Goal: Information Seeking & Learning: Learn about a topic

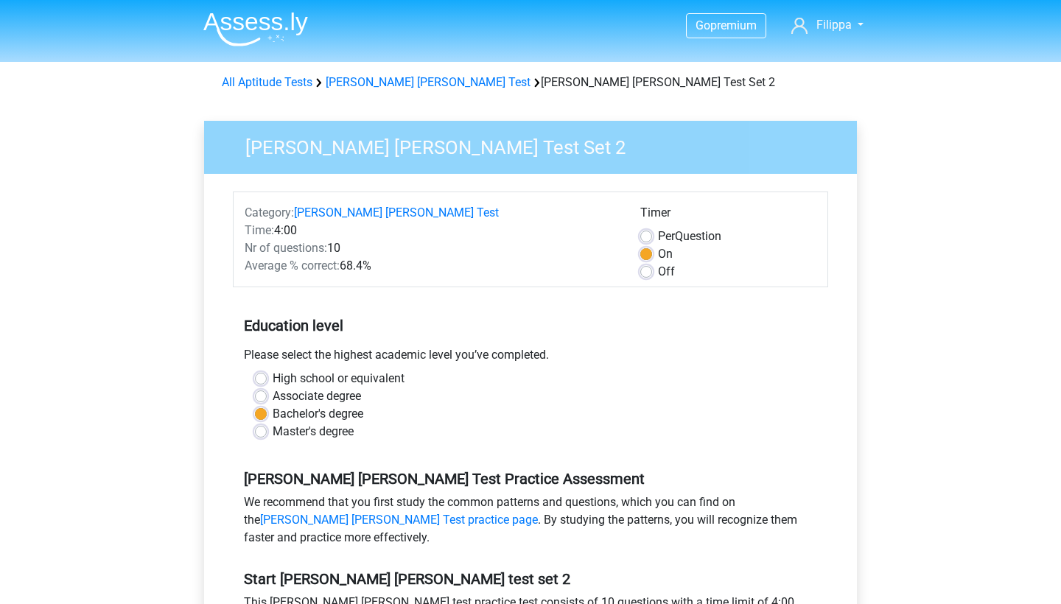
scroll to position [522, 0]
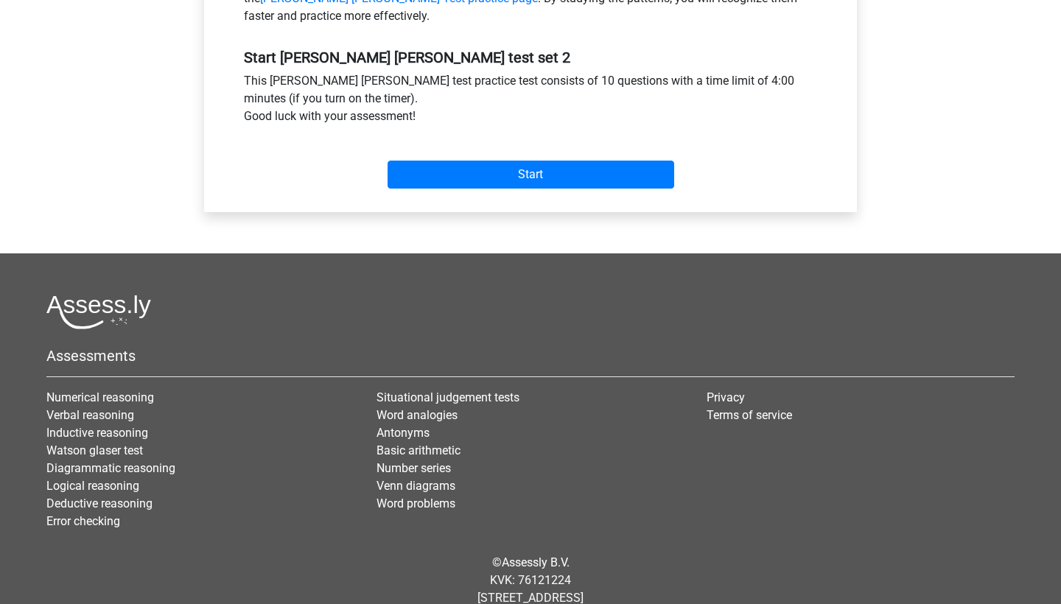
click at [510, 166] on input "Start" at bounding box center [531, 175] width 287 height 28
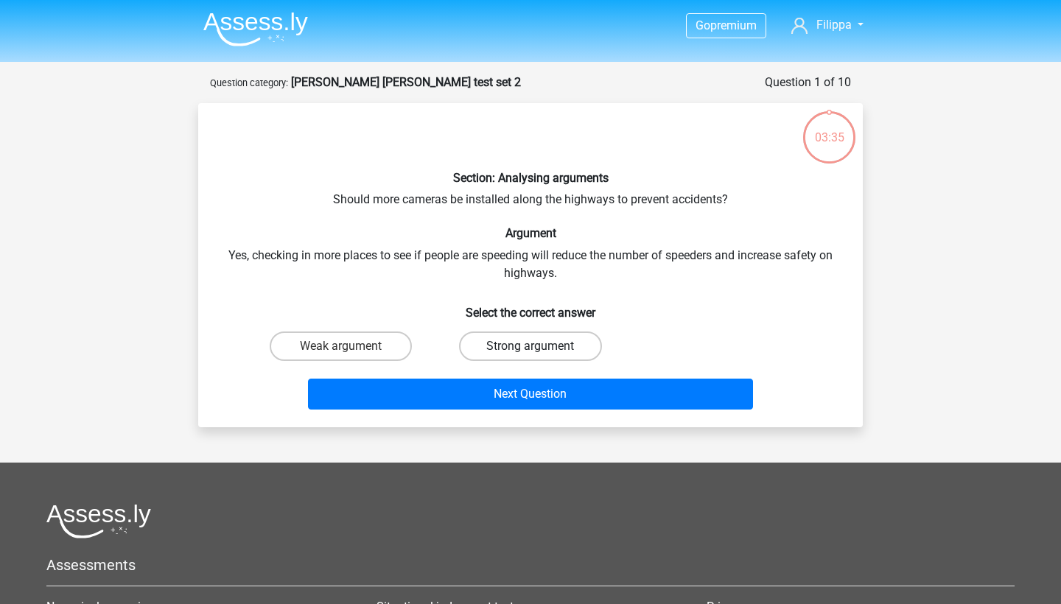
click at [496, 339] on label "Strong argument" at bounding box center [530, 346] width 142 height 29
click at [530, 346] on input "Strong argument" at bounding box center [535, 351] width 10 height 10
radio input "true"
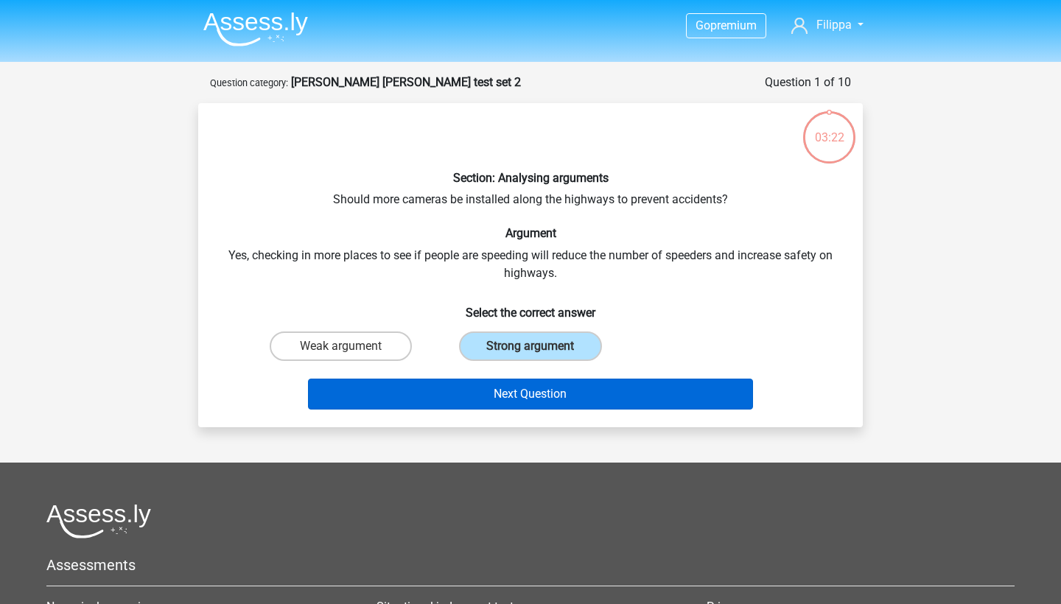
click at [497, 388] on button "Next Question" at bounding box center [531, 394] width 446 height 31
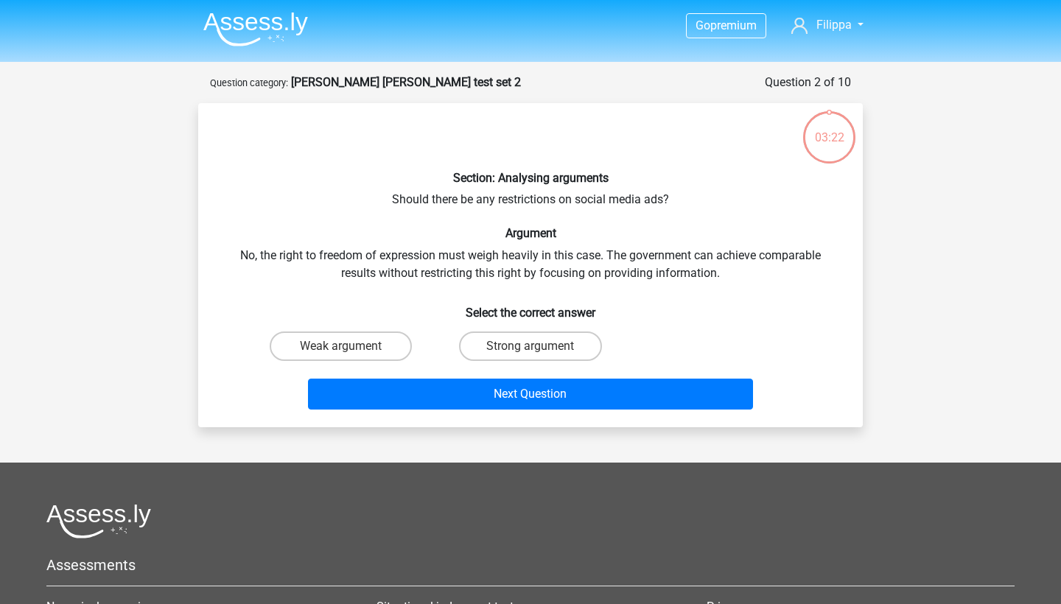
scroll to position [74, 0]
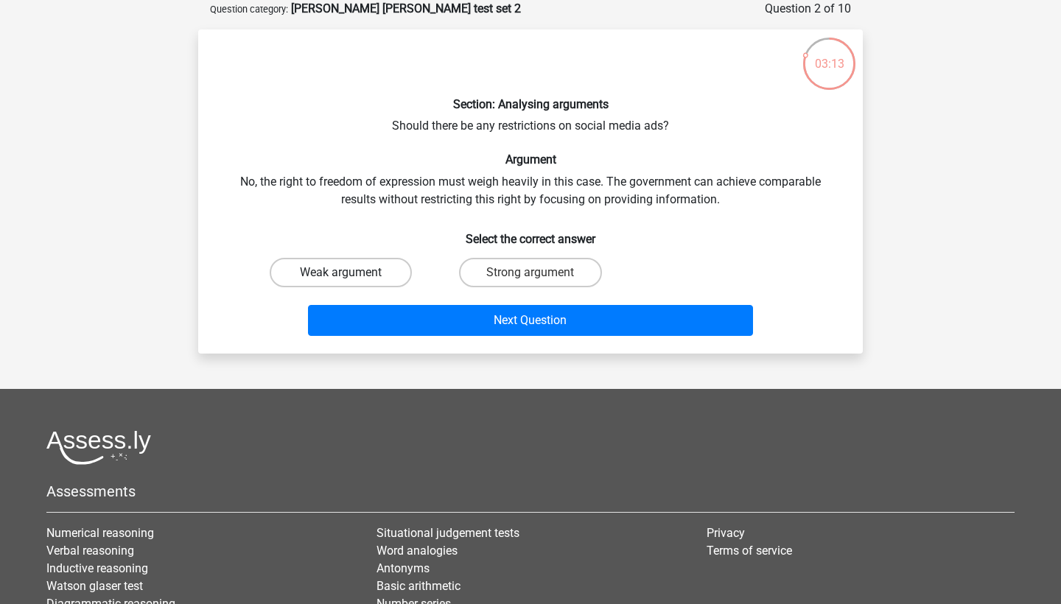
click at [371, 274] on label "Weak argument" at bounding box center [341, 272] width 142 height 29
click at [351, 274] on input "Weak argument" at bounding box center [346, 278] width 10 height 10
radio input "true"
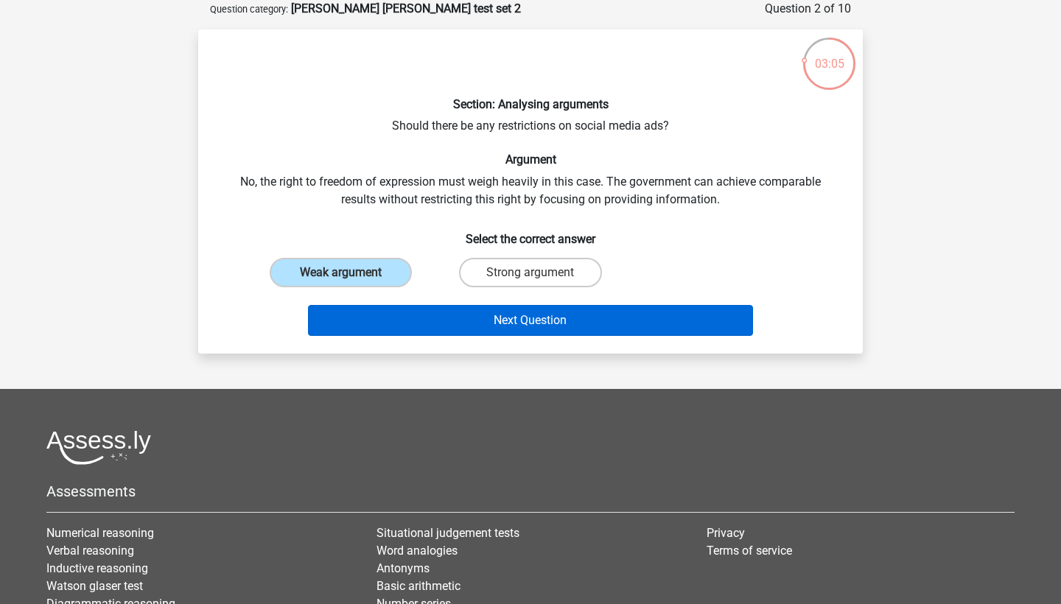
click at [438, 321] on button "Next Question" at bounding box center [531, 320] width 446 height 31
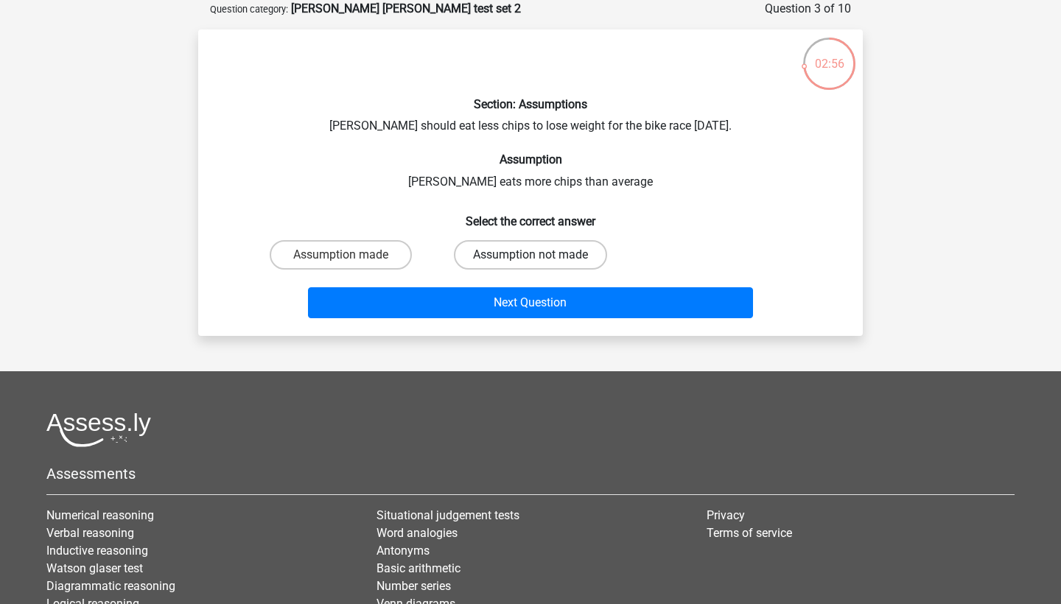
click at [497, 256] on label "Assumption not made" at bounding box center [530, 254] width 153 height 29
click at [530, 256] on input "Assumption not made" at bounding box center [535, 260] width 10 height 10
radio input "true"
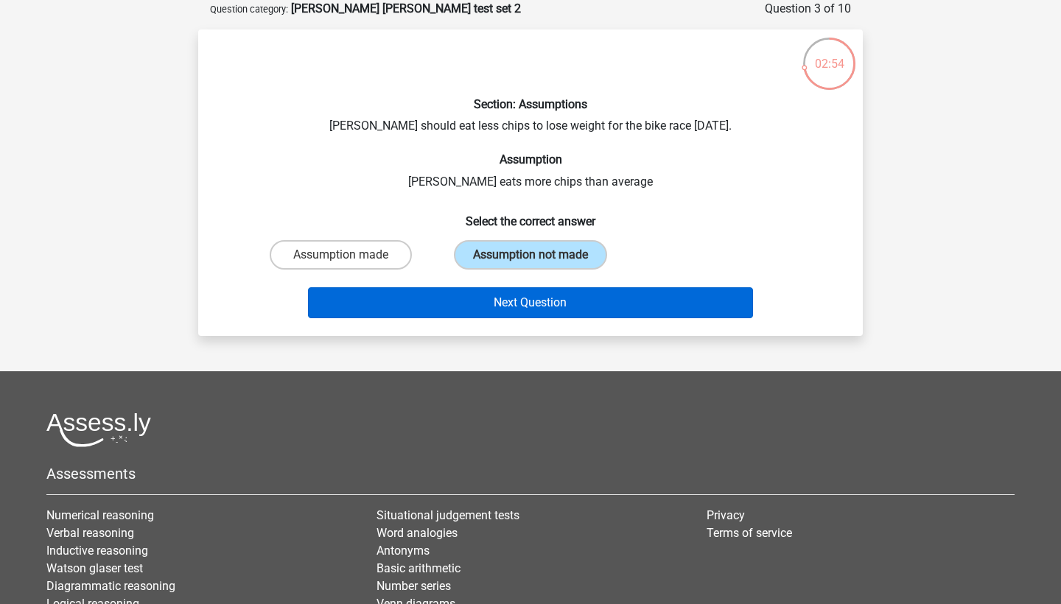
click at [496, 296] on button "Next Question" at bounding box center [531, 302] width 446 height 31
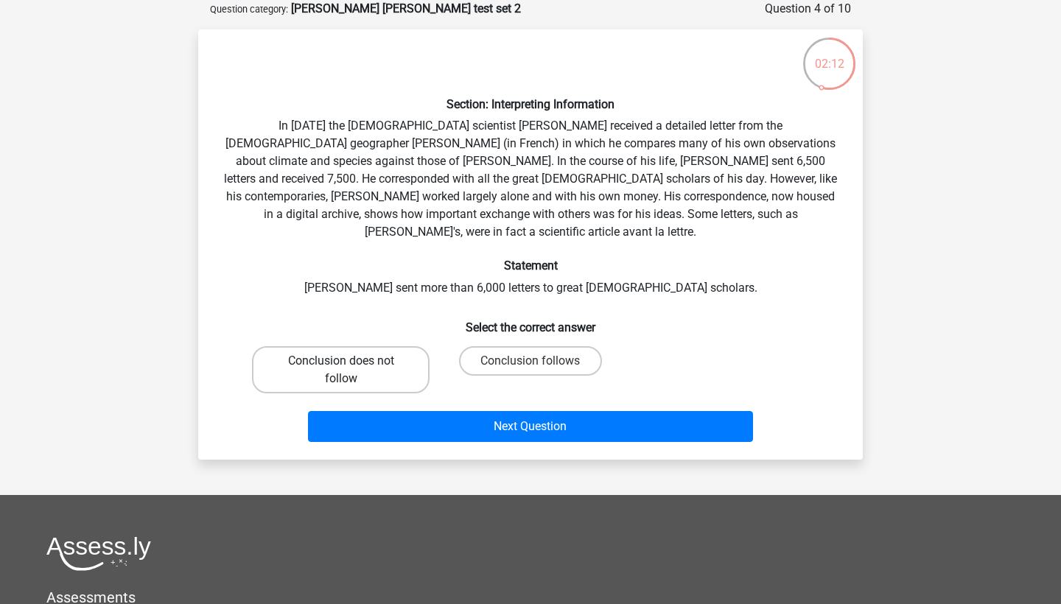
click at [368, 346] on label "Conclusion does not follow" at bounding box center [341, 369] width 178 height 47
click at [351, 361] on input "Conclusion does not follow" at bounding box center [346, 366] width 10 height 10
radio input "true"
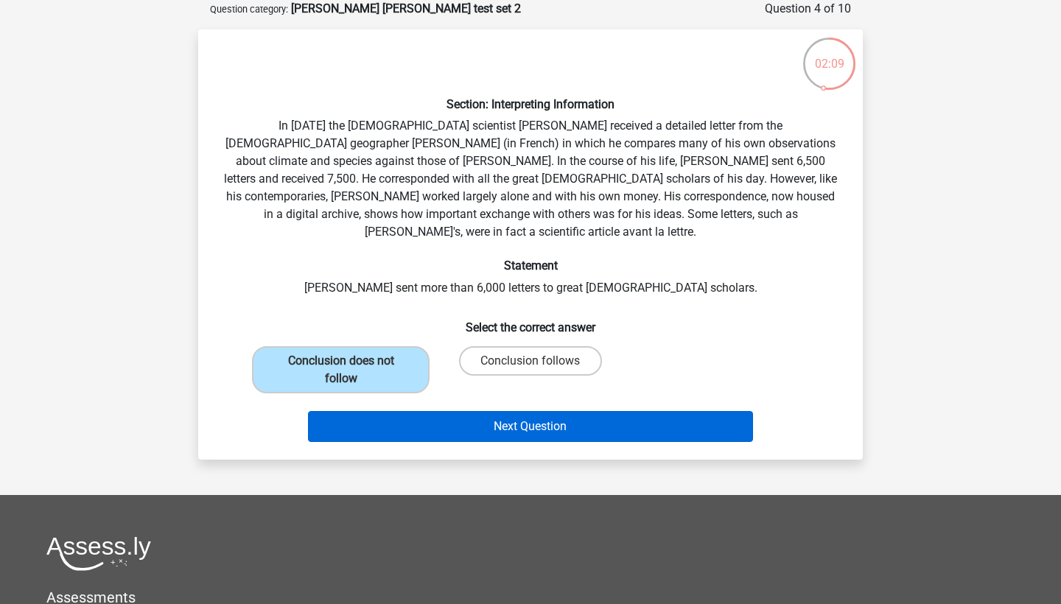
click at [454, 411] on button "Next Question" at bounding box center [531, 426] width 446 height 31
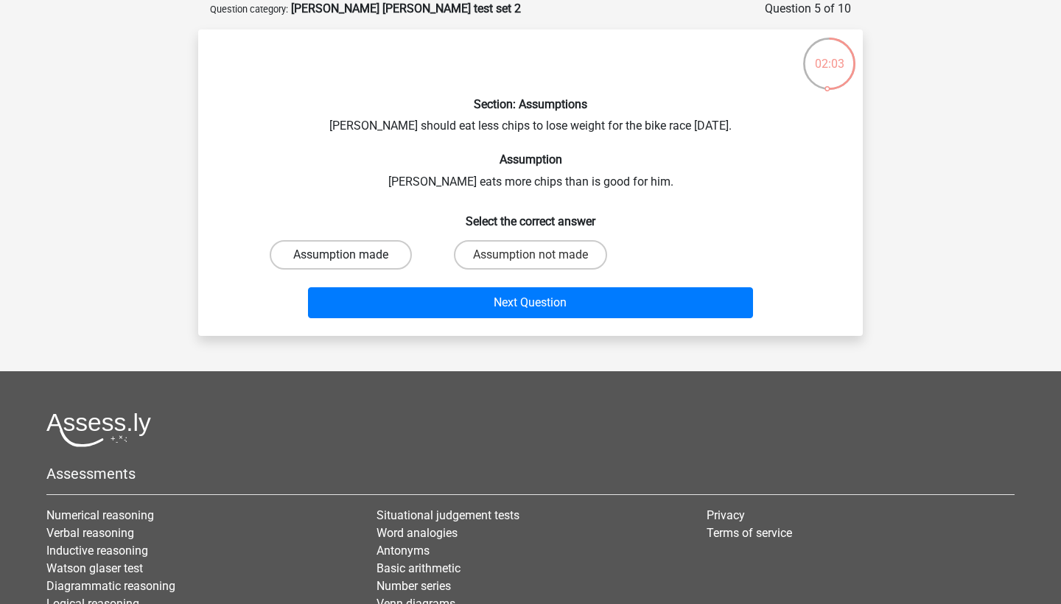
click at [381, 259] on label "Assumption made" at bounding box center [341, 254] width 142 height 29
click at [351, 259] on input "Assumption made" at bounding box center [346, 260] width 10 height 10
radio input "true"
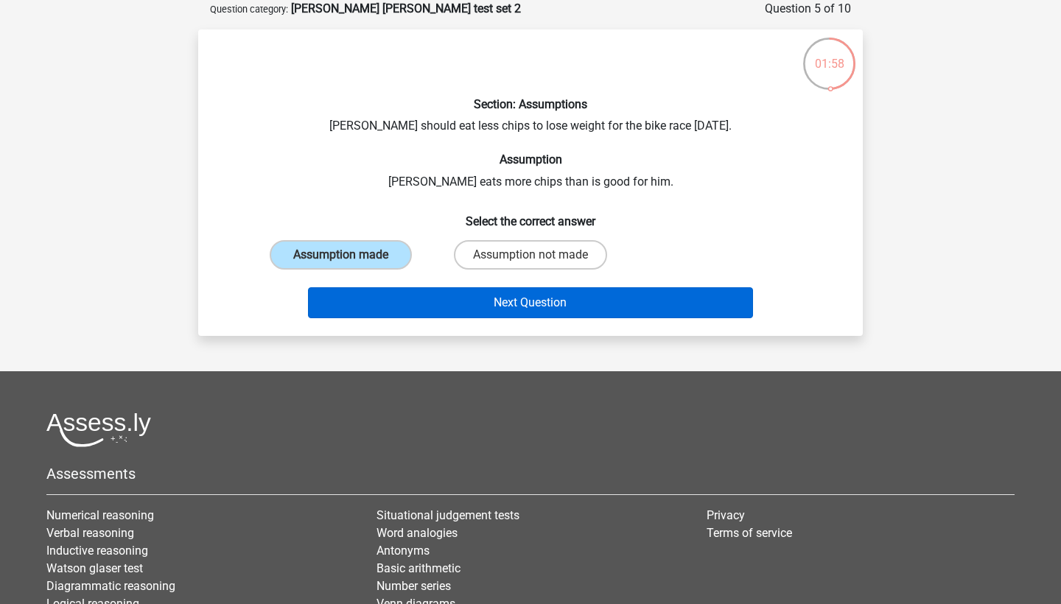
click at [460, 298] on button "Next Question" at bounding box center [531, 302] width 446 height 31
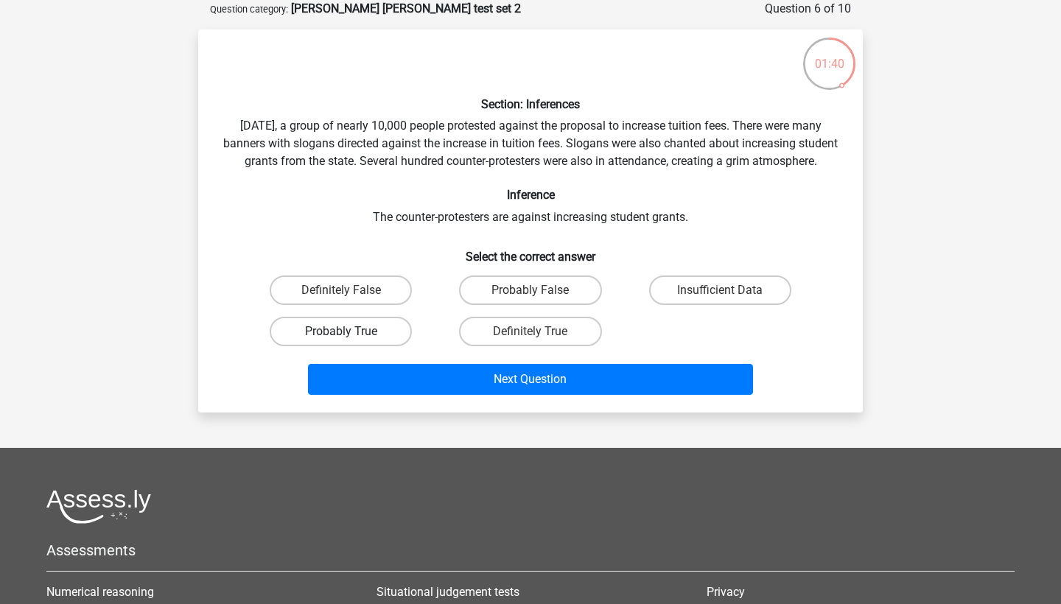
click at [390, 346] on label "Probably True" at bounding box center [341, 331] width 142 height 29
click at [351, 341] on input "Probably True" at bounding box center [346, 337] width 10 height 10
radio input "true"
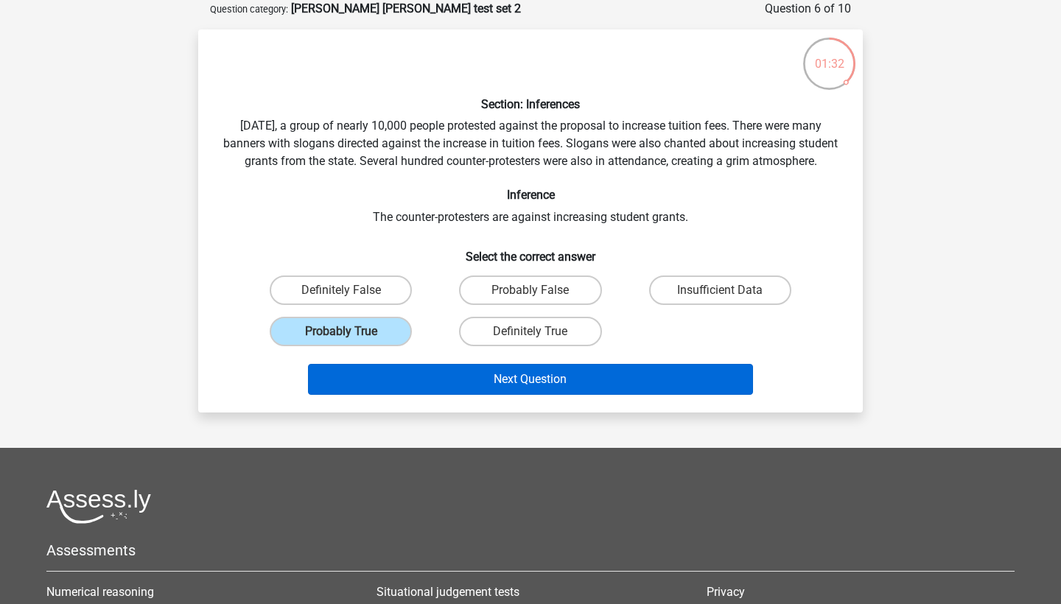
click at [458, 390] on button "Next Question" at bounding box center [531, 379] width 446 height 31
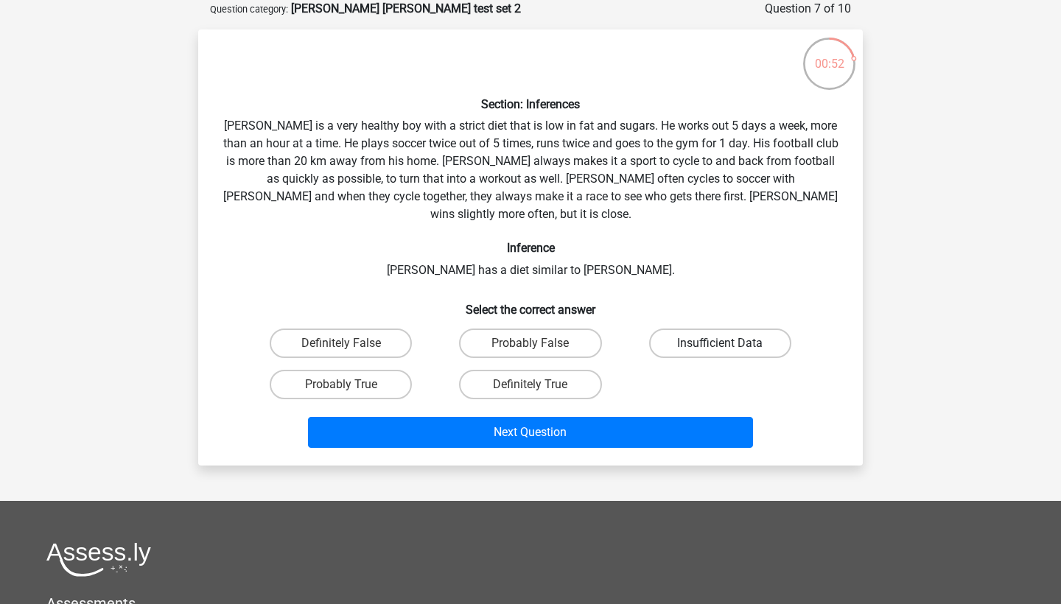
click at [710, 329] on label "Insufficient Data" at bounding box center [720, 343] width 142 height 29
click at [720, 343] on input "Insufficient Data" at bounding box center [725, 348] width 10 height 10
radio input "true"
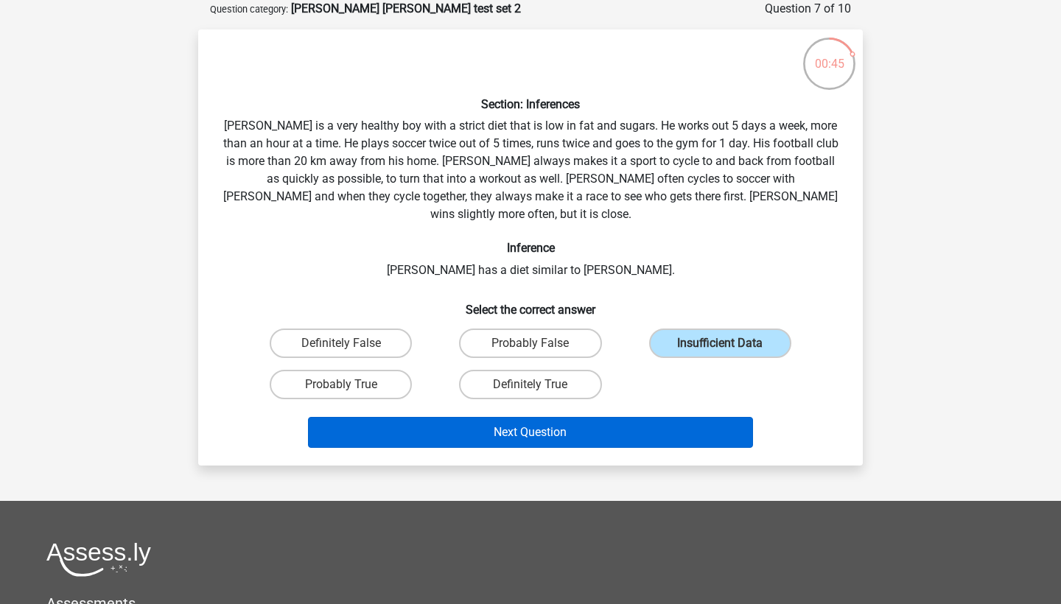
click at [627, 417] on button "Next Question" at bounding box center [531, 432] width 446 height 31
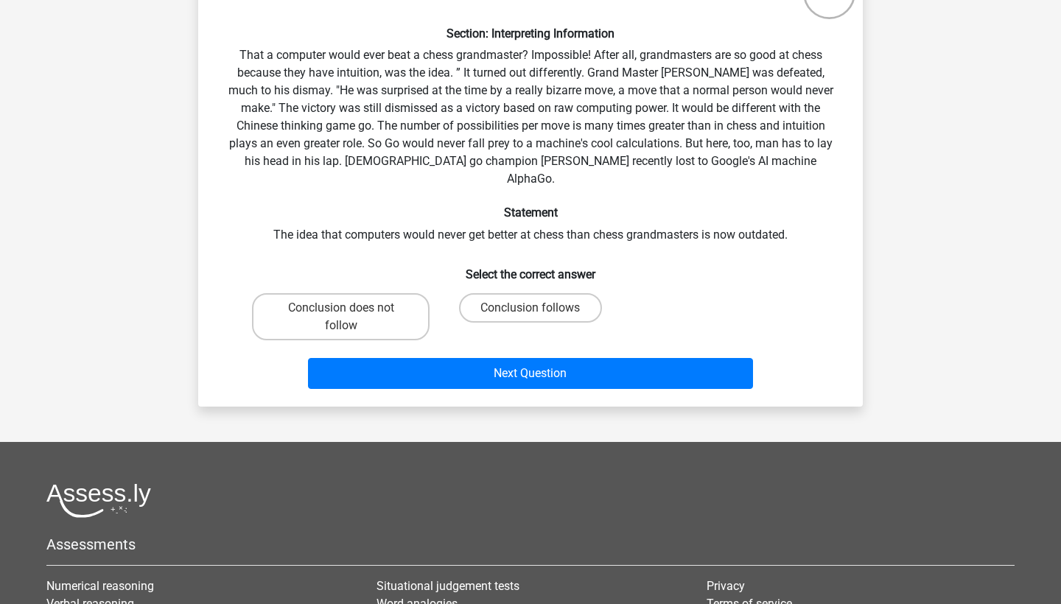
scroll to position [146, 0]
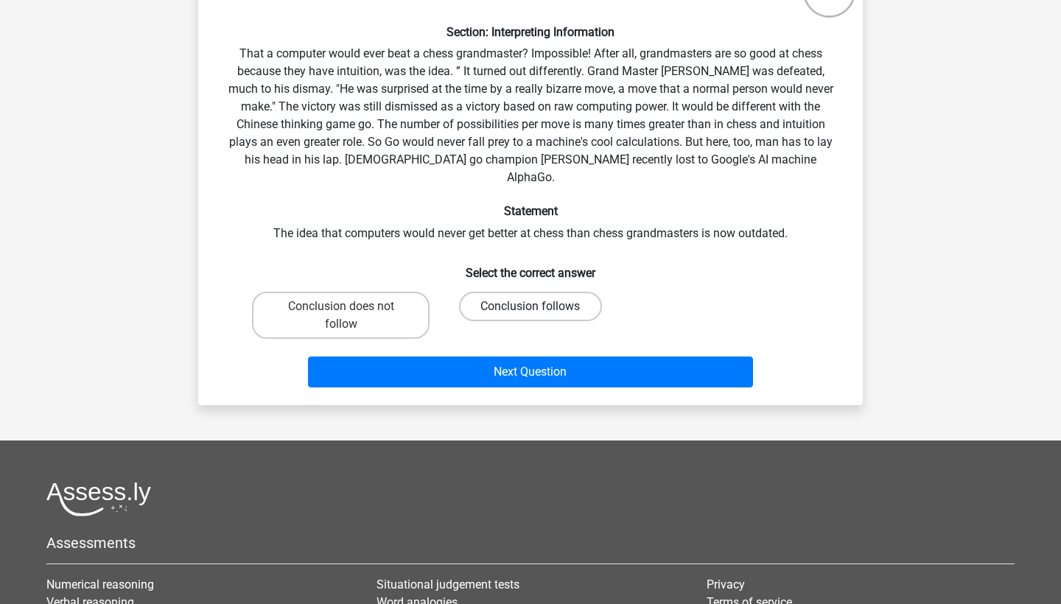
click at [484, 292] on label "Conclusion follows" at bounding box center [530, 306] width 142 height 29
click at [530, 306] on input "Conclusion follows" at bounding box center [535, 311] width 10 height 10
radio input "true"
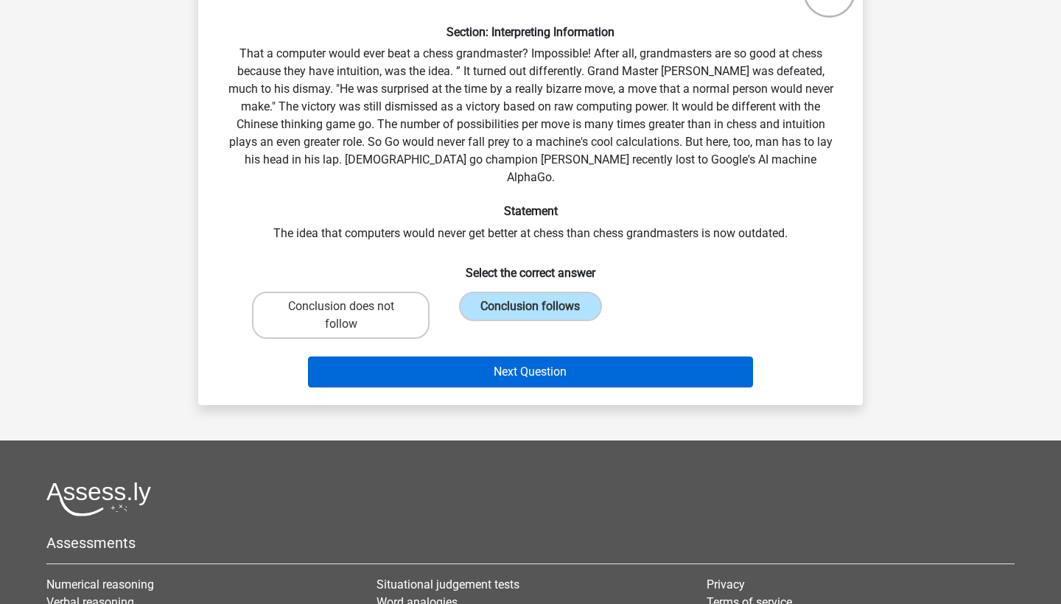
click at [473, 357] on button "Next Question" at bounding box center [531, 372] width 446 height 31
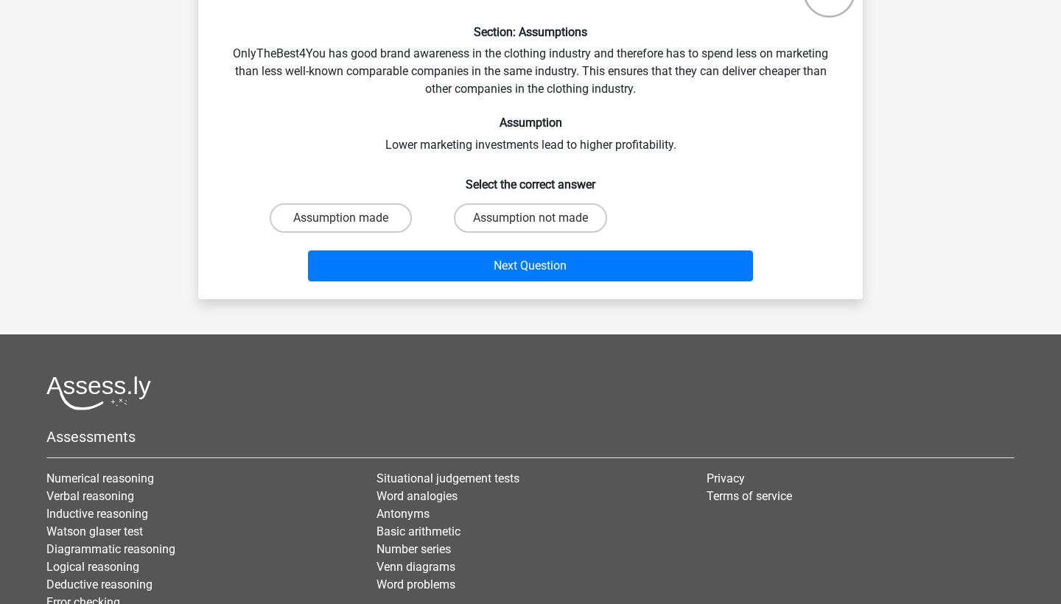
scroll to position [74, 0]
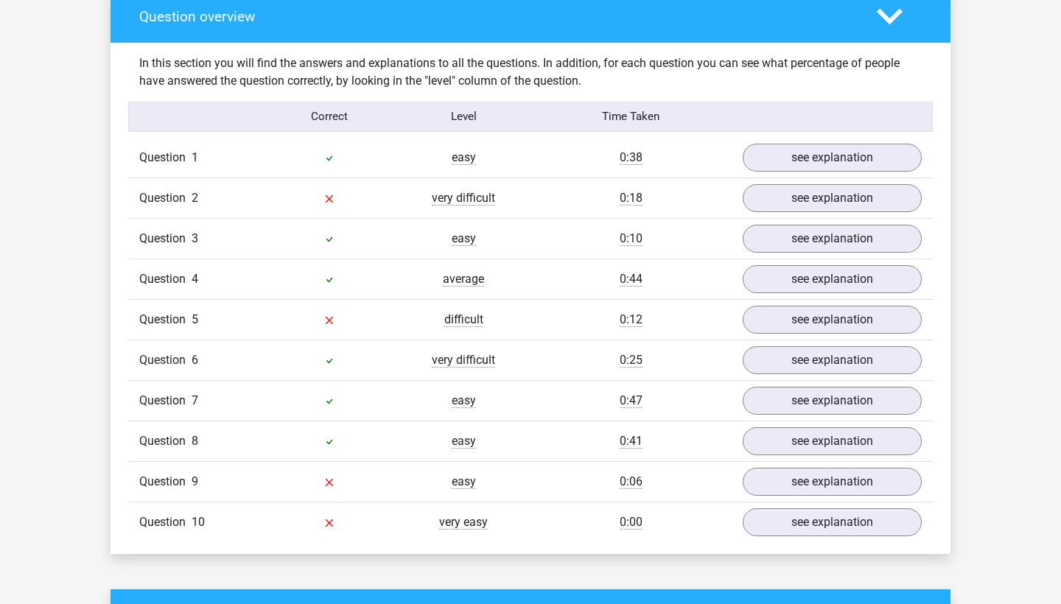
scroll to position [1114, 0]
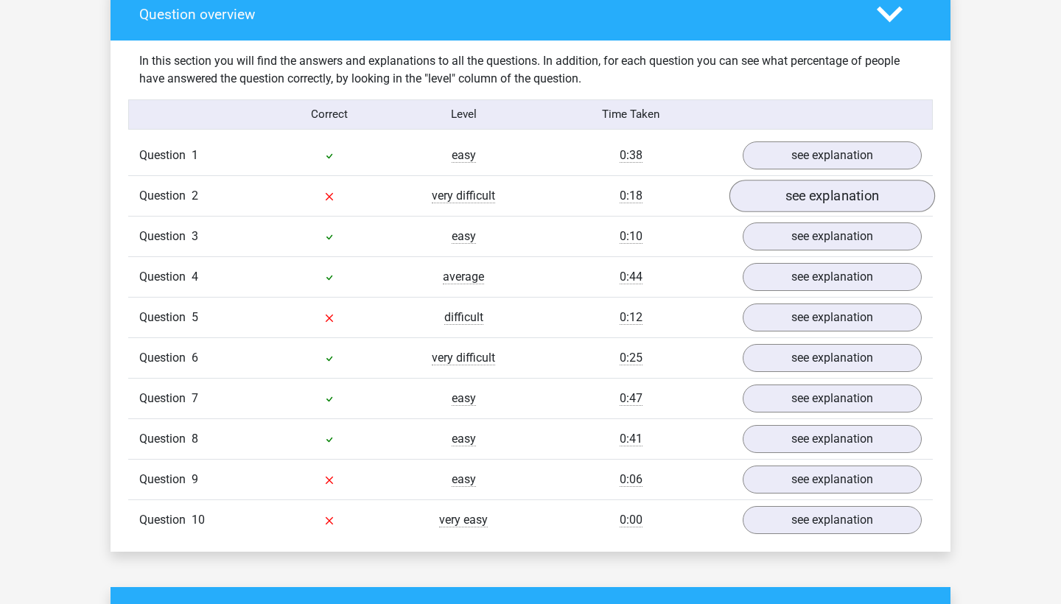
click at [806, 182] on link "see explanation" at bounding box center [832, 196] width 206 height 32
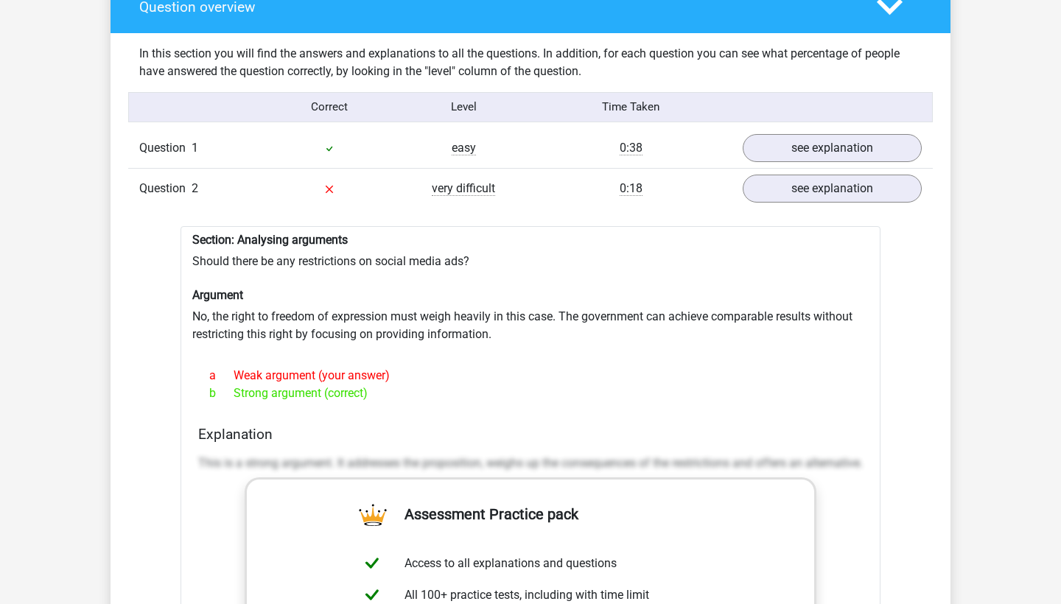
scroll to position [1124, 0]
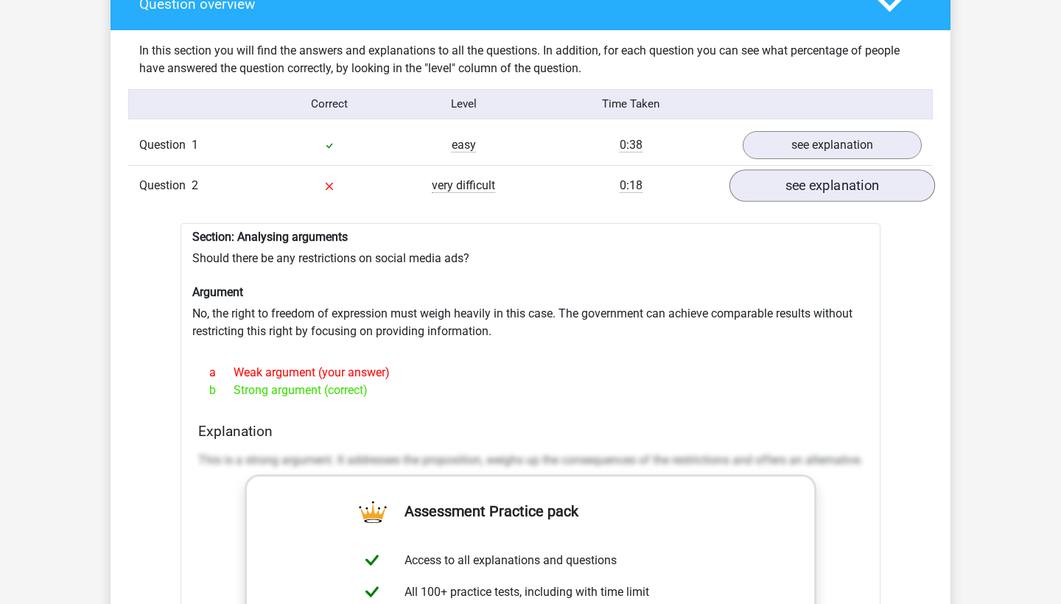
click at [794, 172] on link "see explanation" at bounding box center [832, 185] width 206 height 32
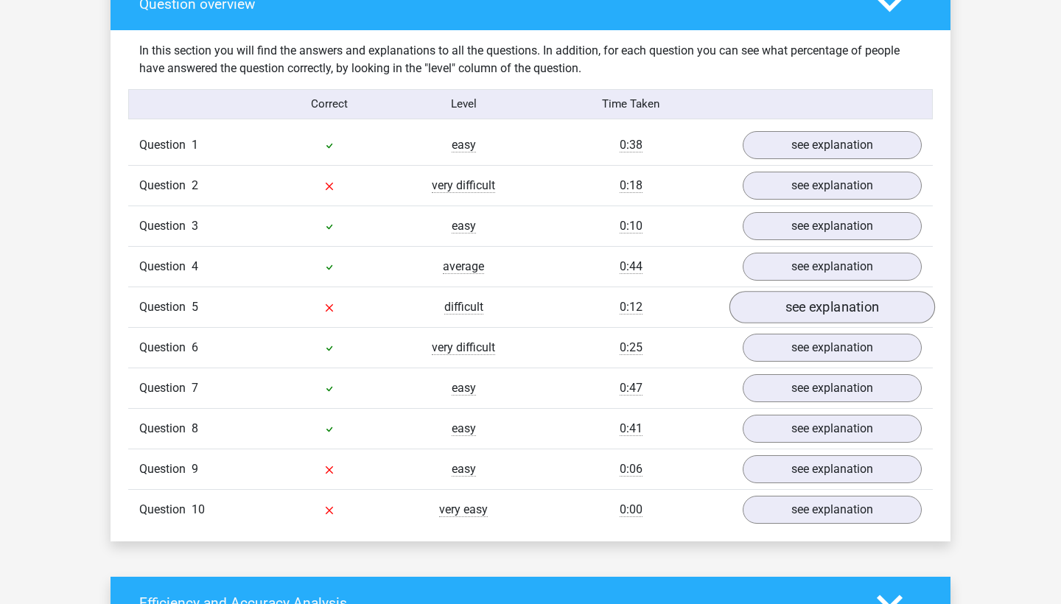
click at [811, 305] on link "see explanation" at bounding box center [832, 307] width 206 height 32
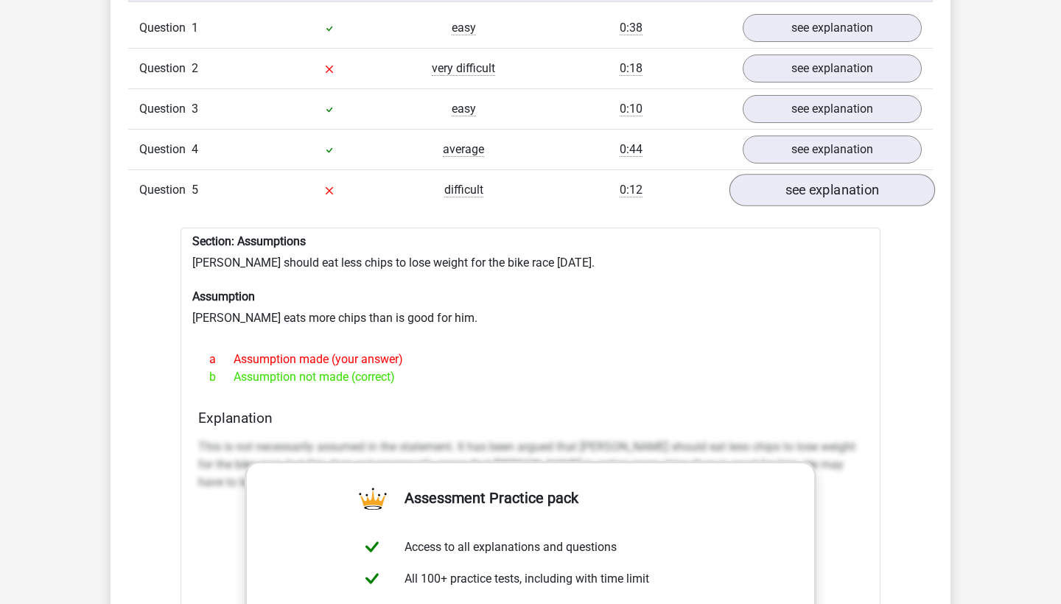
scroll to position [1243, 0]
click at [833, 187] on link "see explanation" at bounding box center [832, 188] width 206 height 32
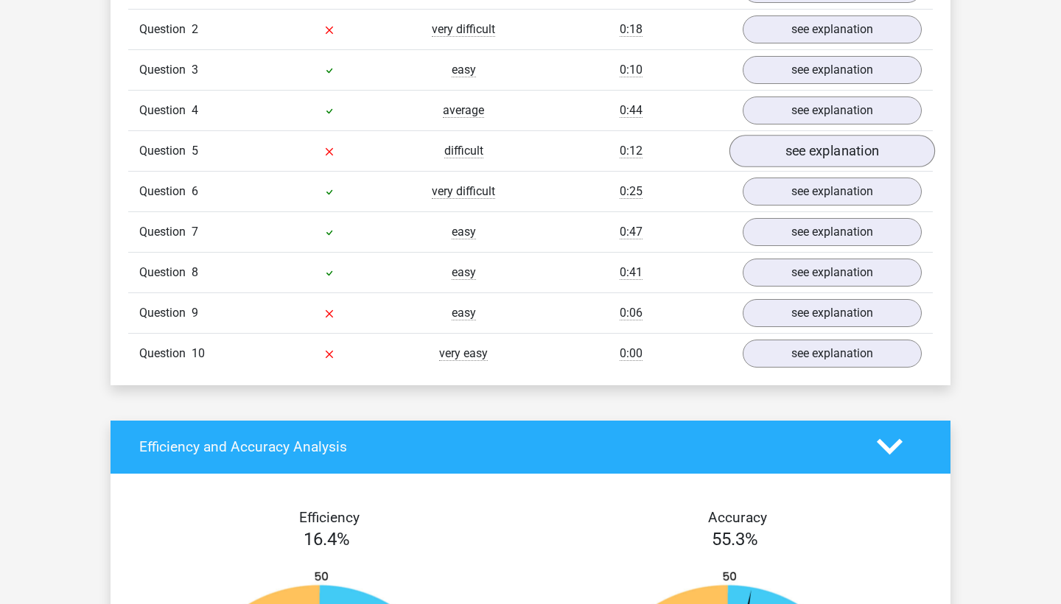
scroll to position [1284, 0]
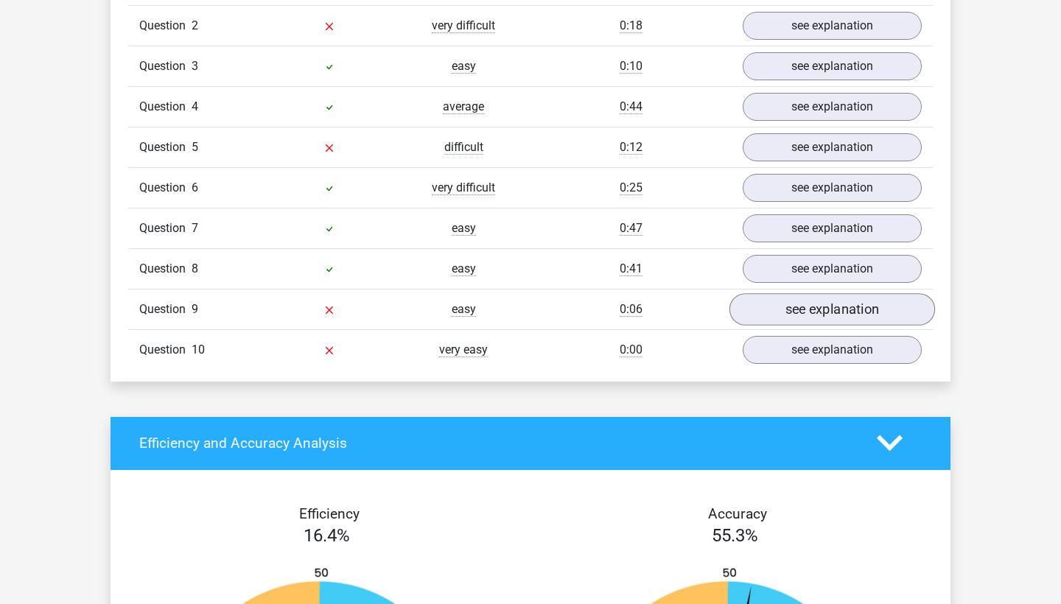
click at [833, 302] on link "see explanation" at bounding box center [832, 309] width 206 height 32
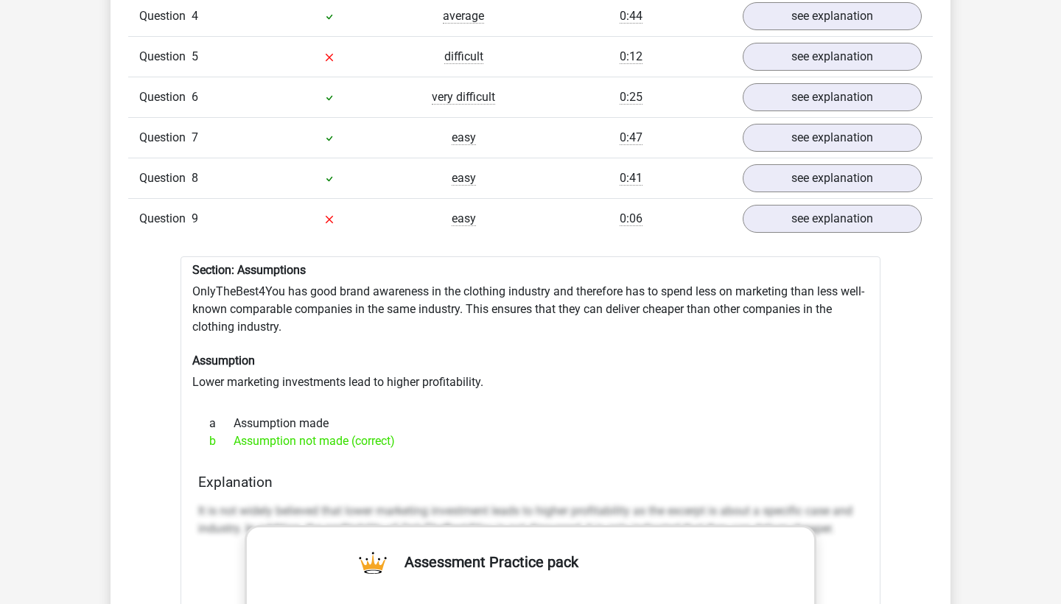
scroll to position [1375, 0]
click at [796, 209] on link "see explanation" at bounding box center [832, 218] width 206 height 32
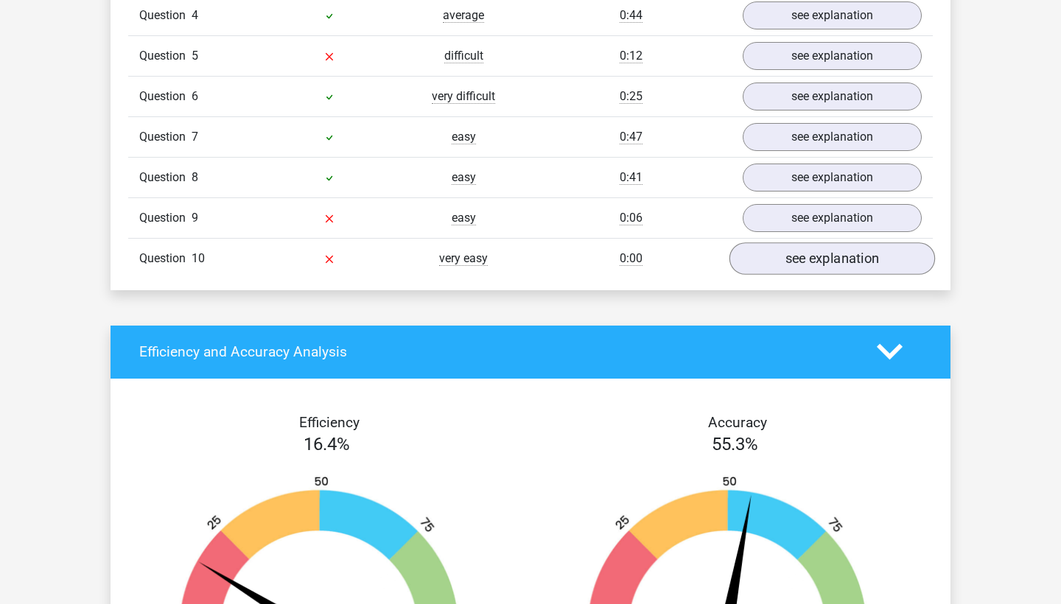
click at [800, 246] on link "see explanation" at bounding box center [832, 258] width 206 height 32
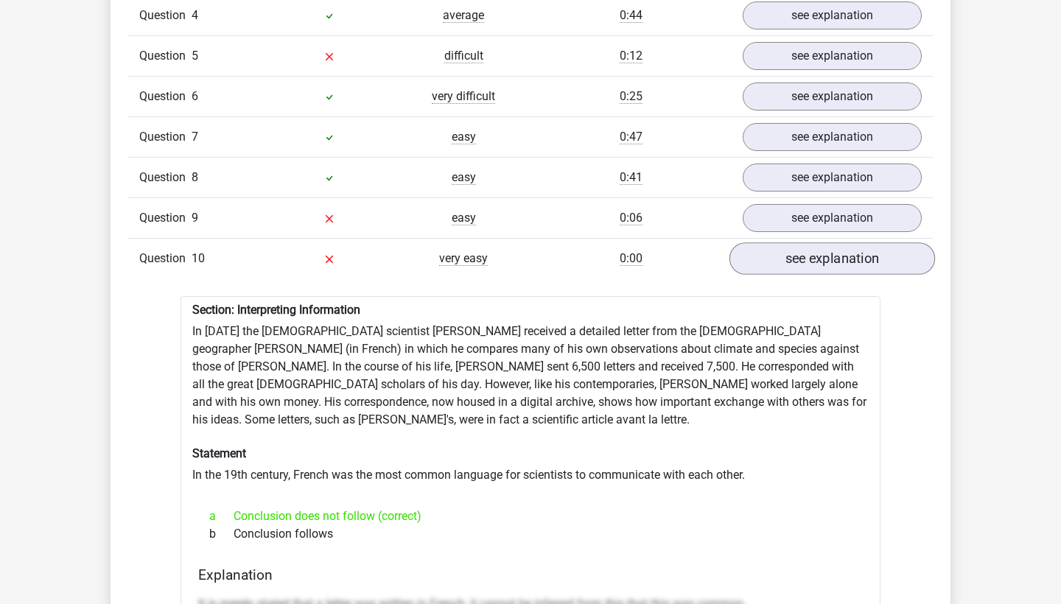
click at [800, 246] on link "see explanation" at bounding box center [832, 258] width 206 height 32
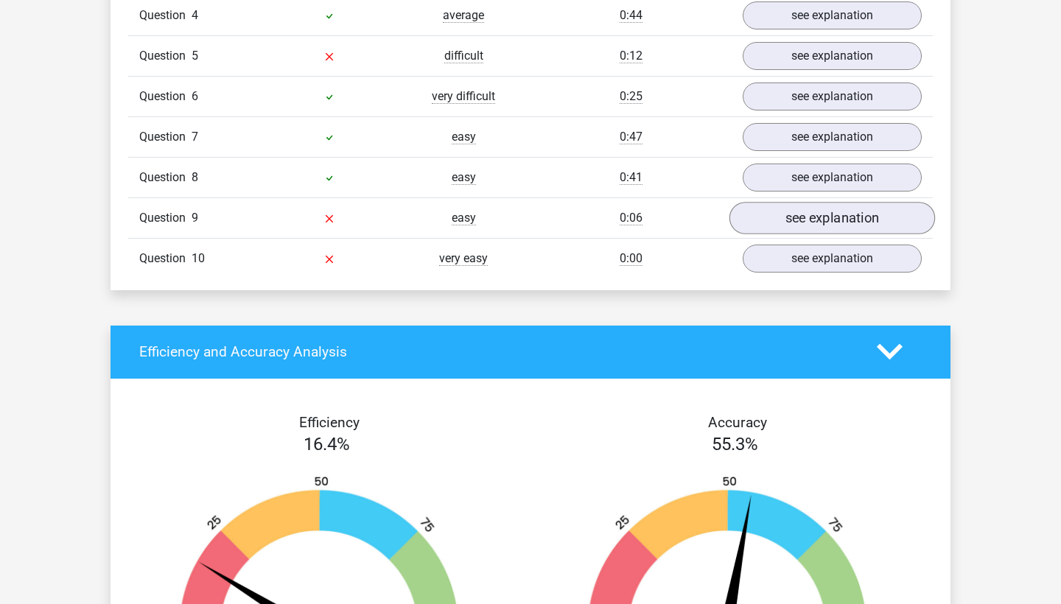
click at [796, 214] on link "see explanation" at bounding box center [832, 218] width 206 height 32
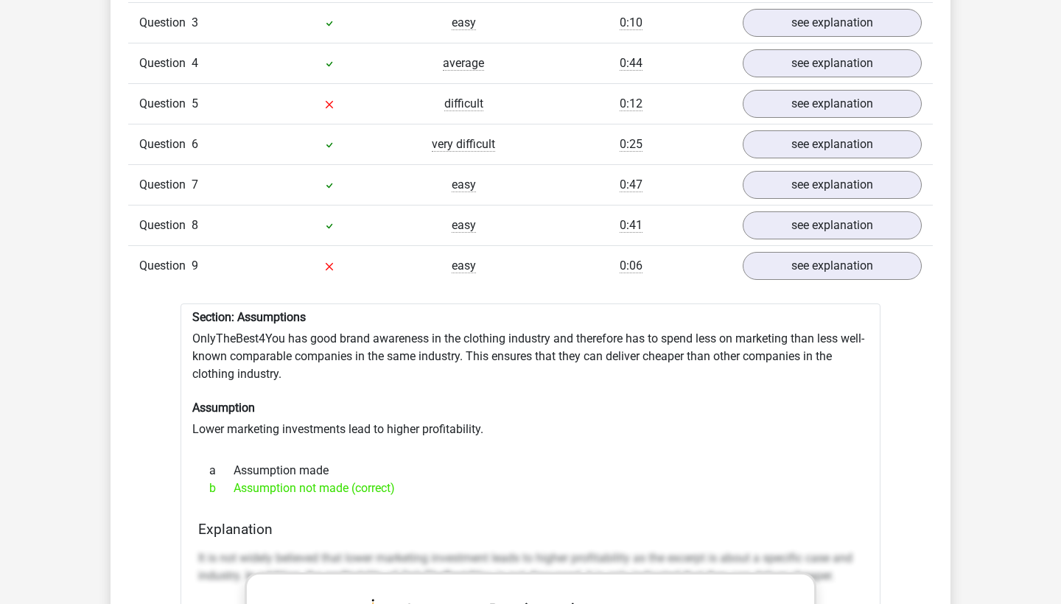
scroll to position [1325, 0]
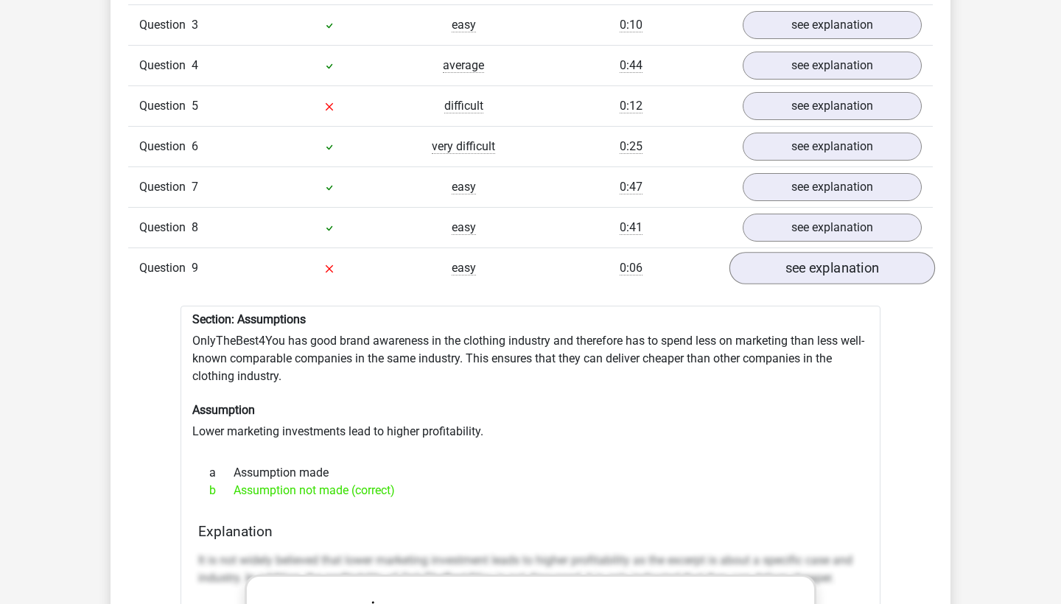
click at [778, 267] on link "see explanation" at bounding box center [832, 268] width 206 height 32
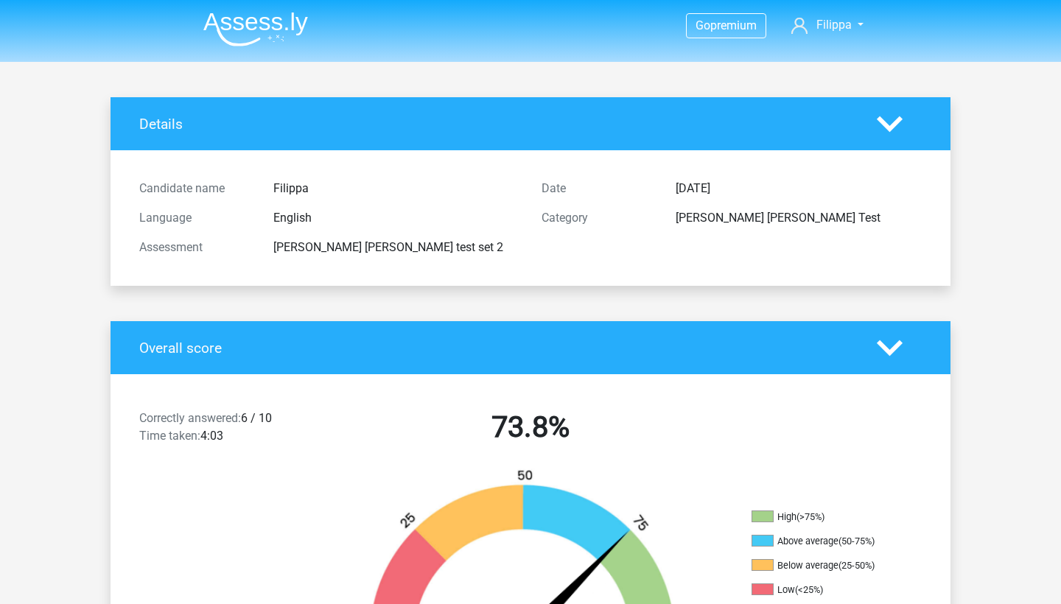
scroll to position [0, 0]
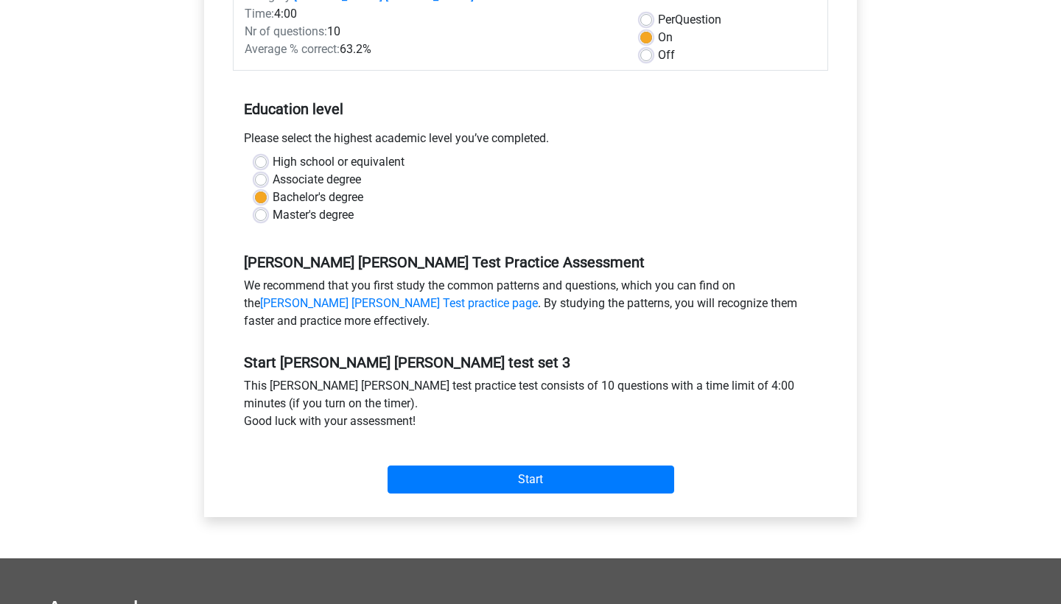
scroll to position [208, 0]
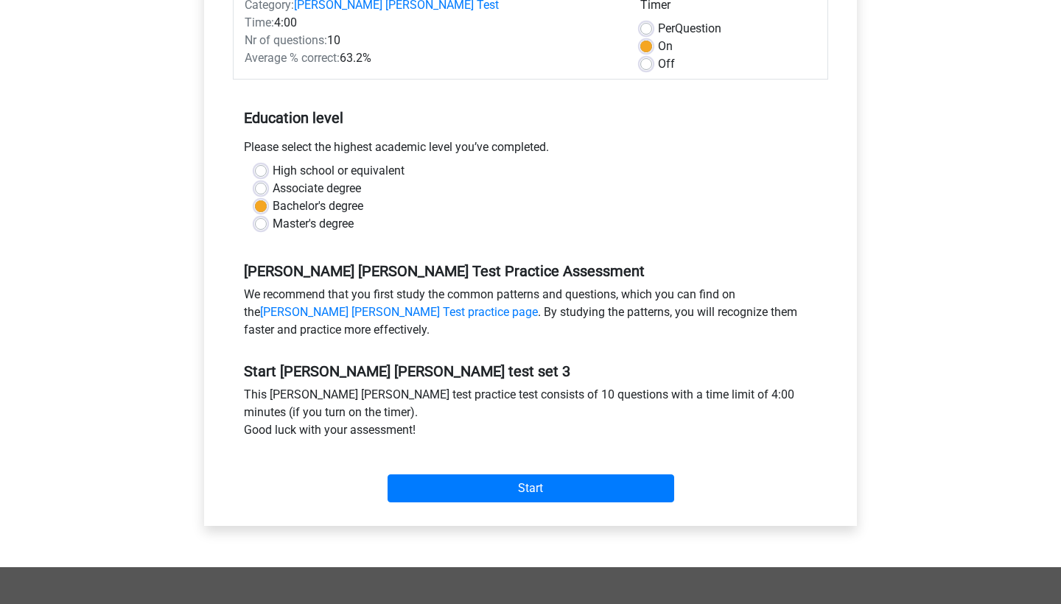
click at [450, 505] on div "Start" at bounding box center [530, 476] width 595 height 63
click at [446, 473] on div "Start" at bounding box center [530, 477] width 595 height 52
click at [444, 485] on input "Start" at bounding box center [531, 488] width 287 height 28
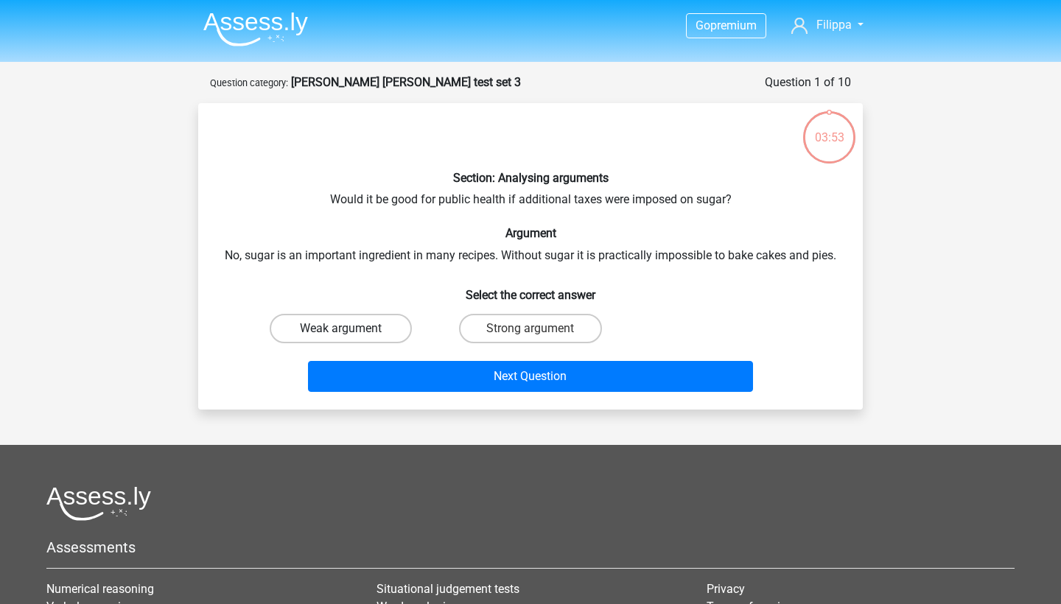
click at [353, 324] on label "Weak argument" at bounding box center [341, 328] width 142 height 29
click at [351, 329] on input "Weak argument" at bounding box center [346, 334] width 10 height 10
radio input "true"
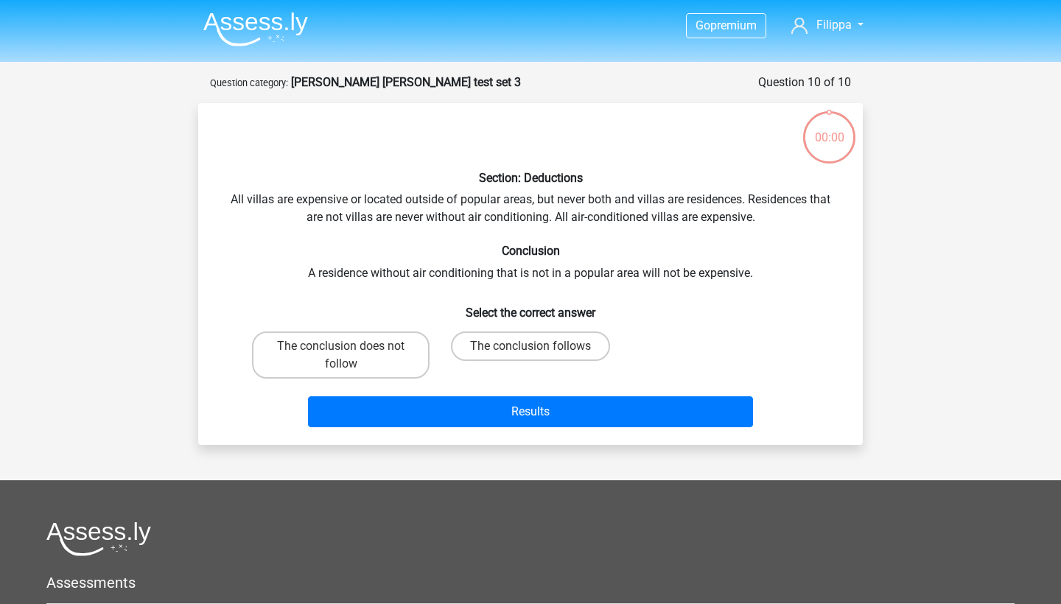
scroll to position [91, 0]
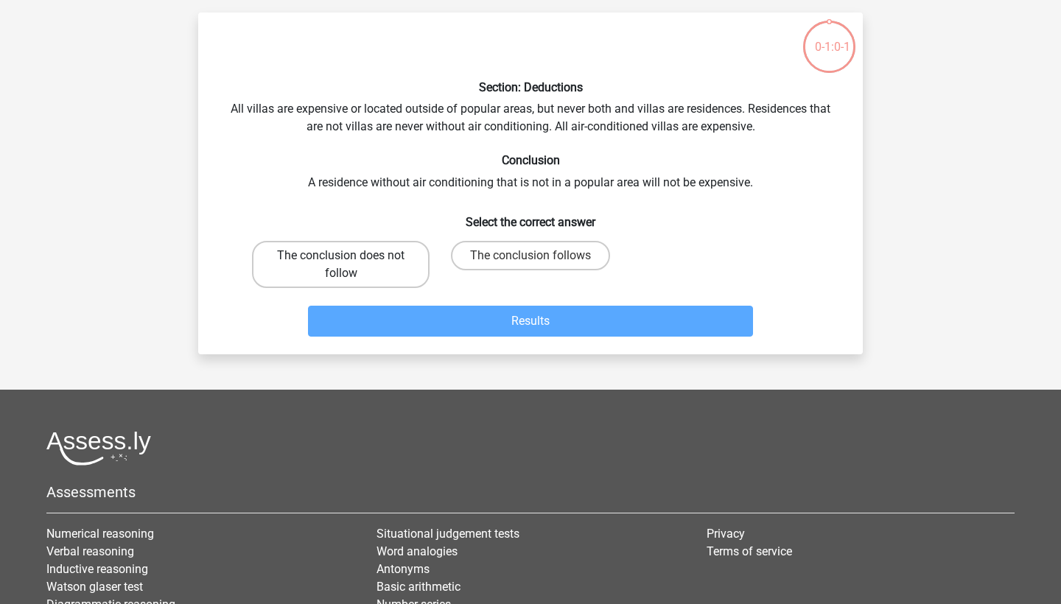
click at [365, 264] on label "The conclusion does not follow" at bounding box center [341, 264] width 178 height 47
click at [351, 264] on input "The conclusion does not follow" at bounding box center [346, 261] width 10 height 10
radio input "true"
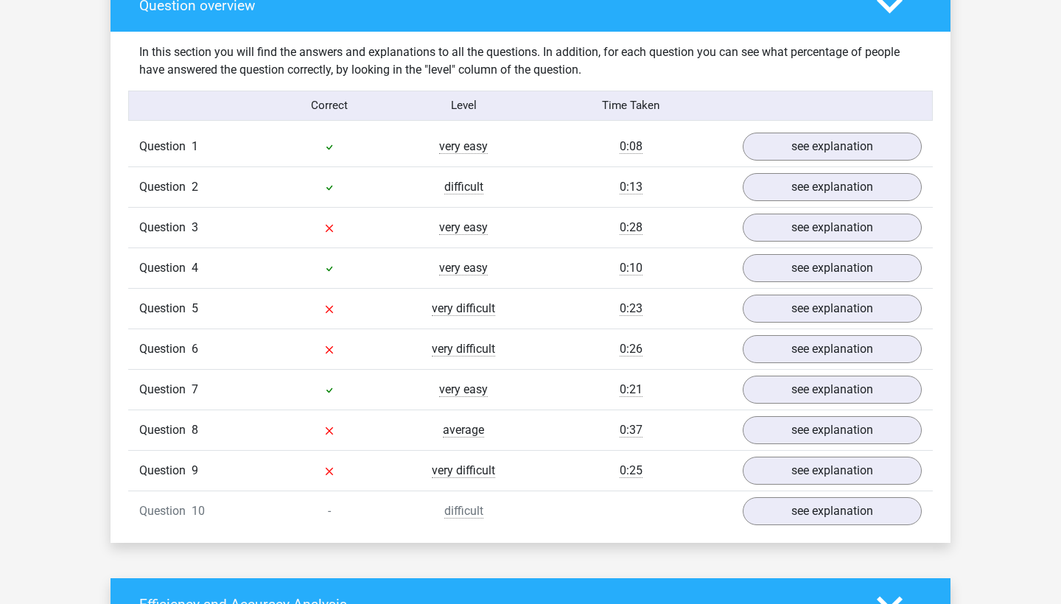
scroll to position [1124, 0]
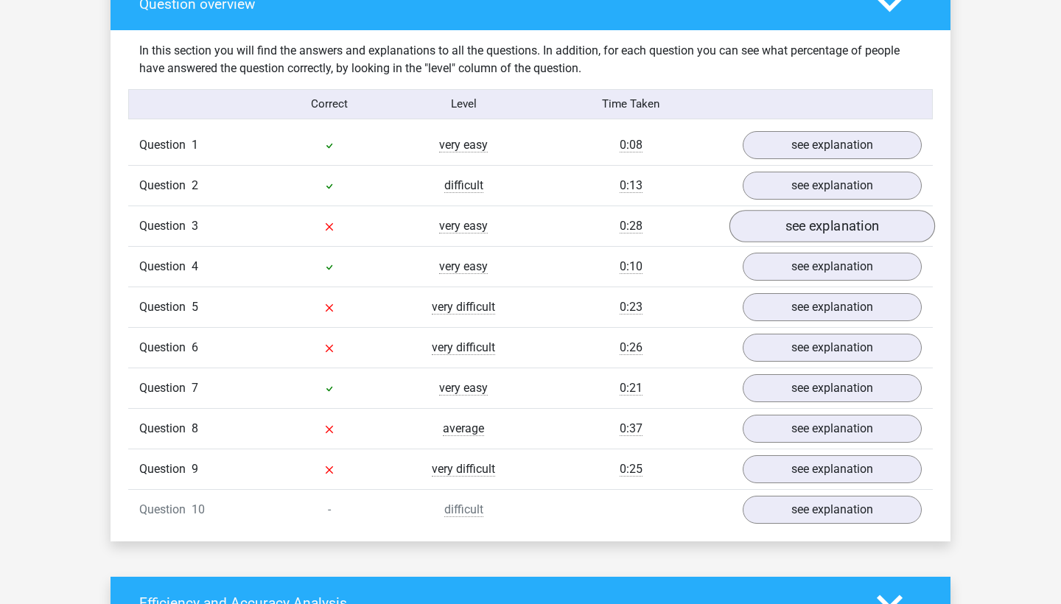
click at [811, 222] on link "see explanation" at bounding box center [832, 226] width 206 height 32
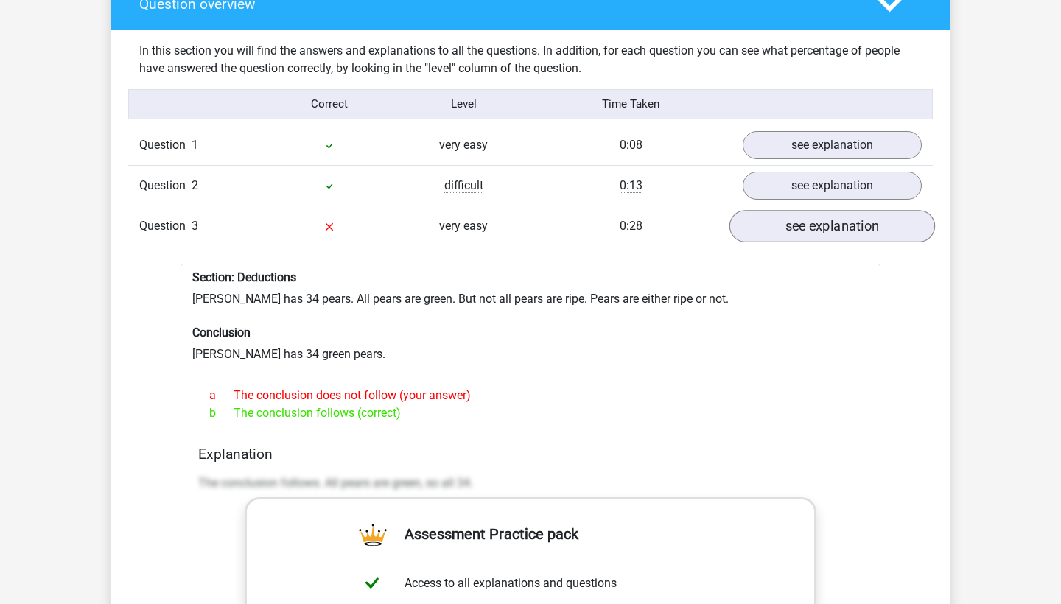
click at [811, 222] on link "see explanation" at bounding box center [832, 226] width 206 height 32
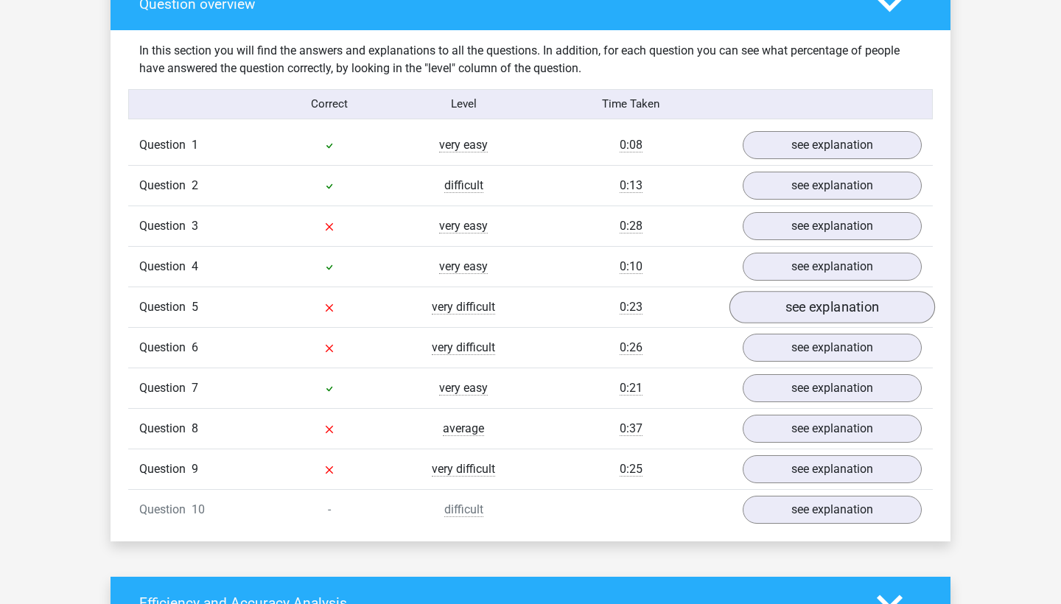
click at [806, 295] on link "see explanation" at bounding box center [832, 307] width 206 height 32
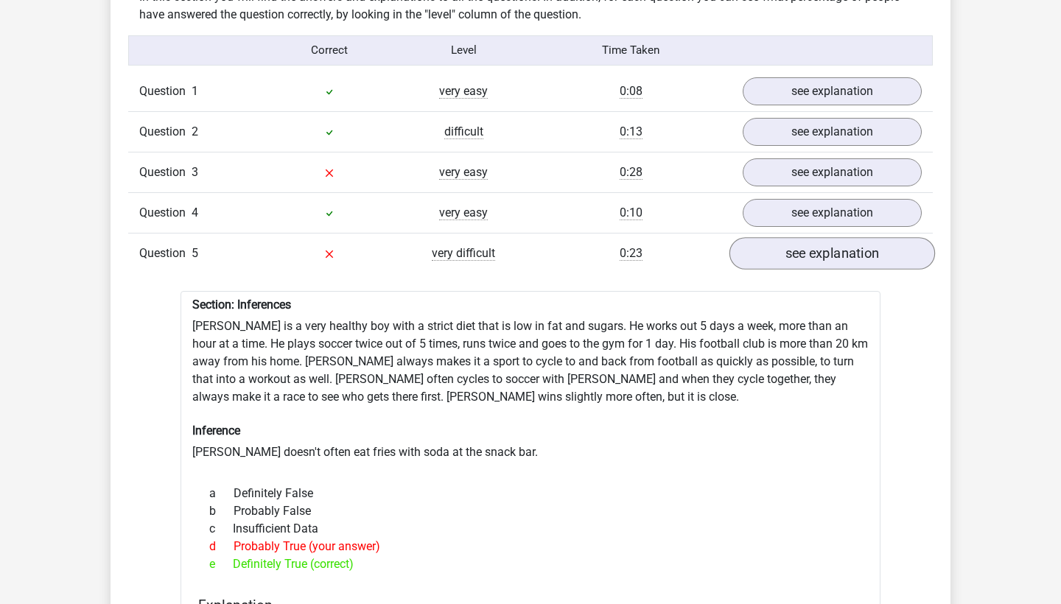
scroll to position [1180, 0]
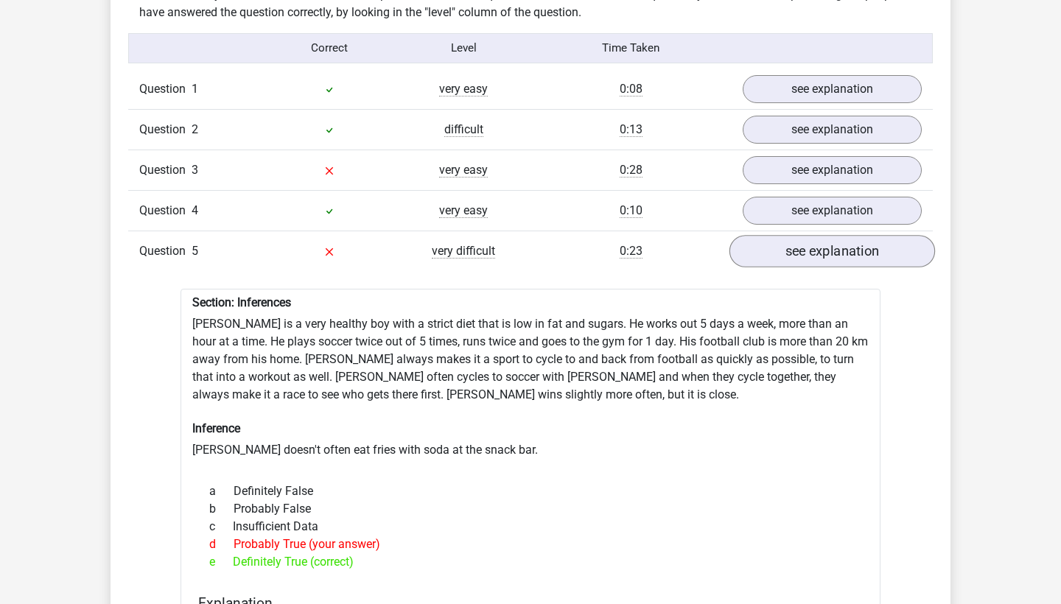
click at [811, 252] on link "see explanation" at bounding box center [832, 251] width 206 height 32
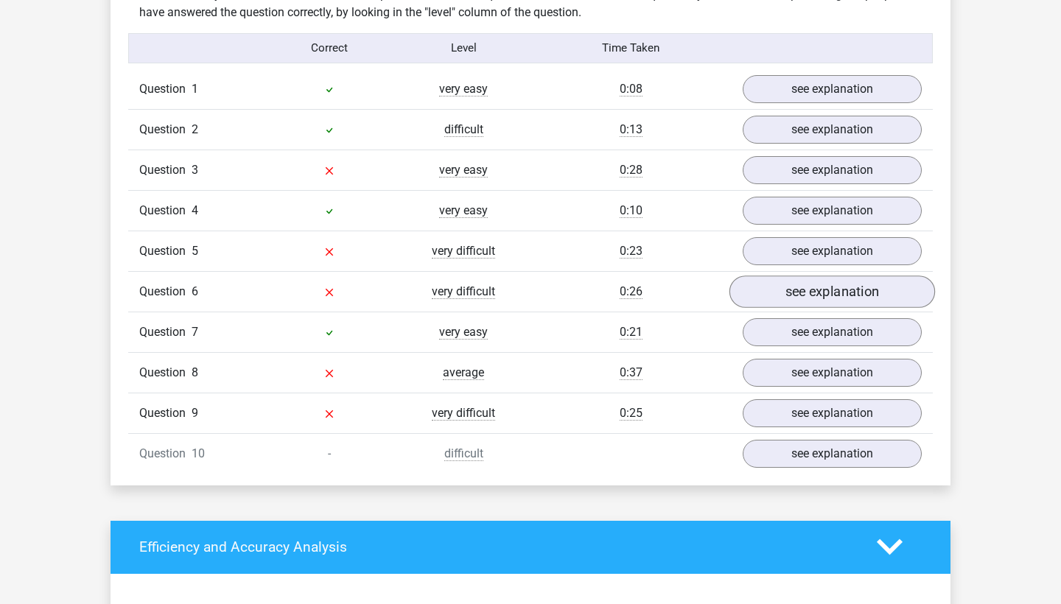
click at [811, 276] on link "see explanation" at bounding box center [832, 292] width 206 height 32
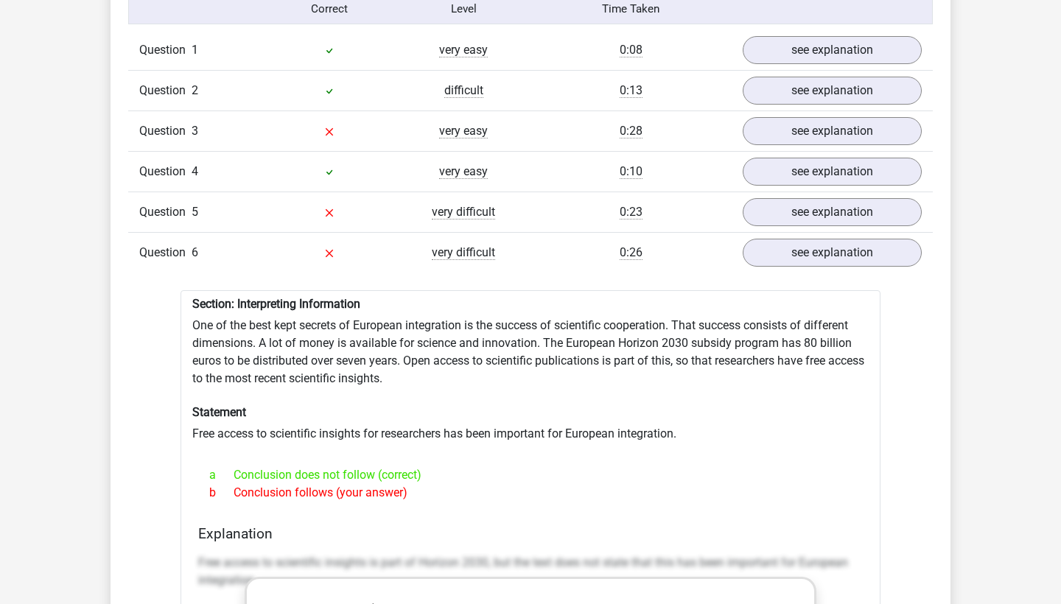
scroll to position [1224, 0]
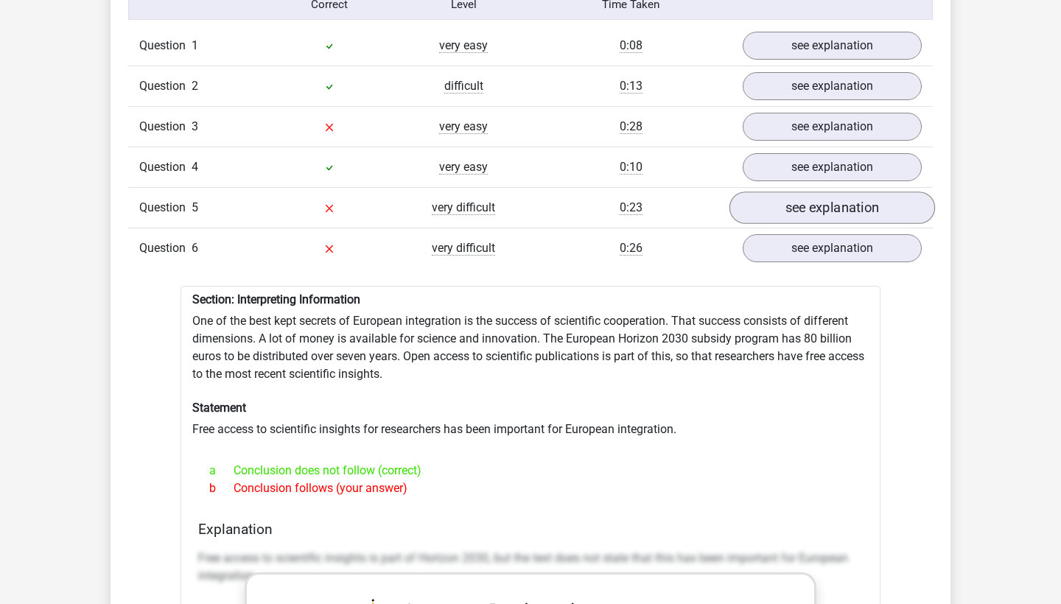
click at [835, 206] on link "see explanation" at bounding box center [832, 208] width 206 height 32
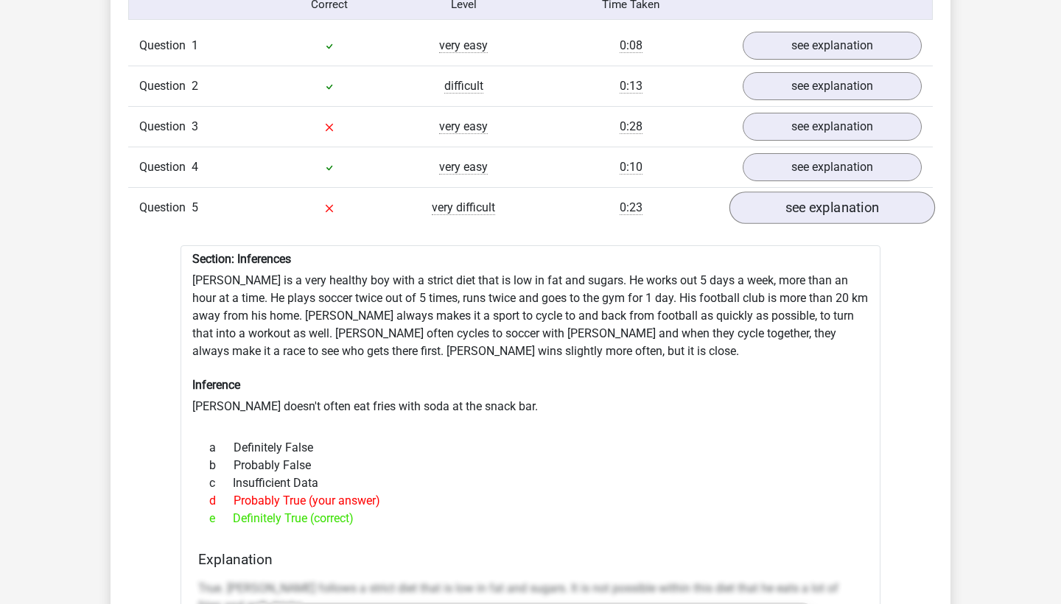
click at [832, 197] on link "see explanation" at bounding box center [832, 208] width 206 height 32
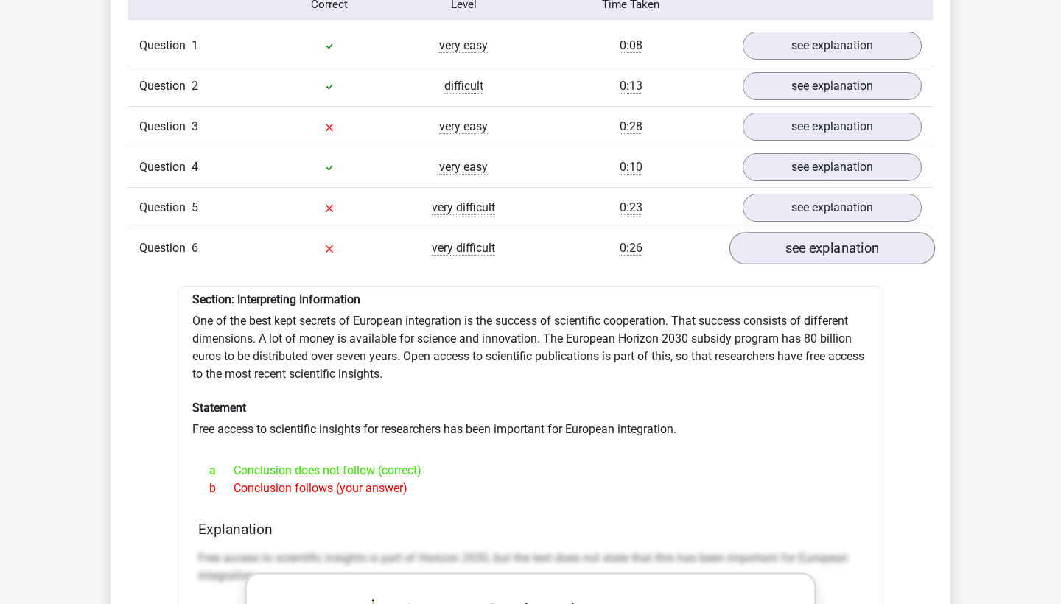
click at [824, 234] on link "see explanation" at bounding box center [832, 248] width 206 height 32
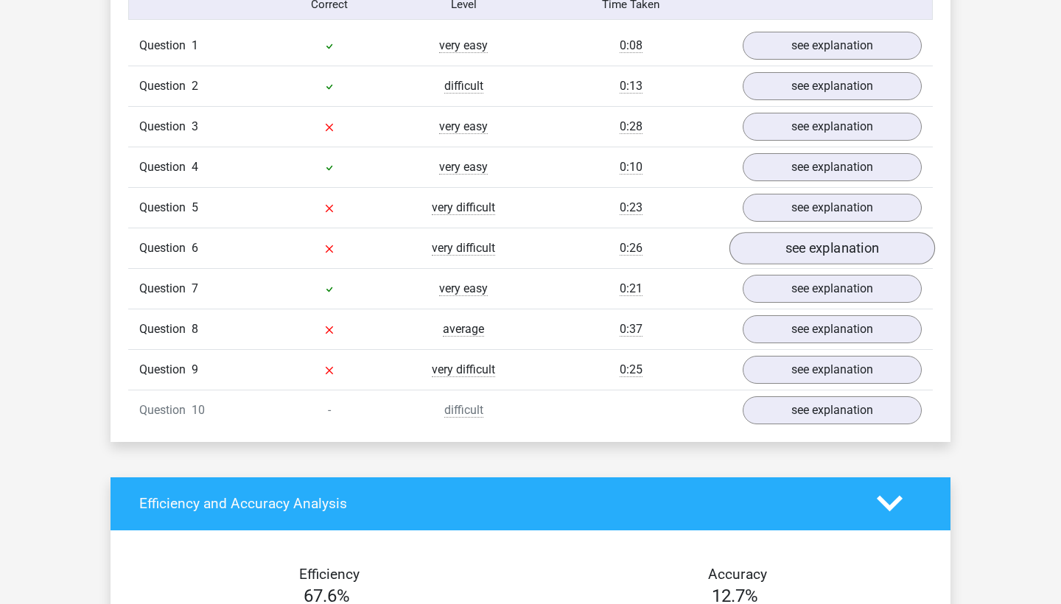
click at [824, 234] on link "see explanation" at bounding box center [832, 248] width 206 height 32
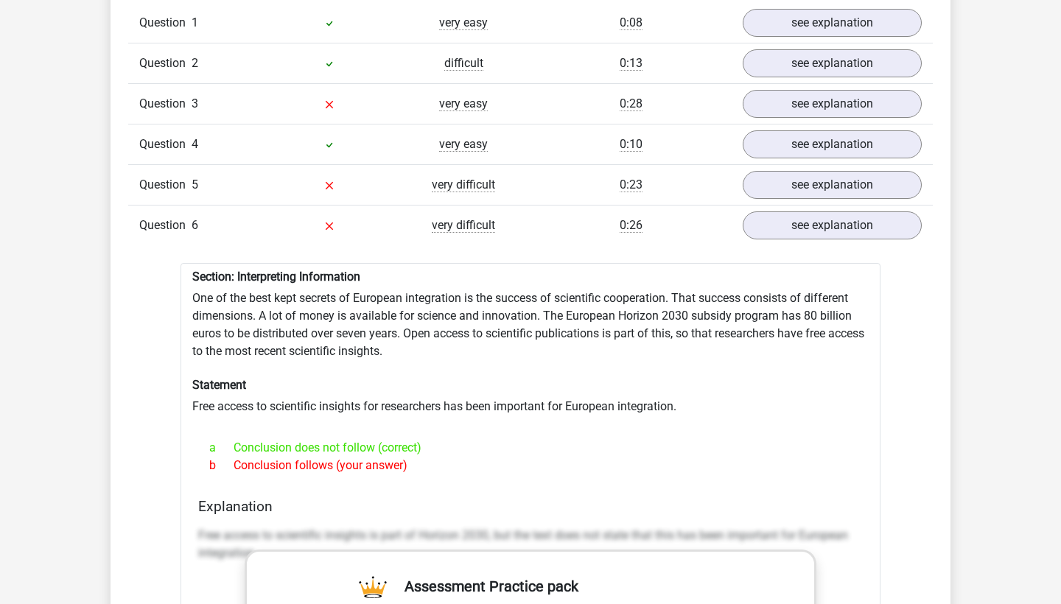
scroll to position [1249, 0]
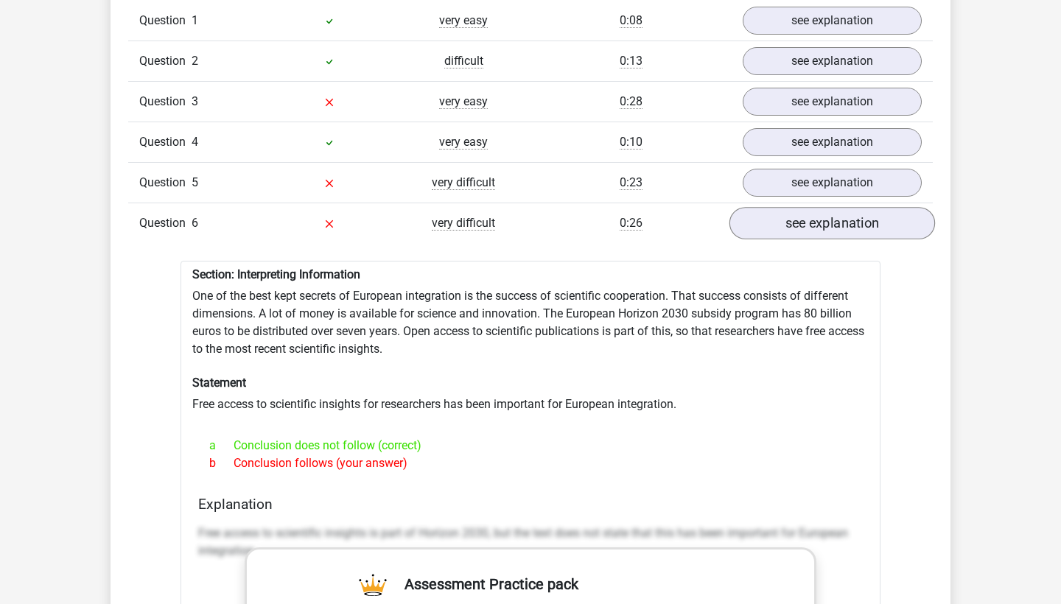
click at [851, 223] on link "see explanation" at bounding box center [832, 223] width 206 height 32
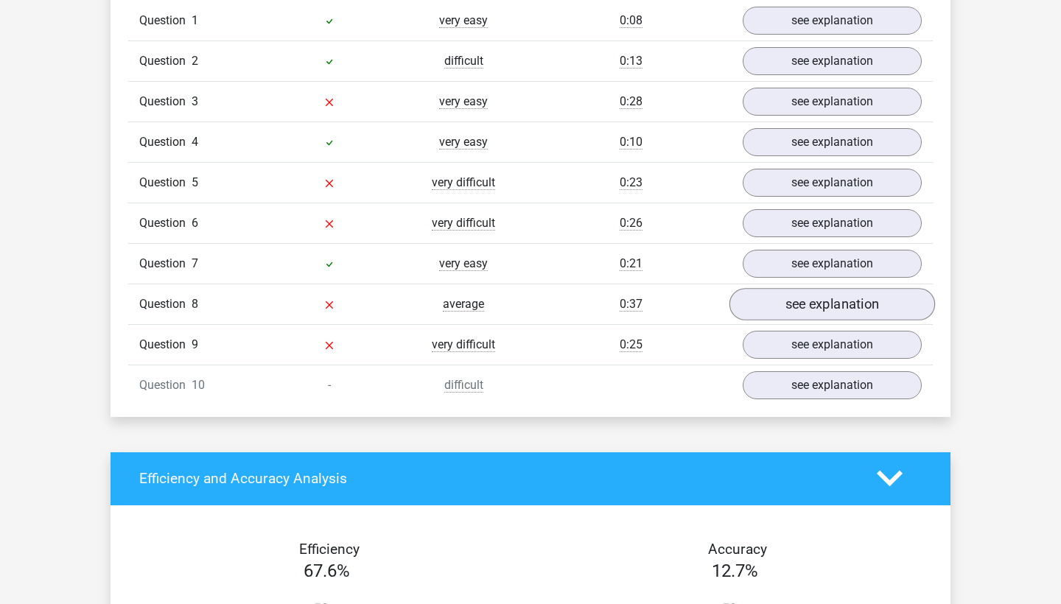
click at [821, 292] on link "see explanation" at bounding box center [832, 304] width 206 height 32
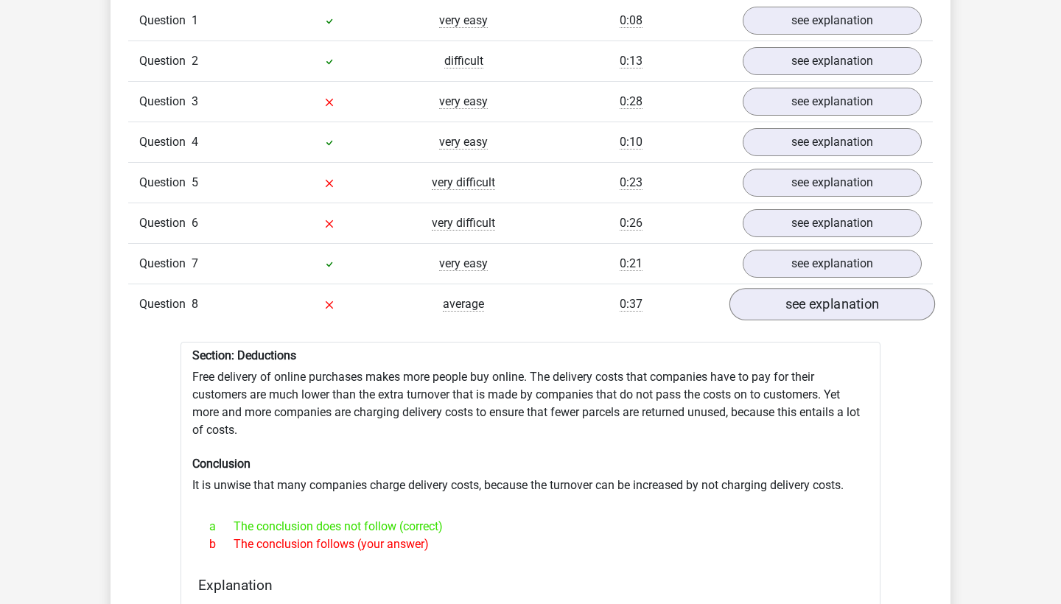
click at [821, 292] on link "see explanation" at bounding box center [832, 304] width 206 height 32
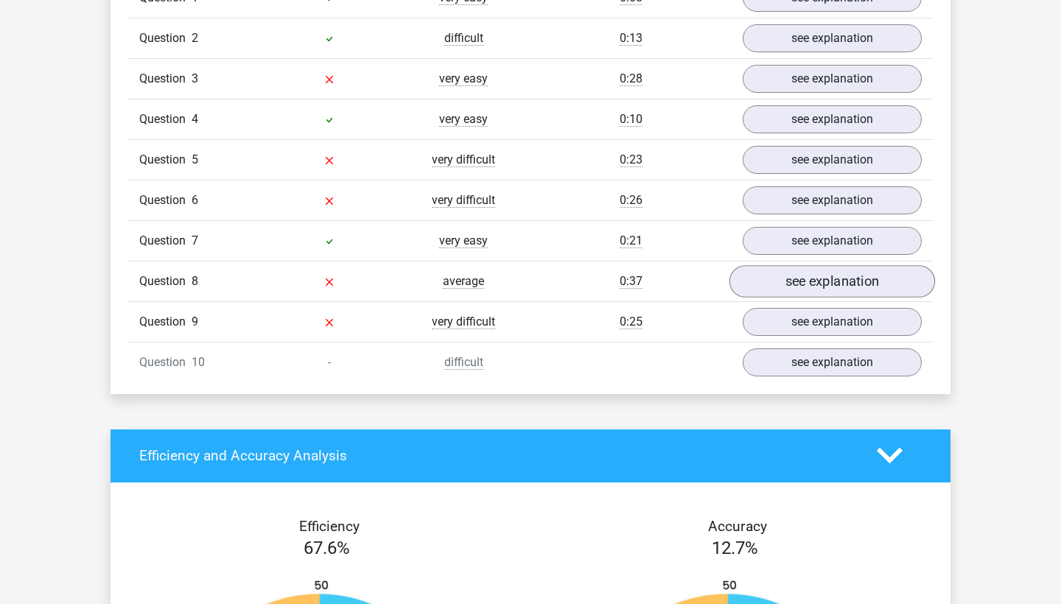
scroll to position [1274, 0]
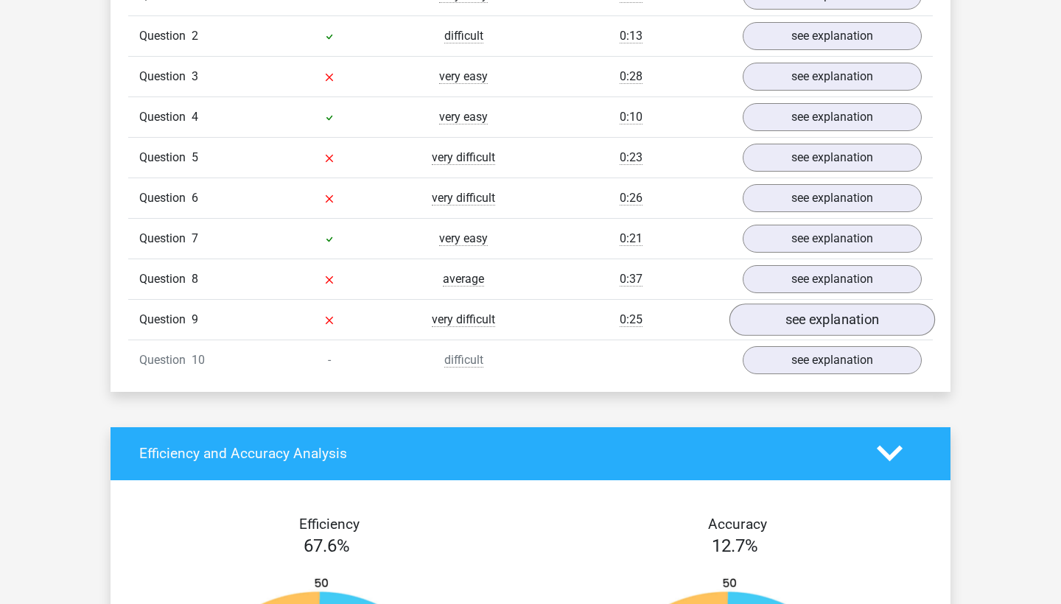
click at [817, 304] on link "see explanation" at bounding box center [832, 320] width 206 height 32
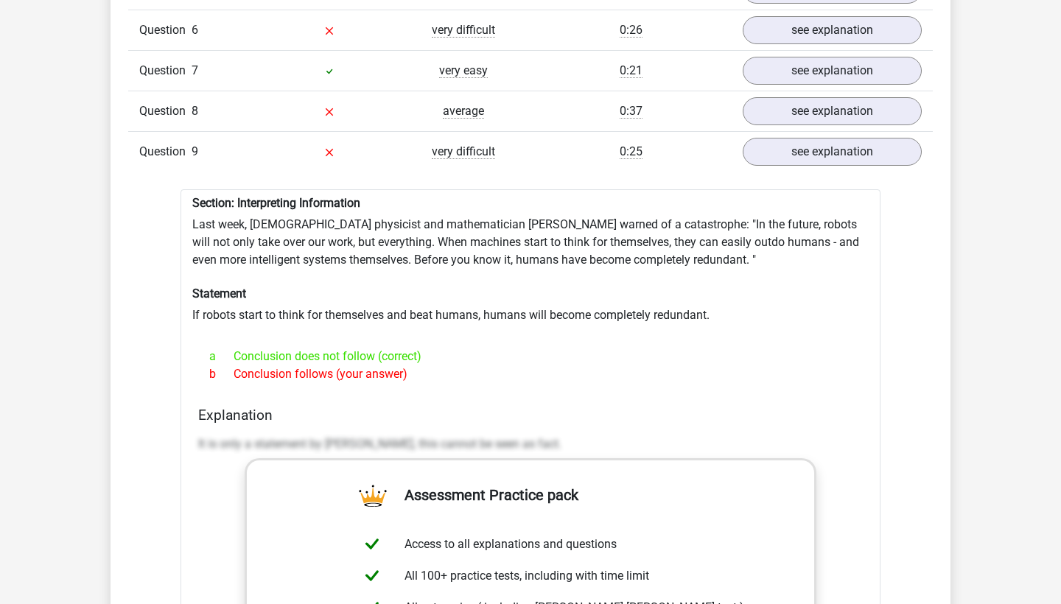
scroll to position [1440, 0]
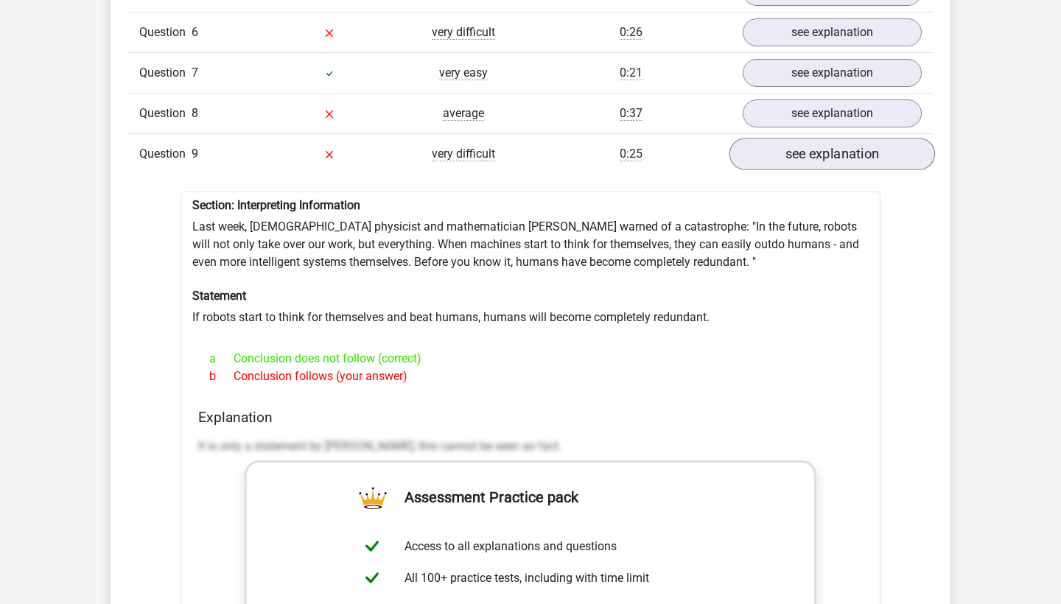
click at [853, 158] on link "see explanation" at bounding box center [832, 154] width 206 height 32
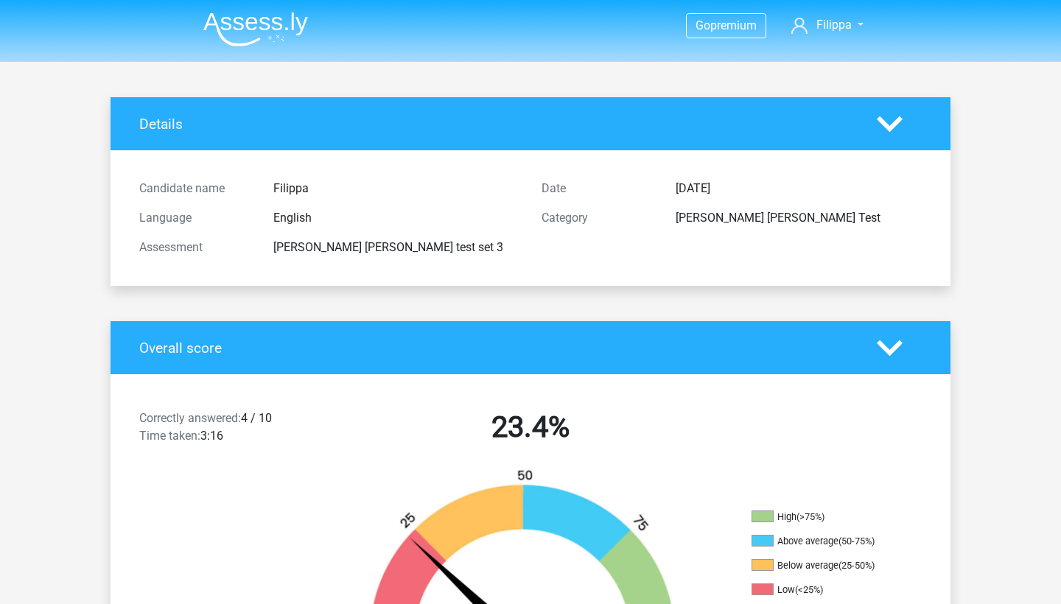
scroll to position [0, 0]
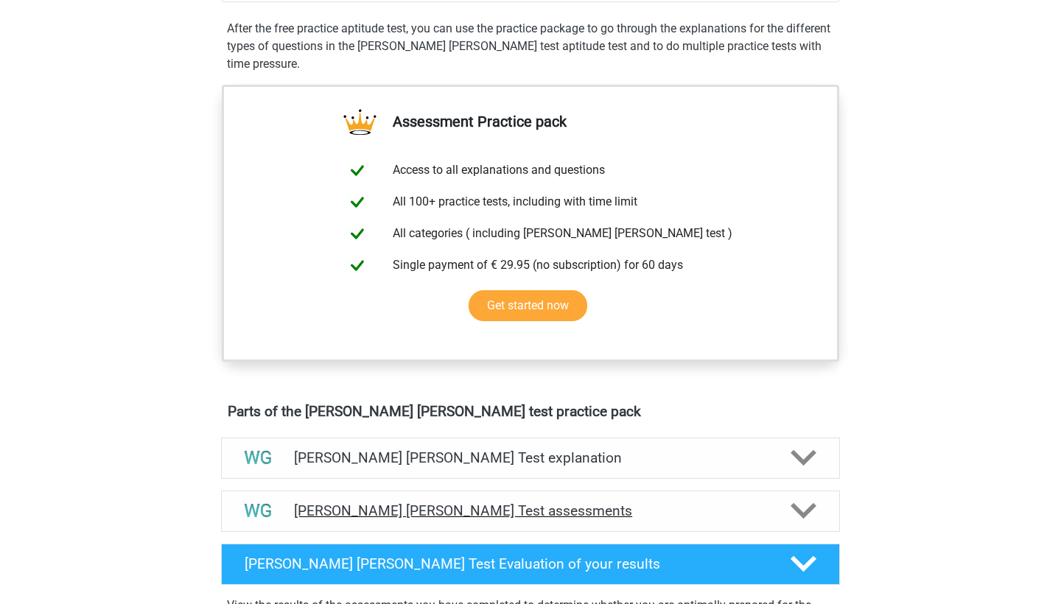
click at [452, 523] on div "[PERSON_NAME] [PERSON_NAME] Test assessments" at bounding box center [530, 511] width 619 height 41
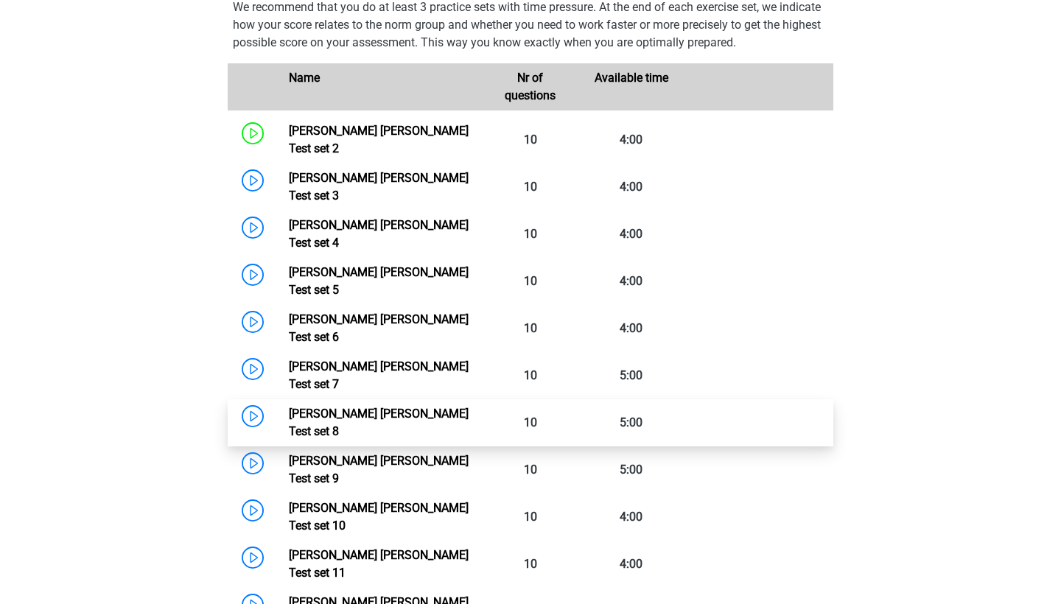
scroll to position [1014, 0]
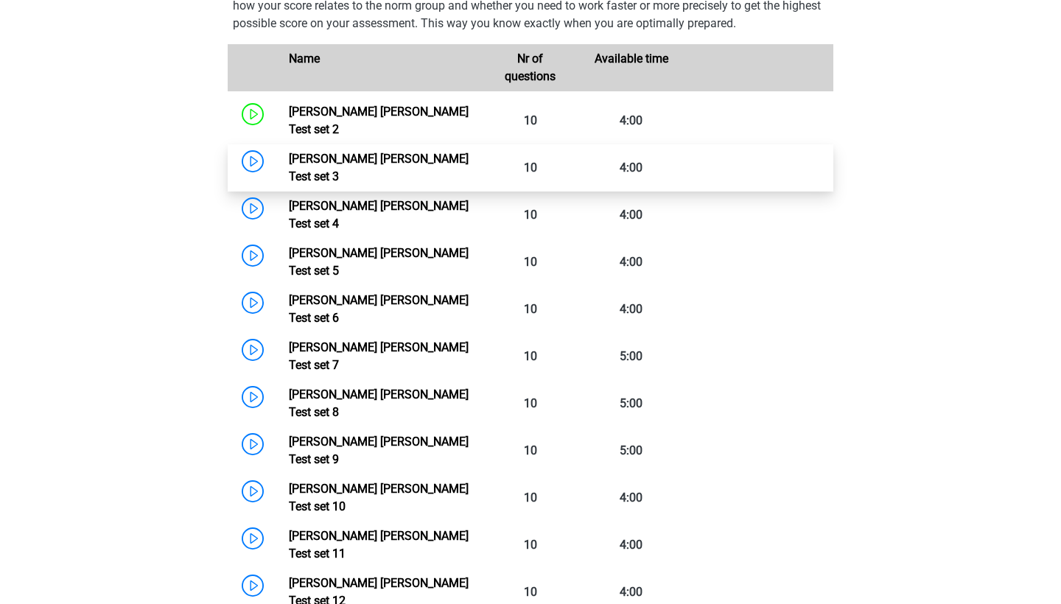
click at [289, 152] on link "[PERSON_NAME] [PERSON_NAME] Test set 3" at bounding box center [379, 168] width 180 height 32
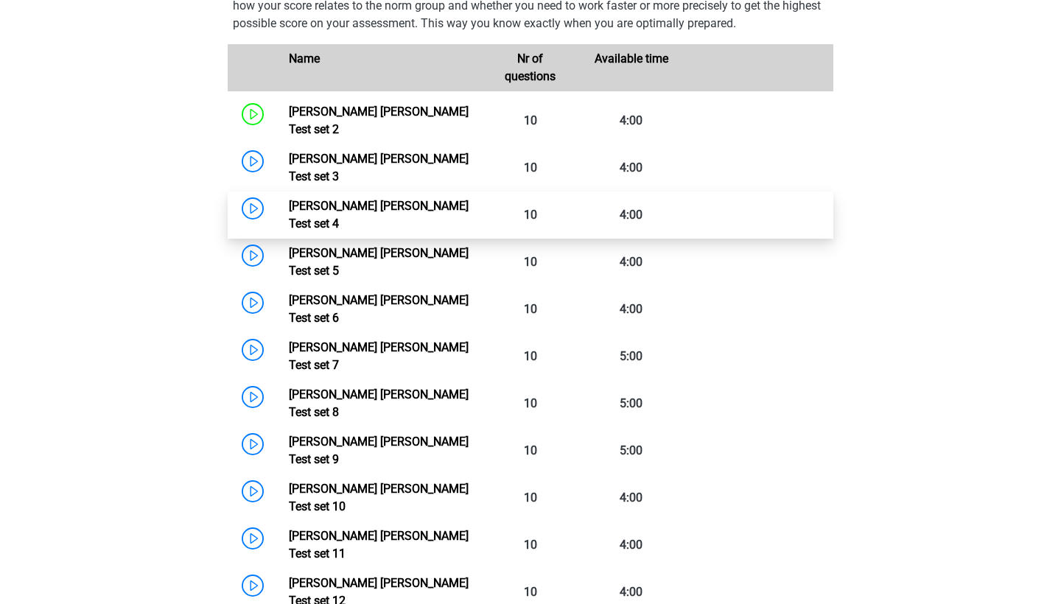
click at [289, 199] on link "[PERSON_NAME] [PERSON_NAME] Test set 4" at bounding box center [379, 215] width 180 height 32
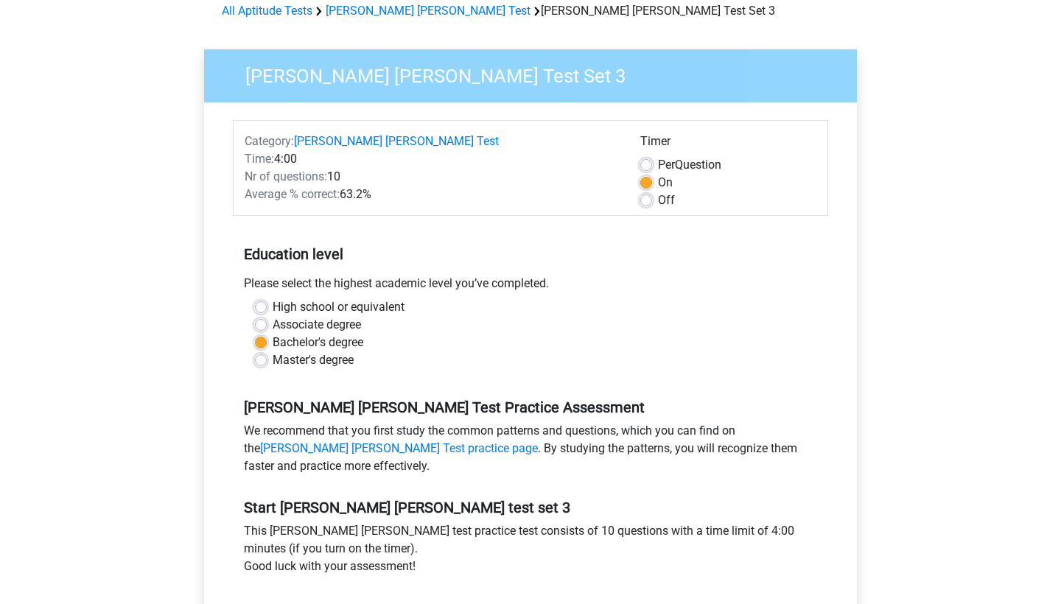
scroll to position [343, 0]
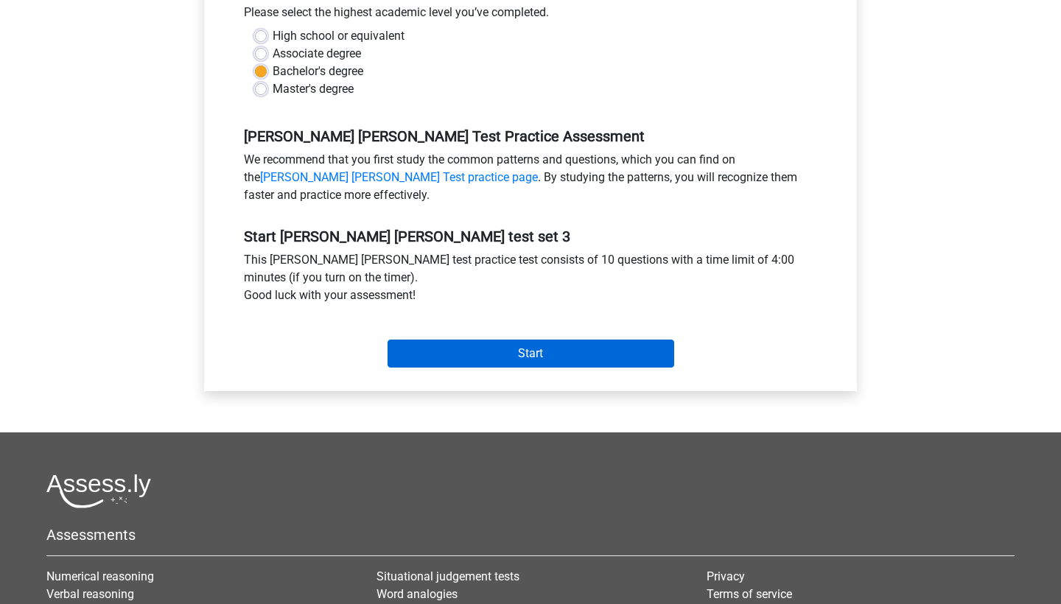
click at [474, 357] on input "Start" at bounding box center [531, 354] width 287 height 28
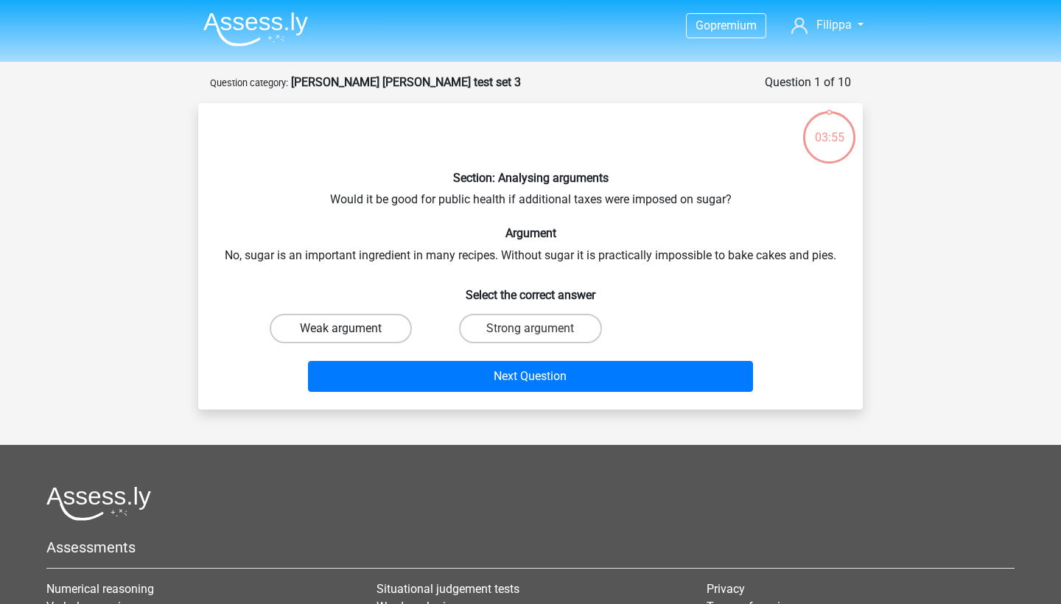
click at [366, 331] on label "Weak argument" at bounding box center [341, 328] width 142 height 29
click at [351, 331] on input "Weak argument" at bounding box center [346, 334] width 10 height 10
radio input "true"
click at [424, 395] on div "Next Question" at bounding box center [530, 379] width 569 height 37
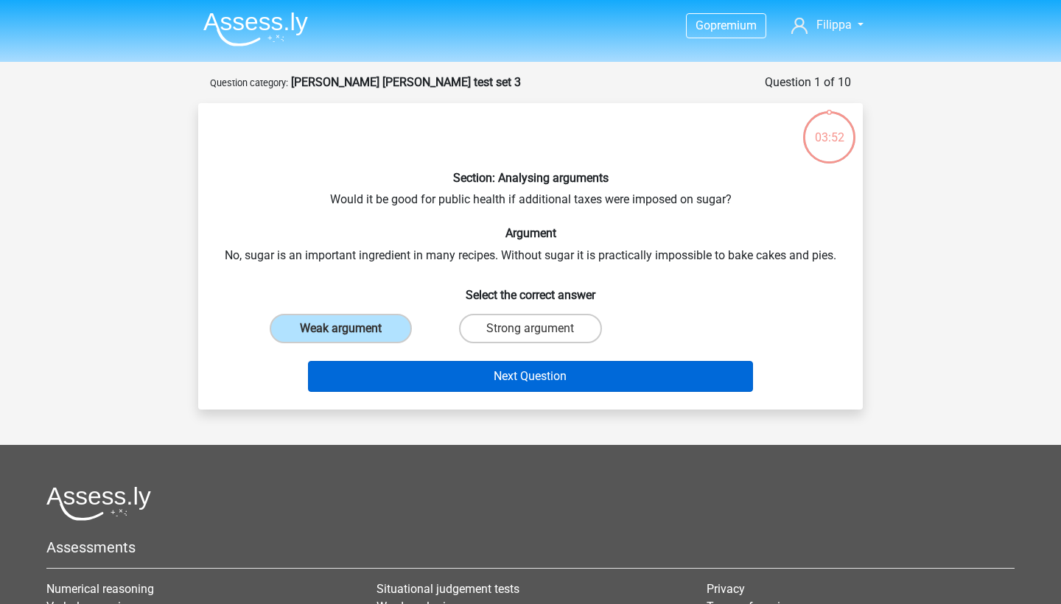
click at [424, 363] on button "Next Question" at bounding box center [531, 376] width 446 height 31
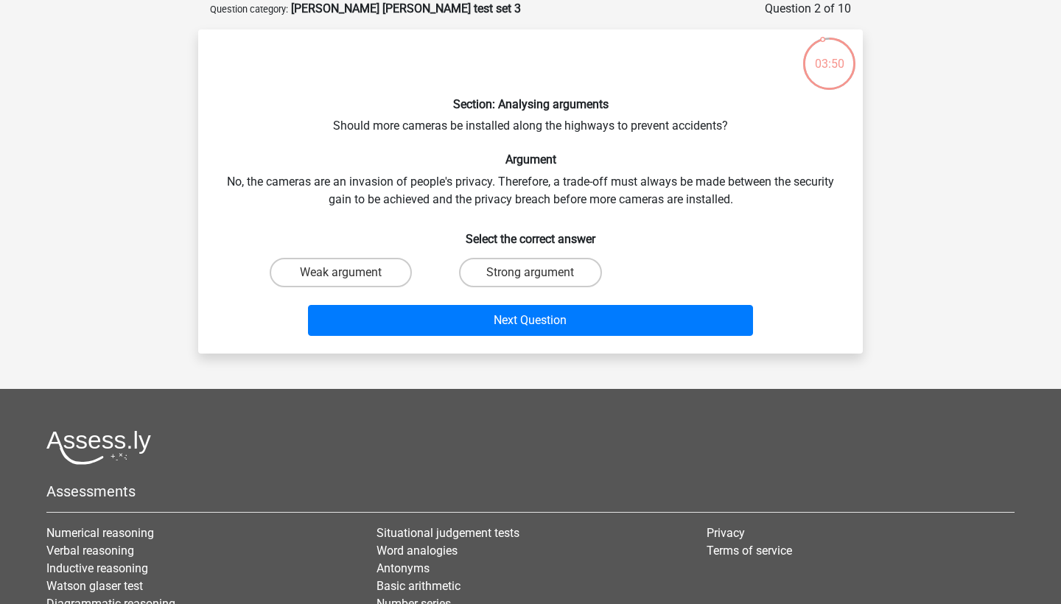
scroll to position [73, 0]
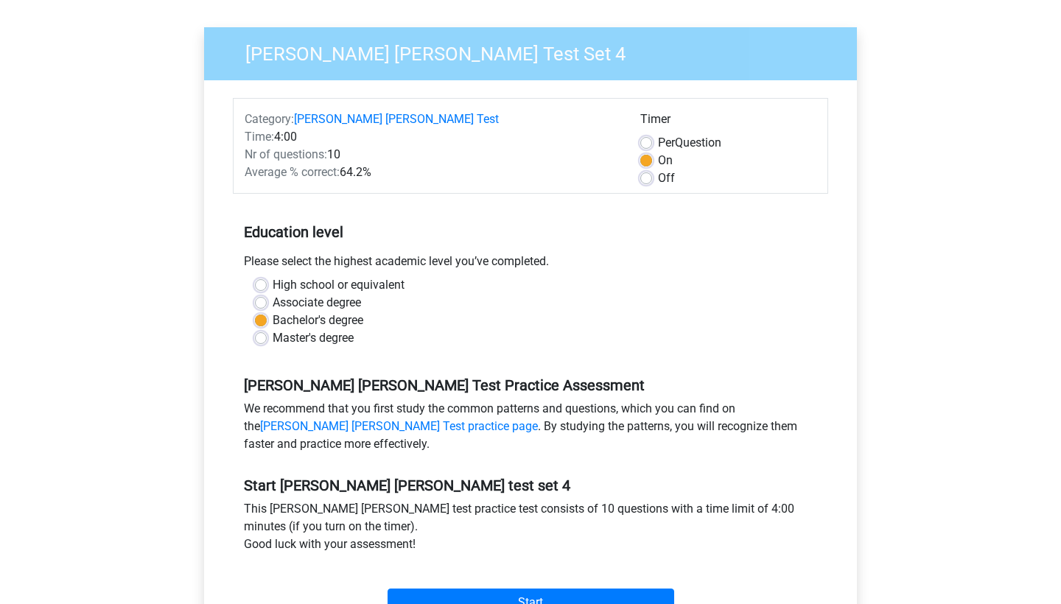
scroll to position [155, 0]
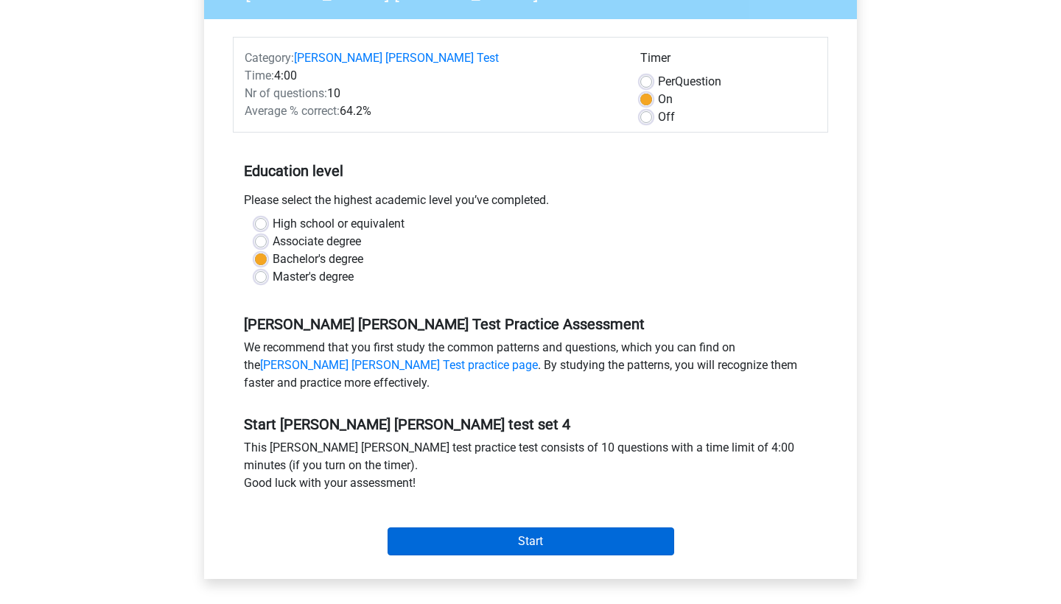
click at [393, 537] on input "Start" at bounding box center [531, 541] width 287 height 28
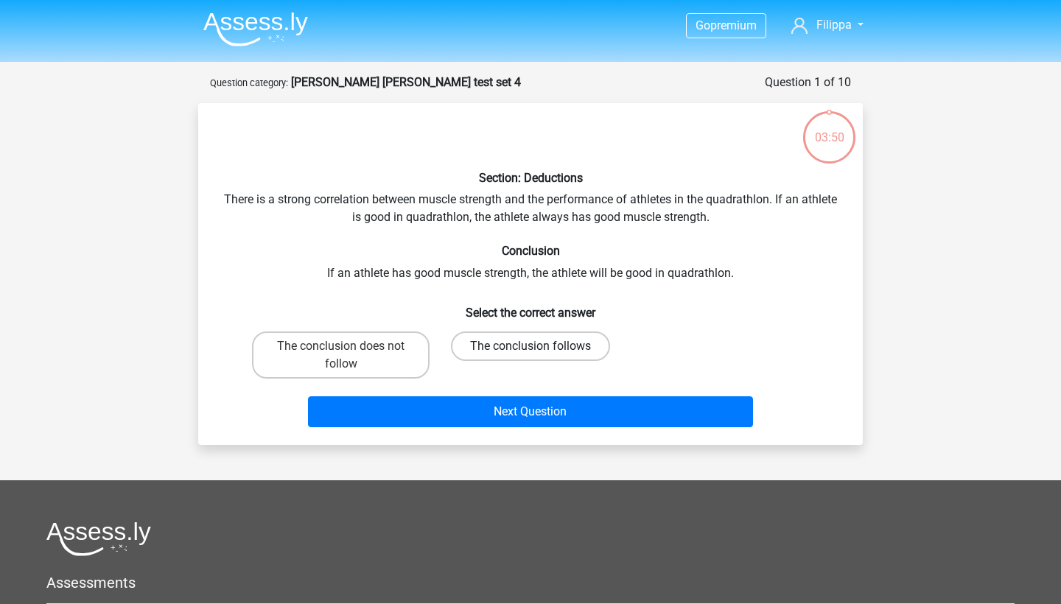
click at [470, 332] on label "The conclusion follows" at bounding box center [530, 346] width 159 height 29
click at [530, 346] on input "The conclusion follows" at bounding box center [535, 351] width 10 height 10
radio input "true"
click at [473, 346] on label "The conclusion follows" at bounding box center [530, 346] width 159 height 29
click at [530, 346] on input "The conclusion follows" at bounding box center [535, 351] width 10 height 10
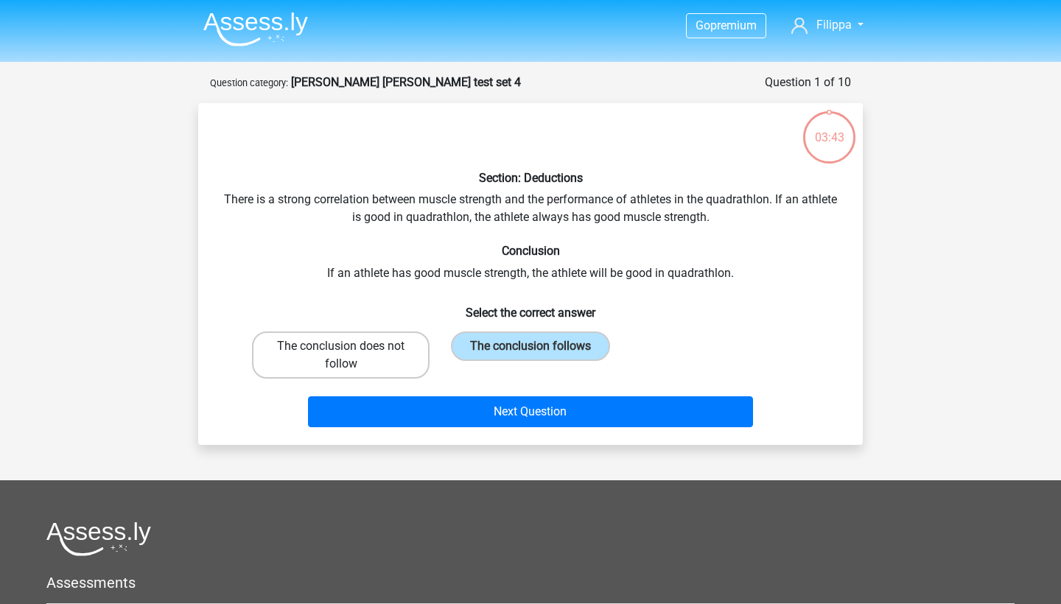
click at [371, 357] on label "The conclusion does not follow" at bounding box center [341, 355] width 178 height 47
click at [351, 356] on input "The conclusion does not follow" at bounding box center [346, 351] width 10 height 10
radio input "true"
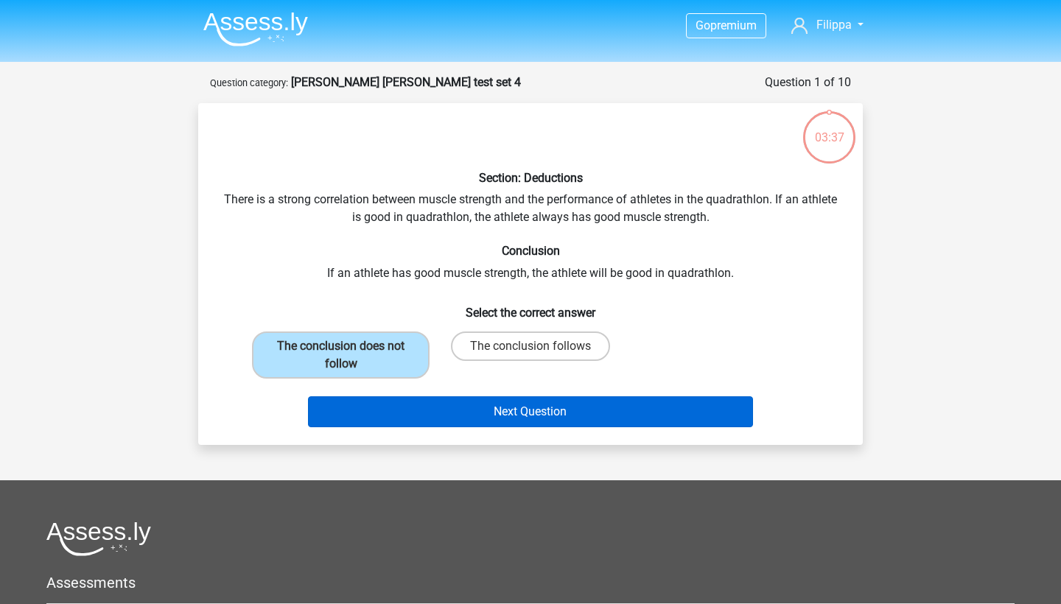
click at [444, 417] on button "Next Question" at bounding box center [531, 411] width 446 height 31
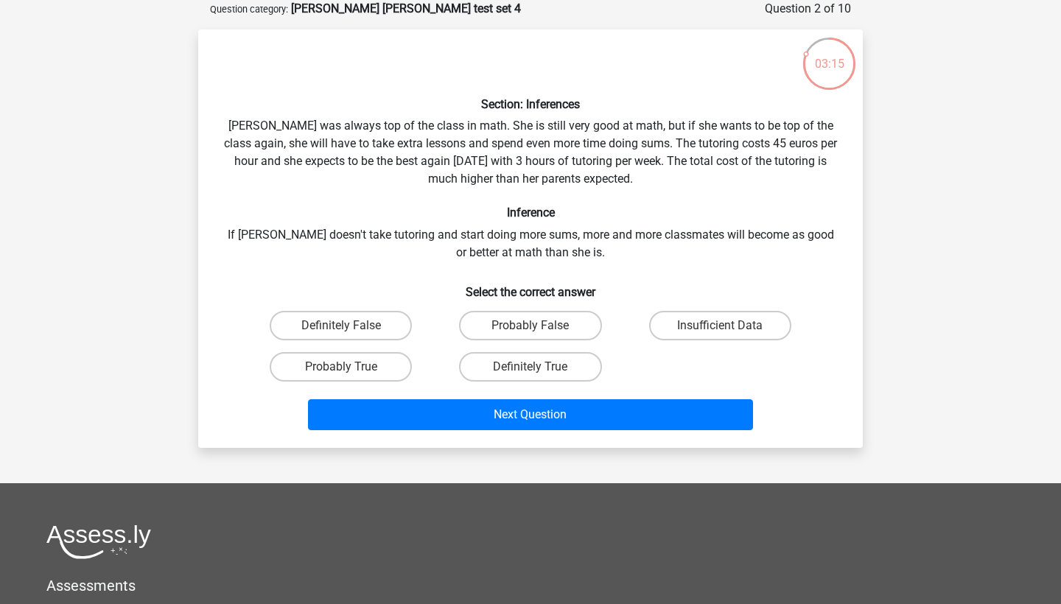
click at [341, 329] on input "Definitely False" at bounding box center [346, 331] width 10 height 10
radio input "true"
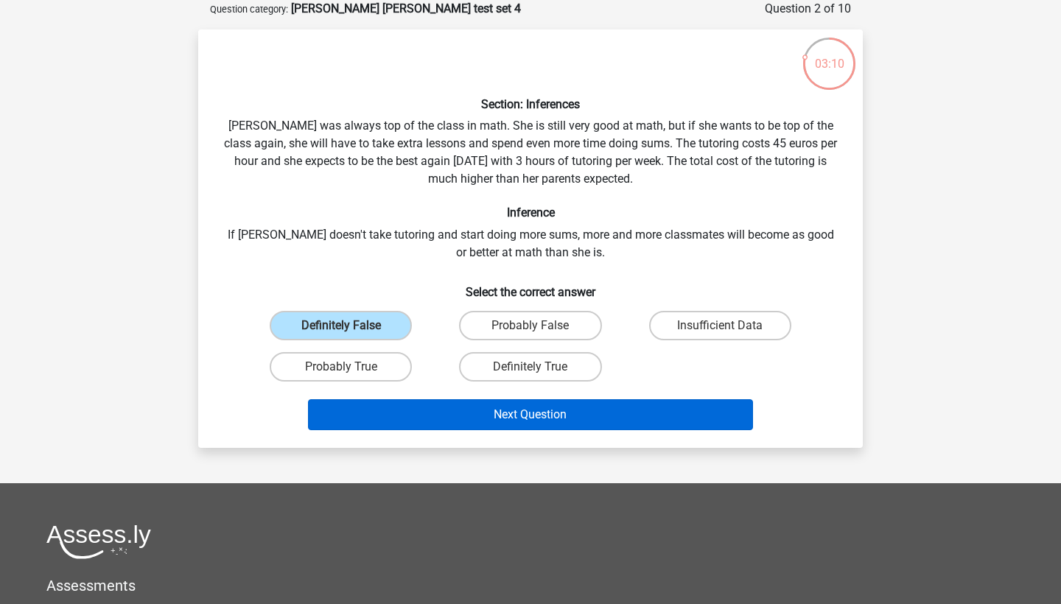
click at [484, 421] on button "Next Question" at bounding box center [531, 414] width 446 height 31
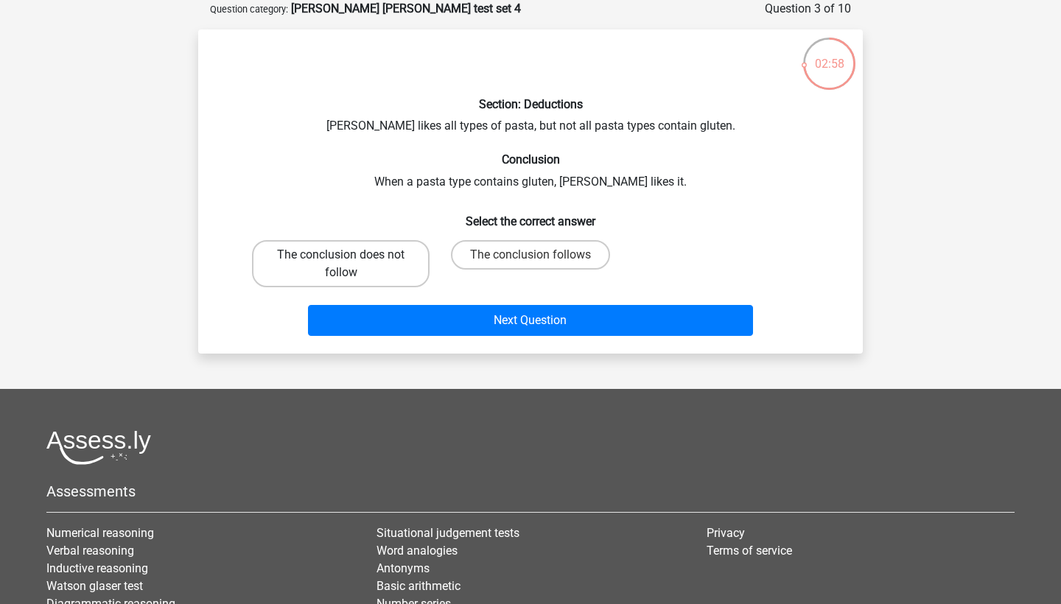
click at [348, 267] on label "The conclusion does not follow" at bounding box center [341, 263] width 178 height 47
click at [348, 264] on input "The conclusion does not follow" at bounding box center [346, 260] width 10 height 10
radio input "true"
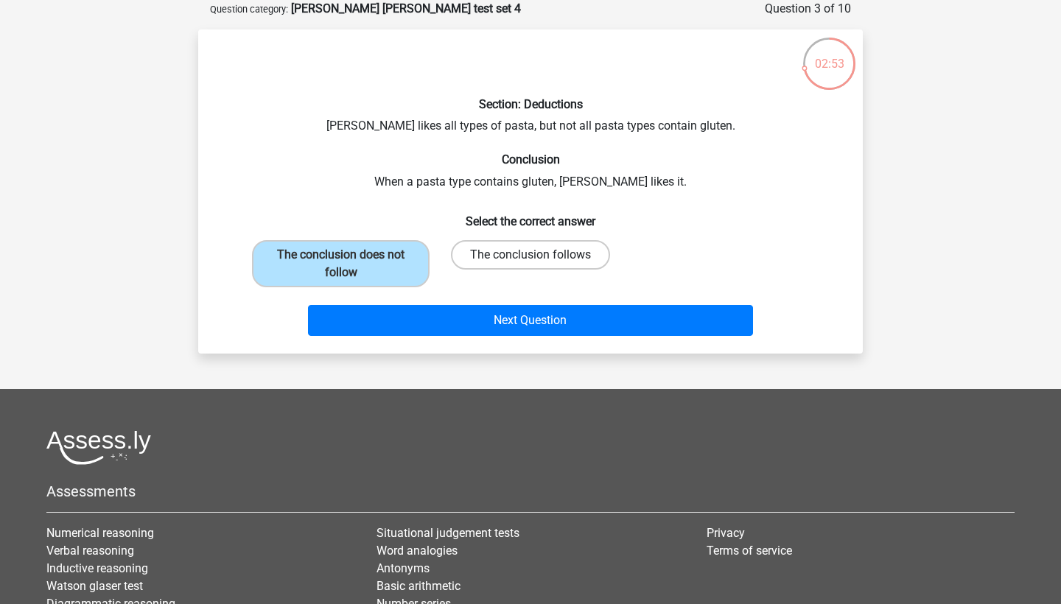
click at [492, 259] on label "The conclusion follows" at bounding box center [530, 254] width 159 height 29
click at [530, 259] on input "The conclusion follows" at bounding box center [535, 260] width 10 height 10
radio input "true"
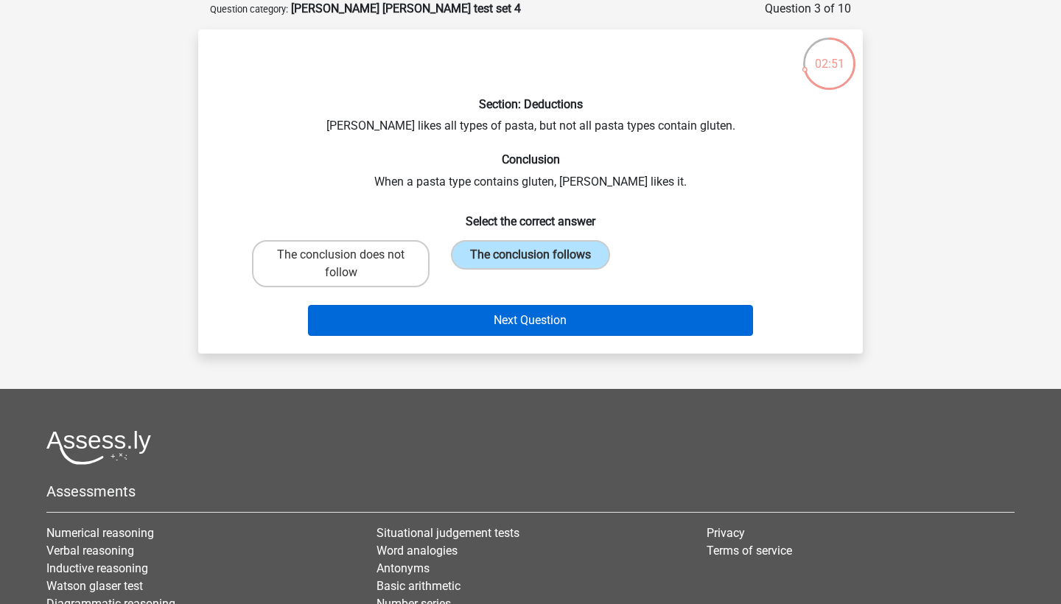
click at [430, 332] on button "Next Question" at bounding box center [531, 320] width 446 height 31
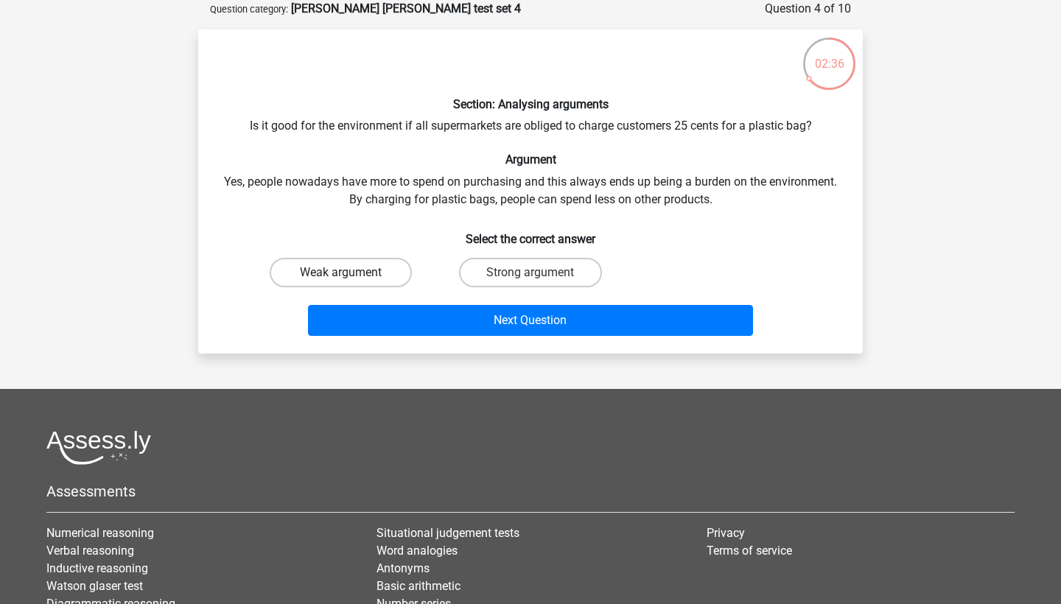
click at [382, 264] on label "Weak argument" at bounding box center [341, 272] width 142 height 29
click at [351, 273] on input "Weak argument" at bounding box center [346, 278] width 10 height 10
radio input "true"
click at [497, 267] on label "Strong argument" at bounding box center [530, 272] width 142 height 29
click at [530, 273] on input "Strong argument" at bounding box center [535, 278] width 10 height 10
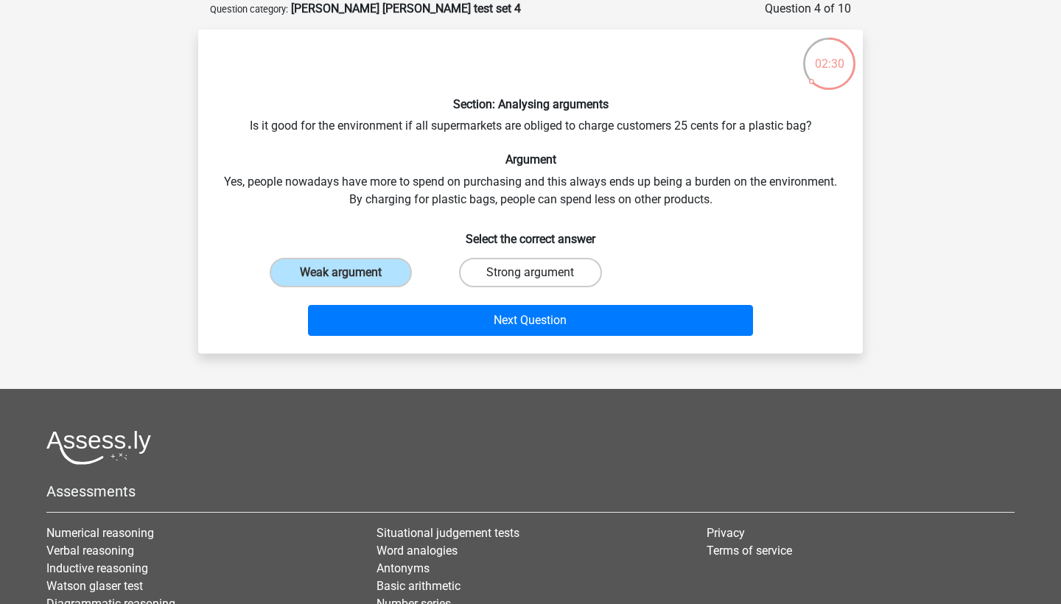
radio input "true"
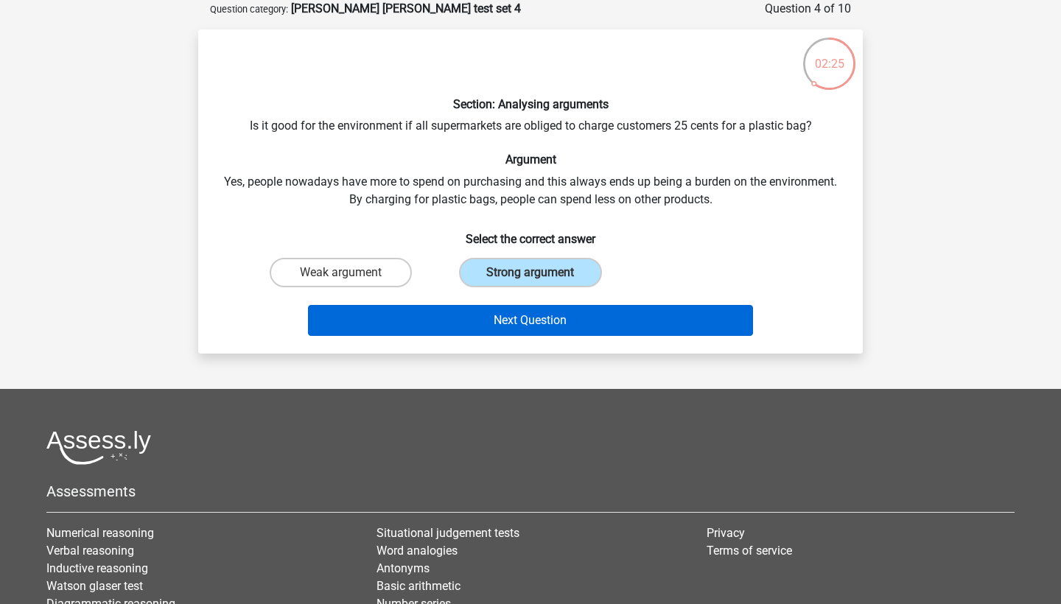
click at [475, 316] on button "Next Question" at bounding box center [531, 320] width 446 height 31
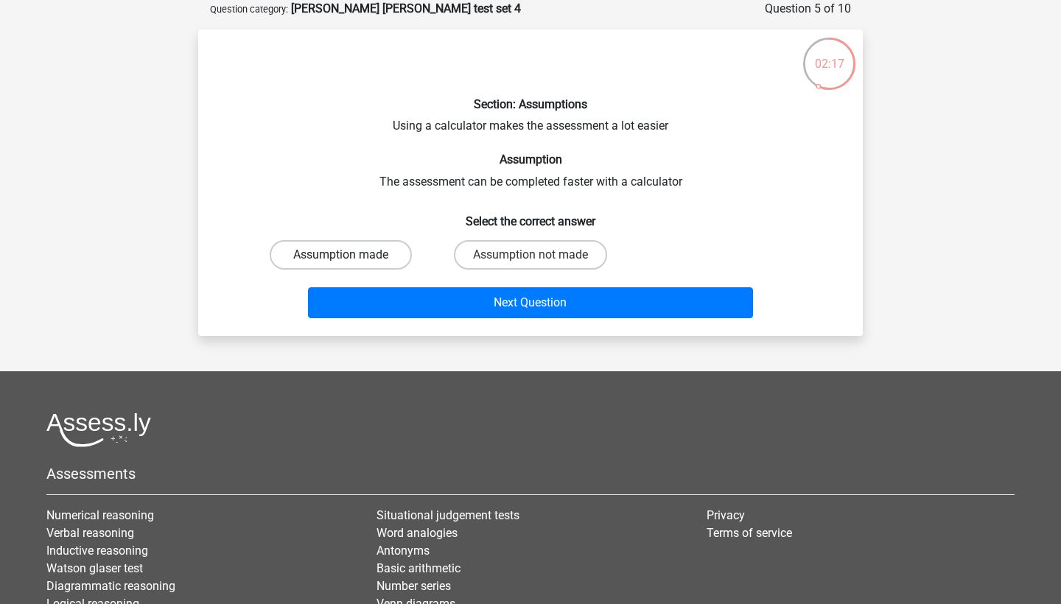
click at [382, 259] on label "Assumption made" at bounding box center [341, 254] width 142 height 29
click at [351, 259] on input "Assumption made" at bounding box center [346, 260] width 10 height 10
radio input "true"
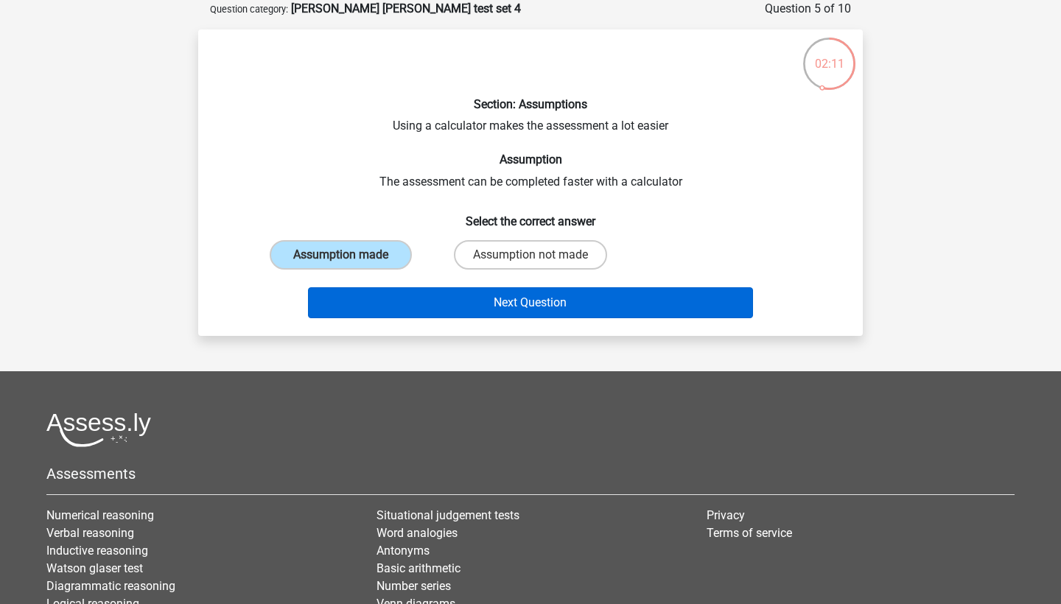
click at [399, 299] on button "Next Question" at bounding box center [531, 302] width 446 height 31
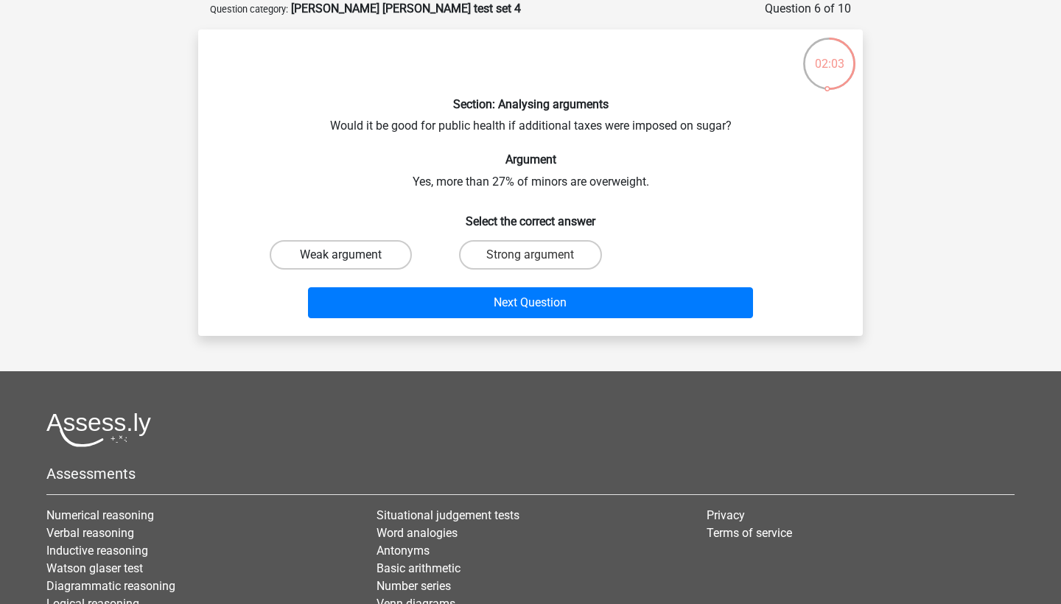
click at [362, 267] on label "Weak argument" at bounding box center [341, 254] width 142 height 29
click at [351, 264] on input "Weak argument" at bounding box center [346, 260] width 10 height 10
radio input "true"
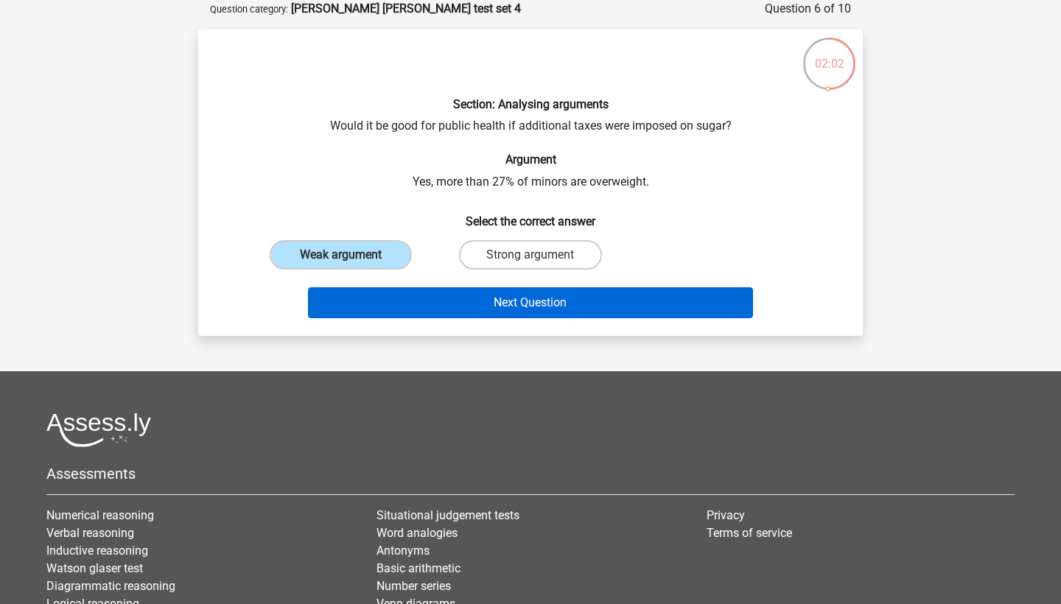
click at [375, 301] on button "Next Question" at bounding box center [531, 302] width 446 height 31
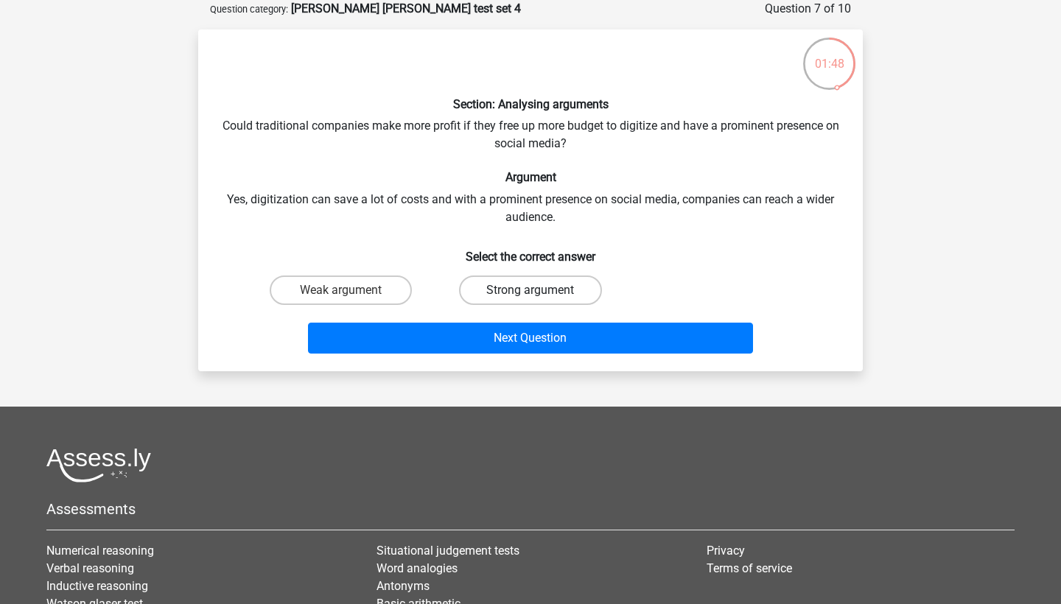
click at [497, 290] on label "Strong argument" at bounding box center [530, 290] width 142 height 29
click at [530, 290] on input "Strong argument" at bounding box center [535, 295] width 10 height 10
radio input "true"
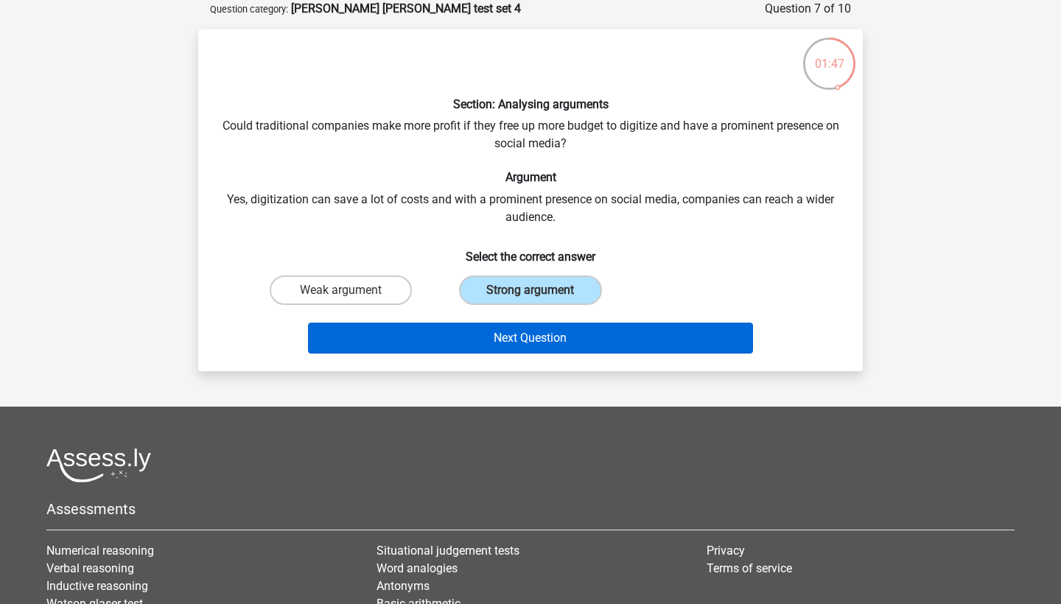
click at [463, 328] on button "Next Question" at bounding box center [531, 338] width 446 height 31
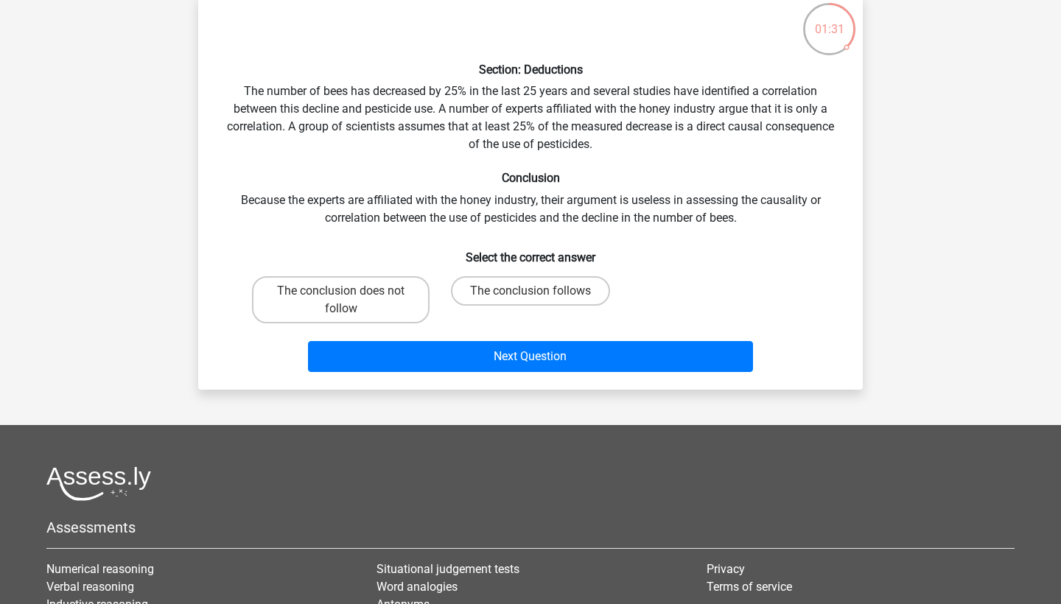
scroll to position [115, 0]
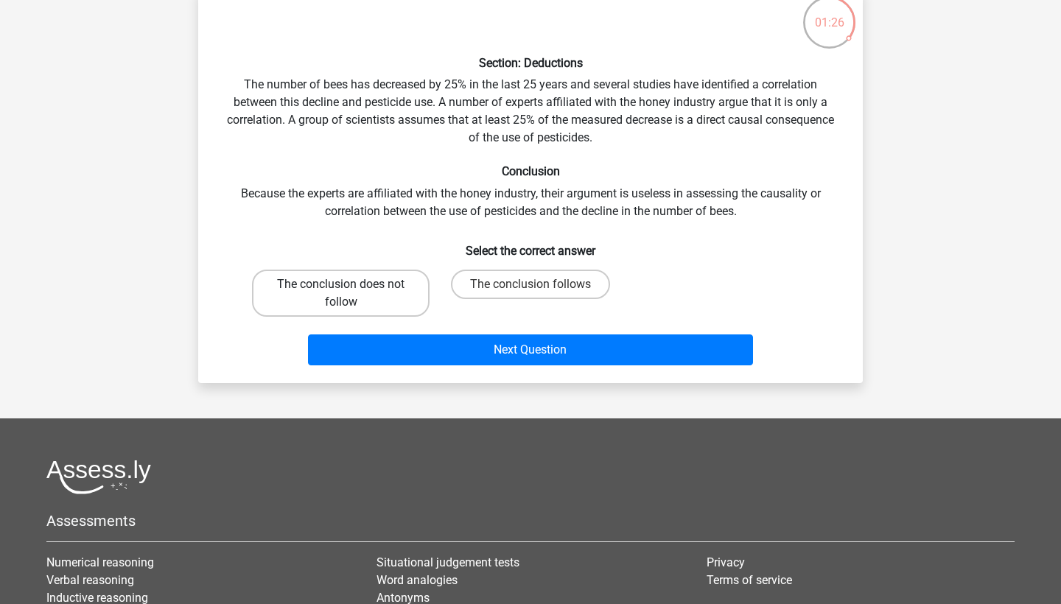
click at [351, 295] on label "The conclusion does not follow" at bounding box center [341, 293] width 178 height 47
click at [351, 294] on input "The conclusion does not follow" at bounding box center [346, 289] width 10 height 10
radio input "true"
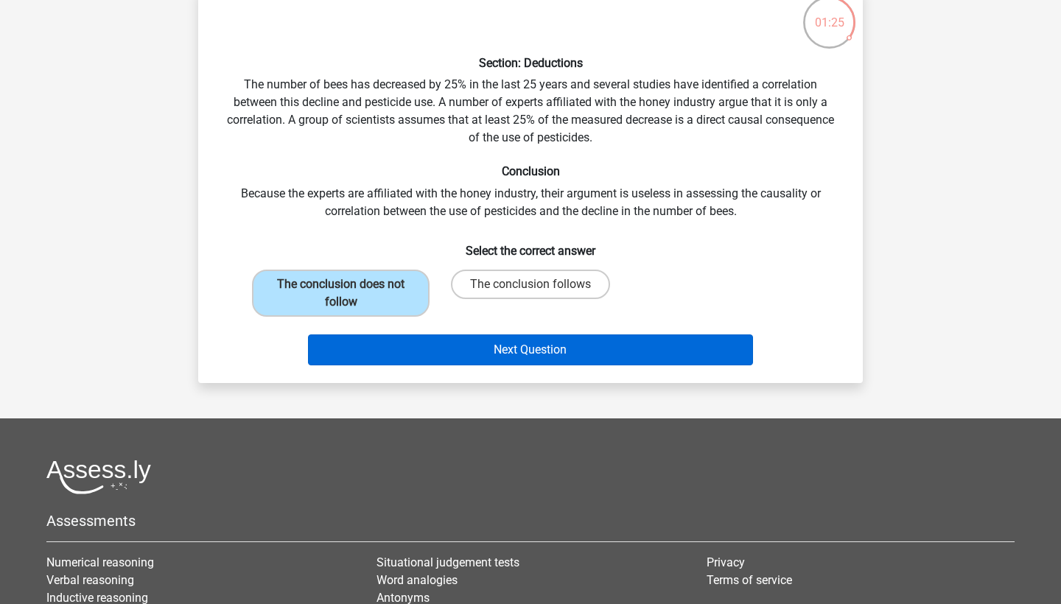
click at [429, 354] on button "Next Question" at bounding box center [531, 349] width 446 height 31
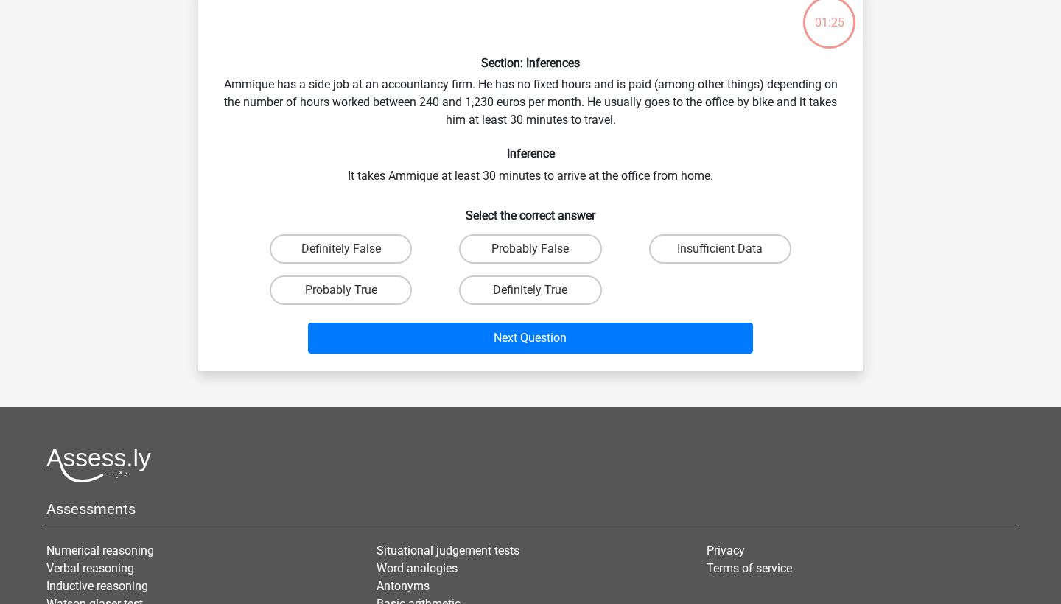
scroll to position [74, 0]
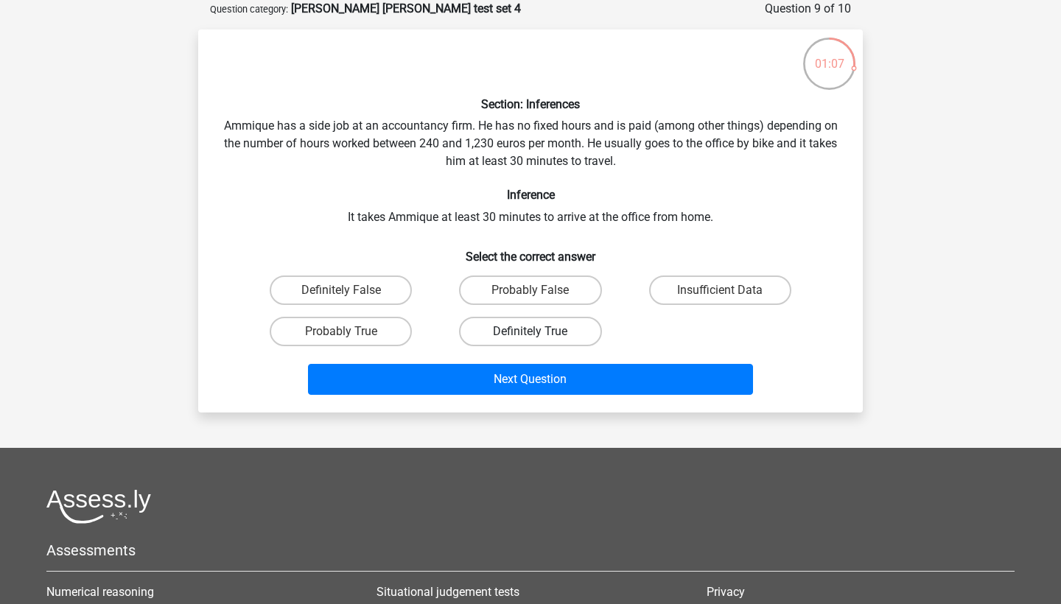
click at [516, 332] on label "Definitely True" at bounding box center [530, 331] width 142 height 29
click at [530, 332] on input "Definitely True" at bounding box center [535, 337] width 10 height 10
radio input "true"
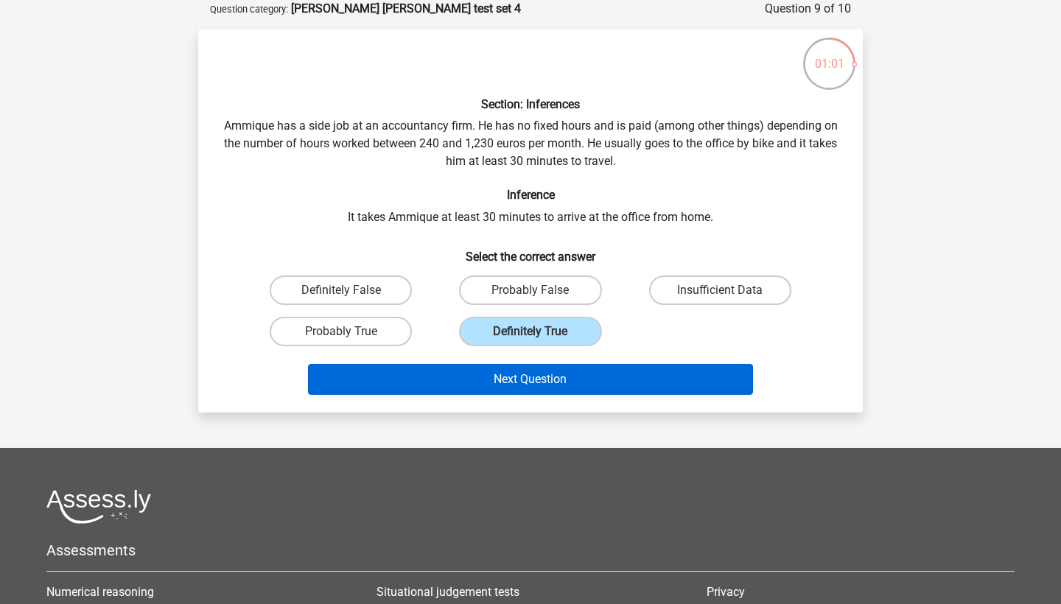
click at [500, 382] on button "Next Question" at bounding box center [531, 379] width 446 height 31
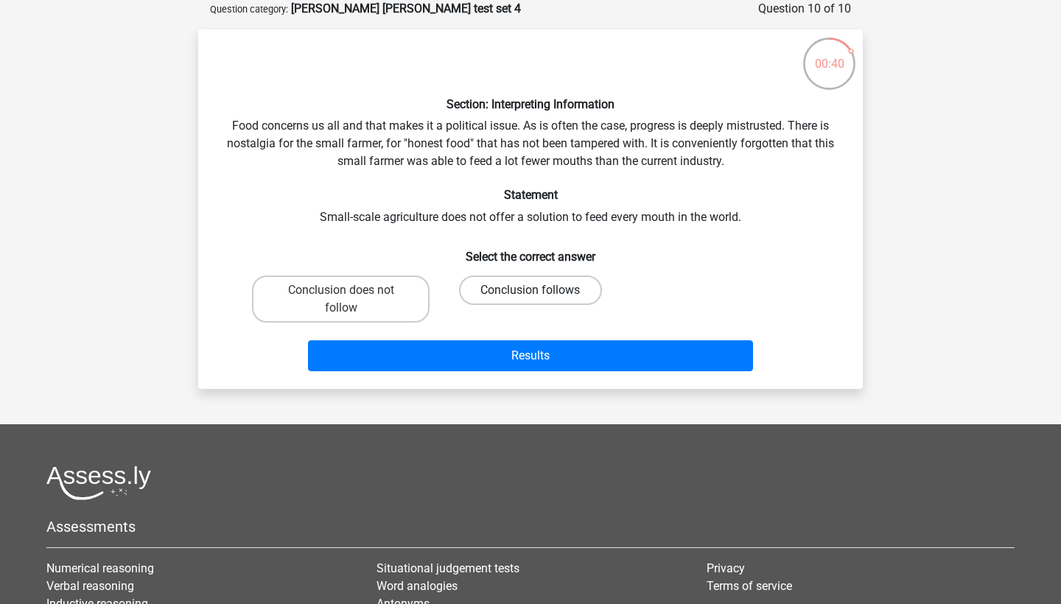
click at [479, 296] on label "Conclusion follows" at bounding box center [530, 290] width 142 height 29
click at [530, 296] on input "Conclusion follows" at bounding box center [535, 295] width 10 height 10
radio input "true"
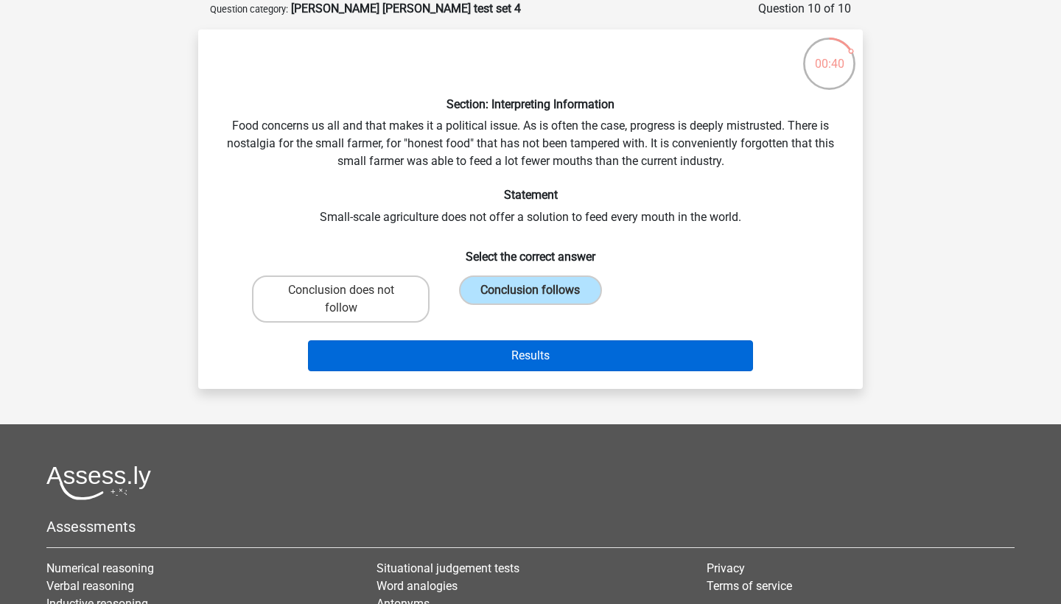
click at [466, 353] on button "Results" at bounding box center [531, 355] width 446 height 31
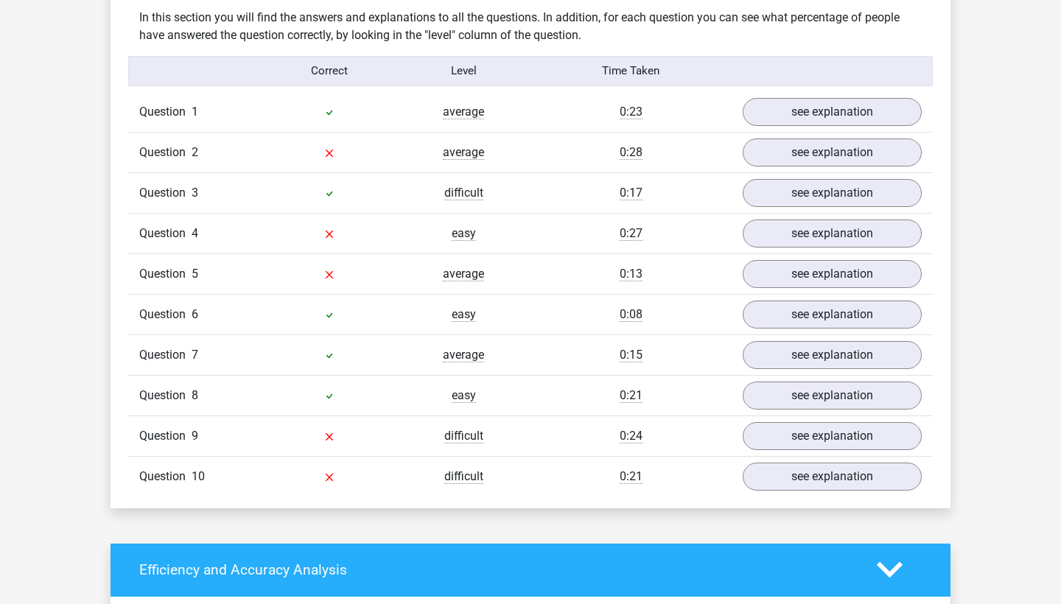
scroll to position [1161, 0]
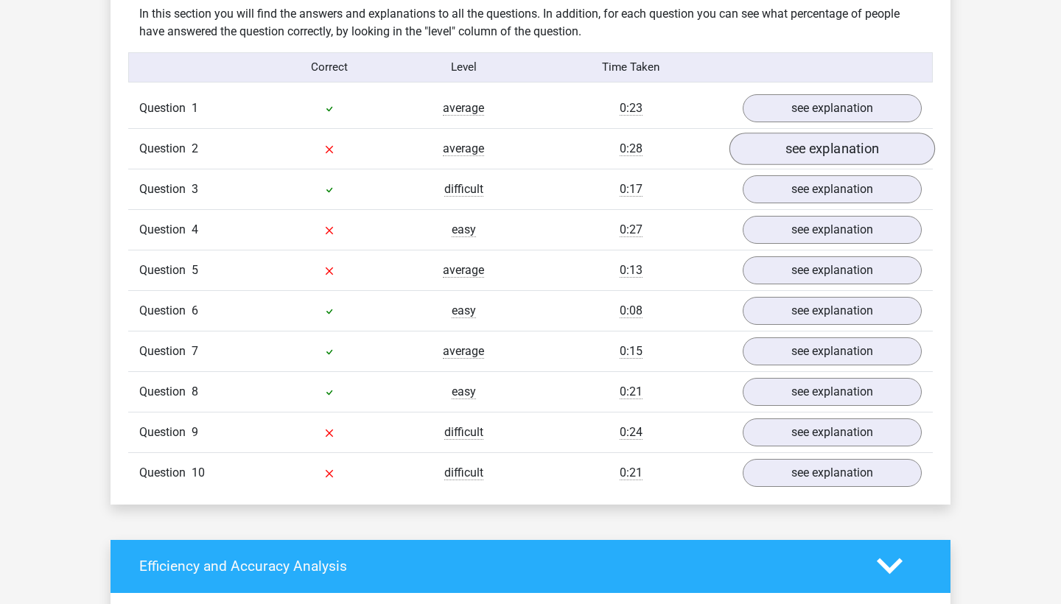
click at [818, 146] on link "see explanation" at bounding box center [832, 149] width 206 height 32
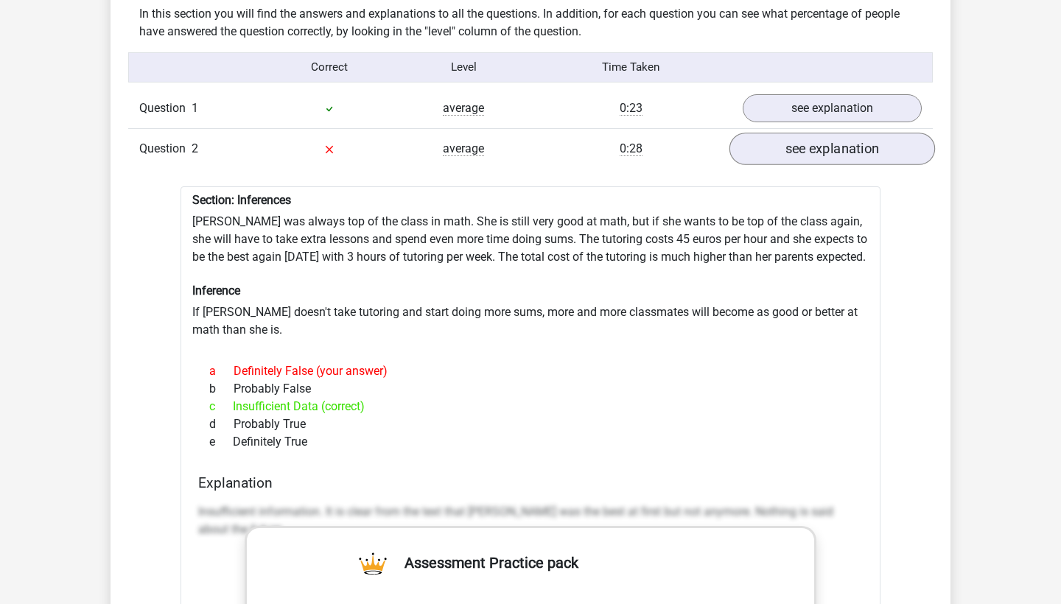
click at [818, 146] on link "see explanation" at bounding box center [832, 149] width 206 height 32
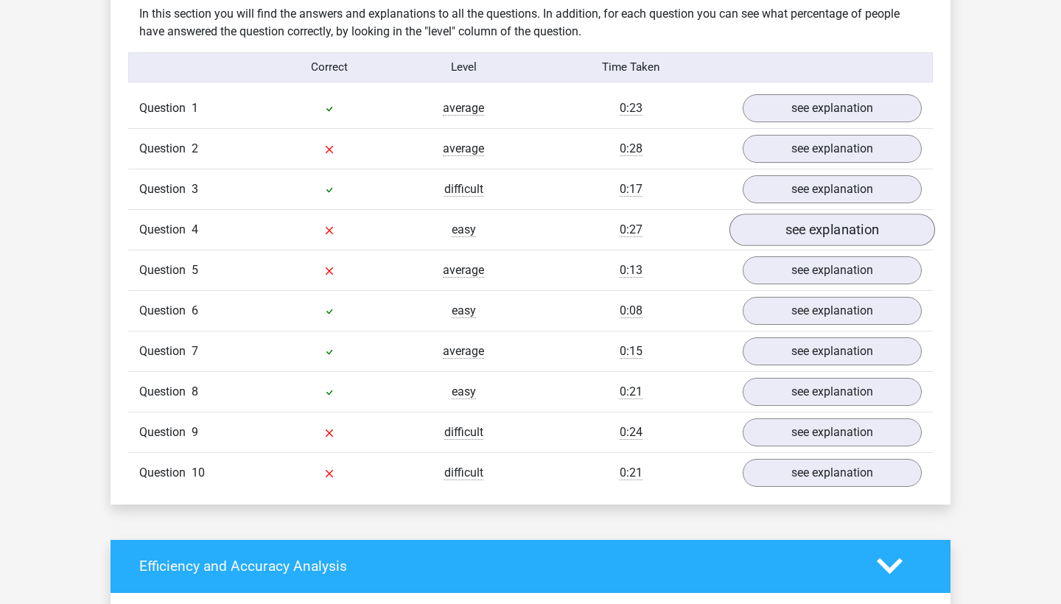
click at [800, 230] on link "see explanation" at bounding box center [832, 230] width 206 height 32
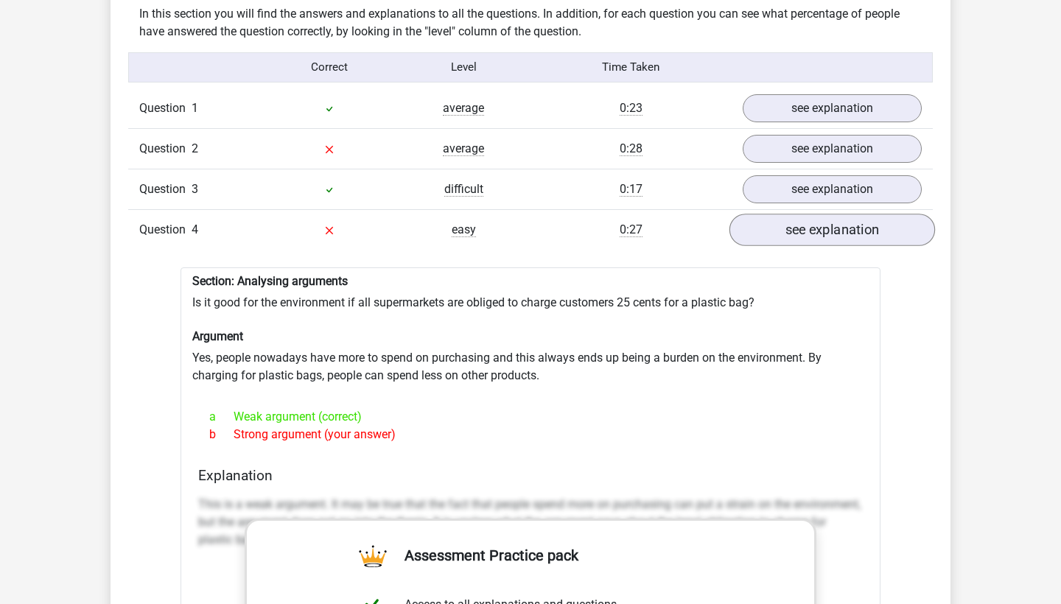
click at [800, 230] on link "see explanation" at bounding box center [832, 230] width 206 height 32
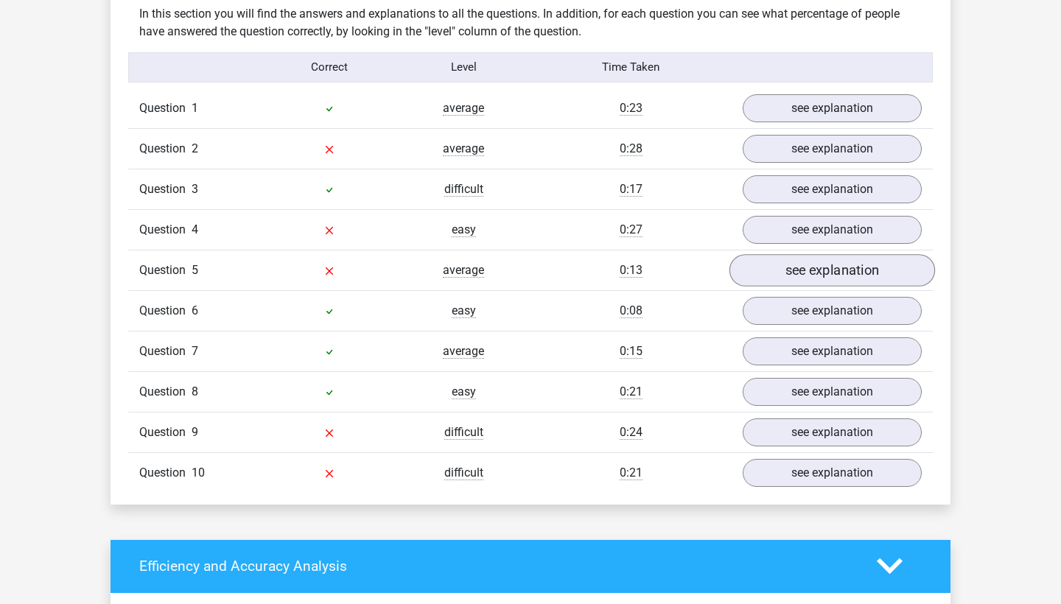
click at [798, 263] on link "see explanation" at bounding box center [832, 270] width 206 height 32
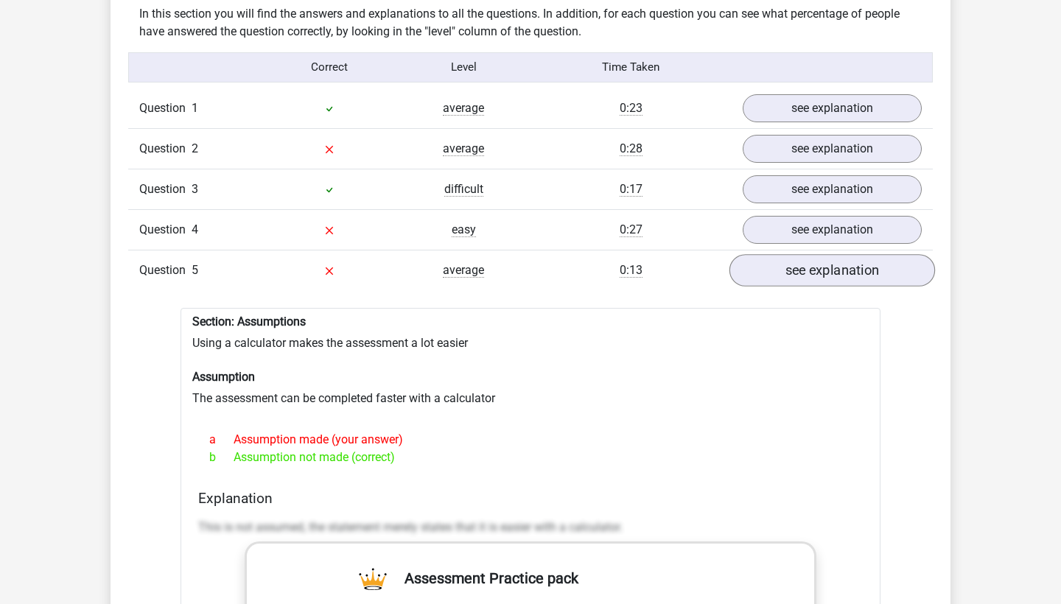
click at [798, 263] on link "see explanation" at bounding box center [832, 270] width 206 height 32
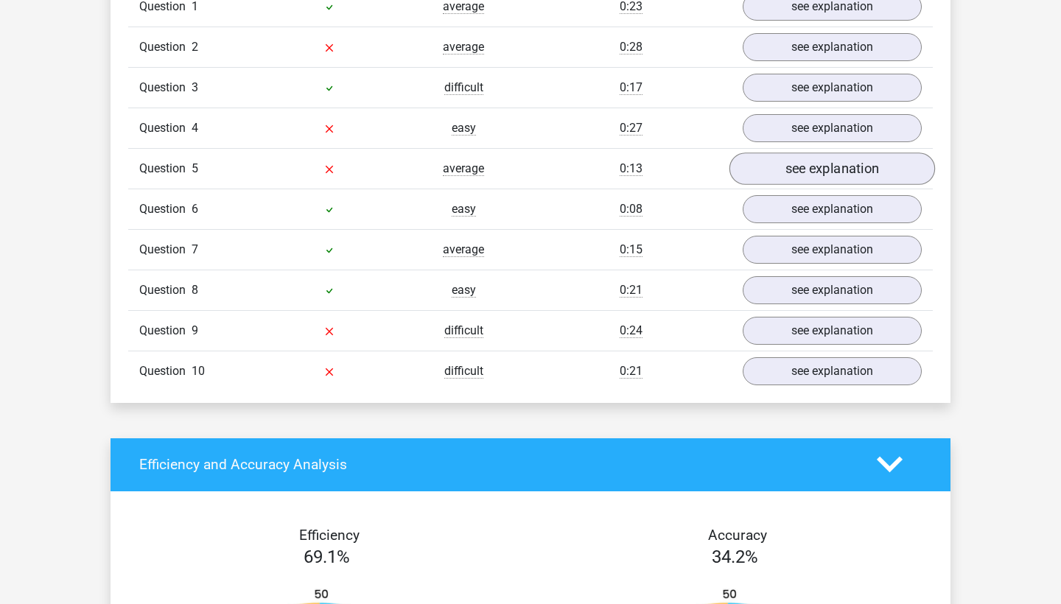
scroll to position [1264, 0]
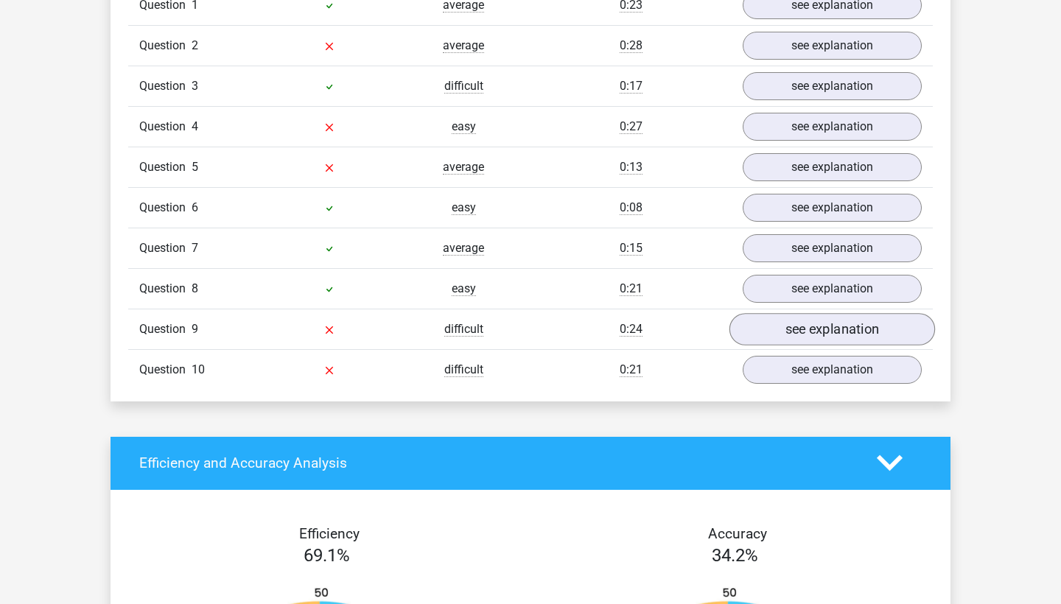
click at [790, 318] on link "see explanation" at bounding box center [832, 329] width 206 height 32
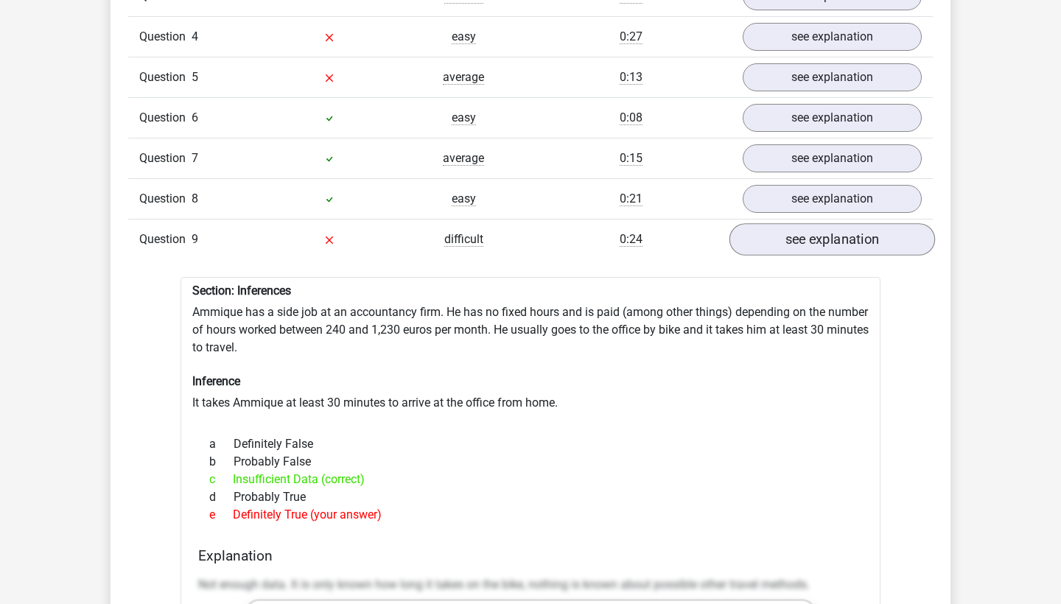
scroll to position [1365, 0]
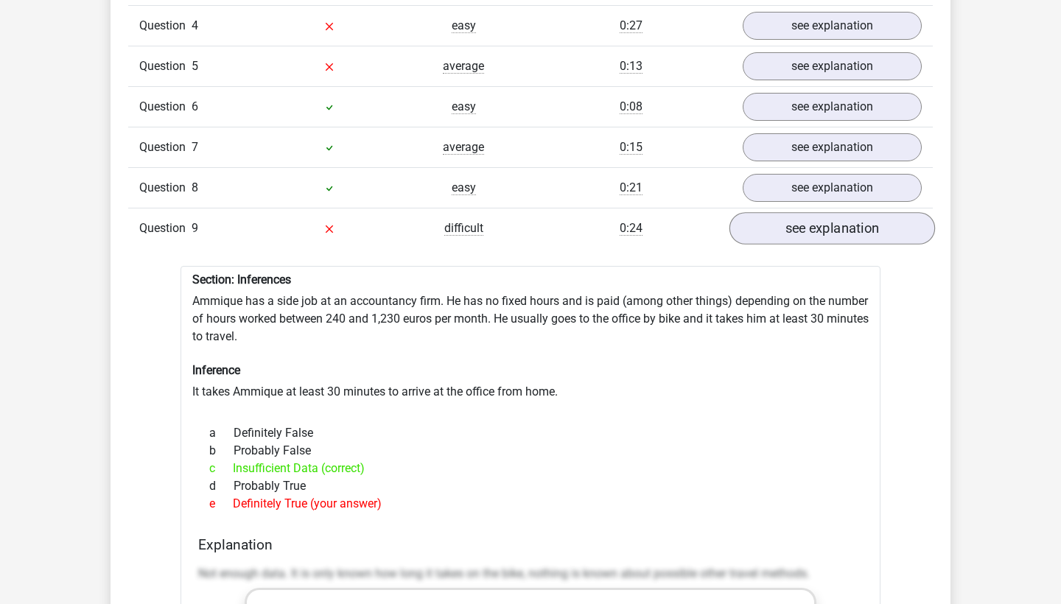
click at [819, 212] on link "see explanation" at bounding box center [832, 228] width 206 height 32
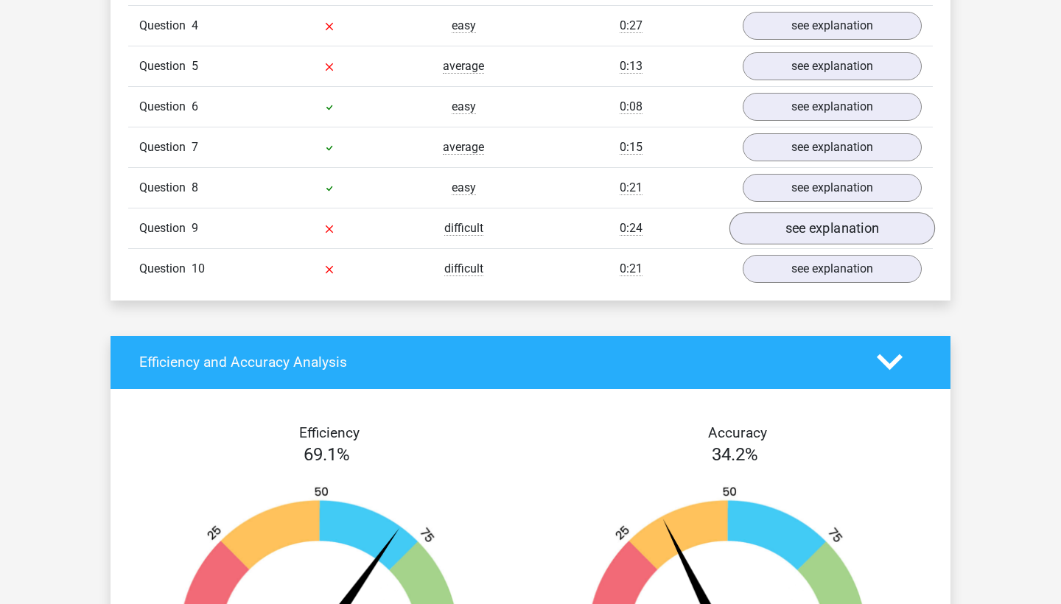
click at [819, 212] on link "see explanation" at bounding box center [832, 228] width 206 height 32
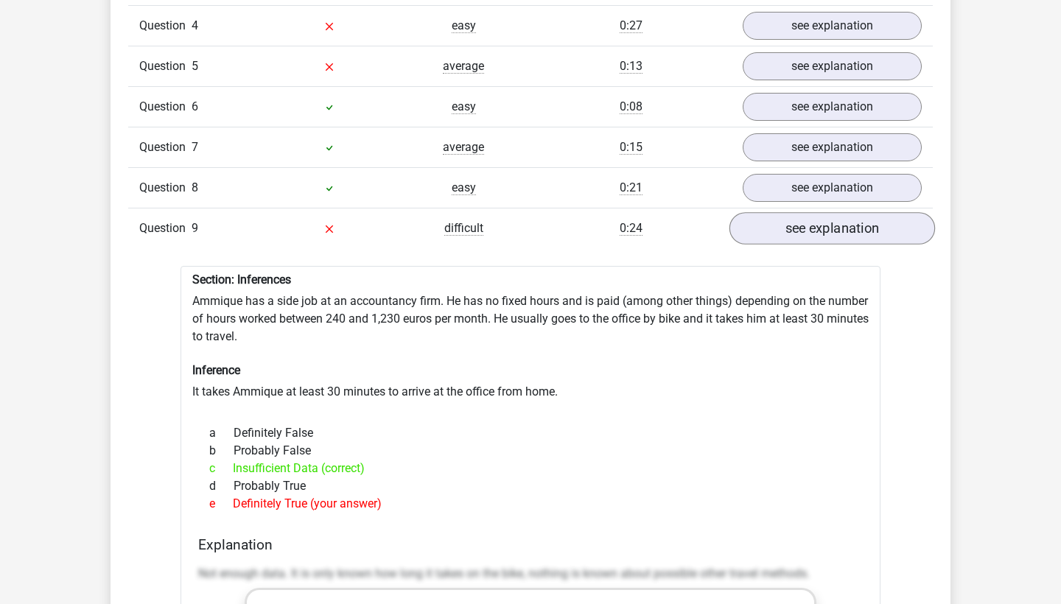
click at [819, 212] on link "see explanation" at bounding box center [832, 228] width 206 height 32
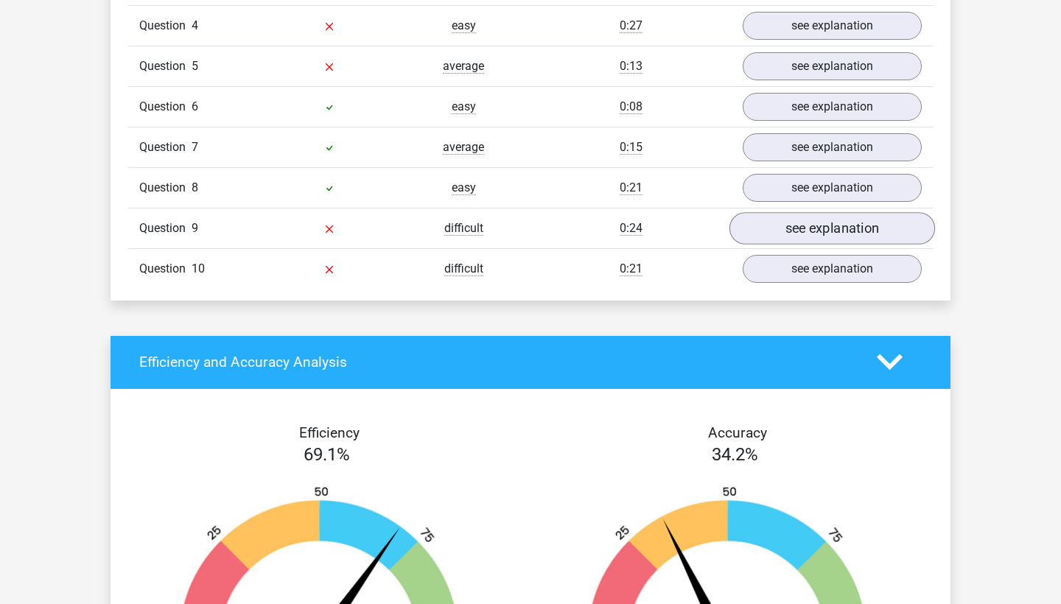
click at [819, 212] on link "see explanation" at bounding box center [832, 228] width 206 height 32
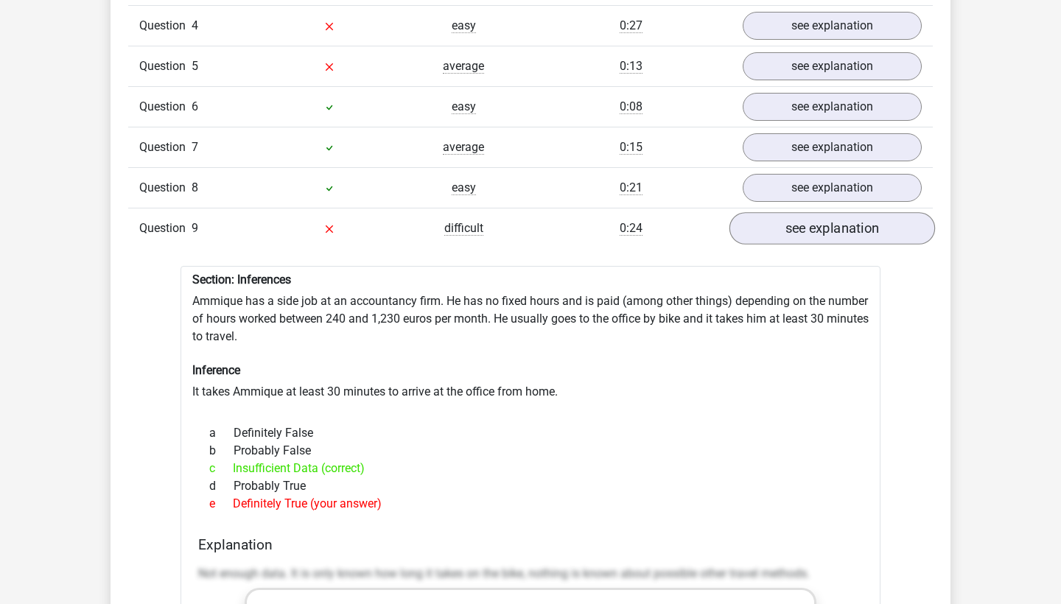
click at [819, 212] on link "see explanation" at bounding box center [832, 228] width 206 height 32
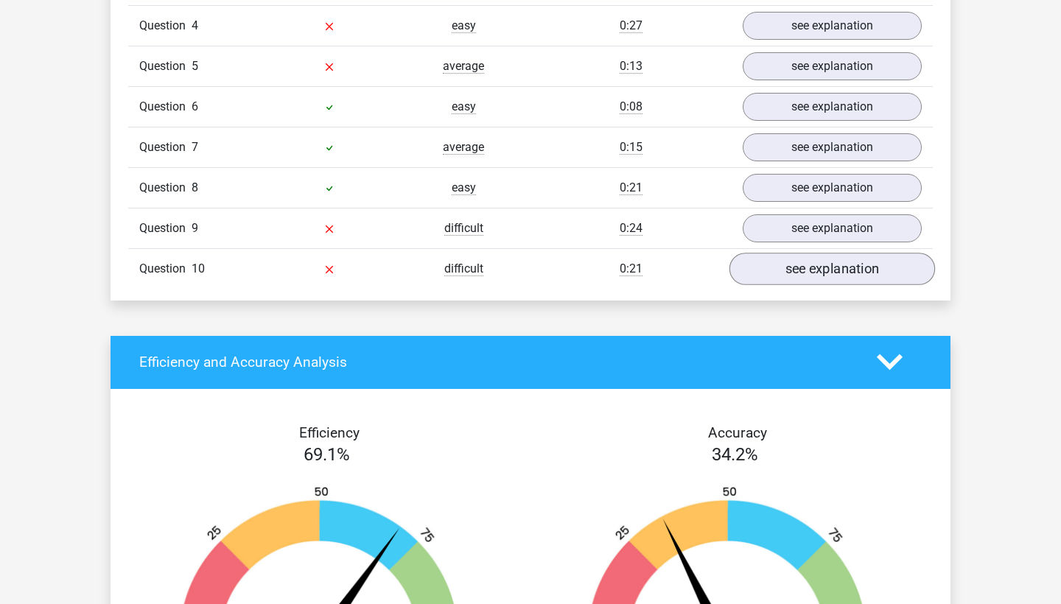
click at [810, 273] on link "see explanation" at bounding box center [832, 269] width 206 height 32
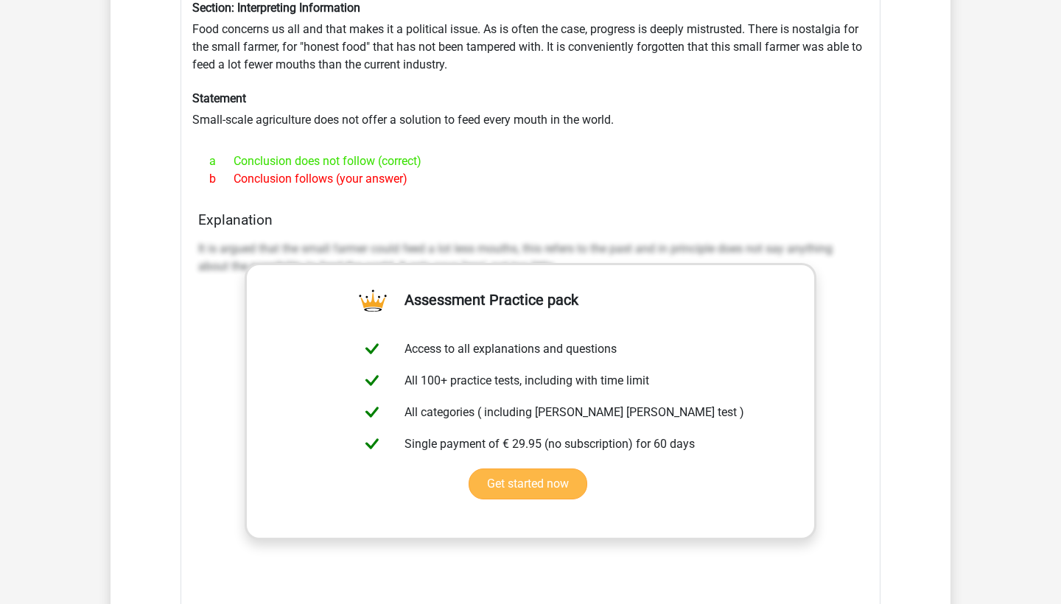
scroll to position [1397, 0]
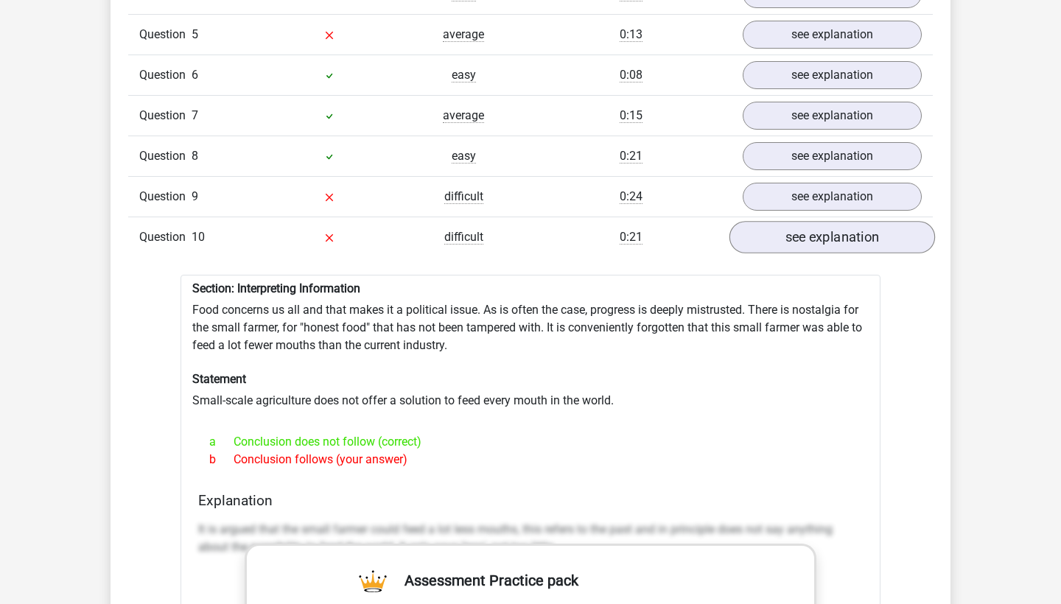
click at [830, 234] on link "see explanation" at bounding box center [832, 237] width 206 height 32
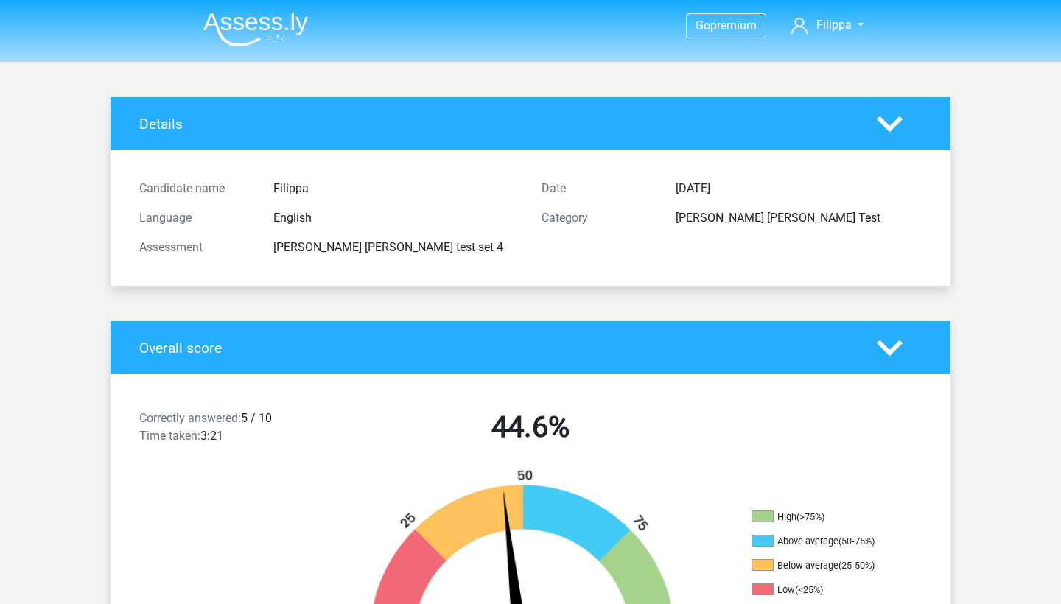
scroll to position [0, 0]
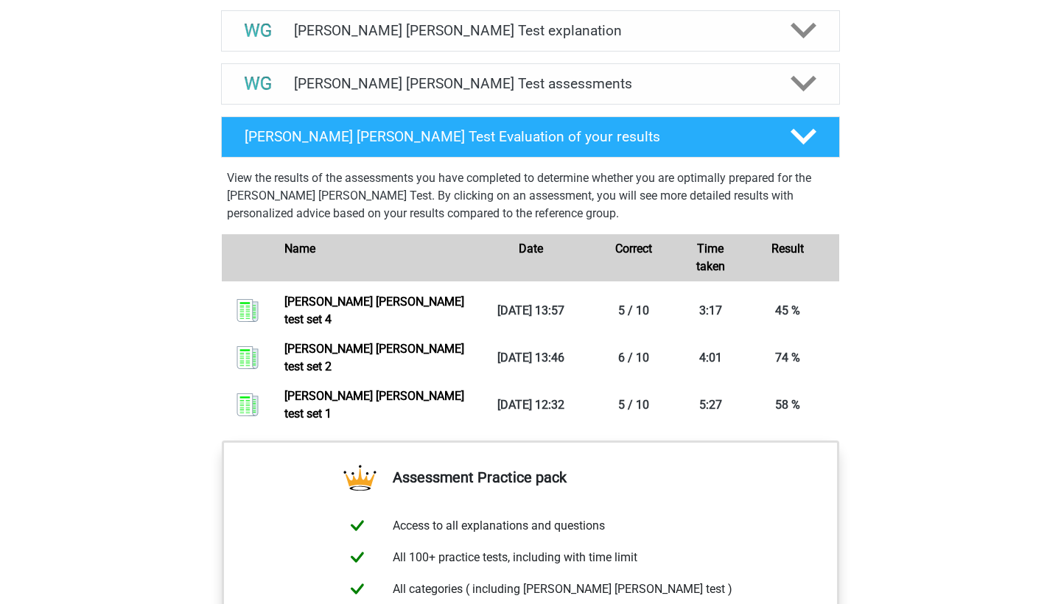
scroll to position [874, 0]
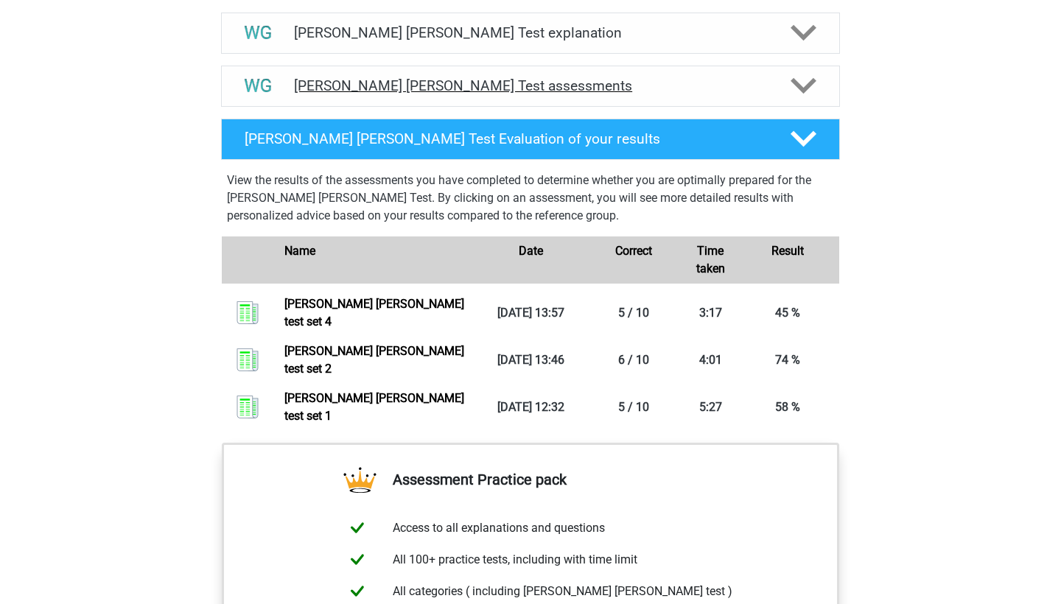
click at [293, 78] on div "[PERSON_NAME] [PERSON_NAME] Test assessments" at bounding box center [530, 85] width 495 height 17
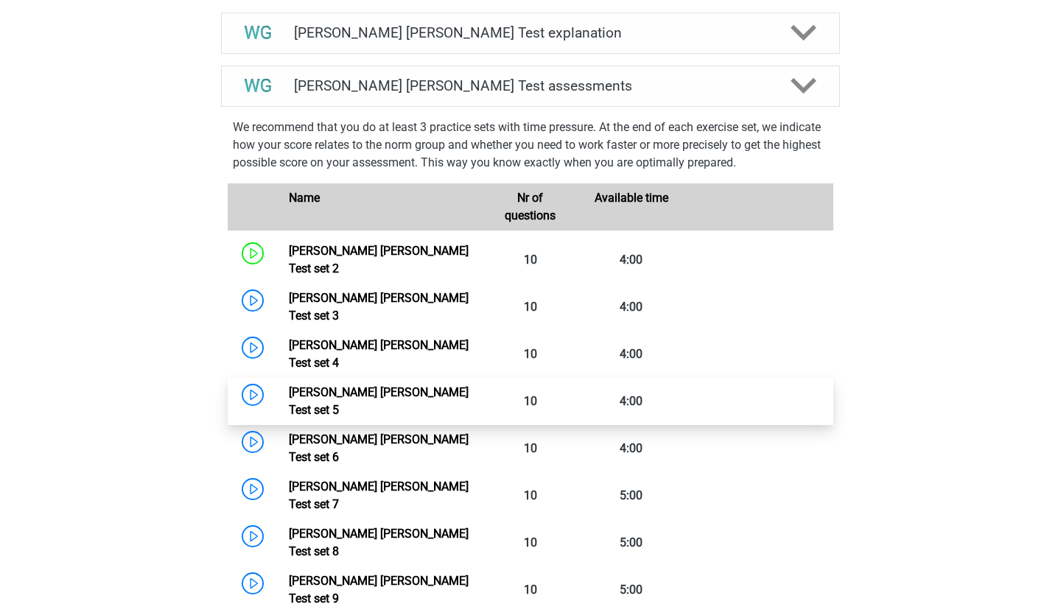
click at [289, 385] on link "[PERSON_NAME] [PERSON_NAME] Test set 5" at bounding box center [379, 401] width 180 height 32
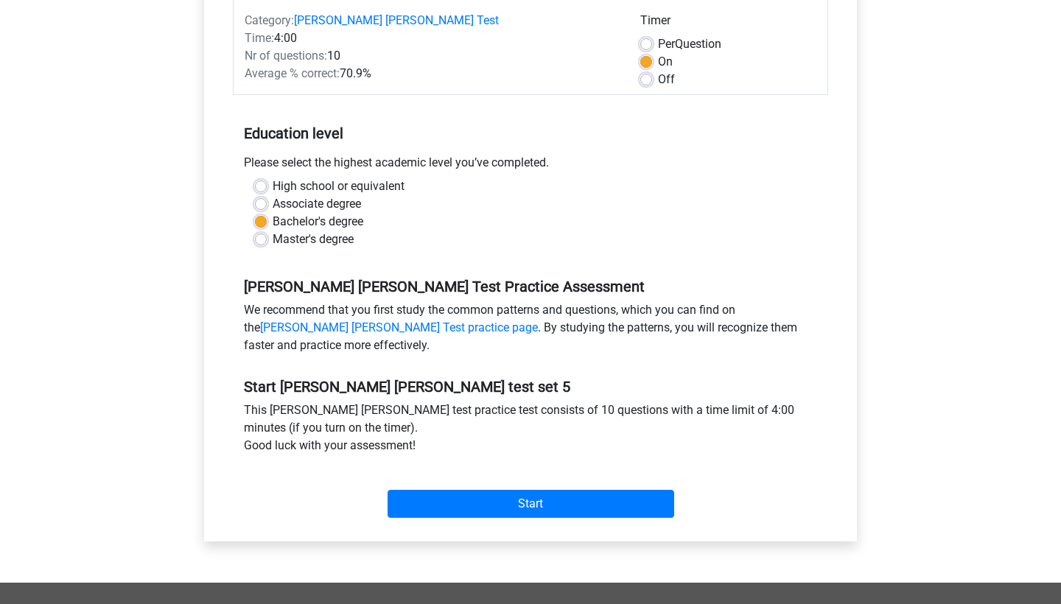
scroll to position [244, 0]
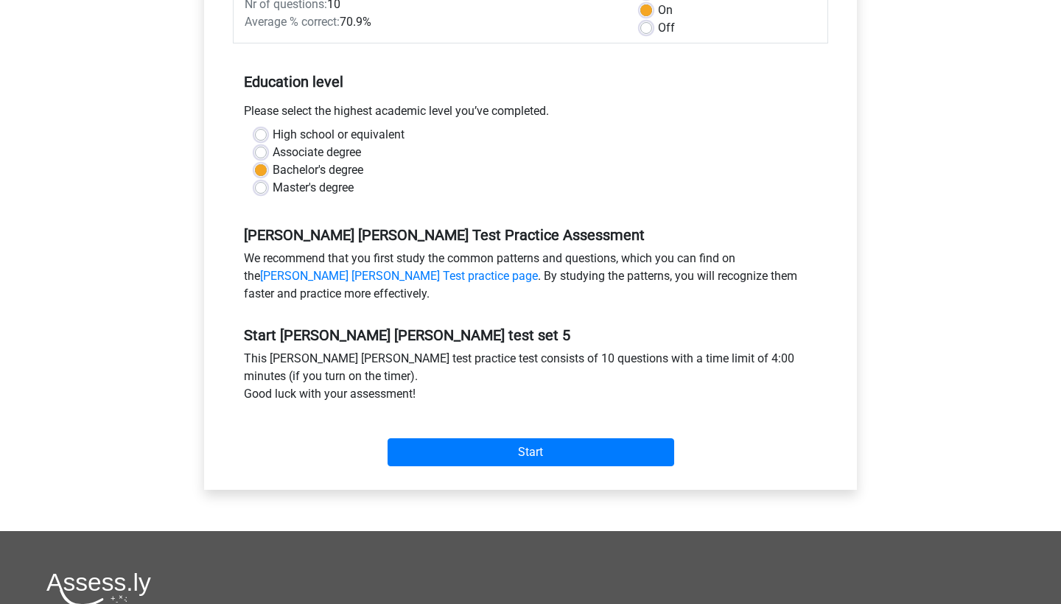
click at [444, 469] on div "Start" at bounding box center [530, 440] width 595 height 63
click at [439, 454] on input "Start" at bounding box center [531, 452] width 287 height 28
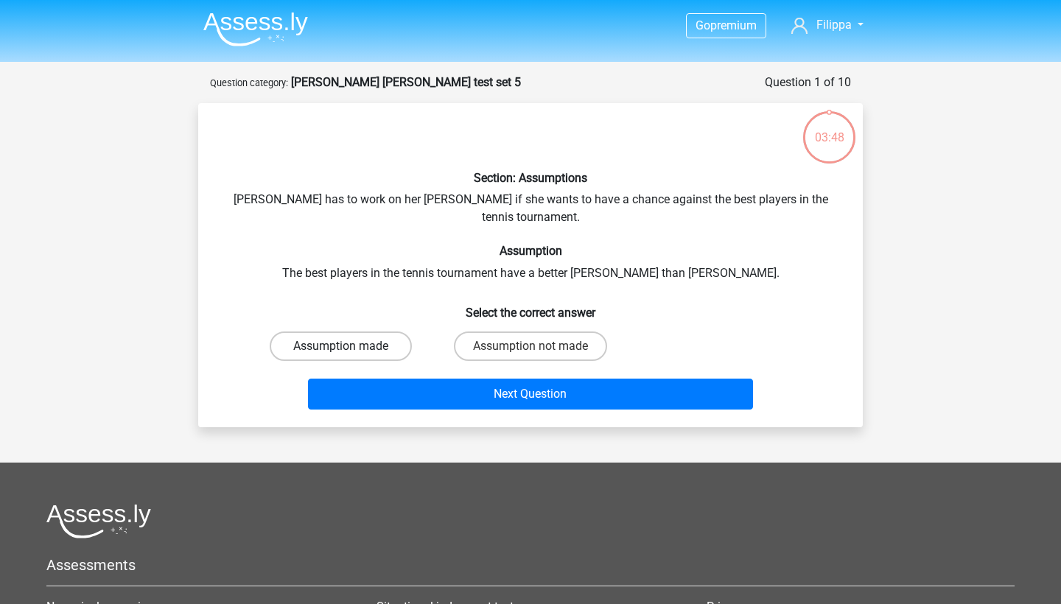
click at [386, 332] on label "Assumption made" at bounding box center [341, 346] width 142 height 29
click at [351, 346] on input "Assumption made" at bounding box center [346, 351] width 10 height 10
radio input "true"
click at [465, 332] on label "Assumption not made" at bounding box center [530, 346] width 153 height 29
click at [530, 346] on input "Assumption not made" at bounding box center [535, 351] width 10 height 10
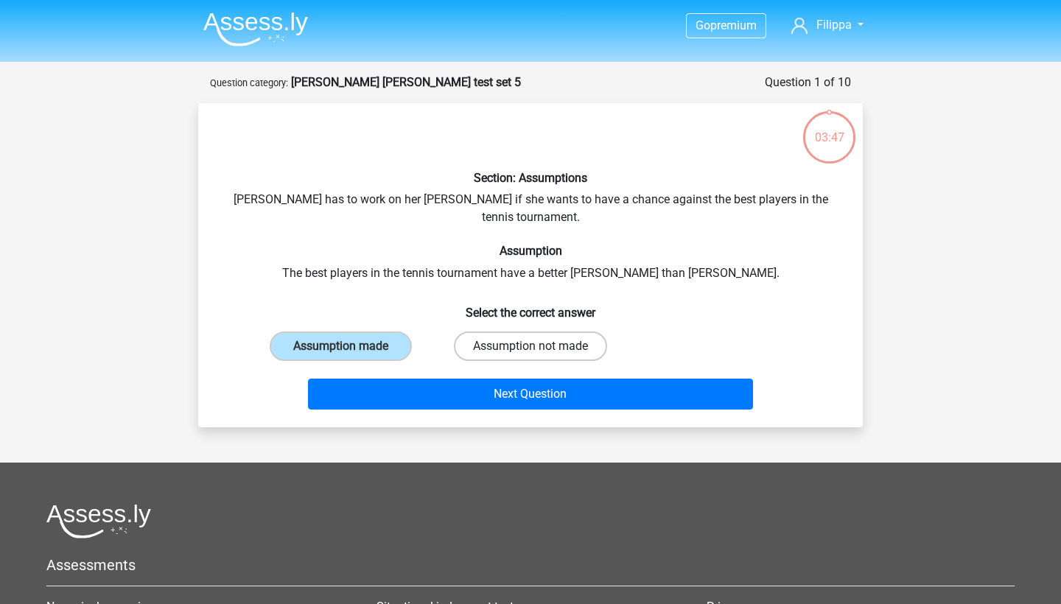
radio input "true"
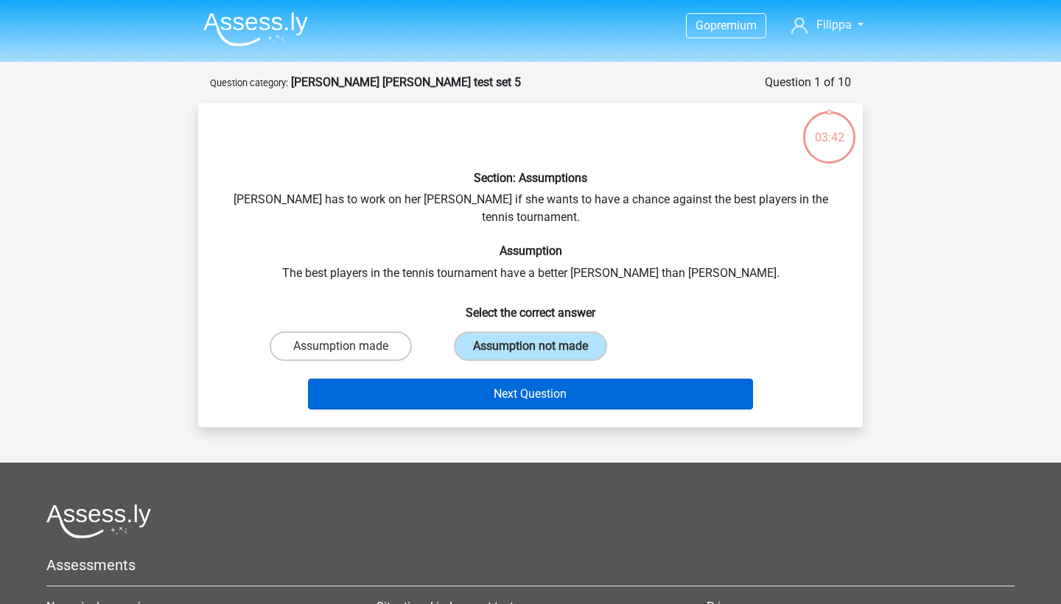
click at [444, 380] on button "Next Question" at bounding box center [531, 394] width 446 height 31
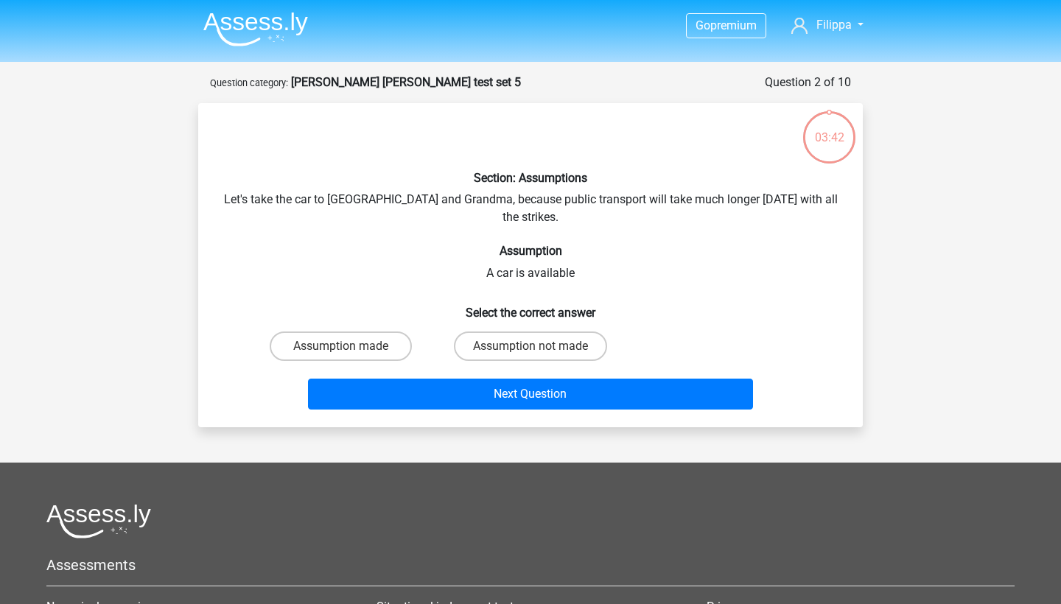
scroll to position [74, 0]
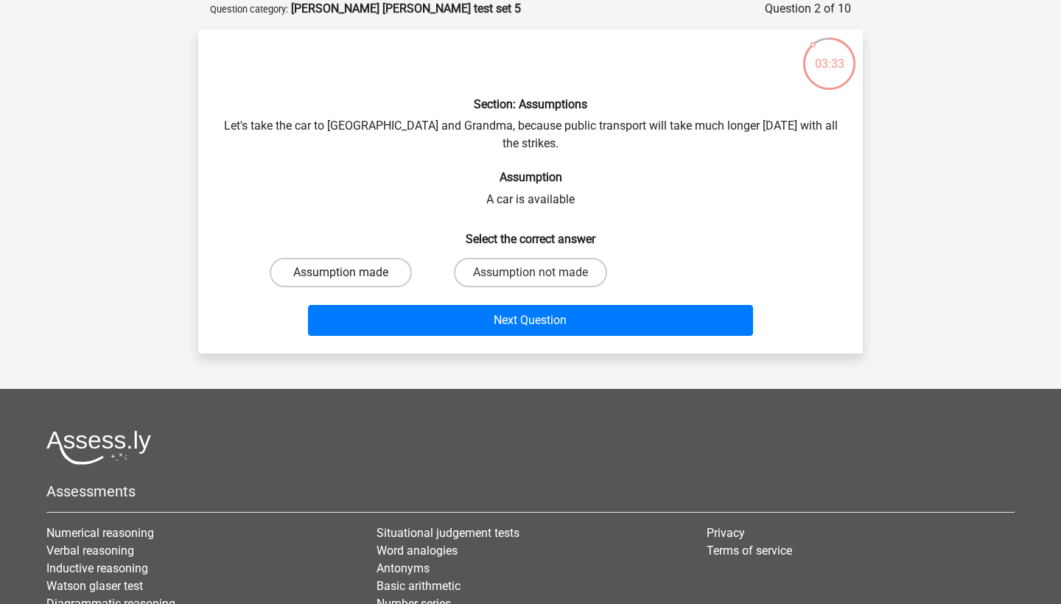
click at [341, 258] on label "Assumption made" at bounding box center [341, 272] width 142 height 29
click at [341, 273] on input "Assumption made" at bounding box center [346, 278] width 10 height 10
radio input "true"
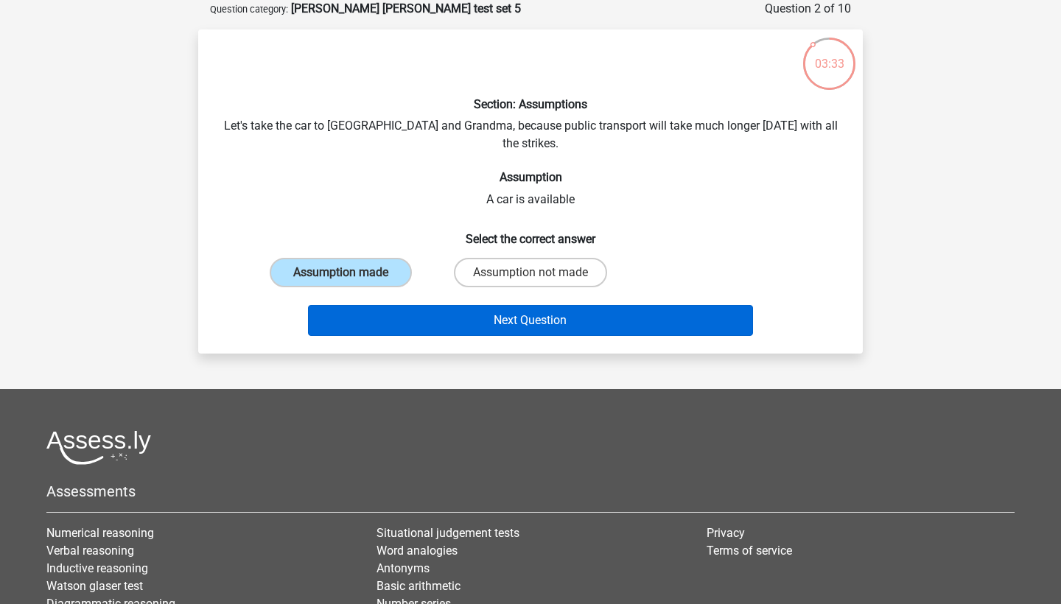
click at [391, 305] on button "Next Question" at bounding box center [531, 320] width 446 height 31
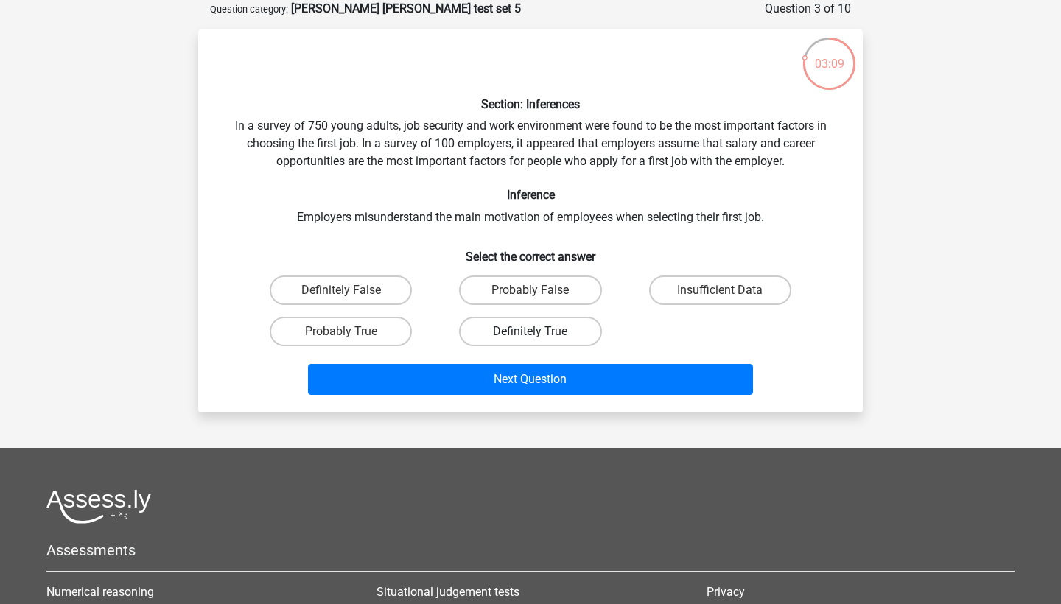
click at [514, 335] on label "Definitely True" at bounding box center [530, 331] width 142 height 29
click at [530, 335] on input "Definitely True" at bounding box center [535, 337] width 10 height 10
radio input "true"
click at [382, 322] on label "Probably True" at bounding box center [341, 331] width 142 height 29
click at [351, 332] on input "Probably True" at bounding box center [346, 337] width 10 height 10
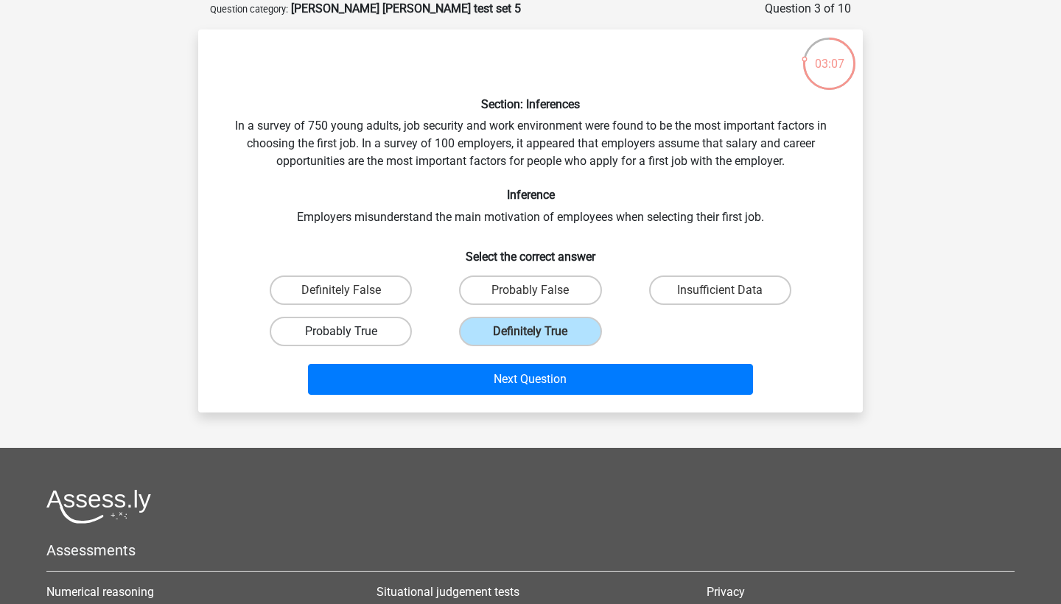
radio input "true"
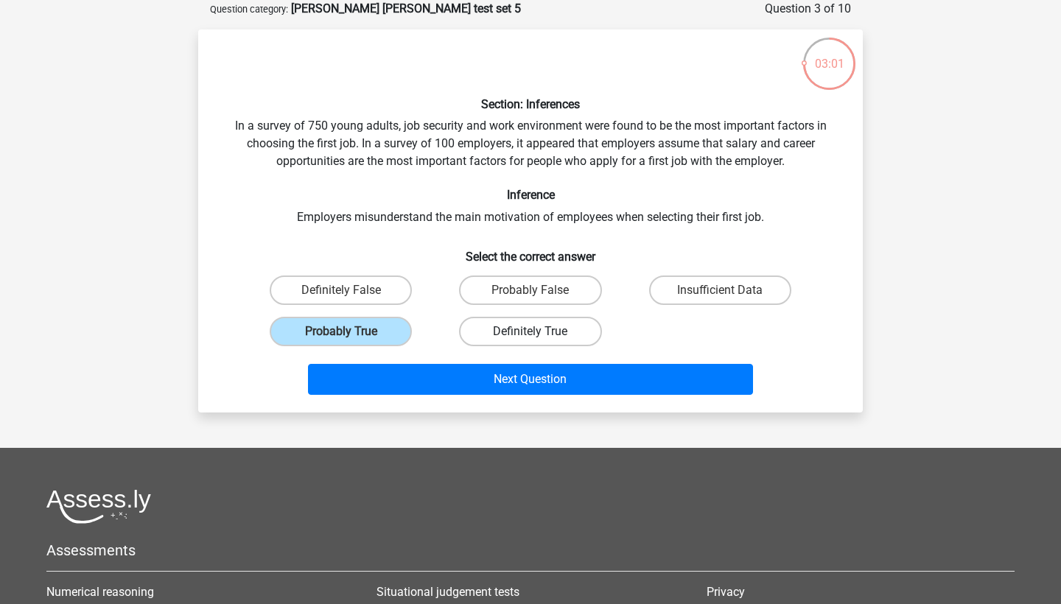
click at [525, 323] on label "Definitely True" at bounding box center [530, 331] width 142 height 29
click at [530, 332] on input "Definitely True" at bounding box center [535, 337] width 10 height 10
radio input "true"
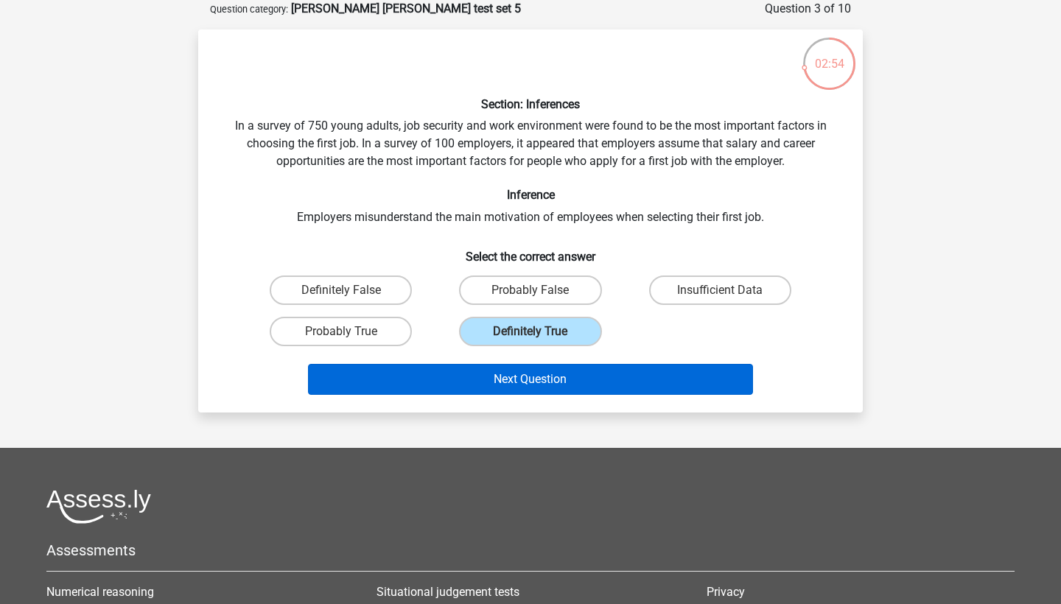
click at [447, 371] on button "Next Question" at bounding box center [531, 379] width 446 height 31
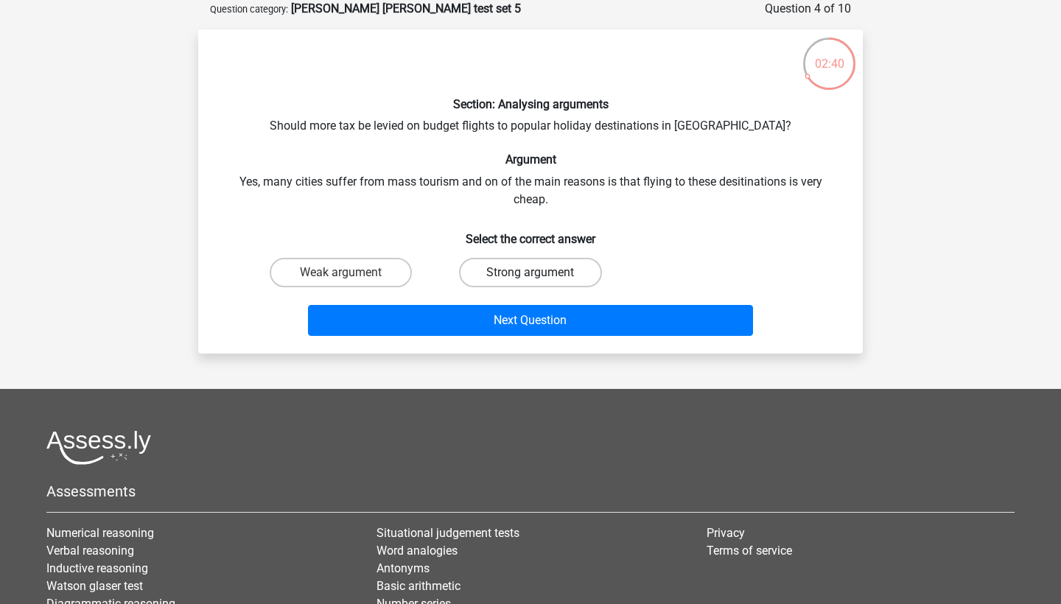
click at [477, 258] on label "Strong argument" at bounding box center [530, 272] width 142 height 29
click at [530, 273] on input "Strong argument" at bounding box center [535, 278] width 10 height 10
radio input "true"
click at [390, 273] on label "Weak argument" at bounding box center [341, 272] width 142 height 29
click at [351, 273] on input "Weak argument" at bounding box center [346, 278] width 10 height 10
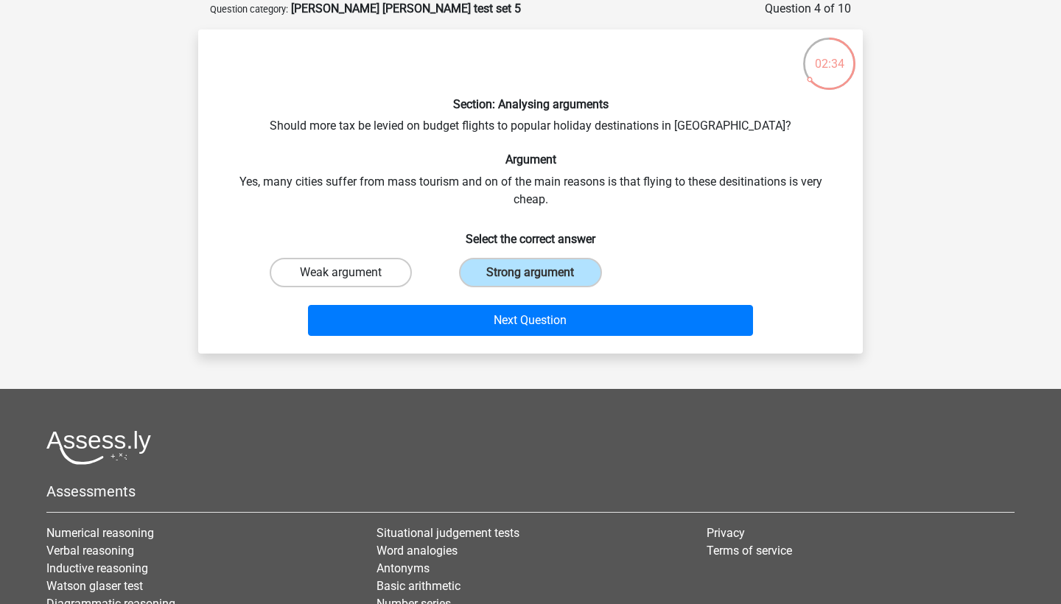
radio input "true"
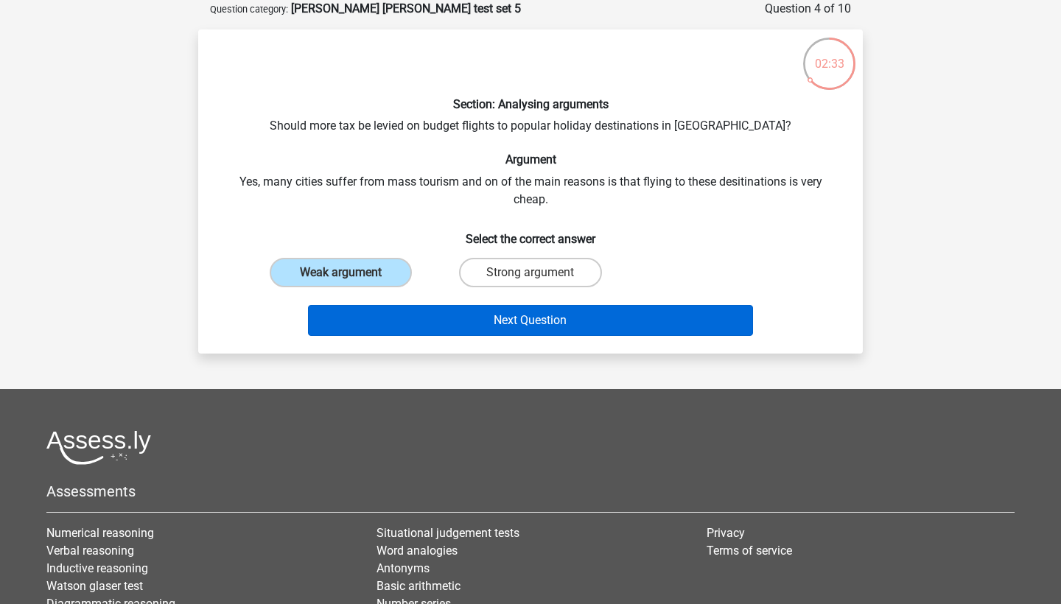
click at [474, 321] on button "Next Question" at bounding box center [531, 320] width 446 height 31
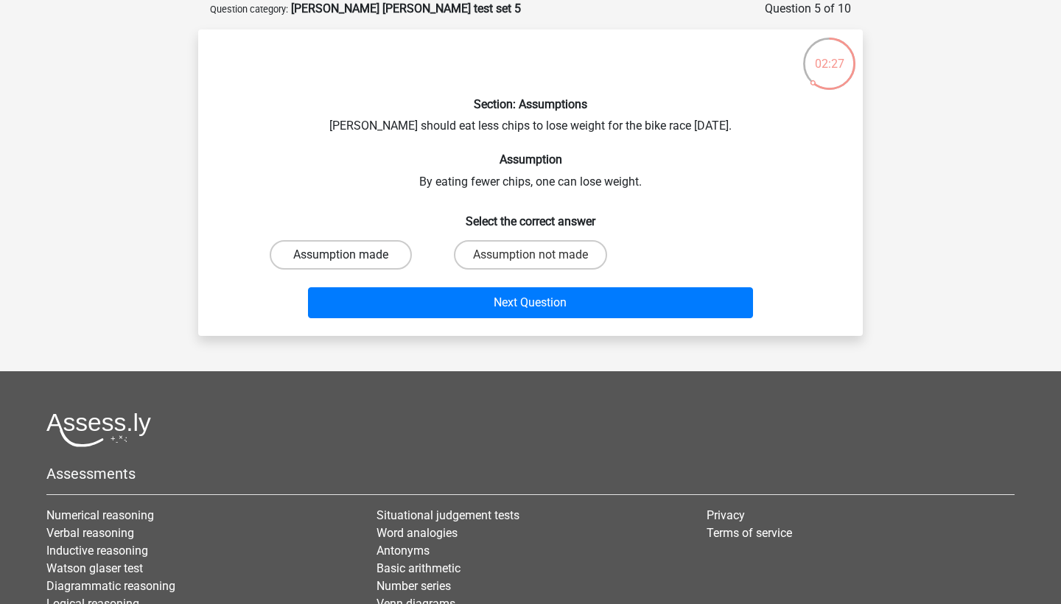
click at [389, 256] on label "Assumption made" at bounding box center [341, 254] width 142 height 29
click at [351, 256] on input "Assumption made" at bounding box center [346, 260] width 10 height 10
radio input "true"
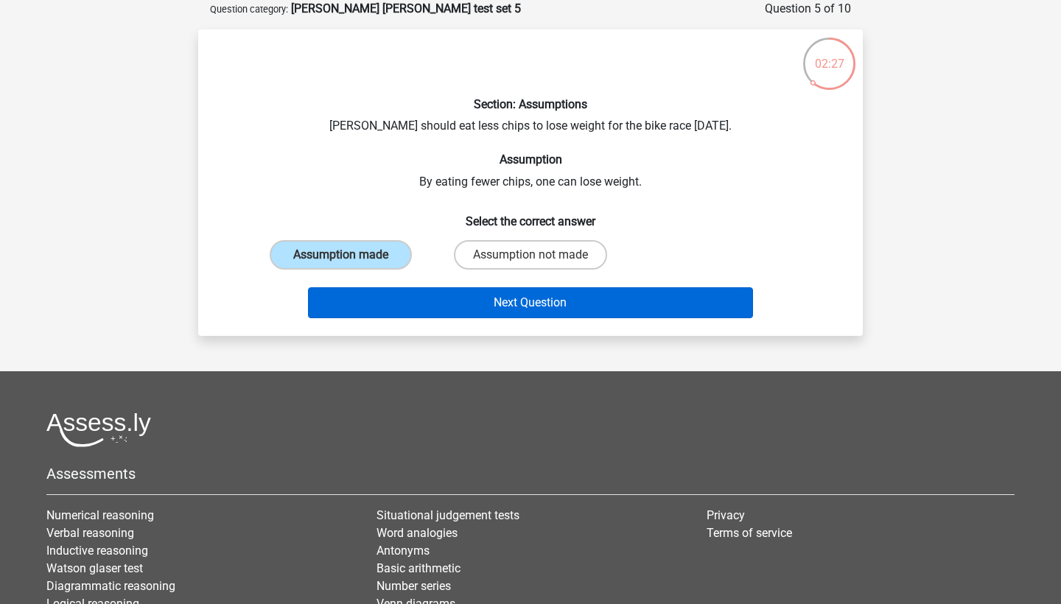
click at [417, 300] on button "Next Question" at bounding box center [531, 302] width 446 height 31
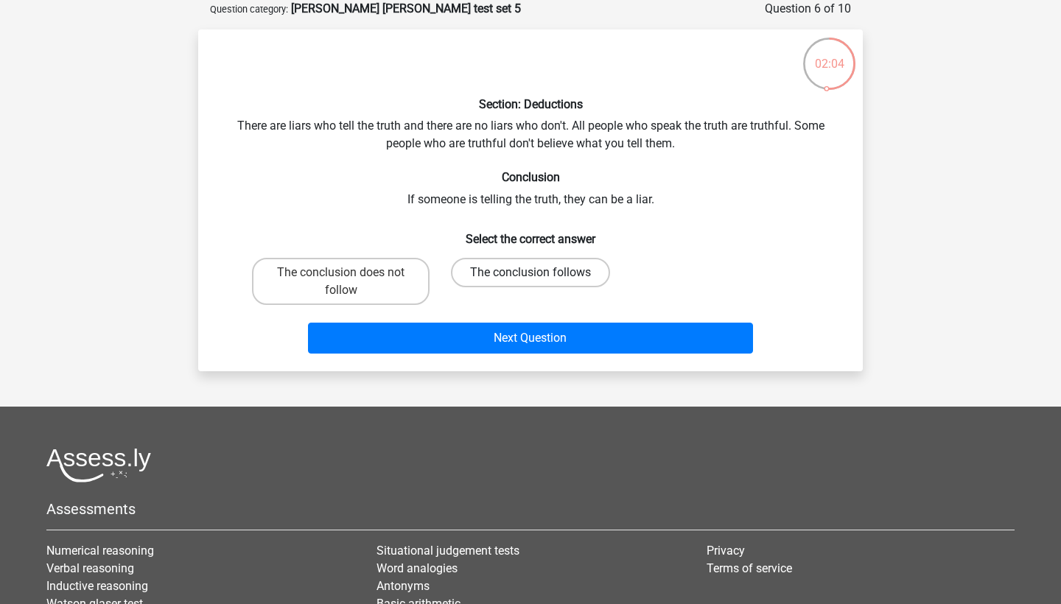
click at [502, 274] on label "The conclusion follows" at bounding box center [530, 272] width 159 height 29
click at [530, 274] on input "The conclusion follows" at bounding box center [535, 278] width 10 height 10
radio input "true"
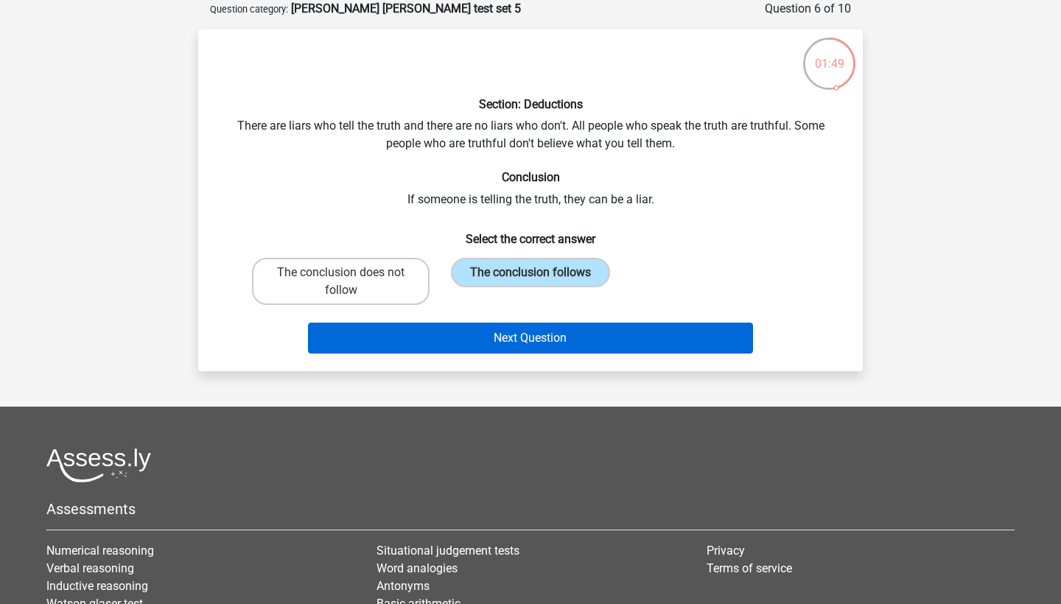
click at [432, 343] on button "Next Question" at bounding box center [531, 338] width 446 height 31
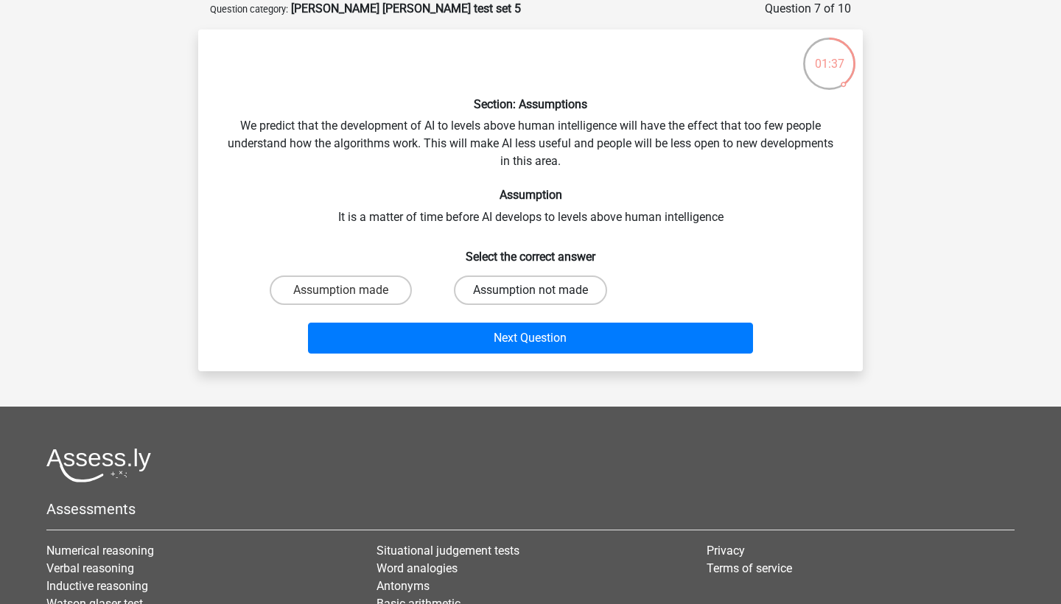
click at [499, 282] on label "Assumption not made" at bounding box center [530, 290] width 153 height 29
click at [530, 290] on input "Assumption not made" at bounding box center [535, 295] width 10 height 10
radio input "true"
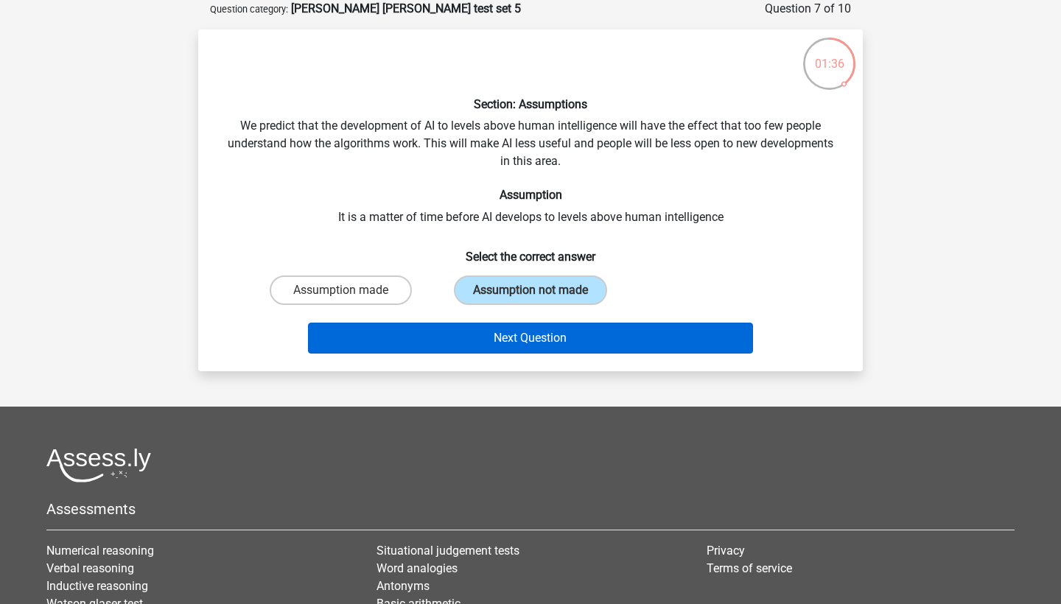
click at [471, 327] on button "Next Question" at bounding box center [531, 338] width 446 height 31
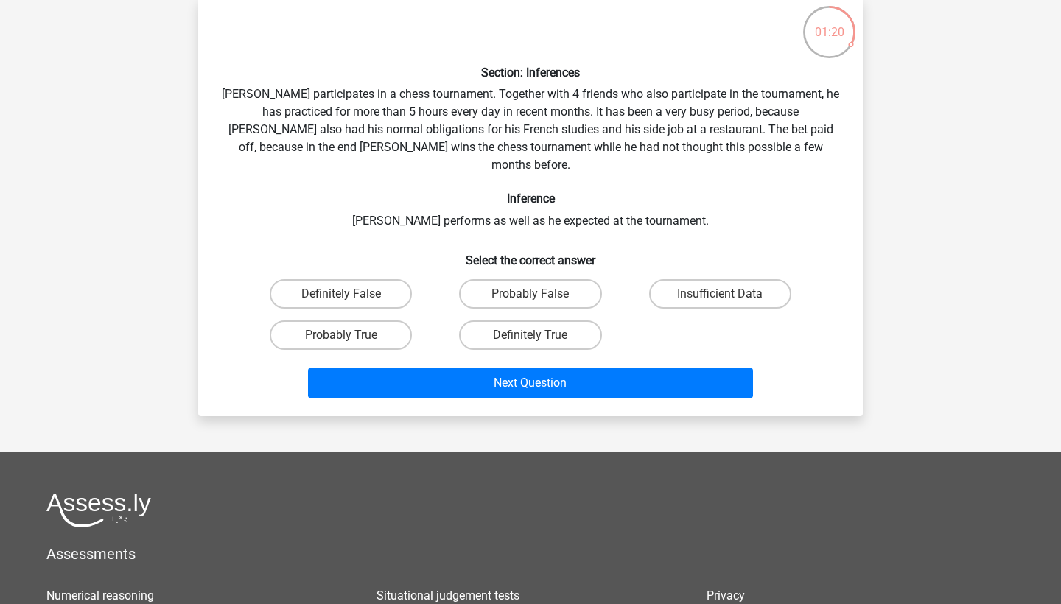
scroll to position [105, 0]
click at [382, 279] on label "Definitely False" at bounding box center [341, 293] width 142 height 29
click at [351, 294] on input "Definitely False" at bounding box center [346, 299] width 10 height 10
radio input "true"
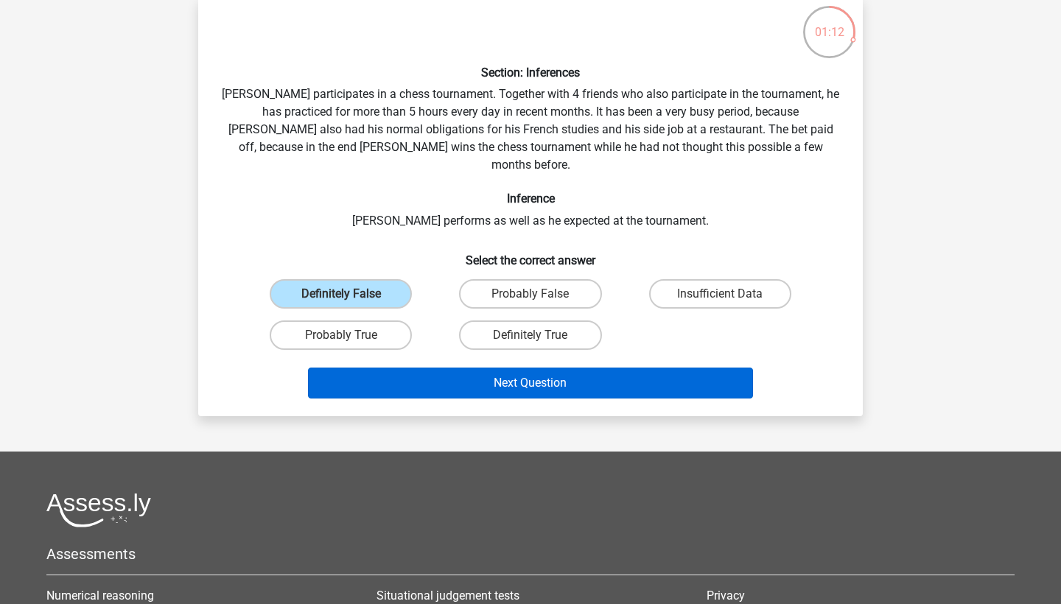
click at [535, 368] on button "Next Question" at bounding box center [531, 383] width 446 height 31
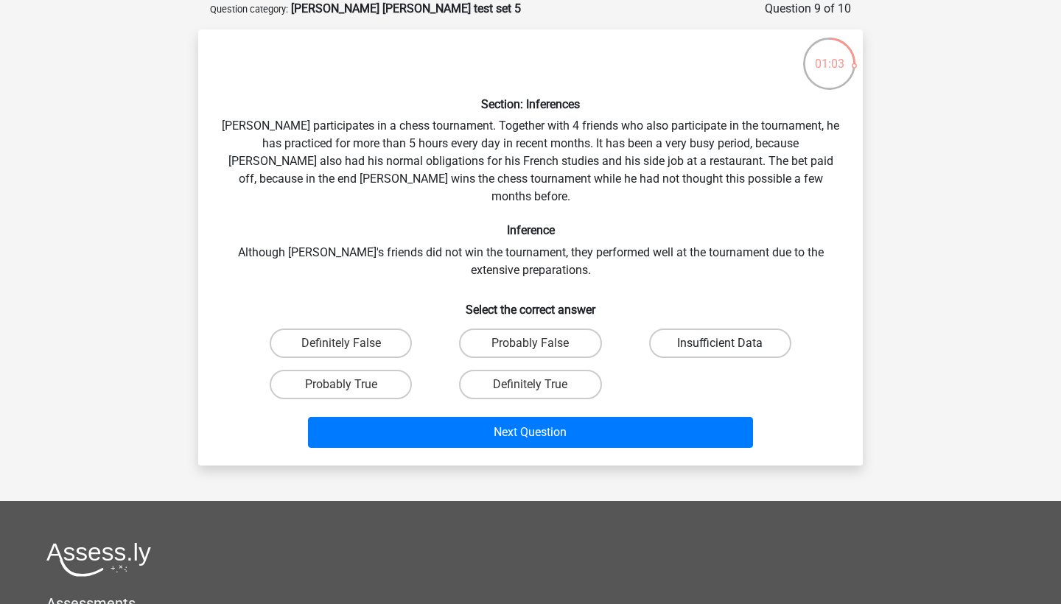
click at [679, 329] on label "Insufficient Data" at bounding box center [720, 343] width 142 height 29
click at [720, 343] on input "Insufficient Data" at bounding box center [725, 348] width 10 height 10
radio input "true"
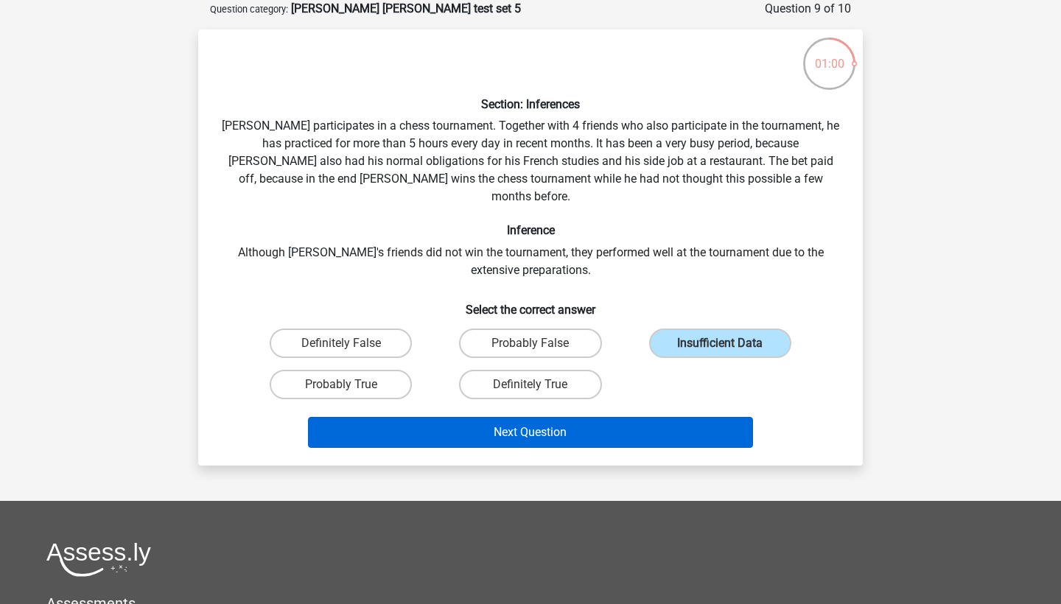
click at [603, 417] on button "Next Question" at bounding box center [531, 432] width 446 height 31
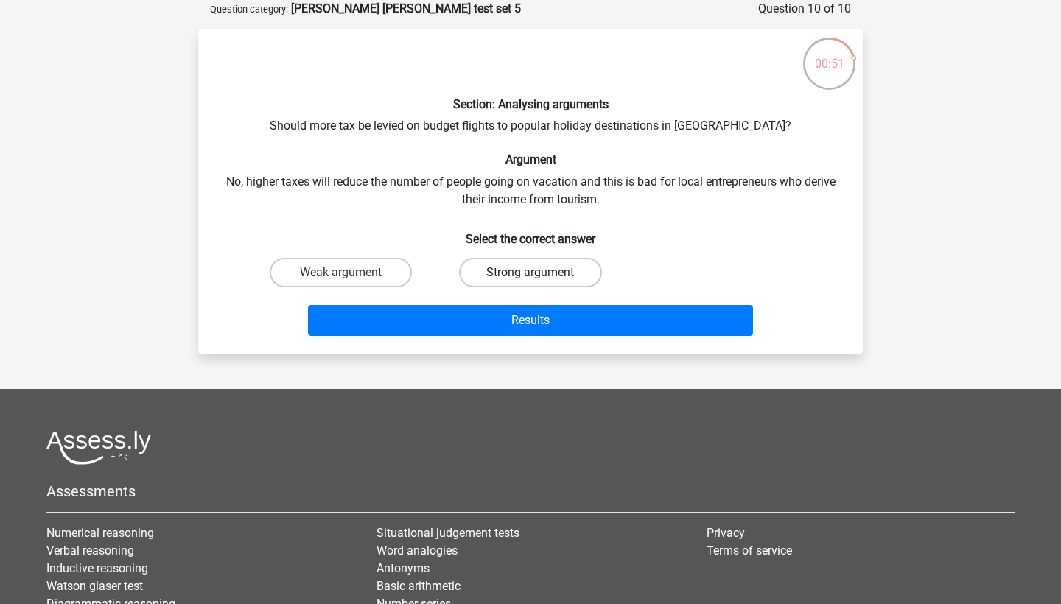
click at [466, 264] on label "Strong argument" at bounding box center [530, 272] width 142 height 29
click at [530, 273] on input "Strong argument" at bounding box center [535, 278] width 10 height 10
radio input "true"
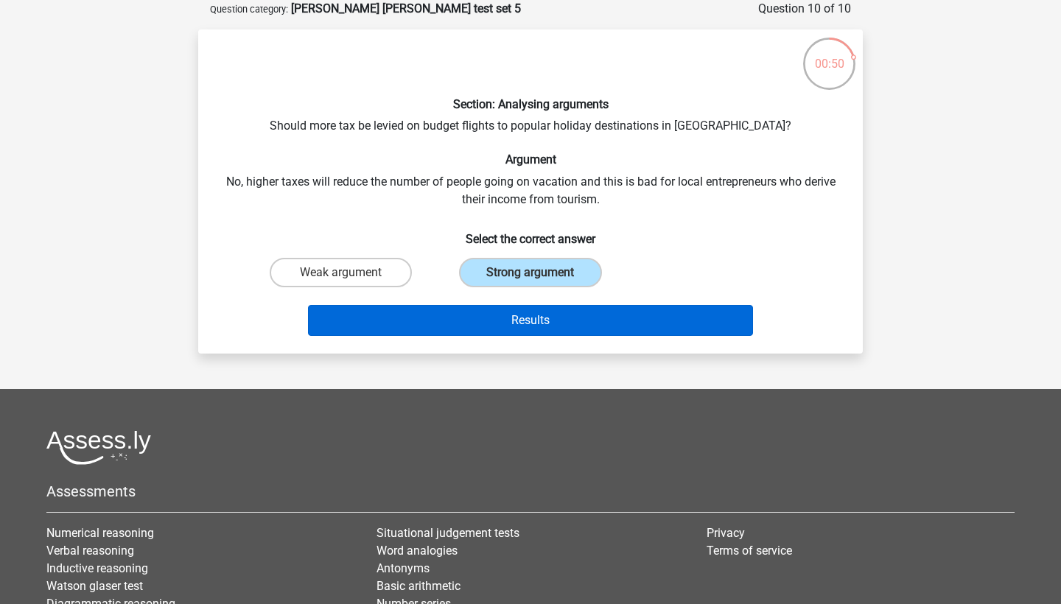
click at [473, 328] on button "Results" at bounding box center [531, 320] width 446 height 31
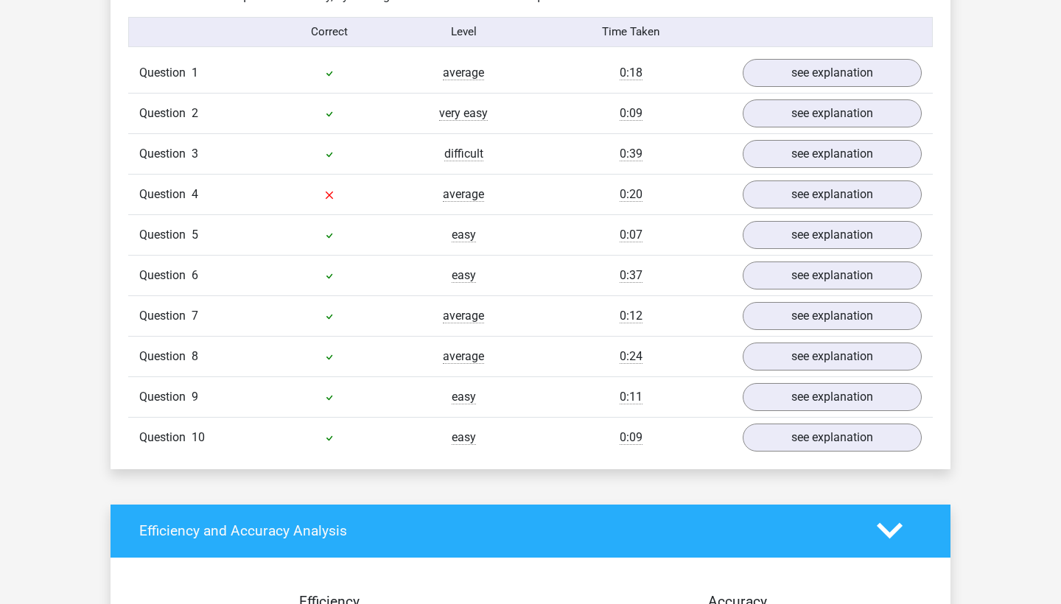
scroll to position [1196, 0]
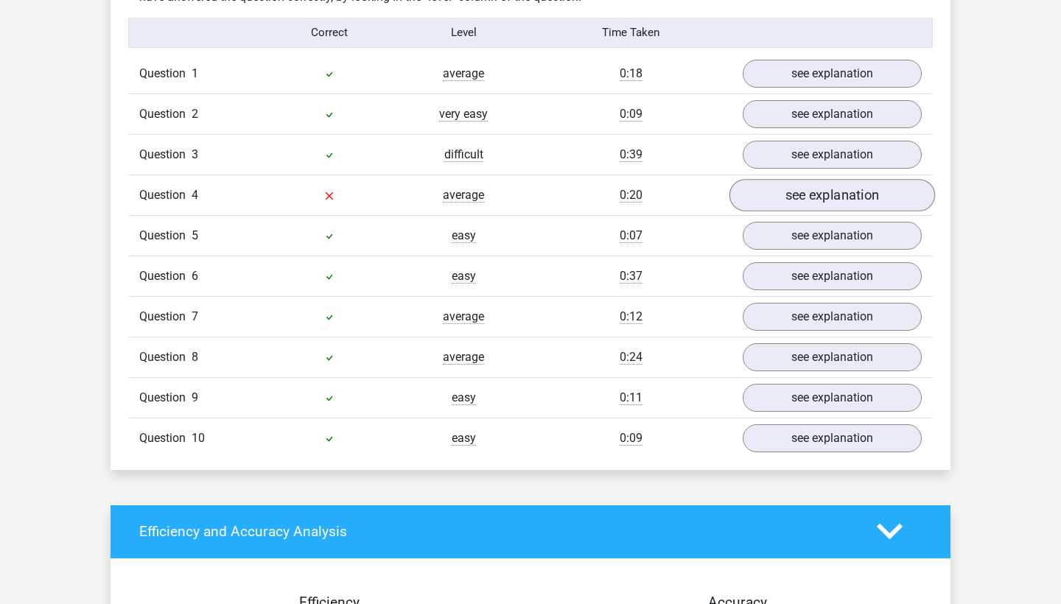
click at [855, 181] on link "see explanation" at bounding box center [832, 195] width 206 height 32
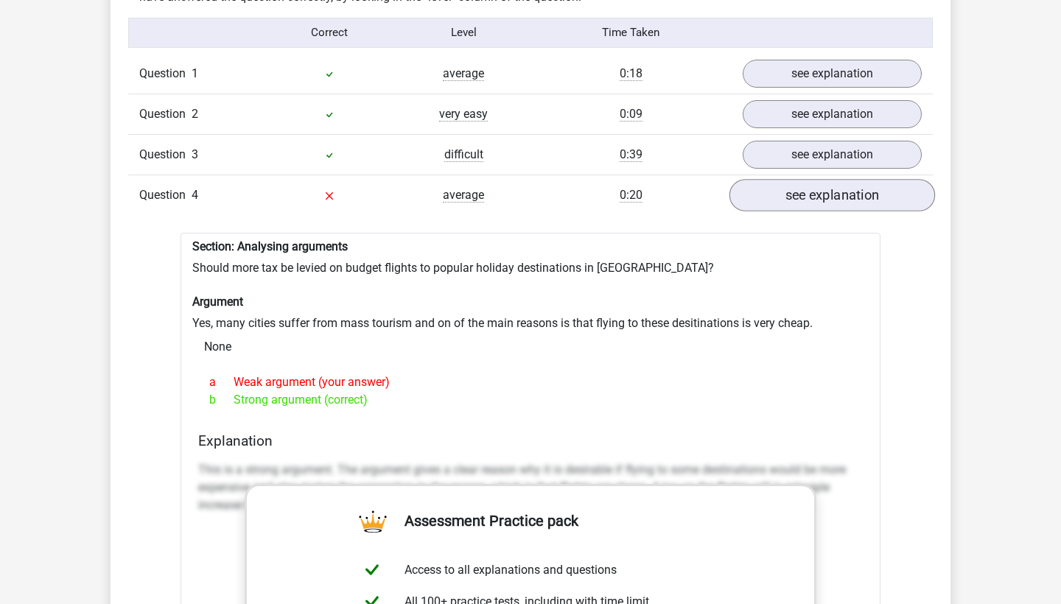
click at [845, 186] on link "see explanation" at bounding box center [832, 195] width 206 height 32
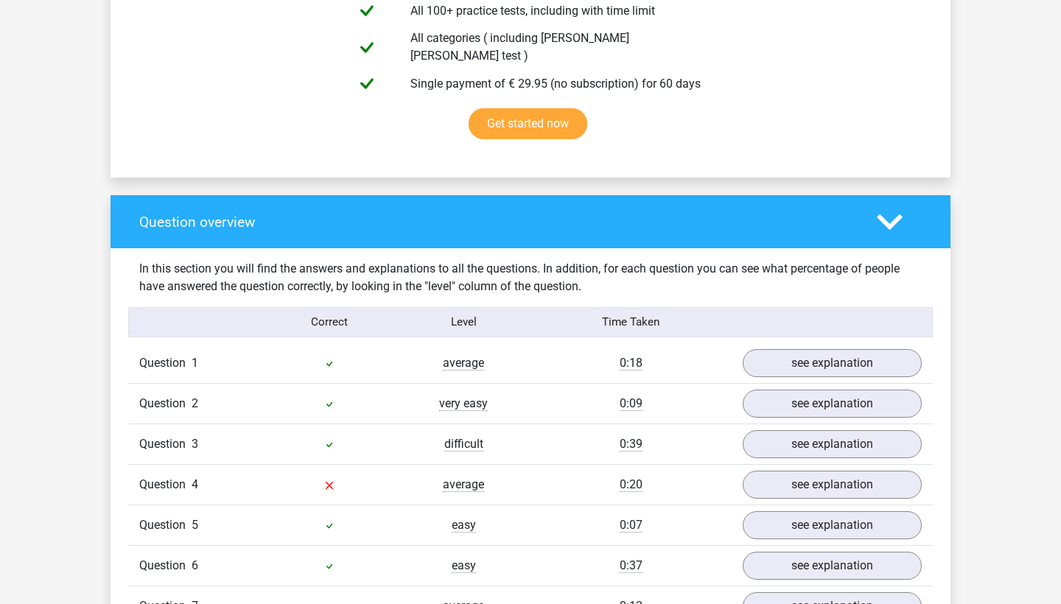
scroll to position [413, 0]
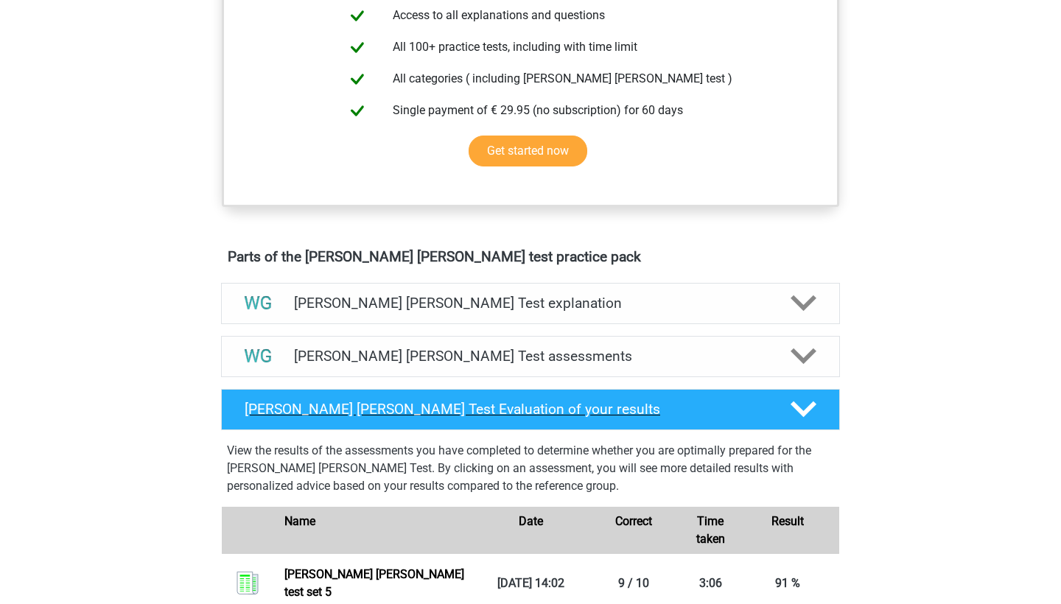
scroll to position [590, 0]
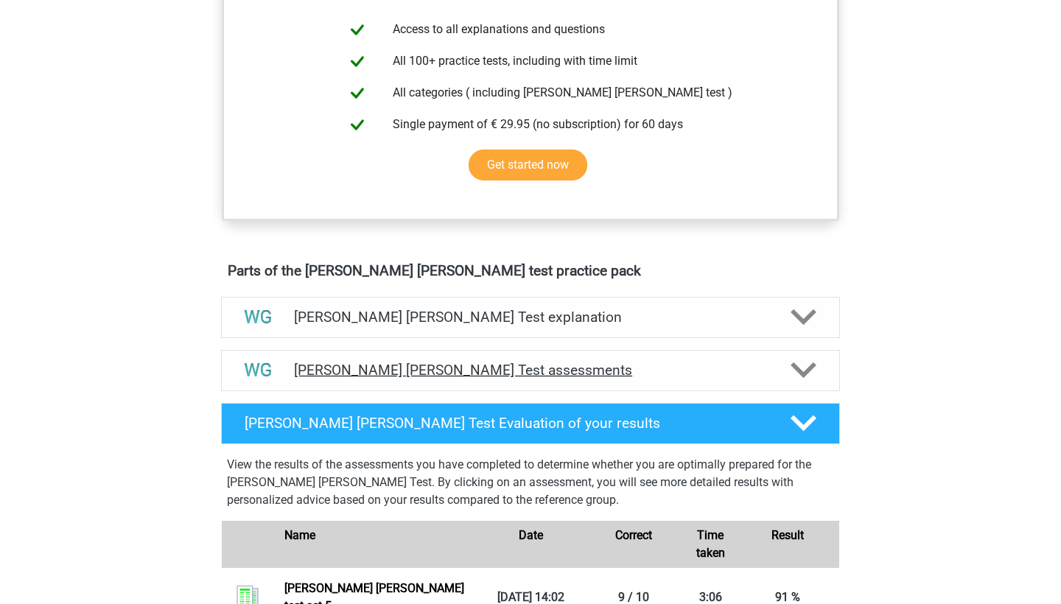
click at [484, 369] on h4 "Watson Glaser Test assessments" at bounding box center [530, 370] width 473 height 17
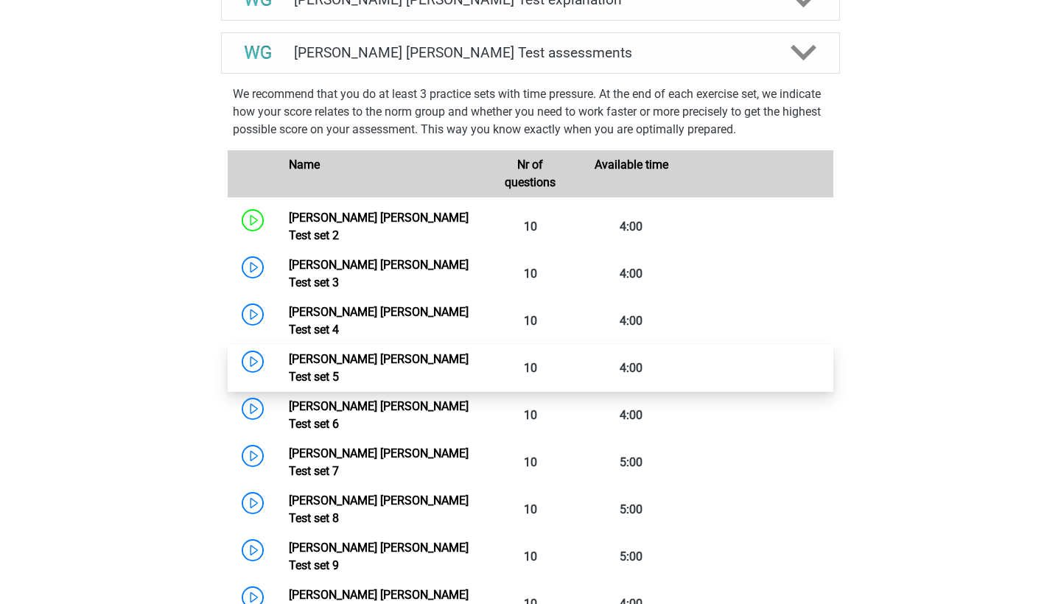
scroll to position [908, 0]
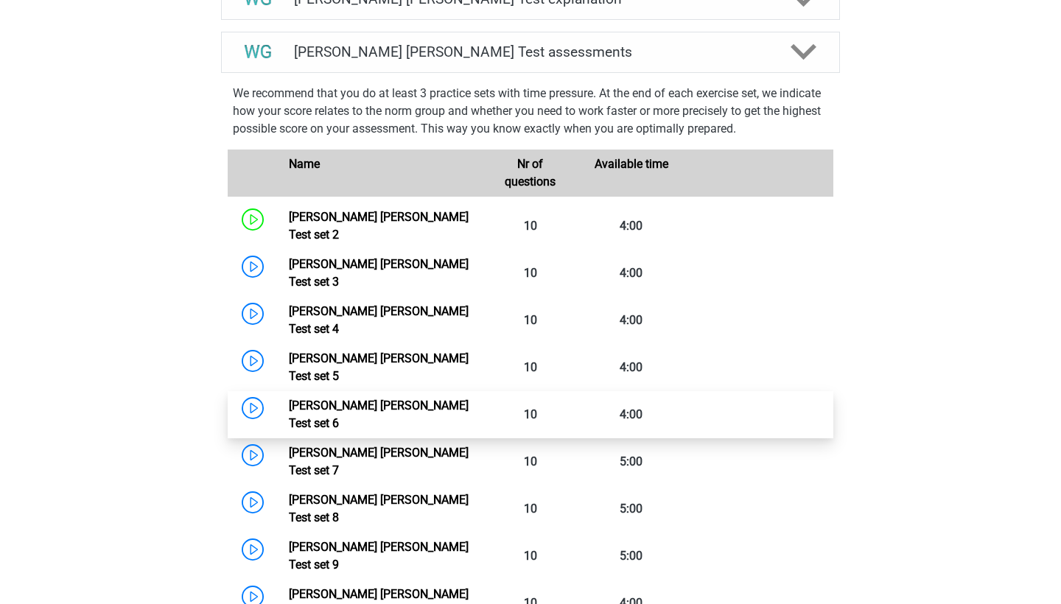
click at [289, 399] on link "Watson Glaser Test set 6" at bounding box center [379, 415] width 180 height 32
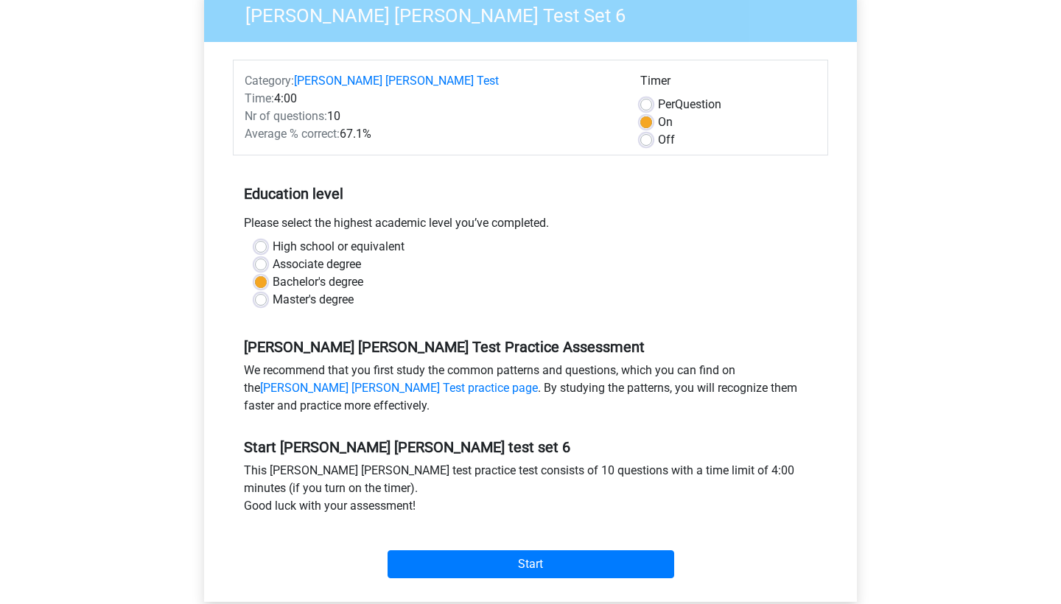
scroll to position [137, 0]
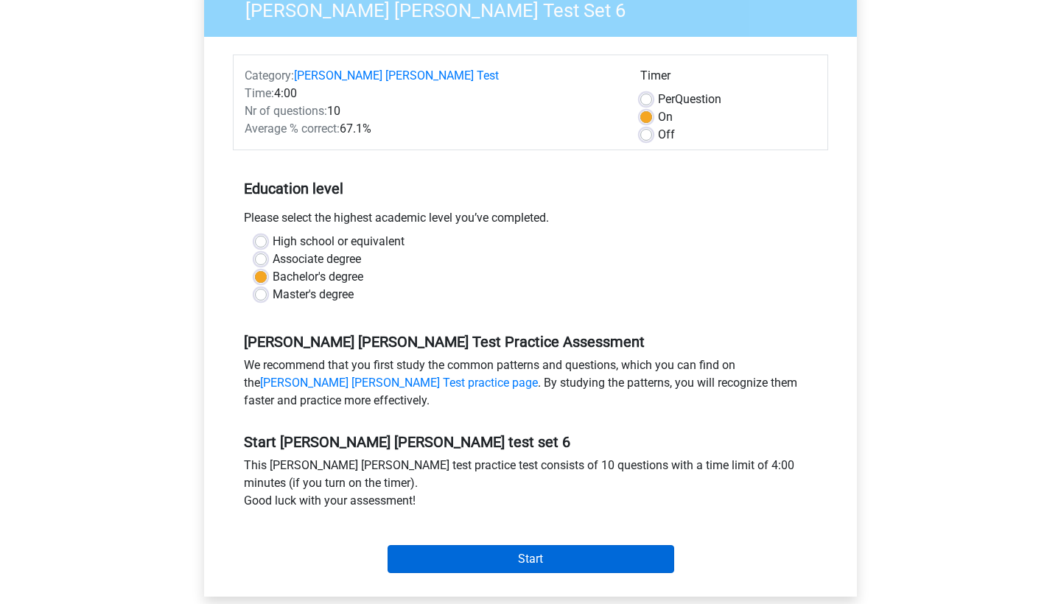
click at [481, 553] on input "Start" at bounding box center [531, 559] width 287 height 28
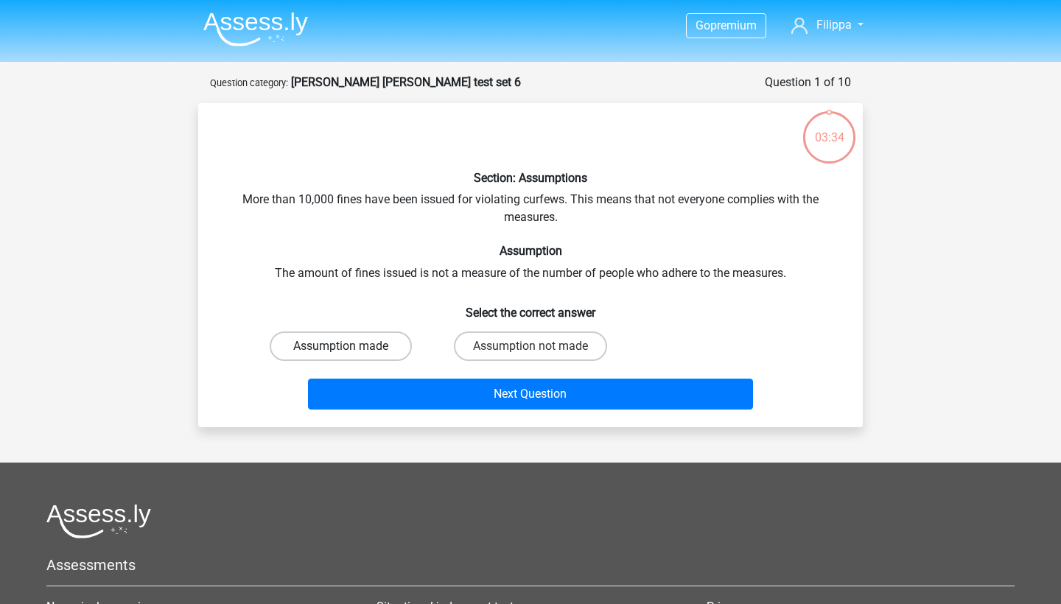
click at [374, 352] on label "Assumption made" at bounding box center [341, 346] width 142 height 29
click at [351, 352] on input "Assumption made" at bounding box center [346, 351] width 10 height 10
radio input "true"
click at [480, 343] on label "Assumption not made" at bounding box center [530, 346] width 153 height 29
click at [530, 346] on input "Assumption not made" at bounding box center [535, 351] width 10 height 10
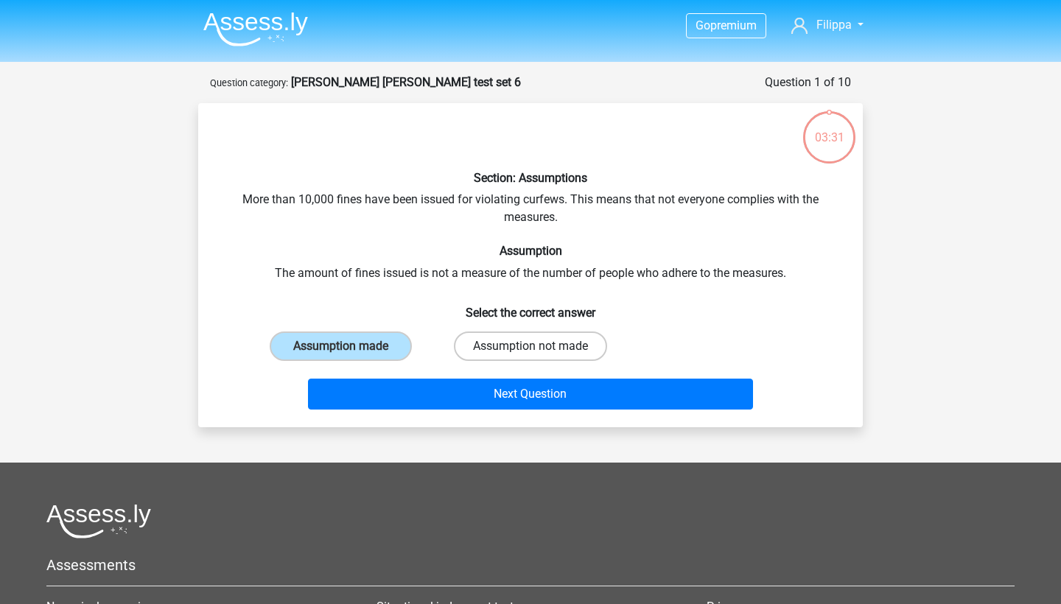
radio input "true"
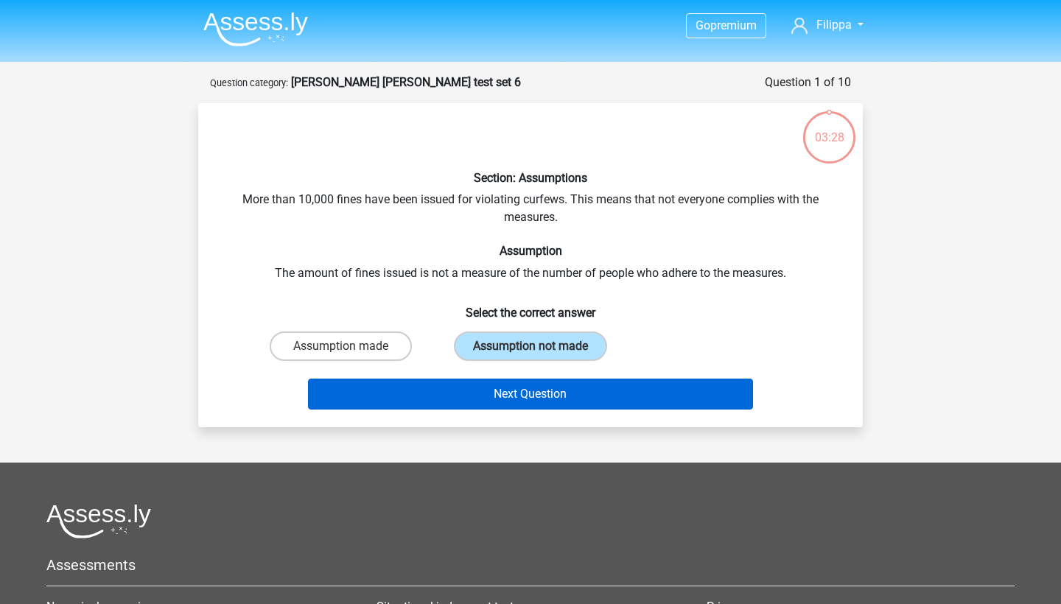
click at [480, 388] on button "Next Question" at bounding box center [531, 394] width 446 height 31
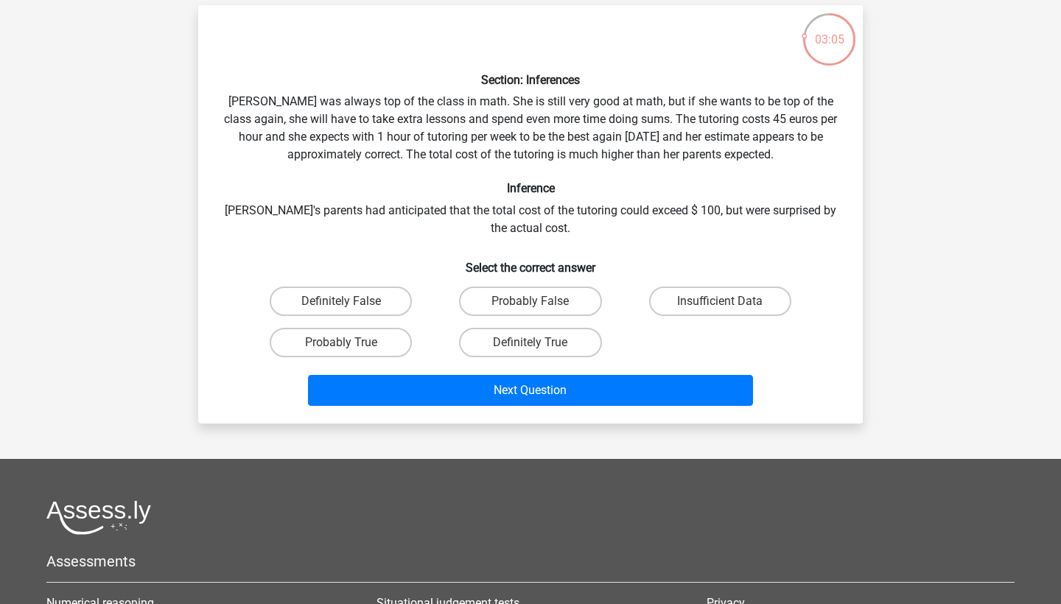
scroll to position [99, 0]
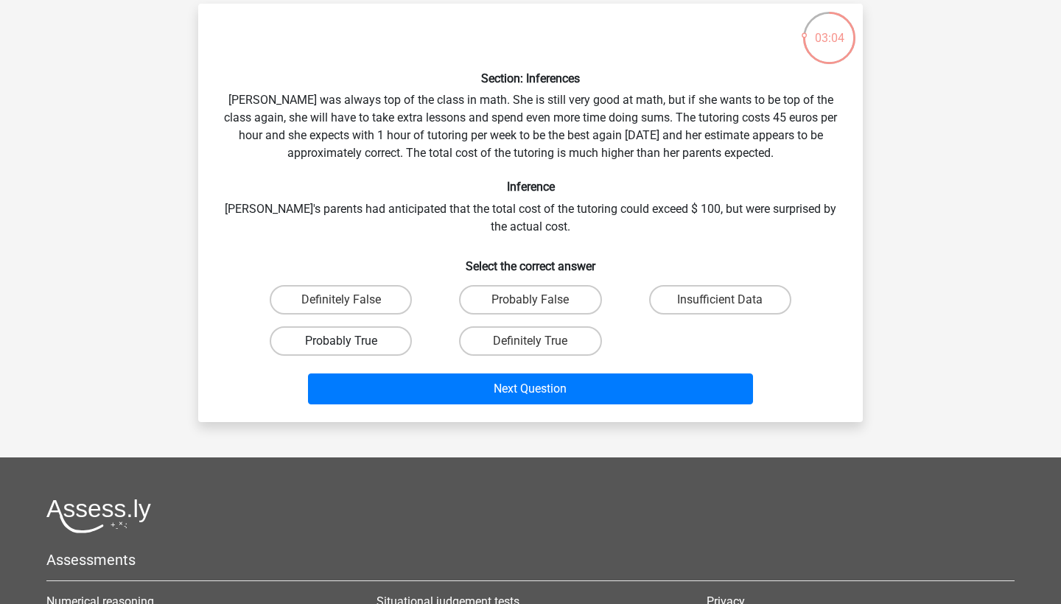
click at [369, 329] on label "Probably True" at bounding box center [341, 340] width 142 height 29
click at [351, 341] on input "Probably True" at bounding box center [346, 346] width 10 height 10
radio input "true"
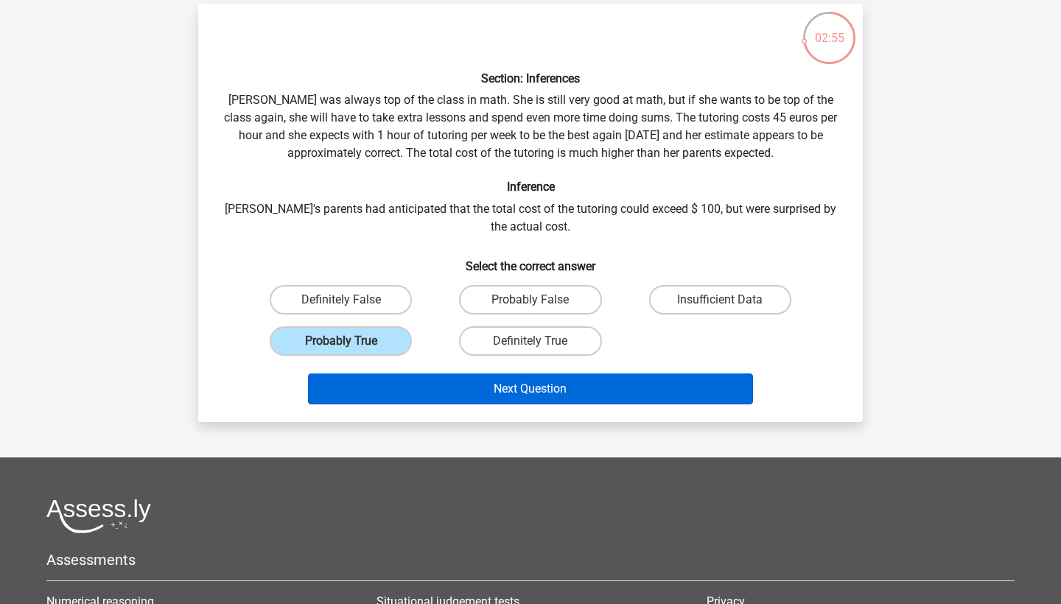
click at [508, 390] on button "Next Question" at bounding box center [531, 389] width 446 height 31
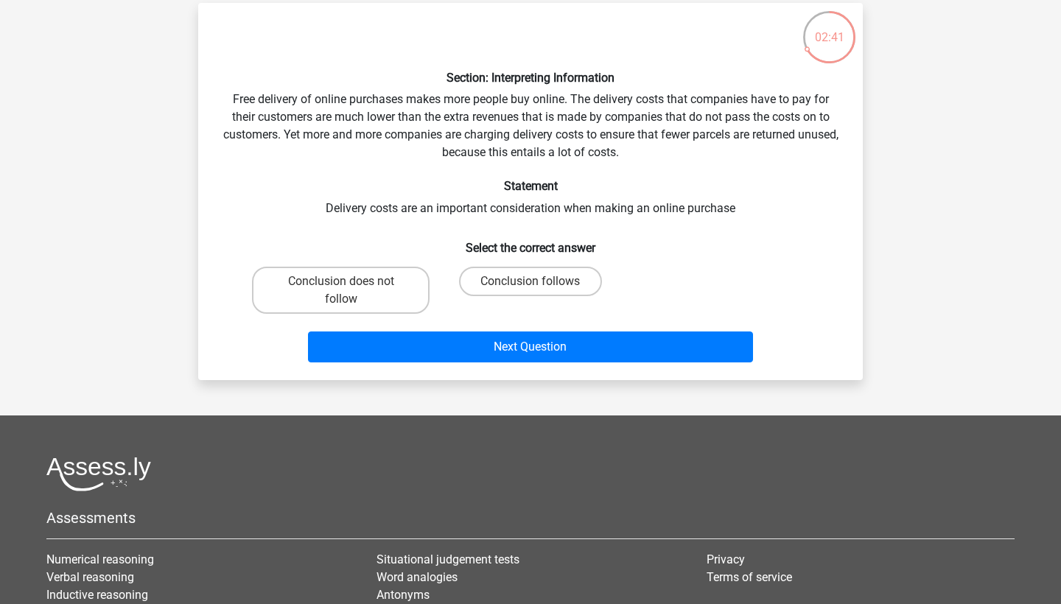
scroll to position [101, 0]
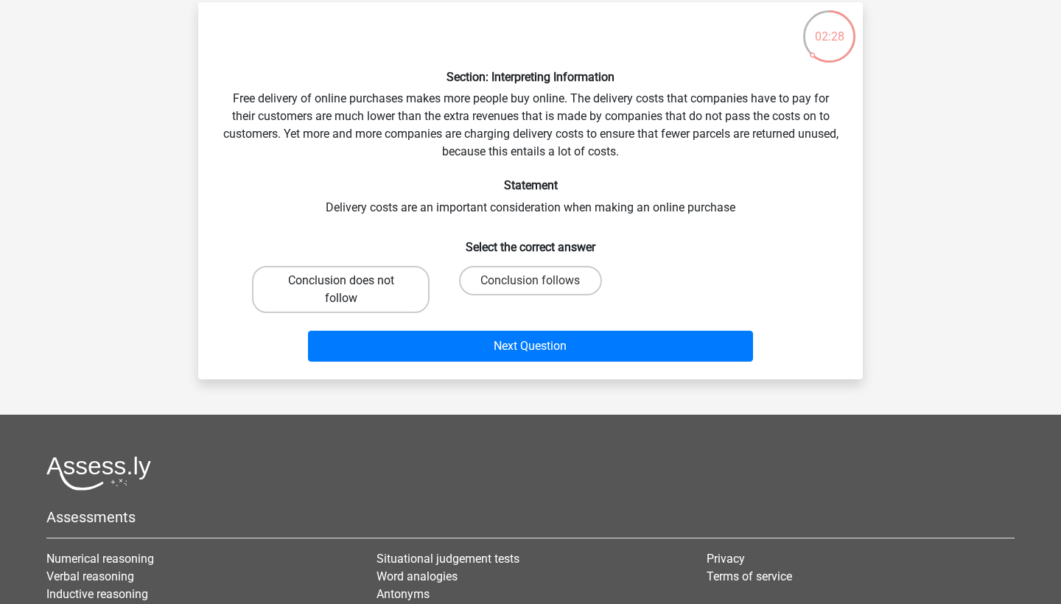
click at [376, 289] on label "Conclusion does not follow" at bounding box center [341, 289] width 178 height 47
click at [351, 289] on input "Conclusion does not follow" at bounding box center [346, 286] width 10 height 10
radio input "true"
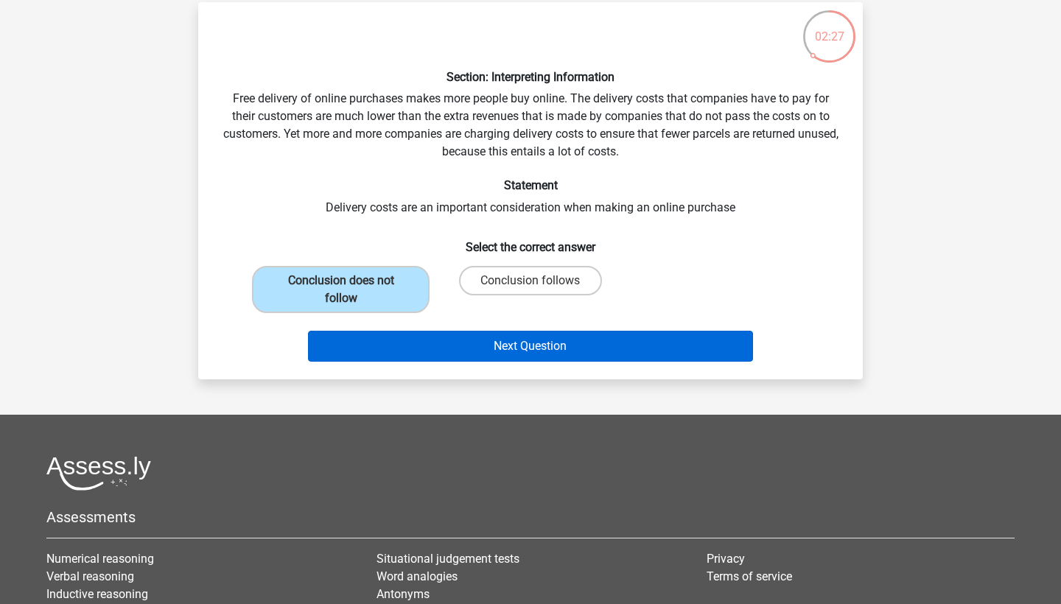
click at [493, 342] on button "Next Question" at bounding box center [531, 346] width 446 height 31
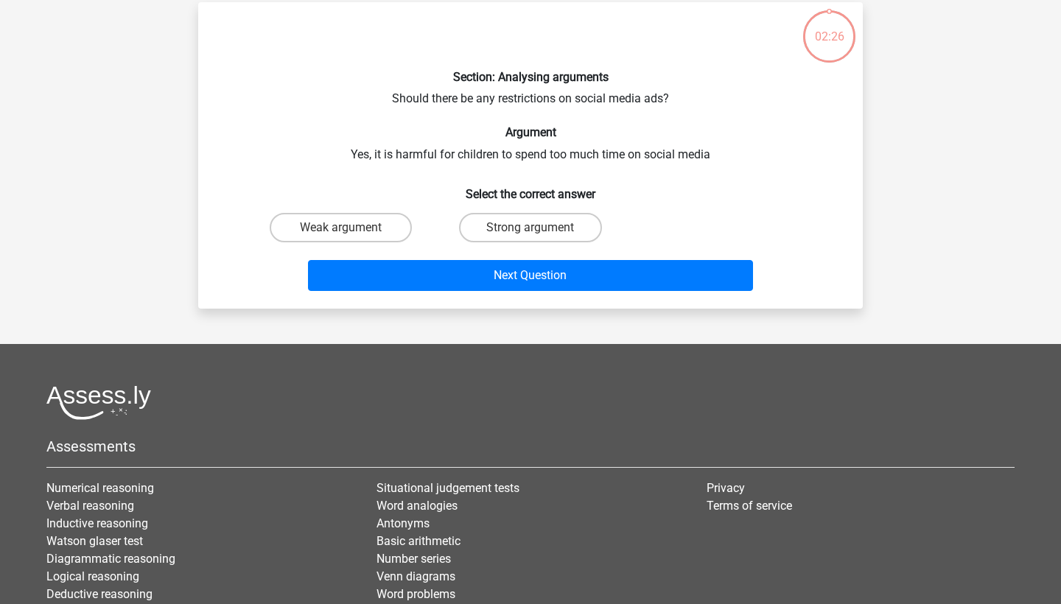
scroll to position [74, 0]
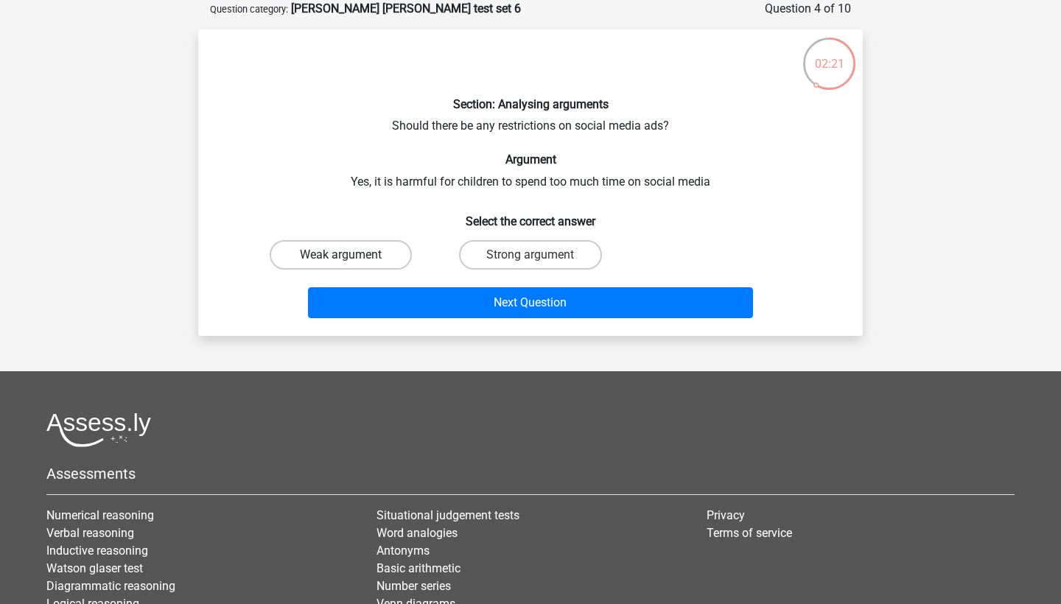
click at [376, 248] on label "Weak argument" at bounding box center [341, 254] width 142 height 29
click at [351, 255] on input "Weak argument" at bounding box center [346, 260] width 10 height 10
radio input "true"
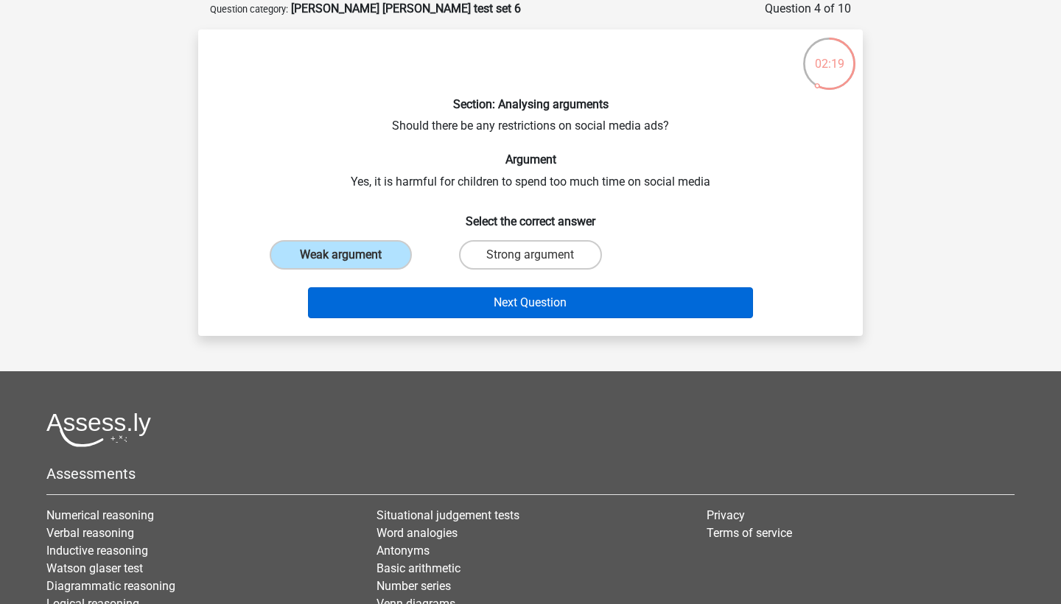
click at [440, 299] on button "Next Question" at bounding box center [531, 302] width 446 height 31
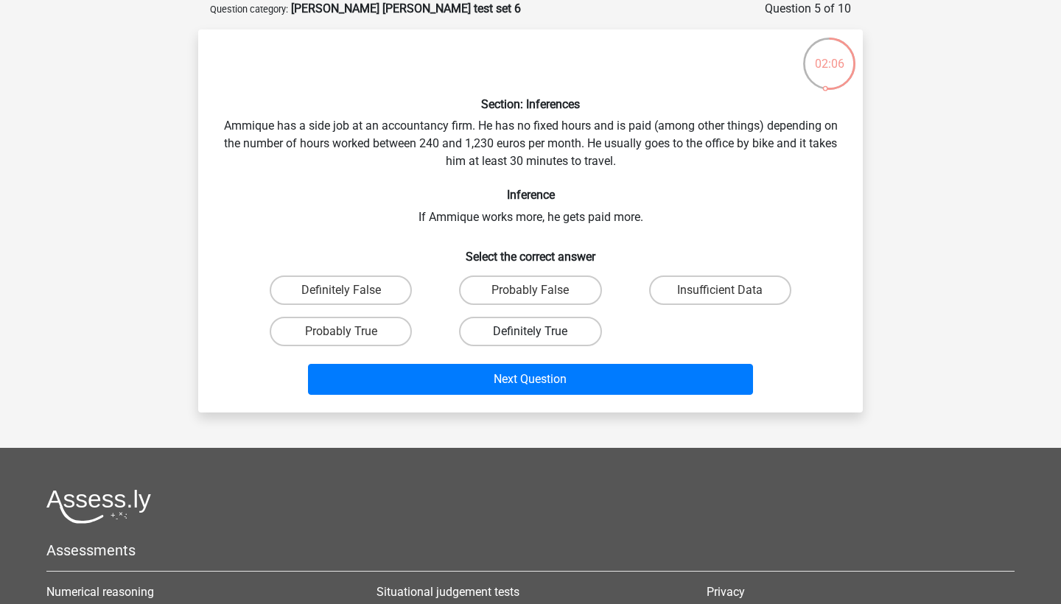
click at [525, 329] on label "Definitely True" at bounding box center [530, 331] width 142 height 29
click at [530, 332] on input "Definitely True" at bounding box center [535, 337] width 10 height 10
radio input "true"
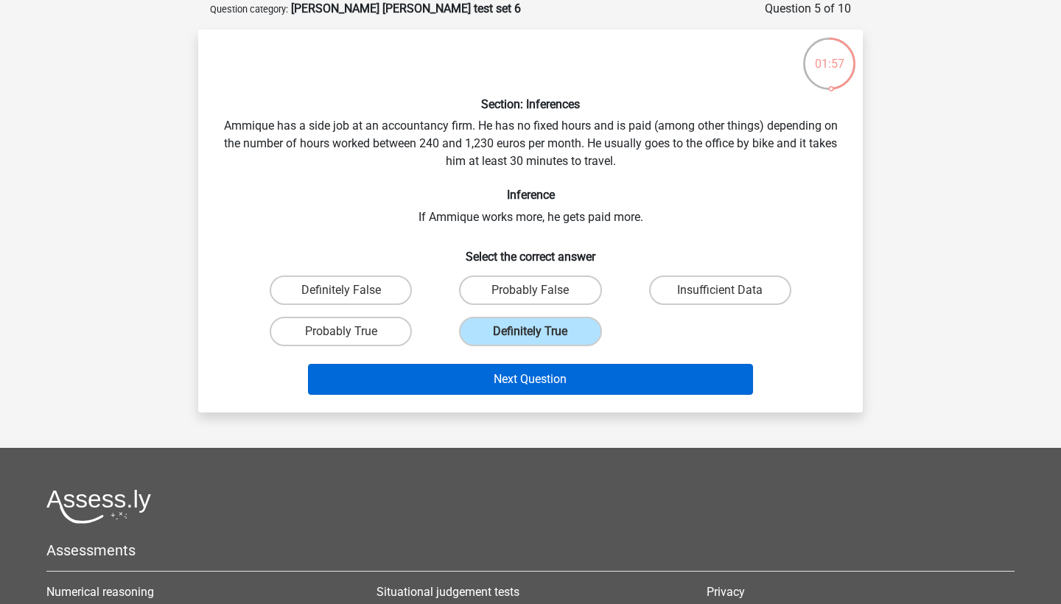
click at [496, 373] on button "Next Question" at bounding box center [531, 379] width 446 height 31
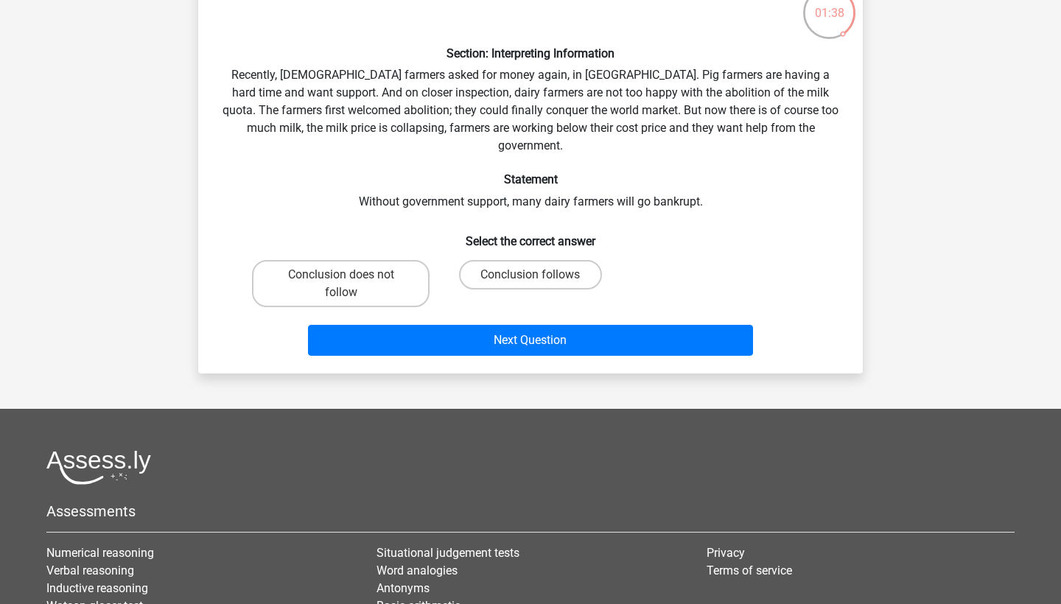
scroll to position [125, 0]
click at [384, 260] on label "Conclusion does not follow" at bounding box center [341, 283] width 178 height 47
click at [351, 275] on input "Conclusion does not follow" at bounding box center [346, 280] width 10 height 10
radio input "true"
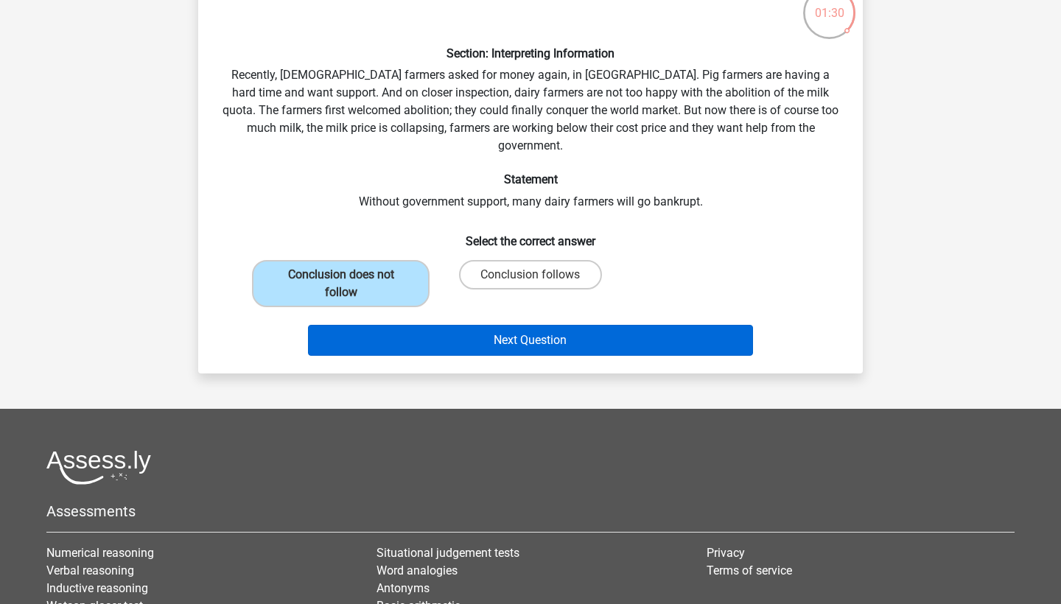
click at [494, 325] on button "Next Question" at bounding box center [531, 340] width 446 height 31
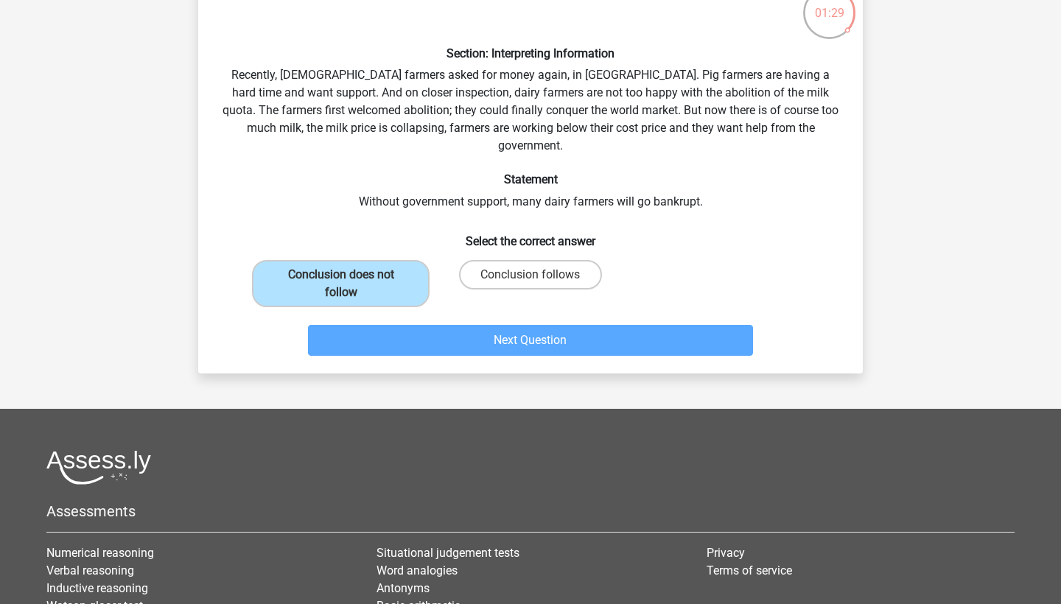
scroll to position [74, 0]
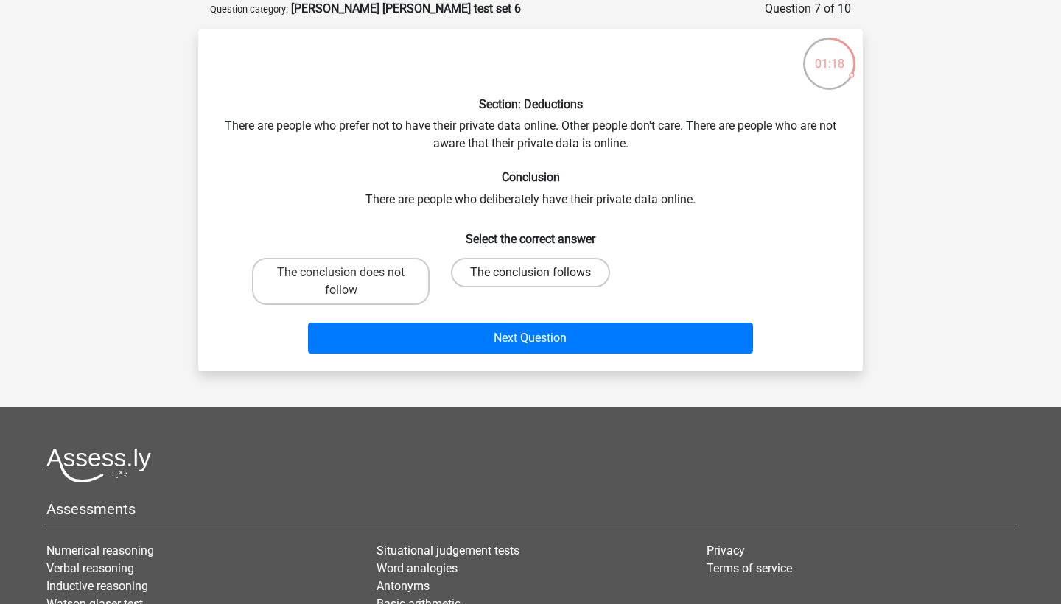
click at [497, 276] on label "The conclusion follows" at bounding box center [530, 272] width 159 height 29
click at [530, 276] on input "The conclusion follows" at bounding box center [535, 278] width 10 height 10
radio input "true"
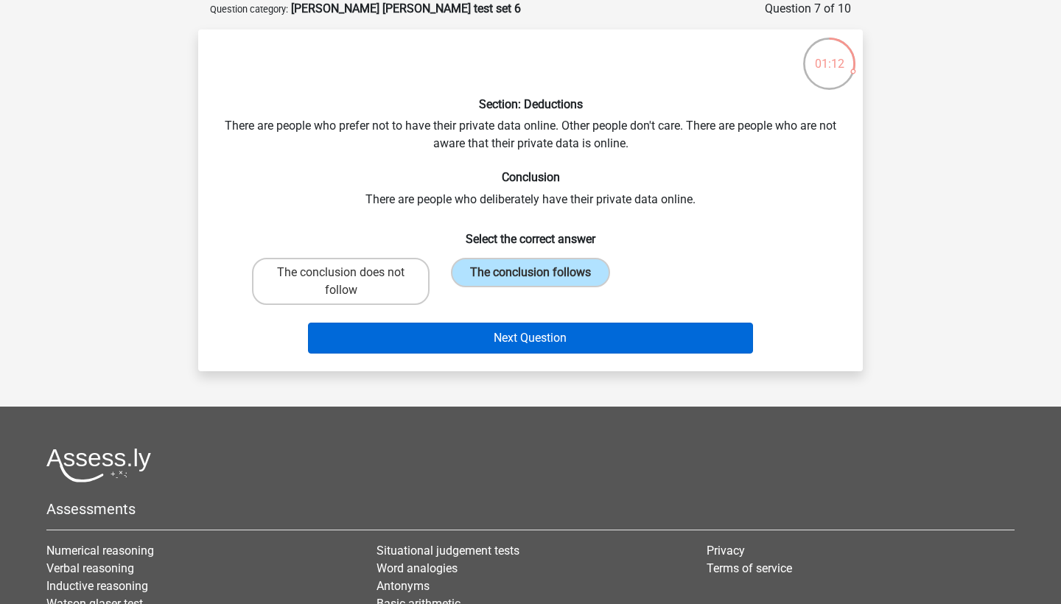
click at [518, 334] on button "Next Question" at bounding box center [531, 338] width 446 height 31
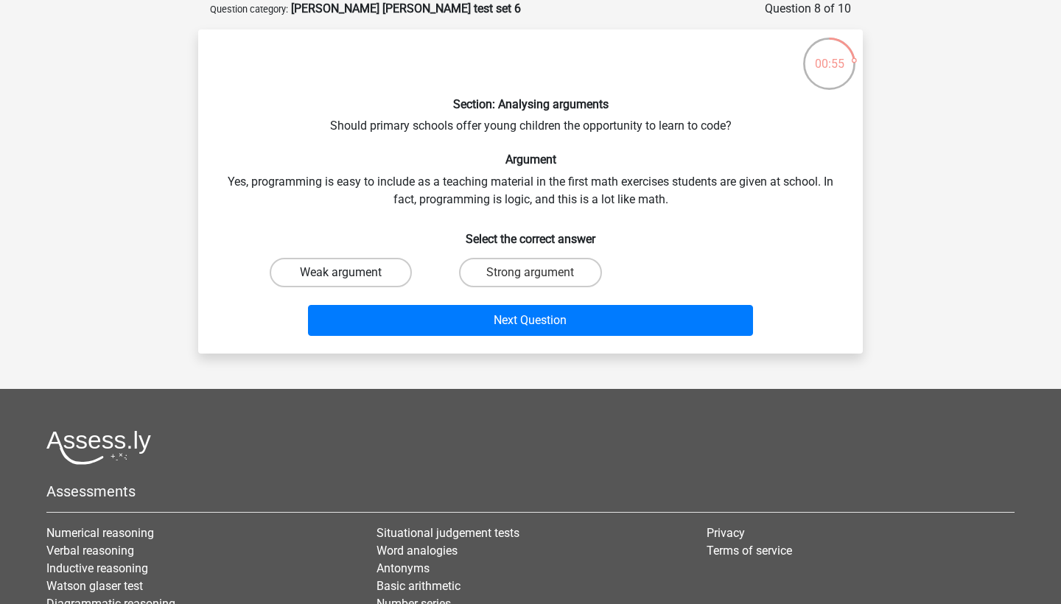
click at [374, 273] on label "Weak argument" at bounding box center [341, 272] width 142 height 29
click at [351, 273] on input "Weak argument" at bounding box center [346, 278] width 10 height 10
radio input "true"
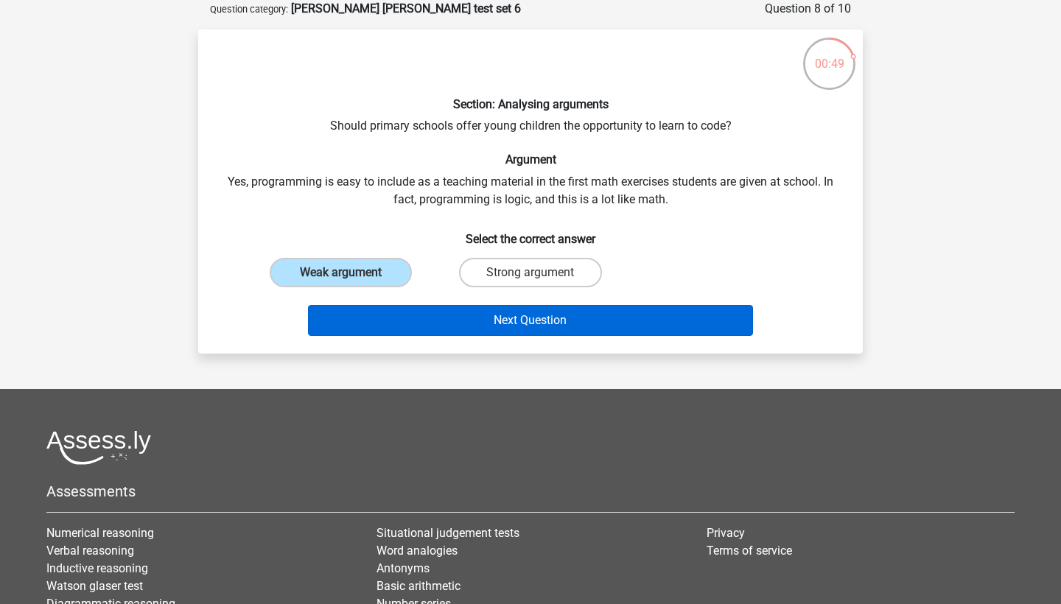
click at [495, 320] on button "Next Question" at bounding box center [531, 320] width 446 height 31
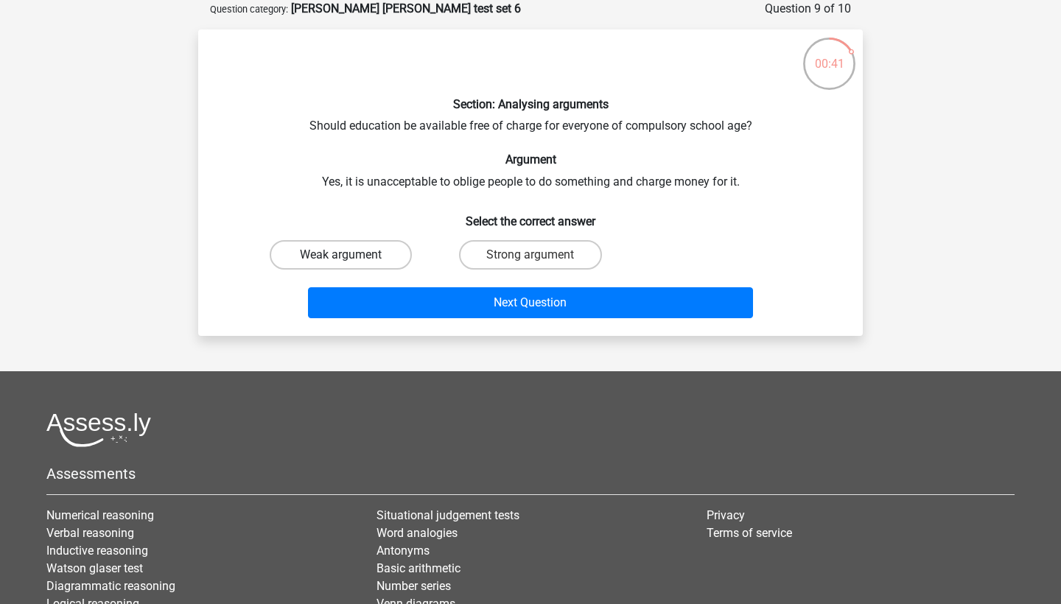
click at [368, 248] on label "Weak argument" at bounding box center [341, 254] width 142 height 29
click at [351, 255] on input "Weak argument" at bounding box center [346, 260] width 10 height 10
radio input "true"
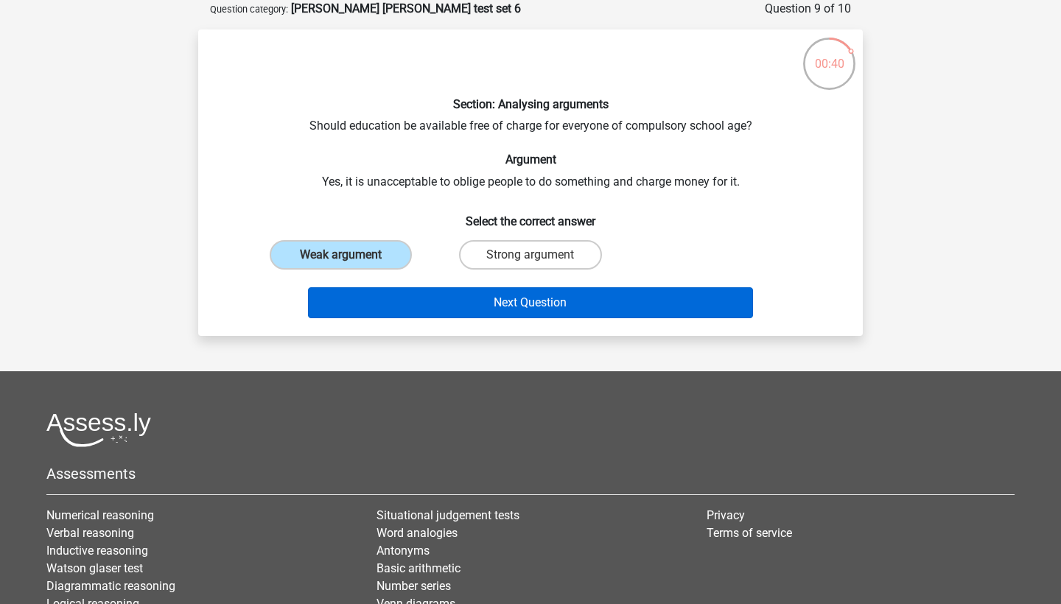
click at [490, 306] on button "Next Question" at bounding box center [531, 302] width 446 height 31
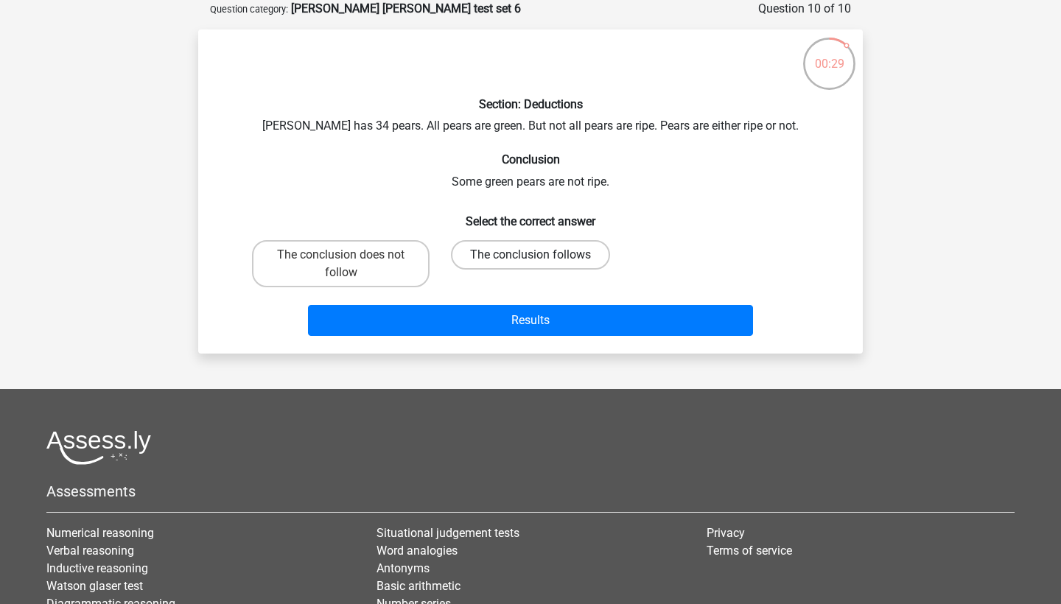
click at [494, 256] on label "The conclusion follows" at bounding box center [530, 254] width 159 height 29
click at [530, 256] on input "The conclusion follows" at bounding box center [535, 260] width 10 height 10
radio input "true"
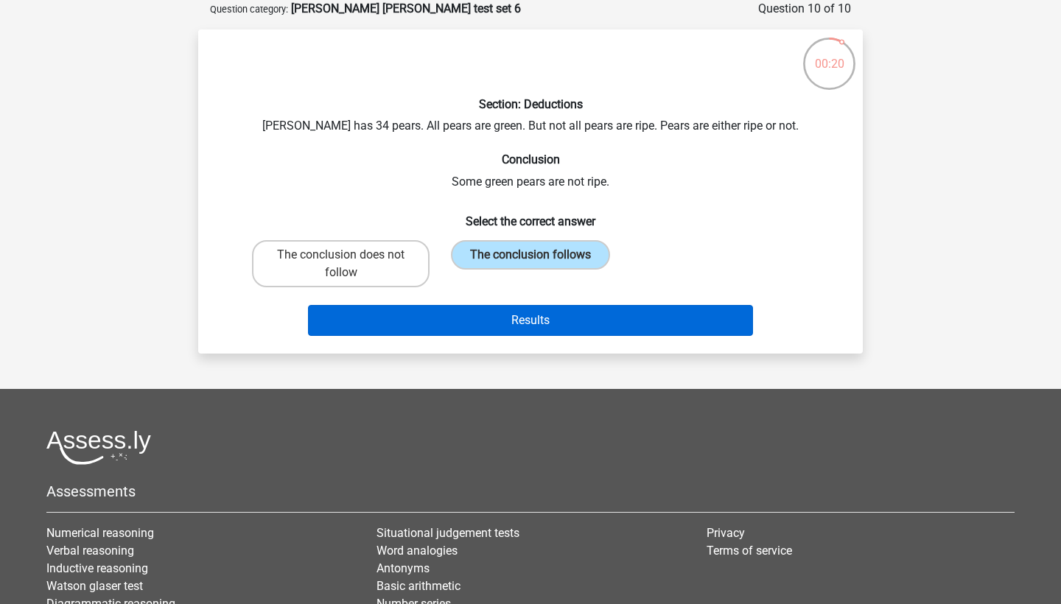
click at [497, 332] on button "Results" at bounding box center [531, 320] width 446 height 31
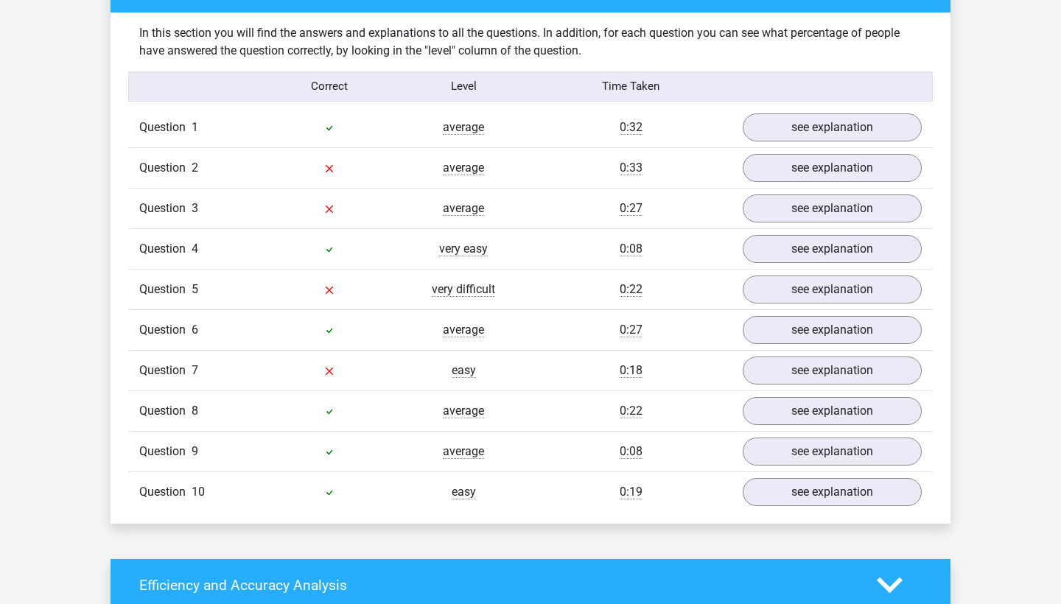
scroll to position [1117, 0]
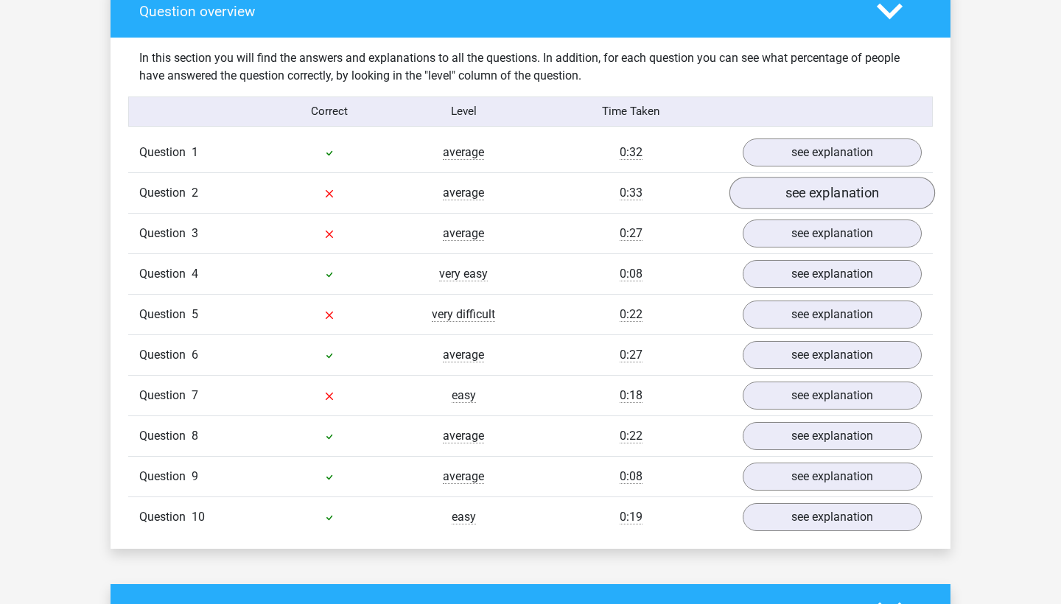
click at [843, 186] on link "see explanation" at bounding box center [832, 193] width 206 height 32
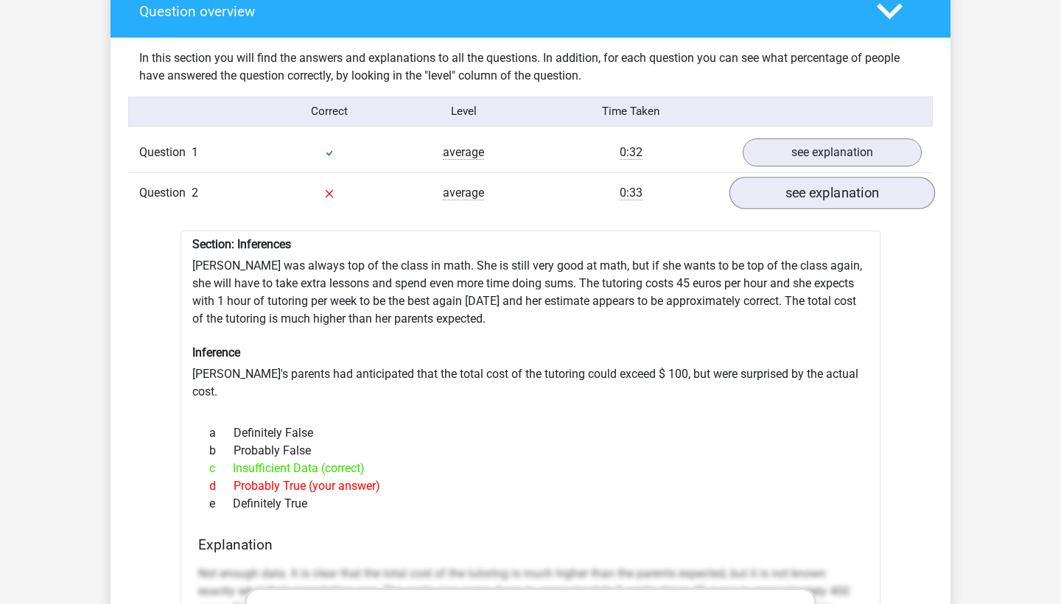
click at [843, 186] on link "see explanation" at bounding box center [832, 193] width 206 height 32
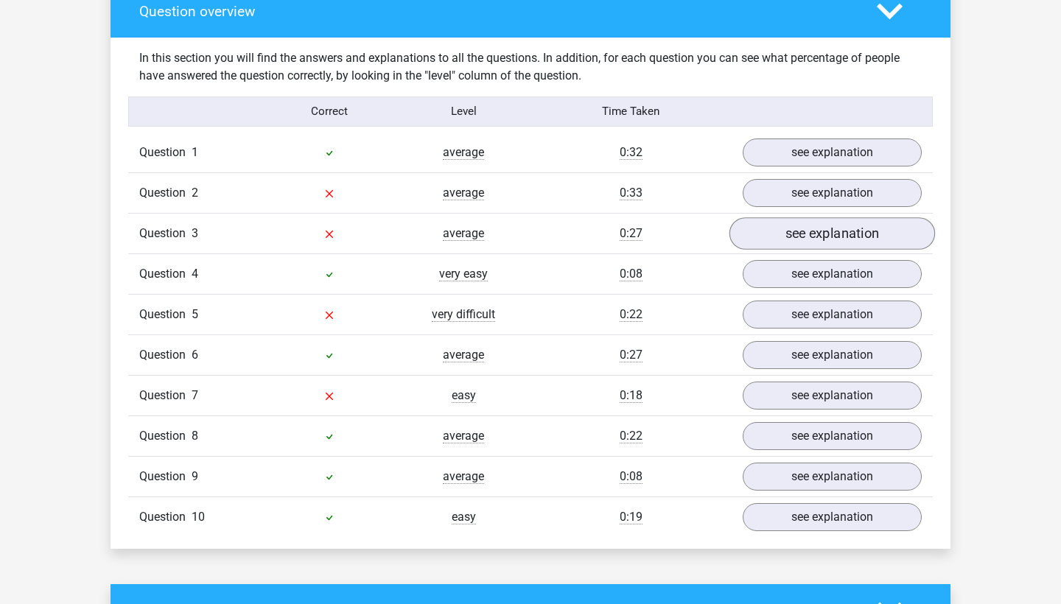
click at [830, 226] on link "see explanation" at bounding box center [832, 233] width 206 height 32
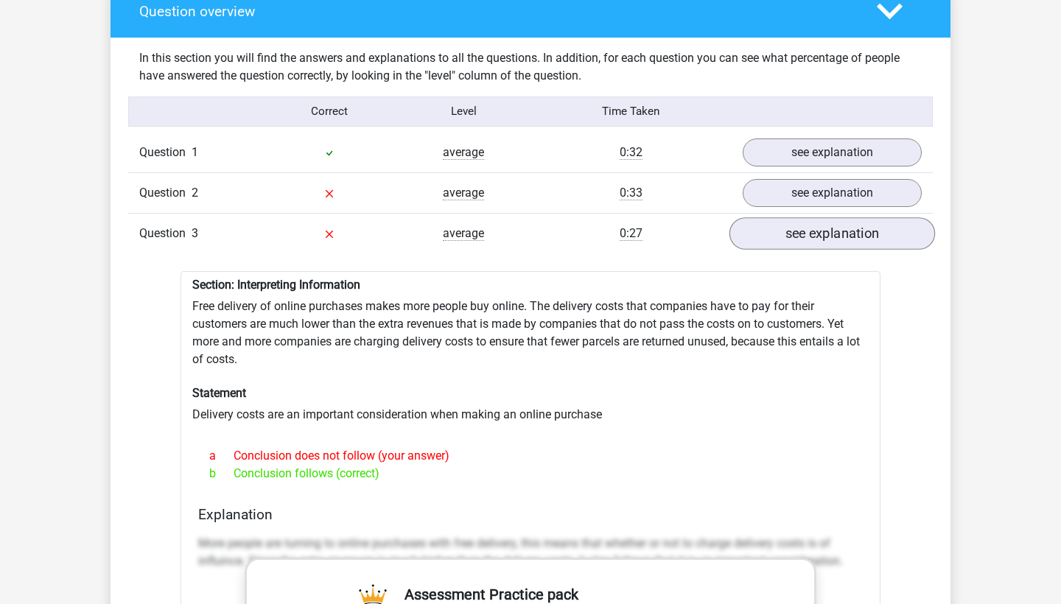
click at [830, 226] on link "see explanation" at bounding box center [832, 233] width 206 height 32
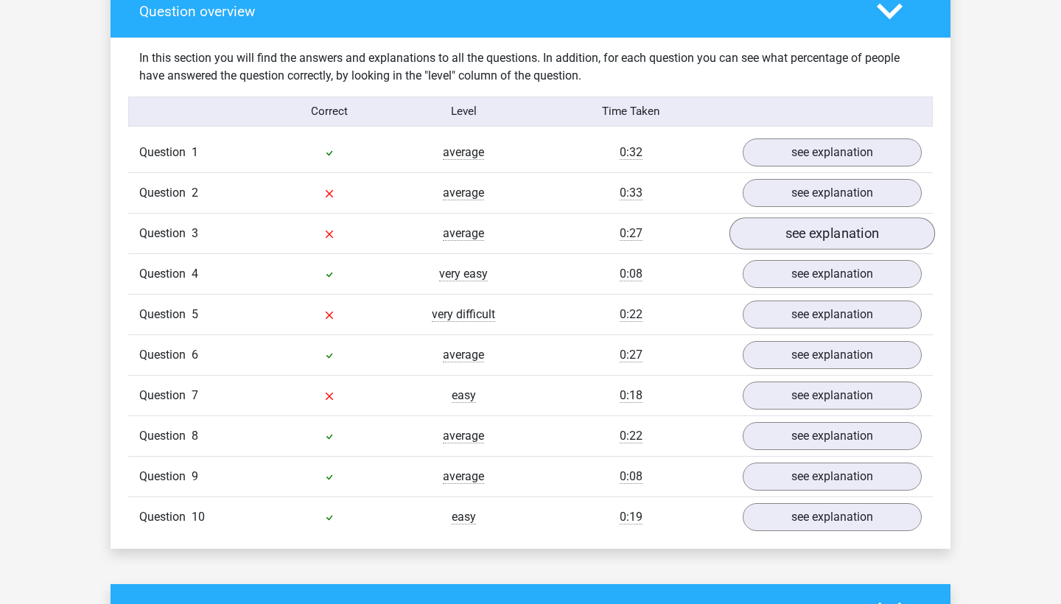
click at [818, 223] on link "see explanation" at bounding box center [832, 233] width 206 height 32
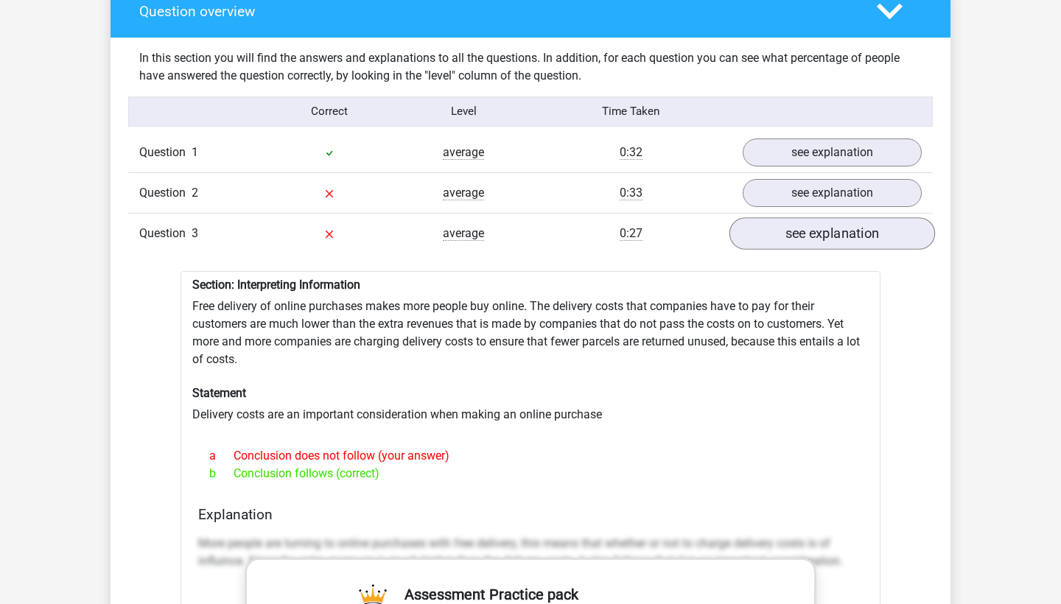
click at [818, 223] on link "see explanation" at bounding box center [832, 233] width 206 height 32
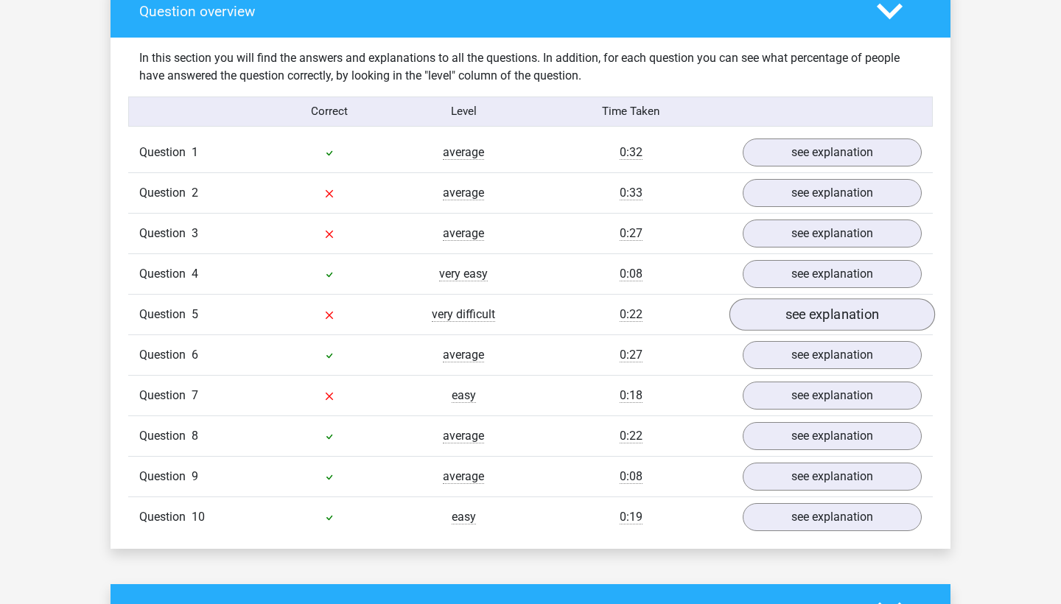
click at [813, 298] on link "see explanation" at bounding box center [832, 314] width 206 height 32
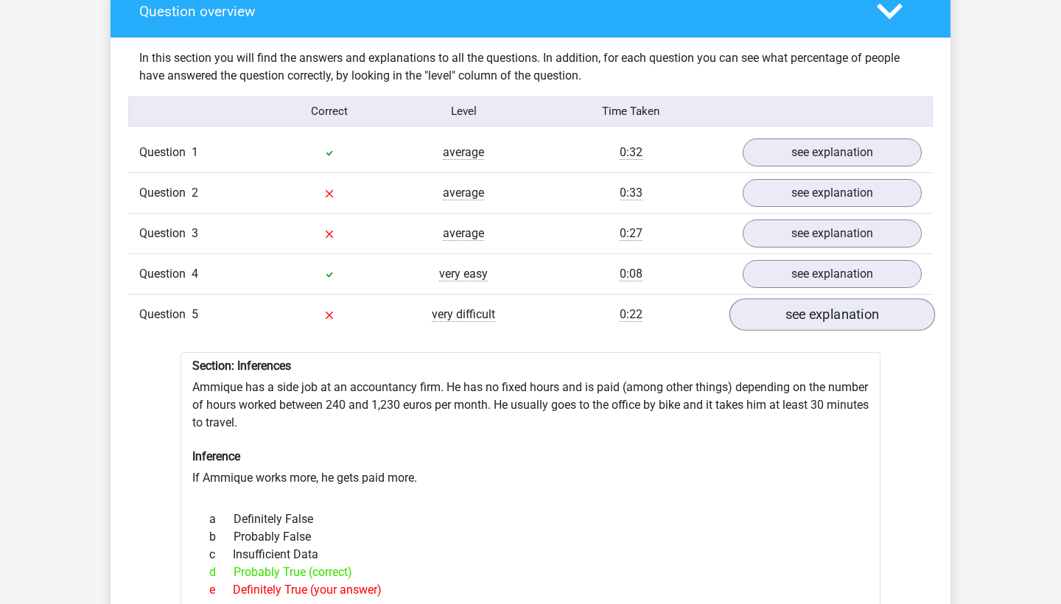
click at [813, 298] on link "see explanation" at bounding box center [832, 314] width 206 height 32
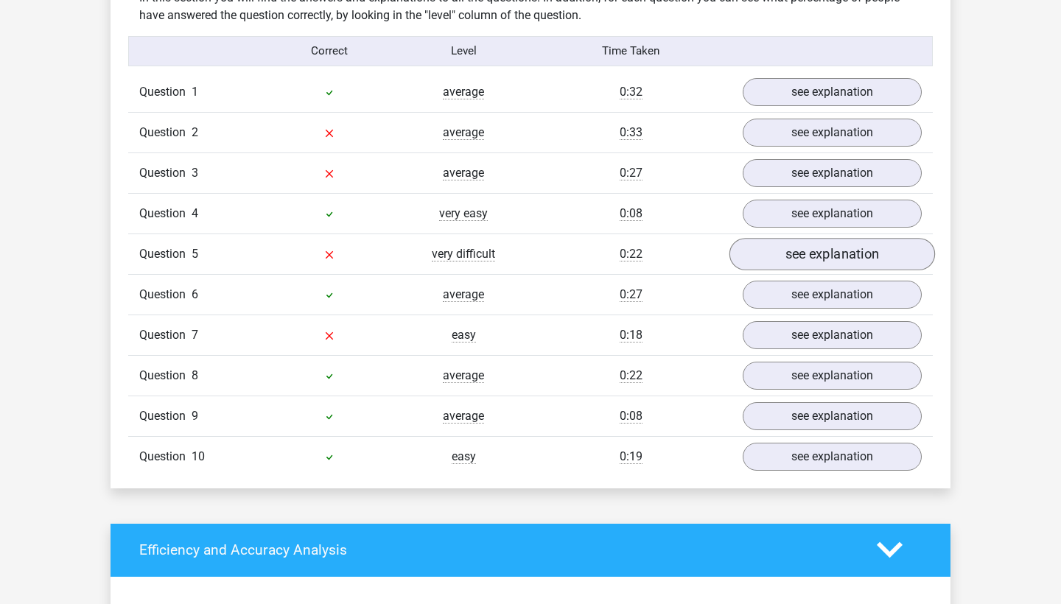
scroll to position [1180, 0]
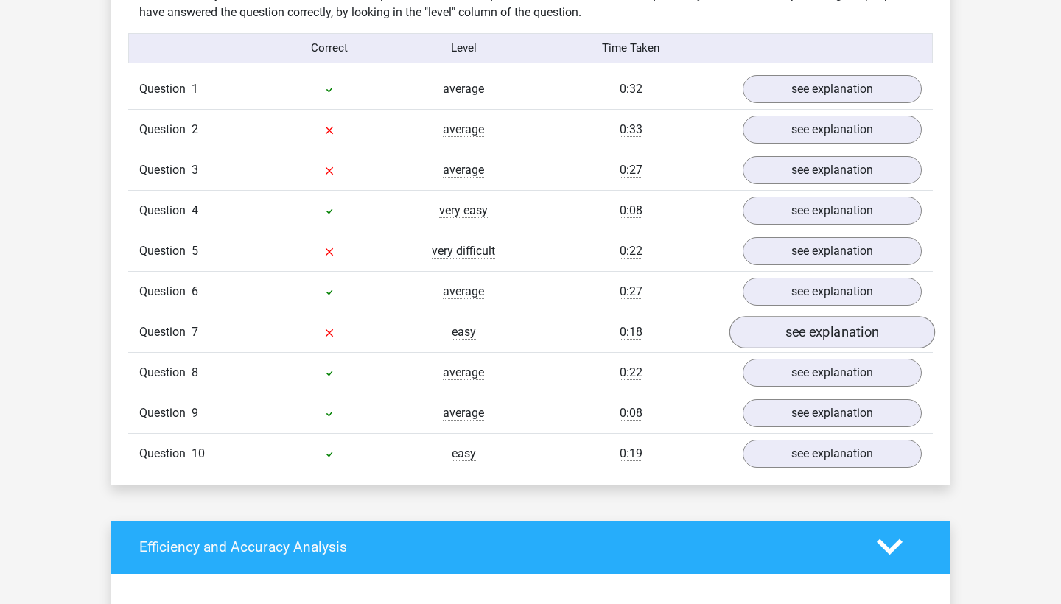
click at [813, 320] on link "see explanation" at bounding box center [832, 332] width 206 height 32
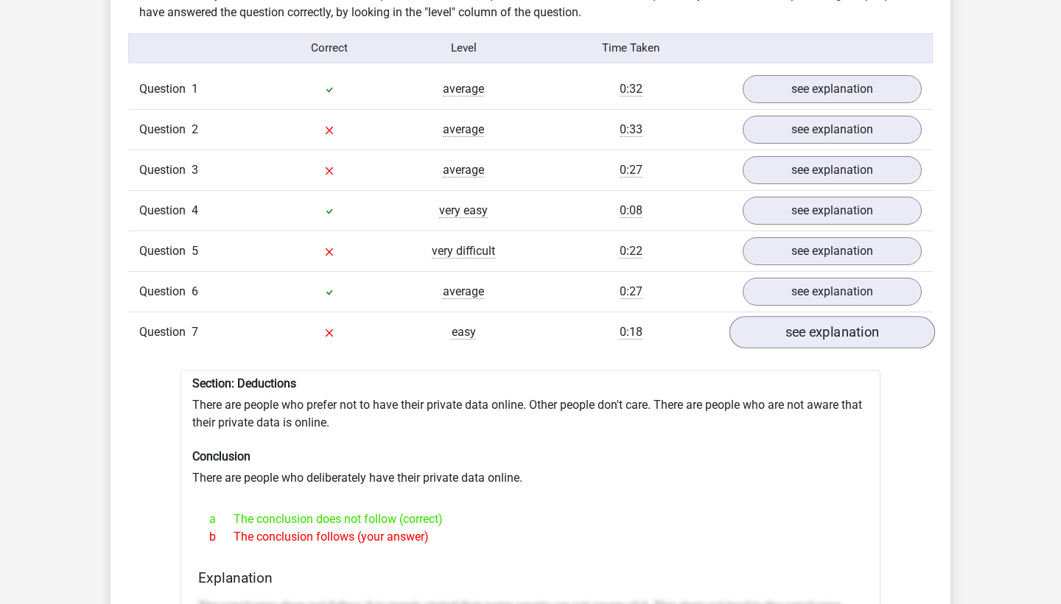
click at [813, 320] on link "see explanation" at bounding box center [832, 332] width 206 height 32
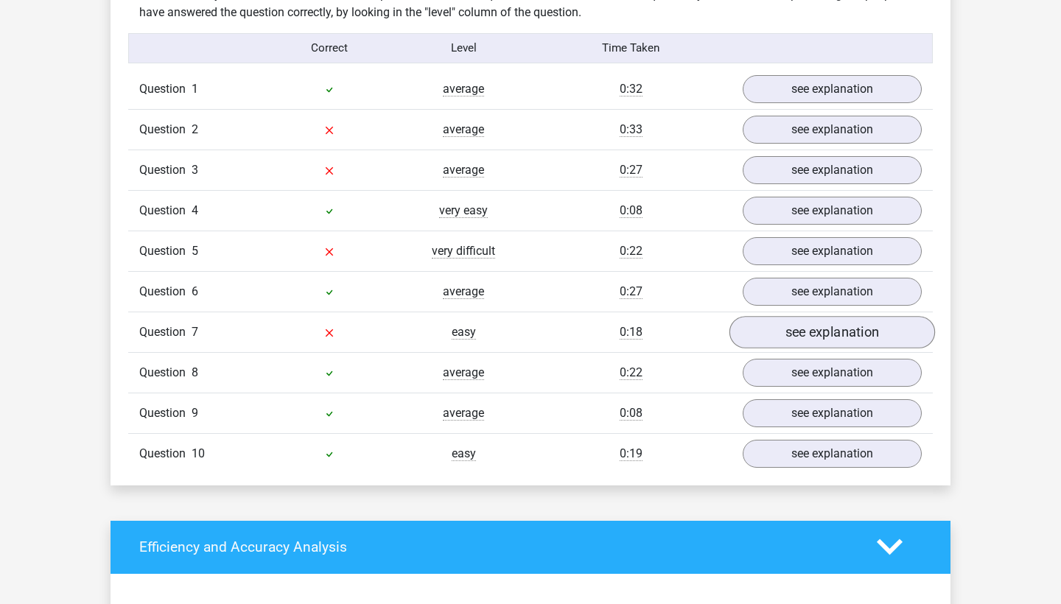
click at [813, 323] on link "see explanation" at bounding box center [832, 332] width 206 height 32
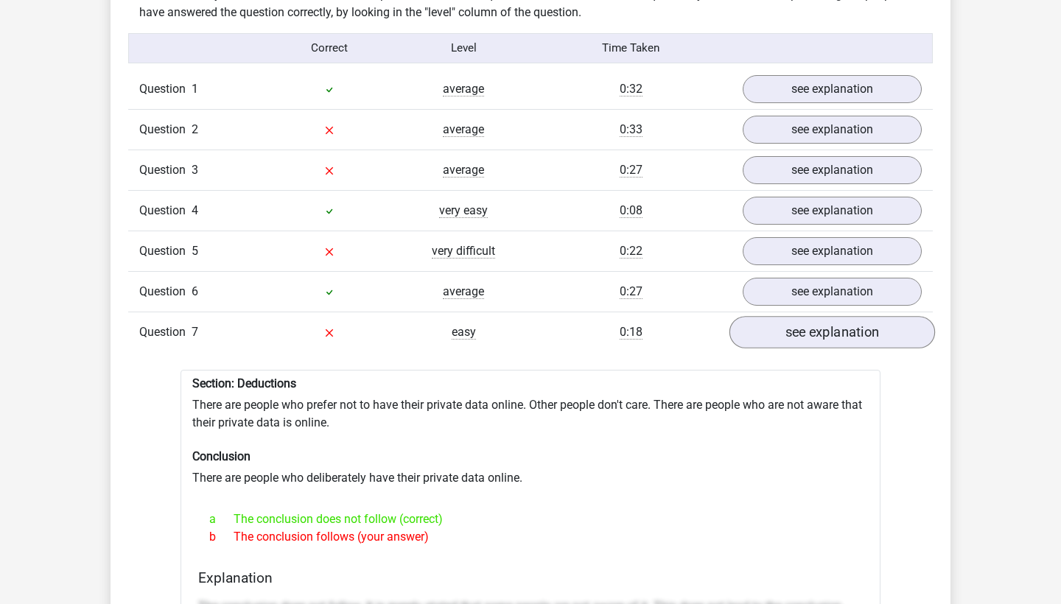
click at [813, 323] on link "see explanation" at bounding box center [832, 332] width 206 height 32
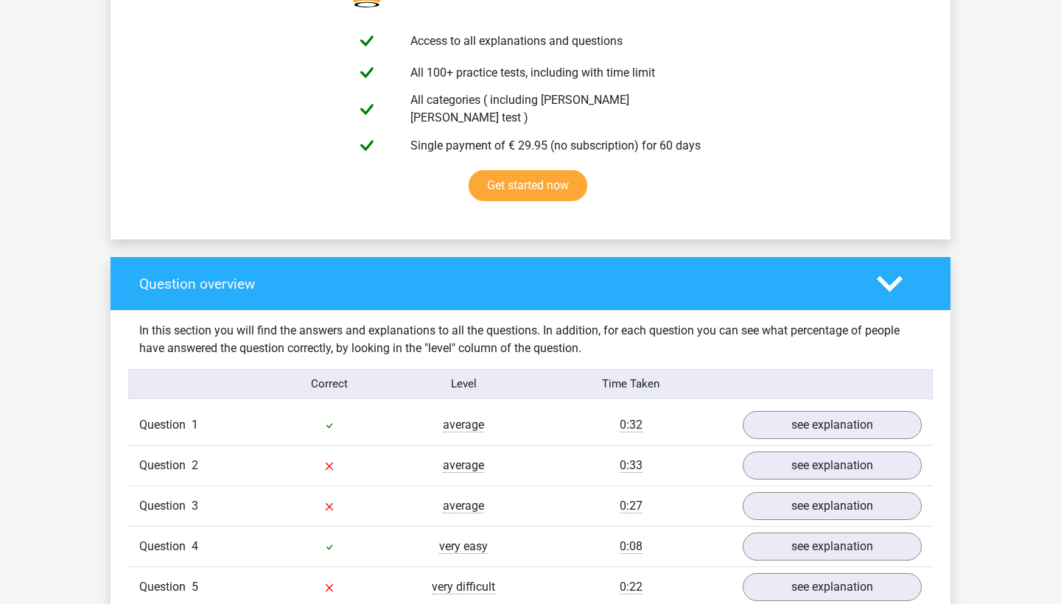
scroll to position [779, 0]
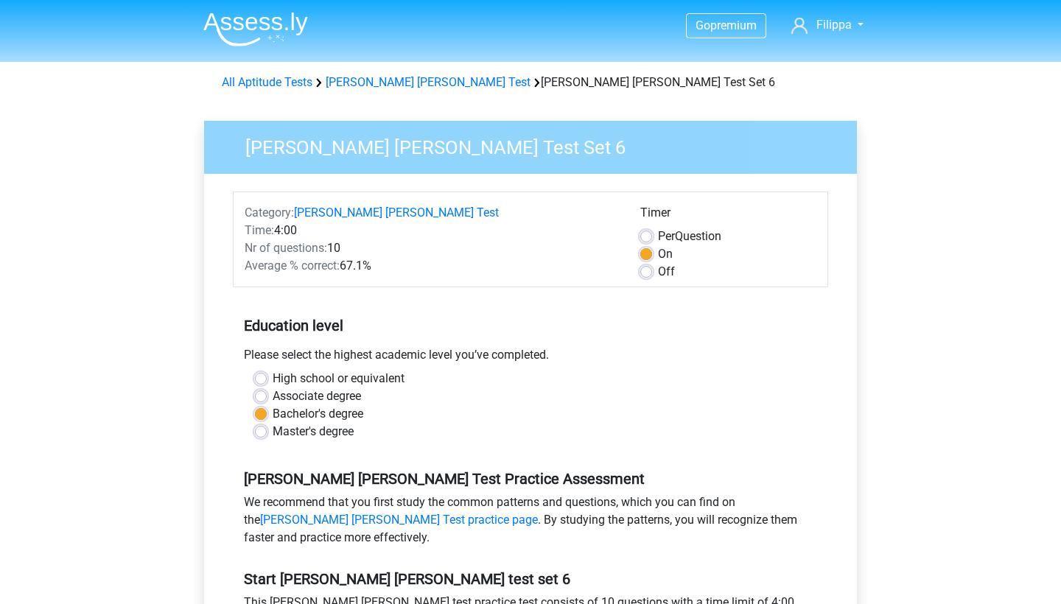
scroll to position [137, 0]
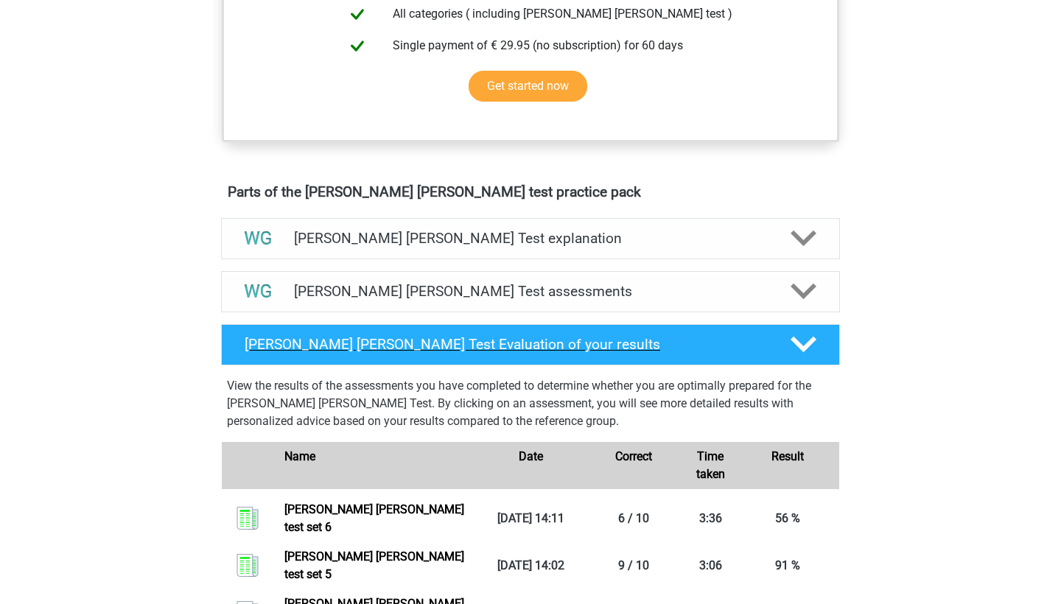
scroll to position [664, 0]
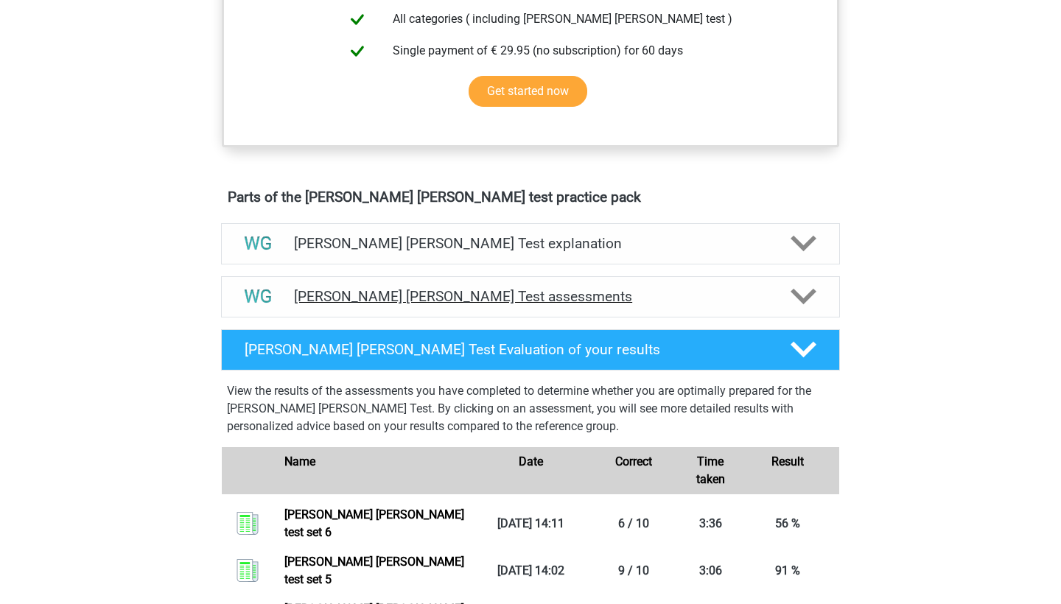
click at [321, 296] on h4 "Watson Glaser Test assessments" at bounding box center [530, 296] width 473 height 17
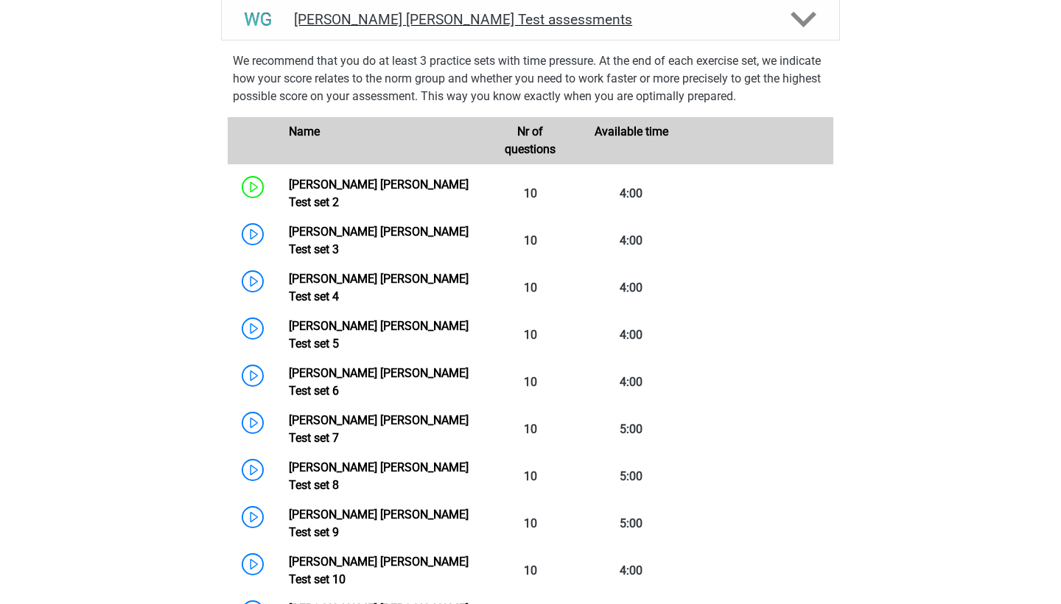
scroll to position [944, 0]
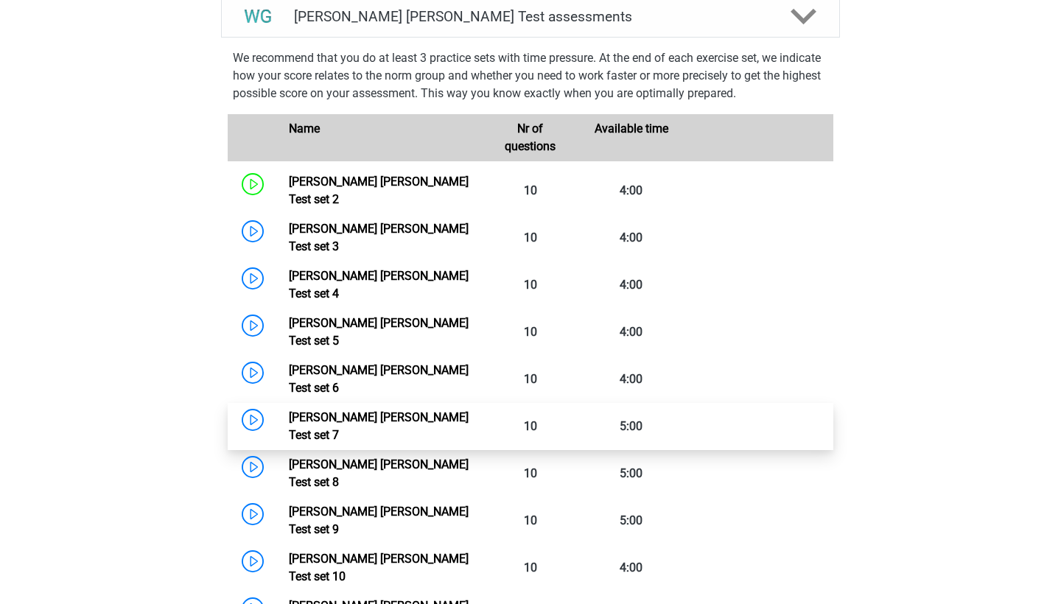
click at [289, 410] on link "Watson Glaser Test set 7" at bounding box center [379, 426] width 180 height 32
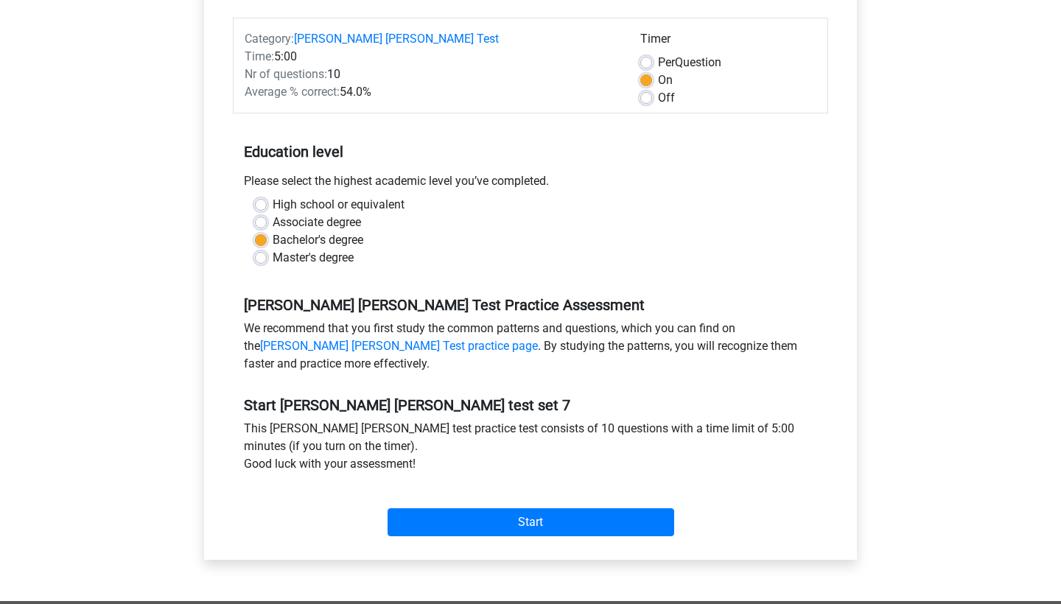
scroll to position [176, 0]
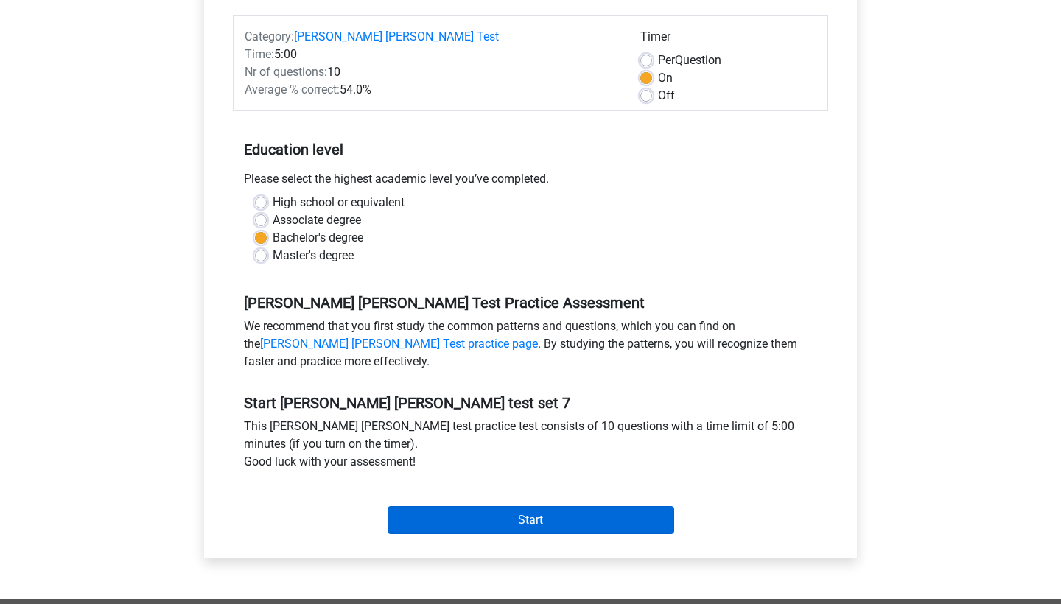
click at [512, 519] on input "Start" at bounding box center [531, 520] width 287 height 28
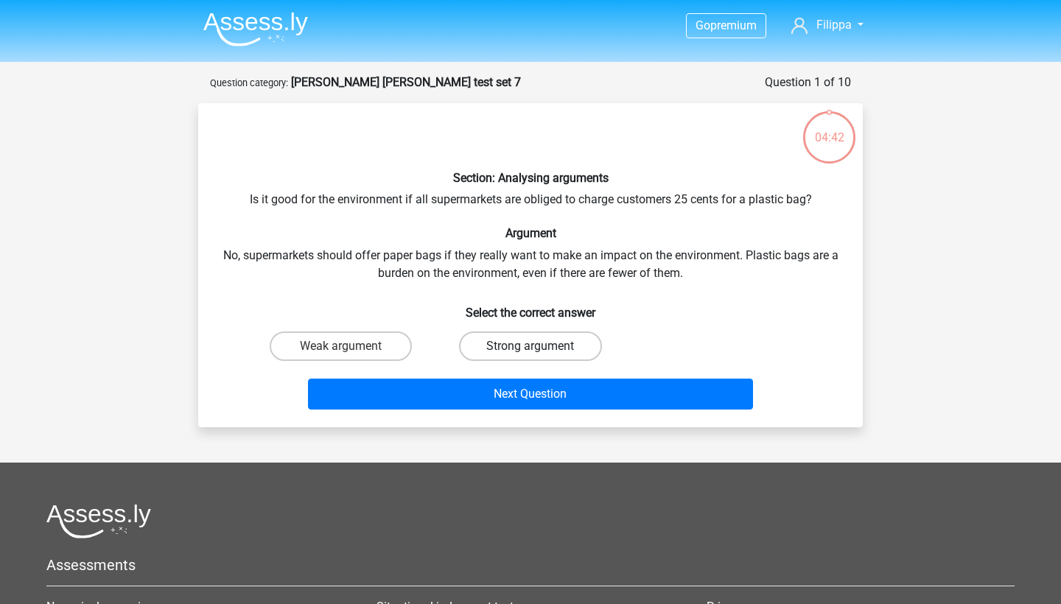
click at [506, 332] on label "Strong argument" at bounding box center [530, 346] width 142 height 29
click at [530, 346] on input "Strong argument" at bounding box center [535, 351] width 10 height 10
radio input "true"
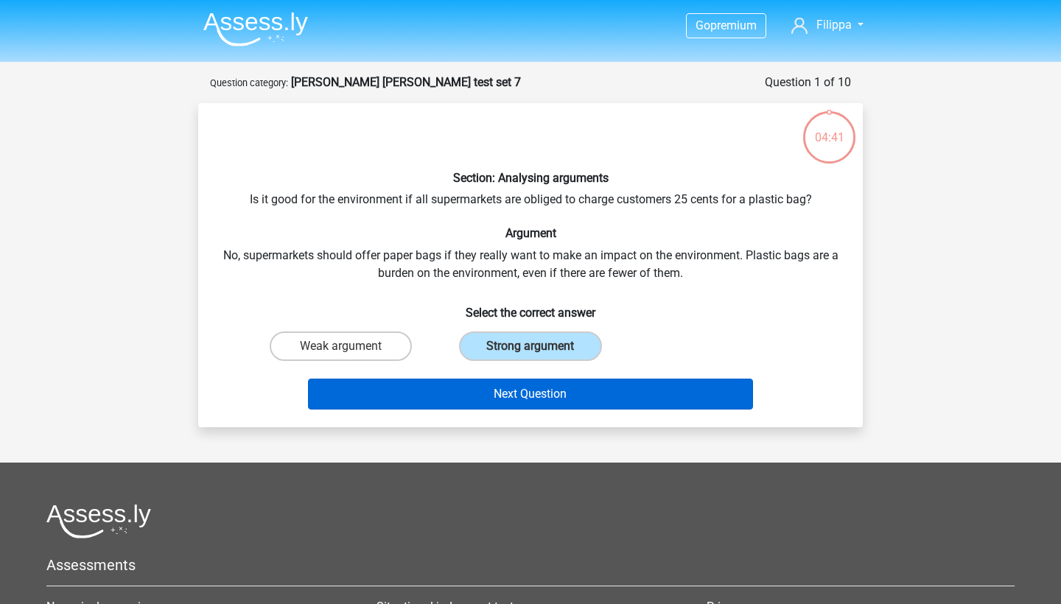
click at [488, 406] on button "Next Question" at bounding box center [531, 394] width 446 height 31
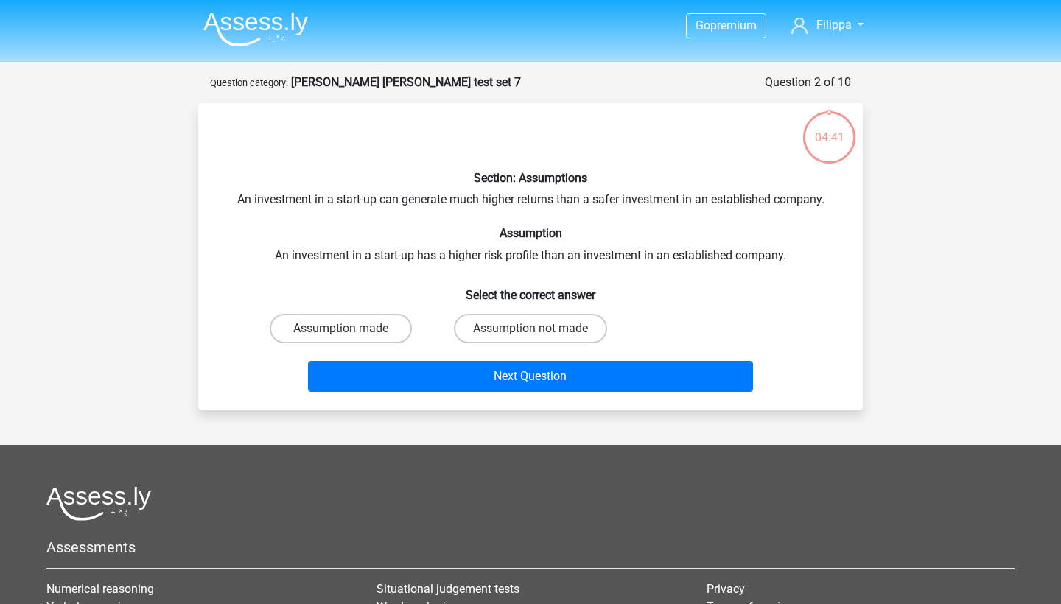
scroll to position [74, 0]
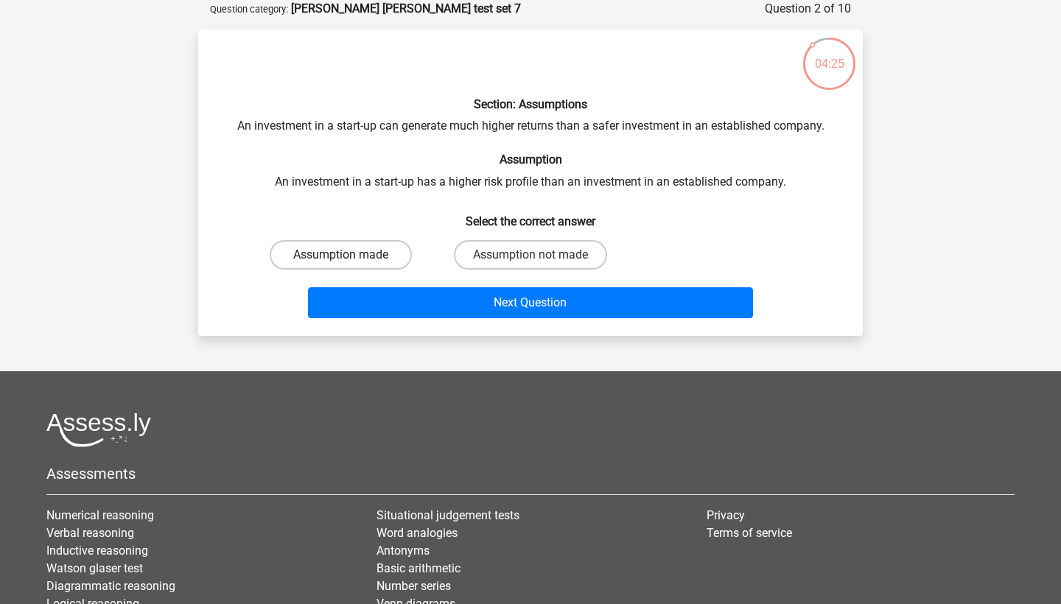
click at [390, 253] on label "Assumption made" at bounding box center [341, 254] width 142 height 29
click at [351, 255] on input "Assumption made" at bounding box center [346, 260] width 10 height 10
radio input "true"
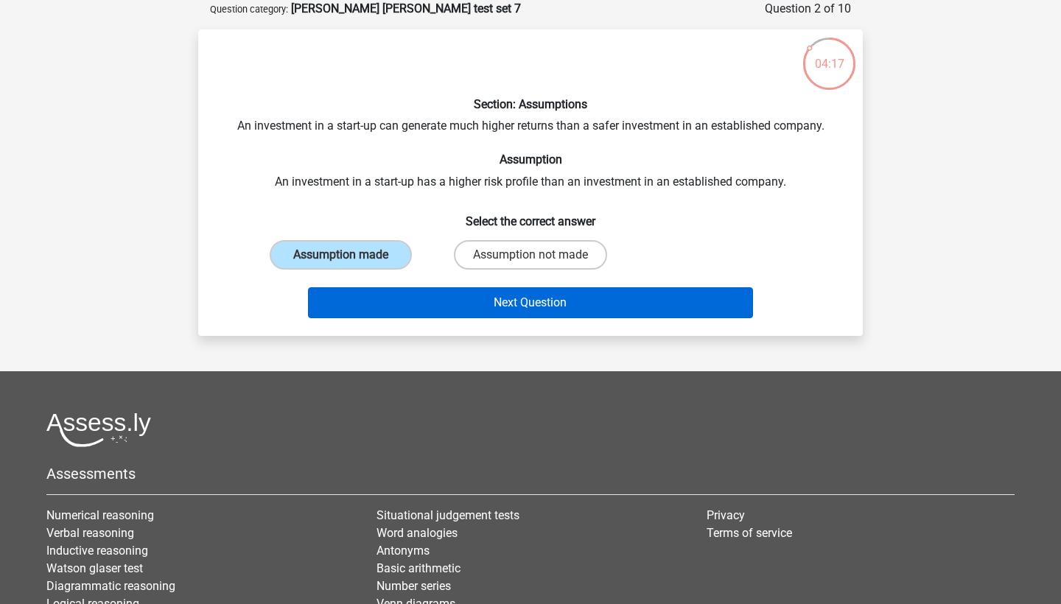
click at [557, 306] on button "Next Question" at bounding box center [531, 302] width 446 height 31
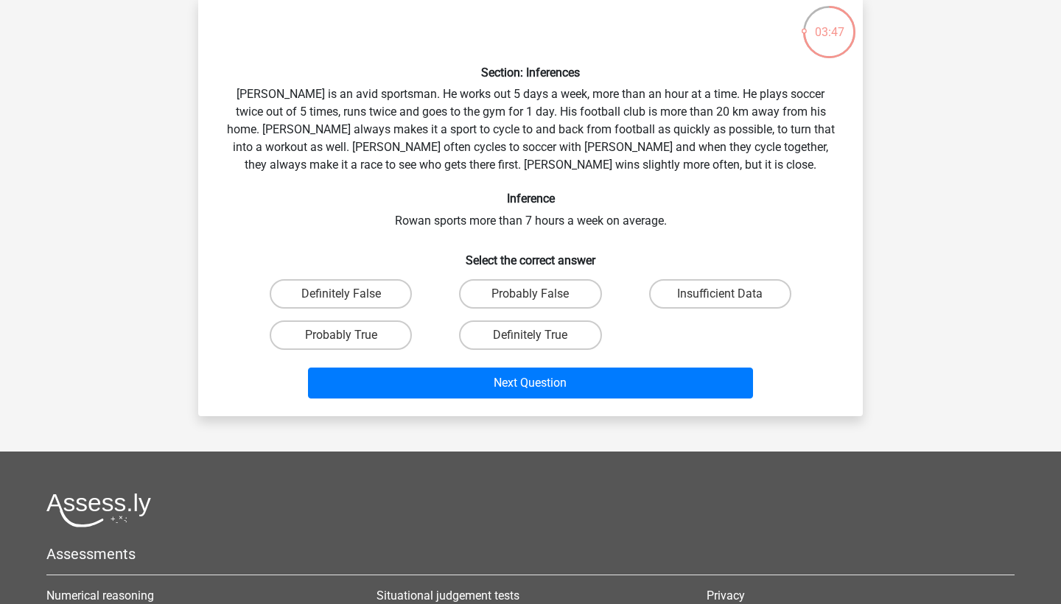
scroll to position [114, 0]
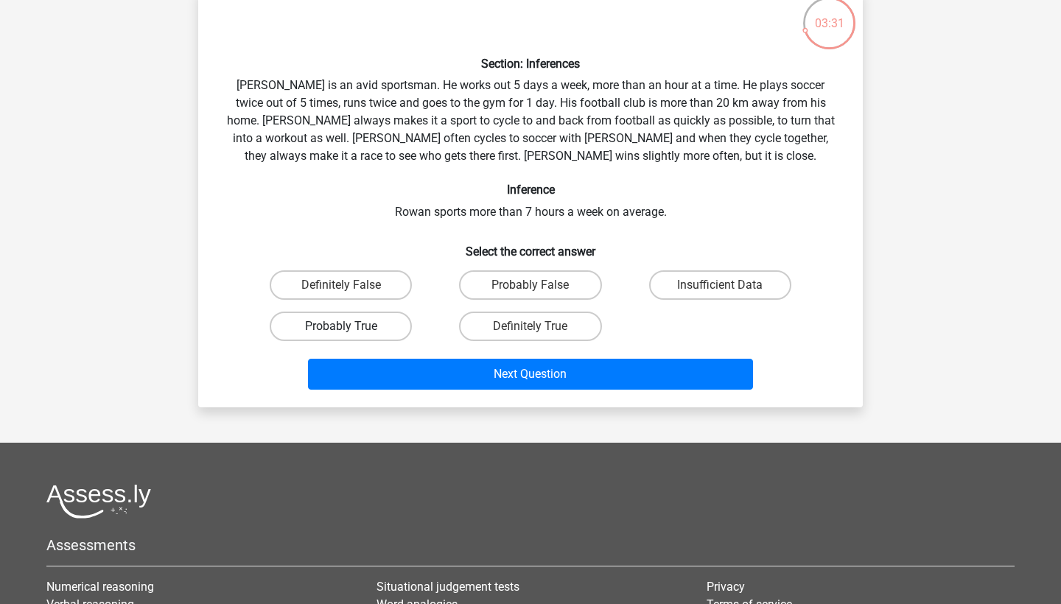
click at [352, 324] on label "Probably True" at bounding box center [341, 326] width 142 height 29
click at [351, 326] on input "Probably True" at bounding box center [346, 331] width 10 height 10
radio input "true"
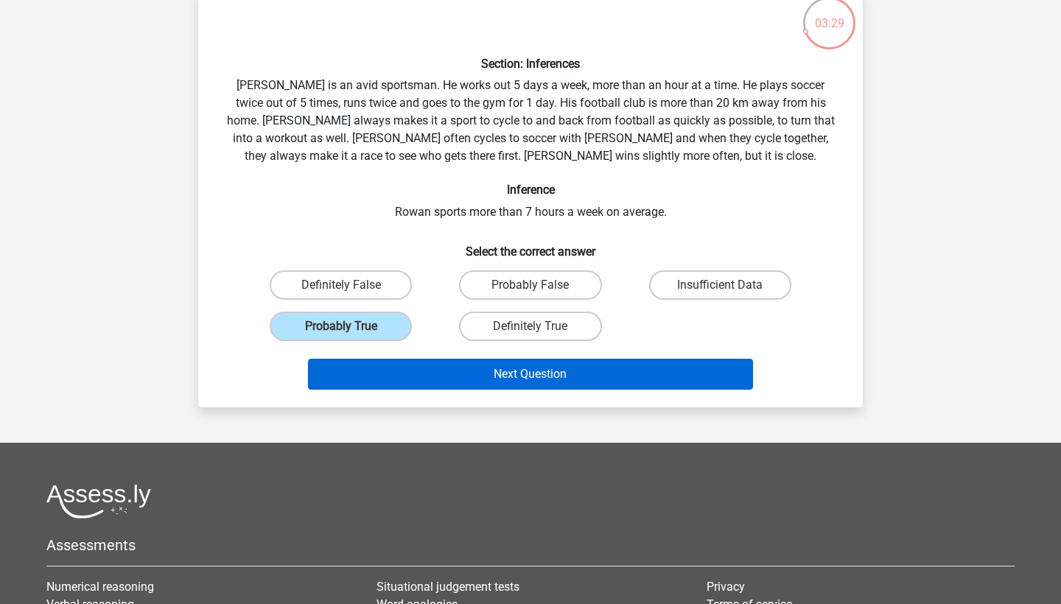
click at [591, 381] on button "Next Question" at bounding box center [531, 374] width 446 height 31
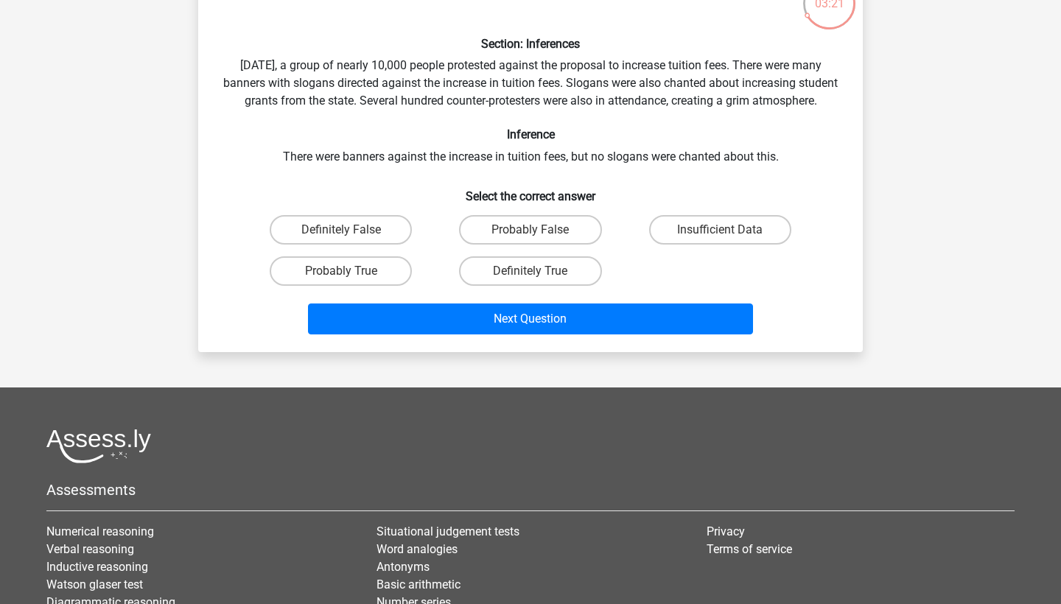
scroll to position [137, 0]
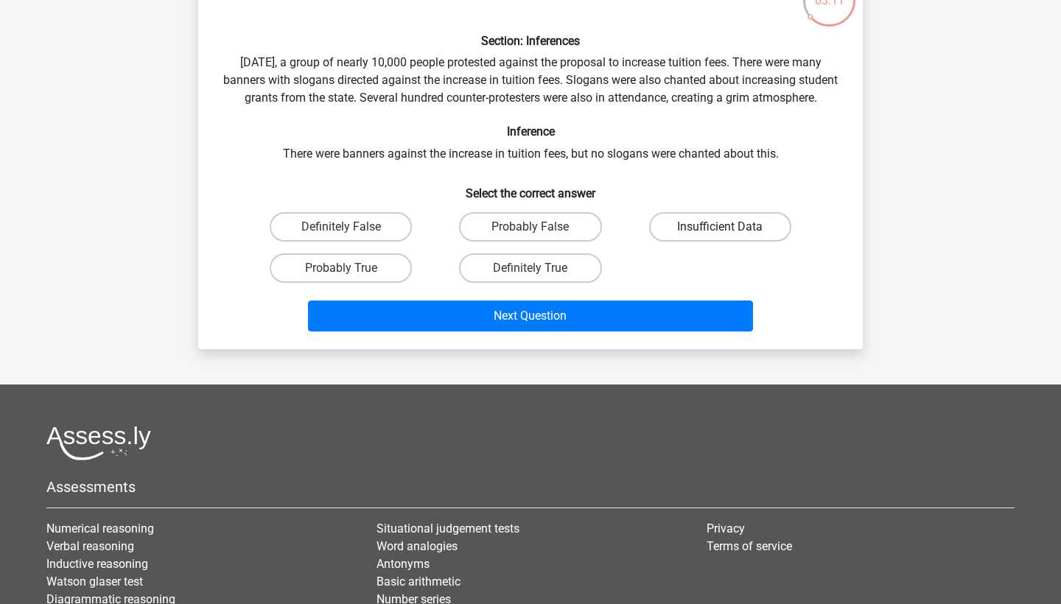
click at [727, 231] on label "Insufficient Data" at bounding box center [720, 226] width 142 height 29
click at [727, 231] on input "Insufficient Data" at bounding box center [725, 232] width 10 height 10
radio input "true"
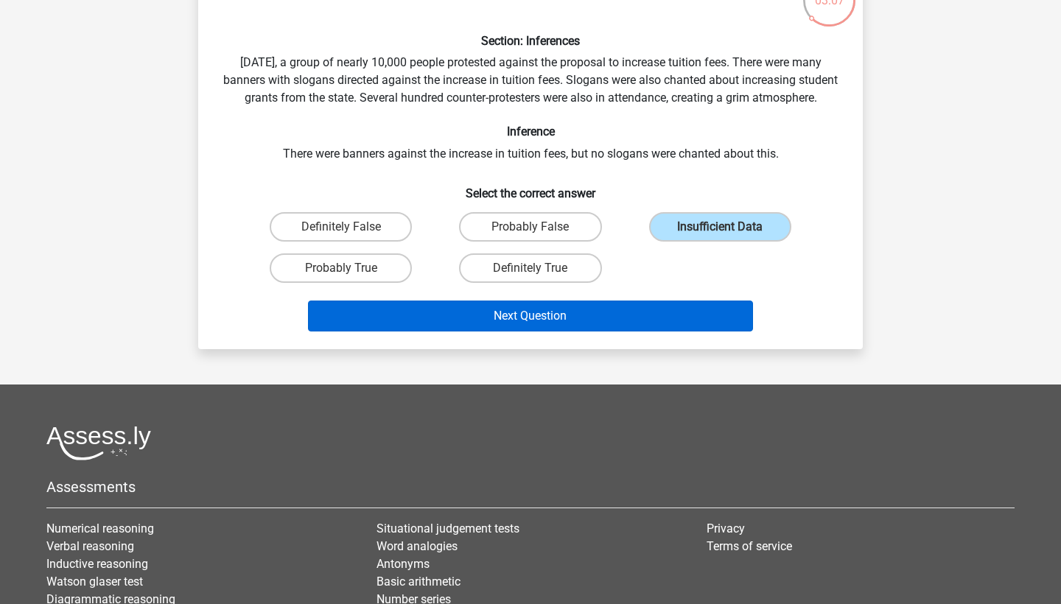
click at [600, 329] on button "Next Question" at bounding box center [531, 316] width 446 height 31
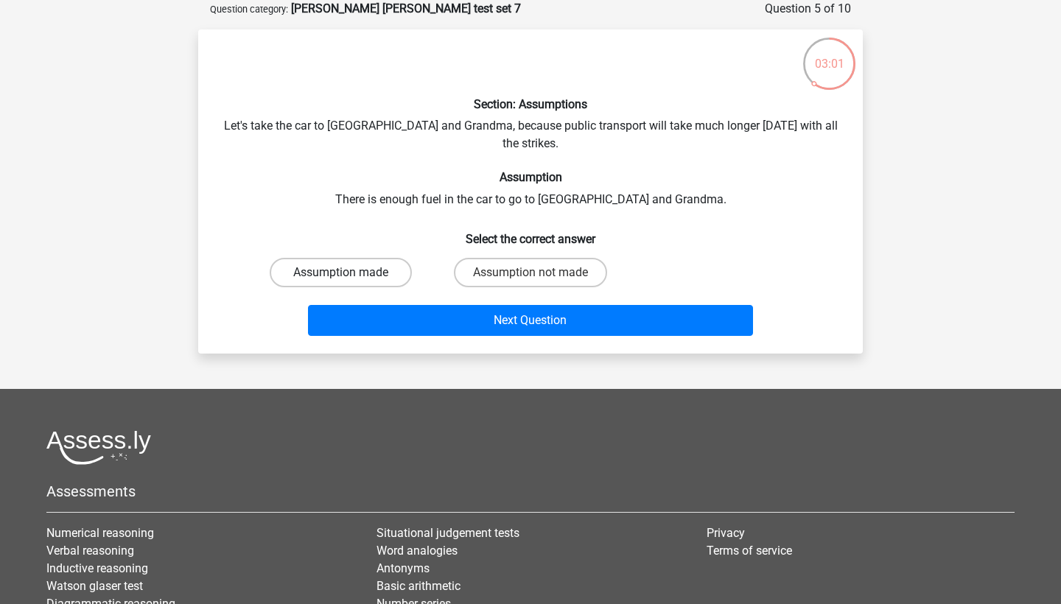
click at [396, 258] on label "Assumption made" at bounding box center [341, 272] width 142 height 29
click at [351, 273] on input "Assumption made" at bounding box center [346, 278] width 10 height 10
radio input "true"
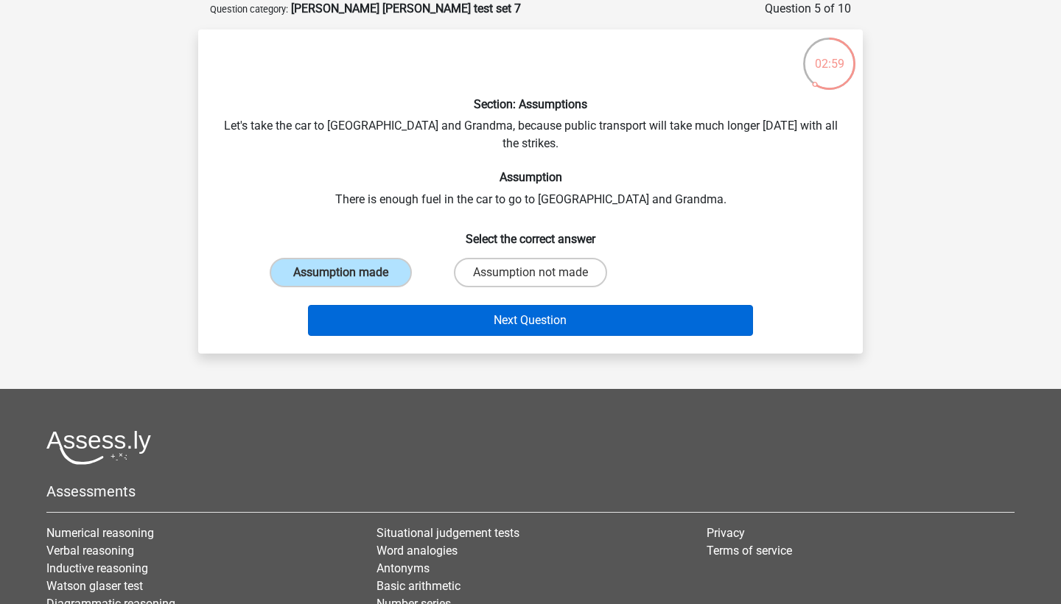
click at [494, 310] on button "Next Question" at bounding box center [531, 320] width 446 height 31
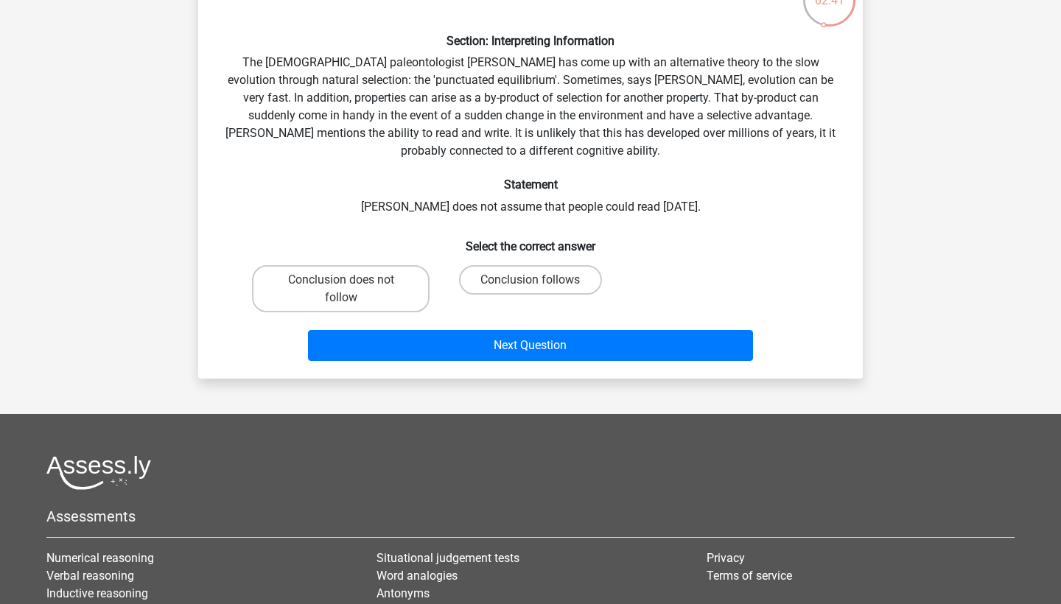
scroll to position [138, 0]
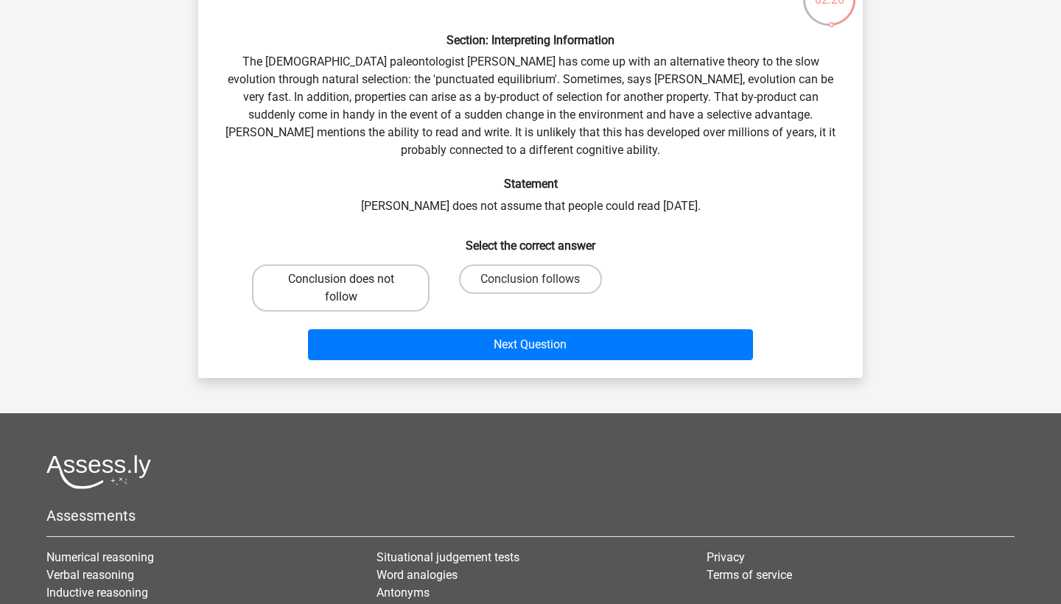
click at [390, 287] on label "Conclusion does not follow" at bounding box center [341, 287] width 178 height 47
click at [351, 287] on input "Conclusion does not follow" at bounding box center [346, 284] width 10 height 10
radio input "true"
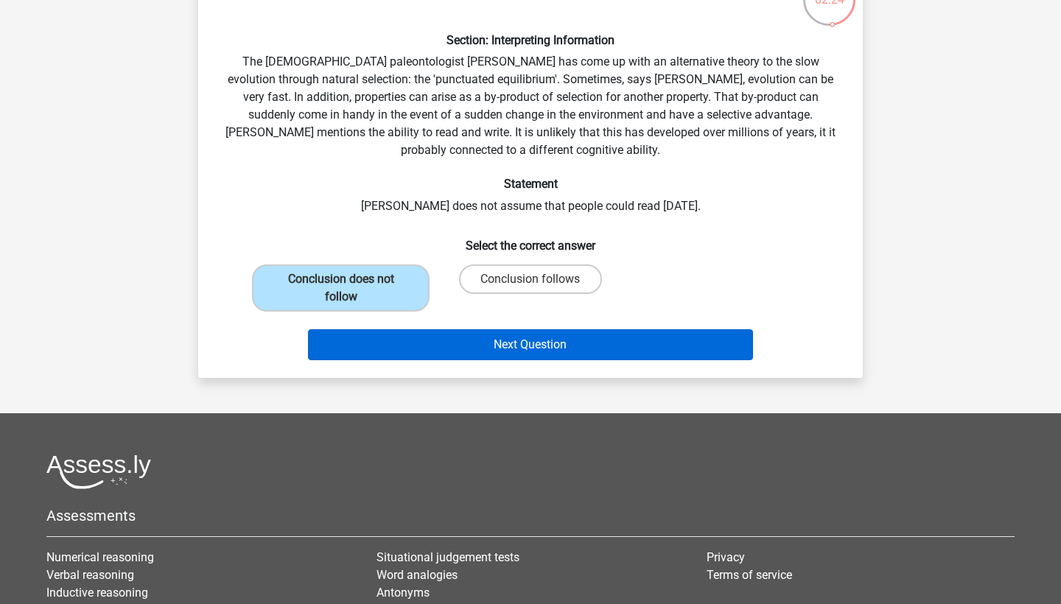
click at [522, 345] on button "Next Question" at bounding box center [531, 344] width 446 height 31
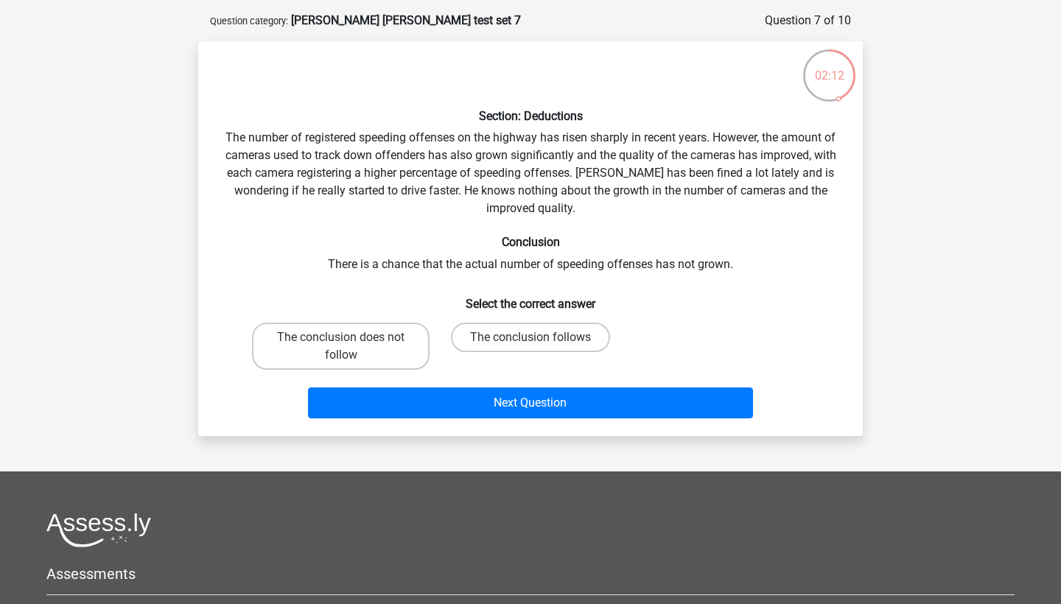
scroll to position [62, 0]
click at [468, 334] on label "The conclusion follows" at bounding box center [530, 337] width 159 height 29
click at [530, 337] on input "The conclusion follows" at bounding box center [535, 342] width 10 height 10
radio input "true"
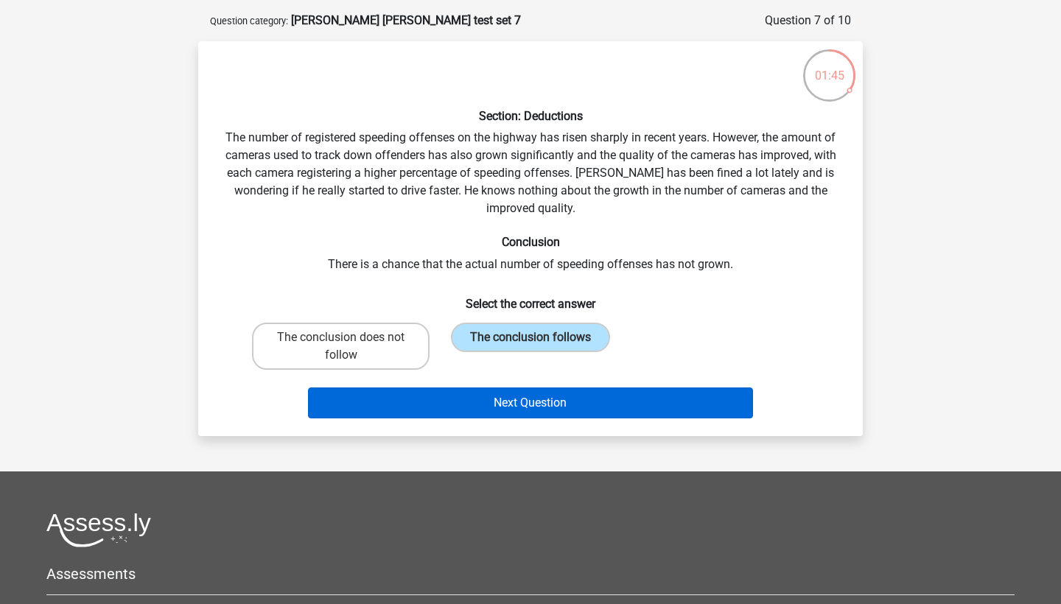
click at [465, 414] on button "Next Question" at bounding box center [531, 403] width 446 height 31
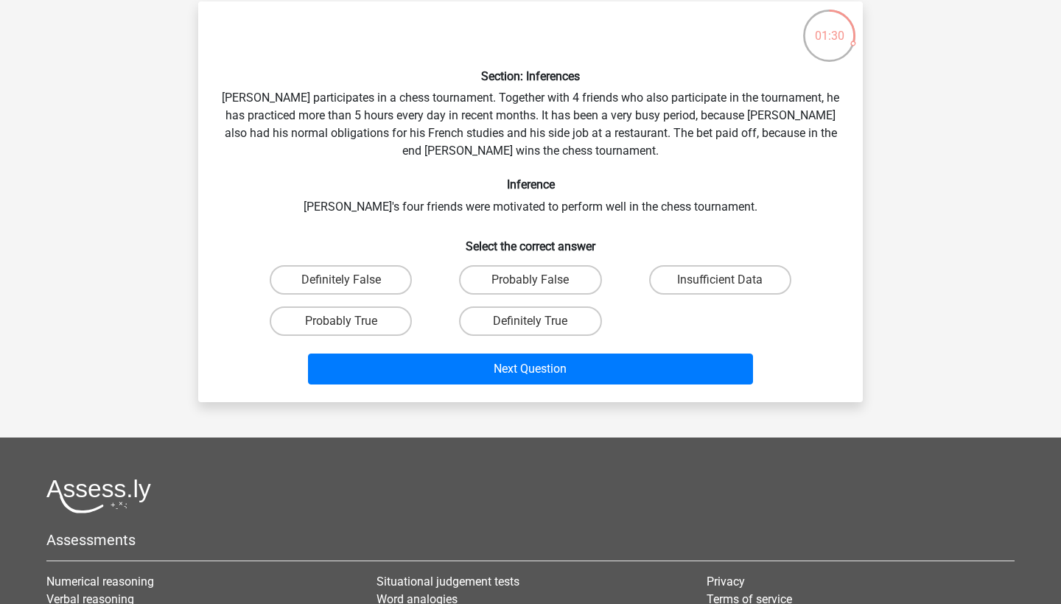
scroll to position [102, 0]
click at [356, 318] on label "Probably True" at bounding box center [341, 320] width 142 height 29
click at [351, 321] on input "Probably True" at bounding box center [346, 326] width 10 height 10
radio input "true"
click at [776, 271] on label "Insufficient Data" at bounding box center [720, 279] width 142 height 29
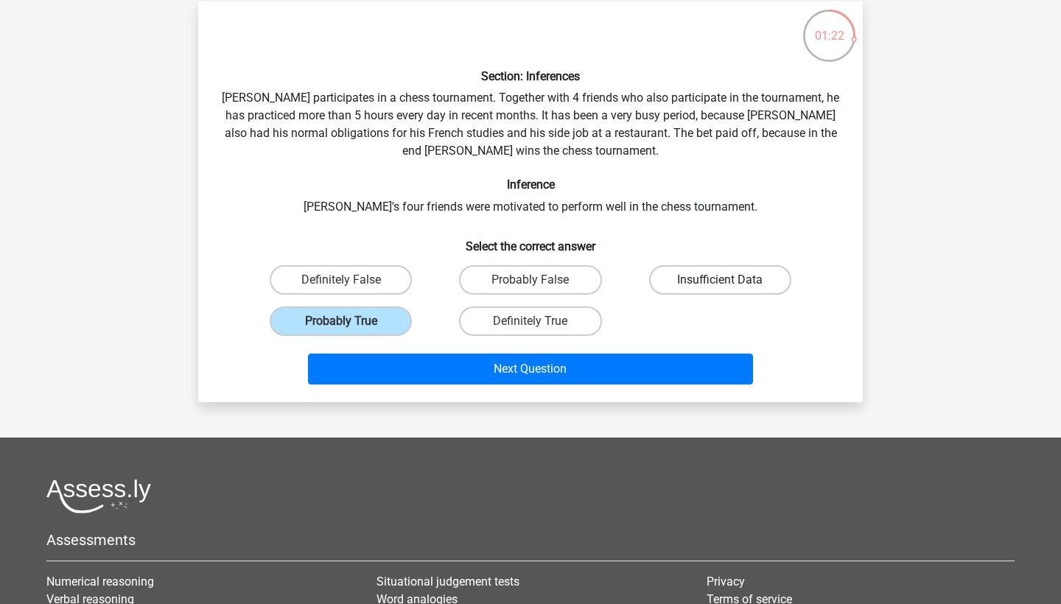
click at [729, 280] on input "Insufficient Data" at bounding box center [725, 285] width 10 height 10
radio input "true"
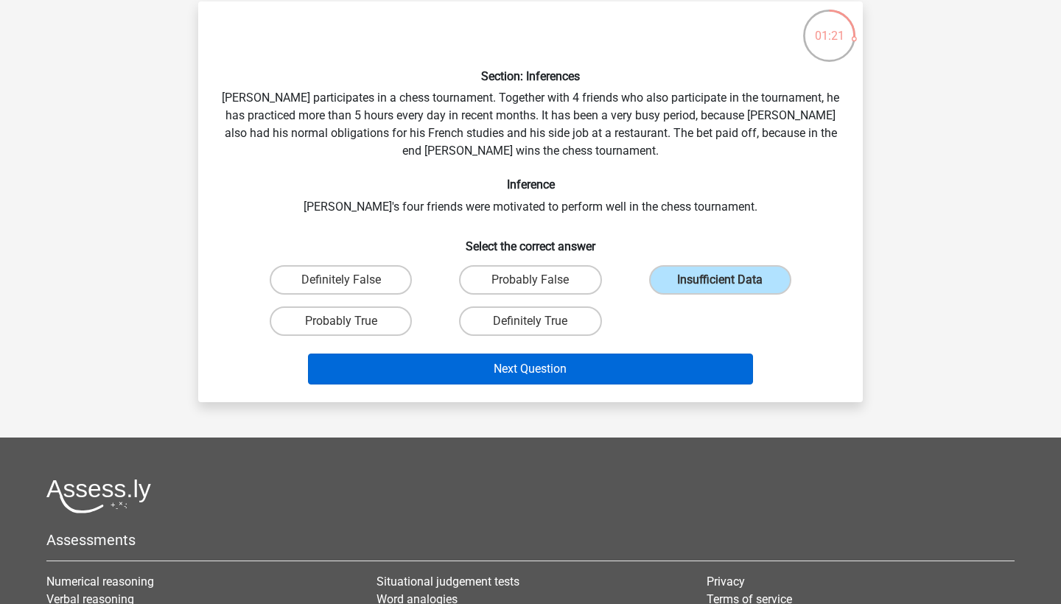
click at [572, 374] on button "Next Question" at bounding box center [531, 369] width 446 height 31
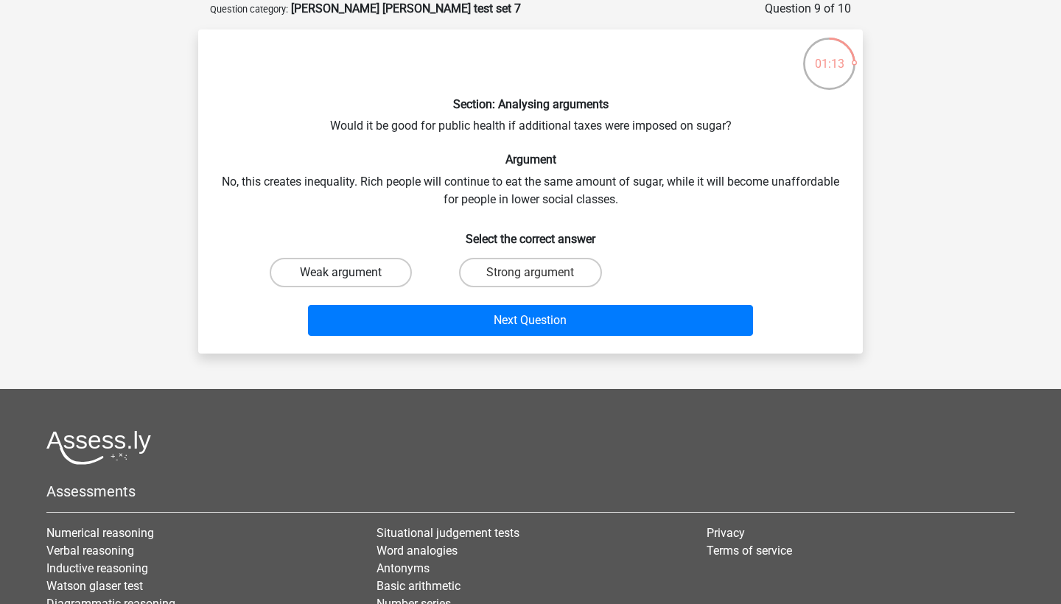
click at [347, 267] on label "Weak argument" at bounding box center [341, 272] width 142 height 29
click at [347, 273] on input "Weak argument" at bounding box center [346, 278] width 10 height 10
radio input "true"
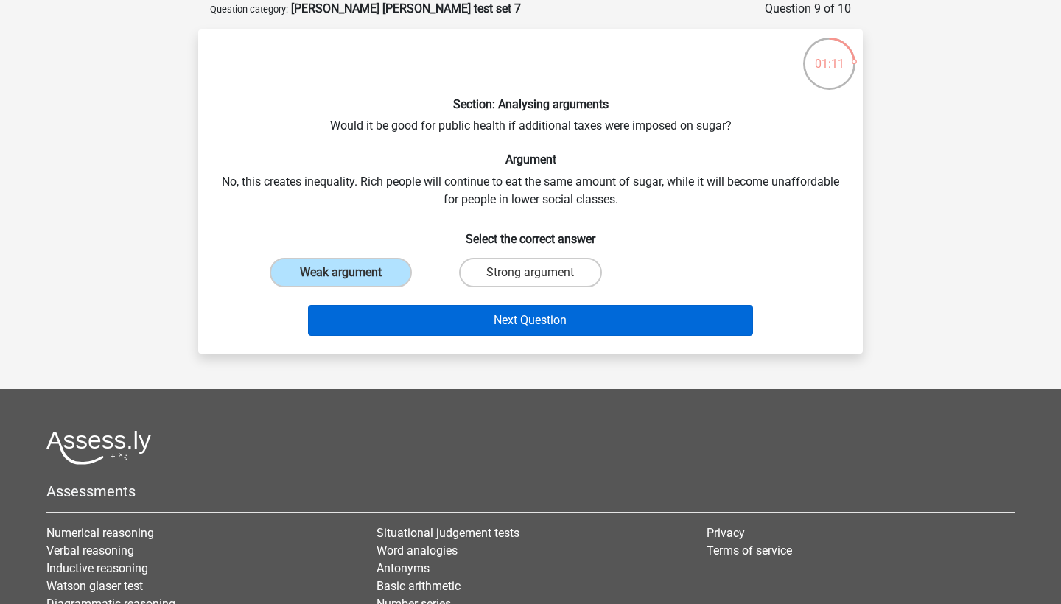
click at [509, 318] on button "Next Question" at bounding box center [531, 320] width 446 height 31
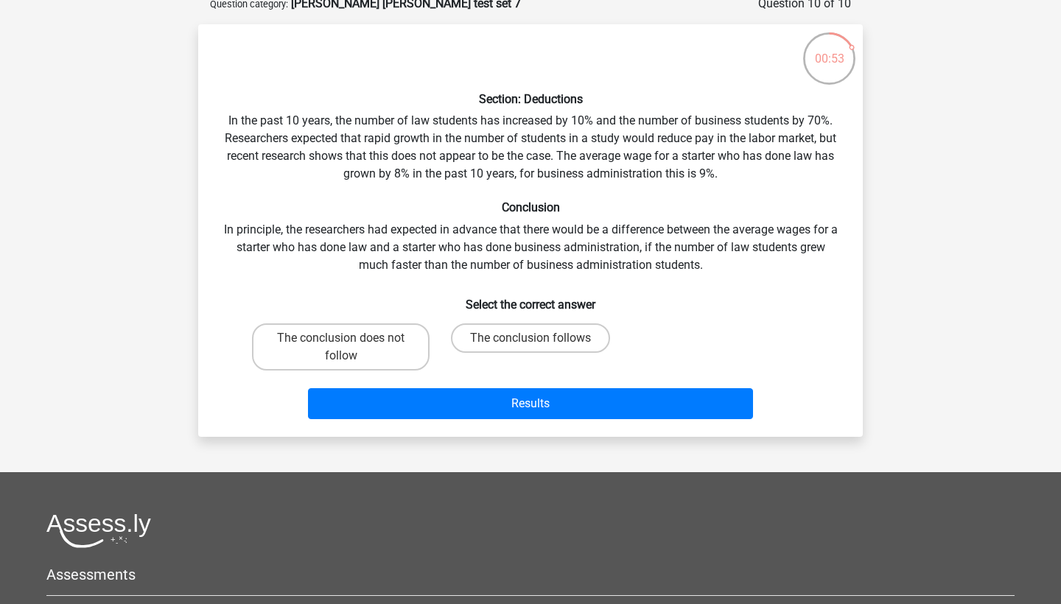
scroll to position [77, 0]
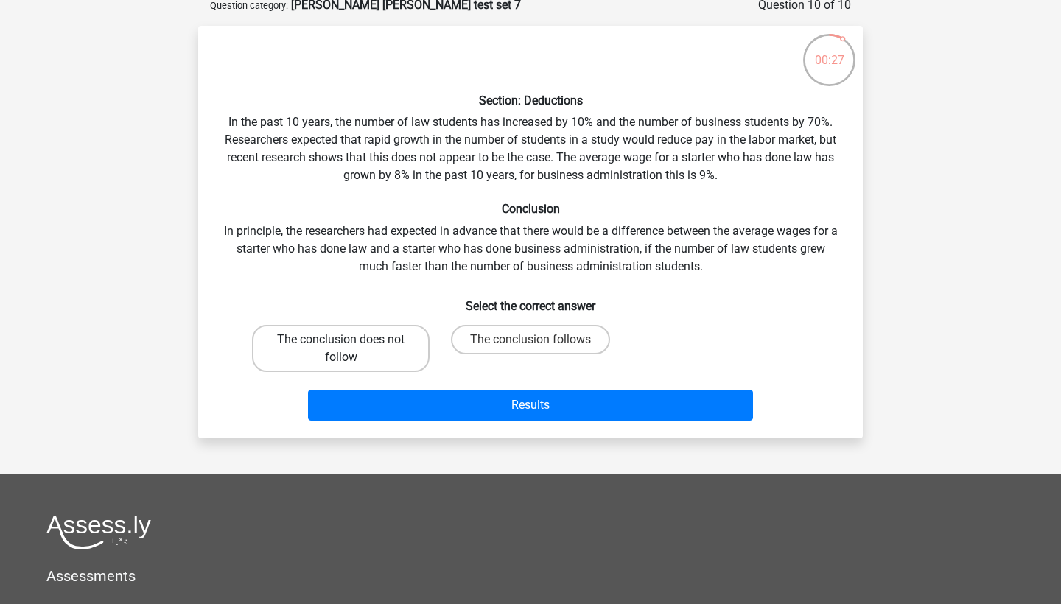
click at [365, 342] on label "The conclusion does not follow" at bounding box center [341, 348] width 178 height 47
click at [351, 342] on input "The conclusion does not follow" at bounding box center [346, 345] width 10 height 10
radio input "true"
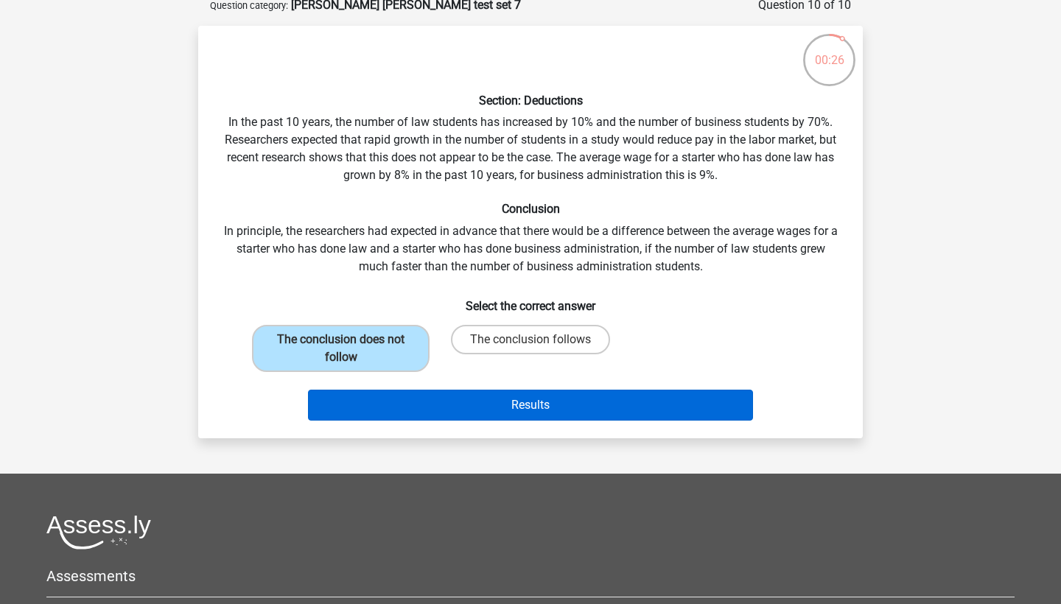
click at [494, 408] on button "Results" at bounding box center [531, 405] width 446 height 31
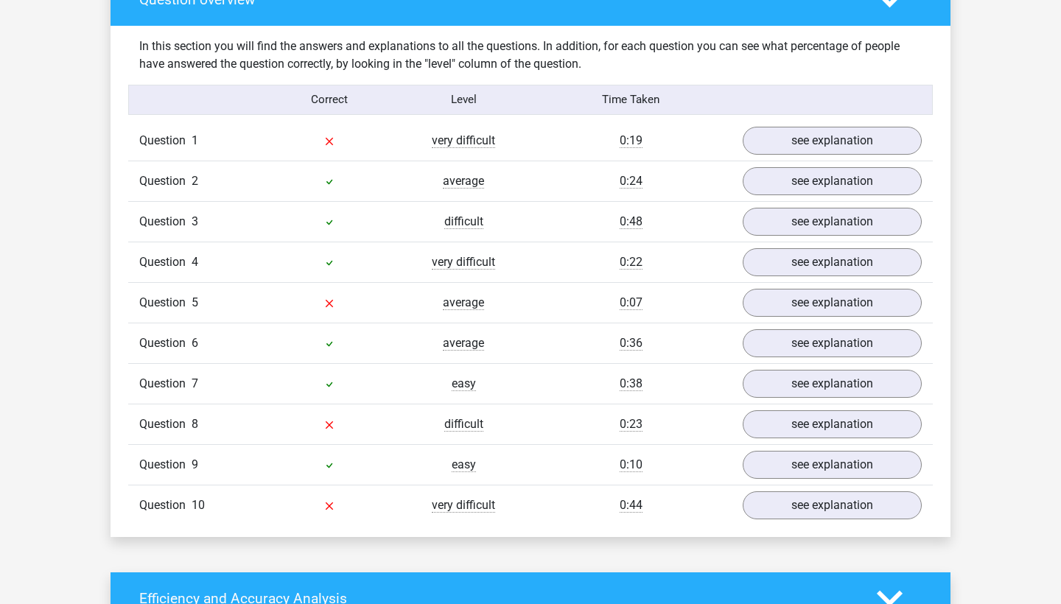
scroll to position [1160, 0]
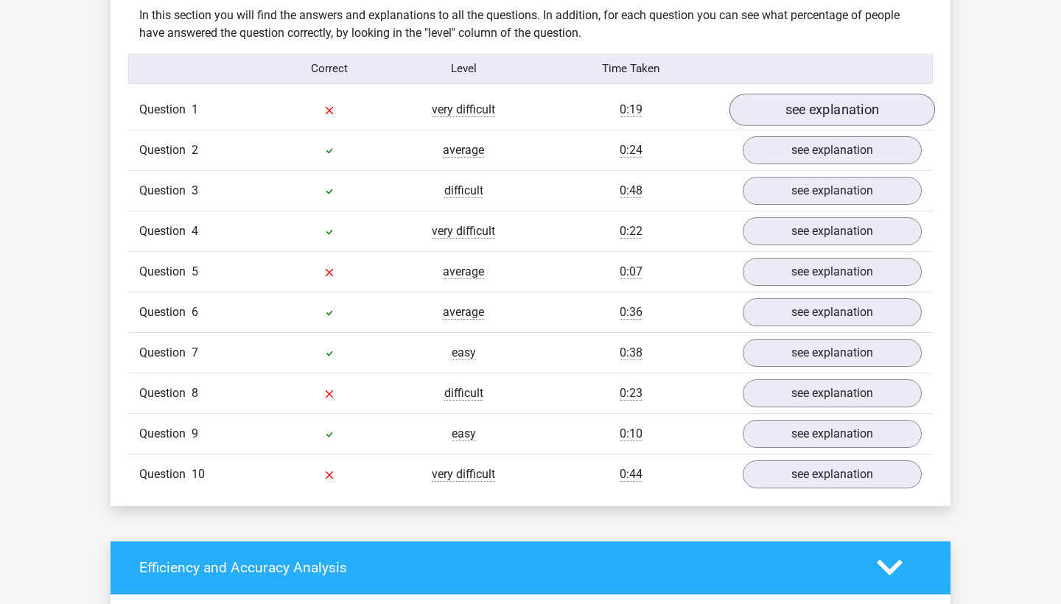
click at [804, 94] on link "see explanation" at bounding box center [832, 110] width 206 height 32
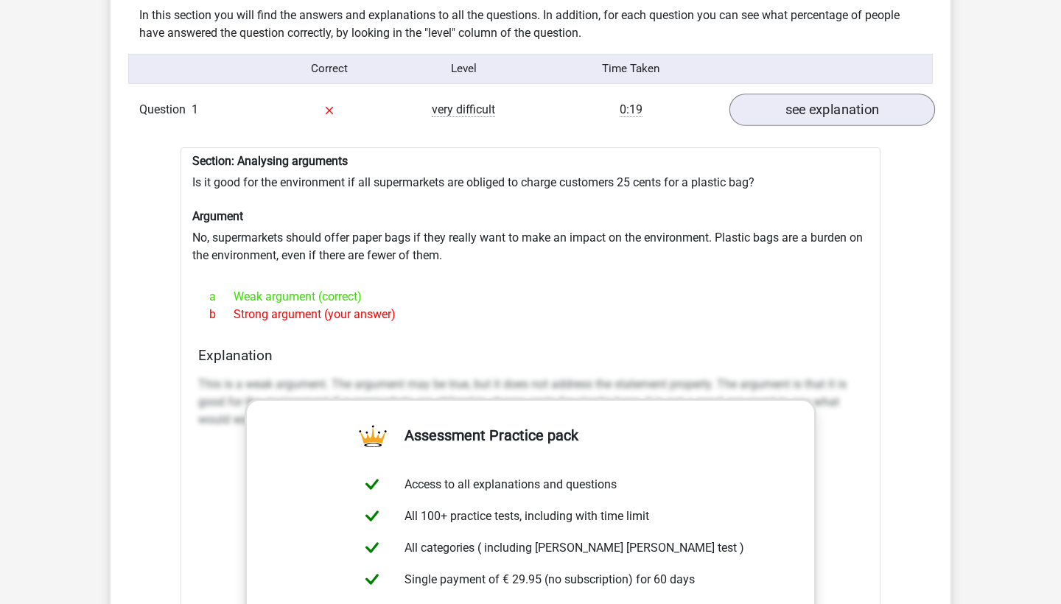
click at [821, 97] on link "see explanation" at bounding box center [832, 110] width 206 height 32
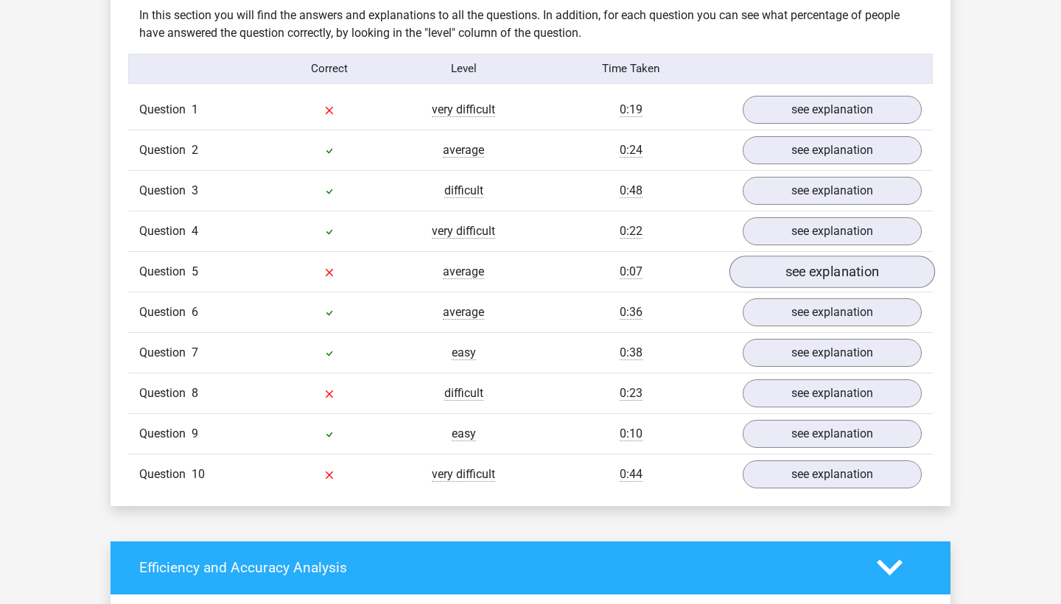
click at [804, 264] on link "see explanation" at bounding box center [832, 272] width 206 height 32
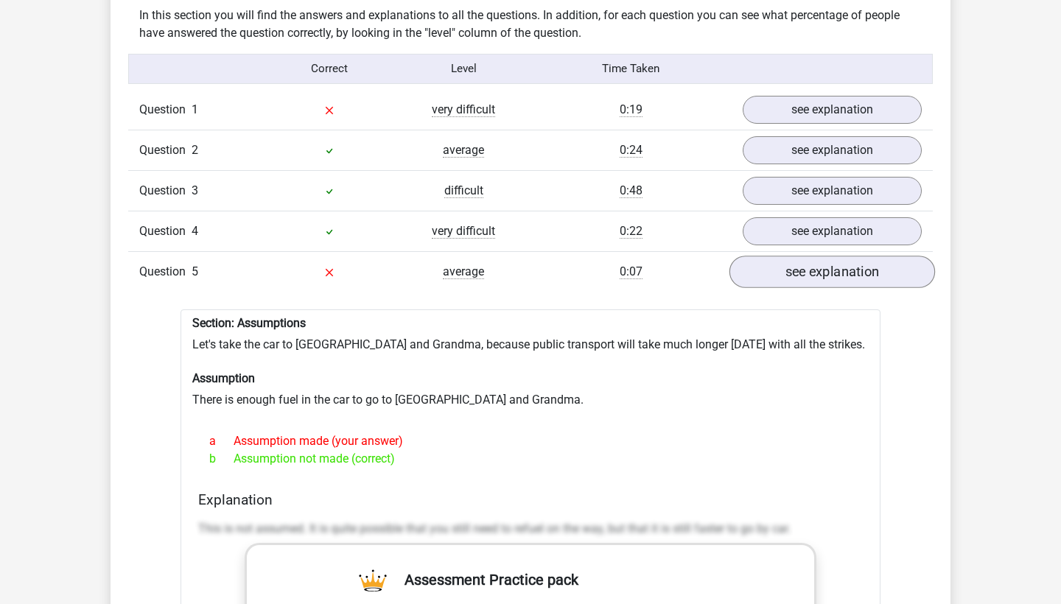
click at [804, 271] on link "see explanation" at bounding box center [832, 272] width 206 height 32
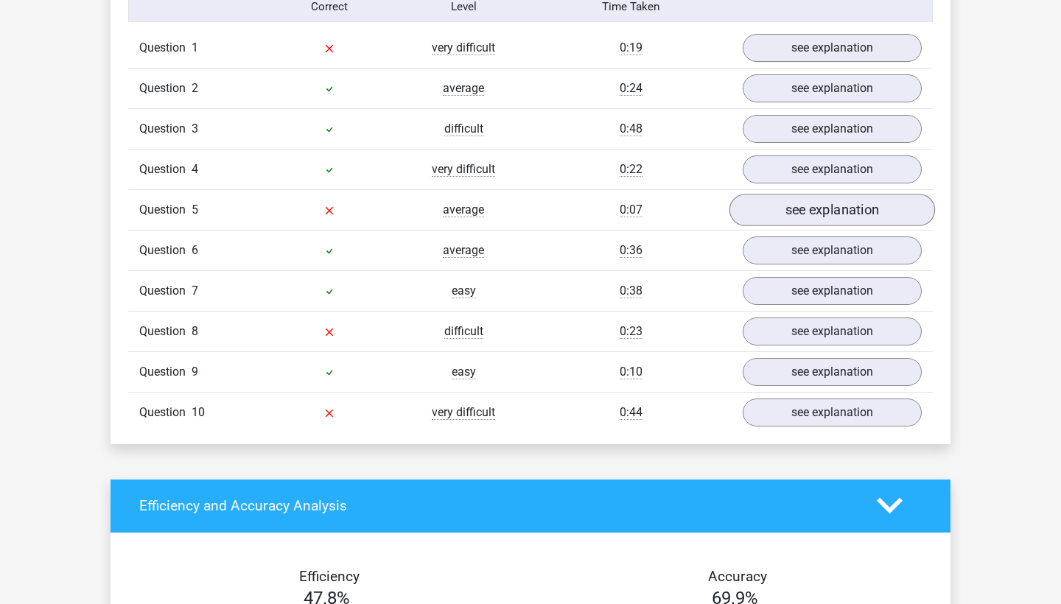
scroll to position [1224, 0]
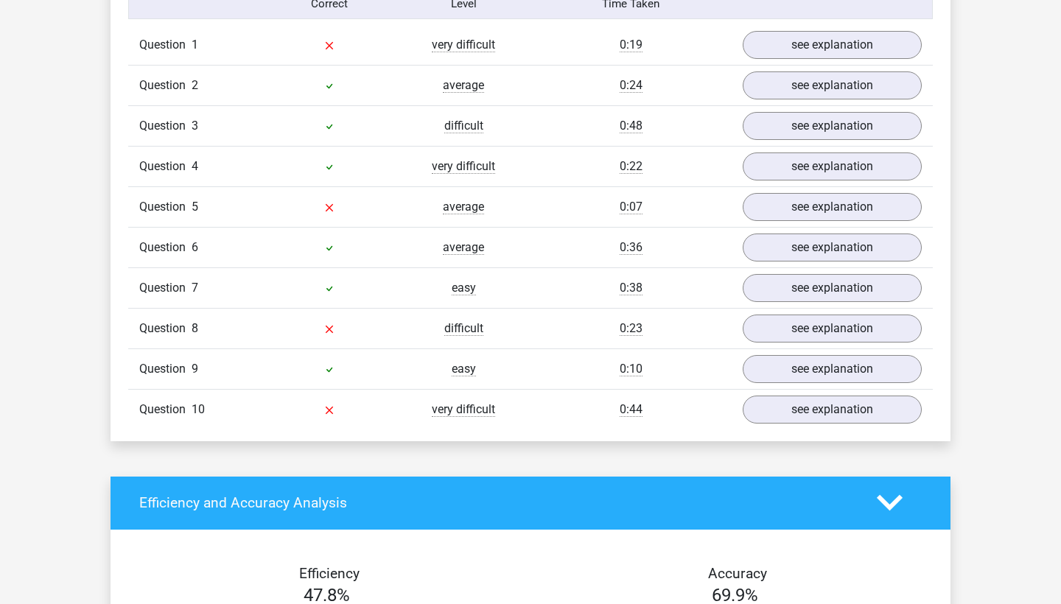
click at [803, 335] on div "Question 8 difficult 0:23 see explanation" at bounding box center [530, 328] width 804 height 41
click at [803, 323] on link "see explanation" at bounding box center [832, 328] width 206 height 32
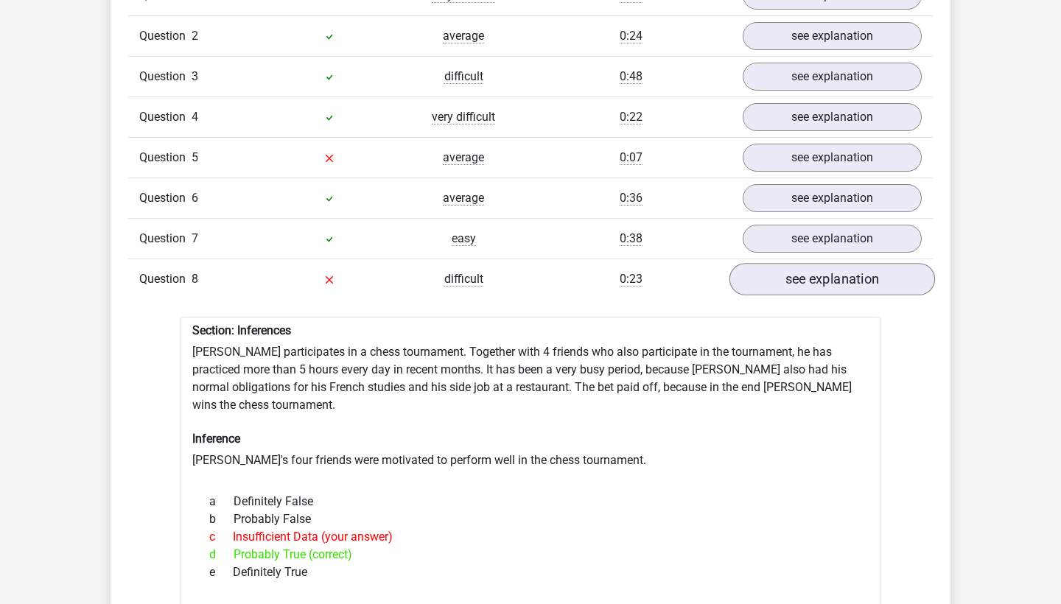
scroll to position [1275, 0]
click at [799, 270] on link "see explanation" at bounding box center [832, 278] width 206 height 32
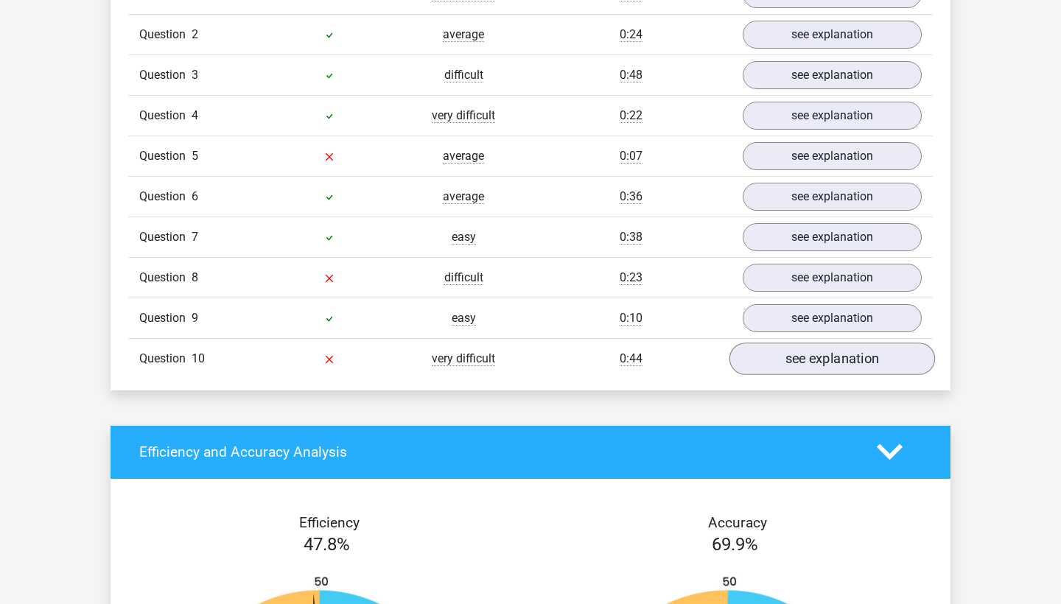
click at [799, 354] on link "see explanation" at bounding box center [832, 359] width 206 height 32
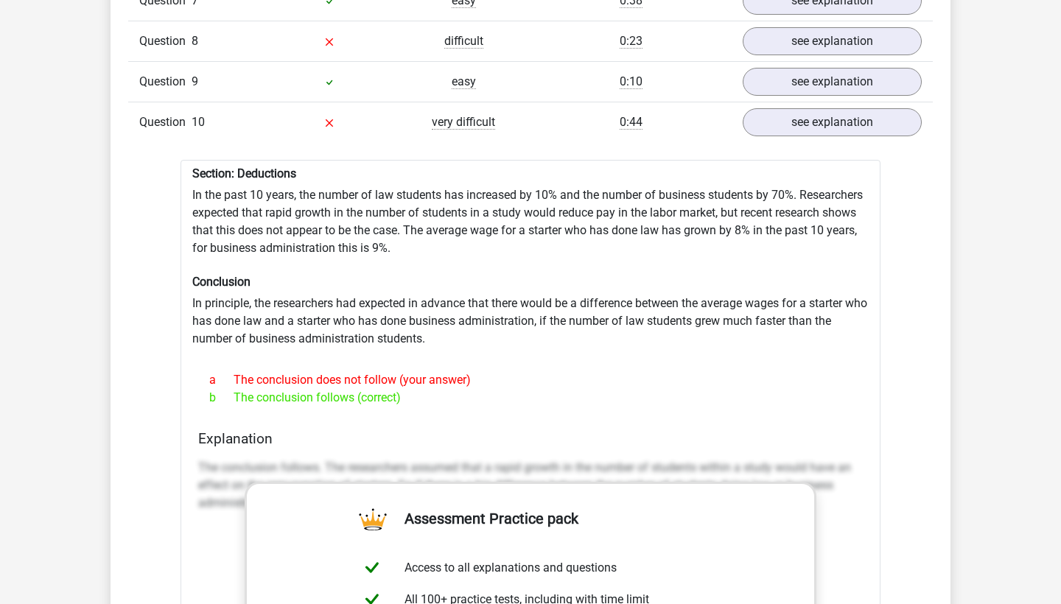
scroll to position [1517, 0]
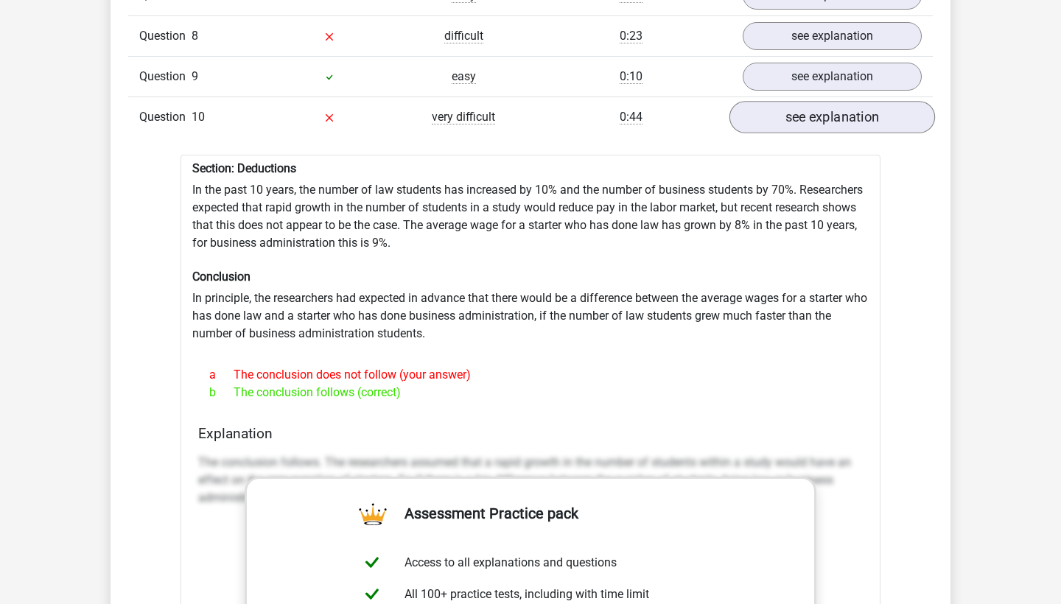
click at [819, 101] on link "see explanation" at bounding box center [832, 117] width 206 height 32
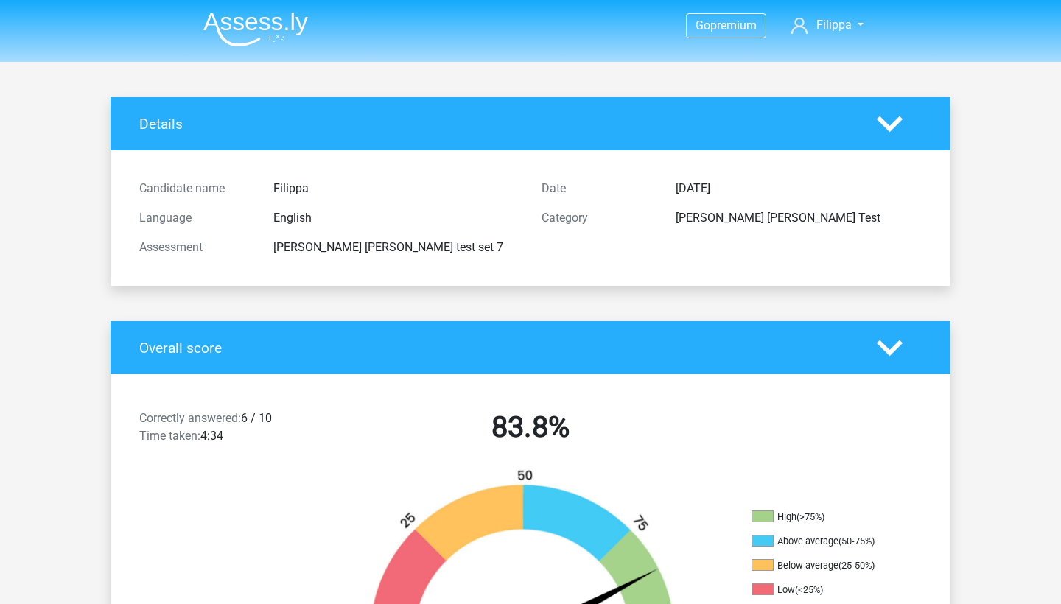
scroll to position [0, 0]
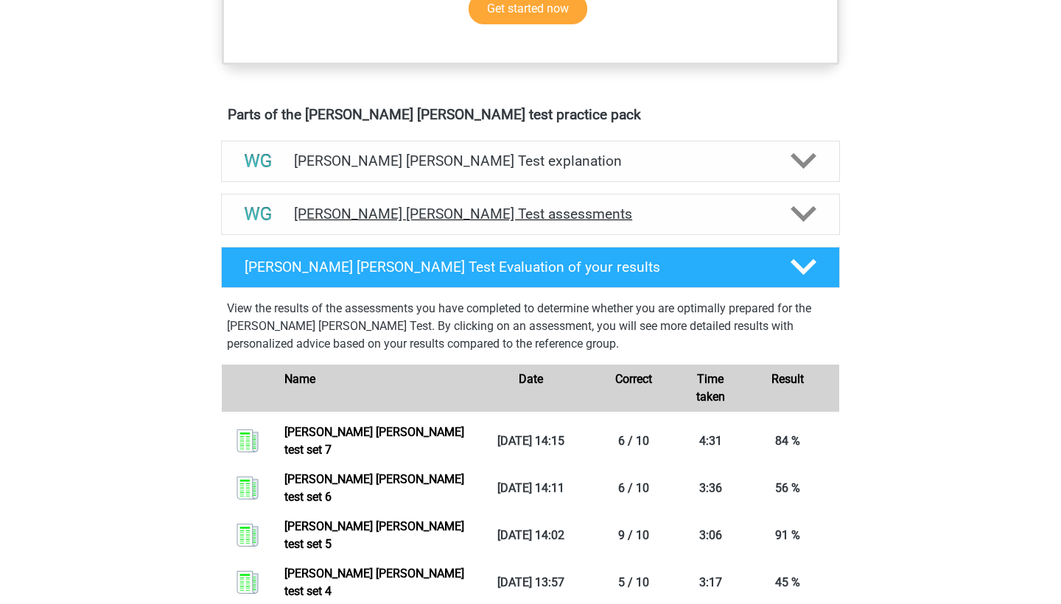
scroll to position [721, 0]
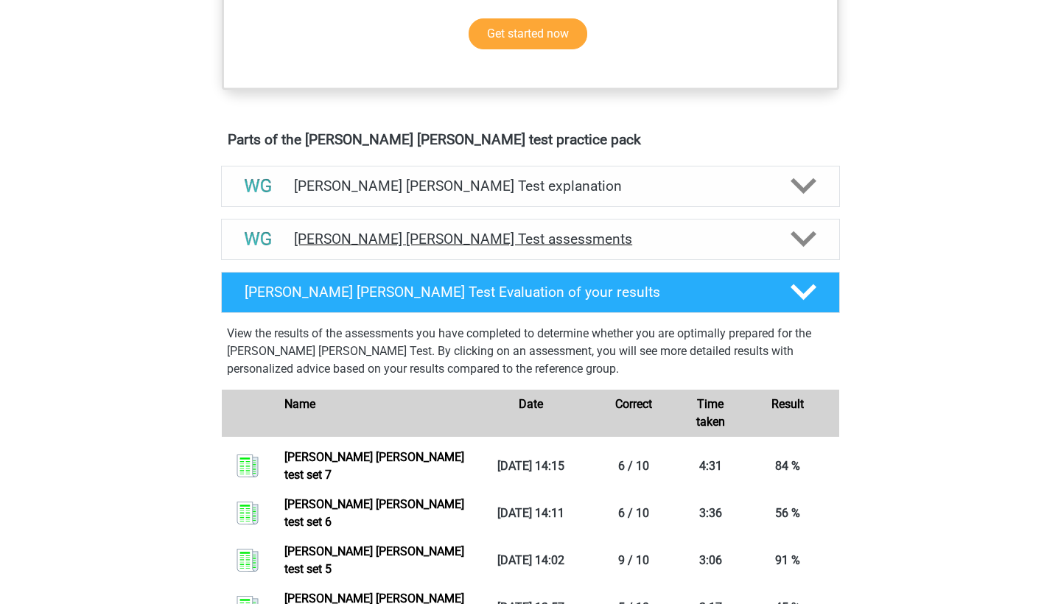
click at [332, 231] on h4 "[PERSON_NAME] [PERSON_NAME] Test assessments" at bounding box center [530, 239] width 473 height 17
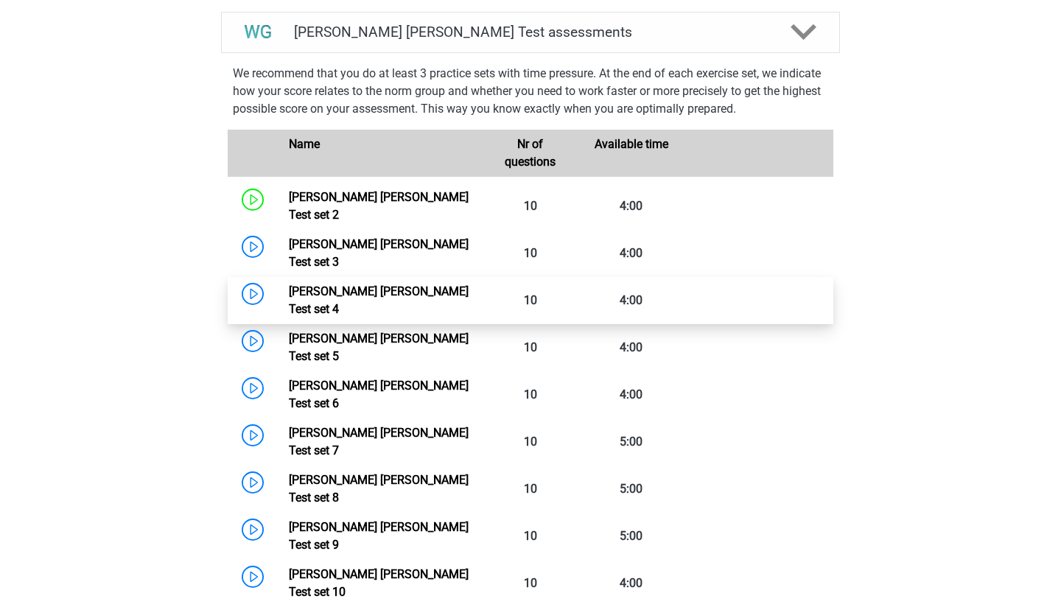
scroll to position [942, 0]
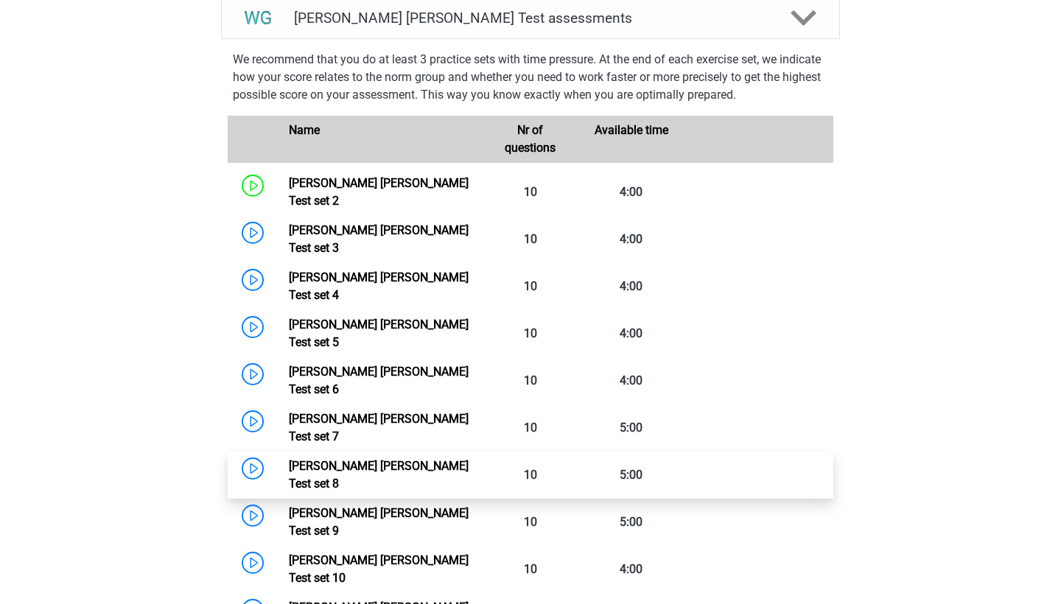
click at [289, 459] on link "[PERSON_NAME] [PERSON_NAME] Test set 8" at bounding box center [379, 475] width 180 height 32
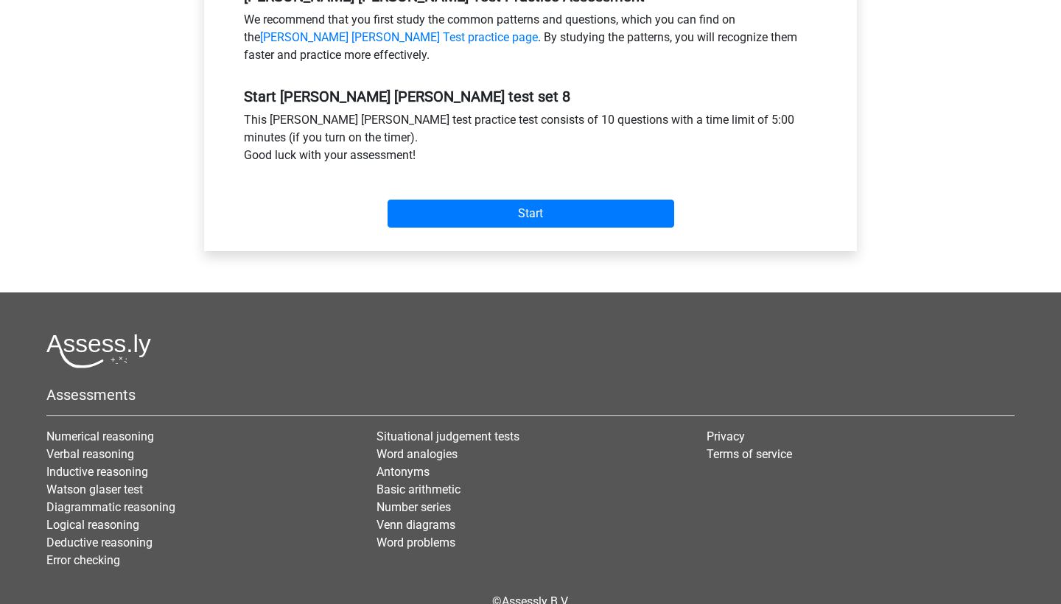
scroll to position [491, 0]
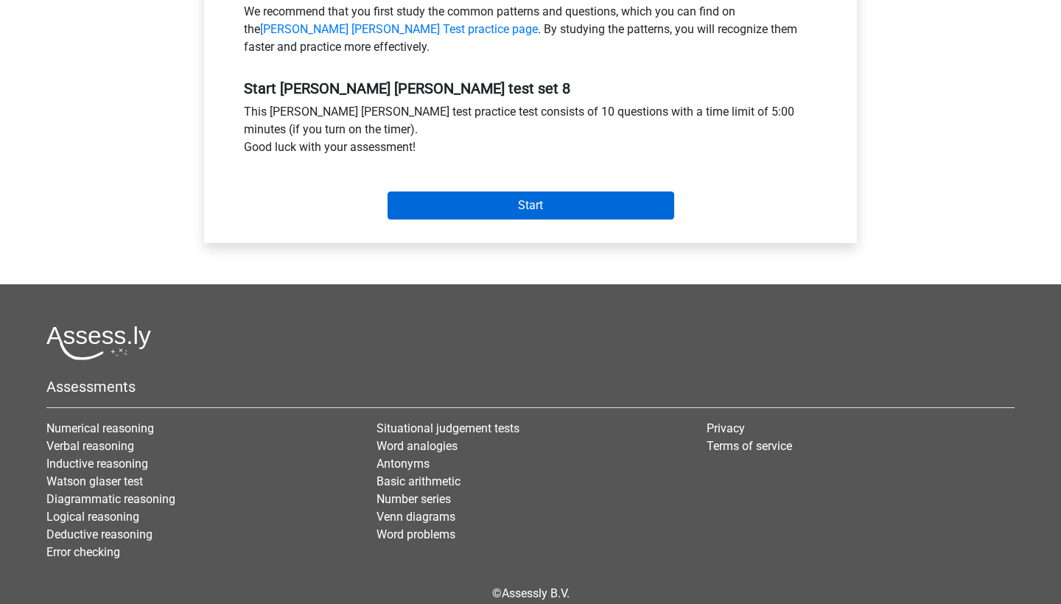
click at [483, 207] on input "Start" at bounding box center [531, 206] width 287 height 28
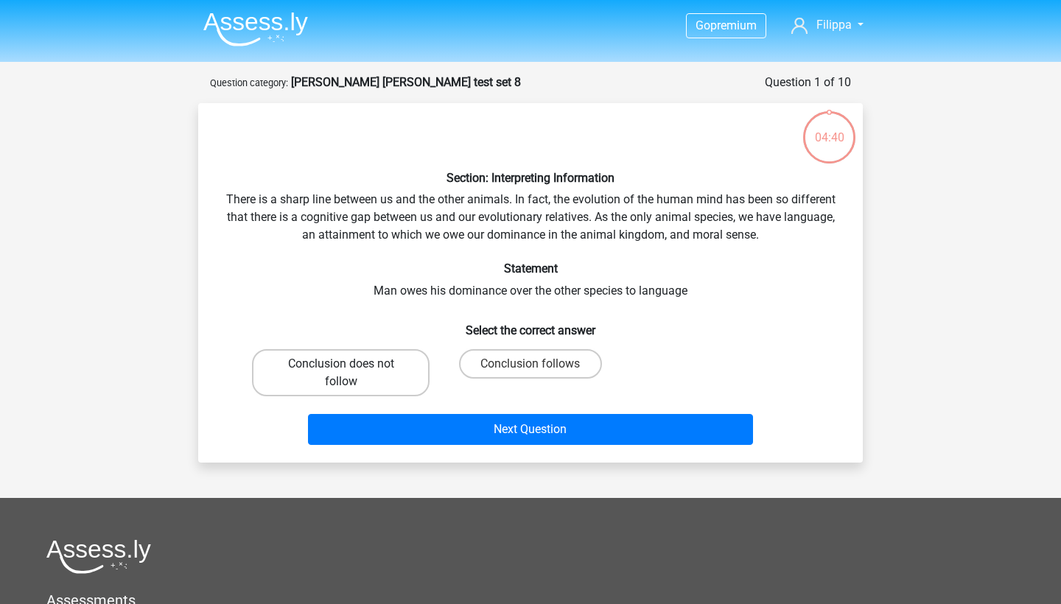
click at [401, 365] on label "Conclusion does not follow" at bounding box center [341, 372] width 178 height 47
click at [351, 365] on input "Conclusion does not follow" at bounding box center [346, 369] width 10 height 10
radio input "true"
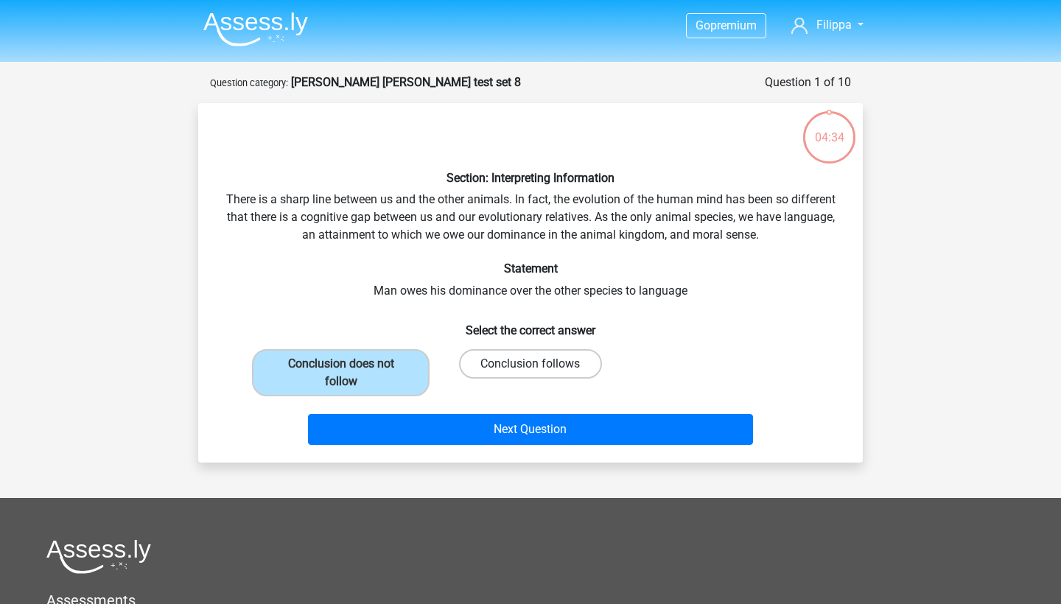
click at [495, 359] on label "Conclusion follows" at bounding box center [530, 363] width 142 height 29
click at [530, 364] on input "Conclusion follows" at bounding box center [535, 369] width 10 height 10
radio input "true"
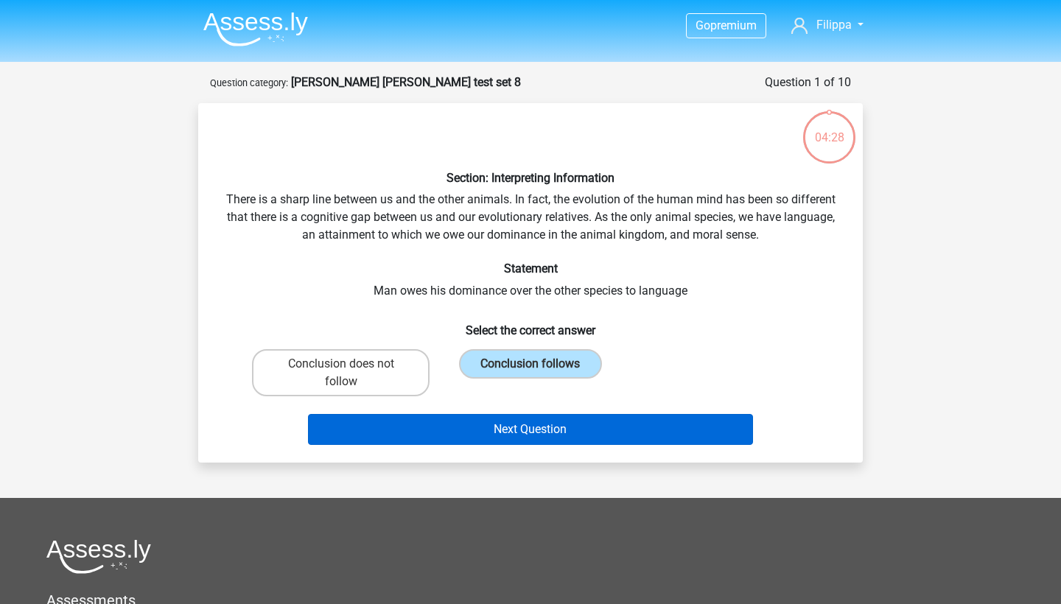
click at [487, 425] on button "Next Question" at bounding box center [531, 429] width 446 height 31
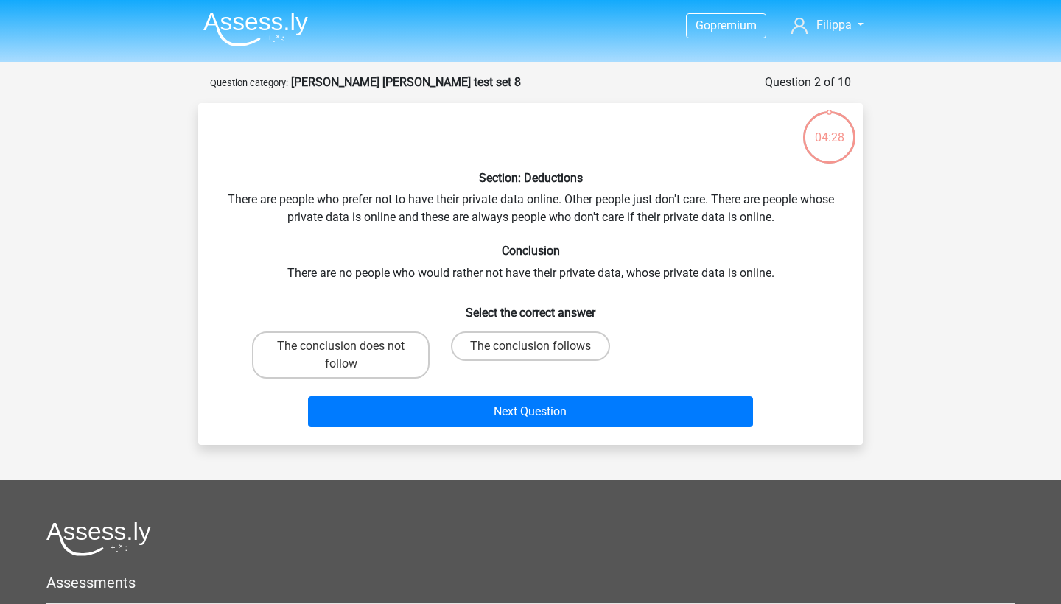
scroll to position [74, 0]
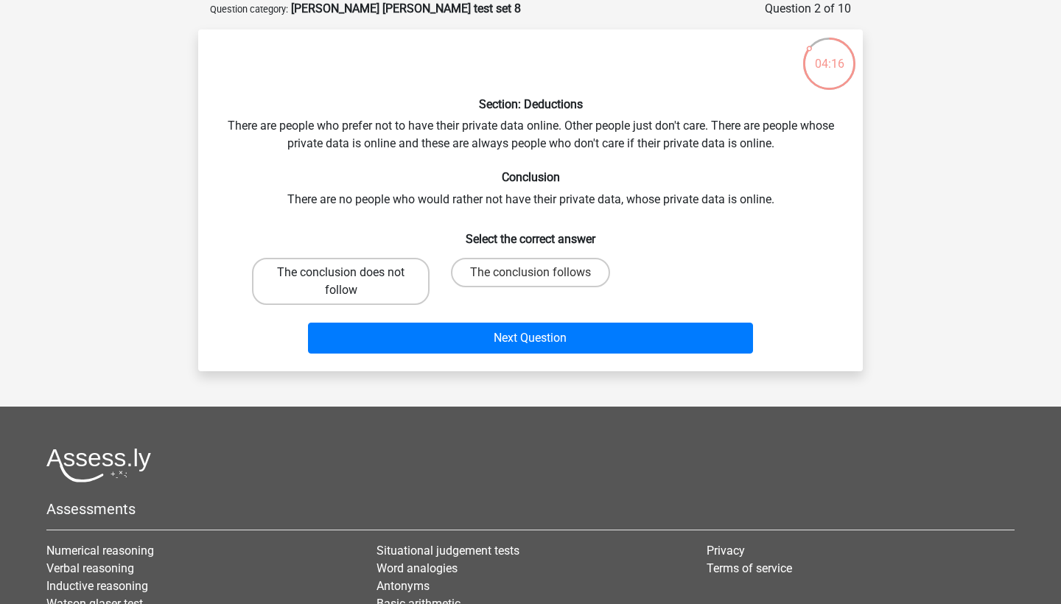
click at [373, 274] on label "The conclusion does not follow" at bounding box center [341, 281] width 178 height 47
click at [351, 274] on input "The conclusion does not follow" at bounding box center [346, 278] width 10 height 10
radio input "true"
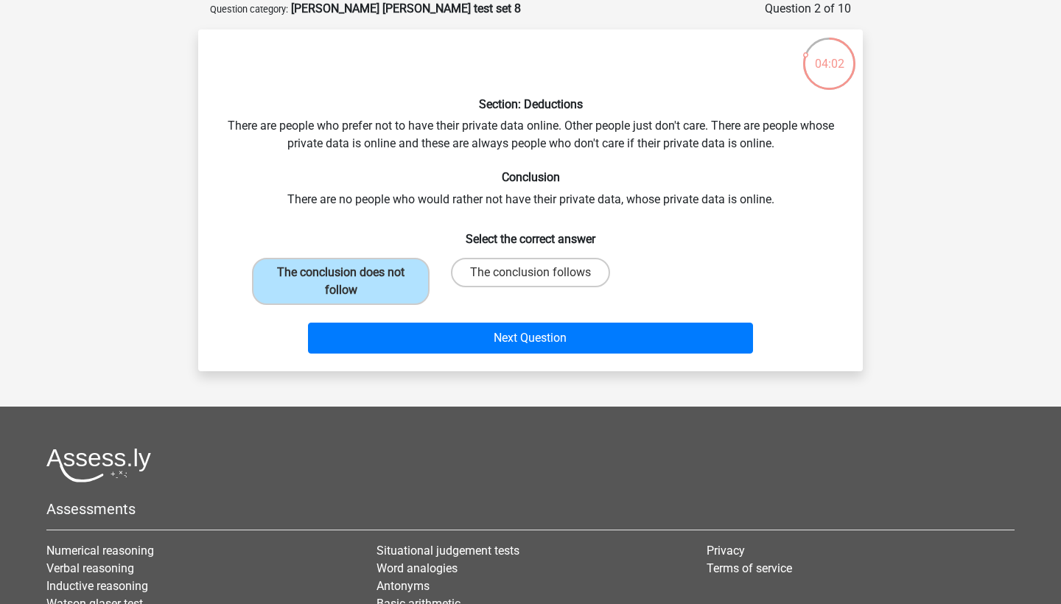
click at [447, 270] on div "The conclusion follows" at bounding box center [530, 281] width 178 height 47
click at [460, 269] on label "The conclusion follows" at bounding box center [530, 272] width 159 height 29
click at [530, 273] on input "The conclusion follows" at bounding box center [535, 278] width 10 height 10
radio input "true"
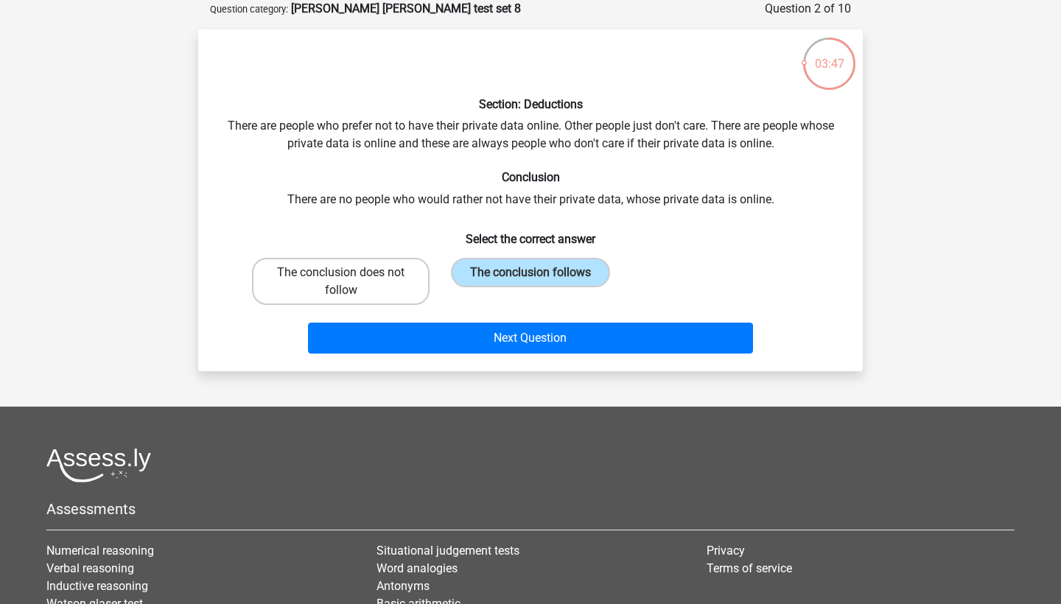
click at [368, 295] on label "The conclusion does not follow" at bounding box center [341, 281] width 178 height 47
click at [351, 282] on input "The conclusion does not follow" at bounding box center [346, 278] width 10 height 10
radio input "true"
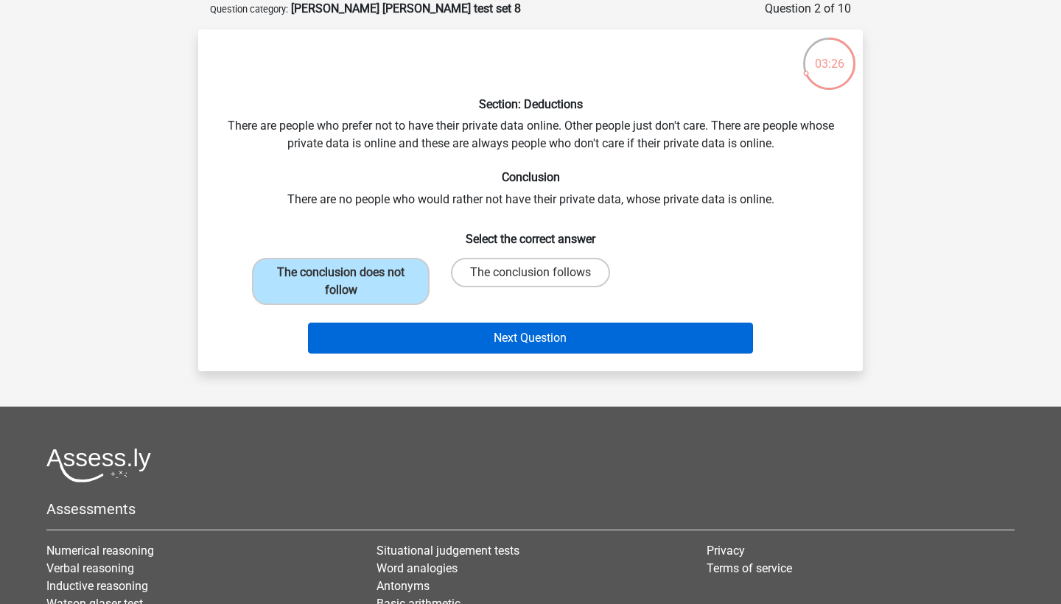
click at [431, 338] on button "Next Question" at bounding box center [531, 338] width 446 height 31
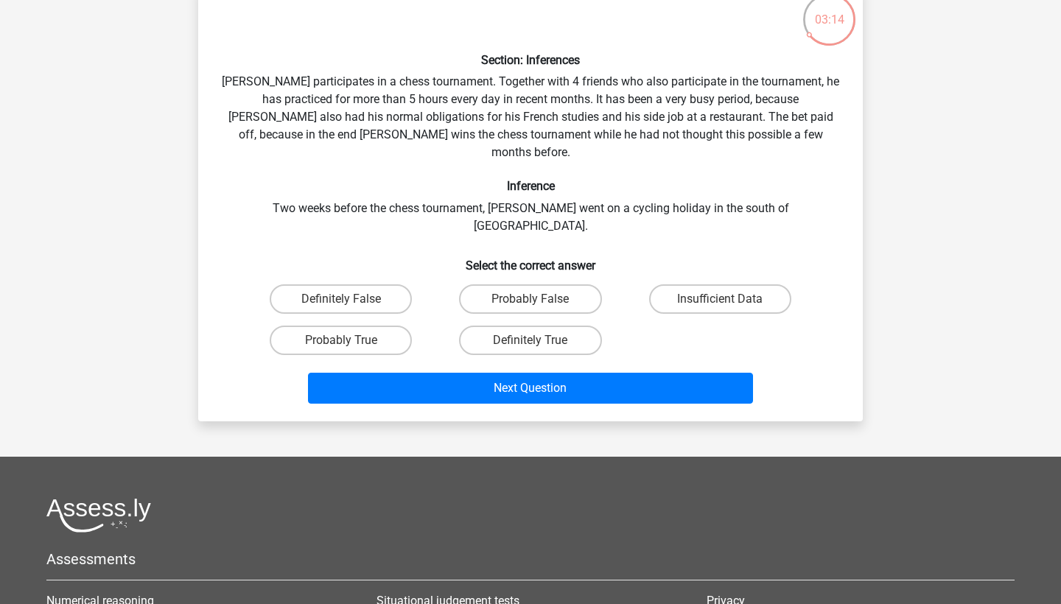
scroll to position [119, 0]
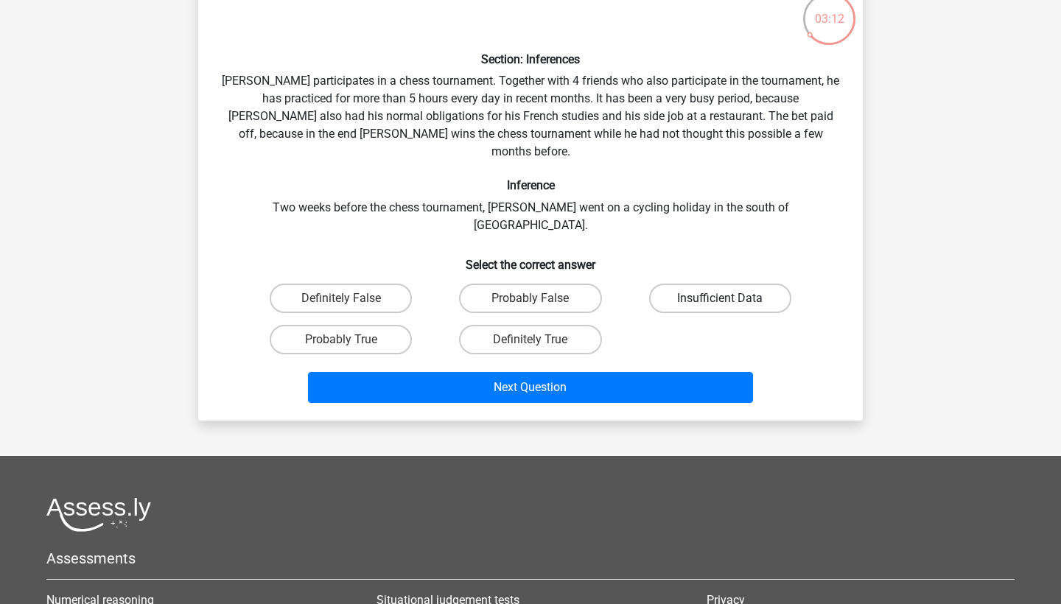
click at [700, 284] on label "Insufficient Data" at bounding box center [720, 298] width 142 height 29
click at [720, 298] on input "Insufficient Data" at bounding box center [725, 303] width 10 height 10
radio input "true"
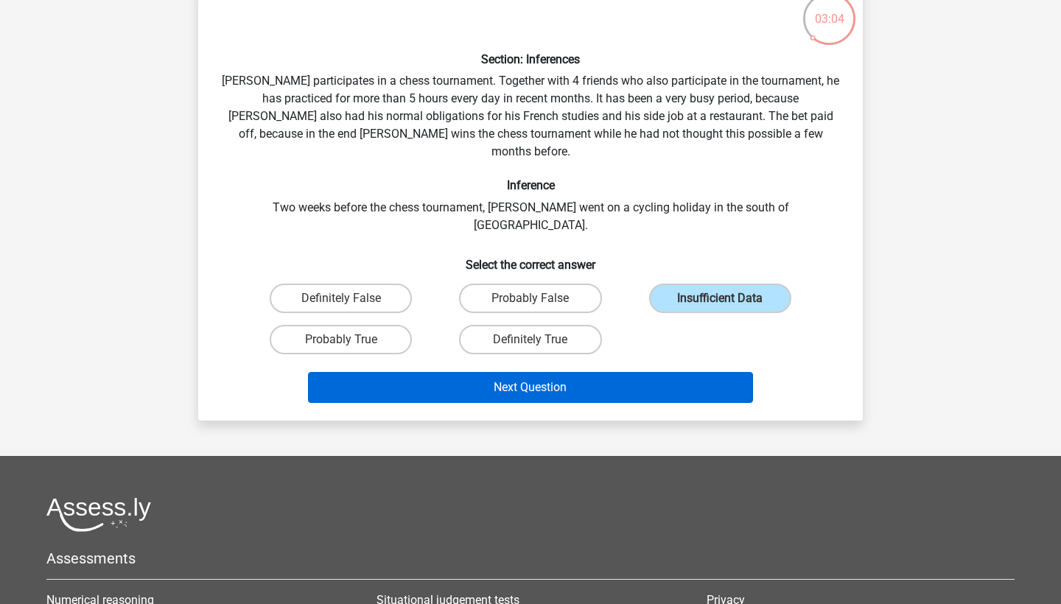
click at [526, 372] on button "Next Question" at bounding box center [531, 387] width 446 height 31
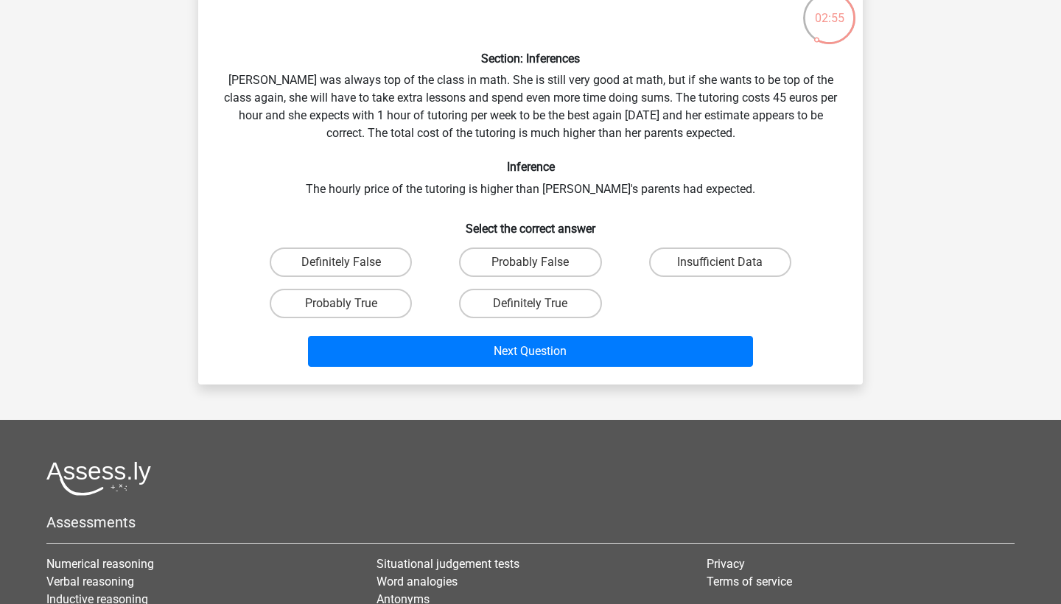
scroll to position [116, 0]
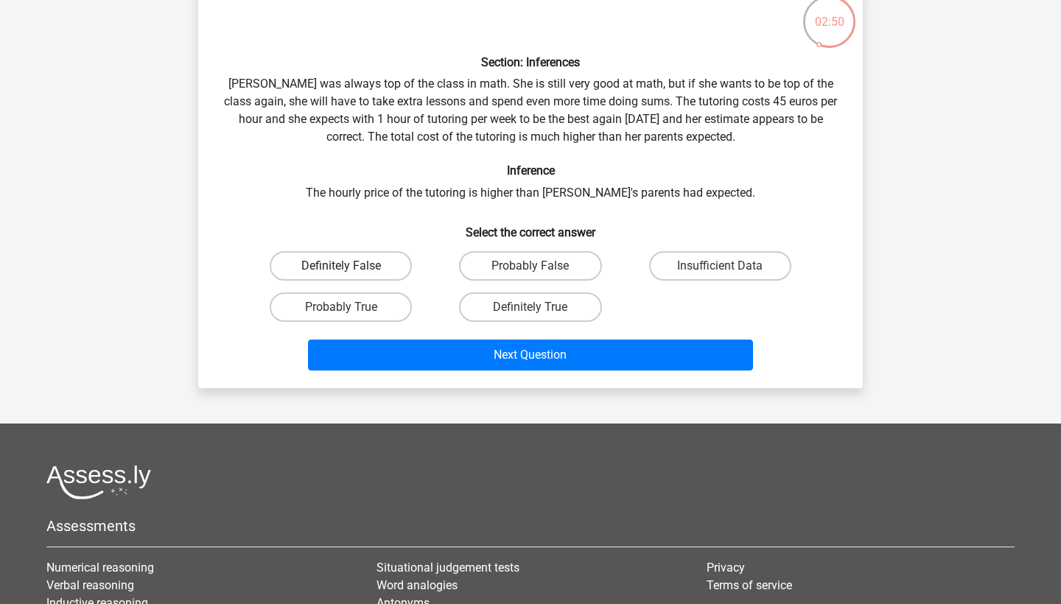
click at [374, 269] on label "Definitely False" at bounding box center [341, 265] width 142 height 29
click at [351, 269] on input "Definitely False" at bounding box center [346, 271] width 10 height 10
radio input "true"
click at [505, 265] on label "Probably False" at bounding box center [530, 265] width 142 height 29
click at [530, 266] on input "Probably False" at bounding box center [535, 271] width 10 height 10
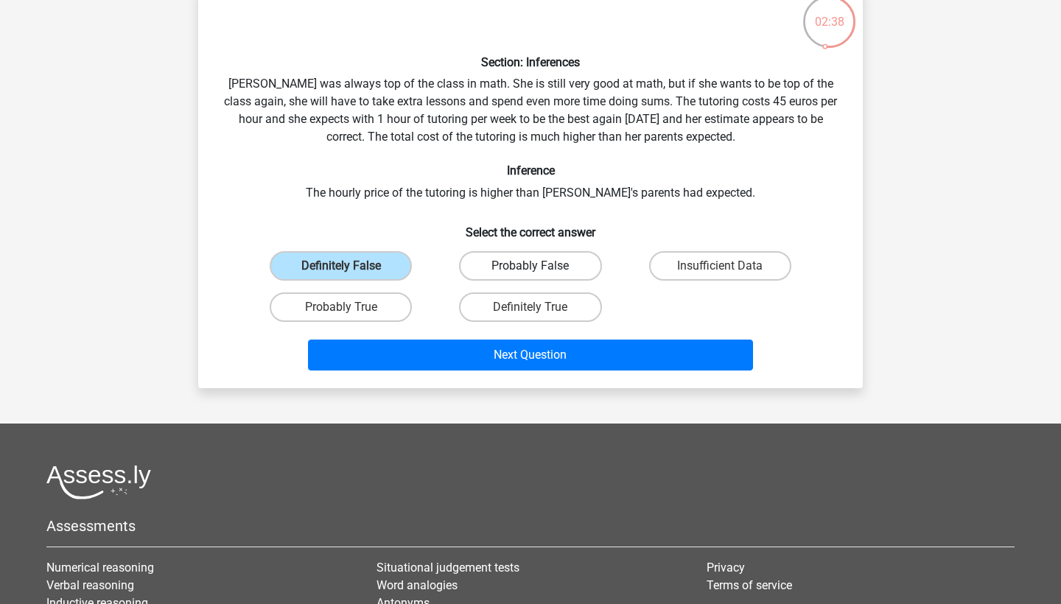
radio input "true"
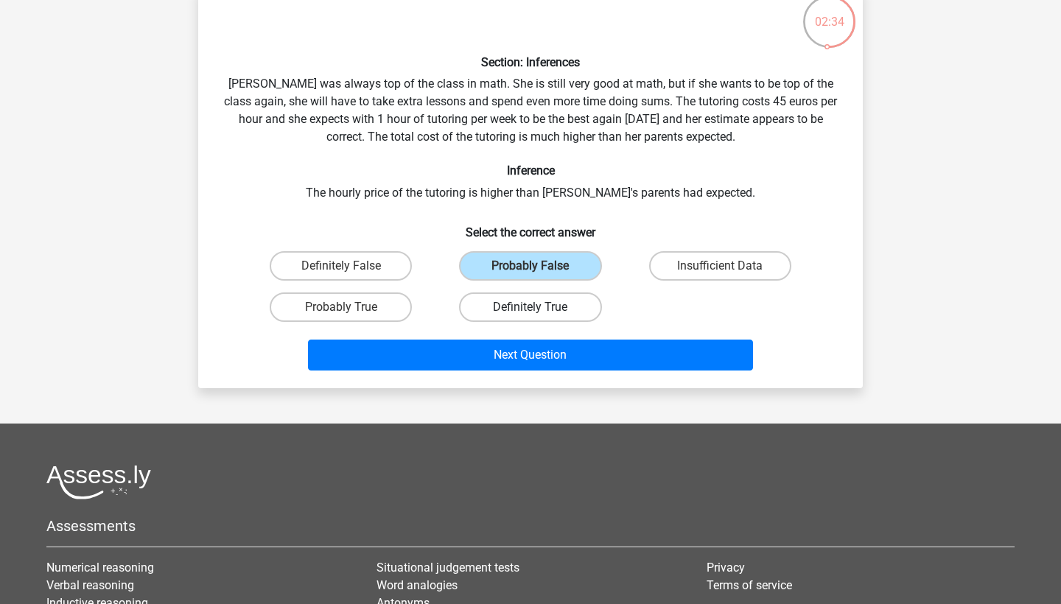
click at [534, 305] on label "Definitely True" at bounding box center [530, 306] width 142 height 29
click at [534, 307] on input "Definitely True" at bounding box center [535, 312] width 10 height 10
radio input "true"
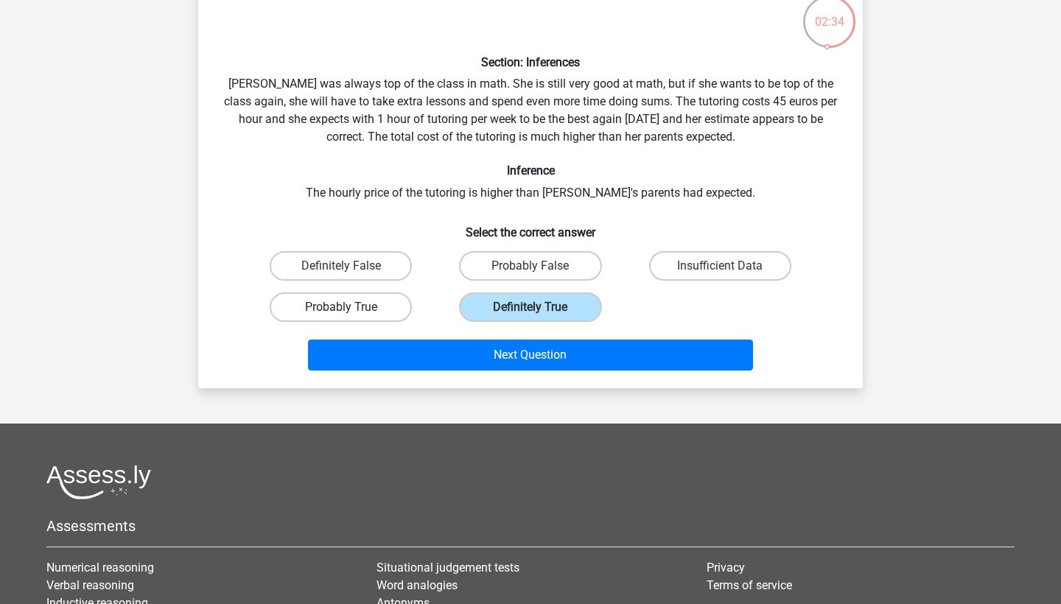
click at [398, 305] on label "Probably True" at bounding box center [341, 306] width 142 height 29
click at [351, 307] on input "Probably True" at bounding box center [346, 312] width 10 height 10
radio input "true"
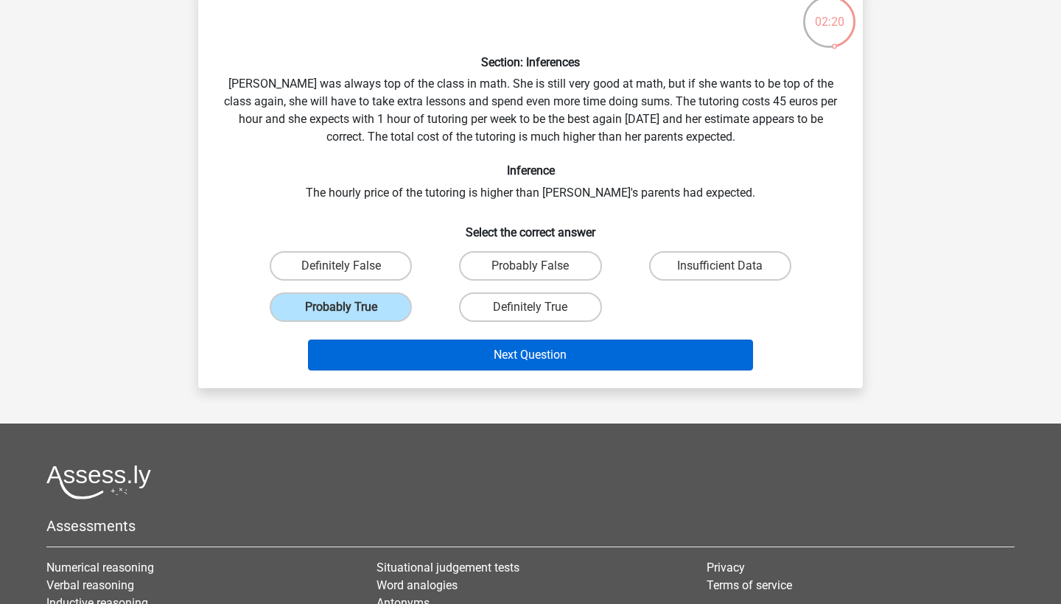
click at [573, 368] on button "Next Question" at bounding box center [531, 355] width 446 height 31
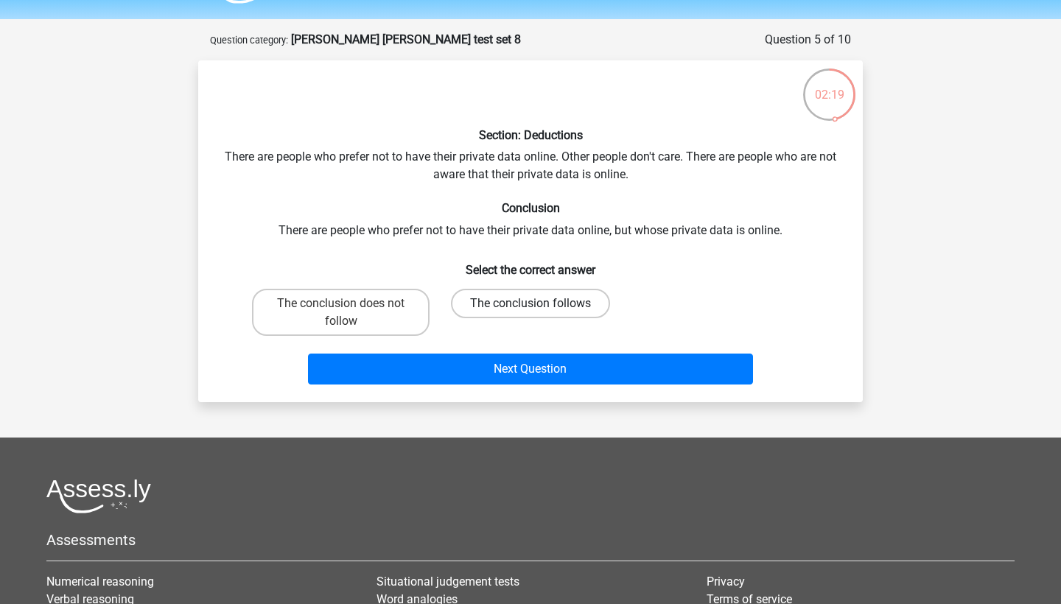
scroll to position [40, 0]
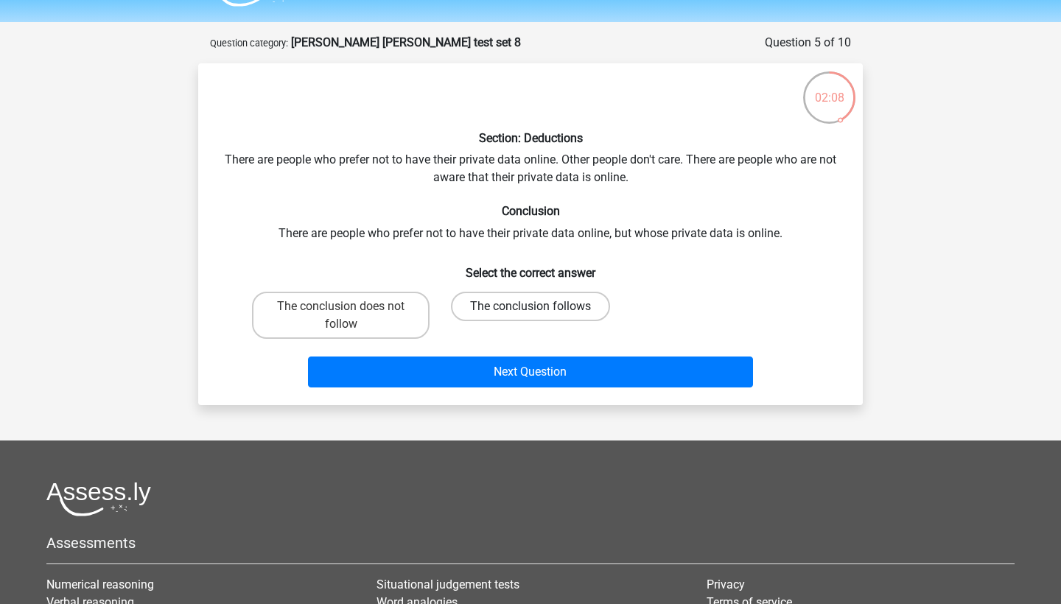
click at [511, 312] on label "The conclusion follows" at bounding box center [530, 306] width 159 height 29
click at [530, 312] on input "The conclusion follows" at bounding box center [535, 311] width 10 height 10
radio input "true"
click at [393, 313] on label "The conclusion does not follow" at bounding box center [341, 315] width 178 height 47
click at [351, 313] on input "The conclusion does not follow" at bounding box center [346, 311] width 10 height 10
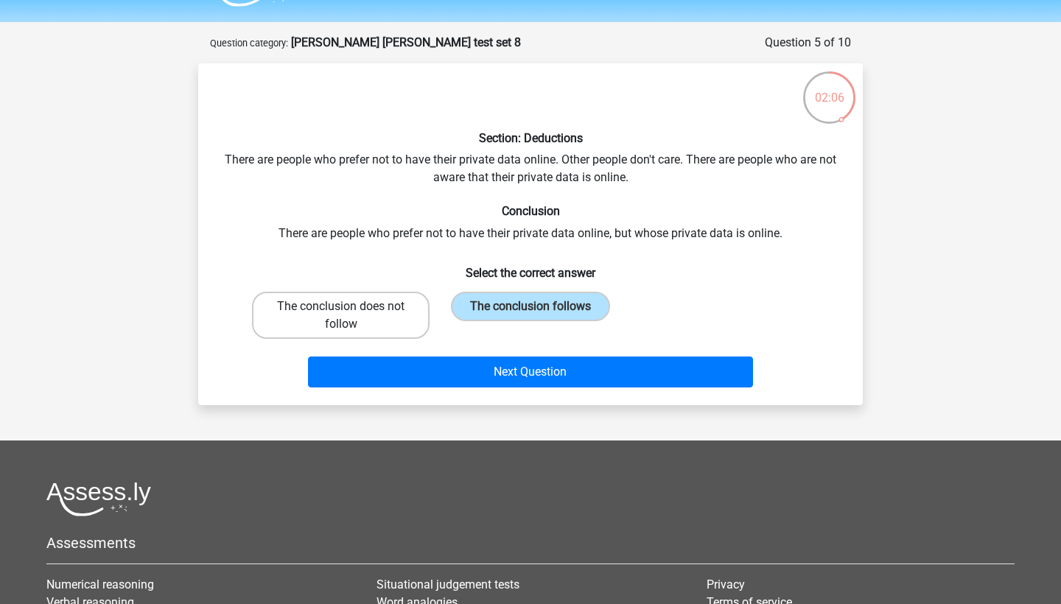
radio input "true"
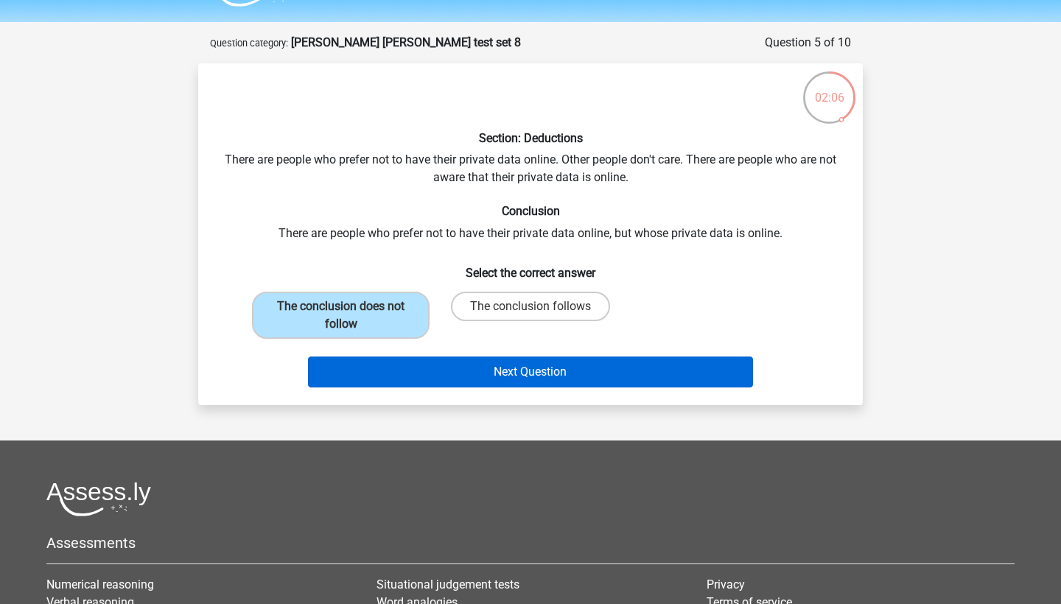
click at [439, 375] on button "Next Question" at bounding box center [531, 372] width 446 height 31
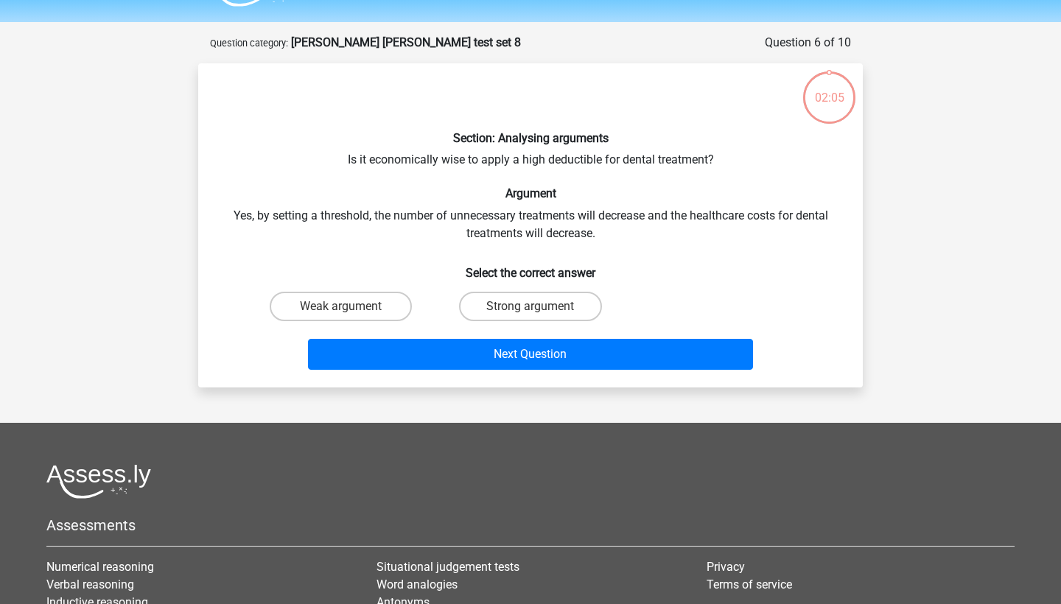
scroll to position [74, 0]
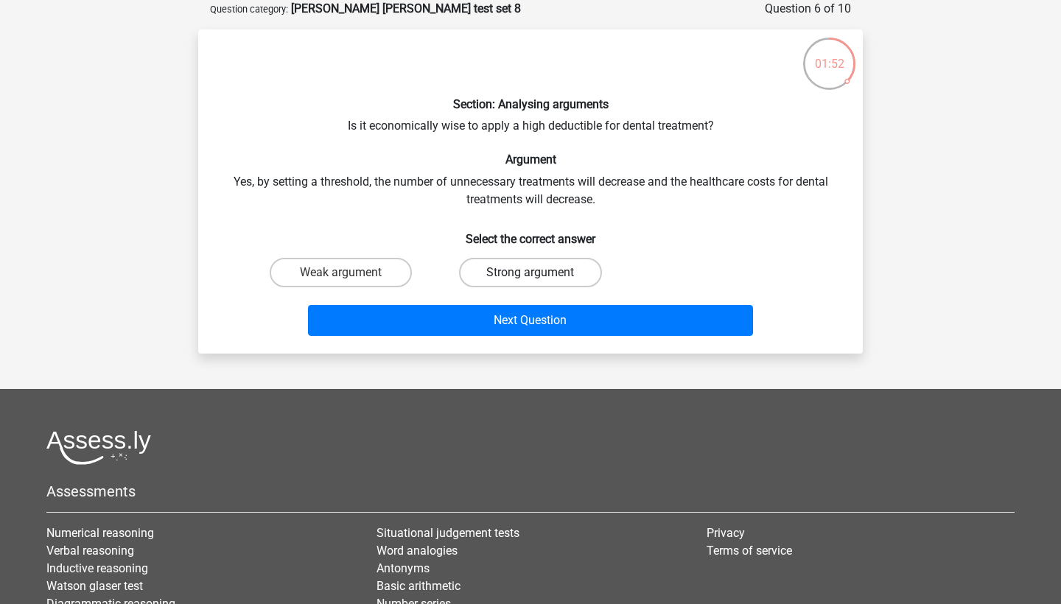
click at [486, 281] on label "Strong argument" at bounding box center [530, 272] width 142 height 29
click at [530, 281] on input "Strong argument" at bounding box center [535, 278] width 10 height 10
radio input "true"
click at [374, 273] on label "Weak argument" at bounding box center [341, 272] width 142 height 29
click at [351, 273] on input "Weak argument" at bounding box center [346, 278] width 10 height 10
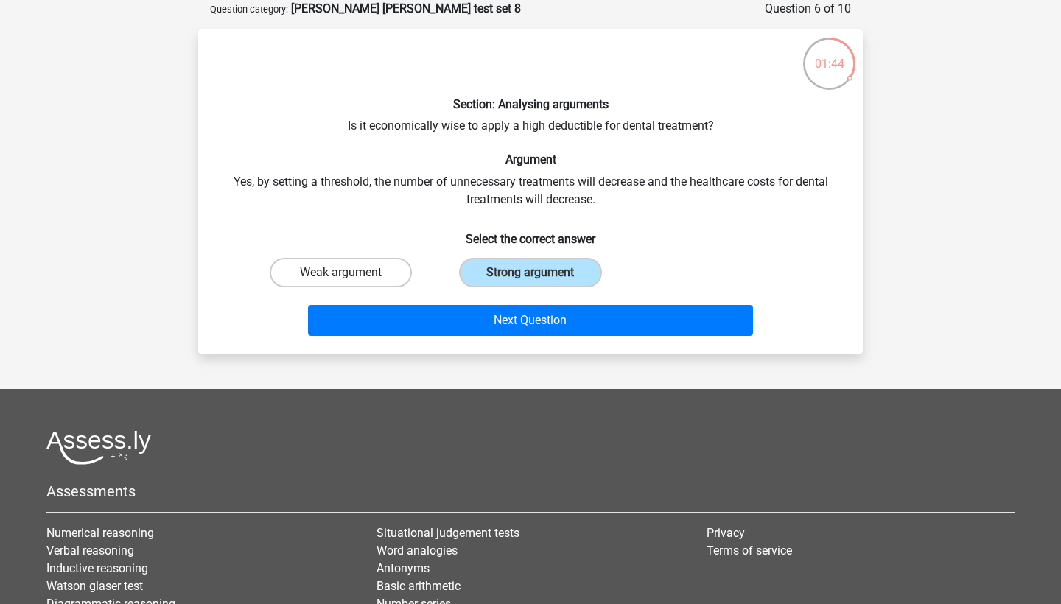
radio input "true"
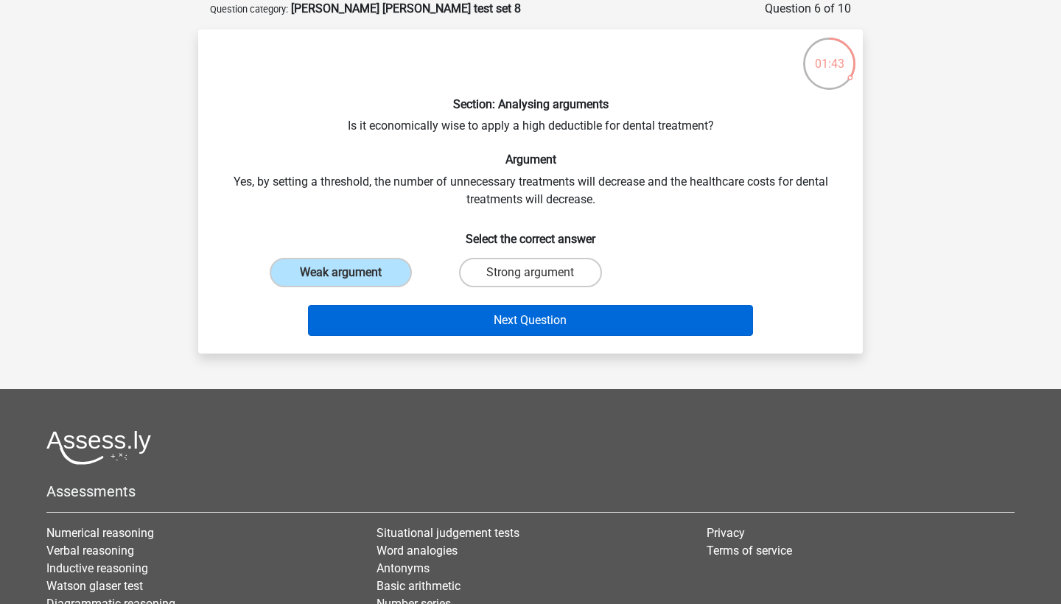
click at [513, 326] on button "Next Question" at bounding box center [531, 320] width 446 height 31
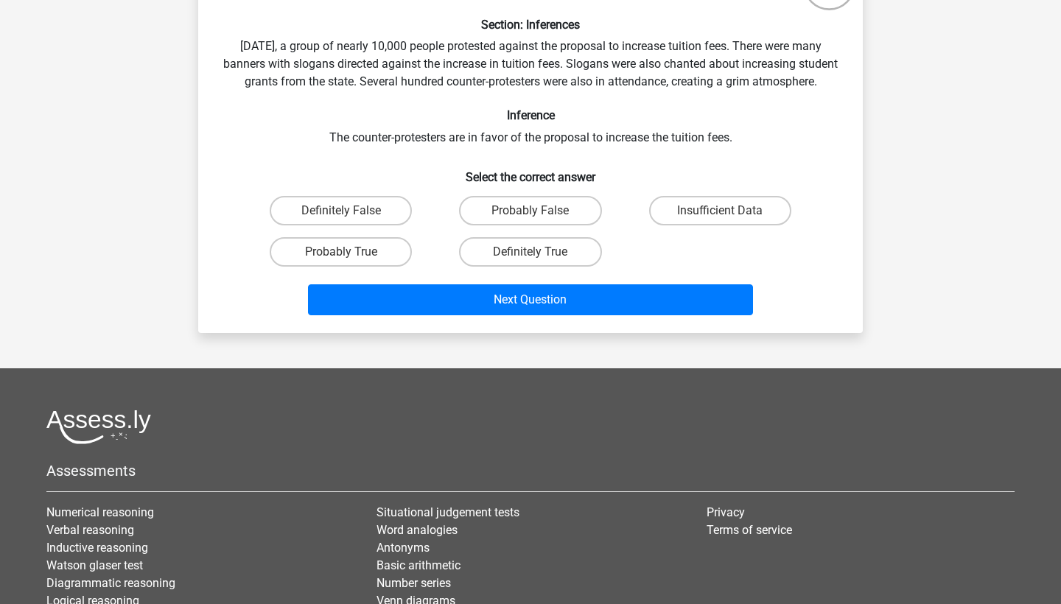
scroll to position [154, 0]
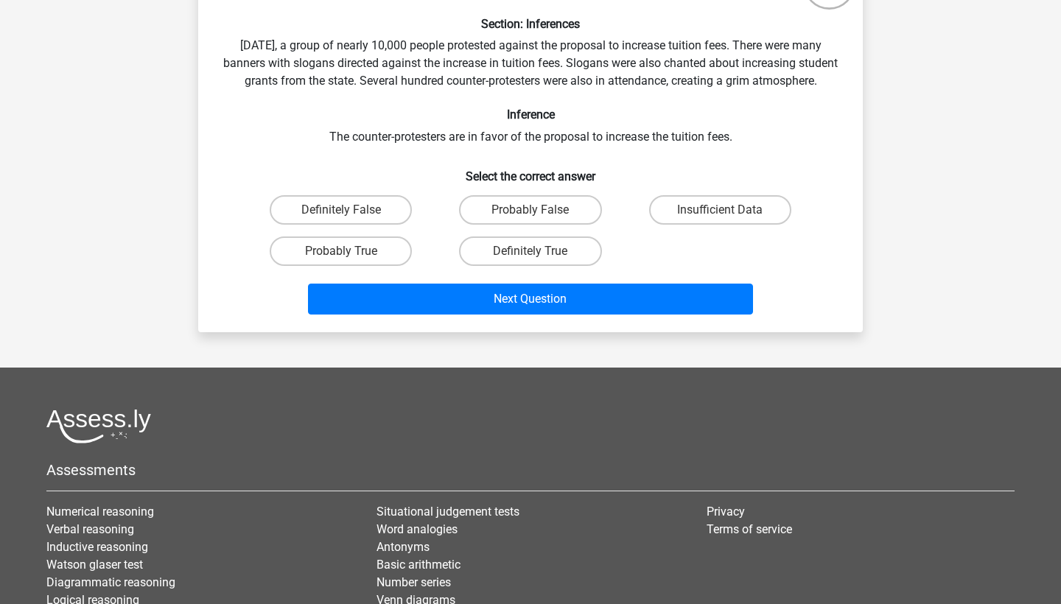
click at [344, 261] on input "Probably True" at bounding box center [346, 256] width 10 height 10
radio input "true"
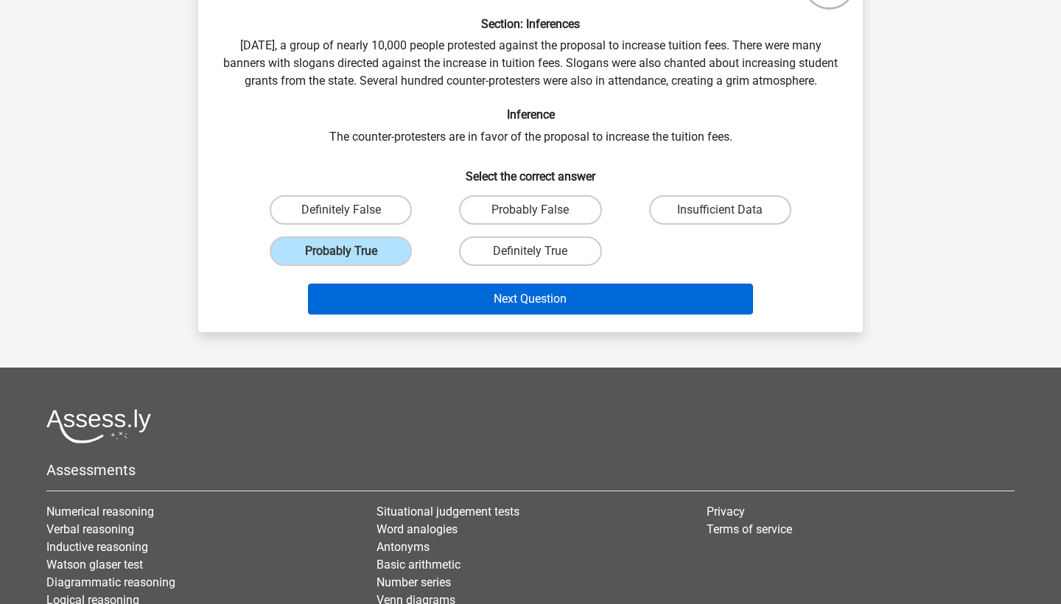
click at [518, 315] on button "Next Question" at bounding box center [531, 299] width 446 height 31
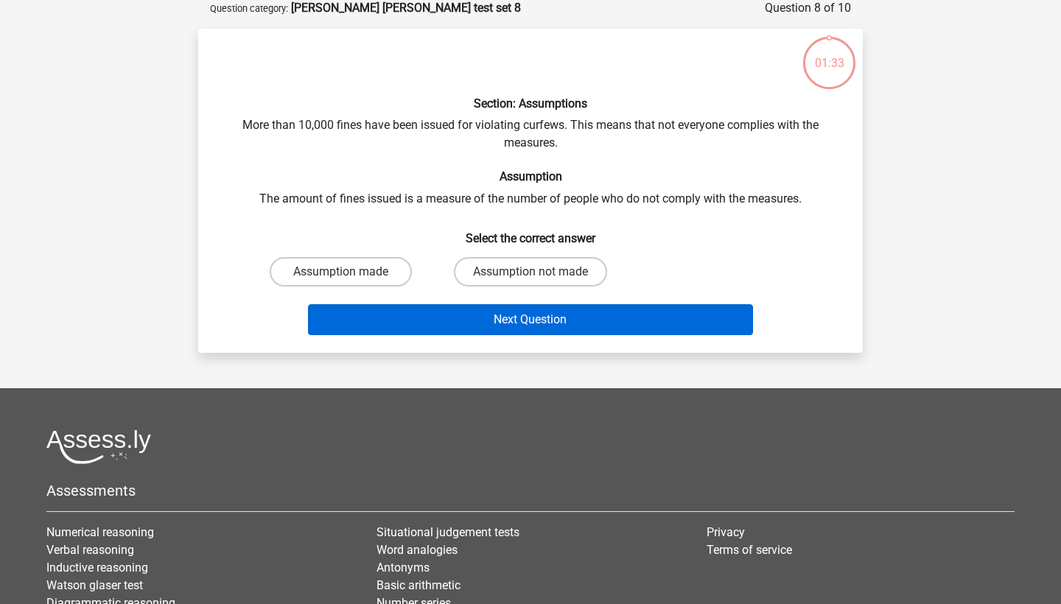
scroll to position [74, 0]
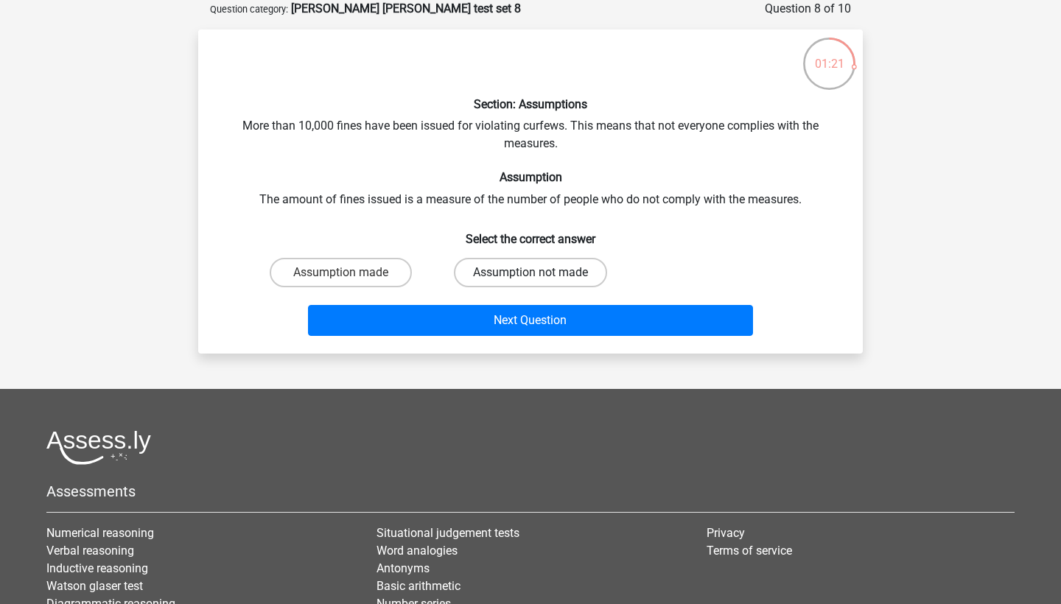
click at [513, 281] on label "Assumption not made" at bounding box center [530, 272] width 153 height 29
click at [530, 281] on input "Assumption not made" at bounding box center [535, 278] width 10 height 10
radio input "true"
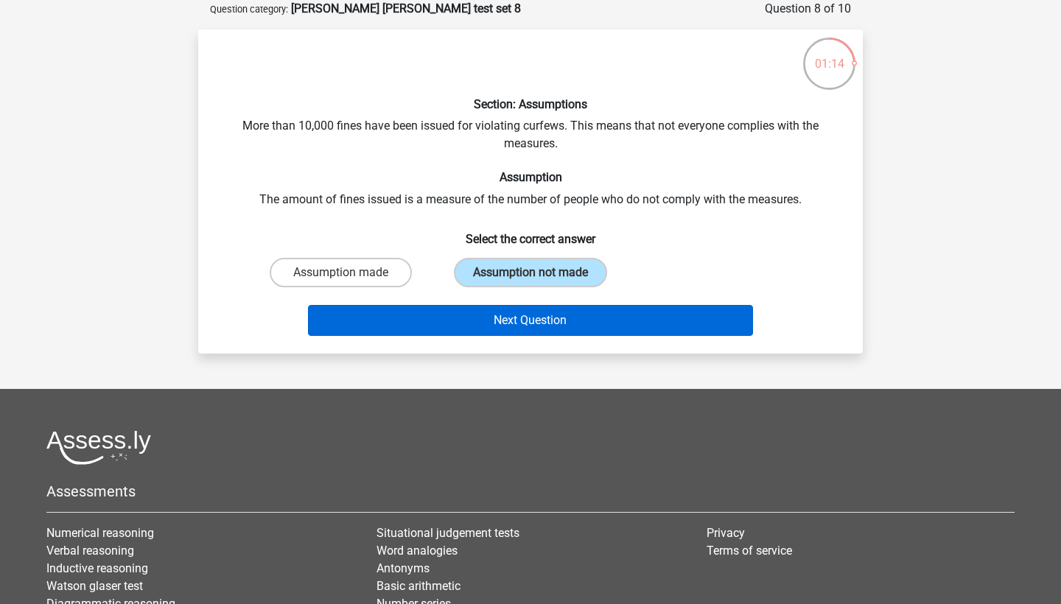
click at [505, 318] on button "Next Question" at bounding box center [531, 320] width 446 height 31
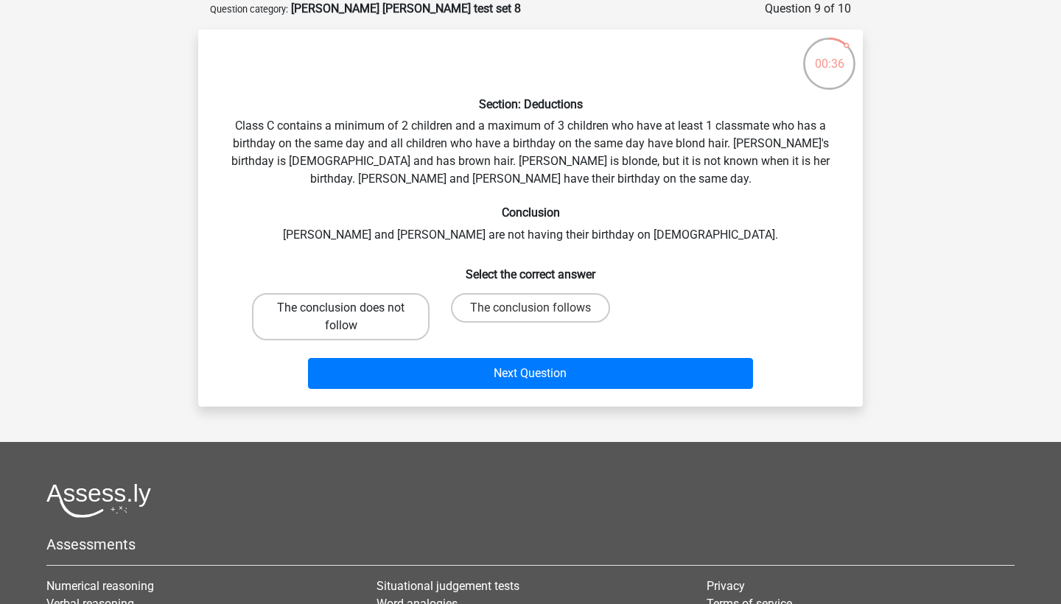
click at [398, 326] on label "The conclusion does not follow" at bounding box center [341, 316] width 178 height 47
click at [351, 318] on input "The conclusion does not follow" at bounding box center [346, 313] width 10 height 10
radio input "true"
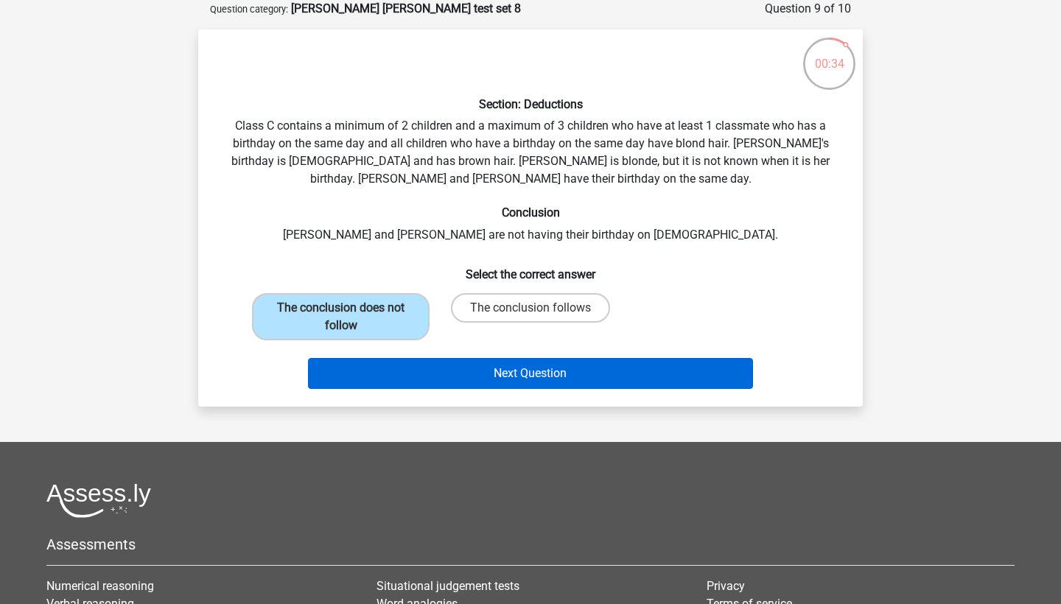
click at [533, 376] on button "Next Question" at bounding box center [531, 373] width 446 height 31
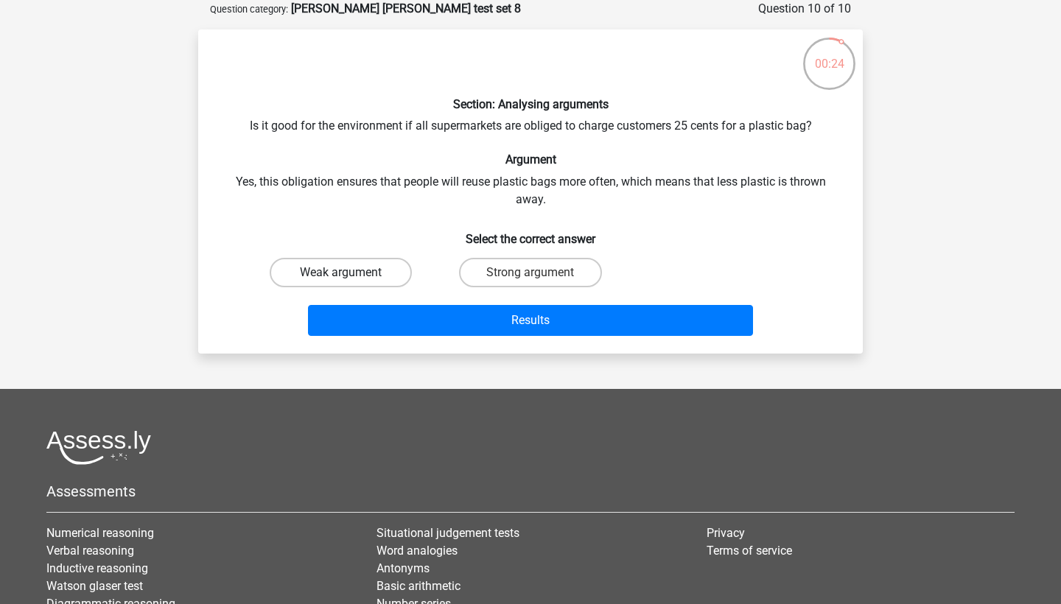
click at [385, 276] on label "Weak argument" at bounding box center [341, 272] width 142 height 29
click at [351, 276] on input "Weak argument" at bounding box center [346, 278] width 10 height 10
radio input "true"
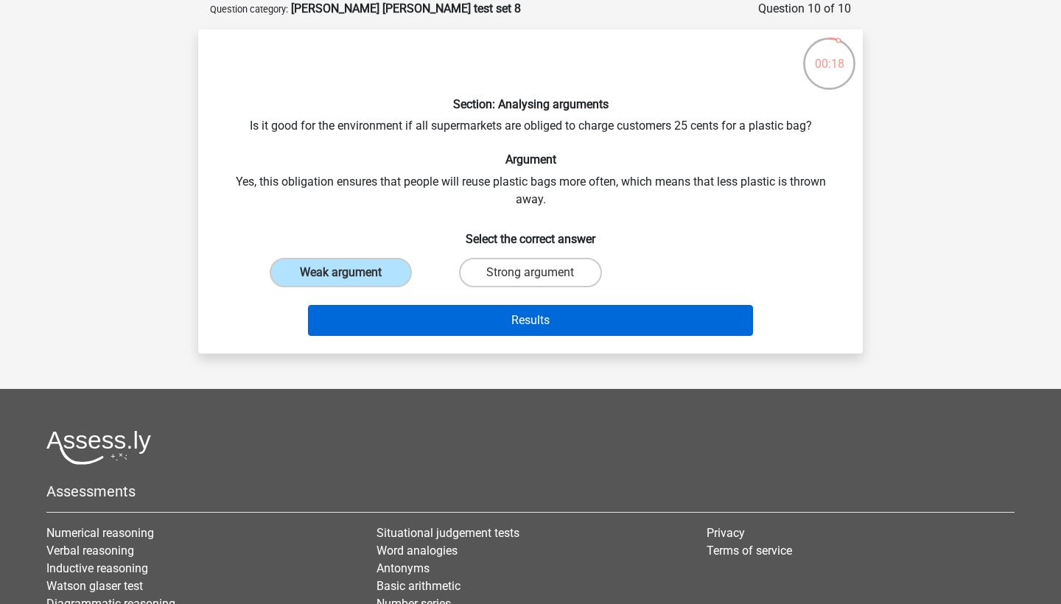
click at [413, 324] on button "Results" at bounding box center [531, 320] width 446 height 31
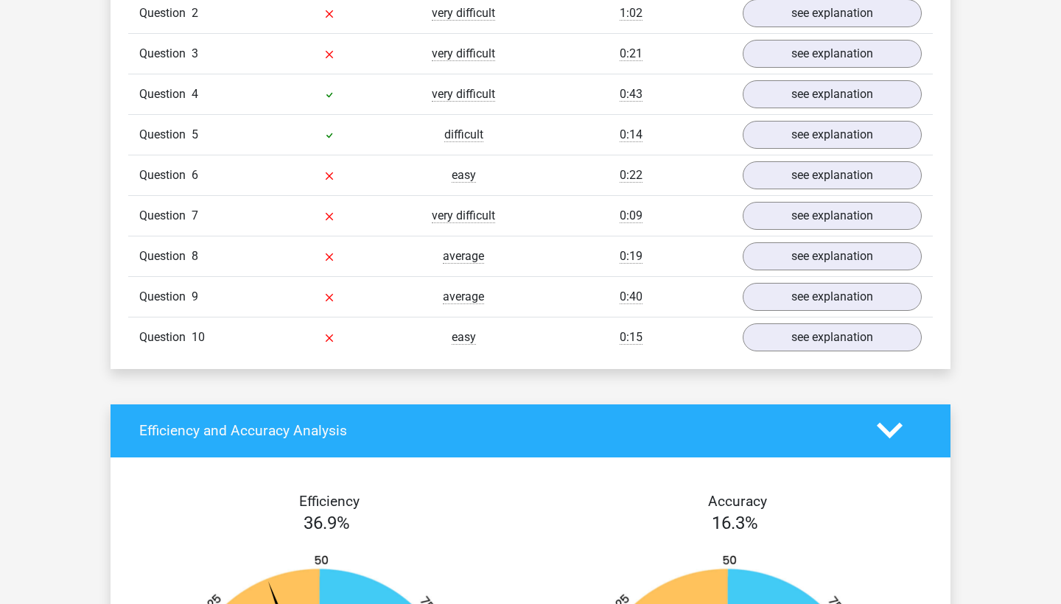
scroll to position [1308, 0]
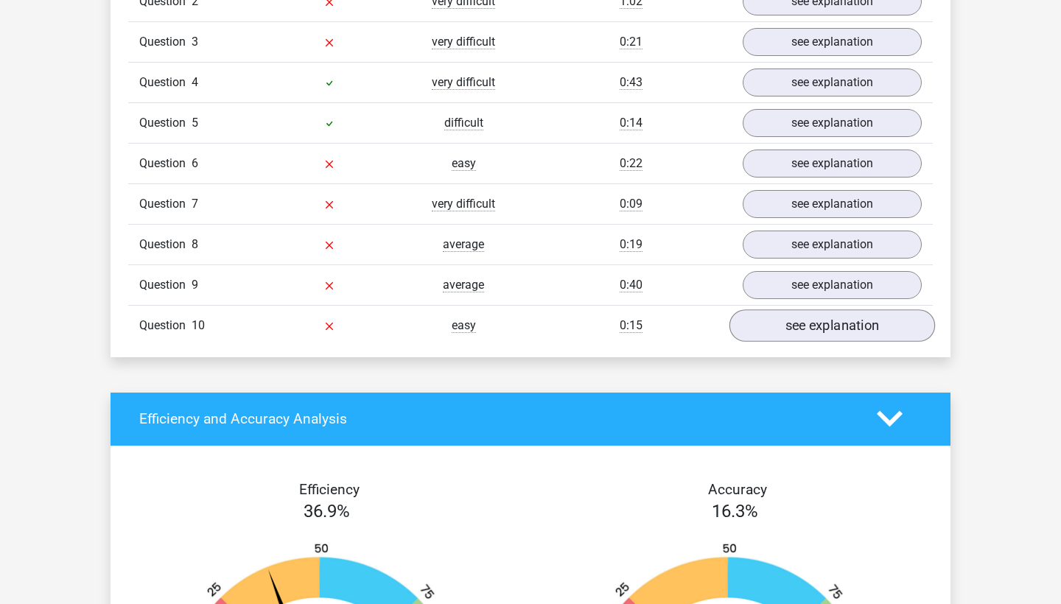
click at [815, 323] on link "see explanation" at bounding box center [832, 325] width 206 height 32
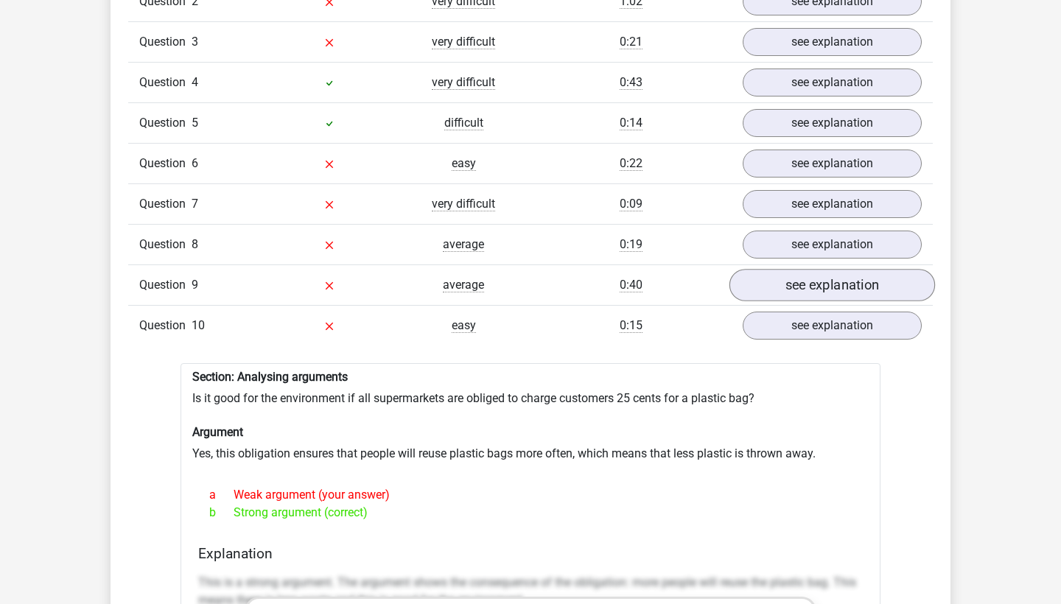
click at [808, 279] on link "see explanation" at bounding box center [832, 285] width 206 height 32
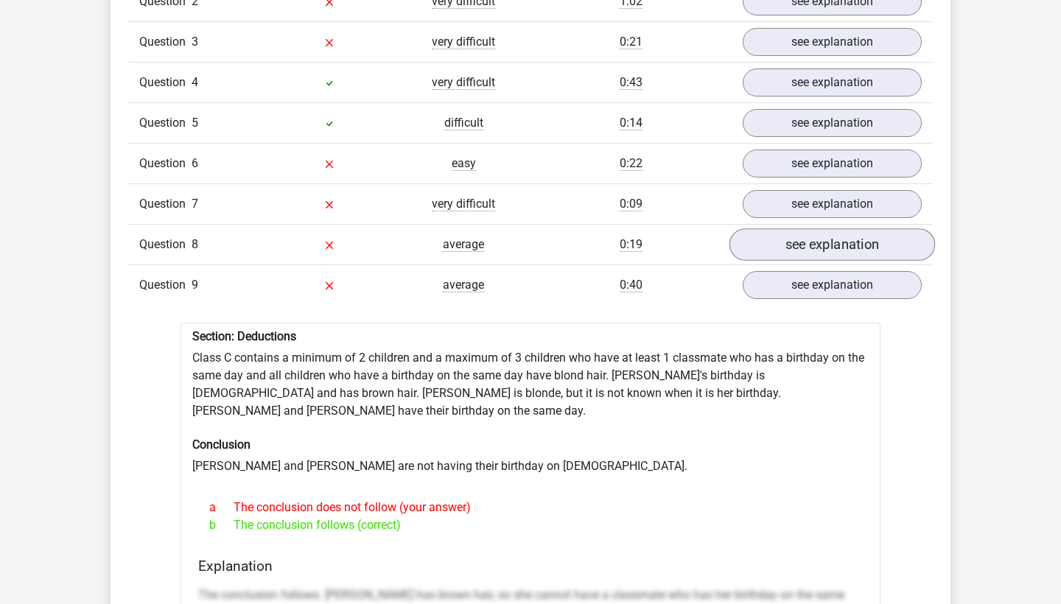
click at [813, 236] on link "see explanation" at bounding box center [832, 244] width 206 height 32
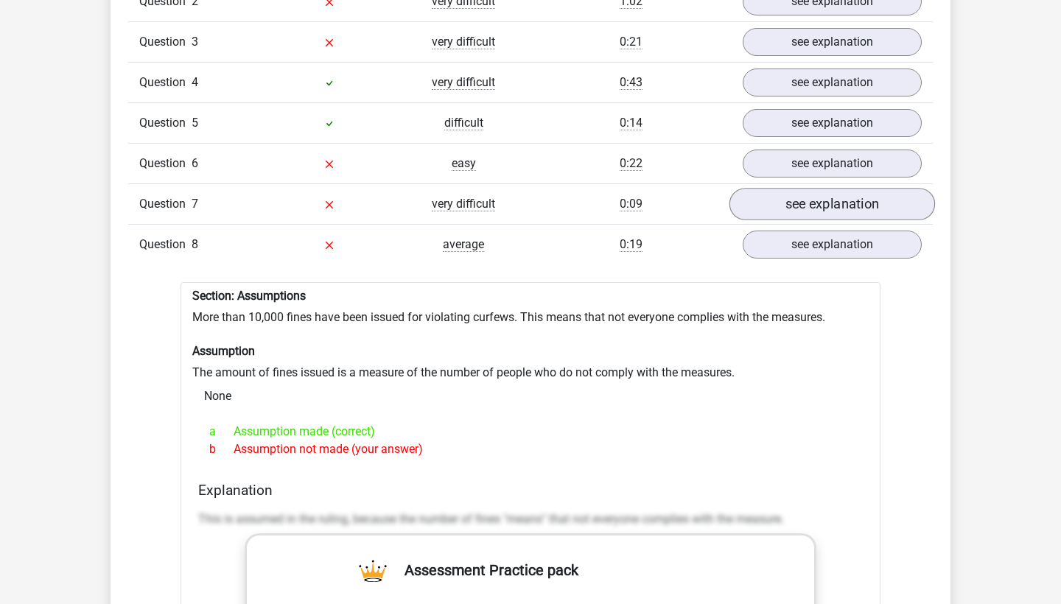
click at [805, 190] on link "see explanation" at bounding box center [832, 204] width 206 height 32
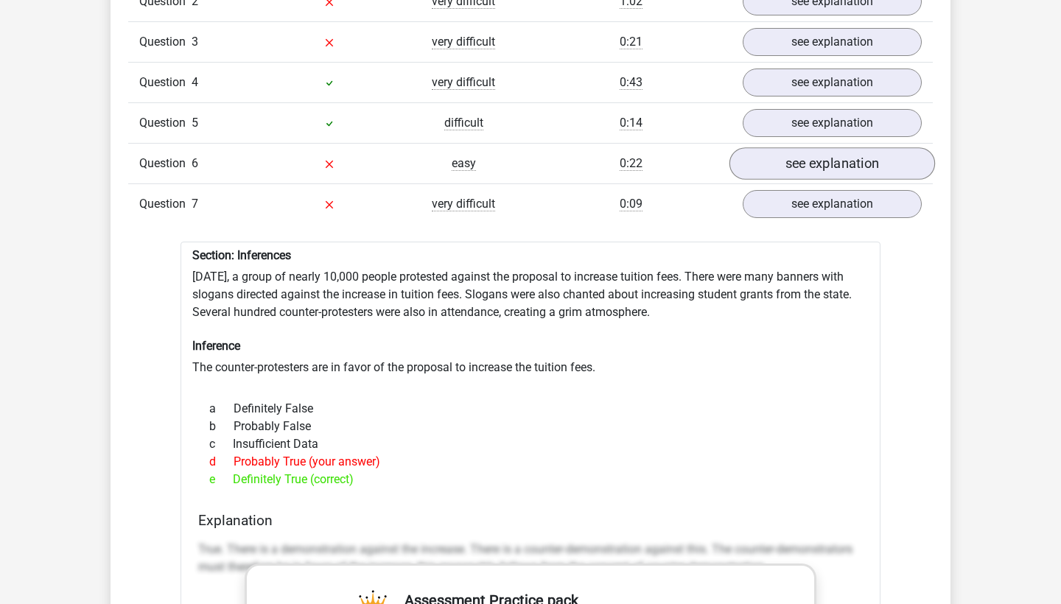
click at [809, 147] on link "see explanation" at bounding box center [832, 163] width 206 height 32
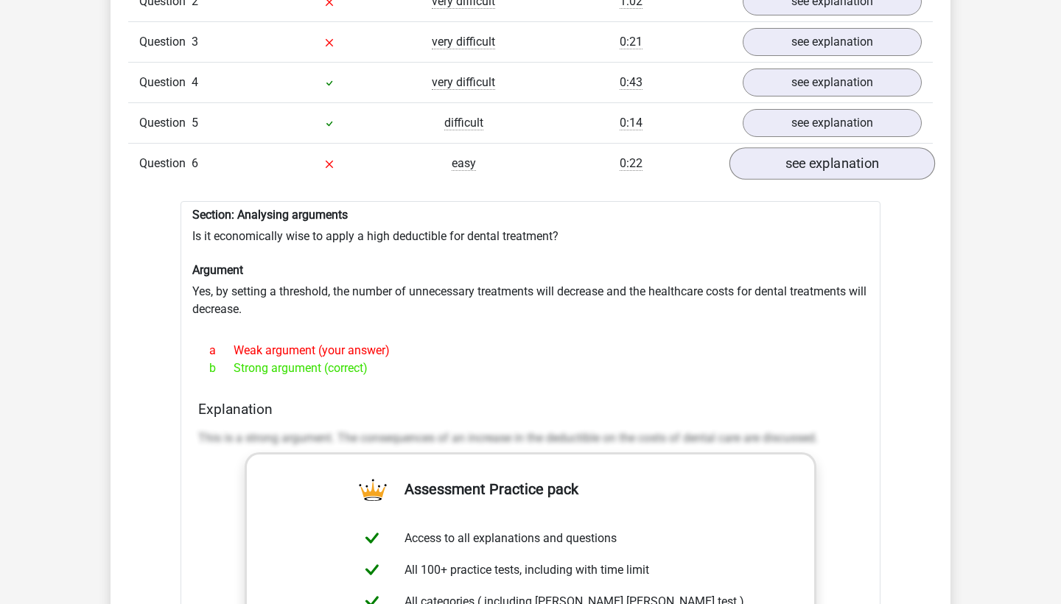
click at [809, 147] on link "see explanation" at bounding box center [832, 163] width 206 height 32
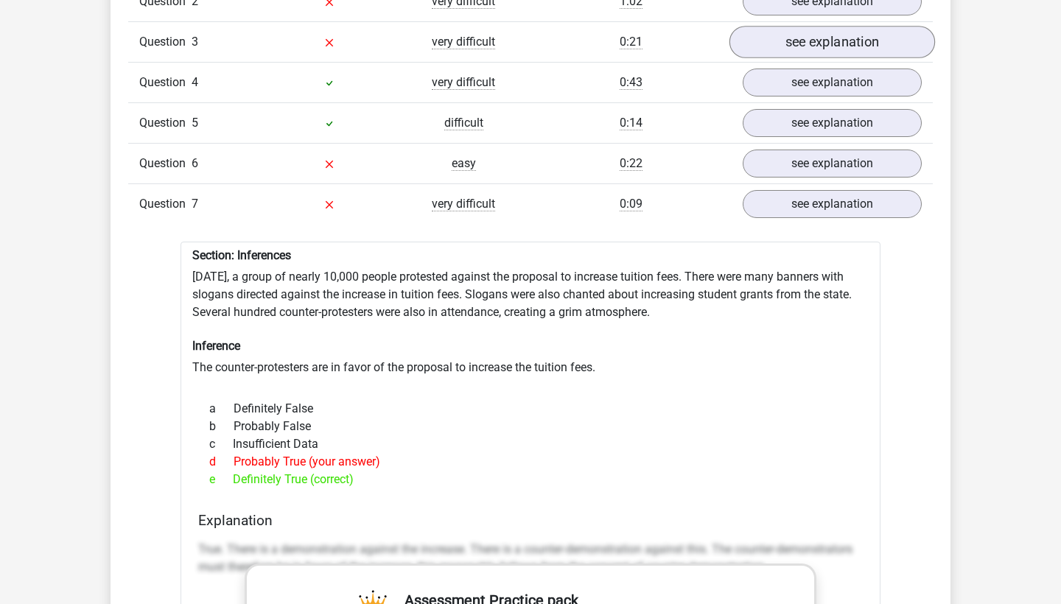
click at [813, 38] on link "see explanation" at bounding box center [832, 42] width 206 height 32
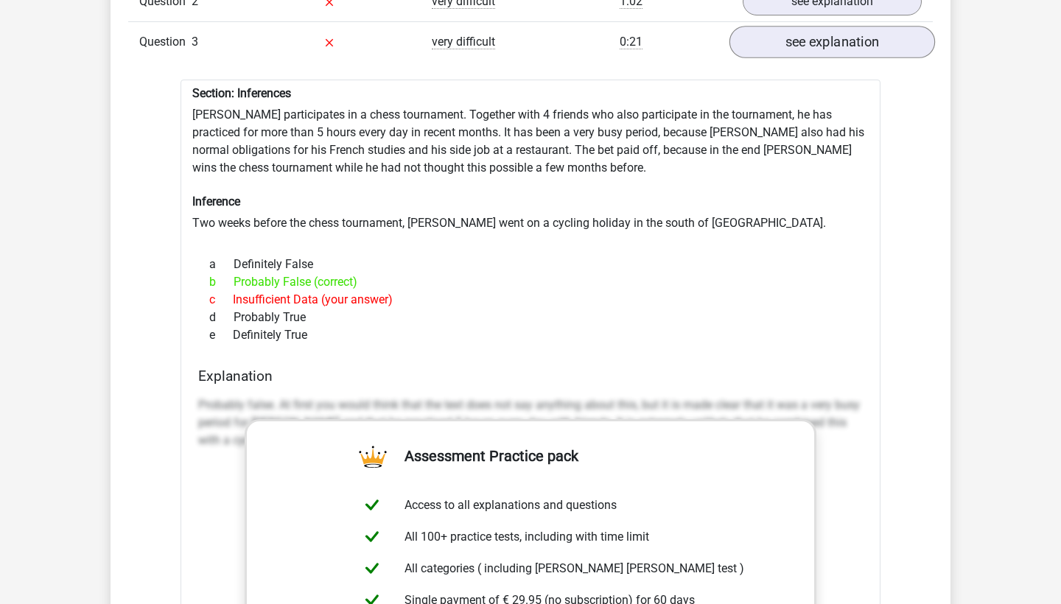
click at [799, 36] on link "see explanation" at bounding box center [832, 42] width 206 height 32
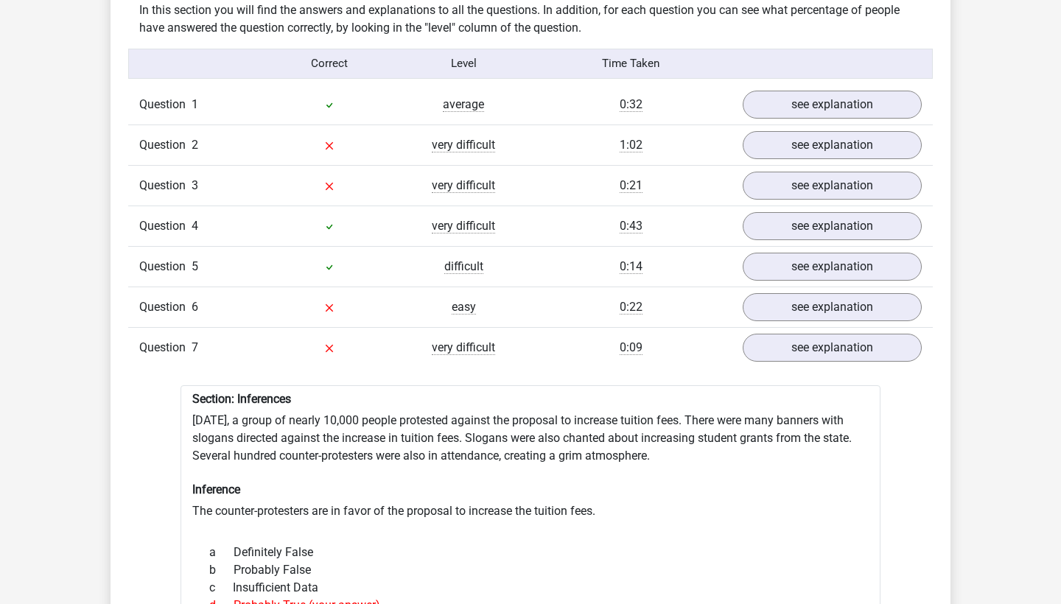
scroll to position [1165, 0]
click at [807, 133] on link "see explanation" at bounding box center [832, 145] width 206 height 32
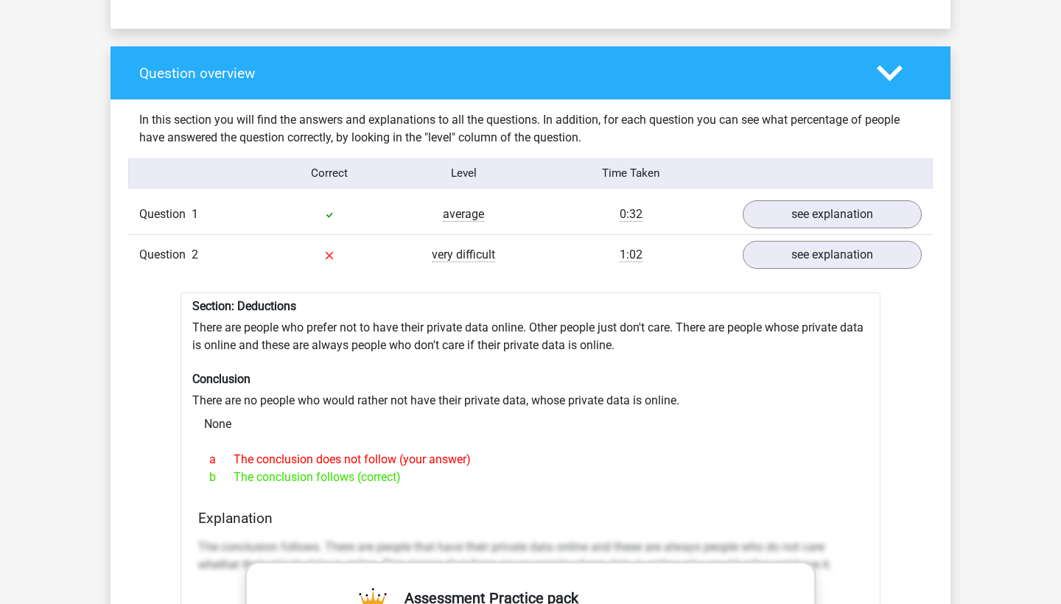
scroll to position [1051, 0]
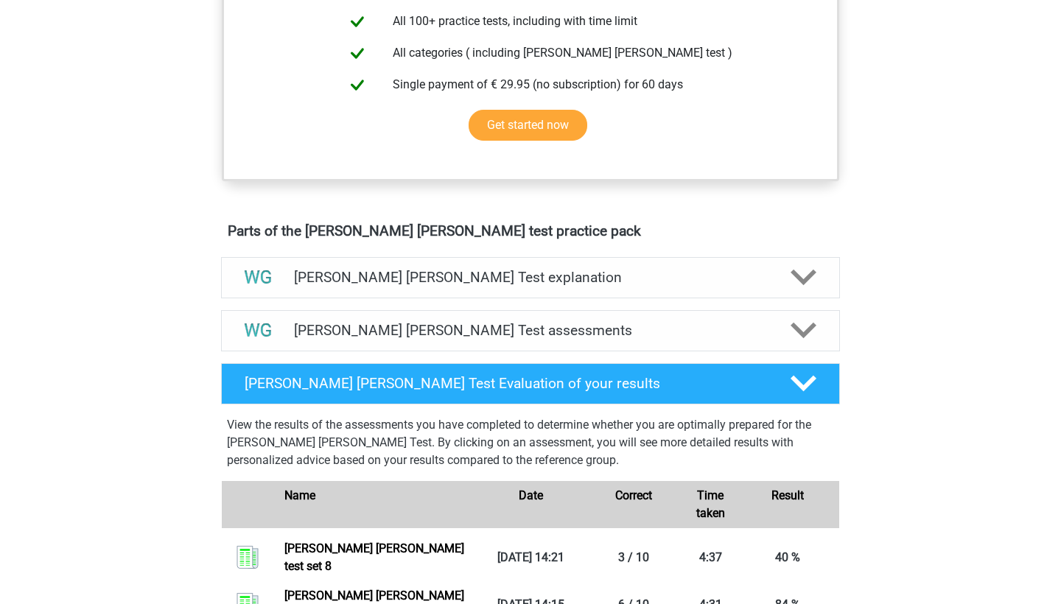
scroll to position [578, 0]
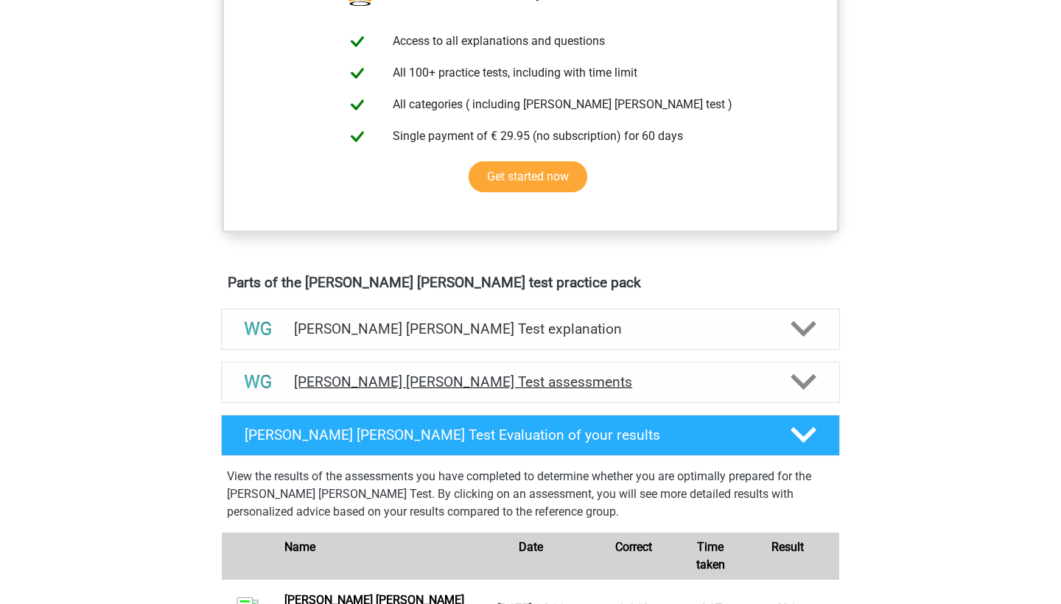
click at [330, 390] on h4 "Watson Glaser Test assessments" at bounding box center [530, 382] width 473 height 17
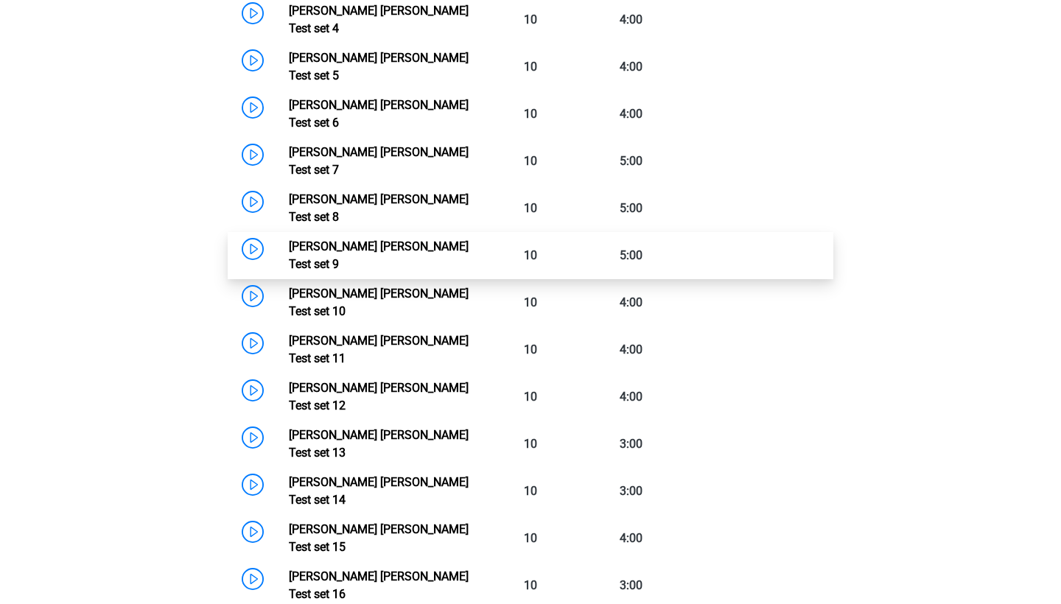
scroll to position [1224, 0]
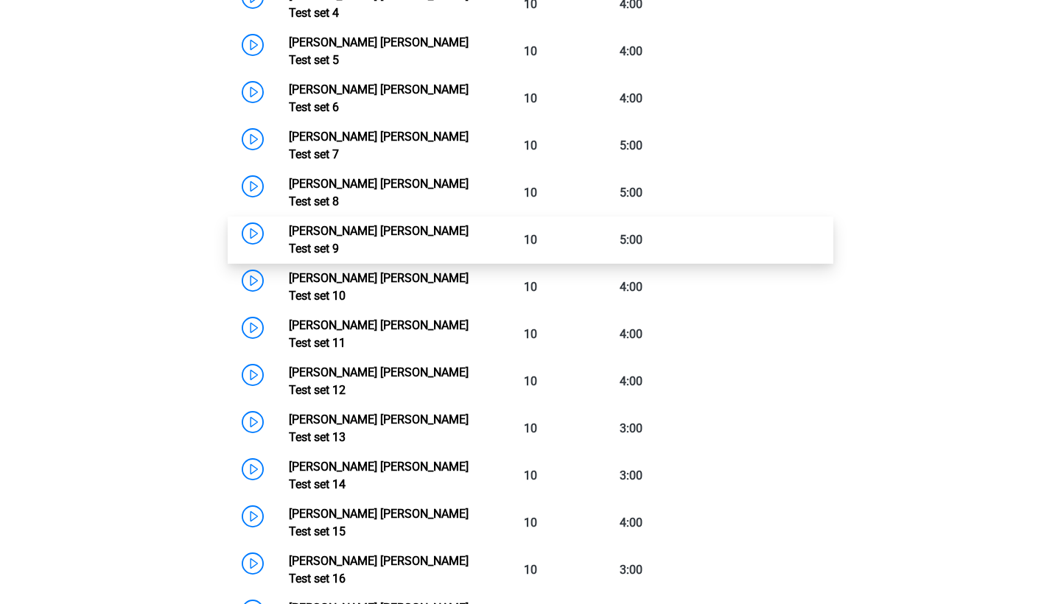
click at [289, 224] on link "Watson Glaser Test set 9" at bounding box center [379, 240] width 180 height 32
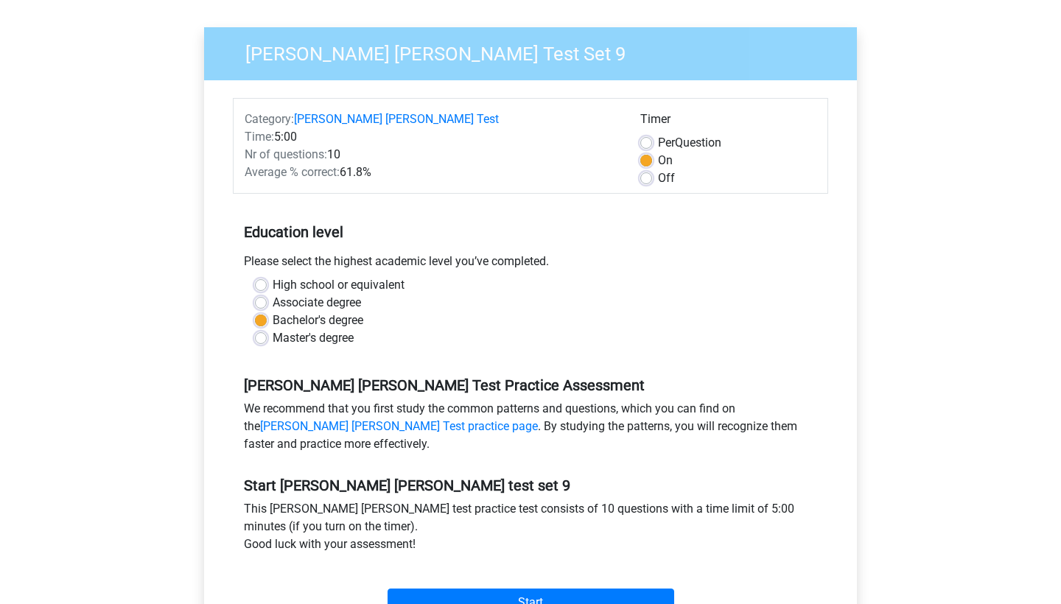
scroll to position [223, 0]
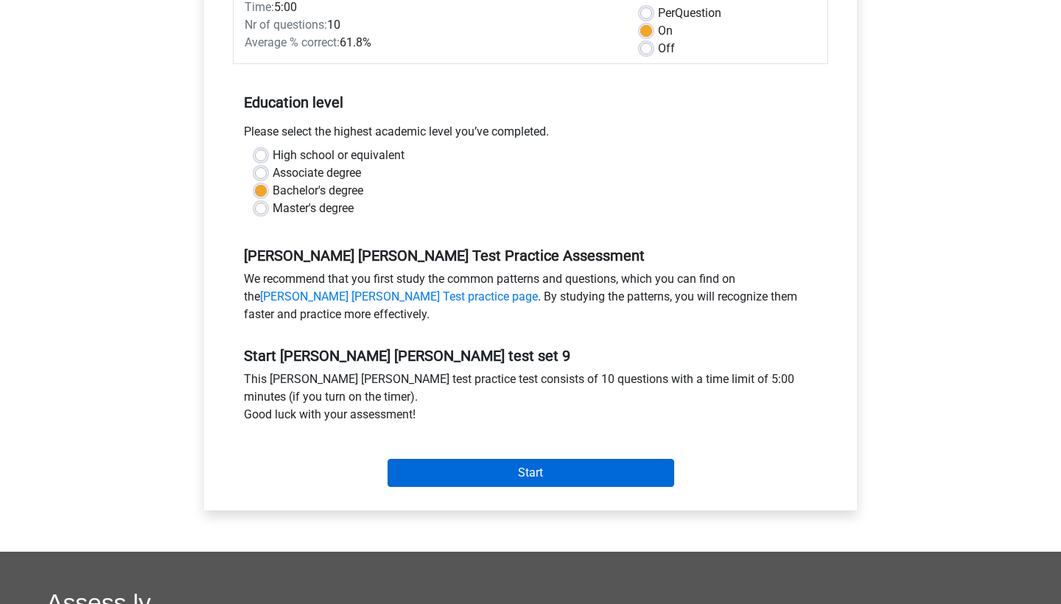
click at [458, 469] on input "Start" at bounding box center [531, 473] width 287 height 28
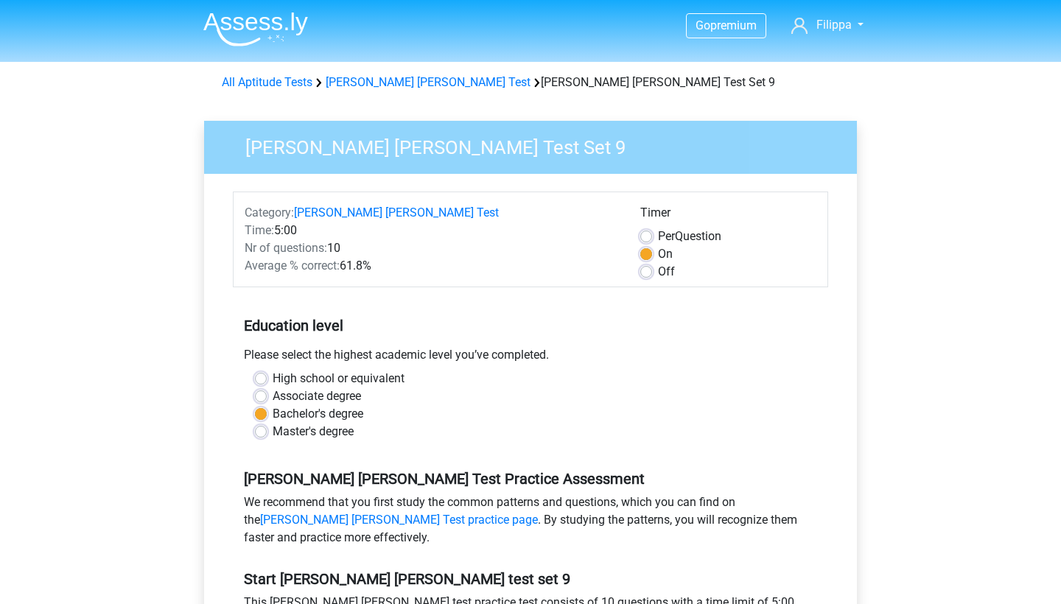
scroll to position [0, 0]
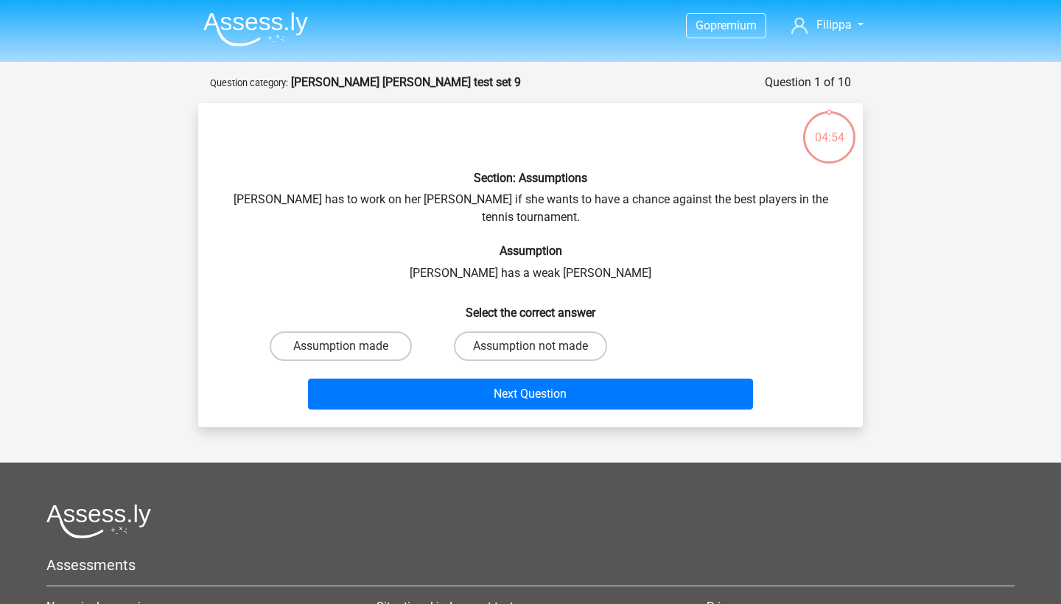
click at [530, 346] on input "Assumption not made" at bounding box center [535, 351] width 10 height 10
radio input "true"
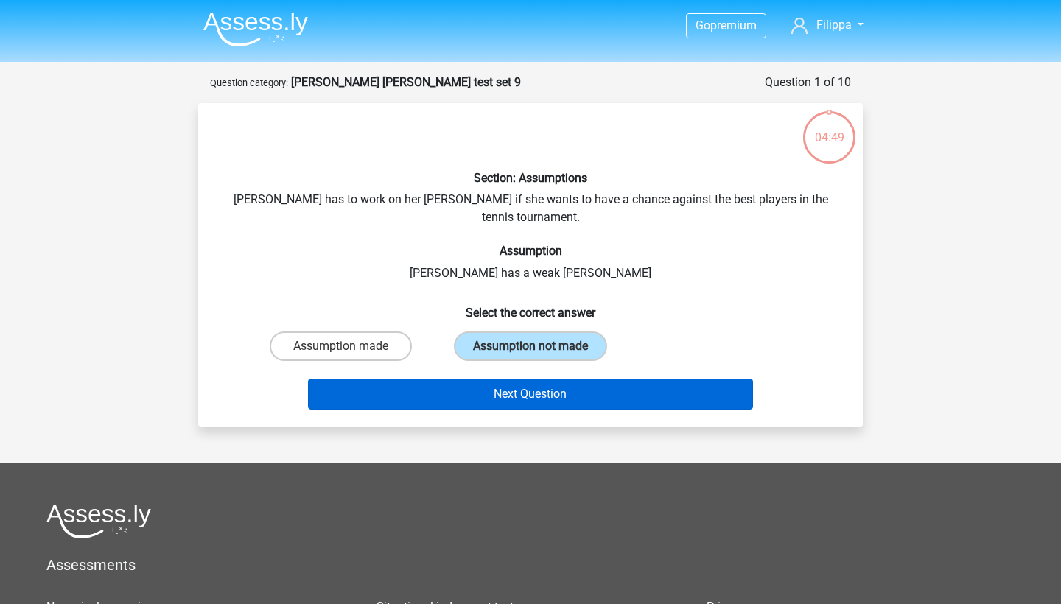
click at [497, 381] on button "Next Question" at bounding box center [531, 394] width 446 height 31
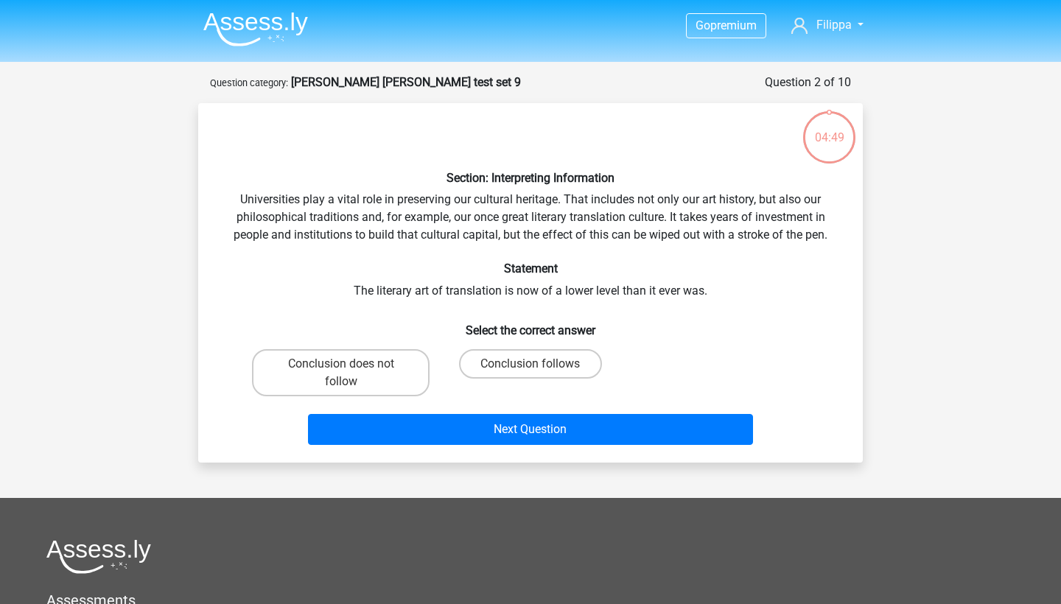
scroll to position [74, 0]
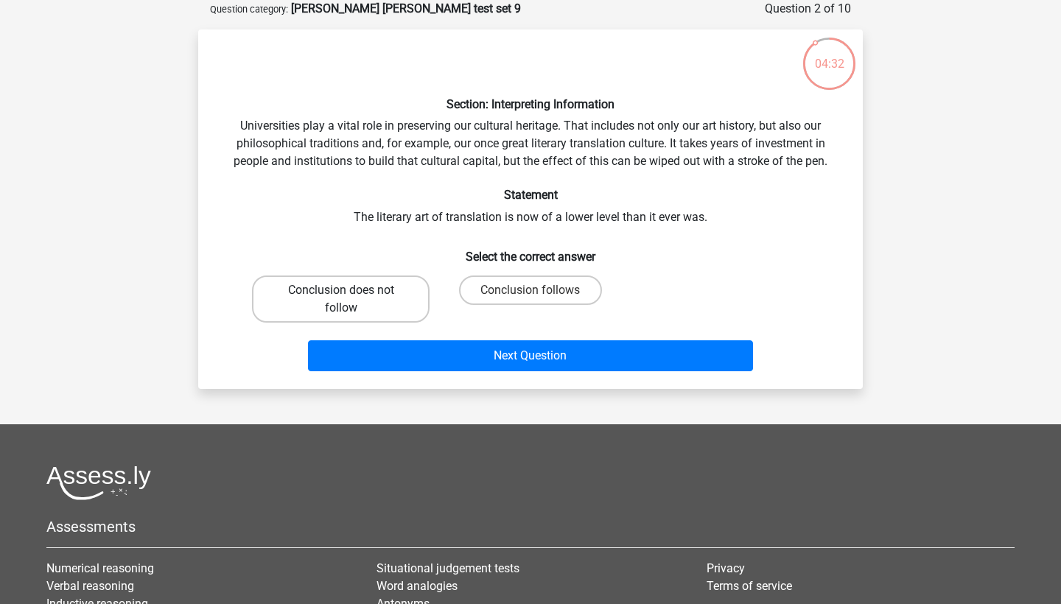
click at [382, 291] on label "Conclusion does not follow" at bounding box center [341, 299] width 178 height 47
click at [351, 291] on input "Conclusion does not follow" at bounding box center [346, 295] width 10 height 10
radio input "true"
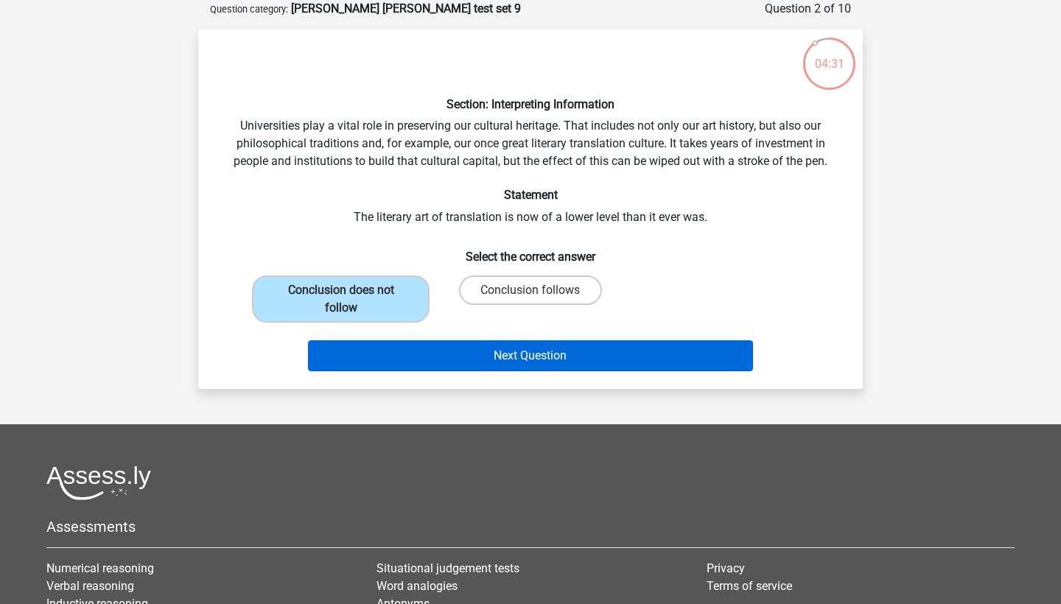
click at [521, 347] on button "Next Question" at bounding box center [531, 355] width 446 height 31
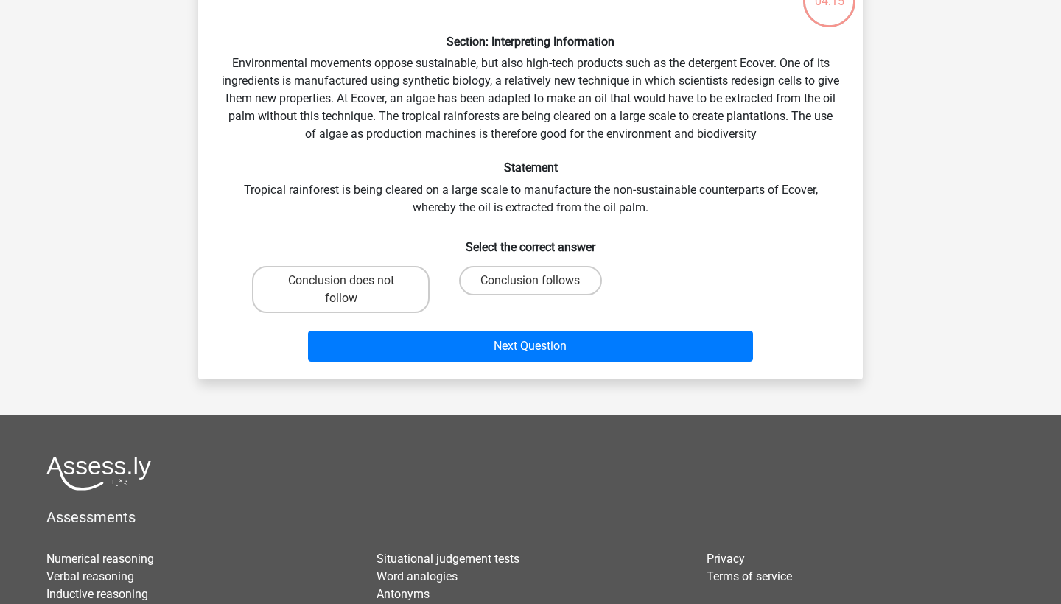
scroll to position [138, 0]
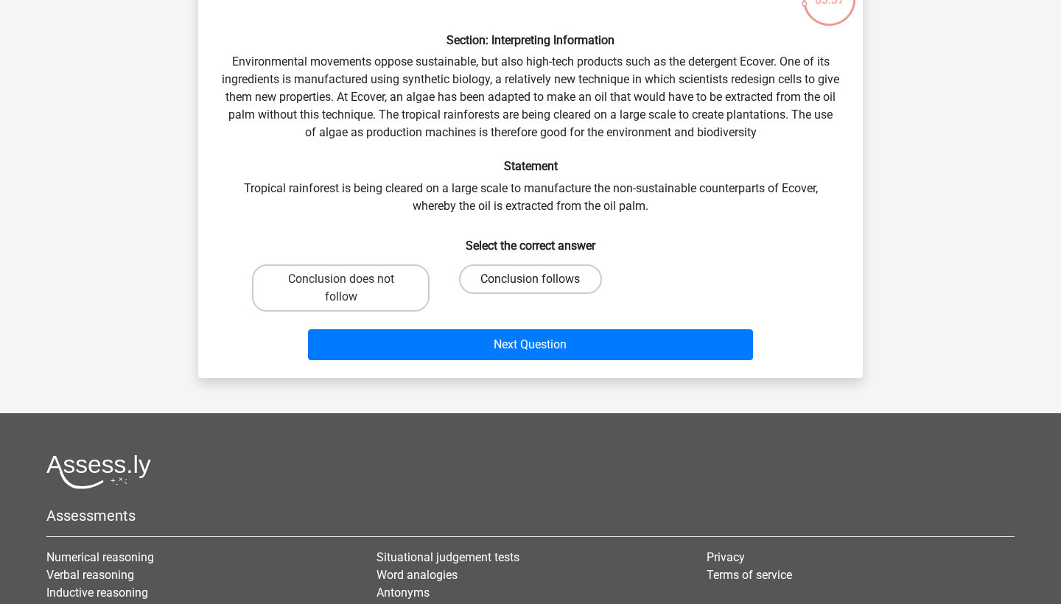
click at [548, 280] on label "Conclusion follows" at bounding box center [530, 278] width 142 height 29
click at [540, 280] on input "Conclusion follows" at bounding box center [535, 284] width 10 height 10
radio input "true"
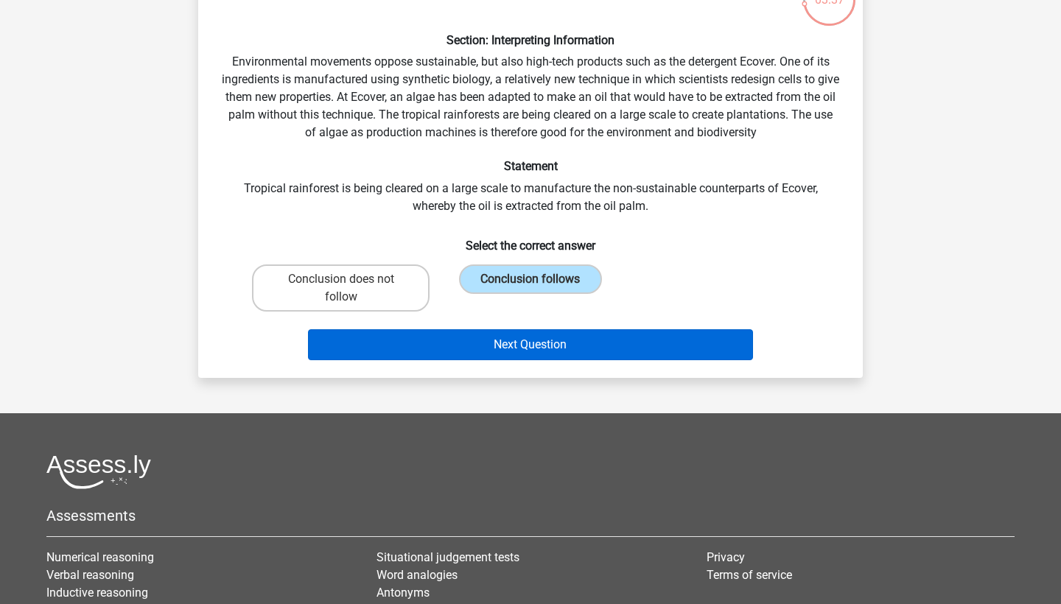
click at [536, 349] on button "Next Question" at bounding box center [531, 344] width 446 height 31
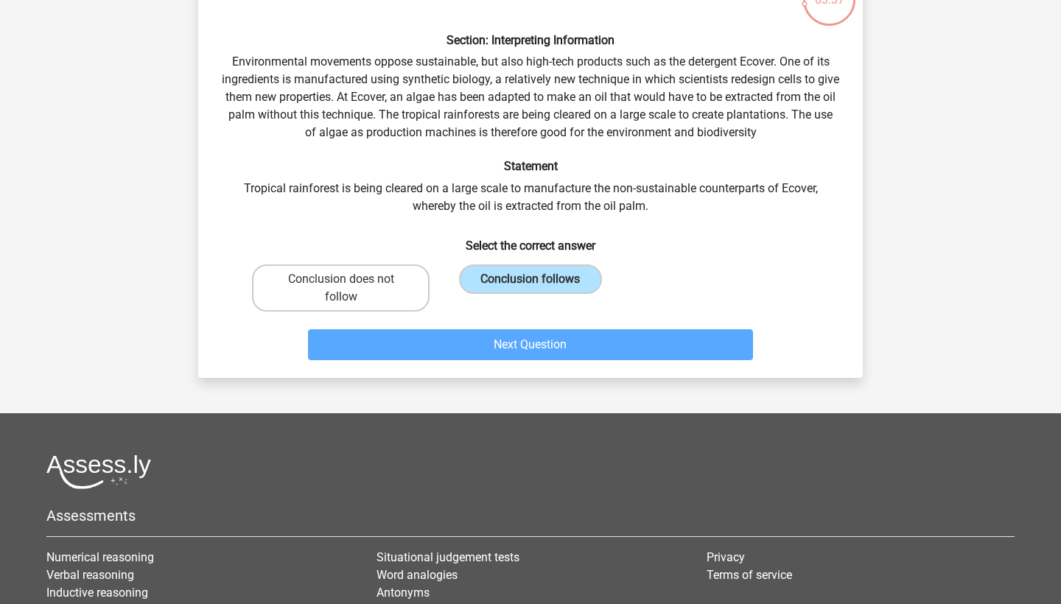
scroll to position [74, 0]
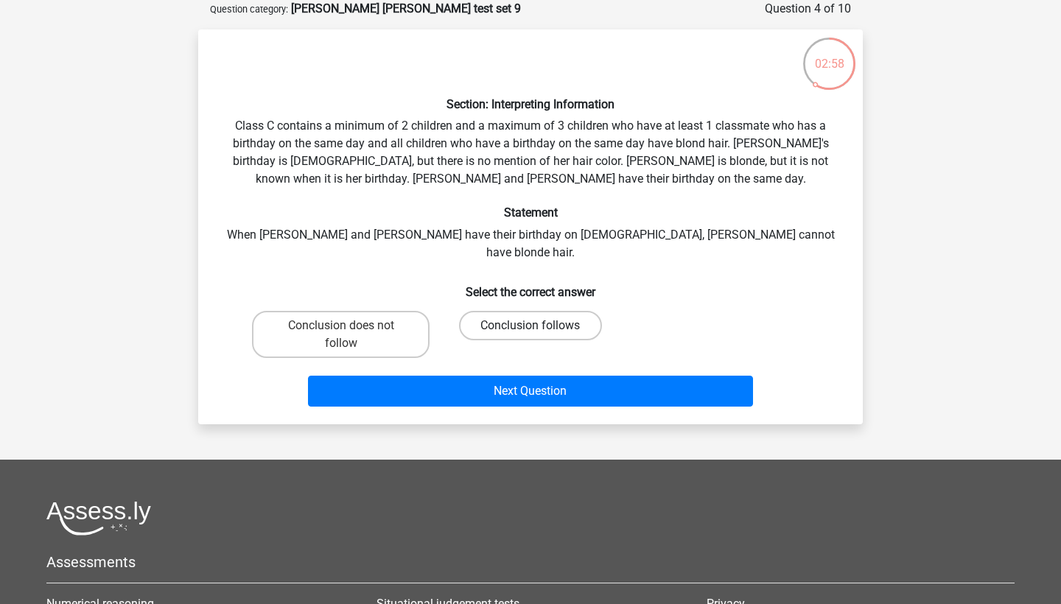
click at [506, 311] on label "Conclusion follows" at bounding box center [530, 325] width 142 height 29
click at [530, 326] on input "Conclusion follows" at bounding box center [535, 331] width 10 height 10
radio input "true"
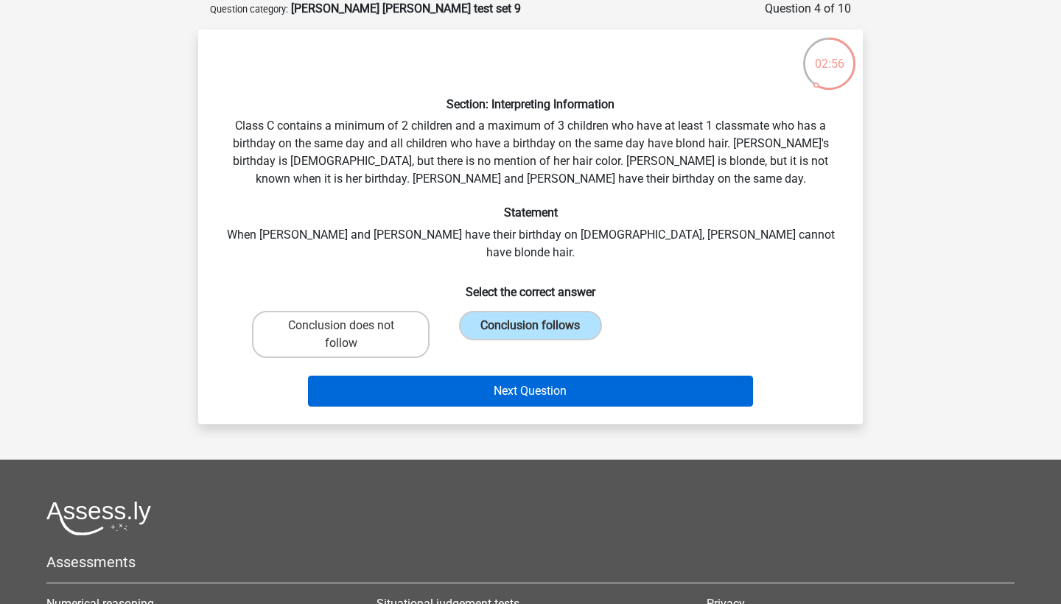
click at [502, 376] on button "Next Question" at bounding box center [531, 391] width 446 height 31
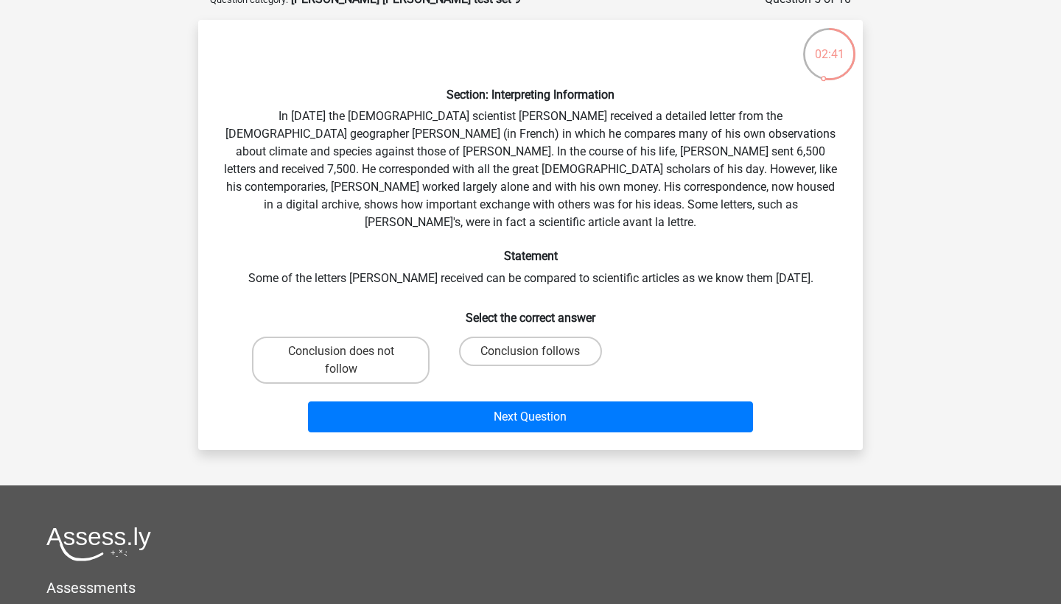
scroll to position [84, 0]
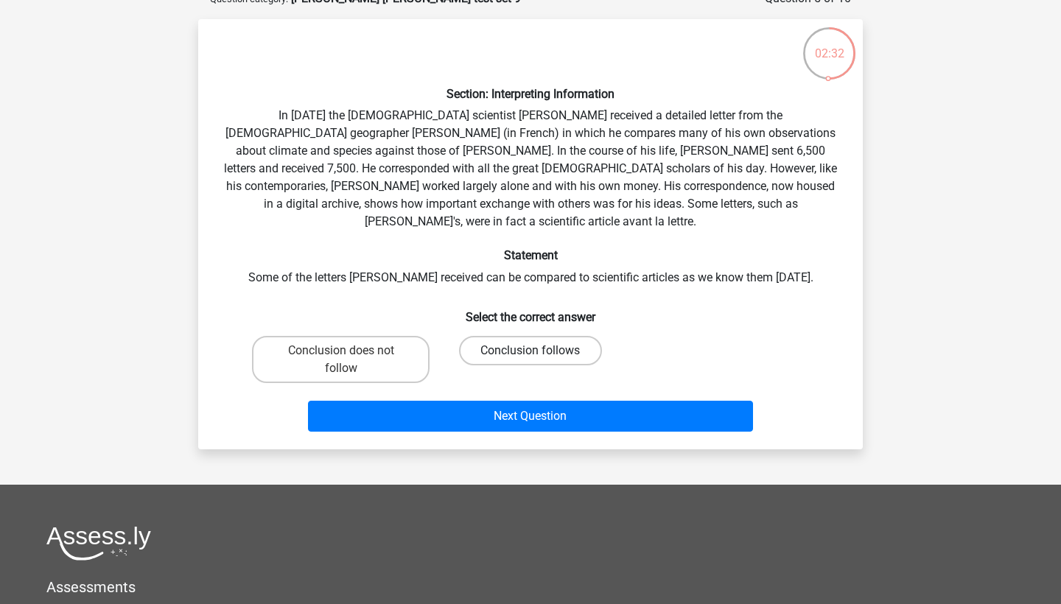
click at [487, 336] on label "Conclusion follows" at bounding box center [530, 350] width 142 height 29
click at [530, 351] on input "Conclusion follows" at bounding box center [535, 356] width 10 height 10
radio input "true"
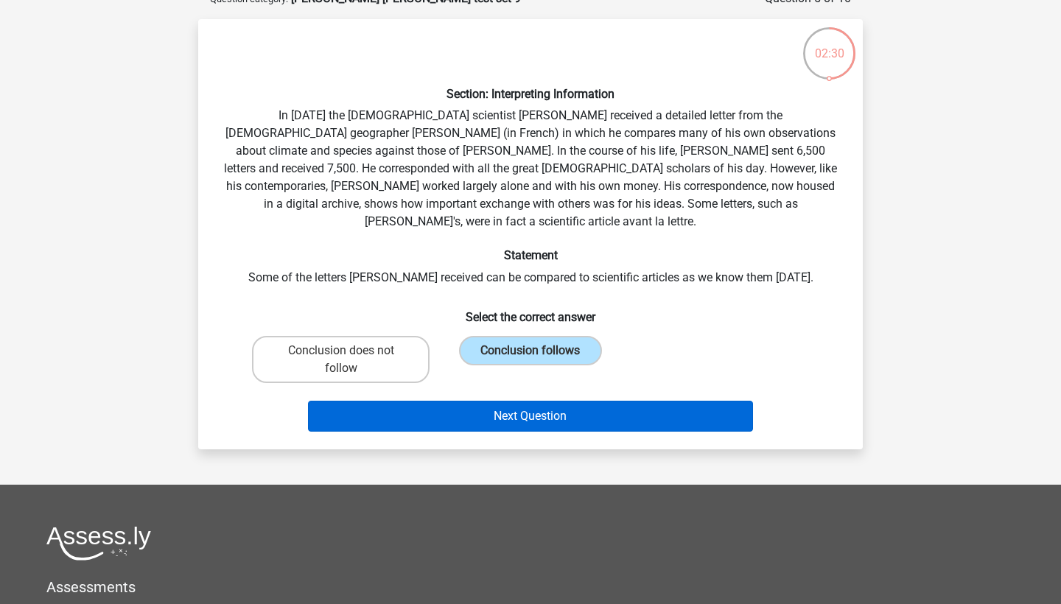
click at [484, 401] on button "Next Question" at bounding box center [531, 416] width 446 height 31
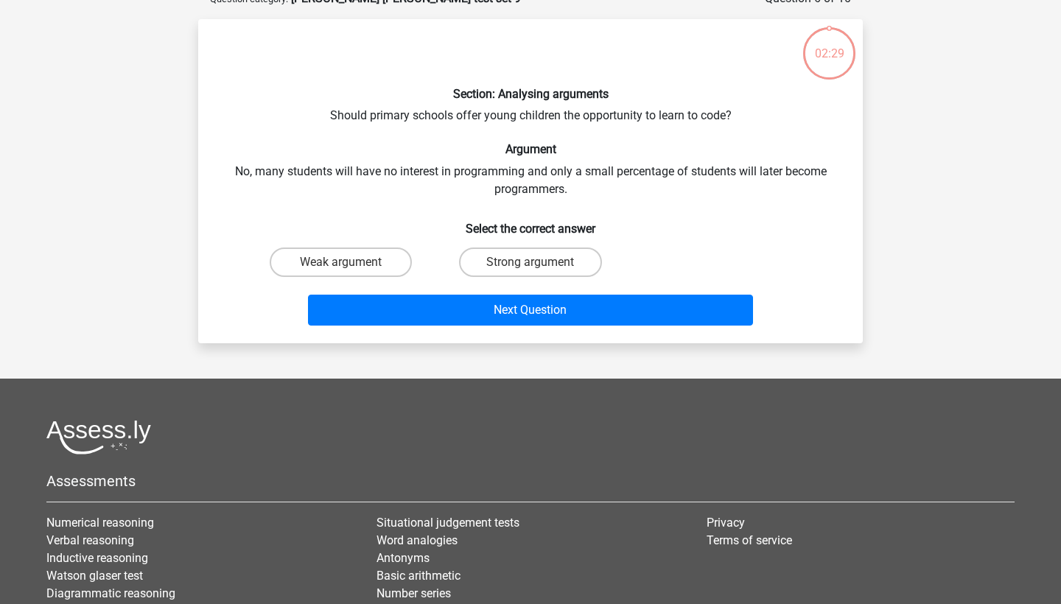
scroll to position [74, 0]
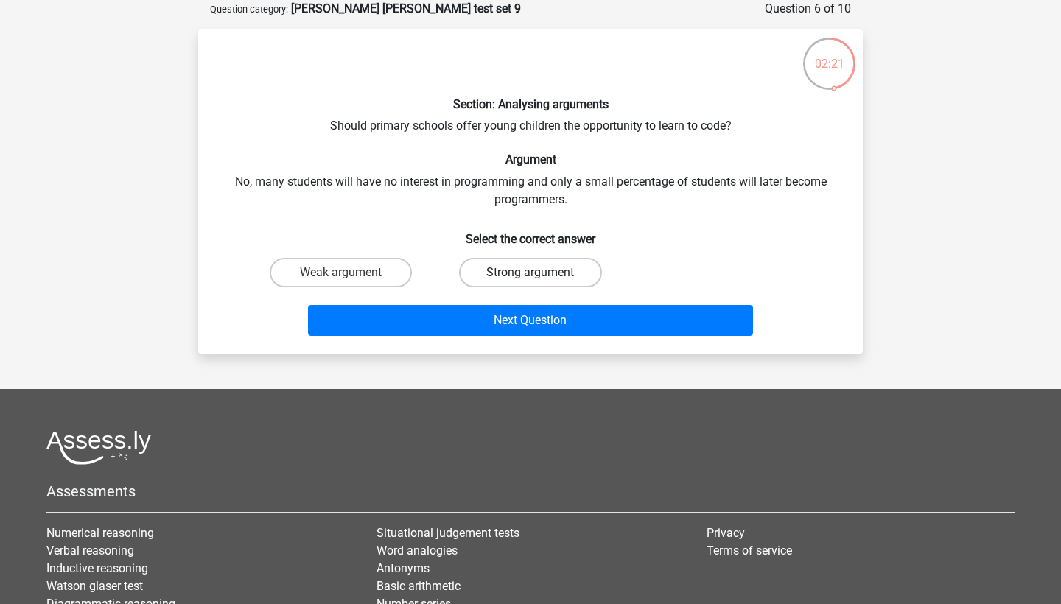
click at [508, 278] on label "Strong argument" at bounding box center [530, 272] width 142 height 29
click at [530, 278] on input "Strong argument" at bounding box center [535, 278] width 10 height 10
radio input "true"
click at [374, 274] on label "Weak argument" at bounding box center [341, 272] width 142 height 29
click at [351, 274] on input "Weak argument" at bounding box center [346, 278] width 10 height 10
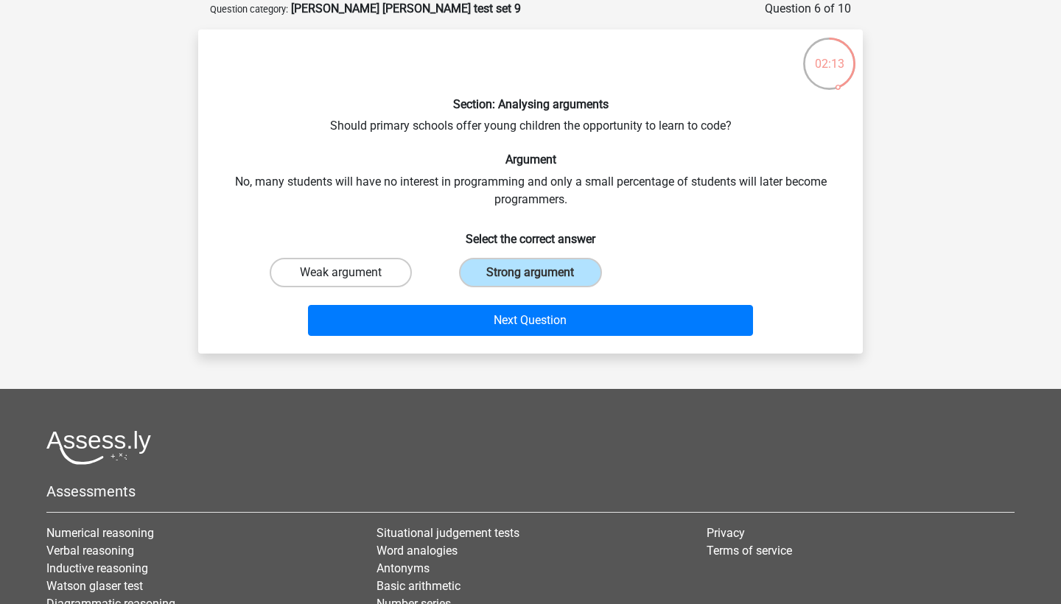
radio input "true"
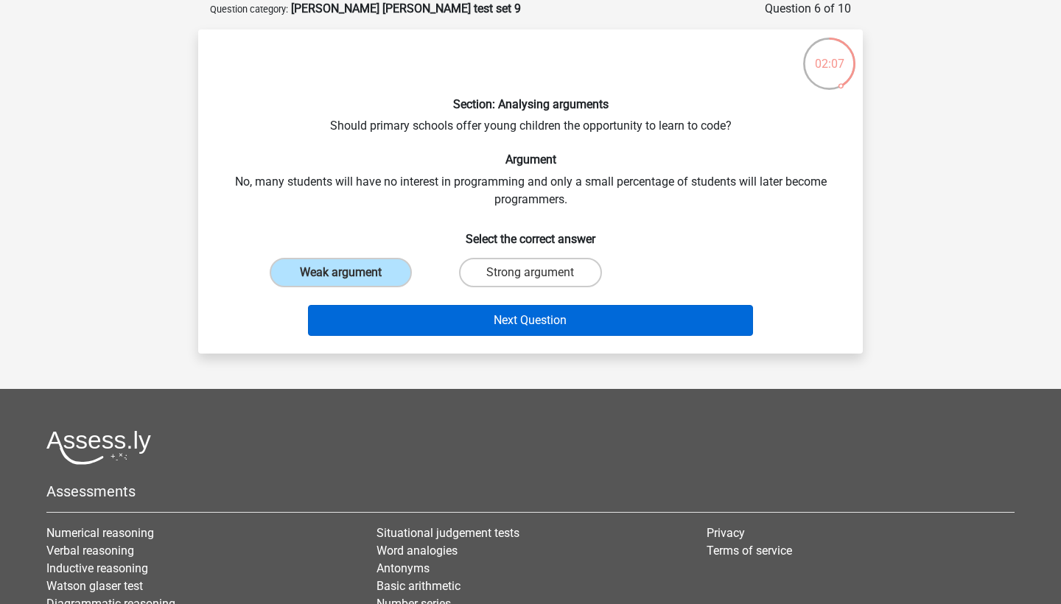
click at [531, 324] on button "Next Question" at bounding box center [531, 320] width 446 height 31
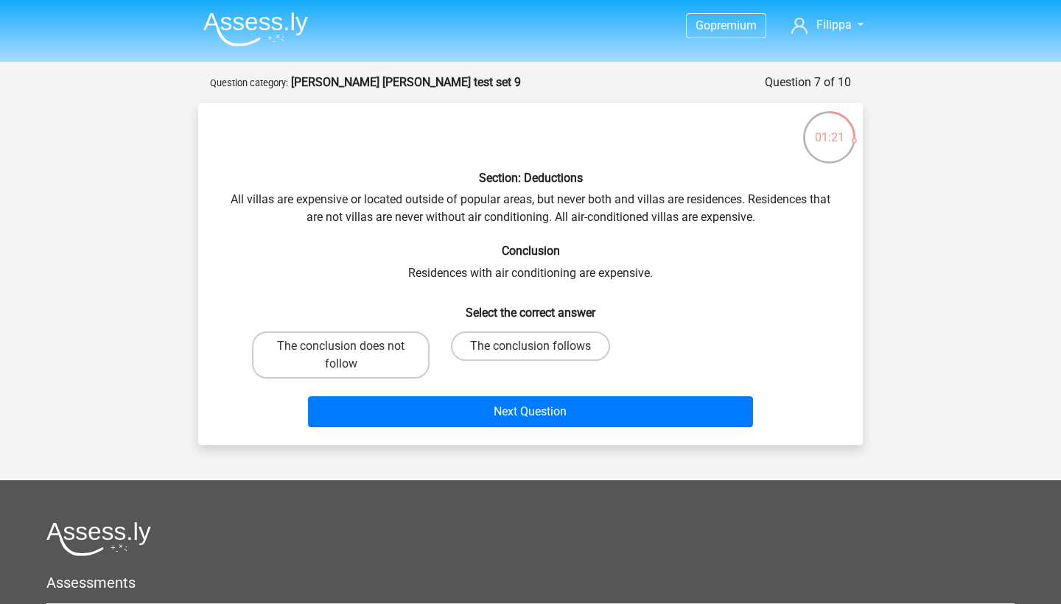
scroll to position [1, 0]
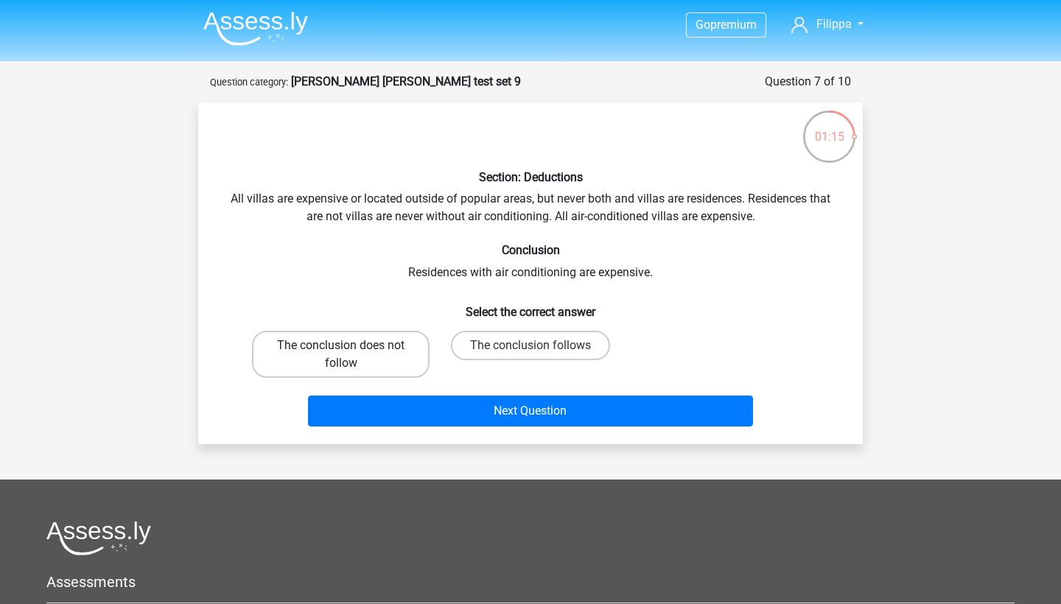
click at [402, 350] on label "The conclusion does not follow" at bounding box center [341, 354] width 178 height 47
click at [351, 350] on input "The conclusion does not follow" at bounding box center [346, 351] width 10 height 10
radio input "true"
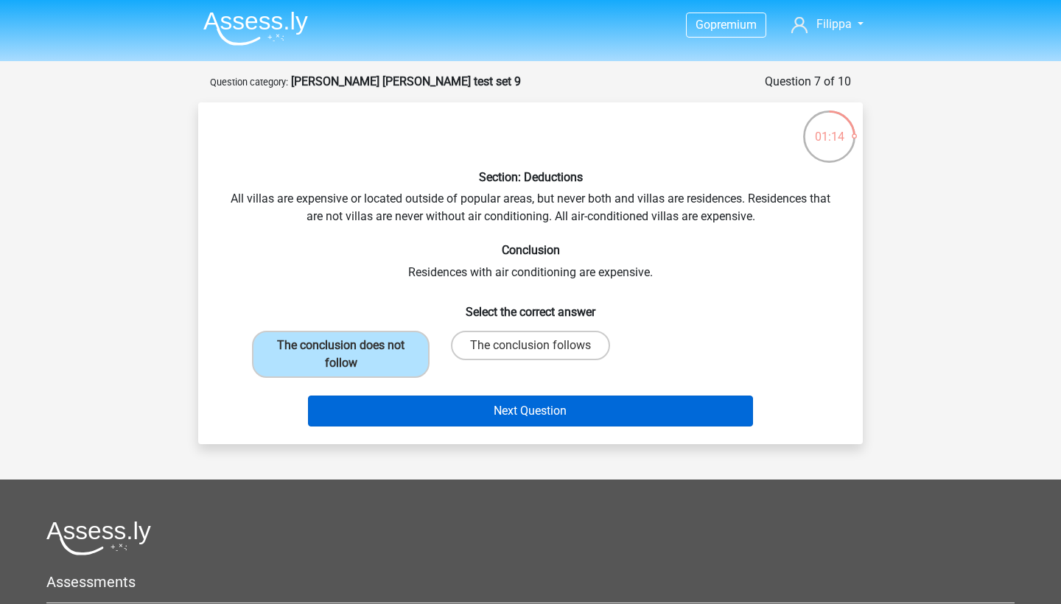
click at [460, 410] on button "Next Question" at bounding box center [531, 411] width 446 height 31
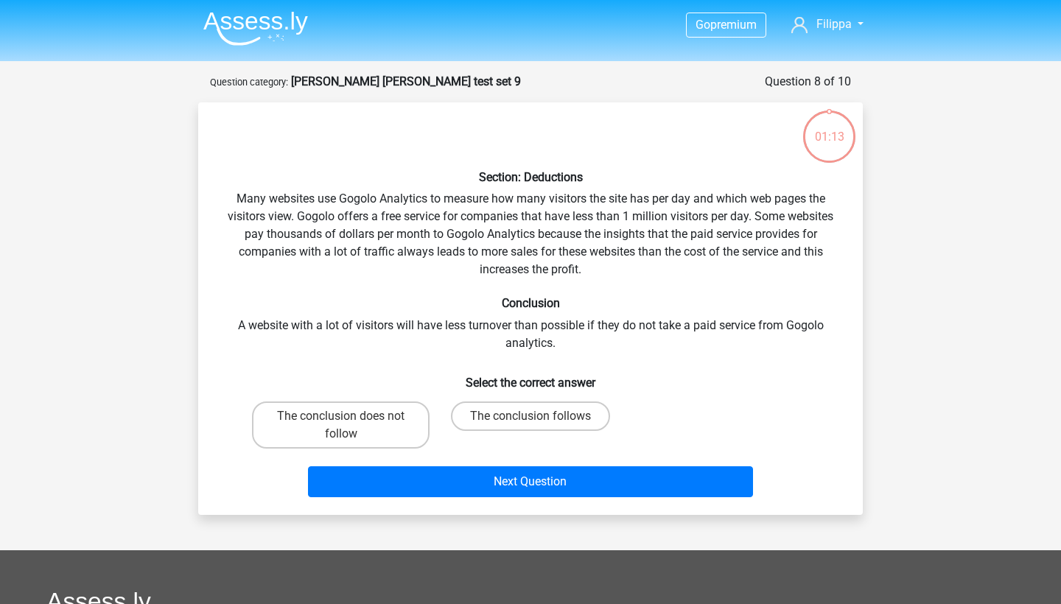
scroll to position [74, 0]
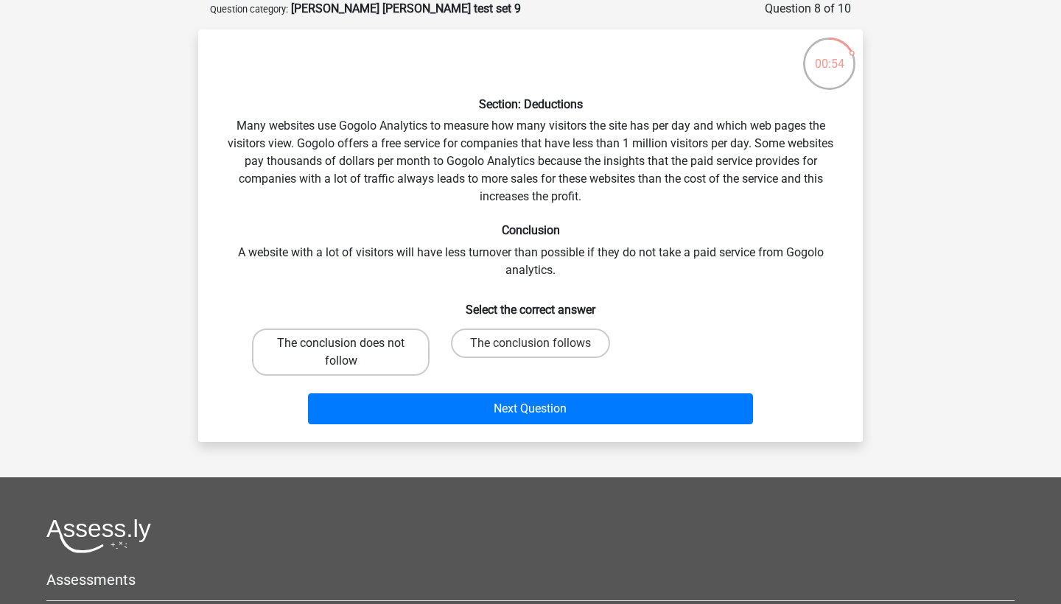
click at [404, 343] on label "The conclusion does not follow" at bounding box center [341, 352] width 178 height 47
click at [351, 343] on input "The conclusion does not follow" at bounding box center [346, 348] width 10 height 10
radio input "true"
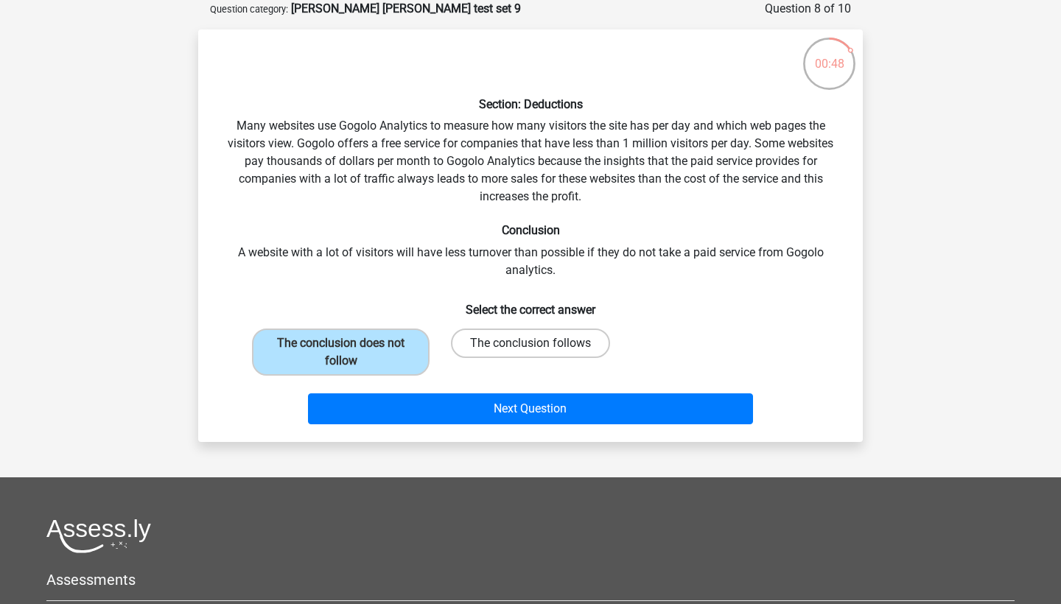
click at [516, 341] on label "The conclusion follows" at bounding box center [530, 343] width 159 height 29
click at [530, 343] on input "The conclusion follows" at bounding box center [535, 348] width 10 height 10
radio input "true"
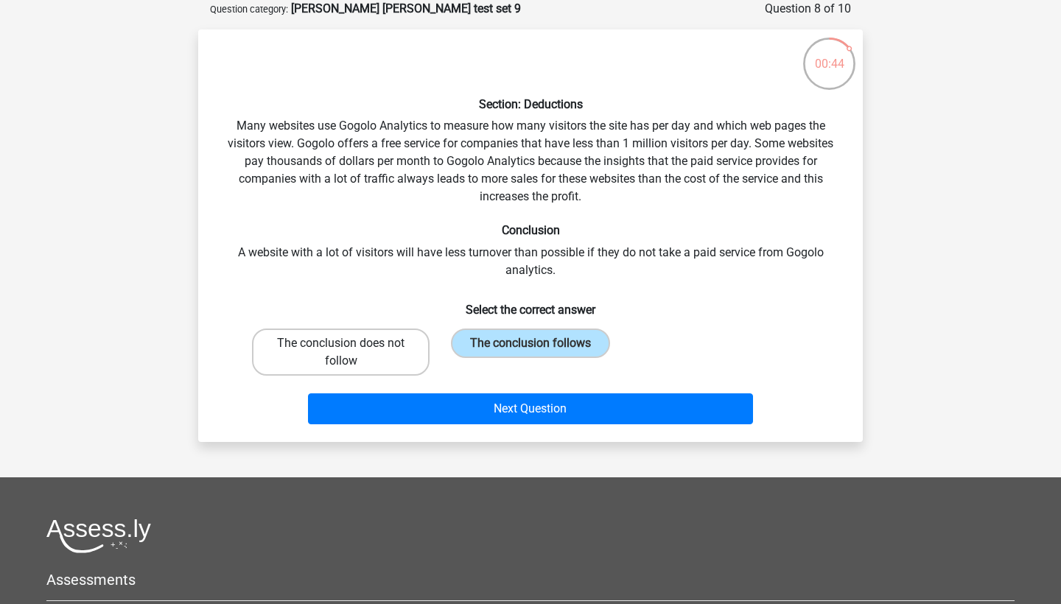
click at [387, 351] on label "The conclusion does not follow" at bounding box center [341, 352] width 178 height 47
click at [351, 351] on input "The conclusion does not follow" at bounding box center [346, 348] width 10 height 10
radio input "true"
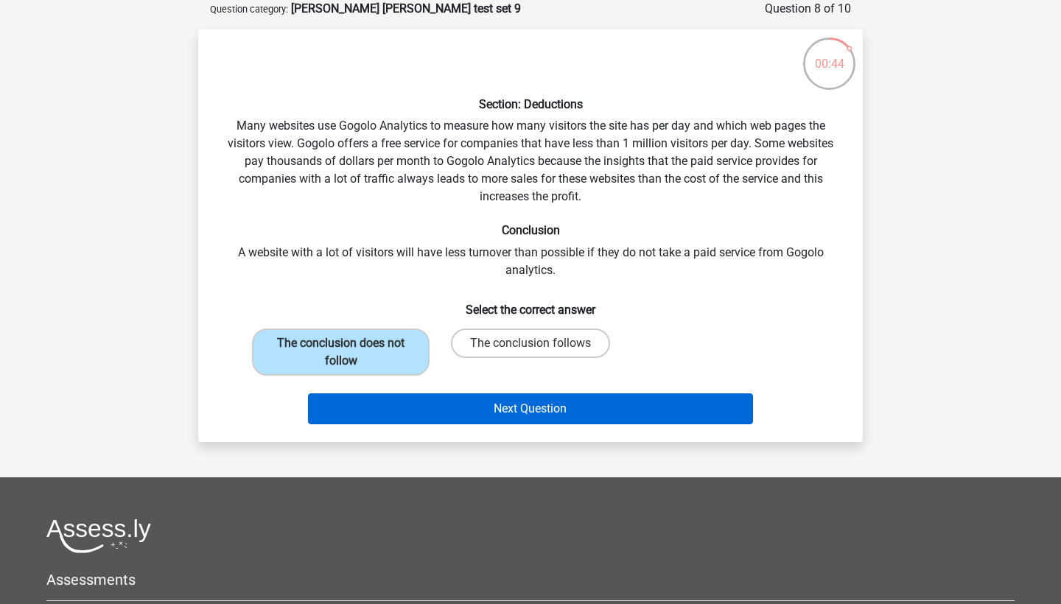
click at [416, 405] on button "Next Question" at bounding box center [531, 408] width 446 height 31
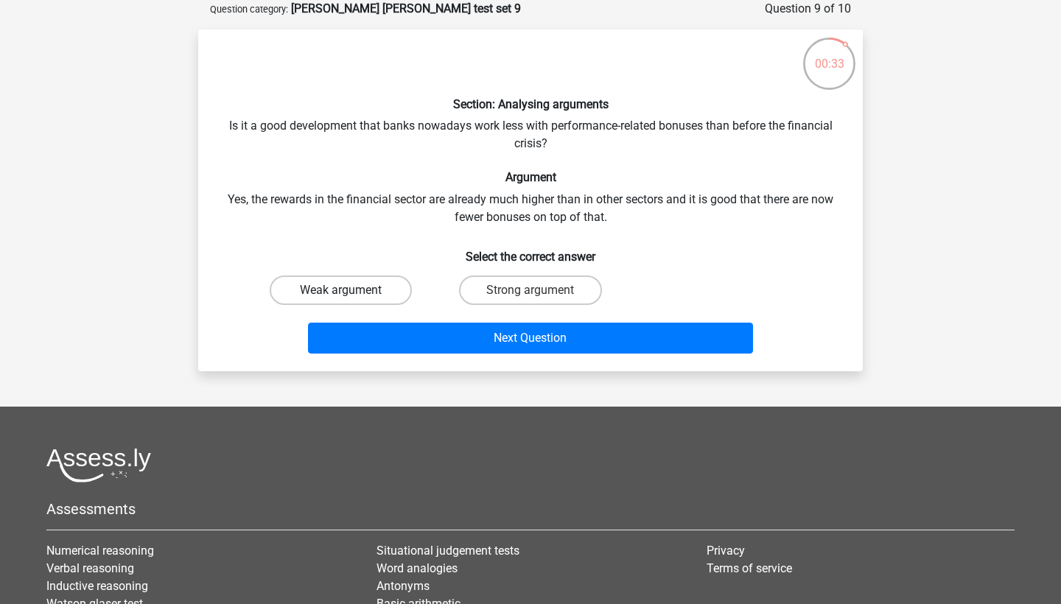
click at [379, 278] on label "Weak argument" at bounding box center [341, 290] width 142 height 29
click at [351, 290] on input "Weak argument" at bounding box center [346, 295] width 10 height 10
radio input "true"
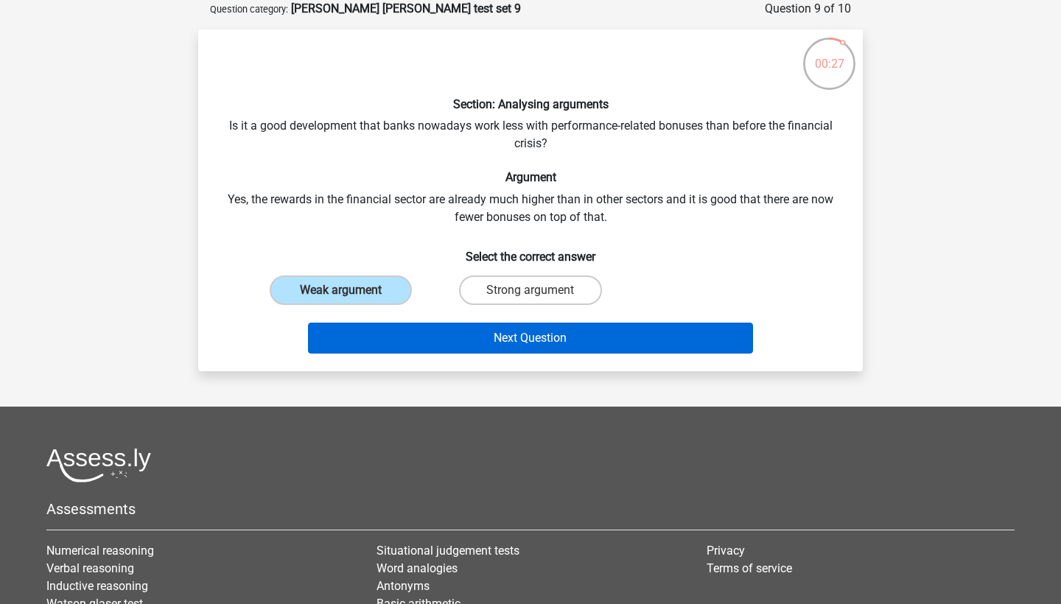
click at [596, 344] on button "Next Question" at bounding box center [531, 338] width 446 height 31
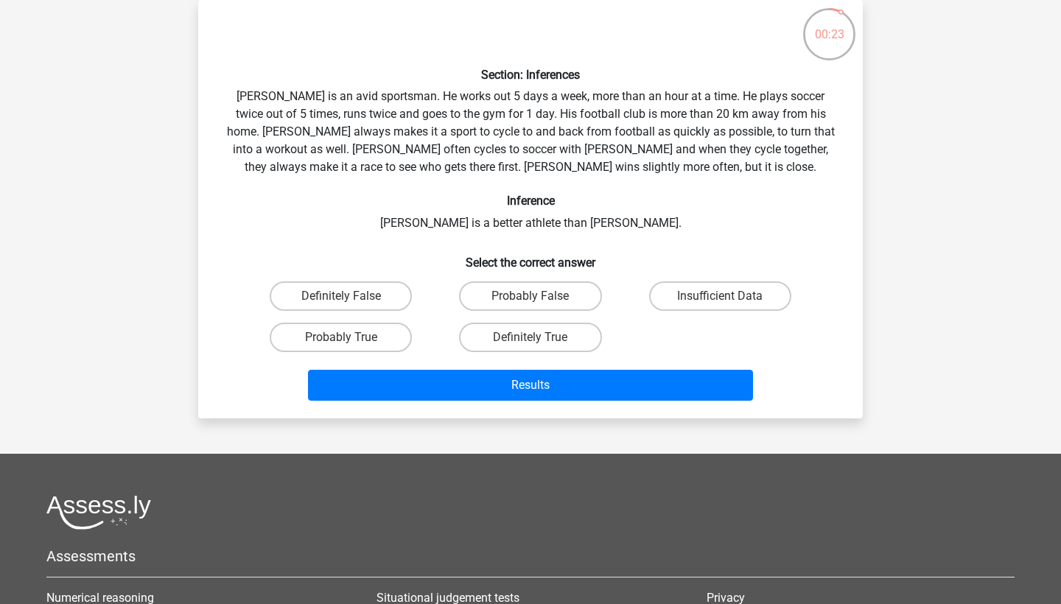
scroll to position [106, 0]
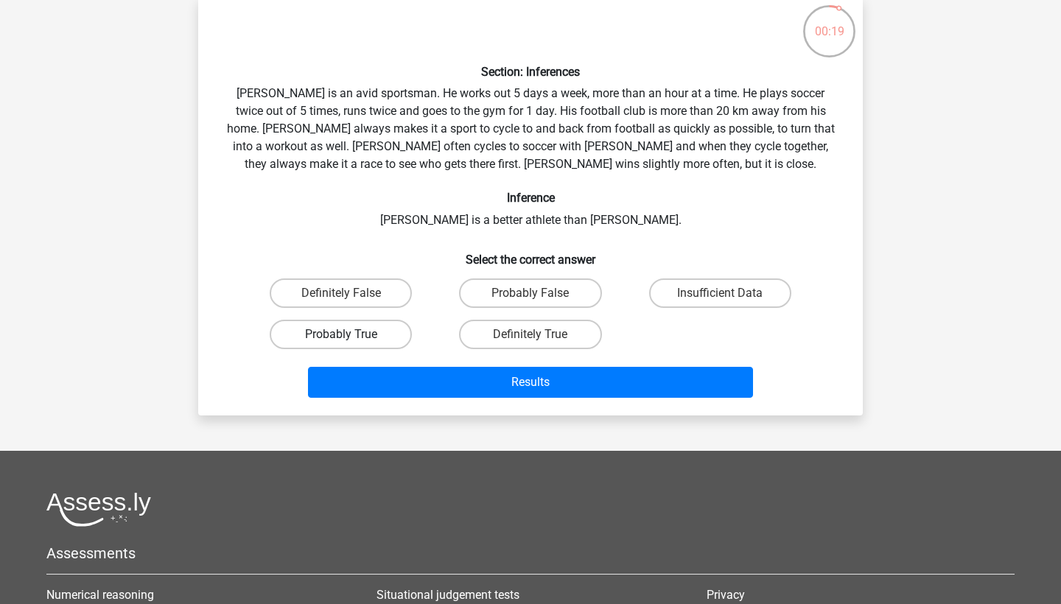
click at [382, 331] on label "Probably True" at bounding box center [341, 334] width 142 height 29
click at [351, 334] on input "Probably True" at bounding box center [346, 339] width 10 height 10
radio input "true"
click at [709, 281] on label "Insufficient Data" at bounding box center [720, 292] width 142 height 29
click at [720, 293] on input "Insufficient Data" at bounding box center [725, 298] width 10 height 10
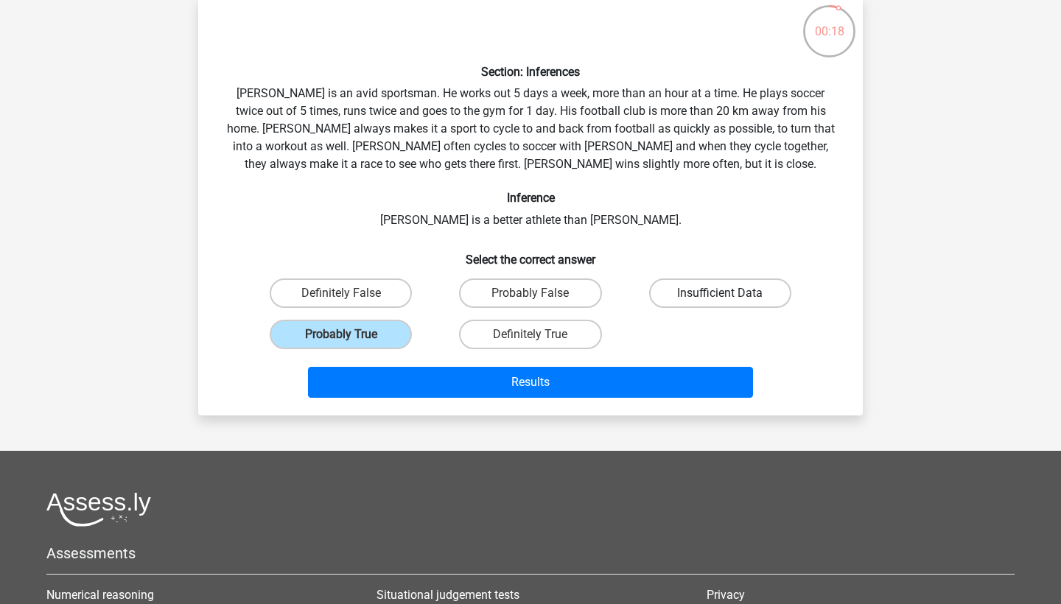
radio input "true"
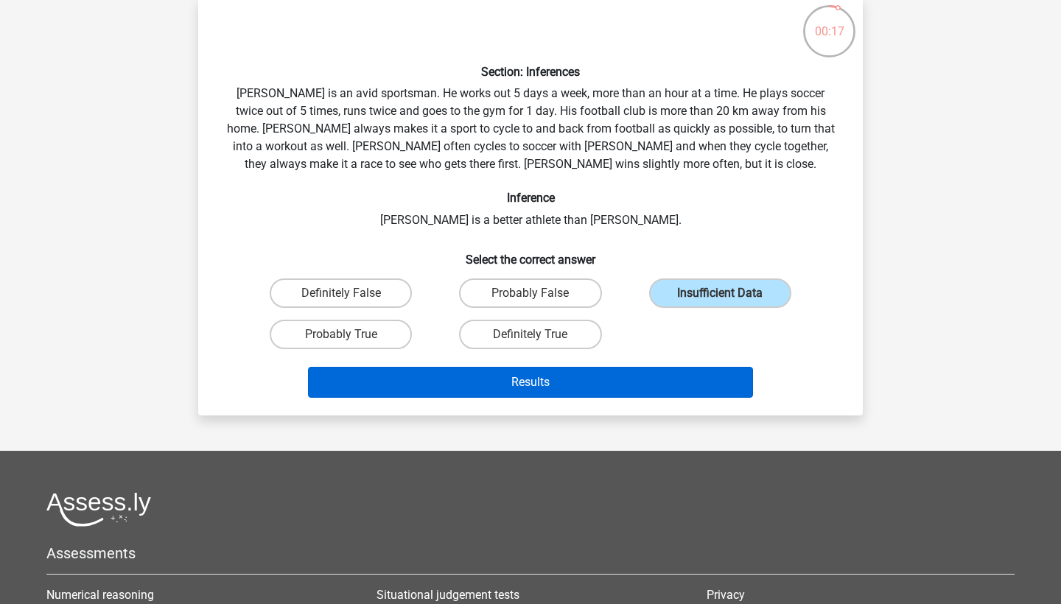
click at [587, 386] on button "Results" at bounding box center [531, 382] width 446 height 31
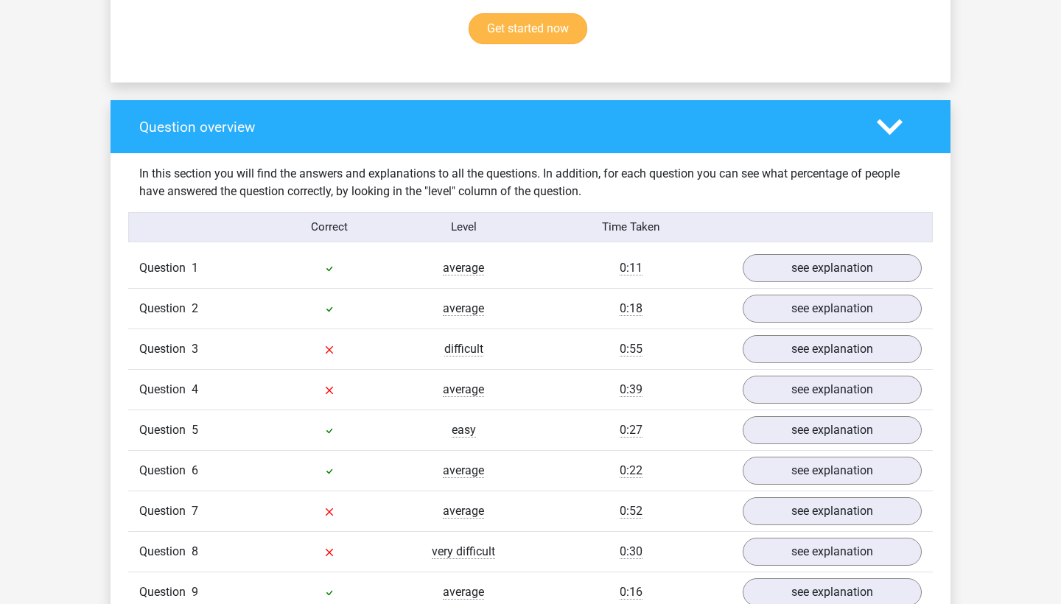
scroll to position [1171, 0]
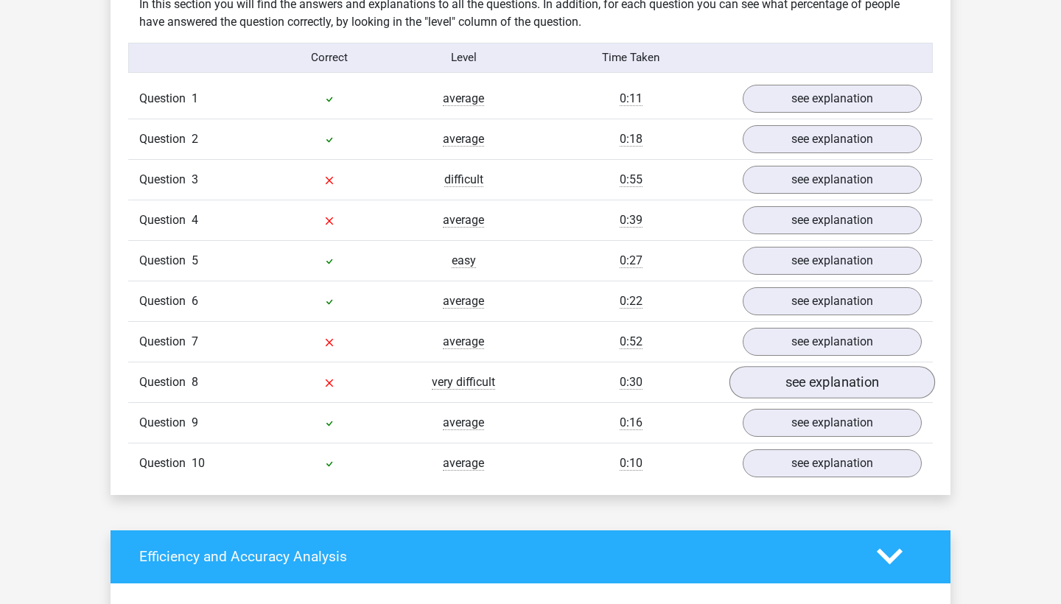
click at [782, 376] on link "see explanation" at bounding box center [832, 382] width 206 height 32
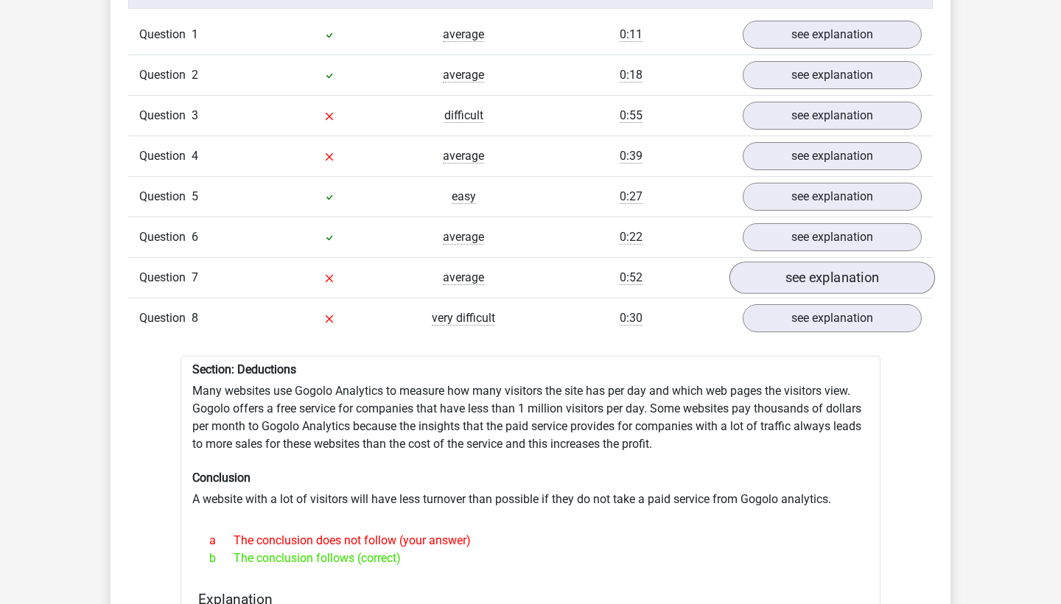
scroll to position [1199, 0]
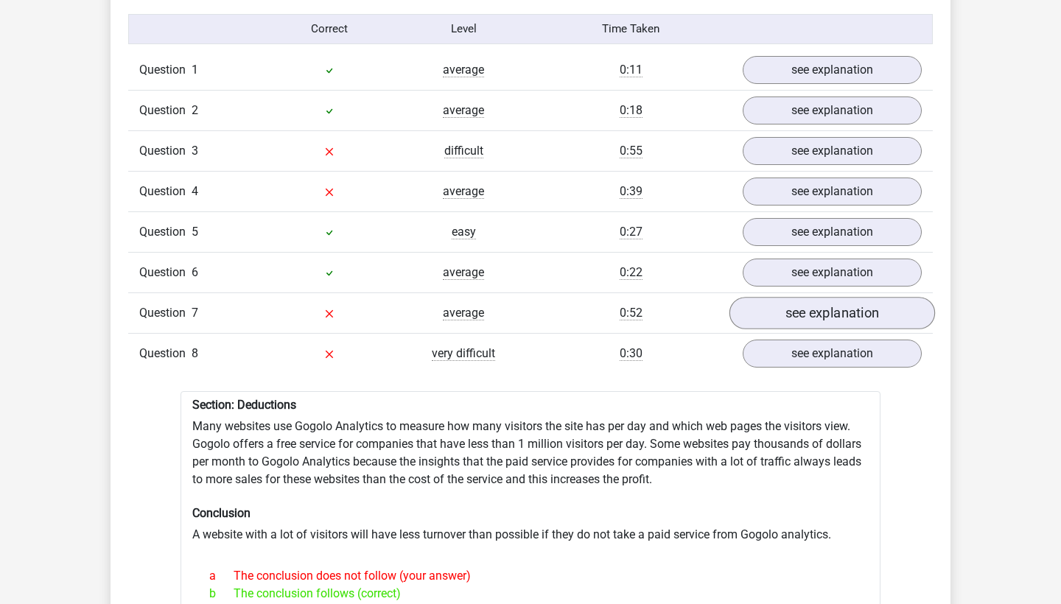
click at [786, 310] on link "see explanation" at bounding box center [832, 313] width 206 height 32
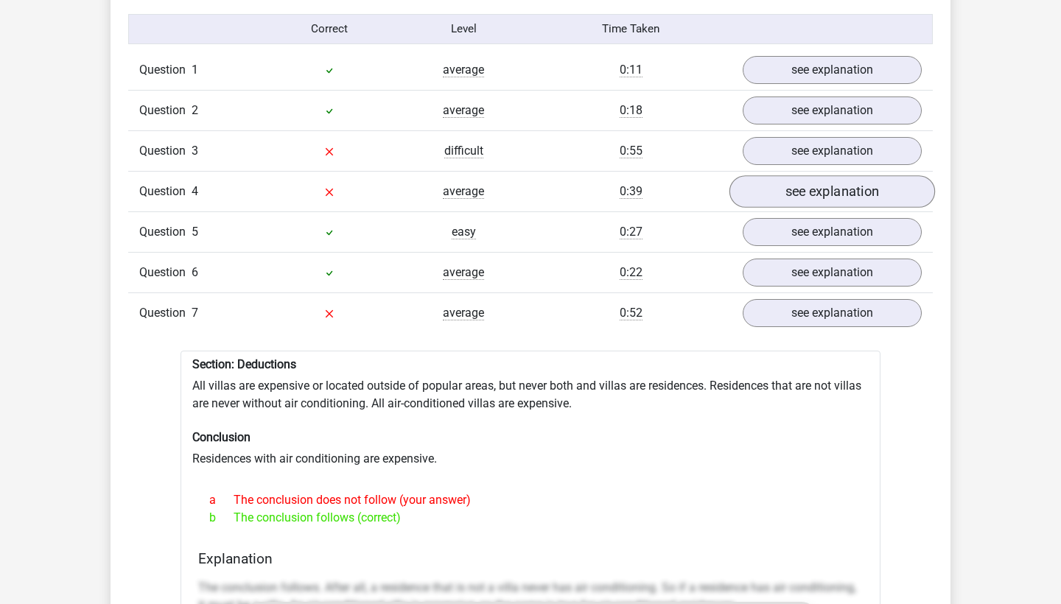
click at [810, 186] on link "see explanation" at bounding box center [832, 191] width 206 height 32
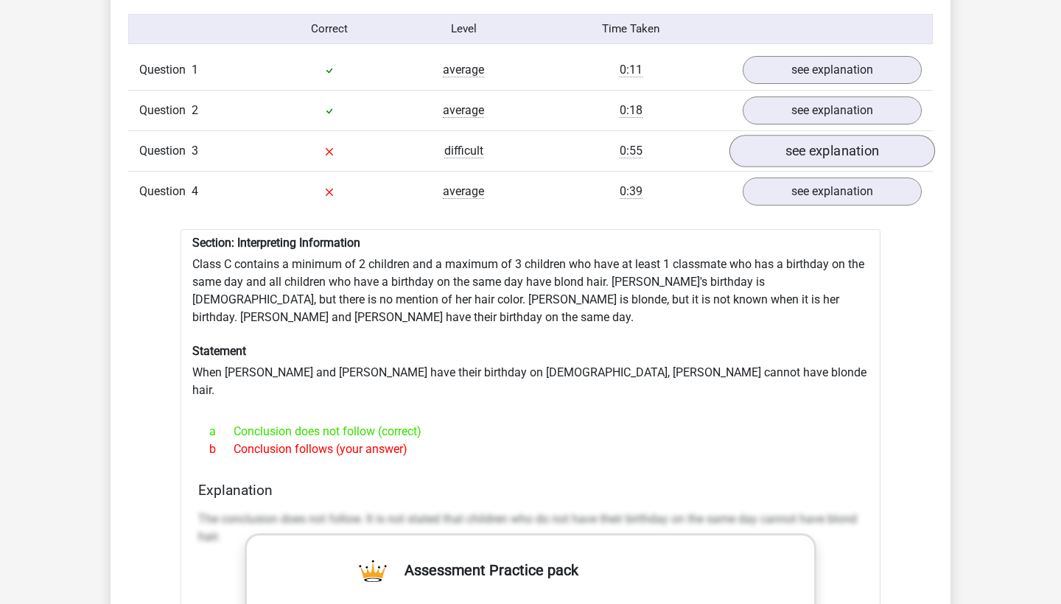
click at [802, 150] on link "see explanation" at bounding box center [832, 151] width 206 height 32
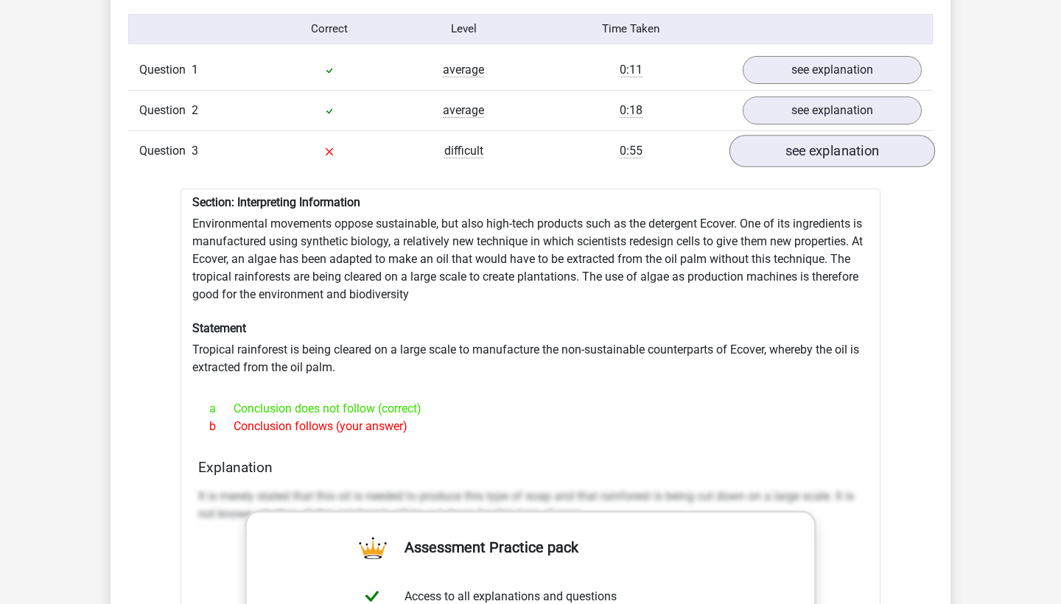
click at [802, 150] on link "see explanation" at bounding box center [832, 151] width 206 height 32
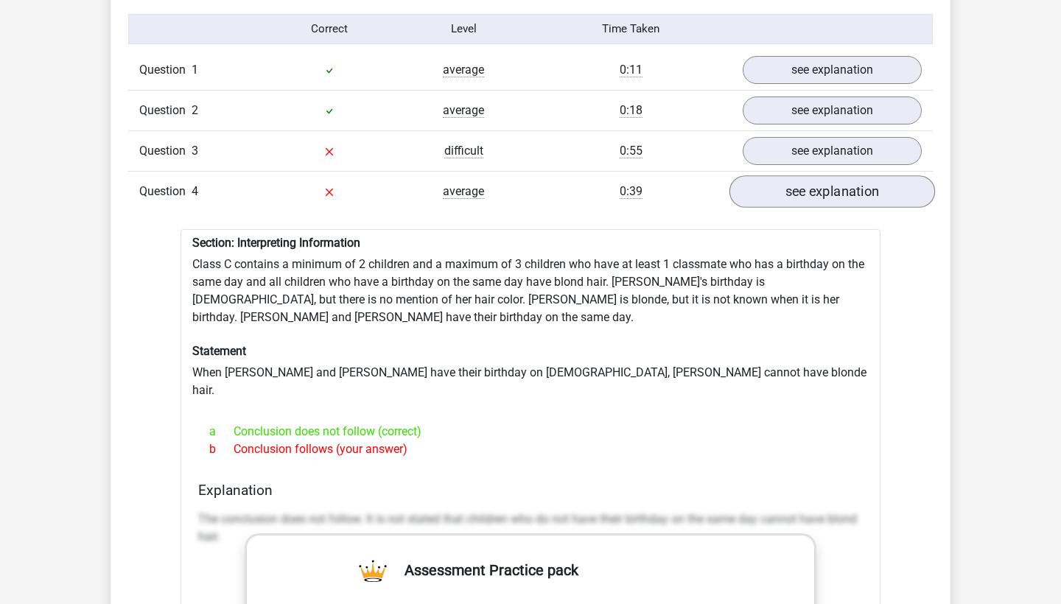
click at [799, 175] on link "see explanation" at bounding box center [832, 191] width 206 height 32
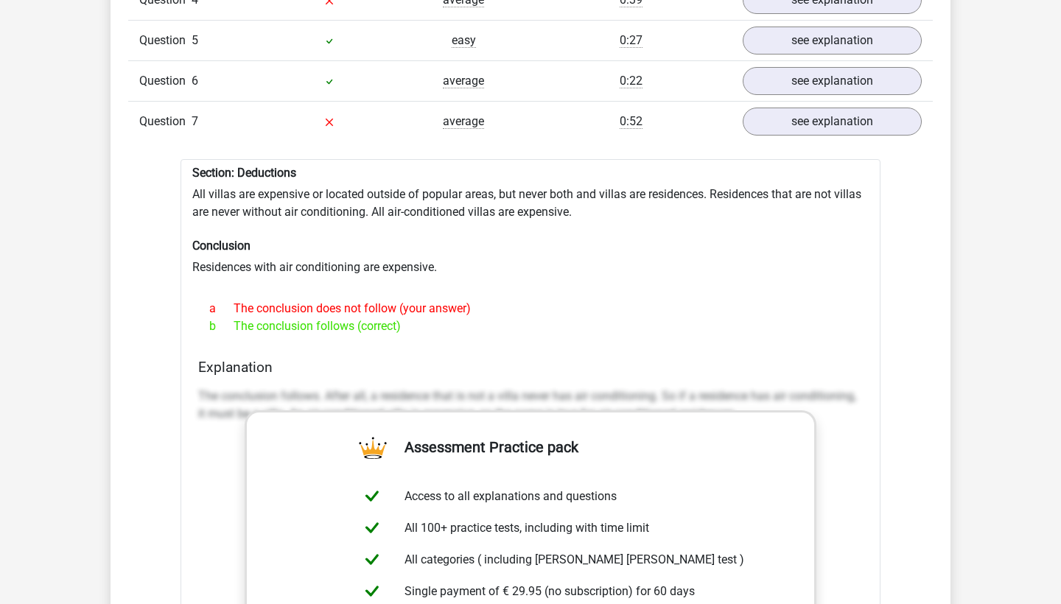
scroll to position [1393, 0]
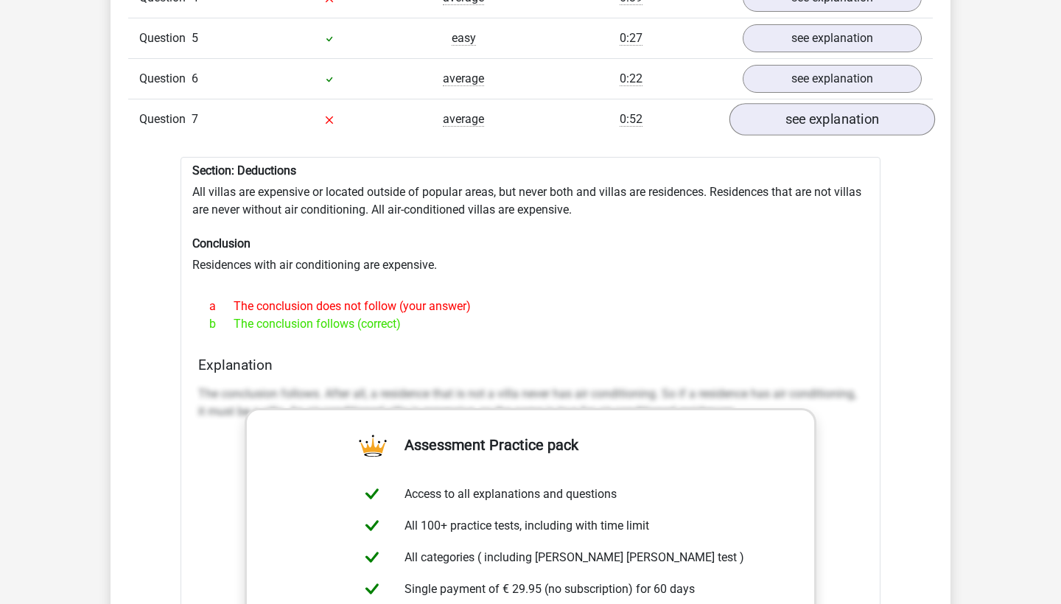
click at [790, 103] on link "see explanation" at bounding box center [832, 119] width 206 height 32
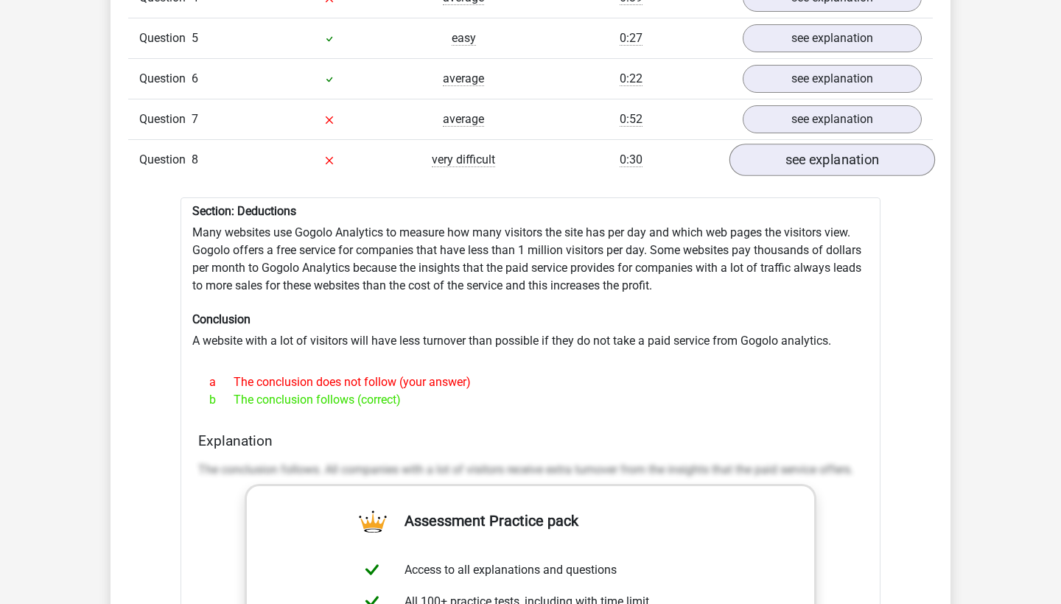
click at [789, 145] on link "see explanation" at bounding box center [832, 160] width 206 height 32
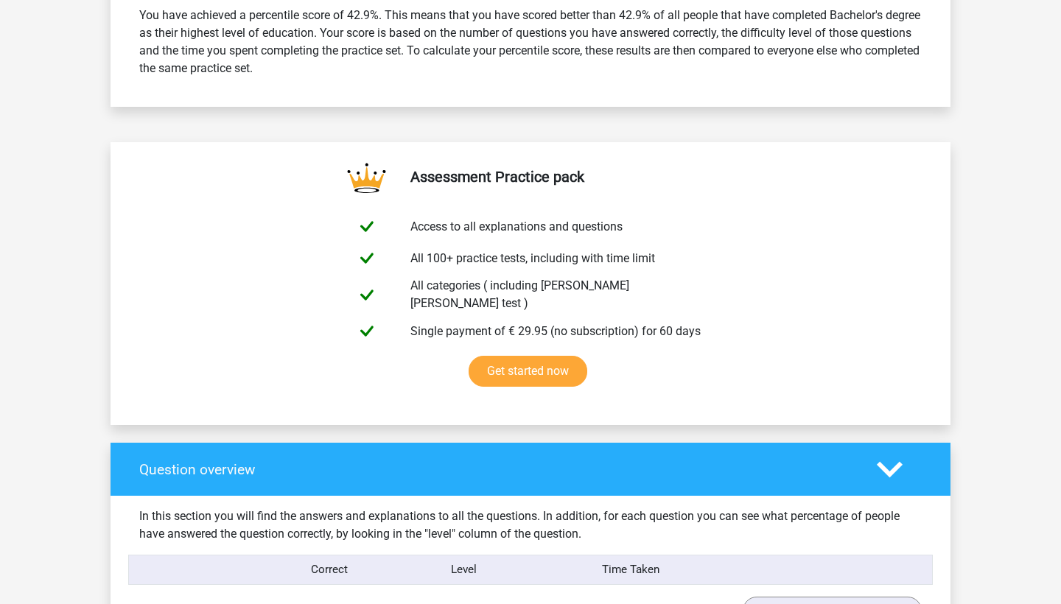
scroll to position [550, 0]
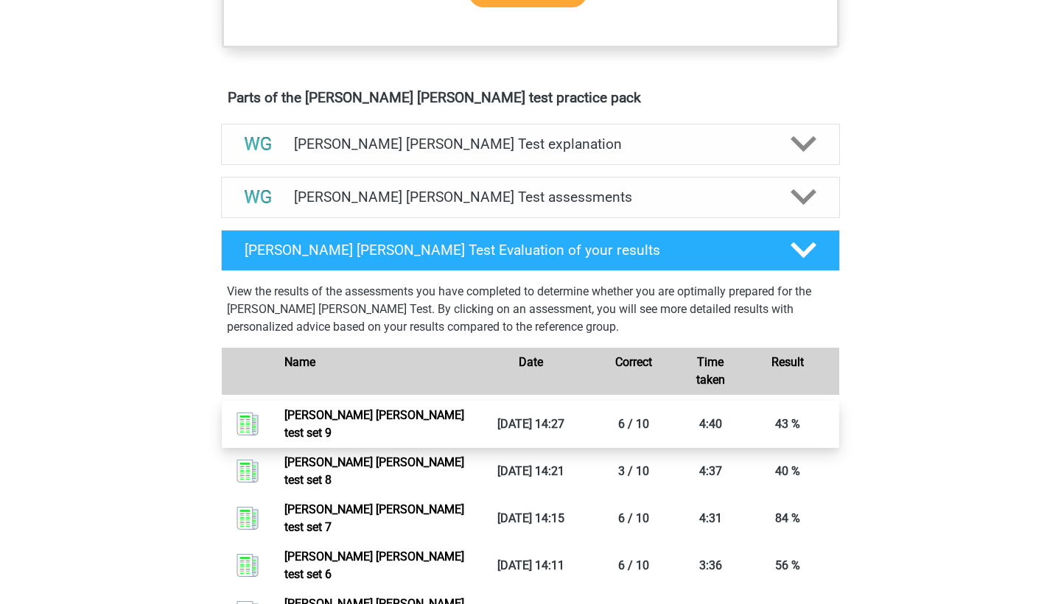
scroll to position [743, 0]
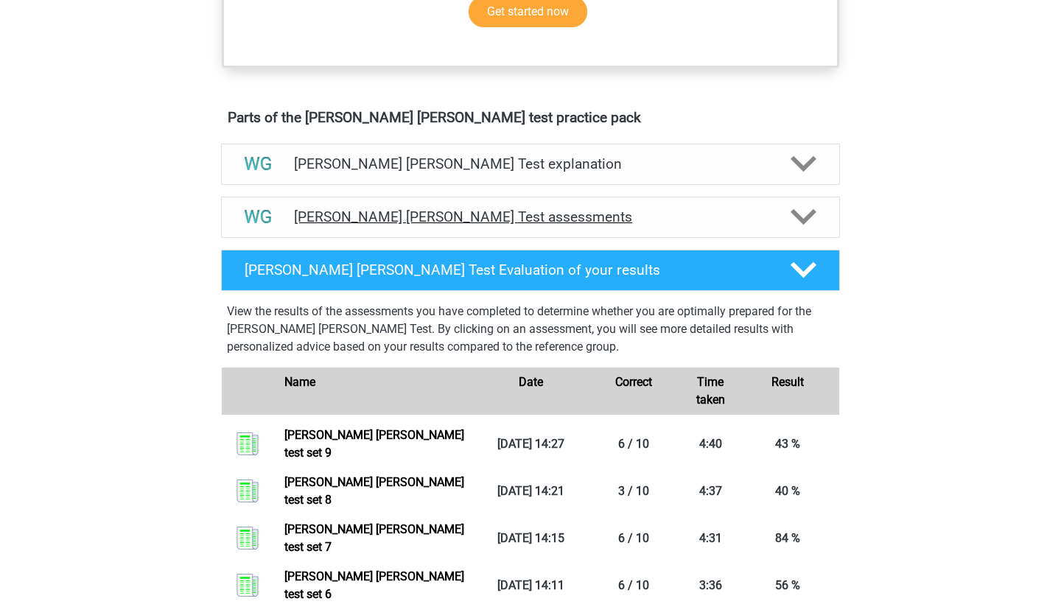
click at [323, 217] on h4 "[PERSON_NAME] [PERSON_NAME] Test assessments" at bounding box center [530, 216] width 473 height 17
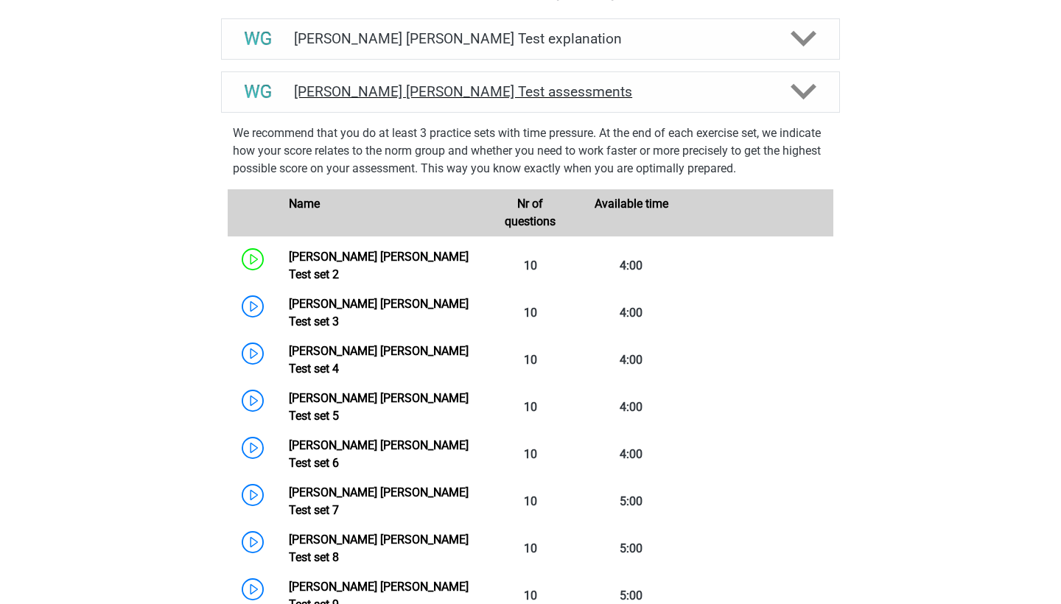
scroll to position [1124, 0]
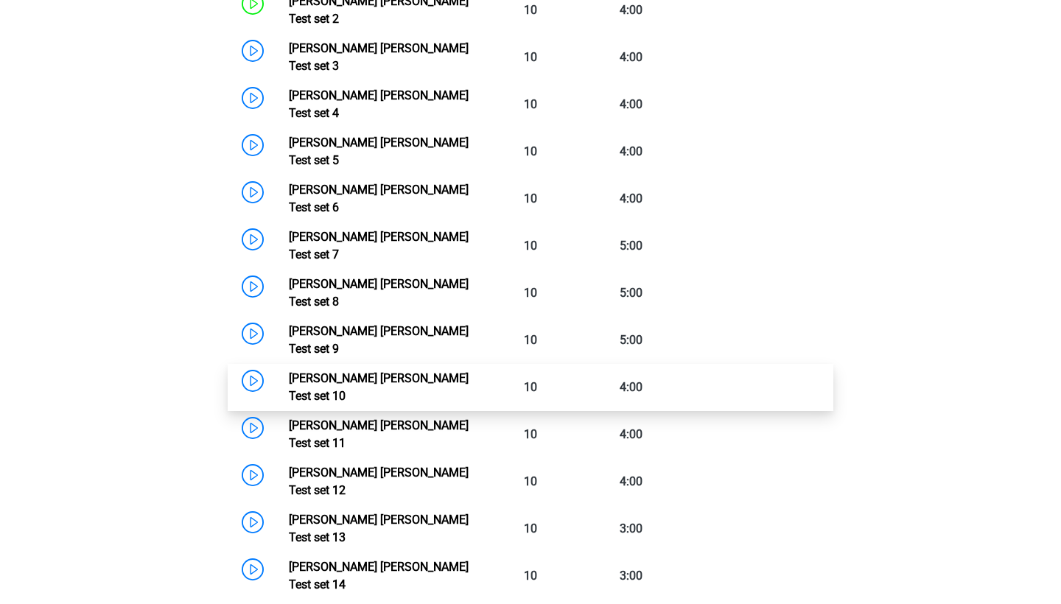
click at [289, 371] on link "[PERSON_NAME] [PERSON_NAME] Test set 10" at bounding box center [379, 387] width 180 height 32
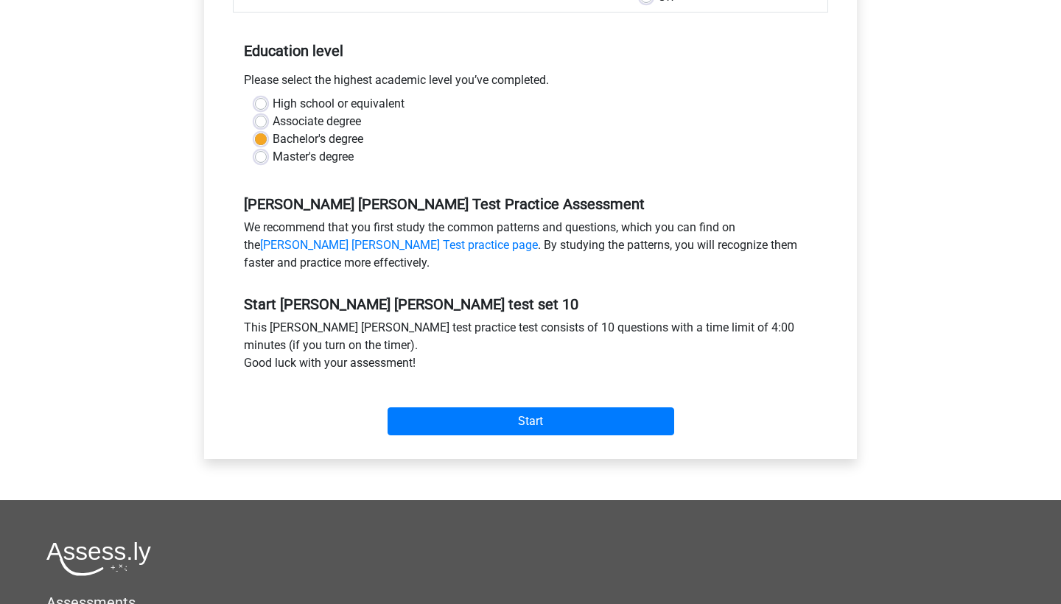
scroll to position [312, 0]
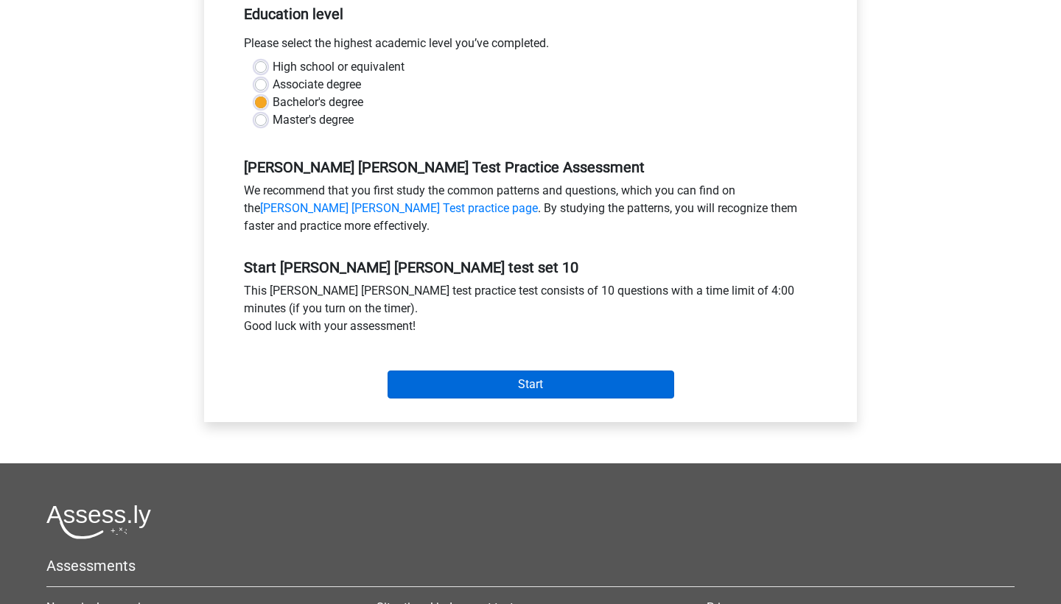
click at [524, 393] on input "Start" at bounding box center [531, 385] width 287 height 28
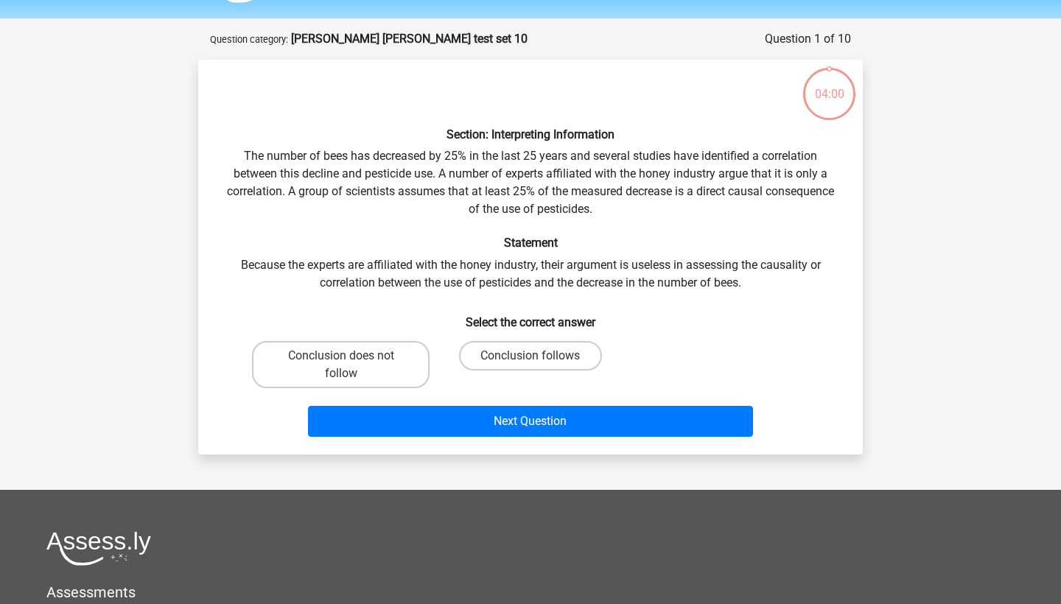
scroll to position [56, 0]
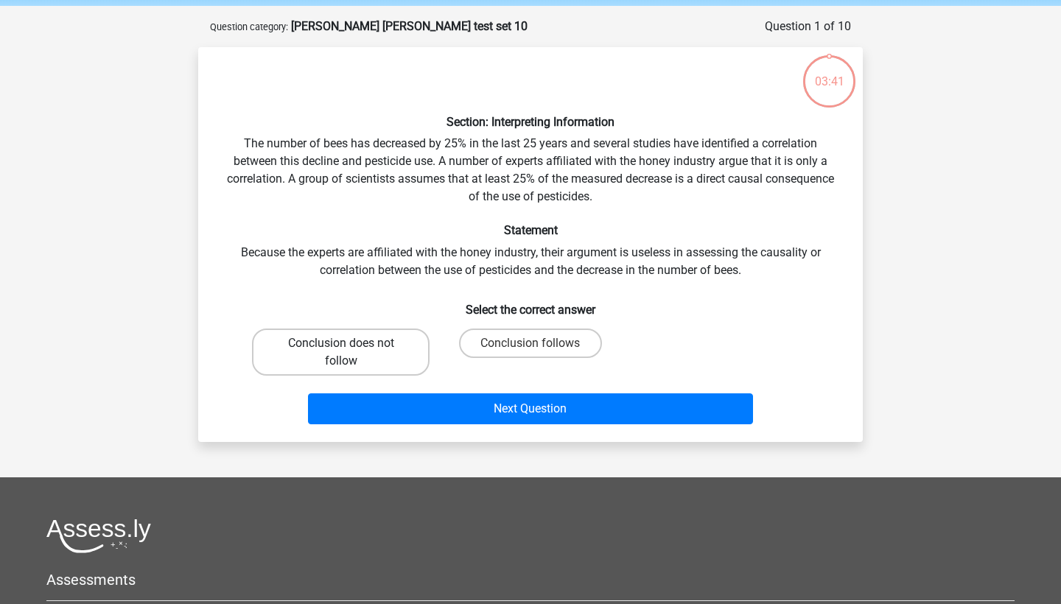
click at [399, 348] on label "Conclusion does not follow" at bounding box center [341, 352] width 178 height 47
click at [351, 348] on input "Conclusion does not follow" at bounding box center [346, 348] width 10 height 10
radio input "true"
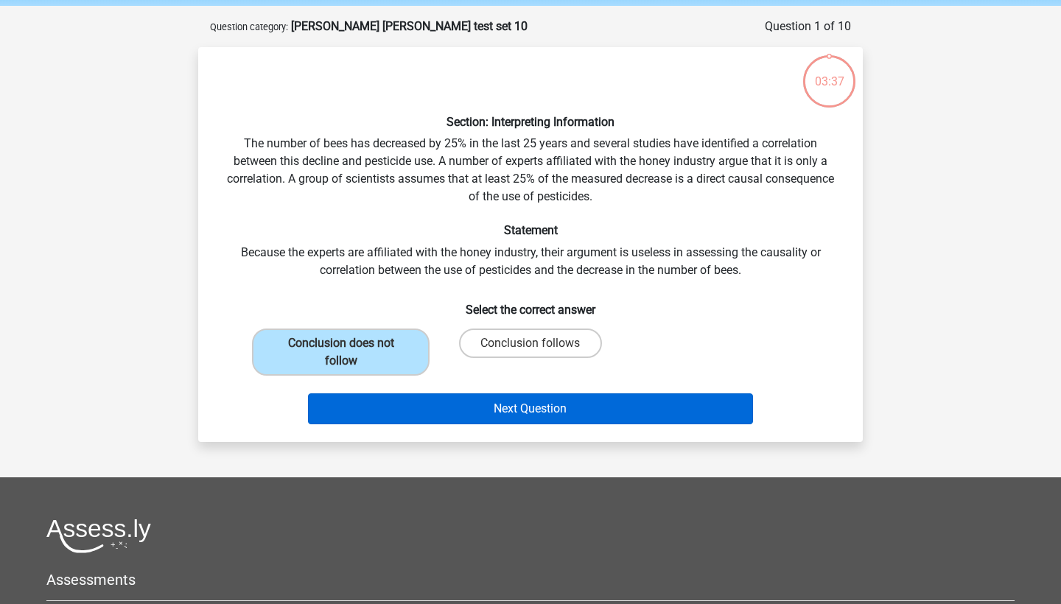
click at [537, 400] on button "Next Question" at bounding box center [531, 408] width 446 height 31
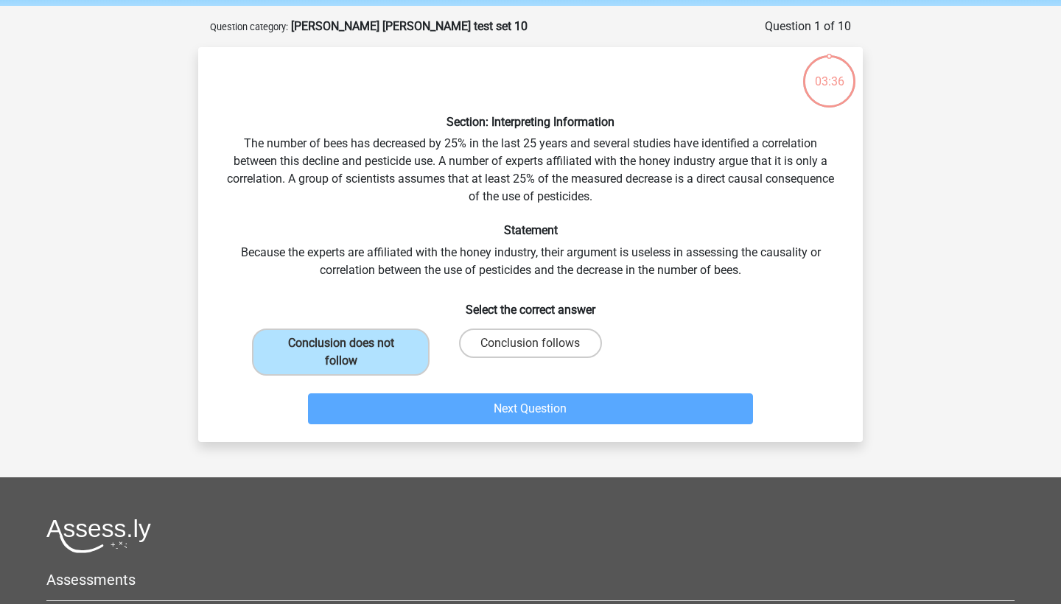
scroll to position [74, 0]
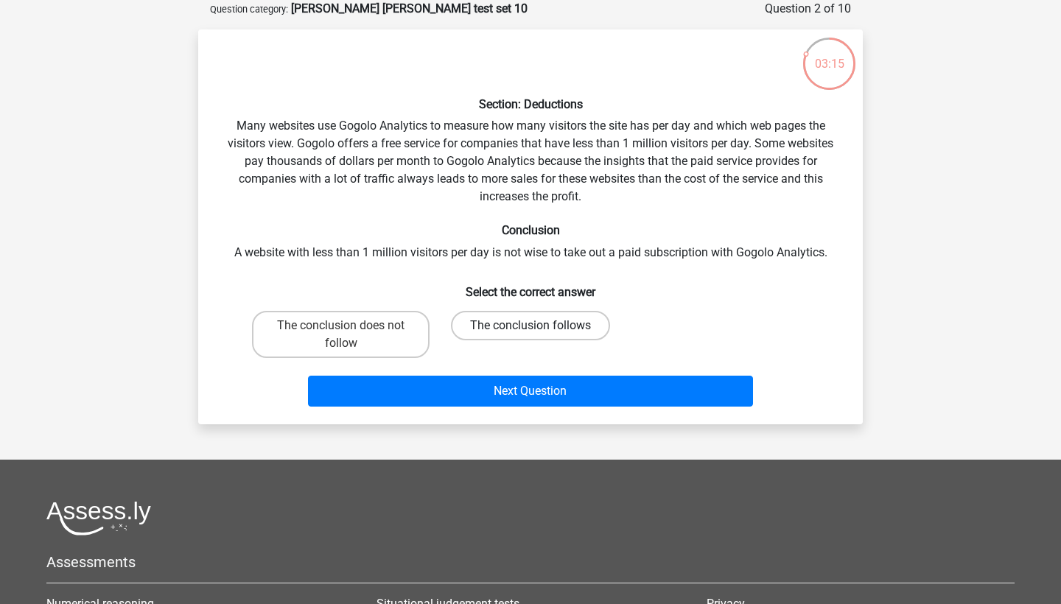
click at [472, 326] on label "The conclusion follows" at bounding box center [530, 325] width 159 height 29
click at [530, 326] on input "The conclusion follows" at bounding box center [535, 331] width 10 height 10
radio input "true"
click at [382, 323] on label "The conclusion does not follow" at bounding box center [341, 334] width 178 height 47
click at [351, 326] on input "The conclusion does not follow" at bounding box center [346, 331] width 10 height 10
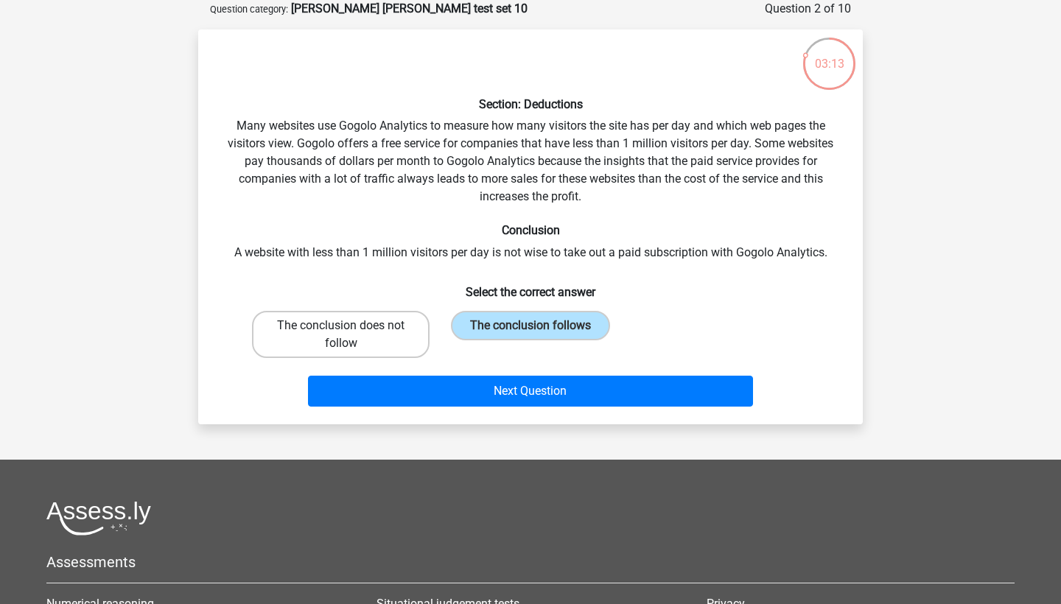
radio input "true"
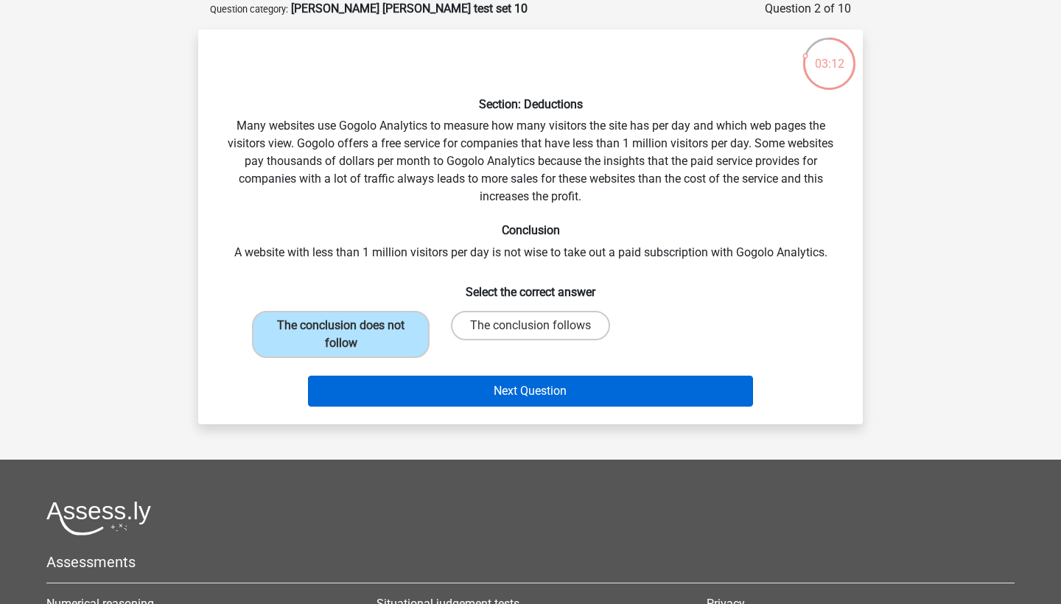
click at [505, 387] on button "Next Question" at bounding box center [531, 391] width 446 height 31
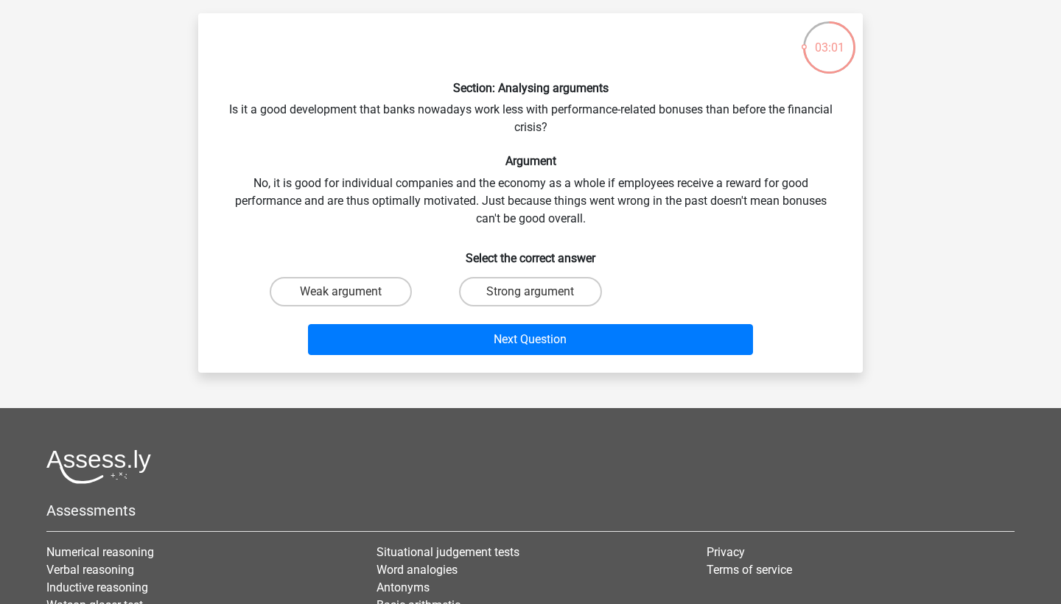
scroll to position [96, 0]
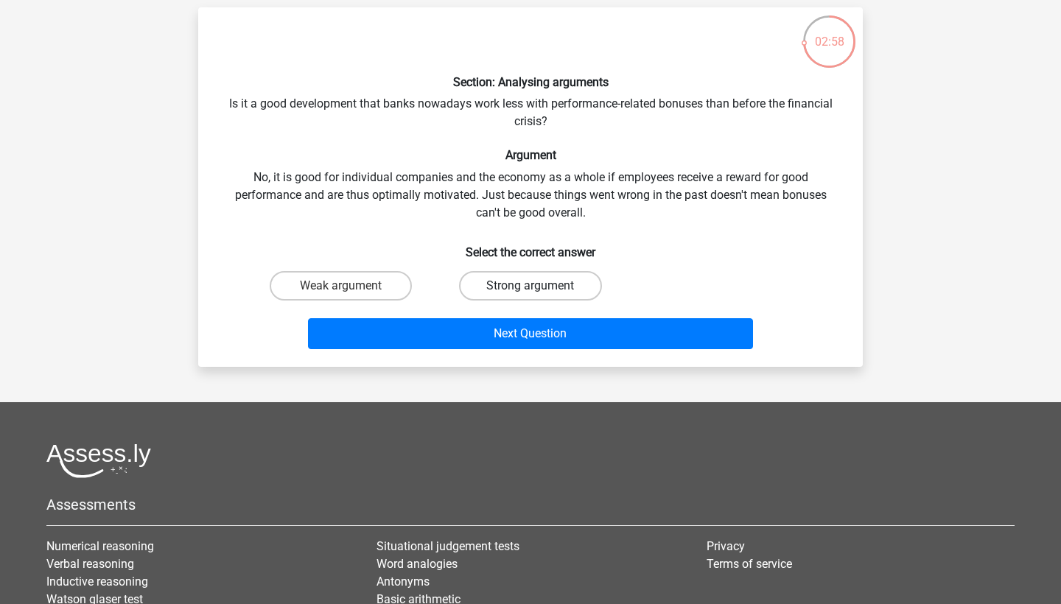
click at [497, 282] on label "Strong argument" at bounding box center [530, 285] width 142 height 29
click at [530, 286] on input "Strong argument" at bounding box center [535, 291] width 10 height 10
radio input "true"
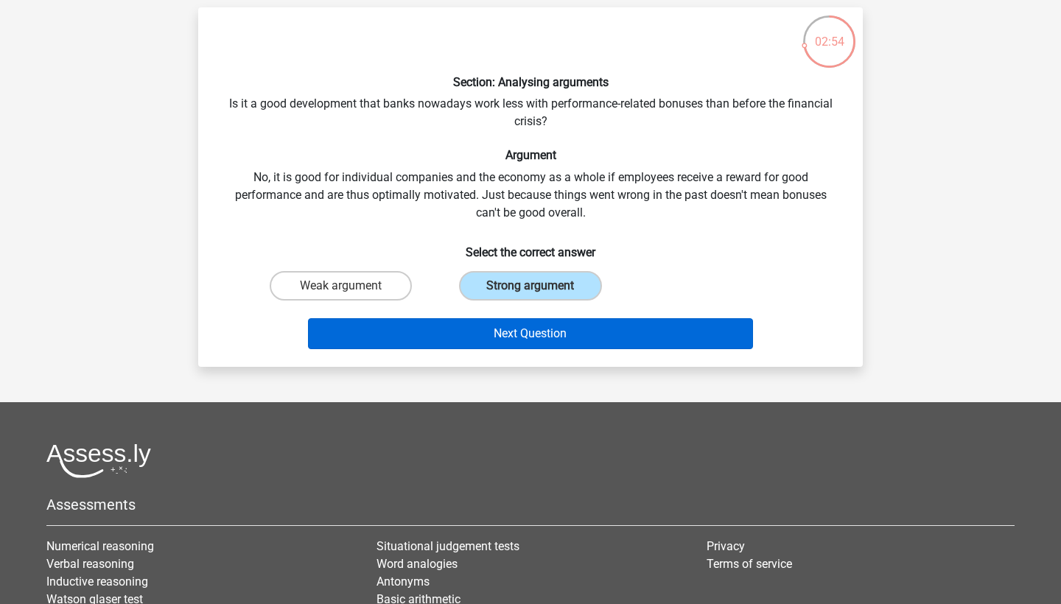
click at [519, 335] on button "Next Question" at bounding box center [531, 333] width 446 height 31
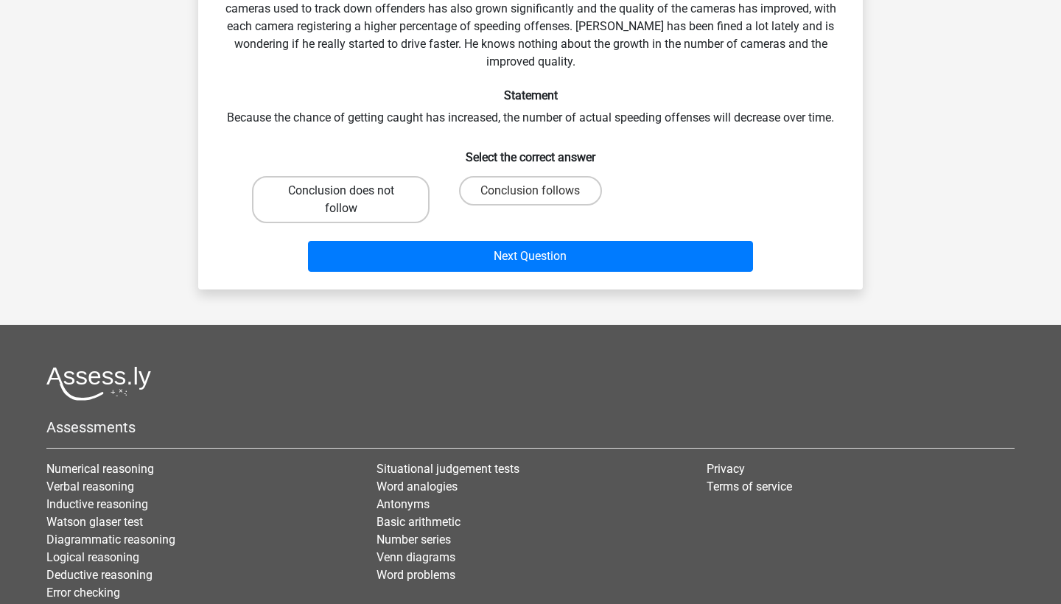
scroll to position [209, 0]
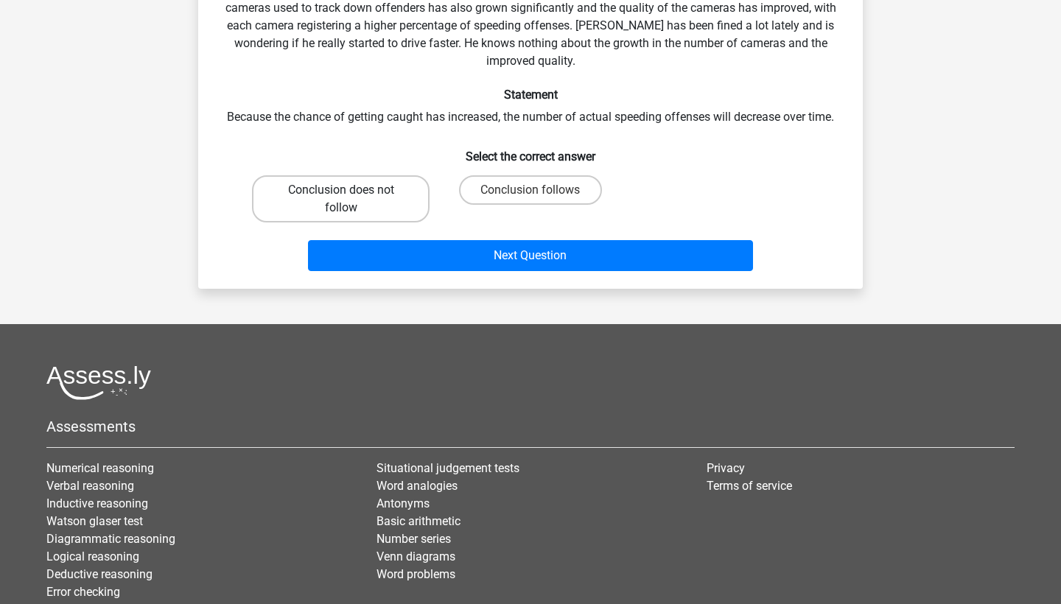
click at [385, 179] on label "Conclusion does not follow" at bounding box center [341, 198] width 178 height 47
click at [351, 190] on input "Conclusion does not follow" at bounding box center [346, 195] width 10 height 10
radio input "true"
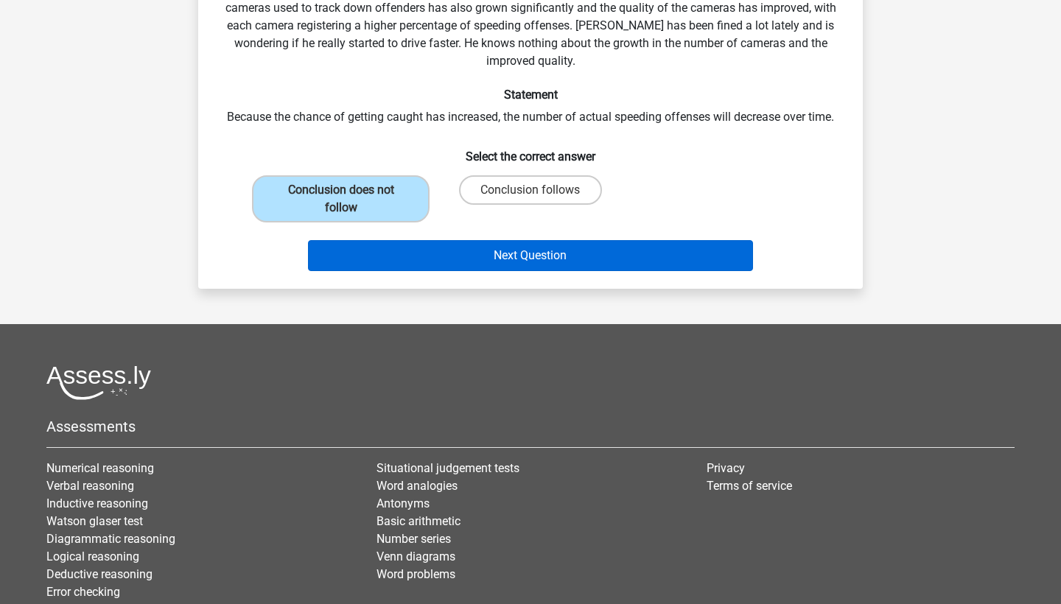
click at [519, 264] on button "Next Question" at bounding box center [531, 255] width 446 height 31
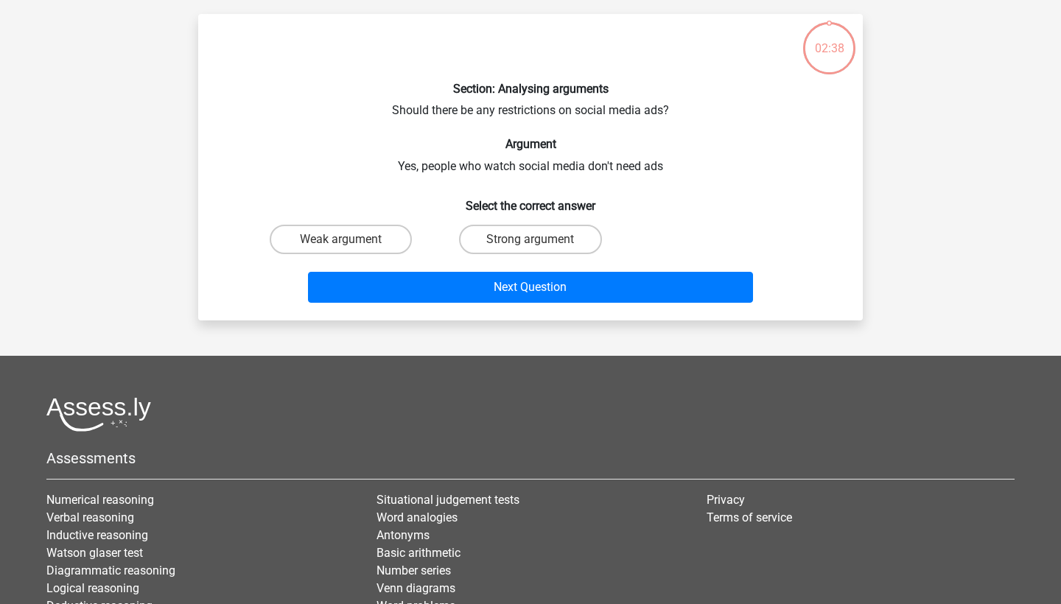
scroll to position [74, 0]
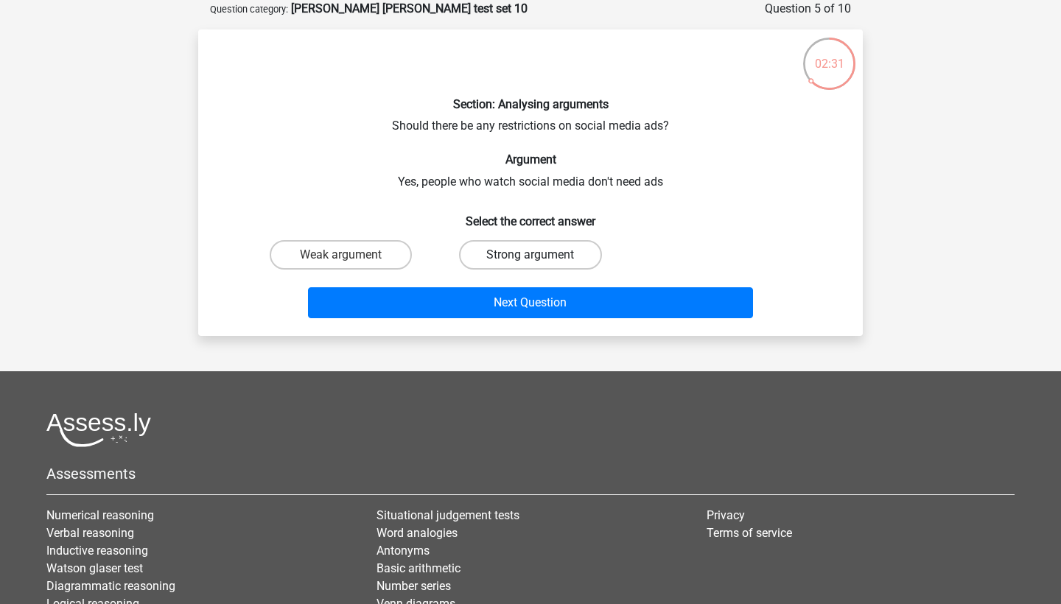
click at [487, 248] on label "Strong argument" at bounding box center [530, 254] width 142 height 29
click at [530, 255] on input "Strong argument" at bounding box center [535, 260] width 10 height 10
radio input "true"
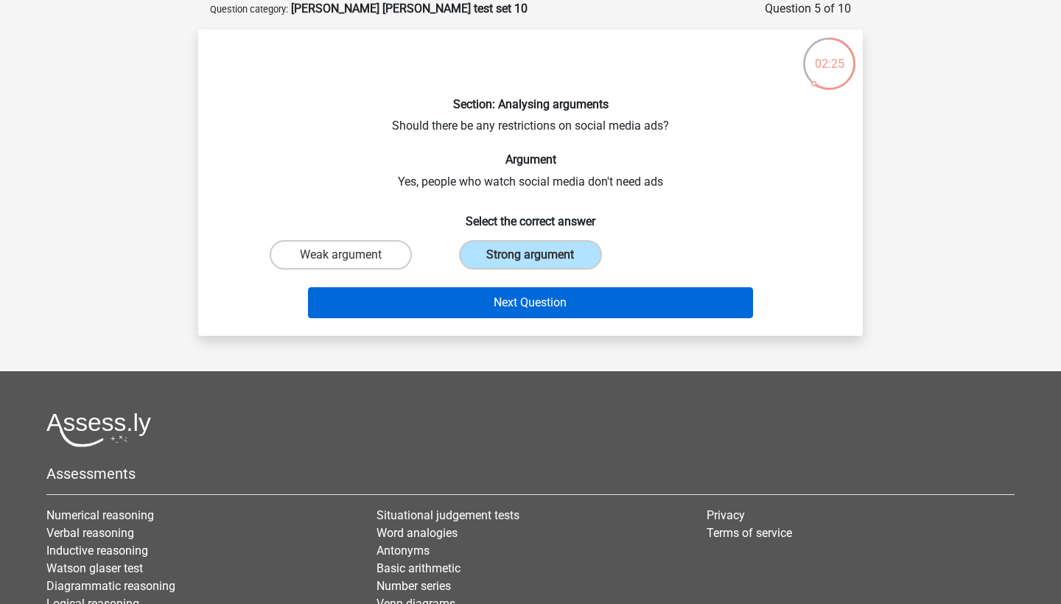
click at [472, 297] on button "Next Question" at bounding box center [531, 302] width 446 height 31
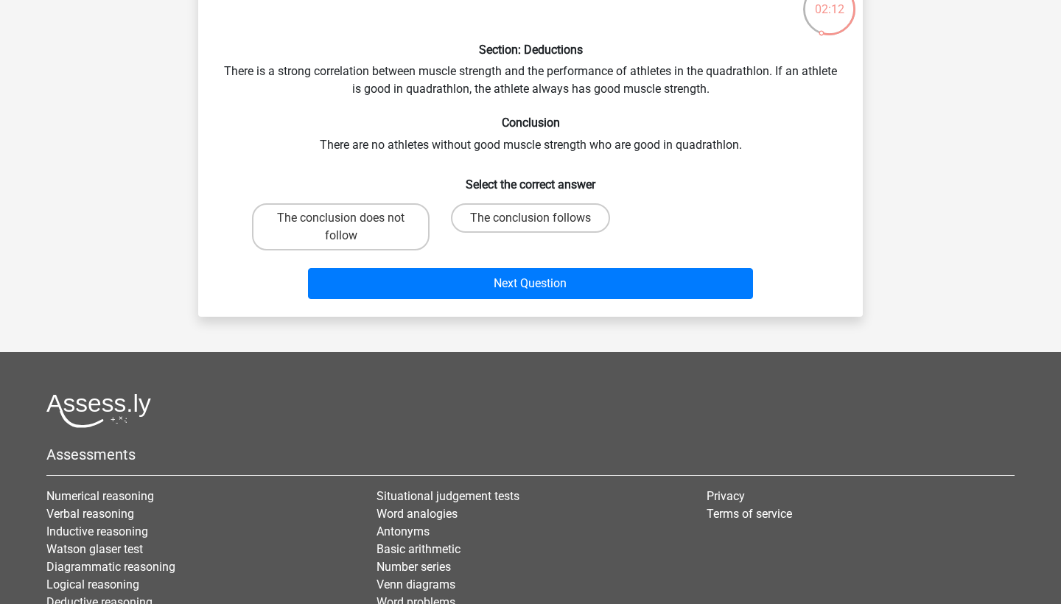
scroll to position [129, 0]
click at [502, 219] on label "The conclusion follows" at bounding box center [530, 217] width 159 height 29
click at [530, 219] on input "The conclusion follows" at bounding box center [535, 222] width 10 height 10
radio input "true"
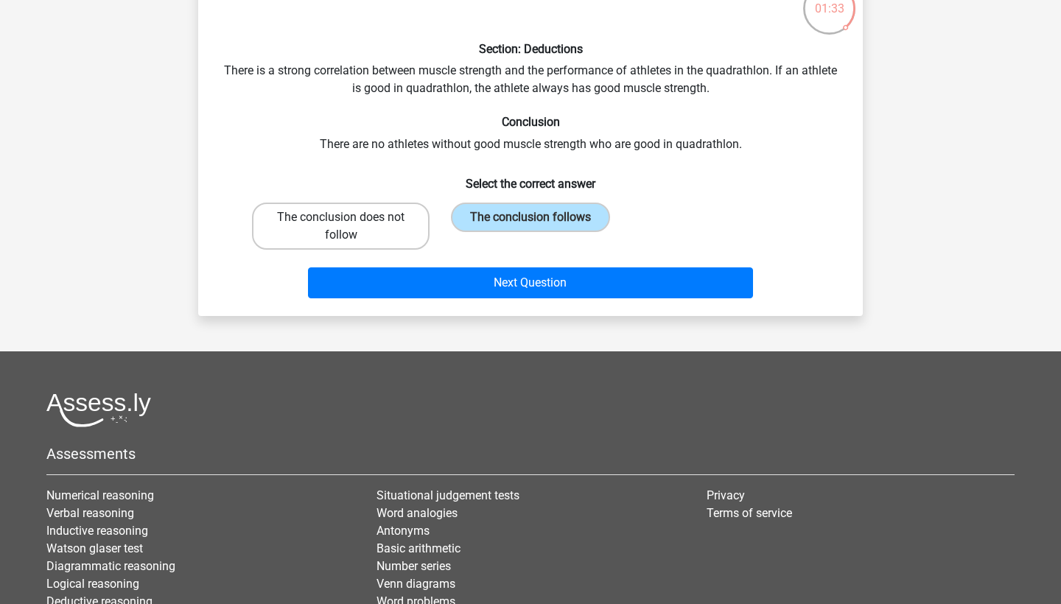
click at [342, 210] on label "The conclusion does not follow" at bounding box center [341, 226] width 178 height 47
click at [342, 217] on input "The conclusion does not follow" at bounding box center [346, 222] width 10 height 10
radio input "true"
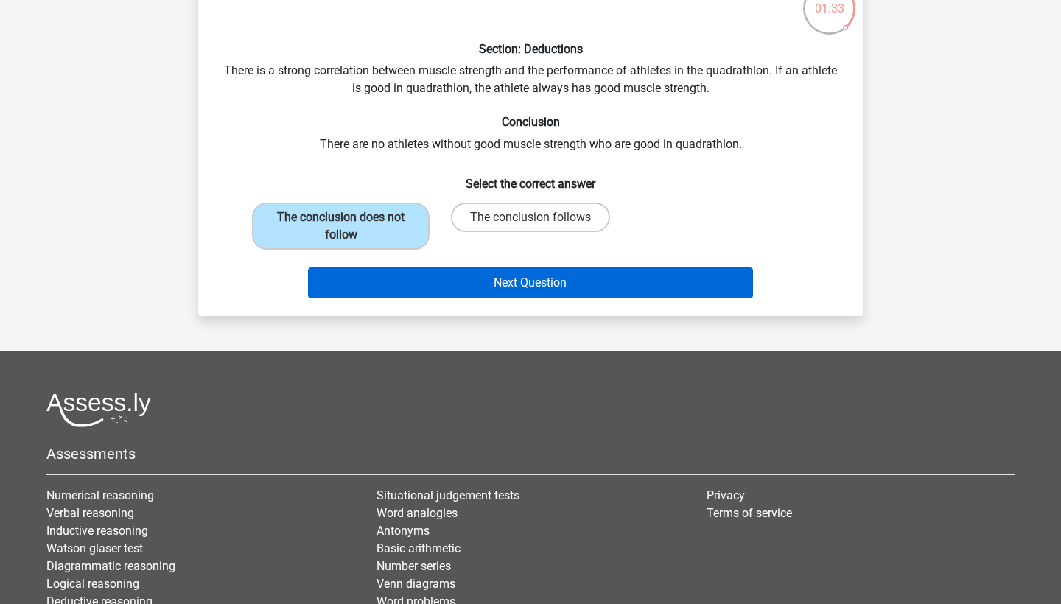
click at [454, 291] on button "Next Question" at bounding box center [531, 282] width 446 height 31
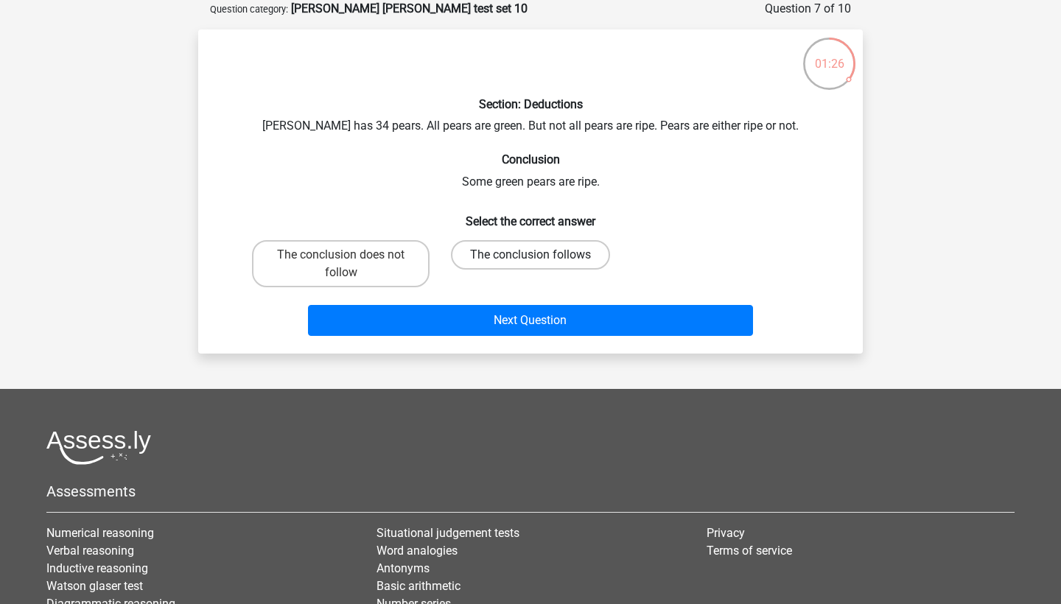
click at [493, 262] on label "The conclusion follows" at bounding box center [530, 254] width 159 height 29
click at [530, 262] on input "The conclusion follows" at bounding box center [535, 260] width 10 height 10
radio input "true"
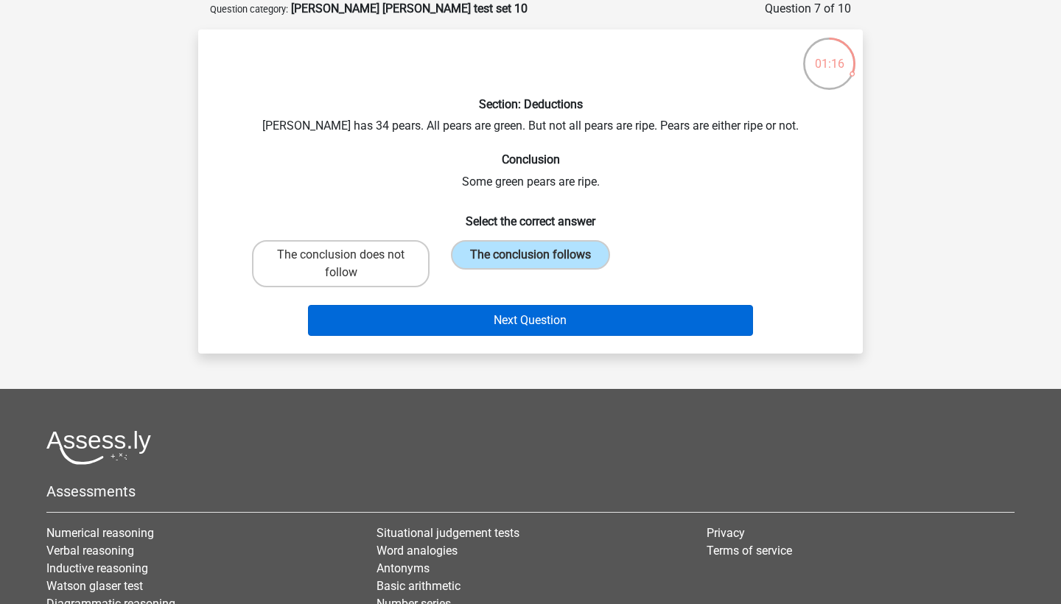
click at [502, 335] on button "Next Question" at bounding box center [531, 320] width 446 height 31
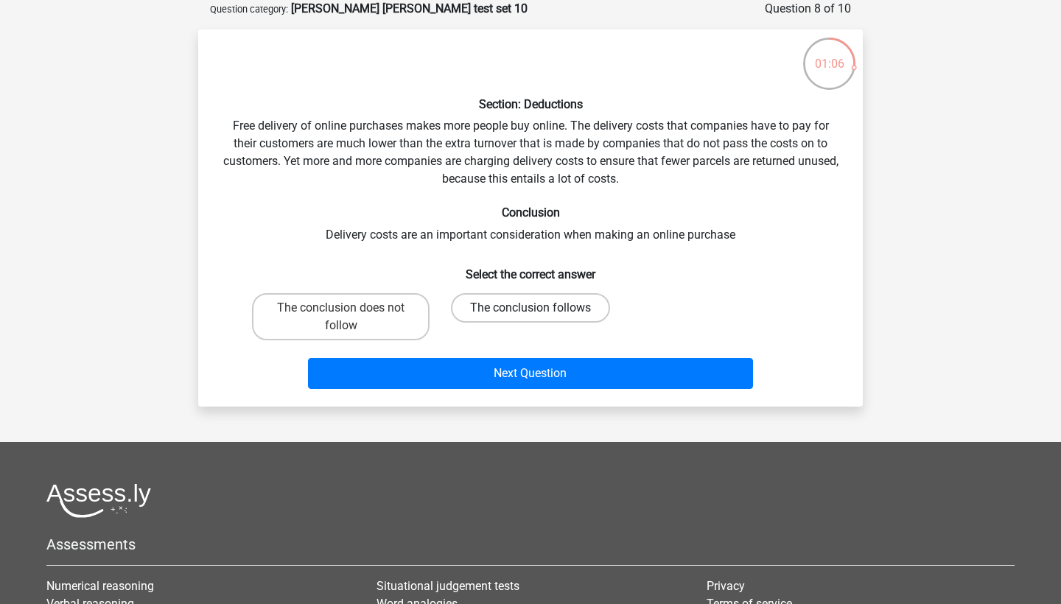
click at [491, 312] on label "The conclusion follows" at bounding box center [530, 307] width 159 height 29
click at [530, 312] on input "The conclusion follows" at bounding box center [535, 313] width 10 height 10
radio input "true"
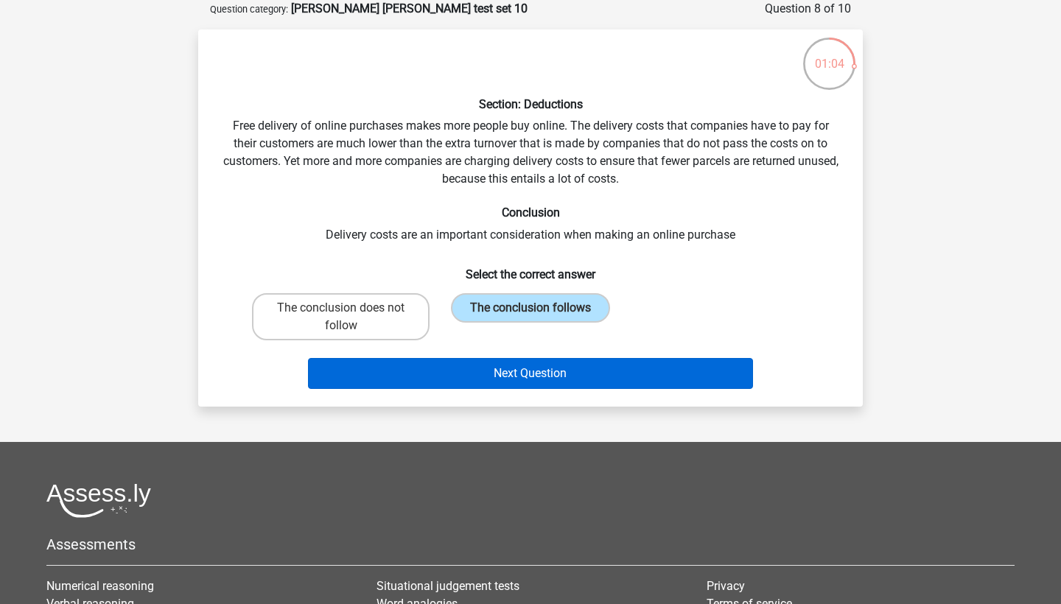
click at [480, 373] on button "Next Question" at bounding box center [531, 373] width 446 height 31
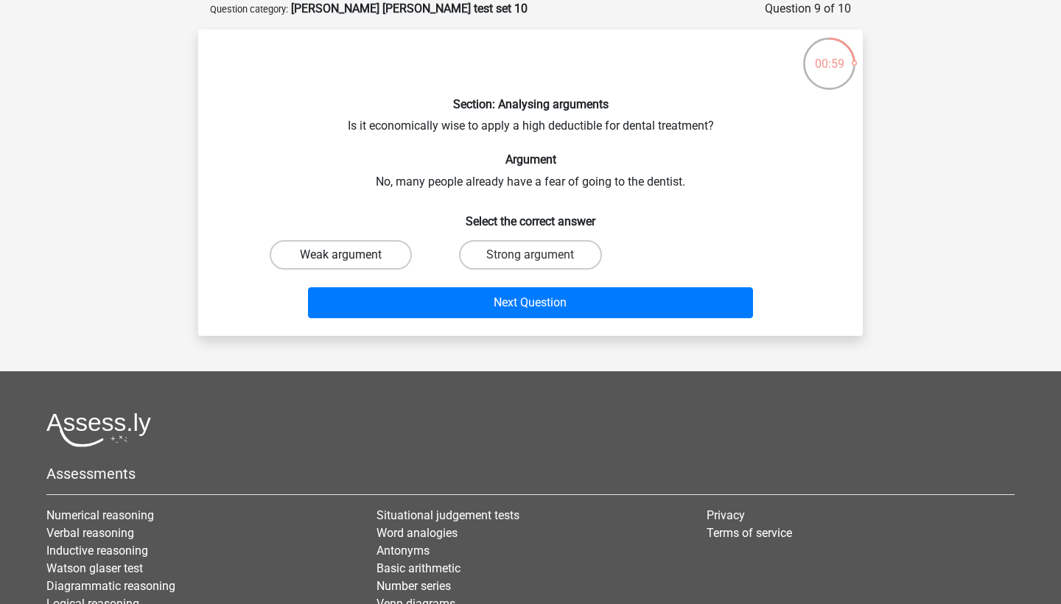
click at [365, 254] on label "Weak argument" at bounding box center [341, 254] width 142 height 29
click at [351, 255] on input "Weak argument" at bounding box center [346, 260] width 10 height 10
radio input "true"
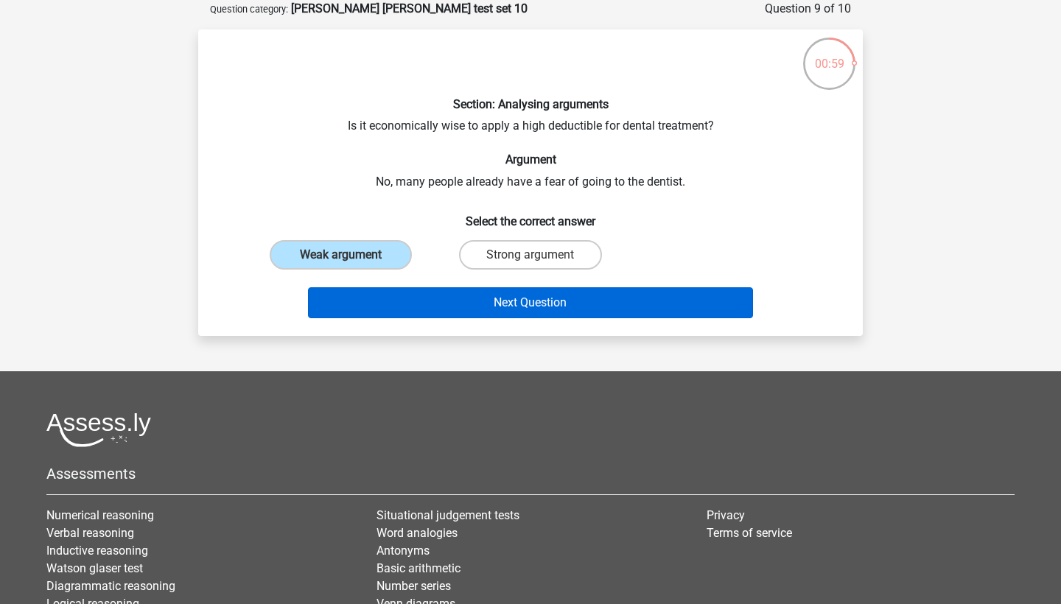
click at [493, 298] on button "Next Question" at bounding box center [531, 302] width 446 height 31
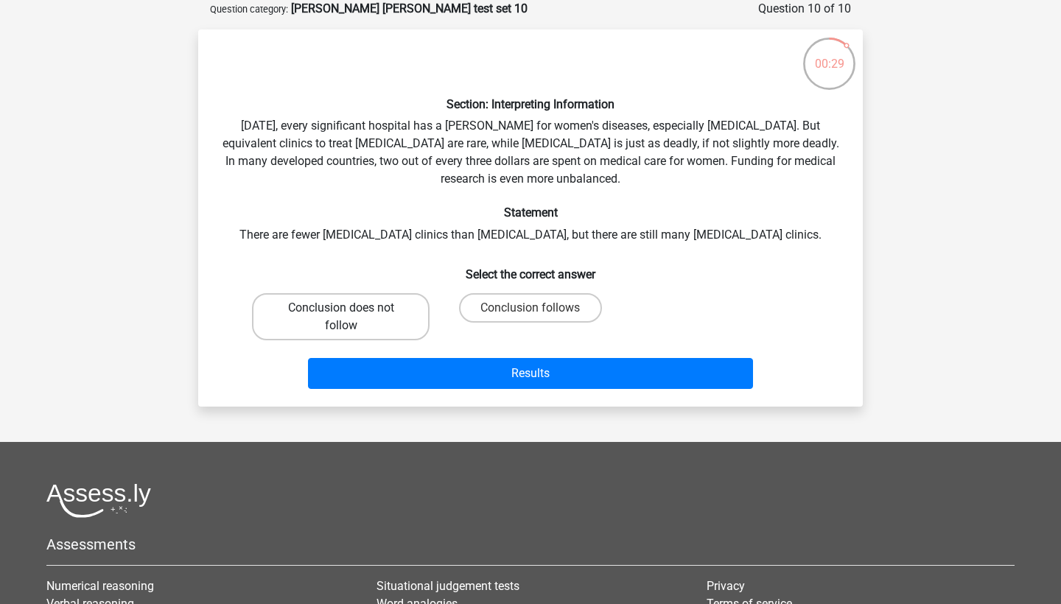
click at [355, 323] on label "Conclusion does not follow" at bounding box center [341, 316] width 178 height 47
click at [351, 318] on input "Conclusion does not follow" at bounding box center [346, 313] width 10 height 10
radio input "true"
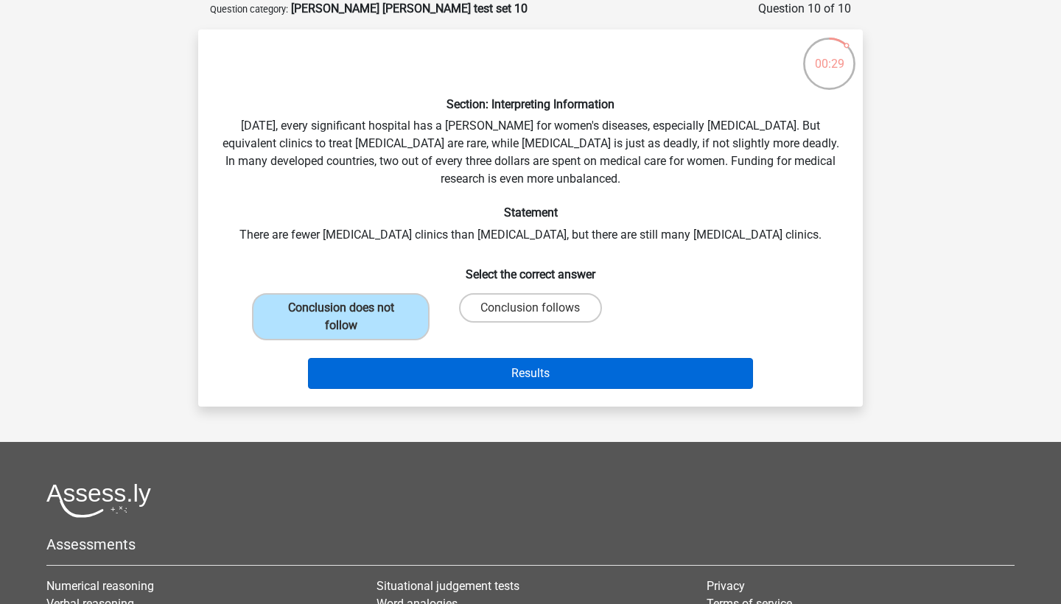
click at [499, 371] on button "Results" at bounding box center [531, 373] width 446 height 31
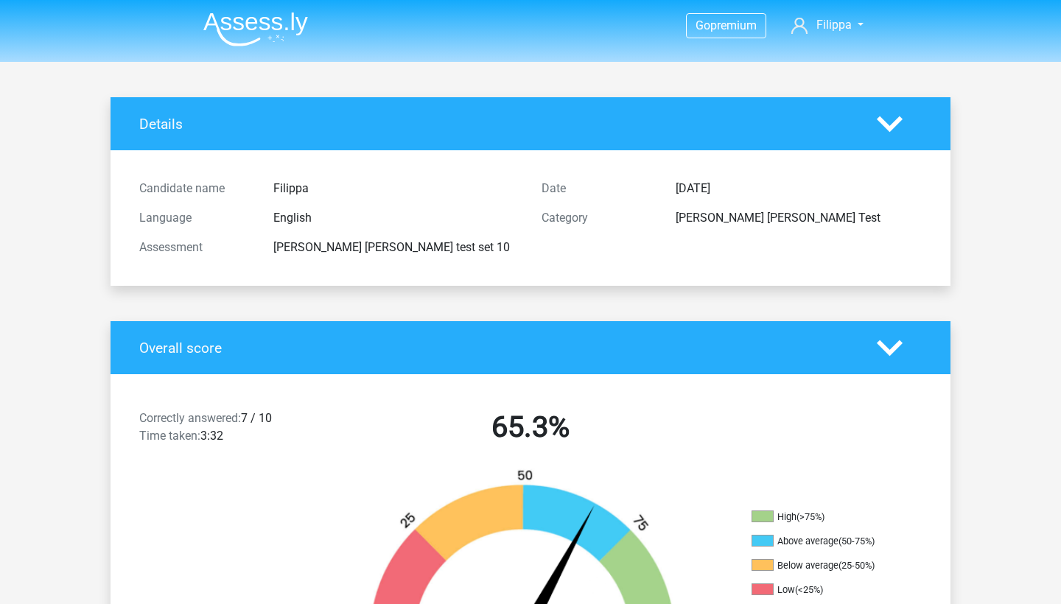
scroll to position [1080, 0]
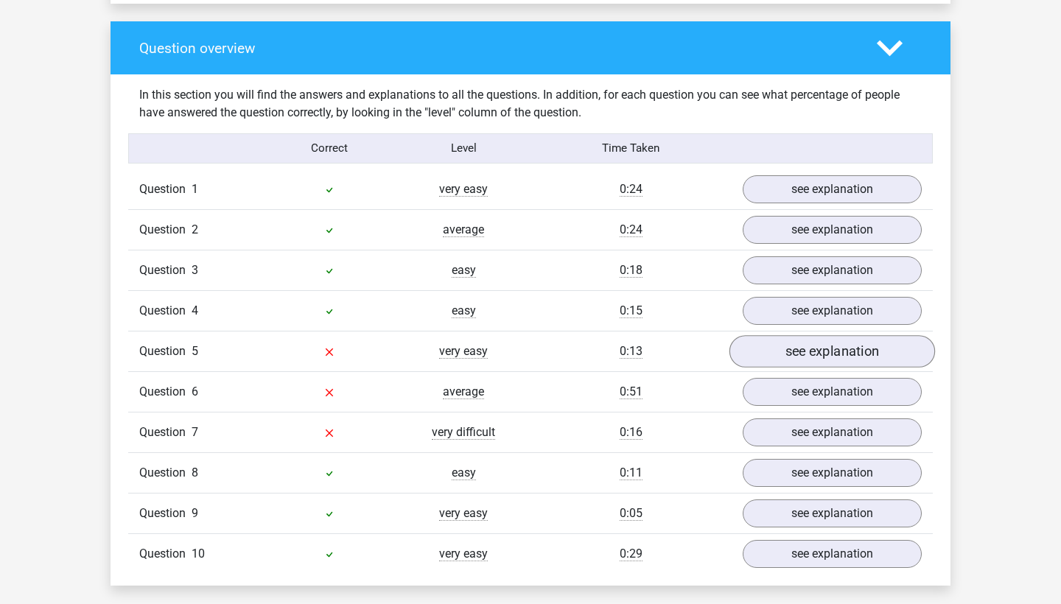
click at [858, 345] on link "see explanation" at bounding box center [832, 351] width 206 height 32
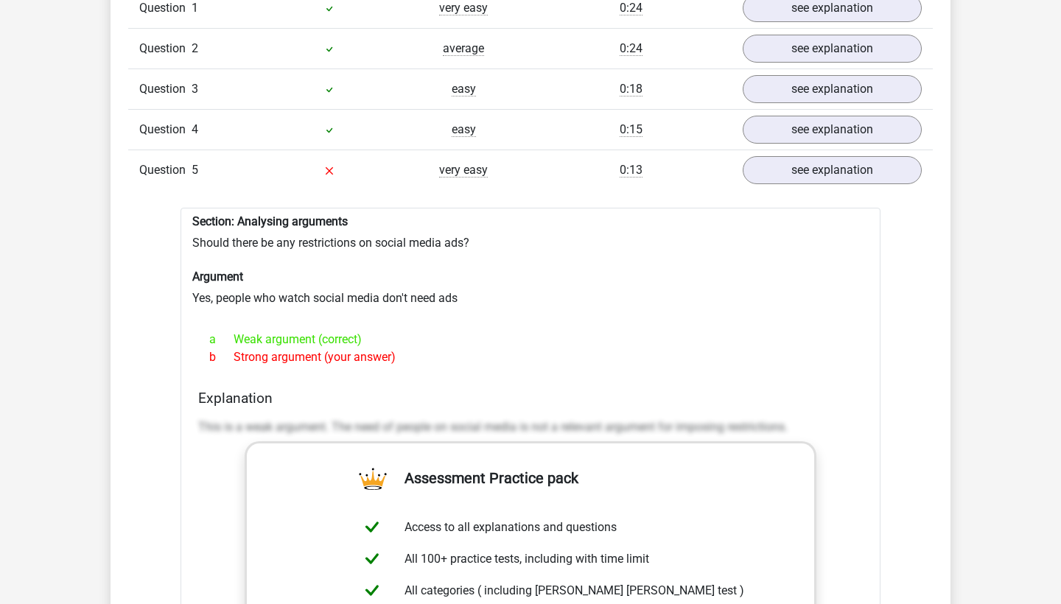
scroll to position [1263, 0]
click at [815, 158] on link "see explanation" at bounding box center [832, 169] width 206 height 32
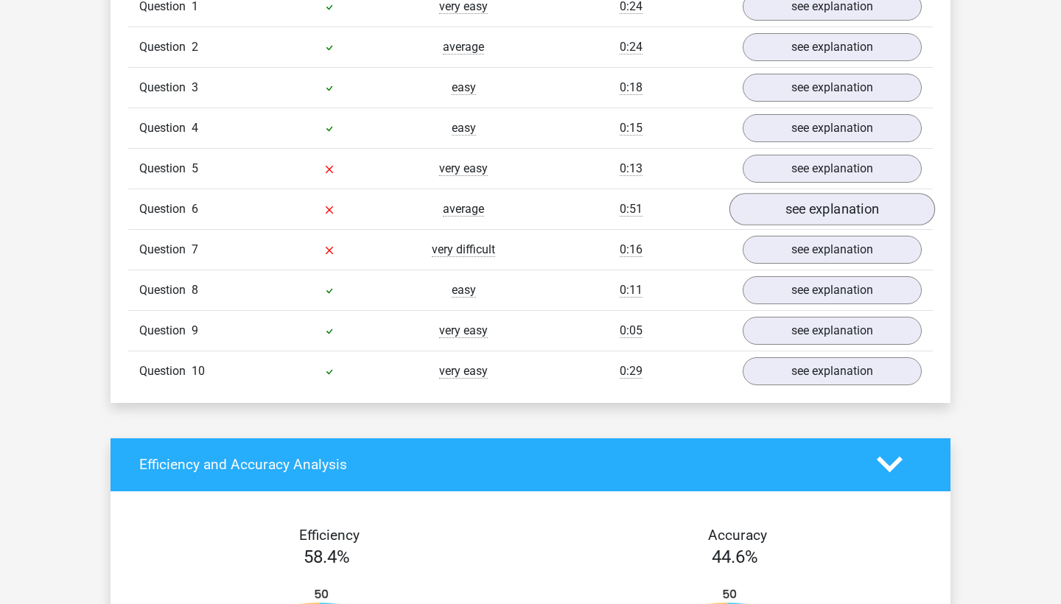
click at [805, 197] on link "see explanation" at bounding box center [832, 209] width 206 height 32
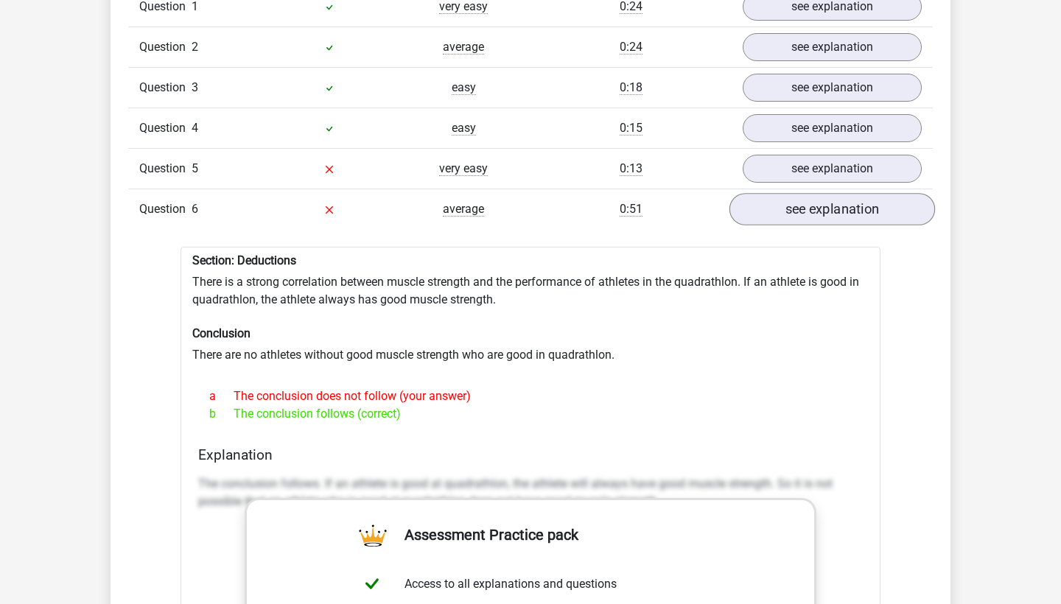
click at [805, 198] on link "see explanation" at bounding box center [832, 209] width 206 height 32
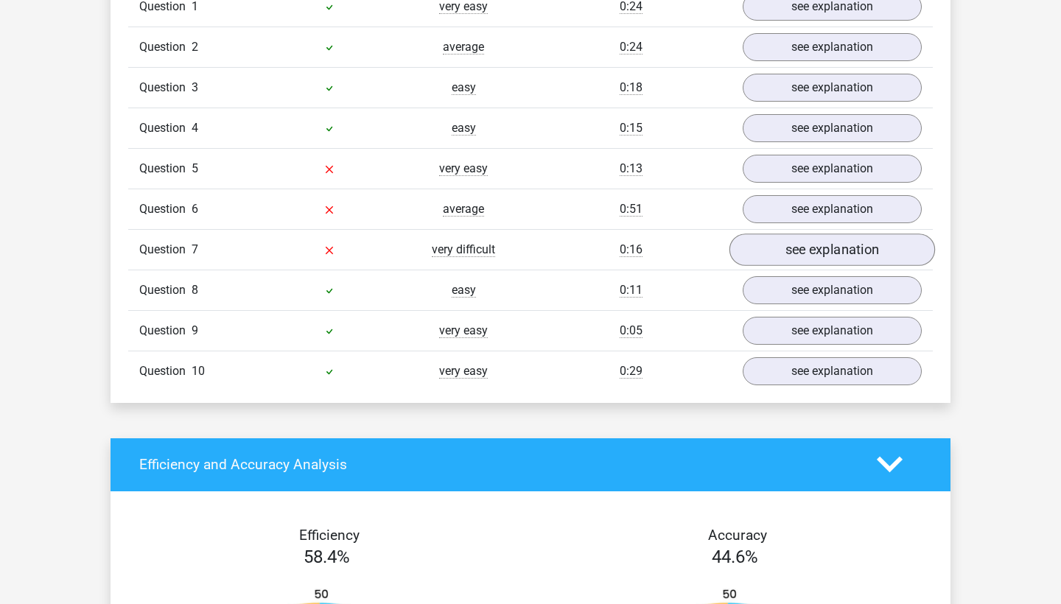
click at [796, 239] on link "see explanation" at bounding box center [832, 250] width 206 height 32
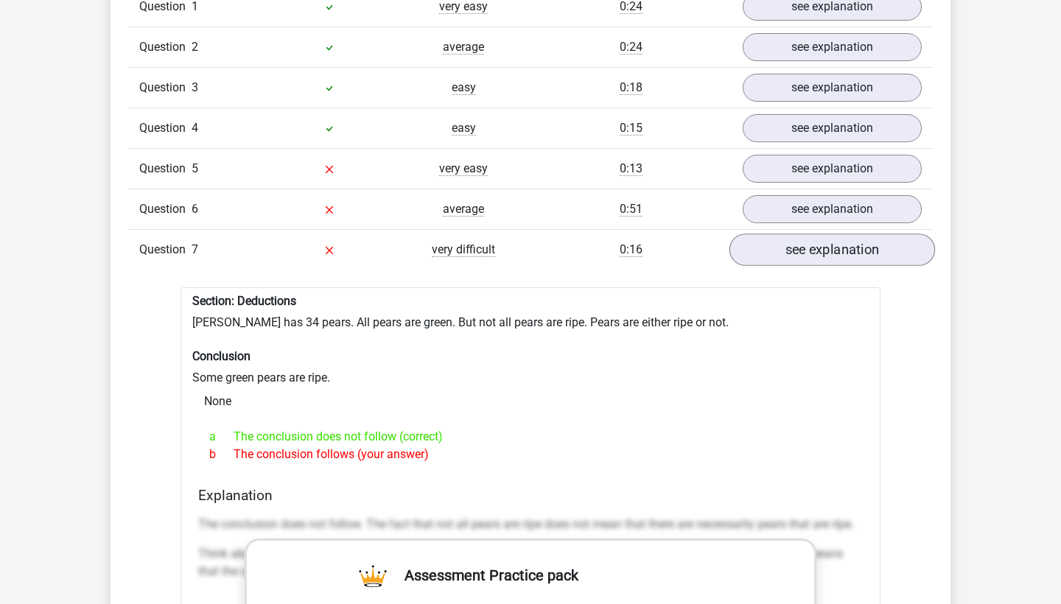
click at [856, 242] on link "see explanation" at bounding box center [832, 250] width 206 height 32
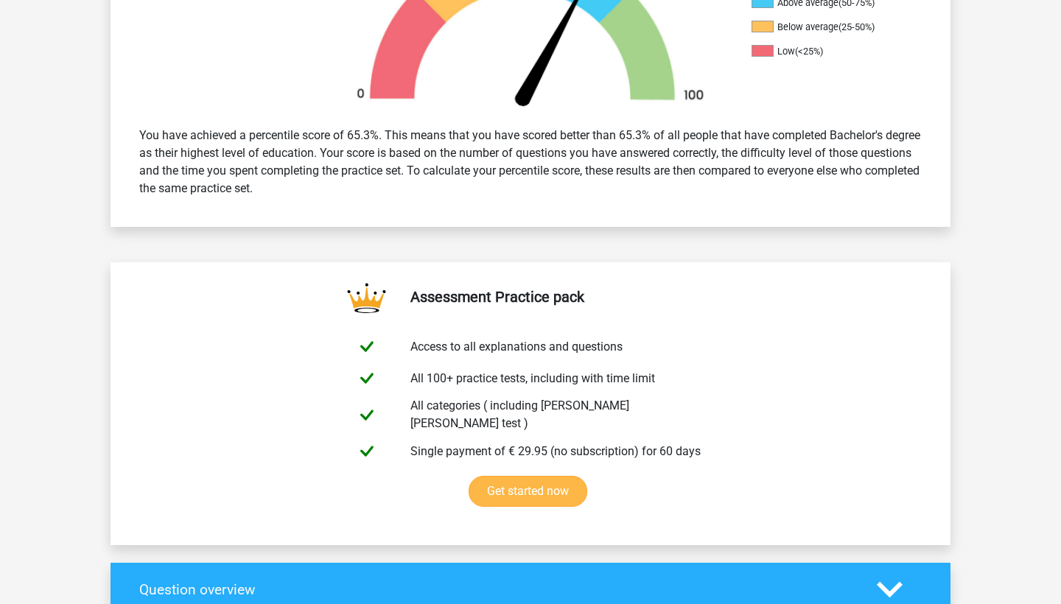
scroll to position [449, 0]
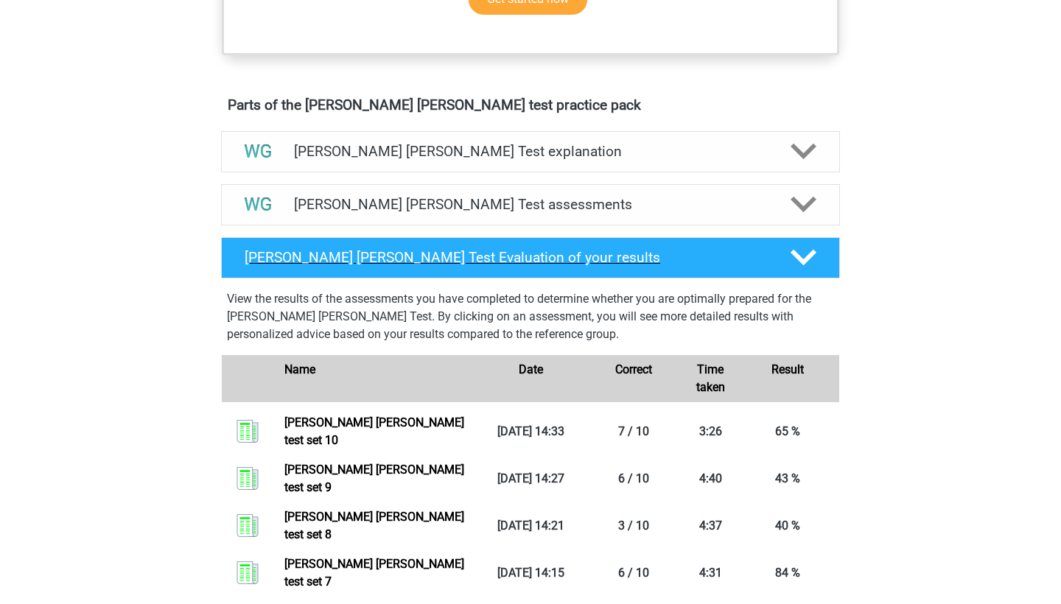
scroll to position [753, 0]
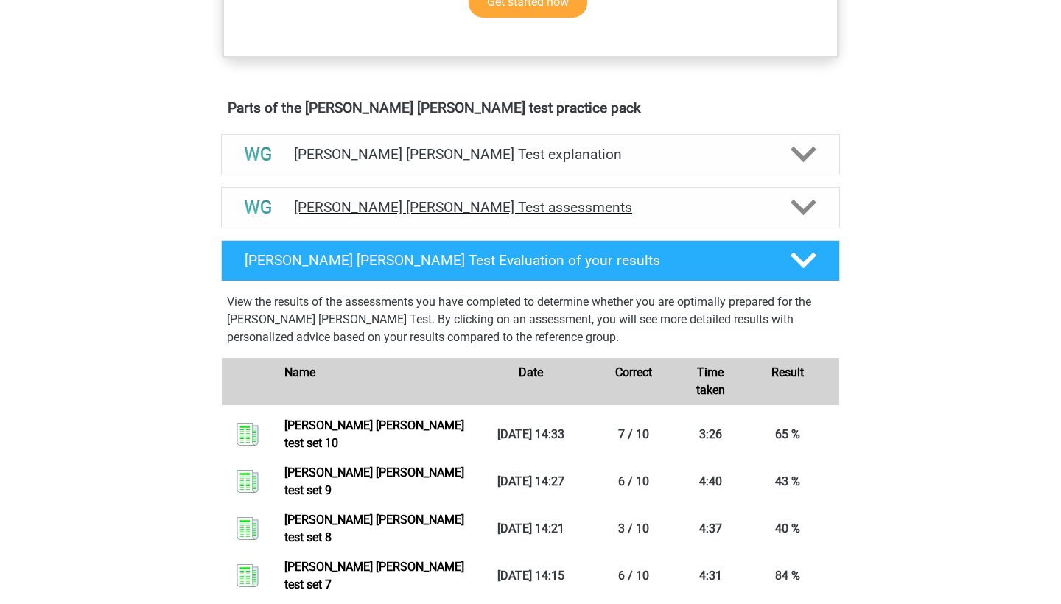
click at [336, 199] on h4 "Watson Glaser Test assessments" at bounding box center [530, 207] width 473 height 17
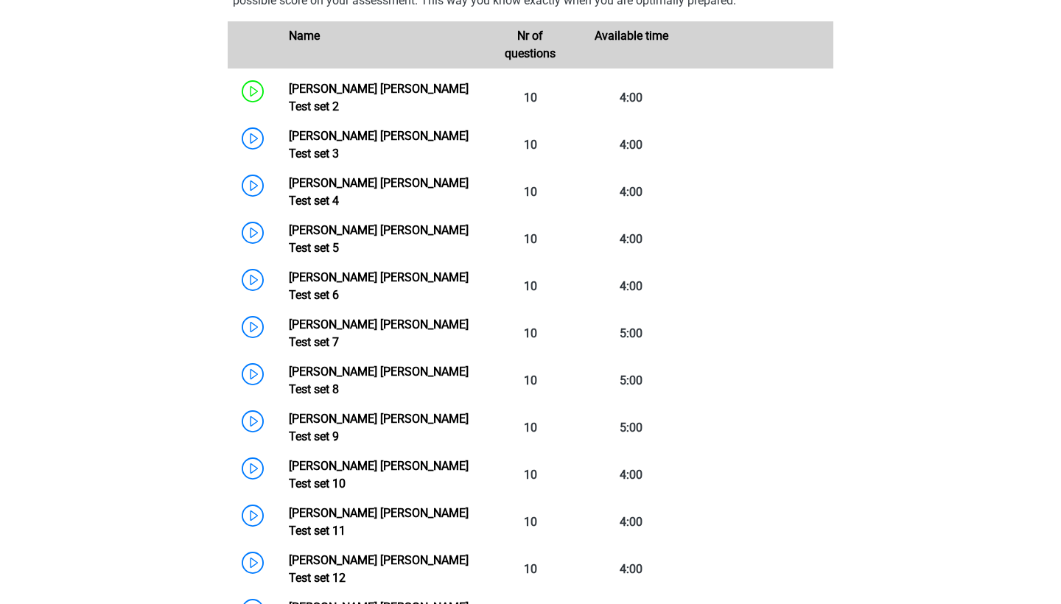
scroll to position [1049, 0]
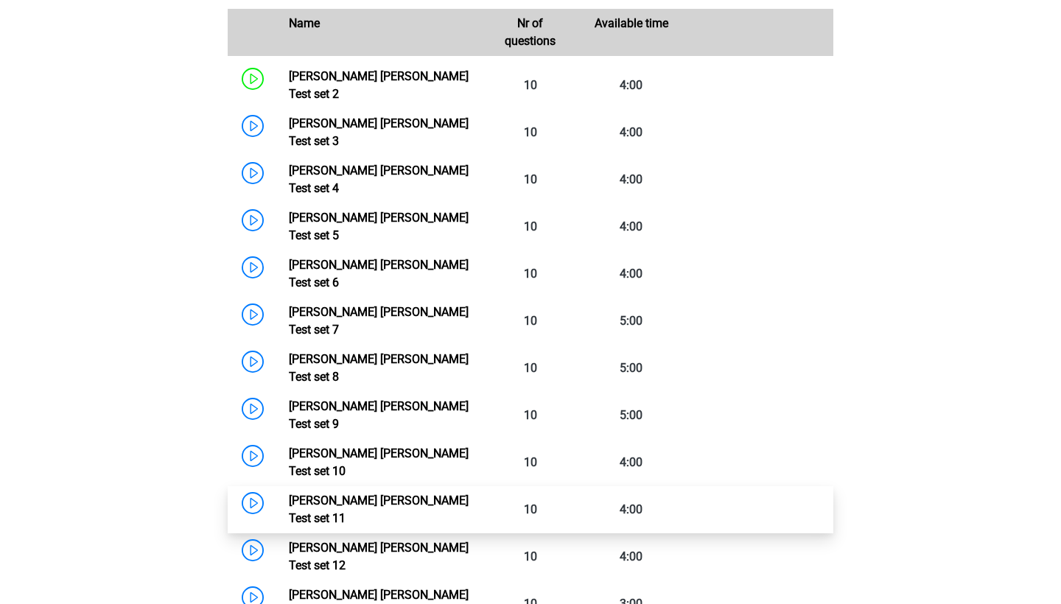
click at [289, 494] on link "Watson Glaser Test set 11" at bounding box center [379, 510] width 180 height 32
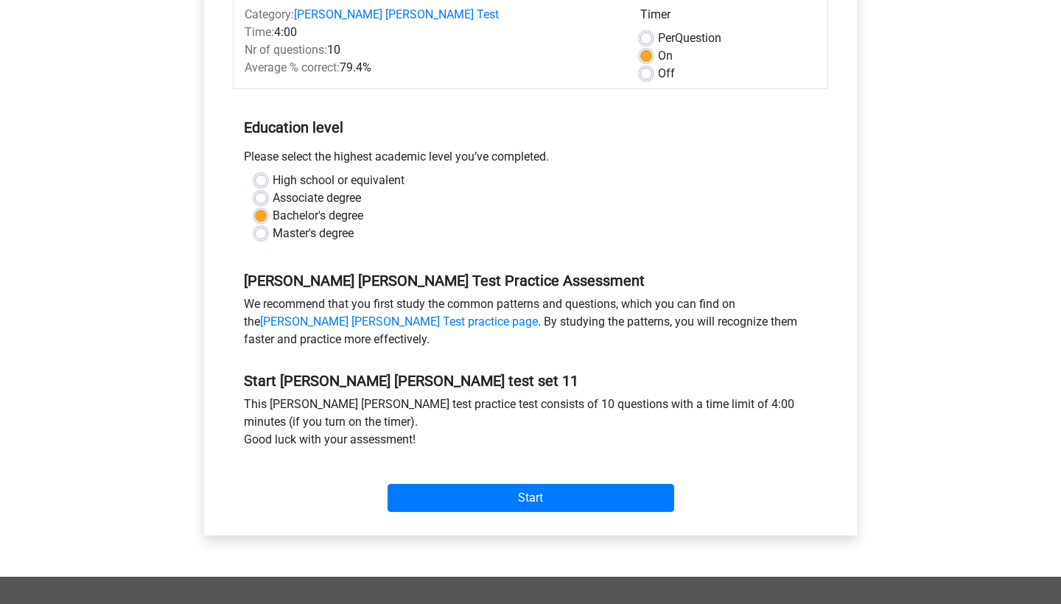
scroll to position [200, 0]
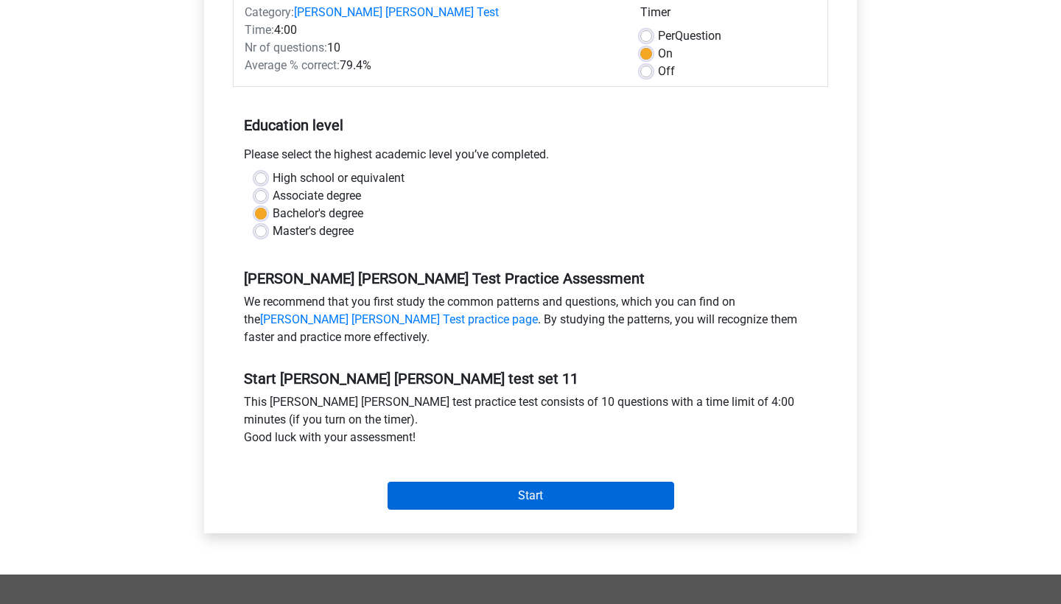
click at [449, 497] on input "Start" at bounding box center [531, 496] width 287 height 28
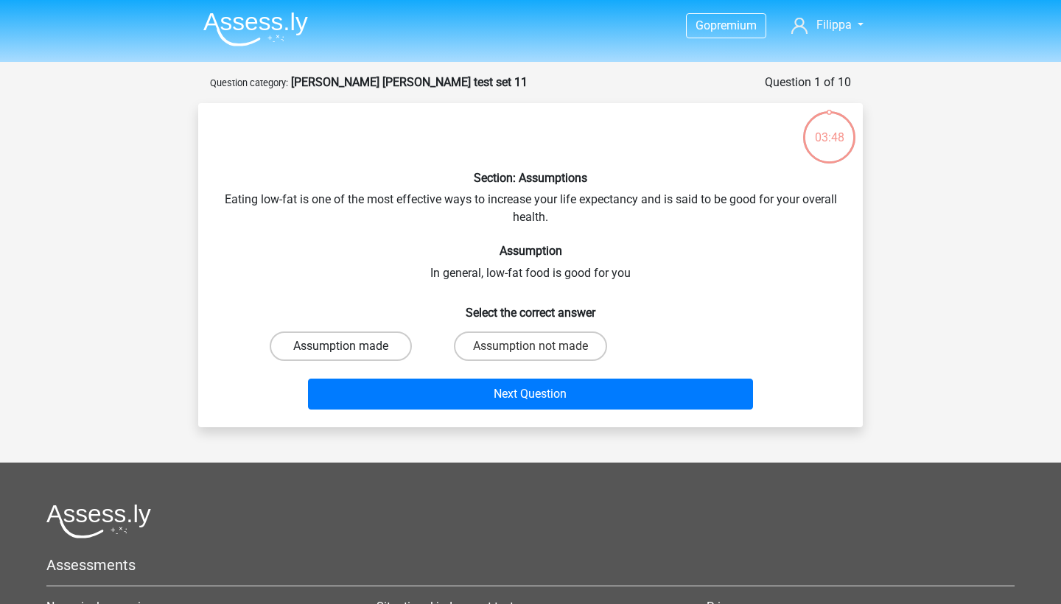
click at [369, 333] on label "Assumption made" at bounding box center [341, 346] width 142 height 29
click at [351, 346] on input "Assumption made" at bounding box center [346, 351] width 10 height 10
radio input "true"
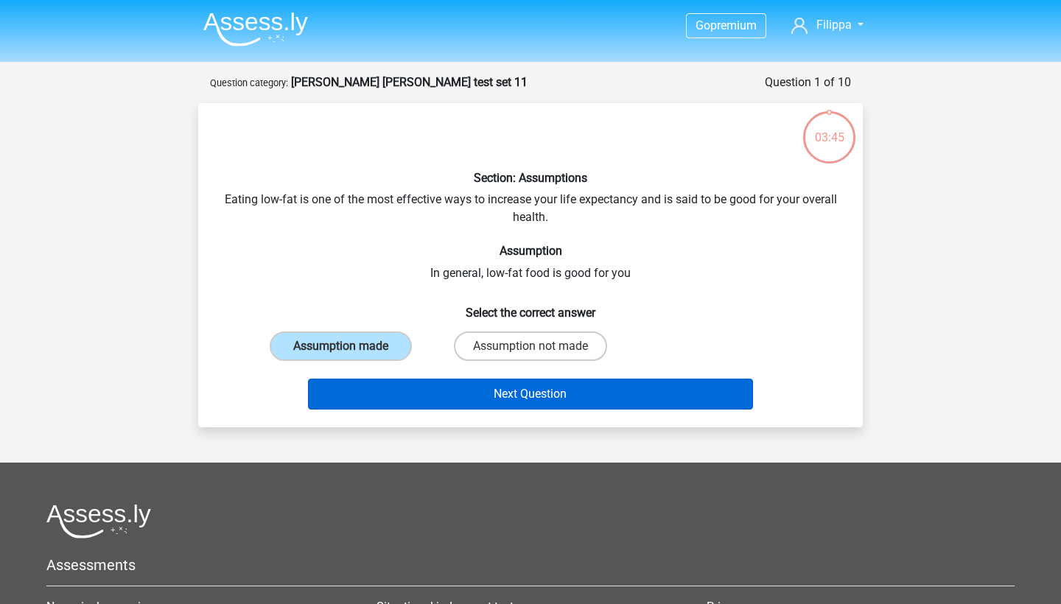
click at [528, 397] on button "Next Question" at bounding box center [531, 394] width 446 height 31
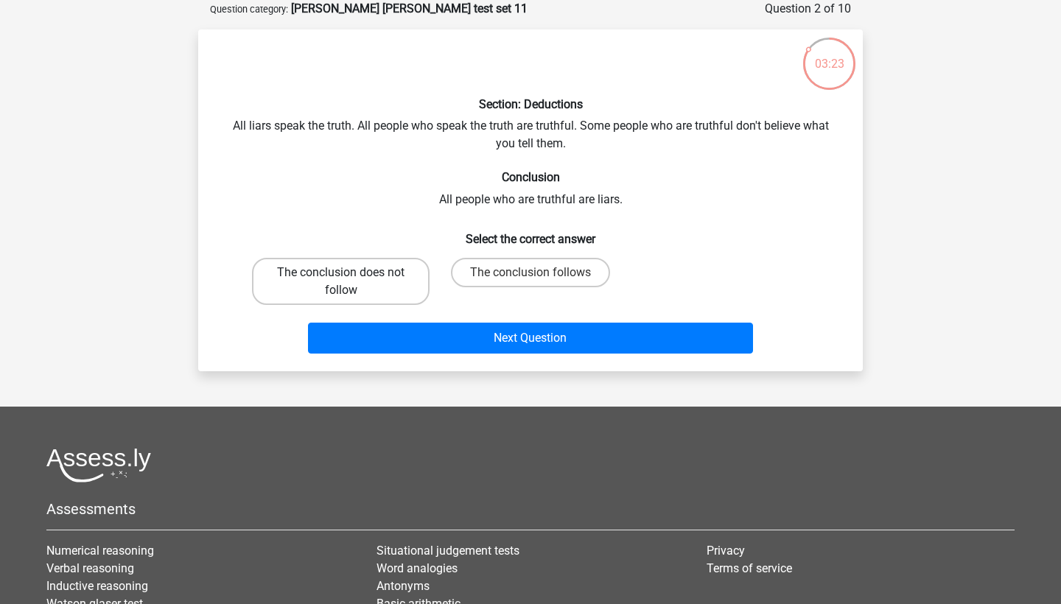
click at [354, 283] on label "The conclusion does not follow" at bounding box center [341, 281] width 178 height 47
click at [351, 282] on input "The conclusion does not follow" at bounding box center [346, 278] width 10 height 10
radio input "true"
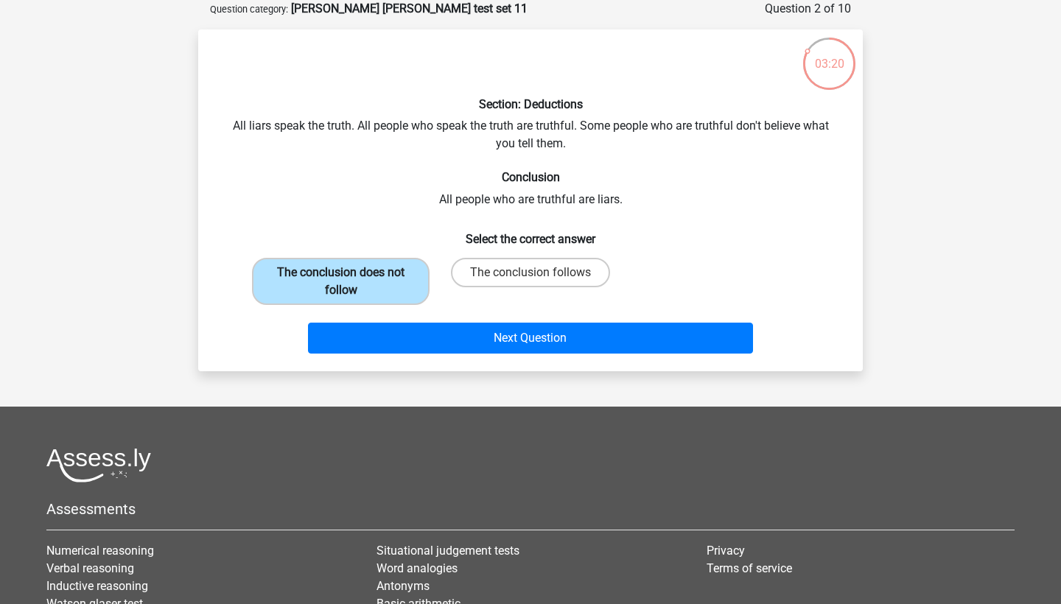
click at [354, 281] on label "The conclusion does not follow" at bounding box center [341, 281] width 178 height 47
click at [351, 281] on input "The conclusion does not follow" at bounding box center [346, 278] width 10 height 10
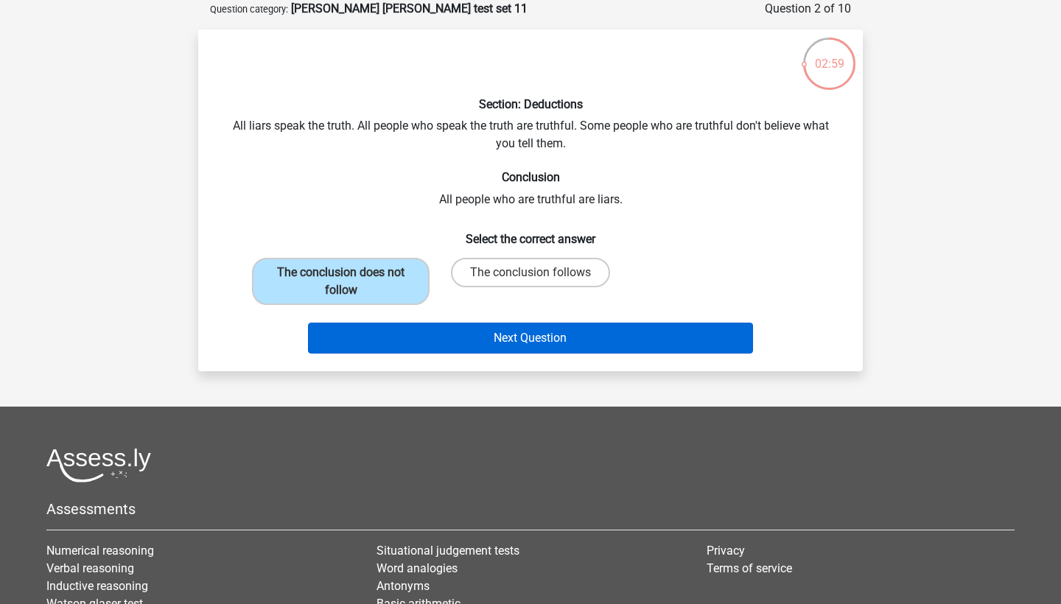
click at [565, 335] on button "Next Question" at bounding box center [531, 338] width 446 height 31
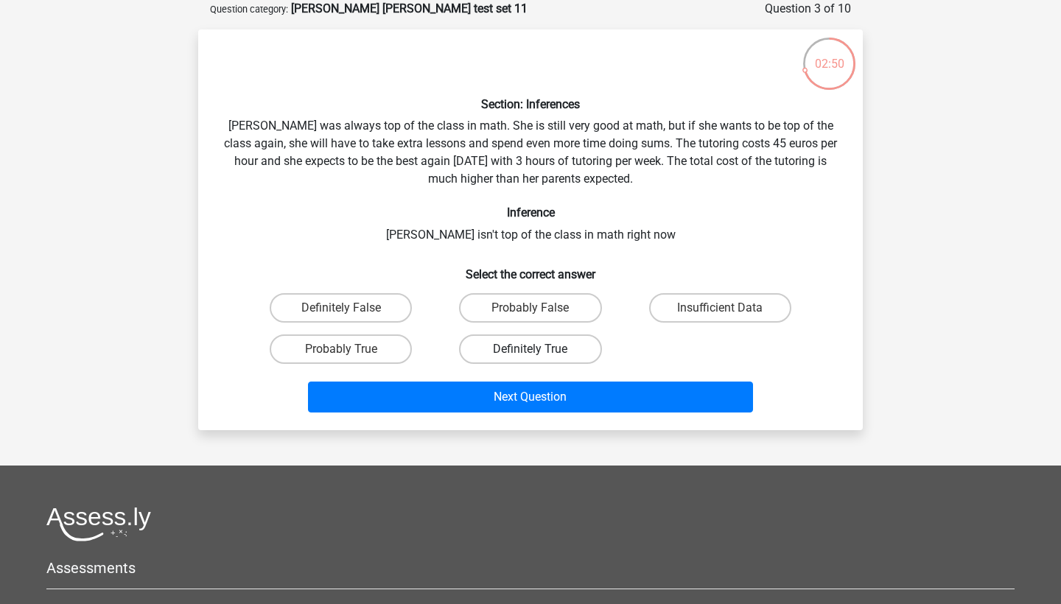
click at [581, 346] on label "Definitely True" at bounding box center [530, 348] width 142 height 29
click at [540, 349] on input "Definitely True" at bounding box center [535, 354] width 10 height 10
radio input "true"
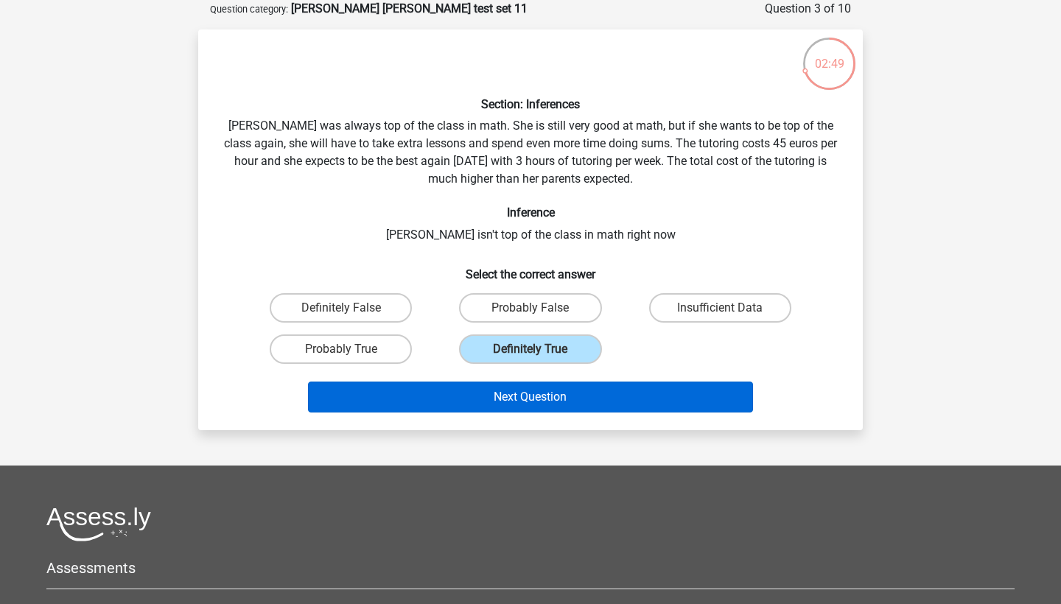
click at [547, 402] on button "Next Question" at bounding box center [531, 397] width 446 height 31
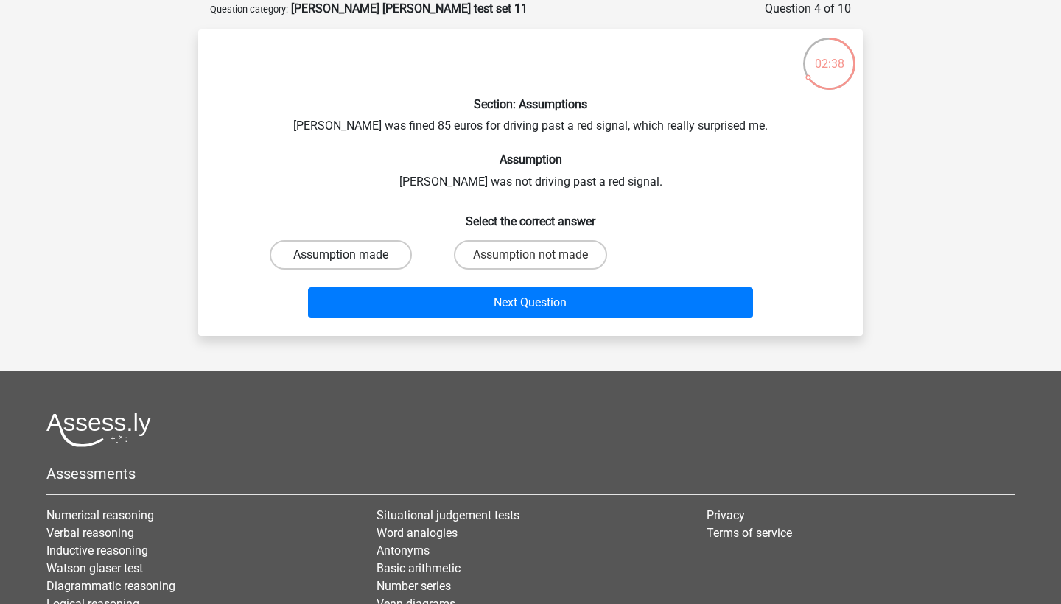
click at [353, 262] on label "Assumption made" at bounding box center [341, 254] width 142 height 29
click at [351, 262] on input "Assumption made" at bounding box center [346, 260] width 10 height 10
radio input "true"
click at [501, 259] on label "Assumption not made" at bounding box center [530, 254] width 153 height 29
click at [530, 259] on input "Assumption not made" at bounding box center [535, 260] width 10 height 10
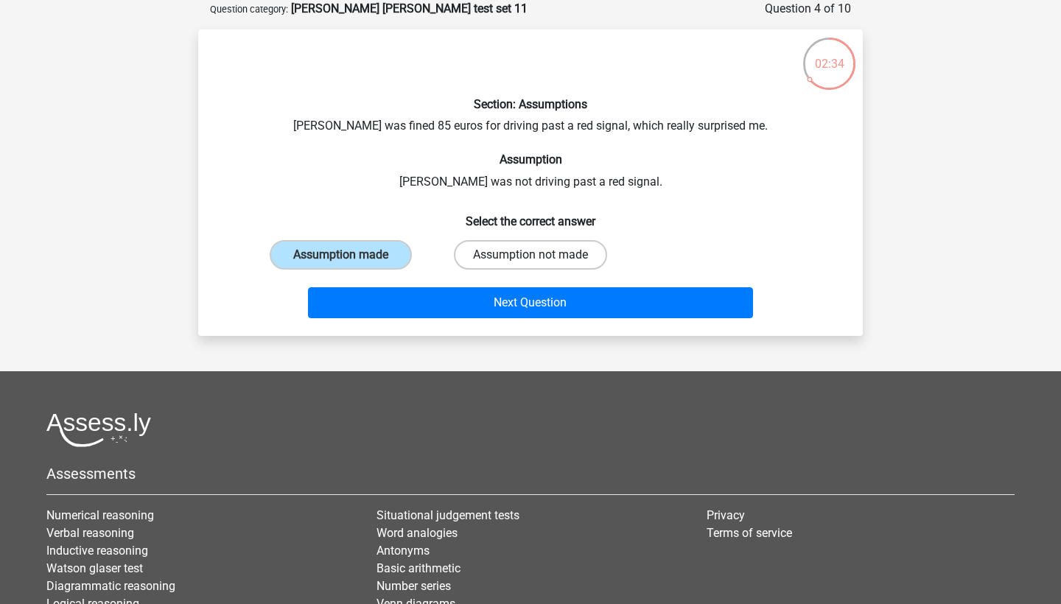
radio input "true"
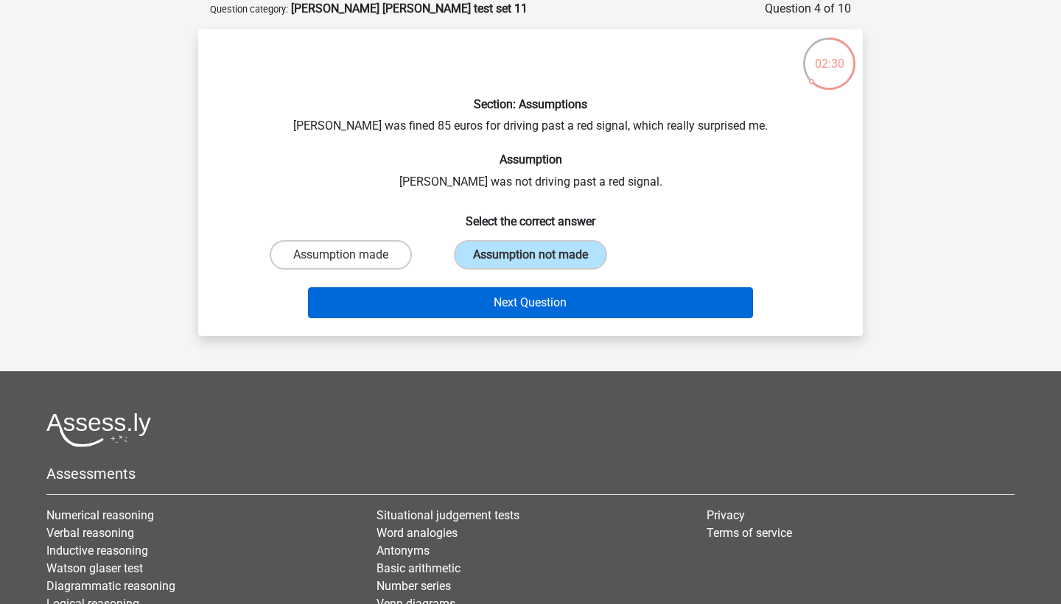
click at [473, 300] on button "Next Question" at bounding box center [531, 302] width 446 height 31
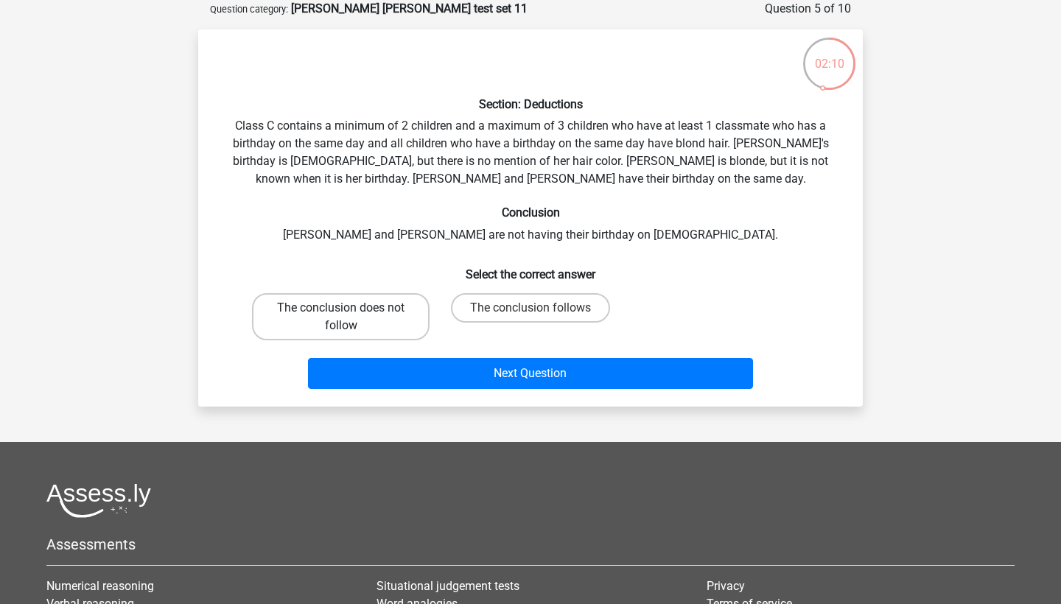
click at [389, 318] on label "The conclusion does not follow" at bounding box center [341, 316] width 178 height 47
click at [351, 318] on input "The conclusion does not follow" at bounding box center [346, 313] width 10 height 10
radio input "true"
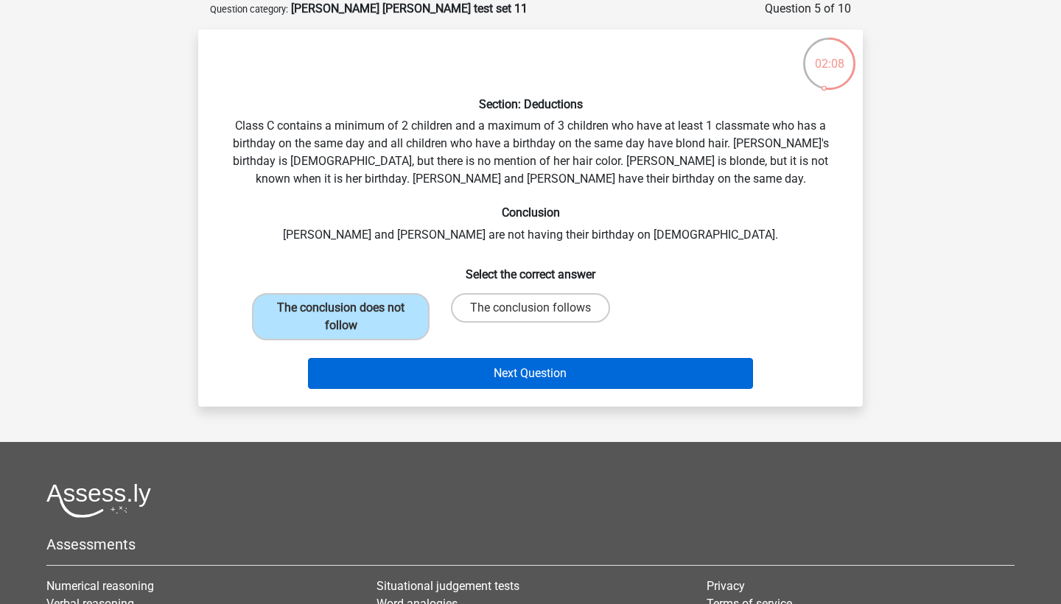
click at [539, 368] on button "Next Question" at bounding box center [531, 373] width 446 height 31
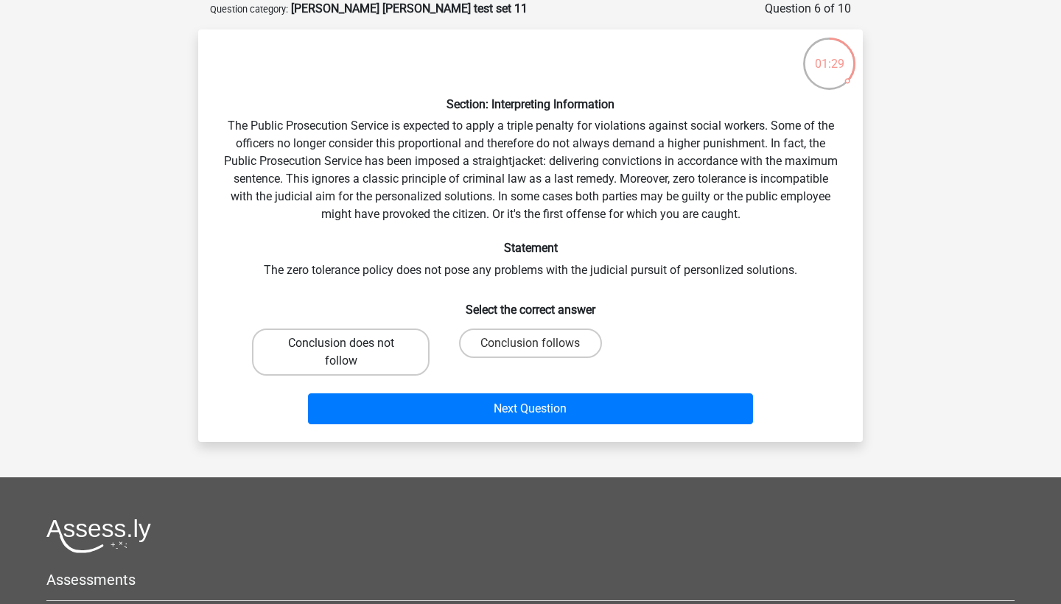
click at [387, 337] on label "Conclusion does not follow" at bounding box center [341, 352] width 178 height 47
click at [351, 343] on input "Conclusion does not follow" at bounding box center [346, 348] width 10 height 10
radio input "true"
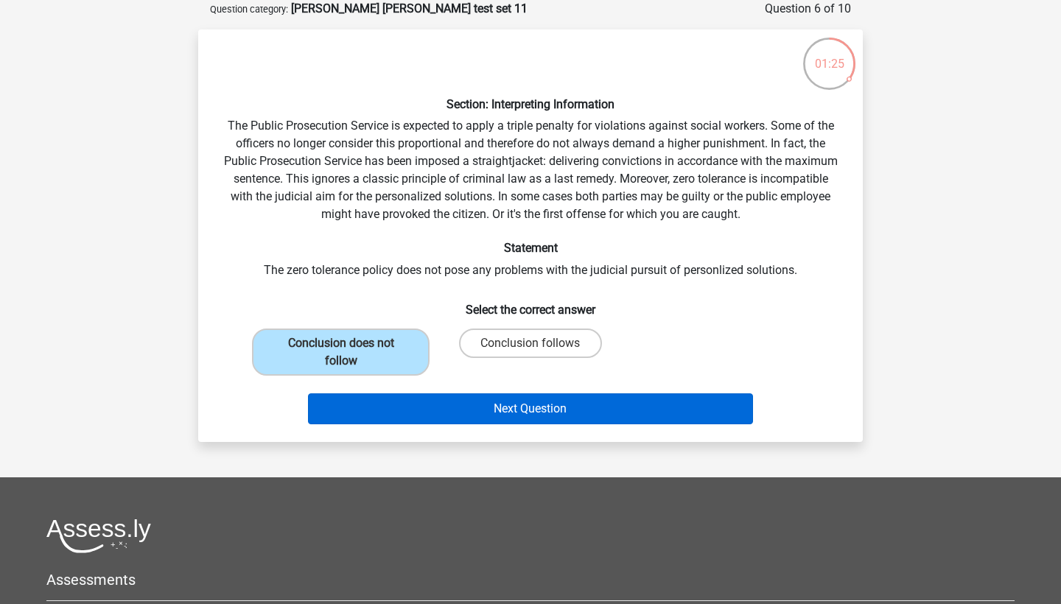
click at [533, 408] on button "Next Question" at bounding box center [531, 408] width 446 height 31
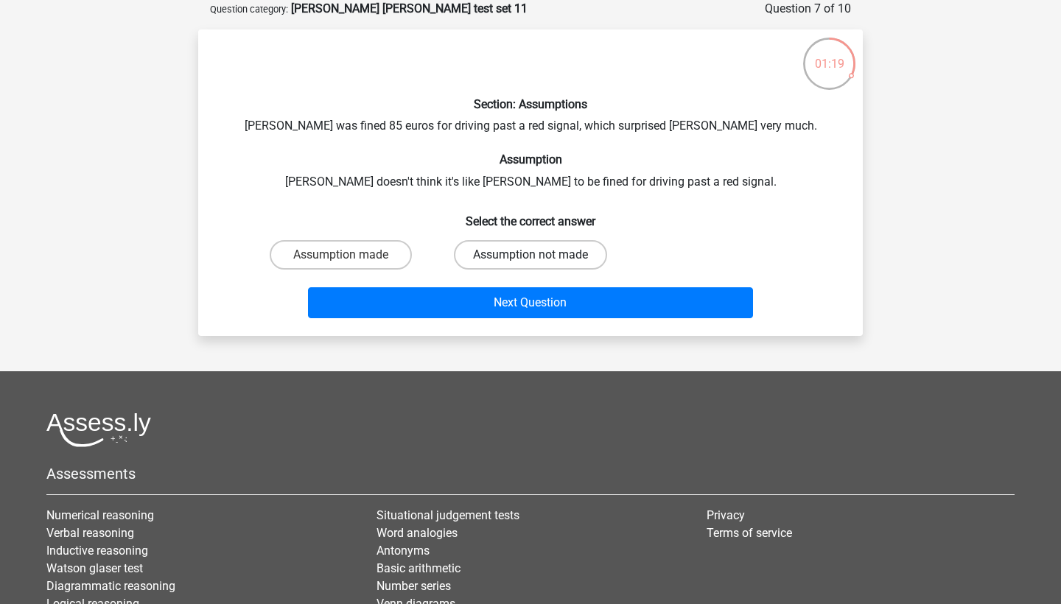
click at [483, 260] on label "Assumption not made" at bounding box center [530, 254] width 153 height 29
click at [530, 260] on input "Assumption not made" at bounding box center [535, 260] width 10 height 10
radio input "true"
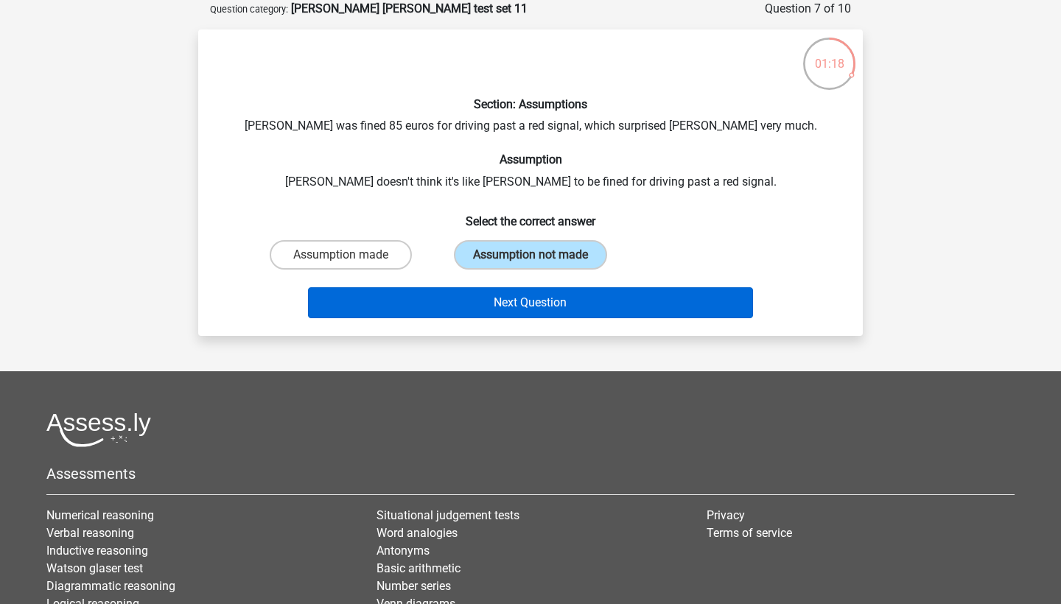
click at [455, 294] on button "Next Question" at bounding box center [531, 302] width 446 height 31
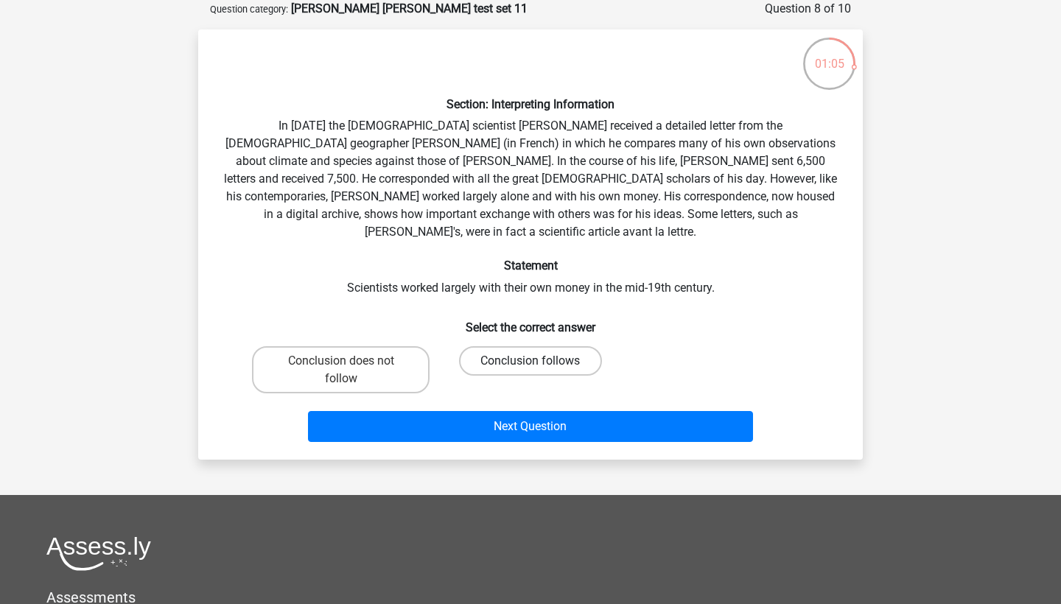
click at [498, 346] on label "Conclusion follows" at bounding box center [530, 360] width 142 height 29
click at [530, 361] on input "Conclusion follows" at bounding box center [535, 366] width 10 height 10
radio input "true"
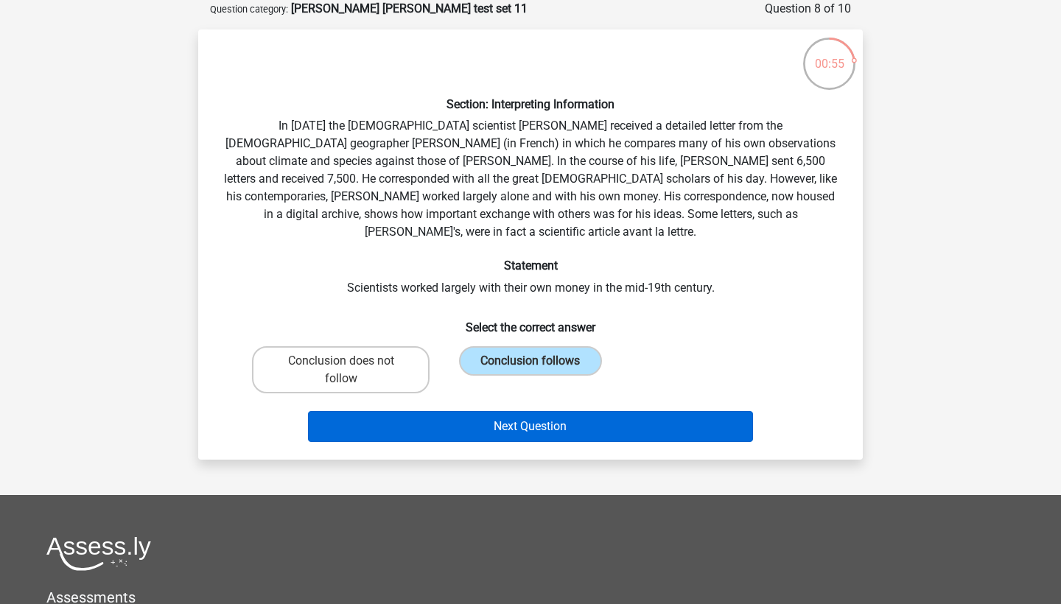
click at [506, 416] on button "Next Question" at bounding box center [531, 426] width 446 height 31
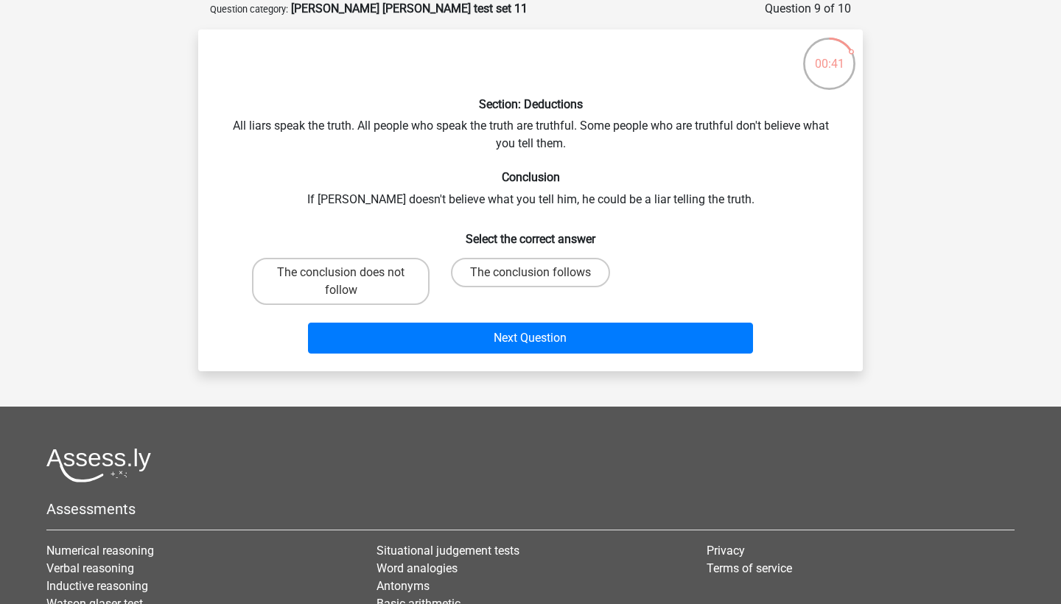
click at [391, 247] on div "Section: Deductions All liars speak the truth. All people who speak the truth a…" at bounding box center [530, 200] width 653 height 318
click at [391, 266] on label "The conclusion does not follow" at bounding box center [341, 281] width 178 height 47
click at [351, 273] on input "The conclusion does not follow" at bounding box center [346, 278] width 10 height 10
radio input "true"
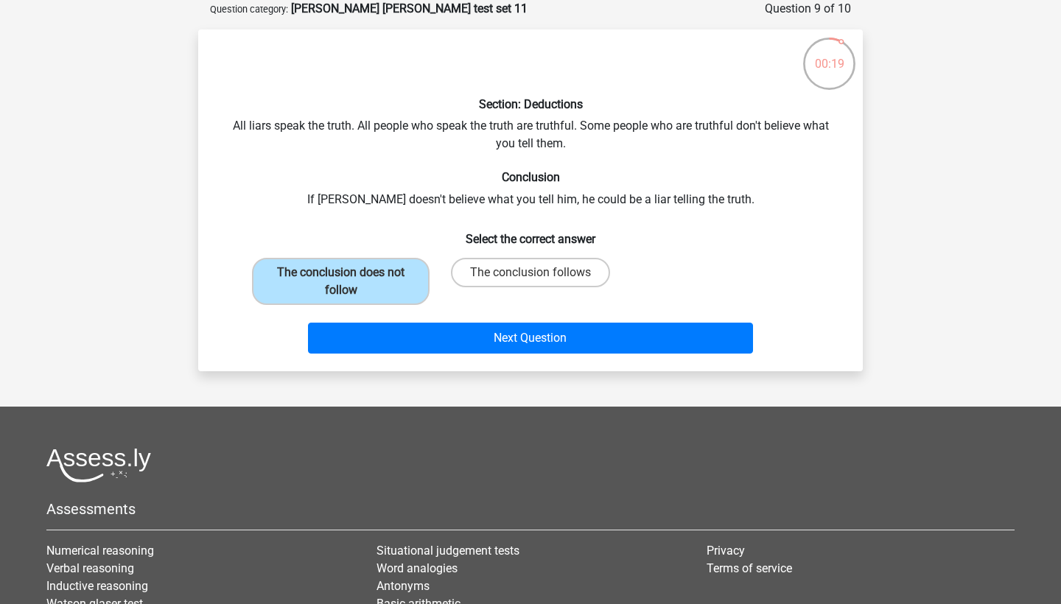
click at [532, 275] on input "The conclusion follows" at bounding box center [535, 278] width 10 height 10
radio input "true"
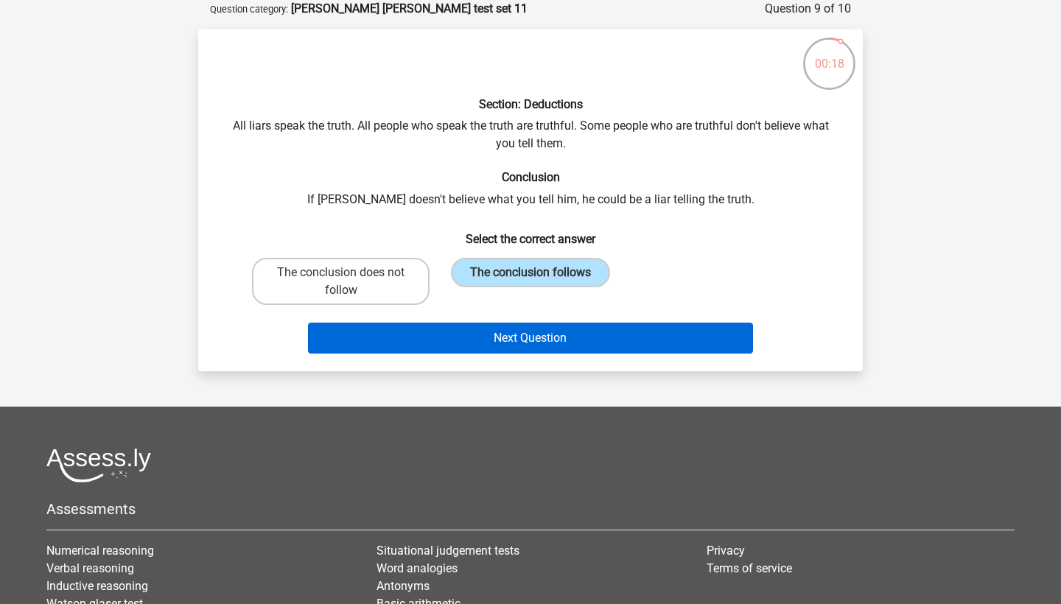
click at [533, 342] on button "Next Question" at bounding box center [531, 338] width 446 height 31
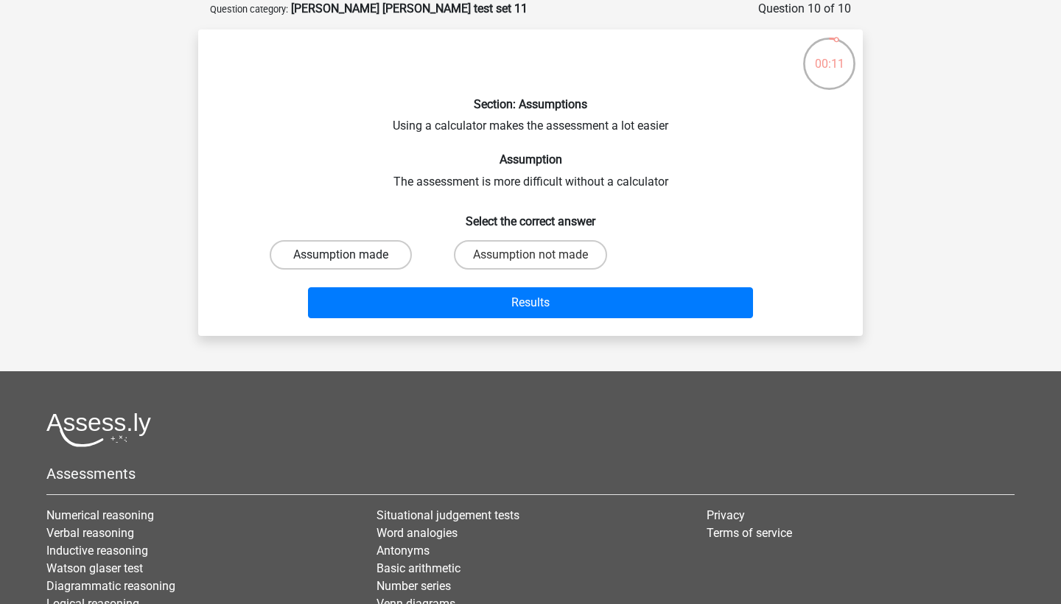
click at [384, 253] on label "Assumption made" at bounding box center [341, 254] width 142 height 29
click at [351, 255] on input "Assumption made" at bounding box center [346, 260] width 10 height 10
radio input "true"
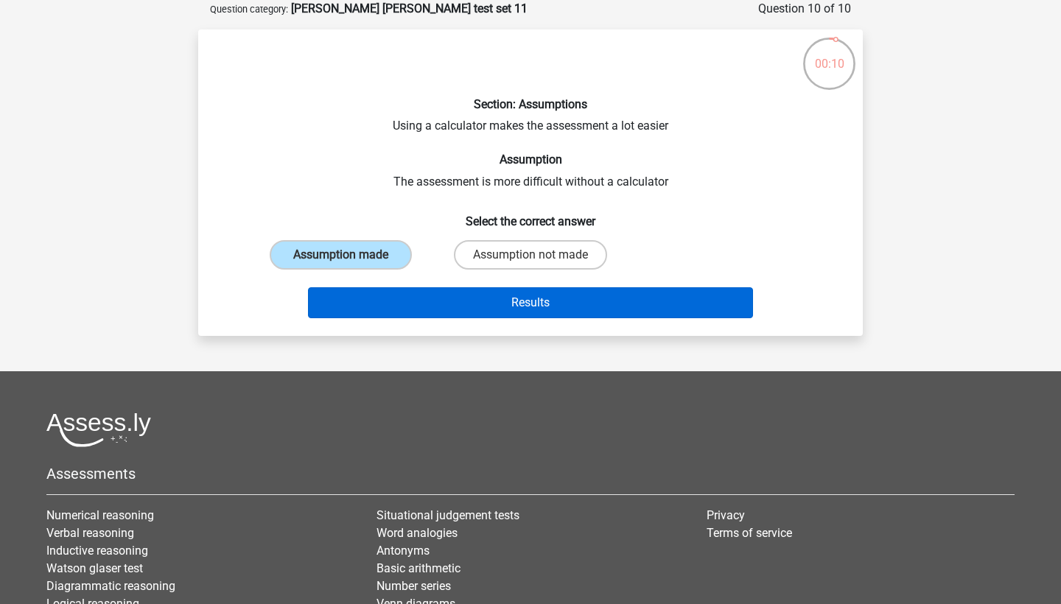
click at [463, 295] on button "Results" at bounding box center [531, 302] width 446 height 31
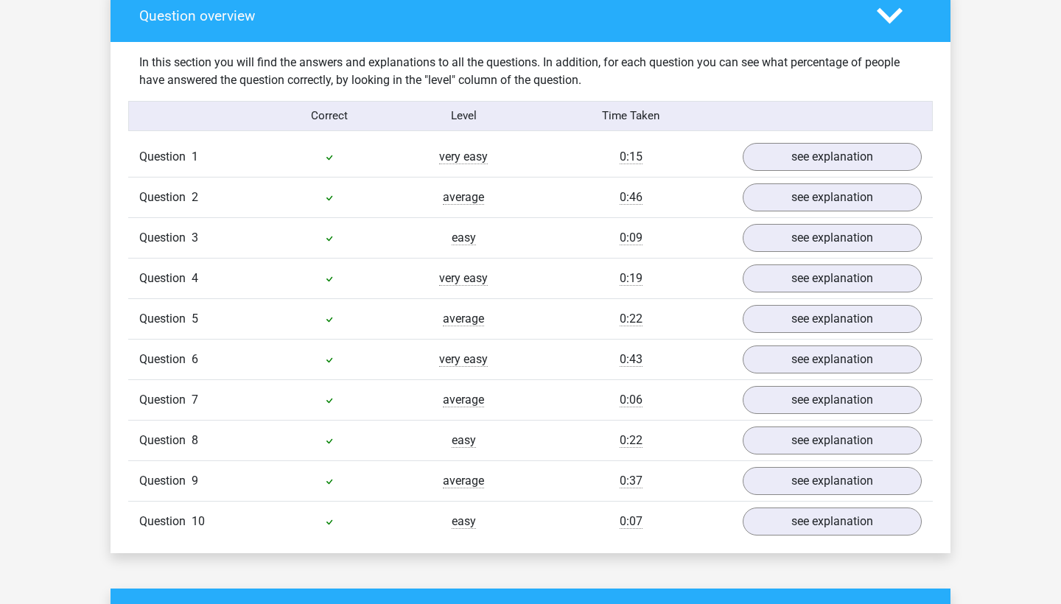
scroll to position [1107, 0]
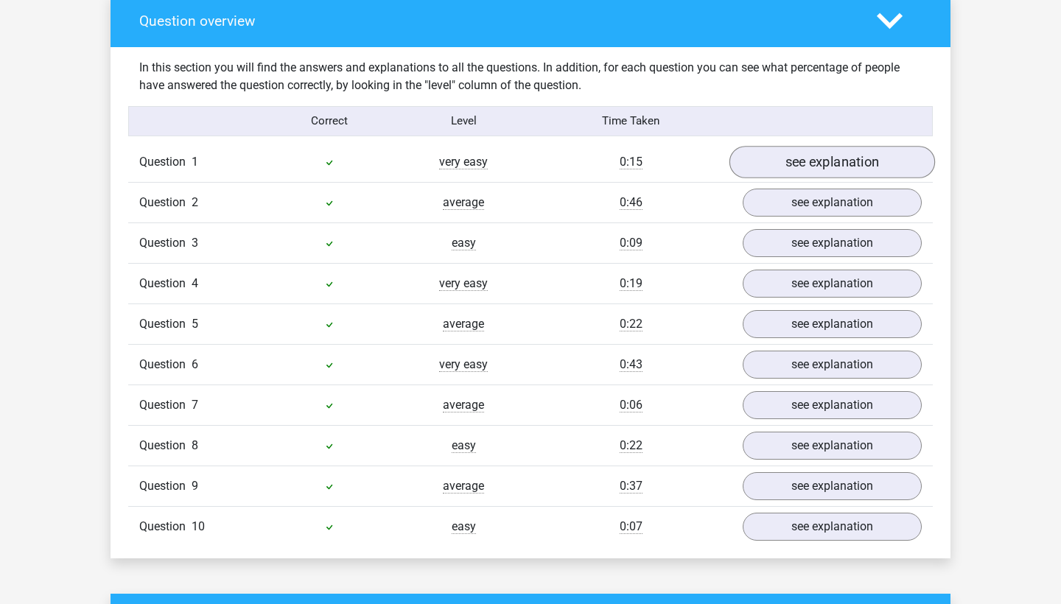
click at [787, 157] on link "see explanation" at bounding box center [832, 162] width 206 height 32
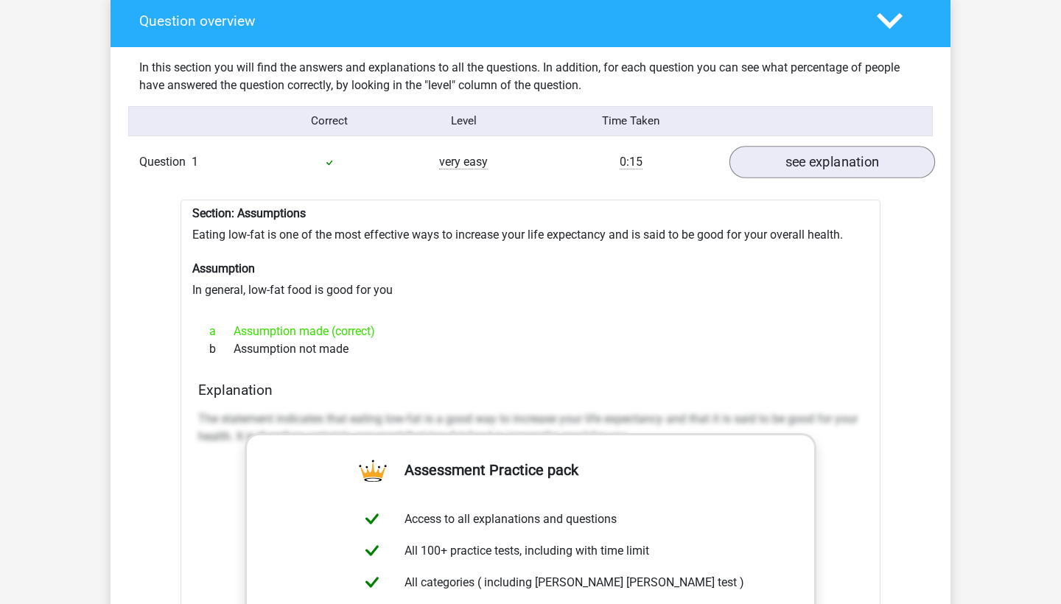
click at [787, 157] on link "see explanation" at bounding box center [832, 162] width 206 height 32
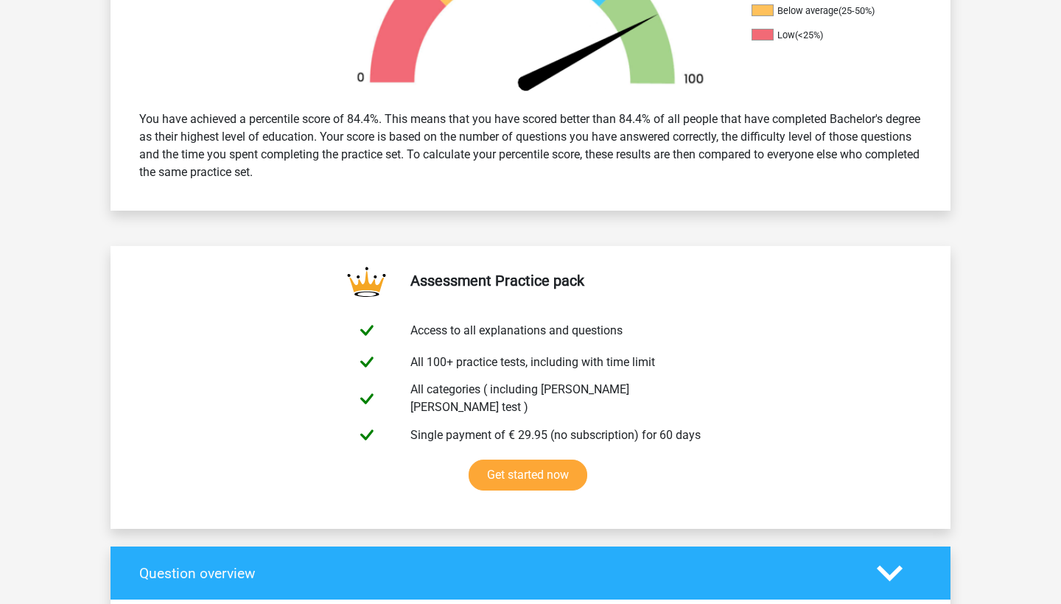
scroll to position [531, 0]
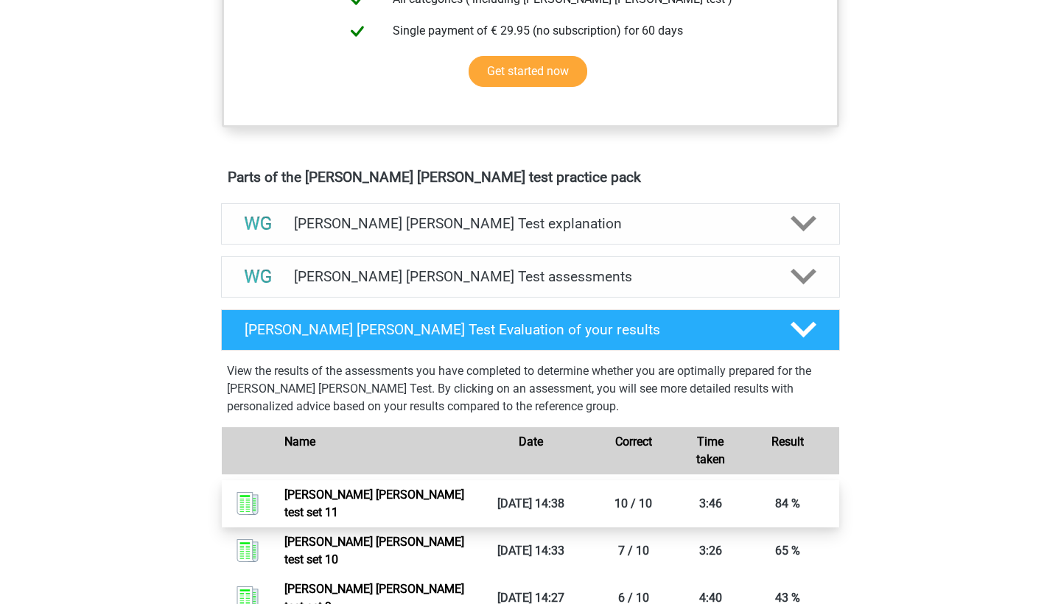
scroll to position [625, 0]
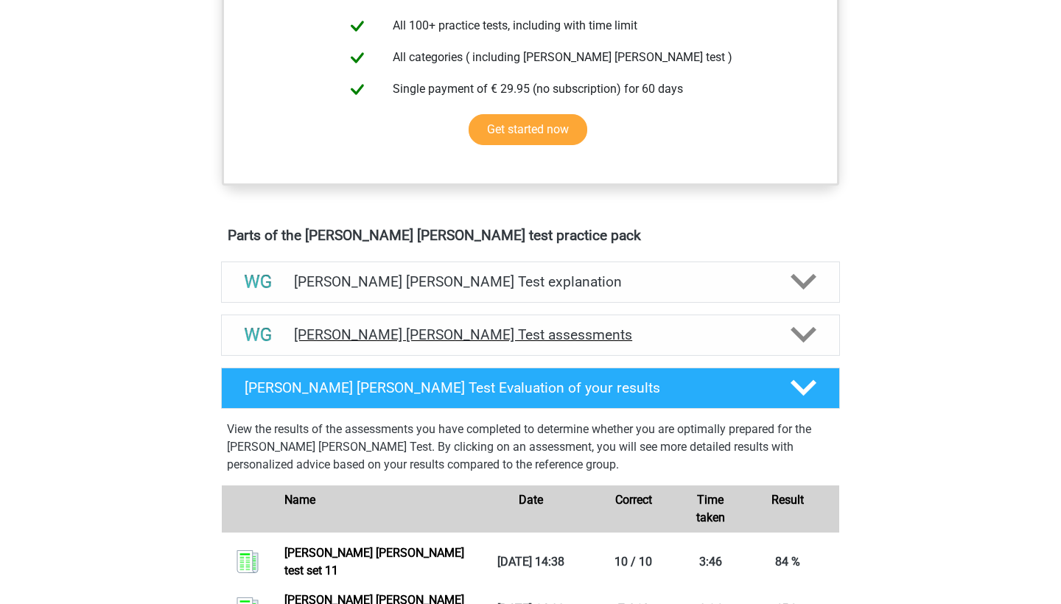
click at [444, 337] on h4 "[PERSON_NAME] [PERSON_NAME] Test assessments" at bounding box center [530, 334] width 473 height 17
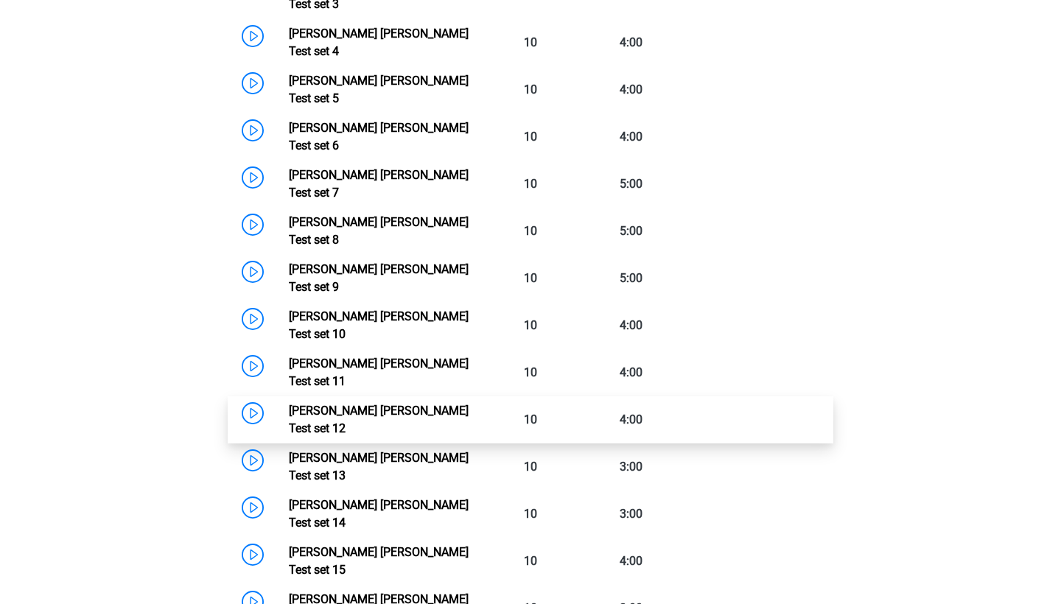
scroll to position [1194, 0]
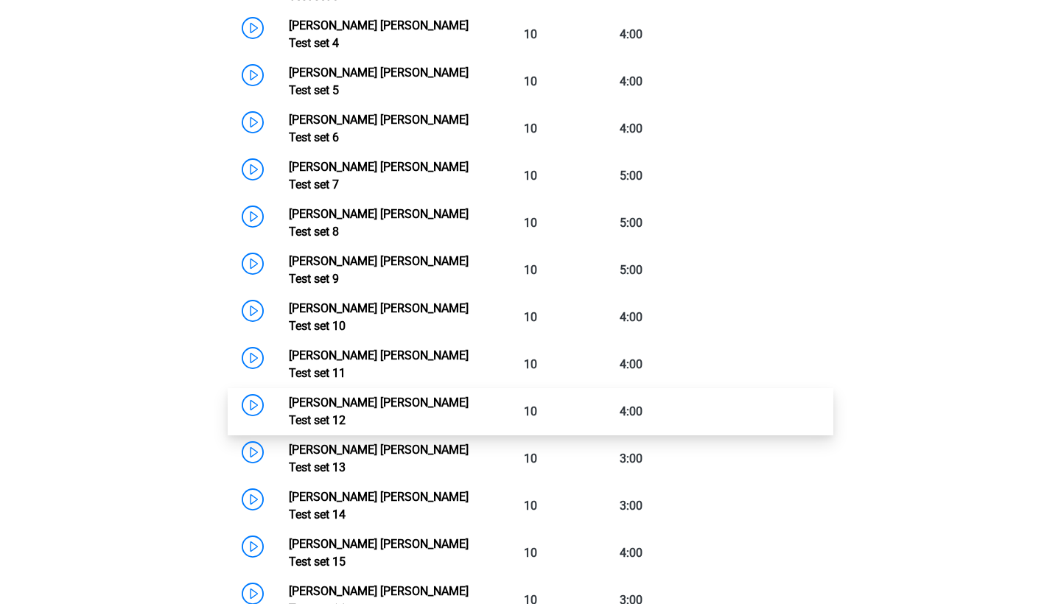
click at [289, 396] on link "[PERSON_NAME] [PERSON_NAME] Test set 12" at bounding box center [379, 412] width 180 height 32
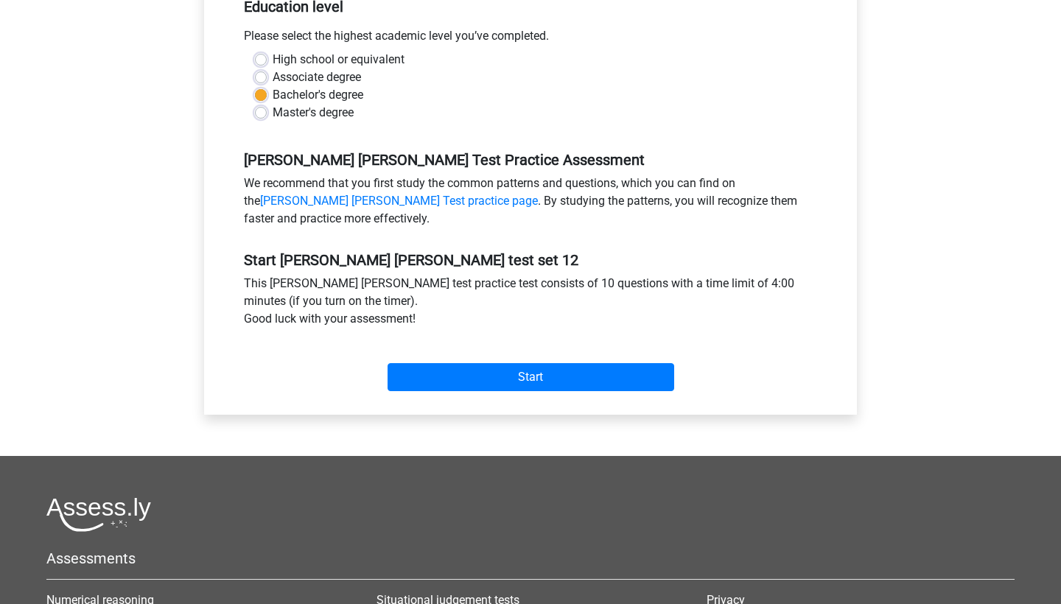
scroll to position [326, 0]
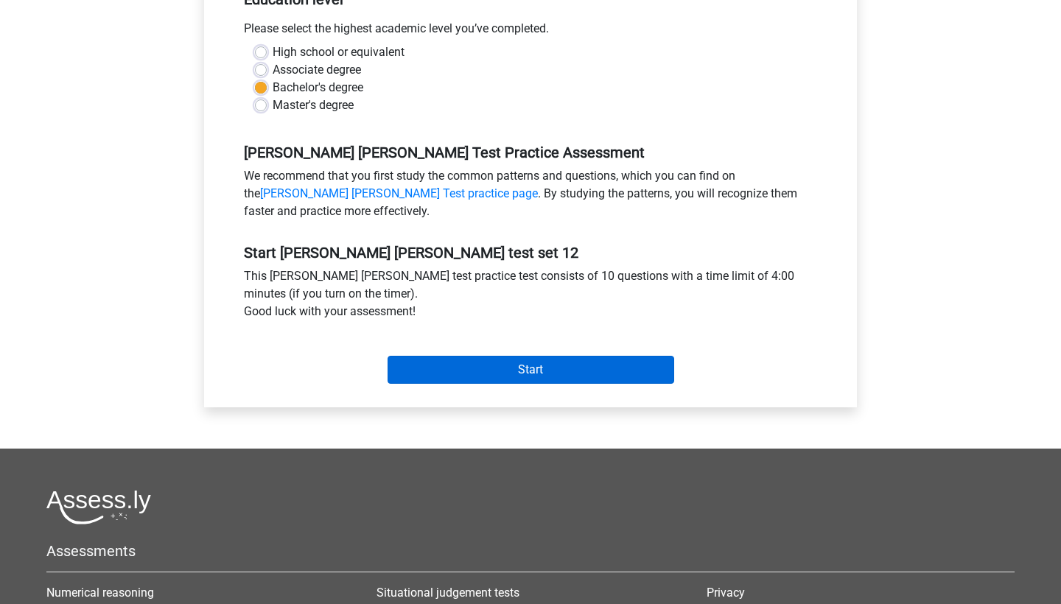
click at [483, 374] on input "Start" at bounding box center [531, 370] width 287 height 28
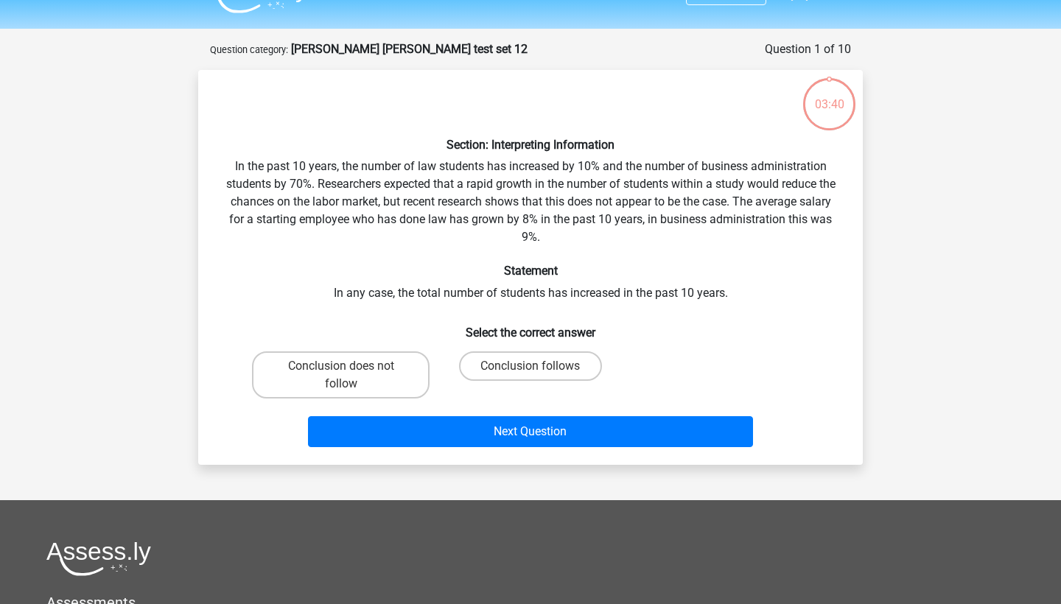
scroll to position [35, 0]
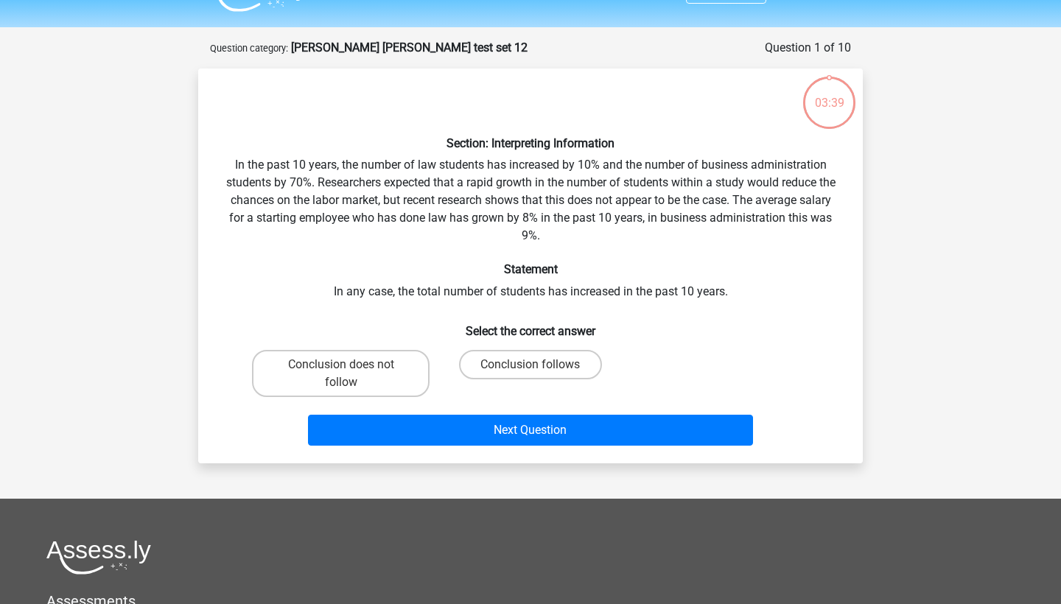
click at [530, 372] on input "Conclusion follows" at bounding box center [535, 370] width 10 height 10
radio input "true"
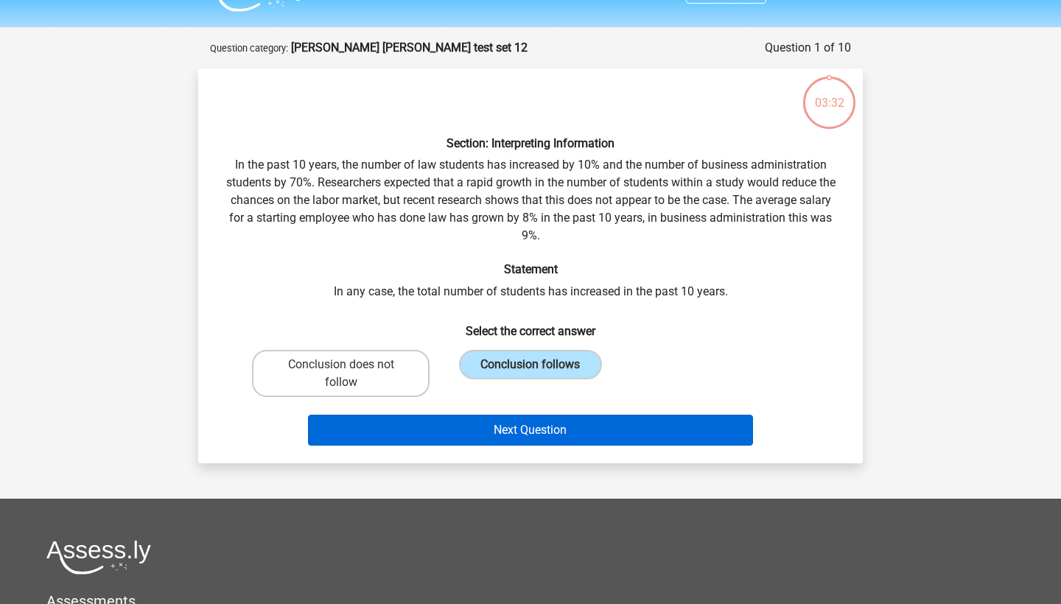
click at [541, 426] on button "Next Question" at bounding box center [531, 430] width 446 height 31
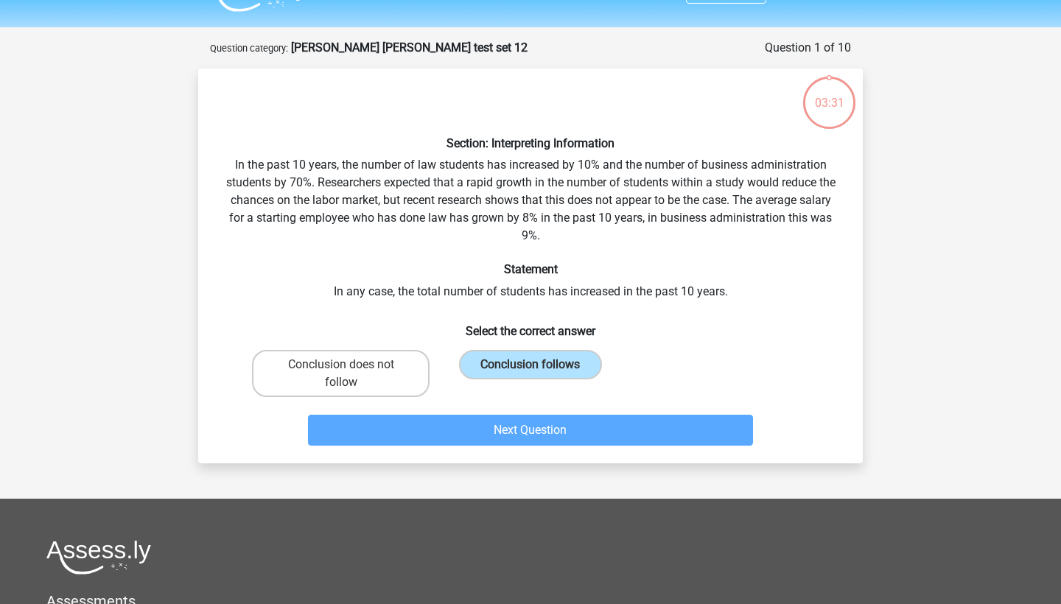
scroll to position [74, 0]
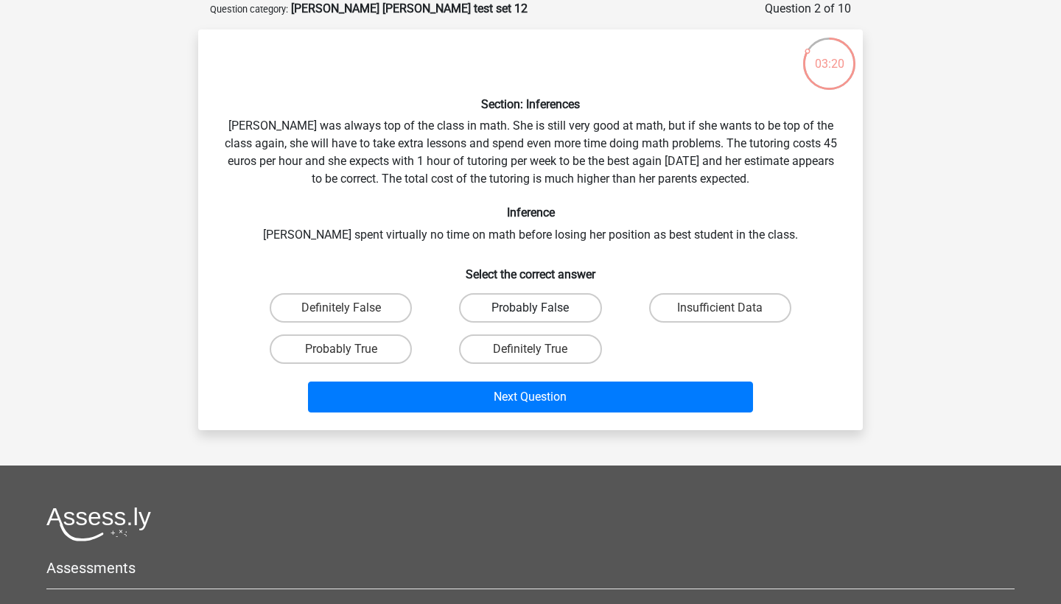
click at [519, 300] on label "Probably False" at bounding box center [530, 307] width 142 height 29
click at [530, 308] on input "Probably False" at bounding box center [535, 313] width 10 height 10
radio input "true"
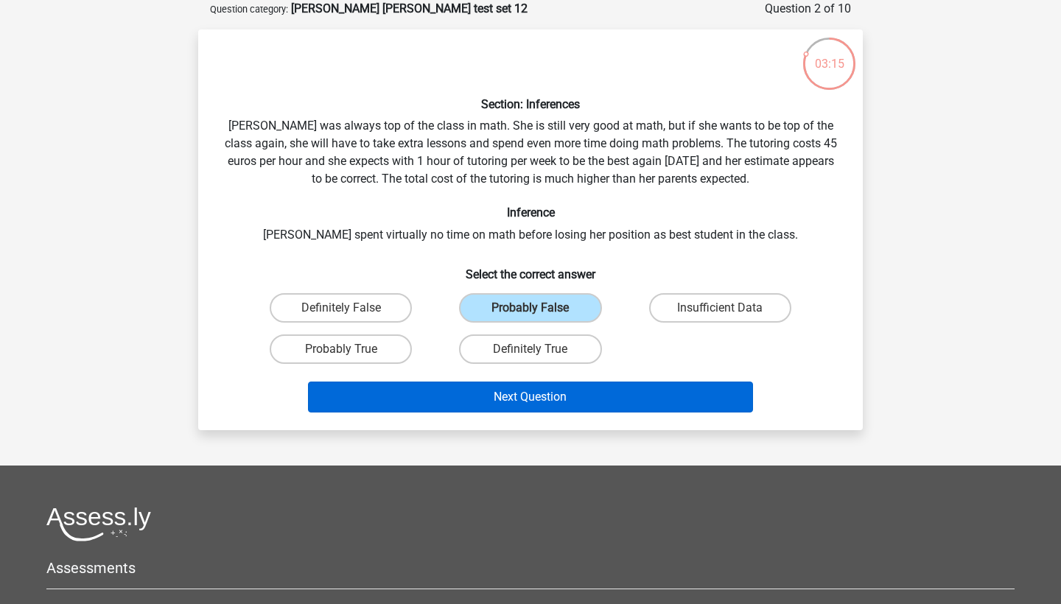
click at [519, 396] on button "Next Question" at bounding box center [531, 397] width 446 height 31
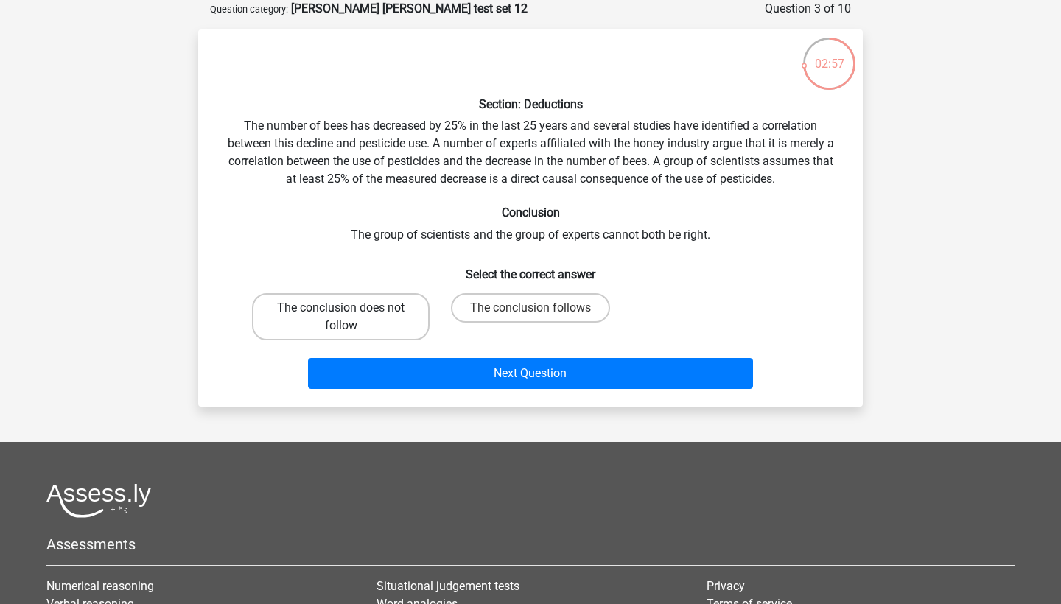
click at [392, 309] on label "The conclusion does not follow" at bounding box center [341, 316] width 178 height 47
click at [351, 309] on input "The conclusion does not follow" at bounding box center [346, 313] width 10 height 10
radio input "true"
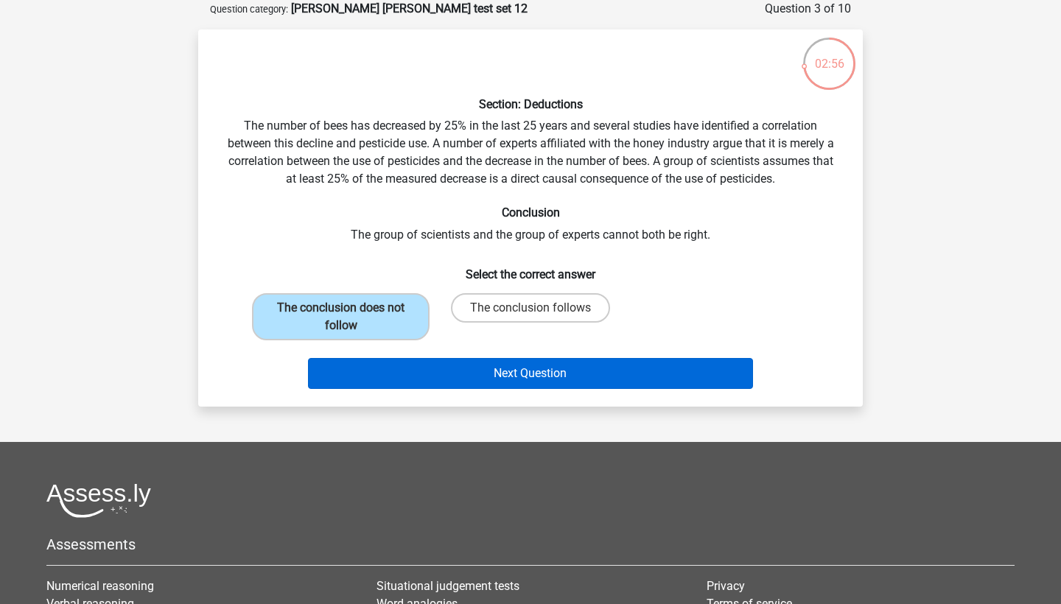
click at [477, 366] on button "Next Question" at bounding box center [531, 373] width 446 height 31
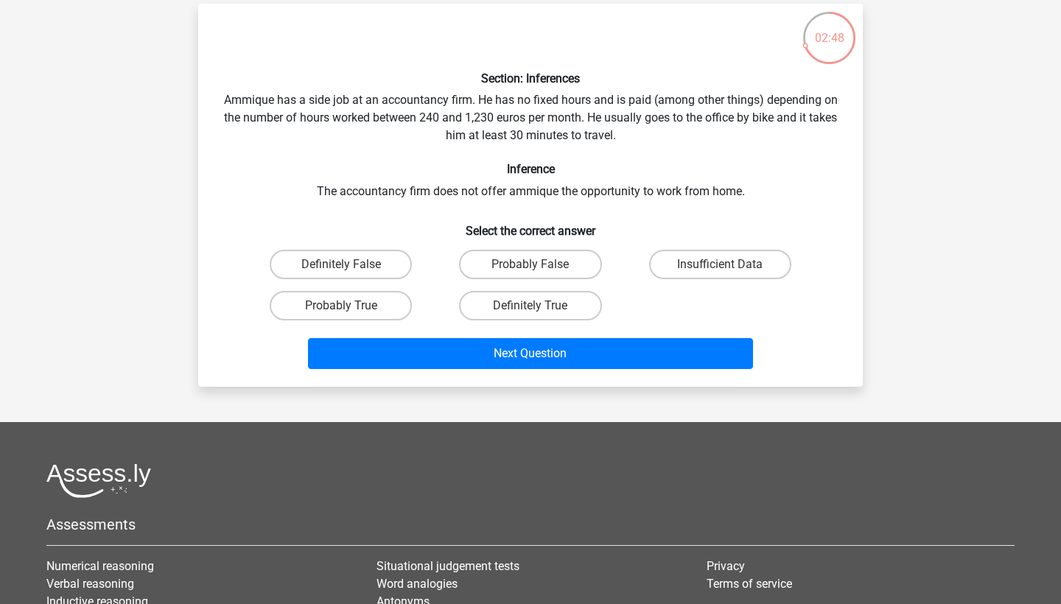
scroll to position [94, 0]
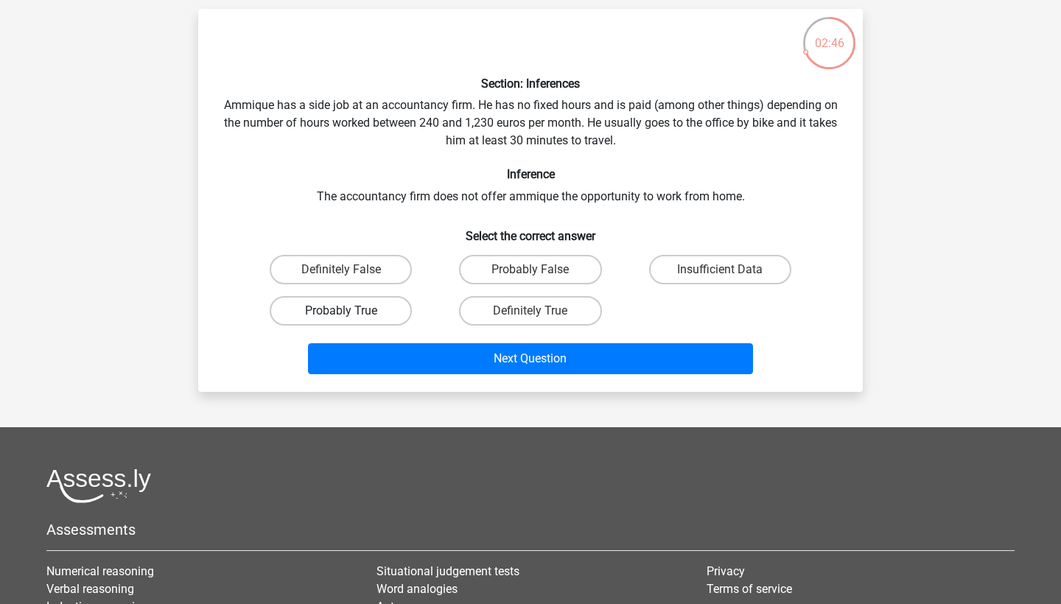
click at [364, 308] on label "Probably True" at bounding box center [341, 310] width 142 height 29
click at [351, 311] on input "Probably True" at bounding box center [346, 316] width 10 height 10
radio input "true"
click at [712, 256] on label "Insufficient Data" at bounding box center [720, 269] width 142 height 29
click at [720, 270] on input "Insufficient Data" at bounding box center [725, 275] width 10 height 10
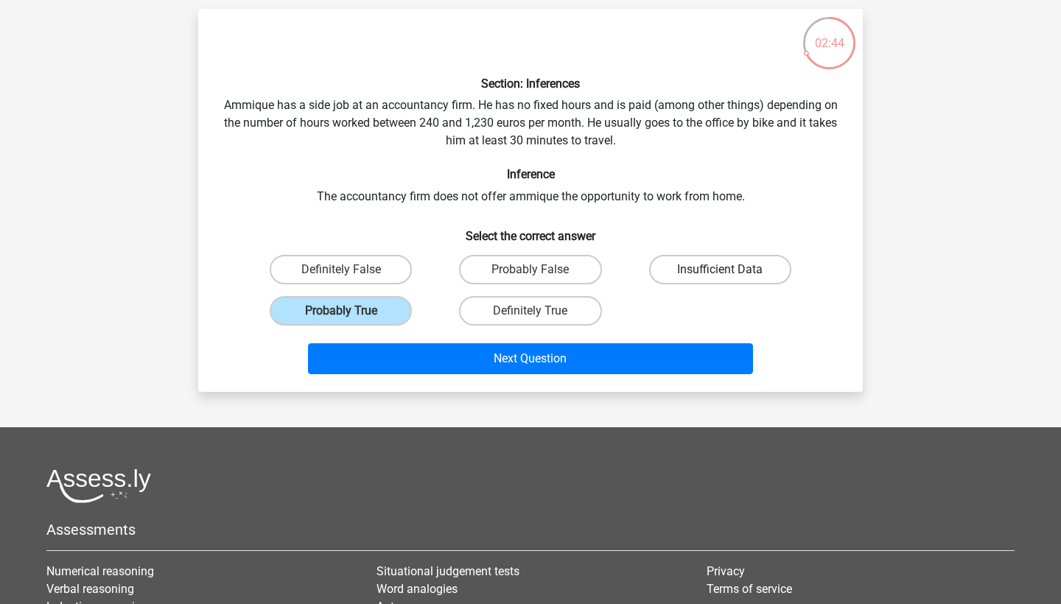
radio input "true"
click at [374, 316] on label "Probably True" at bounding box center [341, 310] width 142 height 29
click at [351, 316] on input "Probably True" at bounding box center [346, 316] width 10 height 10
radio input "true"
click at [551, 262] on label "Probably False" at bounding box center [530, 269] width 142 height 29
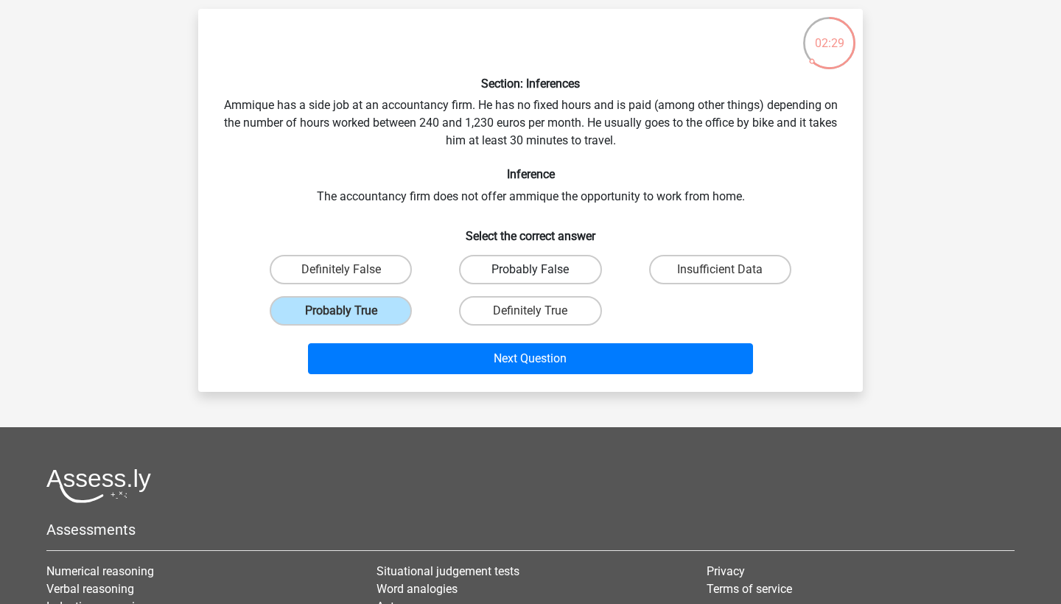
click at [540, 270] on input "Probably False" at bounding box center [535, 275] width 10 height 10
radio input "true"
click at [693, 276] on label "Insufficient Data" at bounding box center [720, 269] width 142 height 29
click at [720, 276] on input "Insufficient Data" at bounding box center [725, 275] width 10 height 10
radio input "true"
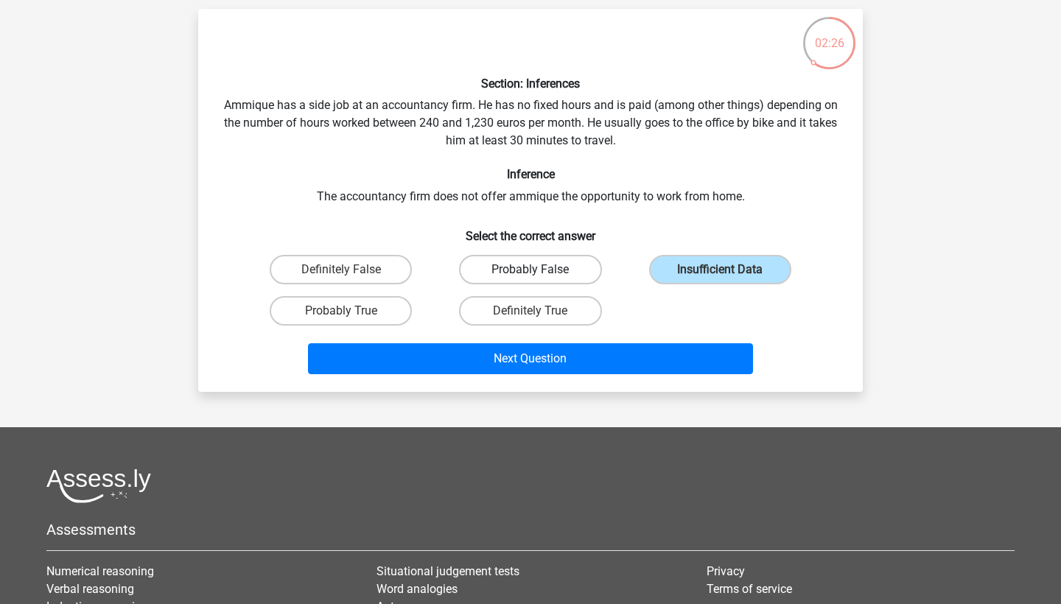
click at [550, 269] on label "Probably False" at bounding box center [530, 269] width 142 height 29
click at [540, 270] on input "Probably False" at bounding box center [535, 275] width 10 height 10
radio input "true"
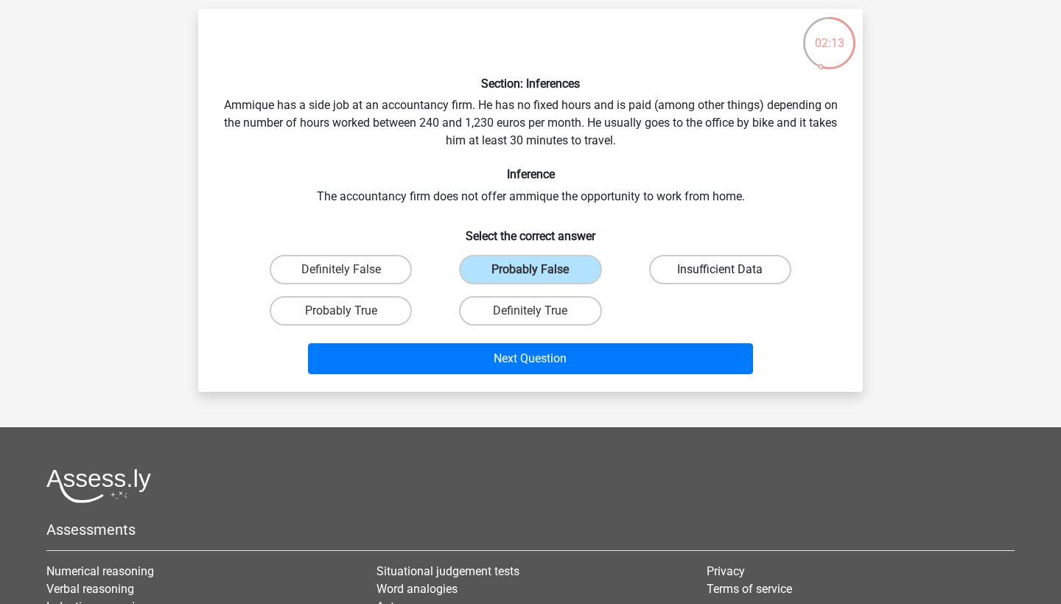
click at [687, 269] on label "Insufficient Data" at bounding box center [720, 269] width 142 height 29
click at [720, 270] on input "Insufficient Data" at bounding box center [725, 275] width 10 height 10
radio input "true"
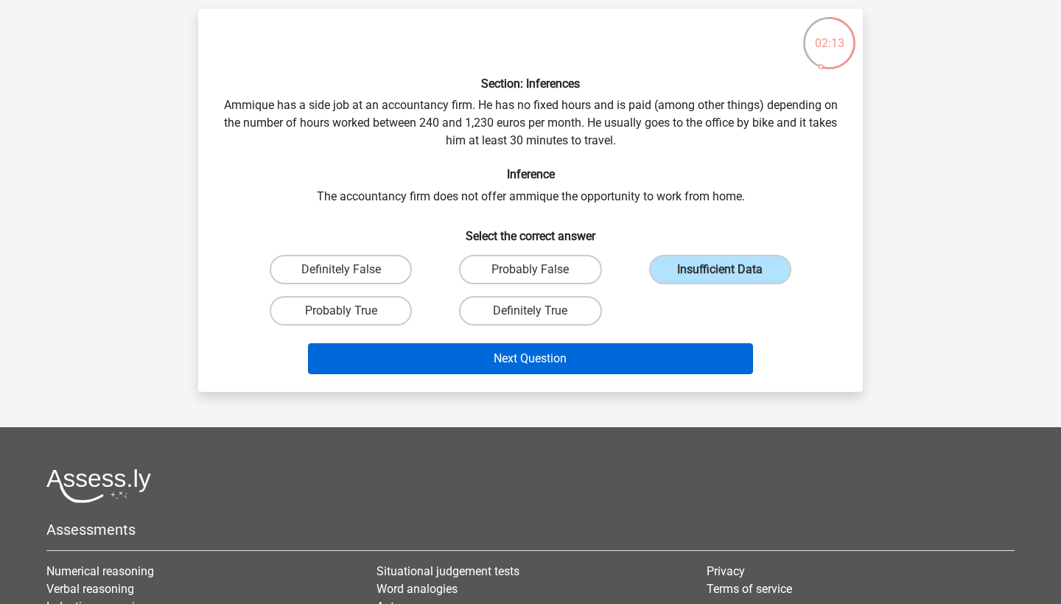
click at [639, 351] on button "Next Question" at bounding box center [531, 358] width 446 height 31
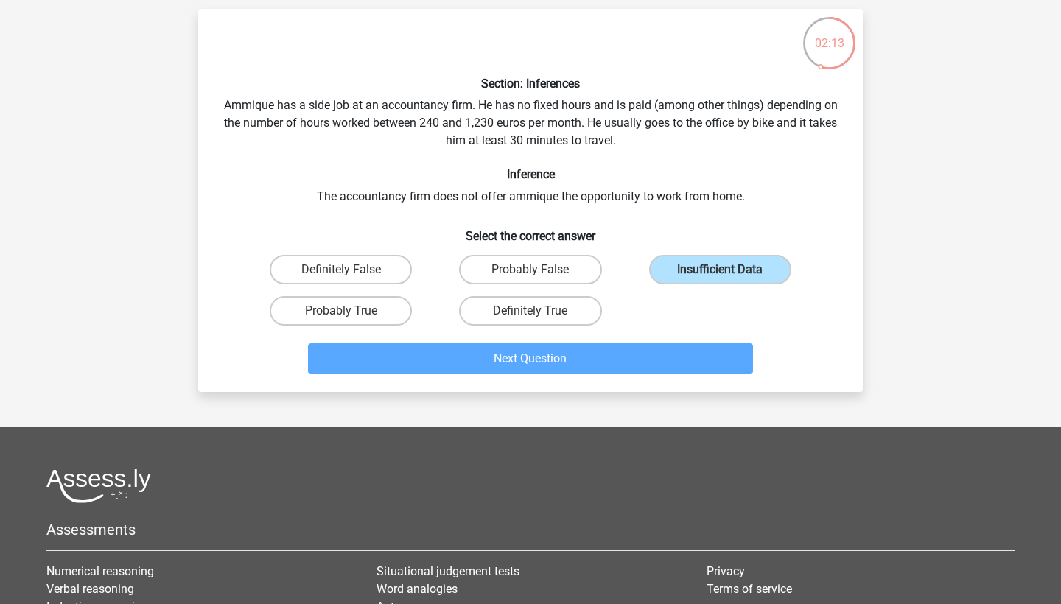
scroll to position [74, 0]
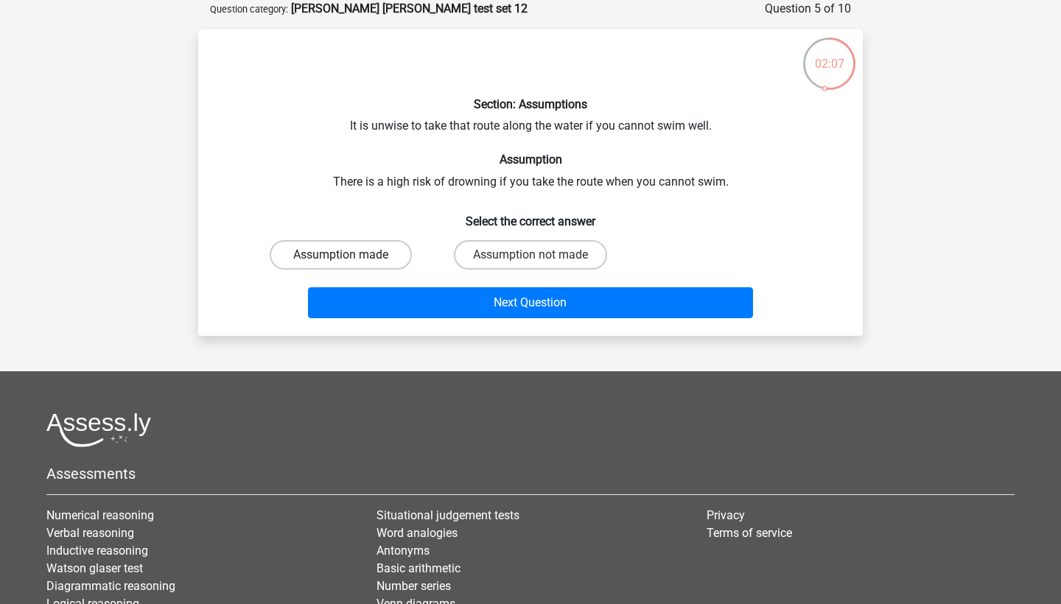
click at [354, 259] on label "Assumption made" at bounding box center [341, 254] width 142 height 29
click at [351, 259] on input "Assumption made" at bounding box center [346, 260] width 10 height 10
radio input "true"
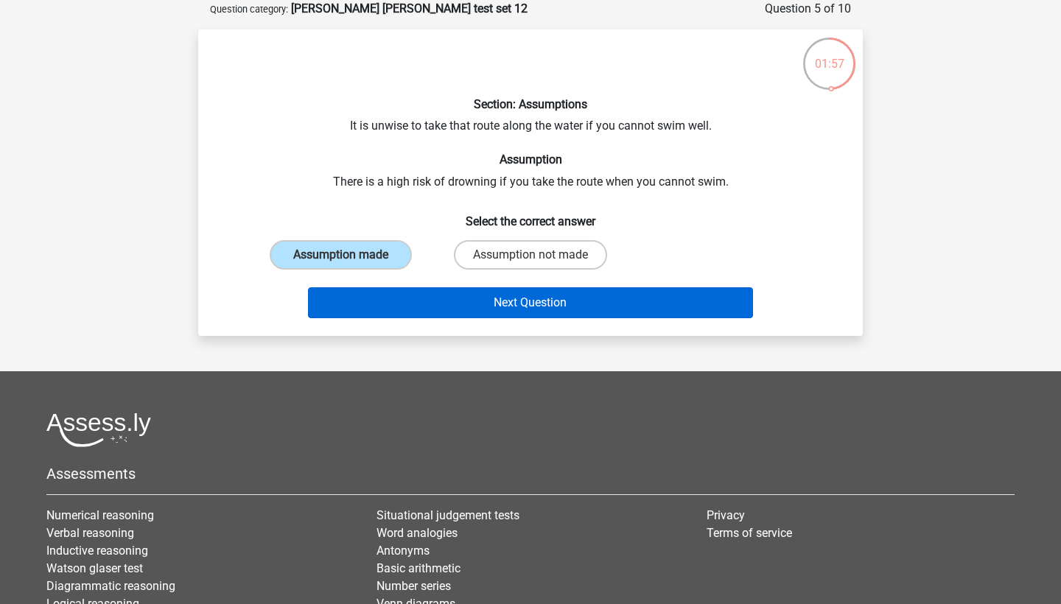
click at [519, 296] on button "Next Question" at bounding box center [531, 302] width 446 height 31
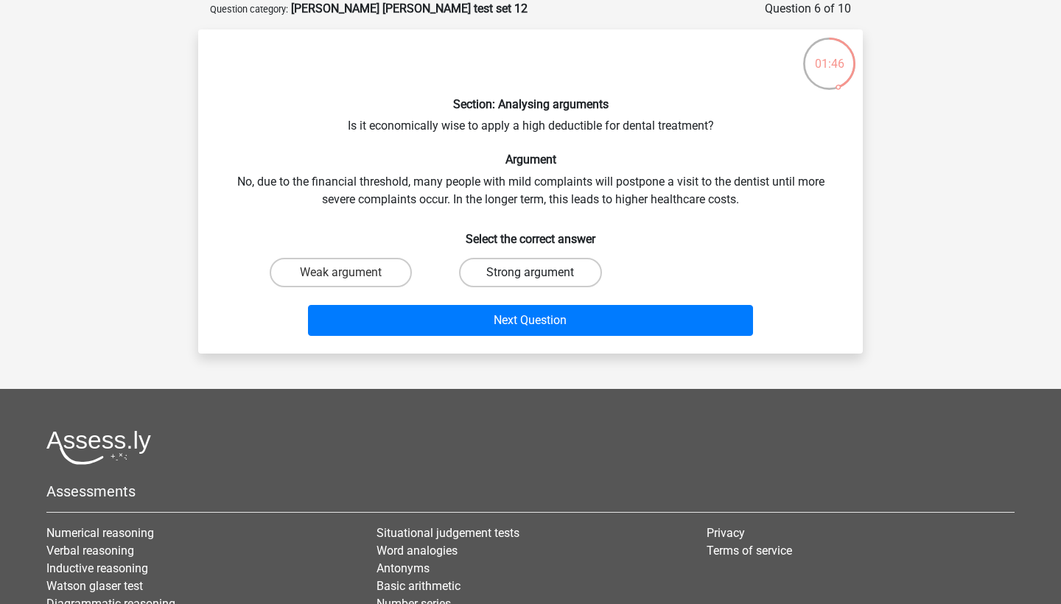
click at [489, 276] on label "Strong argument" at bounding box center [530, 272] width 142 height 29
click at [530, 276] on input "Strong argument" at bounding box center [535, 278] width 10 height 10
radio input "true"
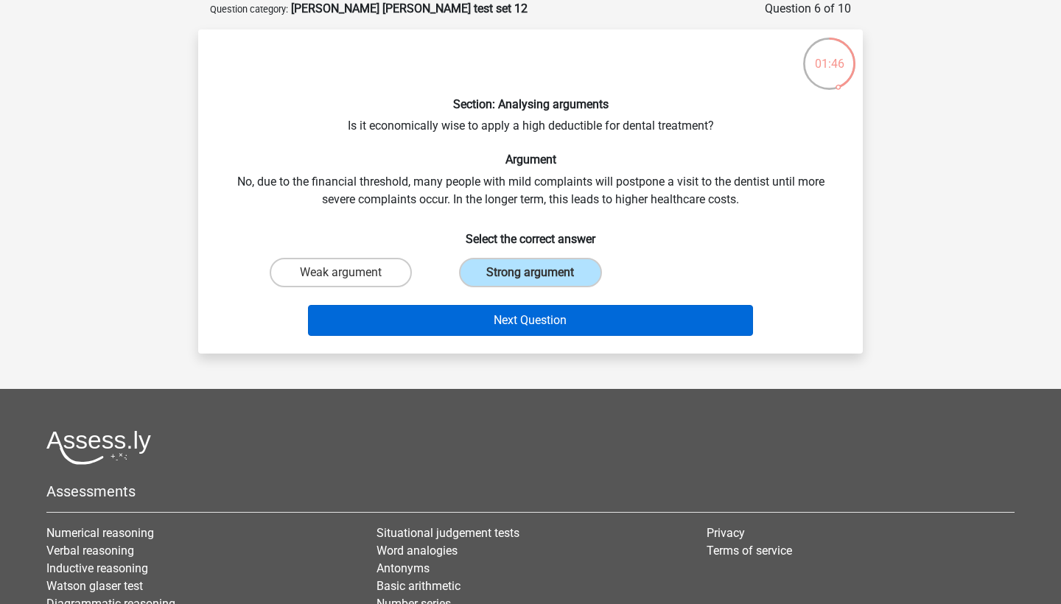
click at [478, 306] on button "Next Question" at bounding box center [531, 320] width 446 height 31
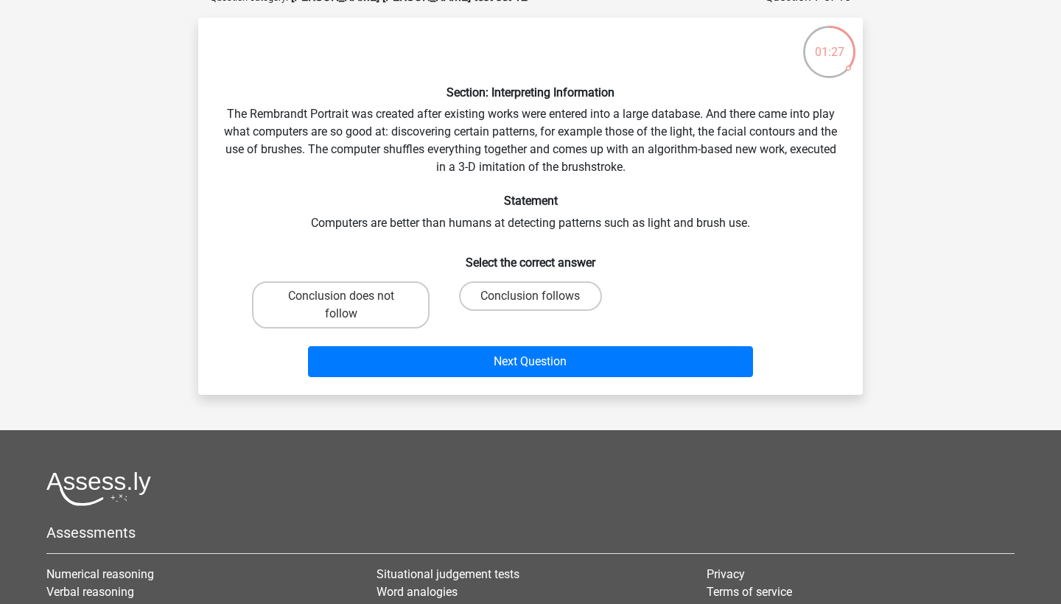
scroll to position [87, 0]
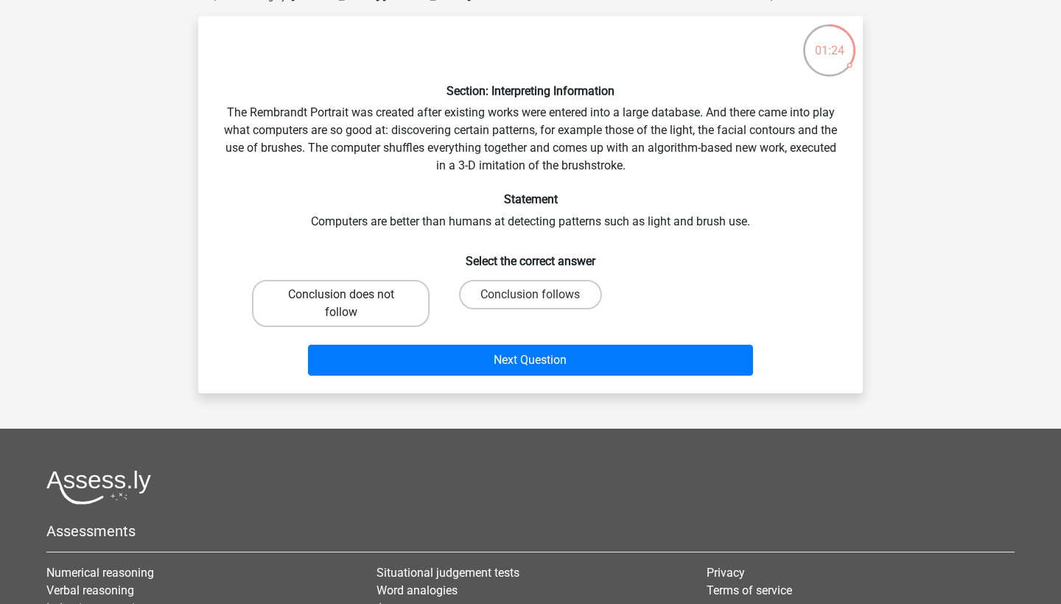
click at [380, 312] on label "Conclusion does not follow" at bounding box center [341, 303] width 178 height 47
click at [351, 304] on input "Conclusion does not follow" at bounding box center [346, 300] width 10 height 10
radio input "true"
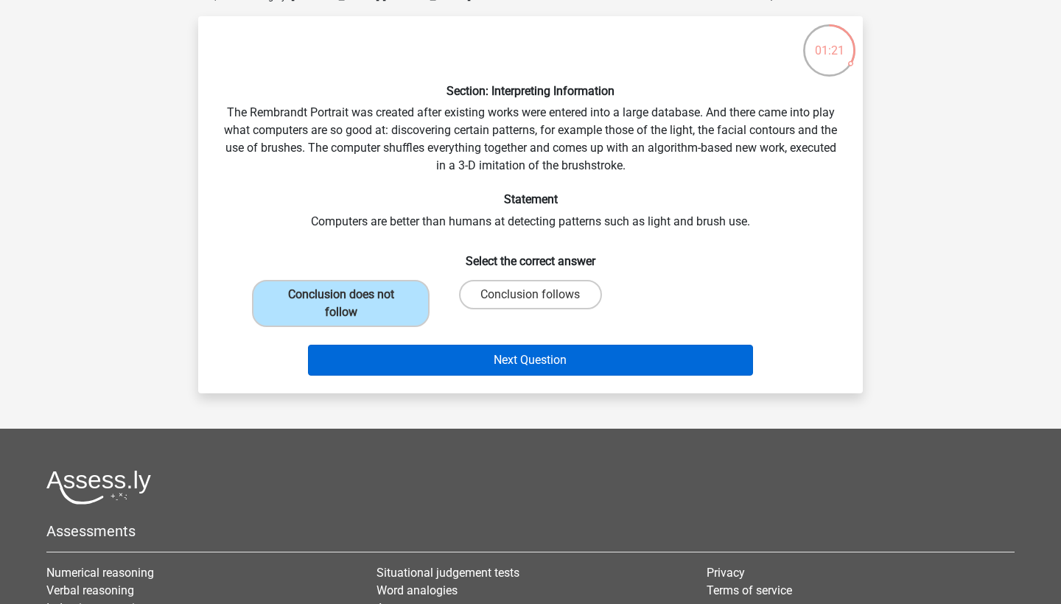
click at [486, 362] on button "Next Question" at bounding box center [531, 360] width 446 height 31
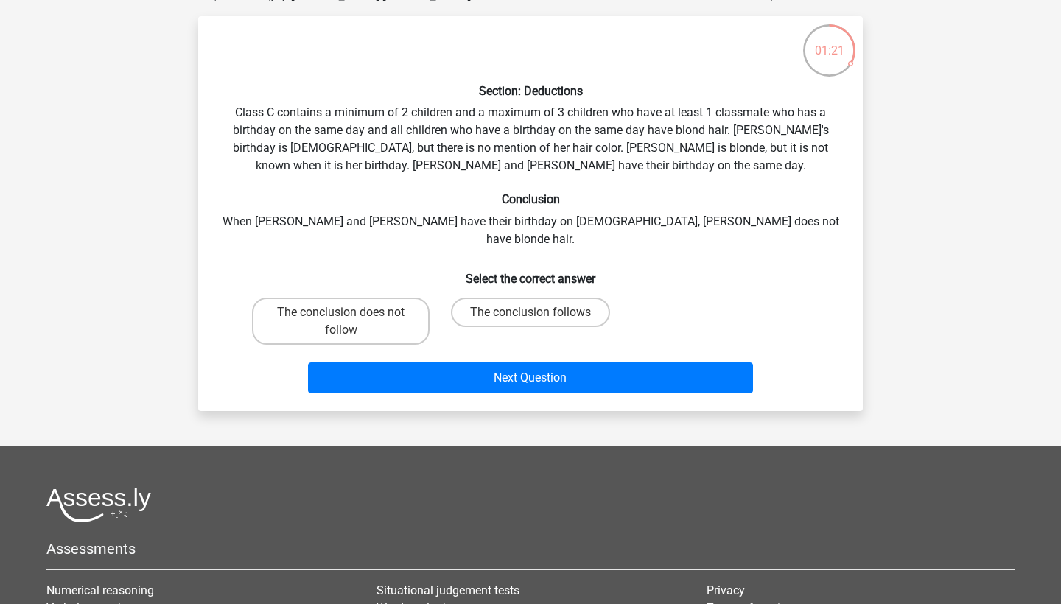
scroll to position [74, 0]
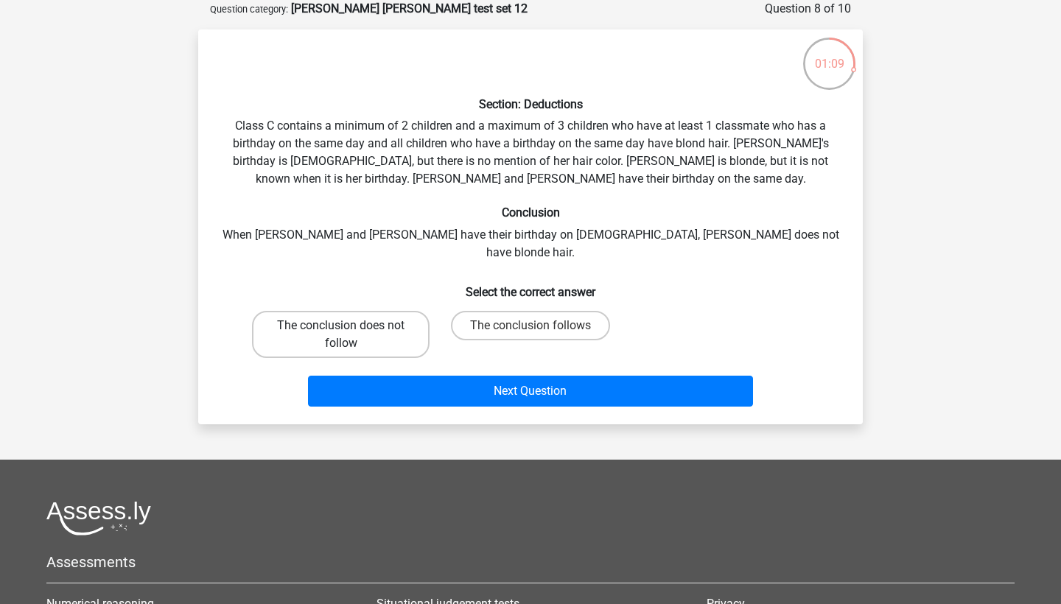
click at [415, 315] on label "The conclusion does not follow" at bounding box center [341, 334] width 178 height 47
click at [351, 326] on input "The conclusion does not follow" at bounding box center [346, 331] width 10 height 10
radio input "true"
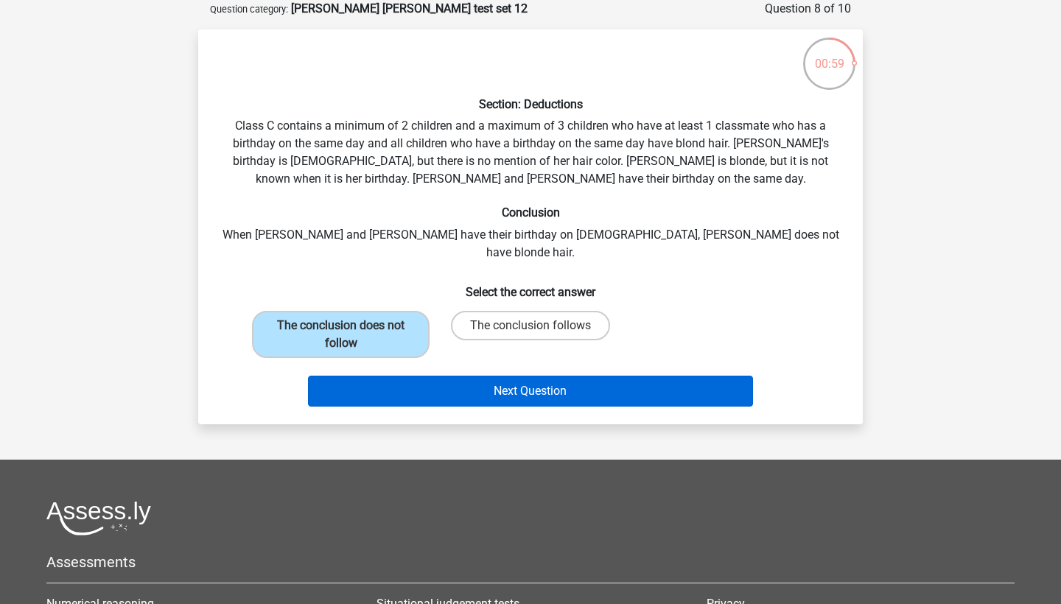
click at [454, 376] on button "Next Question" at bounding box center [531, 391] width 446 height 31
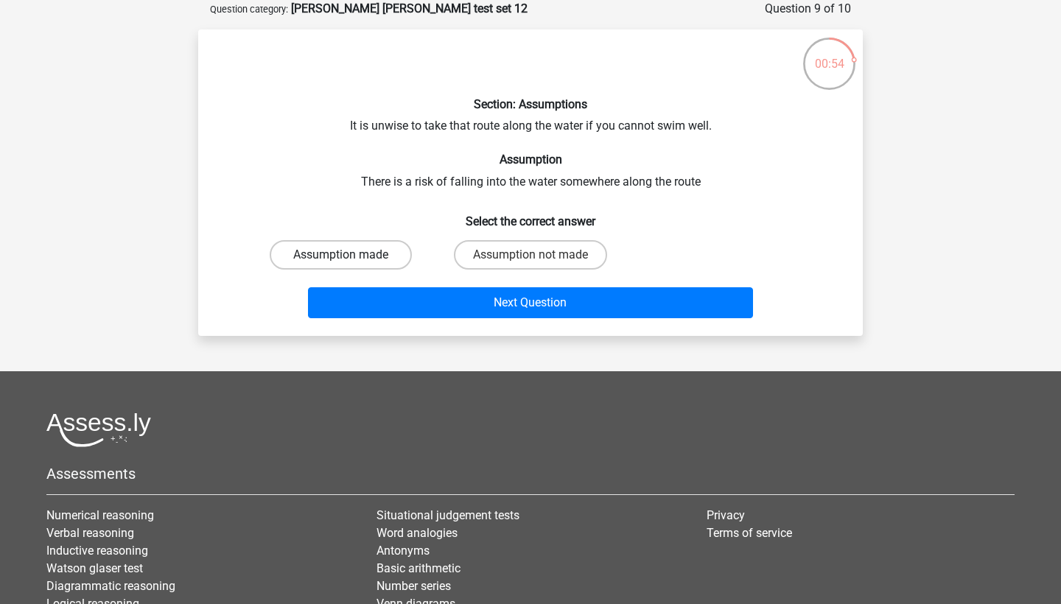
click at [350, 262] on label "Assumption made" at bounding box center [341, 254] width 142 height 29
click at [350, 262] on input "Assumption made" at bounding box center [346, 260] width 10 height 10
radio input "true"
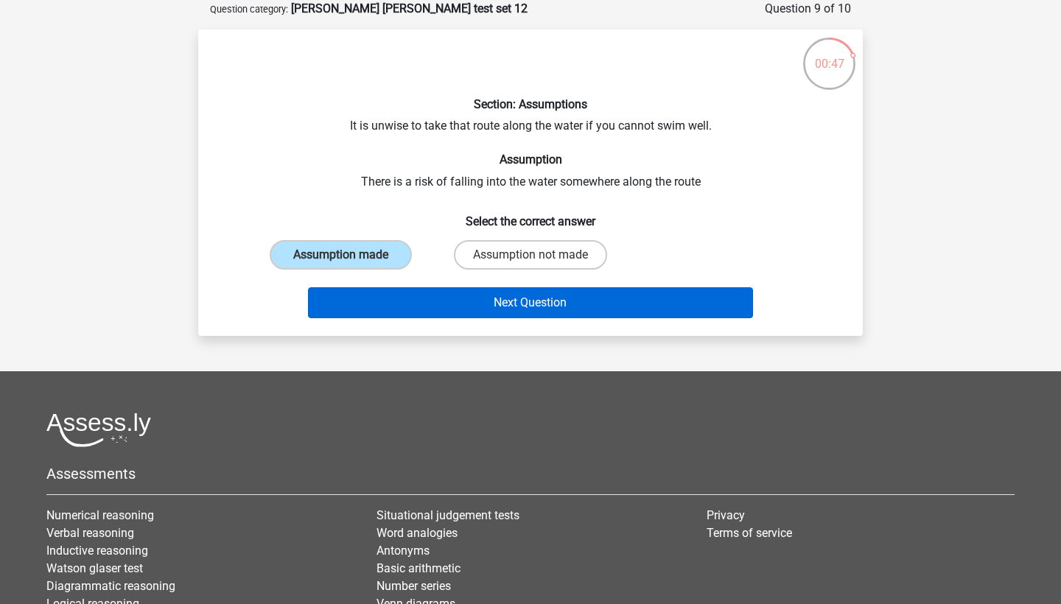
click at [477, 313] on button "Next Question" at bounding box center [531, 302] width 446 height 31
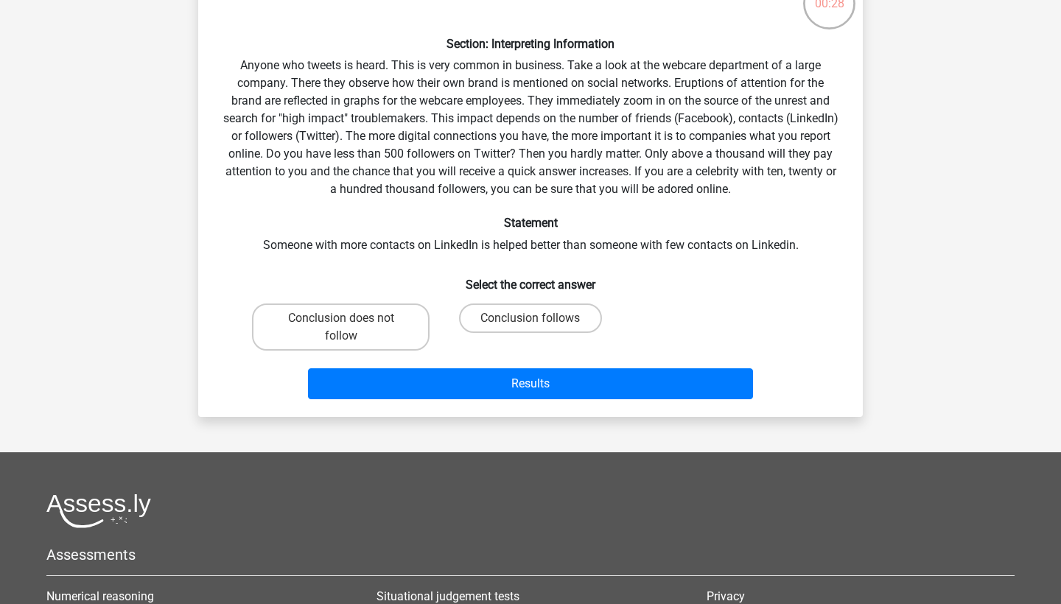
scroll to position [126, 0]
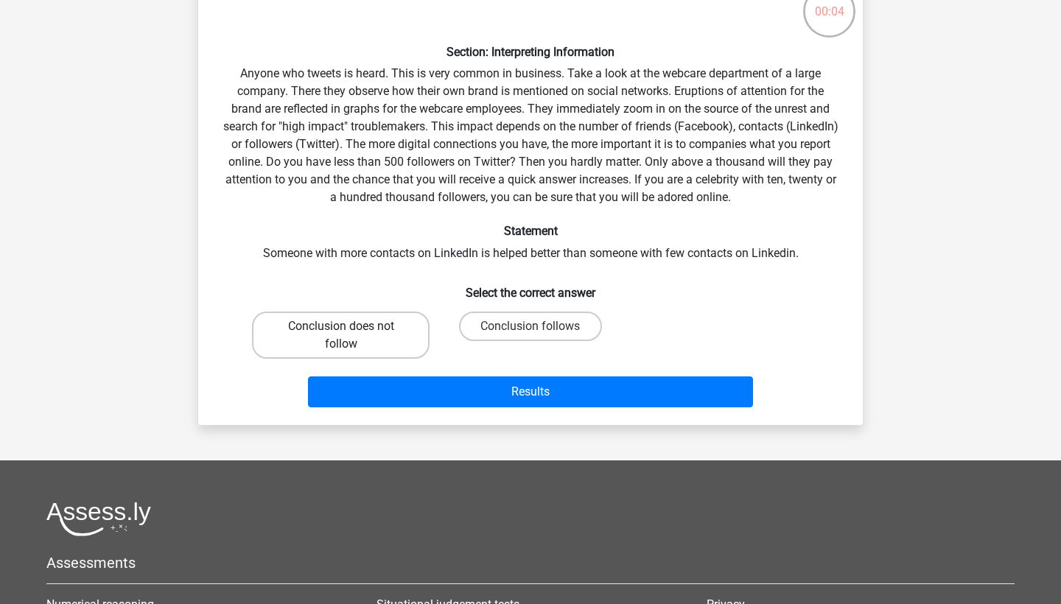
click at [383, 329] on label "Conclusion does not follow" at bounding box center [341, 335] width 178 height 47
click at [351, 329] on input "Conclusion does not follow" at bounding box center [346, 331] width 10 height 10
radio input "true"
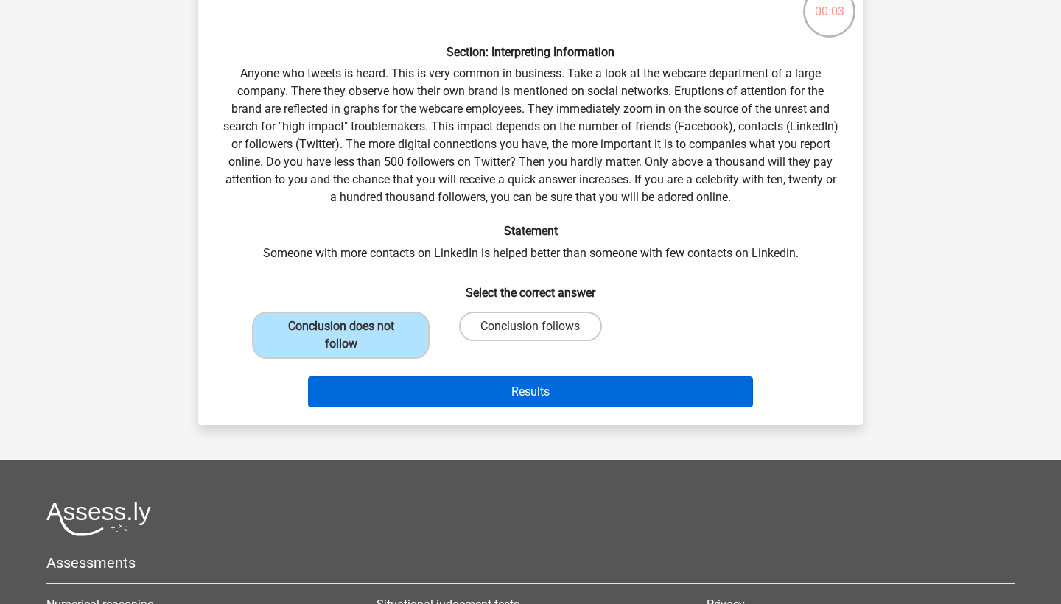
click at [550, 397] on button "Results" at bounding box center [531, 391] width 446 height 31
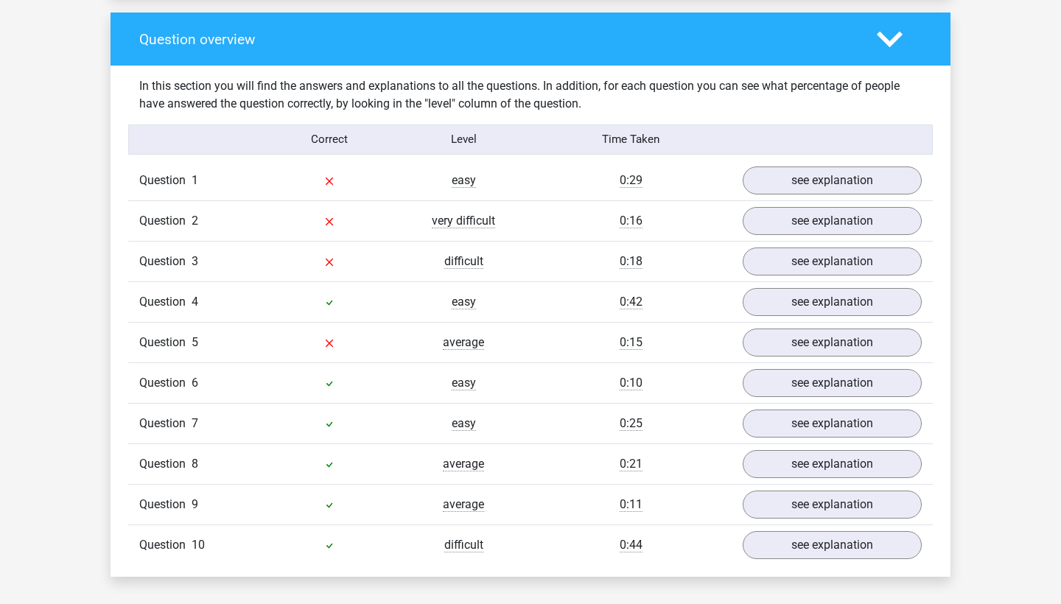
scroll to position [1091, 0]
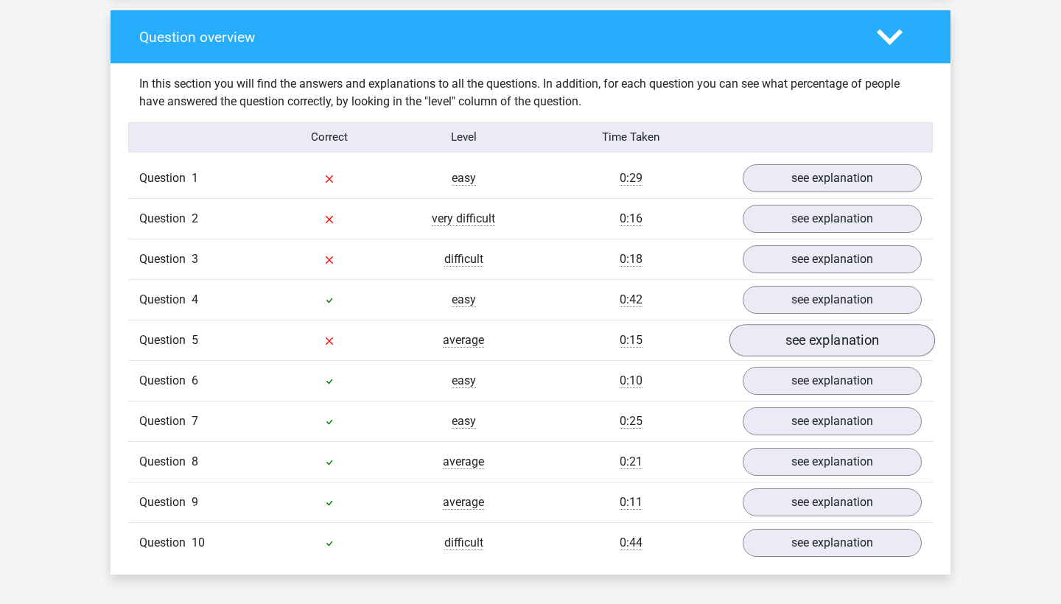
click at [783, 338] on link "see explanation" at bounding box center [832, 340] width 206 height 32
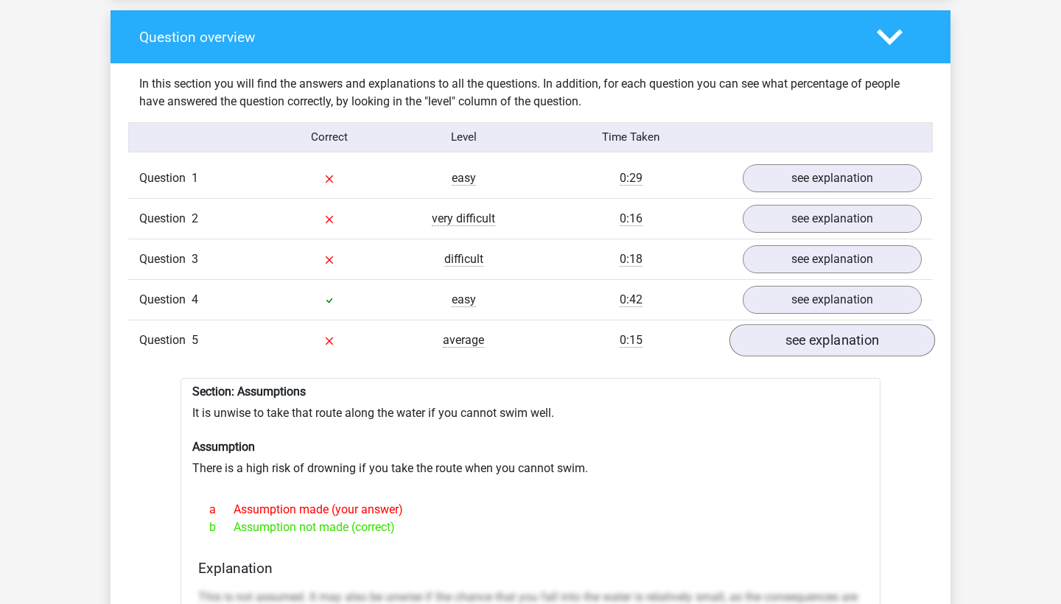
click at [821, 324] on link "see explanation" at bounding box center [832, 340] width 206 height 32
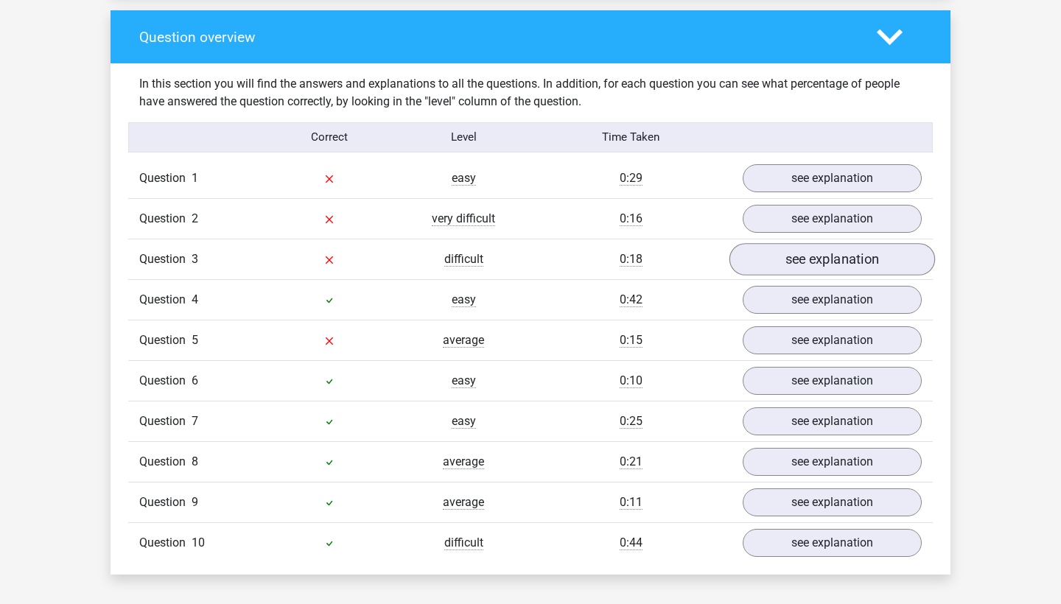
click at [825, 251] on link "see explanation" at bounding box center [832, 259] width 206 height 32
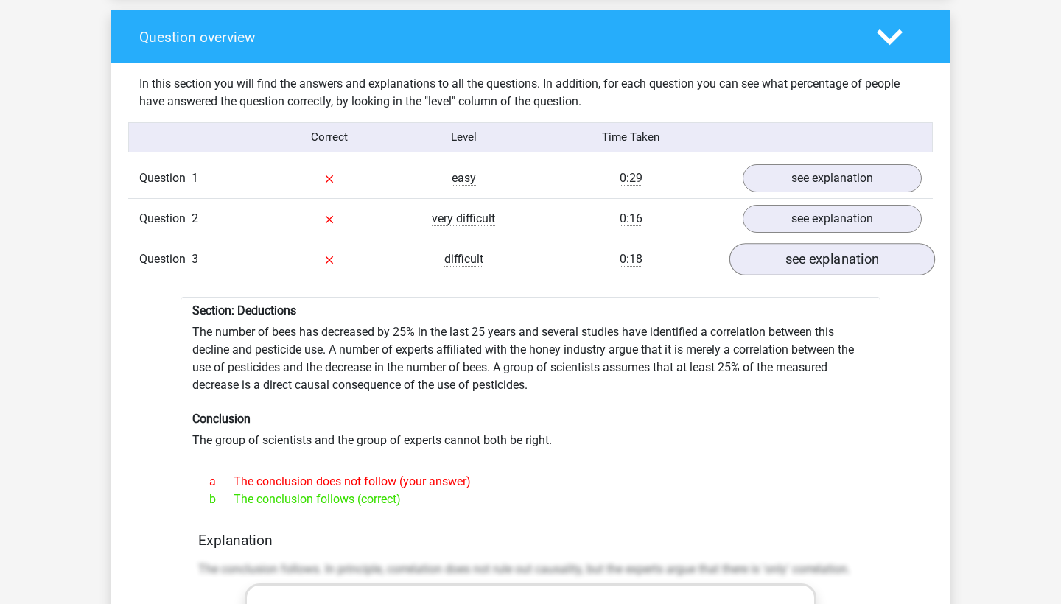
click at [825, 251] on link "see explanation" at bounding box center [832, 259] width 206 height 32
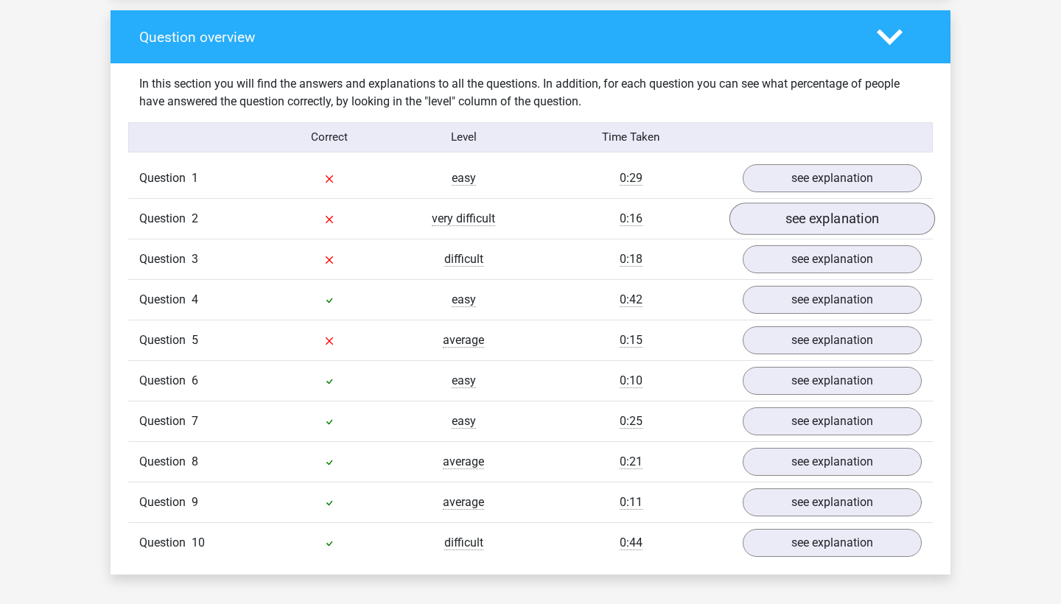
click at [830, 203] on link "see explanation" at bounding box center [832, 219] width 206 height 32
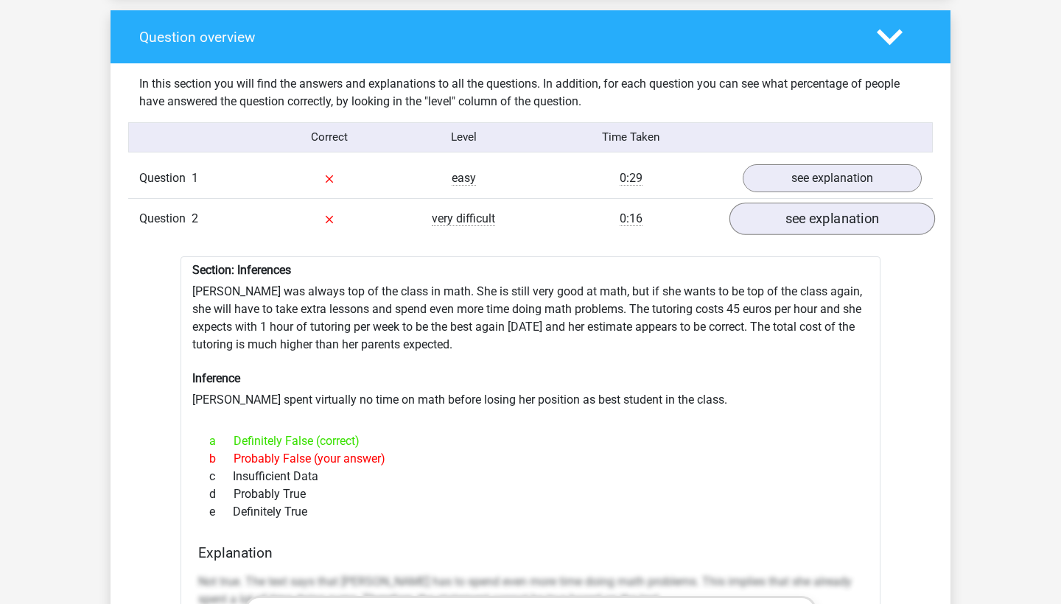
click at [830, 203] on link "see explanation" at bounding box center [832, 219] width 206 height 32
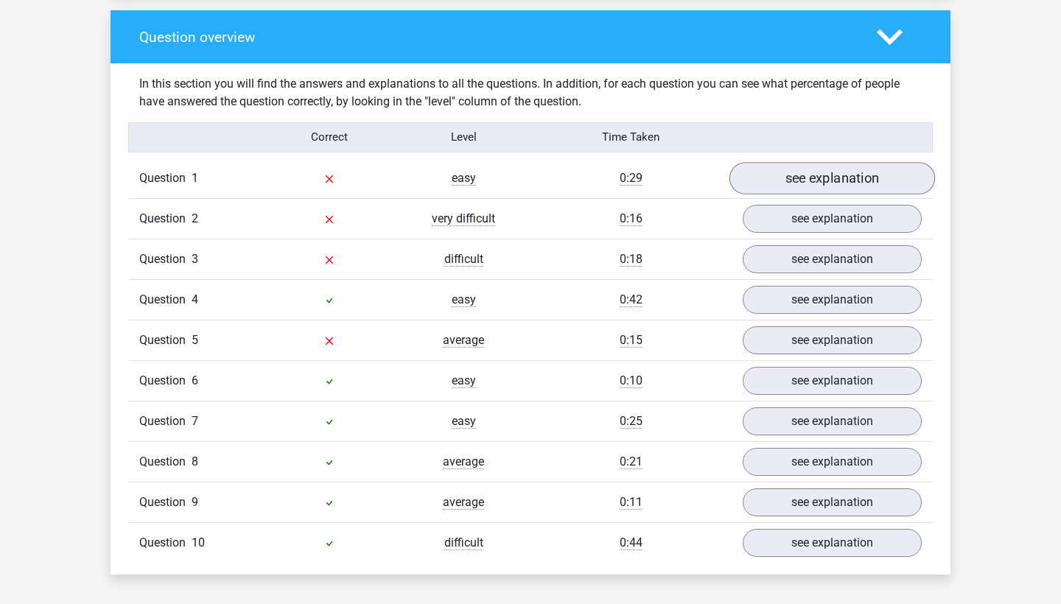
click at [818, 169] on link "see explanation" at bounding box center [832, 178] width 206 height 32
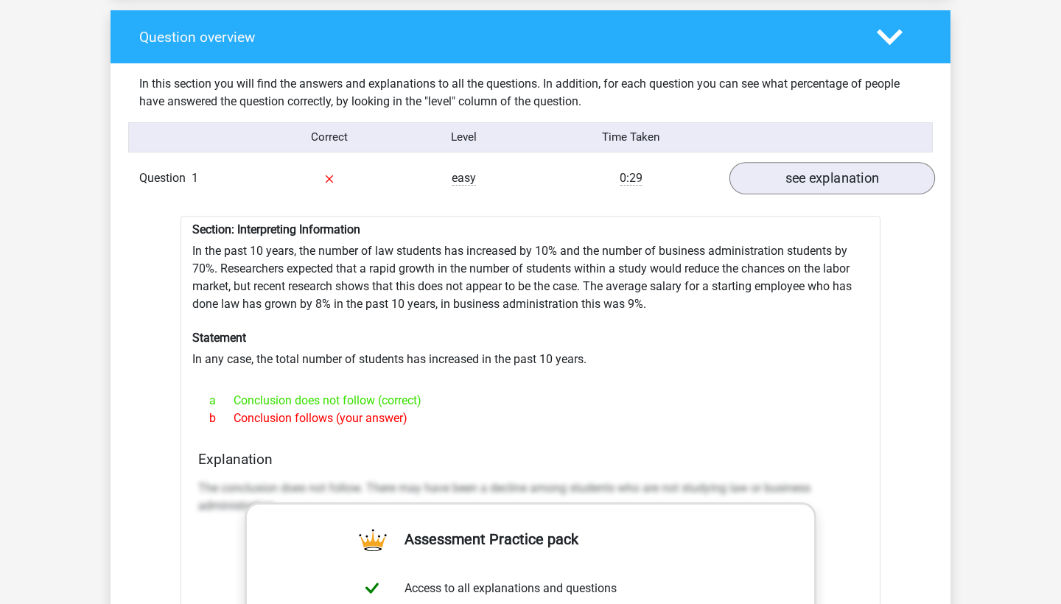
click at [816, 178] on link "see explanation" at bounding box center [832, 178] width 206 height 32
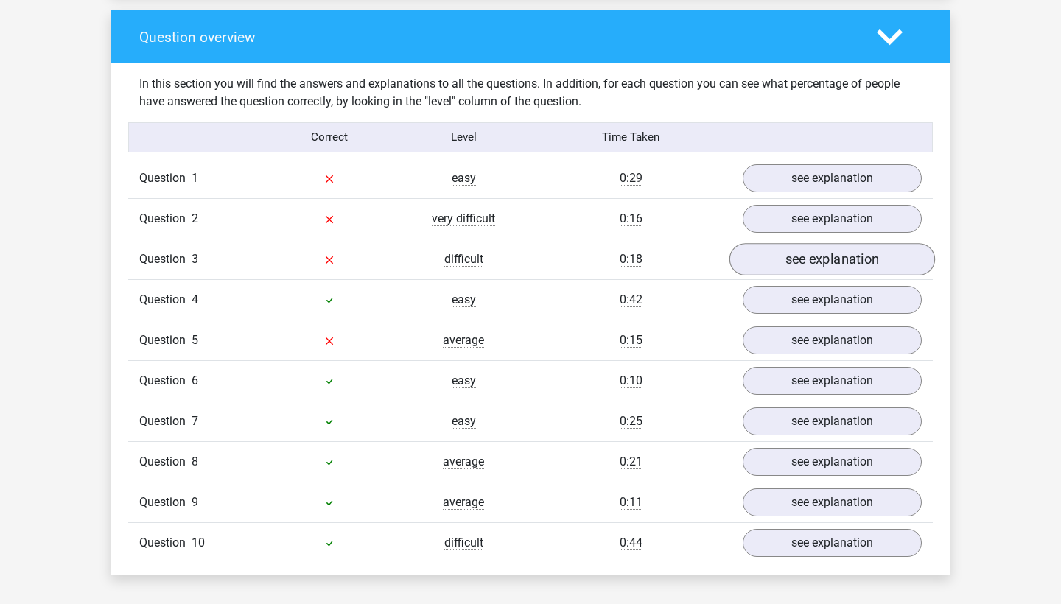
click at [816, 243] on link "see explanation" at bounding box center [832, 259] width 206 height 32
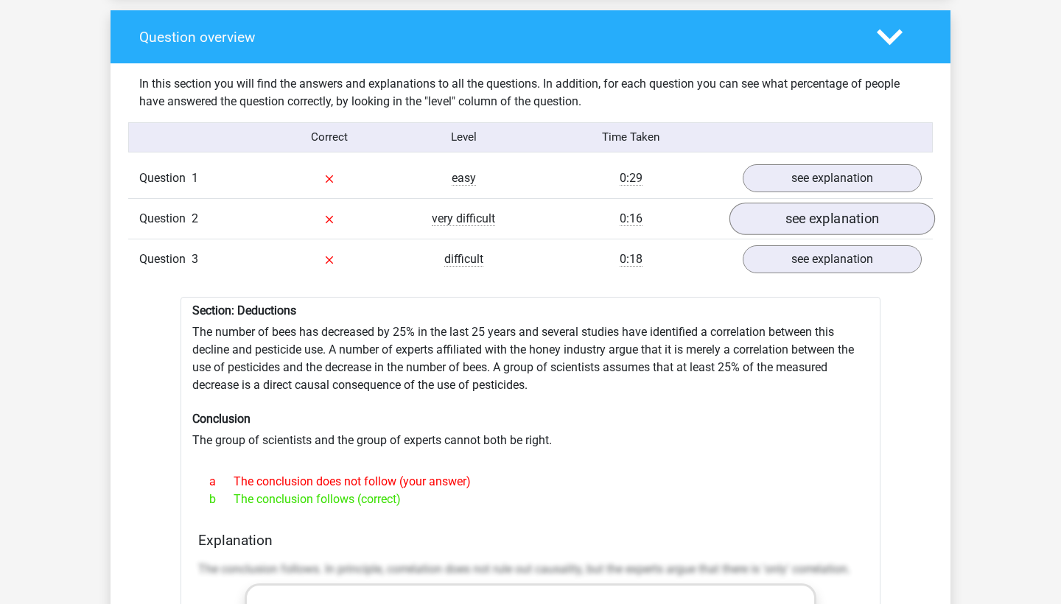
click at [813, 214] on link "see explanation" at bounding box center [832, 219] width 206 height 32
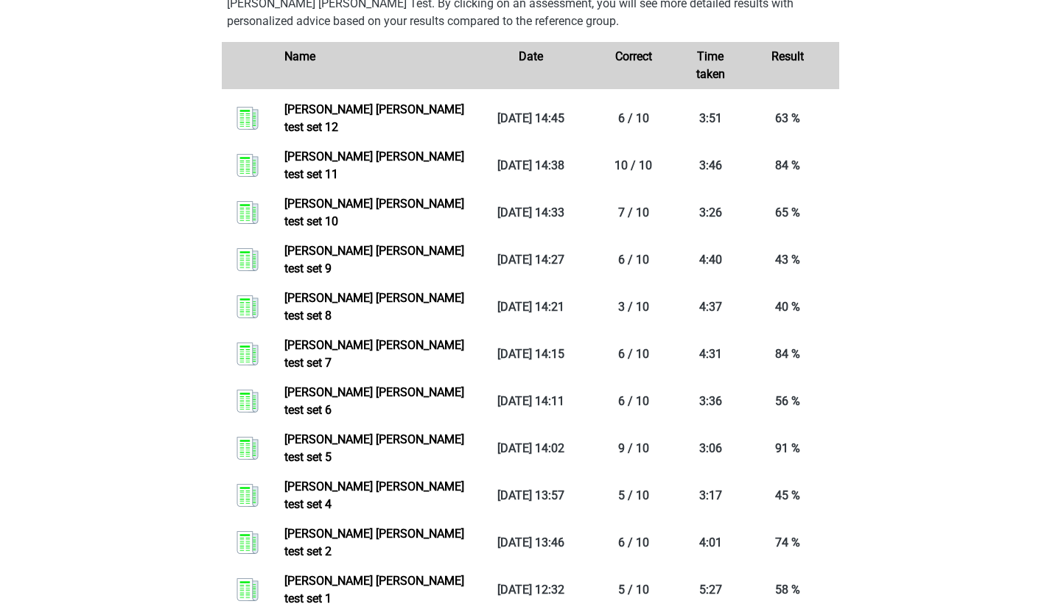
scroll to position [785, 0]
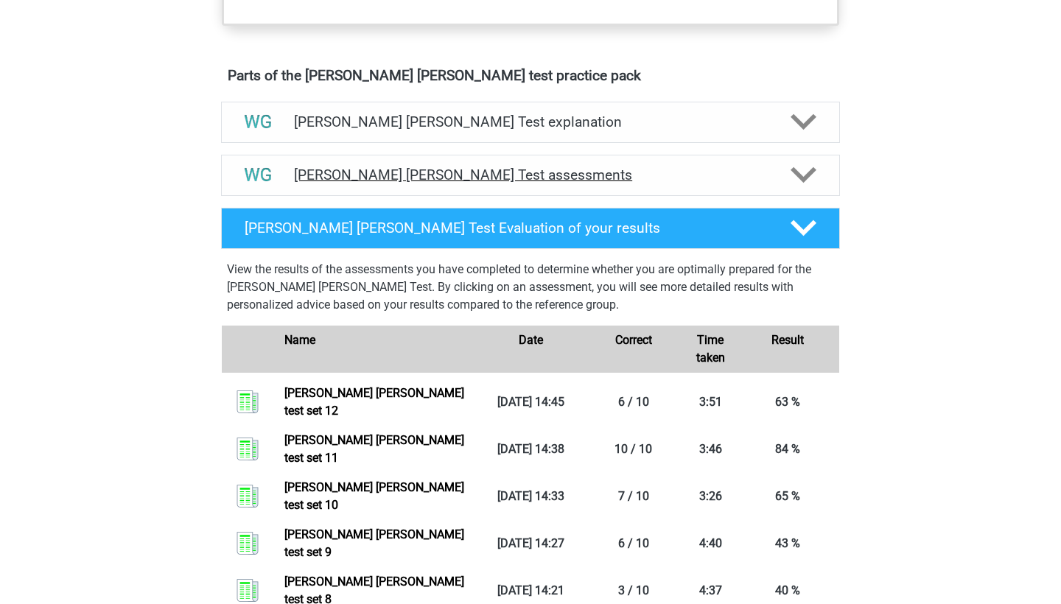
click at [371, 169] on h4 "[PERSON_NAME] [PERSON_NAME] Test assessments" at bounding box center [530, 174] width 473 height 17
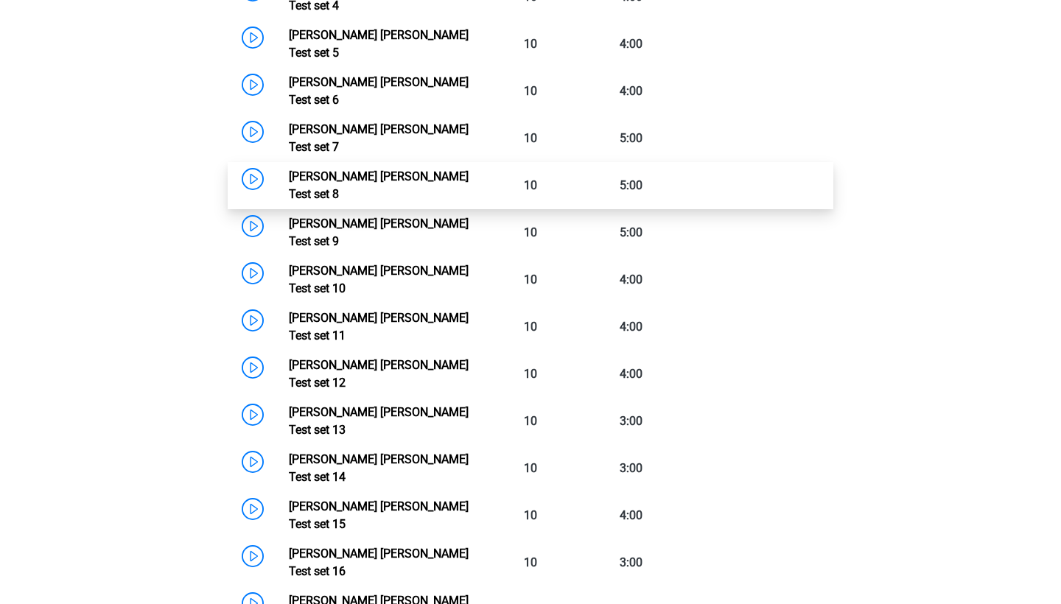
scroll to position [1243, 0]
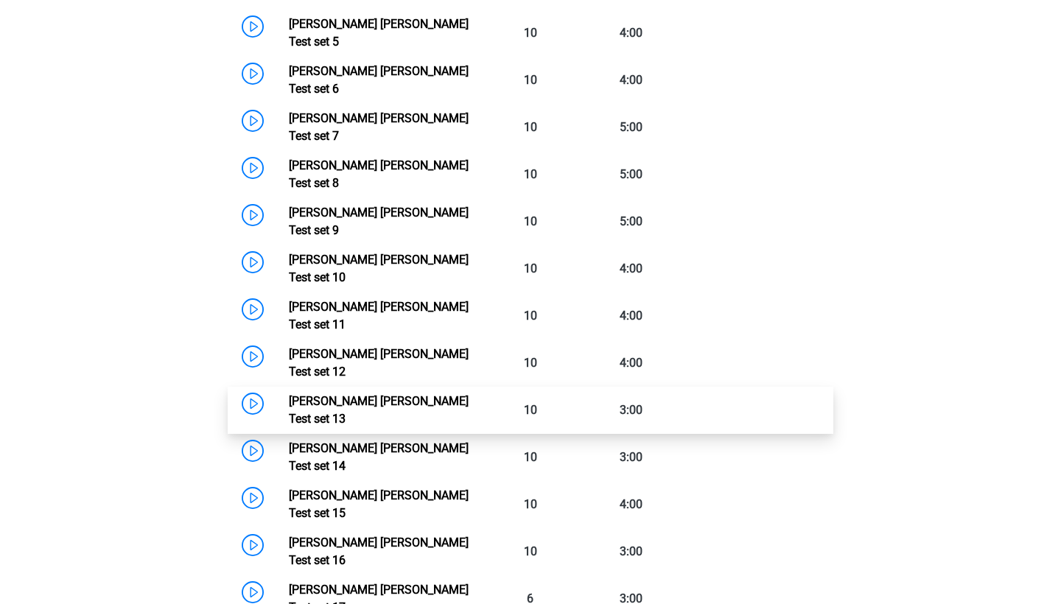
click at [289, 394] on link "[PERSON_NAME] [PERSON_NAME] Test set 13" at bounding box center [379, 410] width 180 height 32
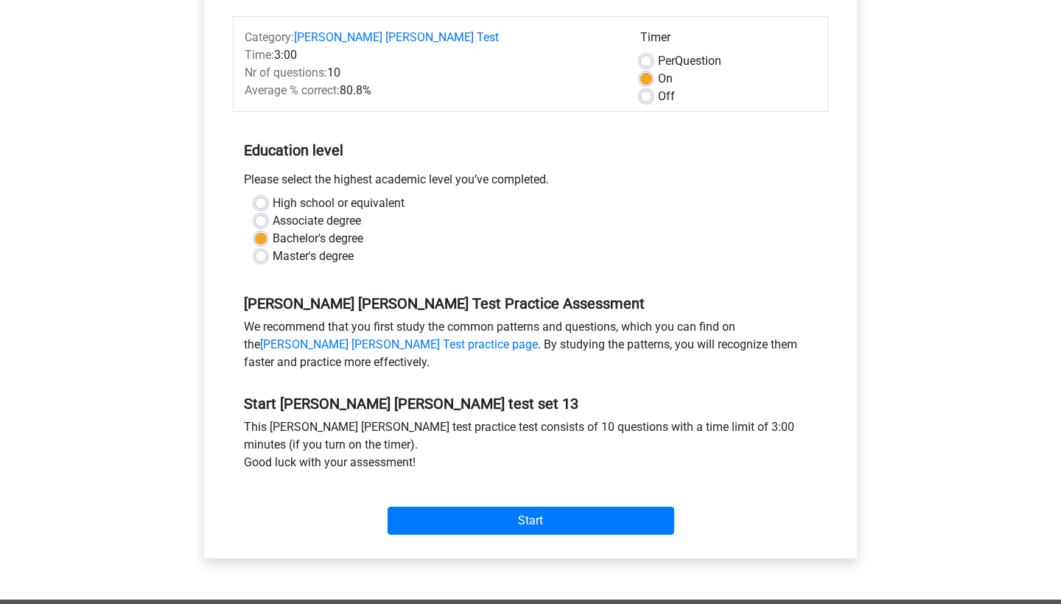
scroll to position [175, 0]
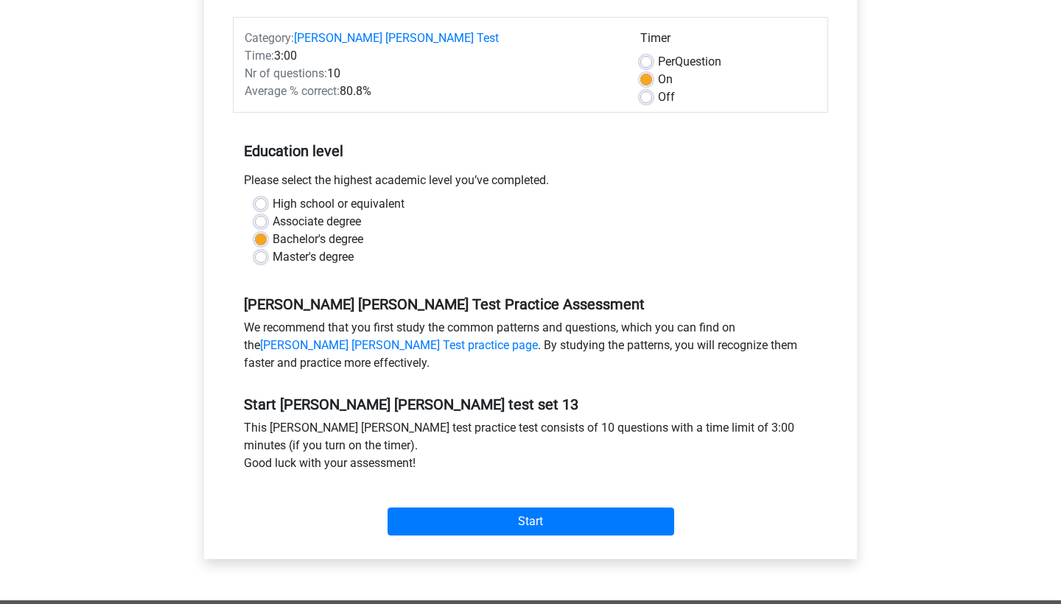
click at [658, 99] on label "Off" at bounding box center [666, 97] width 17 height 18
click at [644, 99] on input "Off" at bounding box center [646, 95] width 12 height 15
radio input "true"
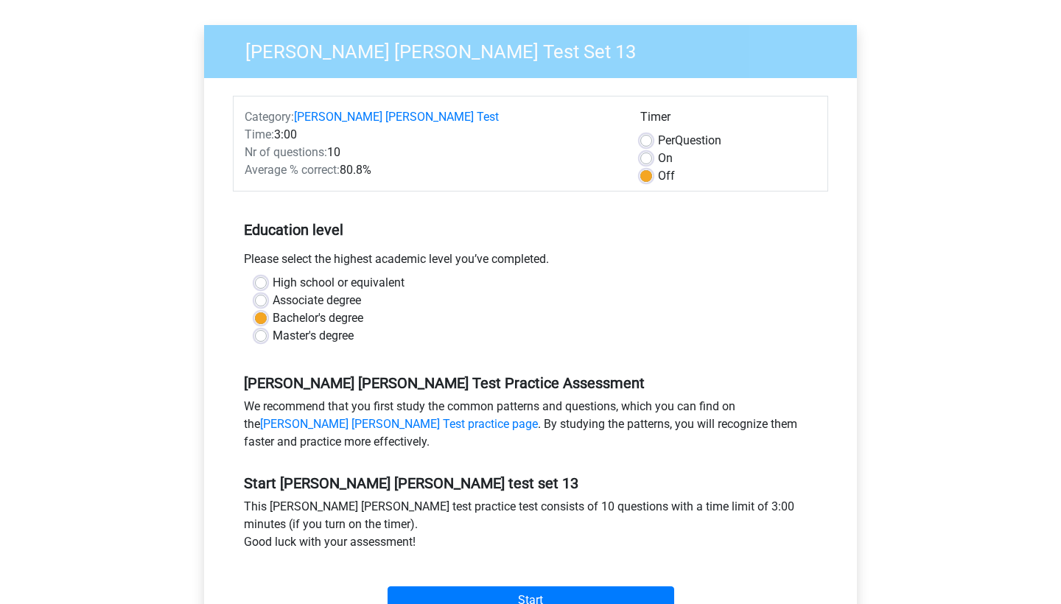
scroll to position [101, 0]
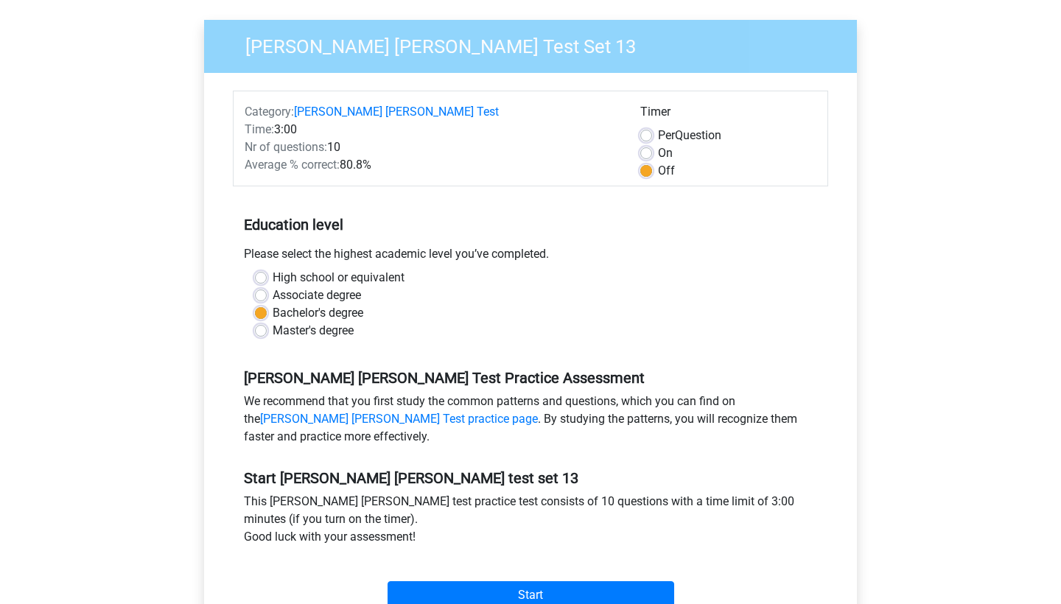
click at [643, 144] on div "On" at bounding box center [728, 153] width 176 height 18
click at [658, 149] on label "On" at bounding box center [665, 153] width 15 height 18
click at [644, 149] on input "On" at bounding box center [646, 151] width 12 height 15
radio input "true"
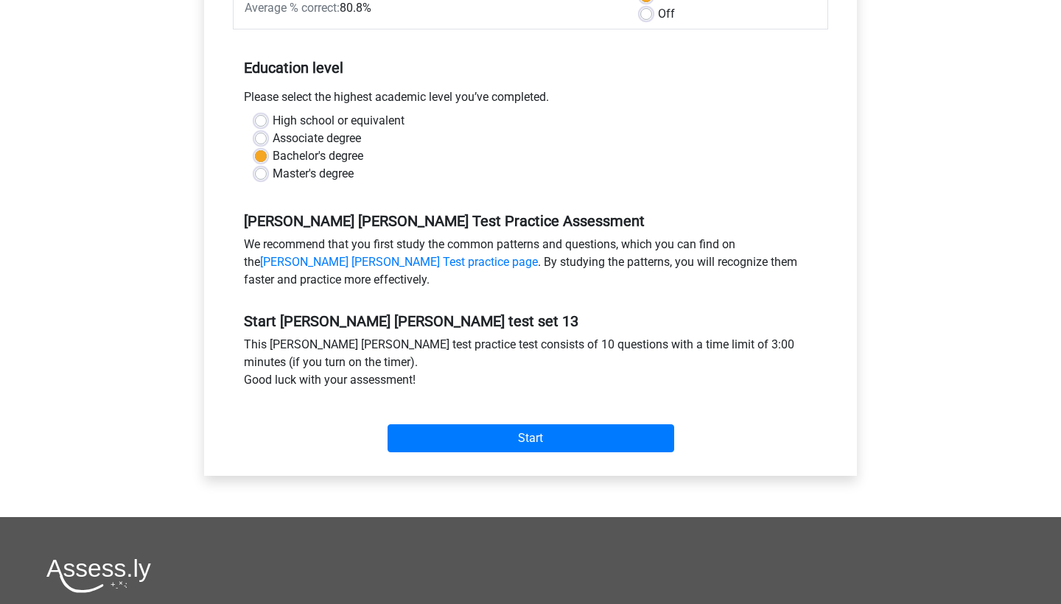
scroll to position [269, 0]
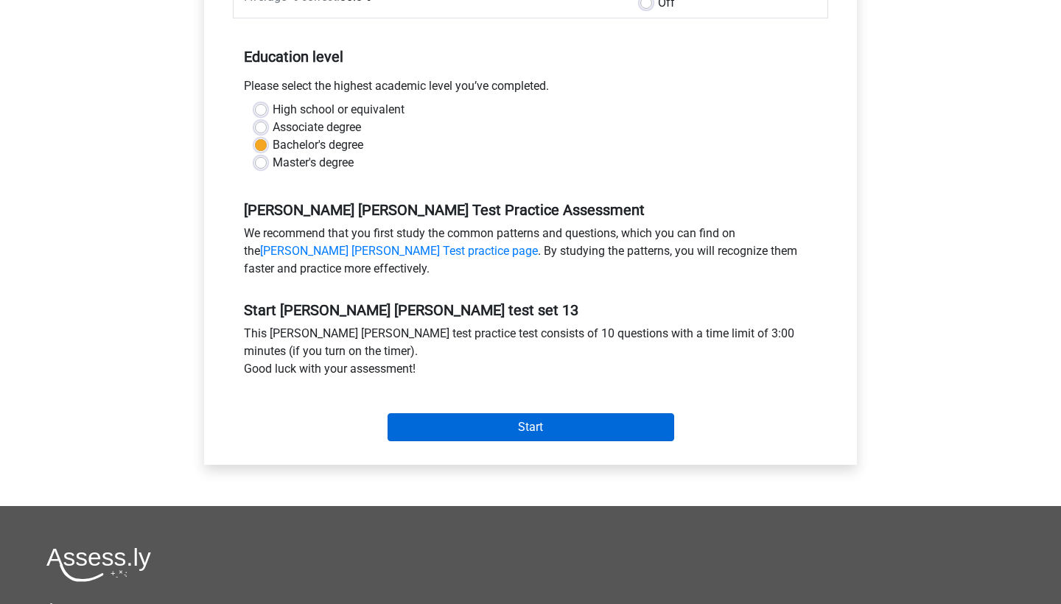
click at [530, 425] on input "Start" at bounding box center [531, 427] width 287 height 28
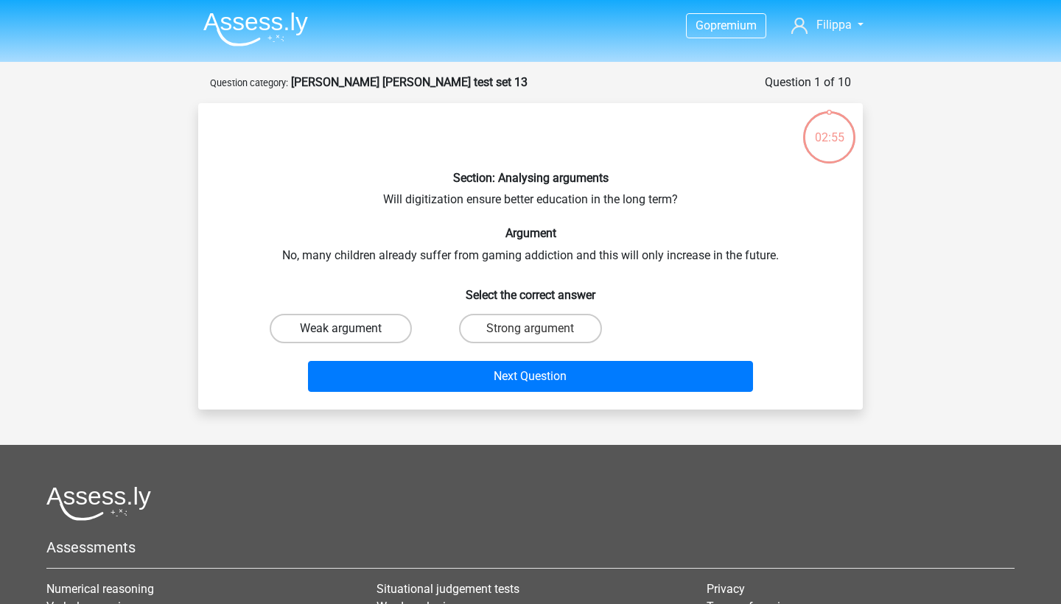
click at [374, 318] on label "Weak argument" at bounding box center [341, 328] width 142 height 29
click at [351, 329] on input "Weak argument" at bounding box center [346, 334] width 10 height 10
radio input "true"
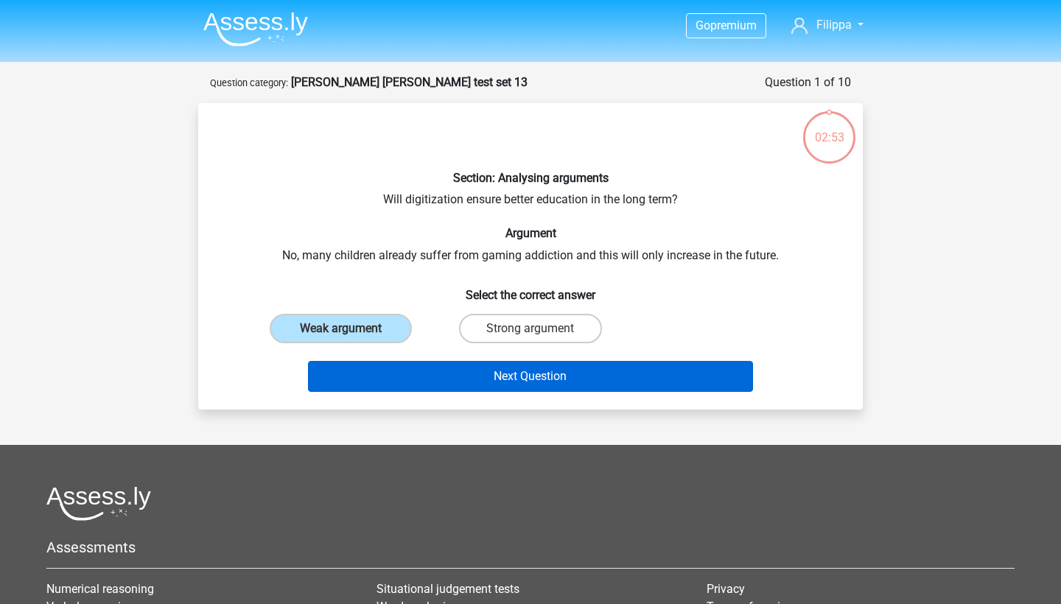
click at [492, 384] on button "Next Question" at bounding box center [531, 376] width 446 height 31
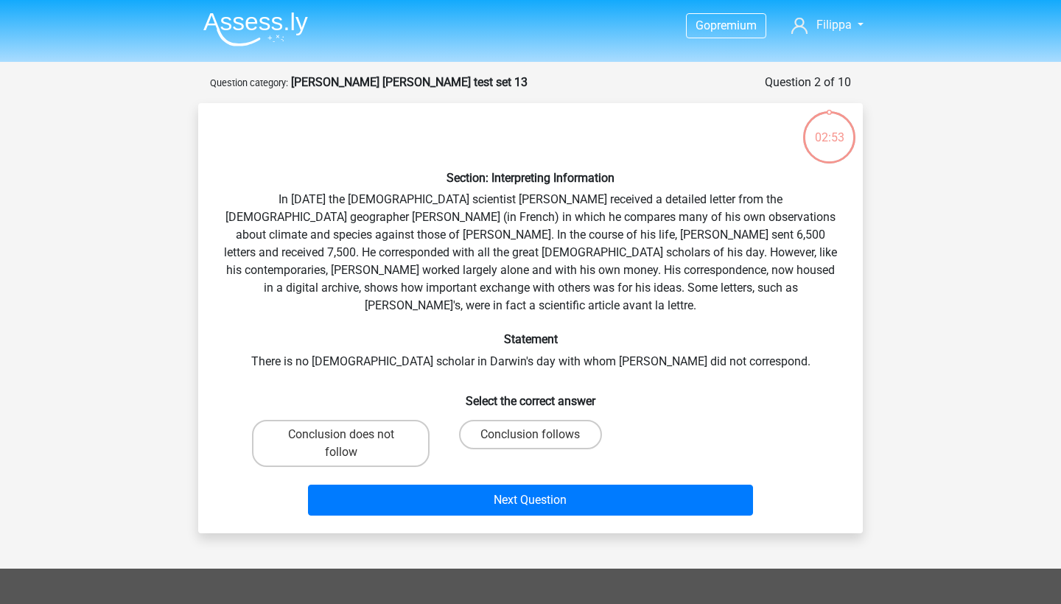
scroll to position [74, 0]
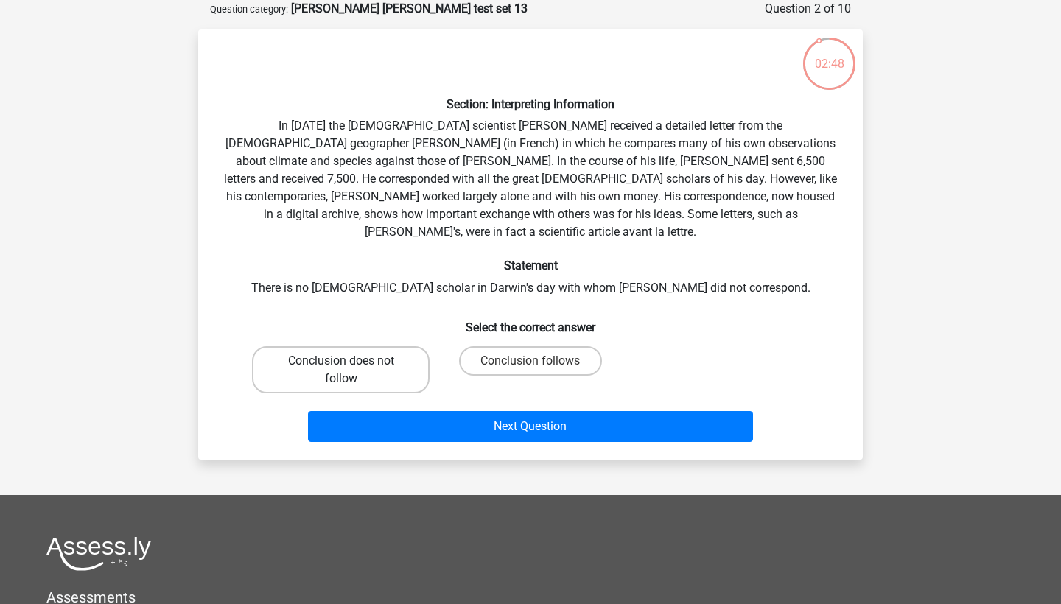
click at [360, 355] on label "Conclusion does not follow" at bounding box center [341, 369] width 178 height 47
click at [351, 361] on input "Conclusion does not follow" at bounding box center [346, 366] width 10 height 10
radio input "true"
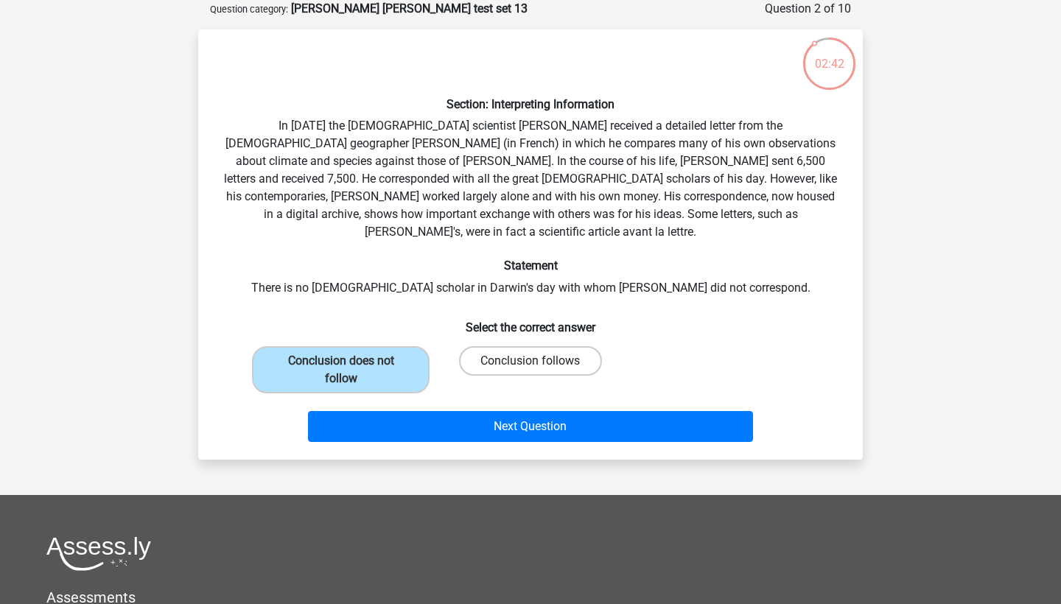
click at [527, 347] on label "Conclusion follows" at bounding box center [530, 360] width 142 height 29
click at [530, 361] on input "Conclusion follows" at bounding box center [535, 366] width 10 height 10
radio input "true"
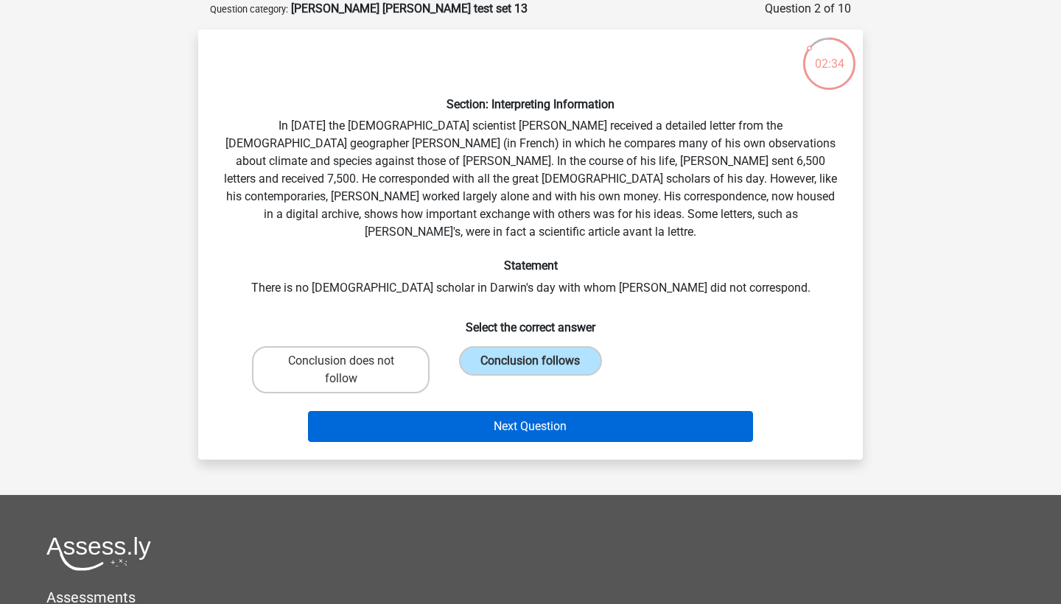
click at [500, 414] on button "Next Question" at bounding box center [531, 426] width 446 height 31
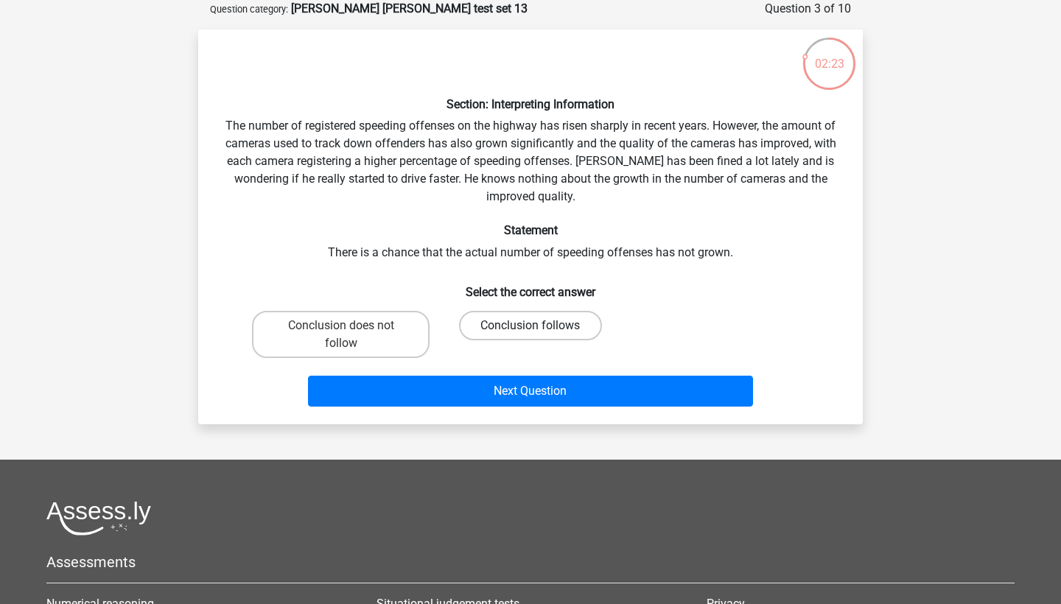
click at [497, 324] on label "Conclusion follows" at bounding box center [530, 325] width 142 height 29
click at [530, 326] on input "Conclusion follows" at bounding box center [535, 331] width 10 height 10
radio input "true"
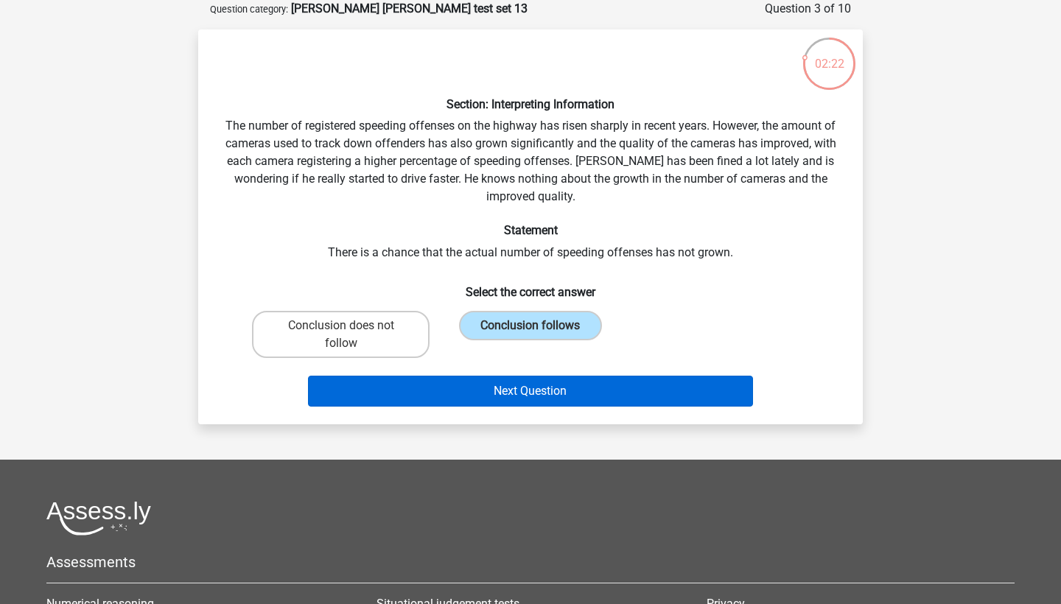
click at [500, 379] on button "Next Question" at bounding box center [531, 391] width 446 height 31
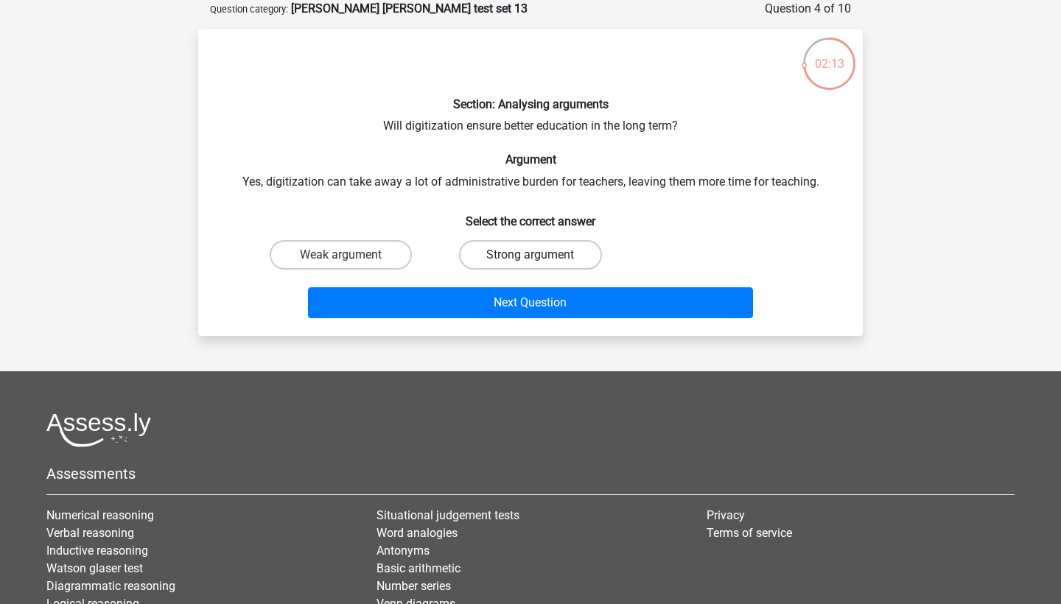
click at [511, 252] on label "Strong argument" at bounding box center [530, 254] width 142 height 29
click at [530, 255] on input "Strong argument" at bounding box center [535, 260] width 10 height 10
radio input "true"
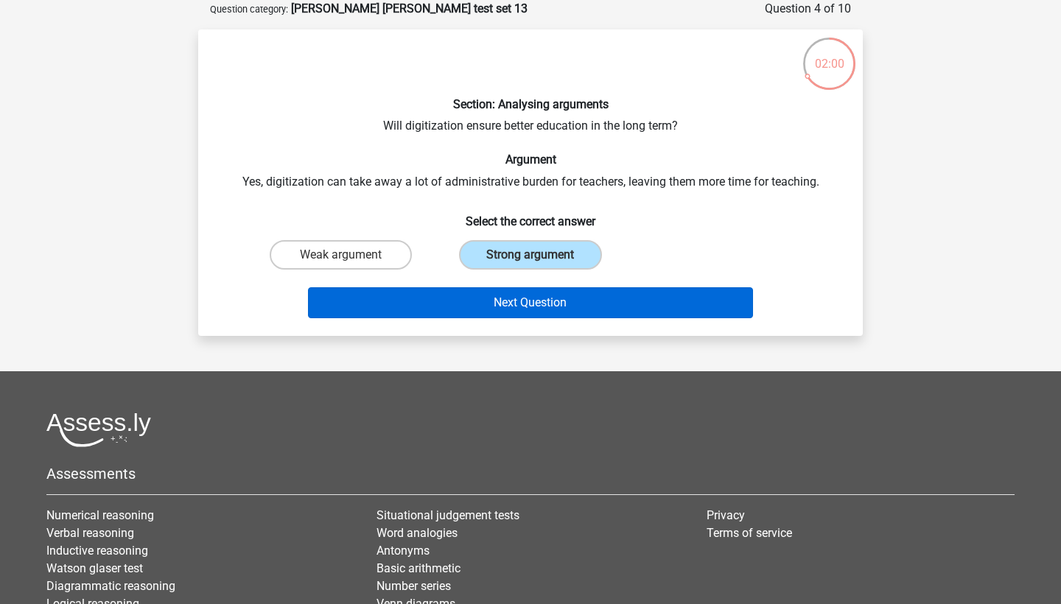
click at [456, 297] on button "Next Question" at bounding box center [531, 302] width 446 height 31
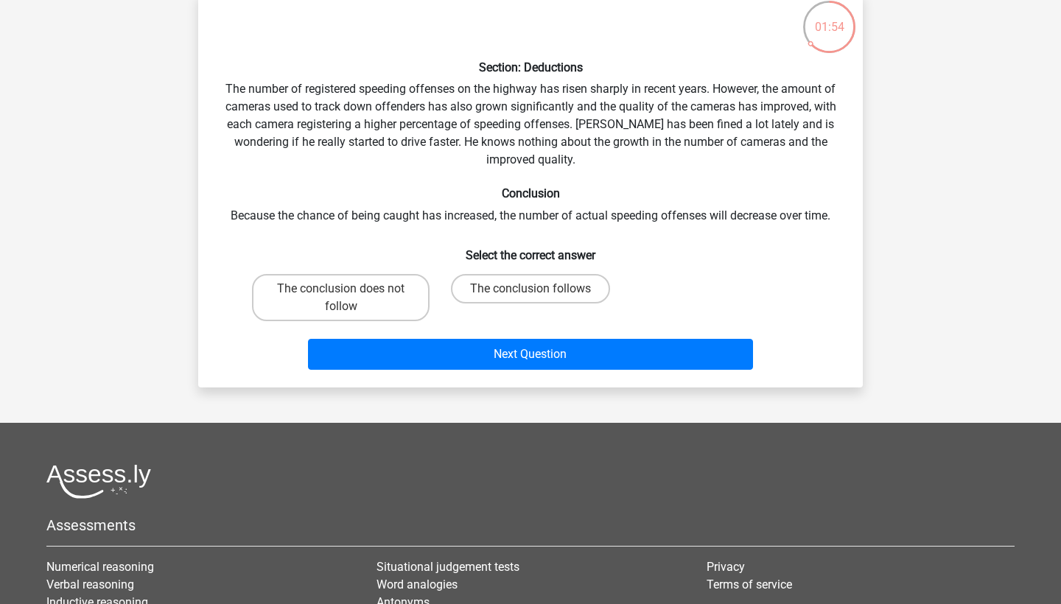
scroll to position [113, 0]
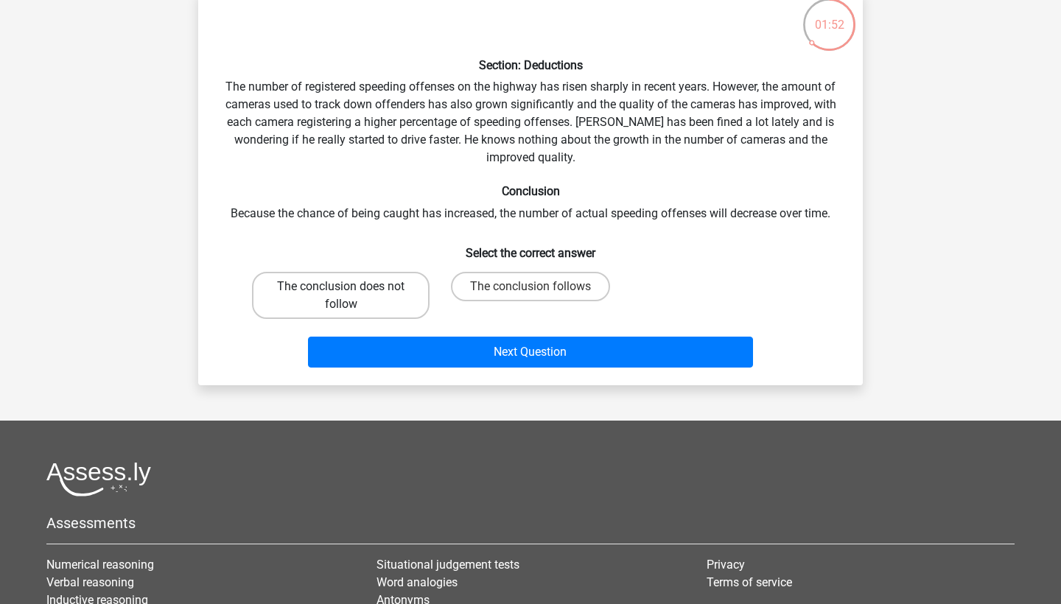
click at [388, 285] on label "The conclusion does not follow" at bounding box center [341, 295] width 178 height 47
click at [351, 287] on input "The conclusion does not follow" at bounding box center [346, 292] width 10 height 10
radio input "true"
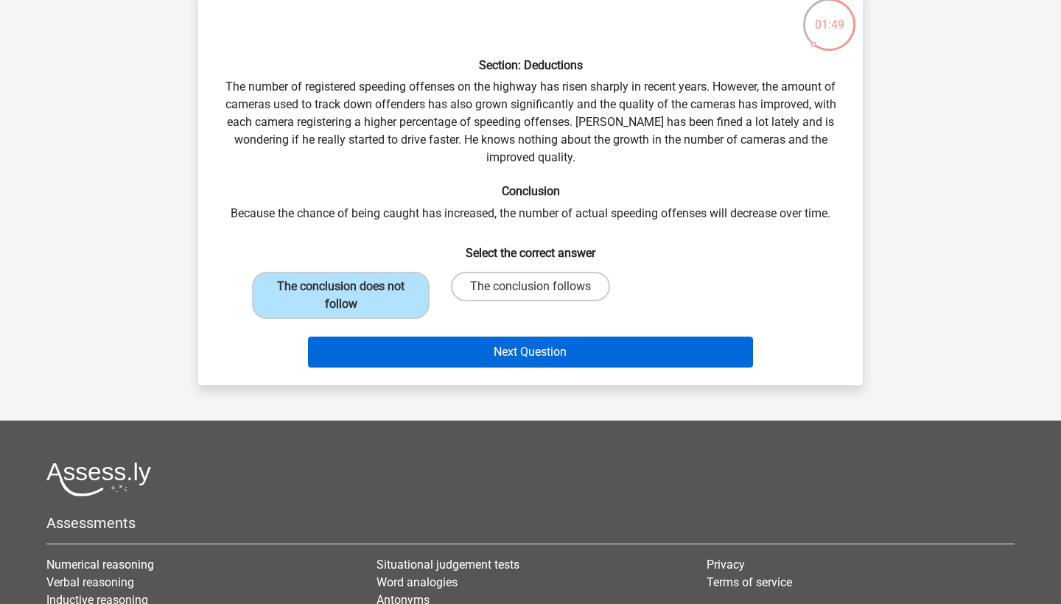
click at [567, 349] on button "Next Question" at bounding box center [531, 352] width 446 height 31
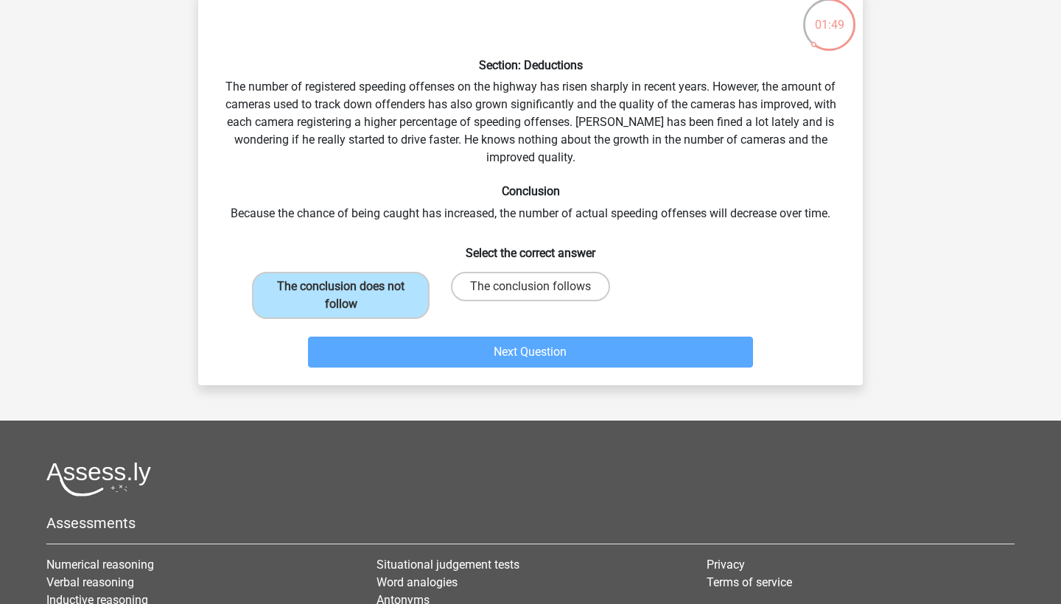
scroll to position [74, 0]
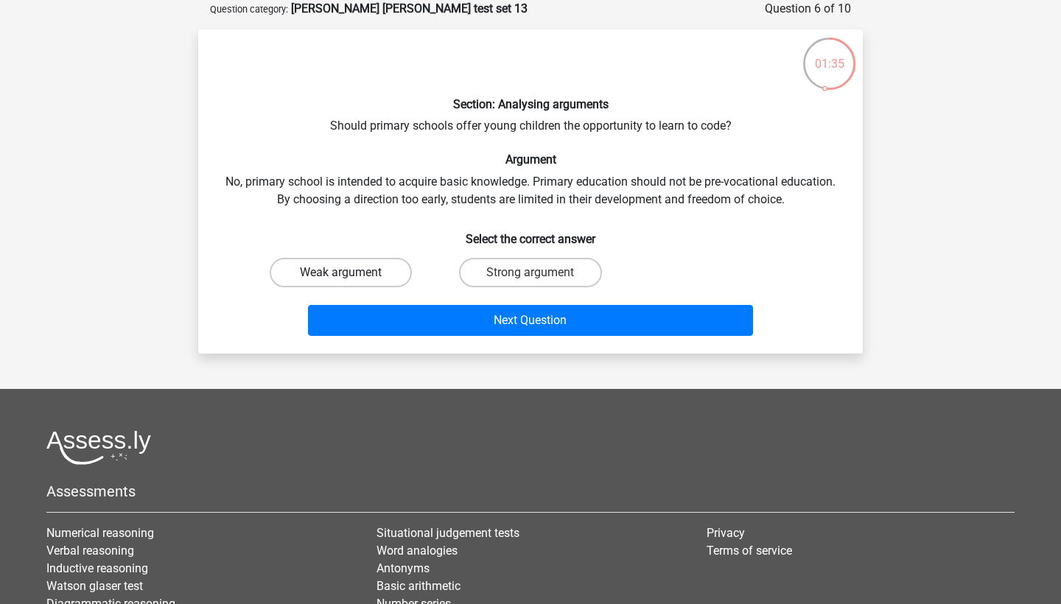
click at [333, 276] on label "Weak argument" at bounding box center [341, 272] width 142 height 29
click at [341, 276] on input "Weak argument" at bounding box center [346, 278] width 10 height 10
radio input "true"
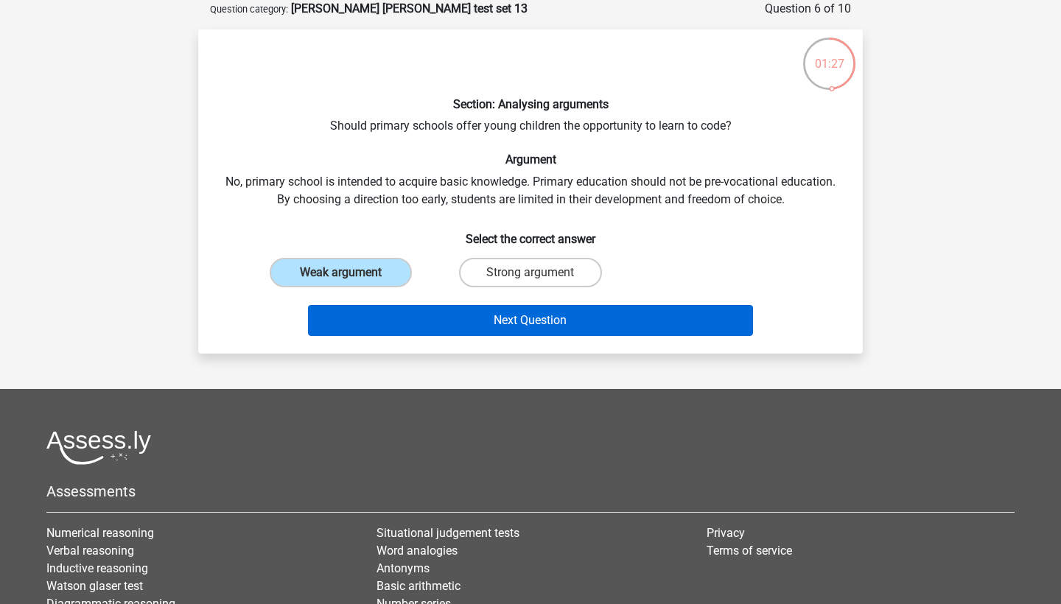
click at [526, 324] on button "Next Question" at bounding box center [531, 320] width 446 height 31
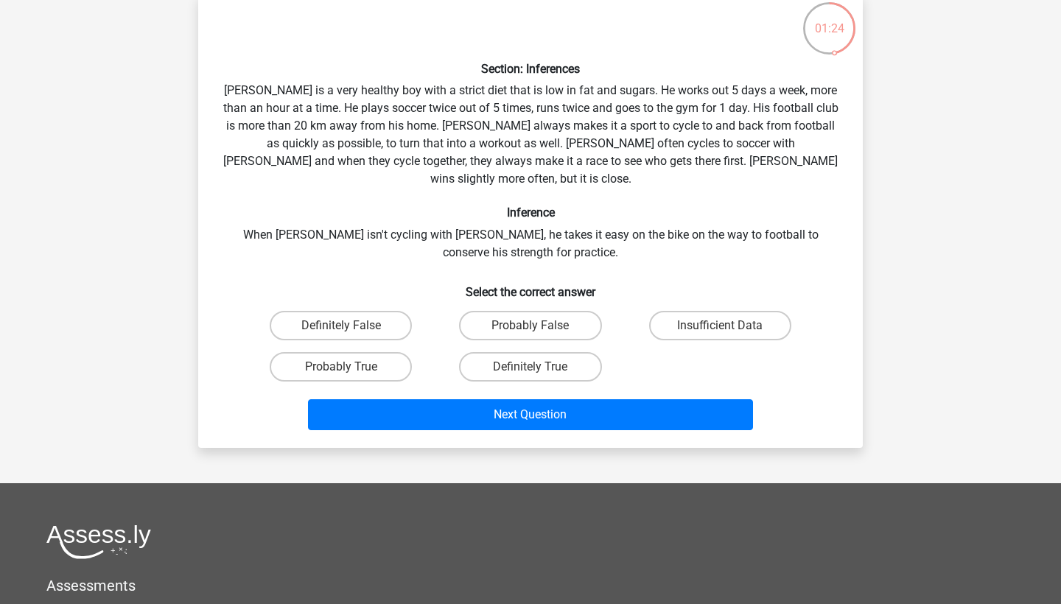
scroll to position [108, 0]
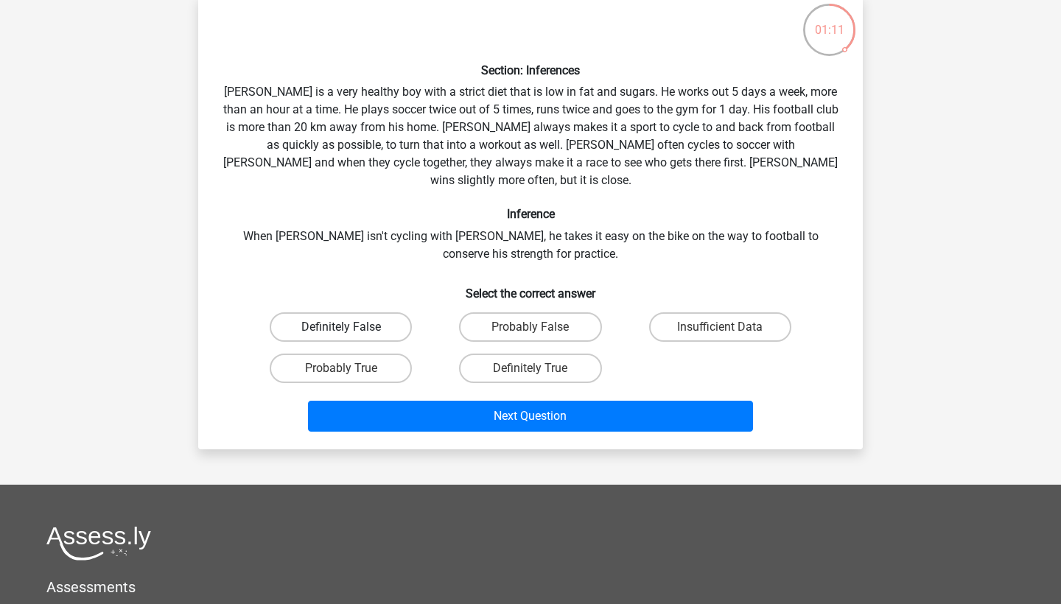
click at [374, 312] on label "Definitely False" at bounding box center [341, 326] width 142 height 29
click at [351, 327] on input "Definitely False" at bounding box center [346, 332] width 10 height 10
radio input "true"
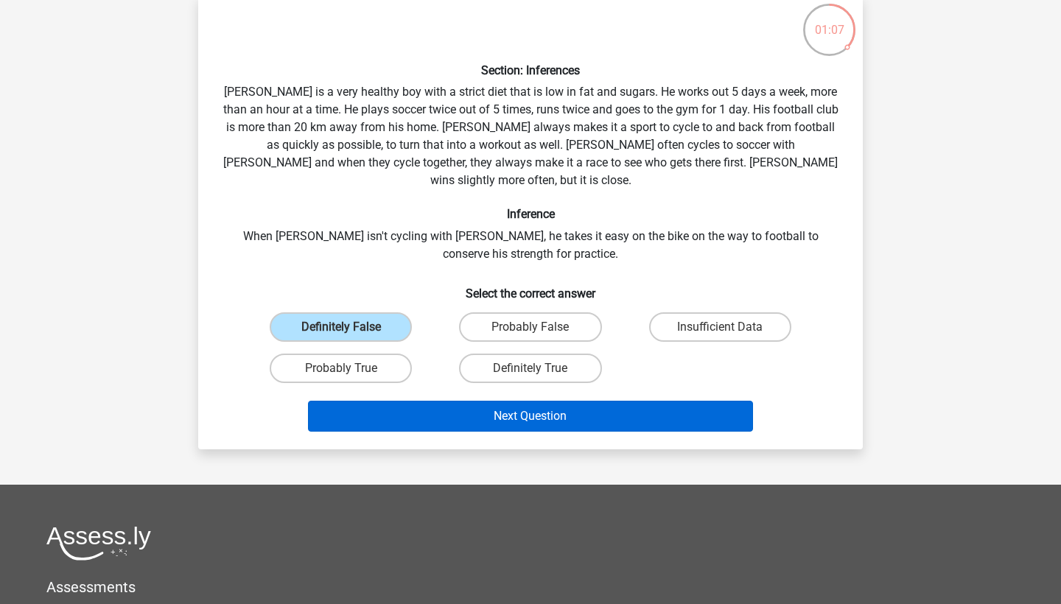
click at [500, 407] on button "Next Question" at bounding box center [531, 416] width 446 height 31
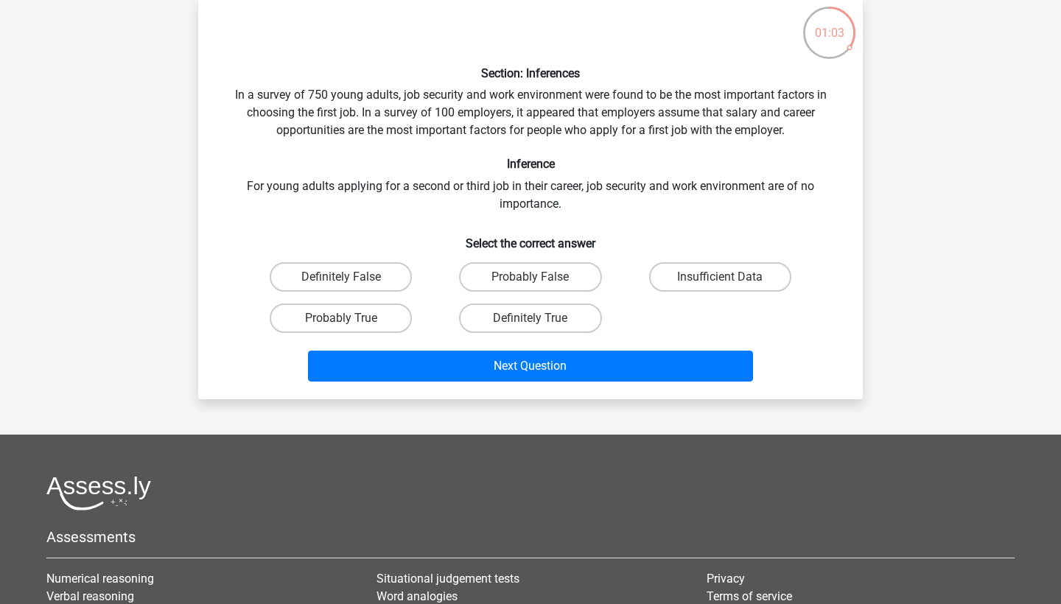
scroll to position [108, 0]
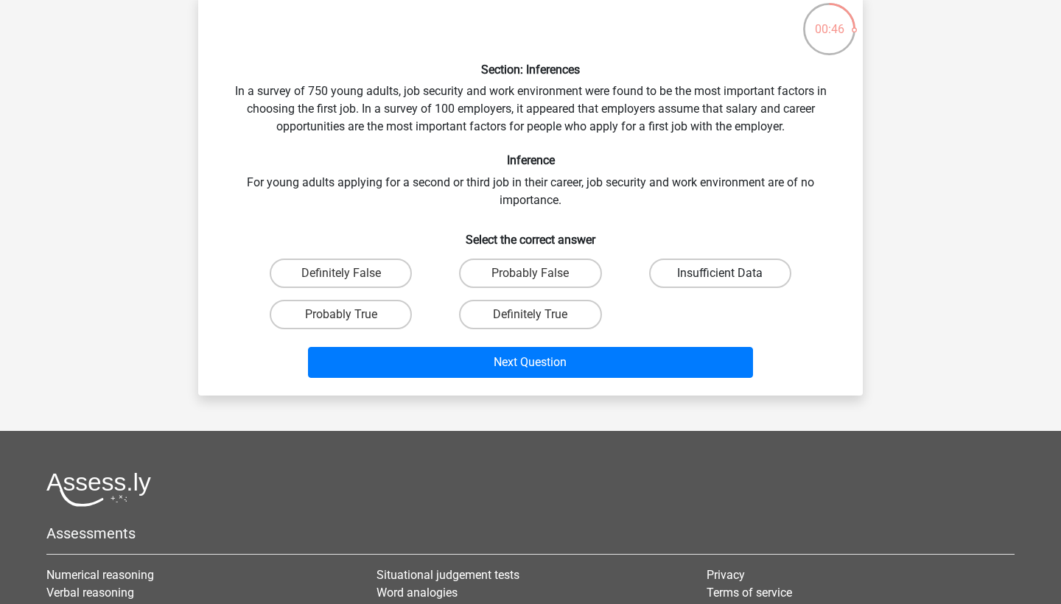
click at [709, 268] on label "Insufficient Data" at bounding box center [720, 273] width 142 height 29
click at [720, 273] on input "Insufficient Data" at bounding box center [725, 278] width 10 height 10
radio input "true"
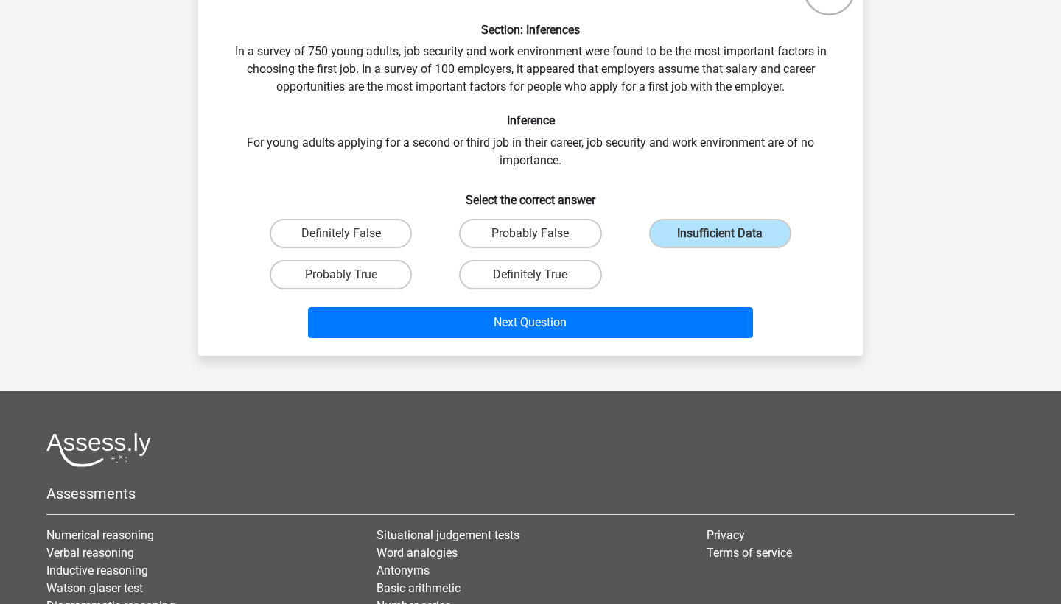
scroll to position [150, 0]
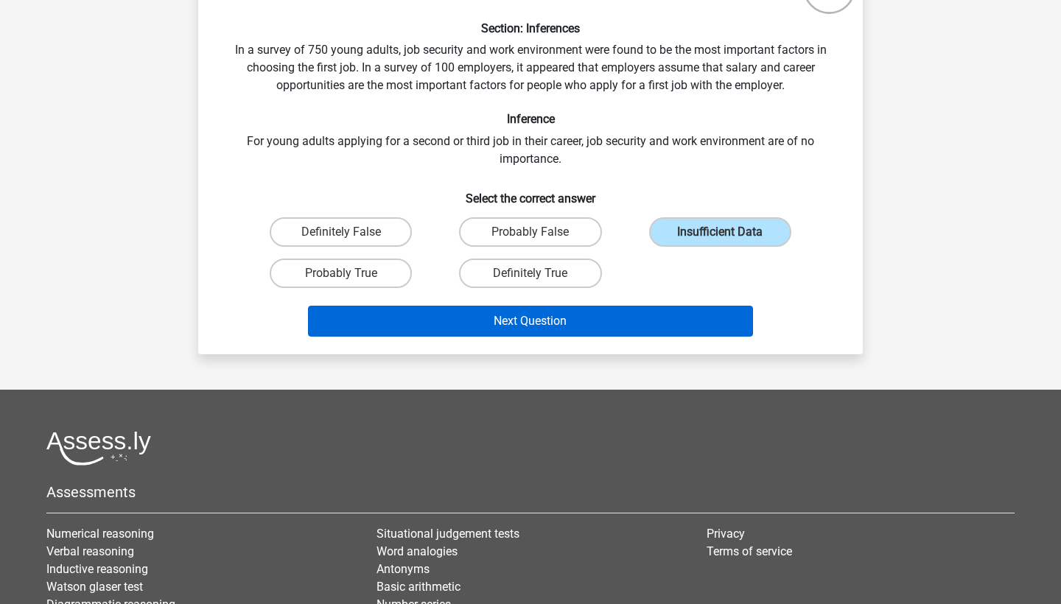
click at [584, 311] on button "Next Question" at bounding box center [531, 321] width 446 height 31
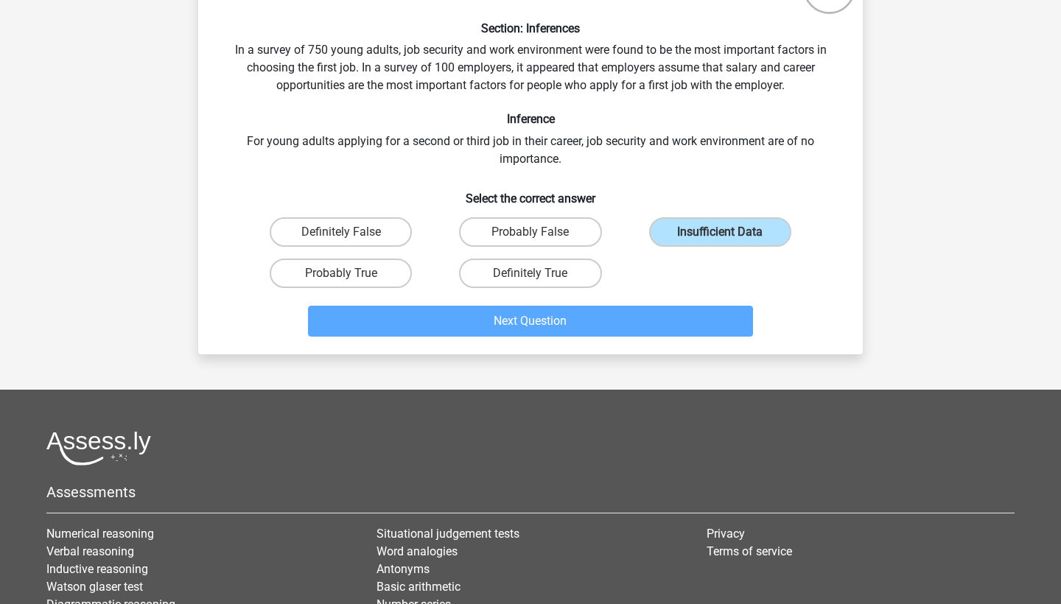
scroll to position [74, 0]
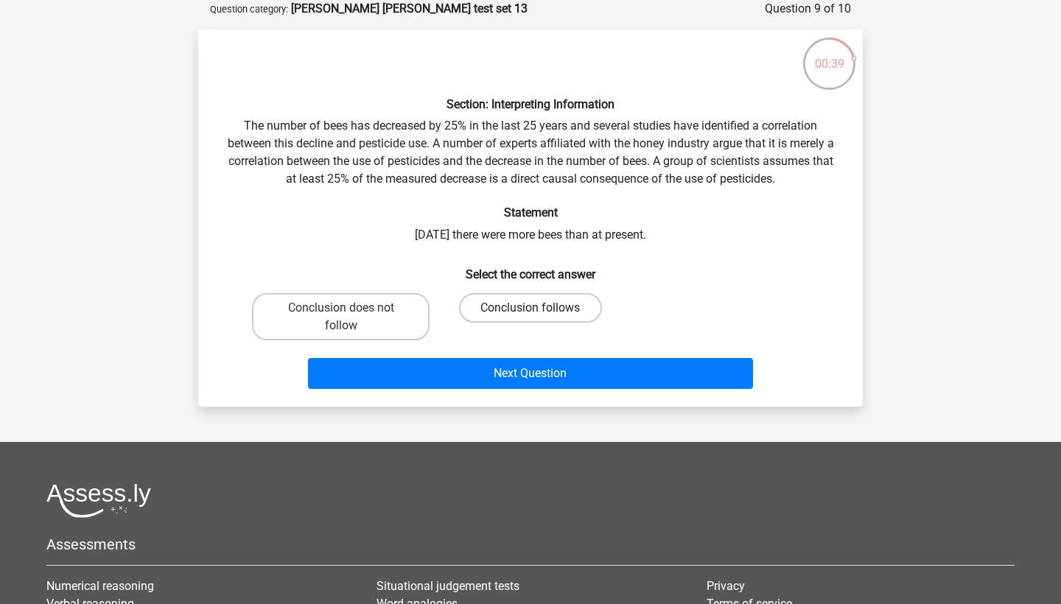
click at [487, 301] on label "Conclusion follows" at bounding box center [530, 307] width 142 height 29
click at [530, 308] on input "Conclusion follows" at bounding box center [535, 313] width 10 height 10
radio input "true"
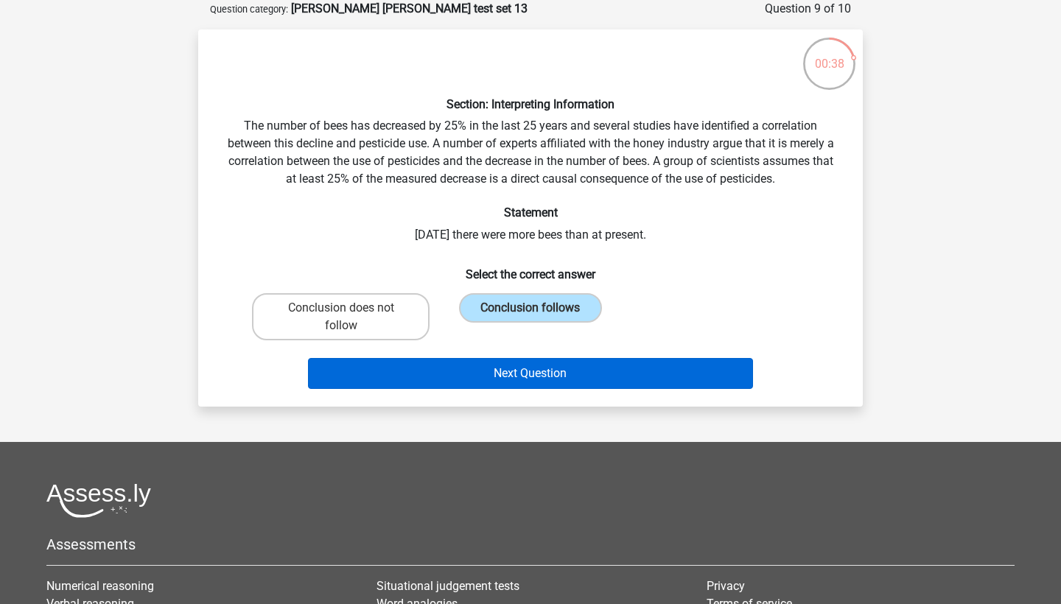
click at [505, 375] on button "Next Question" at bounding box center [531, 373] width 446 height 31
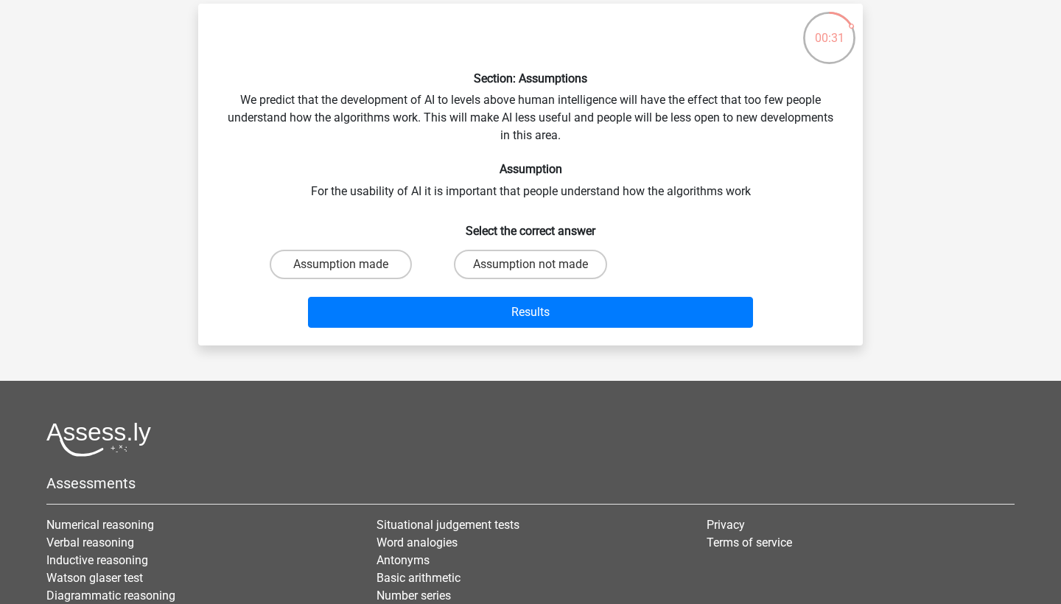
scroll to position [100, 0]
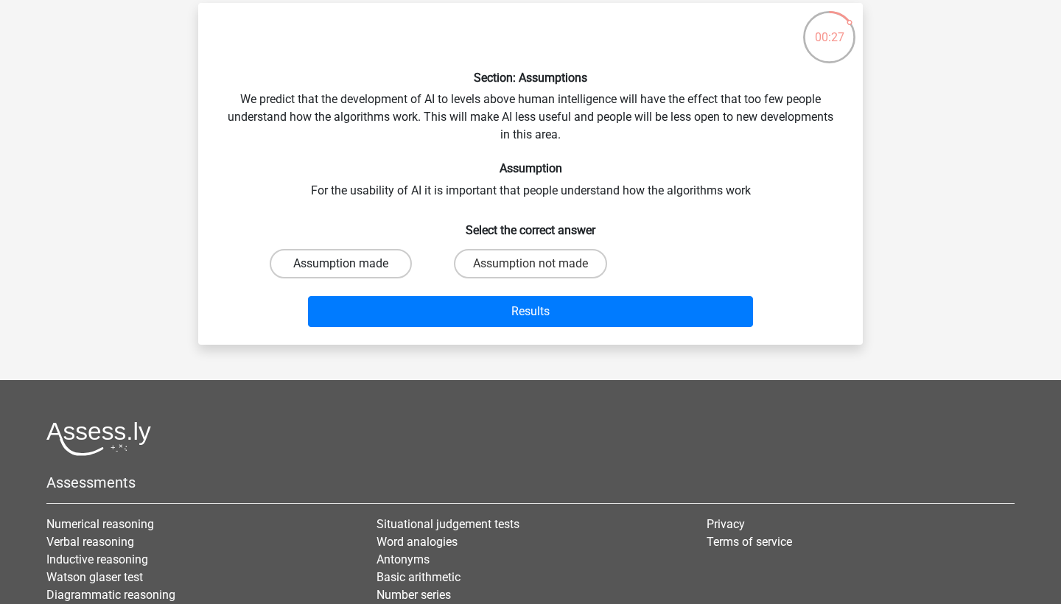
click at [386, 260] on label "Assumption made" at bounding box center [341, 263] width 142 height 29
click at [351, 264] on input "Assumption made" at bounding box center [346, 269] width 10 height 10
radio input "true"
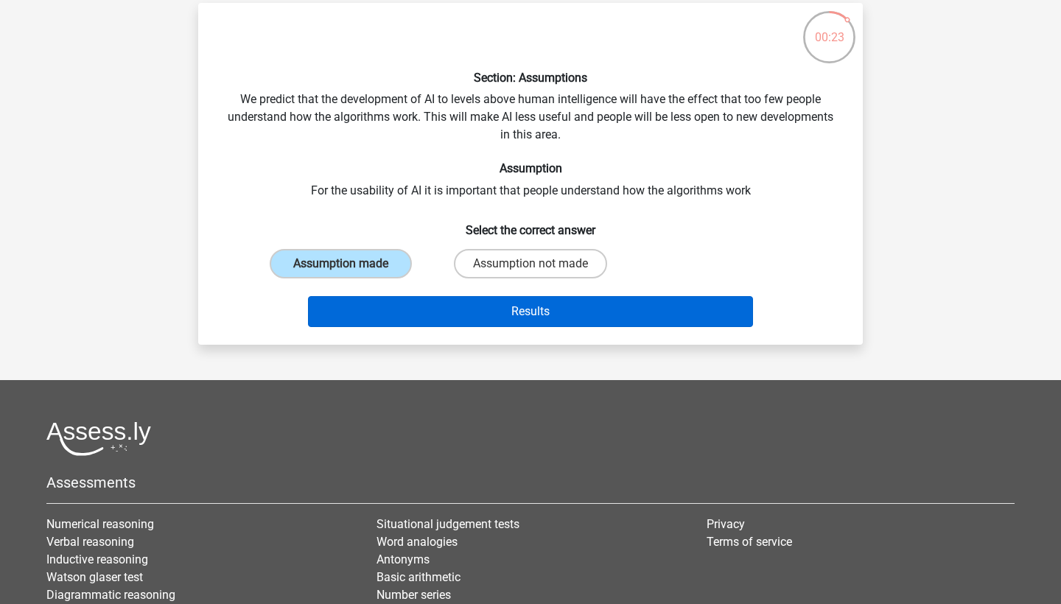
click at [483, 311] on button "Results" at bounding box center [531, 311] width 446 height 31
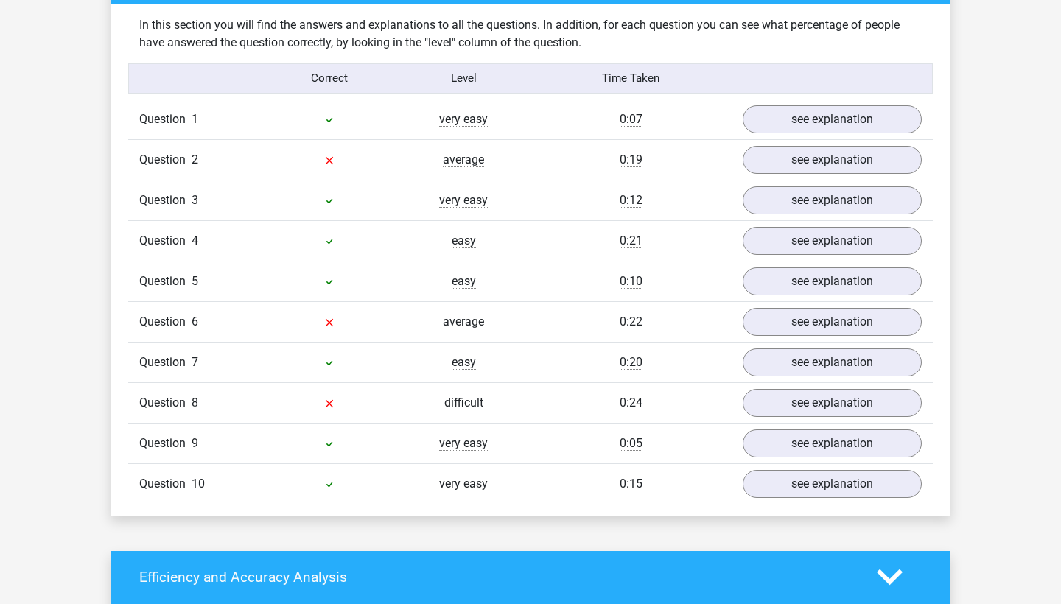
scroll to position [1180, 0]
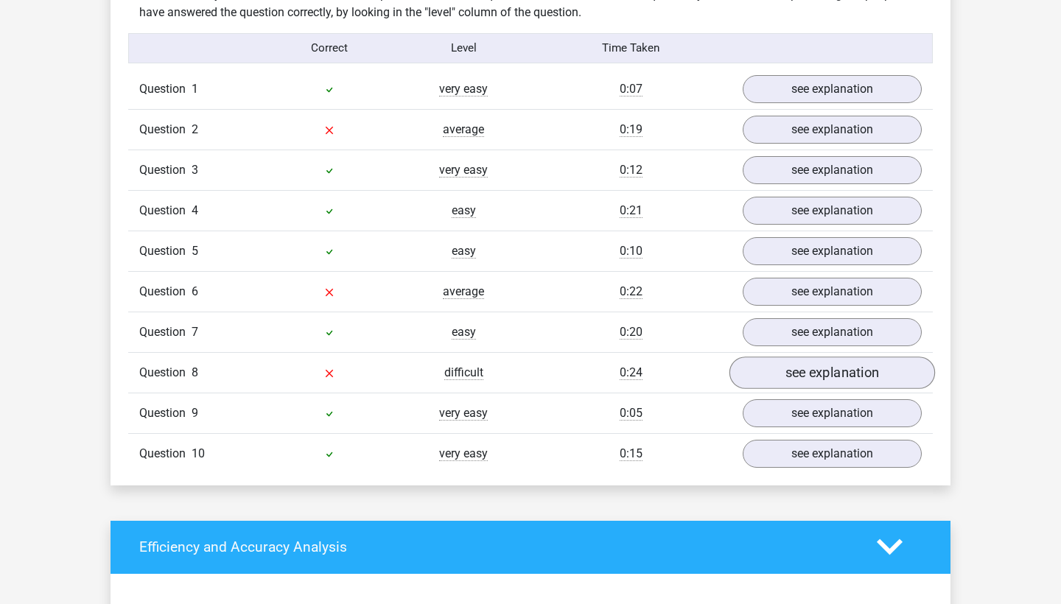
click at [792, 372] on link "see explanation" at bounding box center [832, 373] width 206 height 32
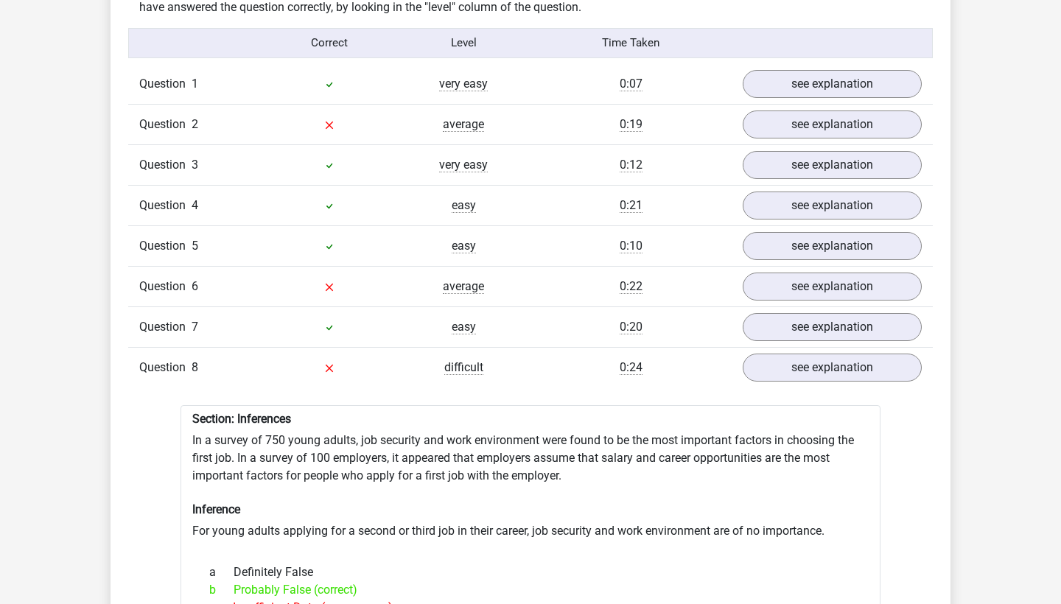
scroll to position [1193, 0]
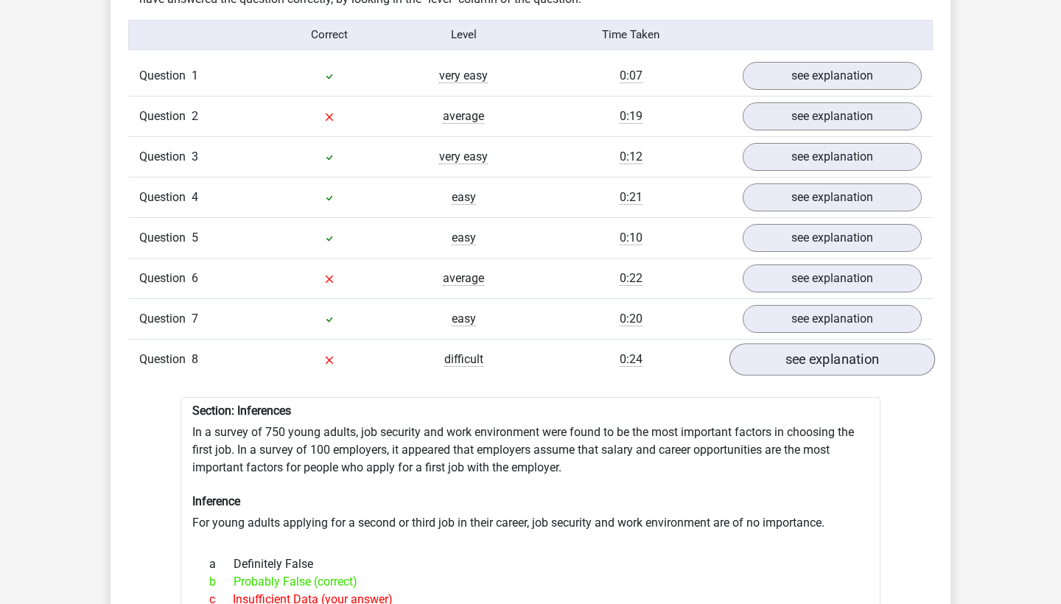
click at [784, 346] on link "see explanation" at bounding box center [832, 359] width 206 height 32
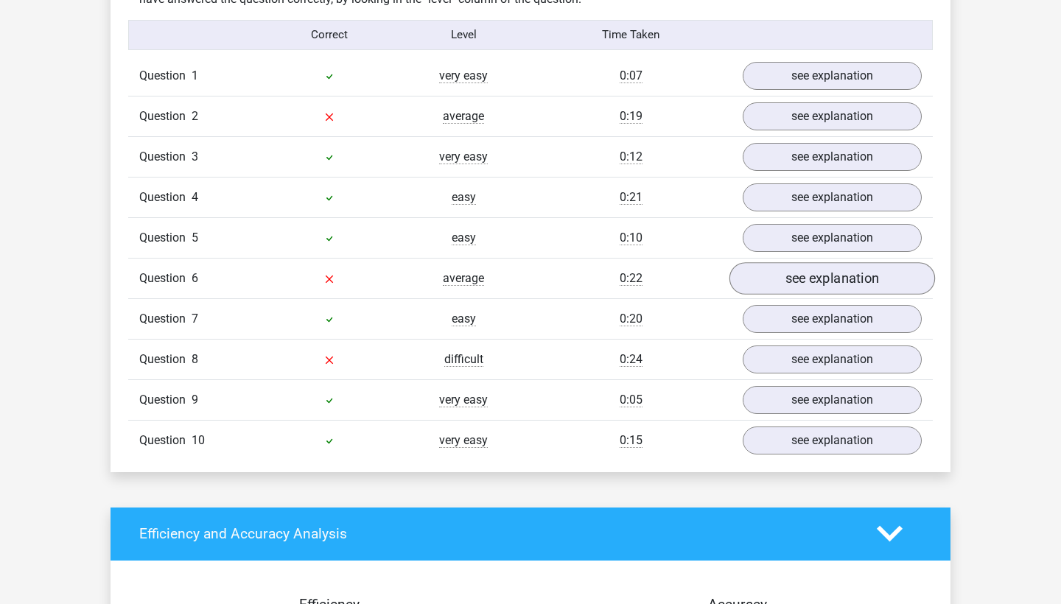
click at [791, 270] on link "see explanation" at bounding box center [832, 278] width 206 height 32
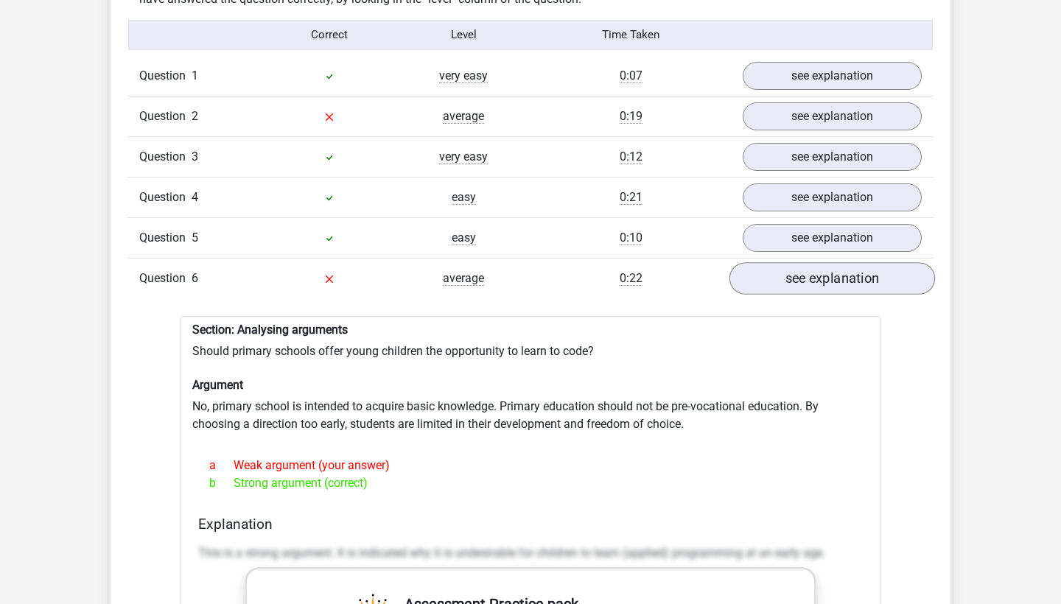
click at [791, 270] on link "see explanation" at bounding box center [832, 278] width 206 height 32
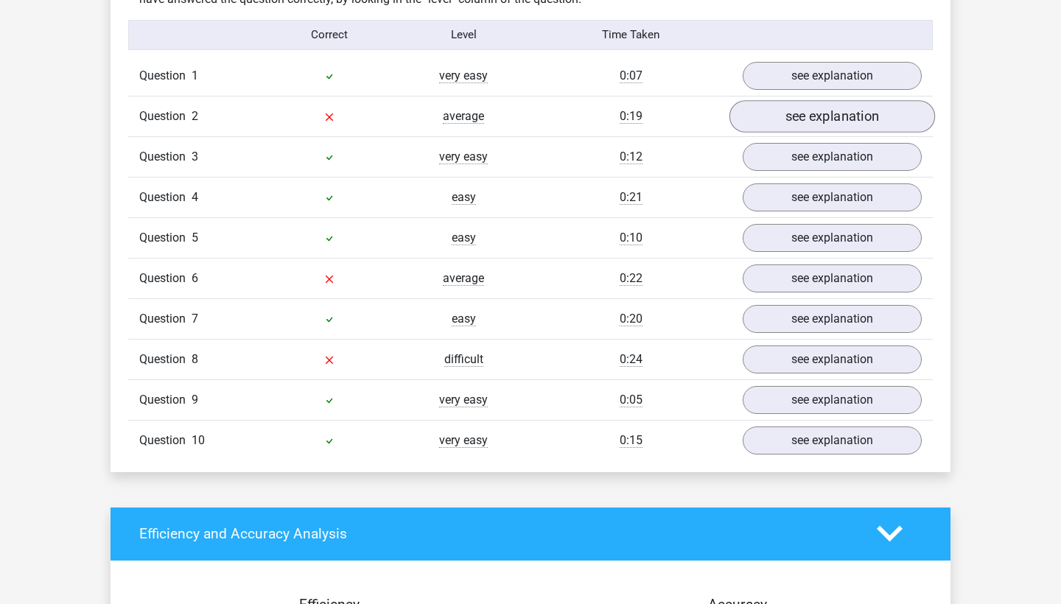
click at [800, 109] on link "see explanation" at bounding box center [832, 116] width 206 height 32
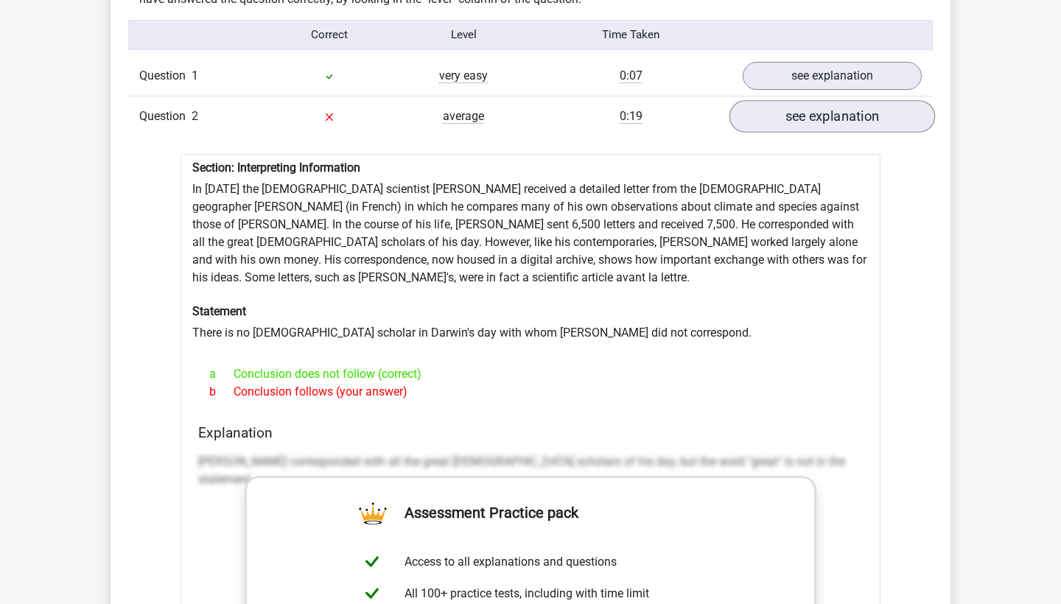
click at [799, 109] on link "see explanation" at bounding box center [832, 116] width 206 height 32
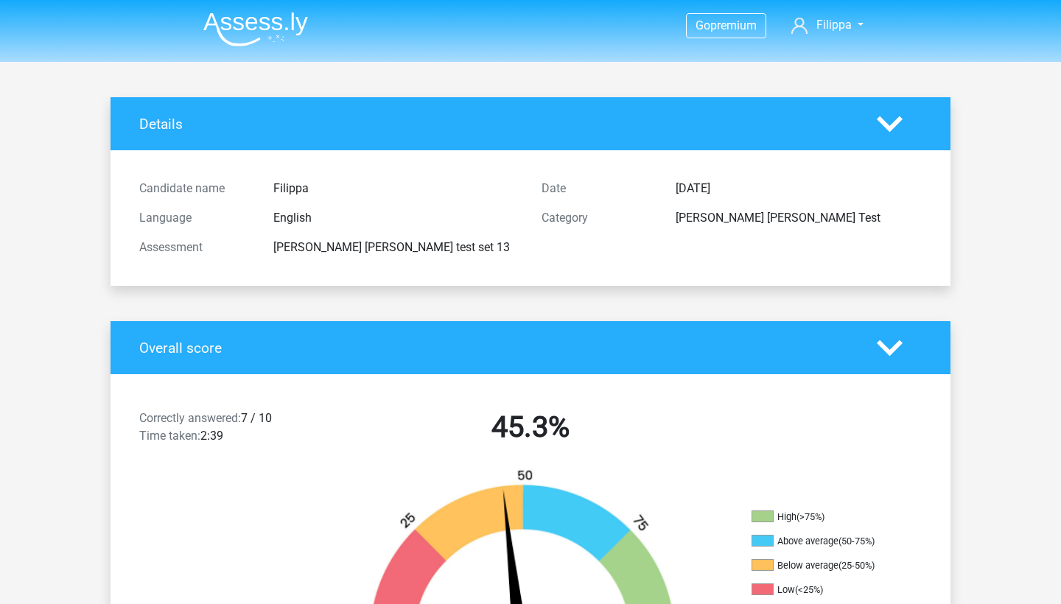
scroll to position [0, 0]
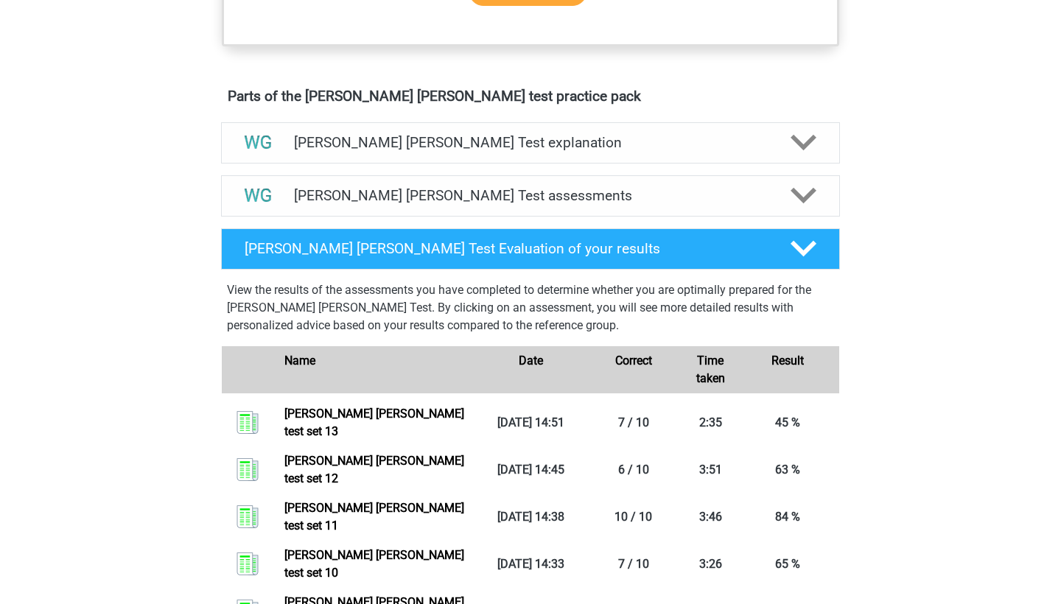
scroll to position [652, 0]
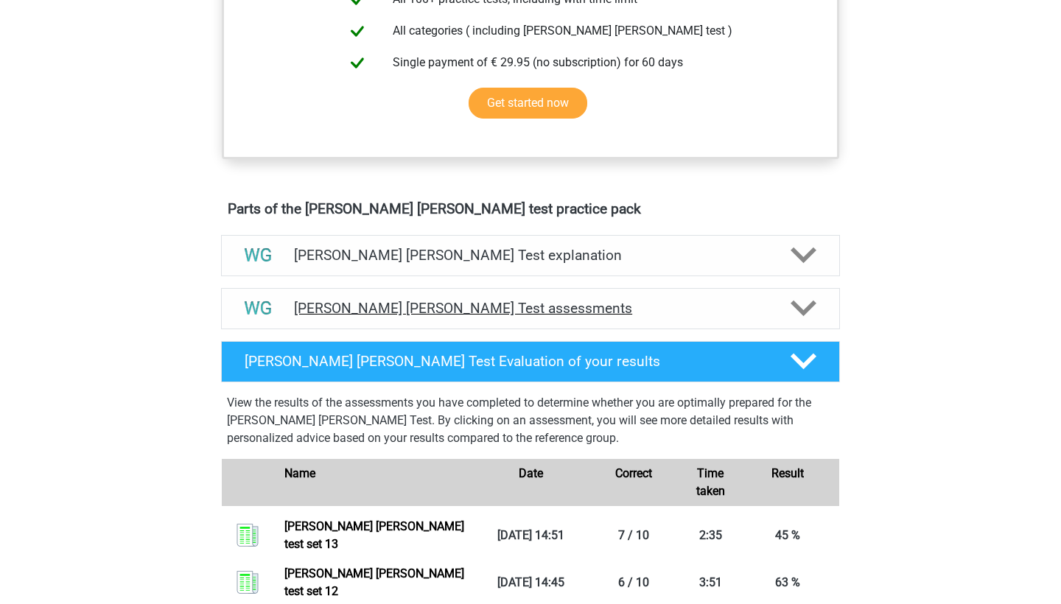
click at [396, 300] on h4 "[PERSON_NAME] [PERSON_NAME] Test assessments" at bounding box center [530, 308] width 473 height 17
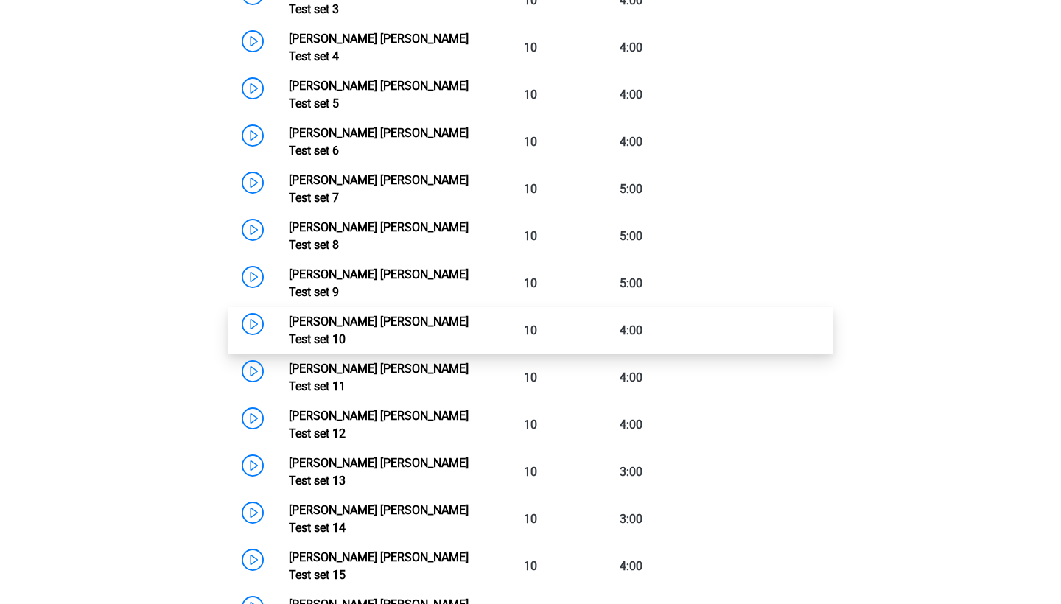
scroll to position [1207, 0]
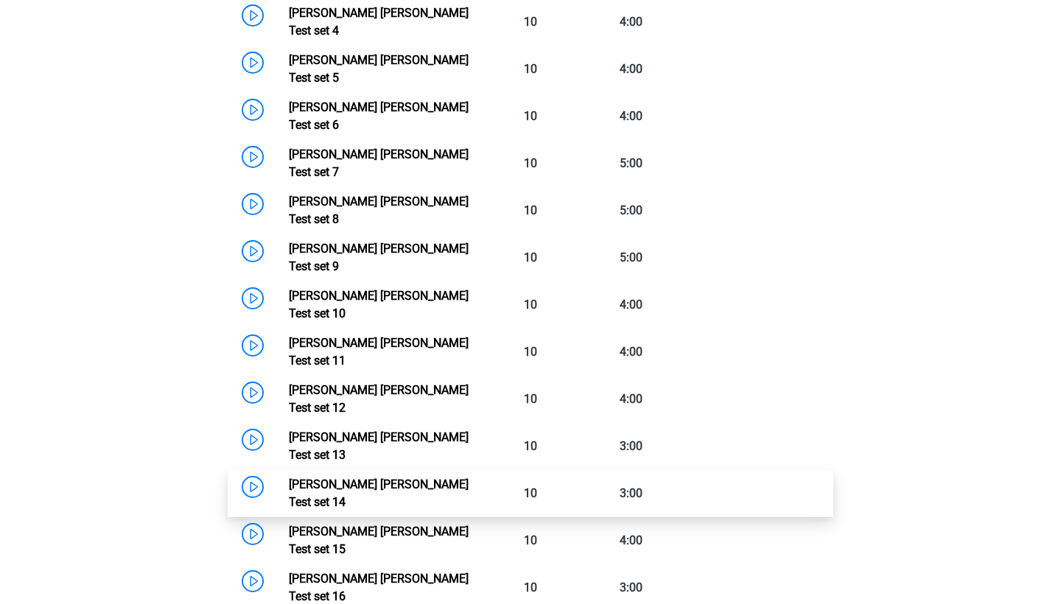
click at [289, 477] on link "[PERSON_NAME] [PERSON_NAME] Test set 14" at bounding box center [379, 493] width 180 height 32
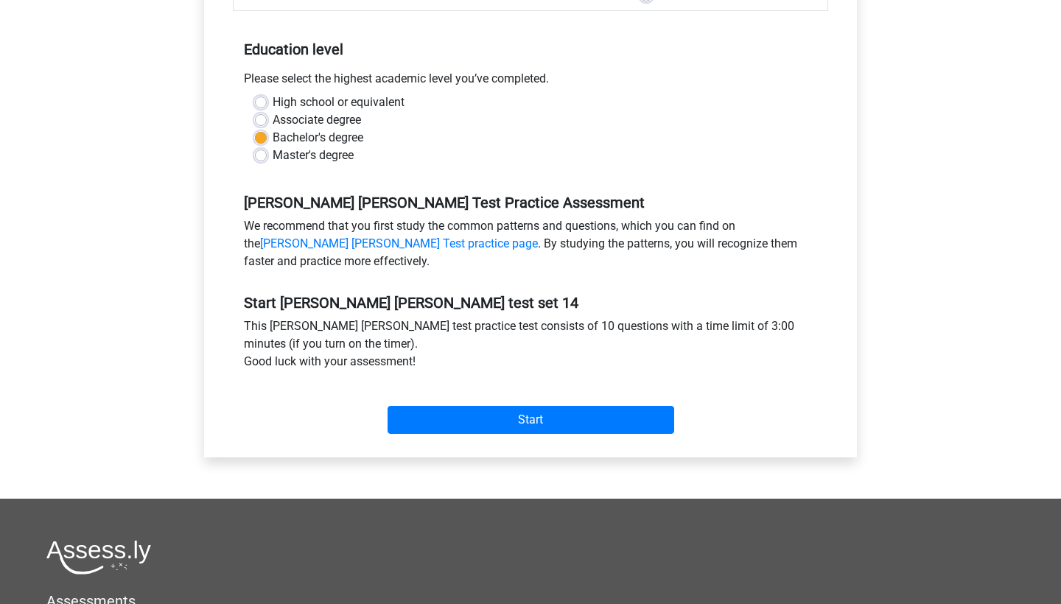
scroll to position [279, 0]
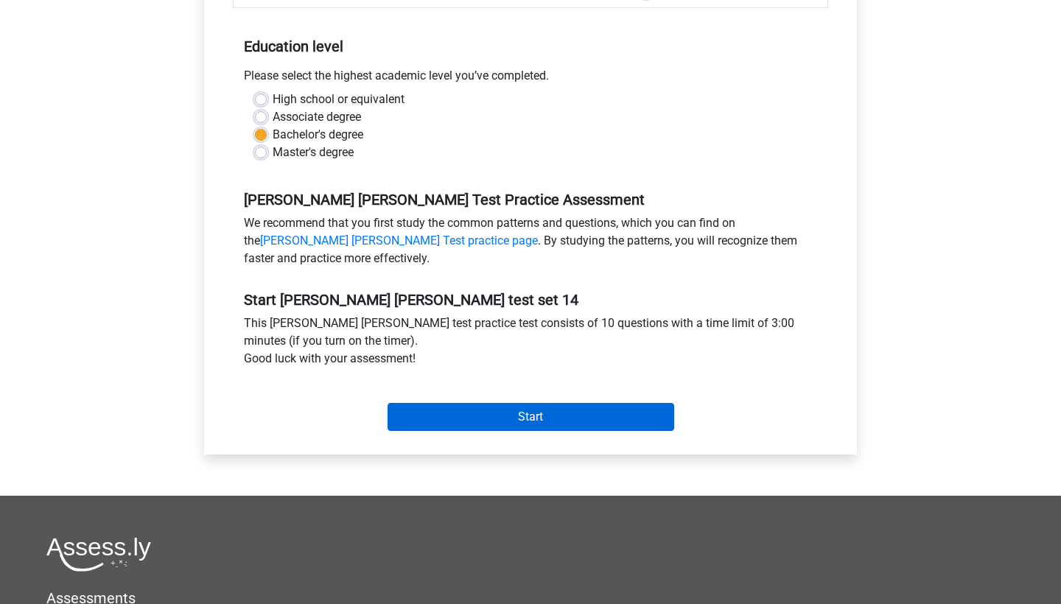
click at [475, 430] on input "Start" at bounding box center [531, 417] width 287 height 28
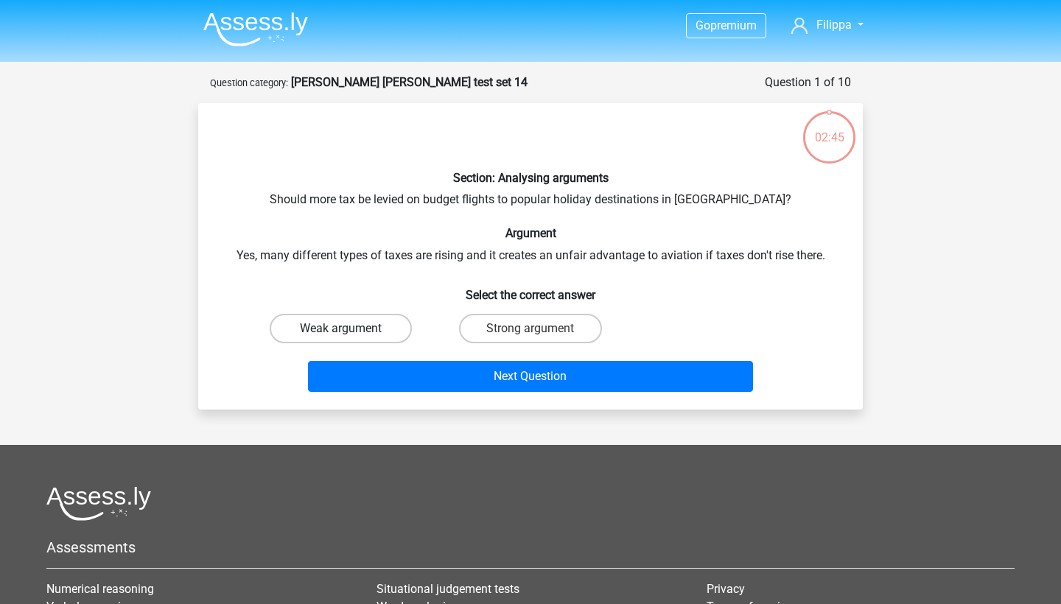
click at [352, 327] on label "Weak argument" at bounding box center [341, 328] width 142 height 29
click at [351, 329] on input "Weak argument" at bounding box center [346, 334] width 10 height 10
radio input "true"
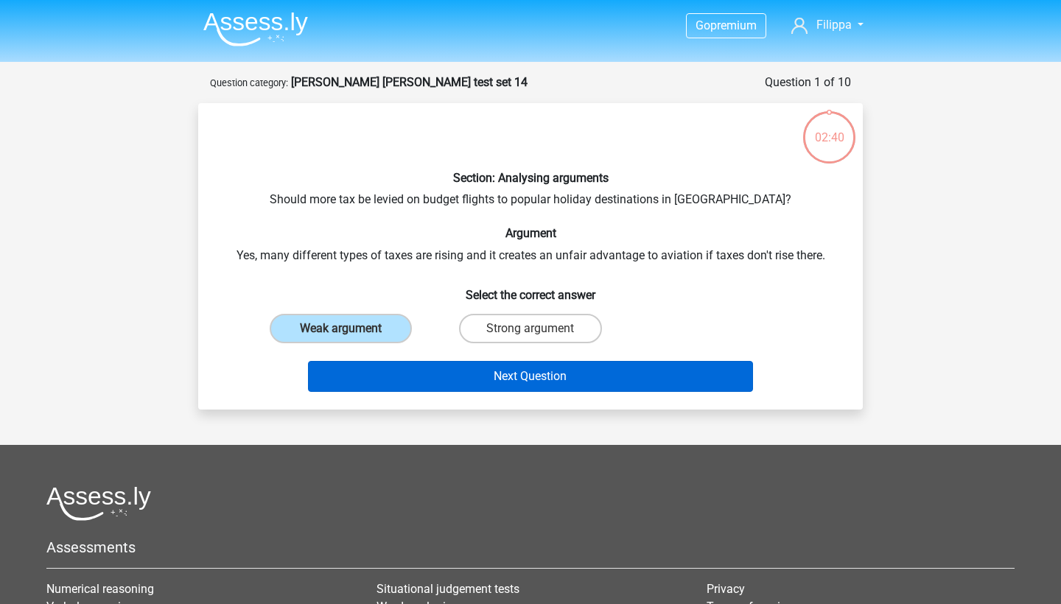
click at [560, 379] on button "Next Question" at bounding box center [531, 376] width 446 height 31
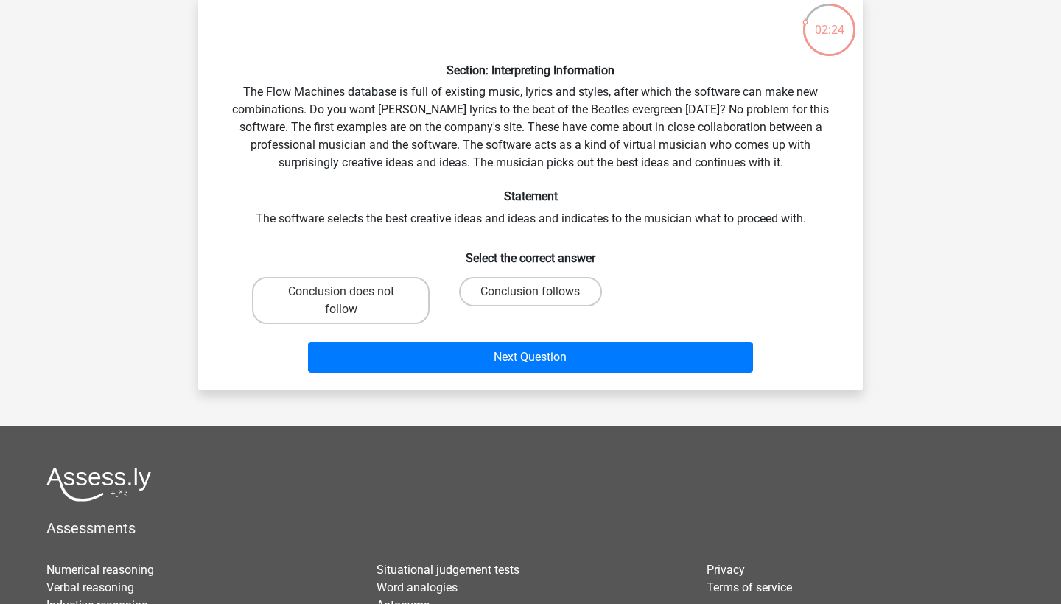
scroll to position [108, 0]
click at [475, 290] on label "Conclusion follows" at bounding box center [530, 291] width 142 height 29
click at [530, 292] on input "Conclusion follows" at bounding box center [535, 297] width 10 height 10
radio input "true"
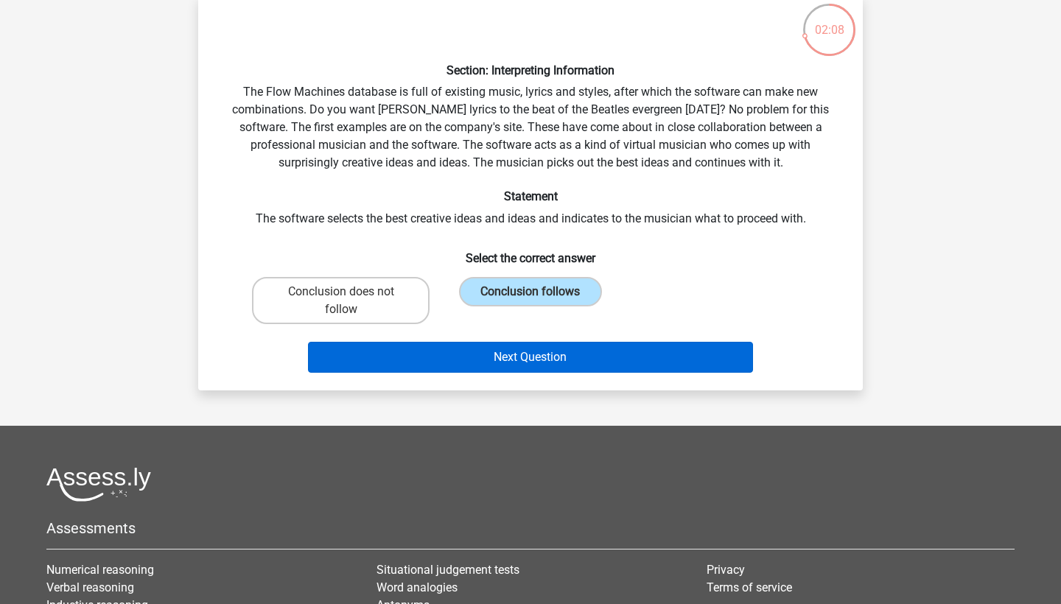
click at [462, 357] on button "Next Question" at bounding box center [531, 357] width 446 height 31
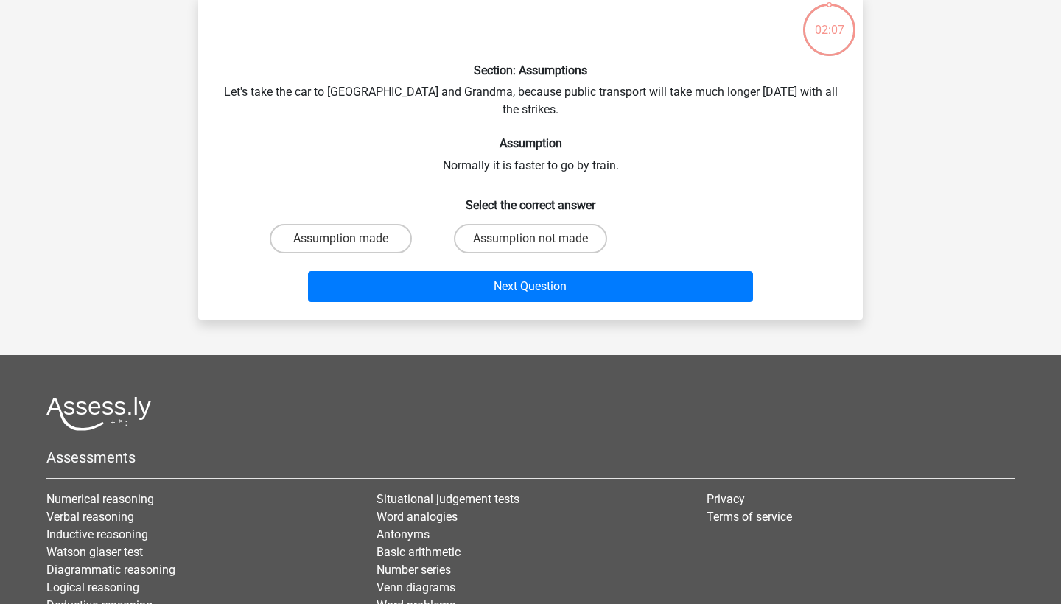
scroll to position [74, 0]
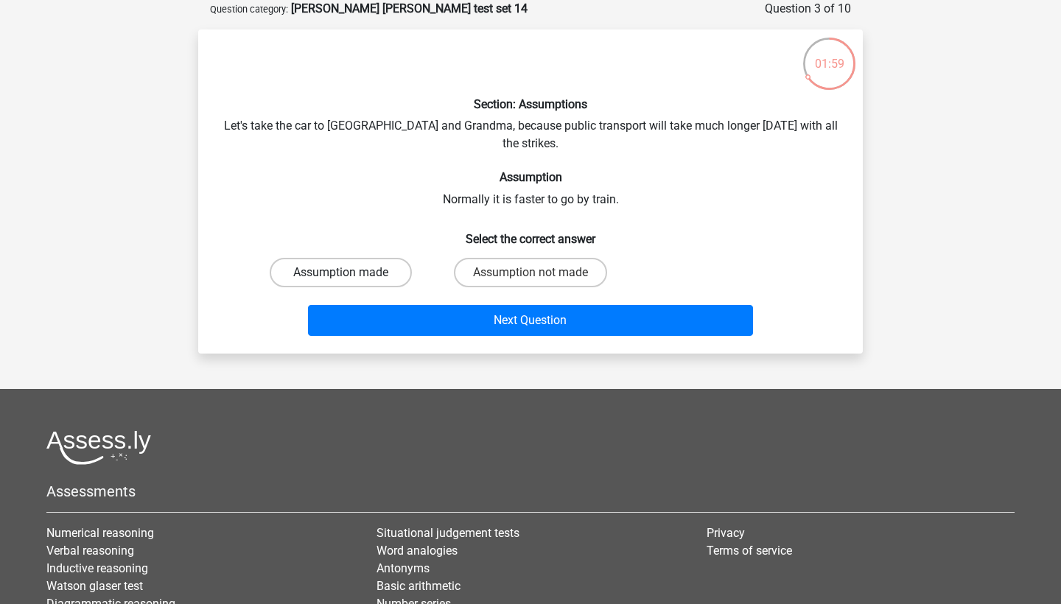
click at [380, 258] on label "Assumption made" at bounding box center [341, 272] width 142 height 29
click at [351, 273] on input "Assumption made" at bounding box center [346, 278] width 10 height 10
radio input "true"
click at [516, 258] on label "Assumption not made" at bounding box center [530, 272] width 153 height 29
click at [530, 273] on input "Assumption not made" at bounding box center [535, 278] width 10 height 10
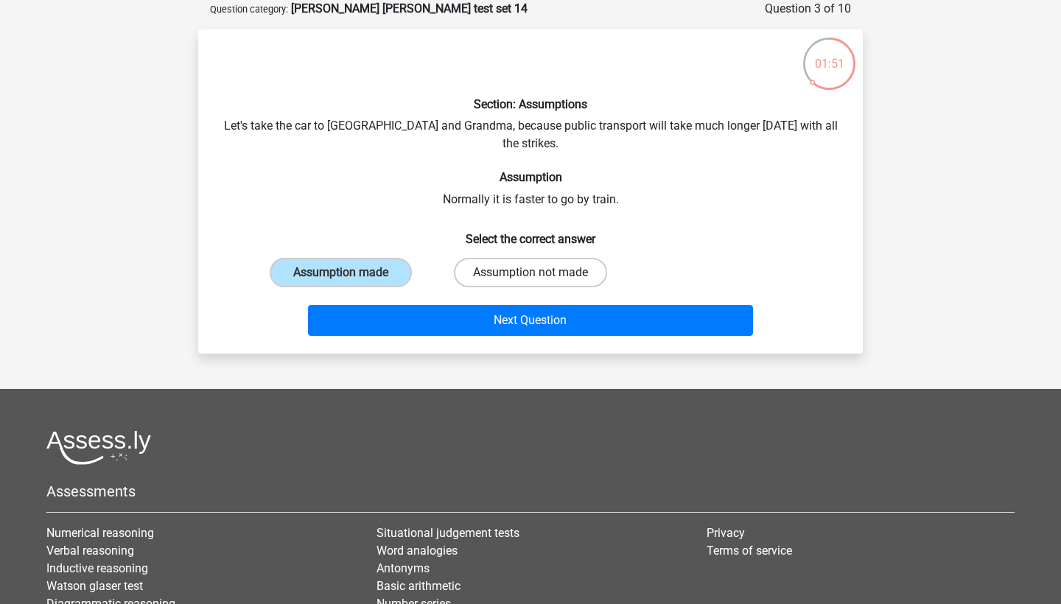
radio input "true"
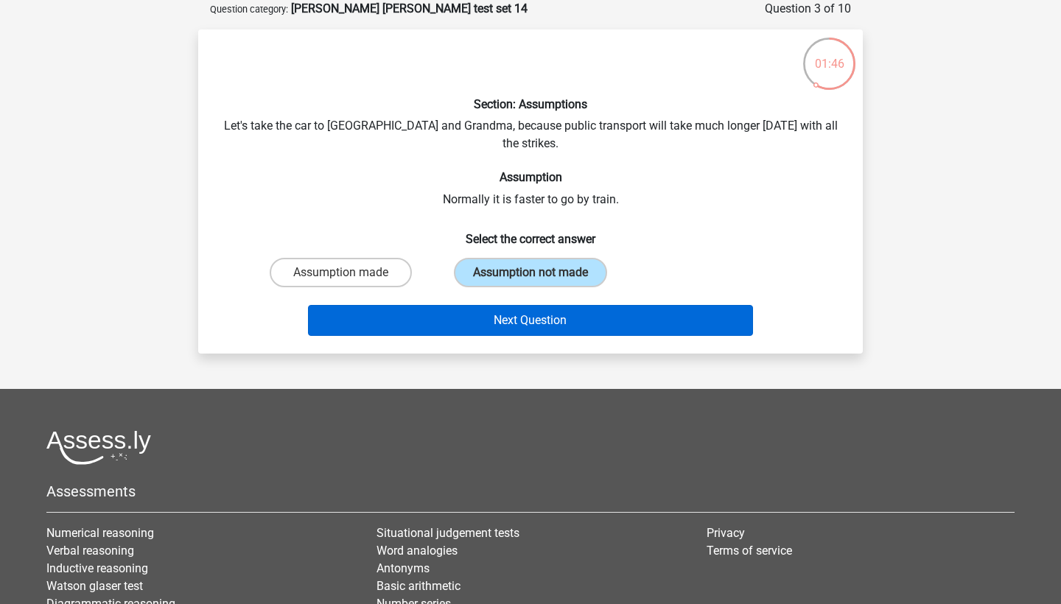
click at [482, 305] on button "Next Question" at bounding box center [531, 320] width 446 height 31
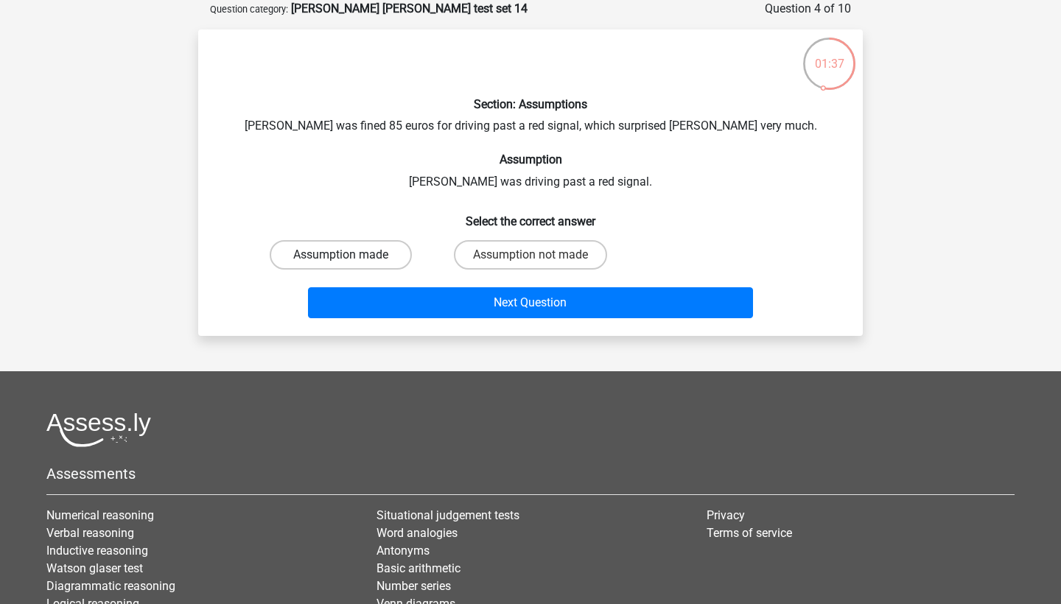
click at [390, 250] on label "Assumption made" at bounding box center [341, 254] width 142 height 29
click at [351, 255] on input "Assumption made" at bounding box center [346, 260] width 10 height 10
radio input "true"
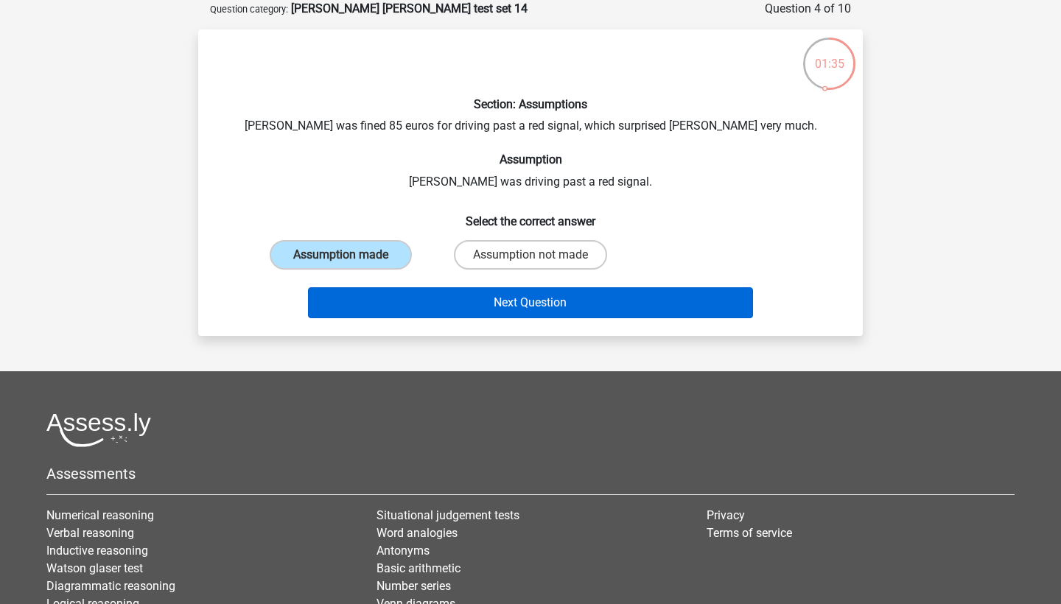
click at [485, 306] on button "Next Question" at bounding box center [531, 302] width 446 height 31
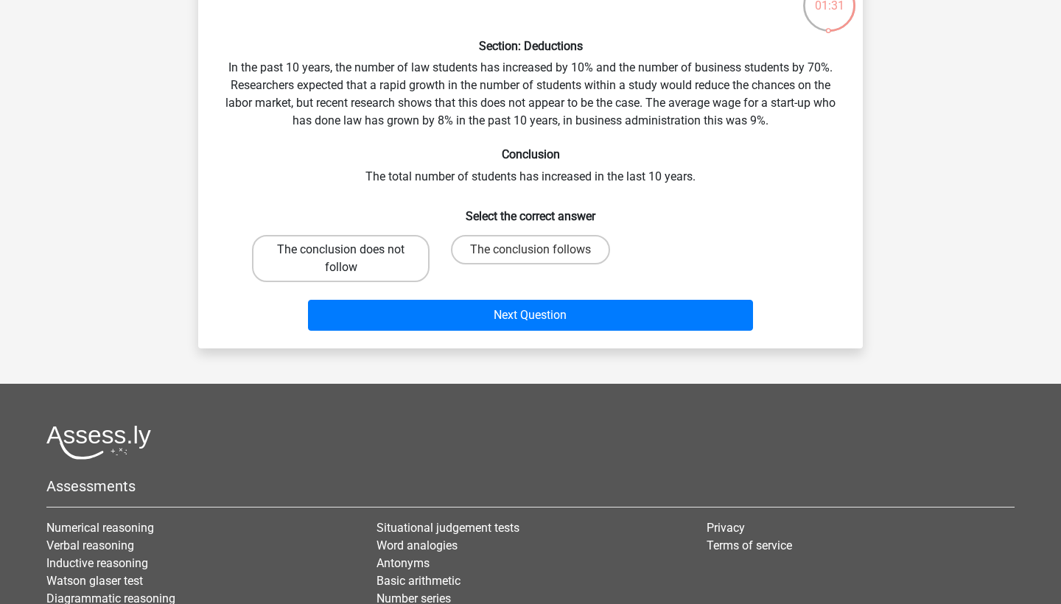
scroll to position [133, 0]
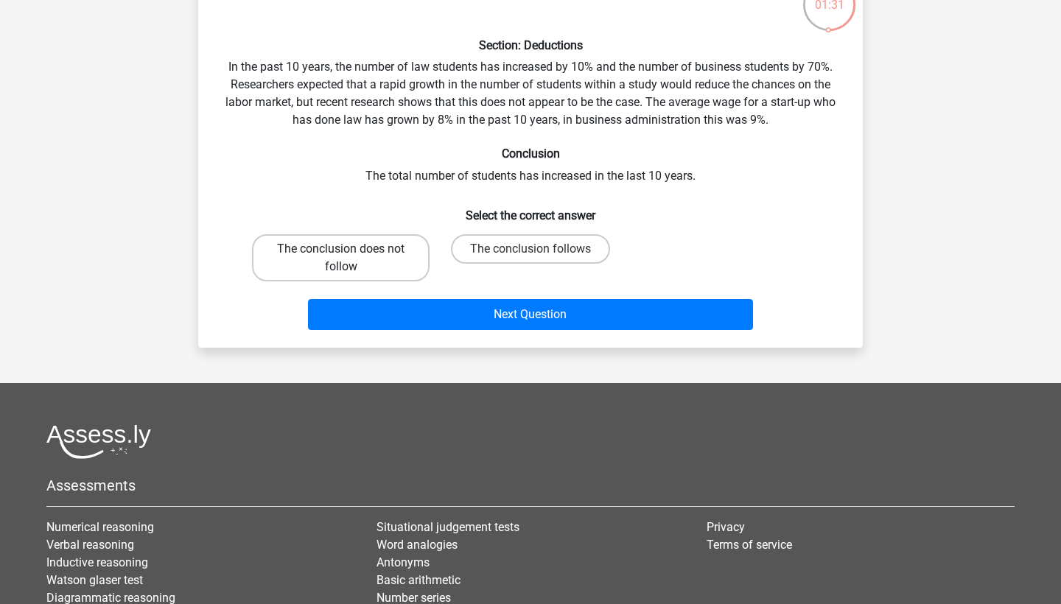
click at [399, 270] on label "The conclusion does not follow" at bounding box center [341, 257] width 178 height 47
click at [351, 259] on input "The conclusion does not follow" at bounding box center [346, 254] width 10 height 10
radio input "true"
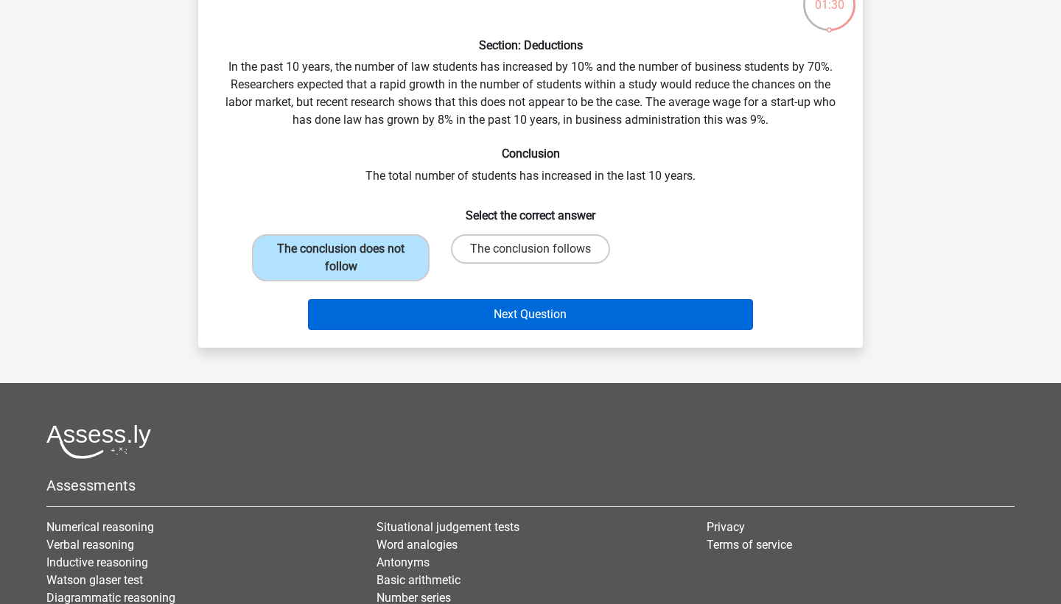
click at [487, 306] on button "Next Question" at bounding box center [531, 314] width 446 height 31
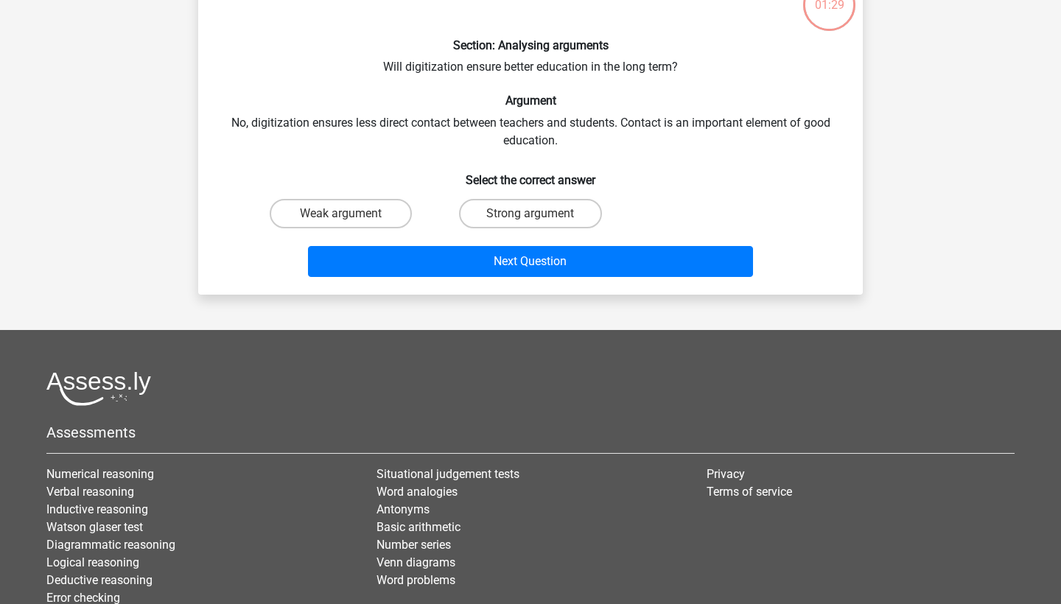
scroll to position [74, 0]
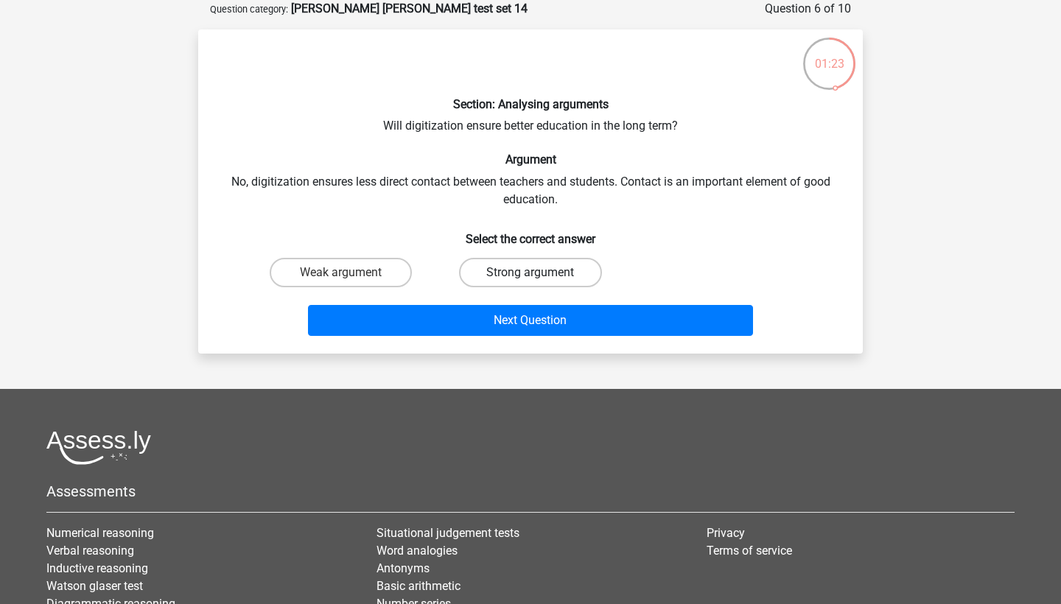
click at [493, 275] on label "Strong argument" at bounding box center [530, 272] width 142 height 29
click at [530, 275] on input "Strong argument" at bounding box center [535, 278] width 10 height 10
radio input "true"
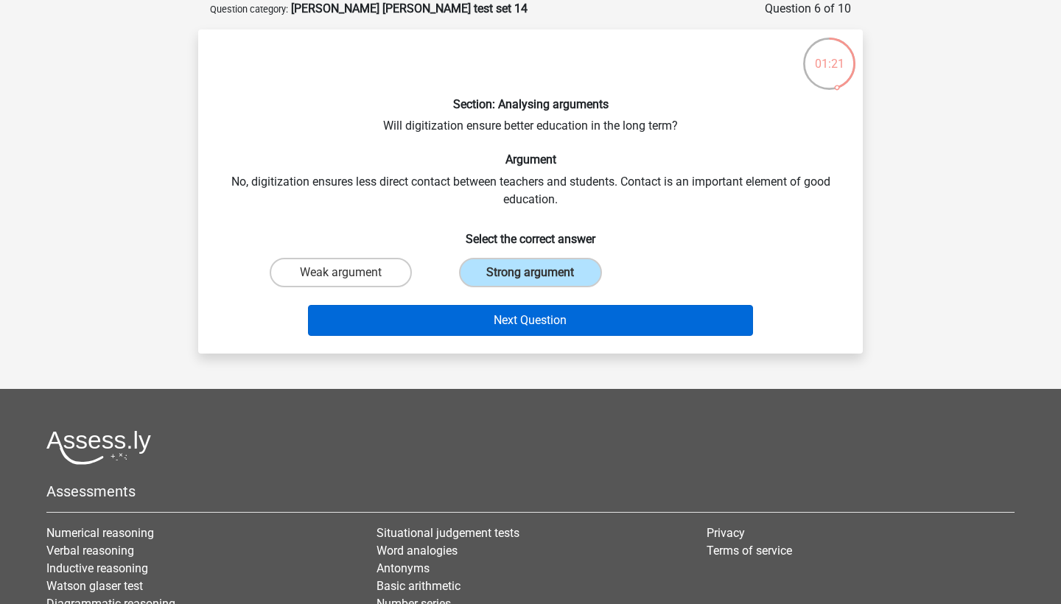
click at [488, 315] on button "Next Question" at bounding box center [531, 320] width 446 height 31
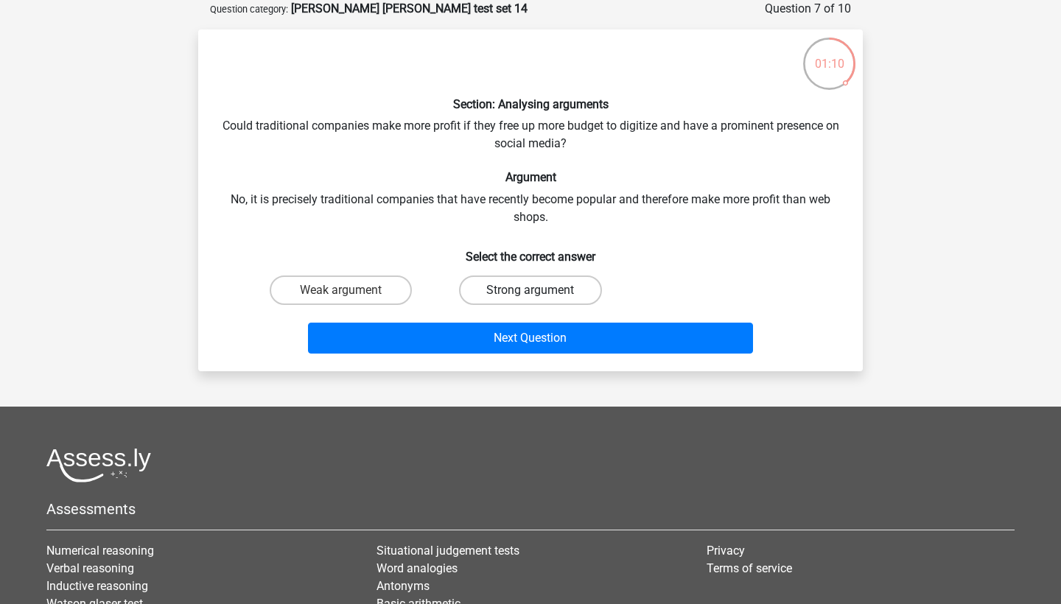
click at [491, 296] on label "Strong argument" at bounding box center [530, 290] width 142 height 29
click at [530, 296] on input "Strong argument" at bounding box center [535, 295] width 10 height 10
radio input "true"
click at [376, 306] on div "Weak argument" at bounding box center [340, 290] width 189 height 41
click at [369, 293] on label "Weak argument" at bounding box center [341, 290] width 142 height 29
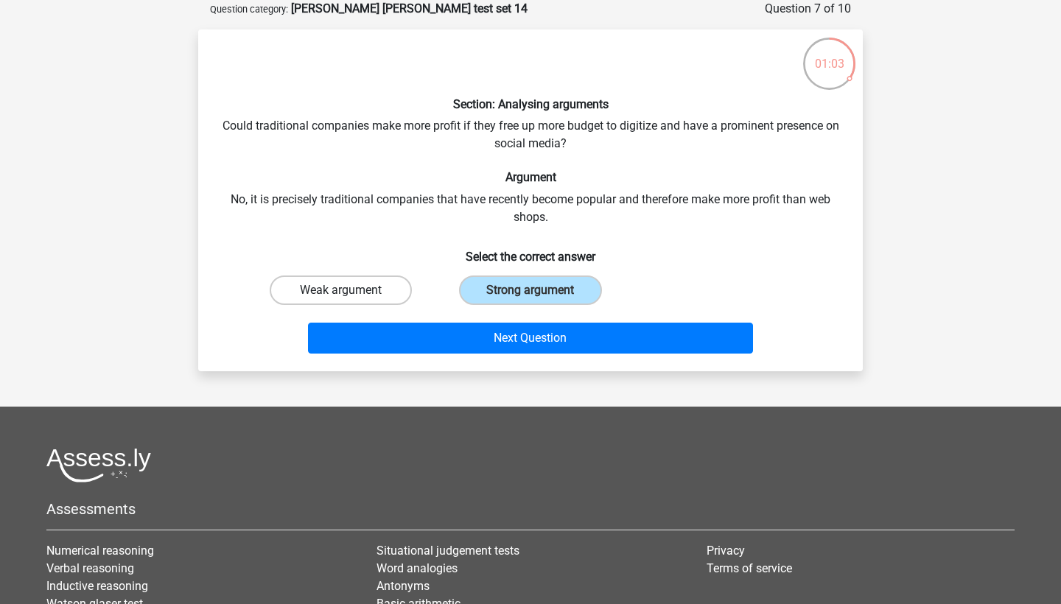
click at [351, 293] on input "Weak argument" at bounding box center [346, 295] width 10 height 10
radio input "true"
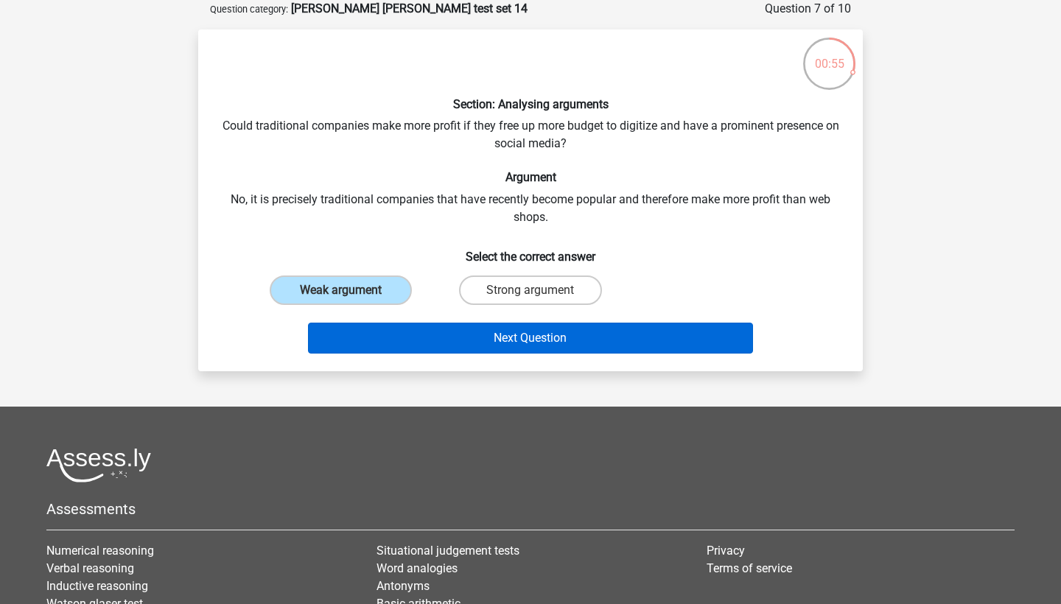
click at [574, 335] on button "Next Question" at bounding box center [531, 338] width 446 height 31
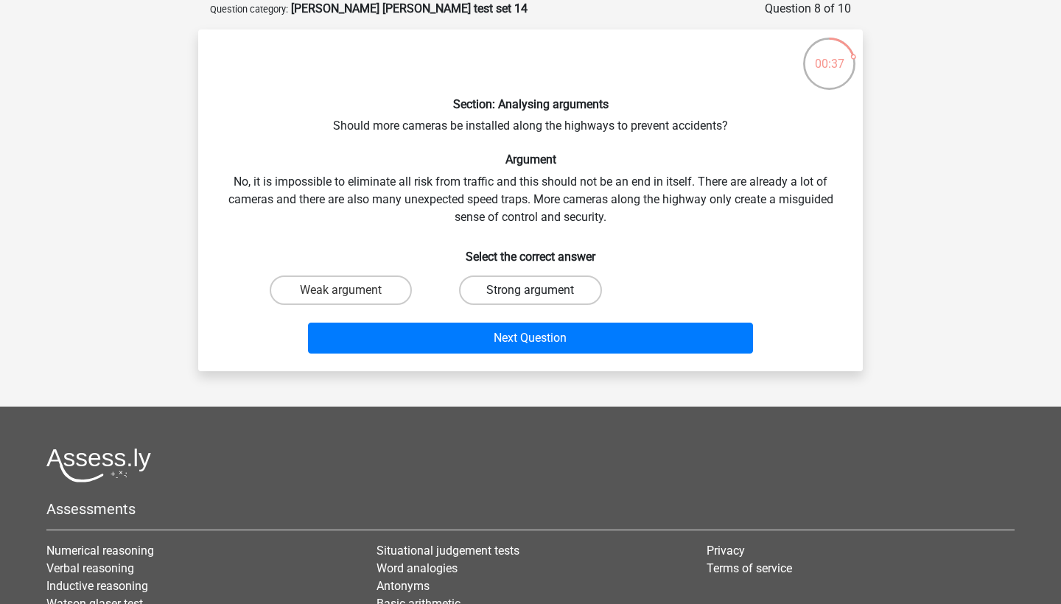
click at [529, 301] on label "Strong argument" at bounding box center [530, 290] width 142 height 29
click at [530, 300] on input "Strong argument" at bounding box center [535, 295] width 10 height 10
radio input "true"
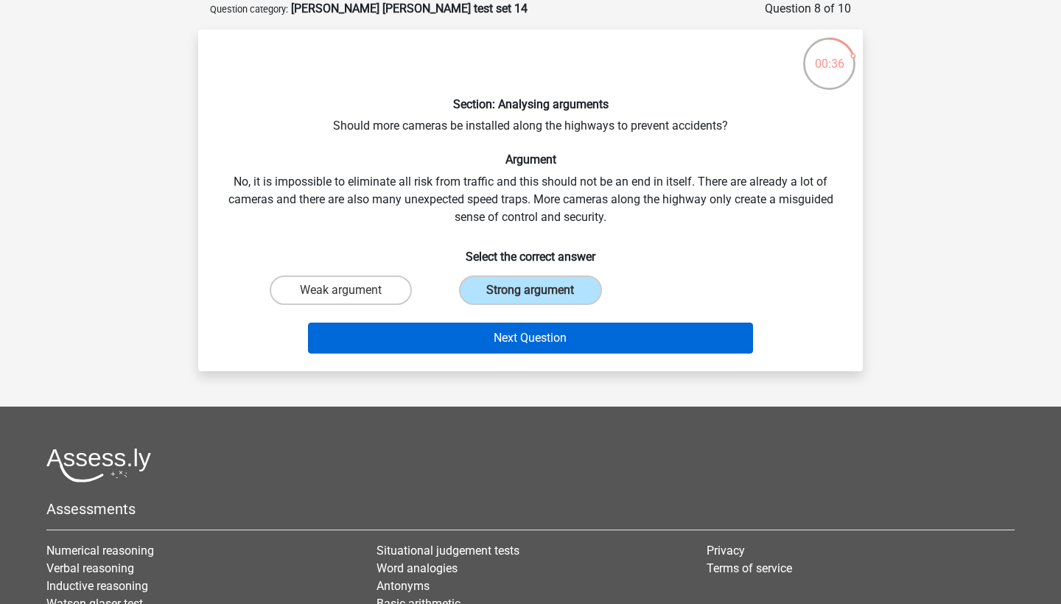
click at [497, 339] on button "Next Question" at bounding box center [531, 338] width 446 height 31
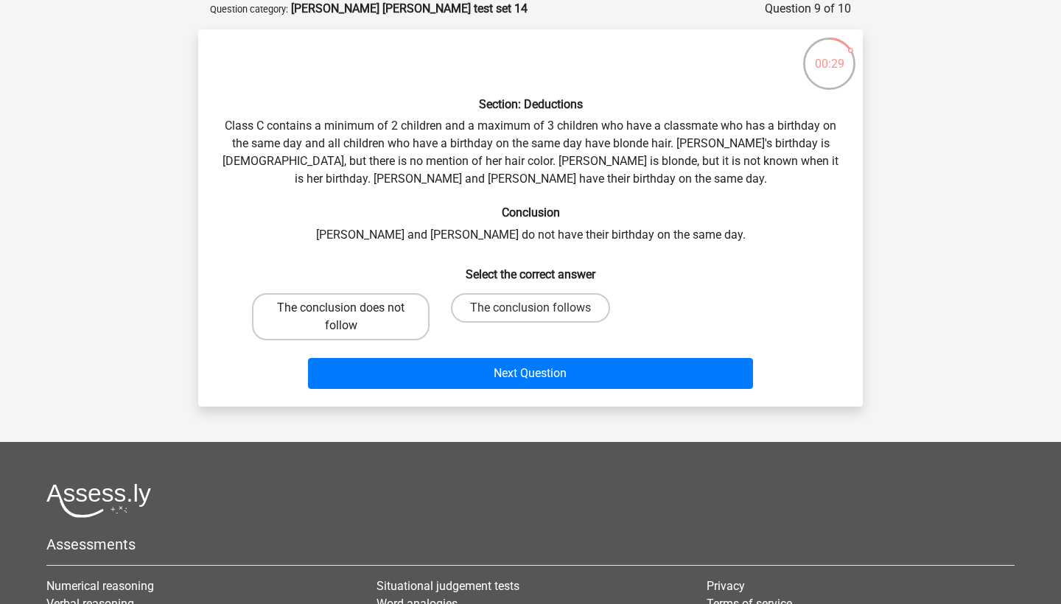
click at [392, 309] on label "The conclusion does not follow" at bounding box center [341, 316] width 178 height 47
click at [351, 309] on input "The conclusion does not follow" at bounding box center [346, 313] width 10 height 10
radio input "true"
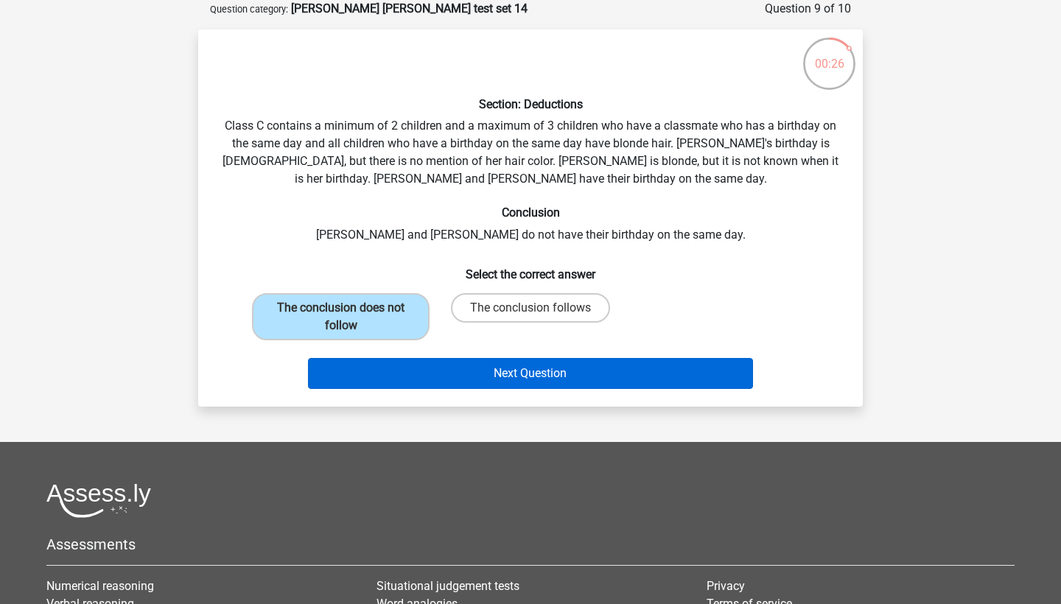
click at [485, 386] on button "Next Question" at bounding box center [531, 373] width 446 height 31
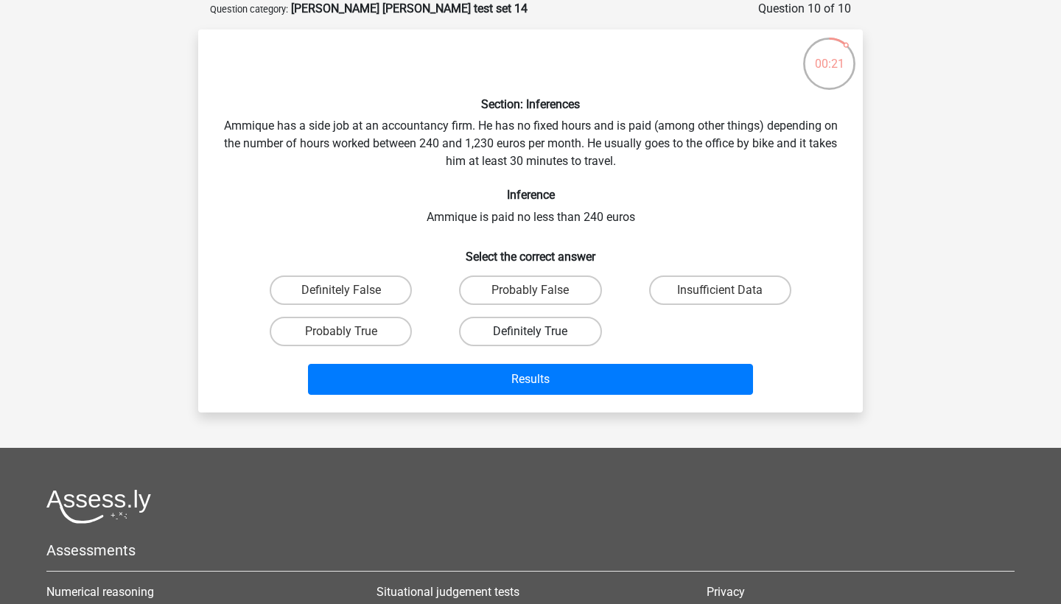
click at [501, 336] on label "Definitely True" at bounding box center [530, 331] width 142 height 29
click at [530, 336] on input "Definitely True" at bounding box center [535, 337] width 10 height 10
radio input "true"
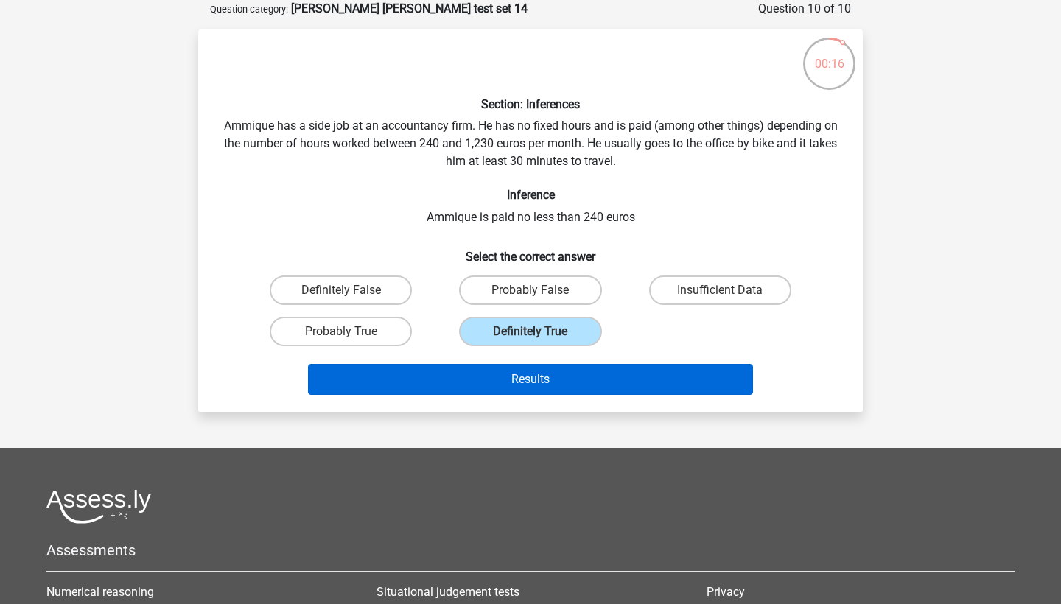
click at [485, 377] on button "Results" at bounding box center [531, 379] width 446 height 31
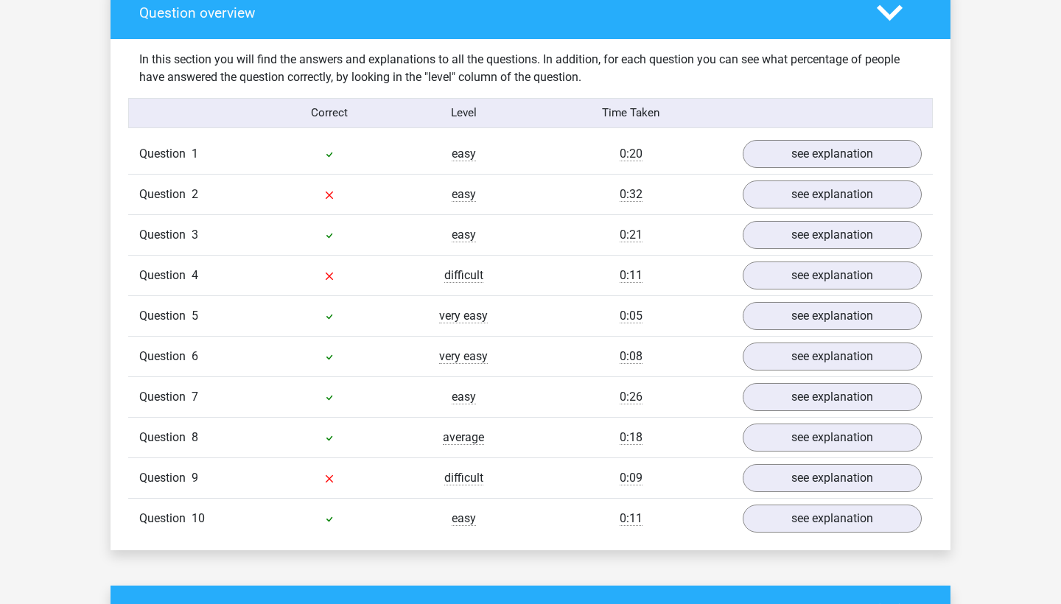
scroll to position [1117, 0]
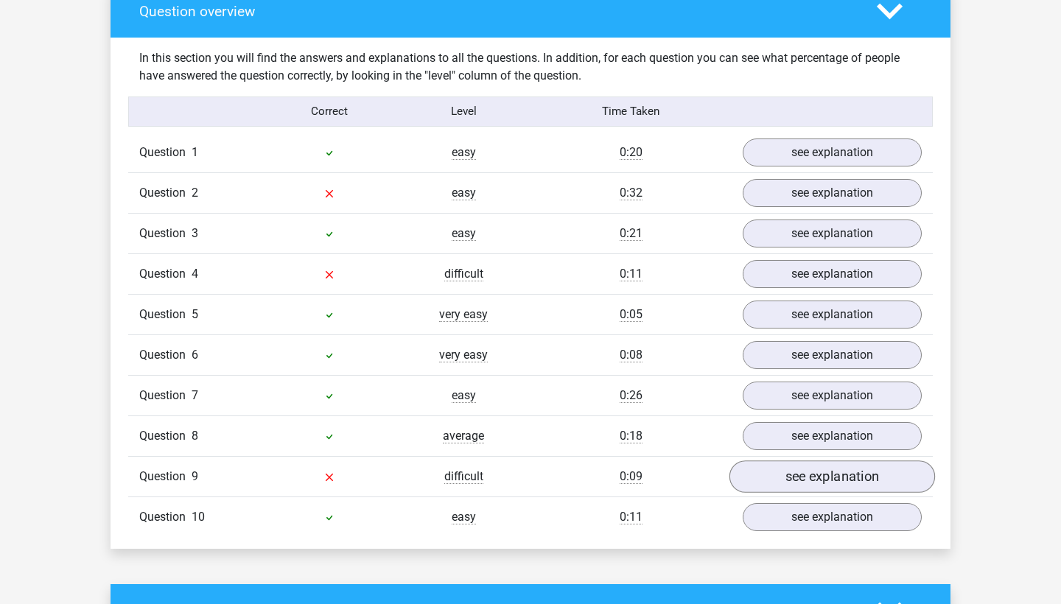
click at [775, 470] on link "see explanation" at bounding box center [832, 476] width 206 height 32
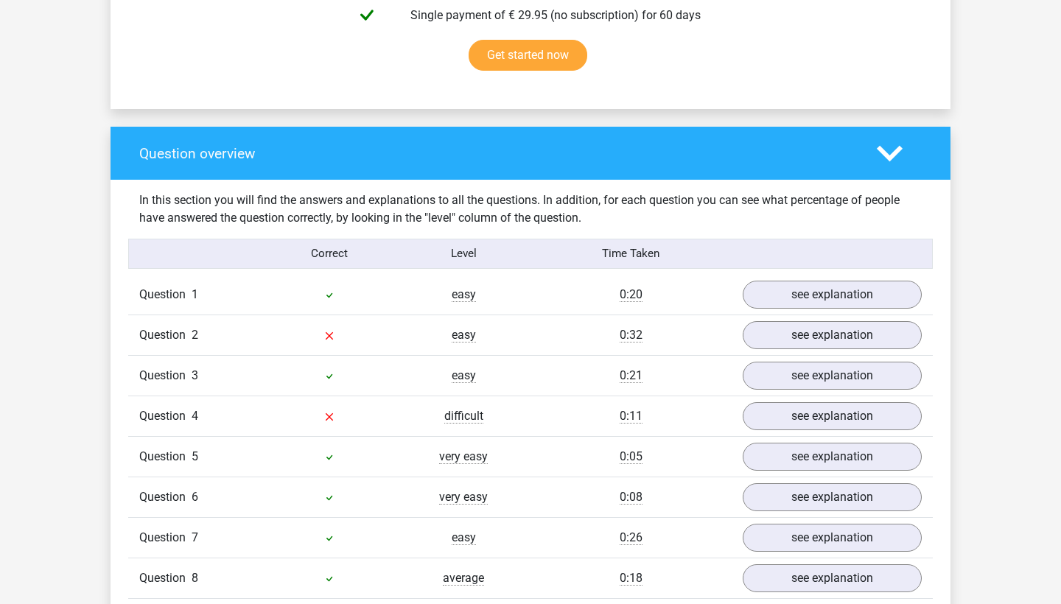
scroll to position [970, 0]
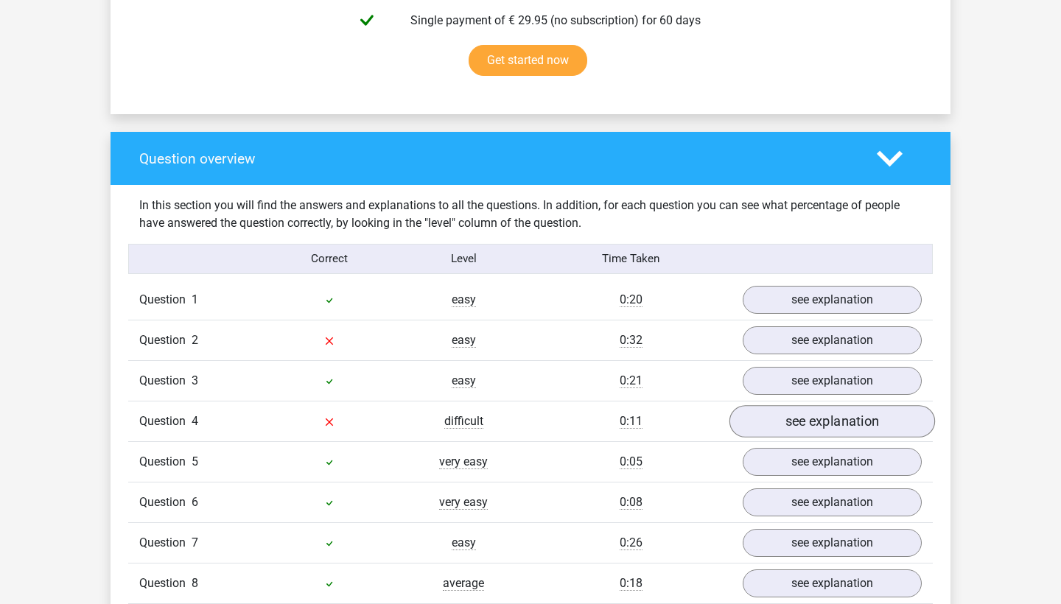
click at [796, 412] on link "see explanation" at bounding box center [832, 421] width 206 height 32
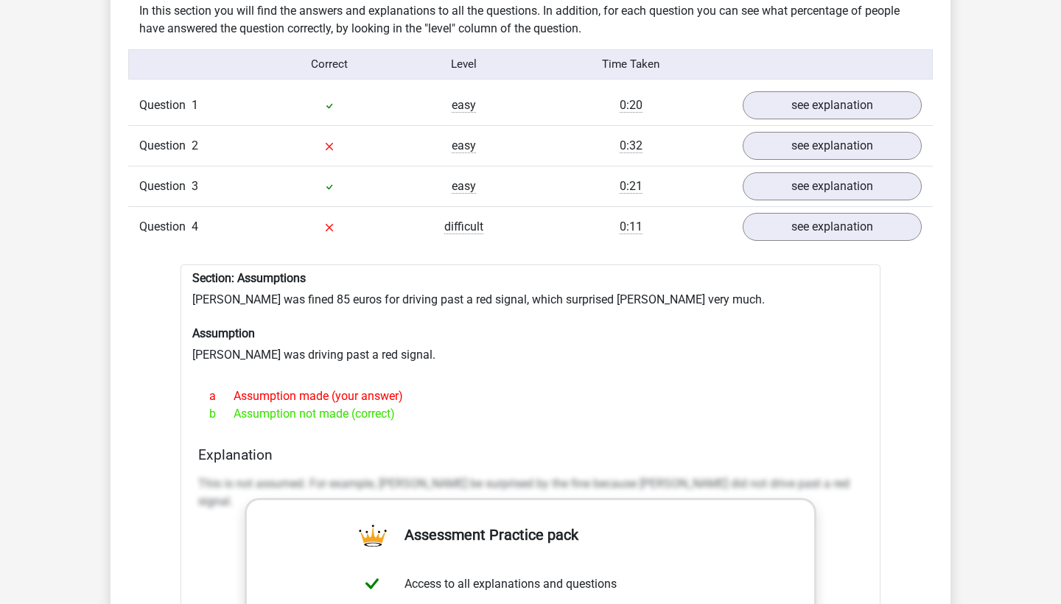
scroll to position [1164, 0]
click at [830, 224] on link "see explanation" at bounding box center [832, 227] width 206 height 32
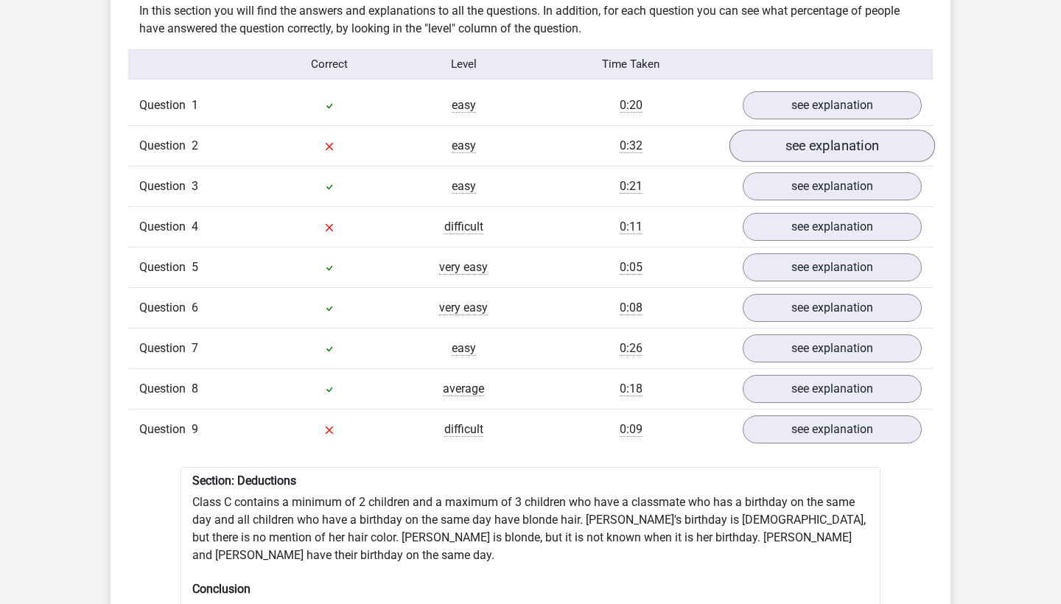
click at [799, 133] on link "see explanation" at bounding box center [832, 146] width 206 height 32
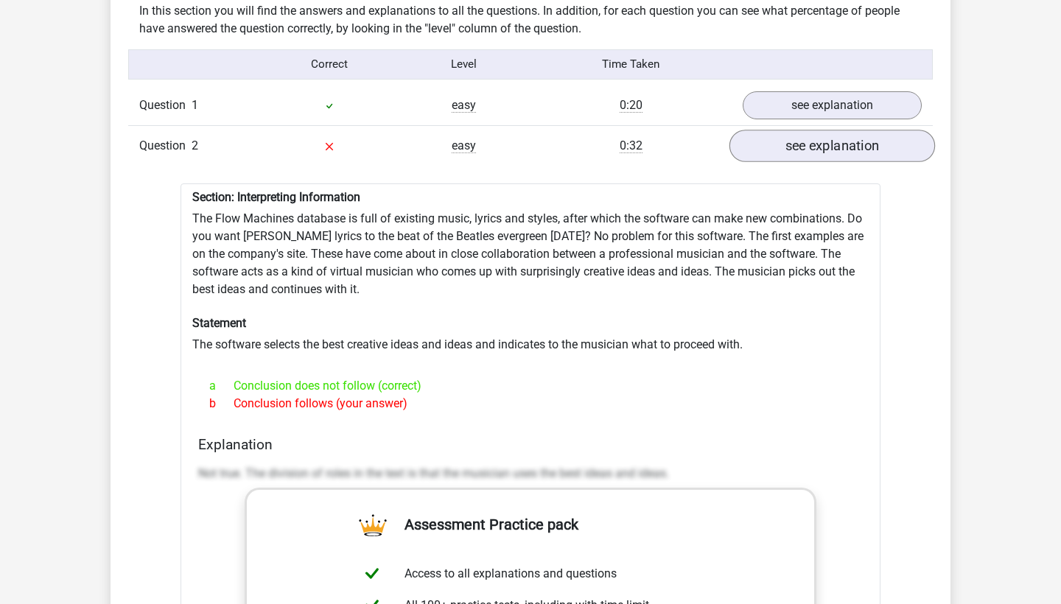
click at [835, 130] on link "see explanation" at bounding box center [832, 146] width 206 height 32
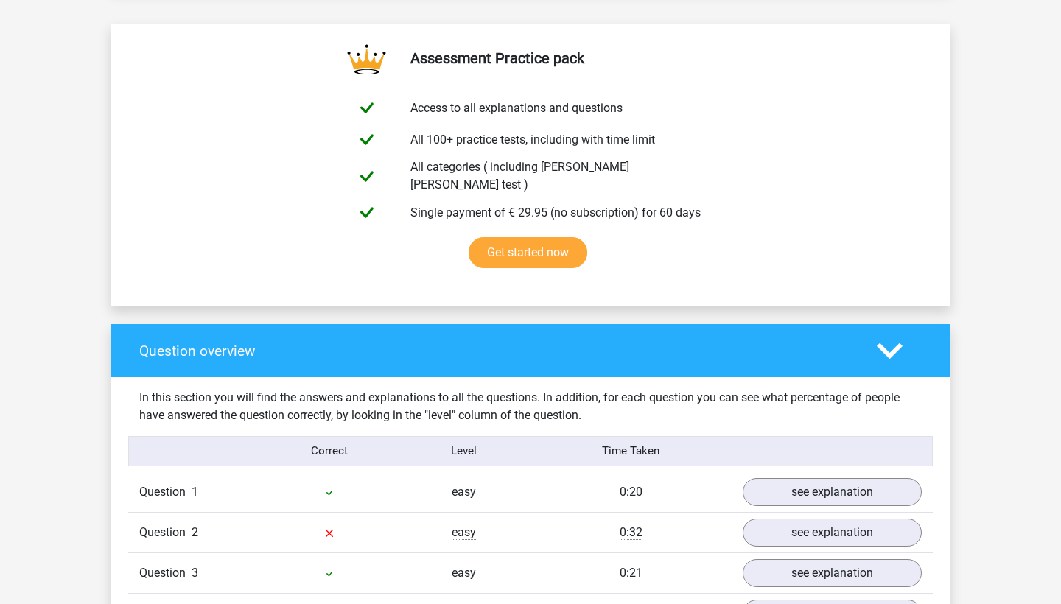
scroll to position [648, 0]
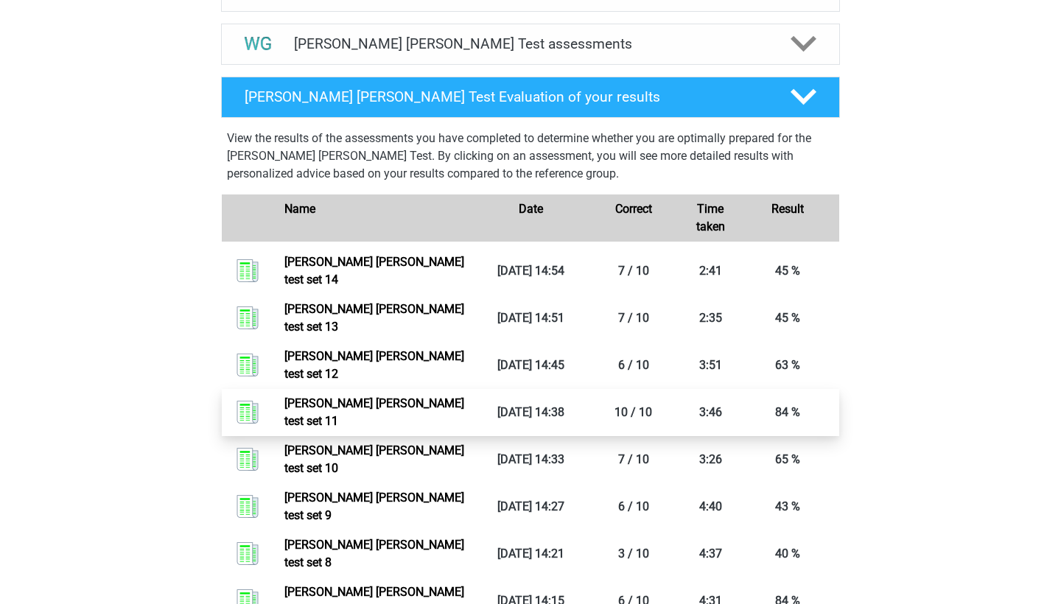
scroll to position [914, 0]
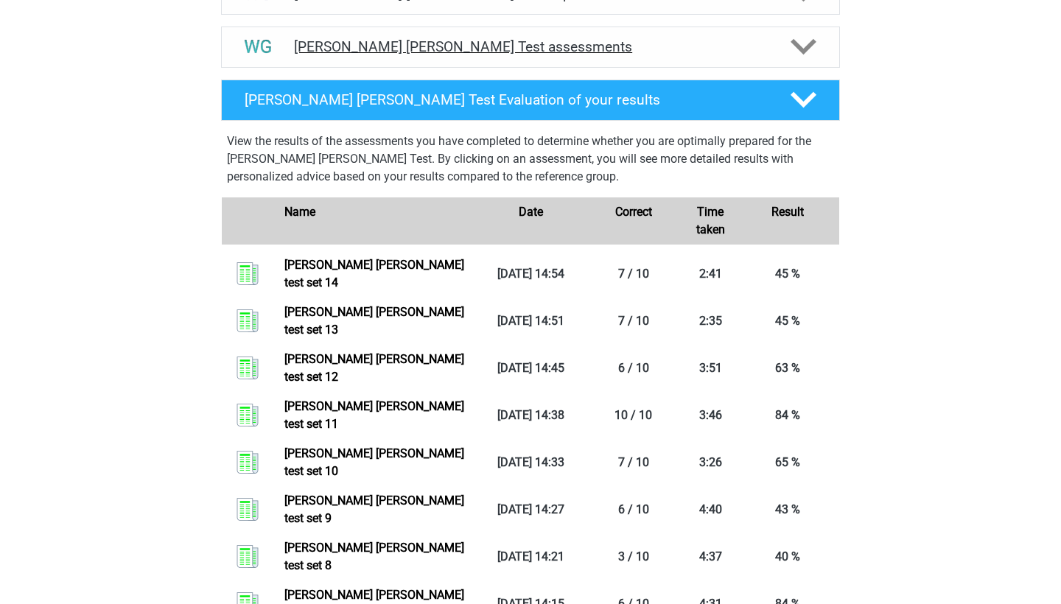
click at [441, 46] on h4 "[PERSON_NAME] [PERSON_NAME] Test assessments" at bounding box center [530, 46] width 473 height 17
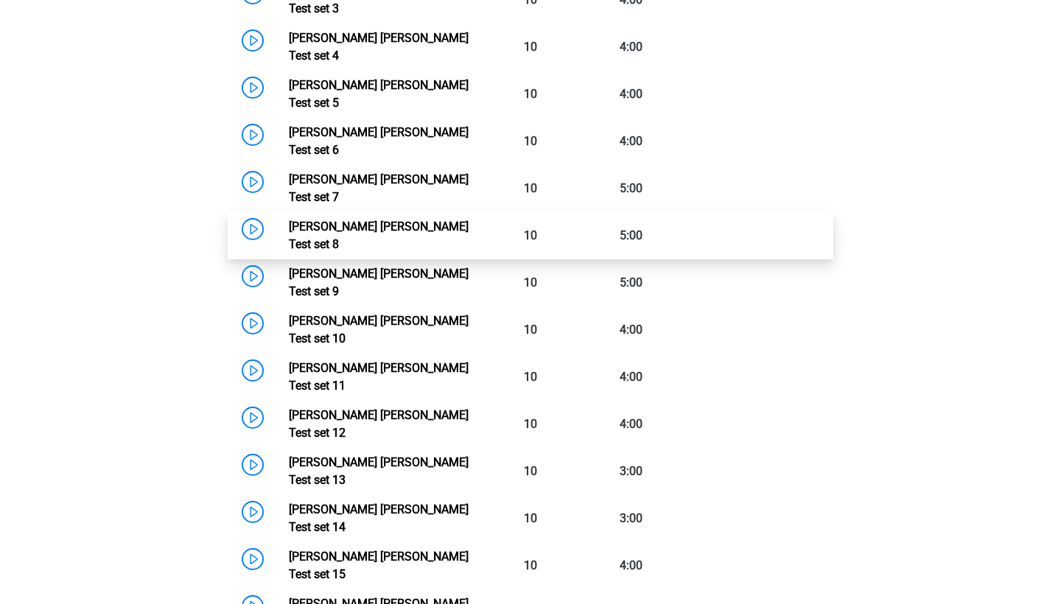
scroll to position [1193, 0]
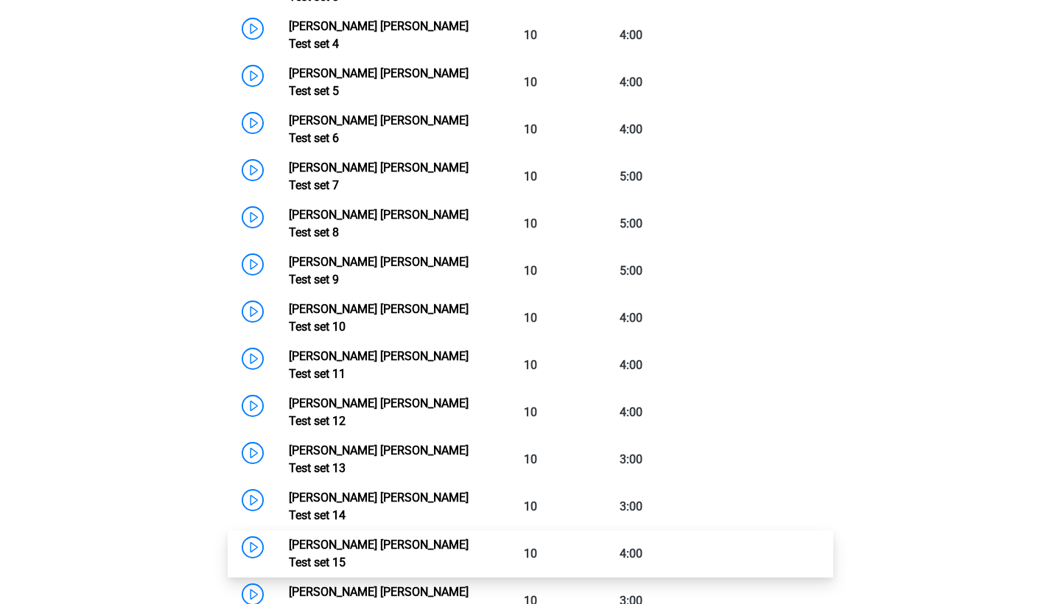
click at [289, 538] on link "[PERSON_NAME] [PERSON_NAME] Test set 15" at bounding box center [379, 554] width 180 height 32
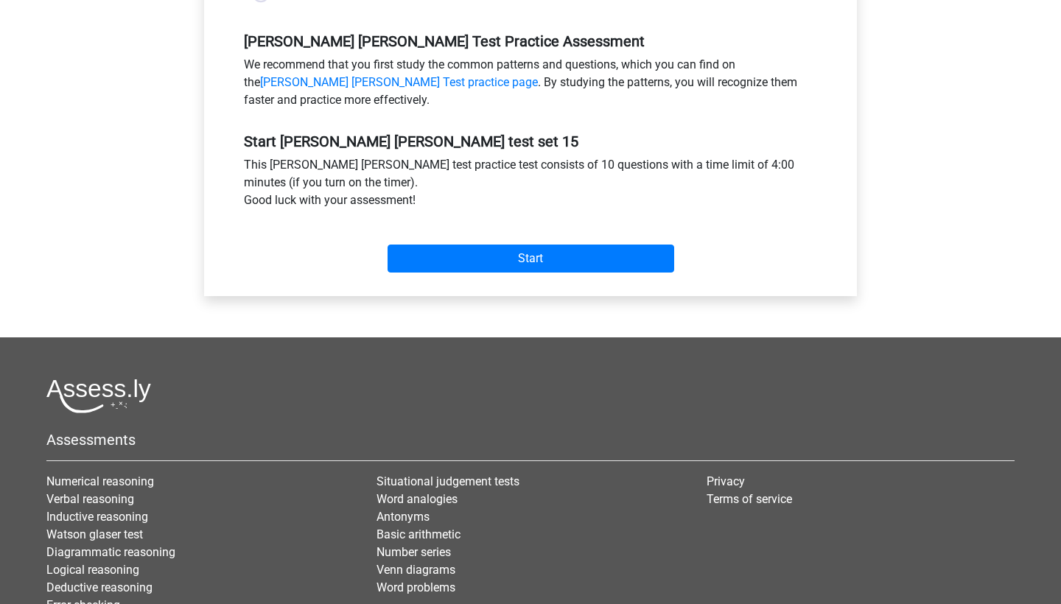
scroll to position [483, 0]
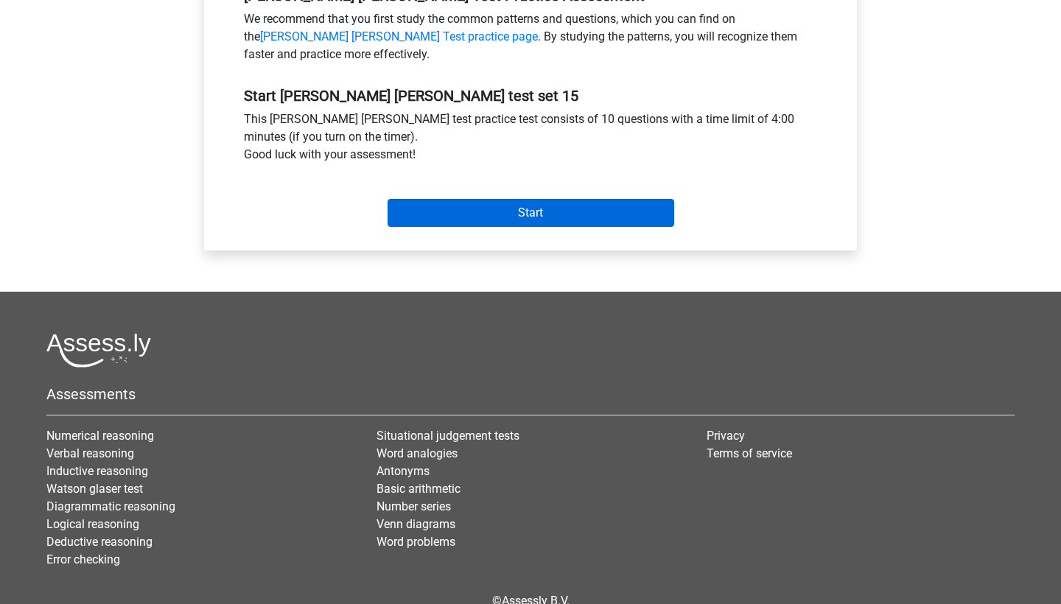
click at [460, 209] on input "Start" at bounding box center [531, 213] width 287 height 28
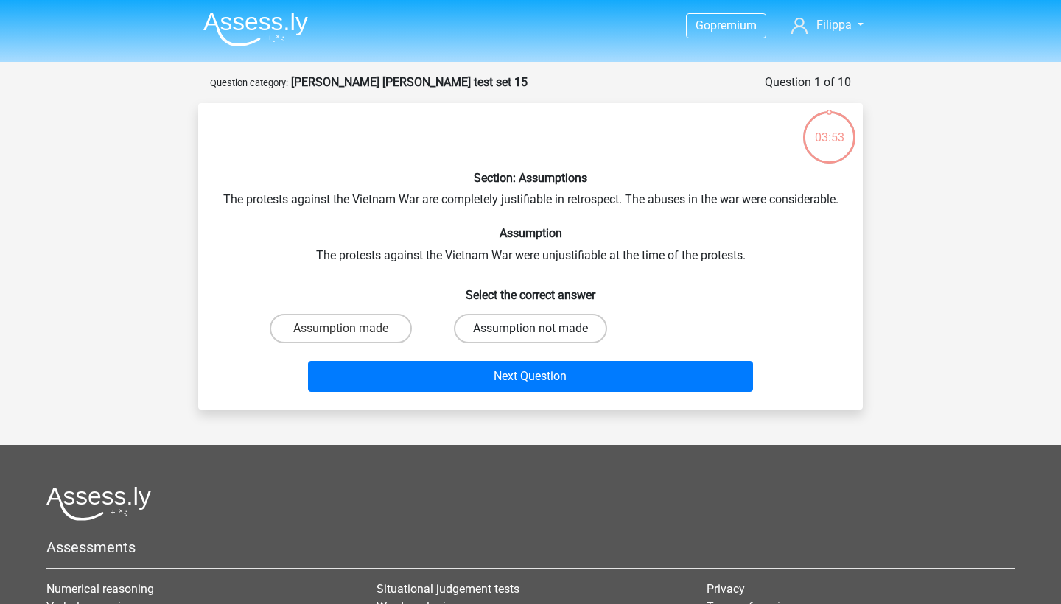
click at [500, 343] on label "Assumption not made" at bounding box center [530, 328] width 153 height 29
click at [530, 338] on input "Assumption not made" at bounding box center [535, 334] width 10 height 10
radio input "true"
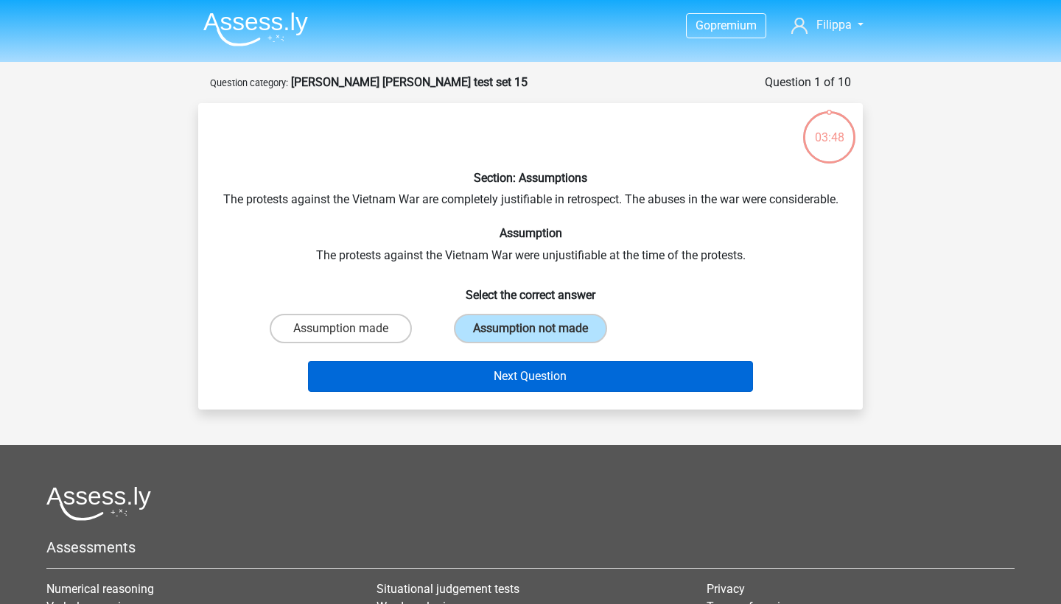
click at [508, 392] on button "Next Question" at bounding box center [531, 376] width 446 height 31
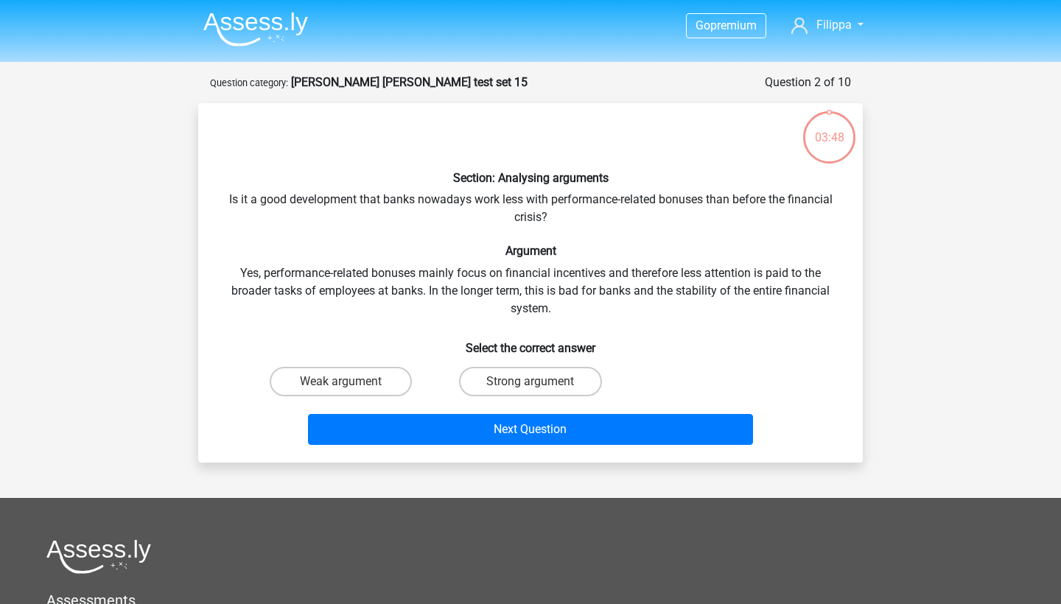
scroll to position [74, 0]
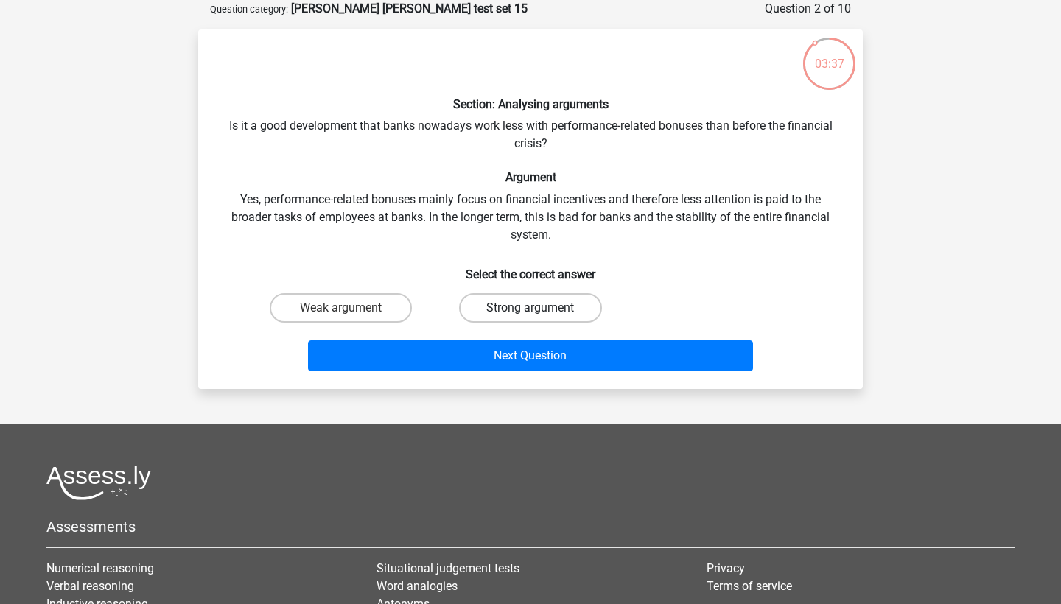
click at [486, 301] on label "Strong argument" at bounding box center [530, 307] width 142 height 29
click at [530, 308] on input "Strong argument" at bounding box center [535, 313] width 10 height 10
radio input "true"
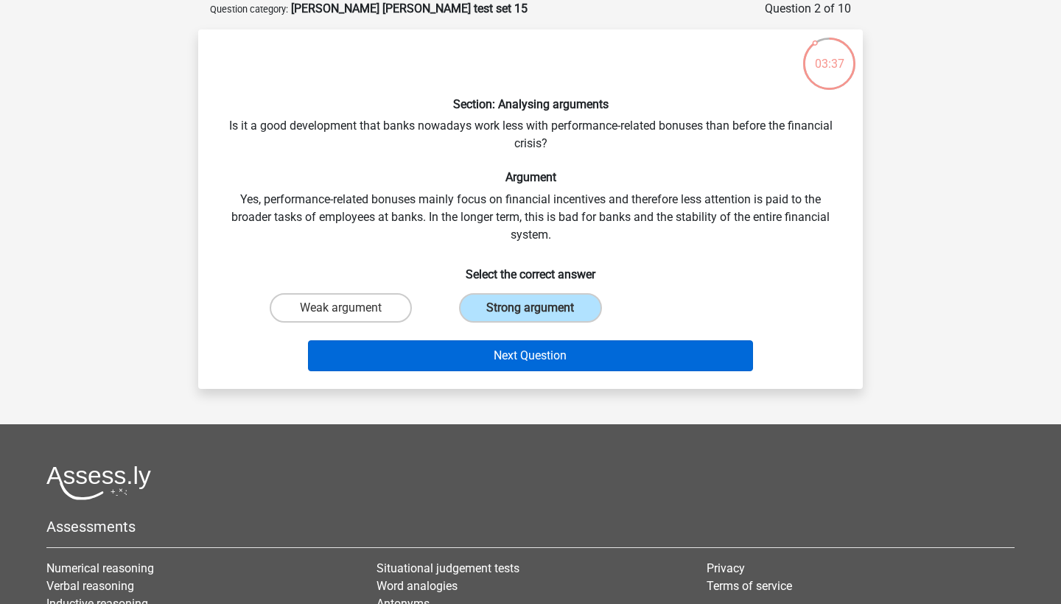
click at [476, 343] on button "Next Question" at bounding box center [531, 355] width 446 height 31
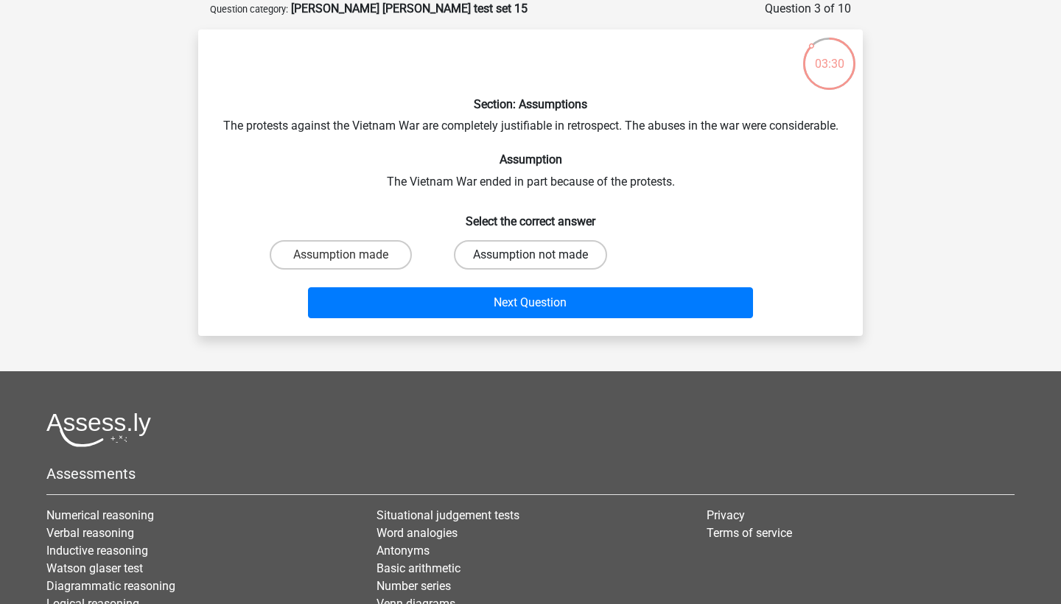
click at [521, 265] on label "Assumption not made" at bounding box center [530, 254] width 153 height 29
click at [530, 264] on input "Assumption not made" at bounding box center [535, 260] width 10 height 10
radio input "true"
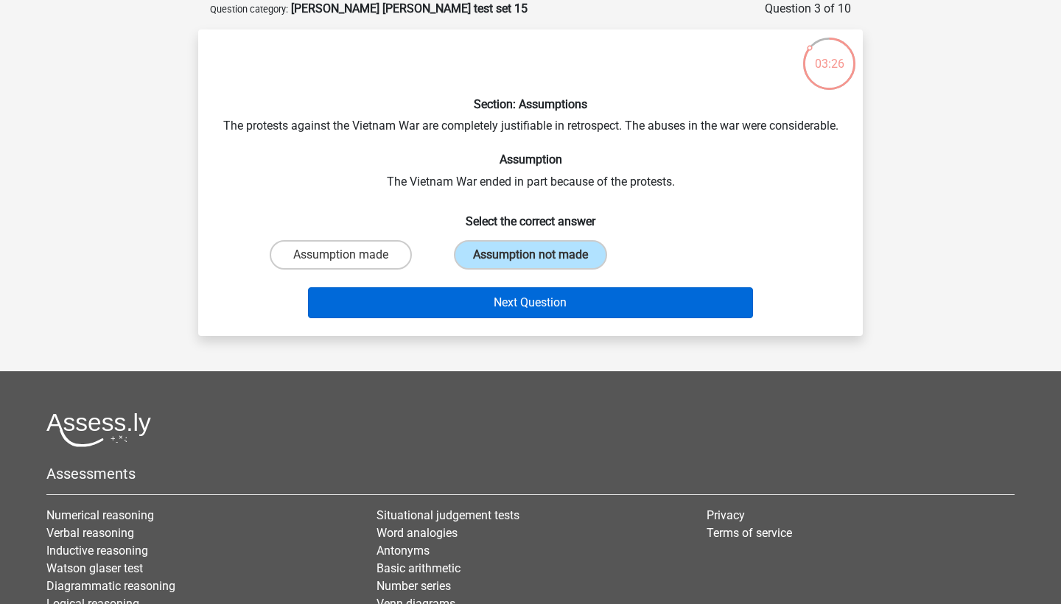
click at [478, 318] on button "Next Question" at bounding box center [531, 302] width 446 height 31
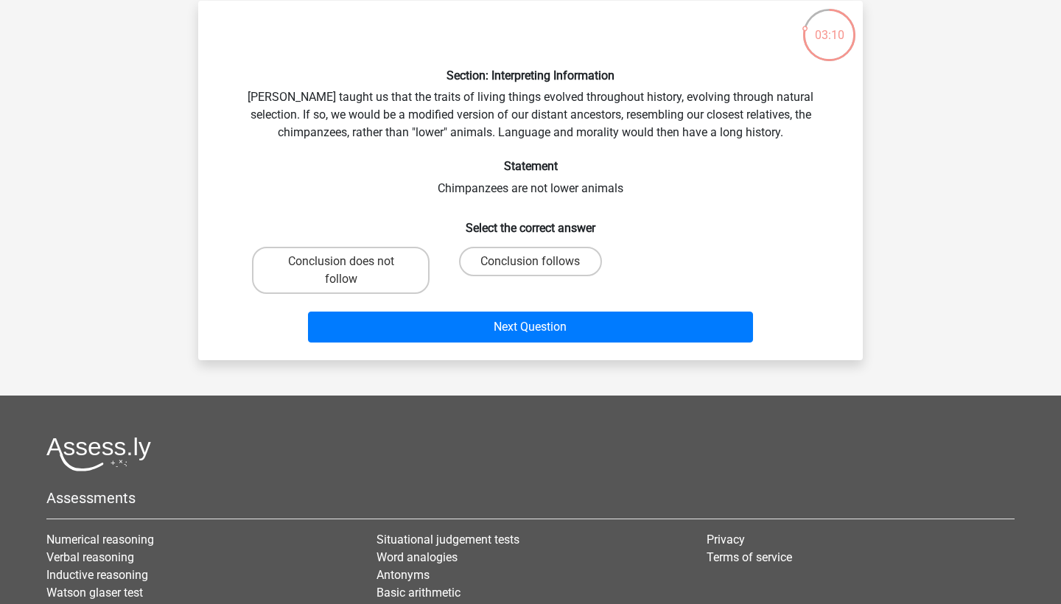
scroll to position [104, 0]
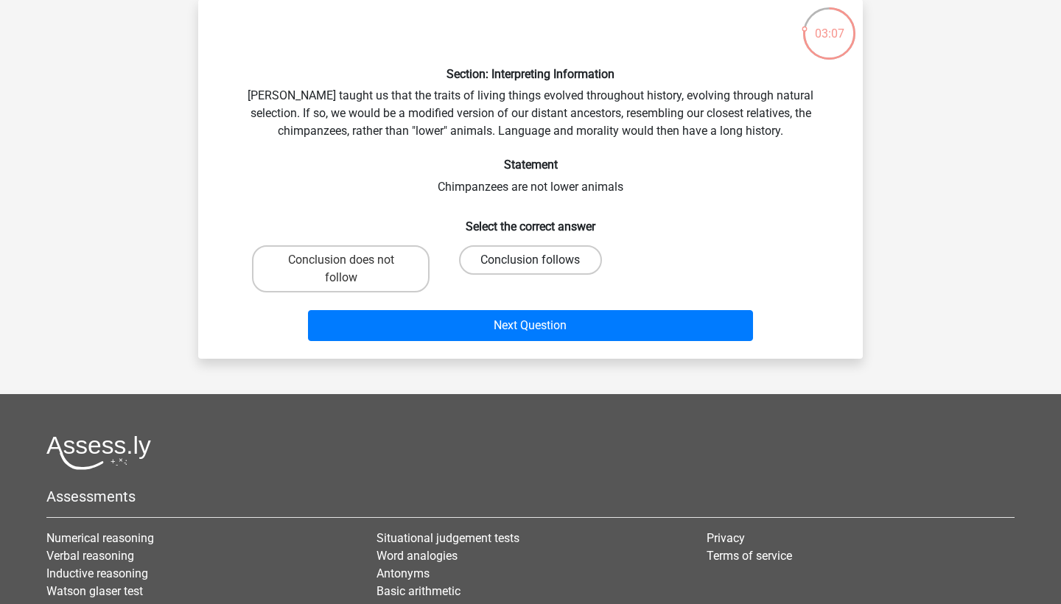
click at [515, 262] on label "Conclusion follows" at bounding box center [530, 259] width 142 height 29
click at [530, 262] on input "Conclusion follows" at bounding box center [535, 265] width 10 height 10
radio input "true"
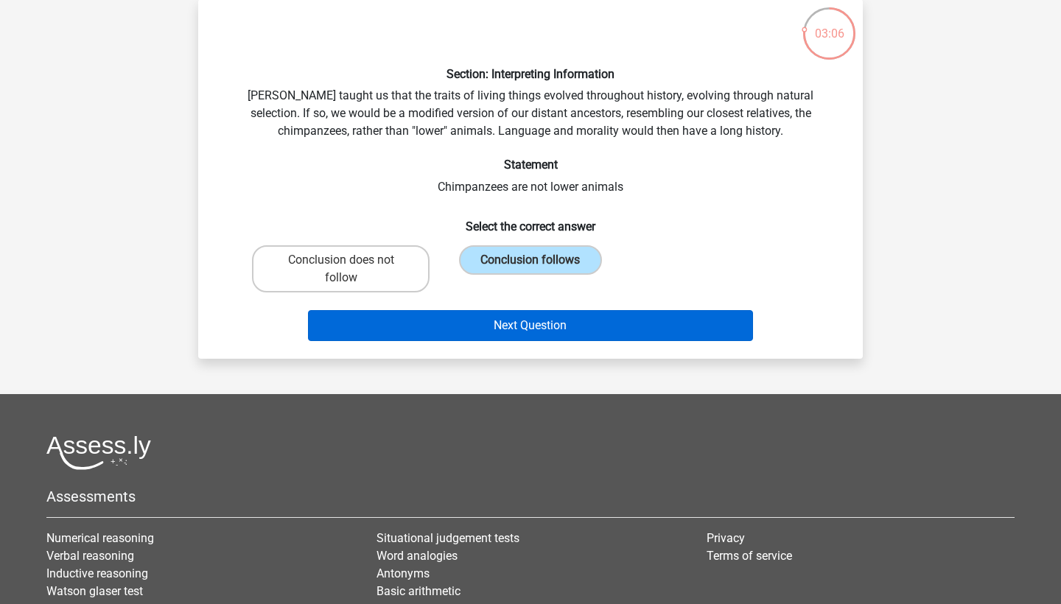
click at [527, 332] on button "Next Question" at bounding box center [531, 325] width 446 height 31
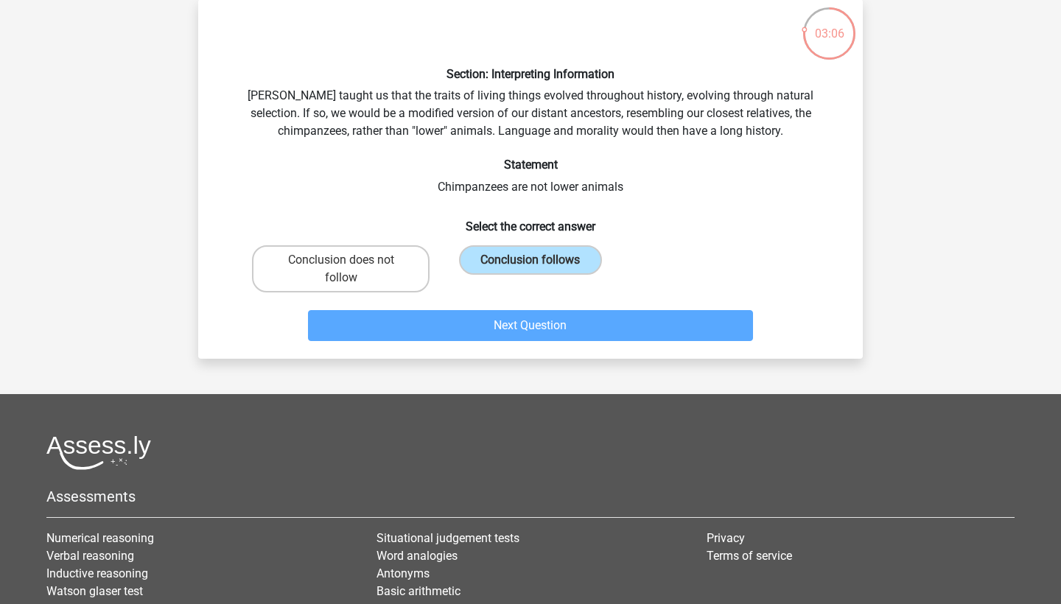
scroll to position [74, 0]
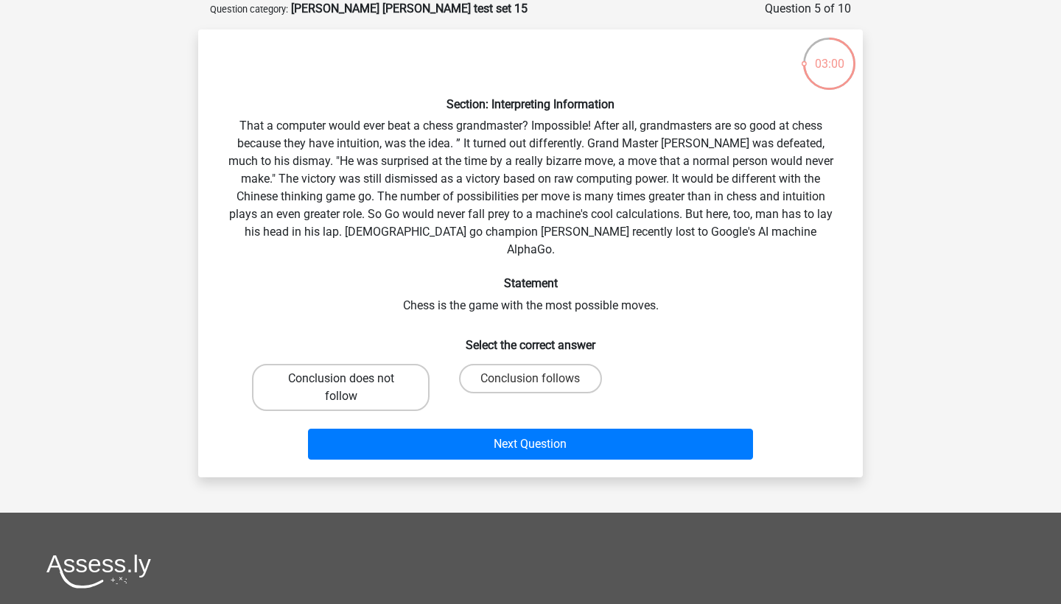
click at [359, 364] on label "Conclusion does not follow" at bounding box center [341, 387] width 178 height 47
click at [351, 379] on input "Conclusion does not follow" at bounding box center [346, 384] width 10 height 10
radio input "true"
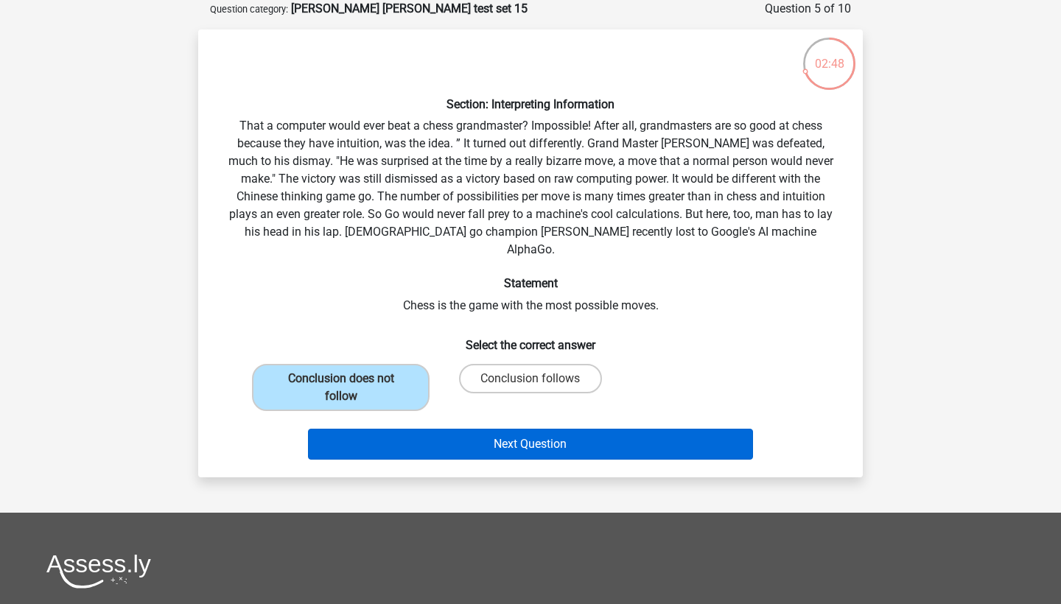
click at [508, 431] on button "Next Question" at bounding box center [531, 444] width 446 height 31
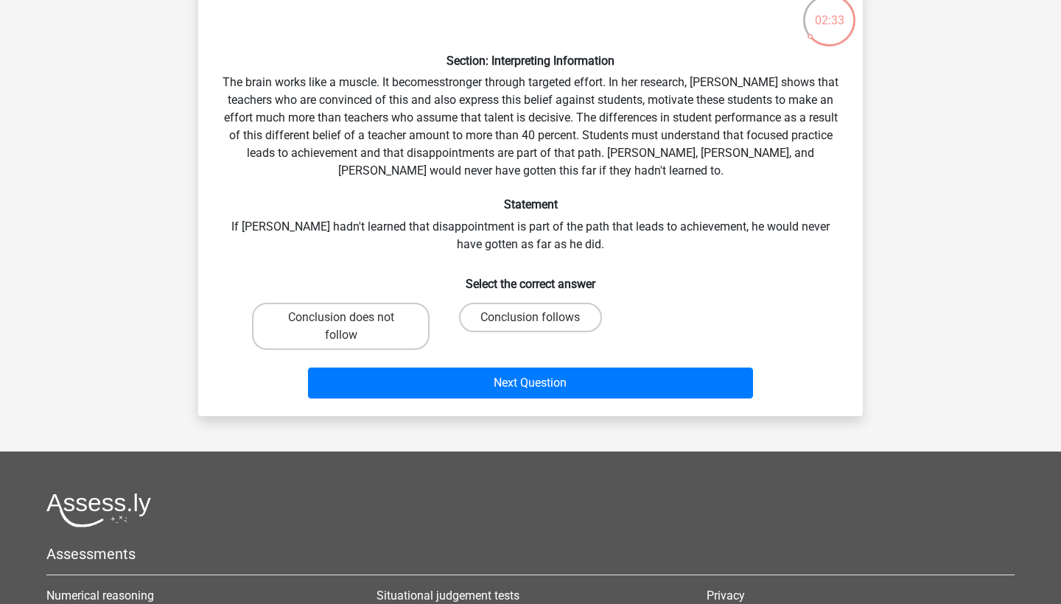
scroll to position [119, 0]
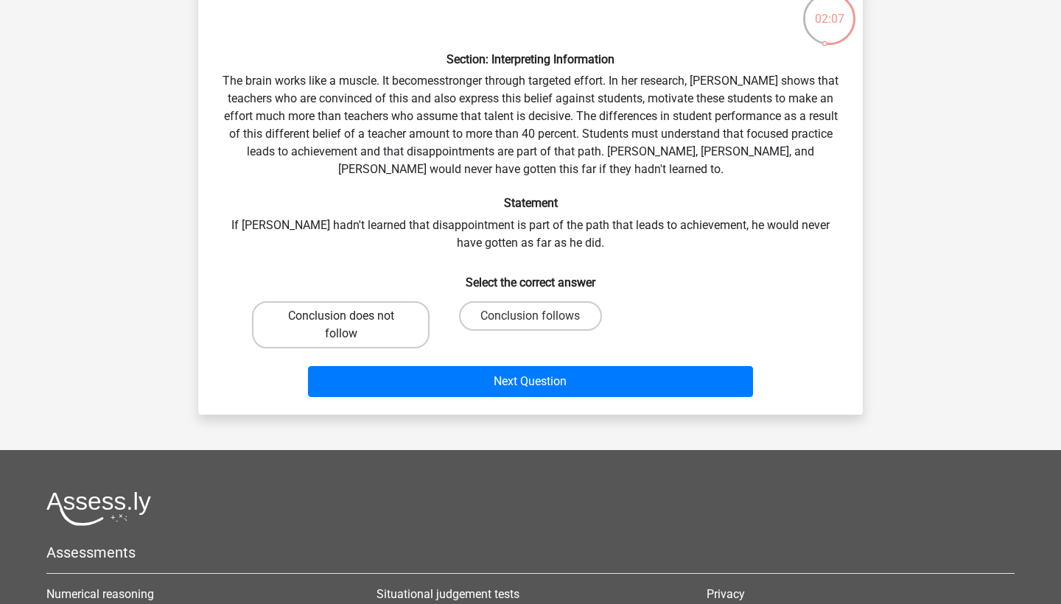
click at [385, 327] on label "Conclusion does not follow" at bounding box center [341, 324] width 178 height 47
click at [351, 326] on input "Conclusion does not follow" at bounding box center [346, 321] width 10 height 10
radio input "true"
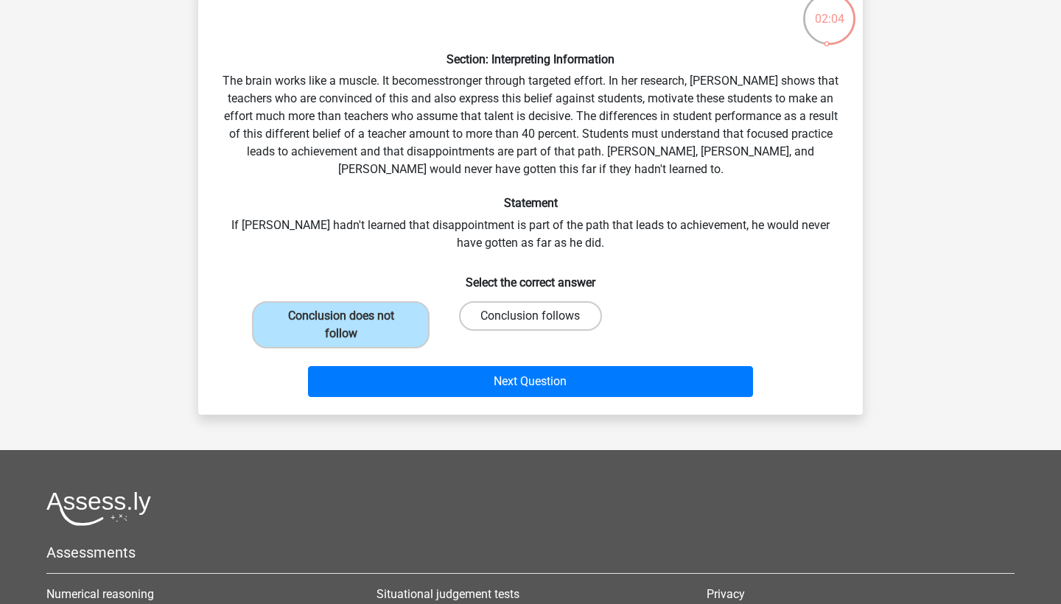
click at [538, 313] on label "Conclusion follows" at bounding box center [530, 315] width 142 height 29
click at [538, 316] on input "Conclusion follows" at bounding box center [535, 321] width 10 height 10
radio input "true"
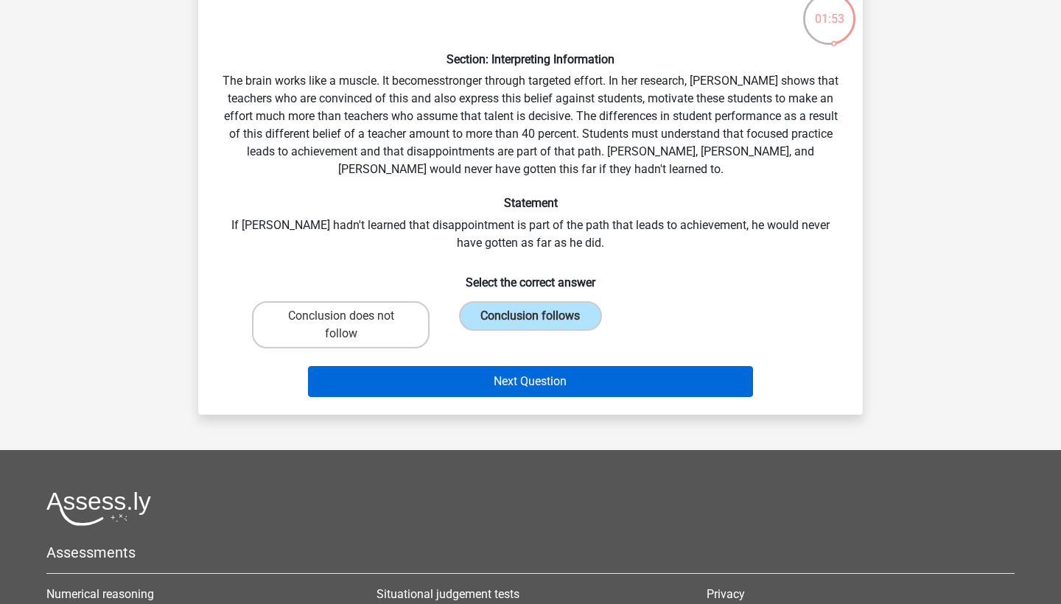
click at [511, 379] on button "Next Question" at bounding box center [531, 381] width 446 height 31
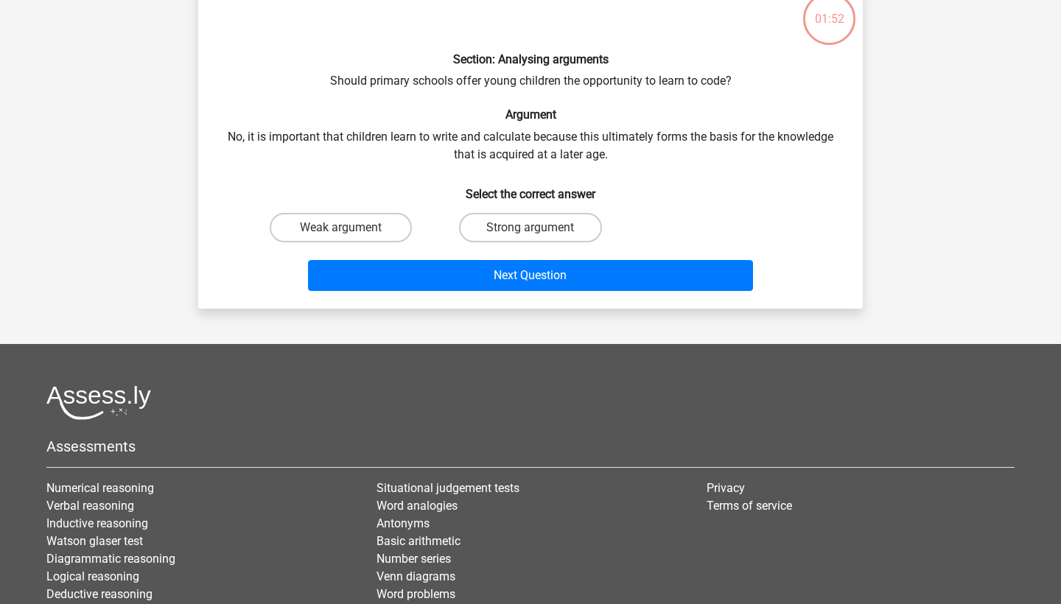
scroll to position [74, 0]
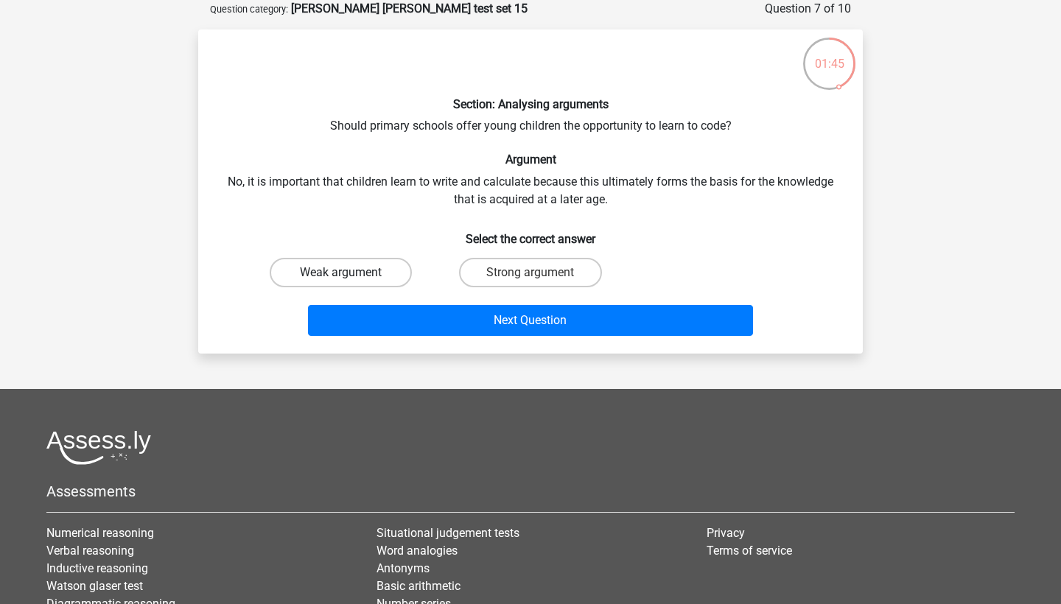
click at [340, 276] on label "Weak argument" at bounding box center [341, 272] width 142 height 29
click at [341, 276] on input "Weak argument" at bounding box center [346, 278] width 10 height 10
radio input "true"
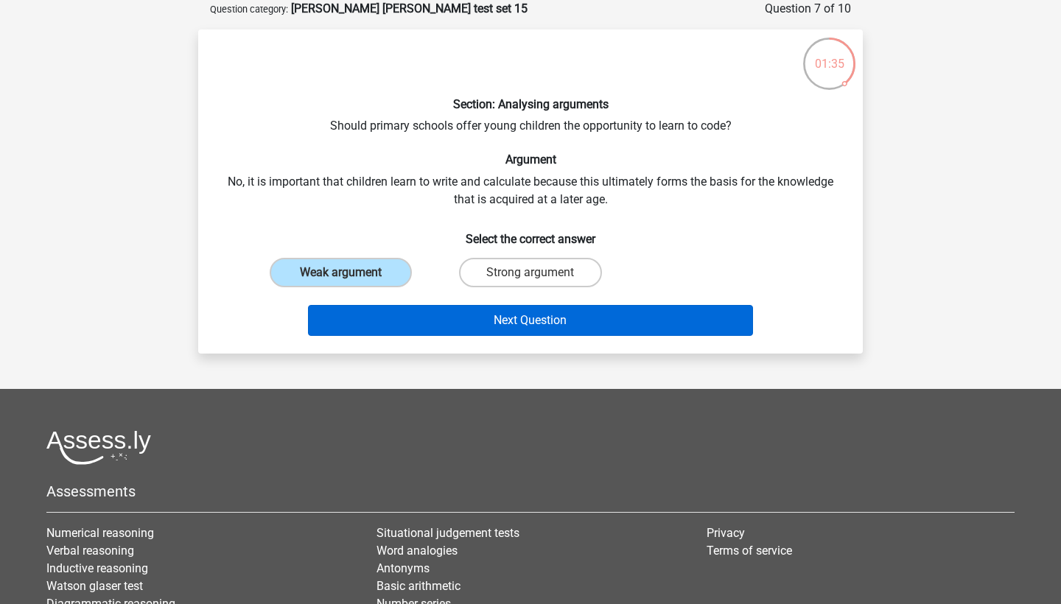
click at [502, 315] on button "Next Question" at bounding box center [531, 320] width 446 height 31
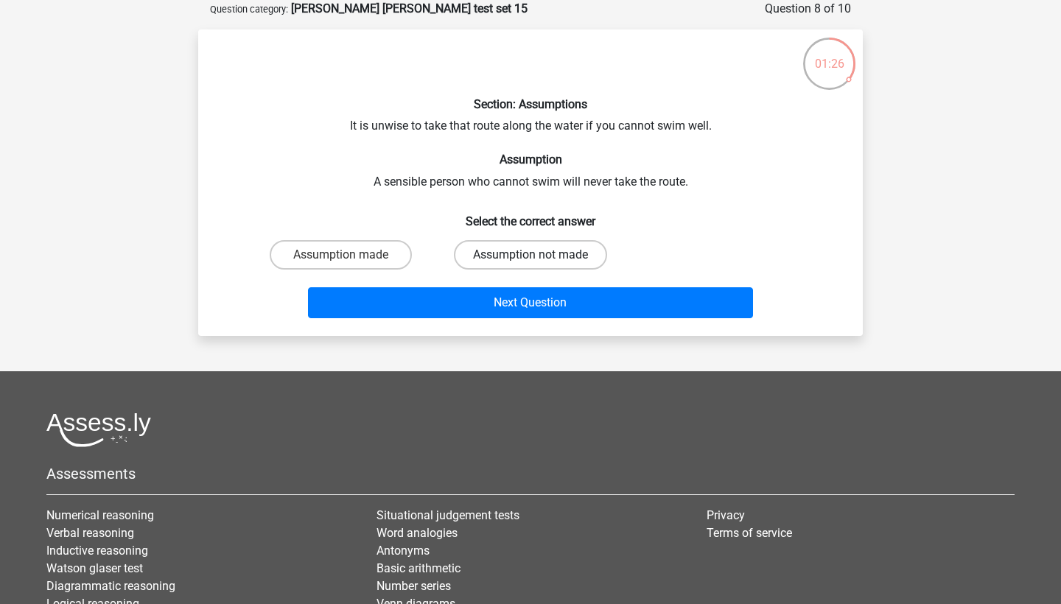
click at [528, 262] on label "Assumption not made" at bounding box center [530, 254] width 153 height 29
click at [530, 262] on input "Assumption not made" at bounding box center [535, 260] width 10 height 10
radio input "true"
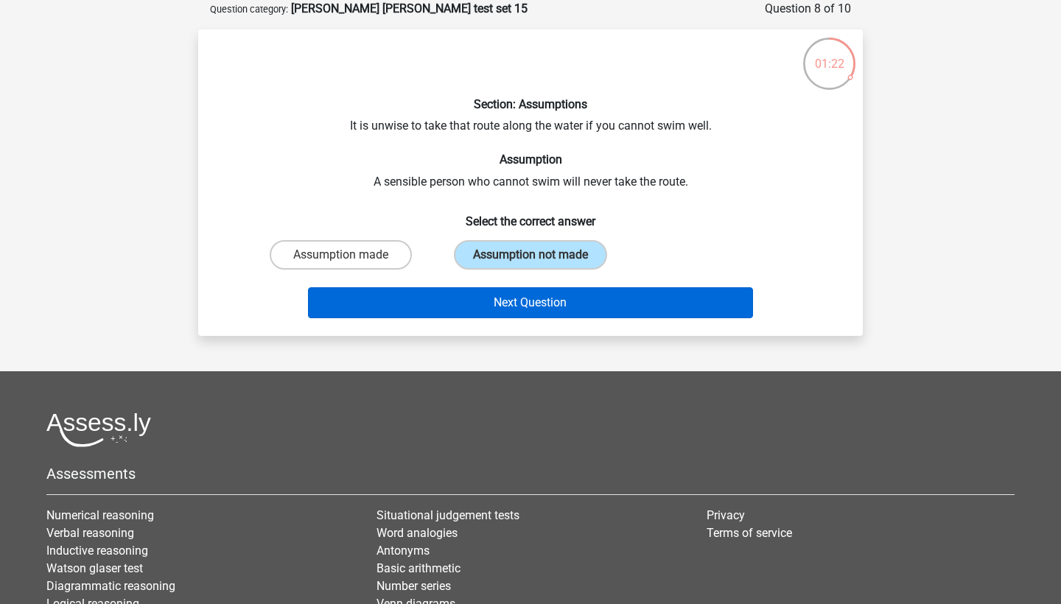
click at [483, 309] on button "Next Question" at bounding box center [531, 302] width 446 height 31
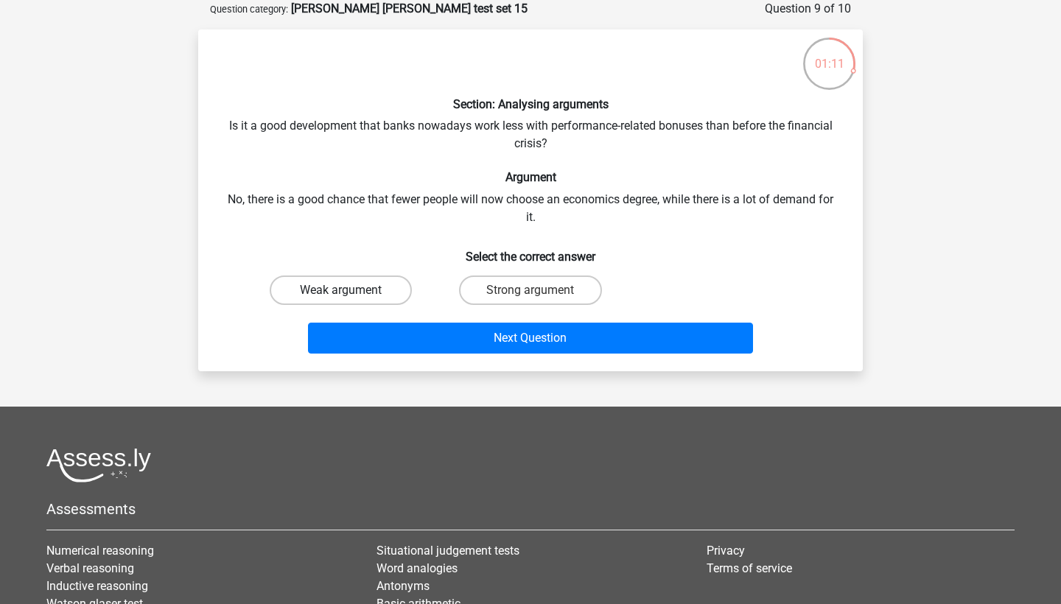
click at [348, 287] on label "Weak argument" at bounding box center [341, 290] width 142 height 29
click at [348, 290] on input "Weak argument" at bounding box center [346, 295] width 10 height 10
radio input "true"
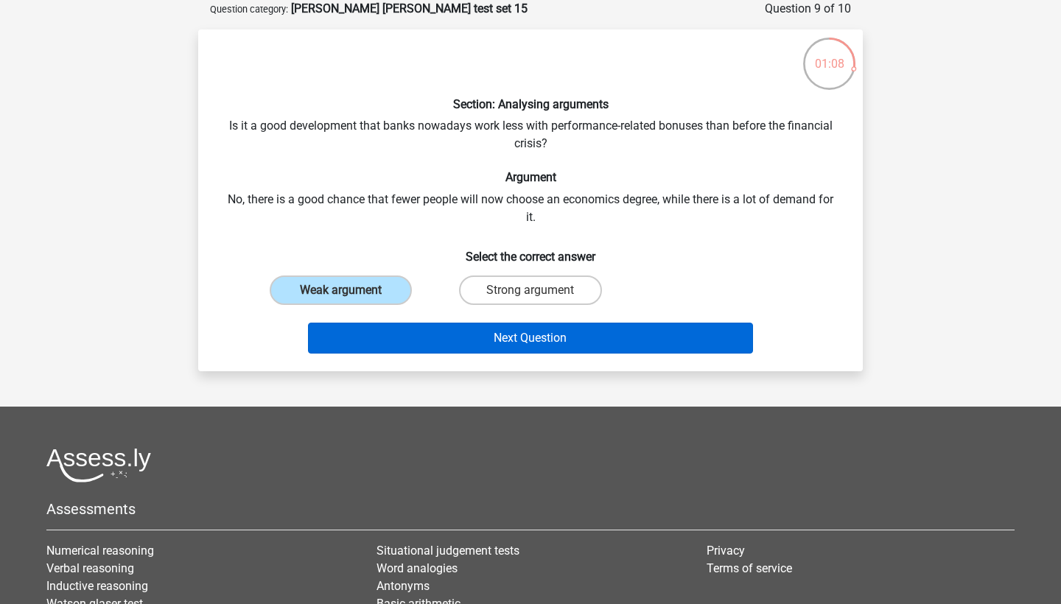
click at [478, 343] on button "Next Question" at bounding box center [531, 338] width 446 height 31
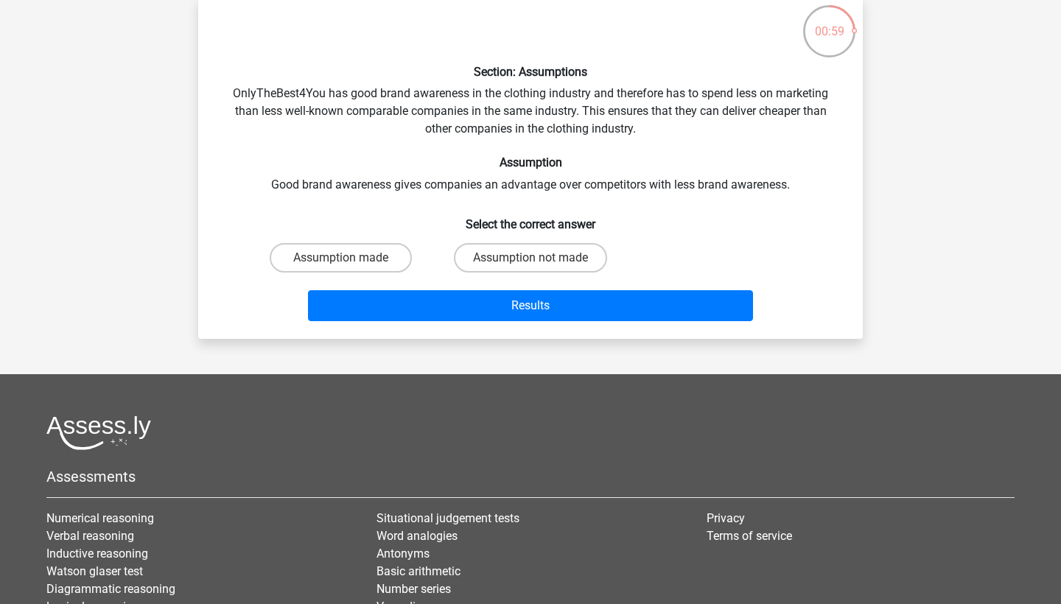
scroll to position [107, 0]
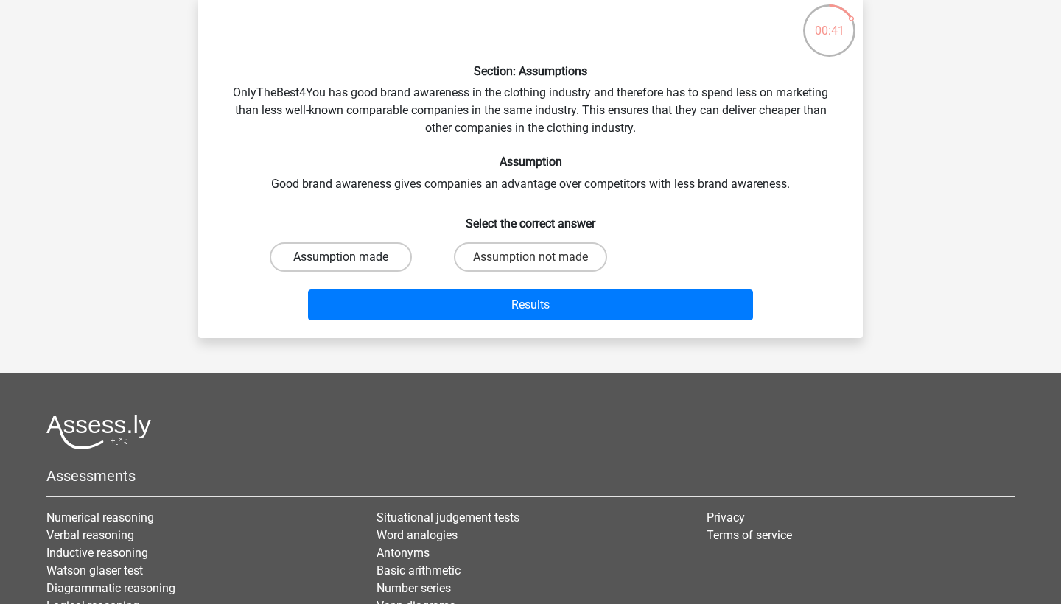
click at [386, 259] on label "Assumption made" at bounding box center [341, 256] width 142 height 29
click at [351, 259] on input "Assumption made" at bounding box center [346, 262] width 10 height 10
radio input "true"
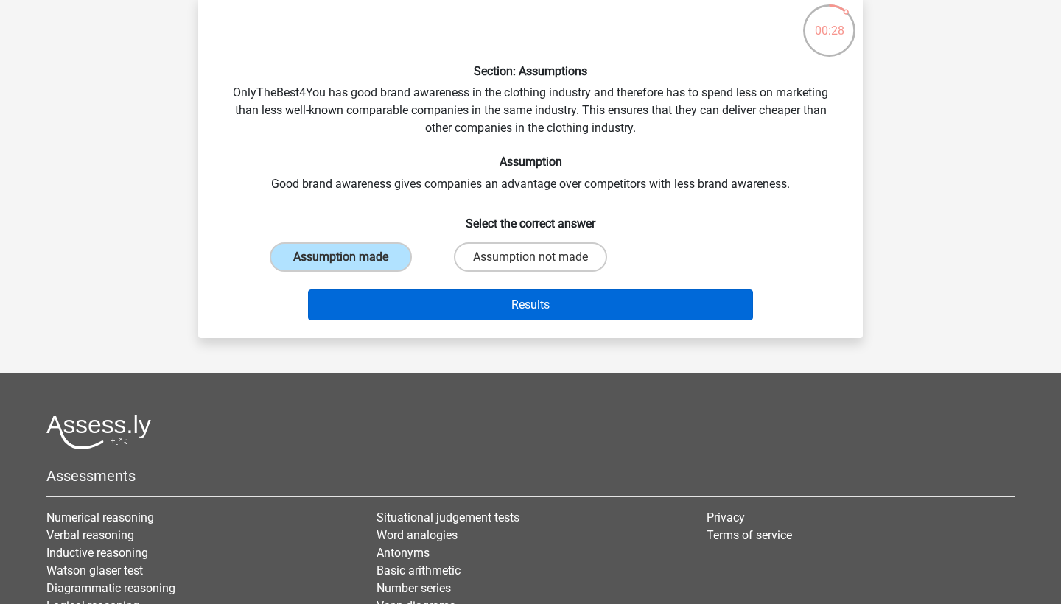
click at [452, 298] on button "Results" at bounding box center [531, 305] width 446 height 31
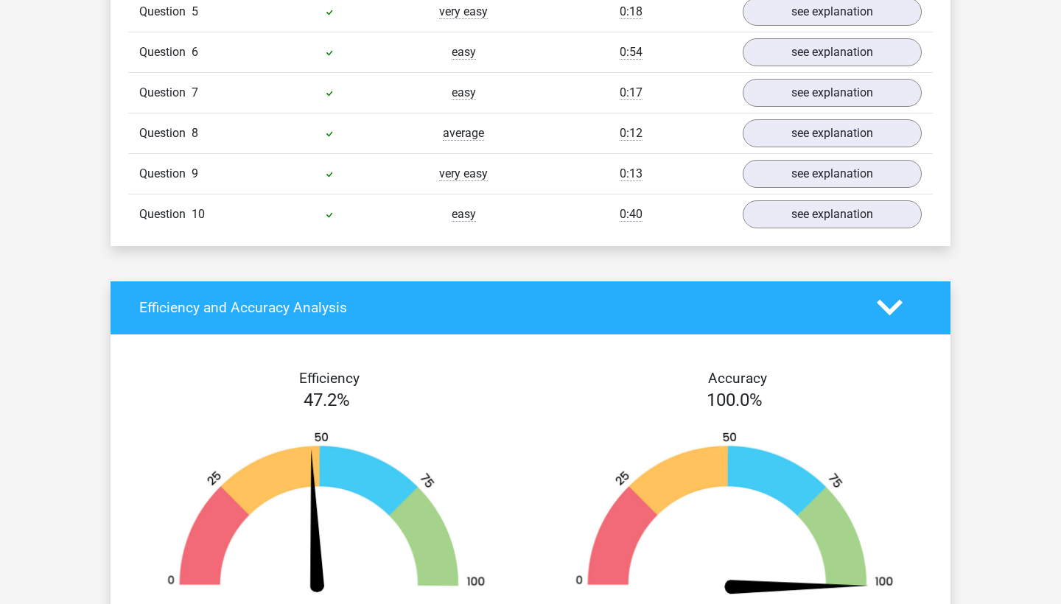
scroll to position [1437, 0]
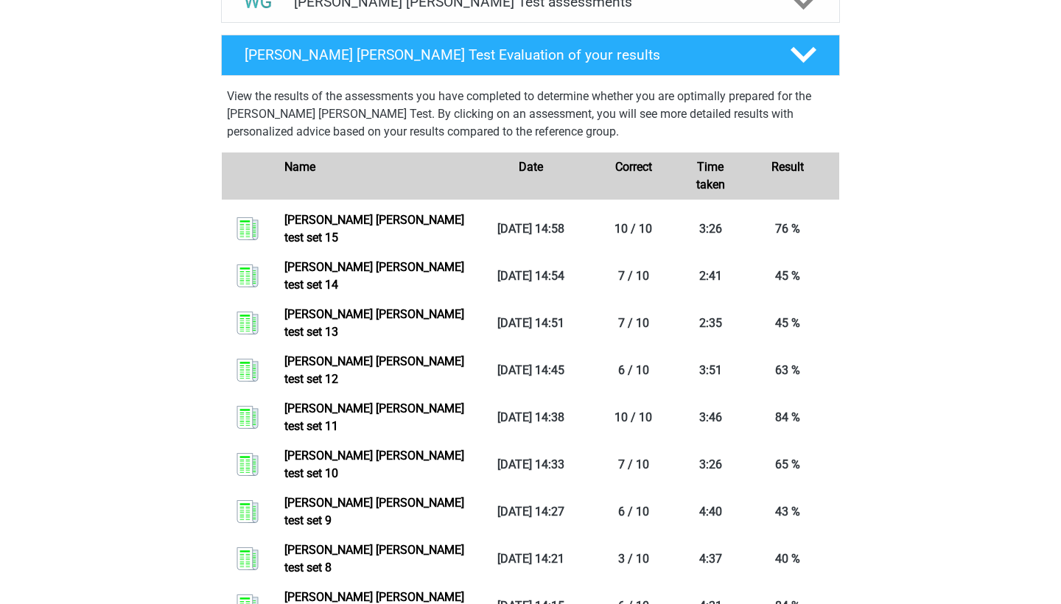
scroll to position [909, 0]
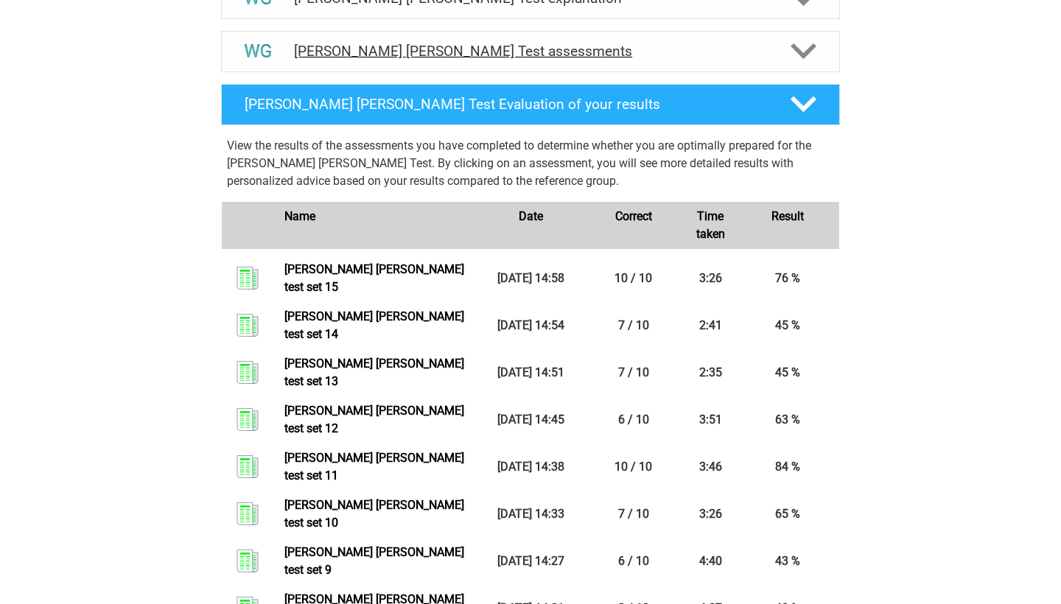
click at [337, 45] on h4 "[PERSON_NAME] [PERSON_NAME] Test assessments" at bounding box center [530, 51] width 473 height 17
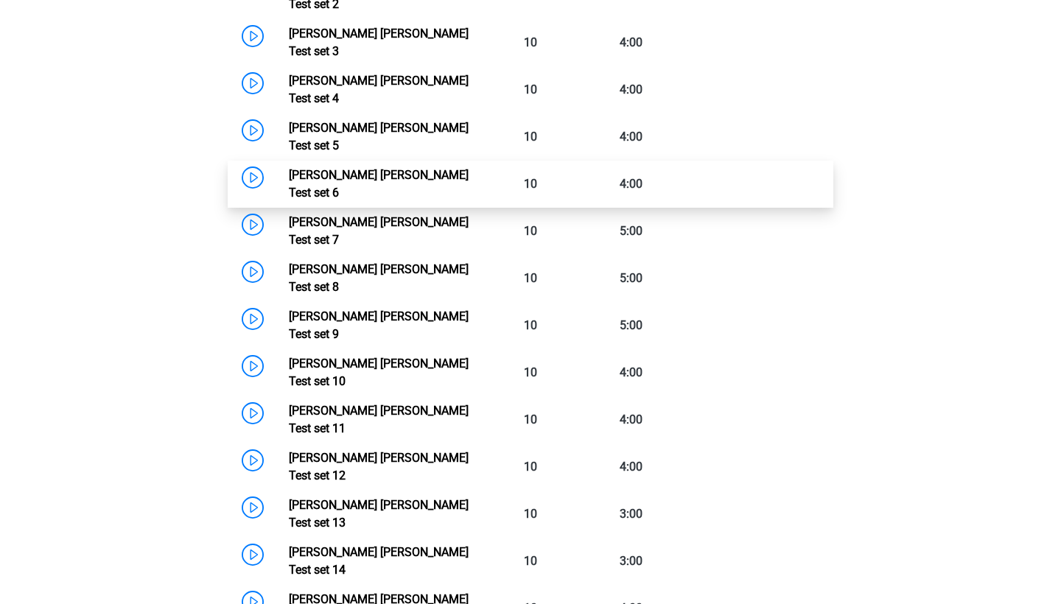
scroll to position [1150, 0]
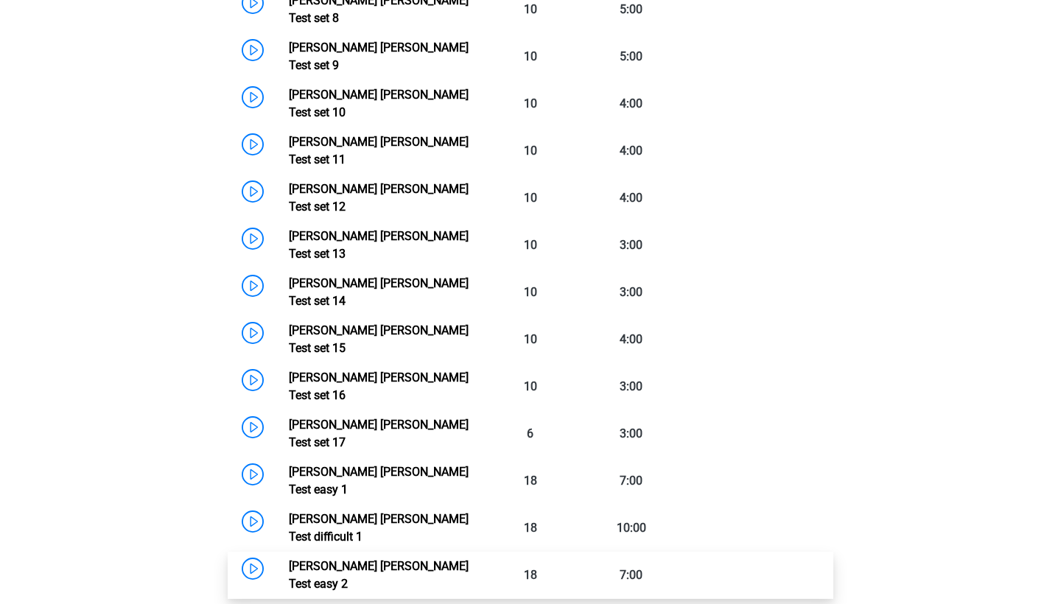
scroll to position [1406, 0]
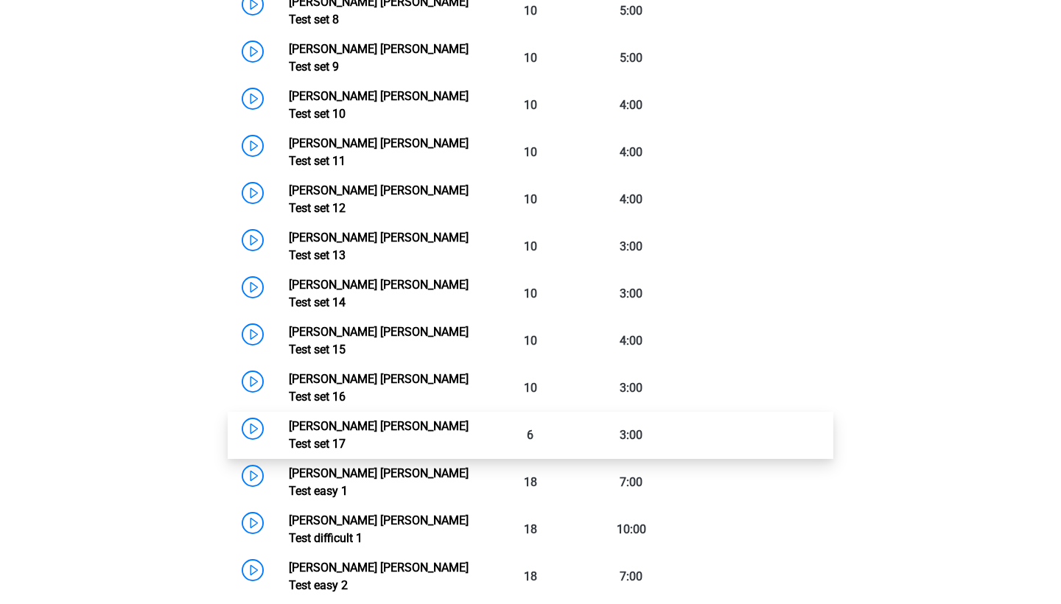
click at [289, 419] on link "[PERSON_NAME] [PERSON_NAME] Test set 17" at bounding box center [379, 435] width 180 height 32
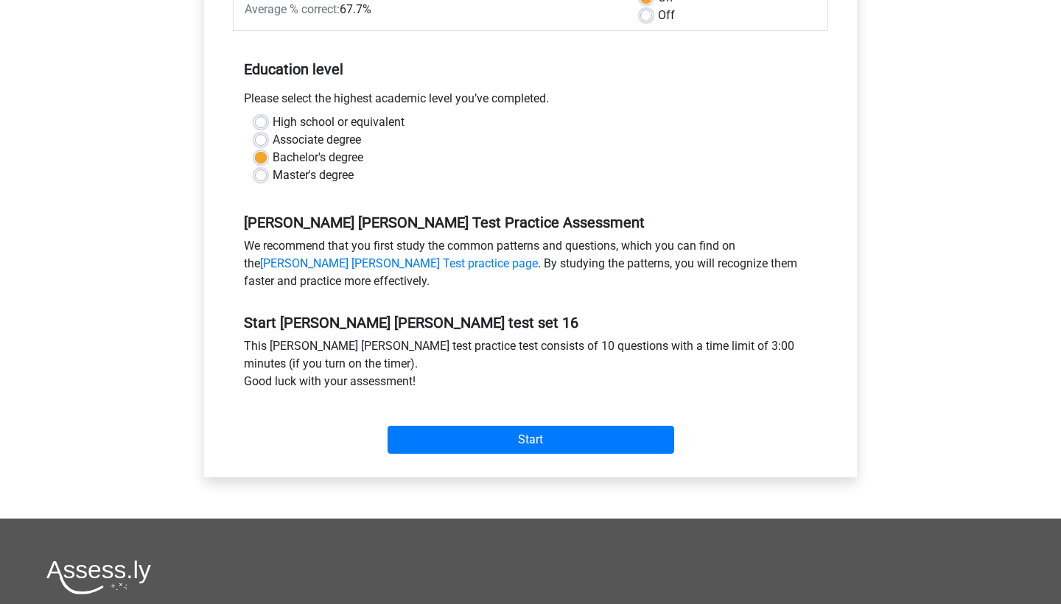
scroll to position [274, 0]
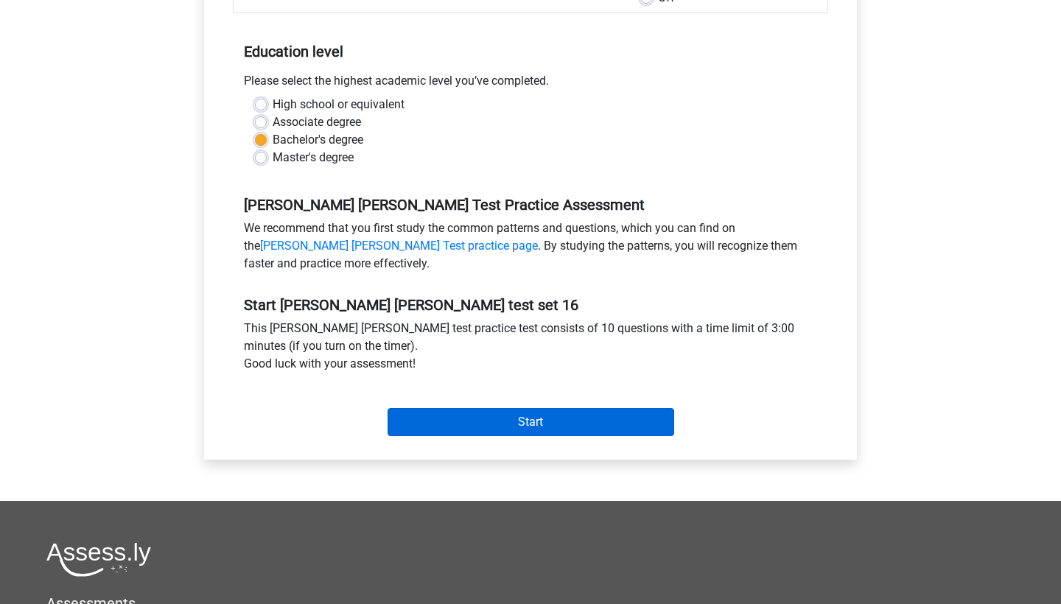
click at [474, 423] on input "Start" at bounding box center [531, 422] width 287 height 28
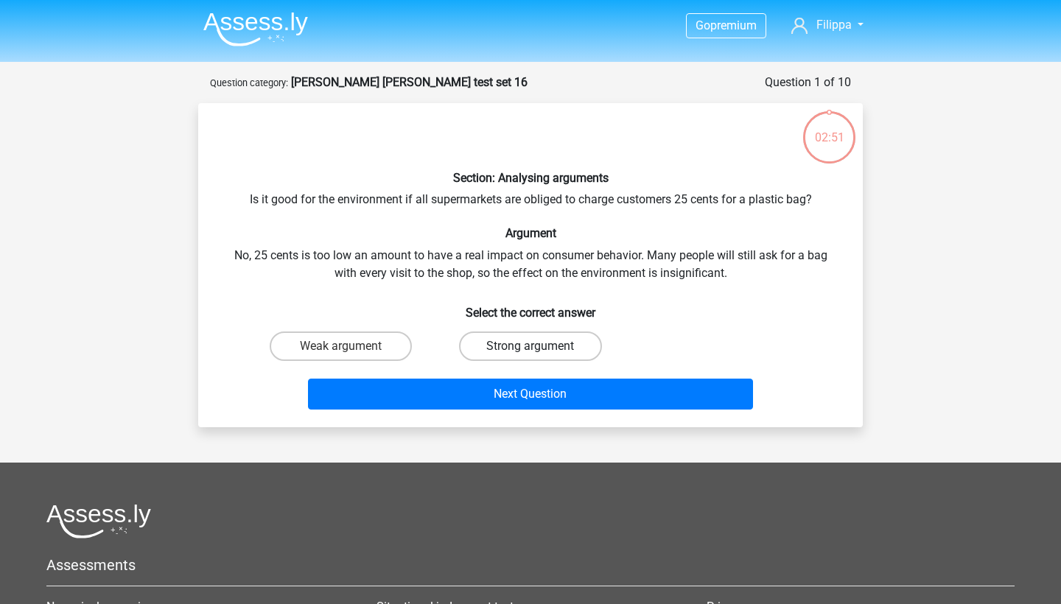
click at [517, 352] on label "Strong argument" at bounding box center [530, 346] width 142 height 29
click at [530, 352] on input "Strong argument" at bounding box center [535, 351] width 10 height 10
radio input "true"
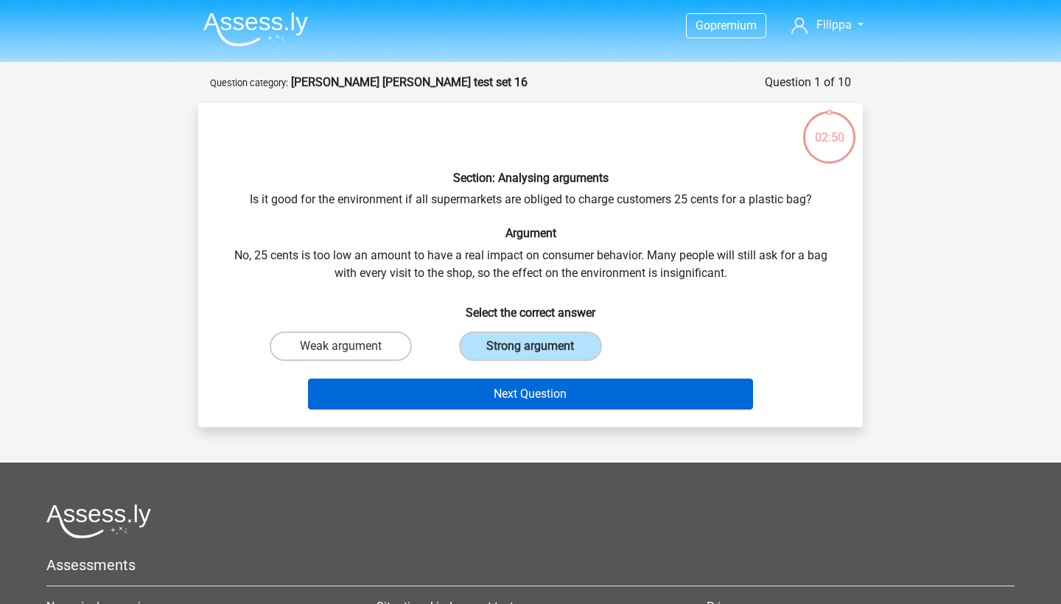
click at [501, 393] on button "Next Question" at bounding box center [531, 394] width 446 height 31
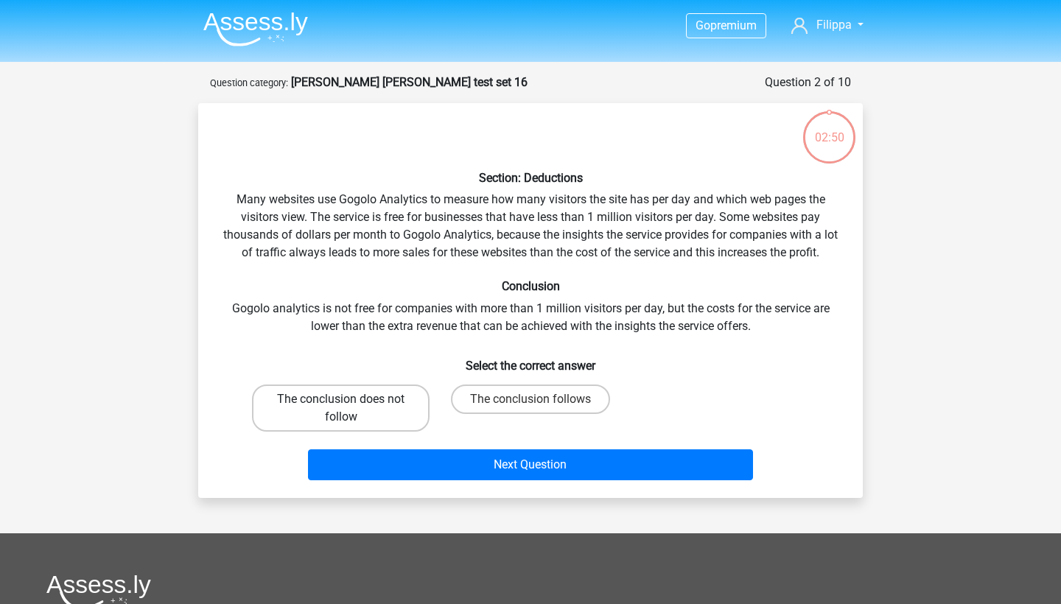
scroll to position [74, 0]
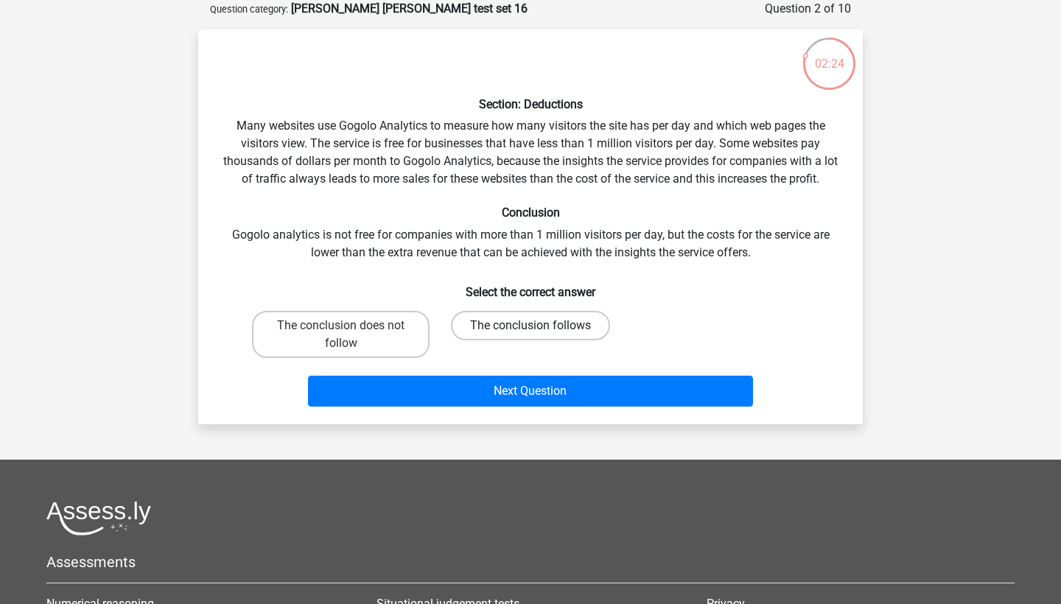
click at [483, 318] on label "The conclusion follows" at bounding box center [530, 325] width 159 height 29
click at [530, 326] on input "The conclusion follows" at bounding box center [535, 331] width 10 height 10
radio input "true"
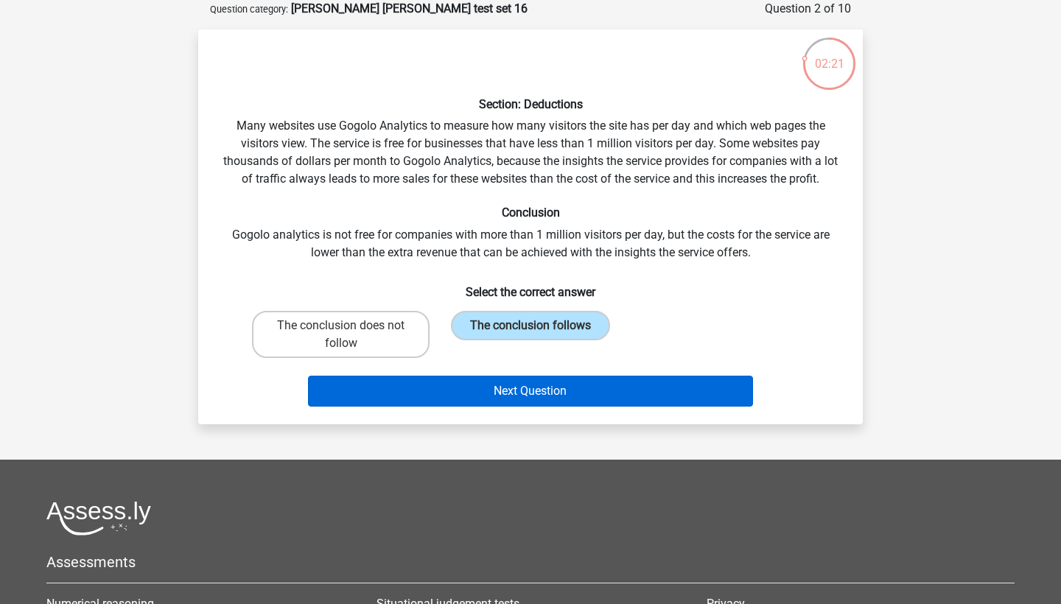
click at [485, 385] on button "Next Question" at bounding box center [531, 391] width 446 height 31
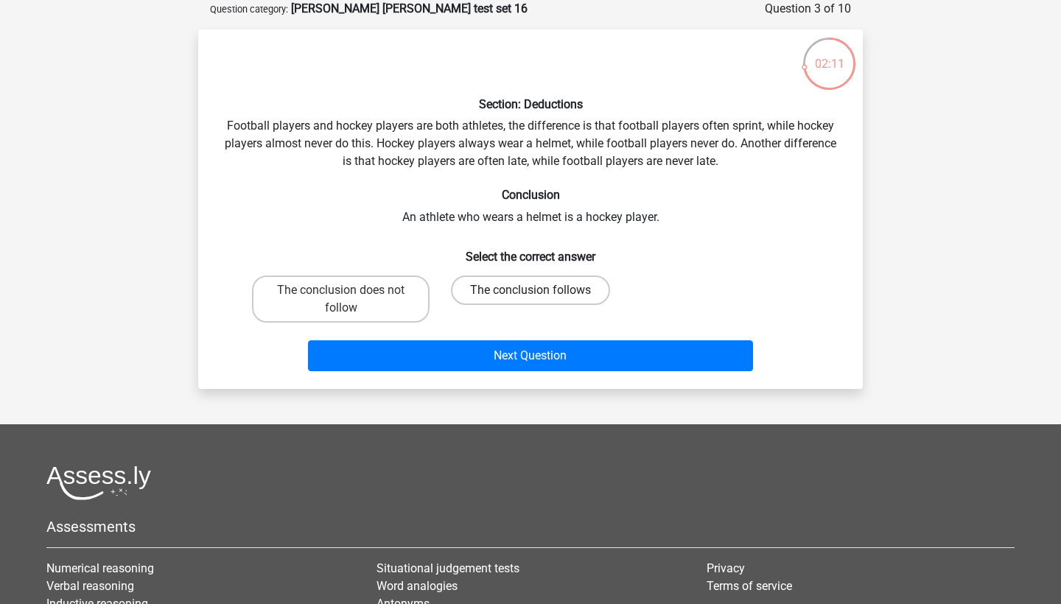
click at [502, 294] on label "The conclusion follows" at bounding box center [530, 290] width 159 height 29
click at [530, 294] on input "The conclusion follows" at bounding box center [535, 295] width 10 height 10
radio input "true"
click at [502, 294] on label "The conclusion follows" at bounding box center [530, 290] width 159 height 29
click at [530, 294] on input "The conclusion follows" at bounding box center [535, 295] width 10 height 10
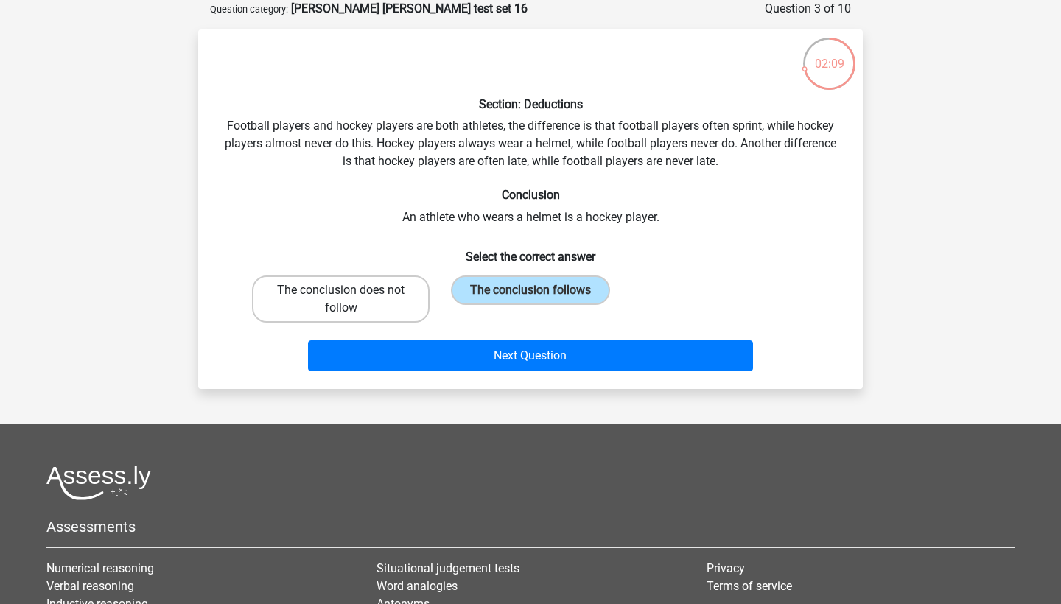
click at [387, 293] on label "The conclusion does not follow" at bounding box center [341, 299] width 178 height 47
click at [351, 293] on input "The conclusion does not follow" at bounding box center [346, 295] width 10 height 10
radio input "true"
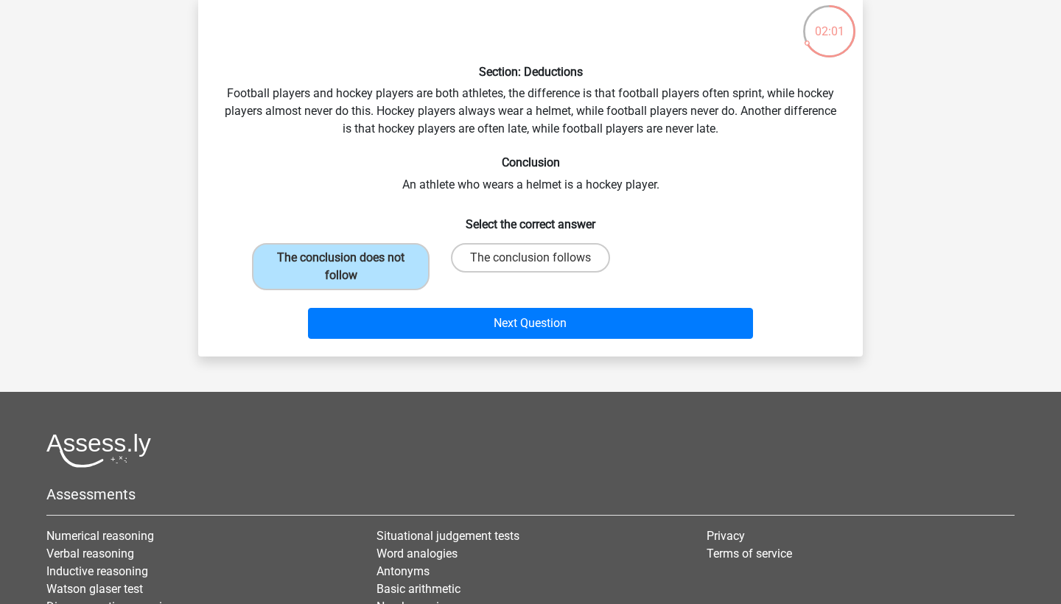
scroll to position [108, 0]
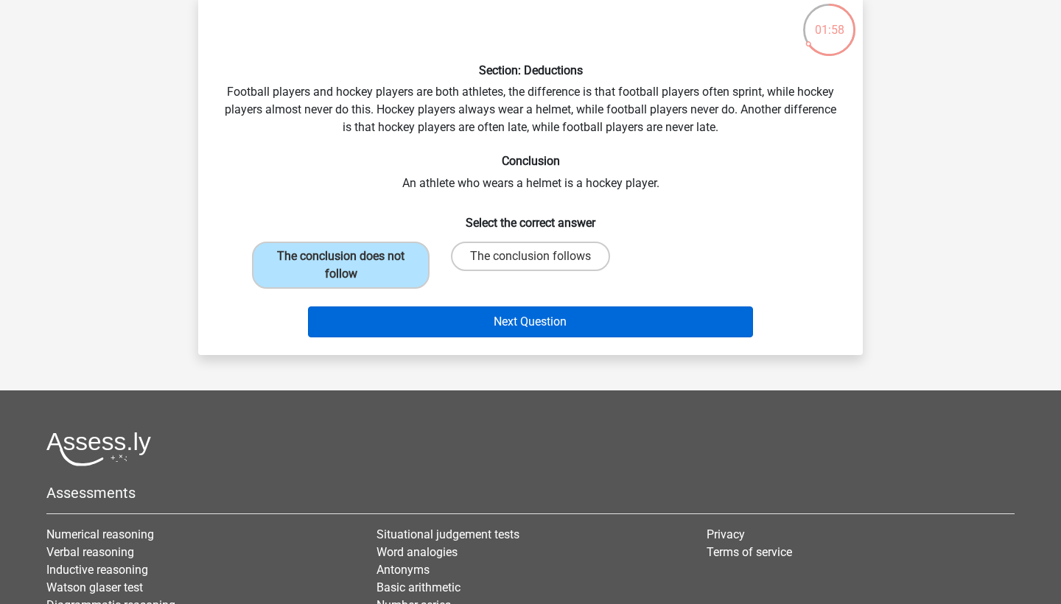
click at [536, 325] on button "Next Question" at bounding box center [531, 321] width 446 height 31
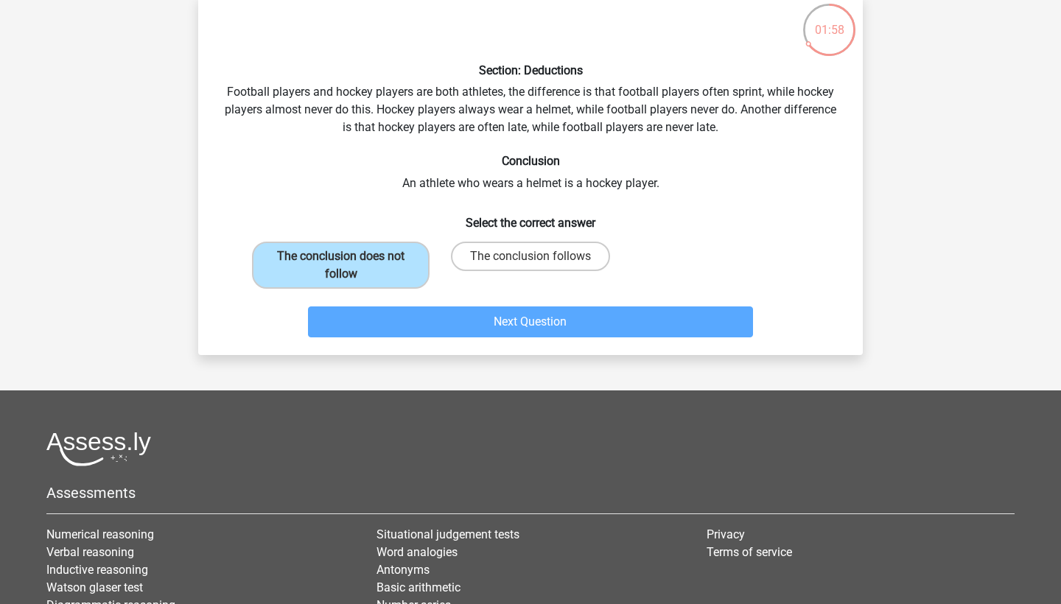
scroll to position [74, 0]
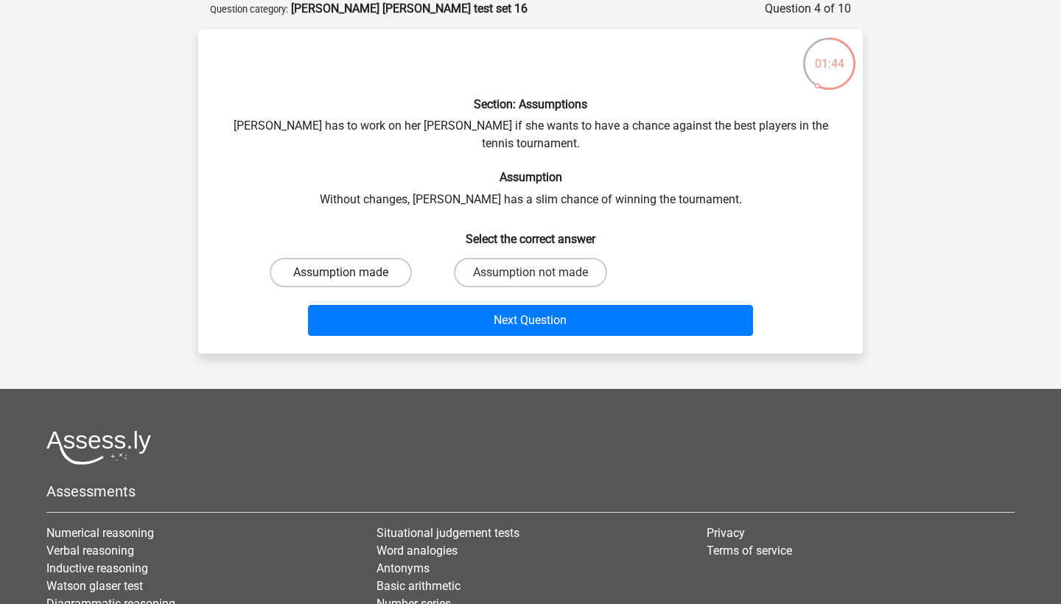
click at [386, 258] on label "Assumption made" at bounding box center [341, 272] width 142 height 29
click at [351, 273] on input "Assumption made" at bounding box center [346, 278] width 10 height 10
radio input "true"
click at [530, 258] on label "Assumption not made" at bounding box center [530, 272] width 153 height 29
click at [530, 273] on input "Assumption not made" at bounding box center [535, 278] width 10 height 10
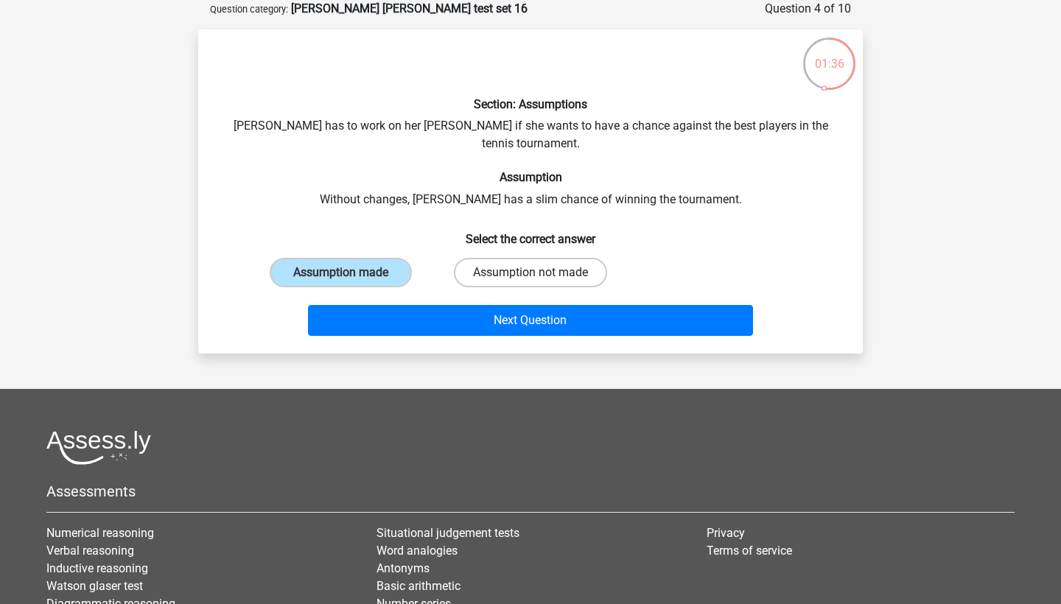
radio input "true"
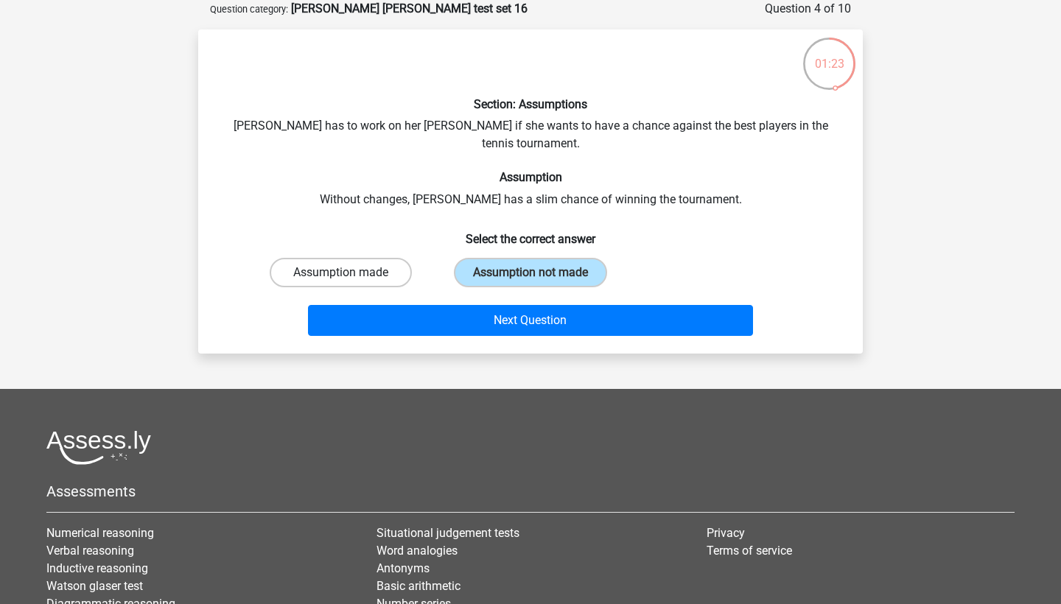
click at [379, 258] on label "Assumption made" at bounding box center [341, 272] width 142 height 29
click at [351, 273] on input "Assumption made" at bounding box center [346, 278] width 10 height 10
radio input "true"
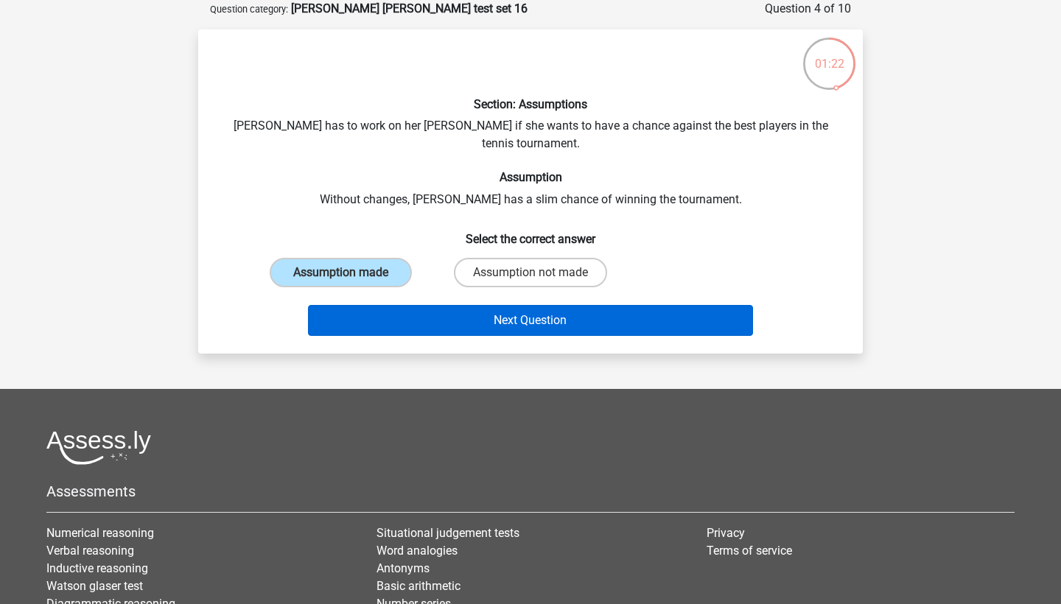
click at [438, 305] on button "Next Question" at bounding box center [531, 320] width 446 height 31
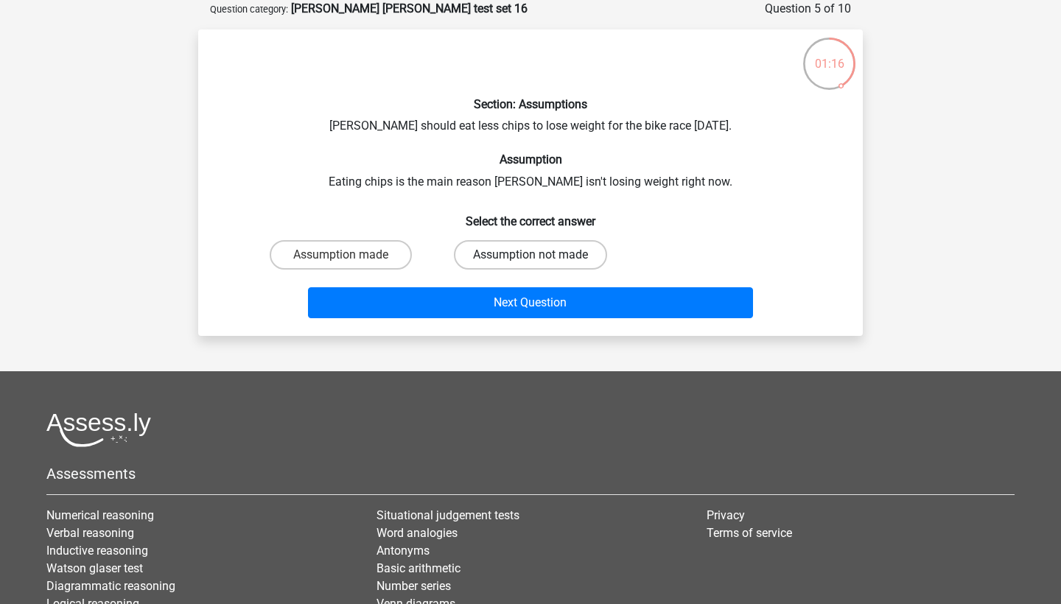
click at [495, 249] on label "Assumption not made" at bounding box center [530, 254] width 153 height 29
click at [530, 255] on input "Assumption not made" at bounding box center [535, 260] width 10 height 10
radio input "true"
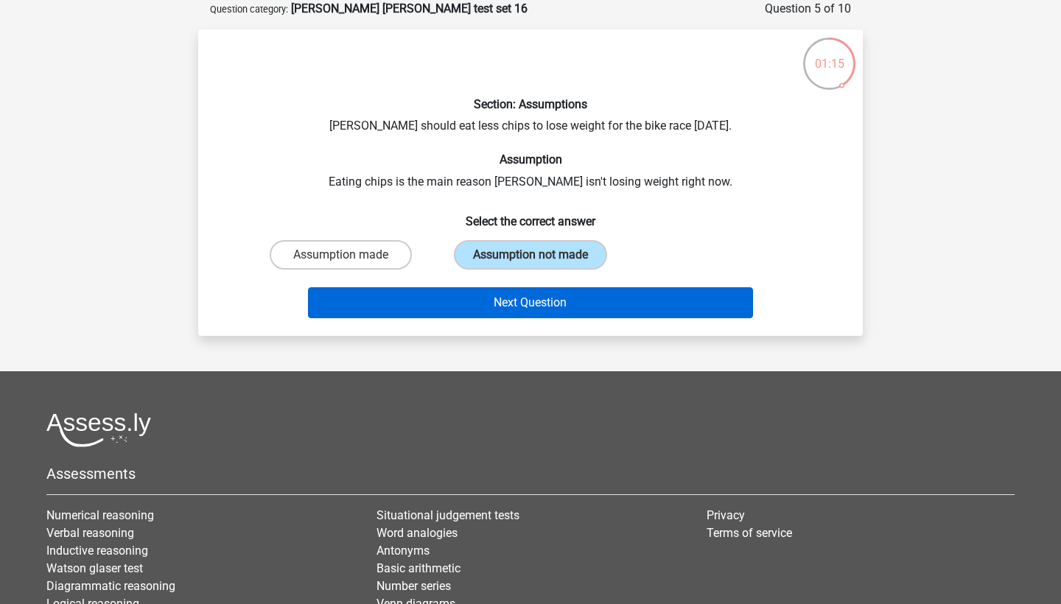
click at [495, 291] on button "Next Question" at bounding box center [531, 302] width 446 height 31
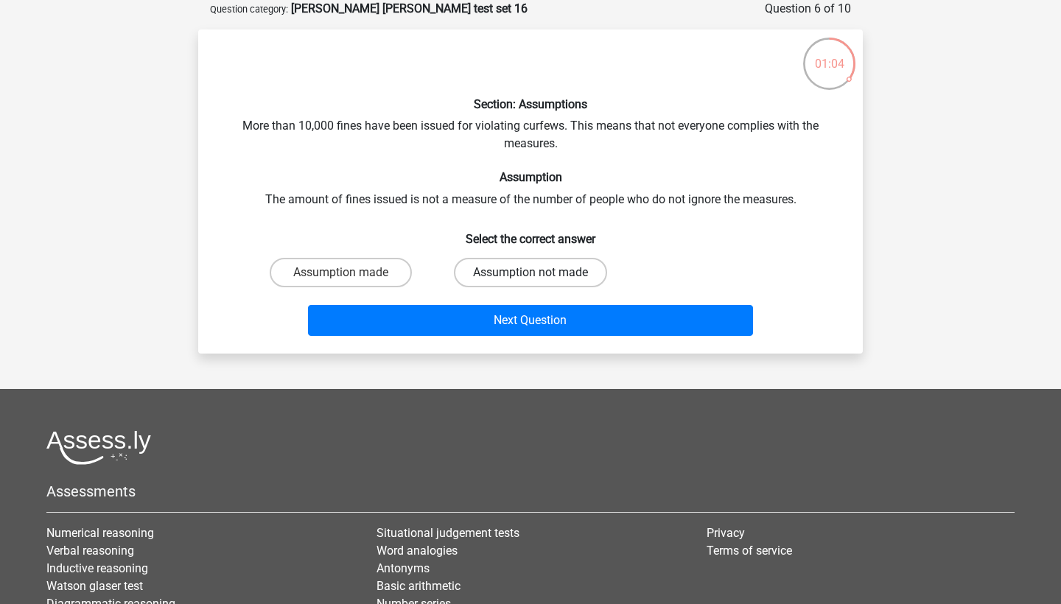
click at [479, 269] on label "Assumption not made" at bounding box center [530, 272] width 153 height 29
click at [530, 273] on input "Assumption not made" at bounding box center [535, 278] width 10 height 10
radio input "true"
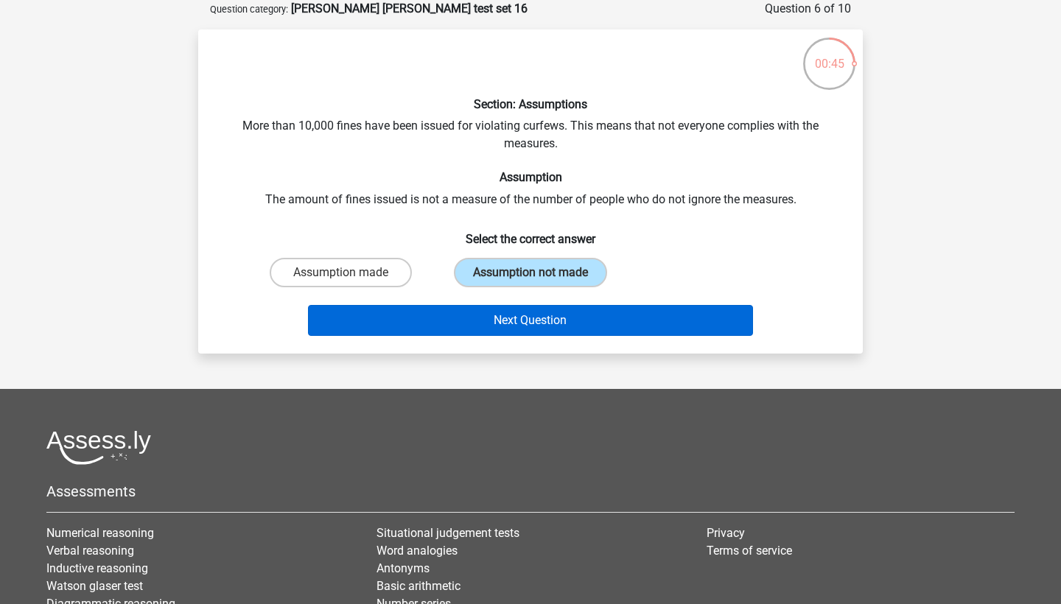
click at [586, 323] on button "Next Question" at bounding box center [531, 320] width 446 height 31
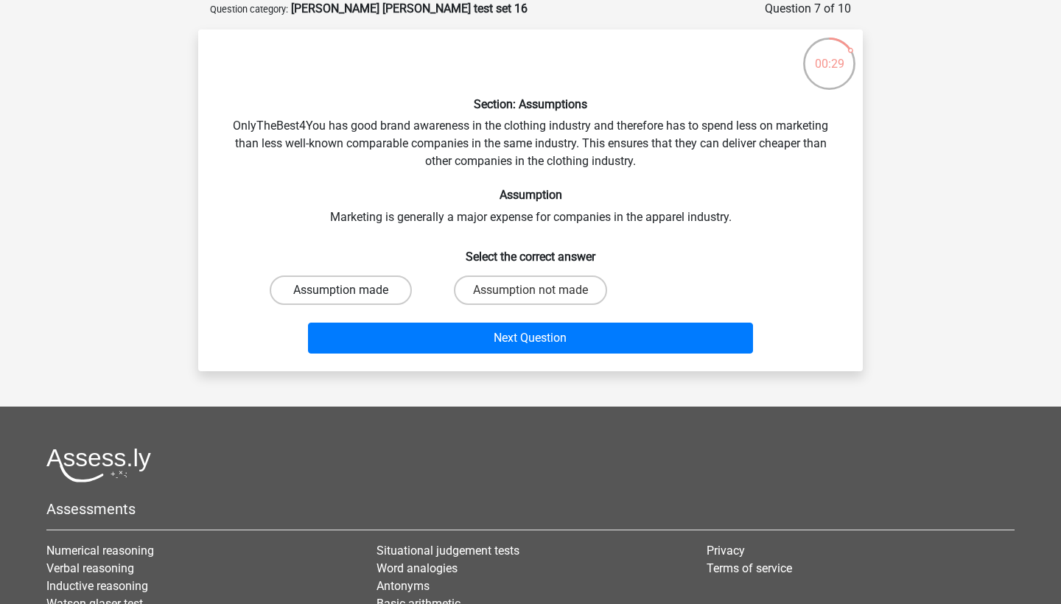
click at [315, 276] on label "Assumption made" at bounding box center [341, 290] width 142 height 29
click at [341, 290] on input "Assumption made" at bounding box center [346, 295] width 10 height 10
radio input "true"
click at [491, 270] on div "Assumption not made" at bounding box center [529, 290] width 189 height 41
click at [491, 293] on label "Assumption not made" at bounding box center [530, 290] width 153 height 29
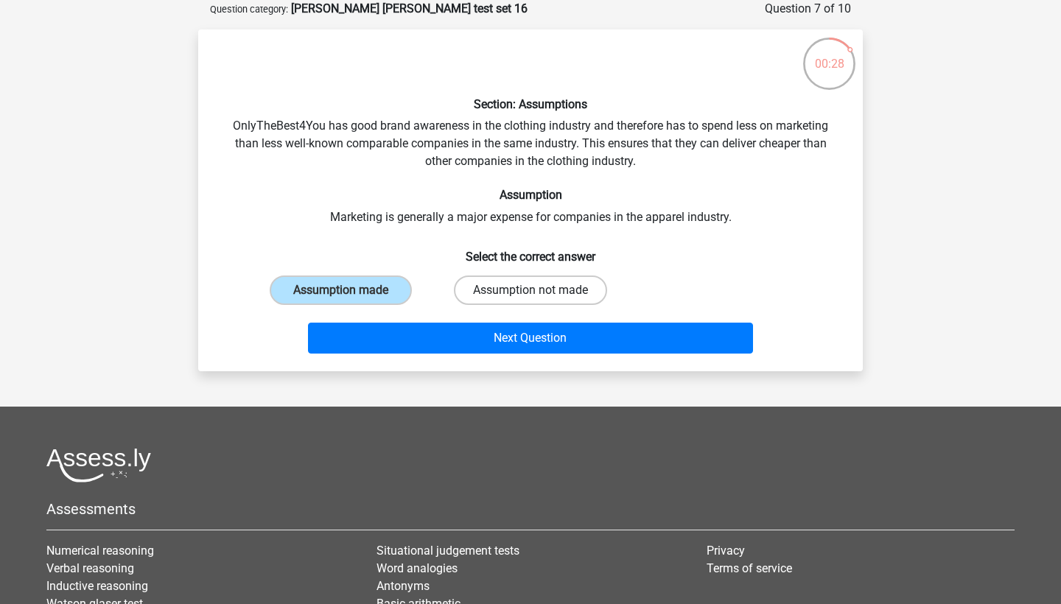
click at [530, 293] on input "Assumption not made" at bounding box center [535, 295] width 10 height 10
radio input "true"
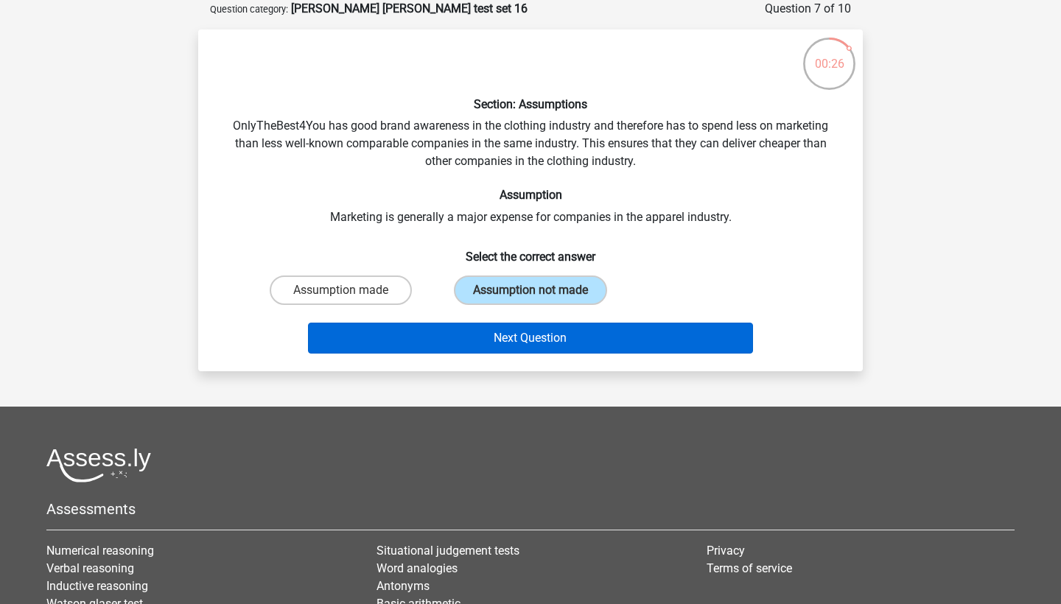
click at [516, 343] on button "Next Question" at bounding box center [531, 338] width 446 height 31
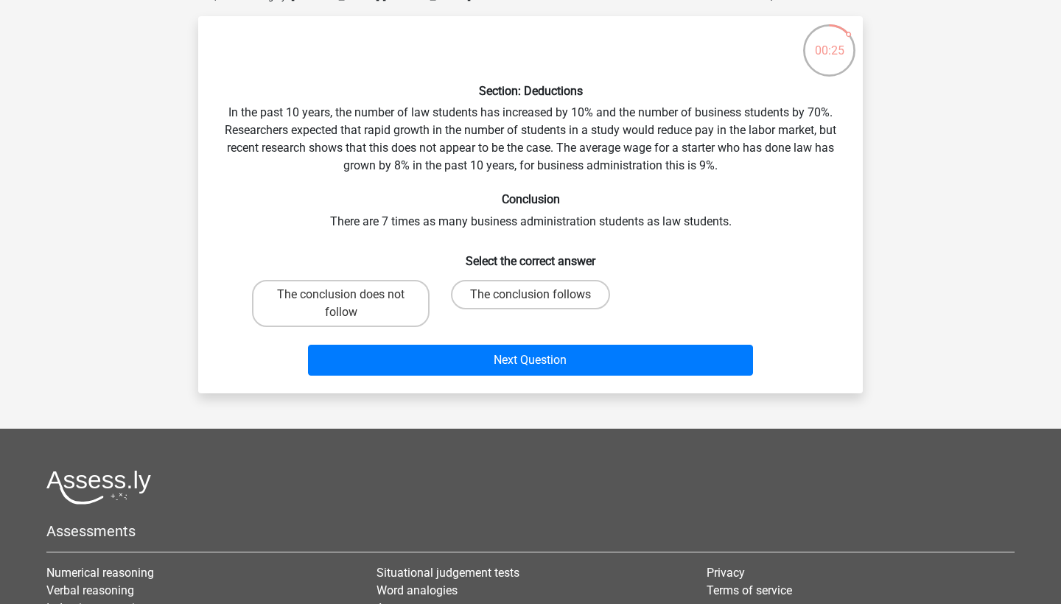
scroll to position [90, 0]
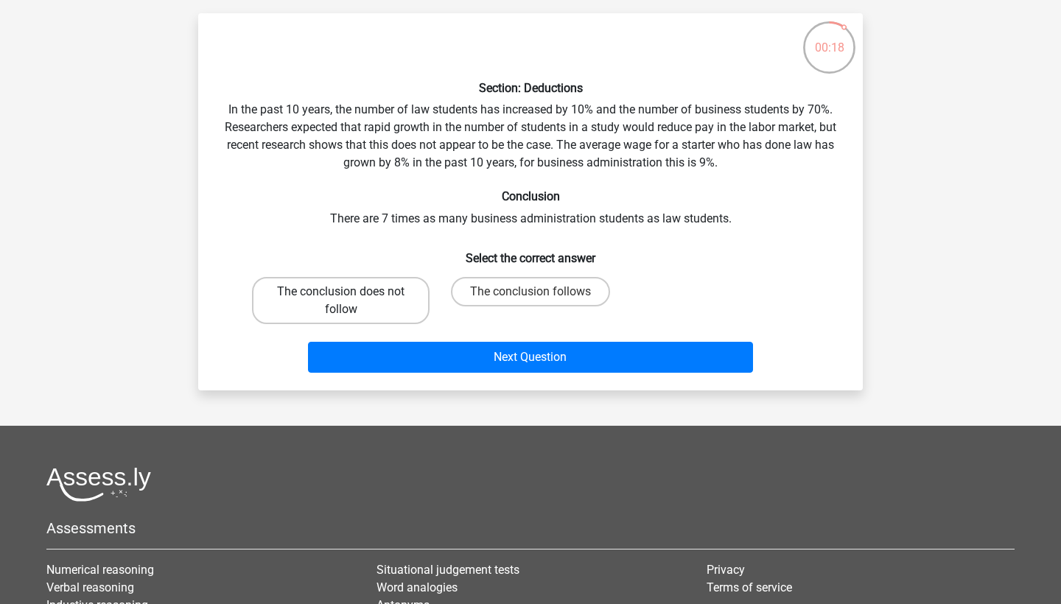
click at [391, 295] on label "The conclusion does not follow" at bounding box center [341, 300] width 178 height 47
click at [351, 295] on input "The conclusion does not follow" at bounding box center [346, 297] width 10 height 10
radio input "true"
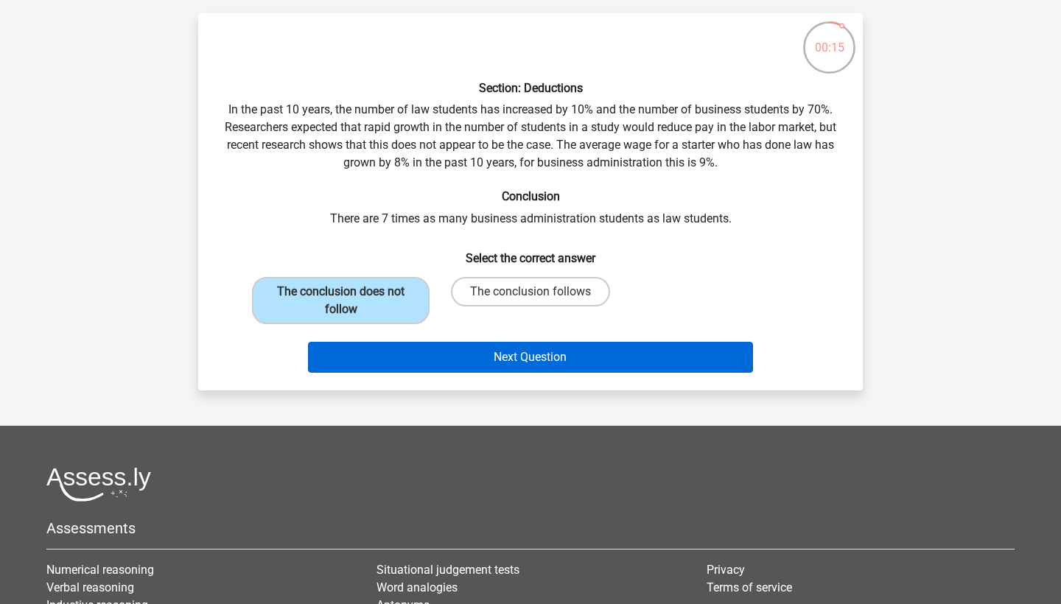
click at [556, 363] on button "Next Question" at bounding box center [531, 357] width 446 height 31
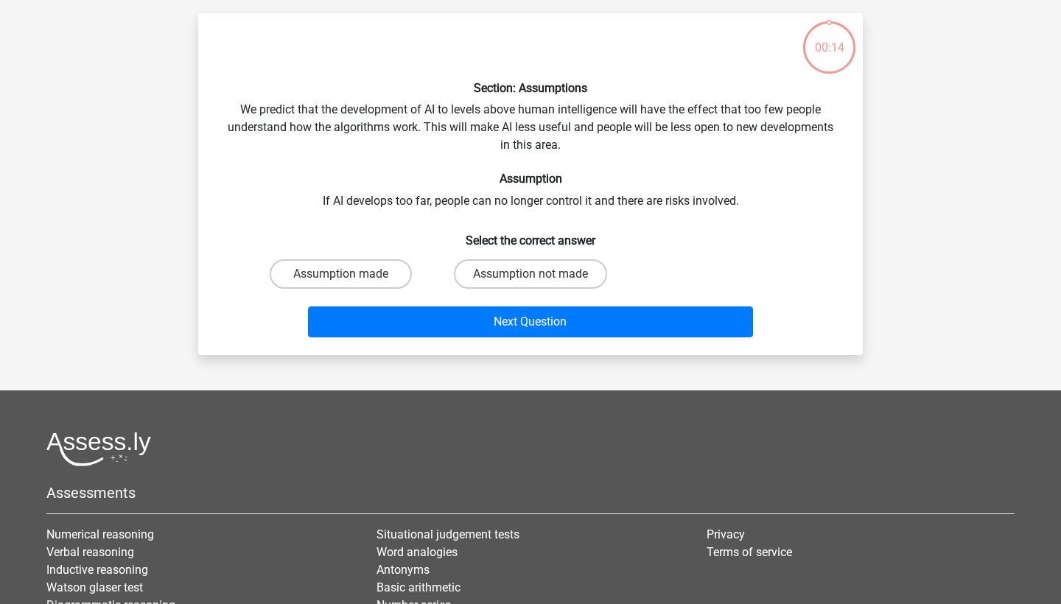
scroll to position [74, 0]
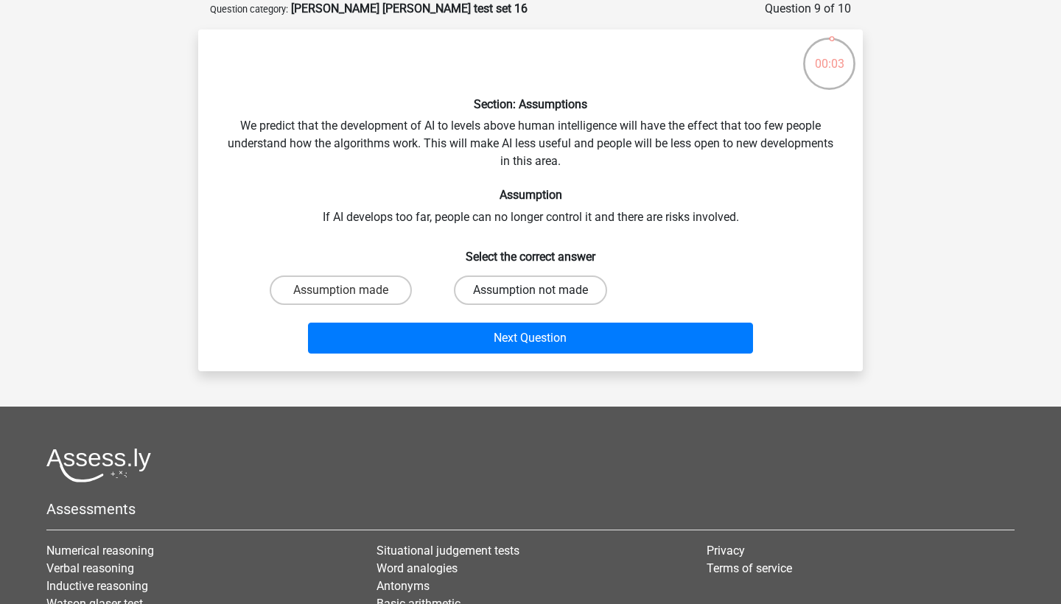
click at [550, 284] on label "Assumption not made" at bounding box center [530, 290] width 153 height 29
click at [540, 290] on input "Assumption not made" at bounding box center [535, 295] width 10 height 10
radio input "true"
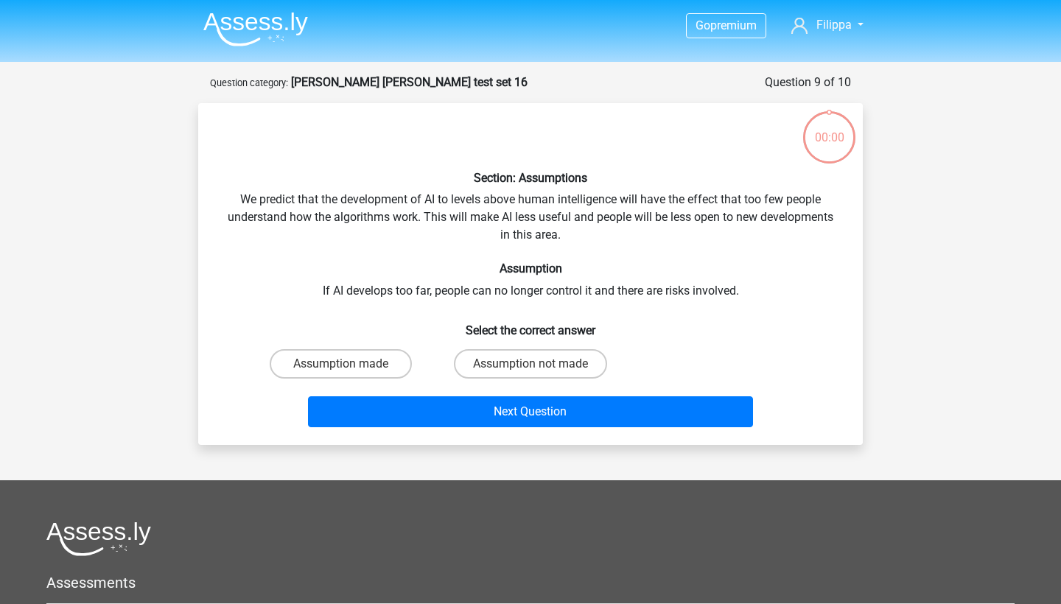
scroll to position [74, 0]
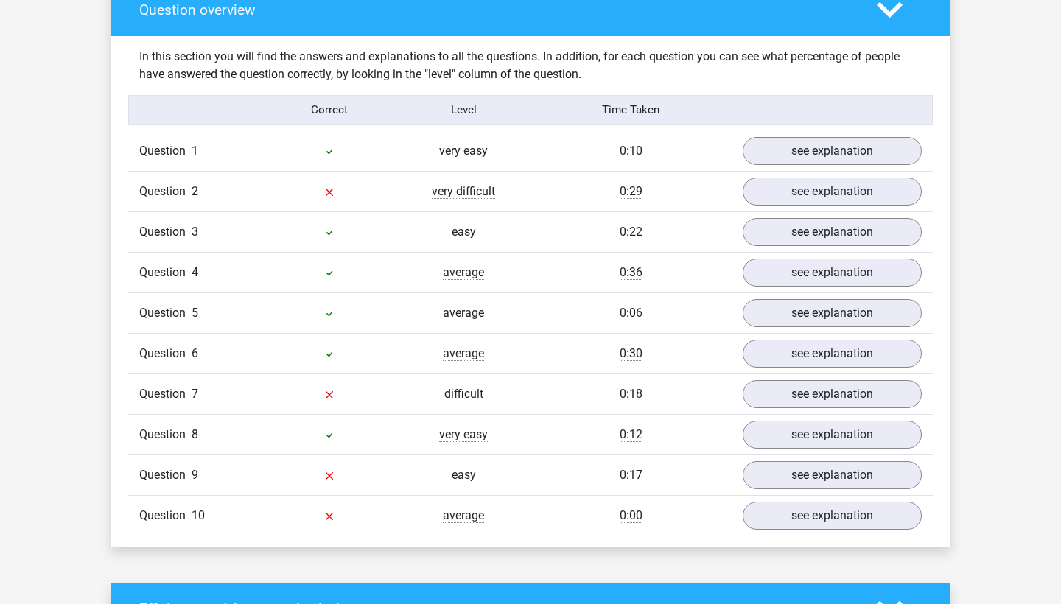
scroll to position [1121, 0]
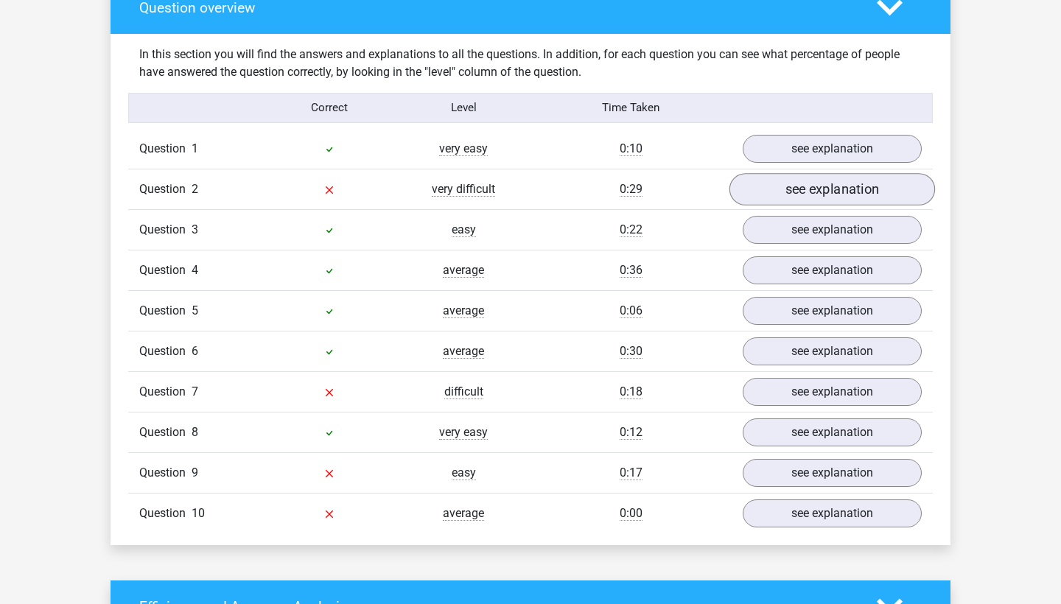
click at [748, 175] on link "see explanation" at bounding box center [832, 189] width 206 height 32
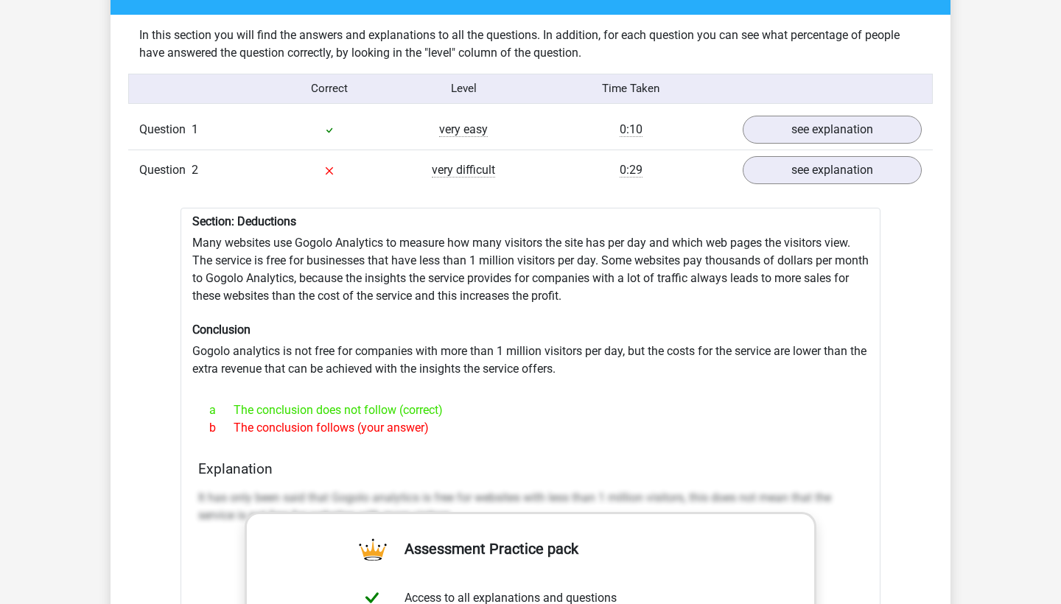
scroll to position [1140, 0]
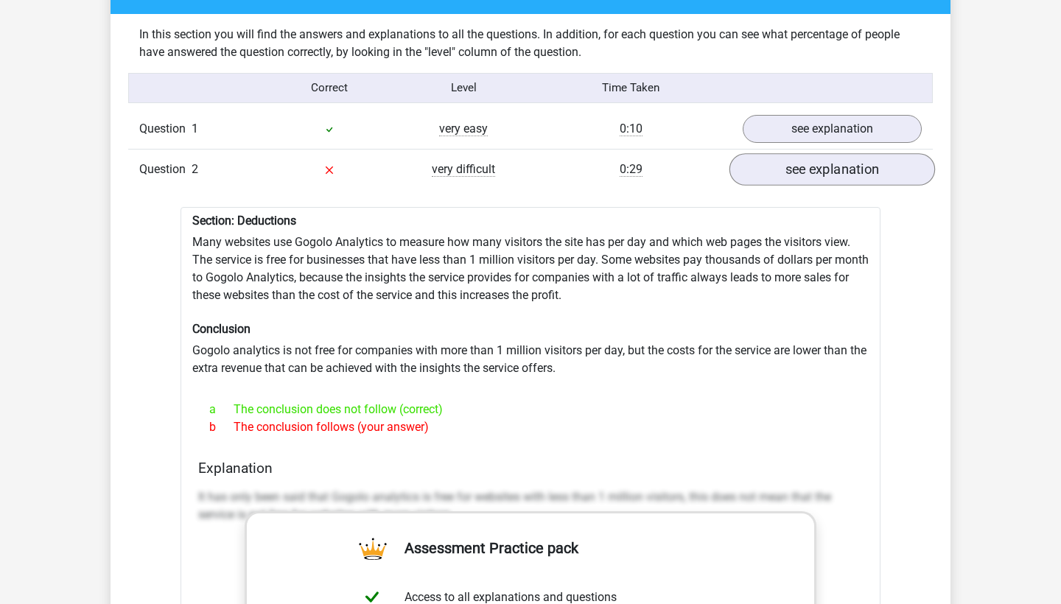
click at [798, 162] on link "see explanation" at bounding box center [832, 169] width 206 height 32
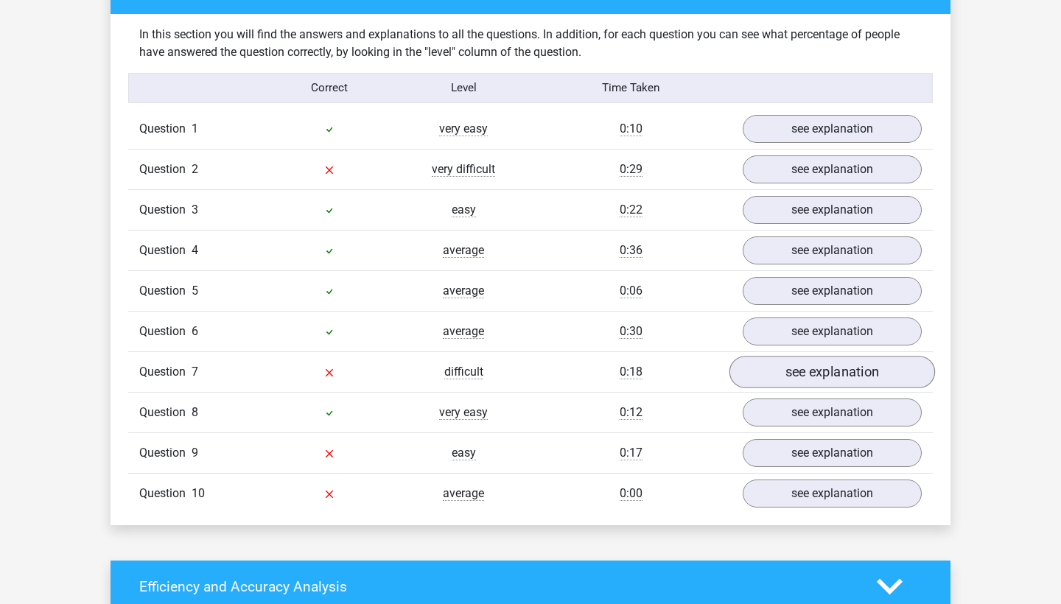
click at [798, 362] on link "see explanation" at bounding box center [832, 372] width 206 height 32
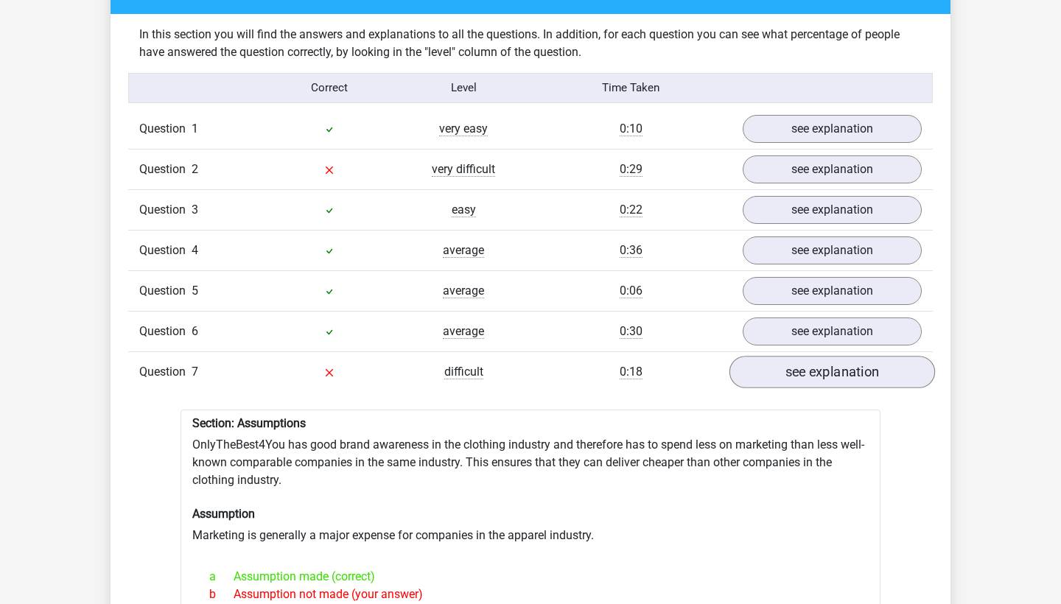
click at [798, 362] on link "see explanation" at bounding box center [832, 372] width 206 height 32
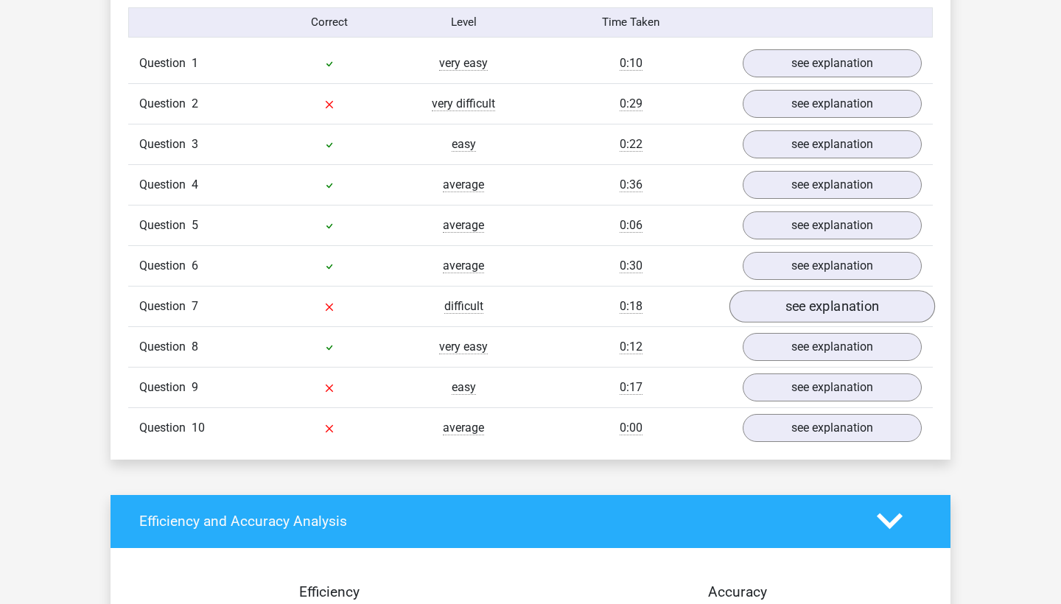
scroll to position [1207, 0]
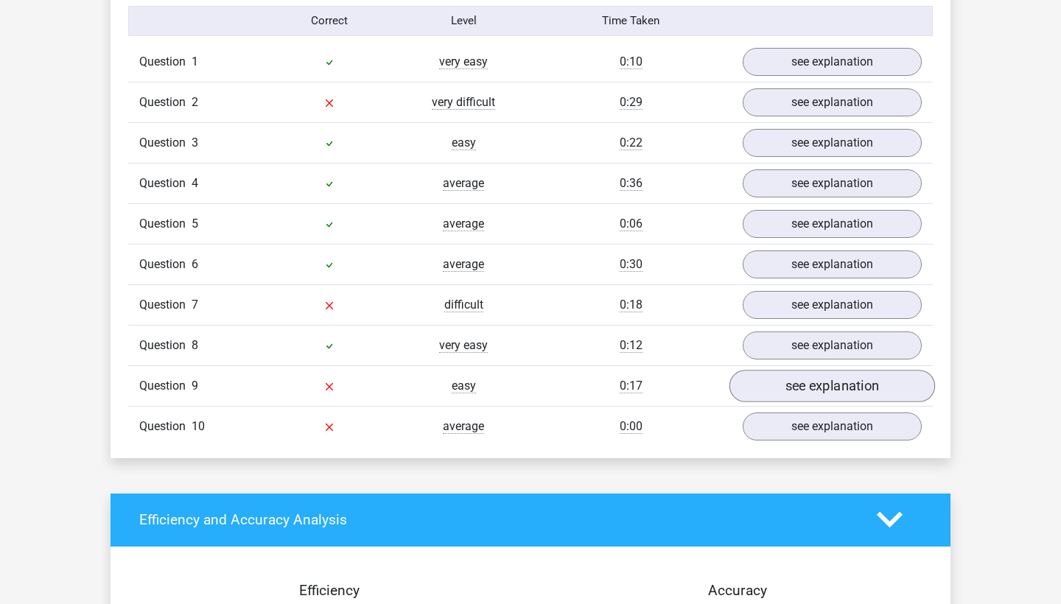
click at [773, 371] on link "see explanation" at bounding box center [832, 386] width 206 height 32
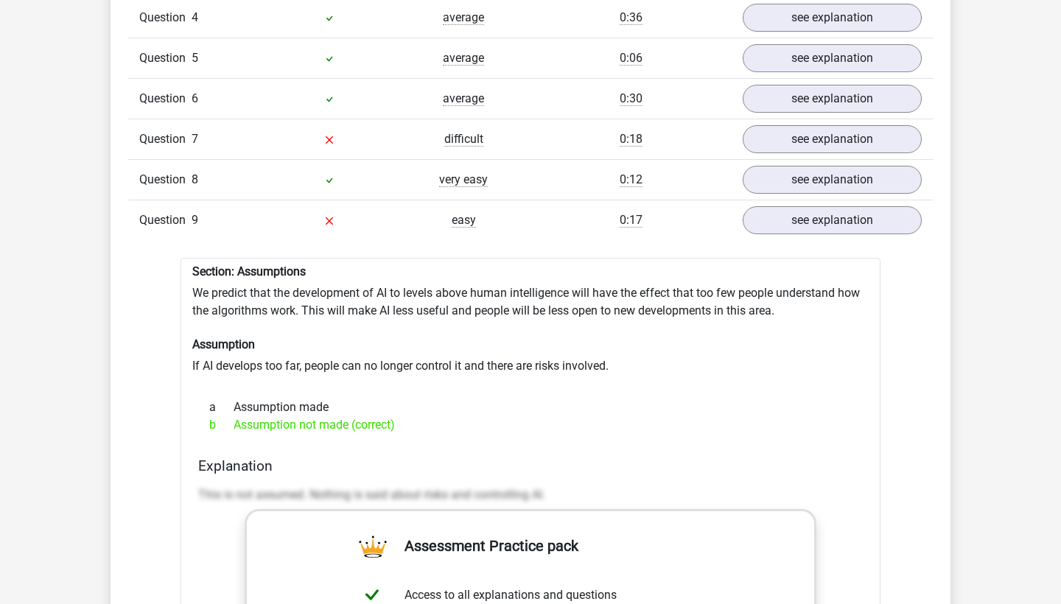
scroll to position [1373, 0]
click at [816, 217] on link "see explanation" at bounding box center [832, 221] width 206 height 32
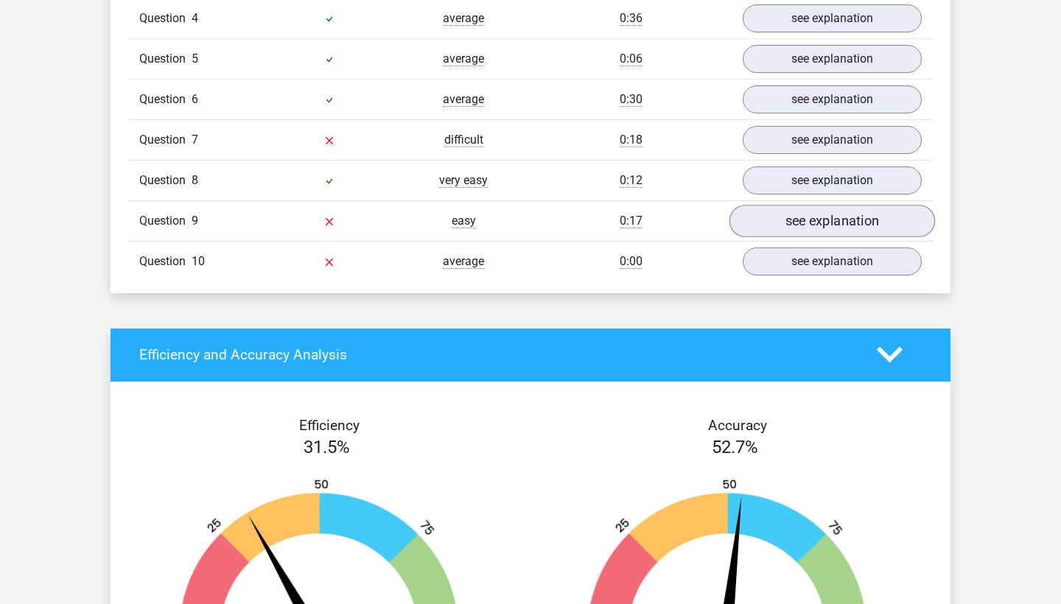
click at [816, 217] on link "see explanation" at bounding box center [832, 221] width 206 height 32
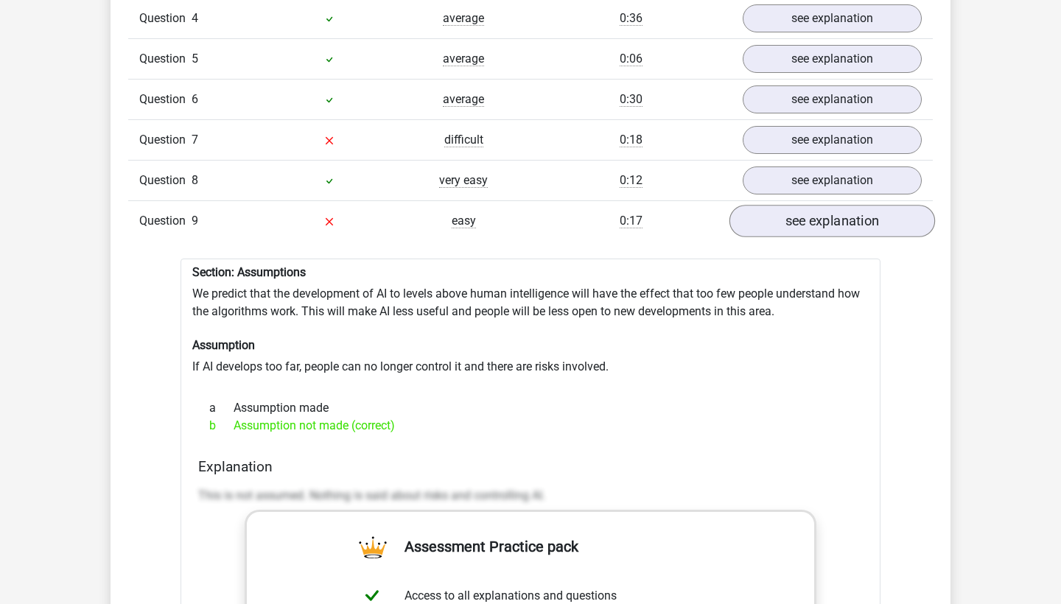
click at [816, 217] on link "see explanation" at bounding box center [832, 221] width 206 height 32
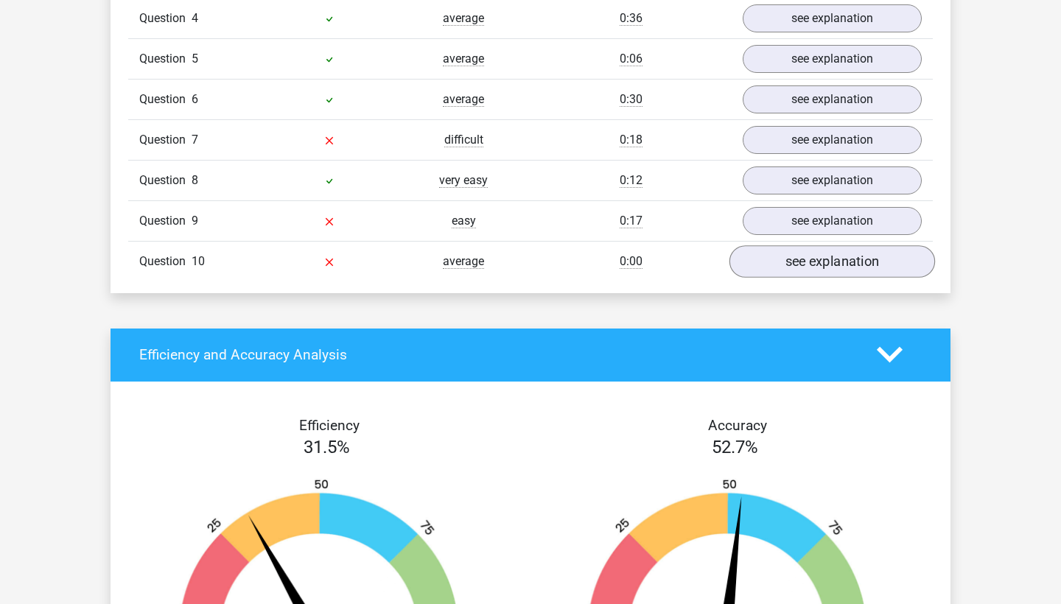
click at [814, 259] on link "see explanation" at bounding box center [832, 261] width 206 height 32
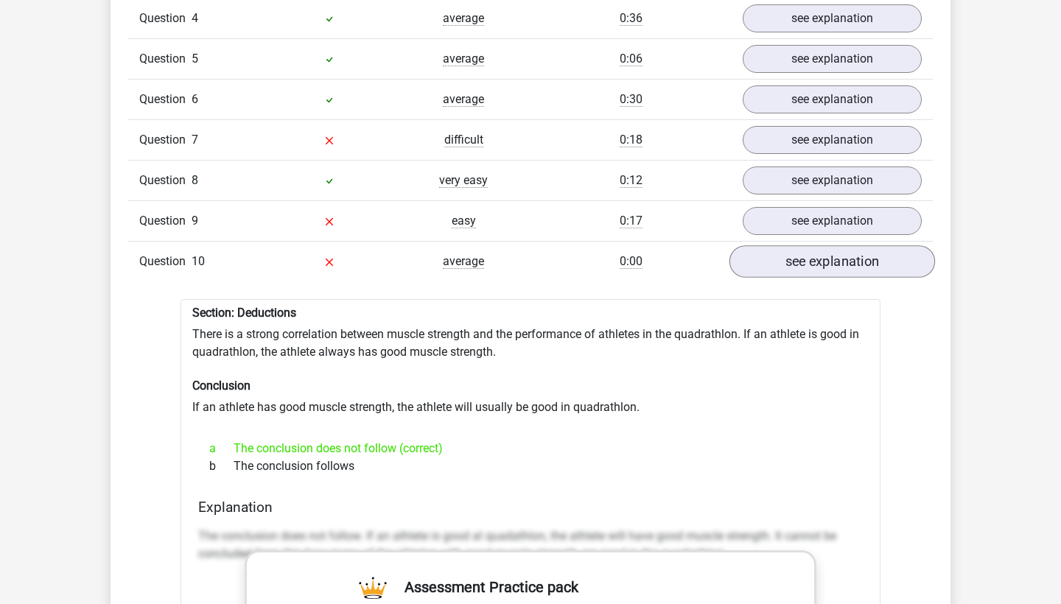
click at [799, 250] on link "see explanation" at bounding box center [832, 261] width 206 height 32
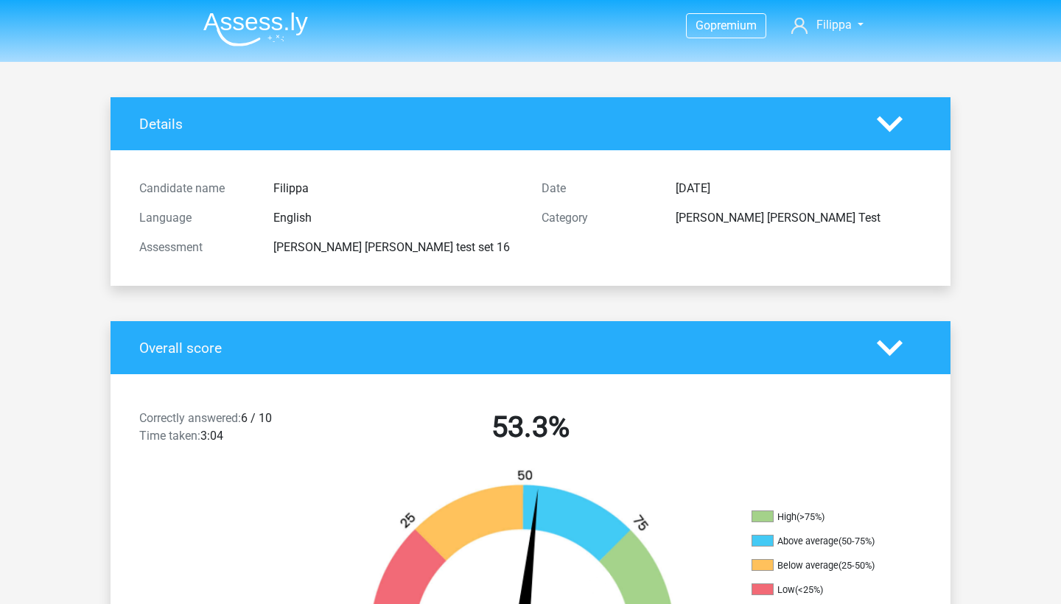
scroll to position [0, 0]
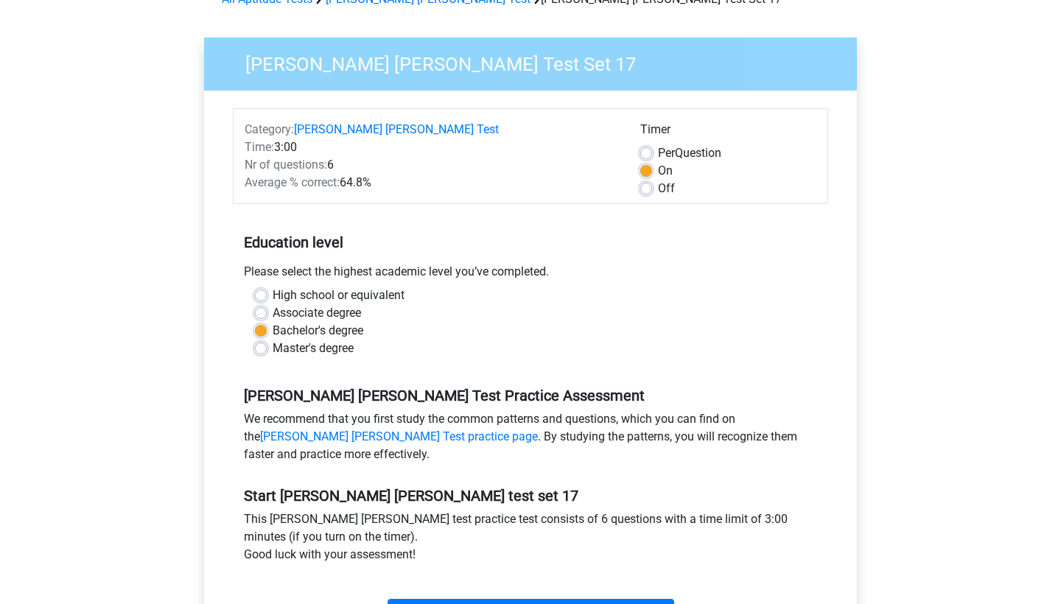
scroll to position [362, 0]
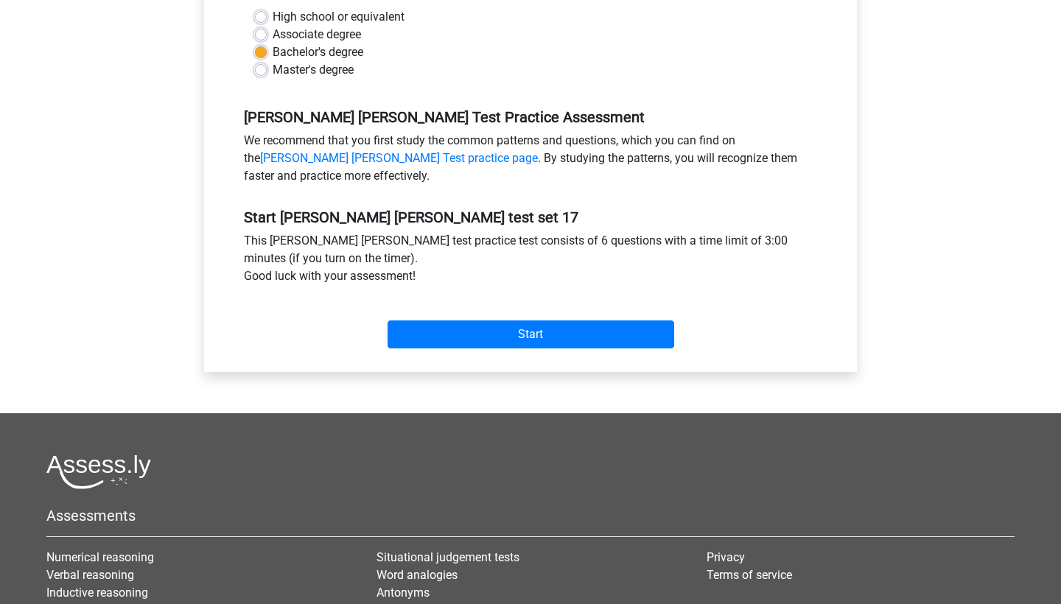
click at [448, 354] on div "Start" at bounding box center [530, 322] width 595 height 63
click at [427, 334] on input "Start" at bounding box center [531, 334] width 287 height 28
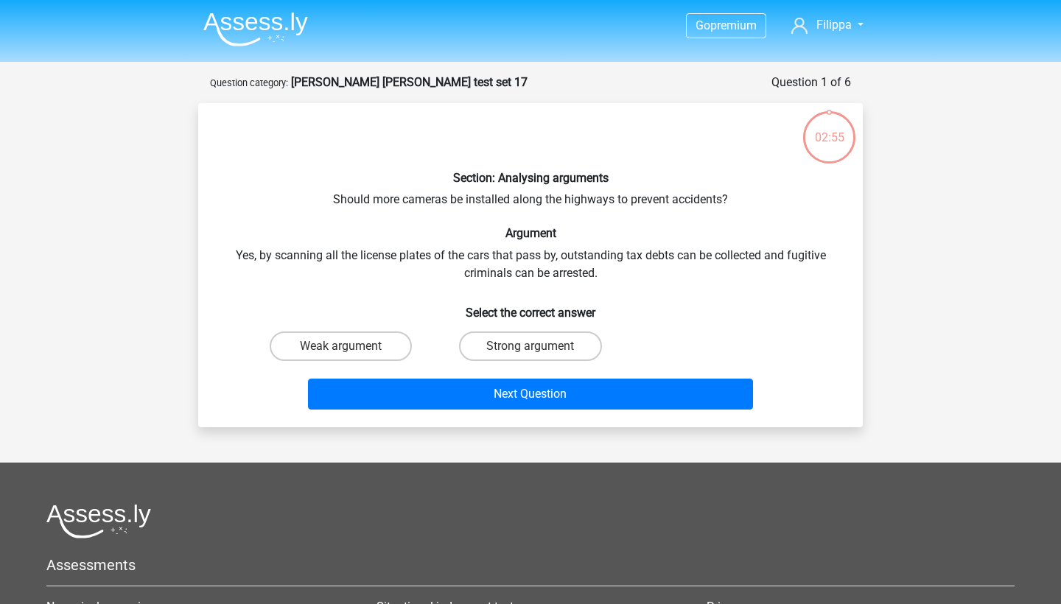
click at [354, 330] on div "Weak argument" at bounding box center [340, 346] width 189 height 41
click at [354, 343] on label "Weak argument" at bounding box center [341, 346] width 142 height 29
click at [351, 346] on input "Weak argument" at bounding box center [346, 351] width 10 height 10
radio input "true"
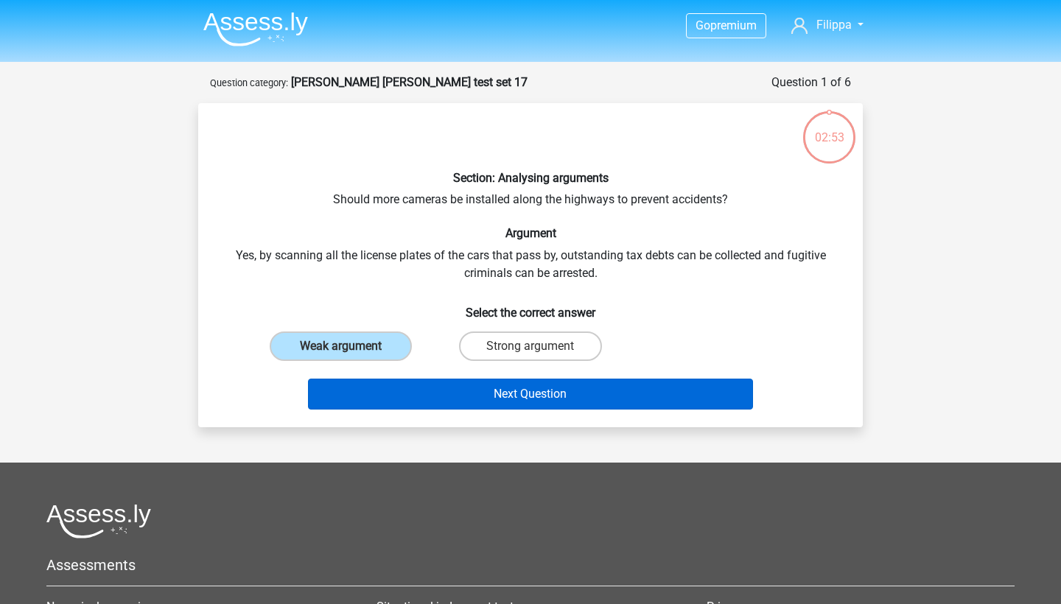
click at [473, 390] on button "Next Question" at bounding box center [531, 394] width 446 height 31
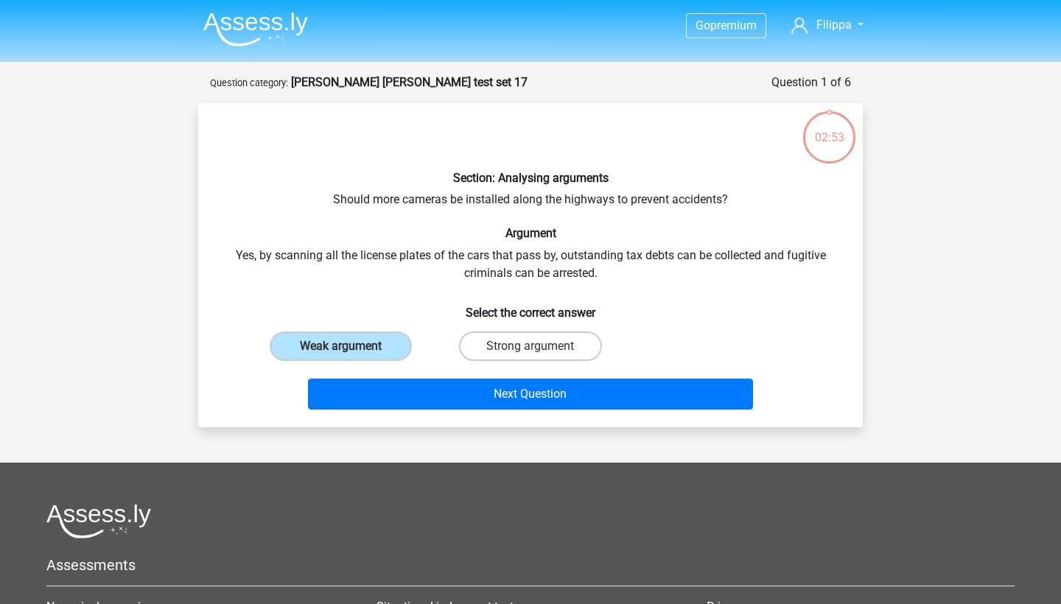
scroll to position [74, 0]
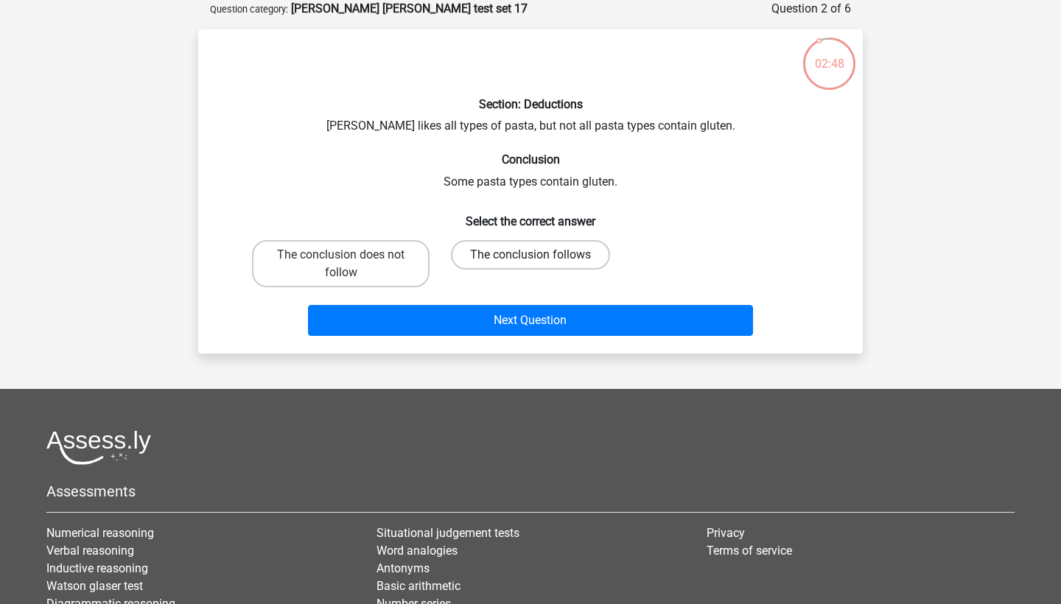
click at [491, 266] on label "The conclusion follows" at bounding box center [530, 254] width 159 height 29
click at [530, 264] on input "The conclusion follows" at bounding box center [535, 260] width 10 height 10
radio input "true"
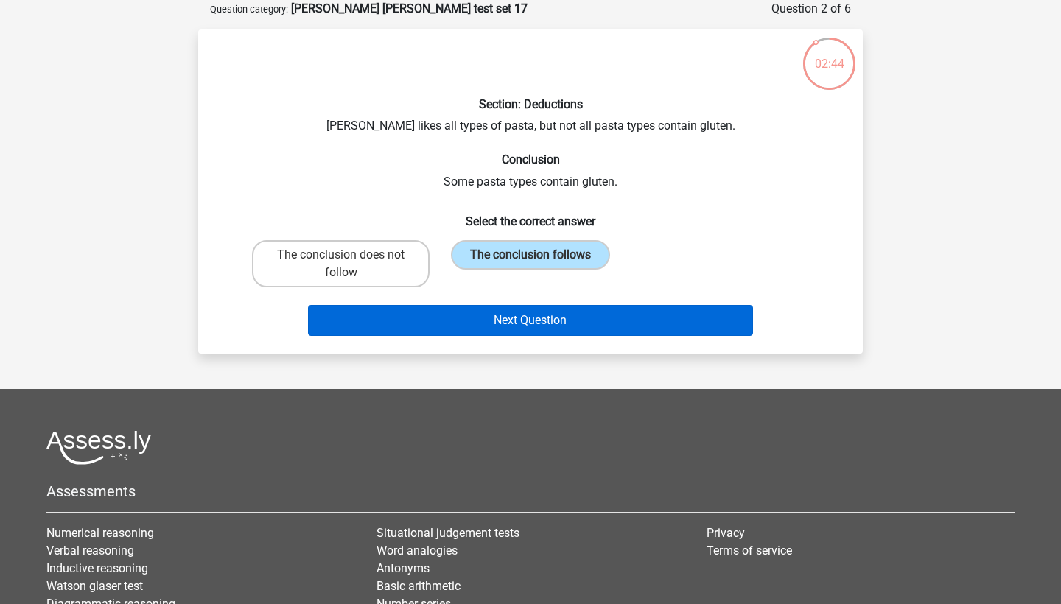
click at [466, 331] on button "Next Question" at bounding box center [531, 320] width 446 height 31
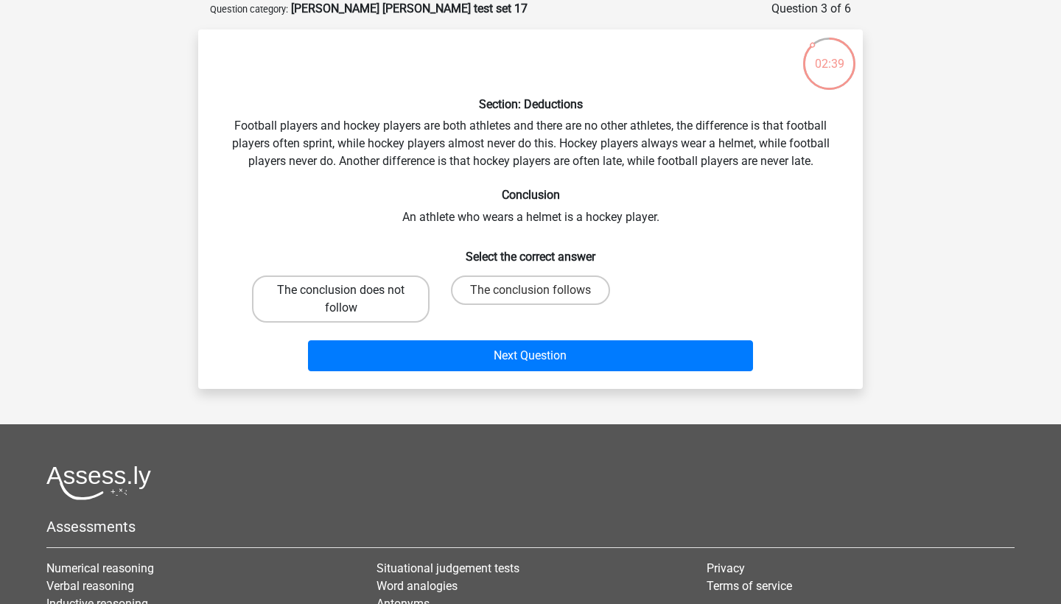
click at [334, 286] on label "The conclusion does not follow" at bounding box center [341, 299] width 178 height 47
click at [341, 290] on input "The conclusion does not follow" at bounding box center [346, 295] width 10 height 10
radio input "true"
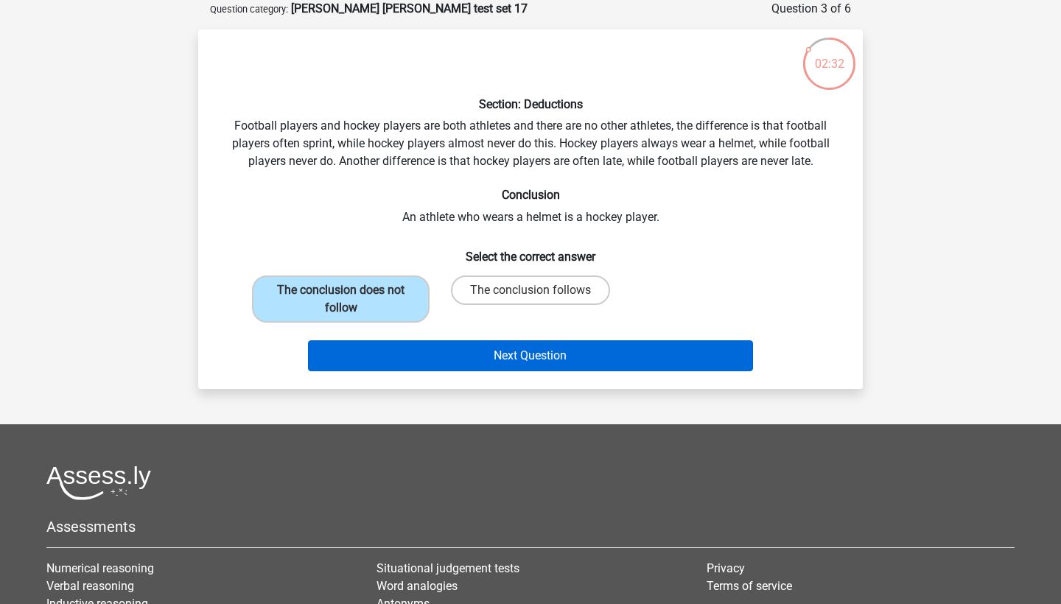
click at [463, 357] on button "Next Question" at bounding box center [531, 355] width 446 height 31
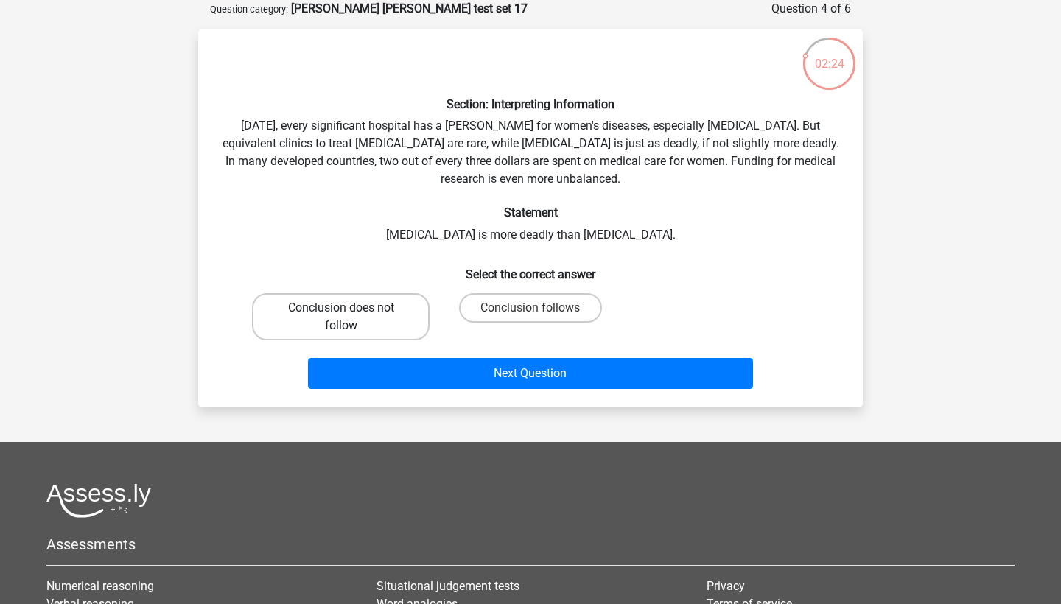
click at [396, 299] on label "Conclusion does not follow" at bounding box center [341, 316] width 178 height 47
click at [351, 308] on input "Conclusion does not follow" at bounding box center [346, 313] width 10 height 10
radio input "true"
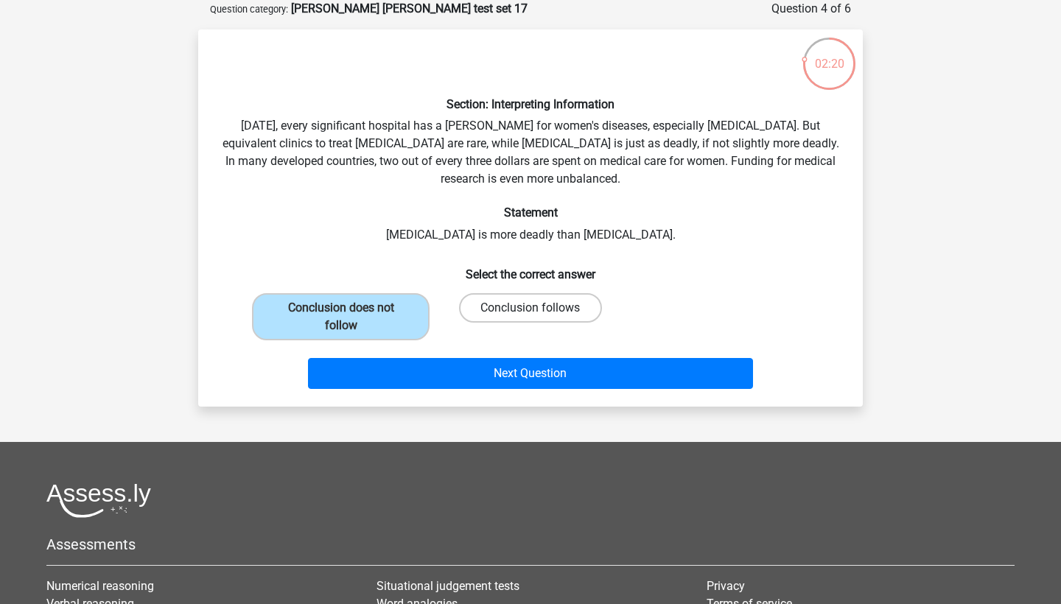
click at [502, 309] on label "Conclusion follows" at bounding box center [530, 307] width 142 height 29
click at [530, 309] on input "Conclusion follows" at bounding box center [535, 313] width 10 height 10
radio input "true"
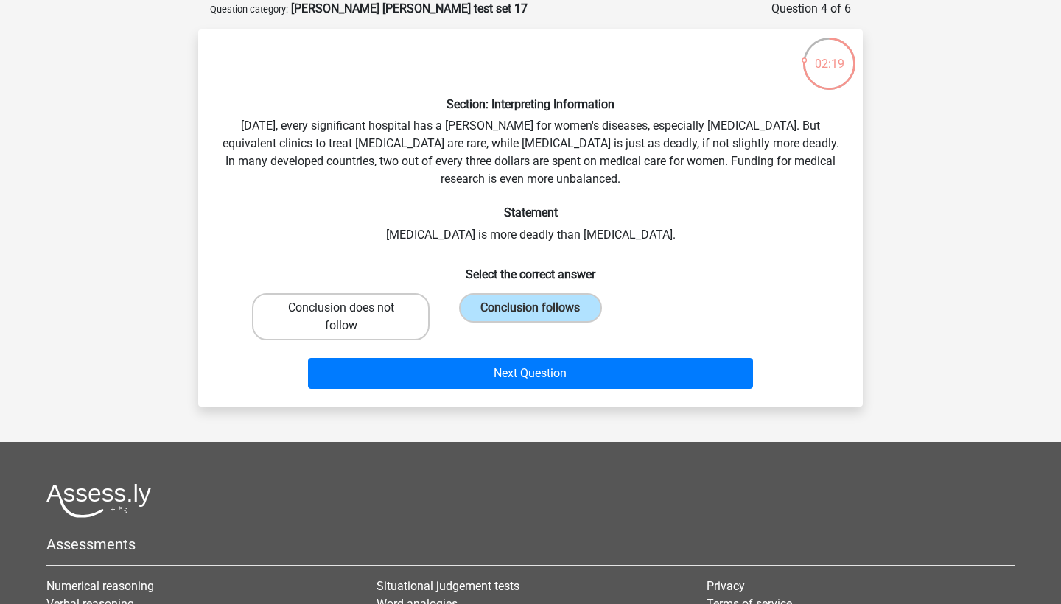
click at [393, 318] on label "Conclusion does not follow" at bounding box center [341, 316] width 178 height 47
click at [351, 318] on input "Conclusion does not follow" at bounding box center [346, 313] width 10 height 10
radio input "true"
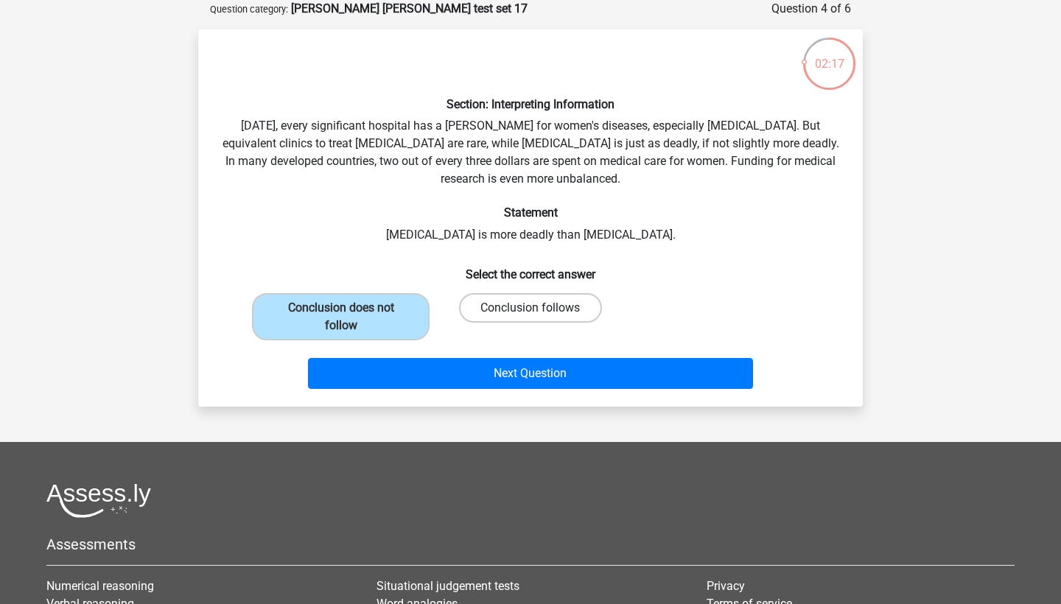
click at [522, 304] on label "Conclusion follows" at bounding box center [530, 307] width 142 height 29
click at [530, 308] on input "Conclusion follows" at bounding box center [535, 313] width 10 height 10
radio input "true"
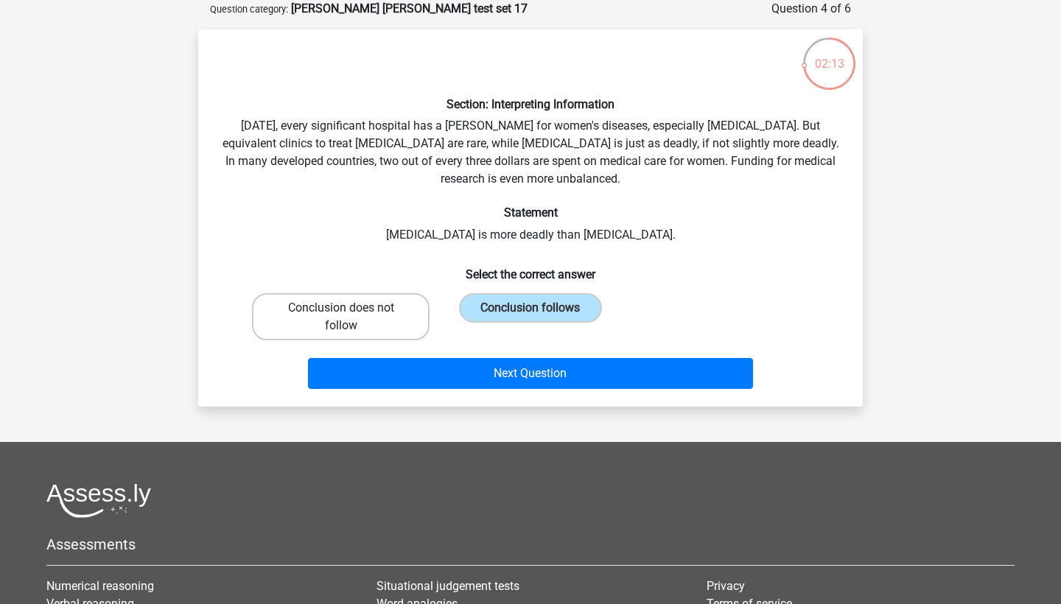
click at [395, 316] on label "Conclusion does not follow" at bounding box center [341, 316] width 178 height 47
click at [351, 316] on input "Conclusion does not follow" at bounding box center [346, 313] width 10 height 10
radio input "true"
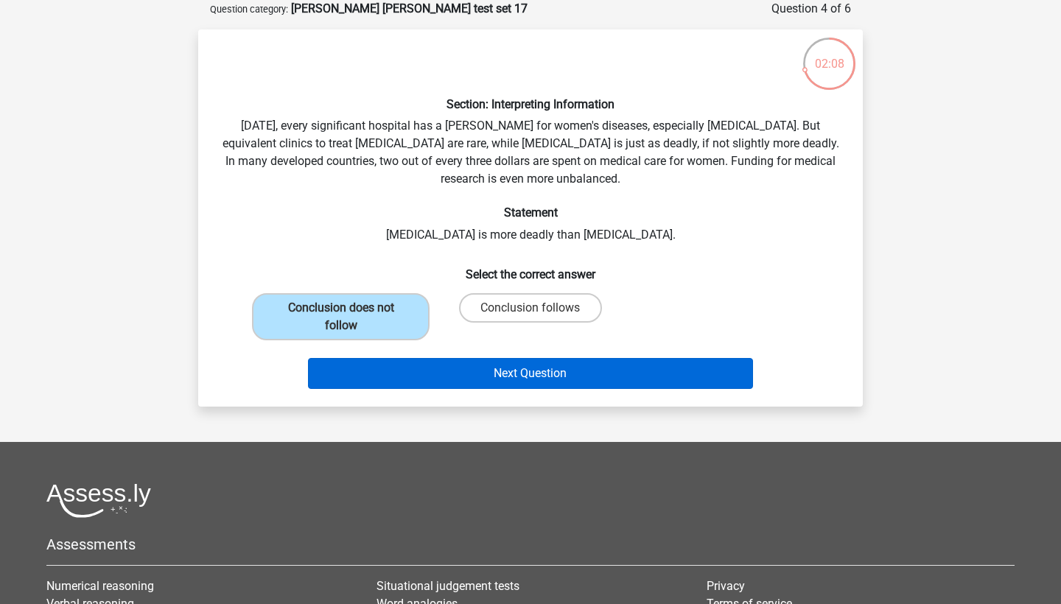
click at [516, 375] on button "Next Question" at bounding box center [531, 373] width 446 height 31
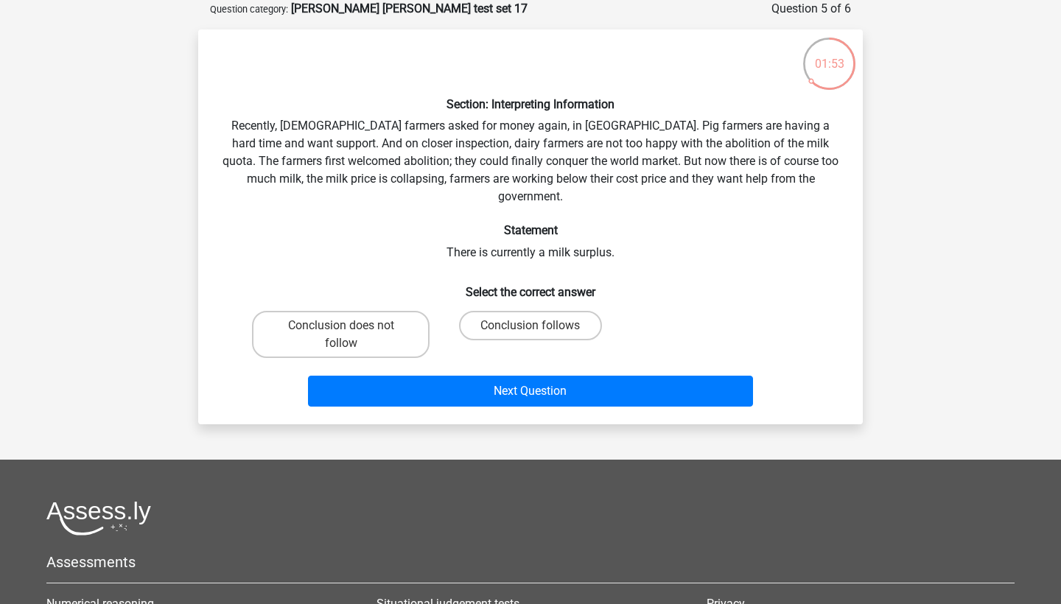
click at [505, 326] on div "Conclusion follows" at bounding box center [530, 334] width 178 height 47
click at [502, 318] on label "Conclusion follows" at bounding box center [530, 325] width 142 height 29
click at [530, 326] on input "Conclusion follows" at bounding box center [535, 331] width 10 height 10
radio input "true"
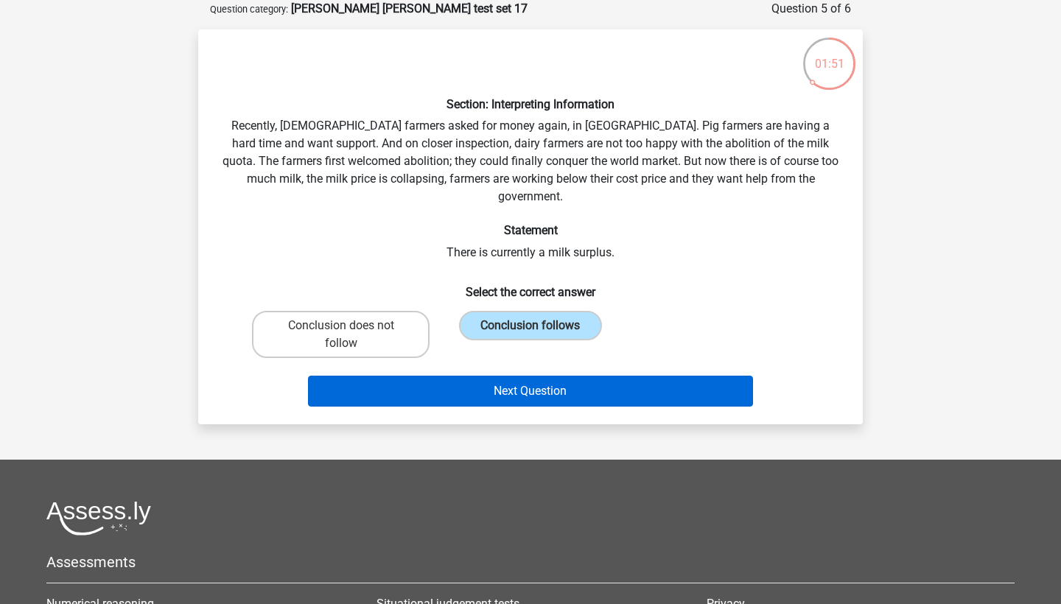
click at [502, 376] on button "Next Question" at bounding box center [531, 391] width 446 height 31
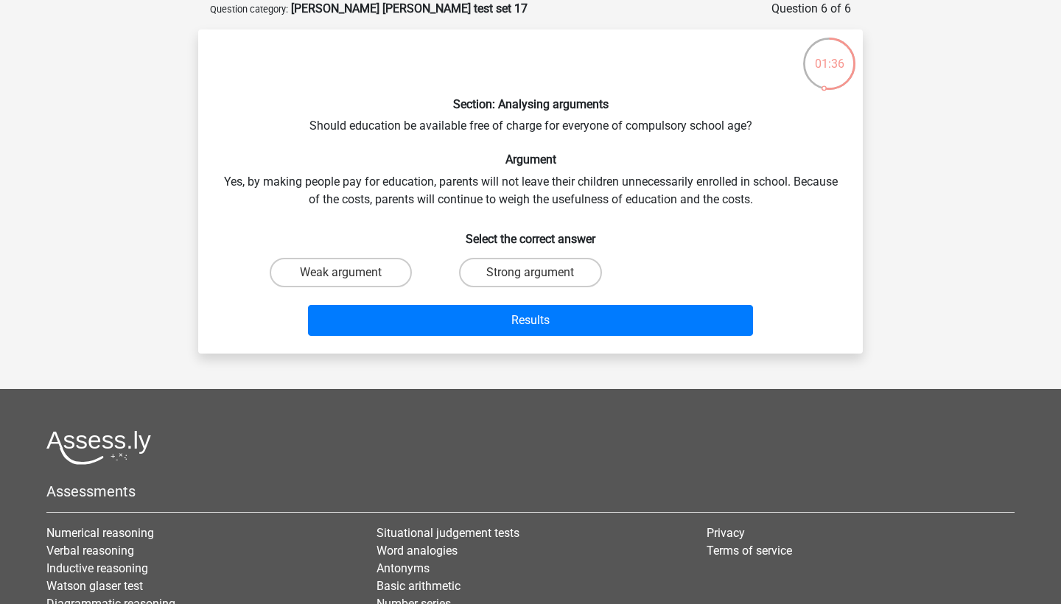
click at [407, 221] on h6 "Select the correct answer" at bounding box center [530, 233] width 617 height 26
click at [383, 262] on label "Weak argument" at bounding box center [341, 272] width 142 height 29
click at [351, 273] on input "Weak argument" at bounding box center [346, 278] width 10 height 10
radio input "true"
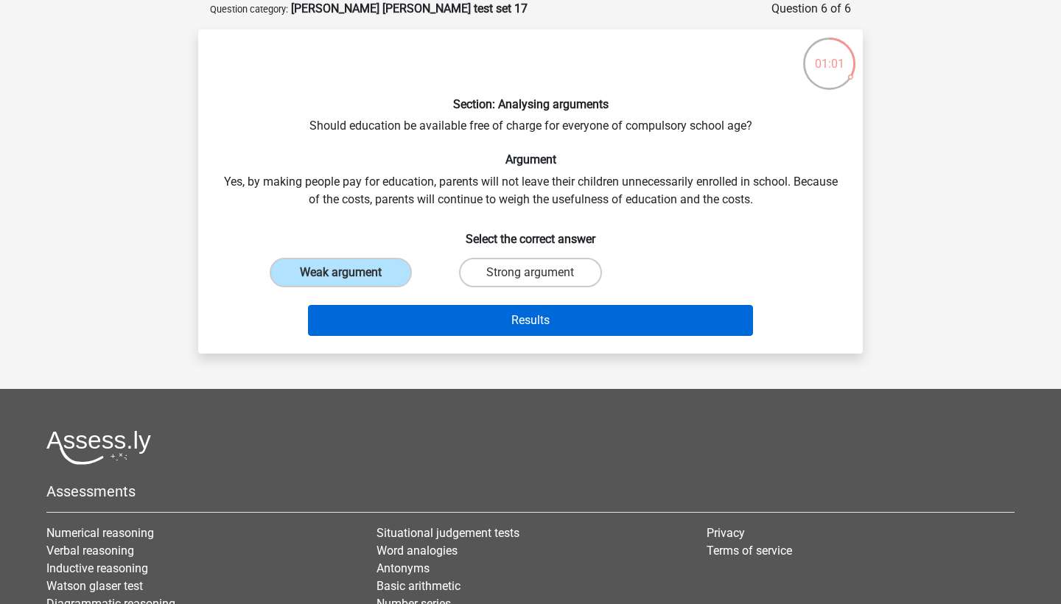
click at [447, 323] on button "Results" at bounding box center [531, 320] width 446 height 31
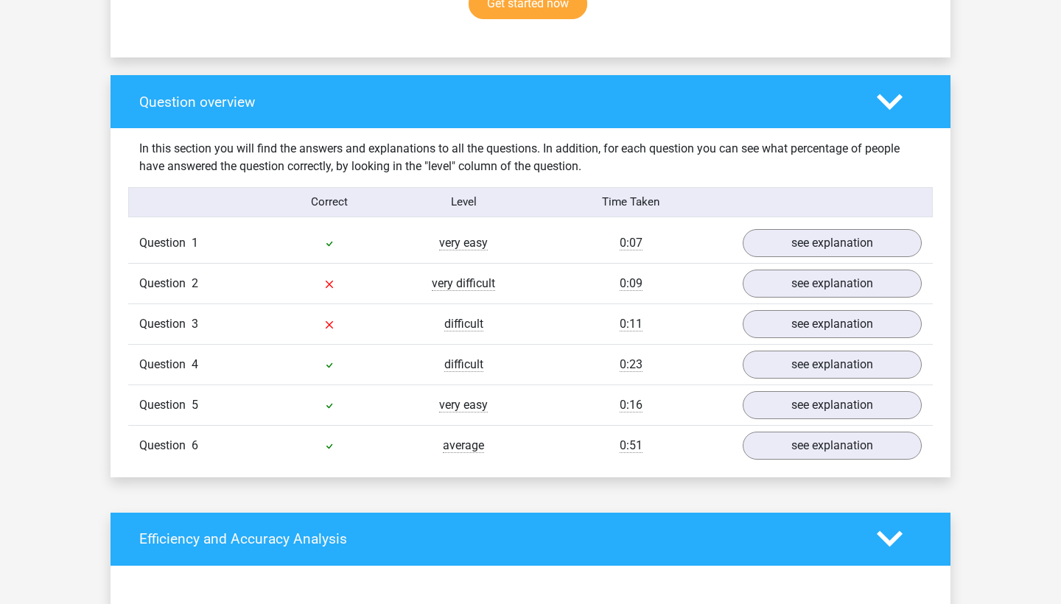
scroll to position [1041, 0]
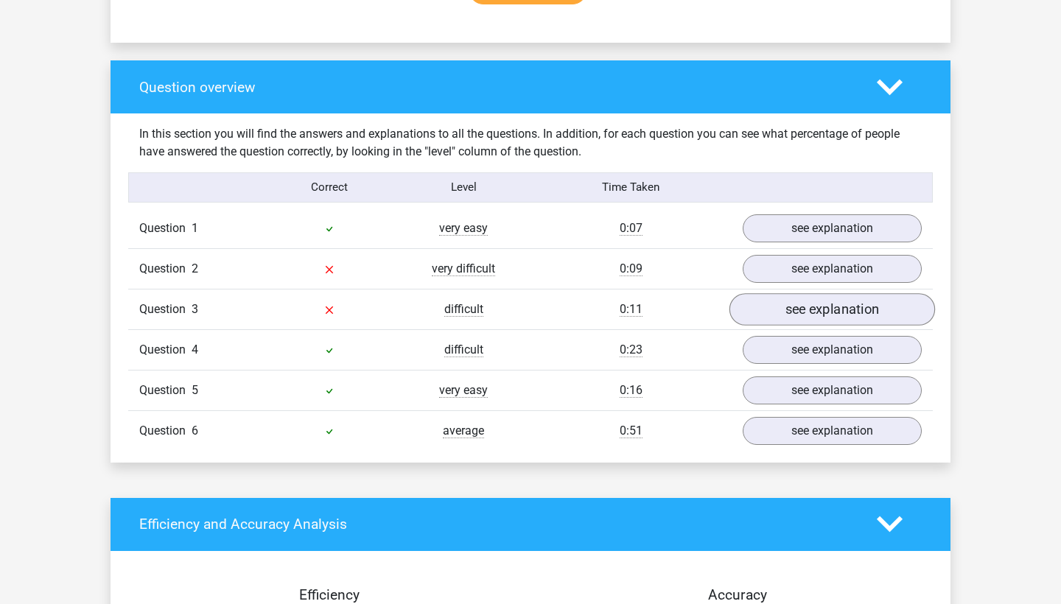
click at [778, 299] on link "see explanation" at bounding box center [832, 309] width 206 height 32
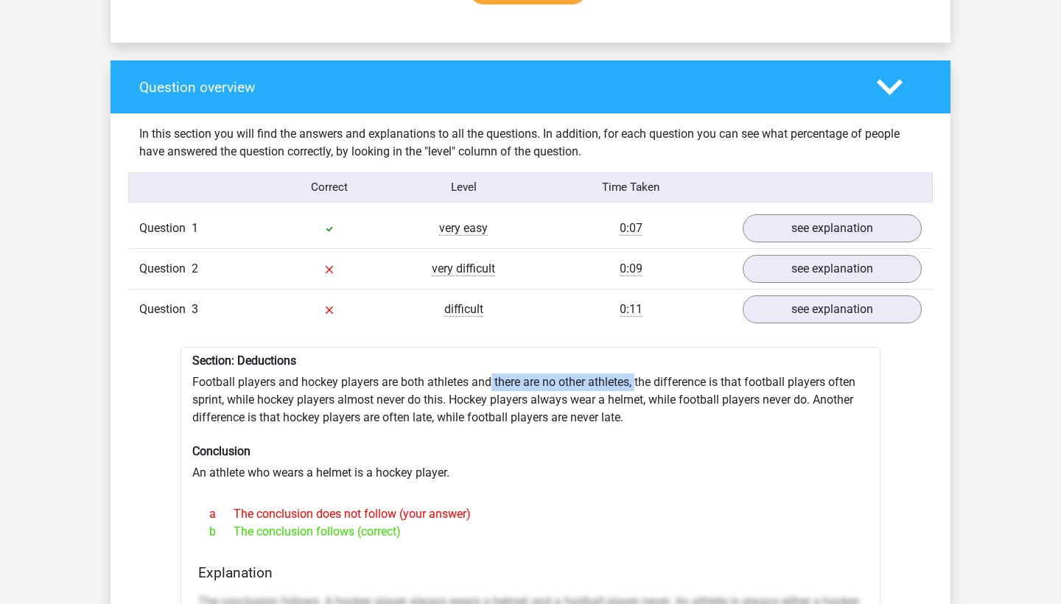
drag, startPoint x: 637, startPoint y: 374, endPoint x: 491, endPoint y: 374, distance: 145.9
click at [758, 299] on link "see explanation" at bounding box center [832, 309] width 206 height 32
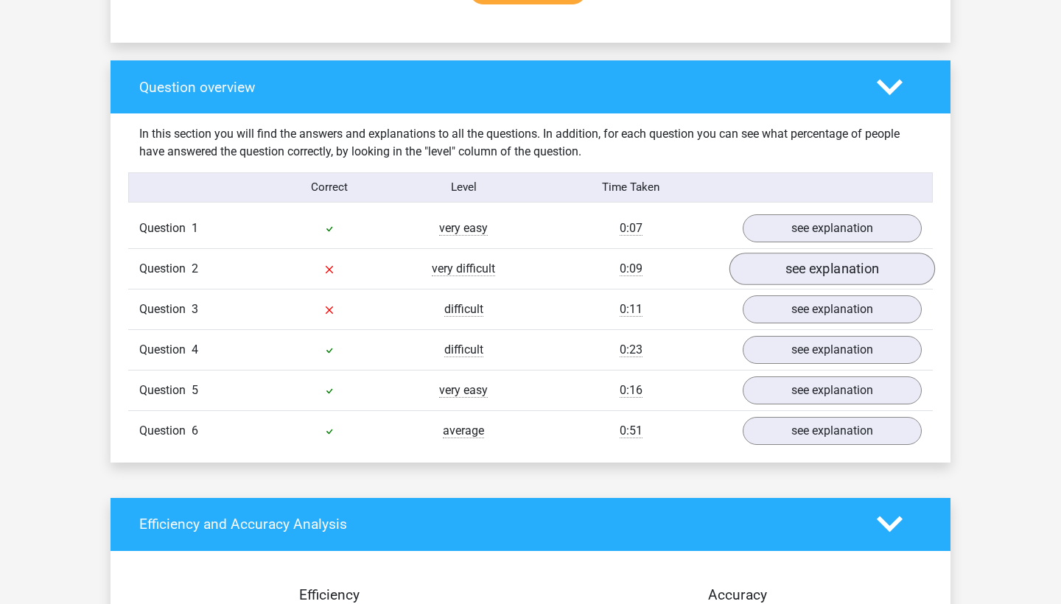
click at [763, 270] on link "see explanation" at bounding box center [832, 269] width 206 height 32
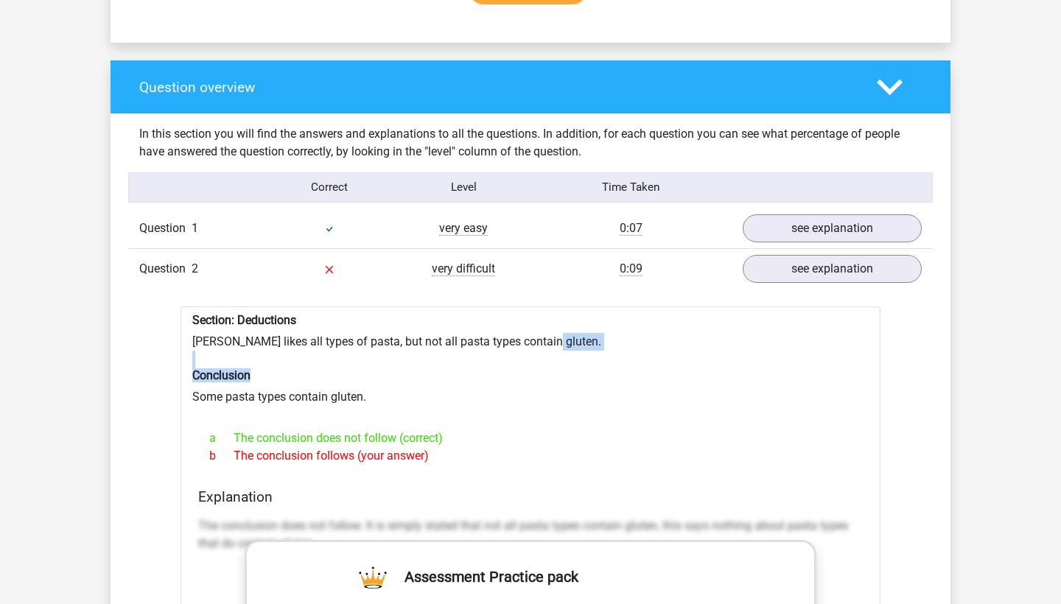
drag, startPoint x: 539, startPoint y: 324, endPoint x: 306, endPoint y: 364, distance: 236.2
click at [306, 368] on h6 "Conclusion" at bounding box center [530, 375] width 676 height 14
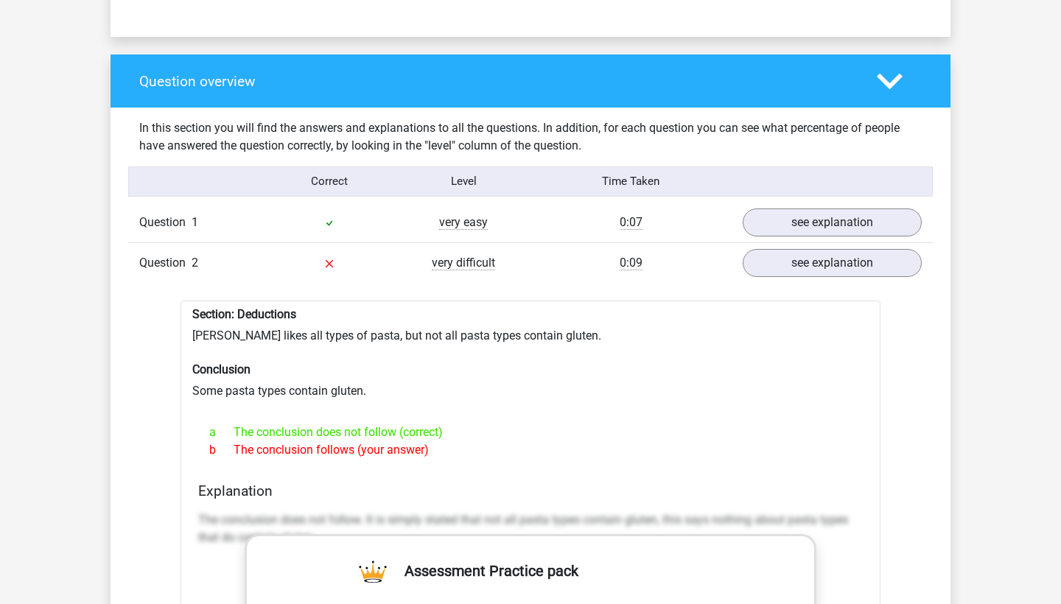
scroll to position [1051, 0]
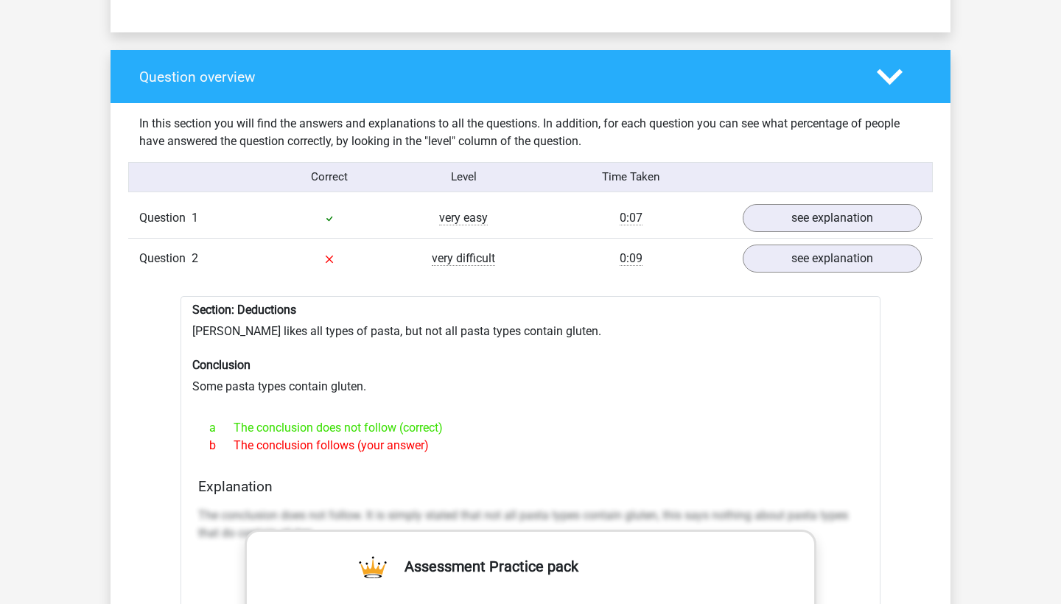
drag, startPoint x: 197, startPoint y: 298, endPoint x: 444, endPoint y: 432, distance: 281.5
copy div "ection: Deductions Sofia likes all types of pasta, but not all pasta types cont…"
click at [463, 267] on div "Question 2 very difficult 0:09 see explanation" at bounding box center [530, 258] width 804 height 41
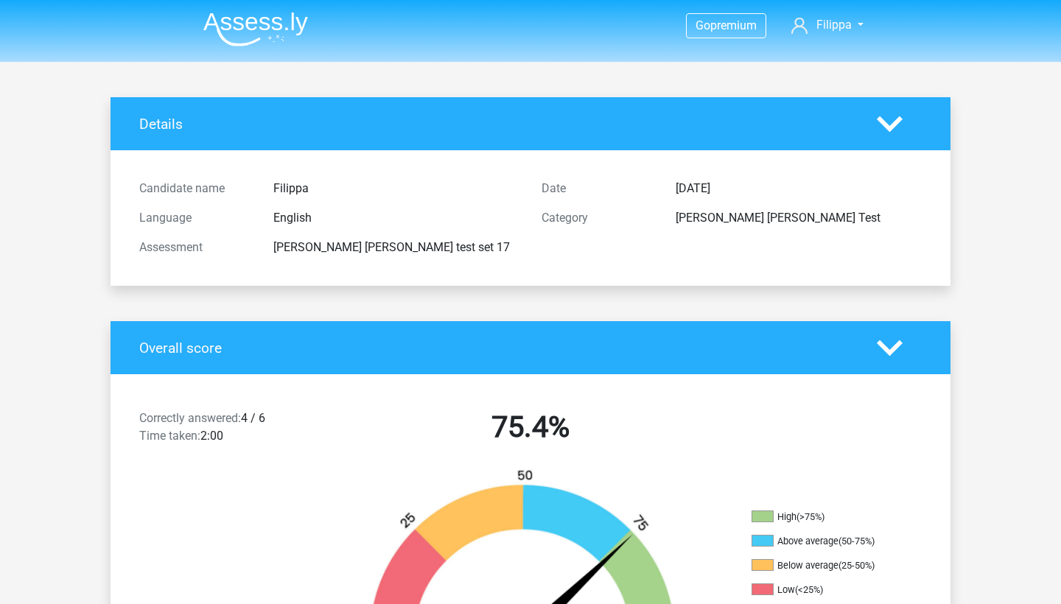
scroll to position [0, 0]
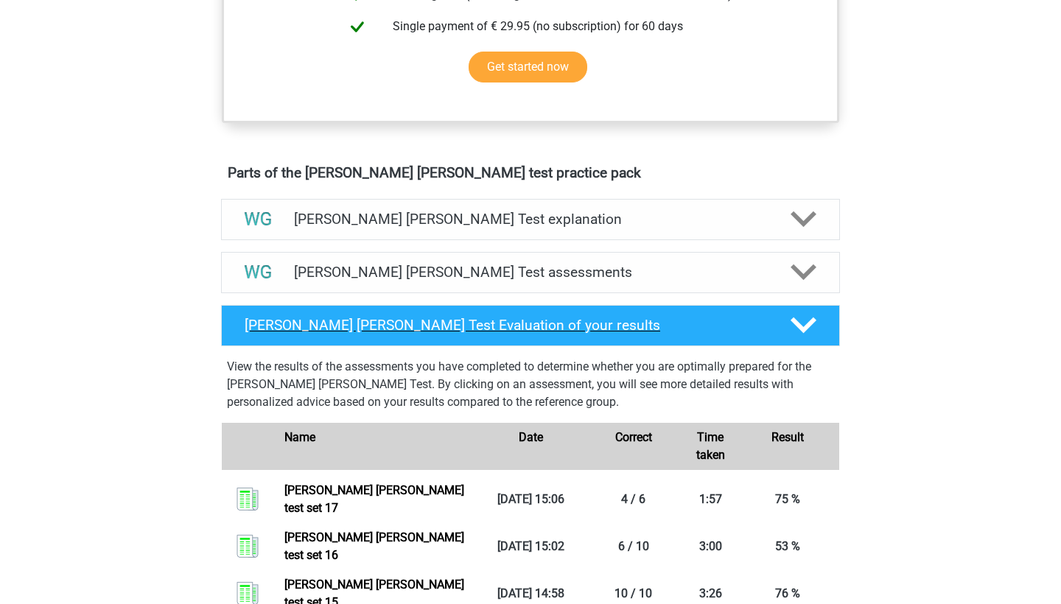
scroll to position [687, 0]
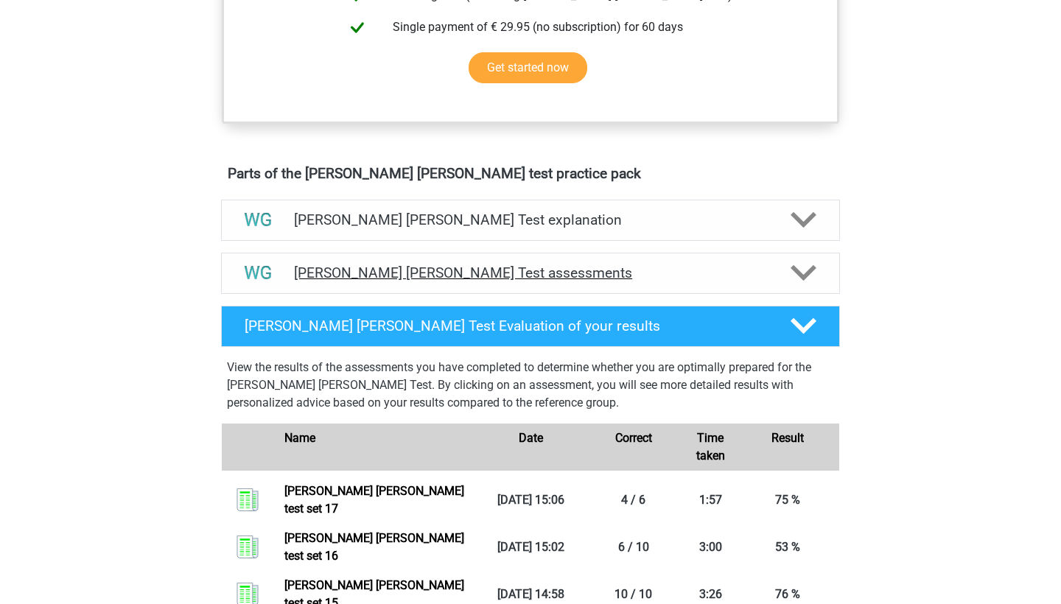
click at [411, 273] on h4 "[PERSON_NAME] [PERSON_NAME] Test assessments" at bounding box center [530, 272] width 473 height 17
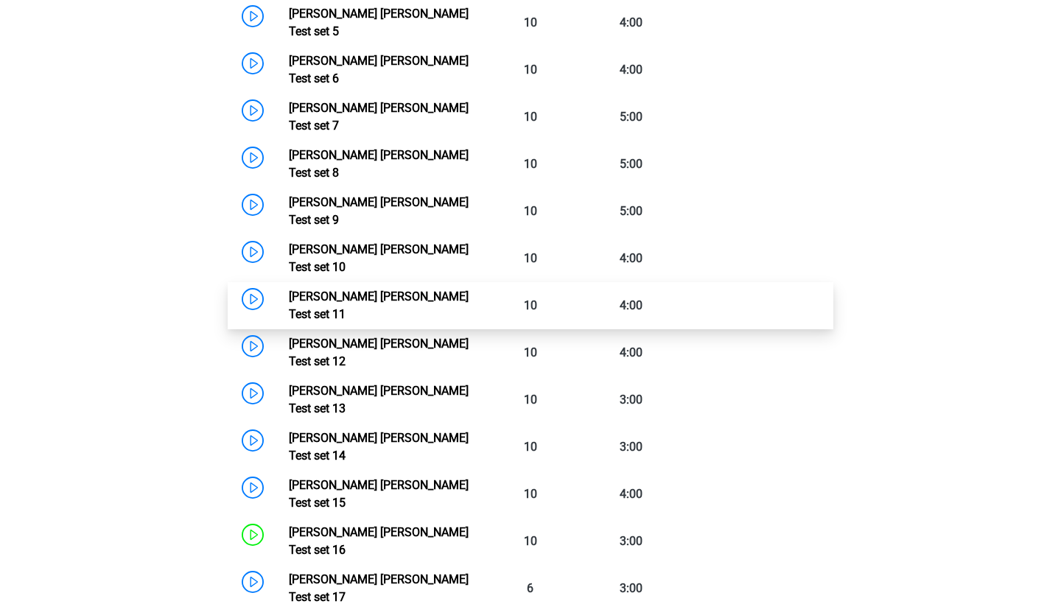
scroll to position [1255, 0]
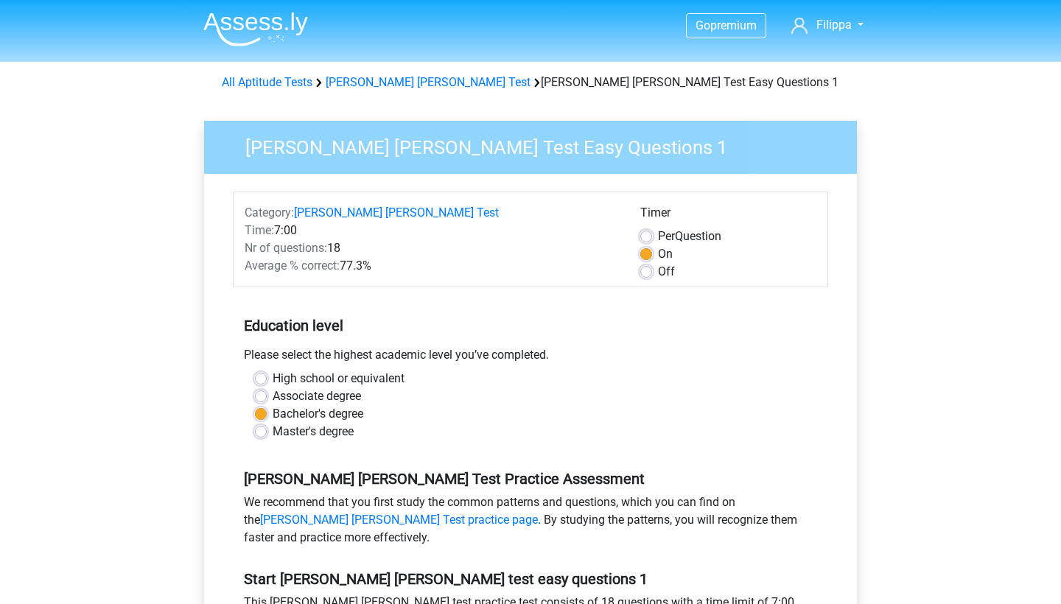
click at [658, 270] on label "Off" at bounding box center [666, 272] width 17 height 18
click at [645, 270] on input "Off" at bounding box center [646, 270] width 12 height 15
radio input "true"
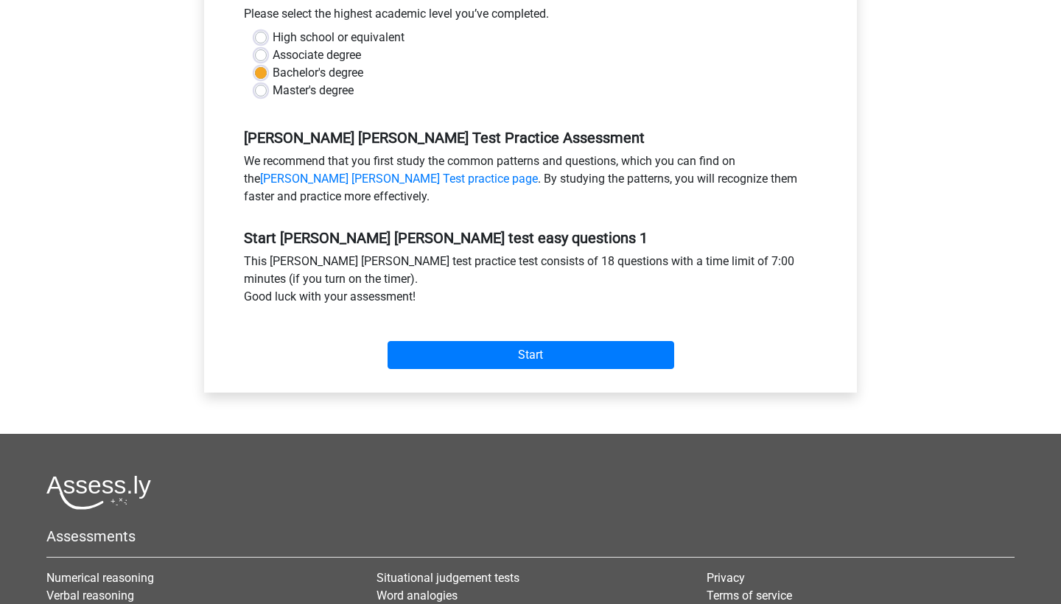
scroll to position [342, 0]
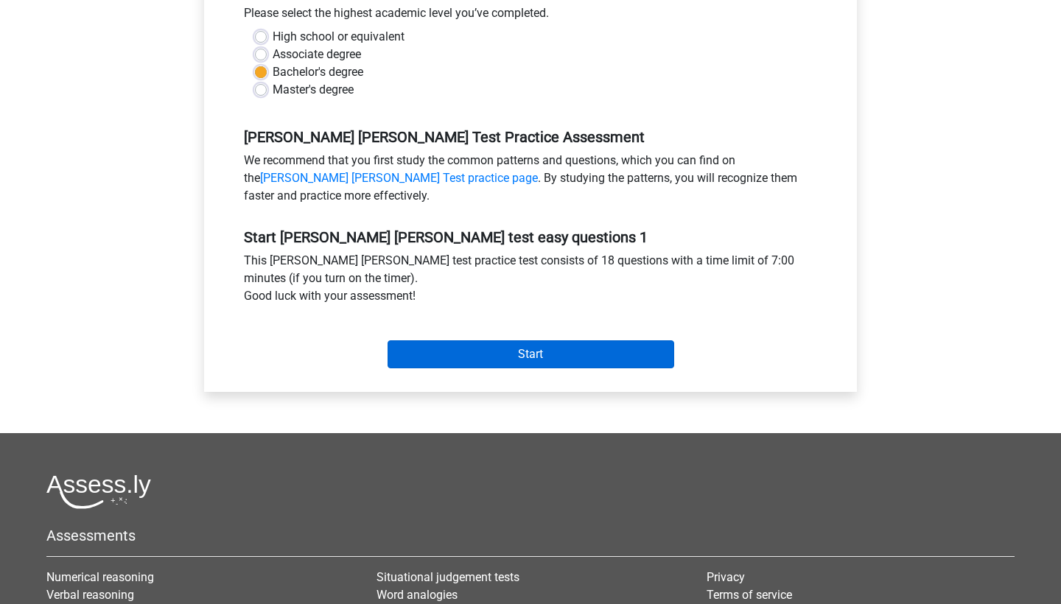
click at [500, 362] on input "Start" at bounding box center [531, 354] width 287 height 28
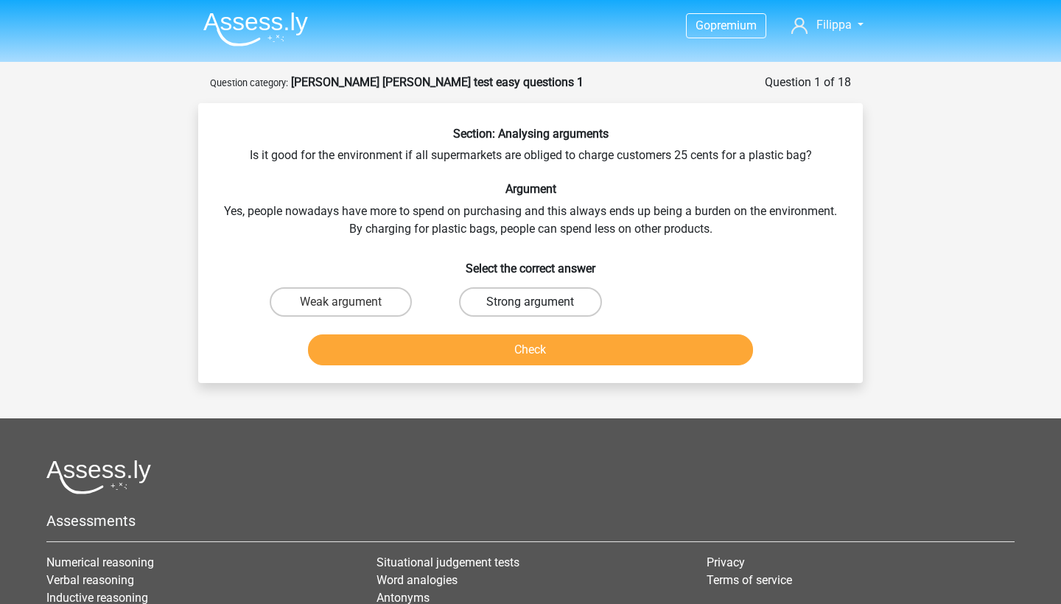
click at [501, 304] on label "Strong argument" at bounding box center [530, 301] width 142 height 29
click at [530, 304] on input "Strong argument" at bounding box center [535, 307] width 10 height 10
radio input "true"
click at [519, 355] on button "Check" at bounding box center [531, 349] width 446 height 31
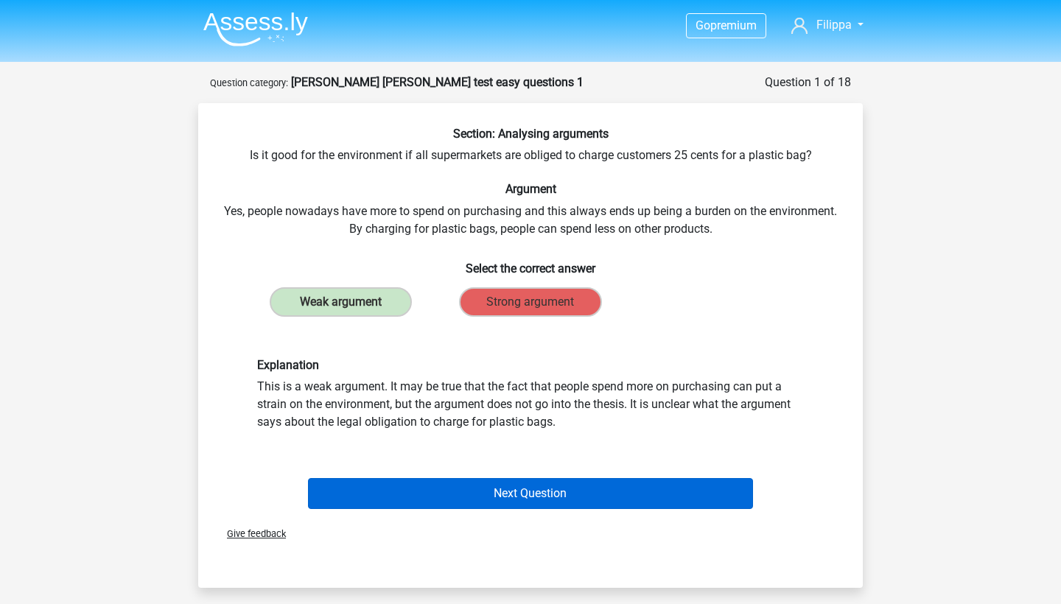
click at [385, 507] on button "Next Question" at bounding box center [531, 493] width 446 height 31
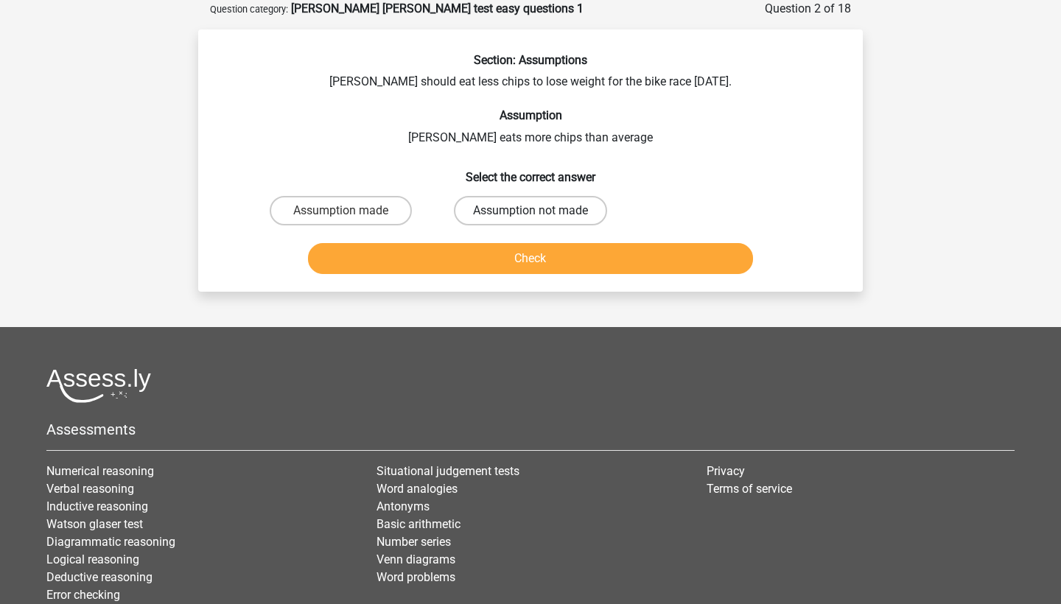
click at [478, 198] on label "Assumption not made" at bounding box center [530, 210] width 153 height 29
click at [530, 211] on input "Assumption not made" at bounding box center [535, 216] width 10 height 10
radio input "true"
click at [471, 256] on button "Check" at bounding box center [531, 258] width 446 height 31
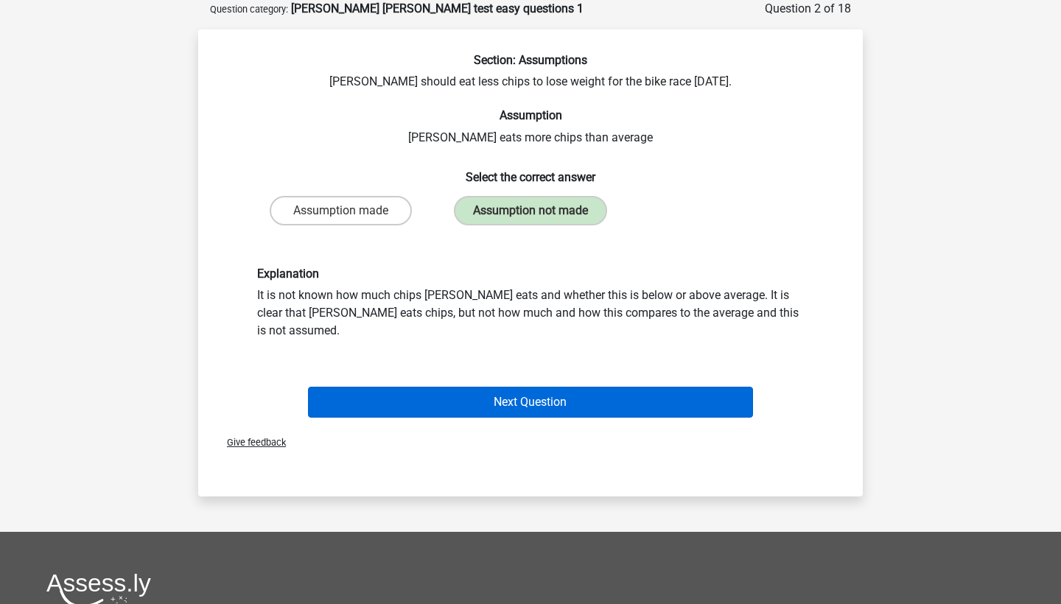
click at [481, 397] on button "Next Question" at bounding box center [531, 402] width 446 height 31
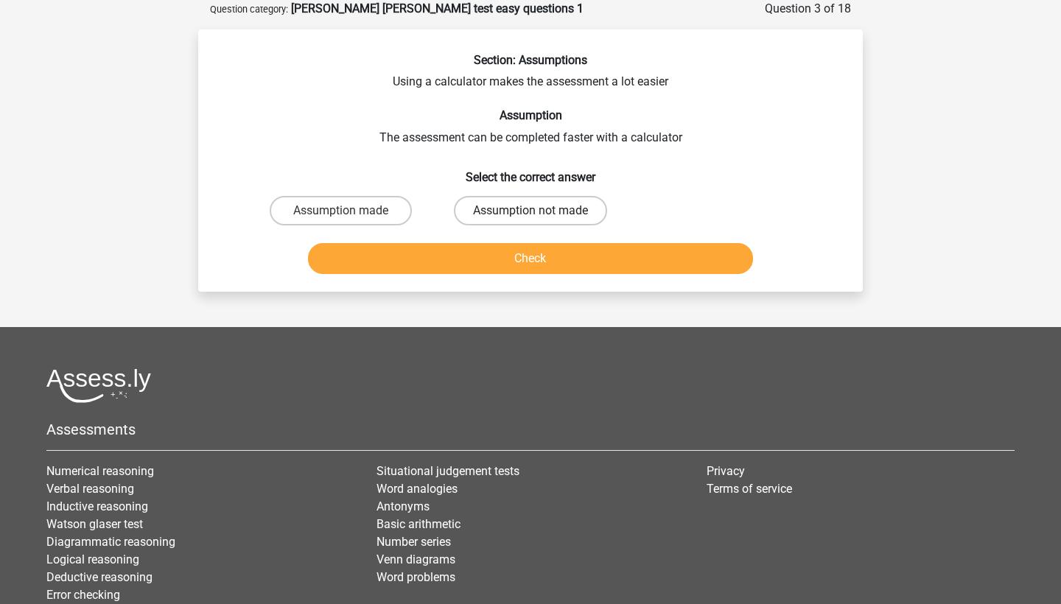
click at [480, 220] on label "Assumption not made" at bounding box center [530, 210] width 153 height 29
click at [530, 220] on input "Assumption not made" at bounding box center [535, 216] width 10 height 10
radio input "true"
click at [480, 257] on button "Check" at bounding box center [531, 258] width 446 height 31
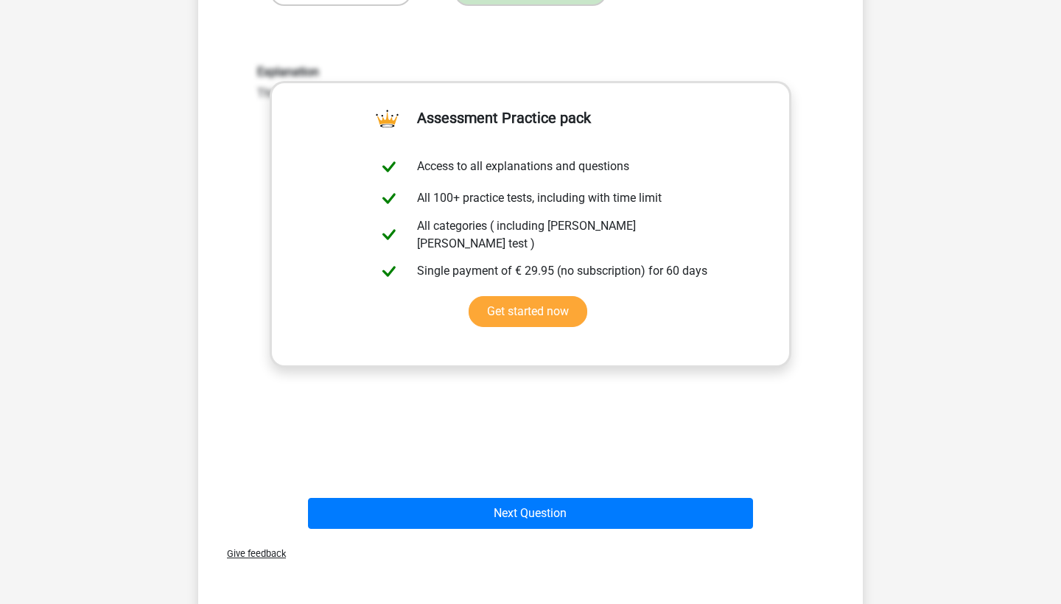
scroll to position [295, 0]
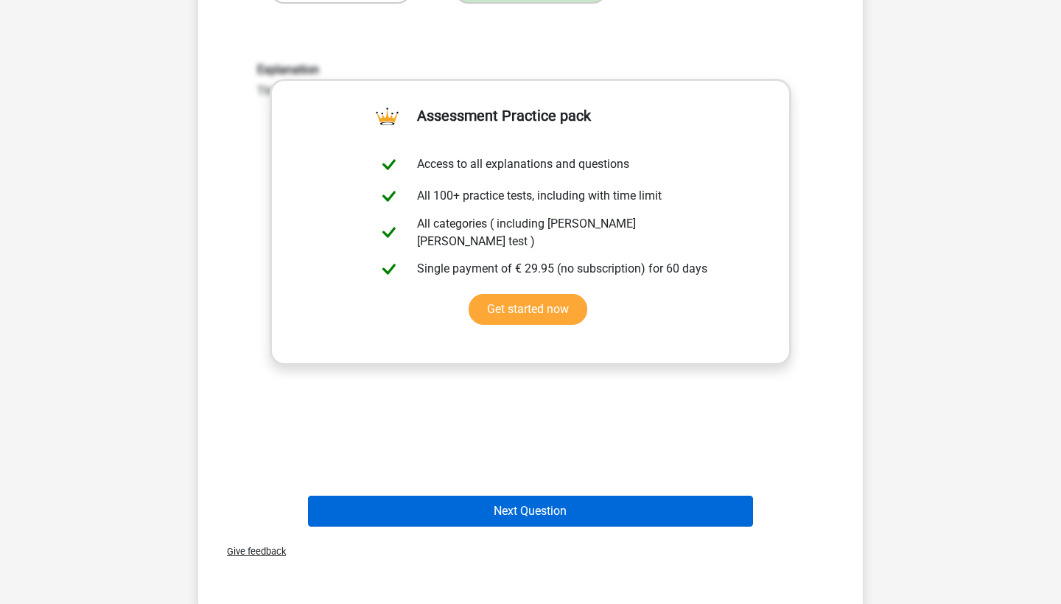
click at [499, 518] on button "Next Question" at bounding box center [531, 511] width 446 height 31
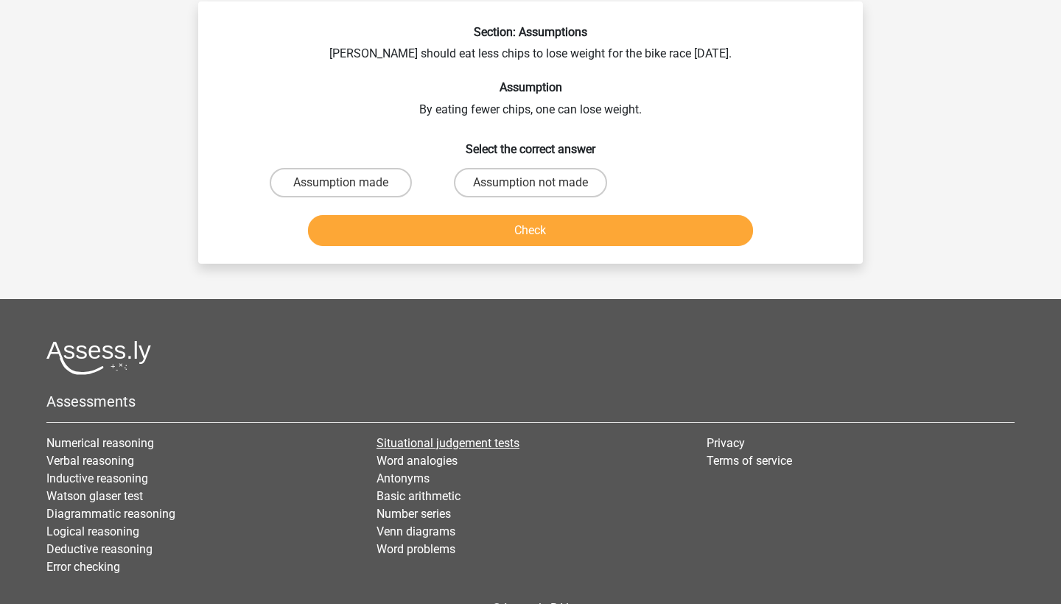
scroll to position [74, 0]
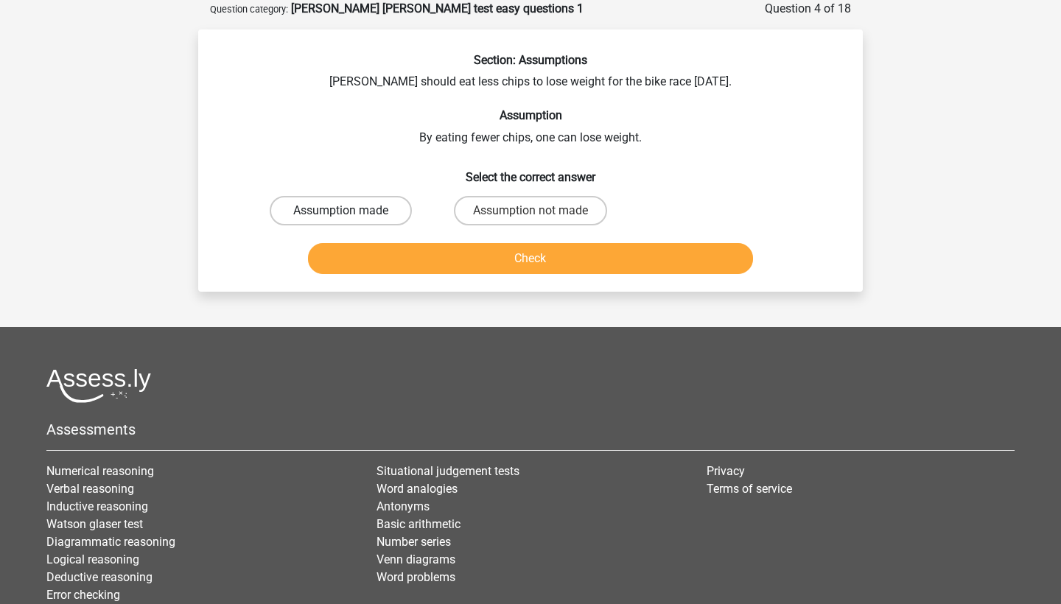
click at [375, 209] on label "Assumption made" at bounding box center [341, 210] width 142 height 29
click at [351, 211] on input "Assumption made" at bounding box center [346, 216] width 10 height 10
radio input "true"
click at [444, 270] on button "Check" at bounding box center [531, 258] width 446 height 31
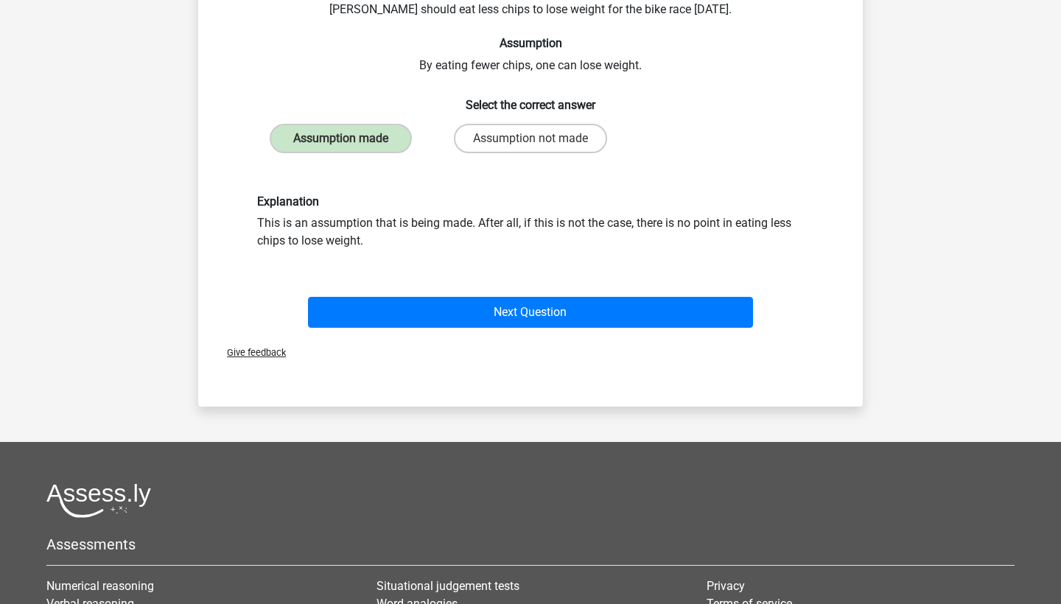
scroll to position [146, 0]
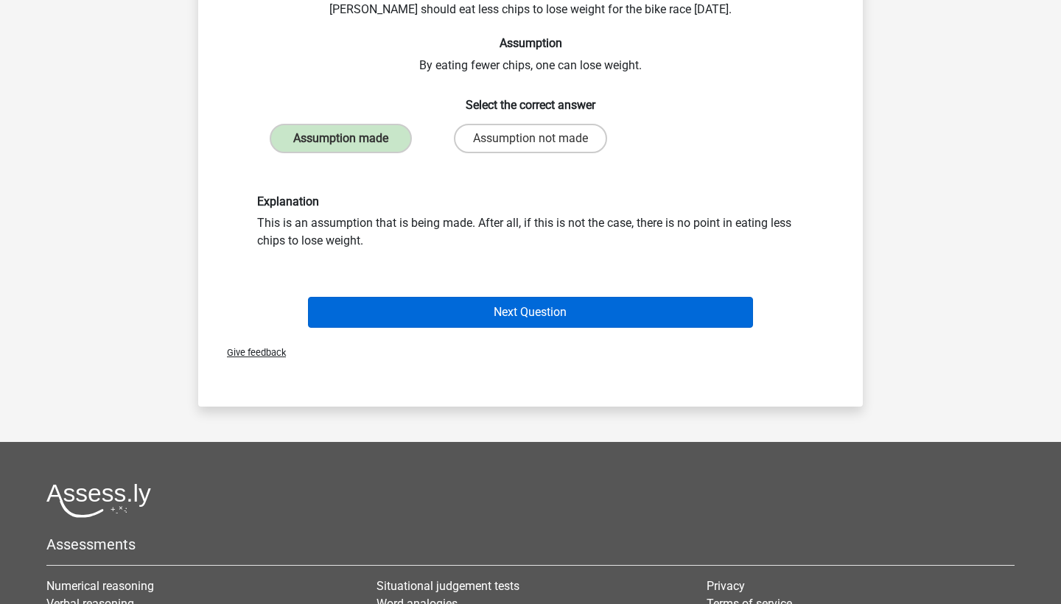
click at [441, 308] on button "Next Question" at bounding box center [531, 312] width 446 height 31
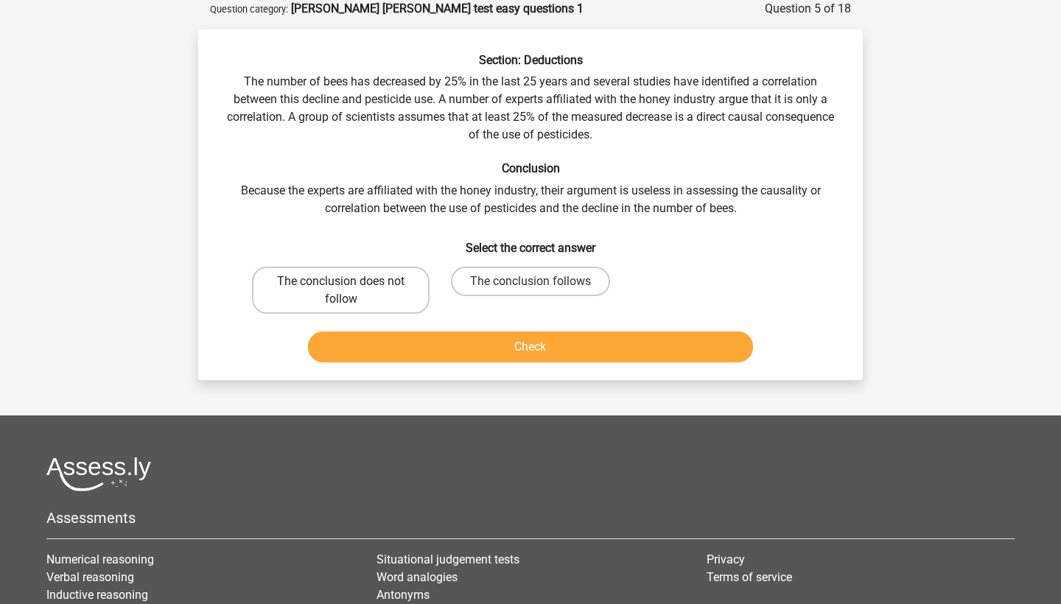
click at [393, 281] on label "The conclusion does not follow" at bounding box center [341, 290] width 178 height 47
click at [351, 281] on input "The conclusion does not follow" at bounding box center [346, 286] width 10 height 10
radio input "true"
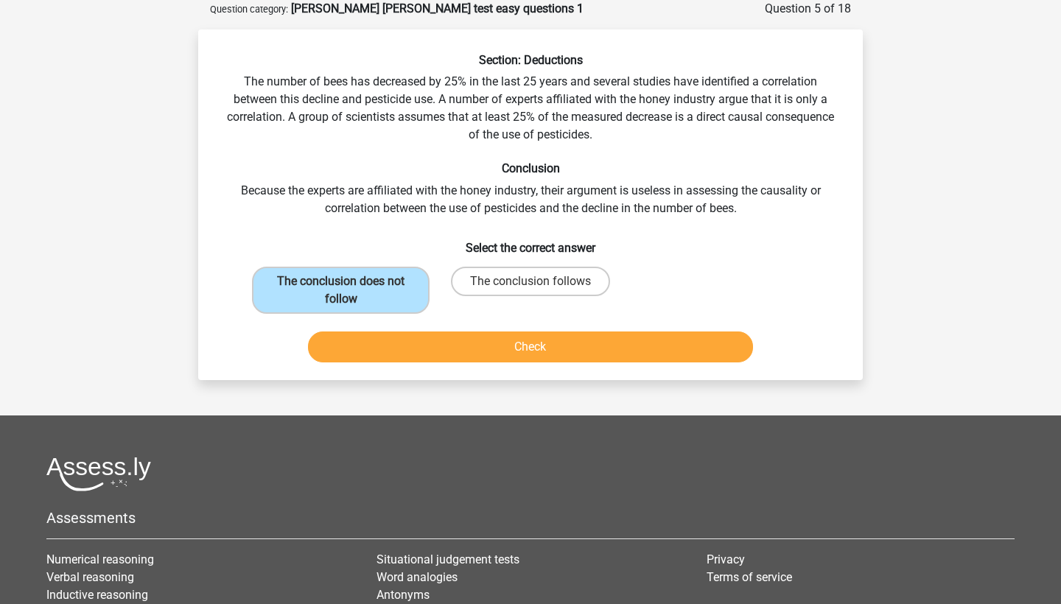
click at [444, 337] on button "Check" at bounding box center [531, 347] width 446 height 31
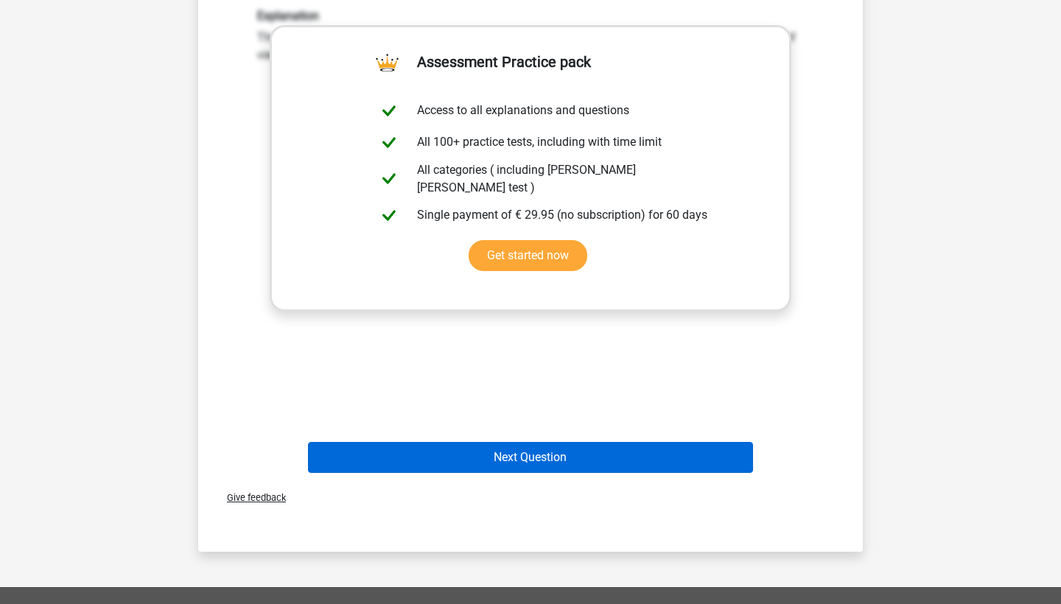
click at [498, 464] on button "Next Question" at bounding box center [531, 457] width 446 height 31
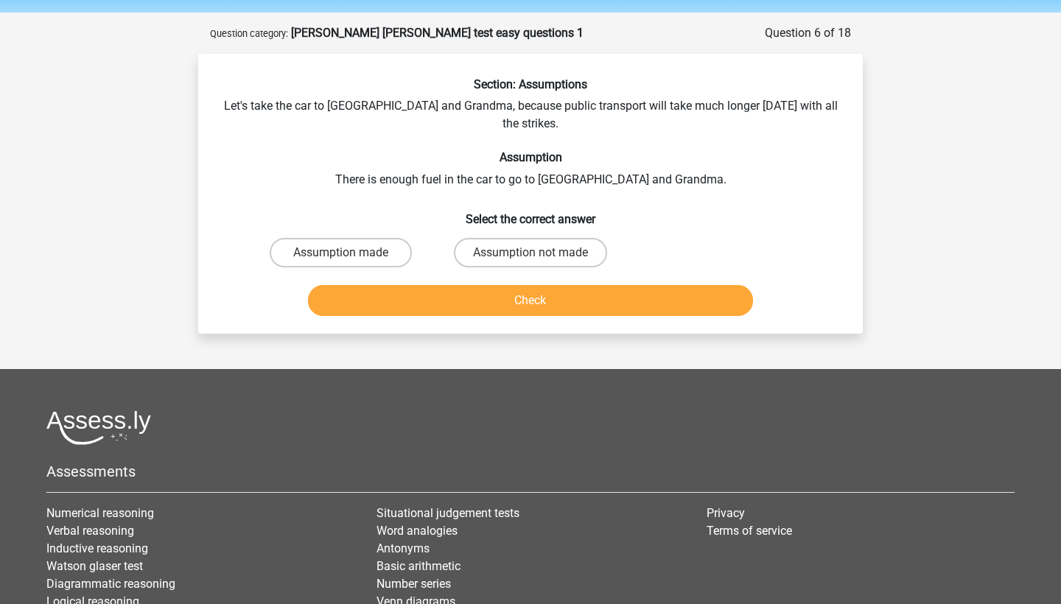
scroll to position [51, 0]
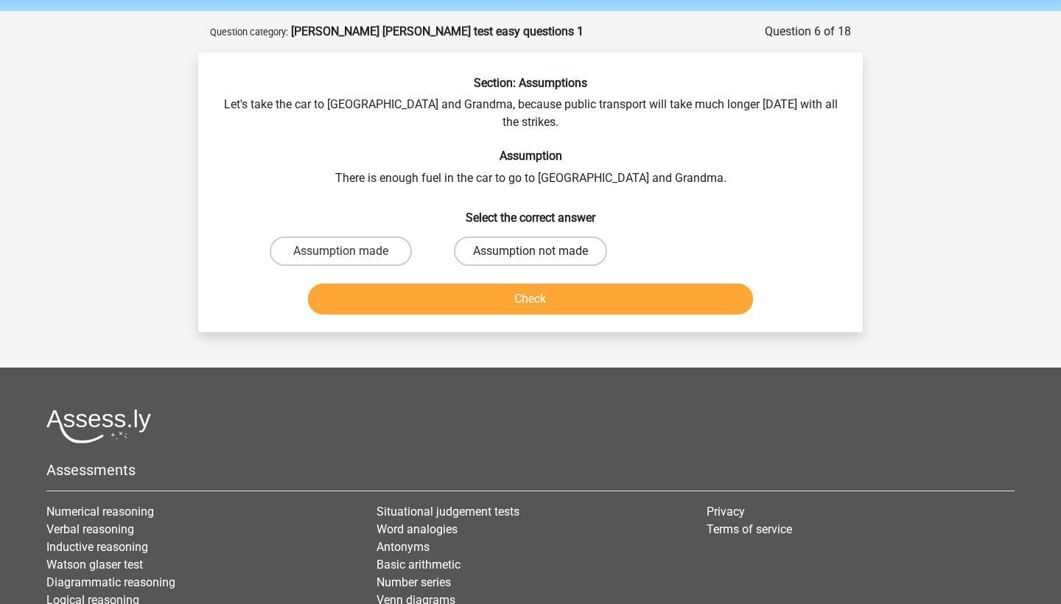
click at [515, 236] on label "Assumption not made" at bounding box center [530, 250] width 153 height 29
click at [530, 251] on input "Assumption not made" at bounding box center [535, 256] width 10 height 10
radio input "true"
click at [516, 284] on button "Check" at bounding box center [531, 299] width 446 height 31
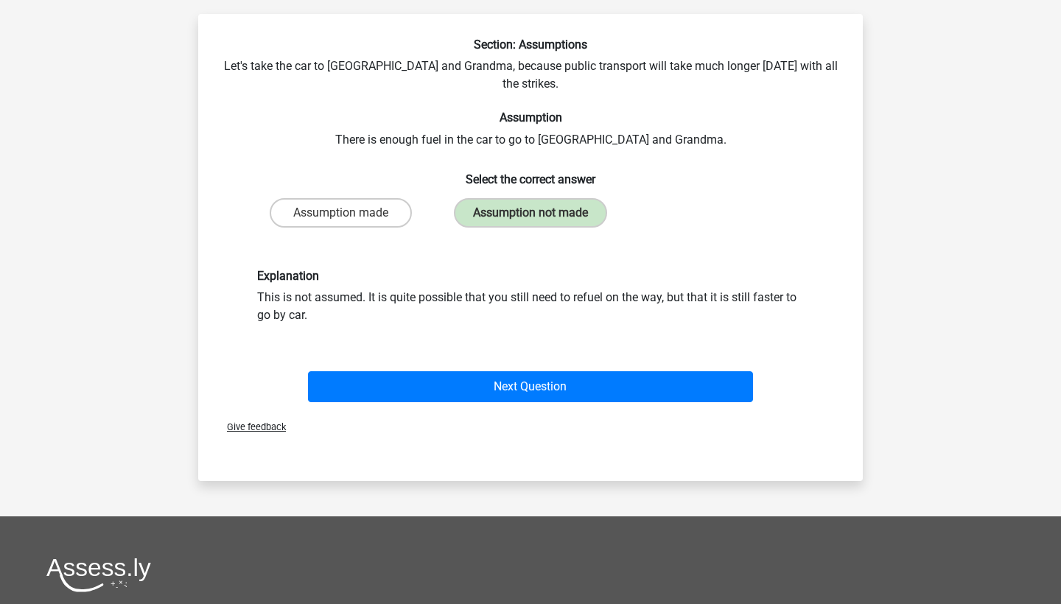
scroll to position [89, 0]
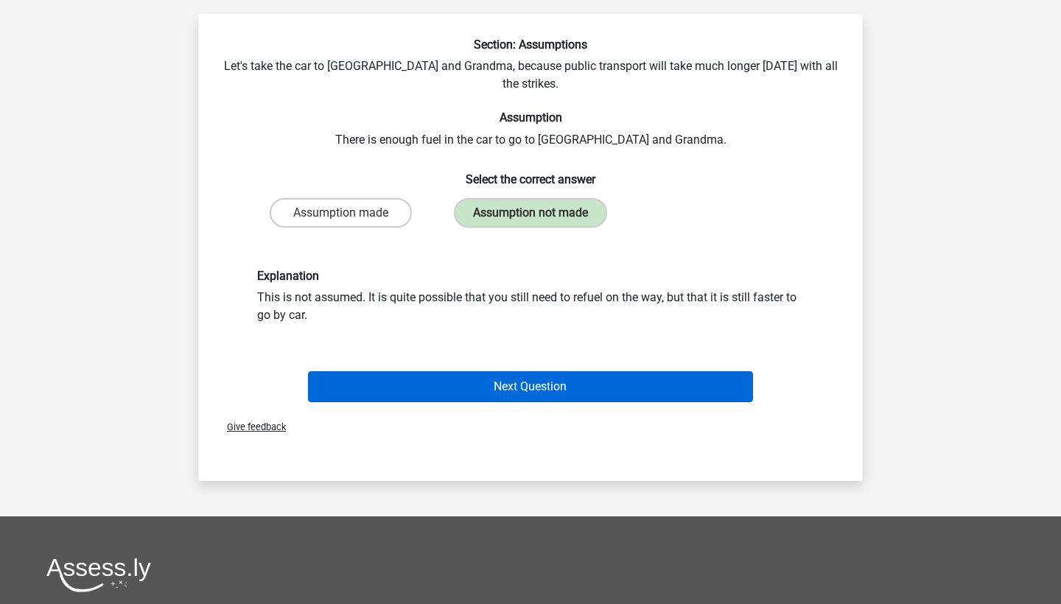
click at [519, 376] on button "Next Question" at bounding box center [531, 386] width 446 height 31
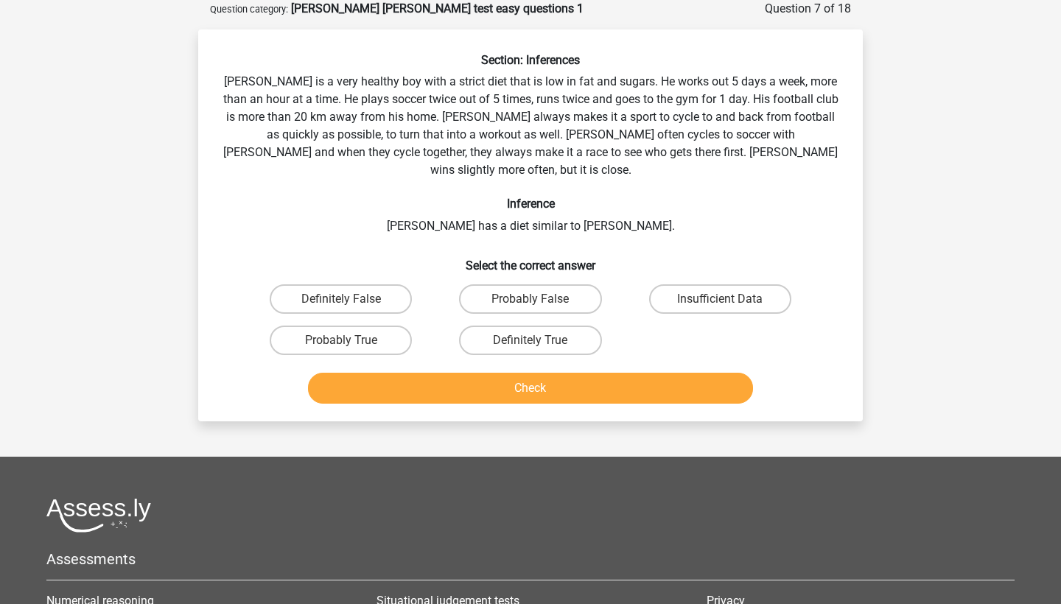
scroll to position [70, 0]
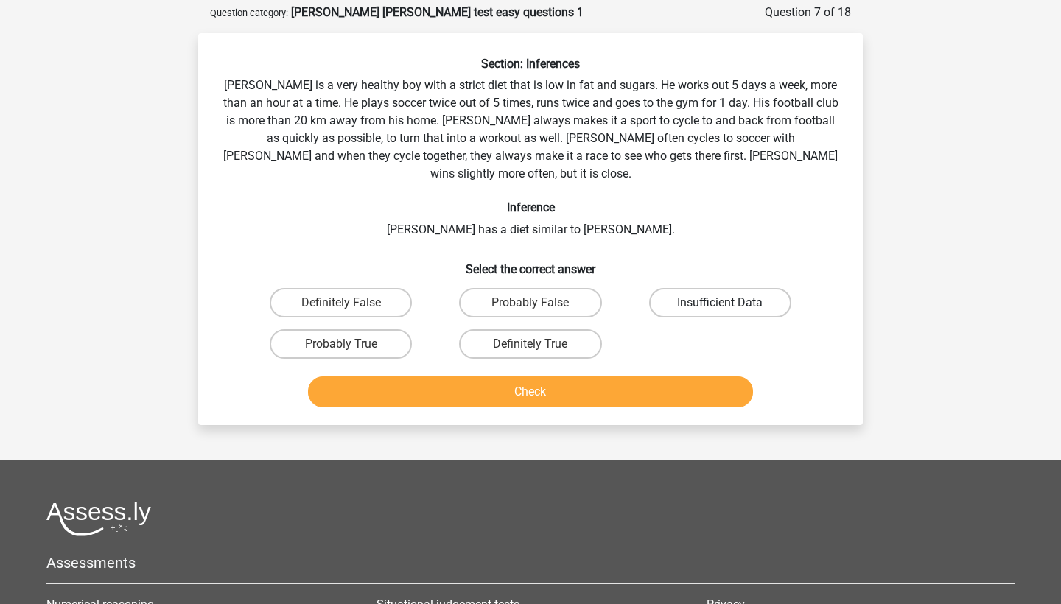
click at [691, 288] on label "Insufficient Data" at bounding box center [720, 302] width 142 height 29
click at [720, 303] on input "Insufficient Data" at bounding box center [725, 308] width 10 height 10
radio input "true"
click at [648, 376] on button "Check" at bounding box center [531, 391] width 446 height 31
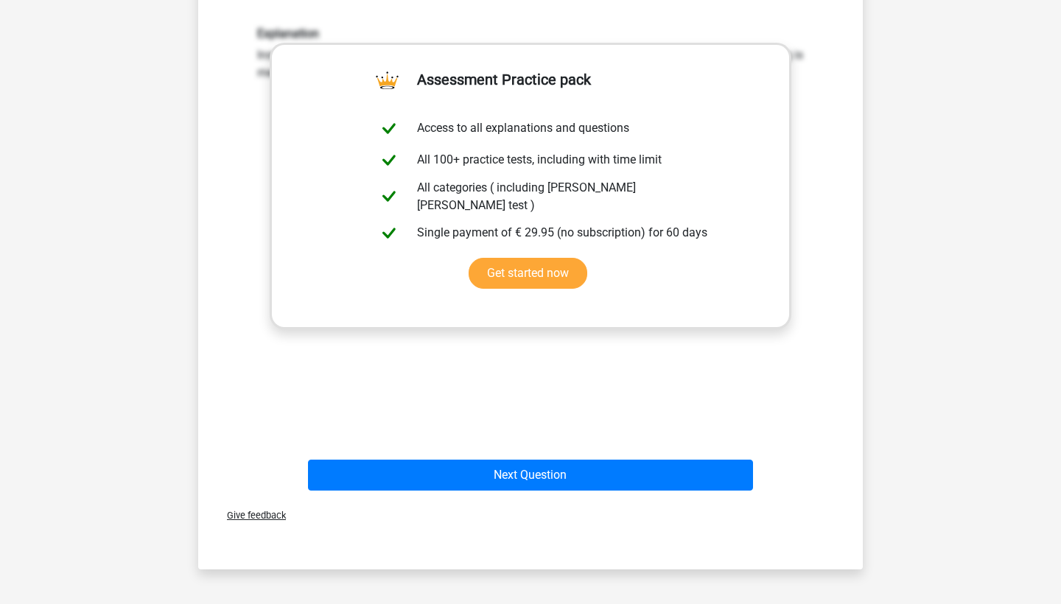
scroll to position [474, 0]
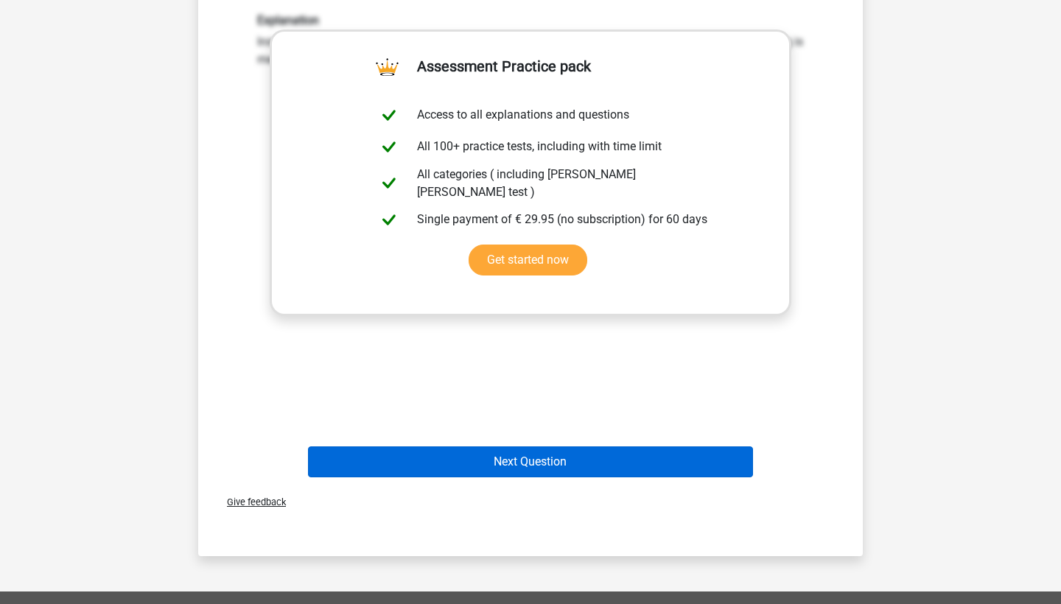
click at [571, 446] on button "Next Question" at bounding box center [531, 461] width 446 height 31
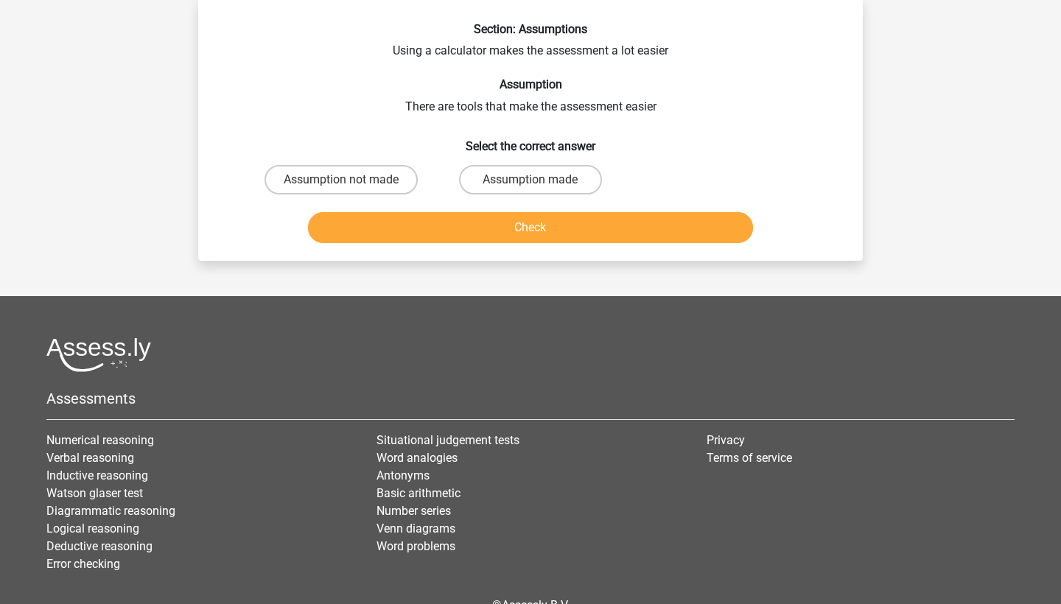
scroll to position [74, 0]
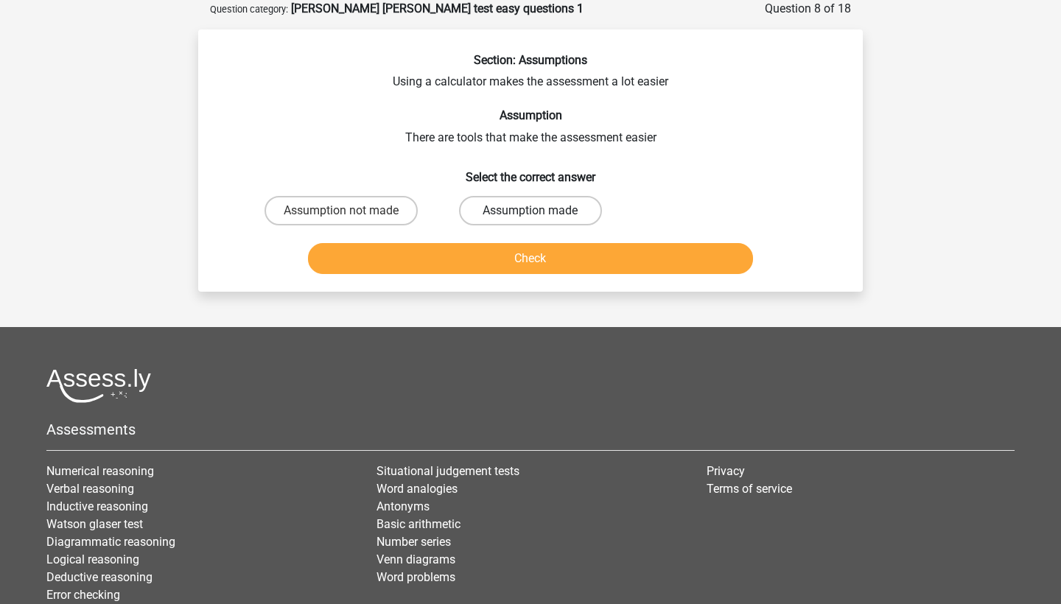
click at [492, 206] on label "Assumption made" at bounding box center [530, 210] width 142 height 29
click at [530, 211] on input "Assumption made" at bounding box center [535, 216] width 10 height 10
radio input "true"
click at [469, 256] on button "Check" at bounding box center [531, 258] width 446 height 31
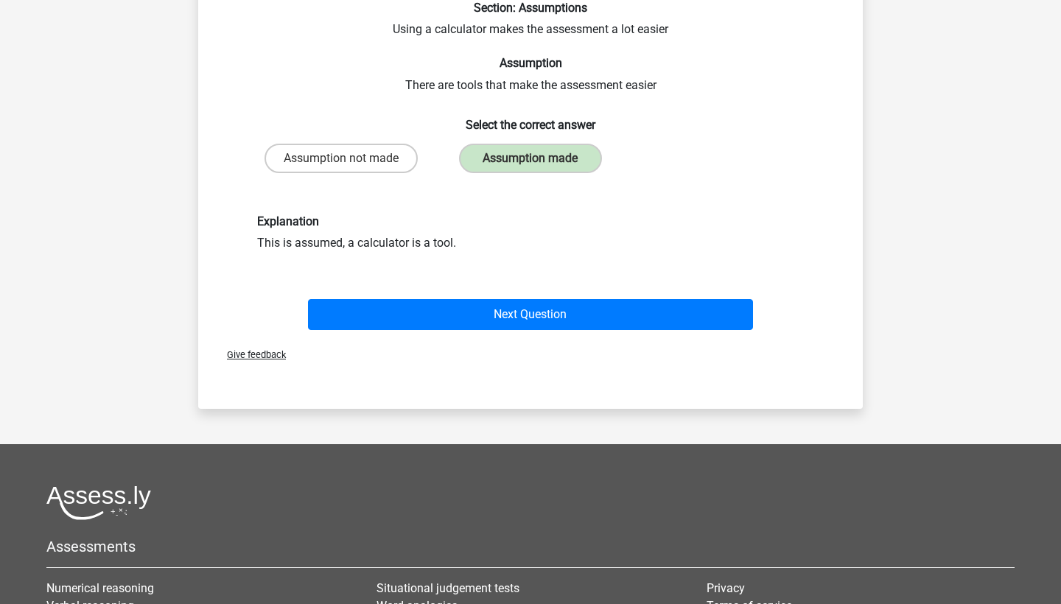
scroll to position [127, 0]
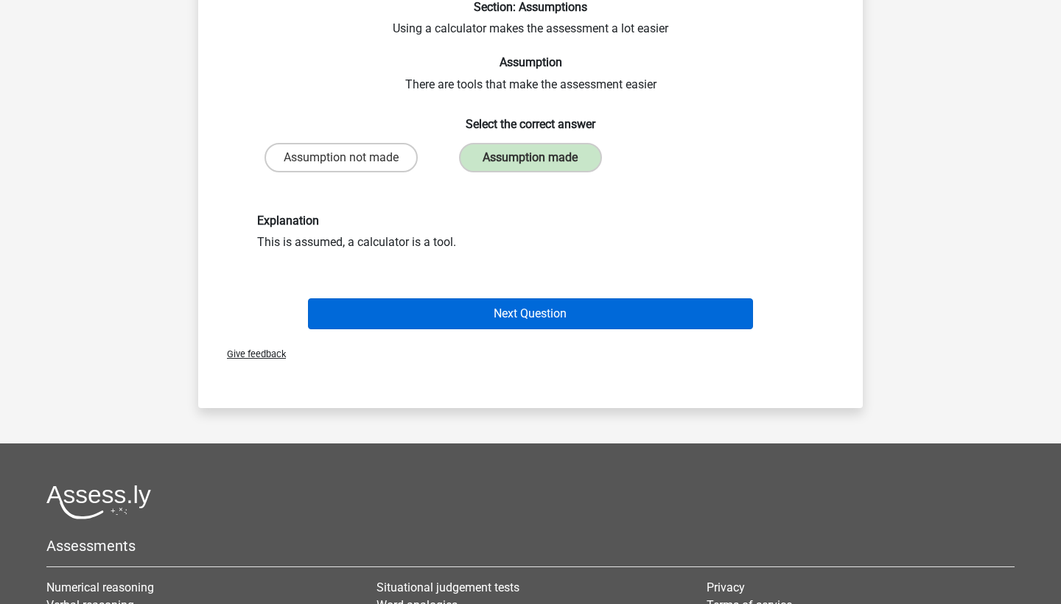
click at [462, 314] on button "Next Question" at bounding box center [531, 313] width 446 height 31
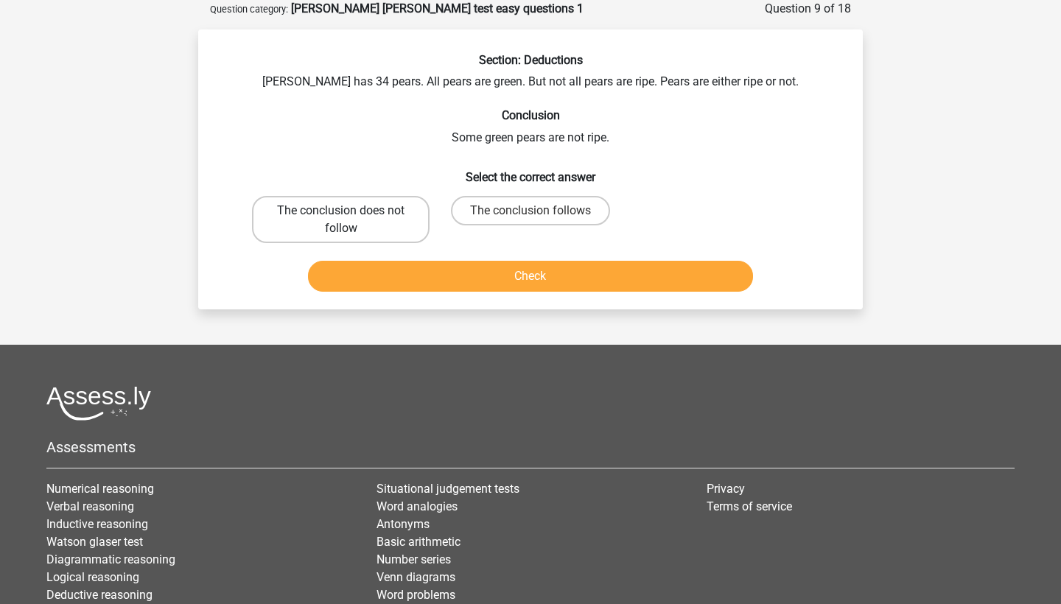
click at [388, 217] on label "The conclusion does not follow" at bounding box center [341, 219] width 178 height 47
click at [351, 217] on input "The conclusion does not follow" at bounding box center [346, 216] width 10 height 10
radio input "true"
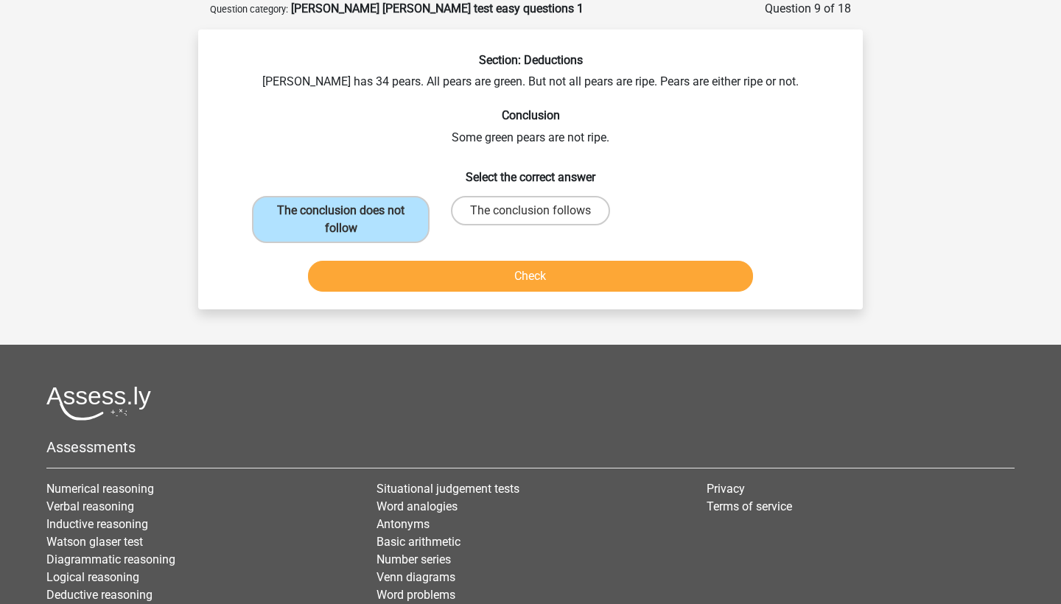
click at [516, 273] on button "Check" at bounding box center [531, 276] width 446 height 31
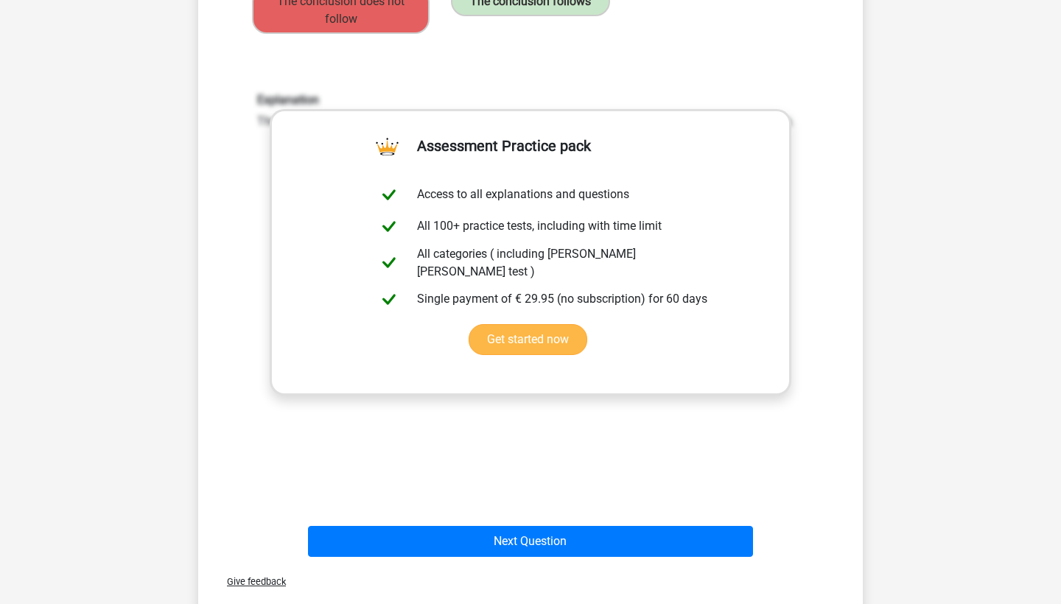
scroll to position [278, 0]
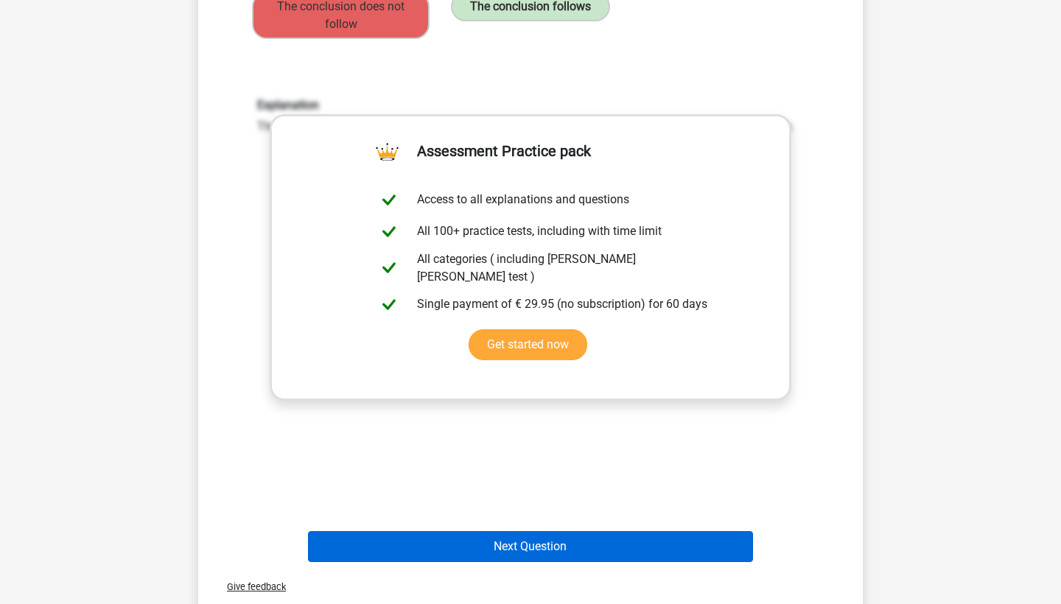
click at [541, 536] on button "Next Question" at bounding box center [531, 546] width 446 height 31
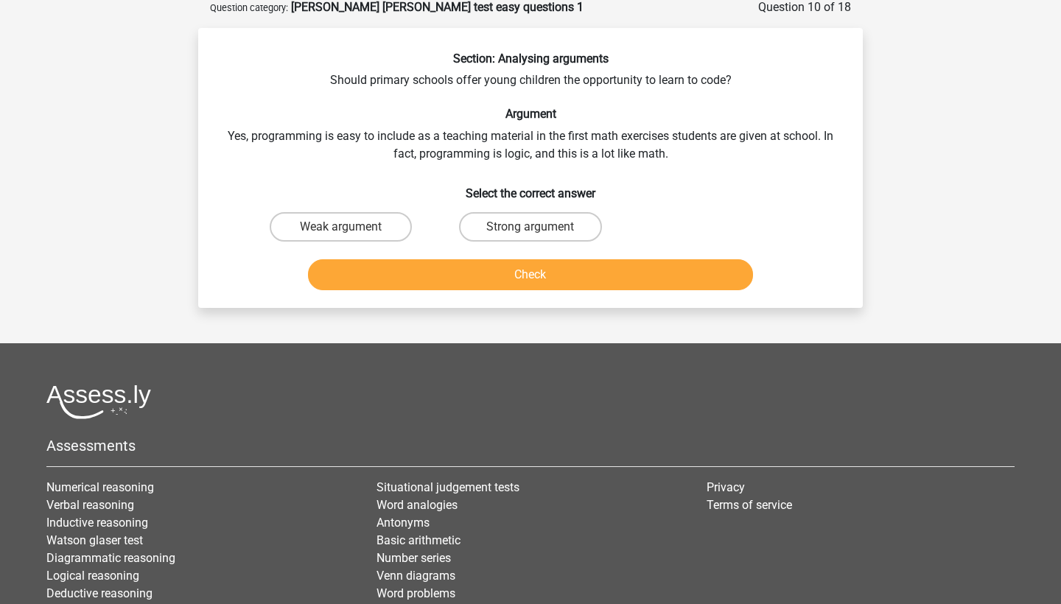
scroll to position [74, 0]
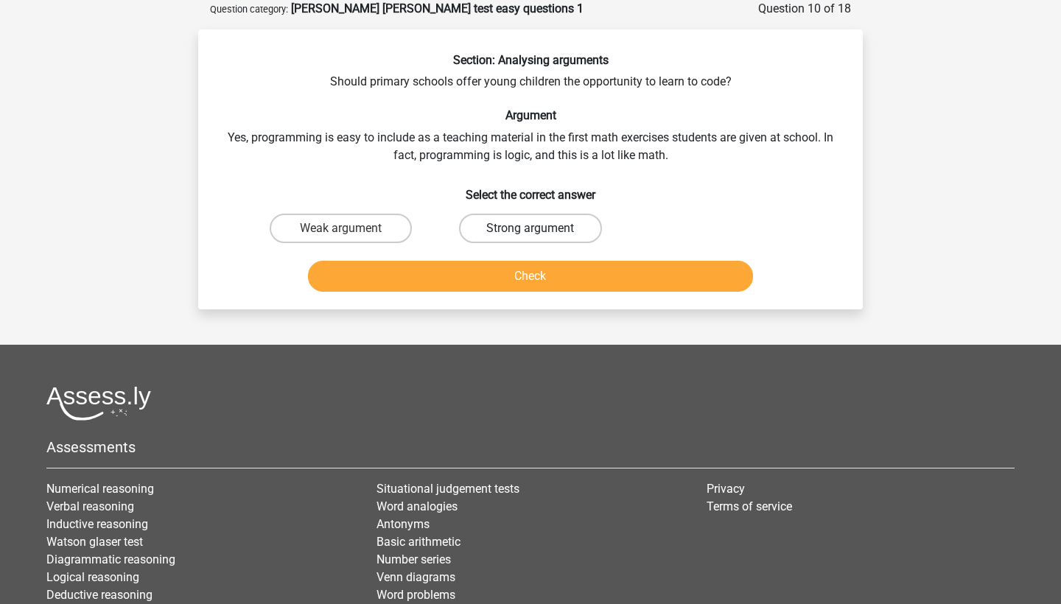
click at [508, 222] on label "Strong argument" at bounding box center [530, 228] width 142 height 29
click at [530, 228] on input "Strong argument" at bounding box center [535, 233] width 10 height 10
radio input "true"
click at [510, 262] on button "Check" at bounding box center [531, 276] width 446 height 31
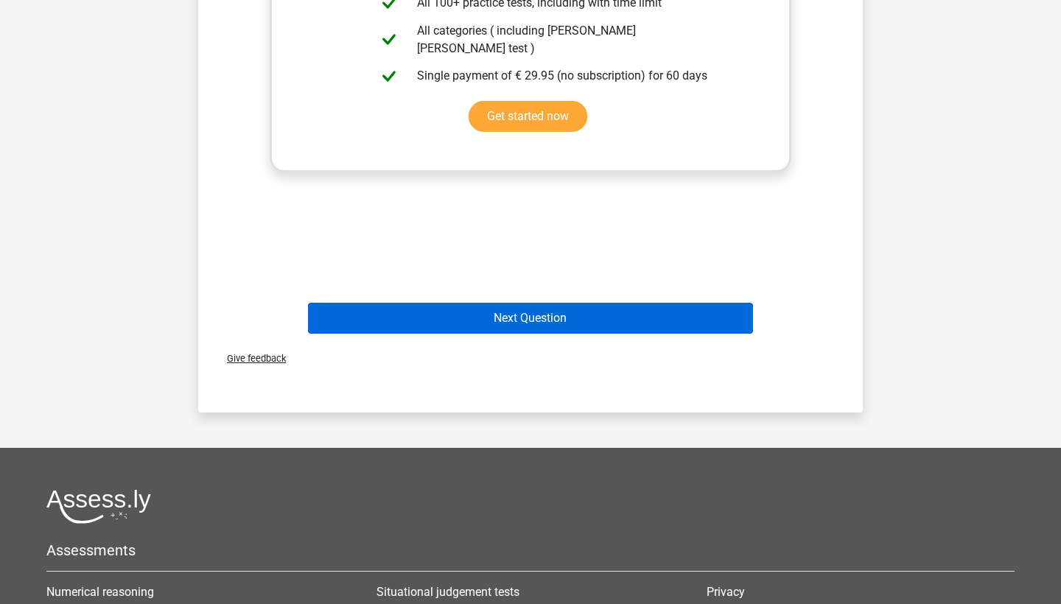
click at [502, 318] on button "Next Question" at bounding box center [531, 318] width 446 height 31
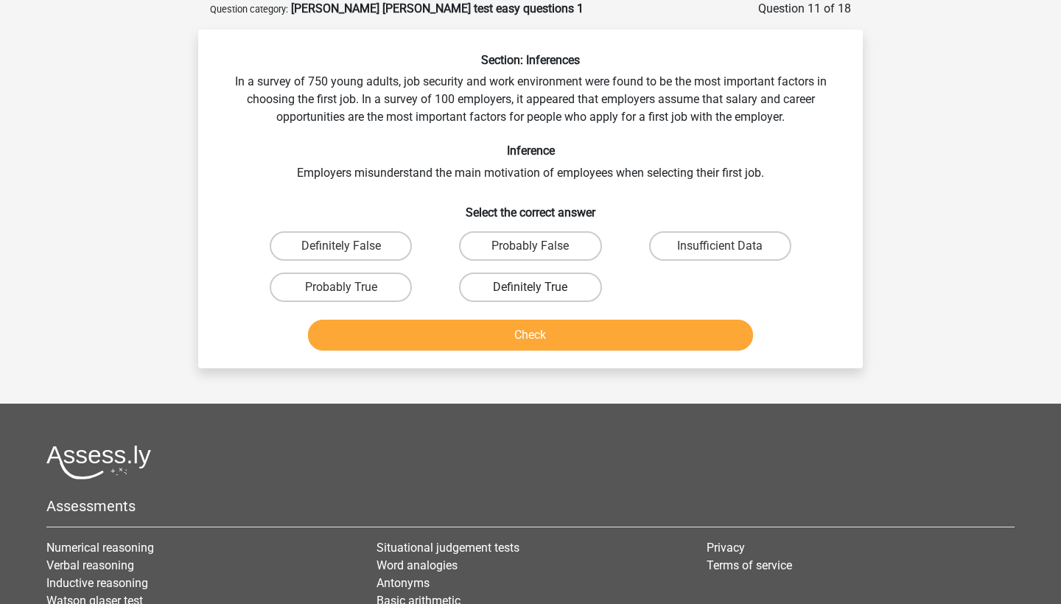
click at [514, 277] on label "Definitely True" at bounding box center [530, 287] width 142 height 29
click at [530, 287] on input "Definitely True" at bounding box center [535, 292] width 10 height 10
radio input "true"
click at [524, 340] on button "Check" at bounding box center [531, 335] width 446 height 31
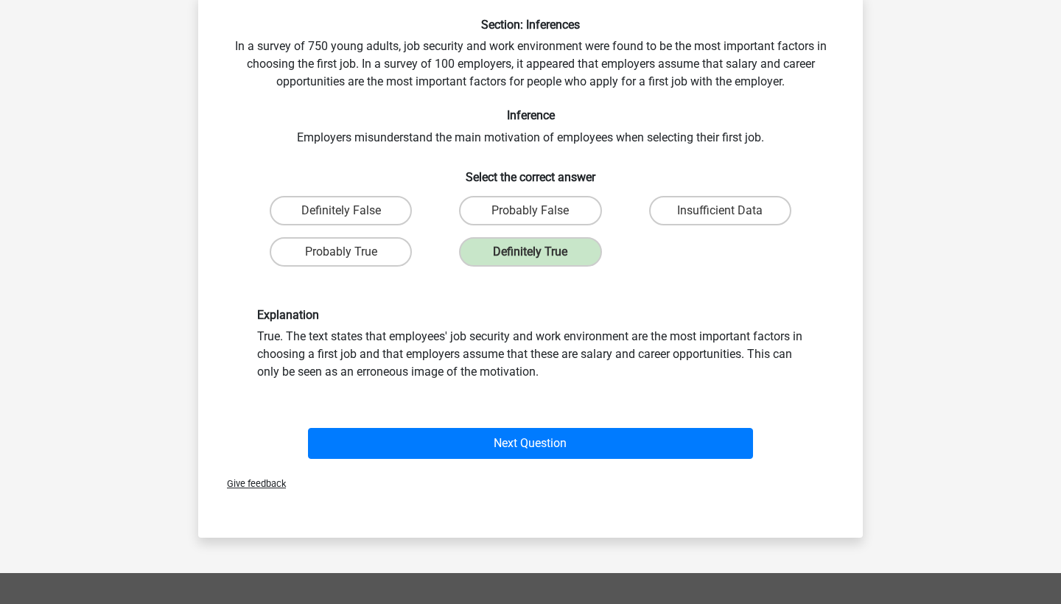
scroll to position [111, 0]
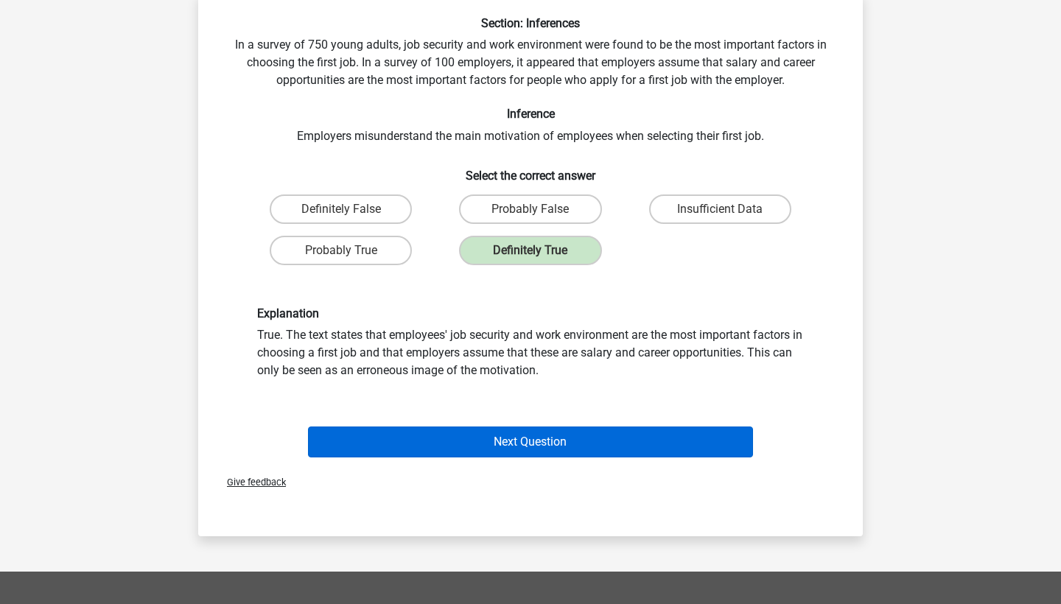
click at [516, 429] on button "Next Question" at bounding box center [531, 442] width 446 height 31
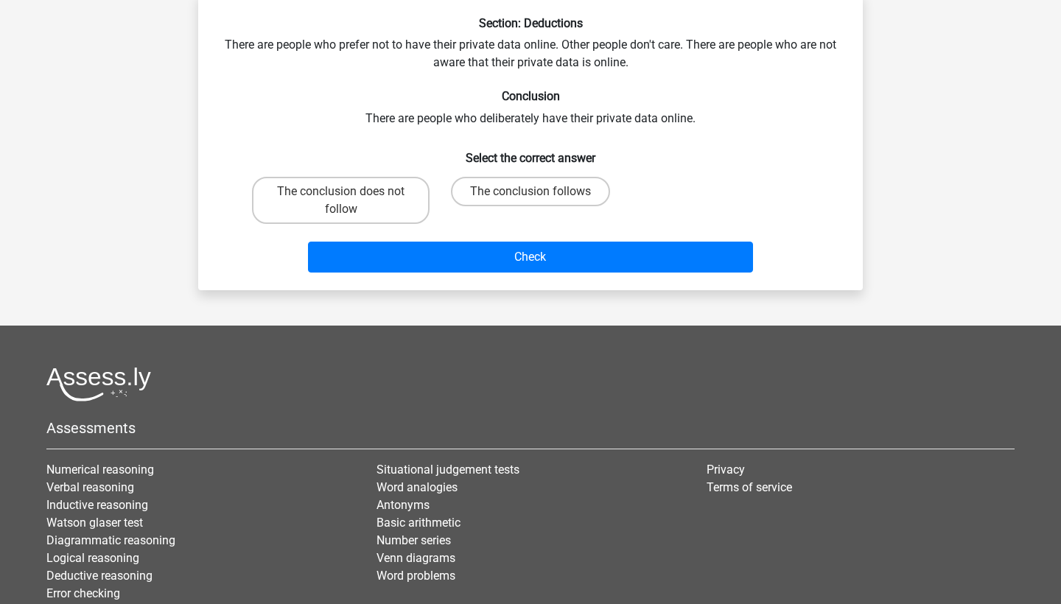
scroll to position [74, 0]
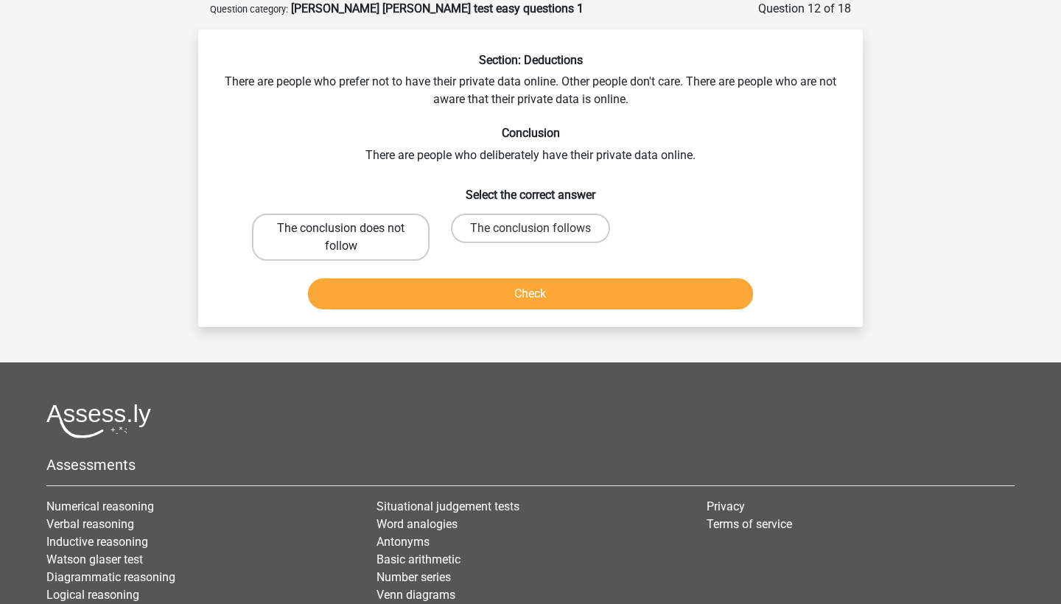
click at [399, 239] on label "The conclusion does not follow" at bounding box center [341, 237] width 178 height 47
click at [351, 238] on input "The conclusion does not follow" at bounding box center [346, 233] width 10 height 10
radio input "true"
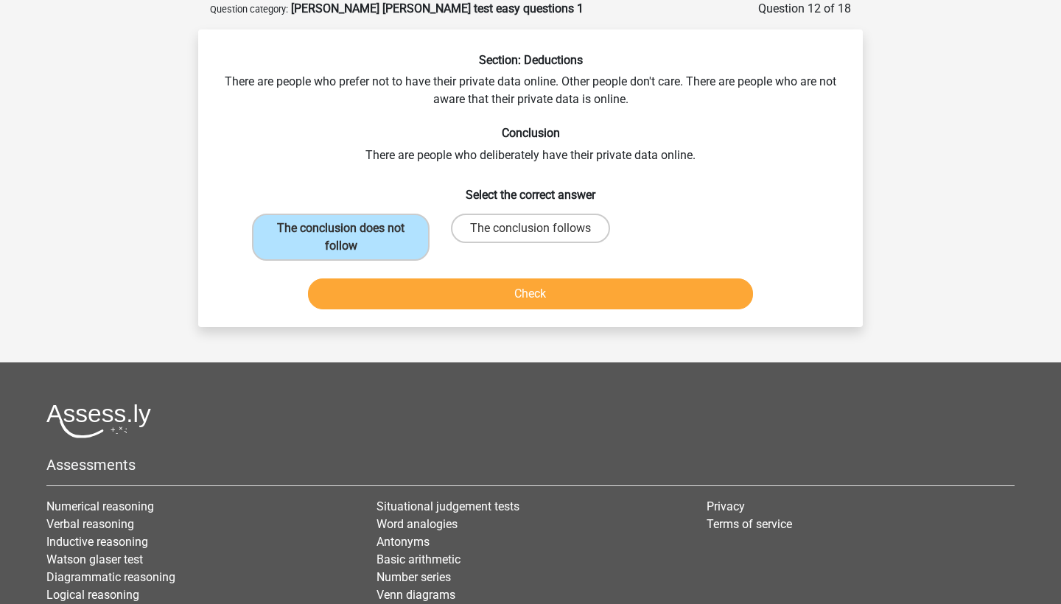
click at [509, 291] on button "Check" at bounding box center [531, 293] width 446 height 31
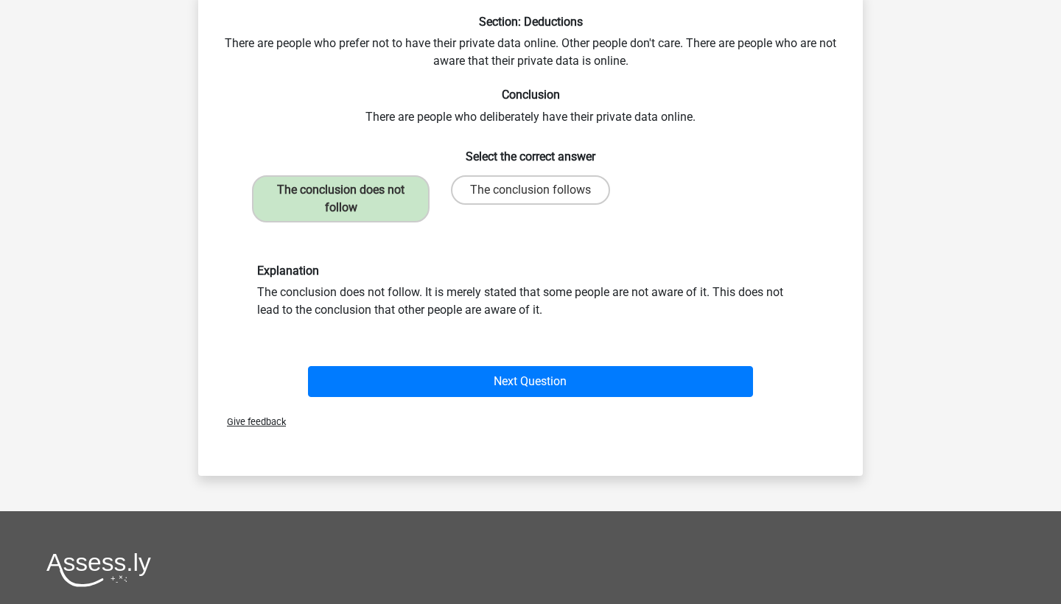
scroll to position [113, 0]
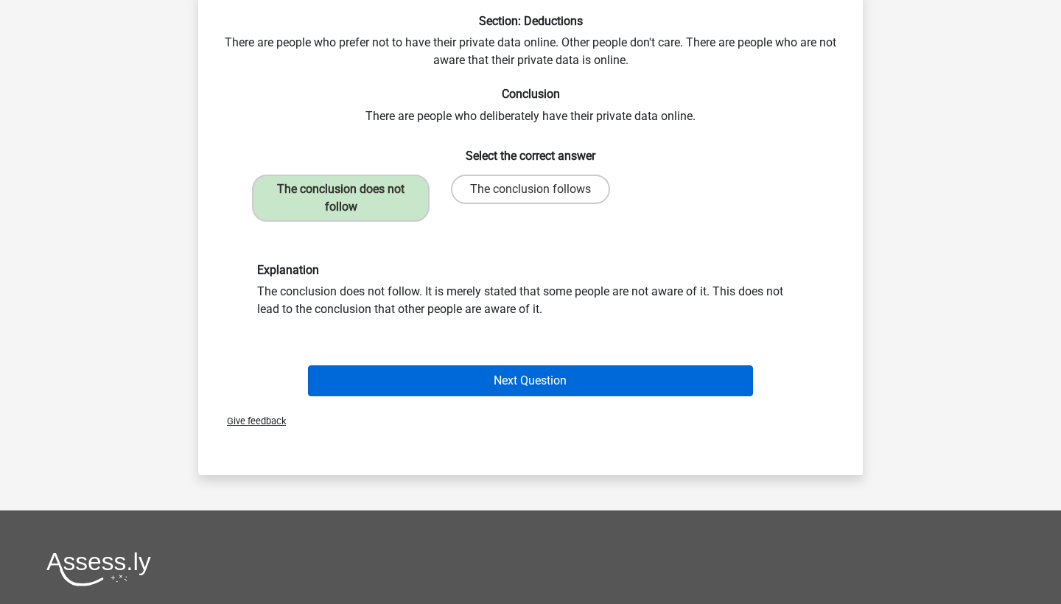
click at [532, 377] on button "Next Question" at bounding box center [531, 380] width 446 height 31
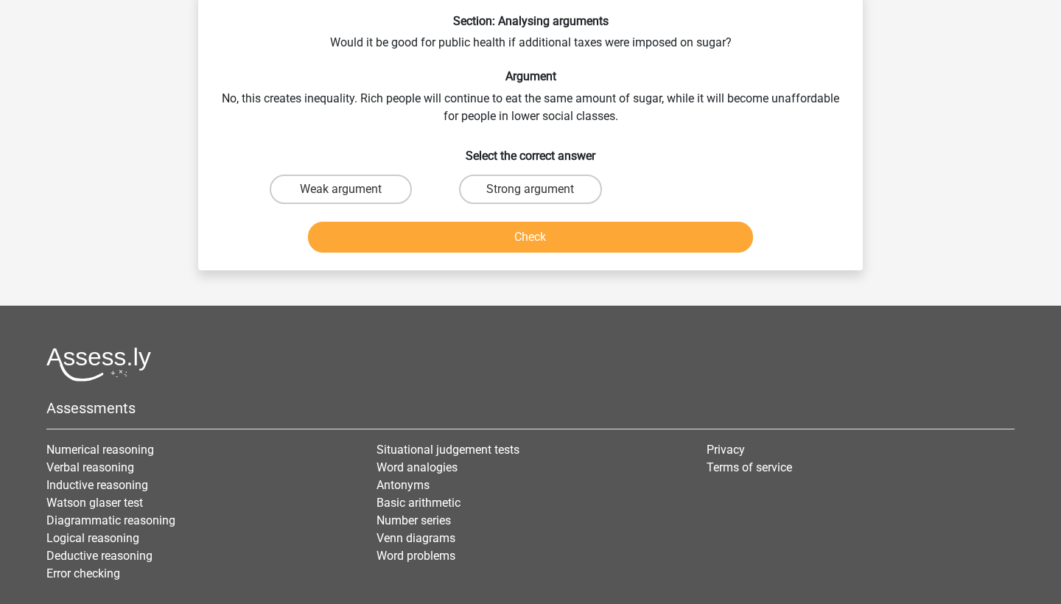
scroll to position [74, 0]
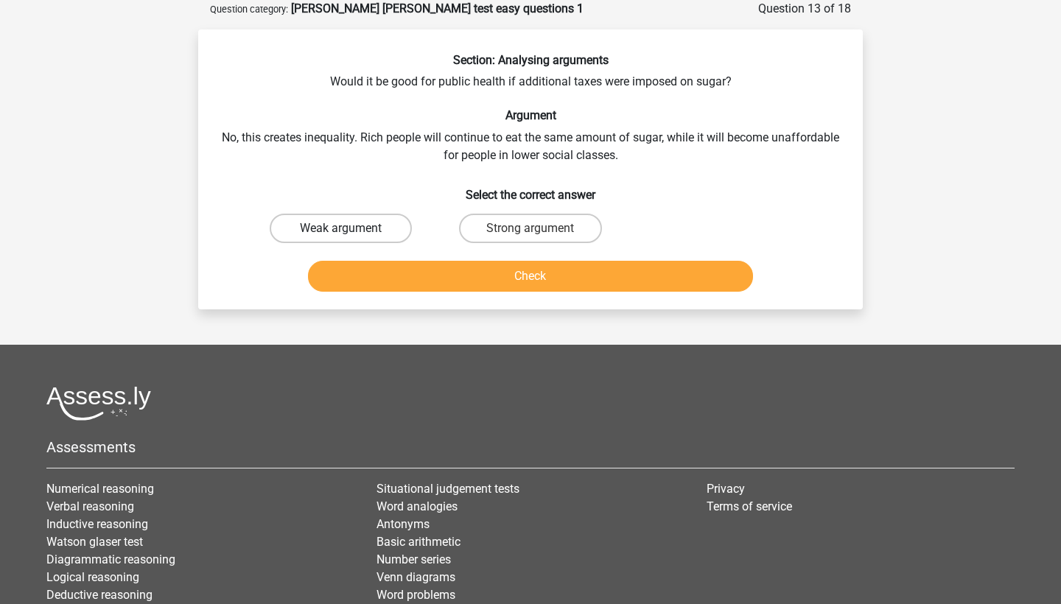
click at [389, 231] on label "Weak argument" at bounding box center [341, 228] width 142 height 29
click at [351, 231] on input "Weak argument" at bounding box center [346, 233] width 10 height 10
radio input "true"
click at [448, 266] on button "Check" at bounding box center [531, 276] width 446 height 31
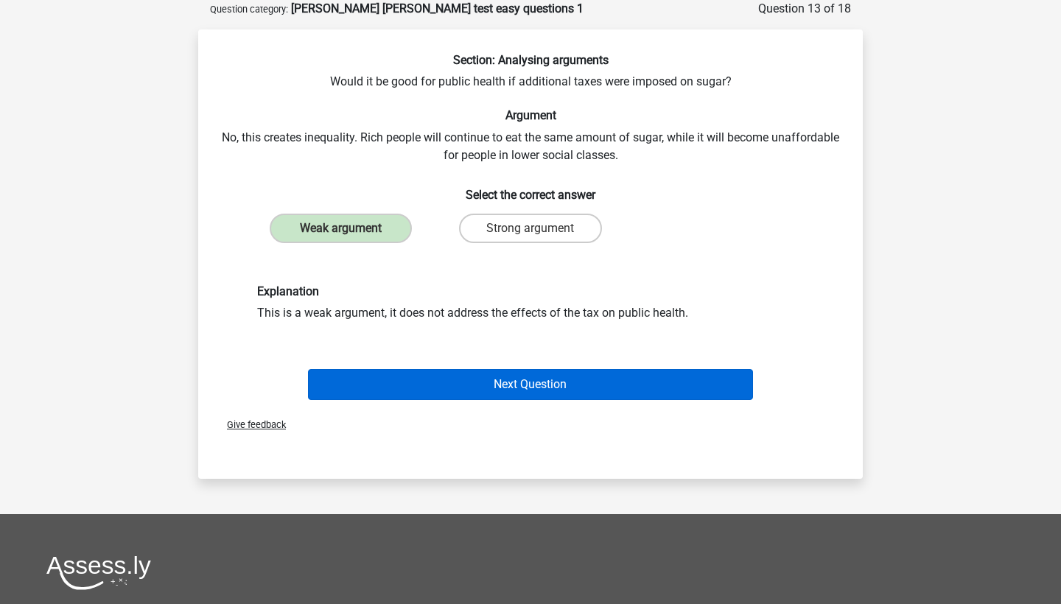
click at [470, 393] on button "Next Question" at bounding box center [531, 384] width 446 height 31
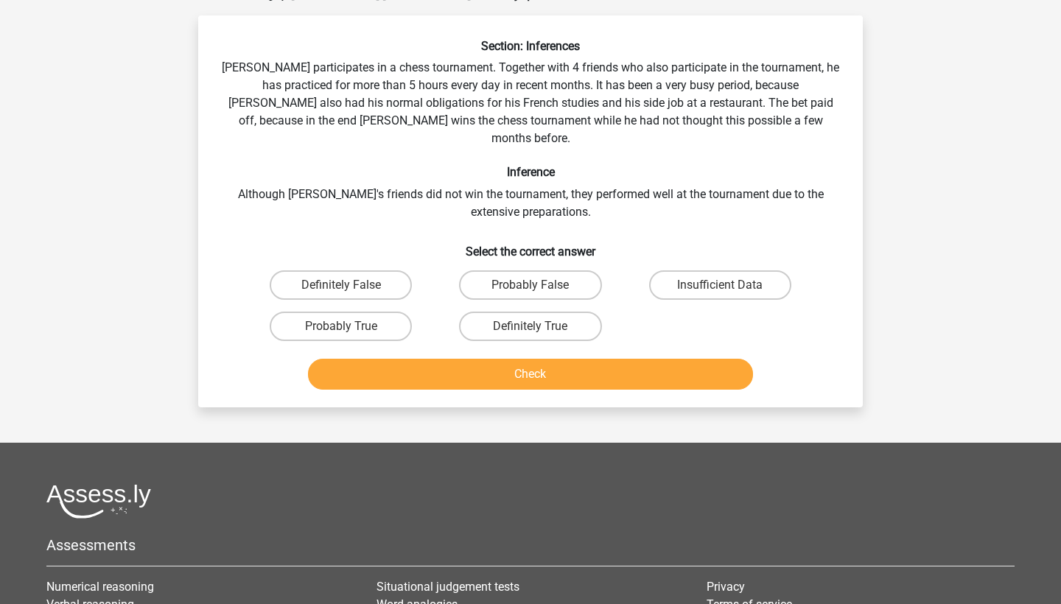
scroll to position [88, 0]
click at [693, 270] on label "Insufficient Data" at bounding box center [720, 284] width 142 height 29
click at [720, 284] on input "Insufficient Data" at bounding box center [725, 289] width 10 height 10
radio input "true"
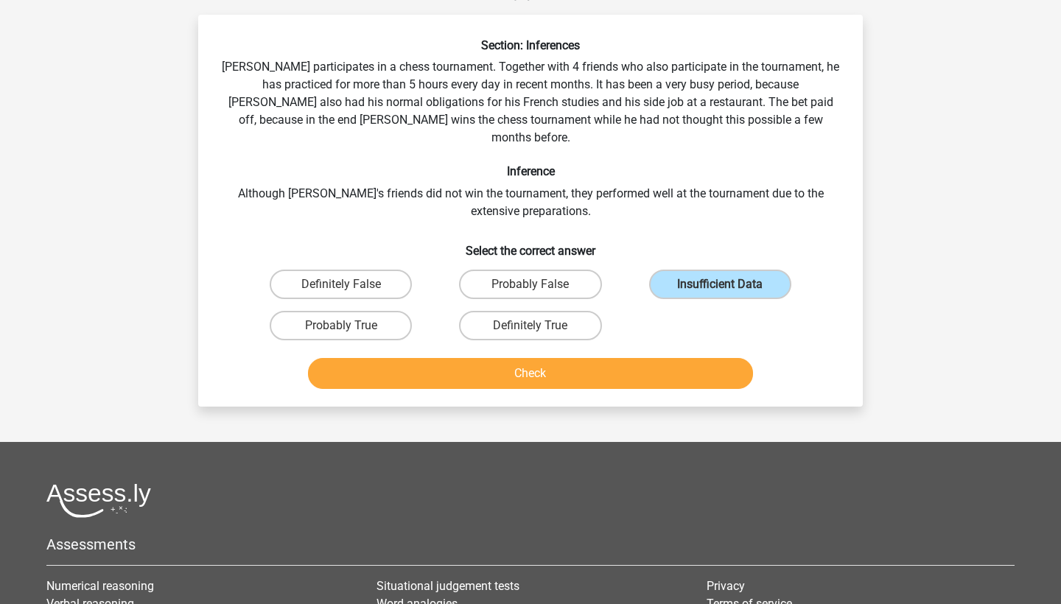
click at [625, 358] on button "Check" at bounding box center [531, 373] width 446 height 31
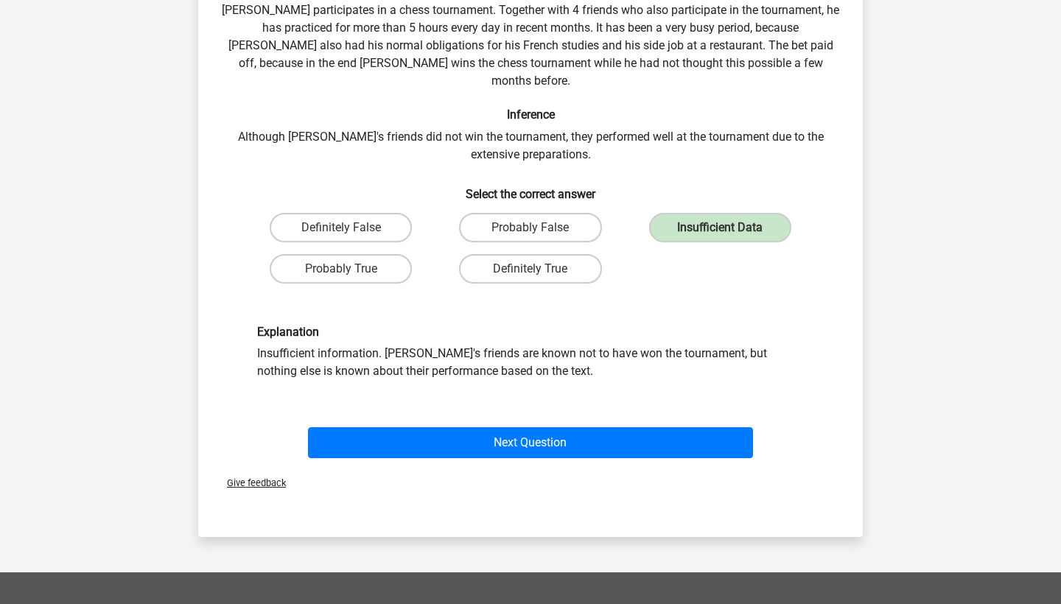
scroll to position [158, 0]
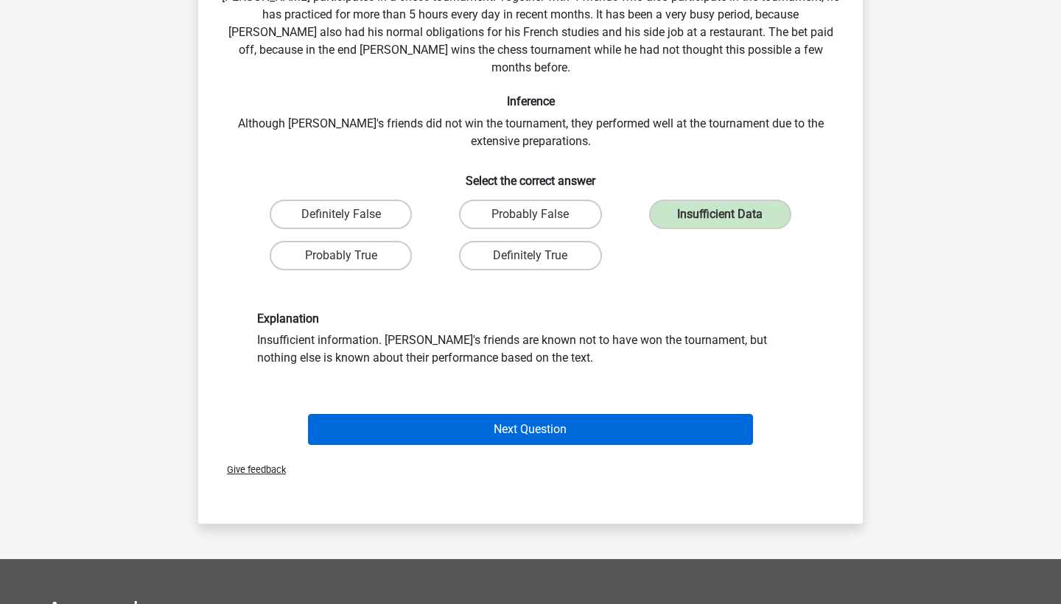
click at [540, 414] on button "Next Question" at bounding box center [531, 429] width 446 height 31
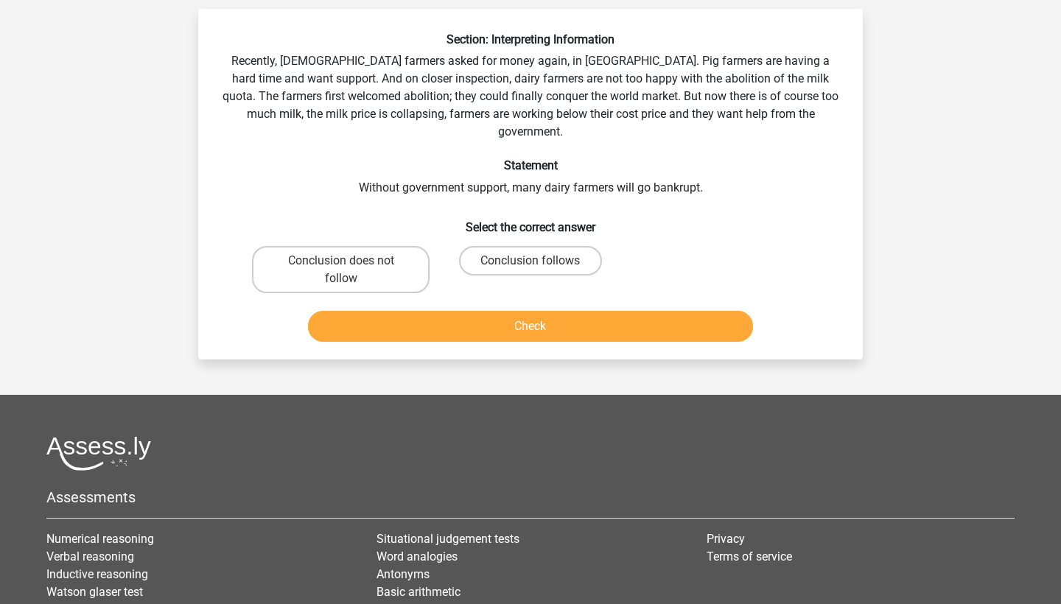
scroll to position [96, 0]
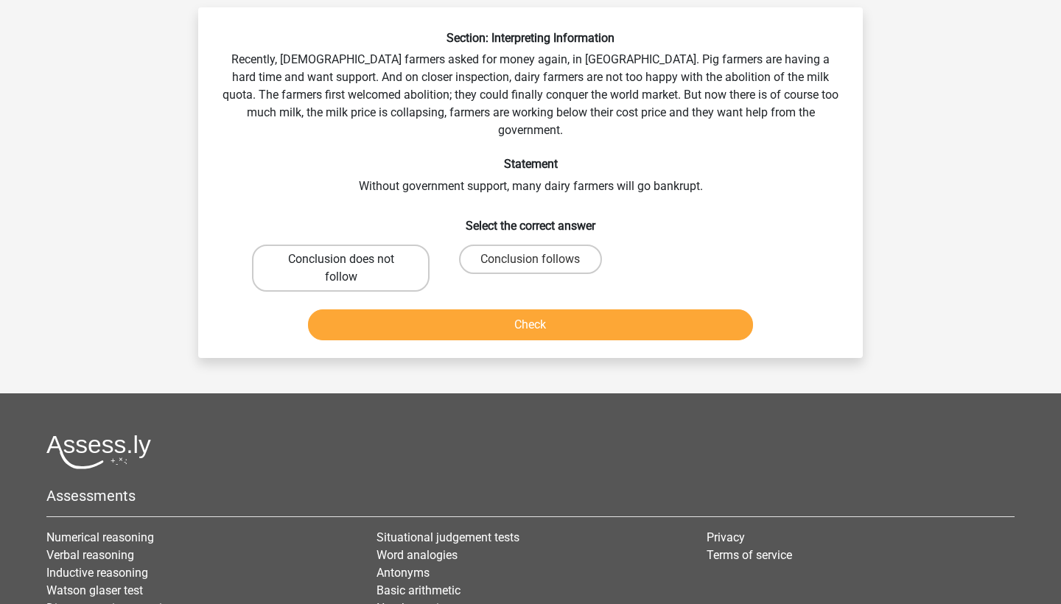
click at [357, 255] on label "Conclusion does not follow" at bounding box center [341, 268] width 178 height 47
click at [351, 259] on input "Conclusion does not follow" at bounding box center [346, 264] width 10 height 10
radio input "true"
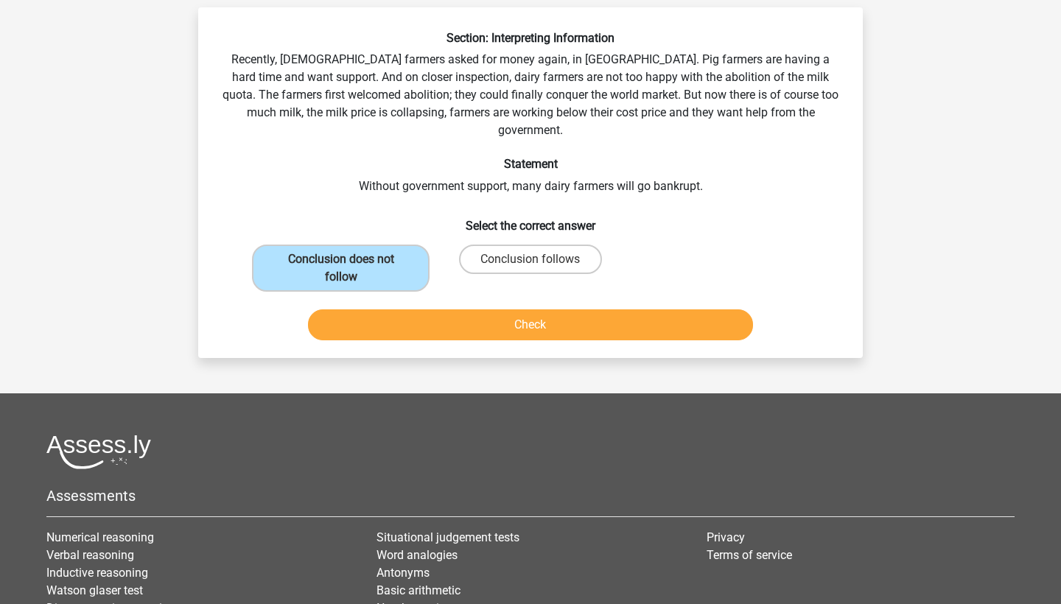
click at [421, 309] on button "Check" at bounding box center [531, 324] width 446 height 31
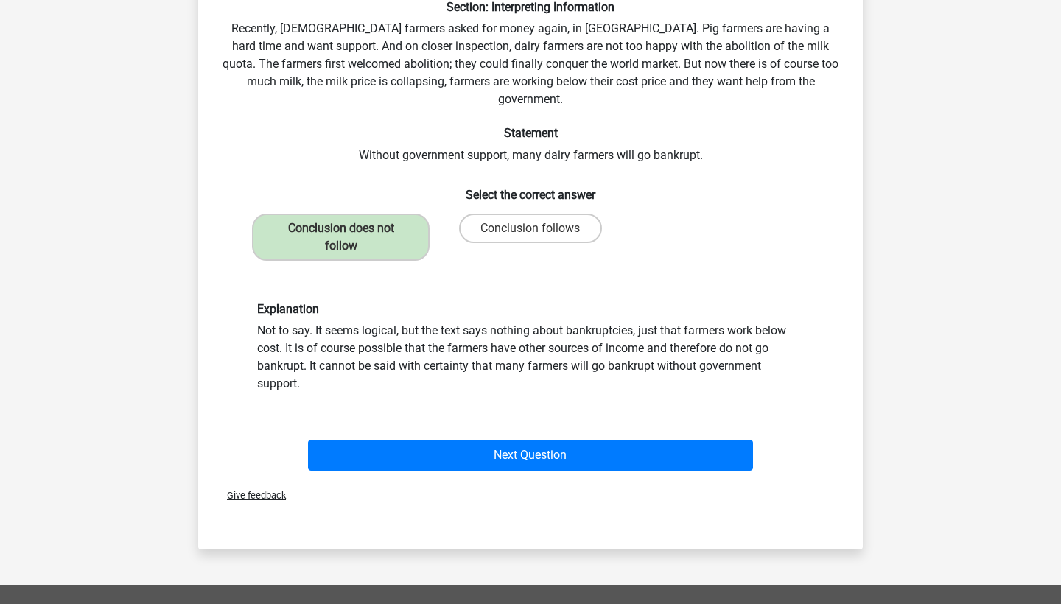
scroll to position [130, 0]
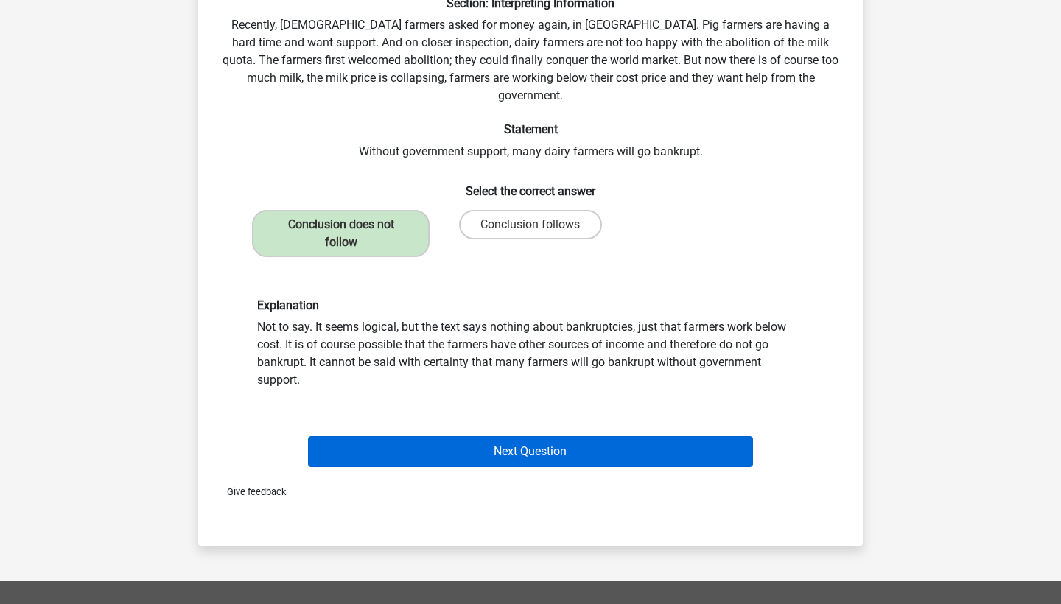
click at [468, 436] on button "Next Question" at bounding box center [531, 451] width 446 height 31
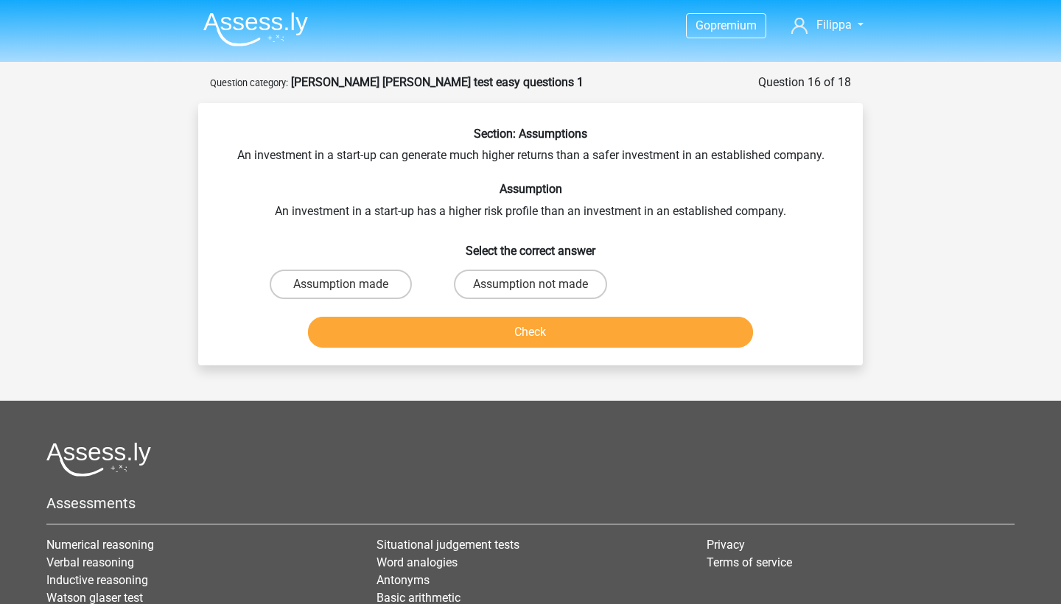
scroll to position [0, 0]
click at [368, 272] on label "Assumption made" at bounding box center [341, 284] width 142 height 29
click at [351, 284] on input "Assumption made" at bounding box center [346, 289] width 10 height 10
radio input "true"
click at [533, 323] on button "Check" at bounding box center [531, 332] width 446 height 31
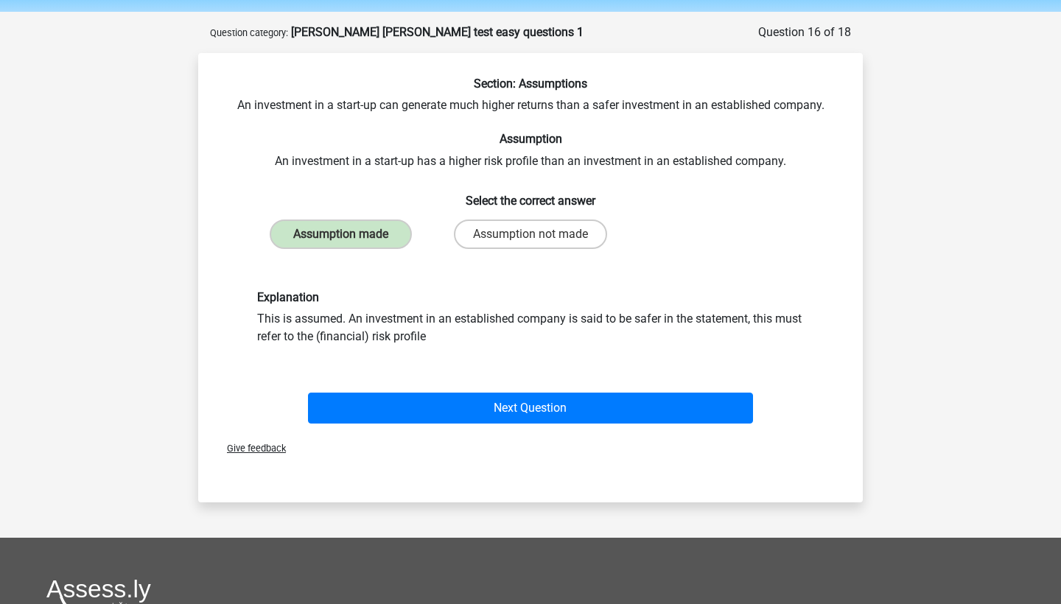
scroll to position [56, 0]
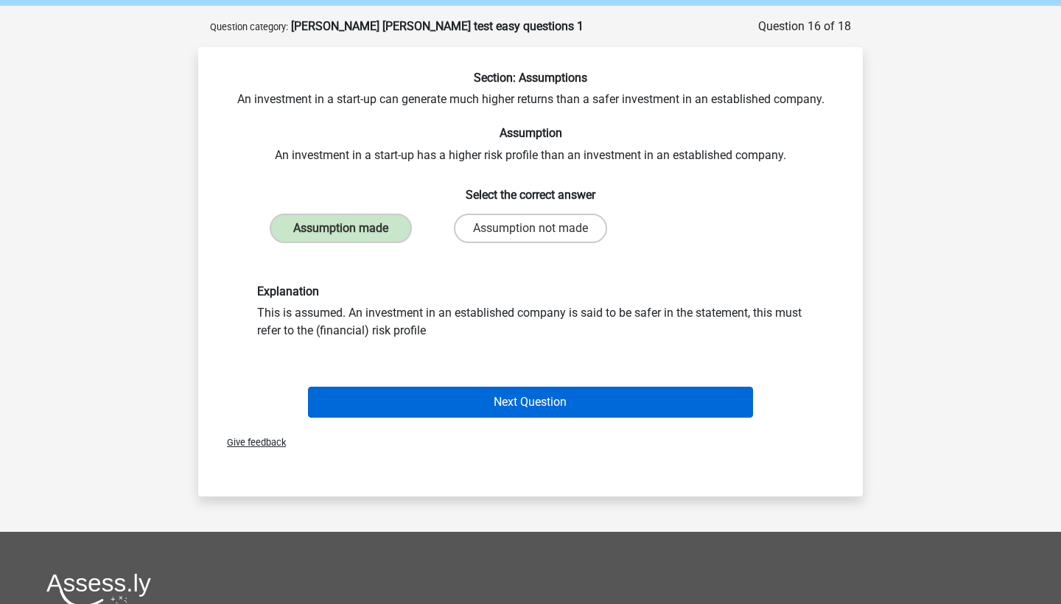
click at [512, 407] on button "Next Question" at bounding box center [531, 402] width 446 height 31
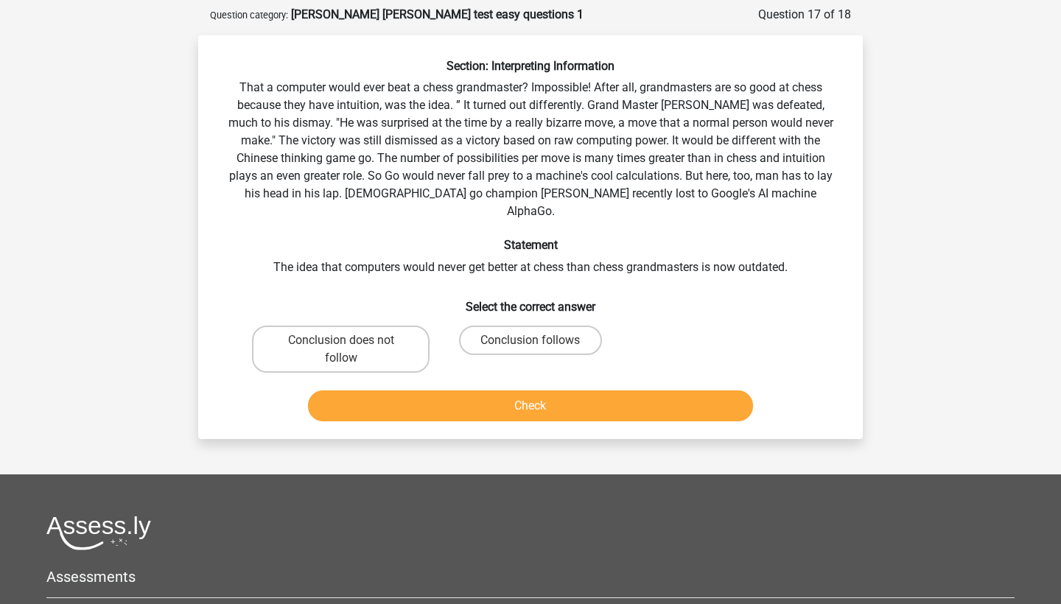
scroll to position [70, 0]
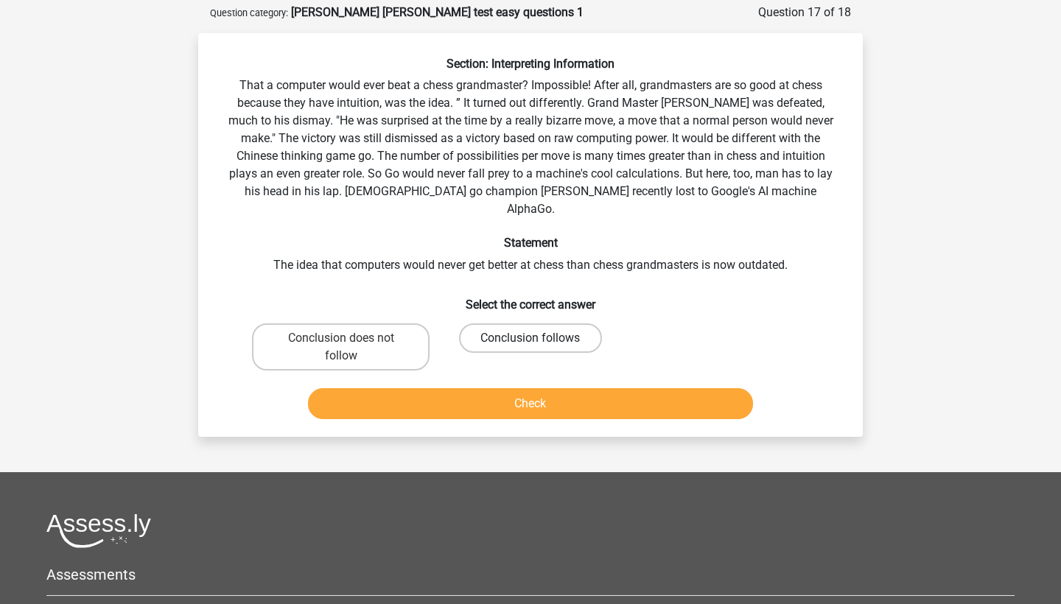
click at [490, 323] on label "Conclusion follows" at bounding box center [530, 337] width 142 height 29
click at [530, 338] on input "Conclusion follows" at bounding box center [535, 343] width 10 height 10
radio input "true"
click at [449, 388] on button "Check" at bounding box center [531, 403] width 446 height 31
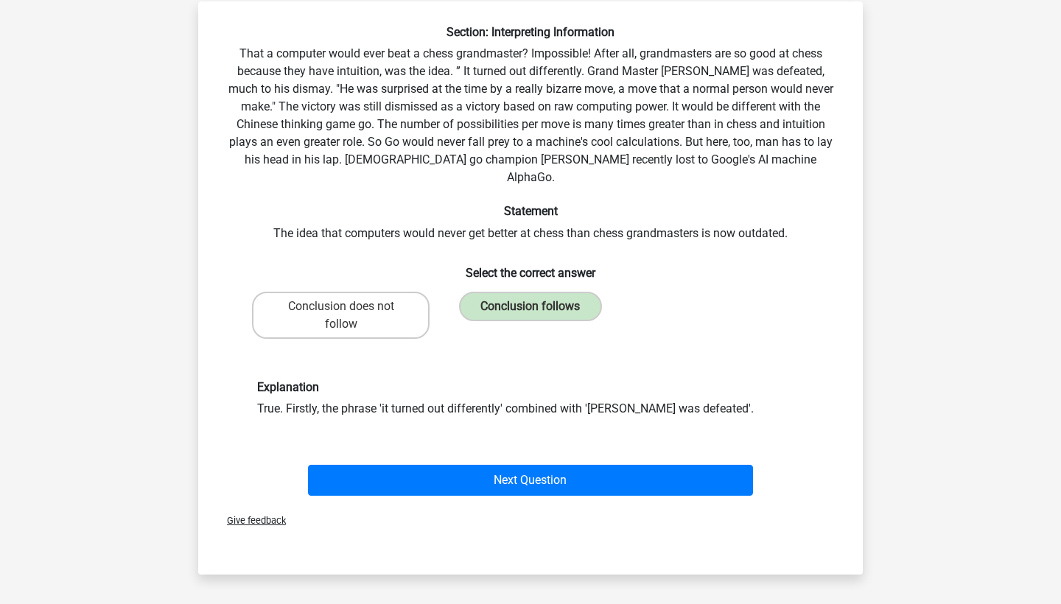
scroll to position [104, 0]
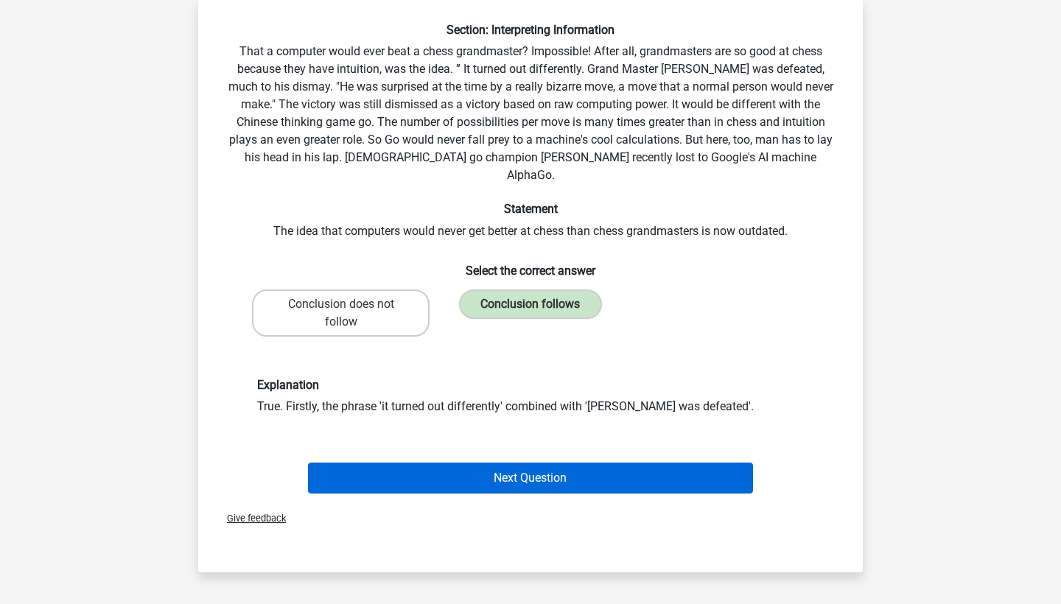
click at [444, 463] on button "Next Question" at bounding box center [531, 478] width 446 height 31
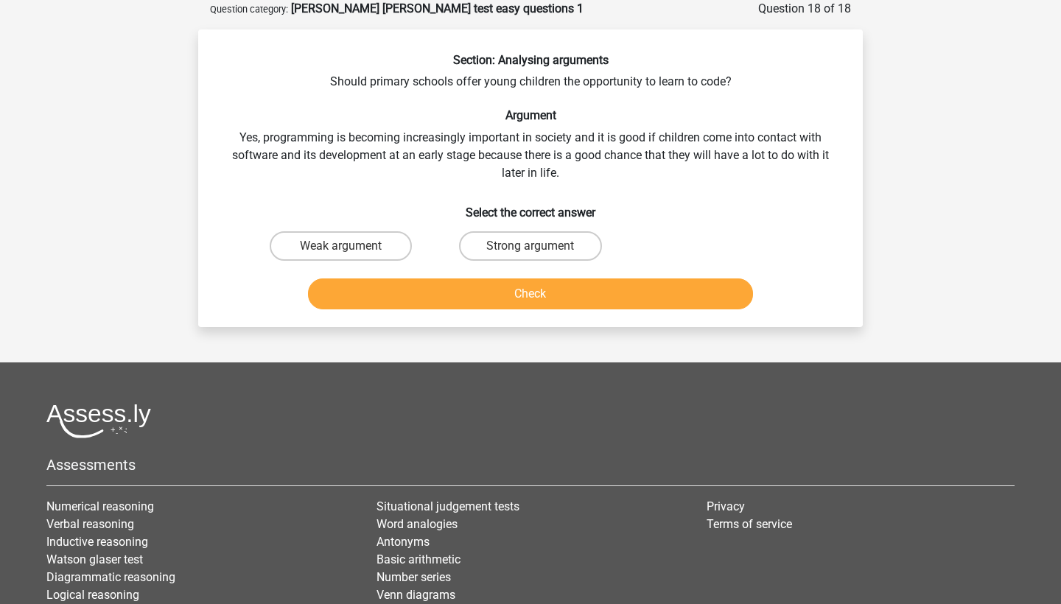
scroll to position [55, 0]
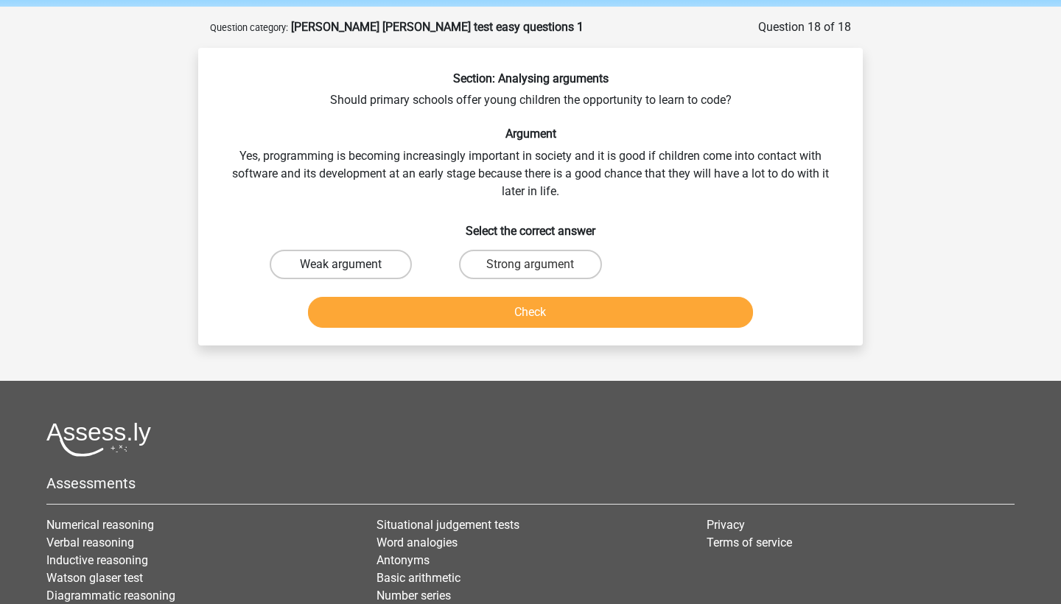
click at [376, 272] on label "Weak argument" at bounding box center [341, 264] width 142 height 29
click at [351, 272] on input "Weak argument" at bounding box center [346, 269] width 10 height 10
radio input "true"
click at [516, 312] on button "Check" at bounding box center [531, 312] width 446 height 31
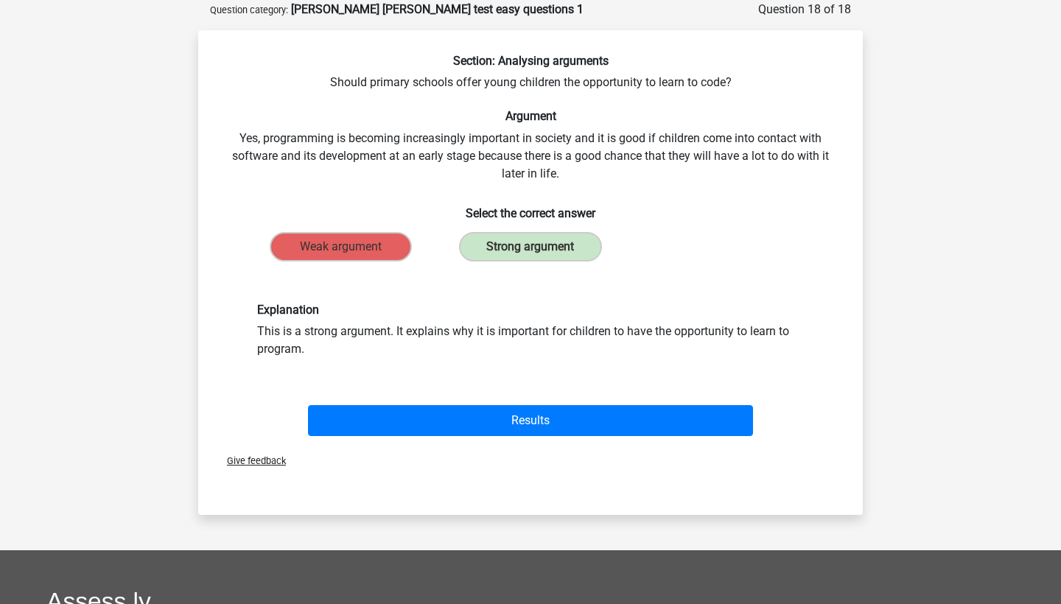
scroll to position [74, 0]
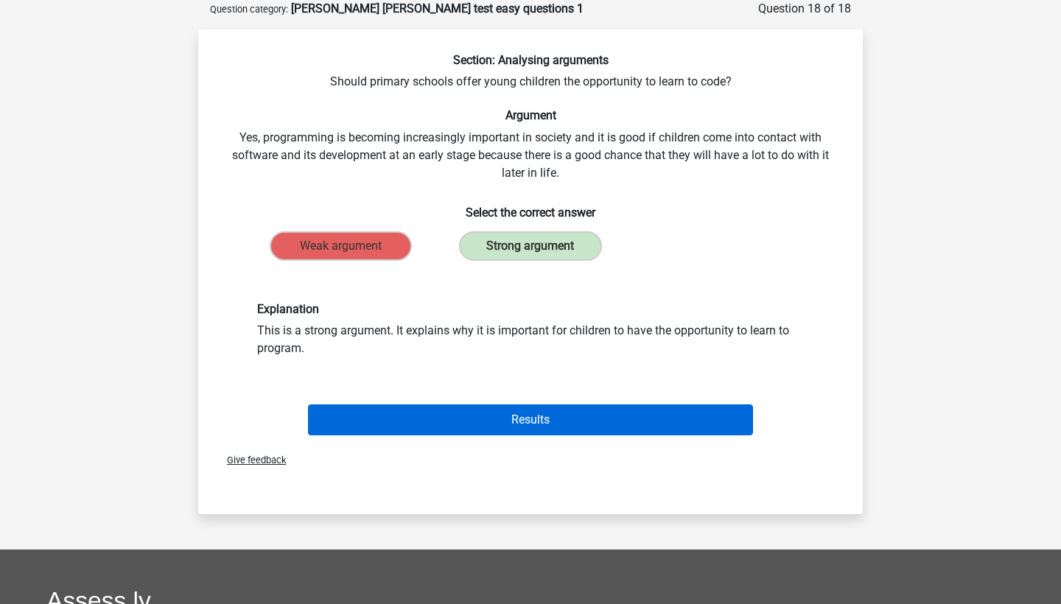
click at [494, 413] on button "Results" at bounding box center [531, 419] width 446 height 31
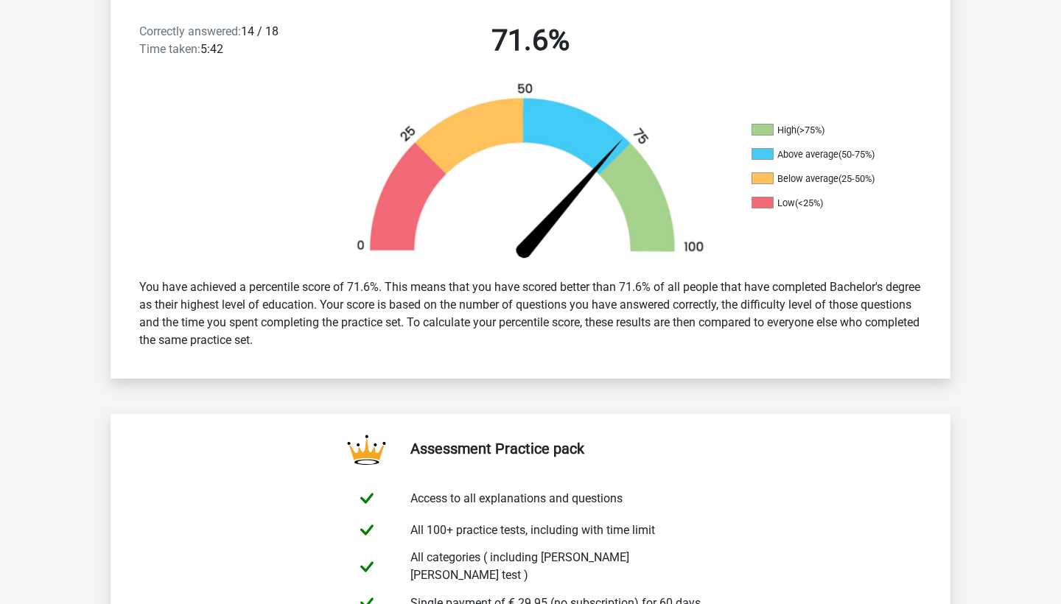
scroll to position [159, 0]
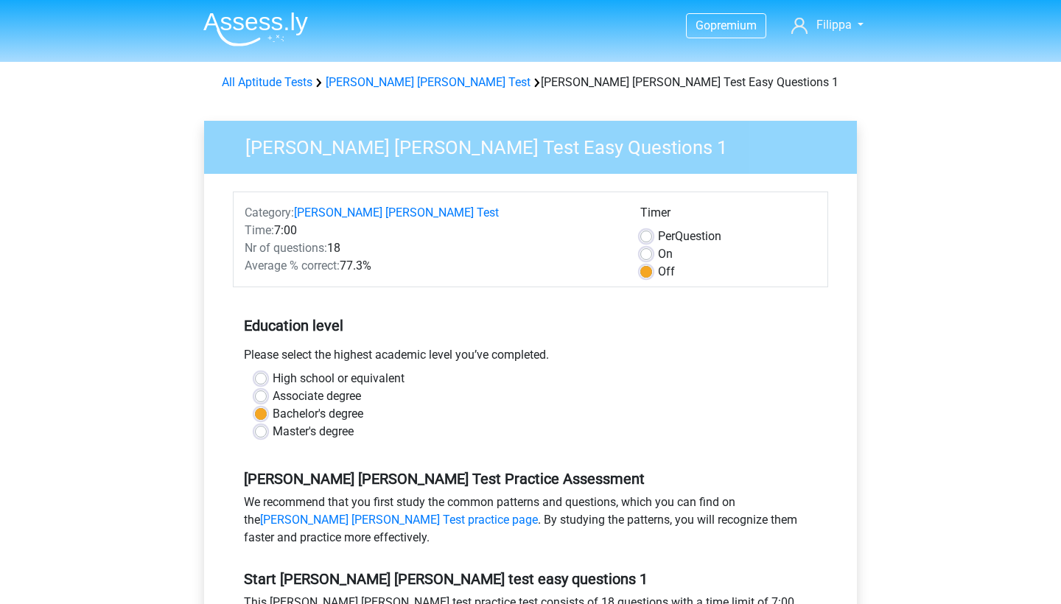
scroll to position [342, 0]
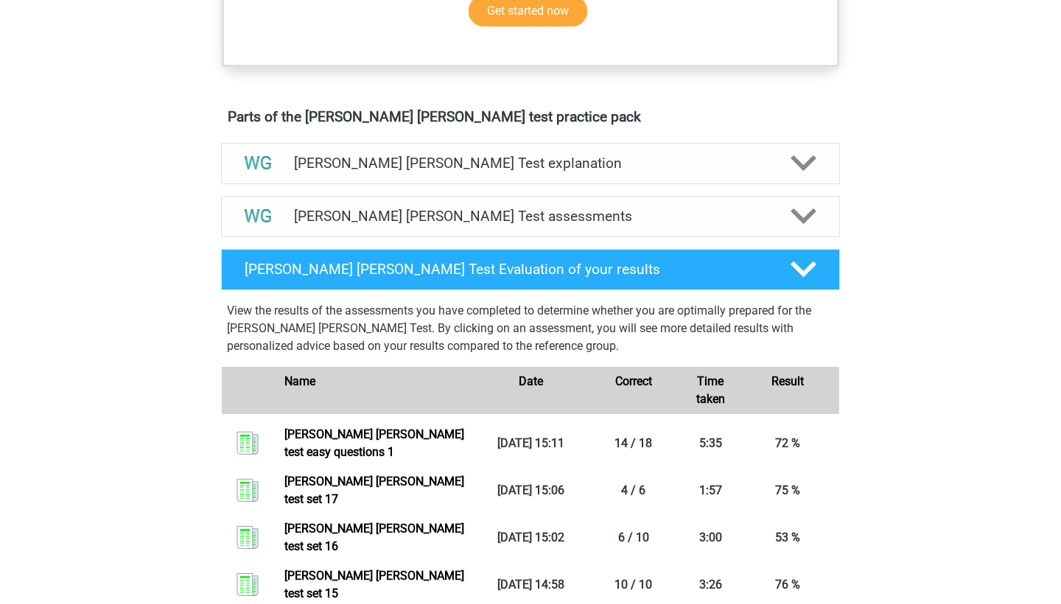
scroll to position [743, 0]
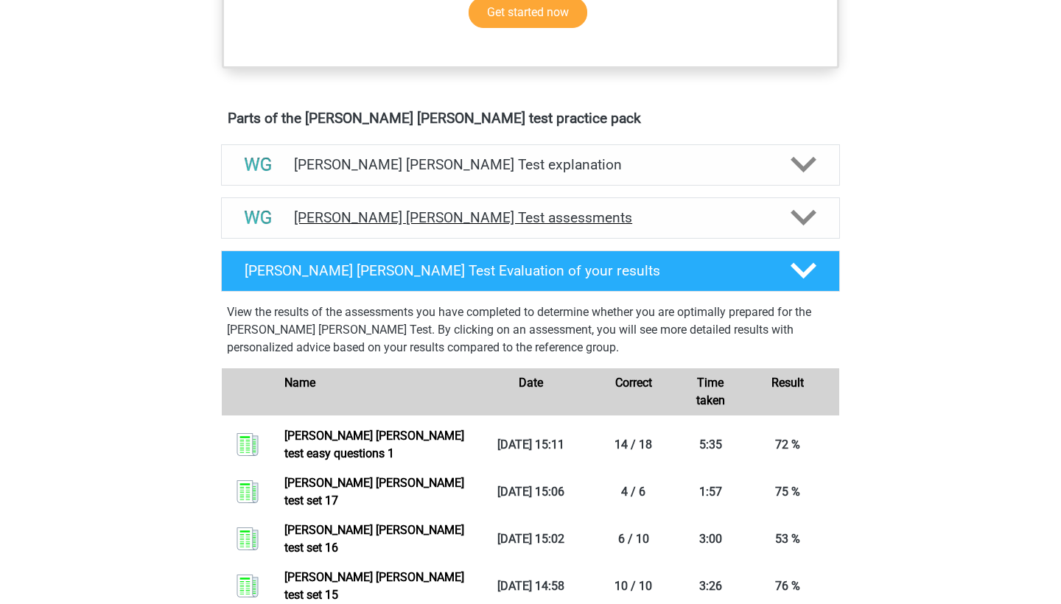
click at [392, 218] on h4 "[PERSON_NAME] [PERSON_NAME] Test assessments" at bounding box center [530, 217] width 473 height 17
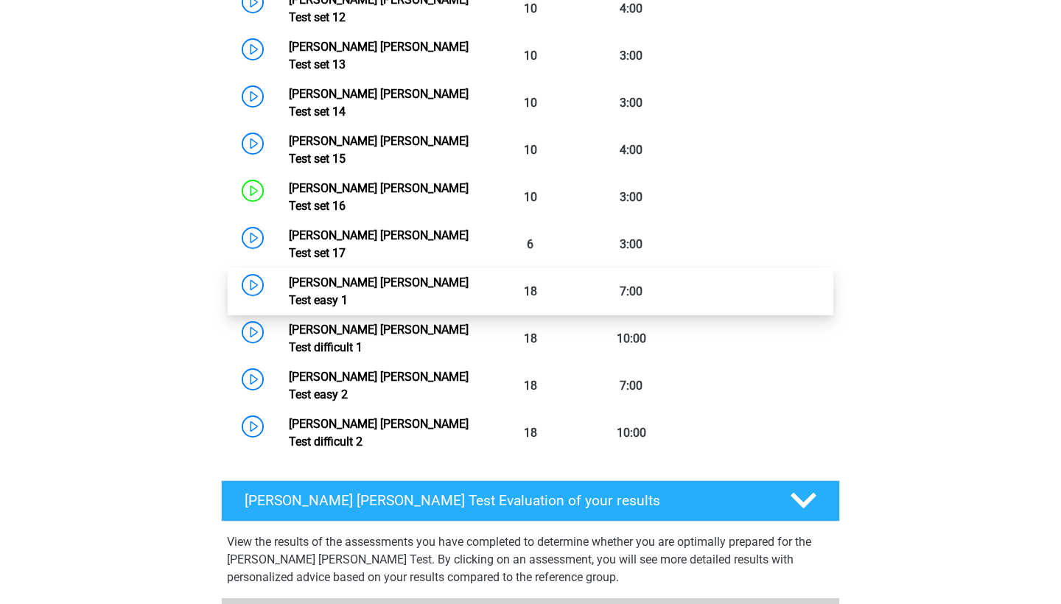
scroll to position [1598, 0]
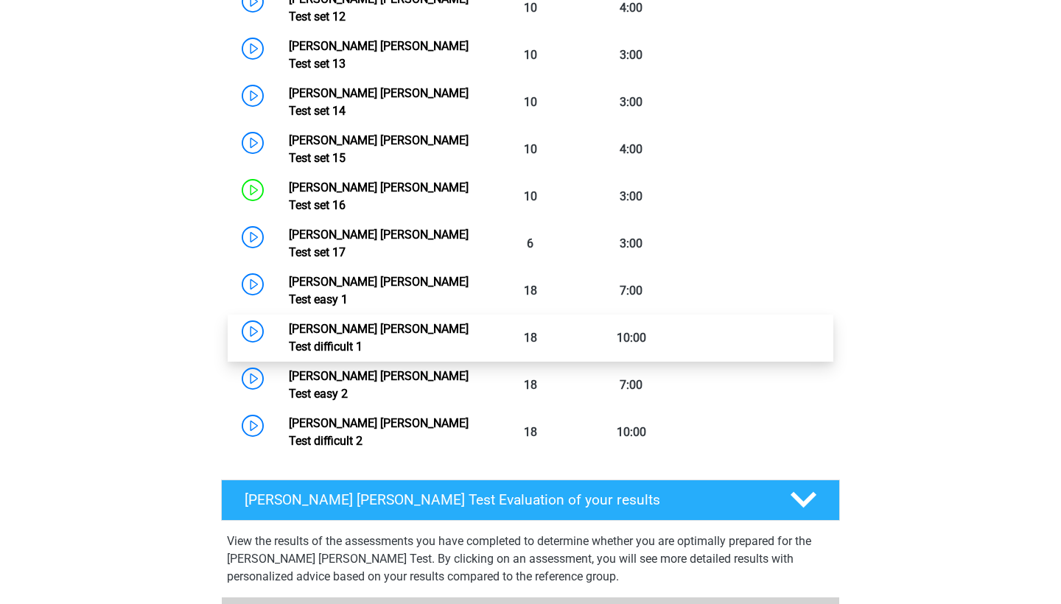
click at [289, 322] on link "[PERSON_NAME] [PERSON_NAME] Test difficult 1" at bounding box center [379, 338] width 180 height 32
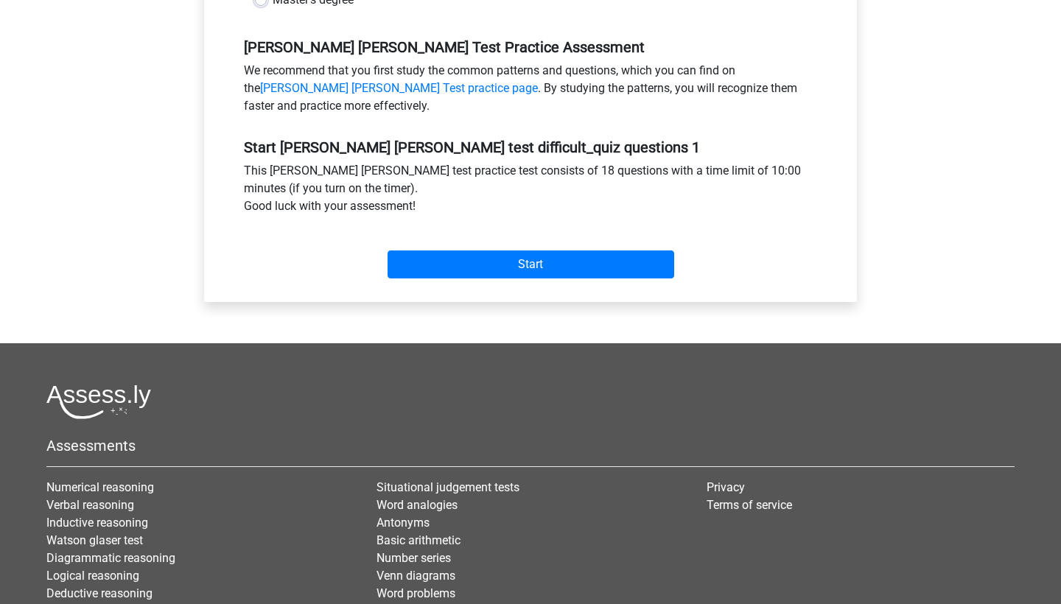
scroll to position [453, 0]
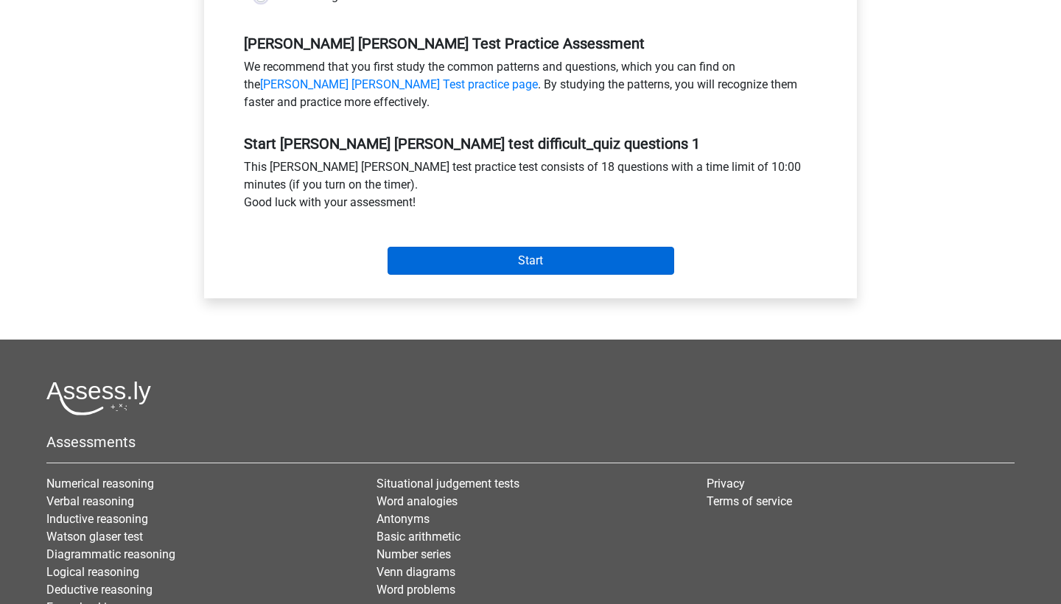
click at [519, 248] on input "Start" at bounding box center [531, 261] width 287 height 28
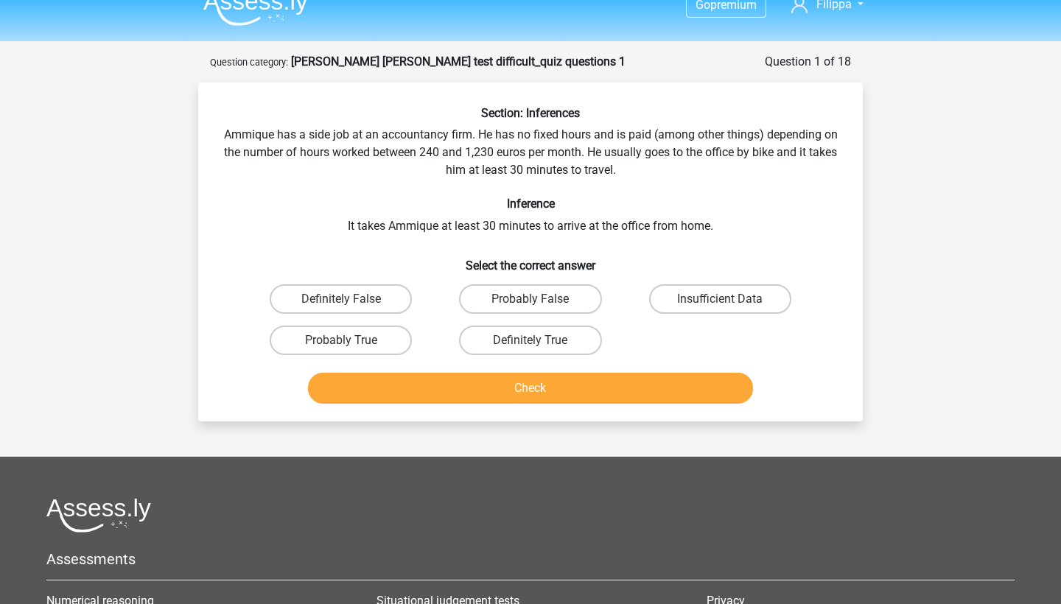
scroll to position [24, 0]
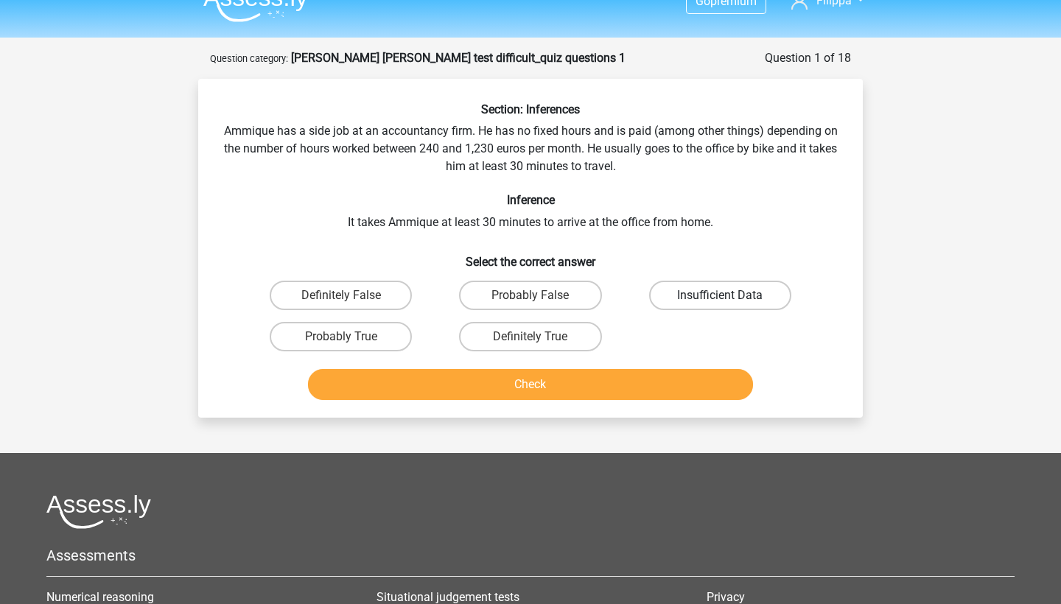
click at [709, 300] on label "Insufficient Data" at bounding box center [720, 295] width 142 height 29
click at [720, 300] on input "Insufficient Data" at bounding box center [725, 300] width 10 height 10
radio input "true"
click at [624, 385] on button "Check" at bounding box center [531, 384] width 446 height 31
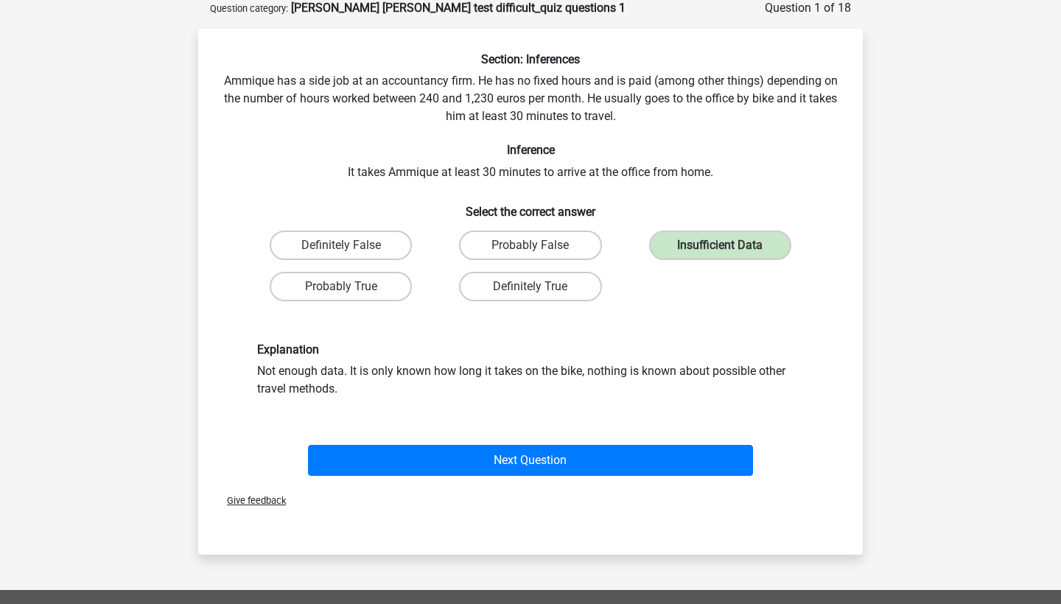
scroll to position [90, 0]
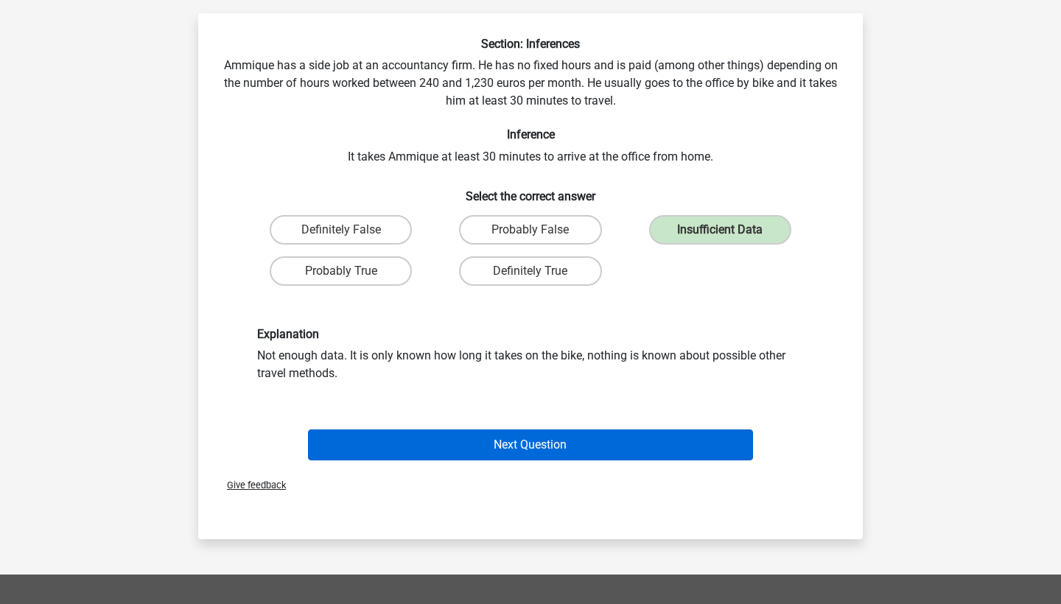
click at [562, 454] on button "Next Question" at bounding box center [531, 445] width 446 height 31
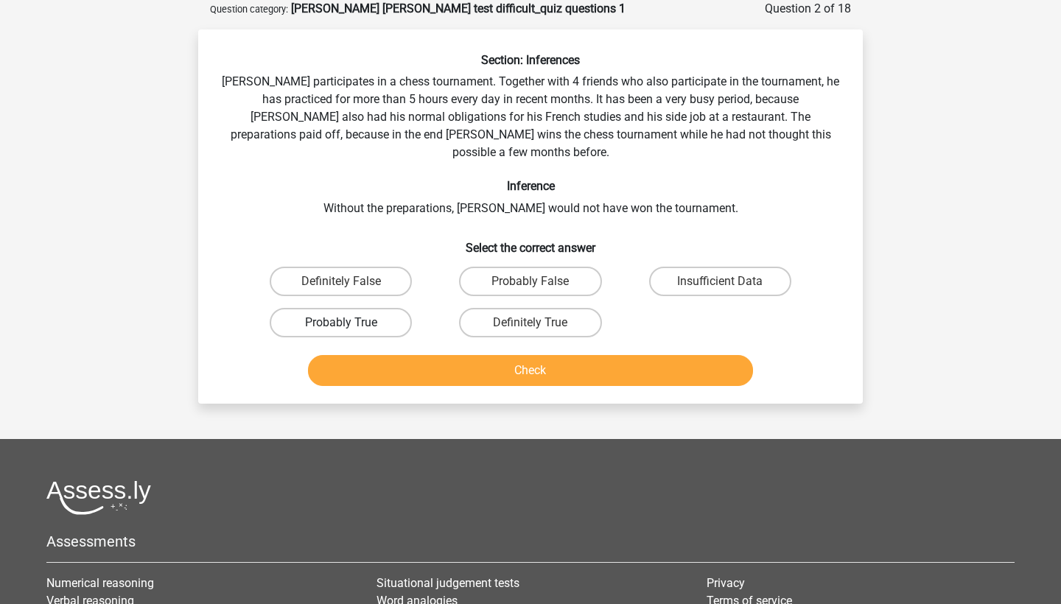
click at [370, 309] on label "Probably True" at bounding box center [341, 322] width 142 height 29
click at [351, 323] on input "Probably True" at bounding box center [346, 328] width 10 height 10
radio input "true"
click at [440, 357] on button "Check" at bounding box center [531, 370] width 446 height 31
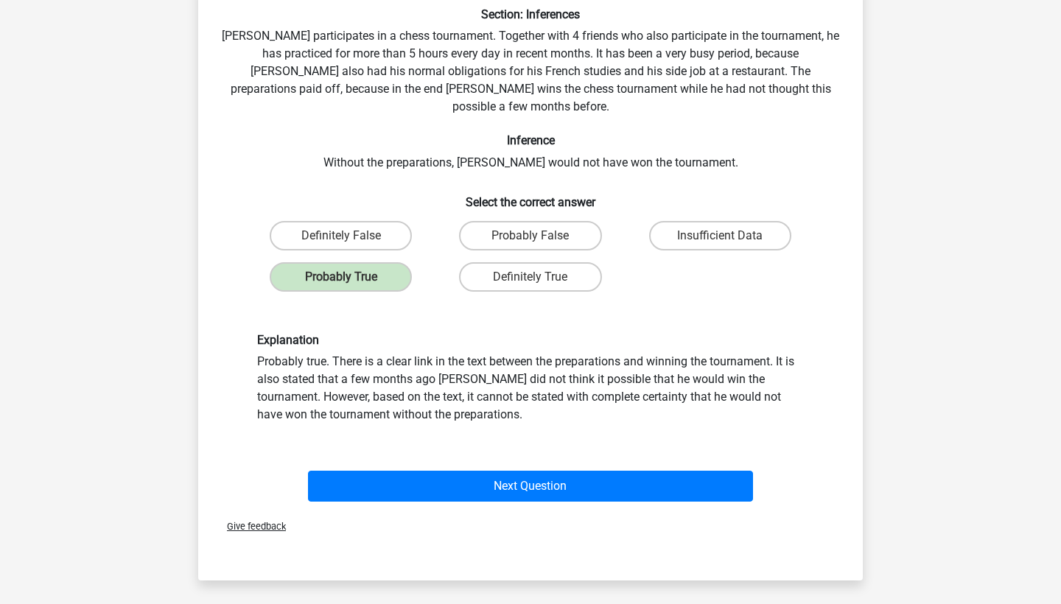
scroll to position [120, 0]
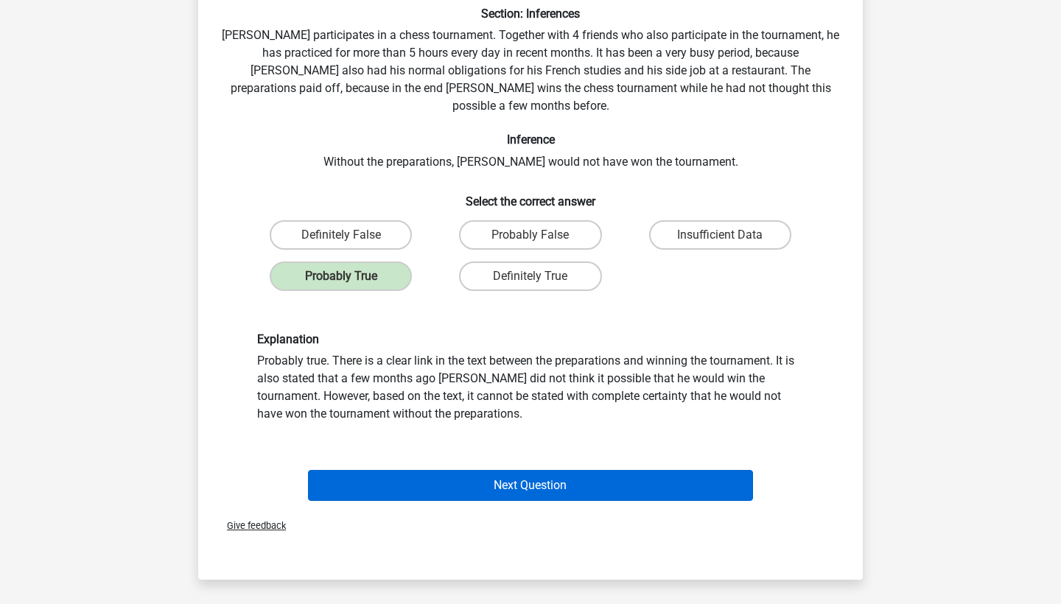
click at [459, 470] on button "Next Question" at bounding box center [531, 485] width 446 height 31
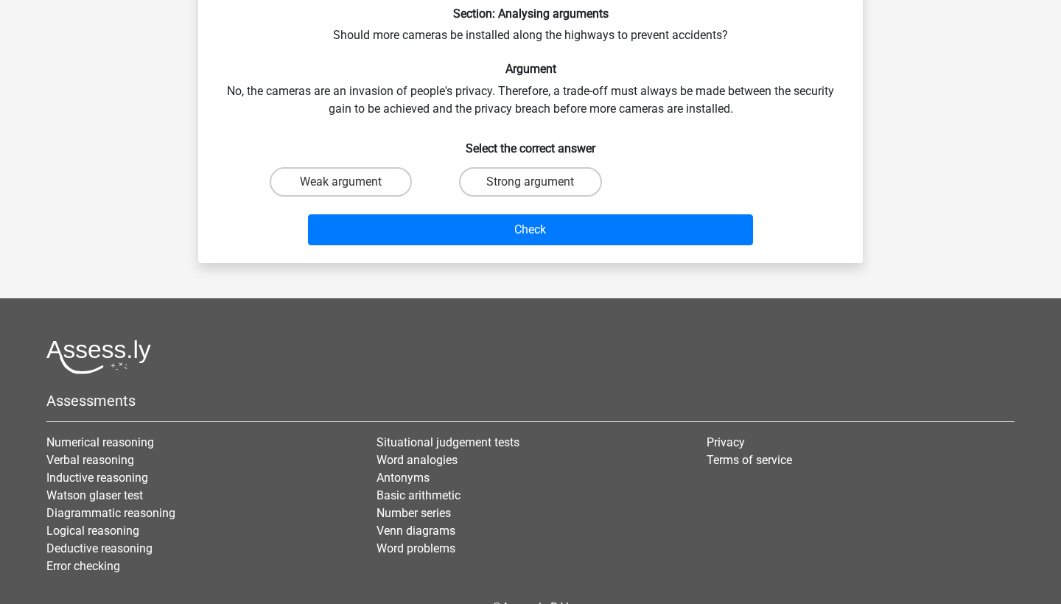
scroll to position [74, 0]
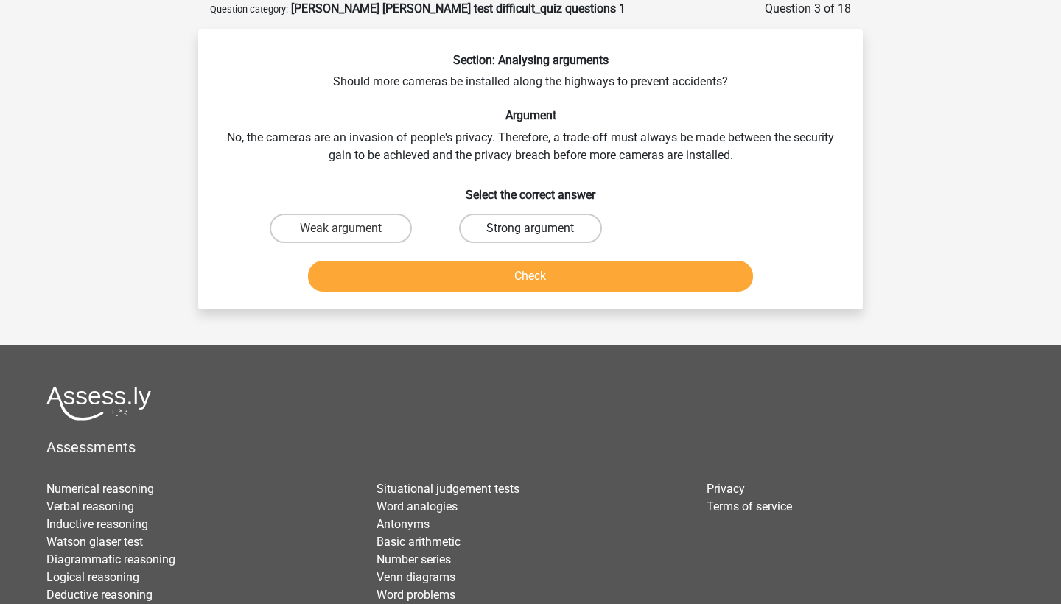
click at [492, 234] on label "Strong argument" at bounding box center [530, 228] width 142 height 29
click at [530, 234] on input "Strong argument" at bounding box center [535, 233] width 10 height 10
radio input "true"
click at [488, 288] on button "Check" at bounding box center [531, 276] width 446 height 31
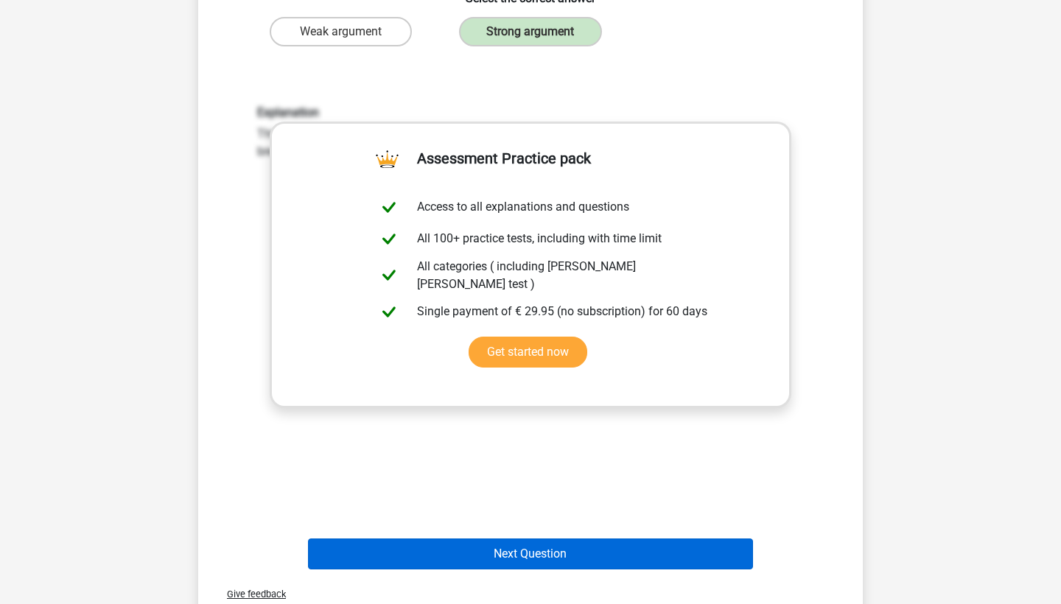
click at [471, 549] on button "Next Question" at bounding box center [531, 554] width 446 height 31
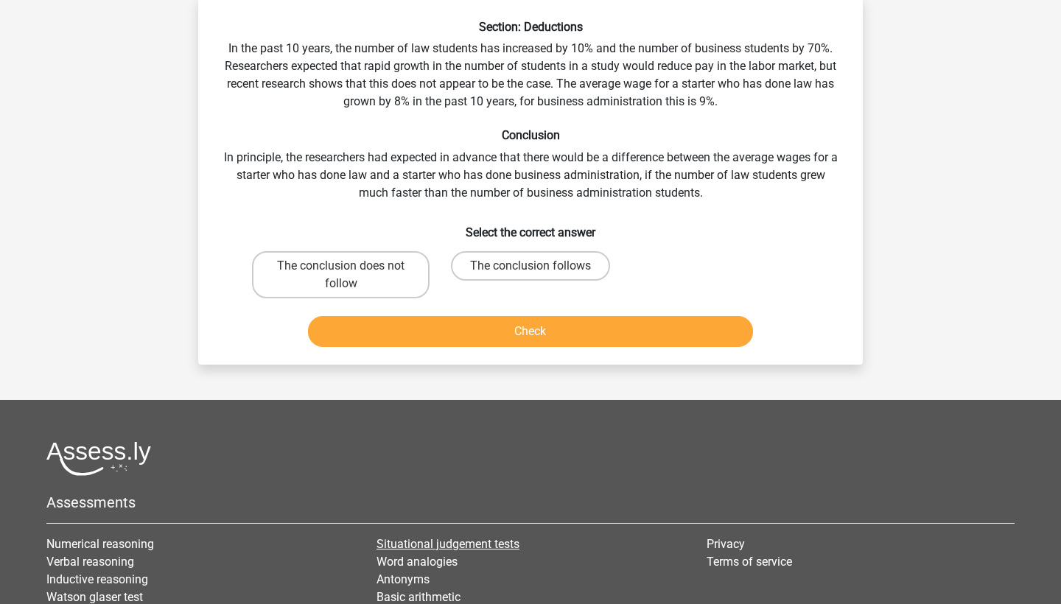
scroll to position [110, 0]
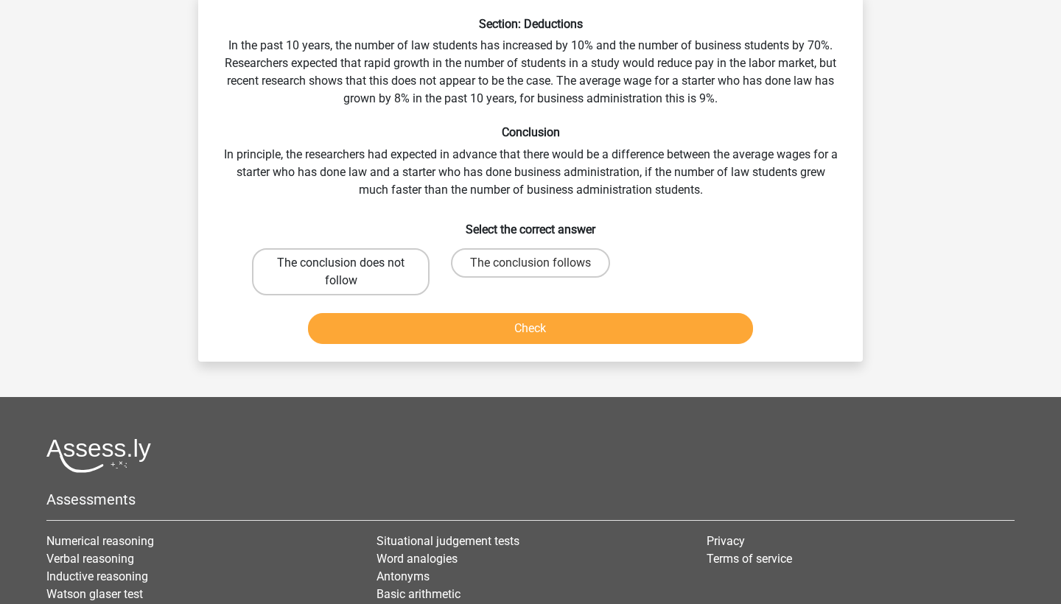
click at [334, 259] on label "The conclusion does not follow" at bounding box center [341, 271] width 178 height 47
click at [341, 263] on input "The conclusion does not follow" at bounding box center [346, 268] width 10 height 10
radio input "true"
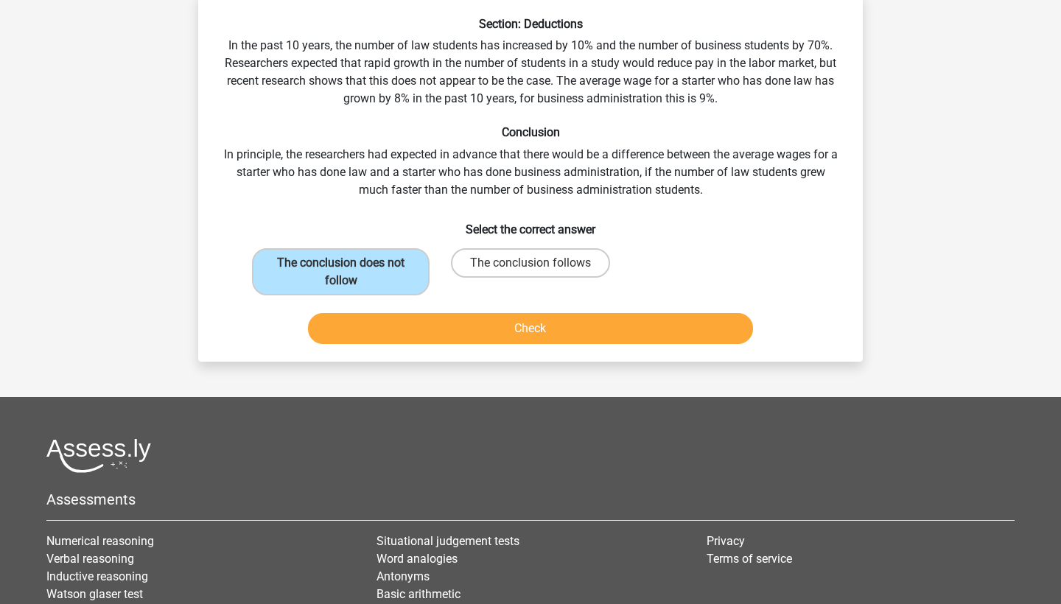
click at [466, 315] on button "Check" at bounding box center [531, 328] width 446 height 31
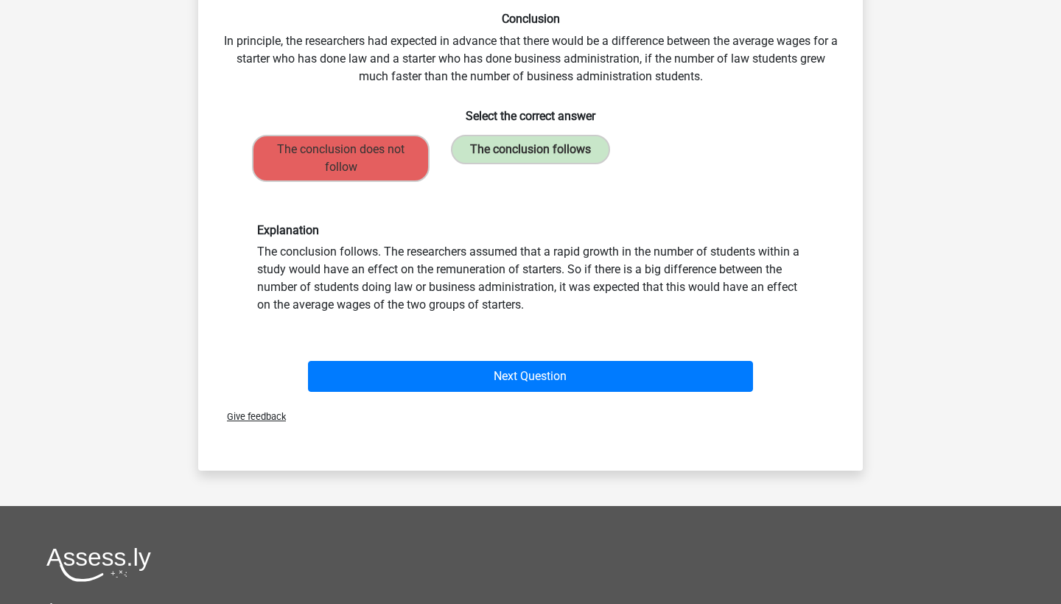
scroll to position [224, 0]
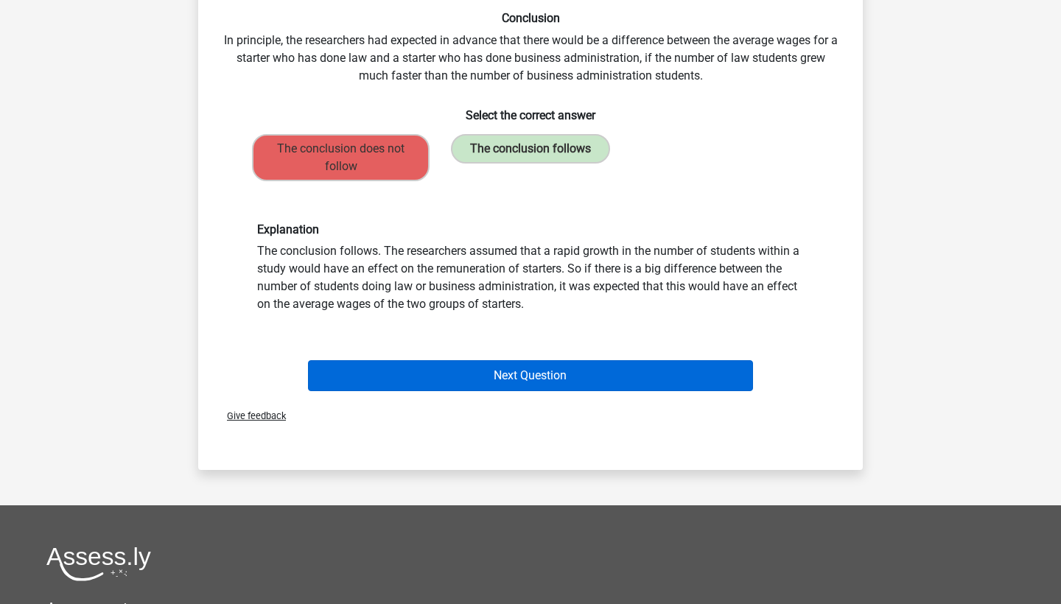
click at [477, 386] on button "Next Question" at bounding box center [531, 375] width 446 height 31
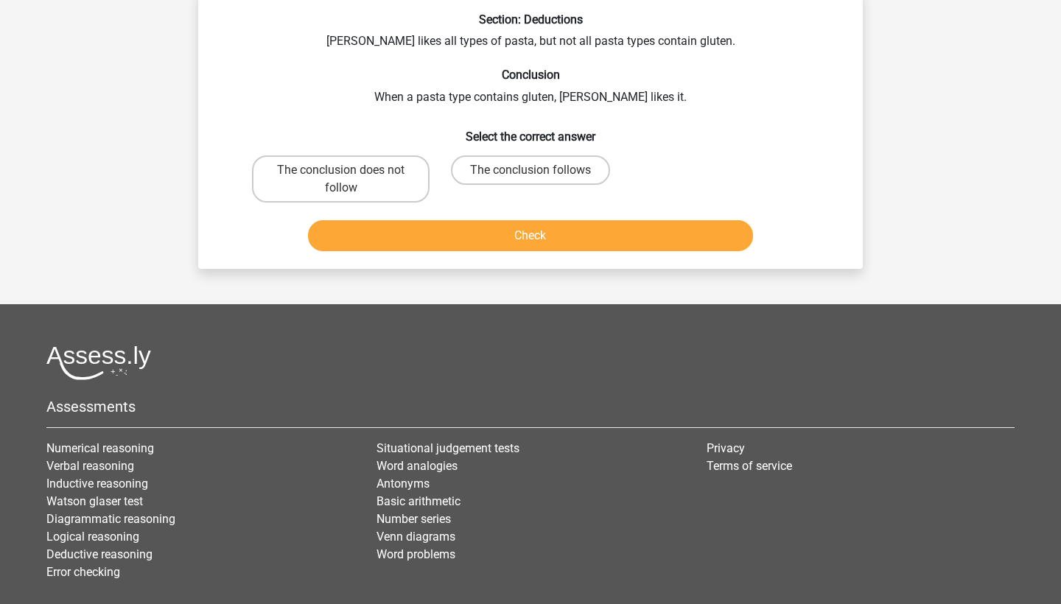
scroll to position [74, 0]
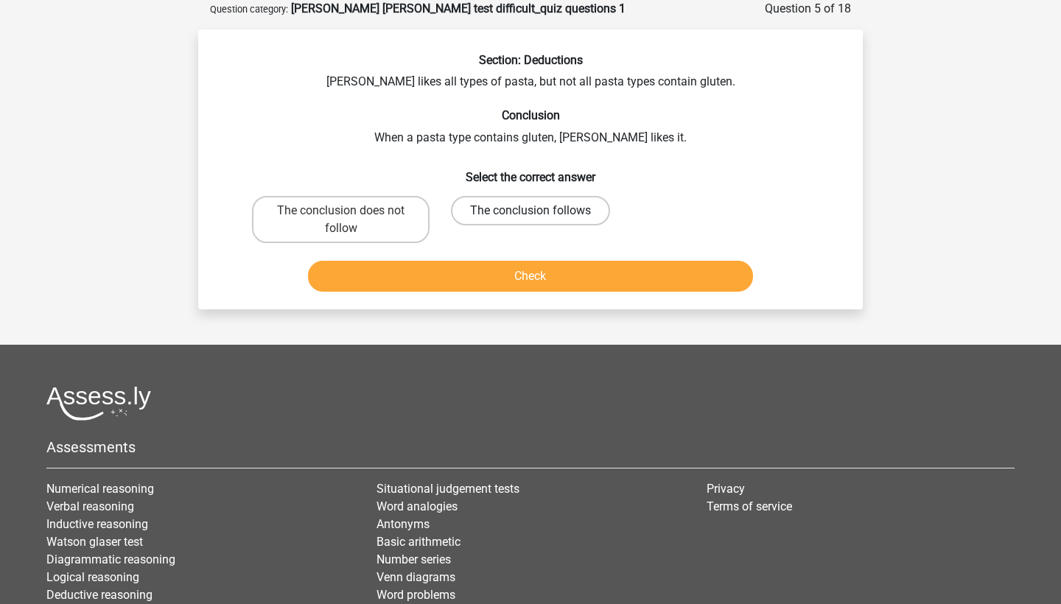
click at [508, 213] on label "The conclusion follows" at bounding box center [530, 210] width 159 height 29
click at [530, 213] on input "The conclusion follows" at bounding box center [535, 216] width 10 height 10
radio input "true"
click at [505, 274] on button "Check" at bounding box center [531, 276] width 446 height 31
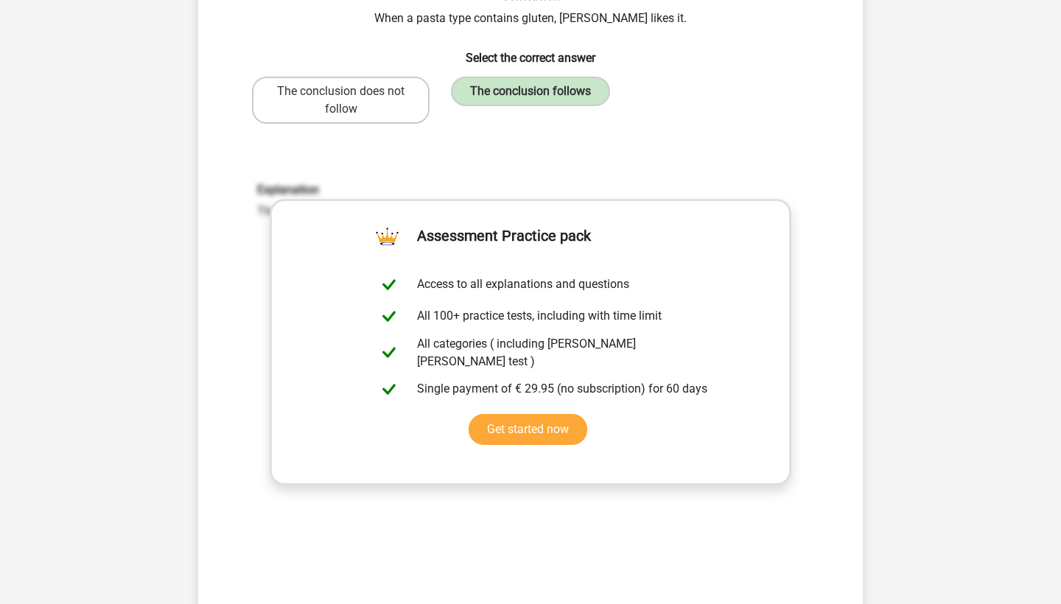
scroll to position [374, 0]
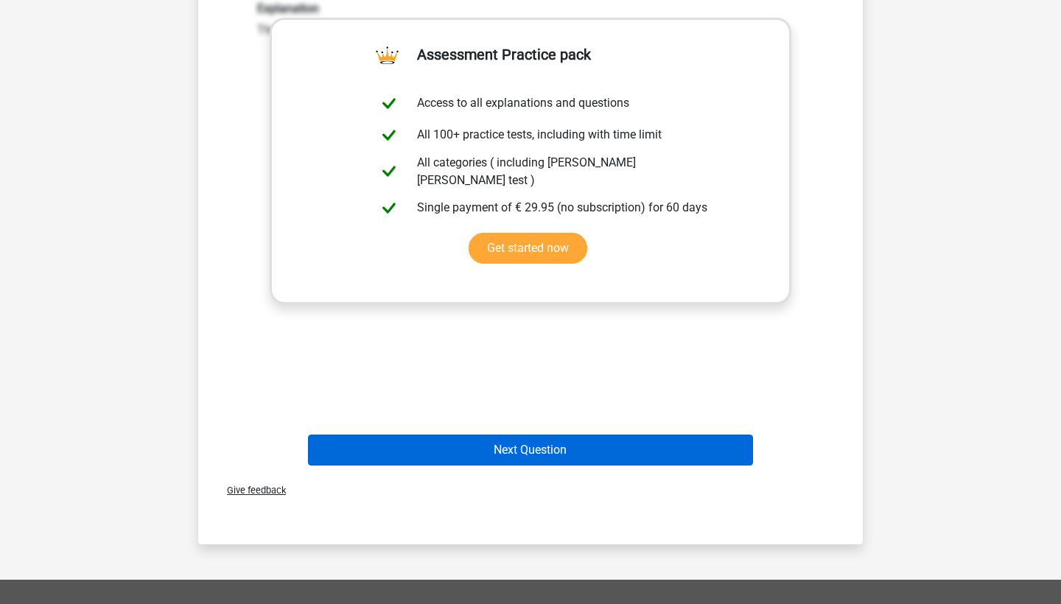
click at [477, 452] on button "Next Question" at bounding box center [531, 450] width 446 height 31
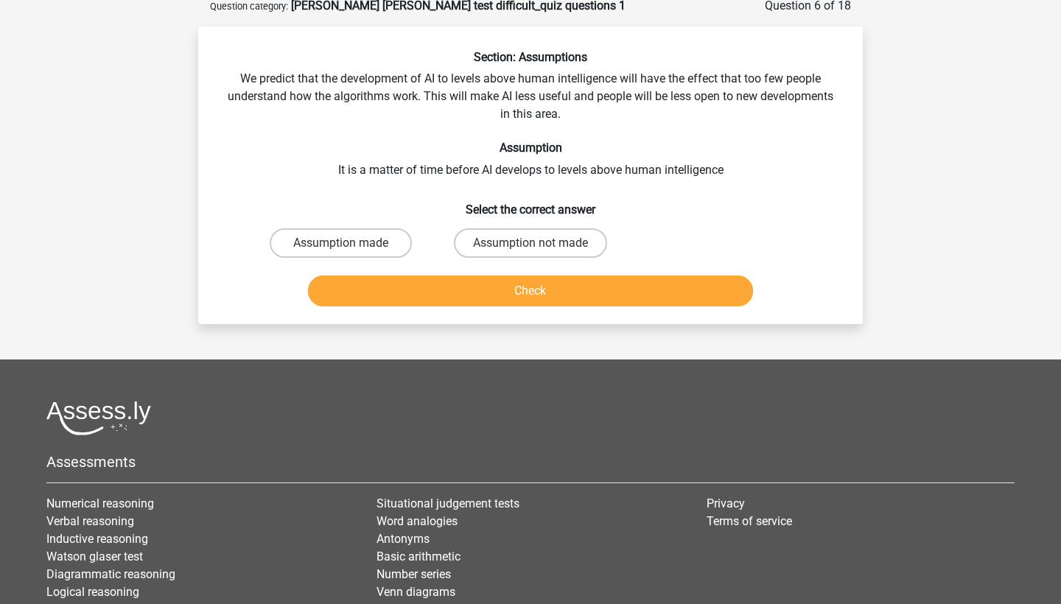
scroll to position [74, 0]
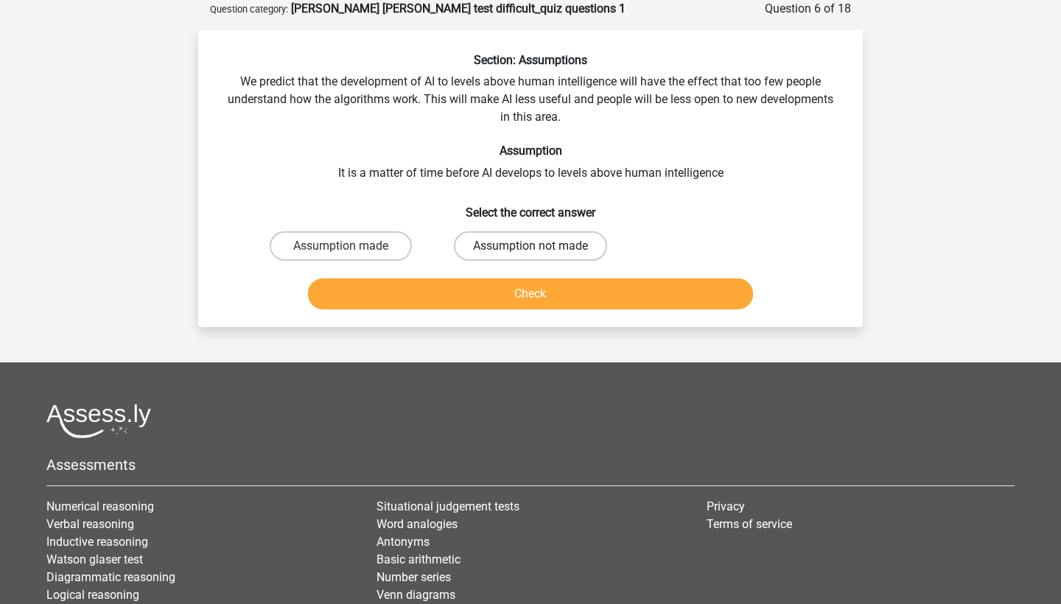
click at [552, 242] on label "Assumption not made" at bounding box center [530, 245] width 153 height 29
click at [540, 246] on input "Assumption not made" at bounding box center [535, 251] width 10 height 10
radio input "true"
click at [543, 304] on button "Check" at bounding box center [531, 293] width 446 height 31
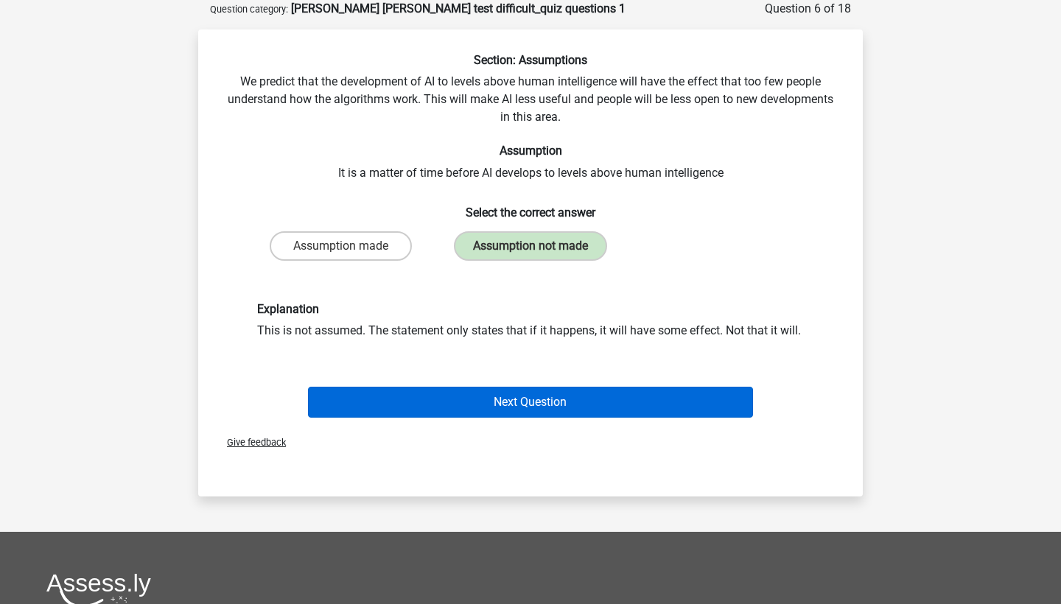
click at [538, 408] on button "Next Question" at bounding box center [531, 402] width 446 height 31
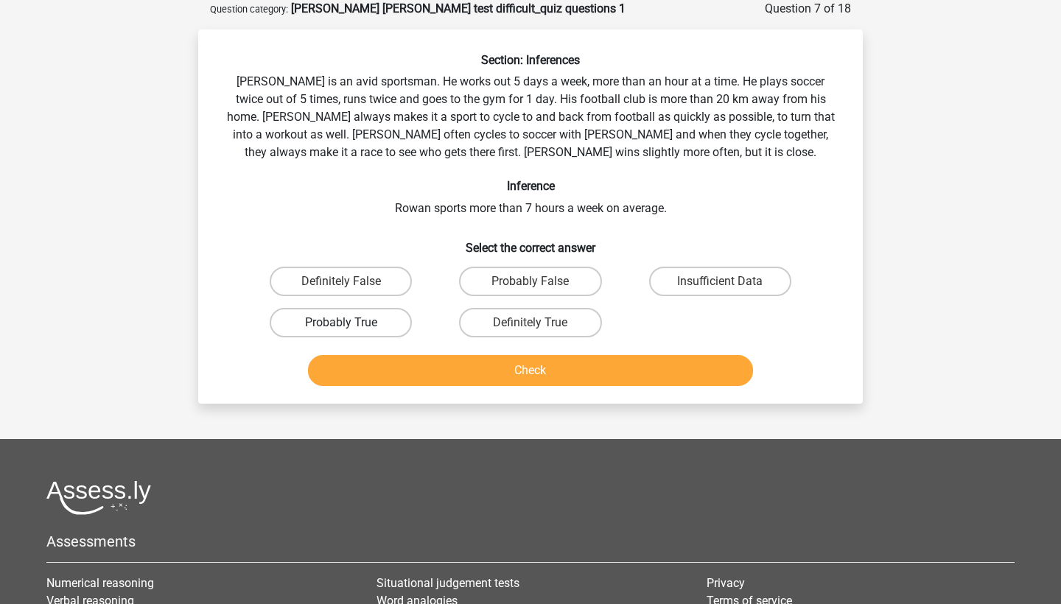
click at [365, 316] on label "Probably True" at bounding box center [341, 322] width 142 height 29
click at [351, 323] on input "Probably True" at bounding box center [346, 328] width 10 height 10
radio input "true"
click at [430, 356] on button "Check" at bounding box center [531, 370] width 446 height 31
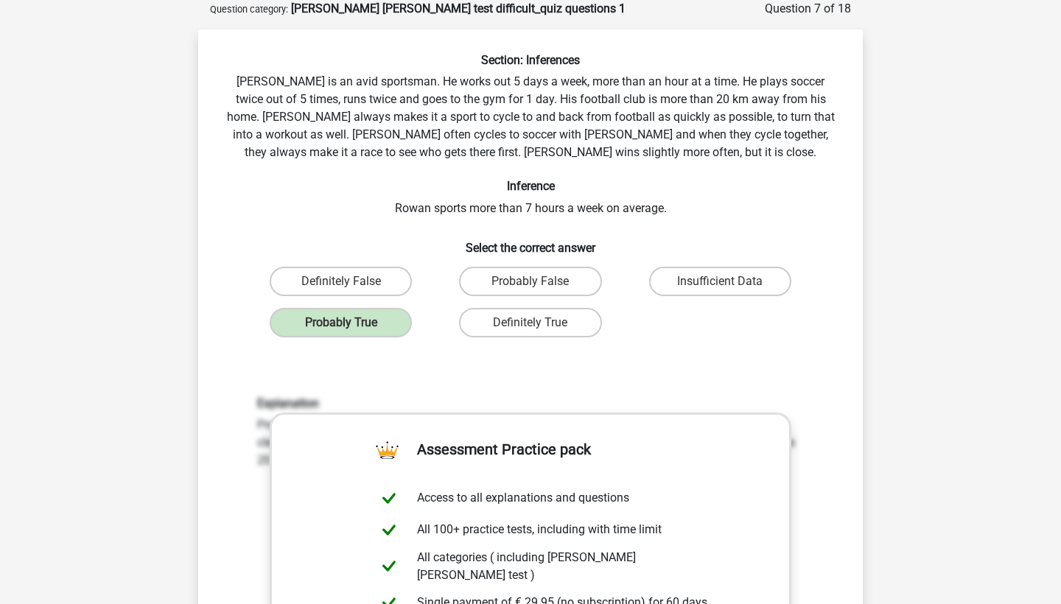
scroll to position [363, 0]
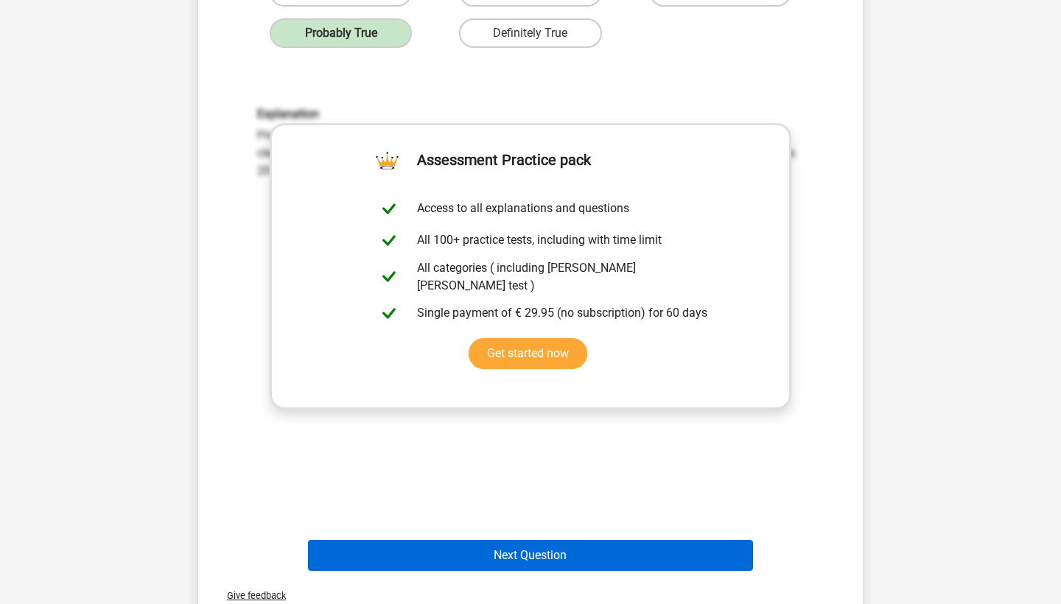
click at [521, 543] on button "Next Question" at bounding box center [531, 555] width 446 height 31
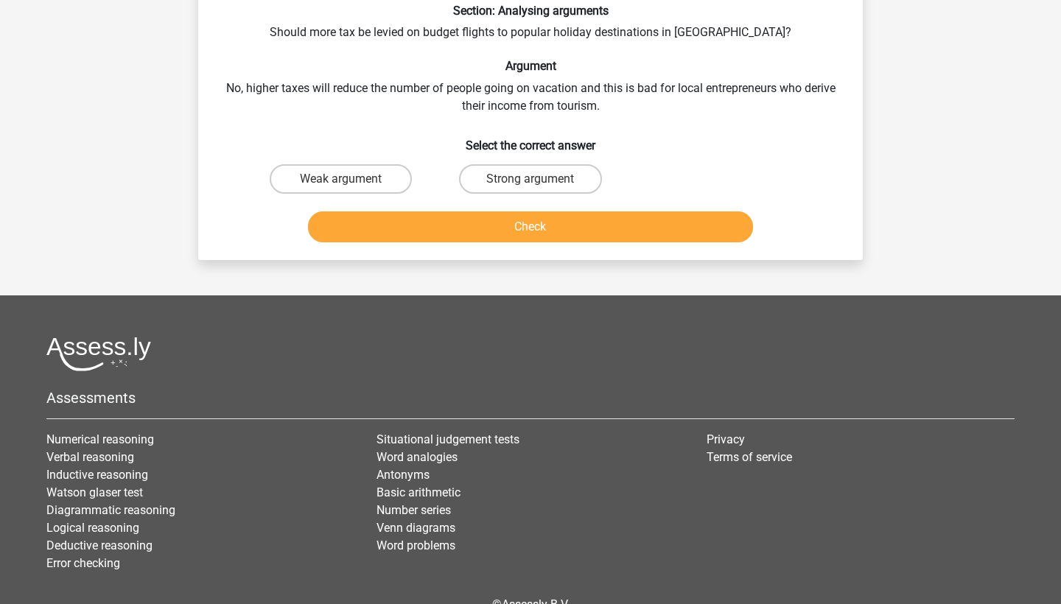
scroll to position [74, 0]
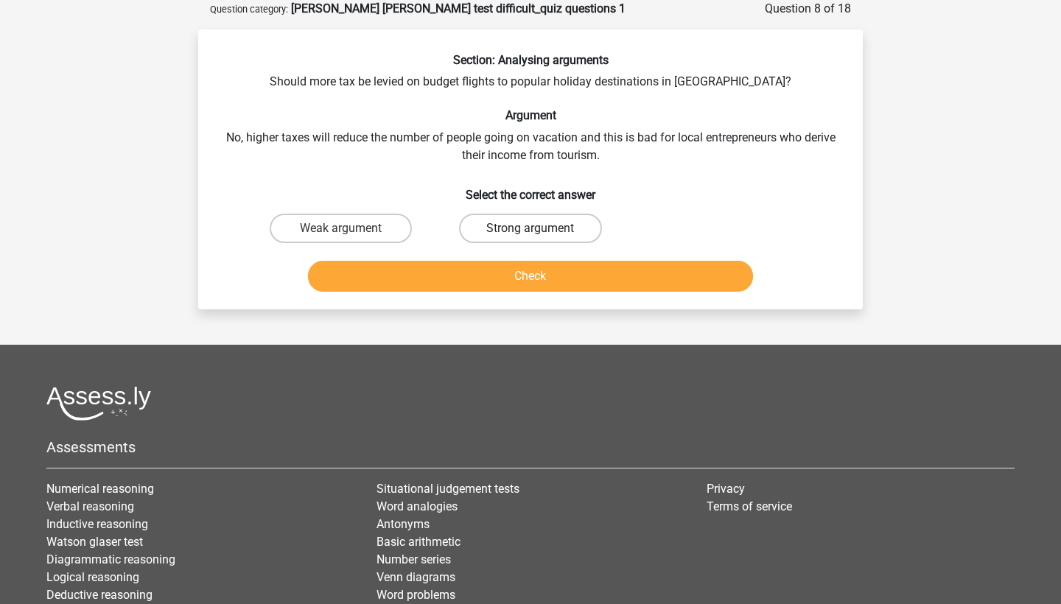
click at [500, 227] on label "Strong argument" at bounding box center [530, 228] width 142 height 29
click at [530, 228] on input "Strong argument" at bounding box center [535, 233] width 10 height 10
radio input "true"
click at [495, 287] on button "Check" at bounding box center [531, 276] width 446 height 31
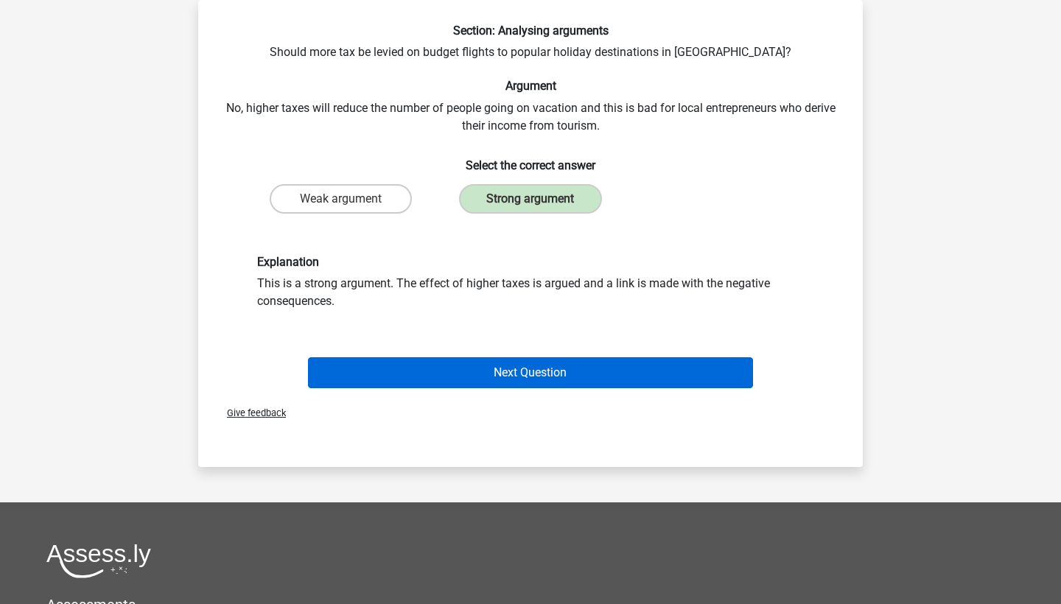
click at [486, 386] on button "Next Question" at bounding box center [531, 372] width 446 height 31
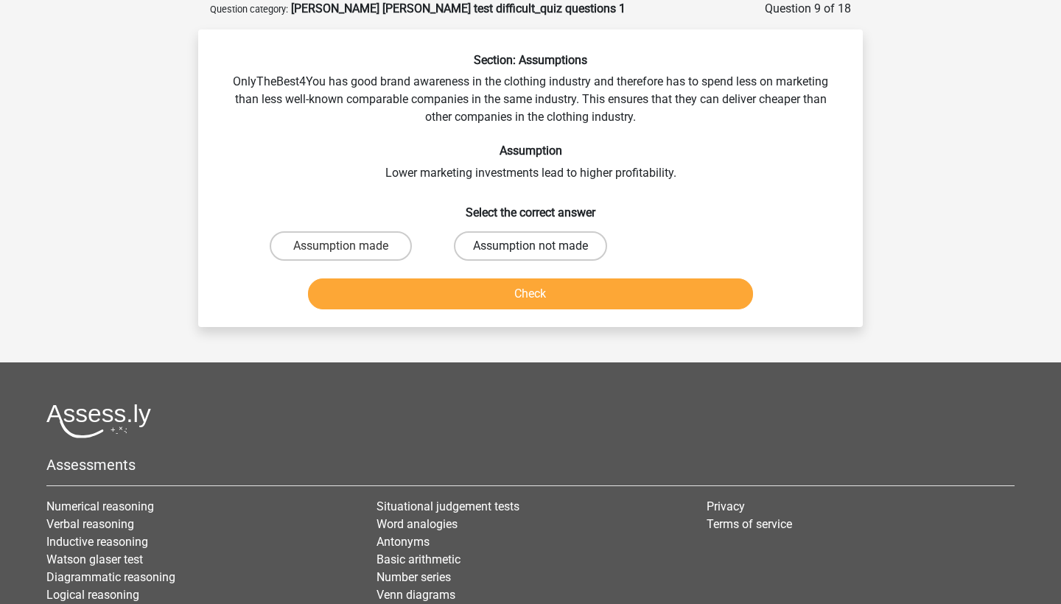
click at [488, 243] on label "Assumption not made" at bounding box center [530, 245] width 153 height 29
click at [530, 246] on input "Assumption not made" at bounding box center [535, 251] width 10 height 10
radio input "true"
click at [385, 245] on label "Assumption made" at bounding box center [341, 245] width 142 height 29
click at [351, 246] on input "Assumption made" at bounding box center [346, 251] width 10 height 10
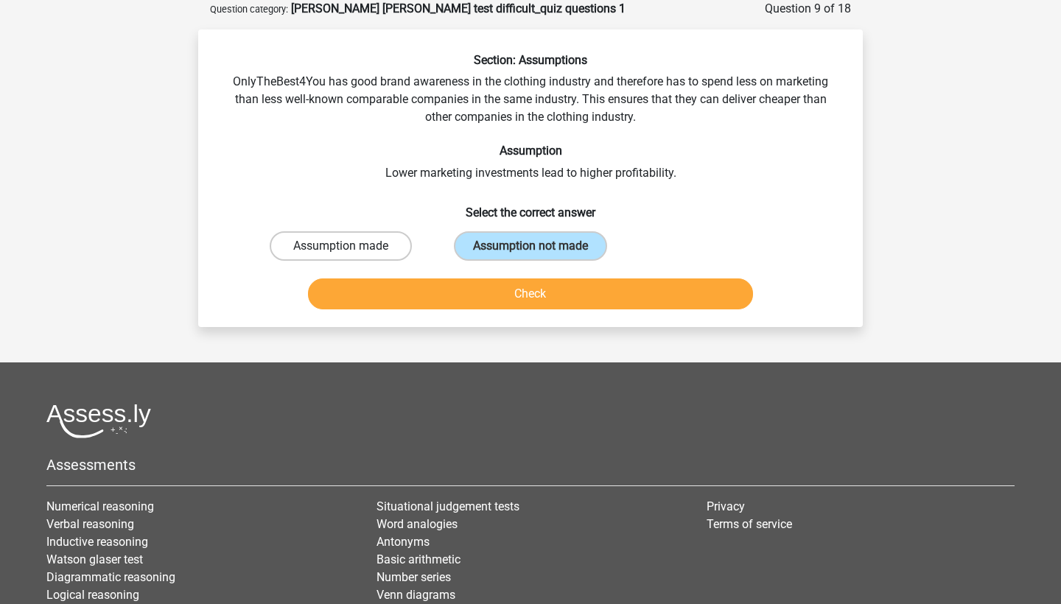
radio input "true"
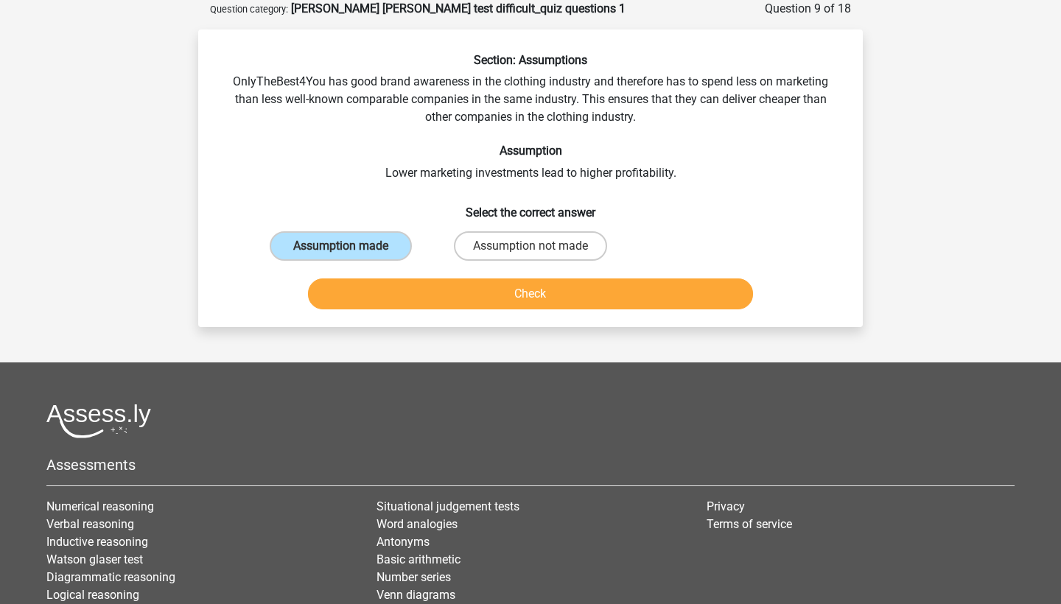
click at [438, 290] on button "Check" at bounding box center [531, 293] width 446 height 31
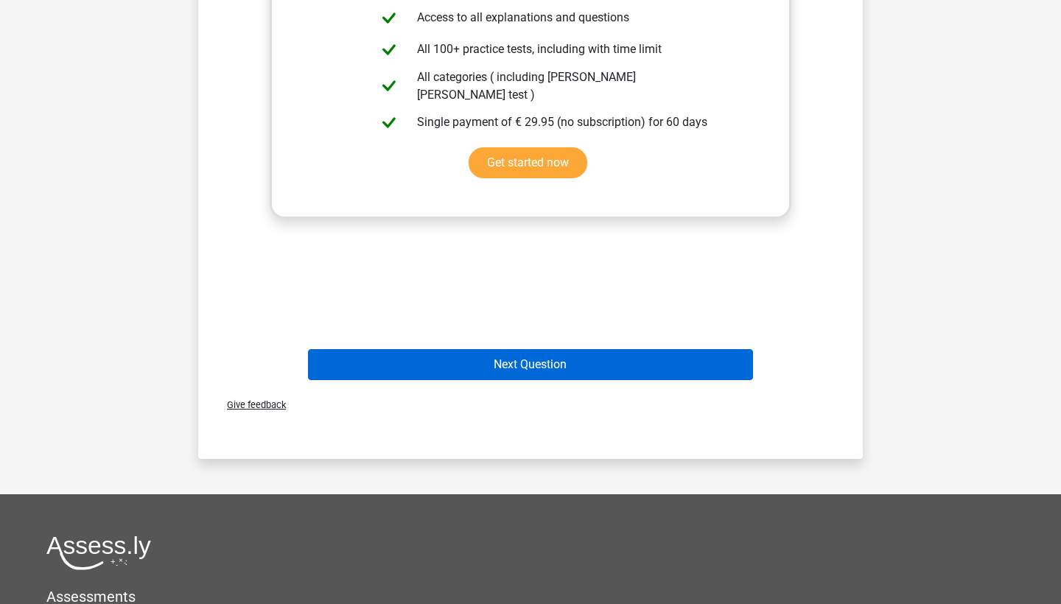
click at [462, 371] on button "Next Question" at bounding box center [531, 364] width 446 height 31
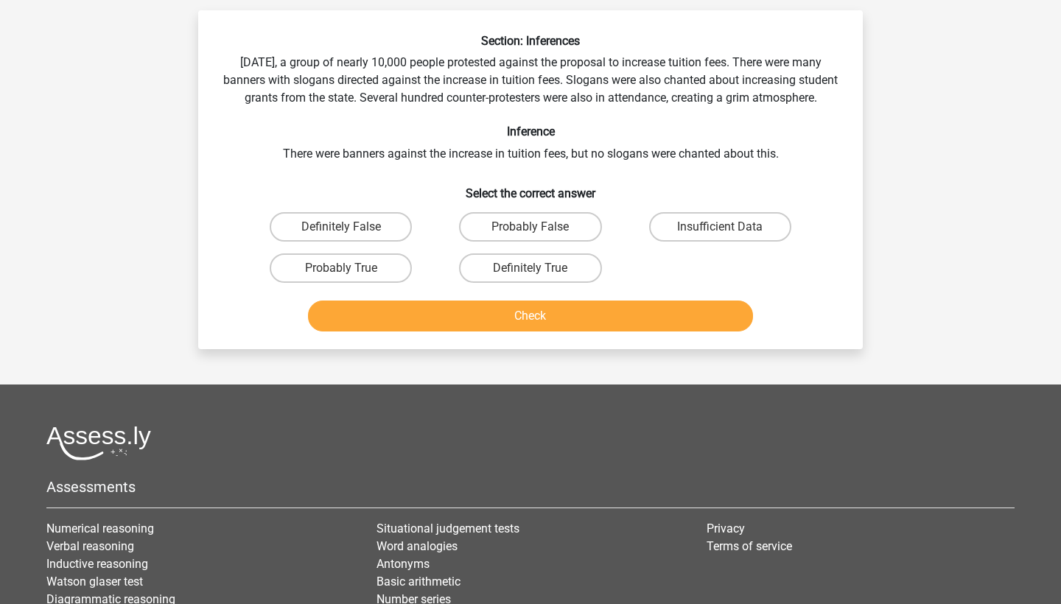
scroll to position [94, 0]
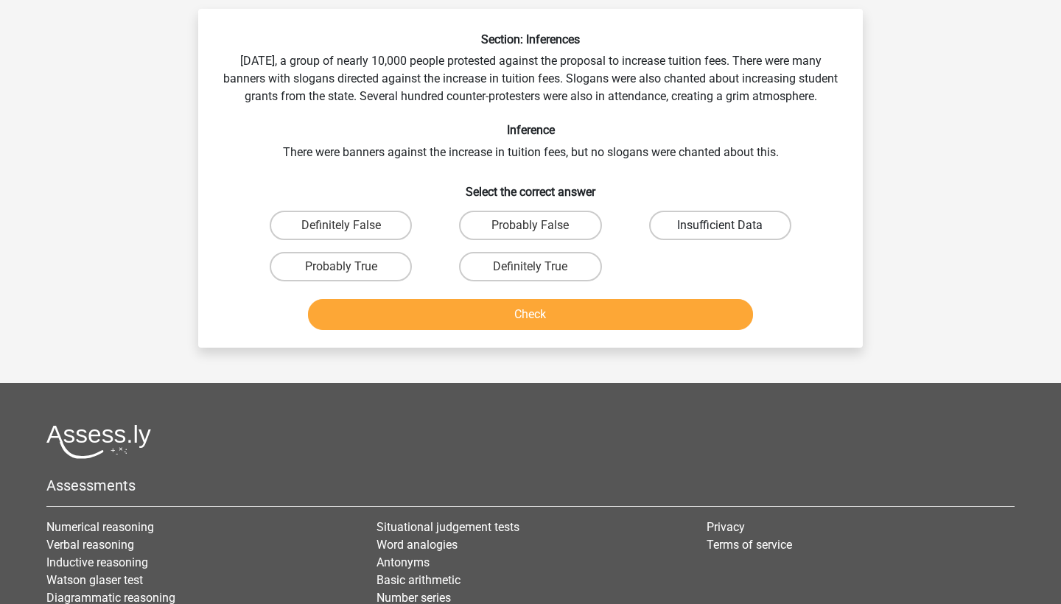
click at [748, 240] on label "Insufficient Data" at bounding box center [720, 225] width 142 height 29
click at [729, 235] on input "Insufficient Data" at bounding box center [725, 230] width 10 height 10
radio input "true"
click at [392, 281] on label "Probably True" at bounding box center [341, 266] width 142 height 29
click at [351, 276] on input "Probably True" at bounding box center [346, 272] width 10 height 10
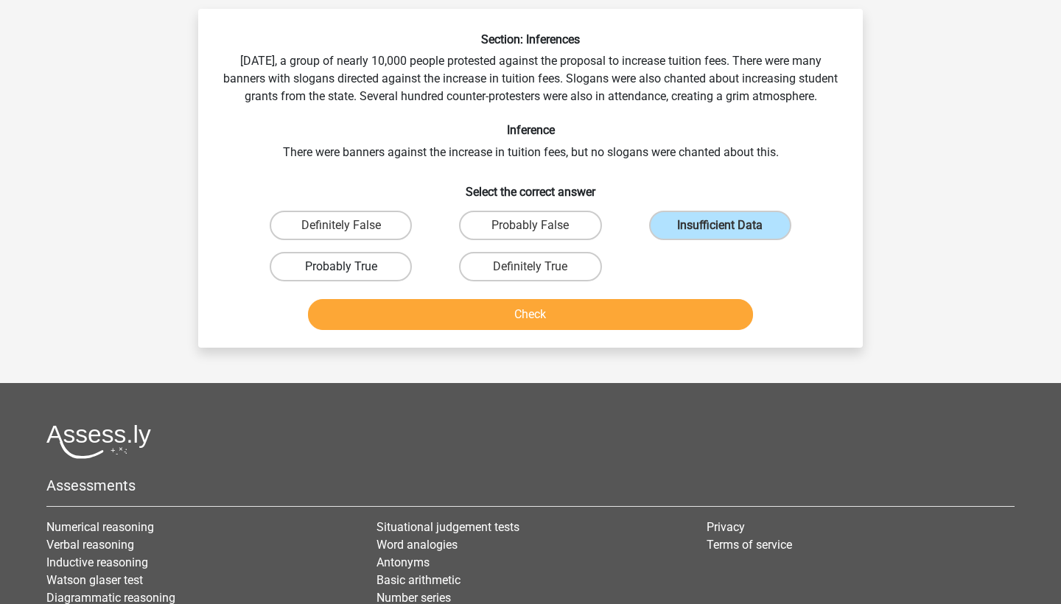
radio input "true"
click at [720, 234] on label "Insufficient Data" at bounding box center [720, 225] width 142 height 29
click at [720, 234] on input "Insufficient Data" at bounding box center [725, 230] width 10 height 10
radio input "true"
click at [547, 330] on button "Check" at bounding box center [531, 314] width 446 height 31
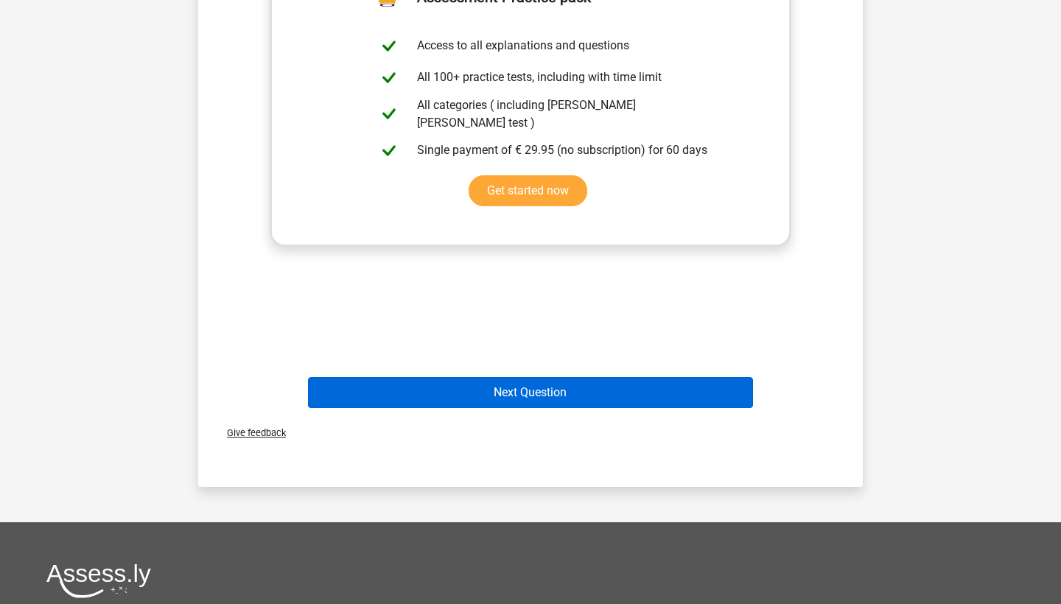
click at [522, 408] on button "Next Question" at bounding box center [531, 392] width 446 height 31
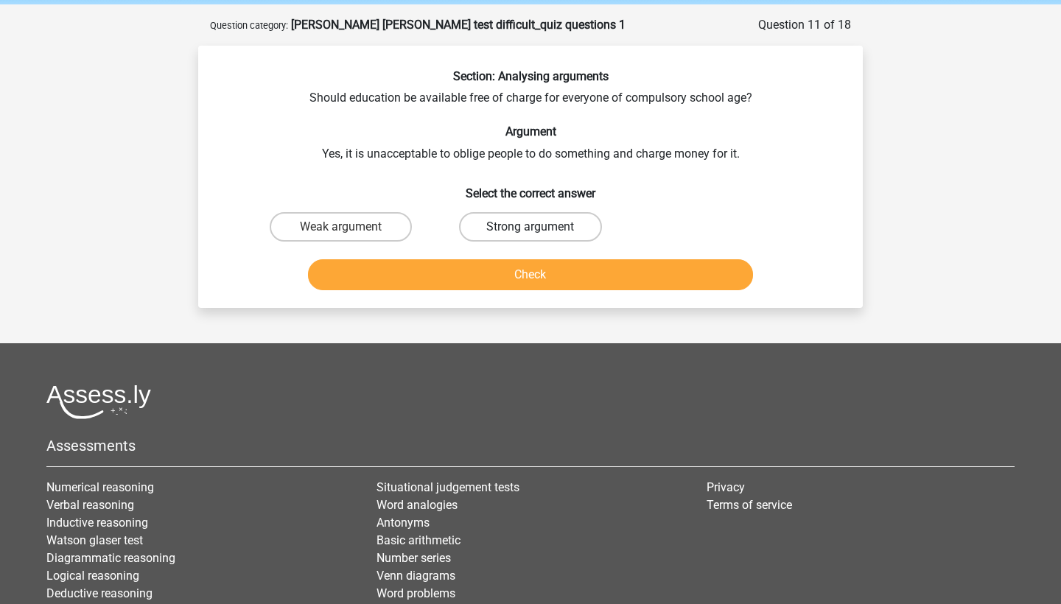
scroll to position [55, 0]
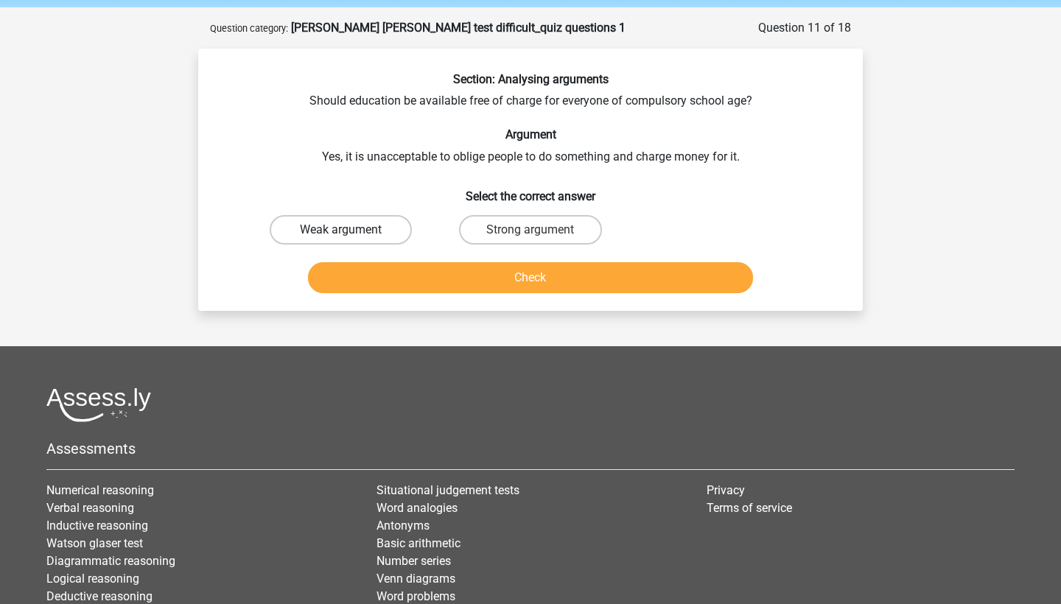
click at [383, 216] on label "Weak argument" at bounding box center [341, 229] width 142 height 29
click at [351, 230] on input "Weak argument" at bounding box center [346, 235] width 10 height 10
radio input "true"
click at [497, 270] on button "Check" at bounding box center [531, 277] width 446 height 31
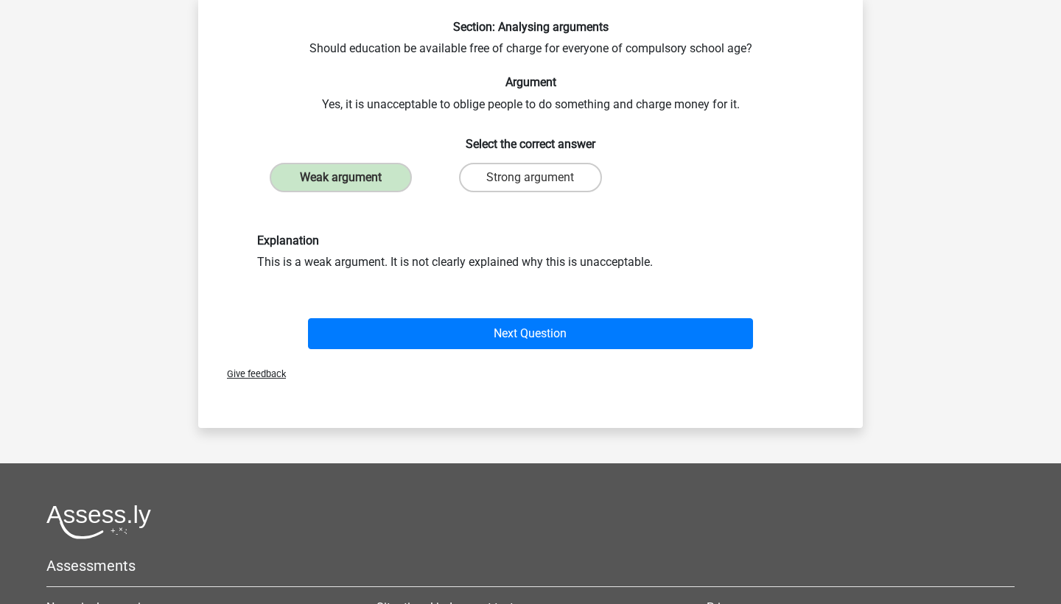
scroll to position [108, 0]
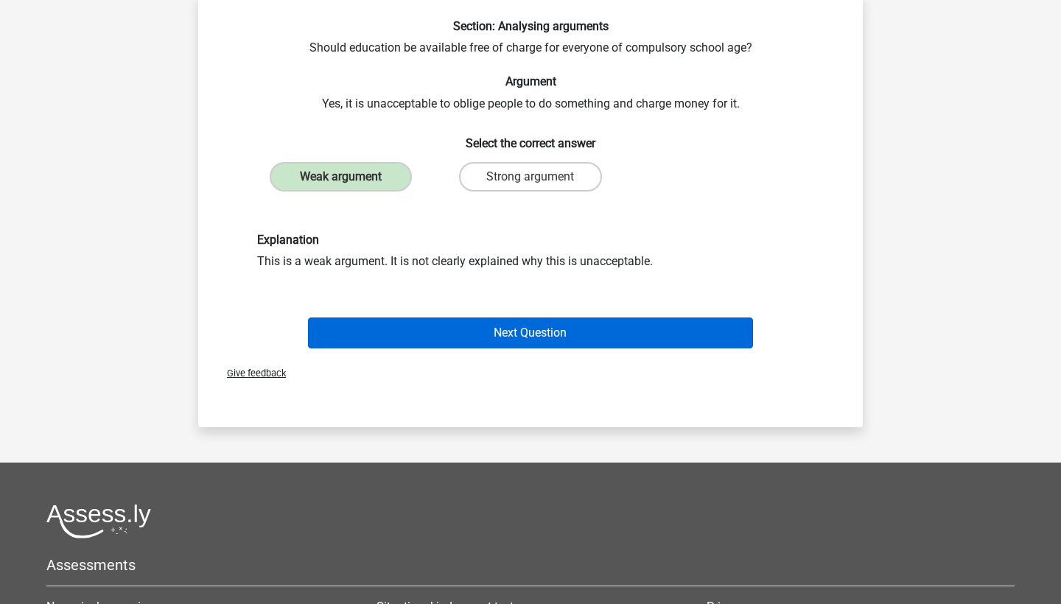
click at [554, 332] on button "Next Question" at bounding box center [531, 333] width 446 height 31
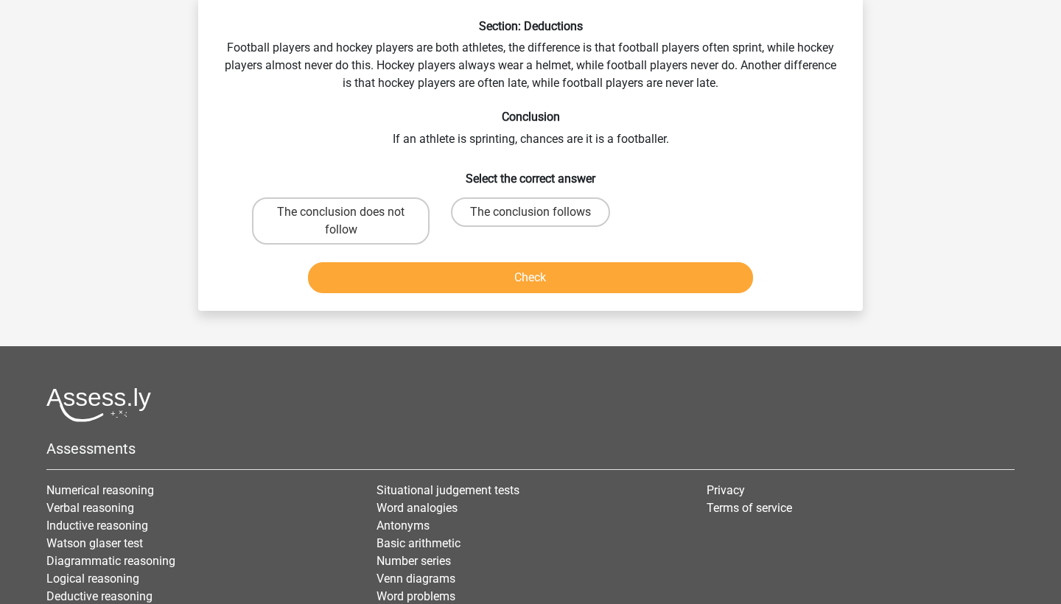
scroll to position [74, 0]
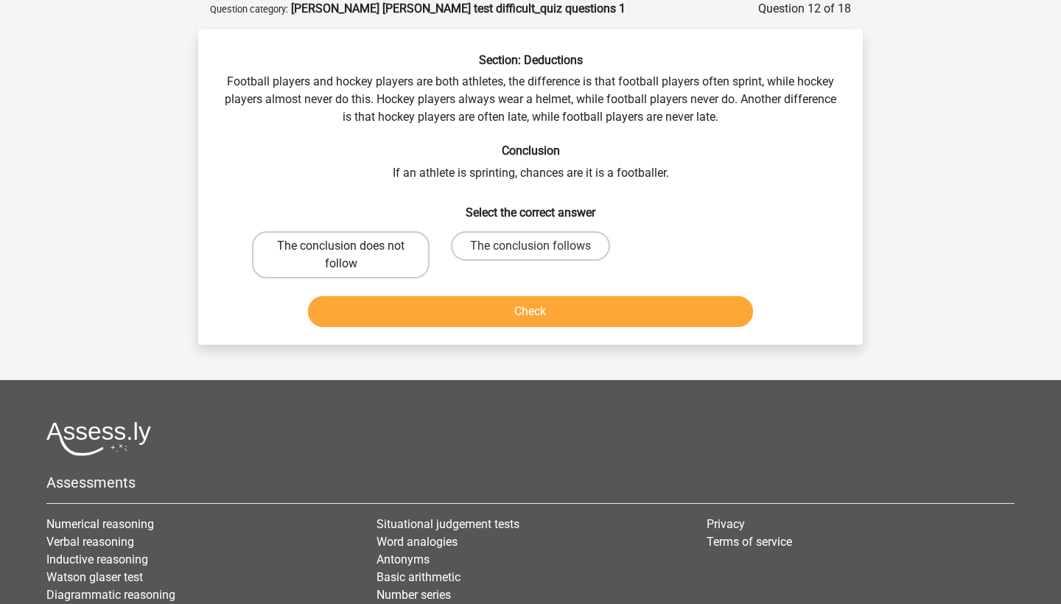
click at [395, 256] on label "The conclusion does not follow" at bounding box center [341, 254] width 178 height 47
click at [351, 256] on input "The conclusion does not follow" at bounding box center [346, 251] width 10 height 10
radio input "true"
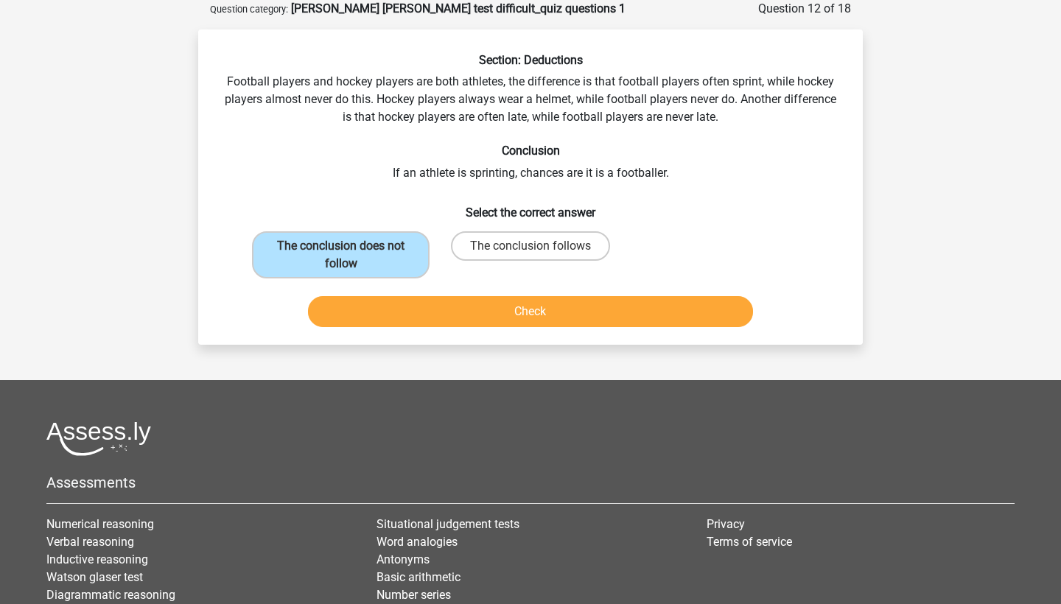
click at [523, 306] on button "Check" at bounding box center [531, 311] width 446 height 31
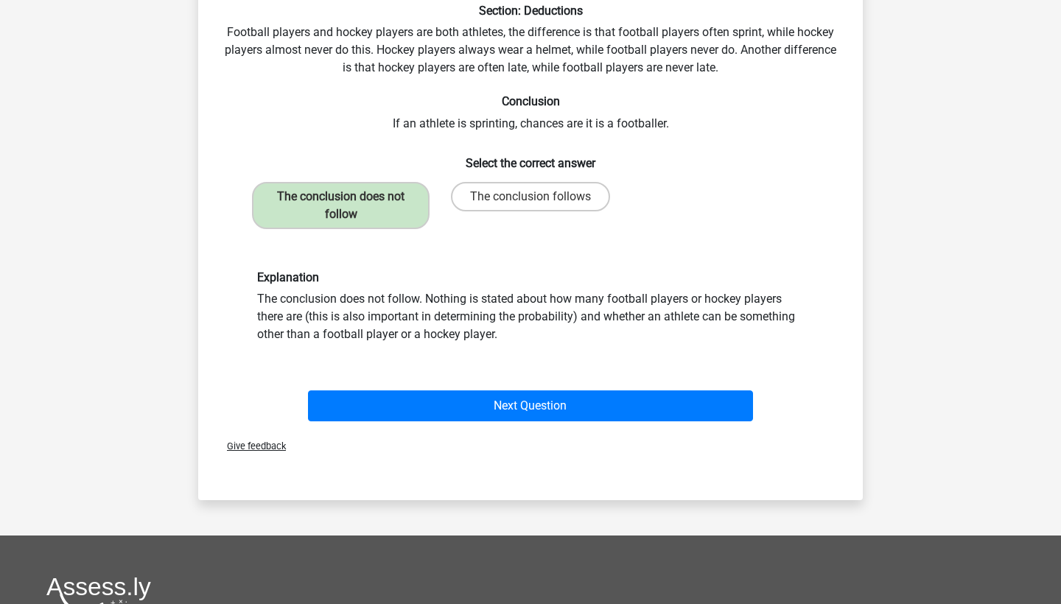
scroll to position [124, 0]
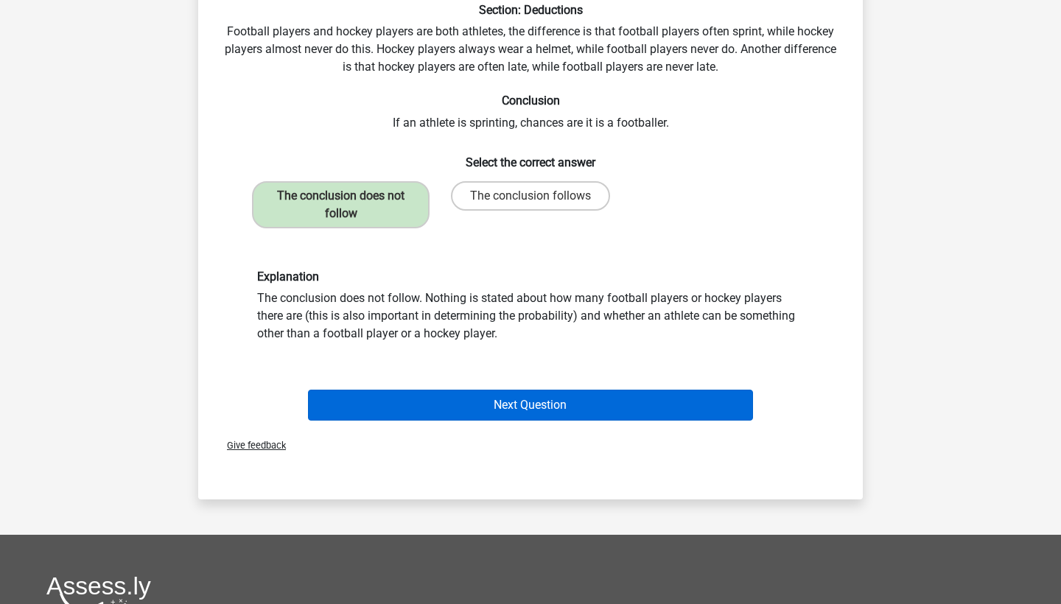
click at [507, 393] on button "Next Question" at bounding box center [531, 405] width 446 height 31
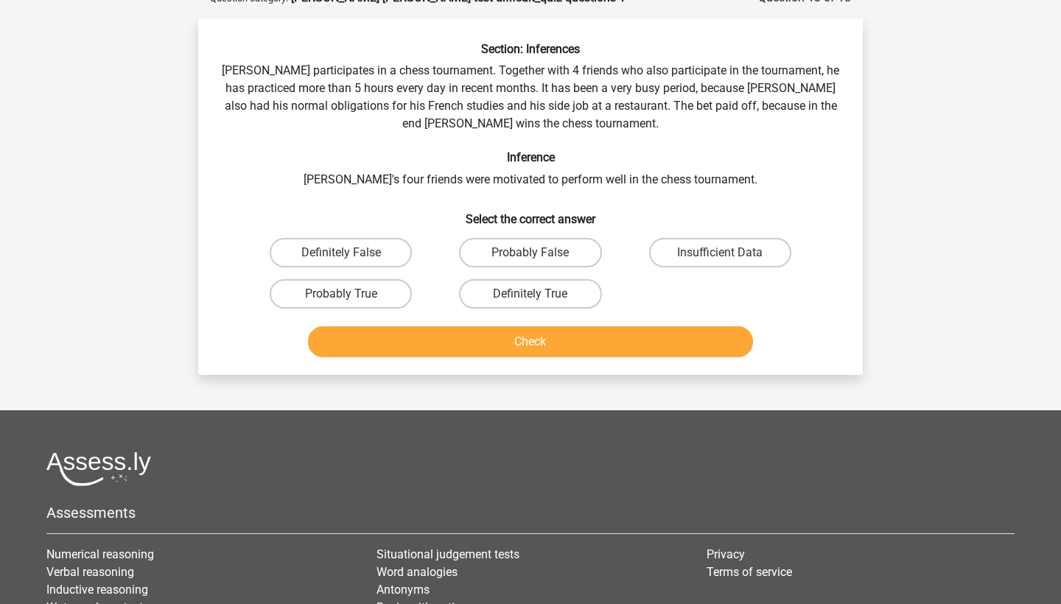
scroll to position [86, 0]
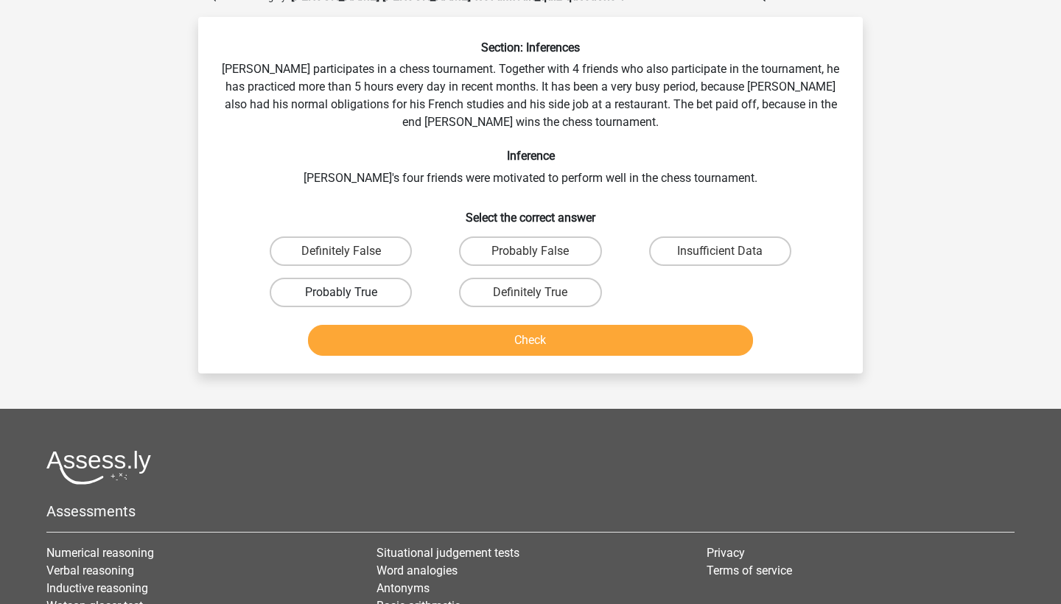
click at [363, 298] on label "Probably True" at bounding box center [341, 292] width 142 height 29
click at [351, 298] on input "Probably True" at bounding box center [346, 297] width 10 height 10
radio input "true"
click at [529, 347] on button "Check" at bounding box center [531, 340] width 446 height 31
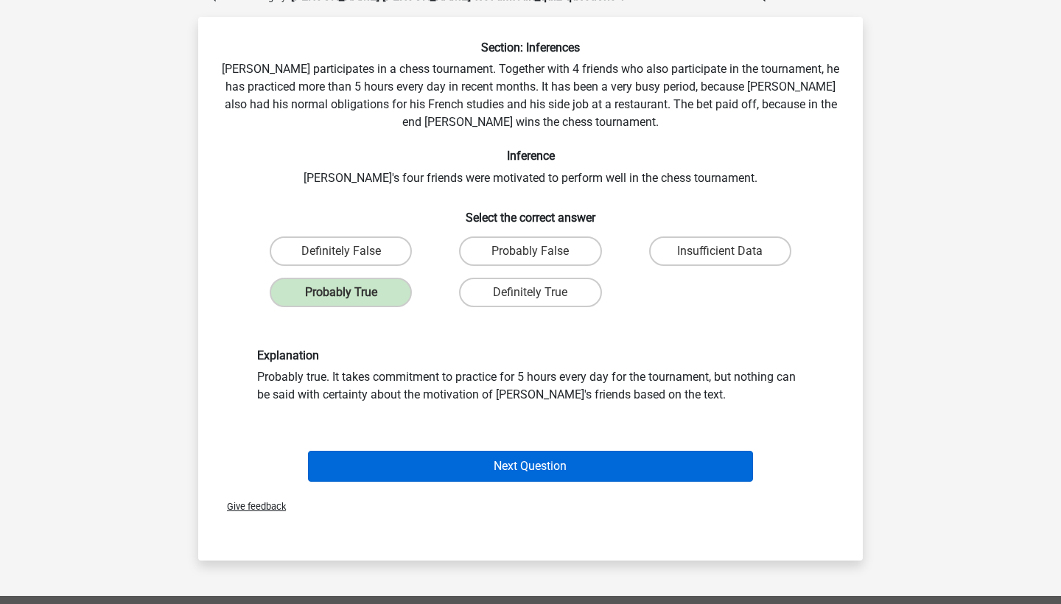
click at [546, 456] on button "Next Question" at bounding box center [531, 466] width 446 height 31
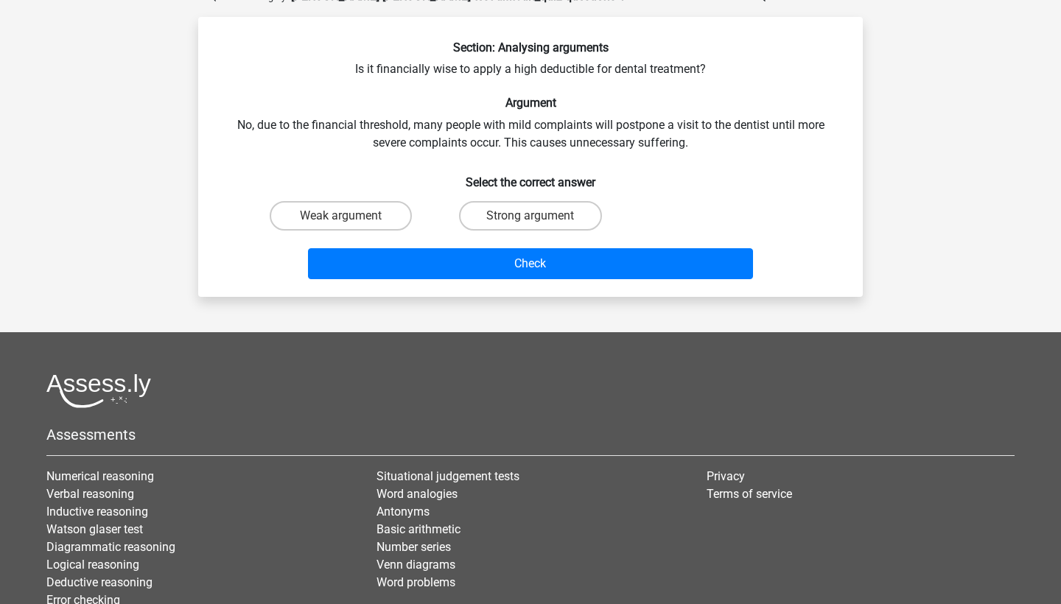
scroll to position [74, 0]
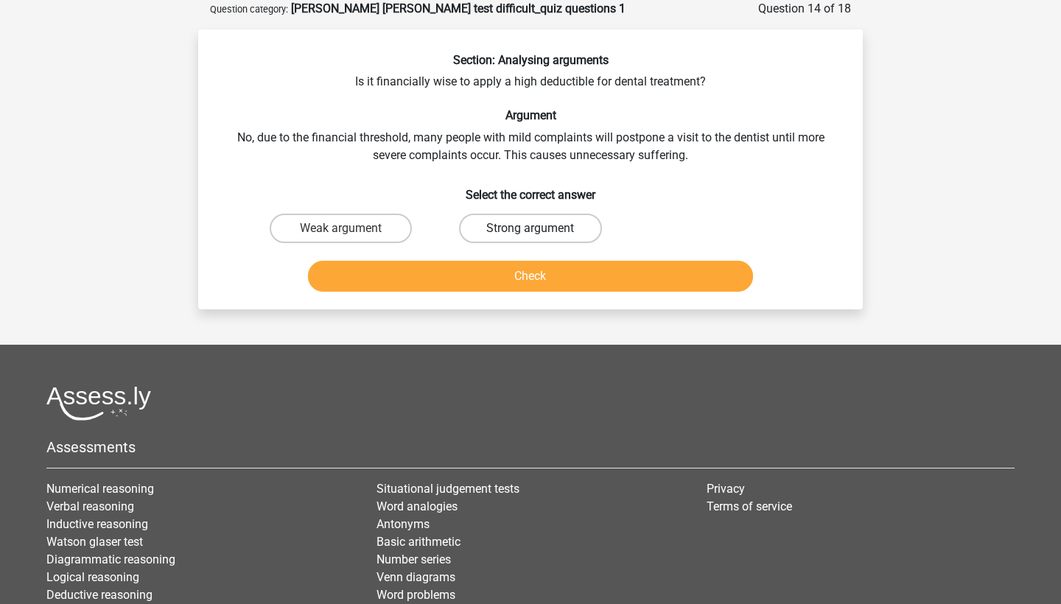
click at [511, 227] on label "Strong argument" at bounding box center [530, 228] width 142 height 29
click at [530, 228] on input "Strong argument" at bounding box center [535, 233] width 10 height 10
radio input "true"
click at [385, 225] on label "Weak argument" at bounding box center [341, 228] width 142 height 29
click at [351, 228] on input "Weak argument" at bounding box center [346, 233] width 10 height 10
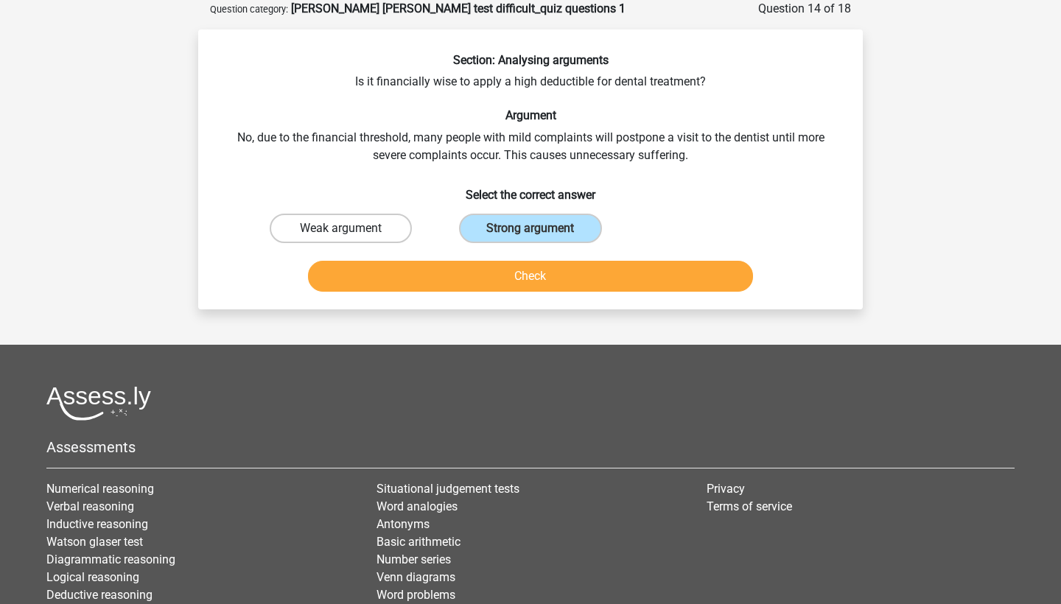
radio input "true"
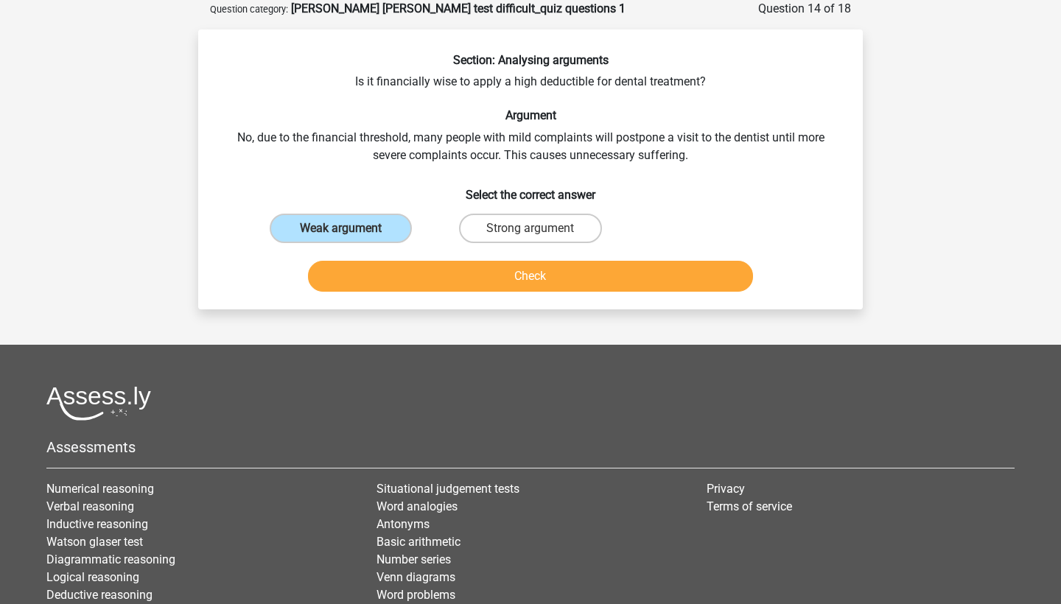
click at [564, 270] on button "Check" at bounding box center [531, 276] width 446 height 31
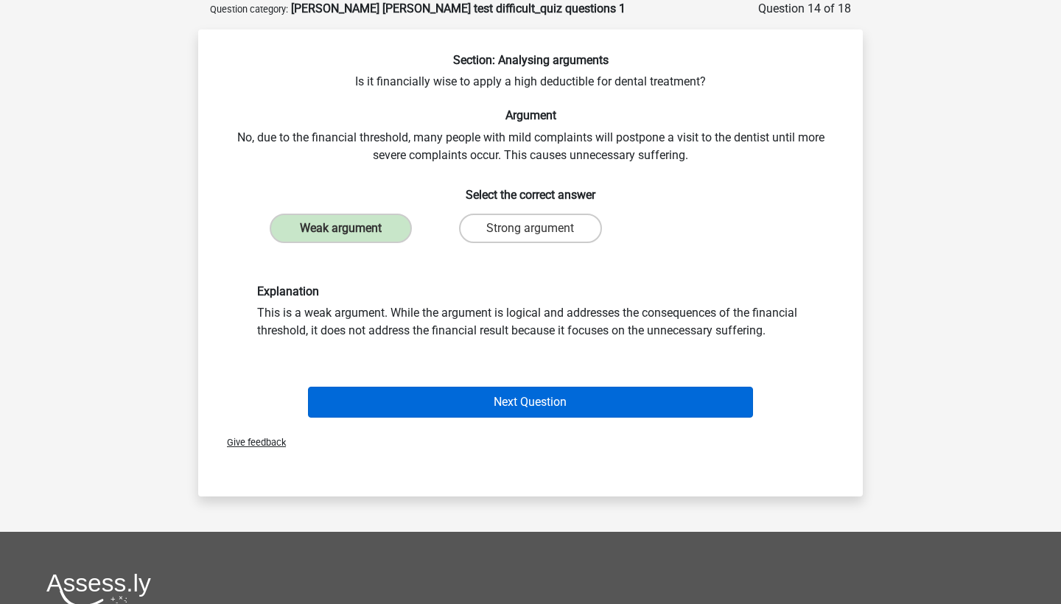
click at [577, 394] on button "Next Question" at bounding box center [531, 402] width 446 height 31
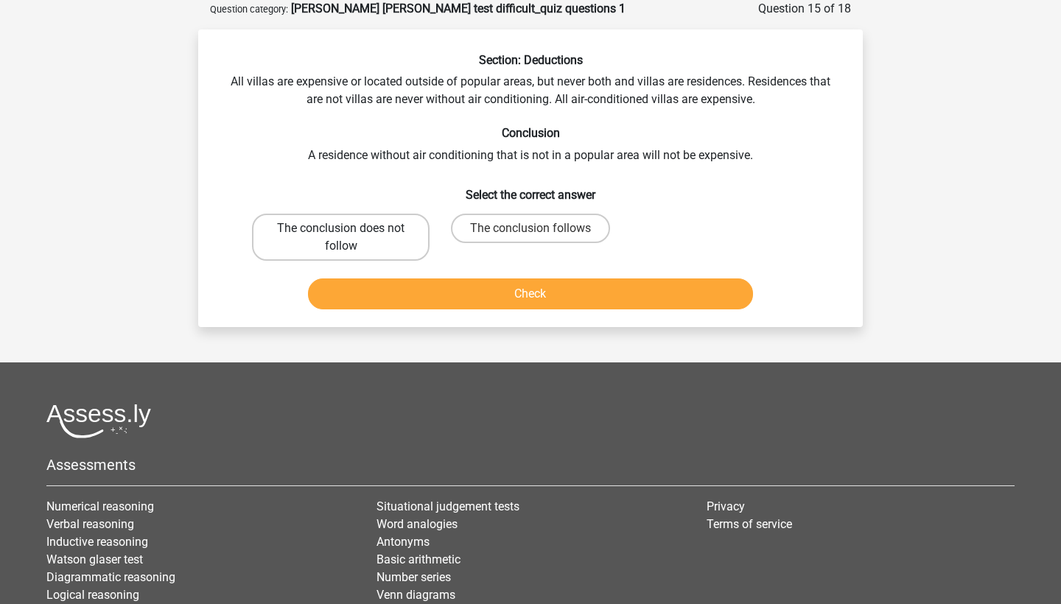
click at [362, 241] on label "The conclusion does not follow" at bounding box center [341, 237] width 178 height 47
click at [351, 238] on input "The conclusion does not follow" at bounding box center [346, 233] width 10 height 10
radio input "true"
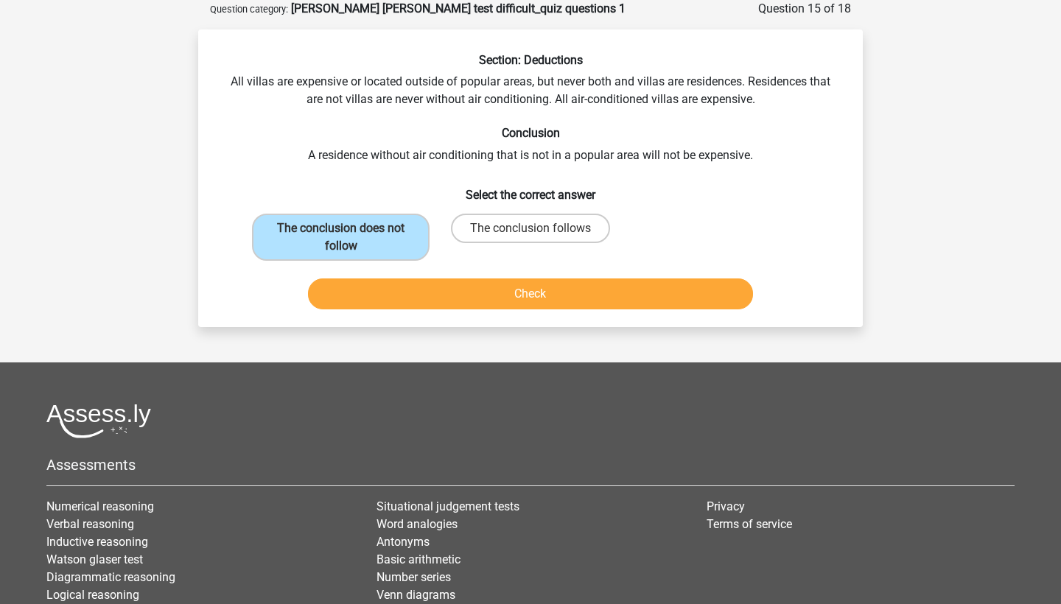
click at [521, 292] on button "Check" at bounding box center [531, 293] width 446 height 31
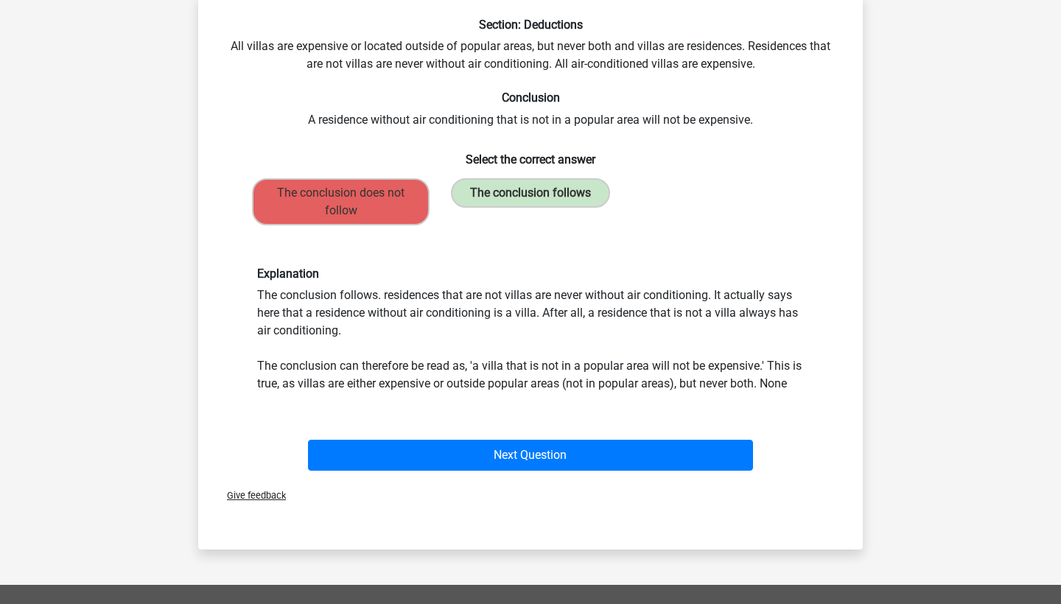
scroll to position [108, 0]
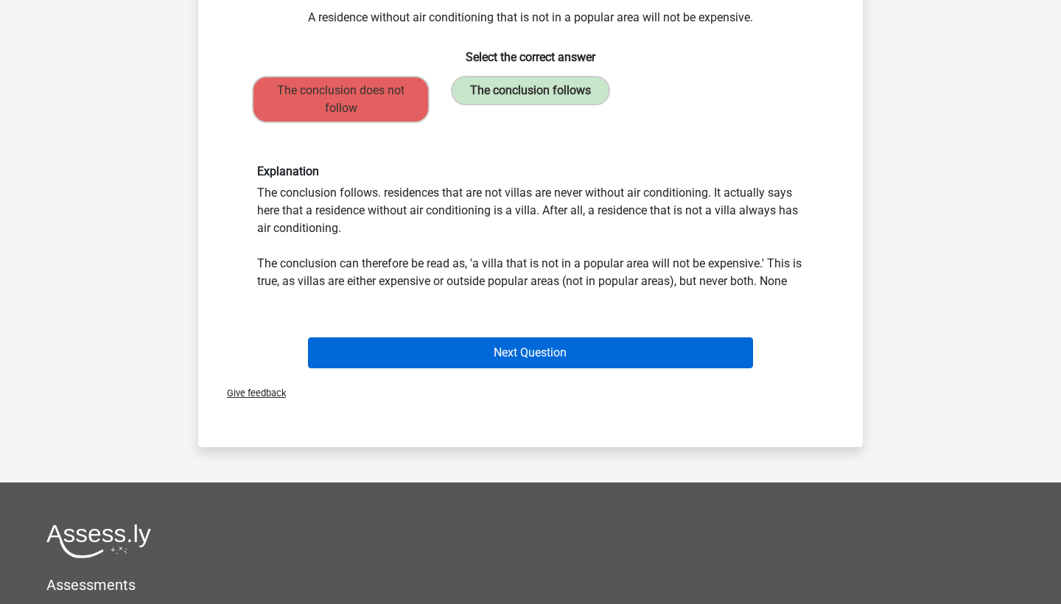
click at [516, 360] on button "Next Question" at bounding box center [531, 352] width 446 height 31
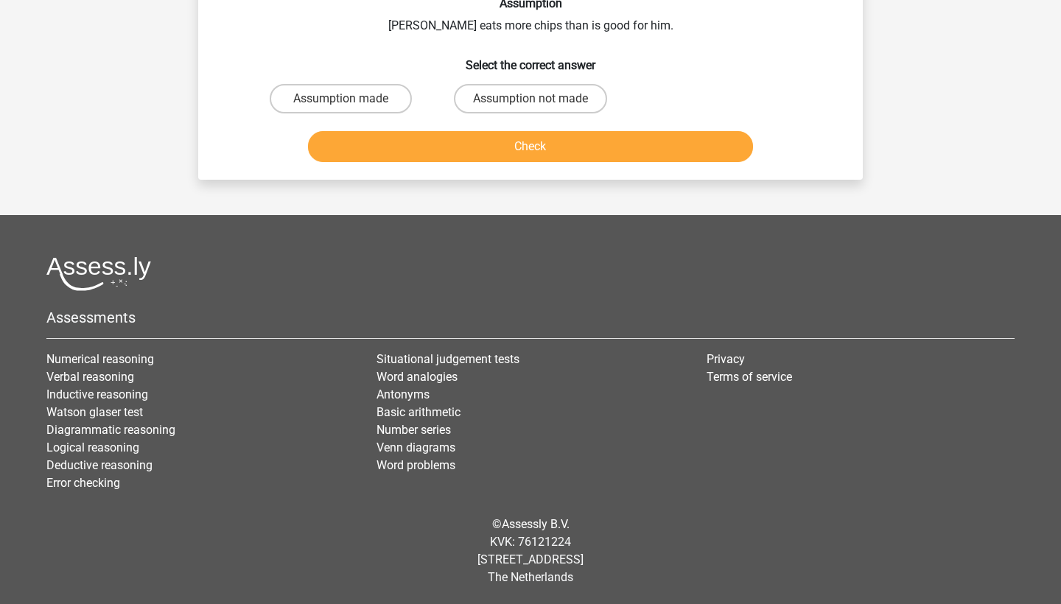
scroll to position [74, 0]
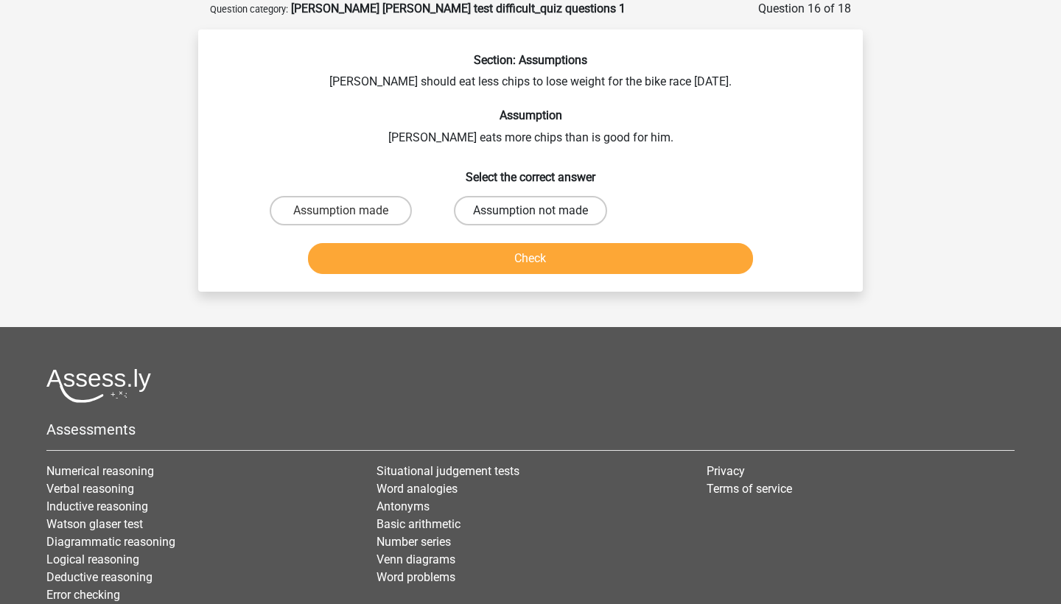
click at [503, 213] on label "Assumption not made" at bounding box center [530, 210] width 153 height 29
click at [530, 213] on input "Assumption not made" at bounding box center [535, 216] width 10 height 10
radio input "true"
click at [511, 263] on button "Check" at bounding box center [531, 258] width 446 height 31
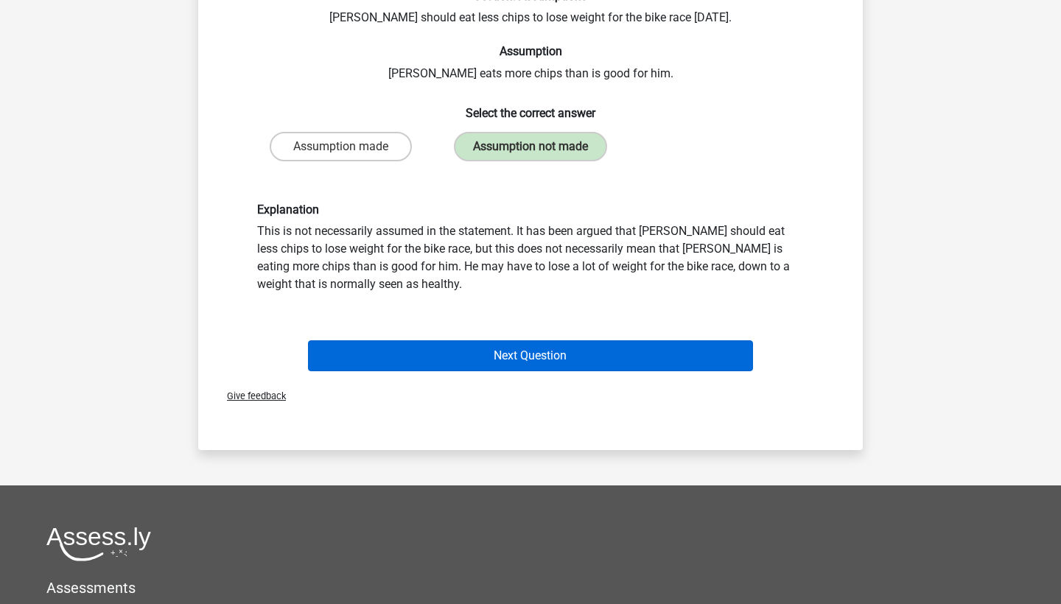
click at [516, 353] on button "Next Question" at bounding box center [531, 355] width 446 height 31
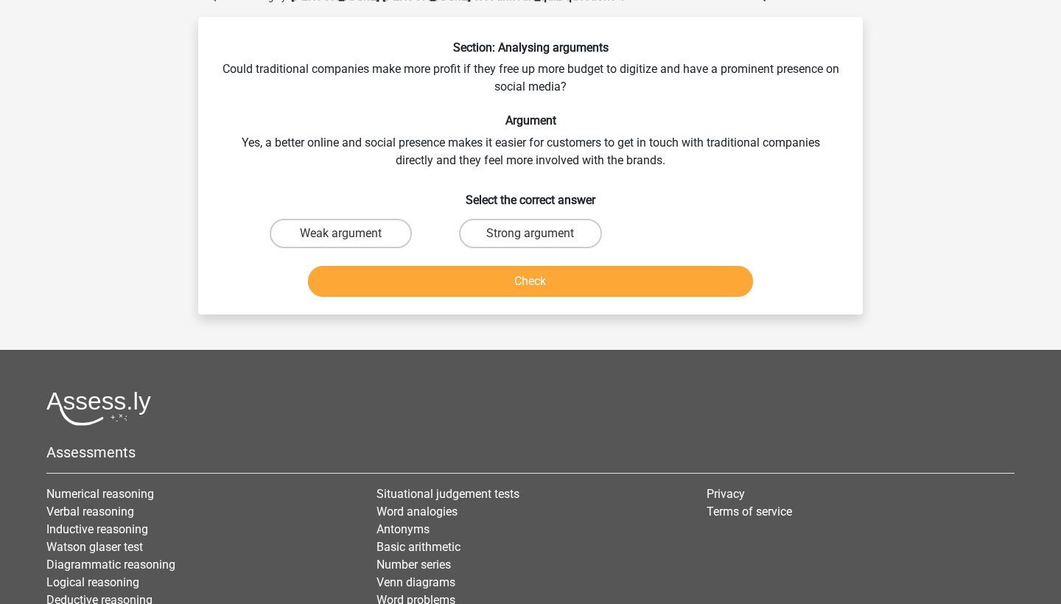
scroll to position [72, 0]
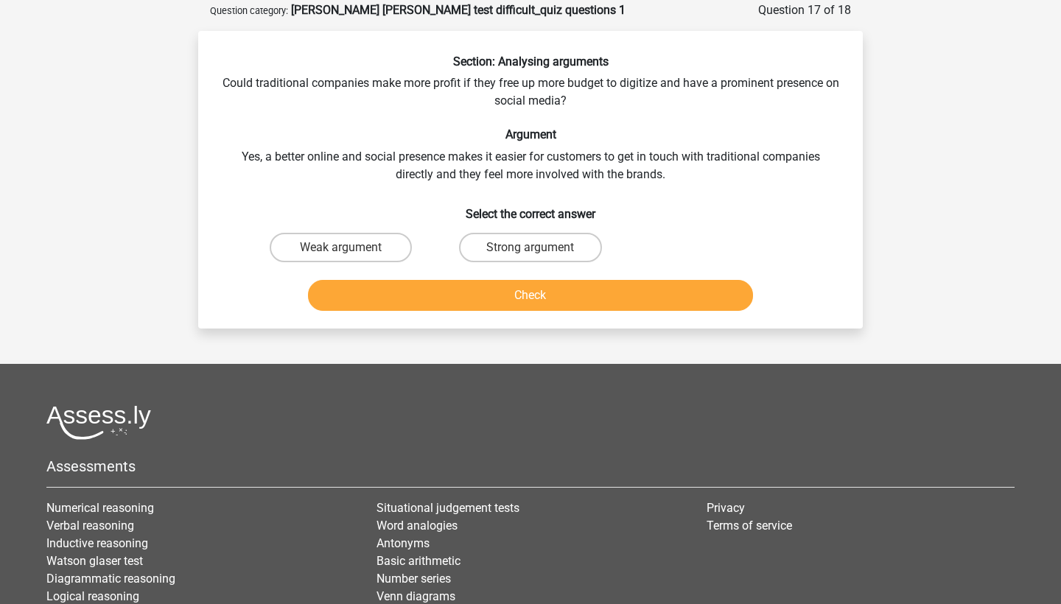
click at [410, 254] on div "Weak argument" at bounding box center [341, 247] width 178 height 29
click at [388, 247] on label "Weak argument" at bounding box center [341, 247] width 142 height 29
click at [351, 248] on input "Weak argument" at bounding box center [346, 253] width 10 height 10
radio input "true"
click at [464, 287] on button "Check" at bounding box center [531, 295] width 446 height 31
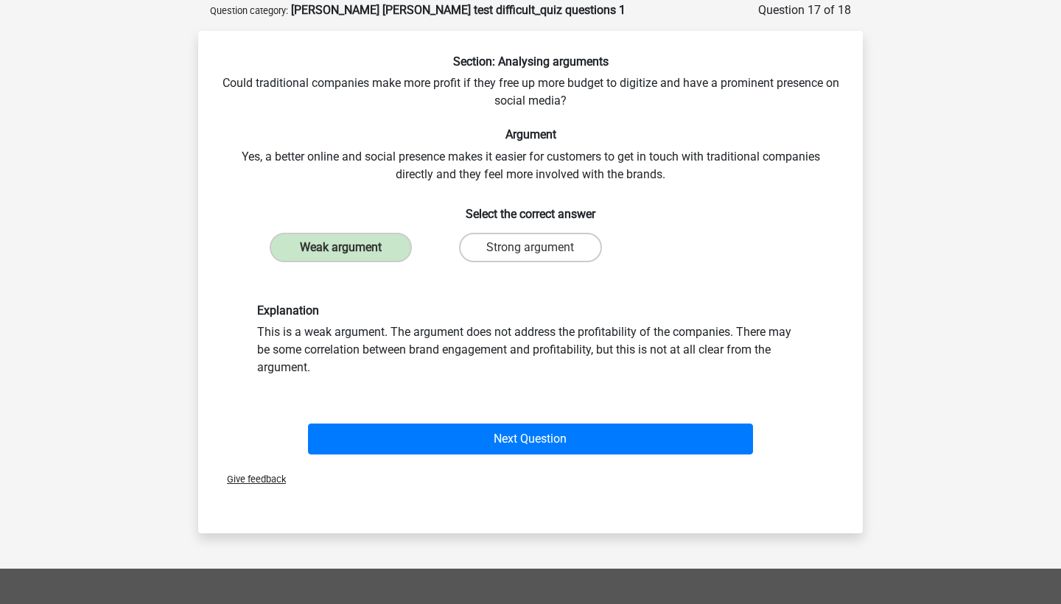
scroll to position [85, 0]
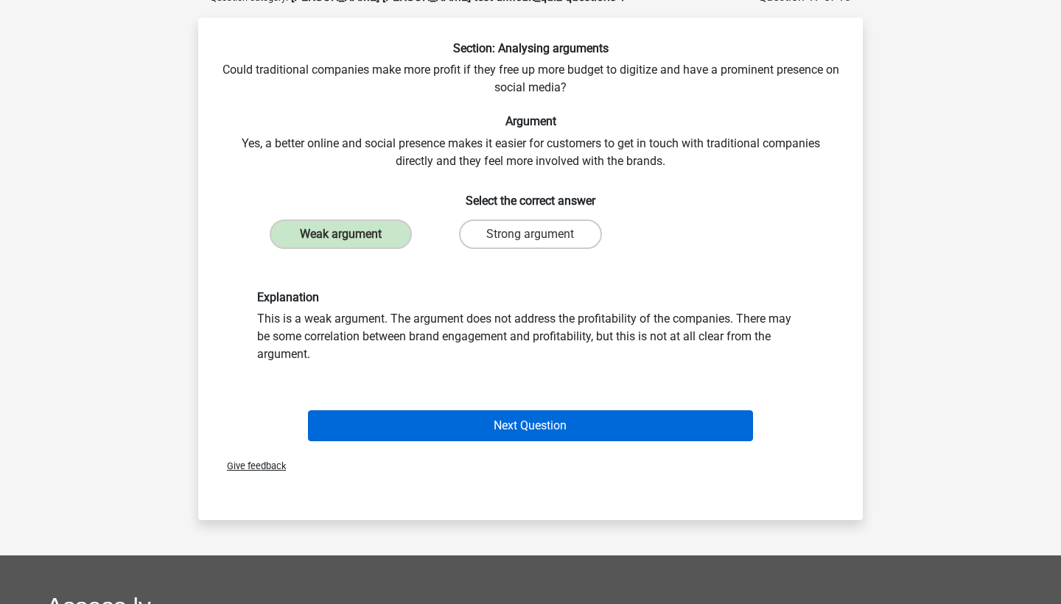
click at [495, 413] on button "Next Question" at bounding box center [531, 425] width 446 height 31
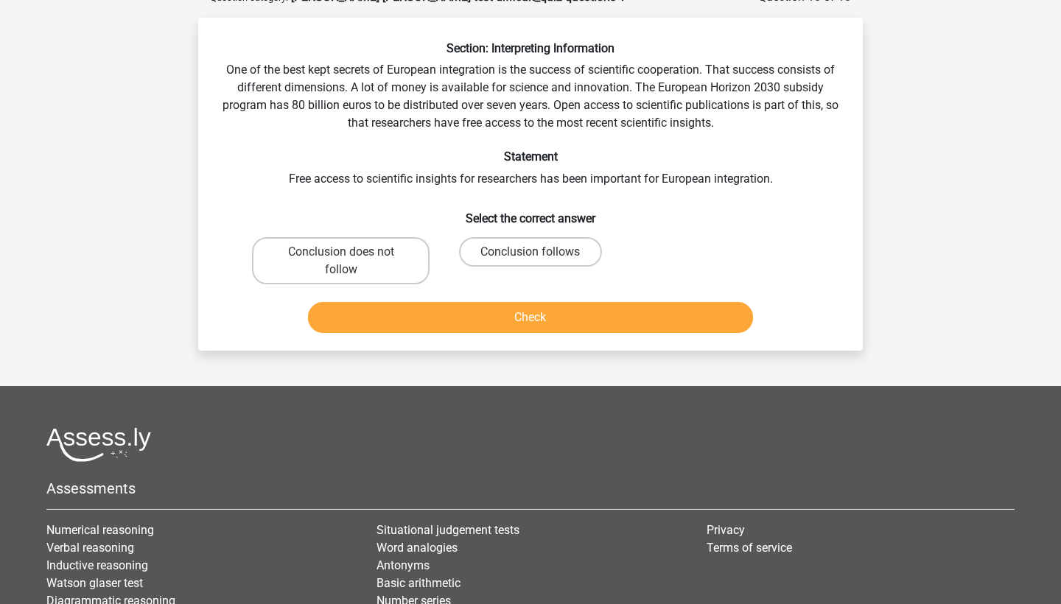
scroll to position [74, 0]
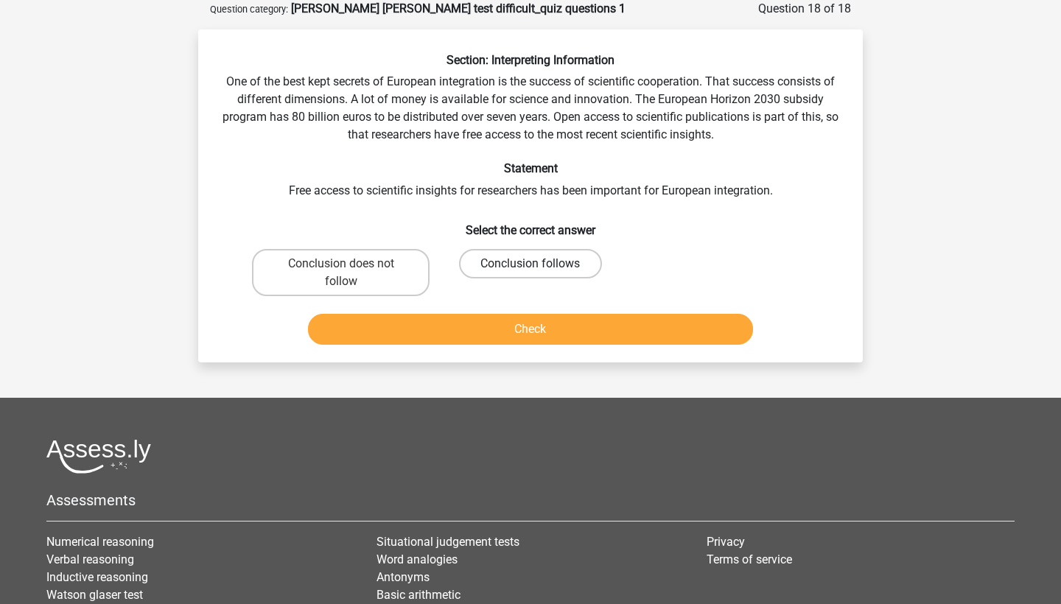
click at [505, 267] on label "Conclusion follows" at bounding box center [530, 263] width 142 height 29
click at [530, 267] on input "Conclusion follows" at bounding box center [535, 269] width 10 height 10
radio input "true"
click at [500, 323] on button "Check" at bounding box center [531, 329] width 446 height 31
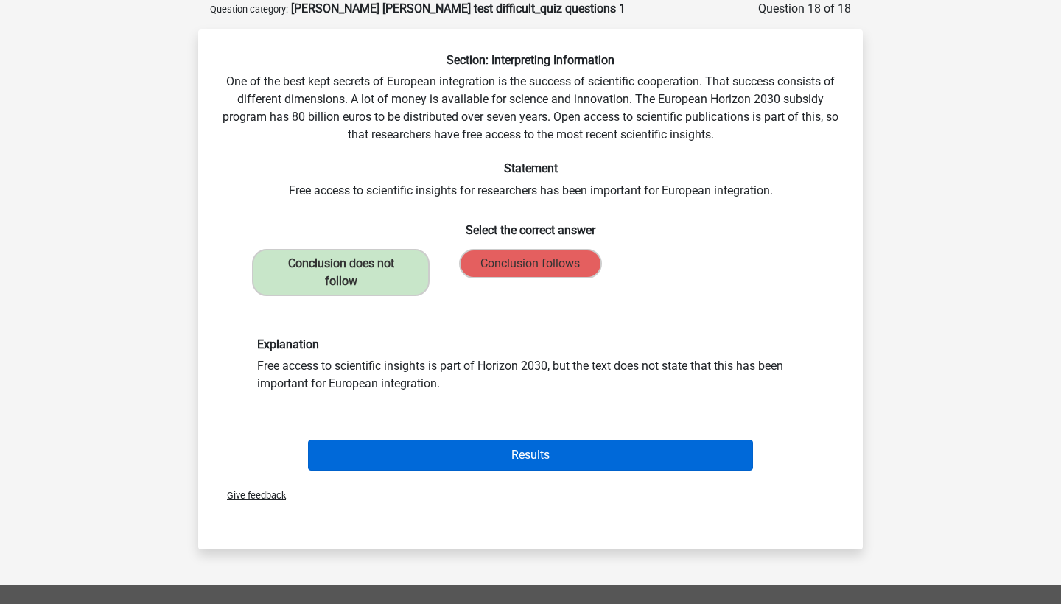
click at [561, 467] on button "Results" at bounding box center [531, 455] width 446 height 31
click at [557, 457] on button "Results" at bounding box center [531, 455] width 446 height 31
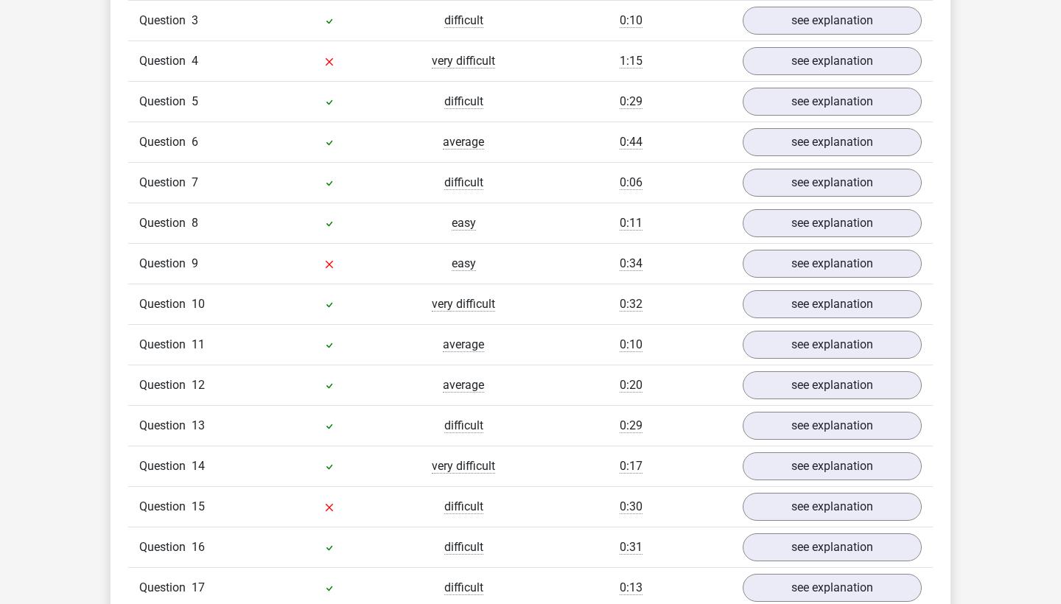
scroll to position [1342, 0]
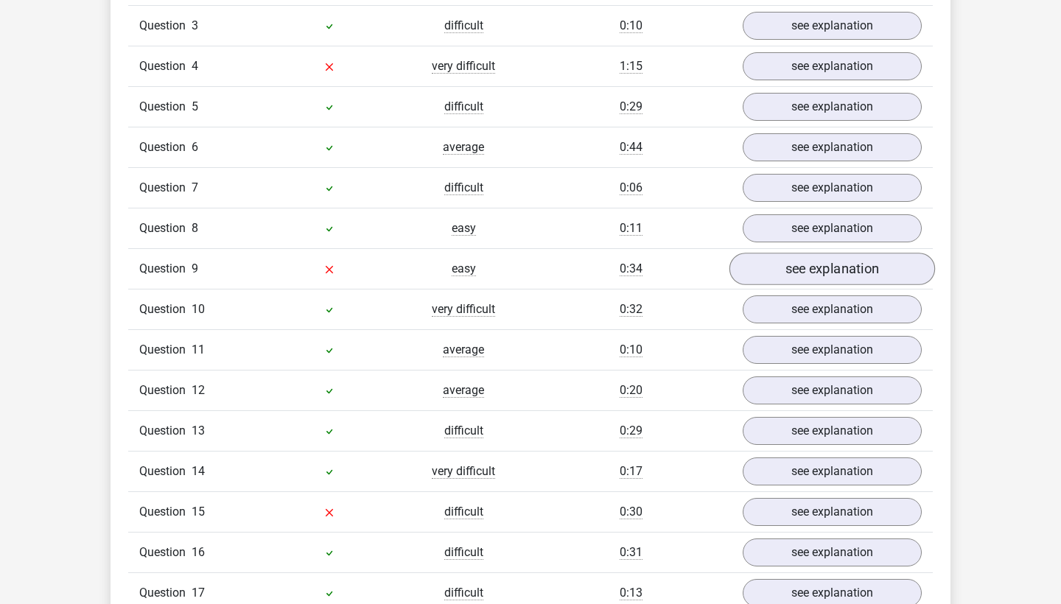
click at [752, 253] on link "see explanation" at bounding box center [832, 269] width 206 height 32
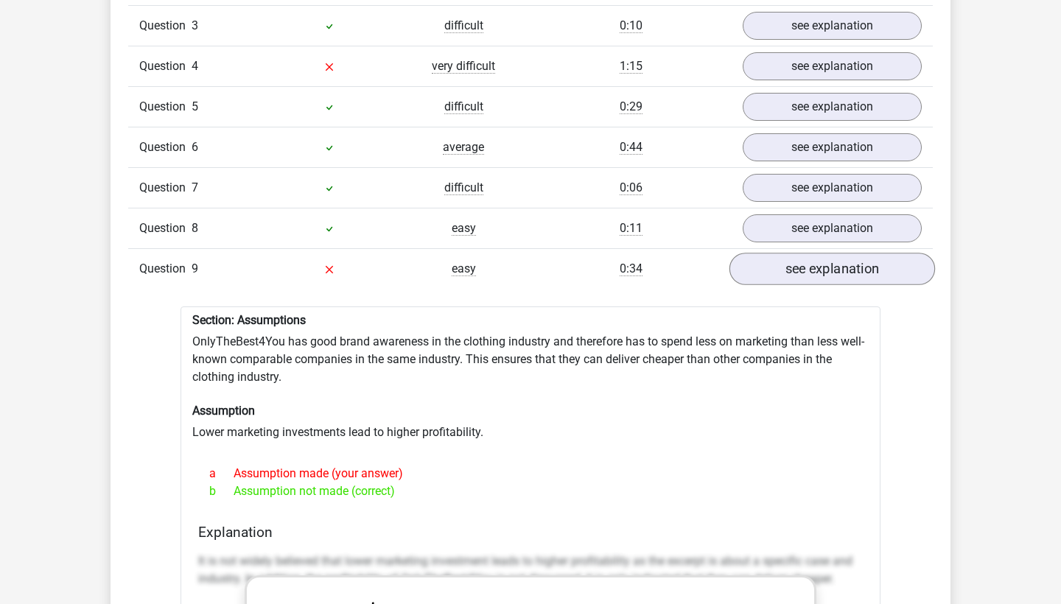
click at [752, 253] on link "see explanation" at bounding box center [832, 269] width 206 height 32
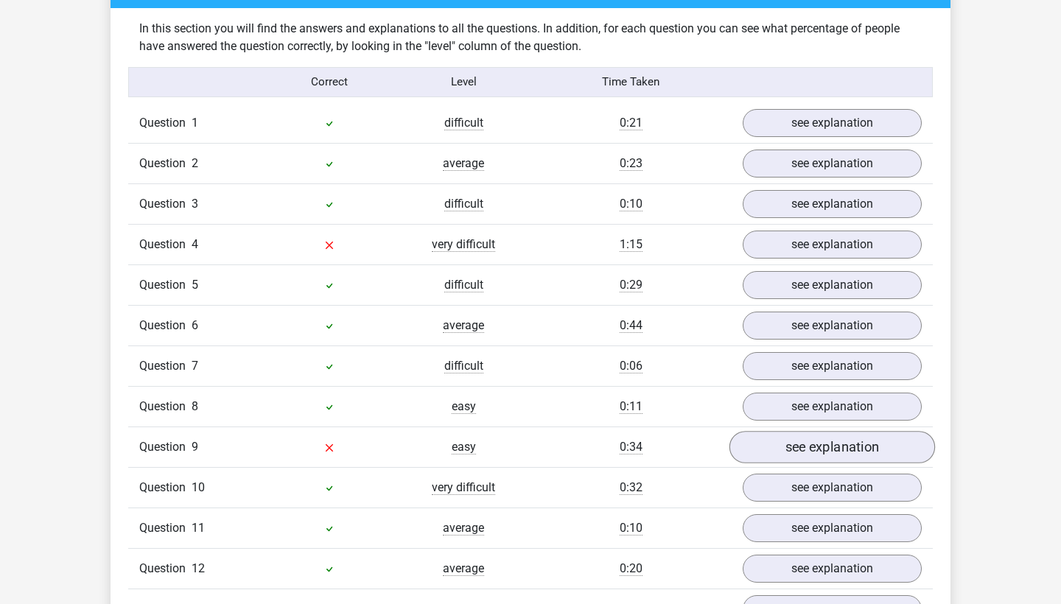
scroll to position [1107, 0]
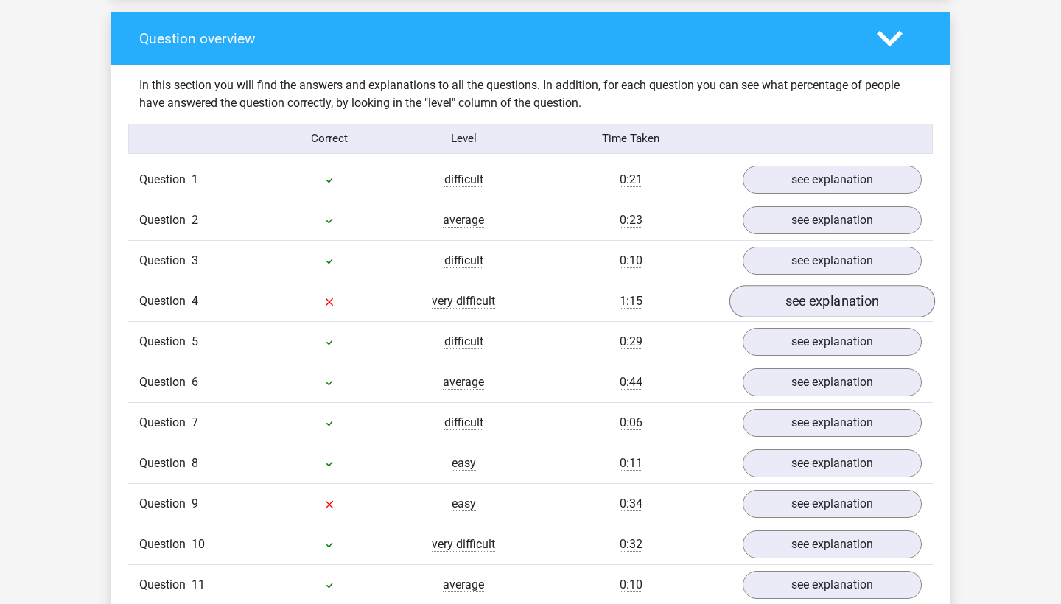
click at [755, 285] on link "see explanation" at bounding box center [832, 301] width 206 height 32
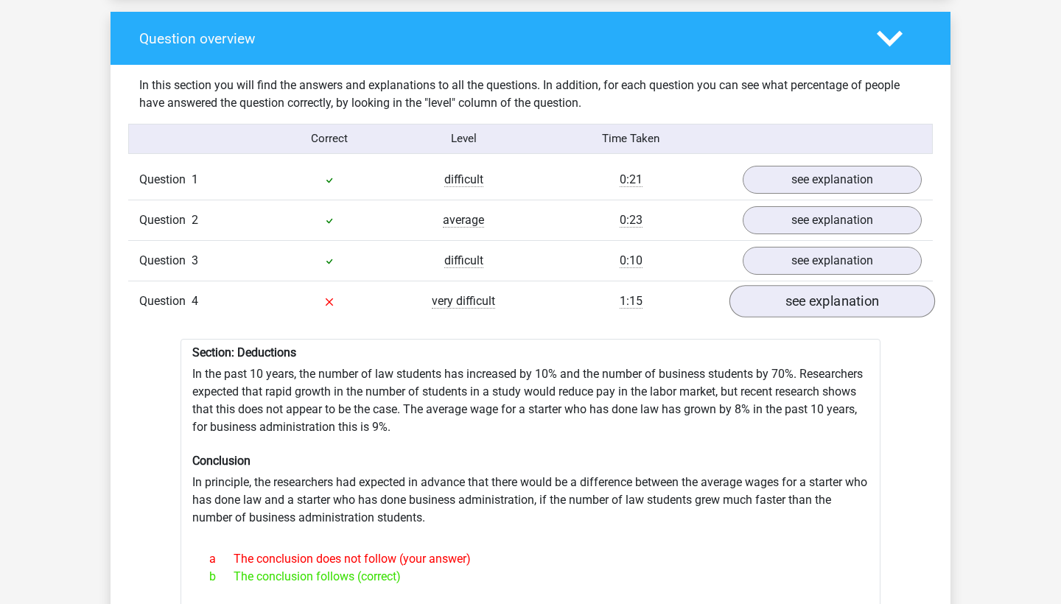
click at [755, 285] on link "see explanation" at bounding box center [832, 301] width 206 height 32
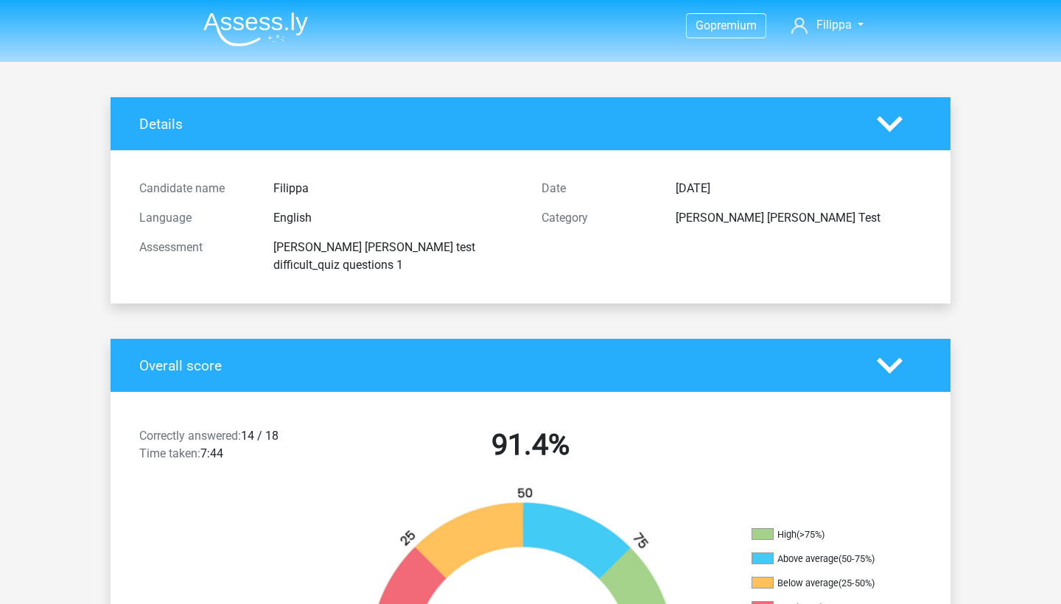
scroll to position [0, 0]
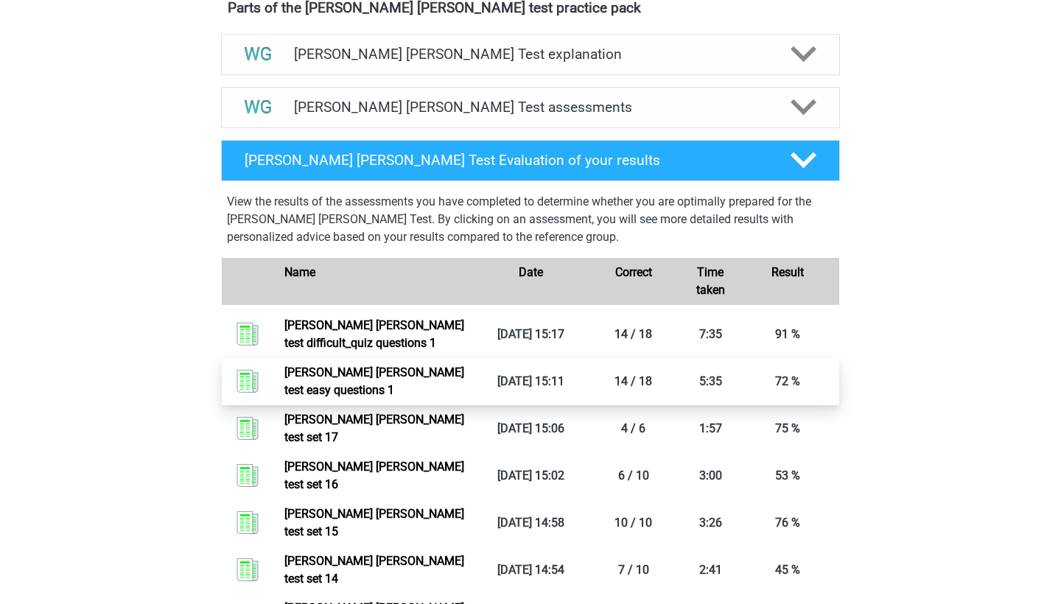
scroll to position [810, 0]
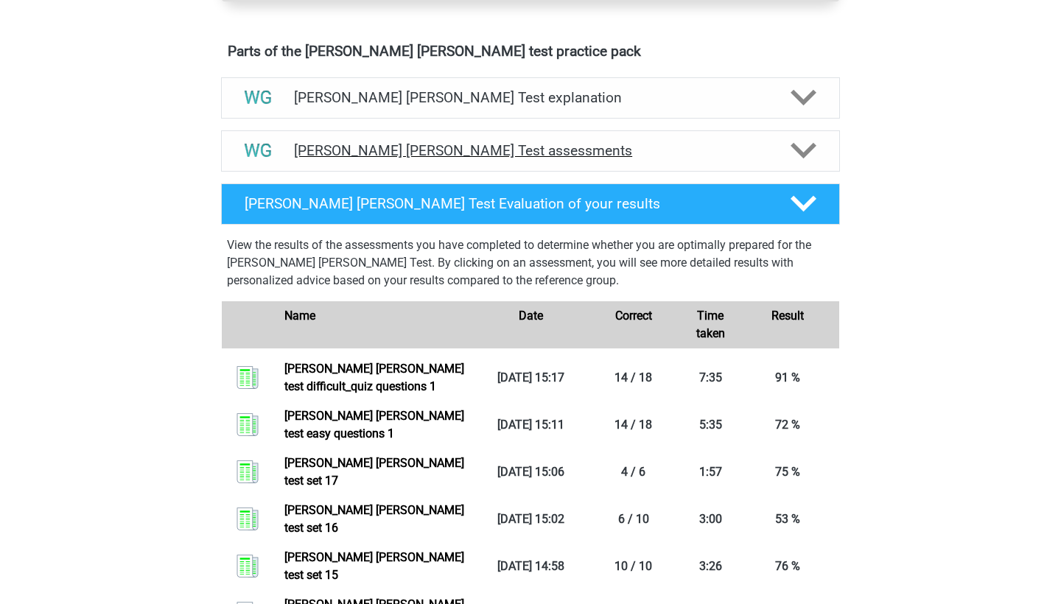
click at [385, 150] on h4 "[PERSON_NAME] [PERSON_NAME] Test assessments" at bounding box center [530, 150] width 473 height 17
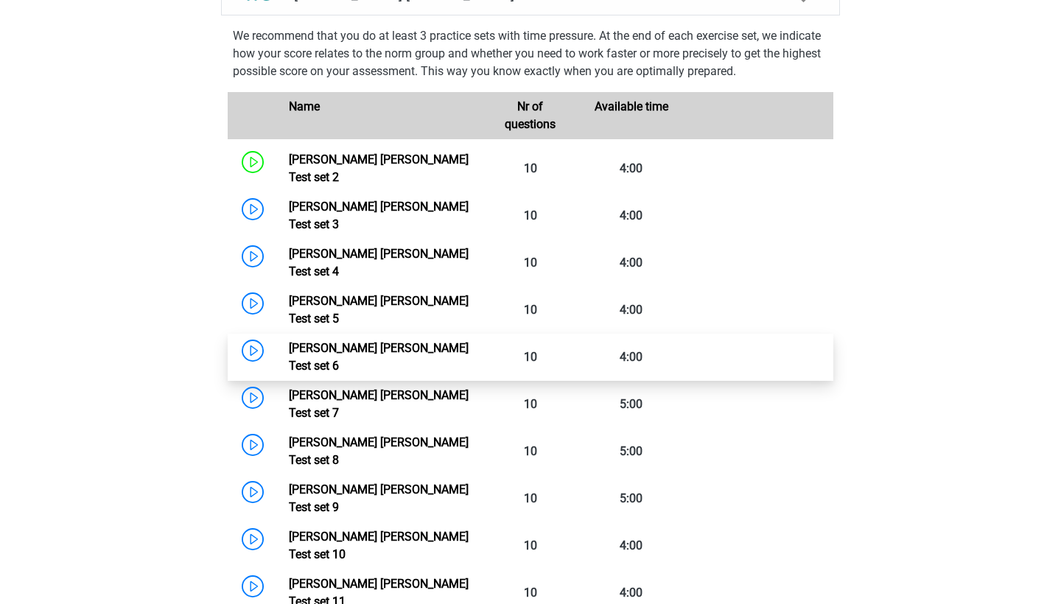
scroll to position [1283, 0]
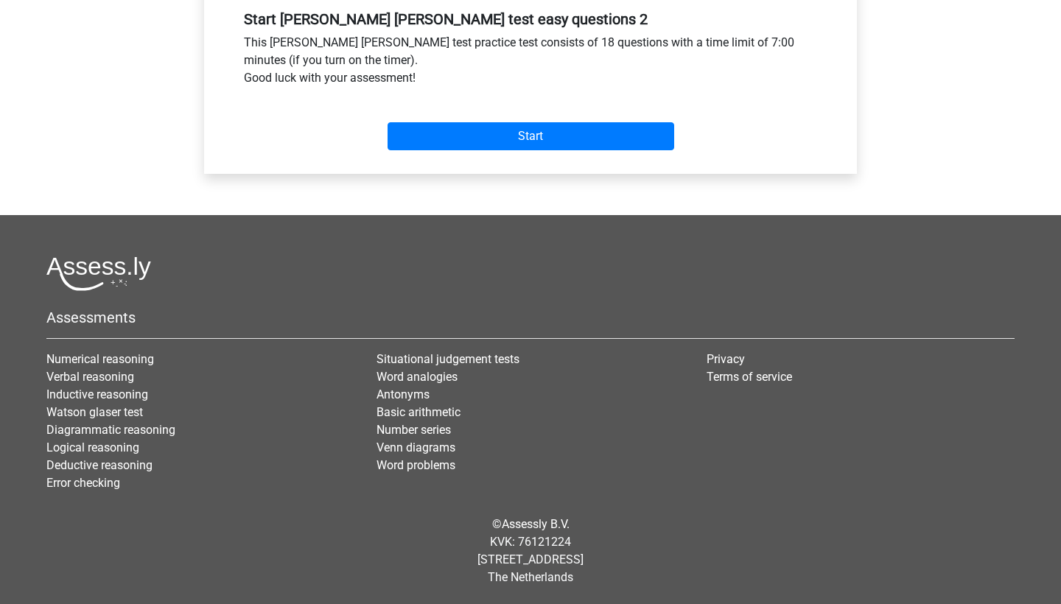
scroll to position [560, 0]
click at [590, 146] on input "Start" at bounding box center [531, 136] width 287 height 28
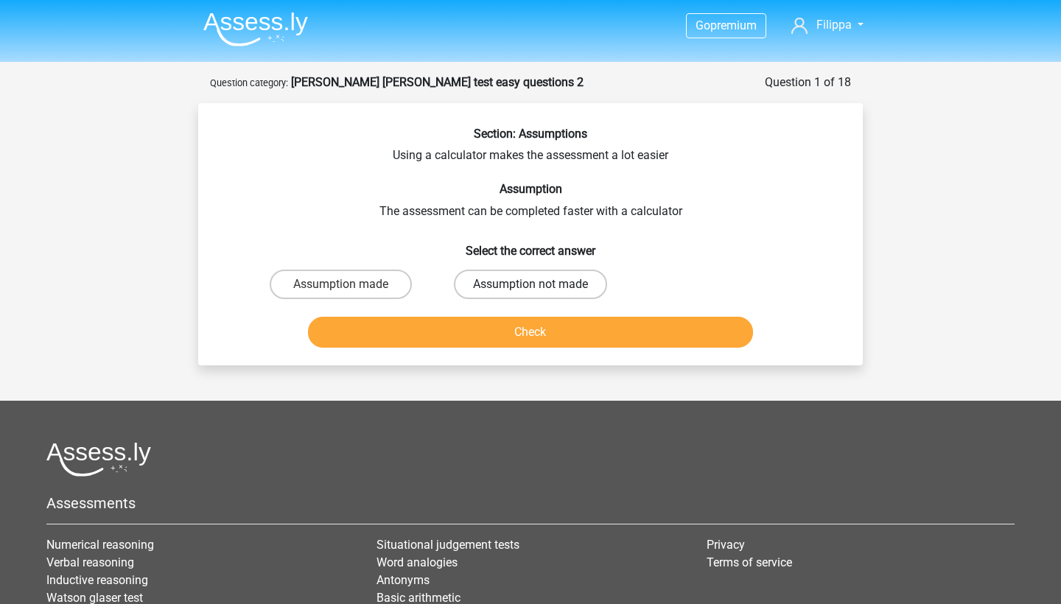
click at [502, 286] on label "Assumption not made" at bounding box center [530, 284] width 153 height 29
click at [530, 286] on input "Assumption not made" at bounding box center [535, 289] width 10 height 10
radio input "true"
click at [502, 330] on button "Check" at bounding box center [531, 332] width 446 height 31
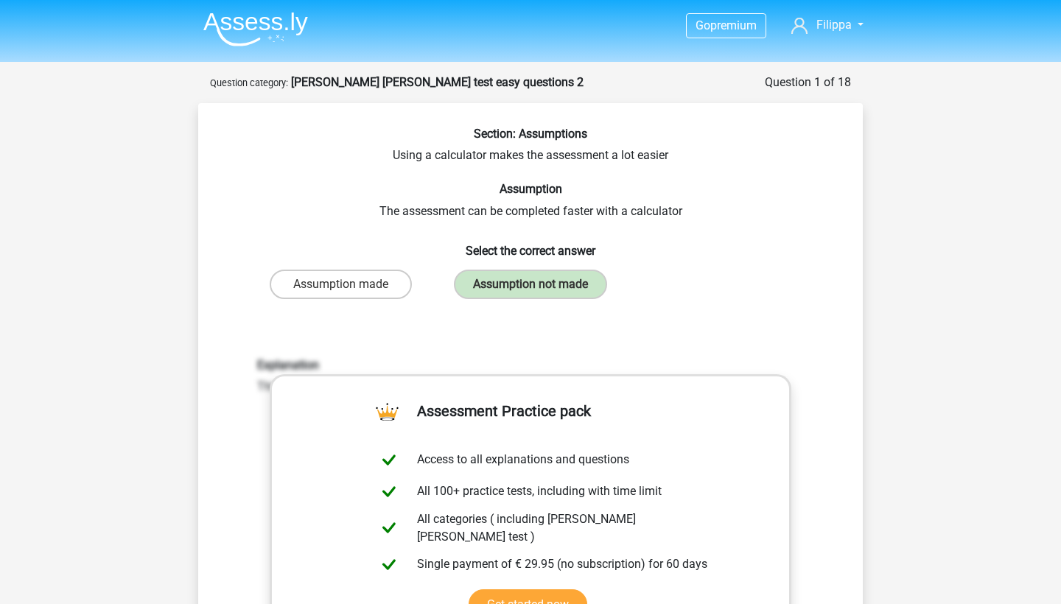
scroll to position [290, 0]
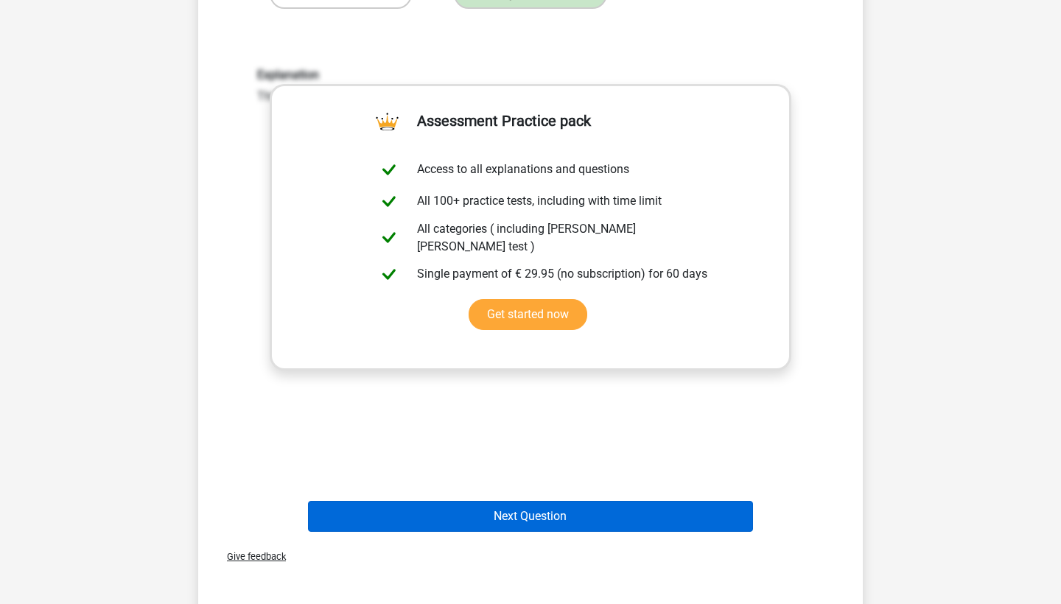
click at [477, 522] on button "Next Question" at bounding box center [531, 516] width 446 height 31
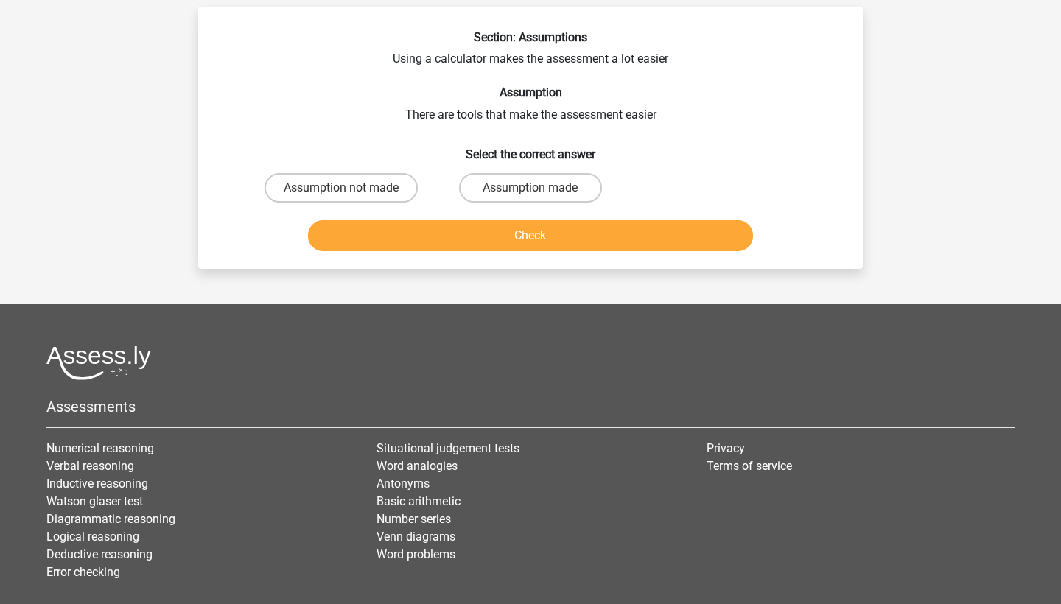
scroll to position [74, 0]
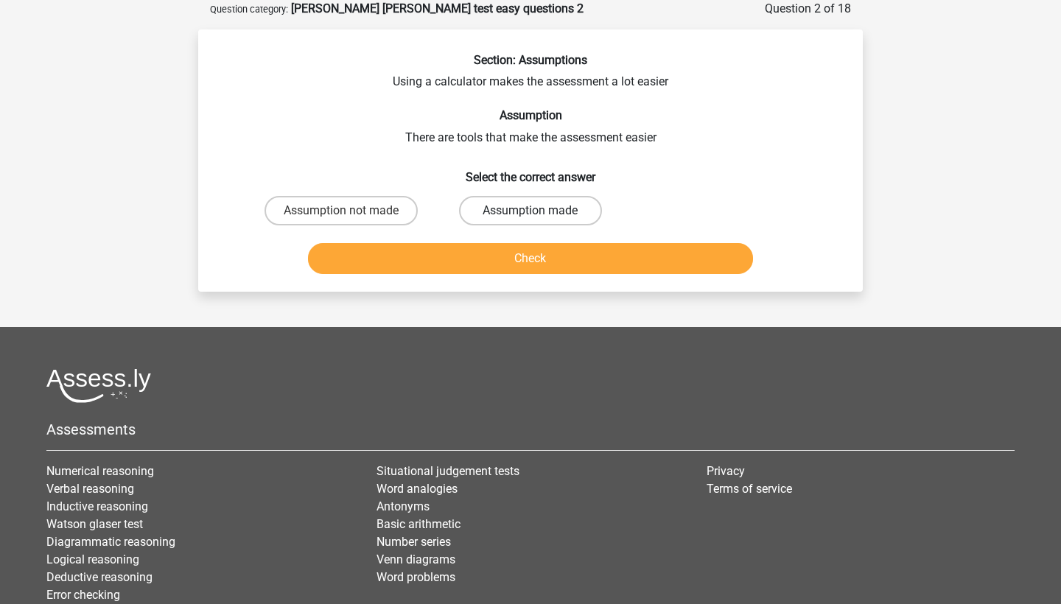
click at [494, 215] on label "Assumption made" at bounding box center [530, 210] width 142 height 29
click at [530, 215] on input "Assumption made" at bounding box center [535, 216] width 10 height 10
radio input "true"
click at [497, 253] on button "Check" at bounding box center [531, 258] width 446 height 31
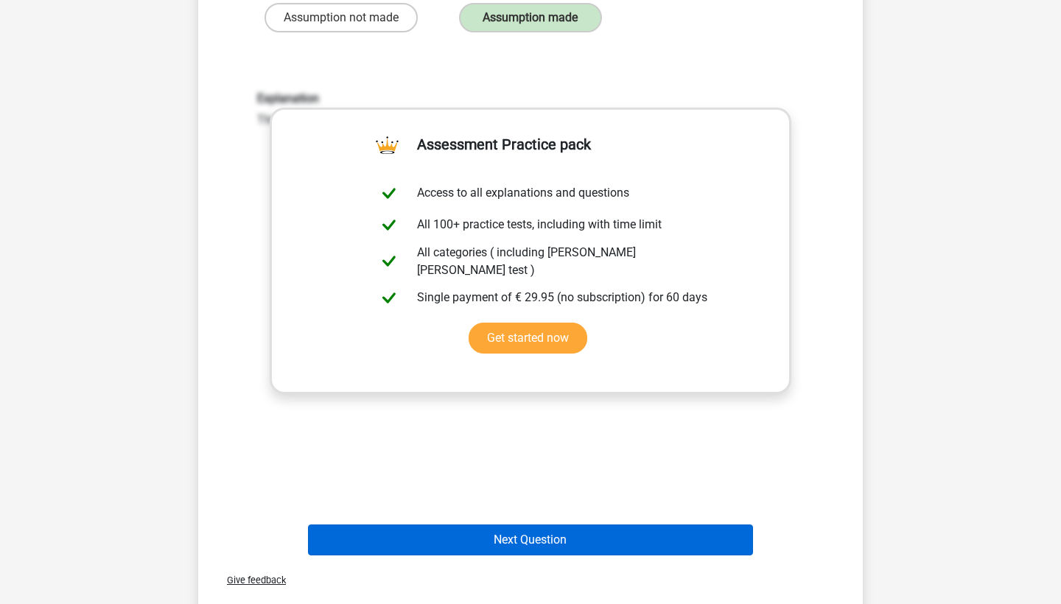
click at [505, 536] on button "Next Question" at bounding box center [531, 540] width 446 height 31
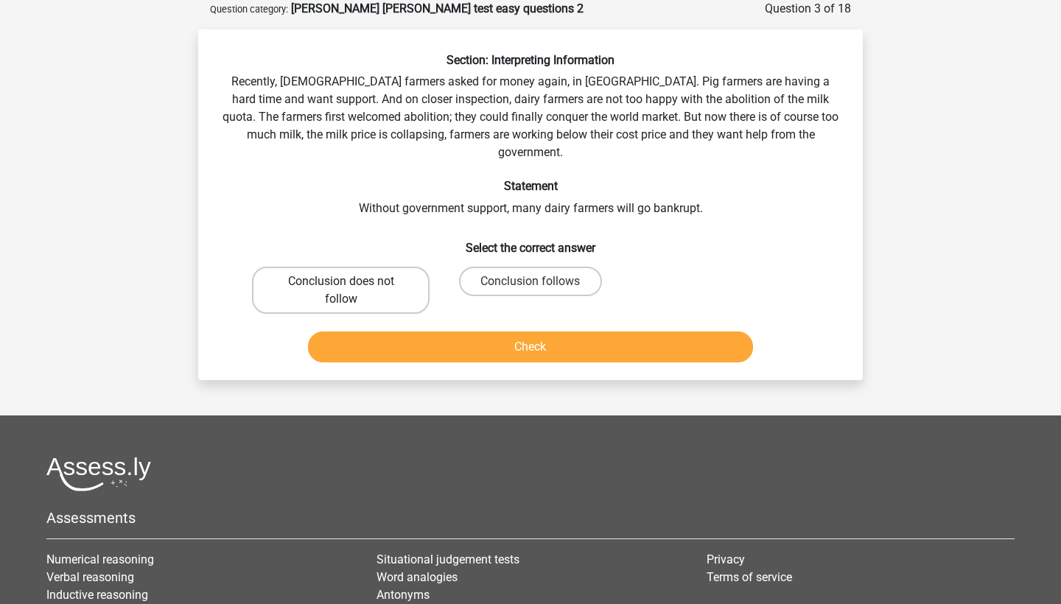
click at [390, 269] on label "Conclusion does not follow" at bounding box center [341, 290] width 178 height 47
click at [351, 281] on input "Conclusion does not follow" at bounding box center [346, 286] width 10 height 10
radio input "true"
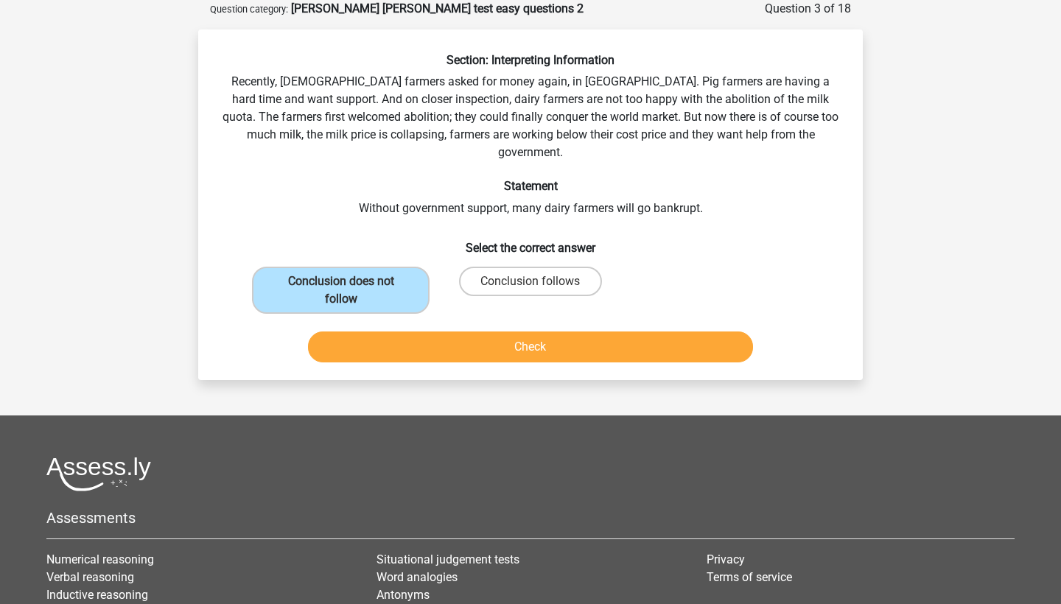
click at [500, 340] on button "Check" at bounding box center [531, 347] width 446 height 31
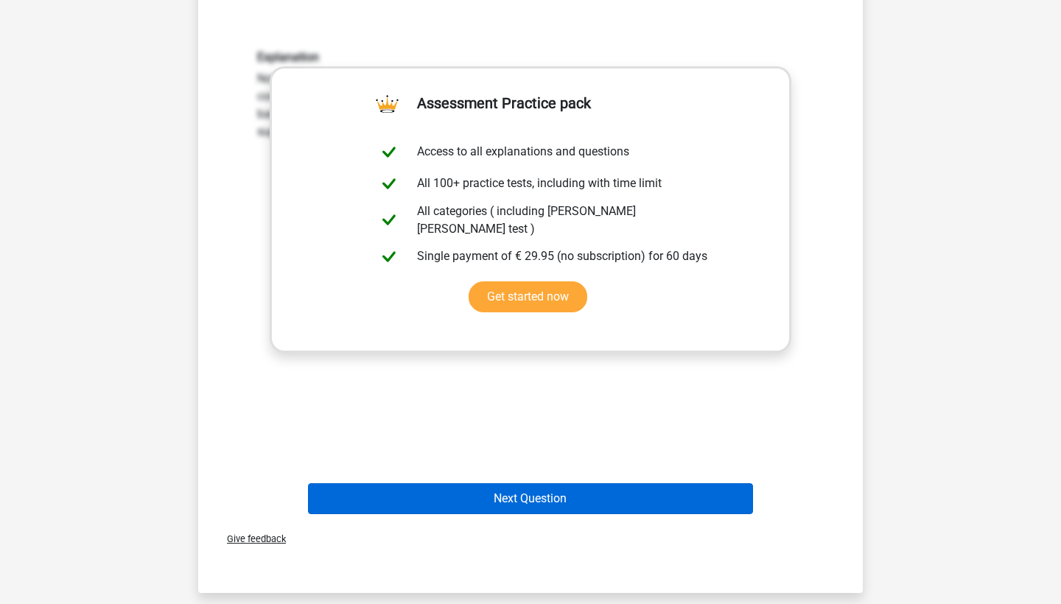
click at [486, 485] on button "Next Question" at bounding box center [531, 498] width 446 height 31
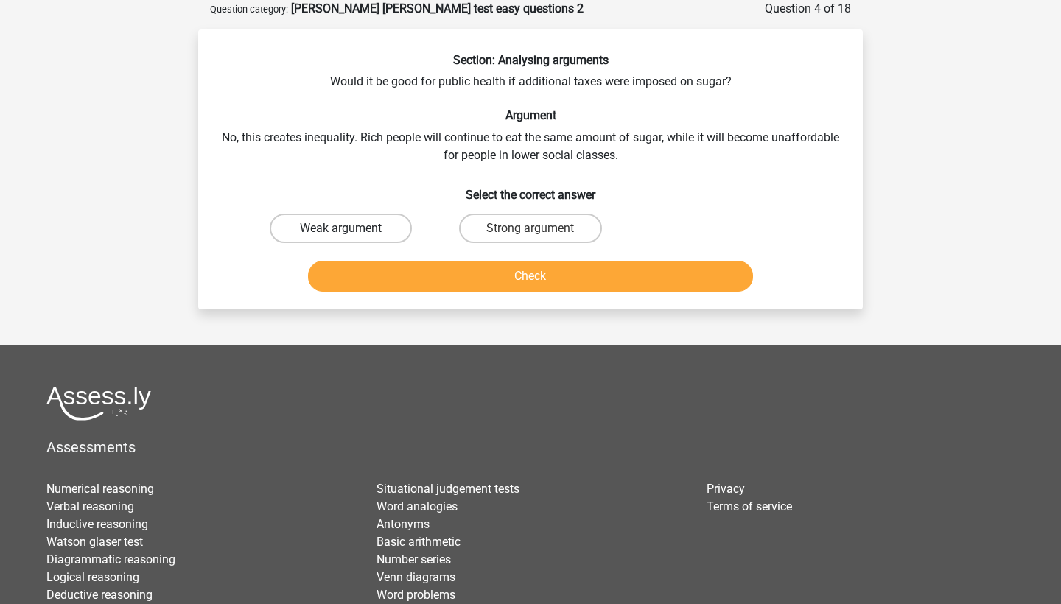
click at [389, 232] on label "Weak argument" at bounding box center [341, 228] width 142 height 29
click at [351, 232] on input "Weak argument" at bounding box center [346, 233] width 10 height 10
radio input "true"
click at [445, 264] on button "Check" at bounding box center [531, 276] width 446 height 31
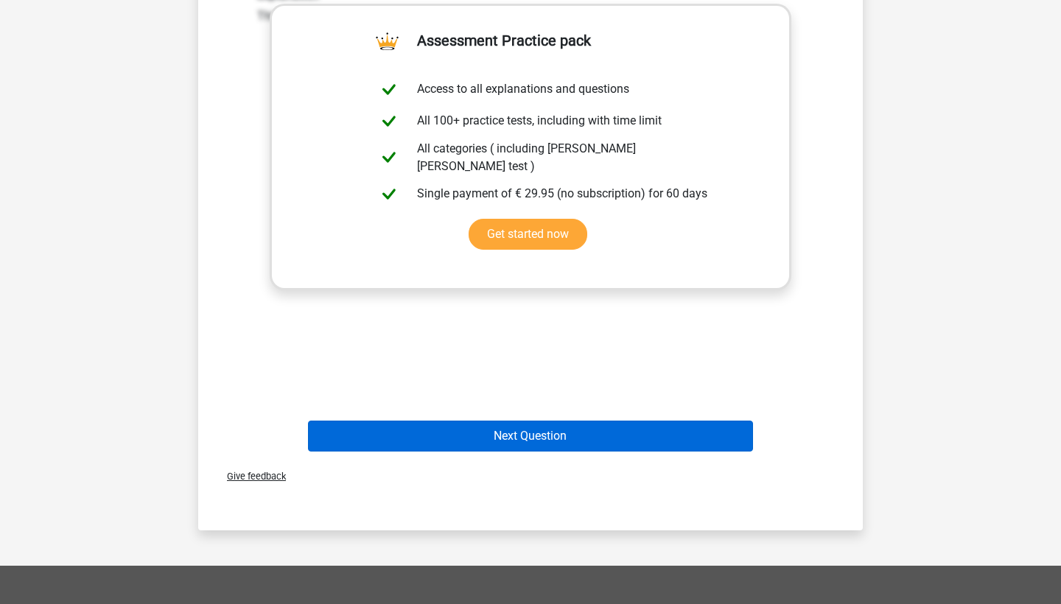
click at [485, 442] on button "Next Question" at bounding box center [531, 436] width 446 height 31
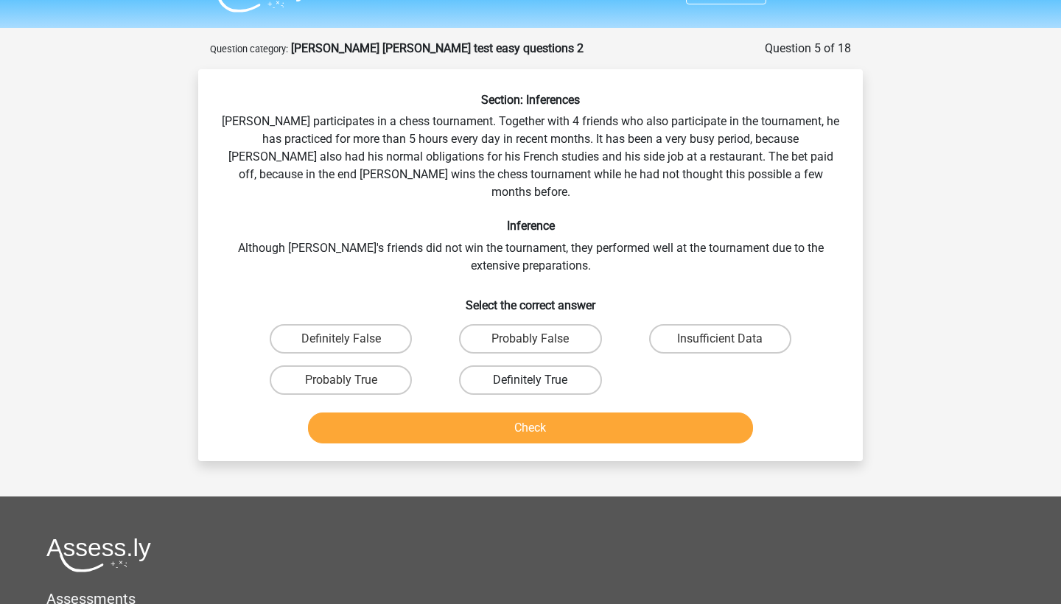
scroll to position [32, 0]
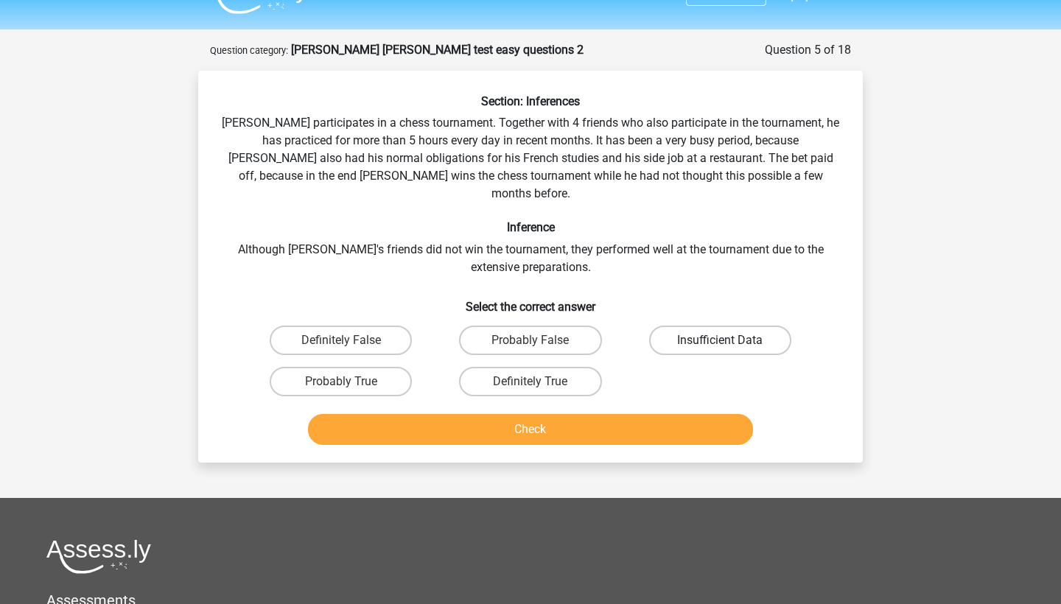
click at [665, 331] on label "Insufficient Data" at bounding box center [720, 340] width 142 height 29
click at [720, 340] on input "Insufficient Data" at bounding box center [725, 345] width 10 height 10
radio input "true"
click at [603, 414] on button "Check" at bounding box center [531, 429] width 446 height 31
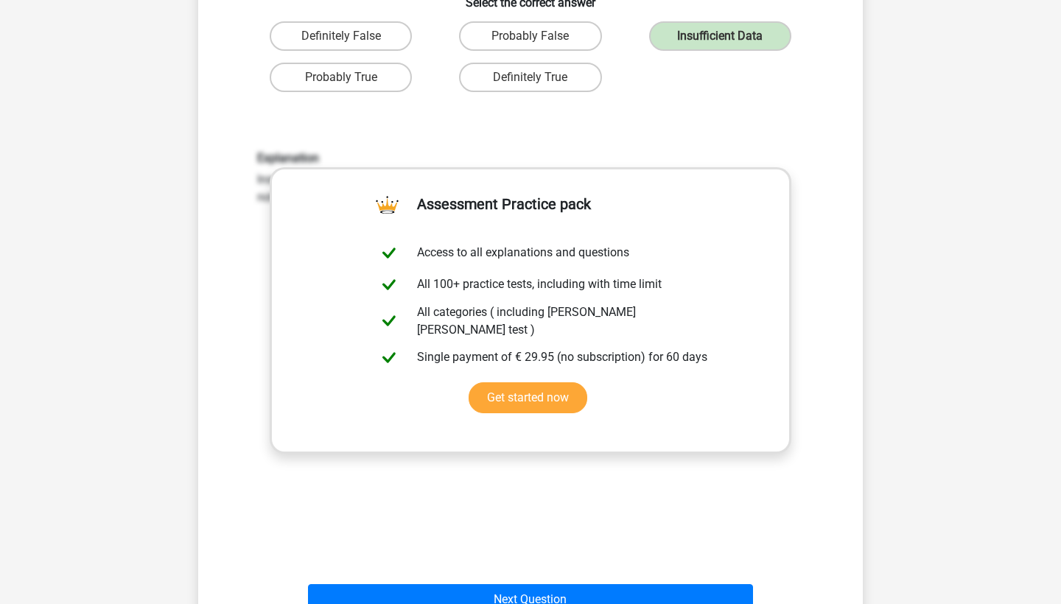
scroll to position [400, 0]
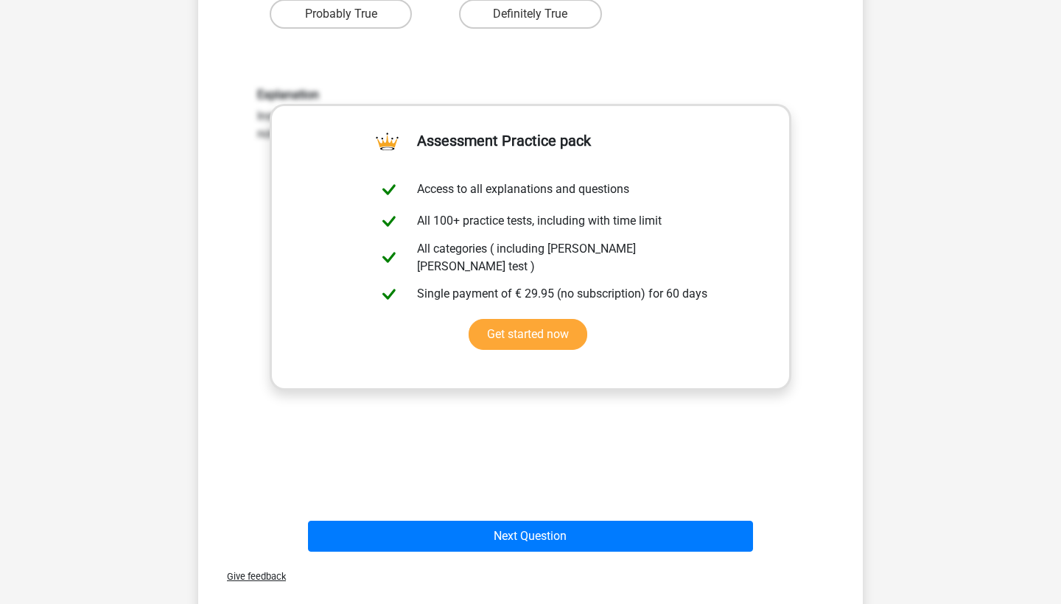
click at [531, 509] on div "Next Question" at bounding box center [530, 533] width 617 height 49
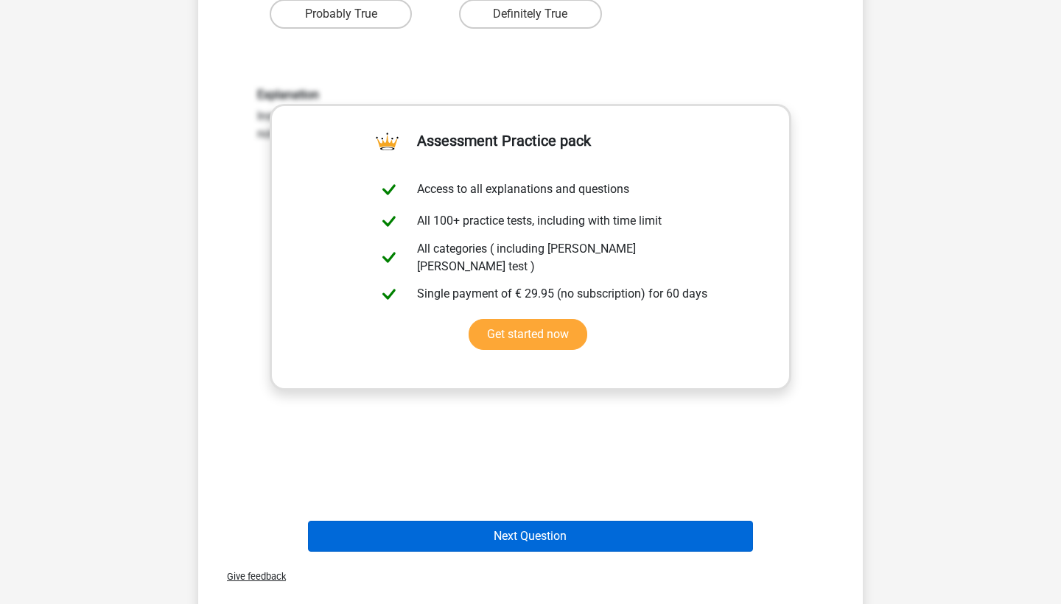
click at [527, 521] on button "Next Question" at bounding box center [531, 536] width 446 height 31
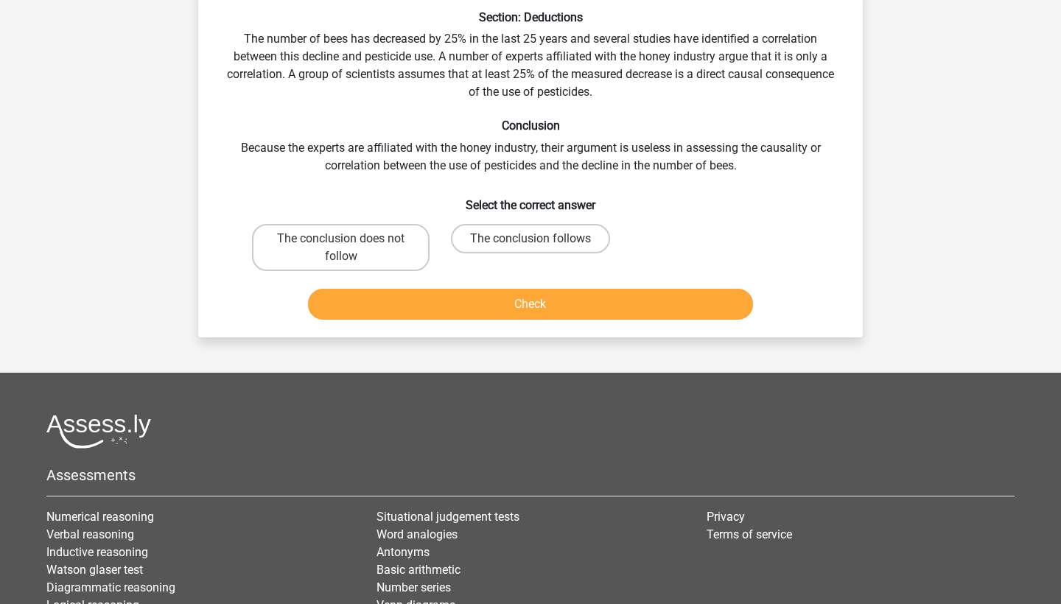
scroll to position [118, 0]
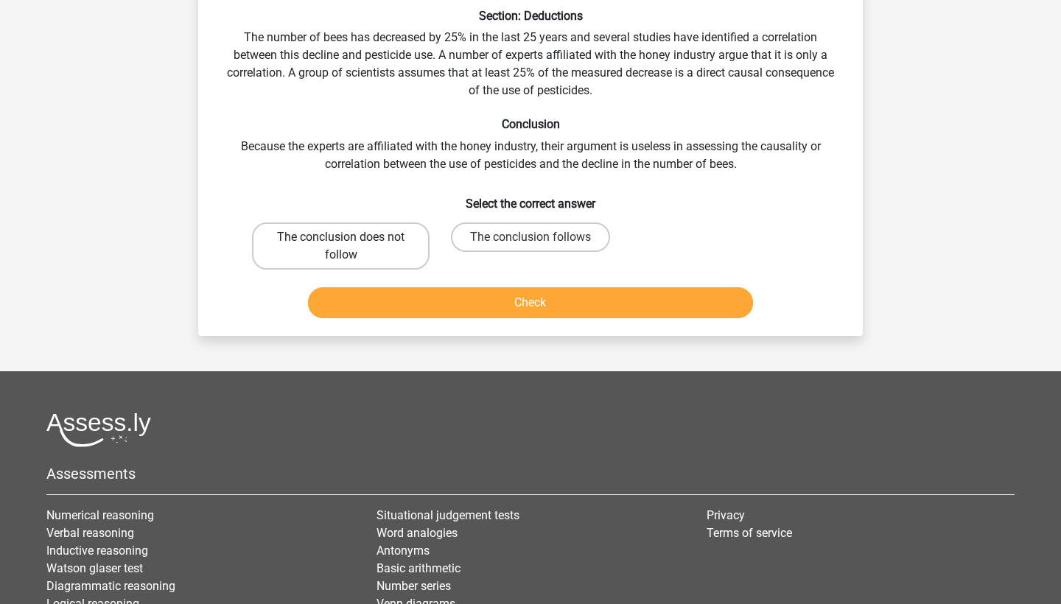
click at [397, 257] on label "The conclusion does not follow" at bounding box center [341, 245] width 178 height 47
click at [351, 247] on input "The conclusion does not follow" at bounding box center [346, 242] width 10 height 10
radio input "true"
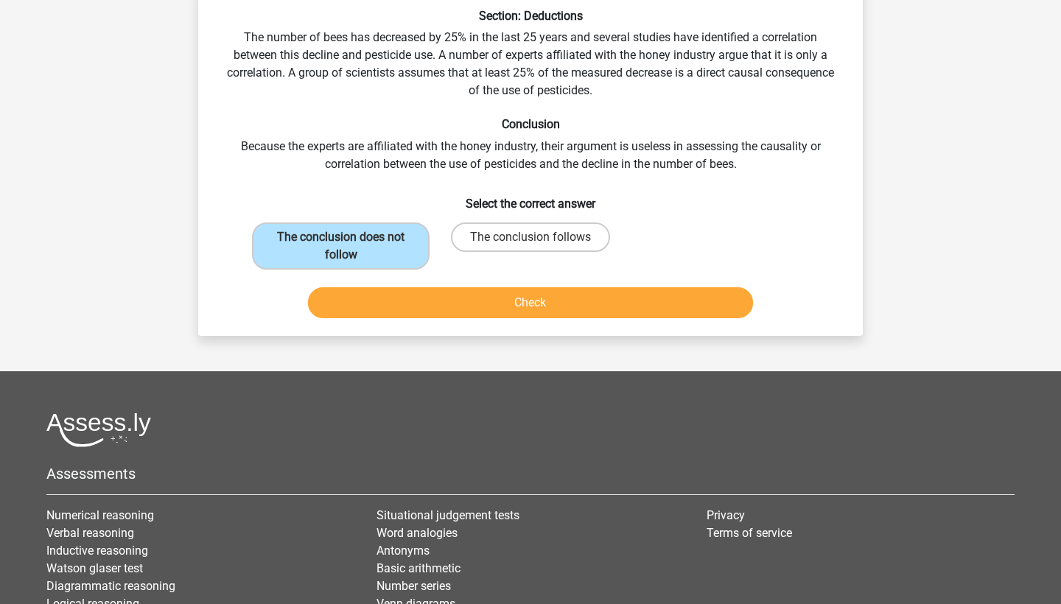
click at [546, 304] on button "Check" at bounding box center [531, 302] width 446 height 31
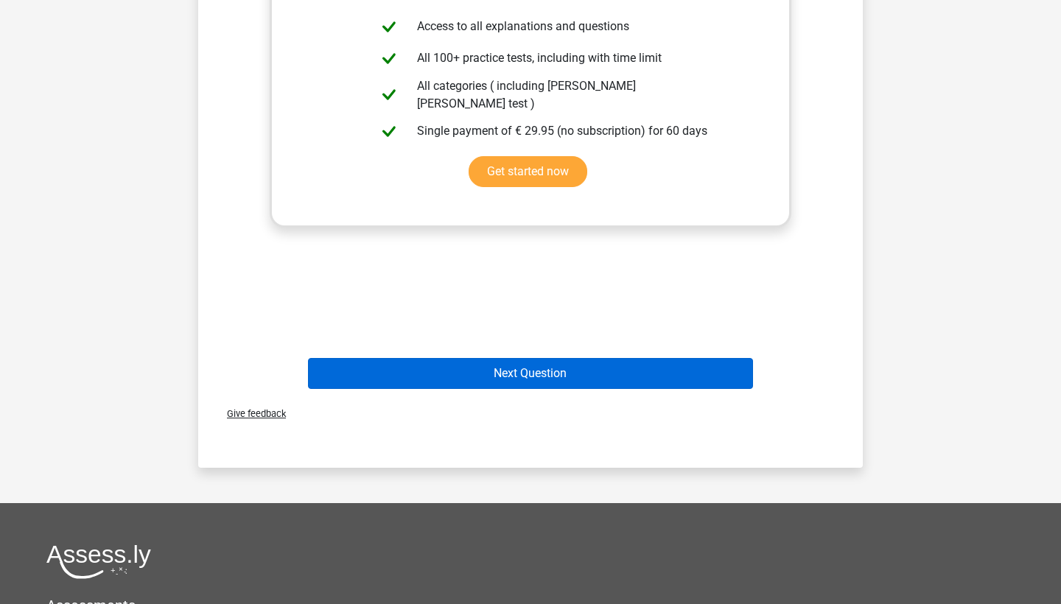
click at [515, 375] on button "Next Question" at bounding box center [531, 373] width 446 height 31
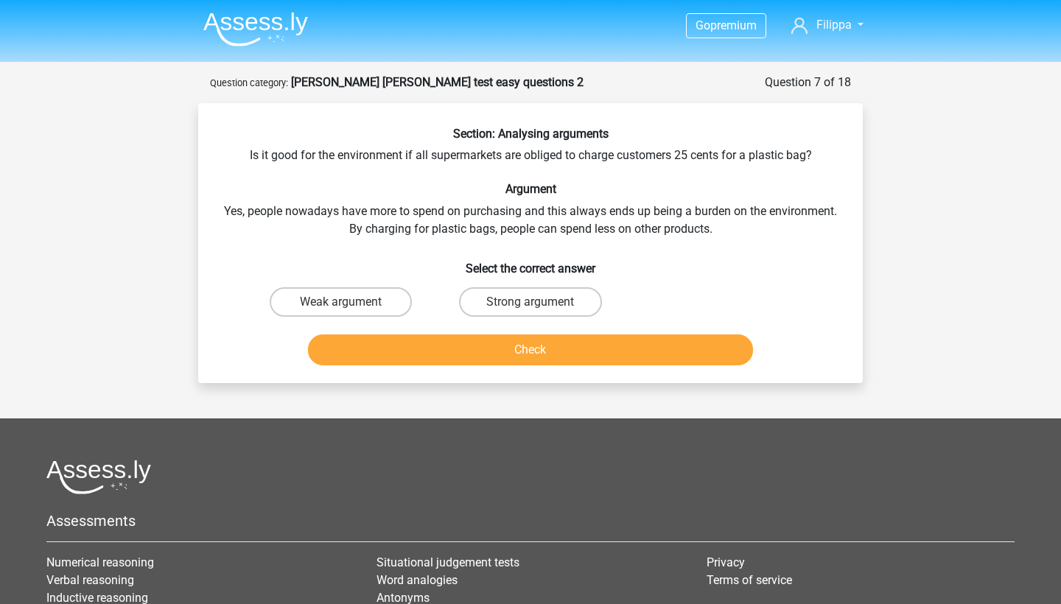
scroll to position [0, 0]
click at [381, 329] on div "Check" at bounding box center [530, 347] width 617 height 49
click at [375, 303] on label "Weak argument" at bounding box center [341, 301] width 142 height 29
click at [351, 303] on input "Weak argument" at bounding box center [346, 307] width 10 height 10
radio input "true"
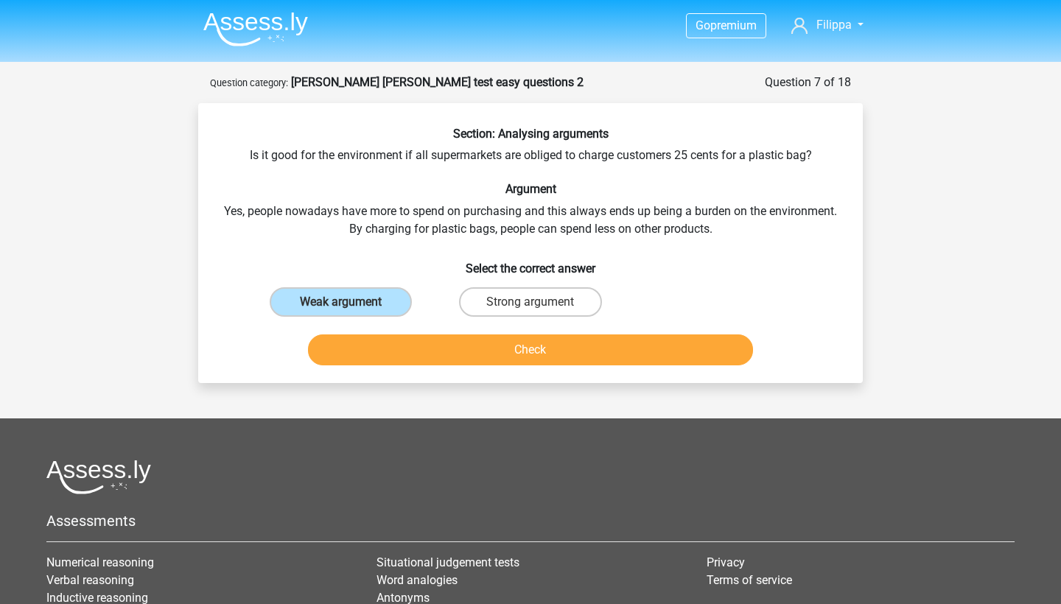
click at [452, 352] on button "Check" at bounding box center [531, 349] width 446 height 31
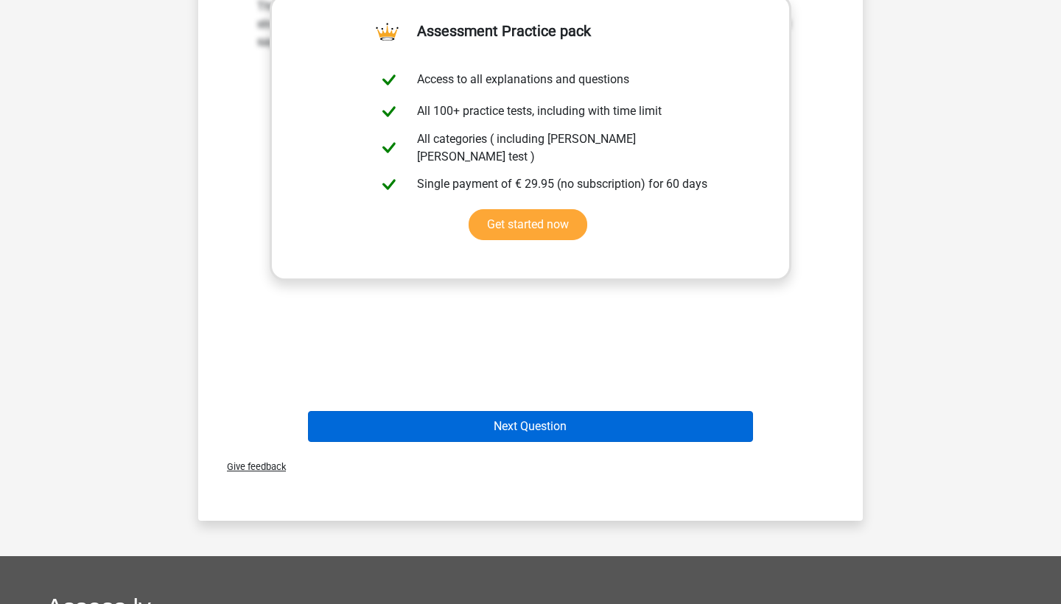
click at [483, 424] on button "Next Question" at bounding box center [531, 426] width 446 height 31
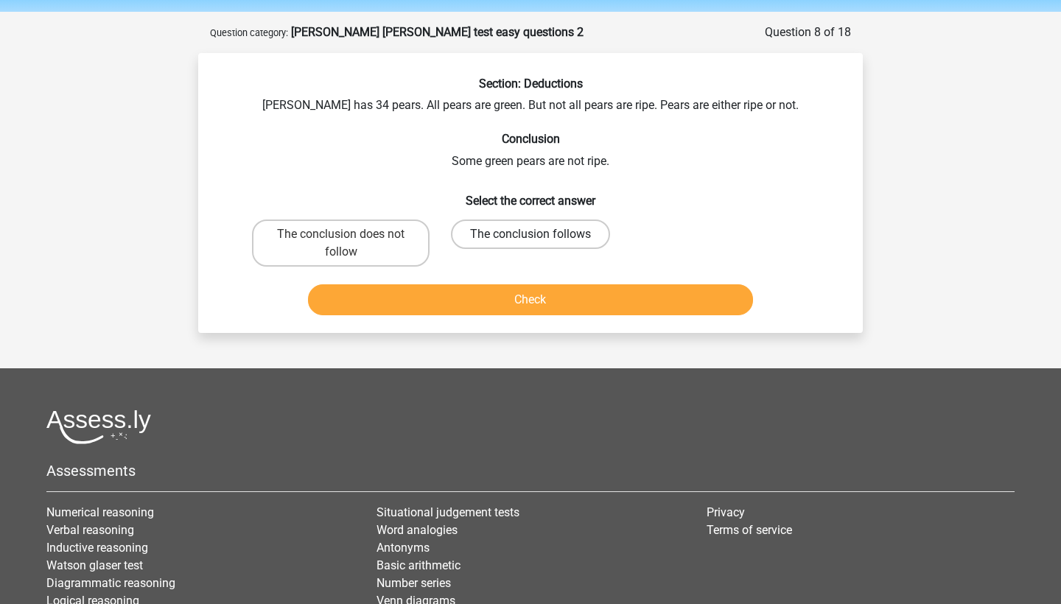
scroll to position [32, 0]
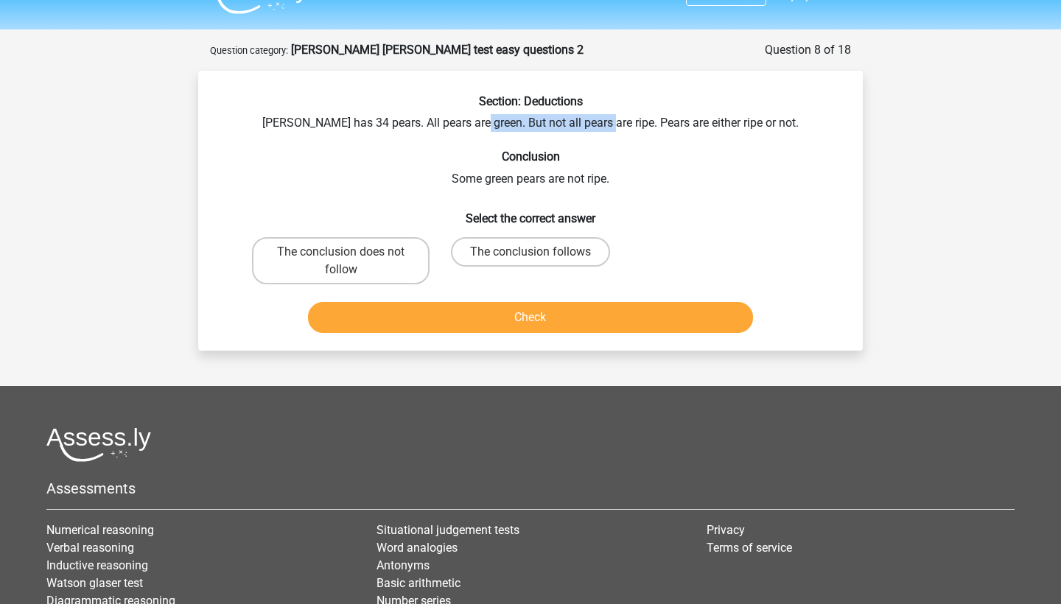
drag, startPoint x: 498, startPoint y: 122, endPoint x: 623, endPoint y: 122, distance: 124.5
click at [623, 122] on div "Section: Deductions [PERSON_NAME] has 34 pears. All pears are green. But not al…" at bounding box center [530, 216] width 653 height 245
click at [559, 241] on label "The conclusion follows" at bounding box center [530, 251] width 159 height 29
click at [540, 252] on input "The conclusion follows" at bounding box center [535, 257] width 10 height 10
radio input "true"
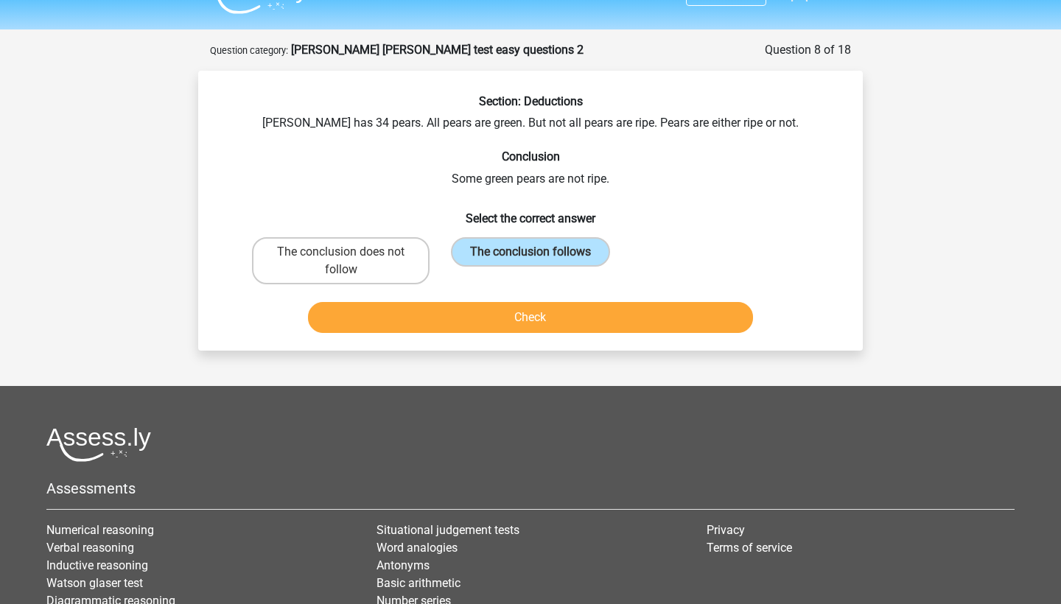
click at [559, 304] on button "Check" at bounding box center [531, 317] width 446 height 31
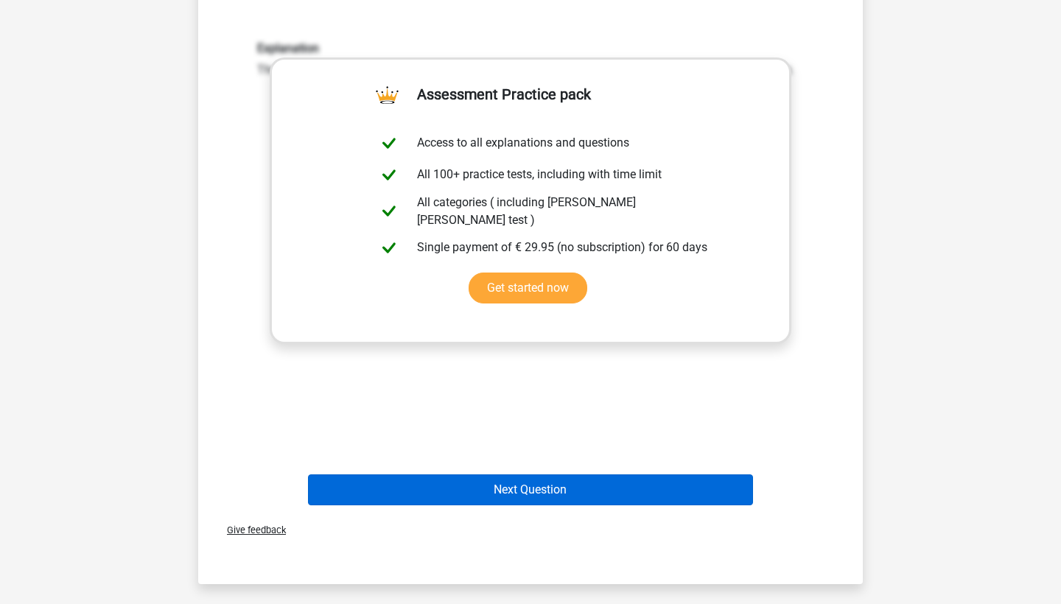
click at [531, 486] on button "Next Question" at bounding box center [531, 489] width 446 height 31
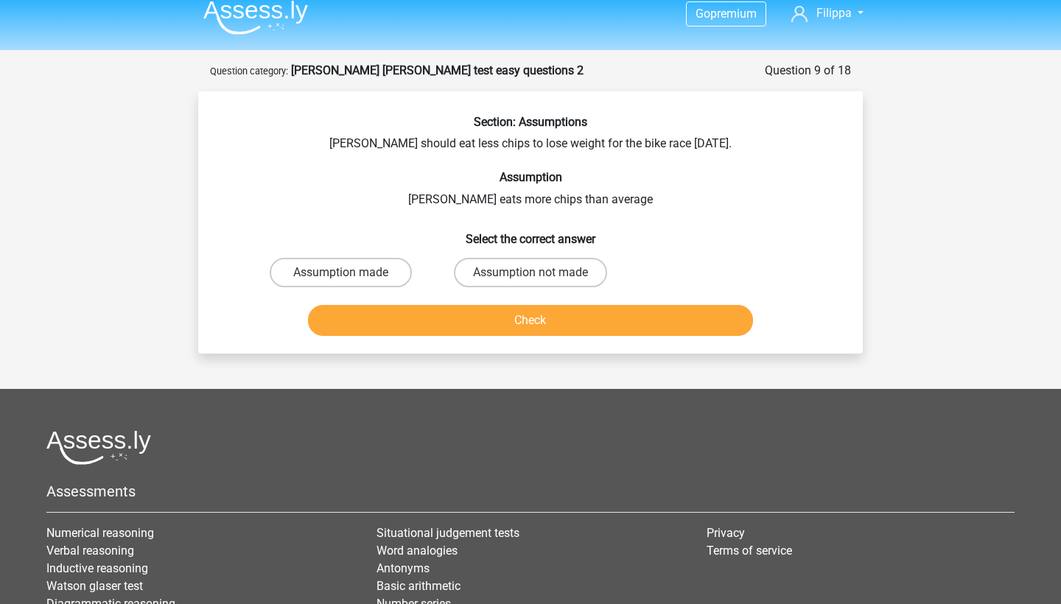
scroll to position [10, 0]
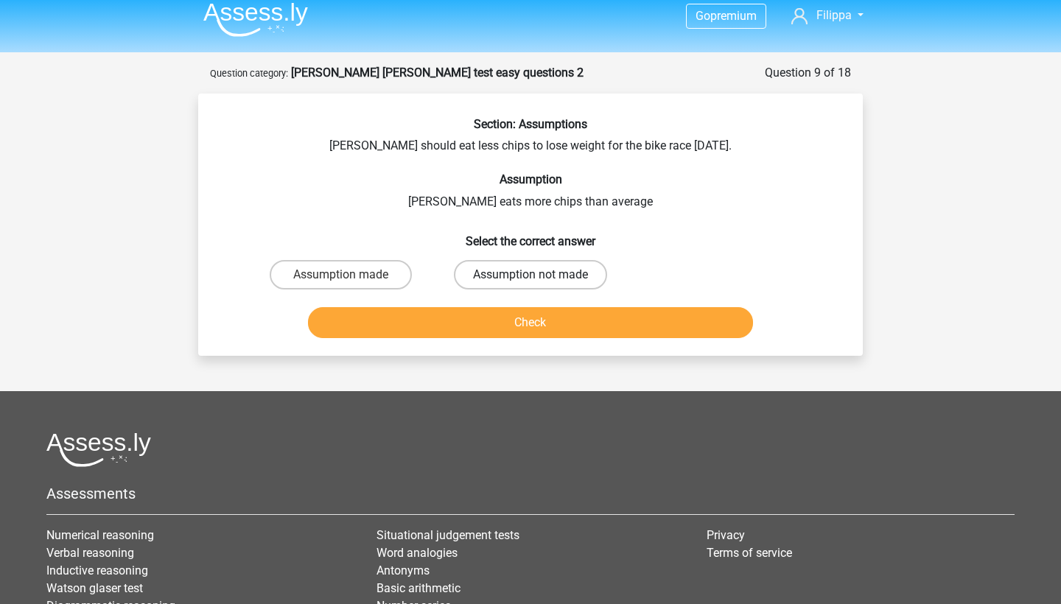
click at [511, 264] on label "Assumption not made" at bounding box center [530, 274] width 153 height 29
click at [530, 275] on input "Assumption not made" at bounding box center [535, 280] width 10 height 10
radio input "true"
click at [503, 317] on button "Check" at bounding box center [531, 322] width 446 height 31
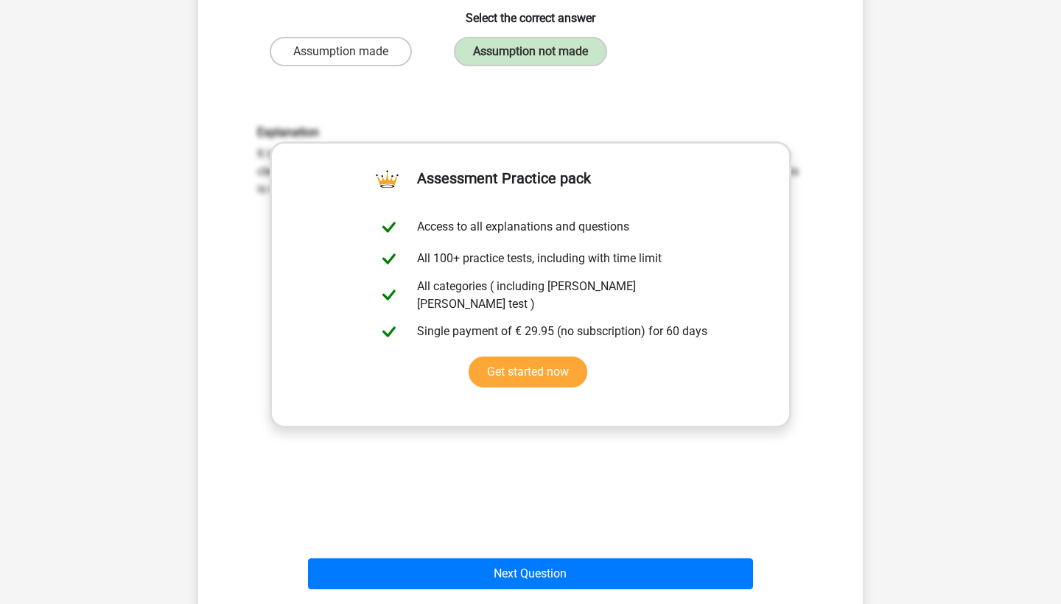
scroll to position [260, 0]
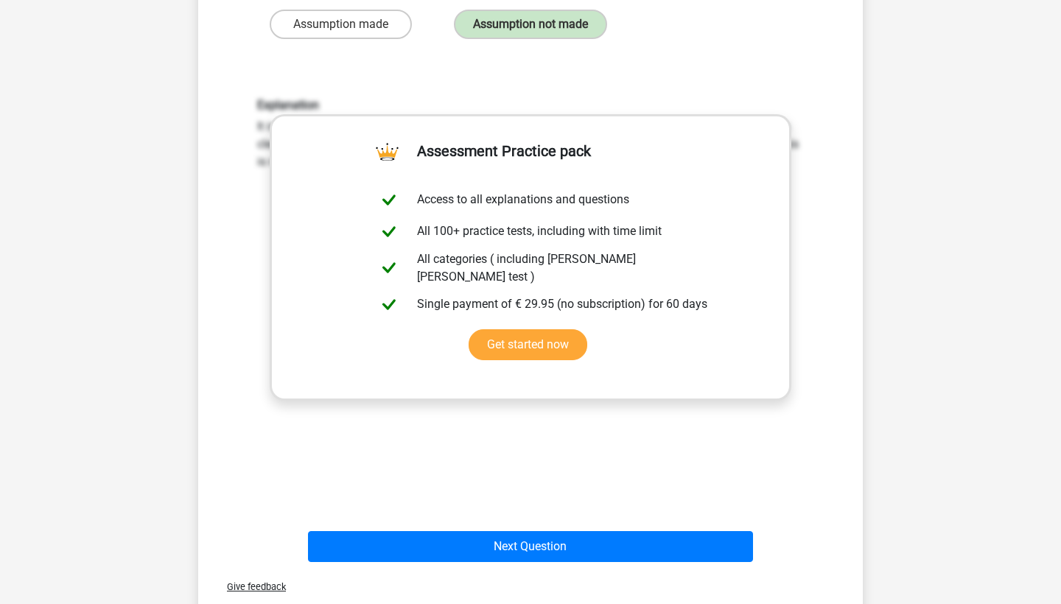
click at [481, 562] on div "Next Question" at bounding box center [530, 549] width 569 height 37
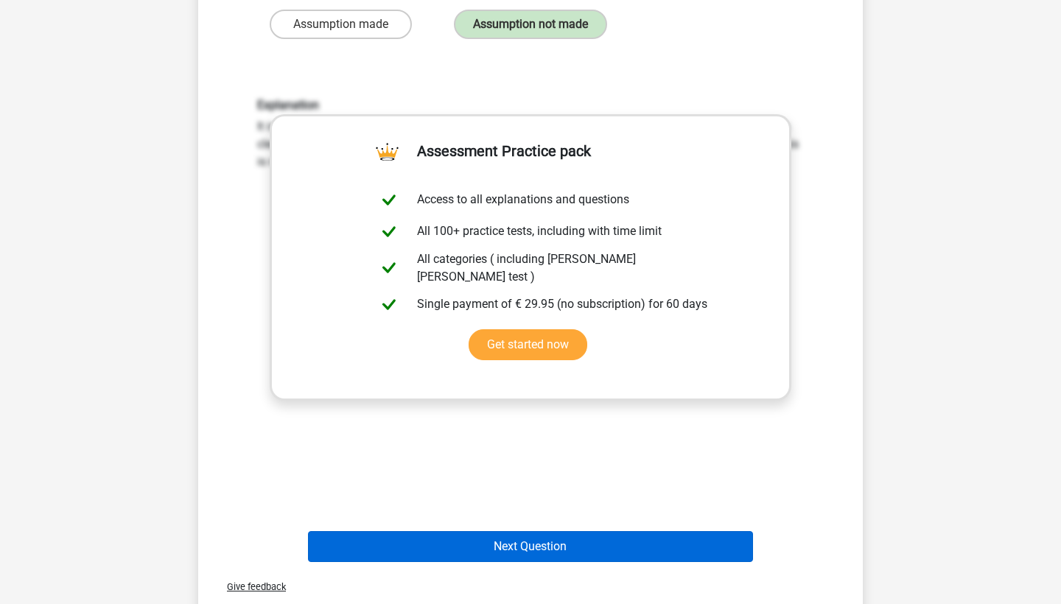
click at [480, 553] on button "Next Question" at bounding box center [531, 546] width 446 height 31
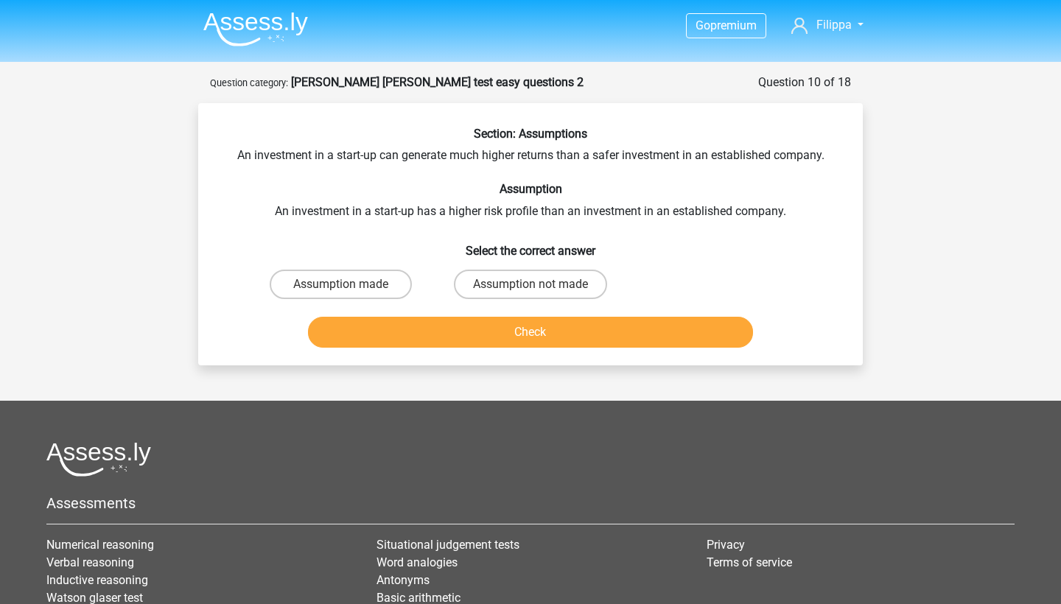
scroll to position [0, 0]
click at [362, 281] on label "Assumption made" at bounding box center [341, 284] width 142 height 29
click at [351, 284] on input "Assumption made" at bounding box center [346, 289] width 10 height 10
radio input "true"
click at [455, 337] on button "Check" at bounding box center [531, 332] width 446 height 31
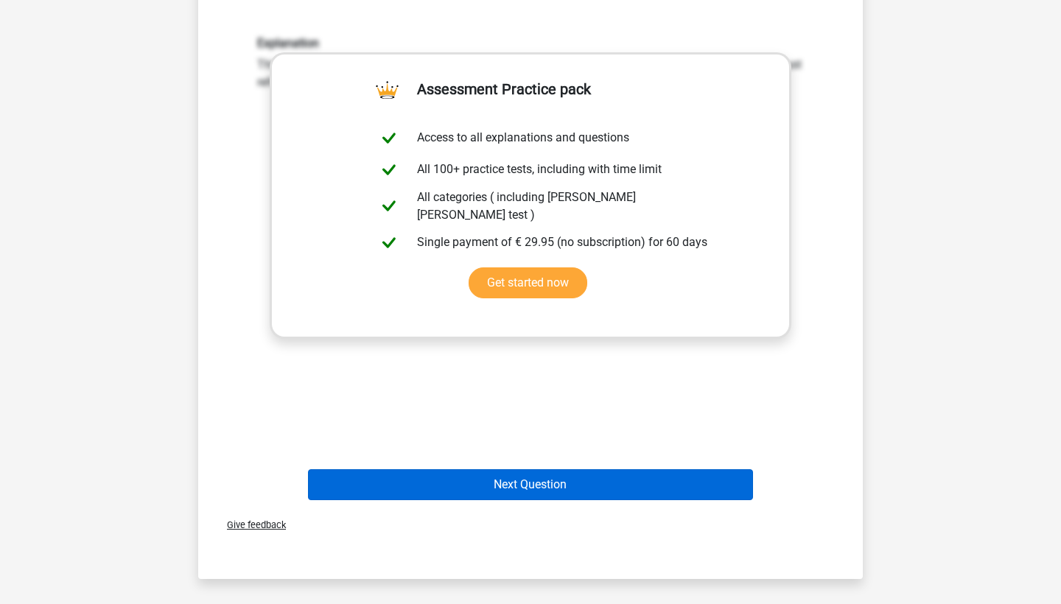
click at [469, 475] on button "Next Question" at bounding box center [531, 484] width 446 height 31
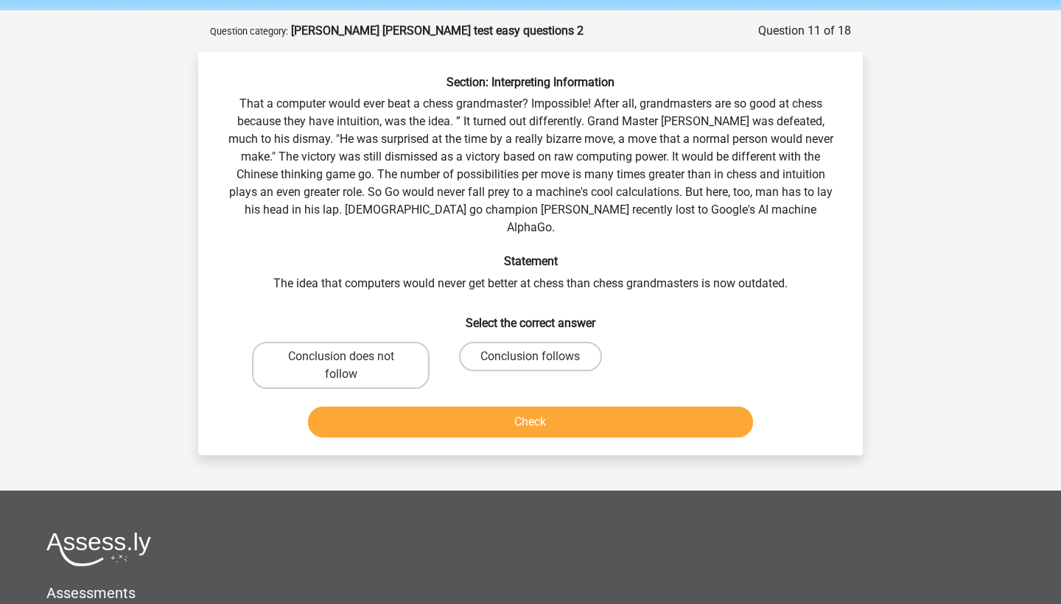
scroll to position [71, 0]
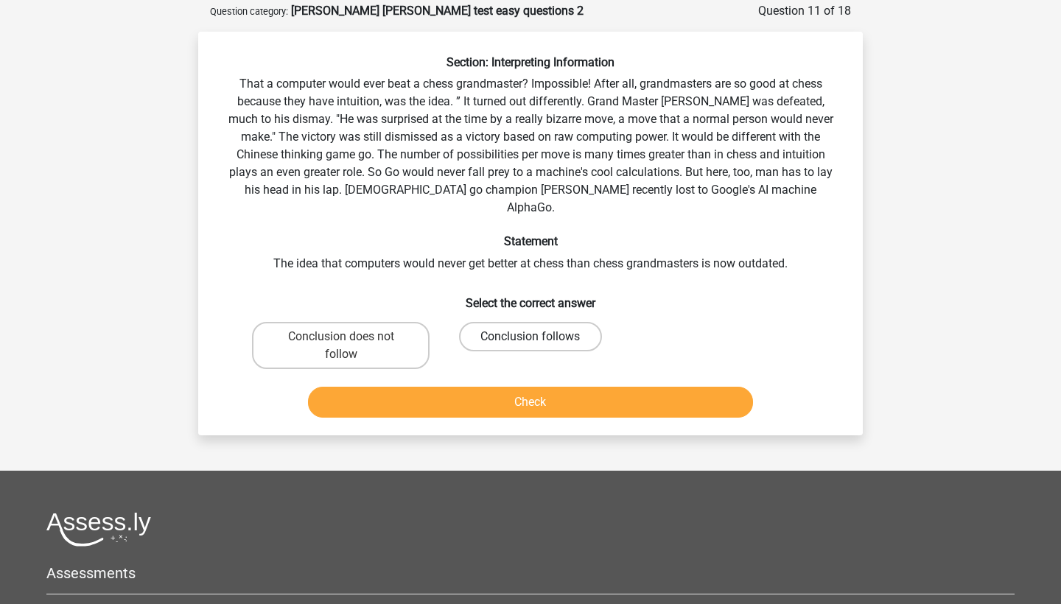
click at [504, 331] on label "Conclusion follows" at bounding box center [530, 336] width 142 height 29
click at [530, 337] on input "Conclusion follows" at bounding box center [535, 342] width 10 height 10
radio input "true"
click at [505, 390] on button "Check" at bounding box center [531, 402] width 446 height 31
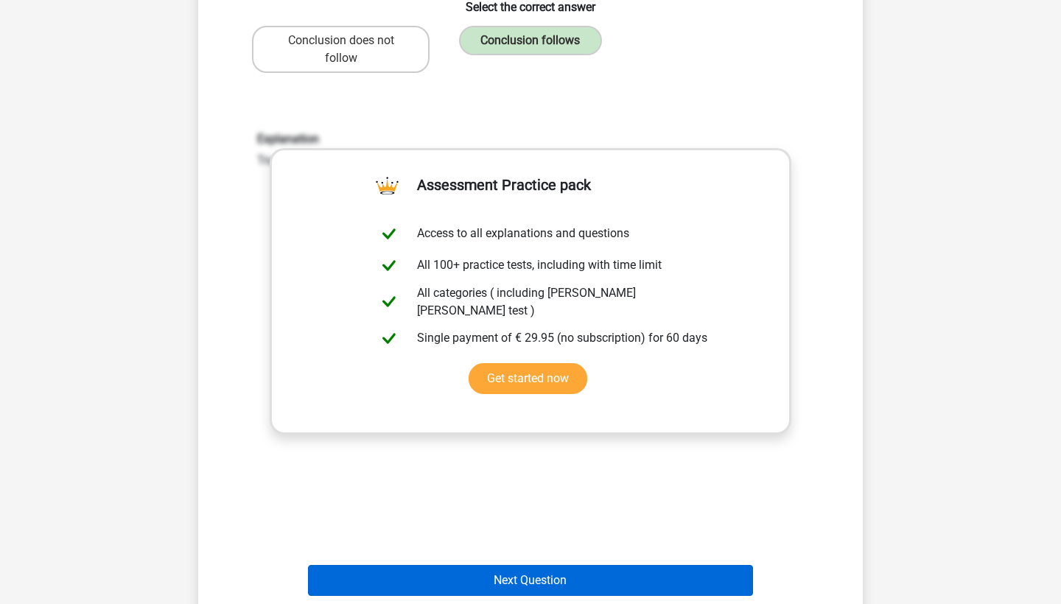
click at [505, 565] on button "Next Question" at bounding box center [531, 580] width 446 height 31
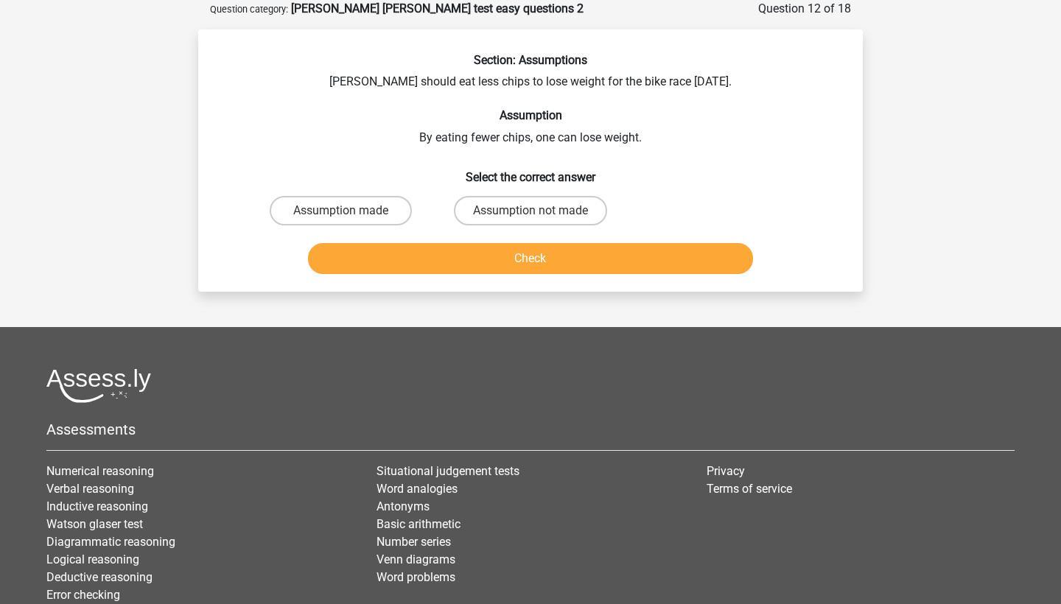
scroll to position [63, 0]
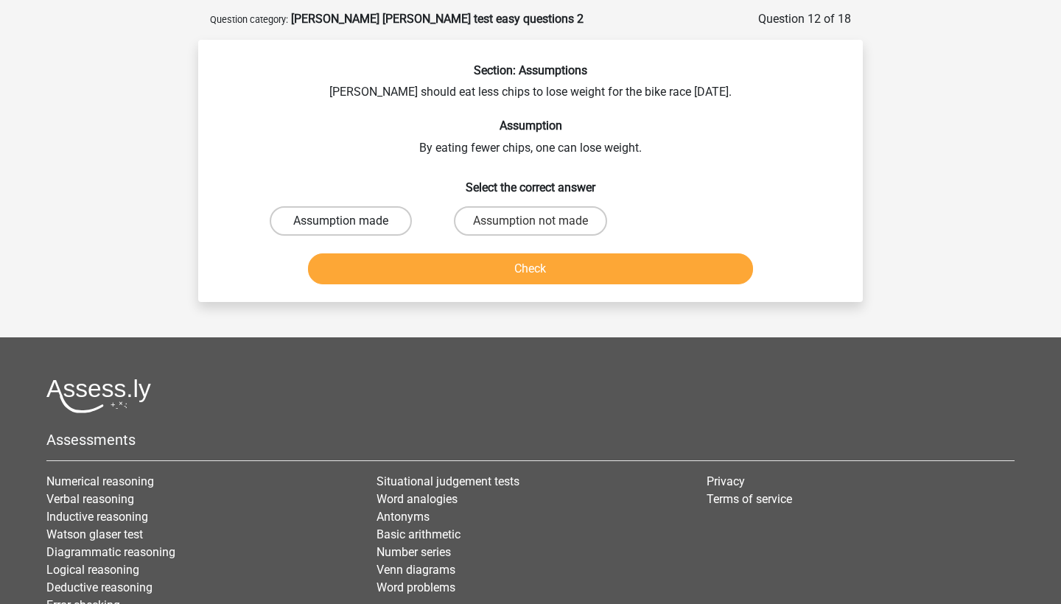
click at [399, 211] on label "Assumption made" at bounding box center [341, 220] width 142 height 29
click at [351, 221] on input "Assumption made" at bounding box center [346, 226] width 10 height 10
radio input "true"
click at [466, 281] on button "Check" at bounding box center [531, 268] width 446 height 31
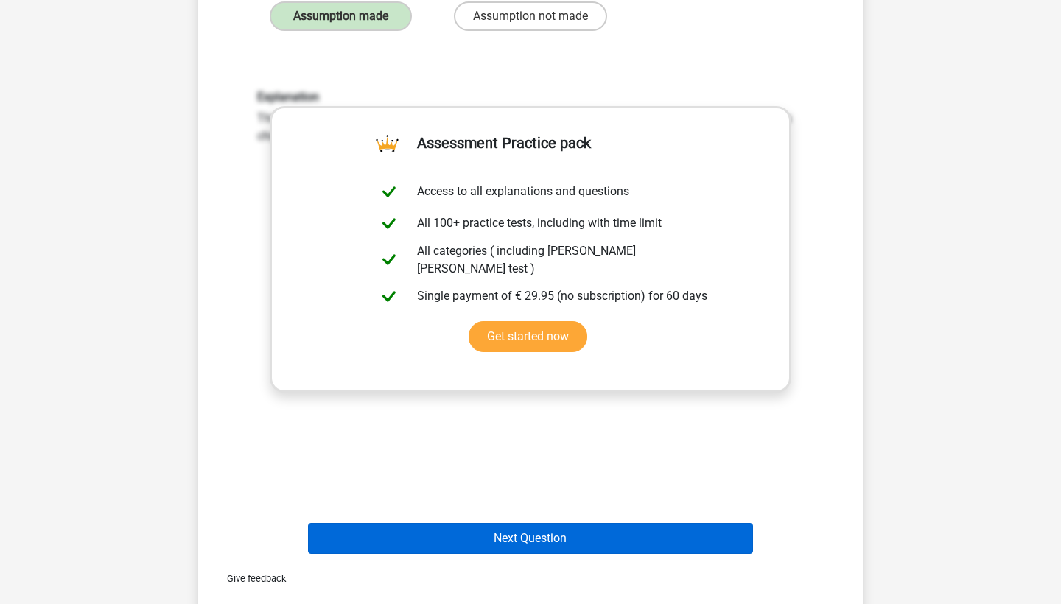
click at [488, 530] on button "Next Question" at bounding box center [531, 538] width 446 height 31
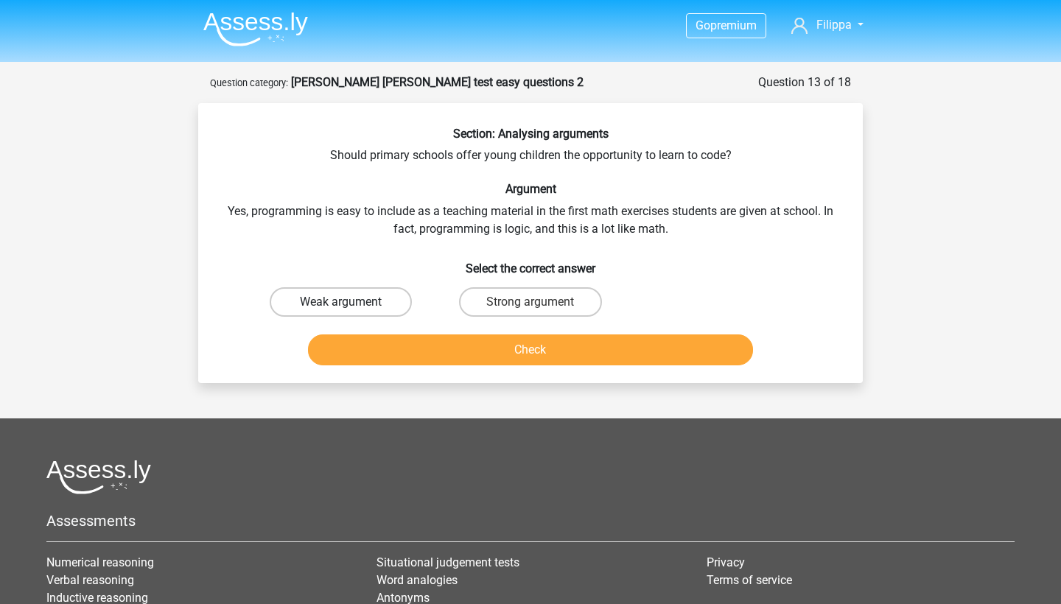
scroll to position [0, 0]
click at [372, 310] on label "Weak argument" at bounding box center [341, 301] width 142 height 29
click at [351, 310] on input "Weak argument" at bounding box center [346, 307] width 10 height 10
radio input "true"
click at [457, 355] on button "Check" at bounding box center [531, 349] width 446 height 31
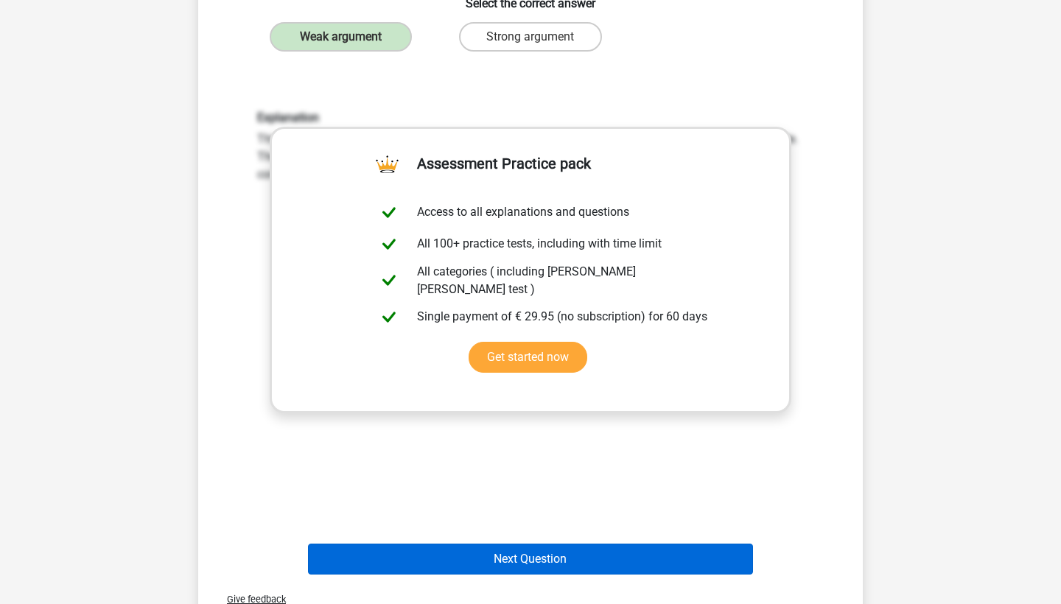
click at [474, 567] on button "Next Question" at bounding box center [531, 559] width 446 height 31
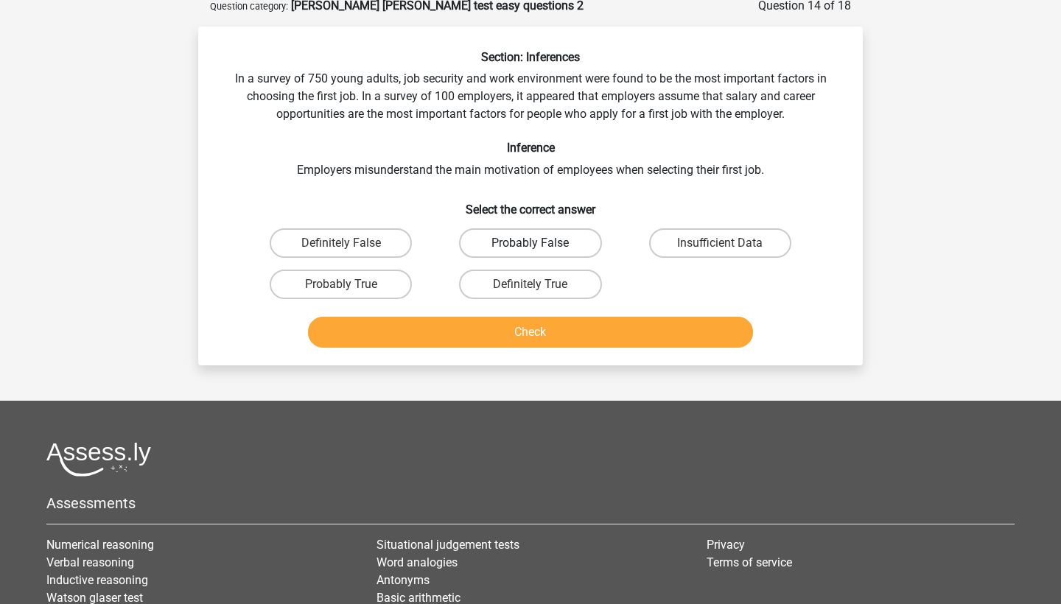
scroll to position [74, 0]
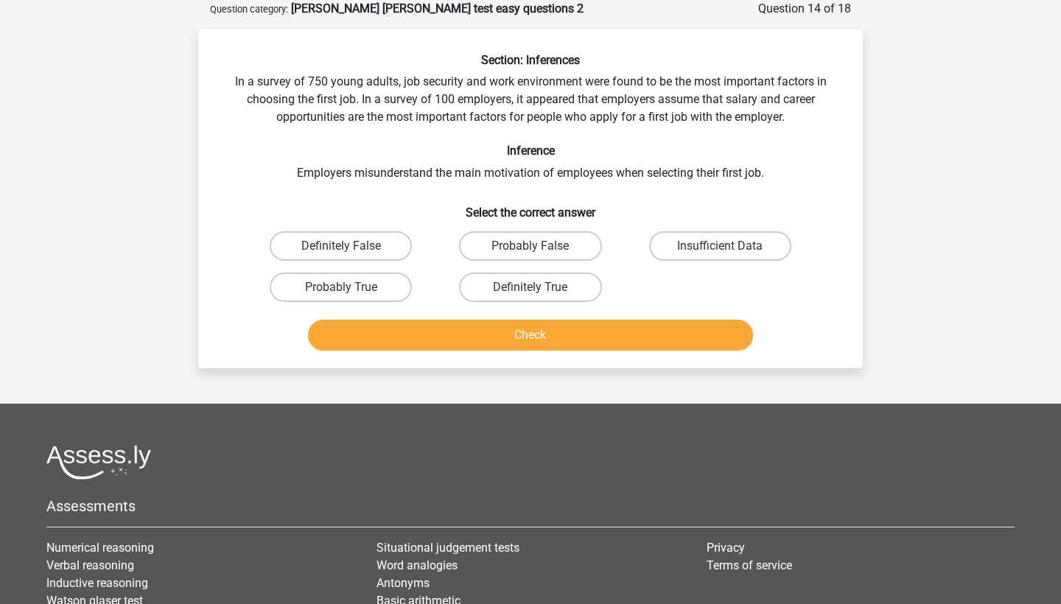
click at [489, 304] on div "Definitely True" at bounding box center [529, 287] width 189 height 41
click at [489, 280] on label "Definitely True" at bounding box center [530, 287] width 142 height 29
click at [530, 287] on input "Definitely True" at bounding box center [535, 292] width 10 height 10
radio input "true"
click at [509, 337] on button "Check" at bounding box center [531, 335] width 446 height 31
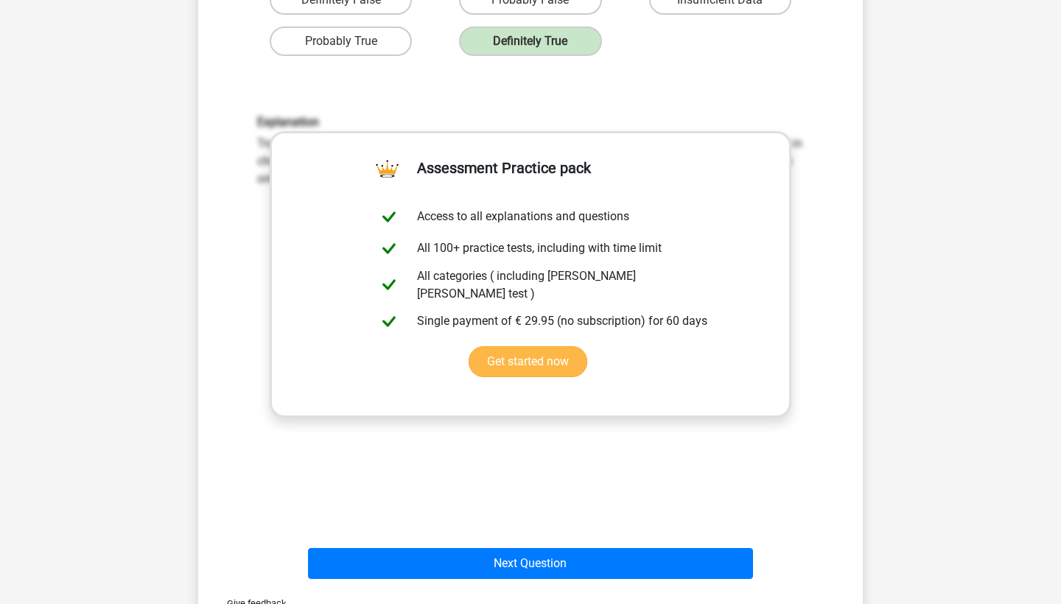
scroll to position [333, 0]
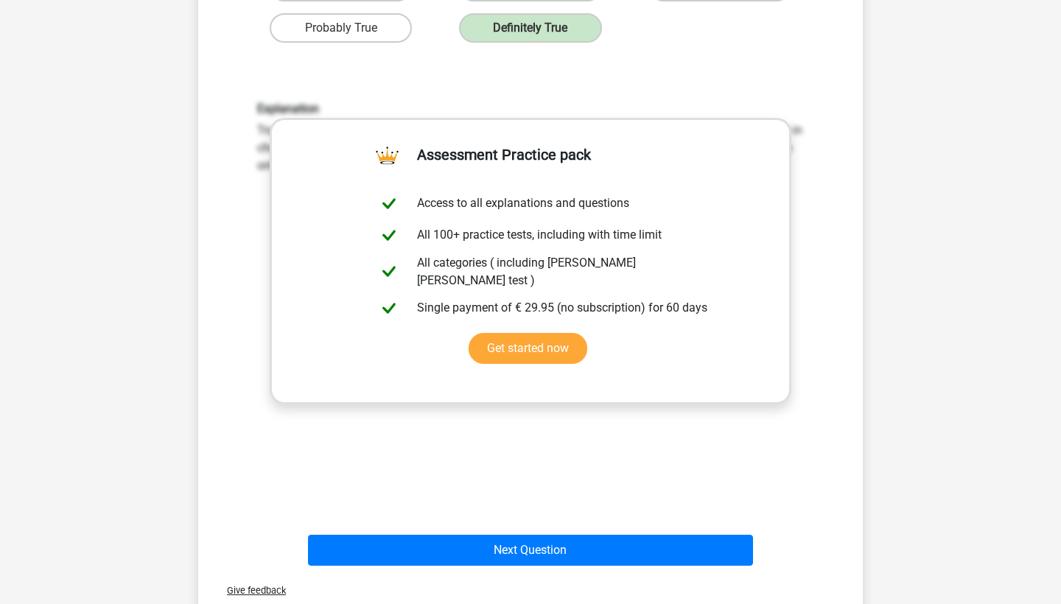
click at [508, 533] on div "Next Question" at bounding box center [530, 547] width 617 height 49
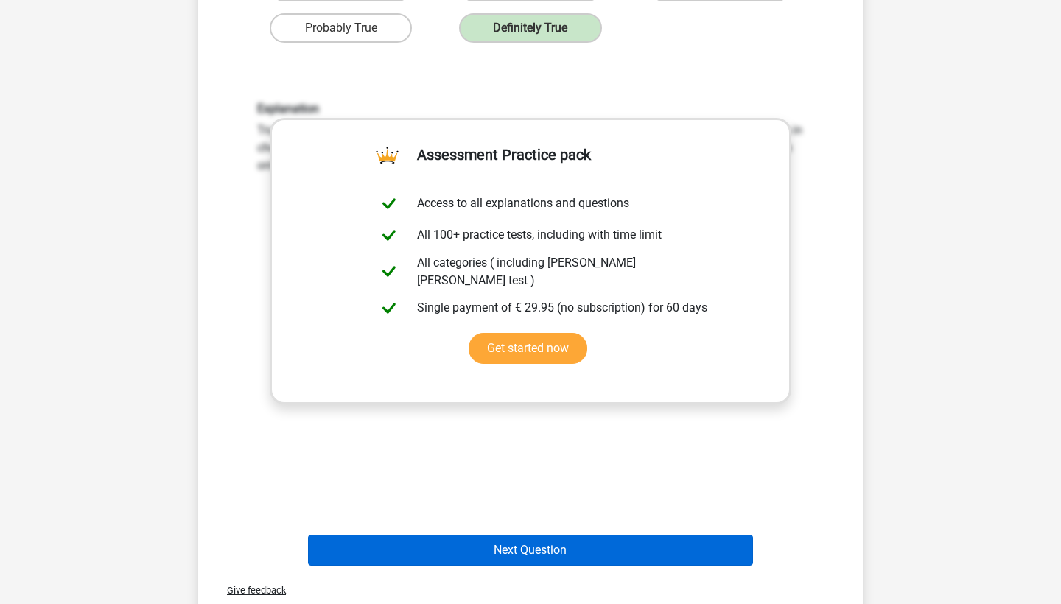
click at [508, 544] on button "Next Question" at bounding box center [531, 550] width 446 height 31
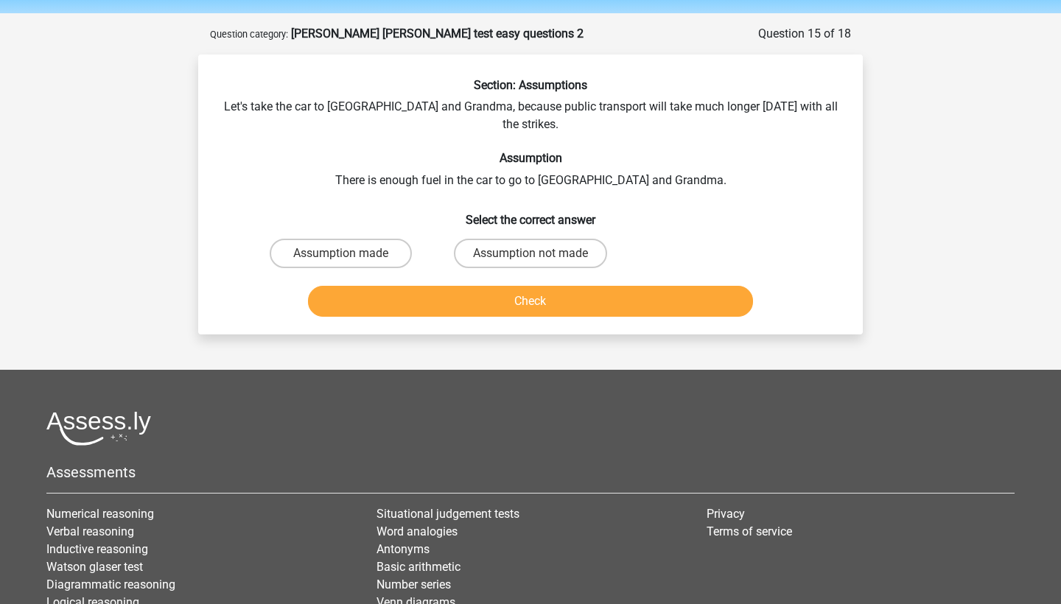
scroll to position [45, 0]
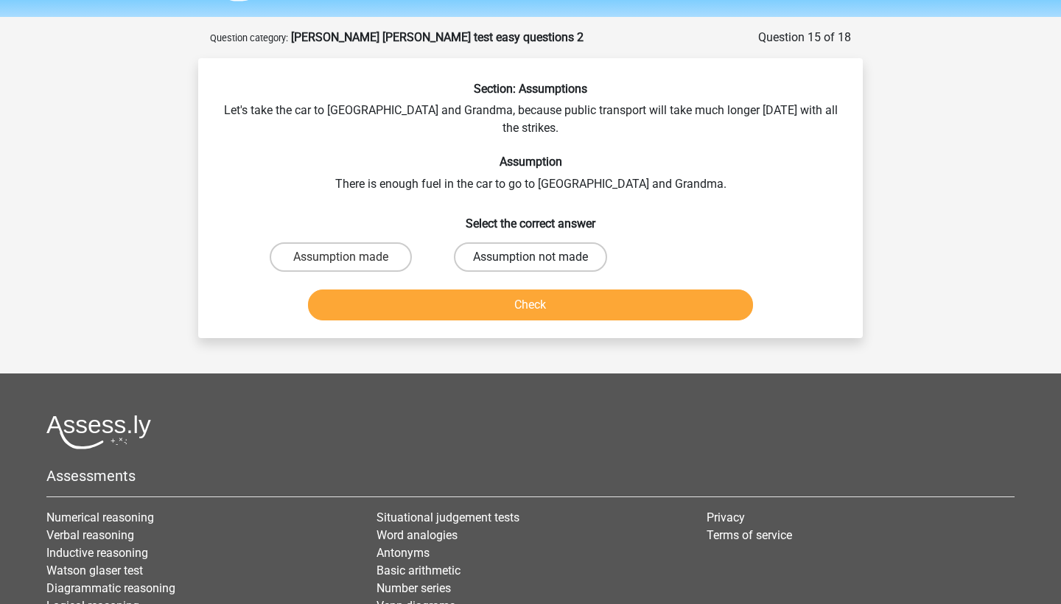
click at [494, 243] on label "Assumption not made" at bounding box center [530, 256] width 153 height 29
click at [530, 257] on input "Assumption not made" at bounding box center [535, 262] width 10 height 10
radio input "true"
click at [497, 290] on button "Check" at bounding box center [531, 305] width 446 height 31
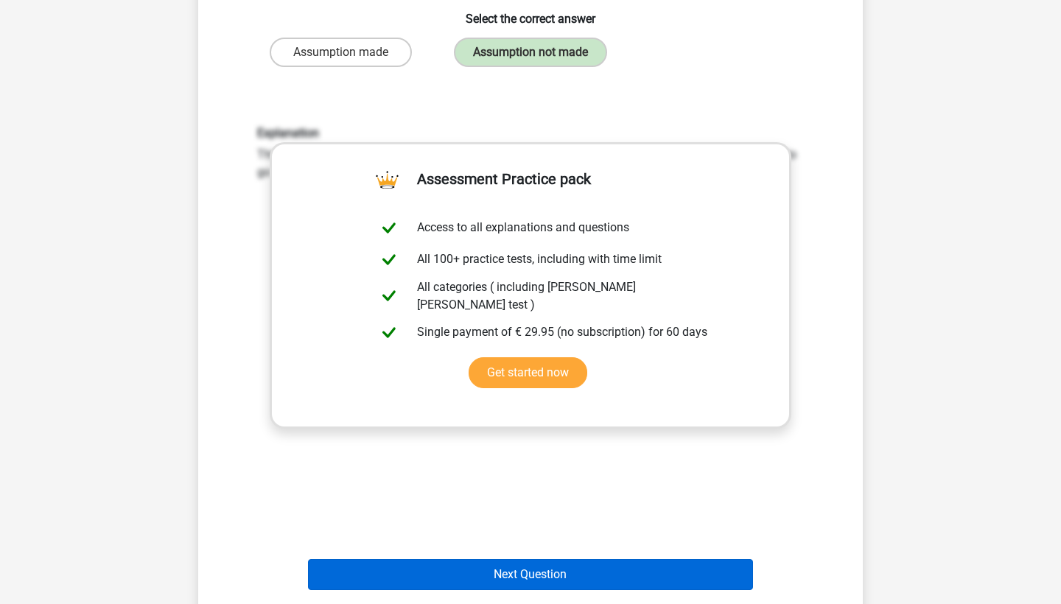
click at [509, 561] on button "Next Question" at bounding box center [531, 574] width 446 height 31
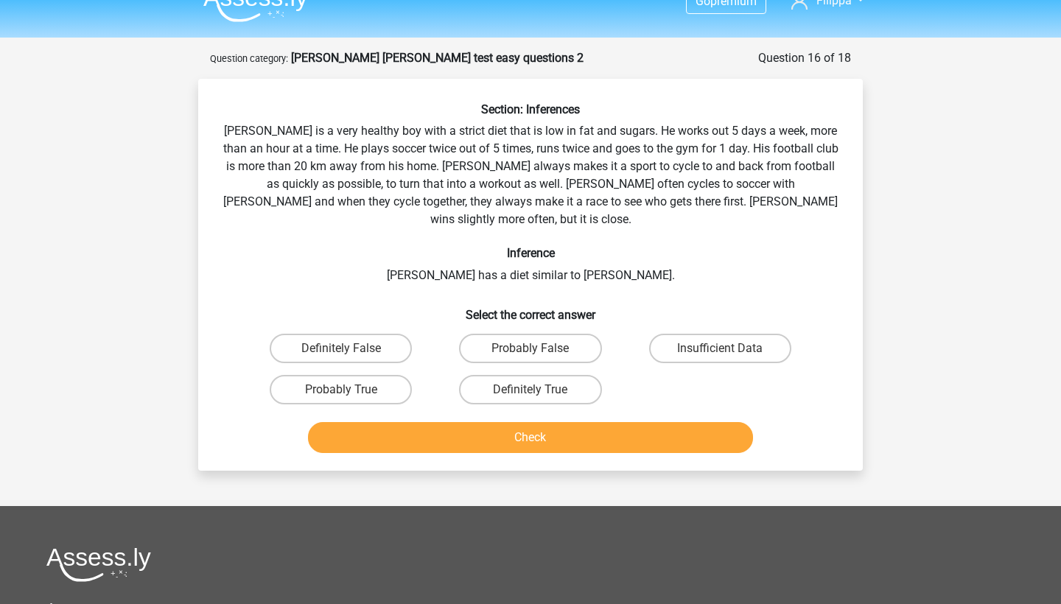
scroll to position [24, 0]
click at [710, 334] on label "Insufficient Data" at bounding box center [720, 348] width 142 height 29
click at [720, 349] on input "Insufficient Data" at bounding box center [725, 354] width 10 height 10
radio input "true"
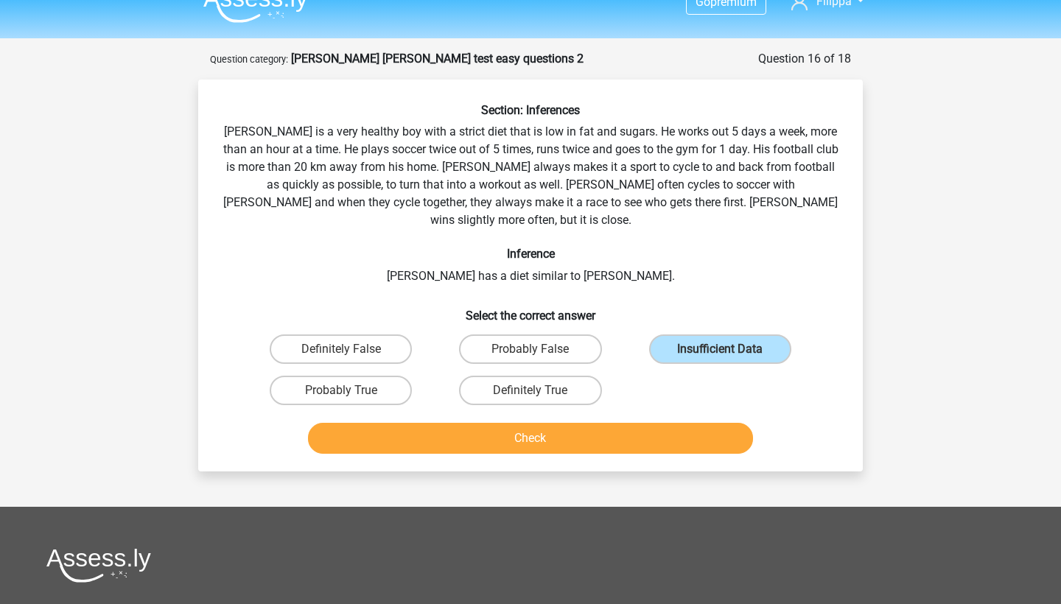
click at [646, 423] on button "Check" at bounding box center [531, 438] width 446 height 31
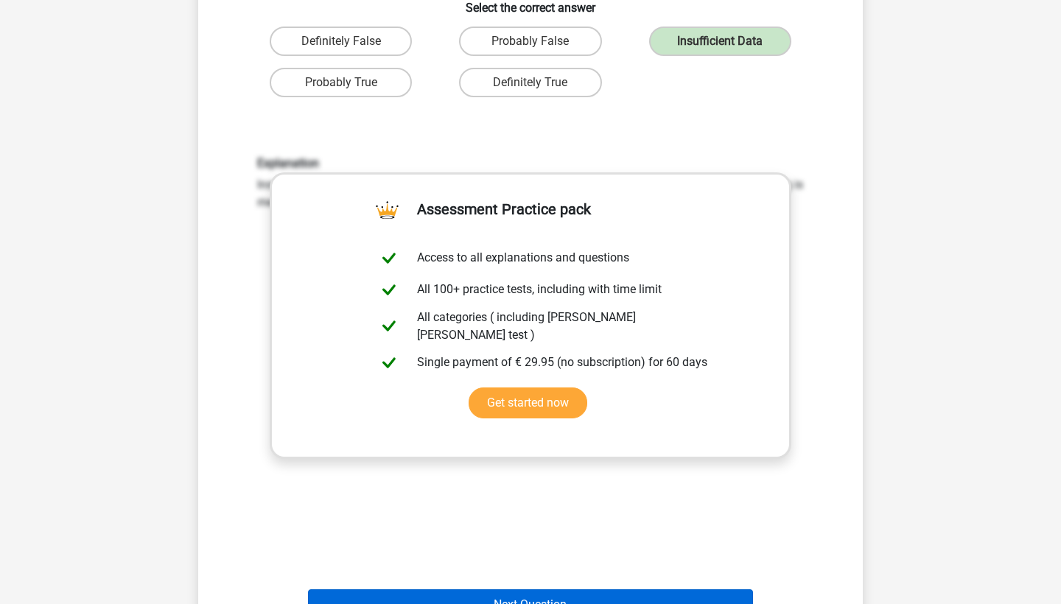
click at [567, 589] on button "Next Question" at bounding box center [531, 604] width 446 height 31
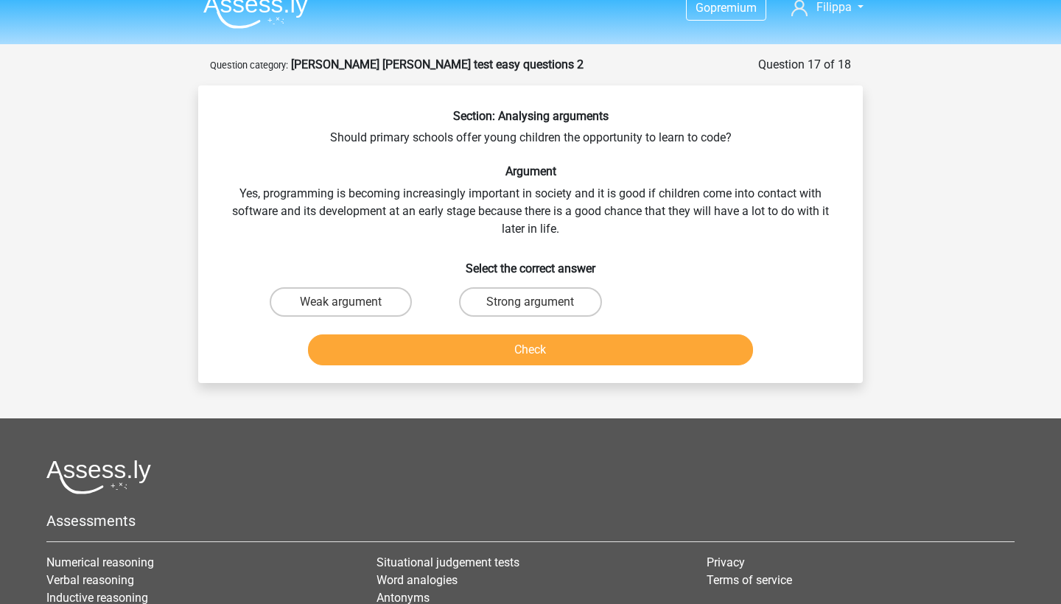
scroll to position [18, 0]
click at [508, 310] on label "Strong argument" at bounding box center [530, 301] width 142 height 29
click at [530, 310] on input "Strong argument" at bounding box center [535, 306] width 10 height 10
radio input "true"
click at [508, 351] on button "Check" at bounding box center [531, 349] width 446 height 31
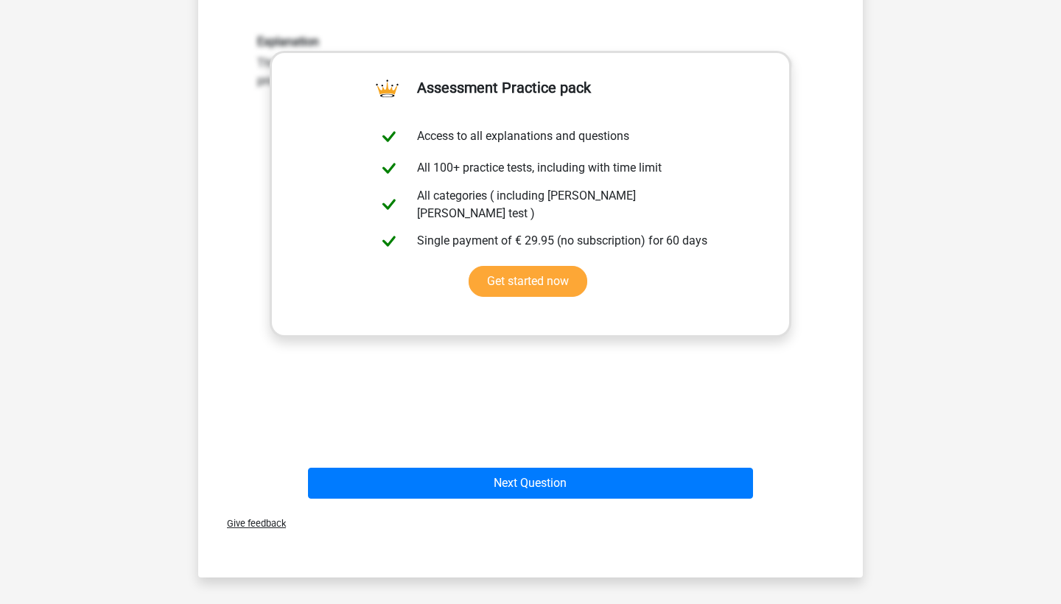
scroll to position [547, 0]
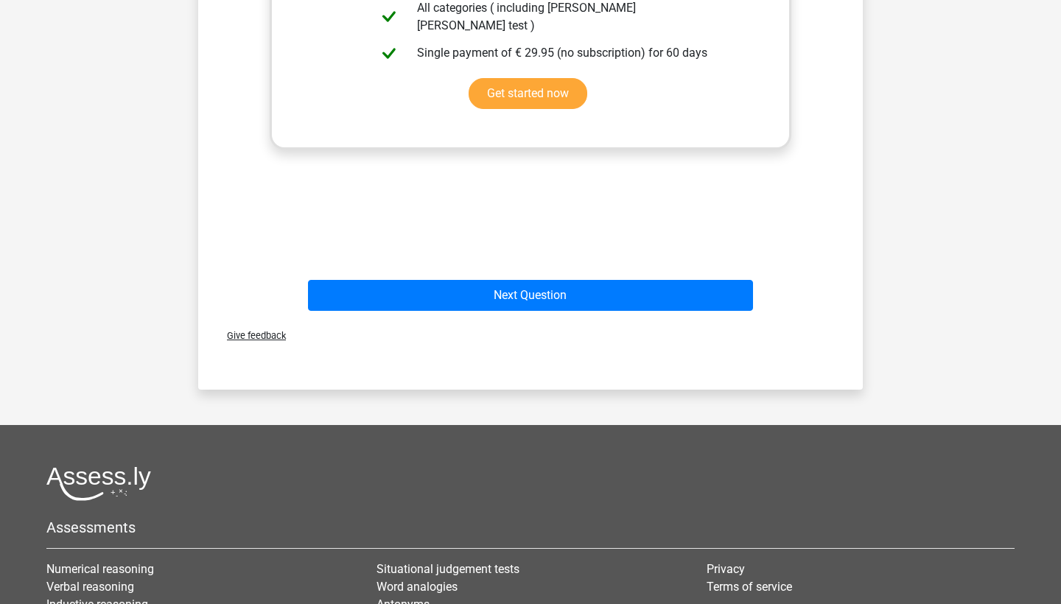
click at [497, 313] on div "Next Question" at bounding box center [530, 298] width 569 height 37
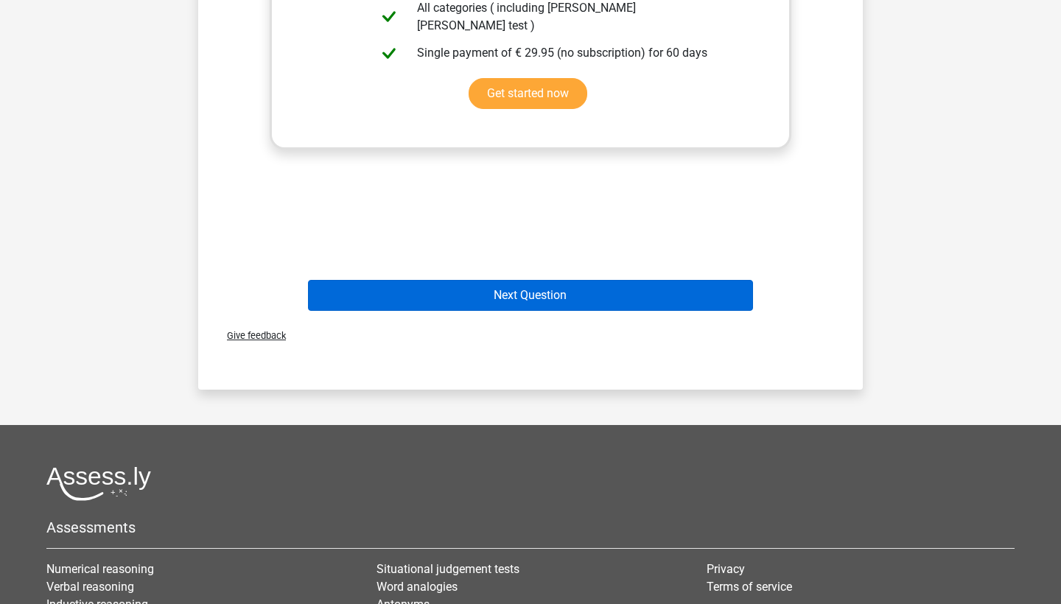
click at [493, 303] on button "Next Question" at bounding box center [531, 295] width 446 height 31
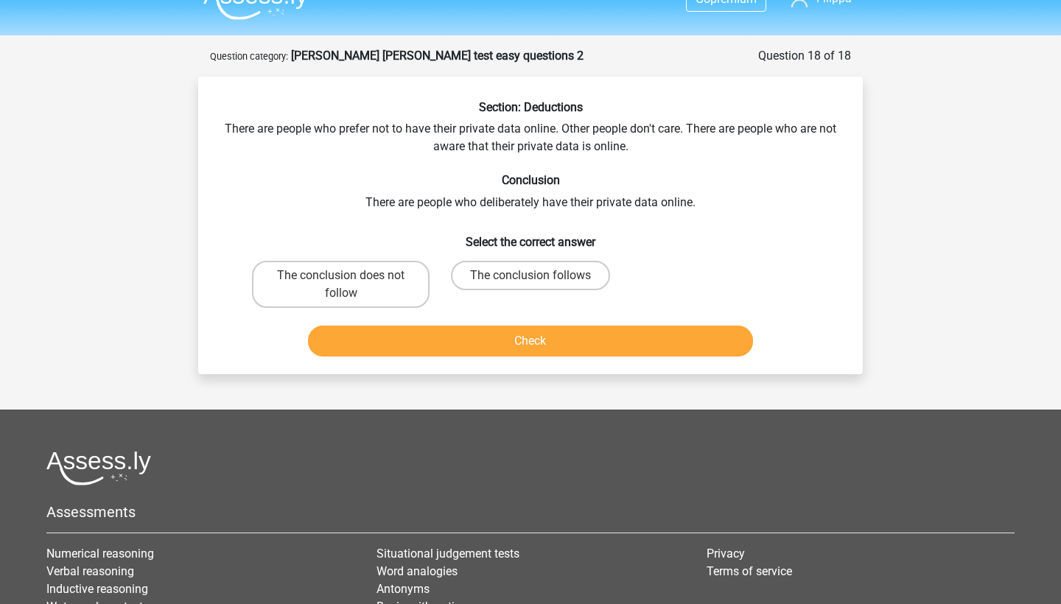
scroll to position [25, 0]
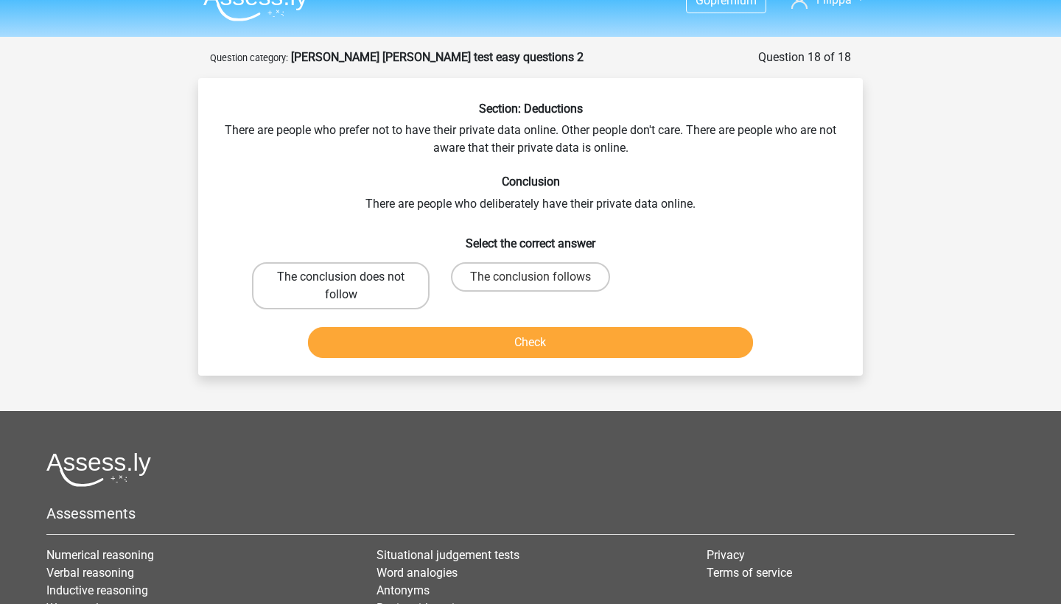
click at [389, 295] on label "The conclusion does not follow" at bounding box center [341, 285] width 178 height 47
click at [351, 287] on input "The conclusion does not follow" at bounding box center [346, 282] width 10 height 10
radio input "true"
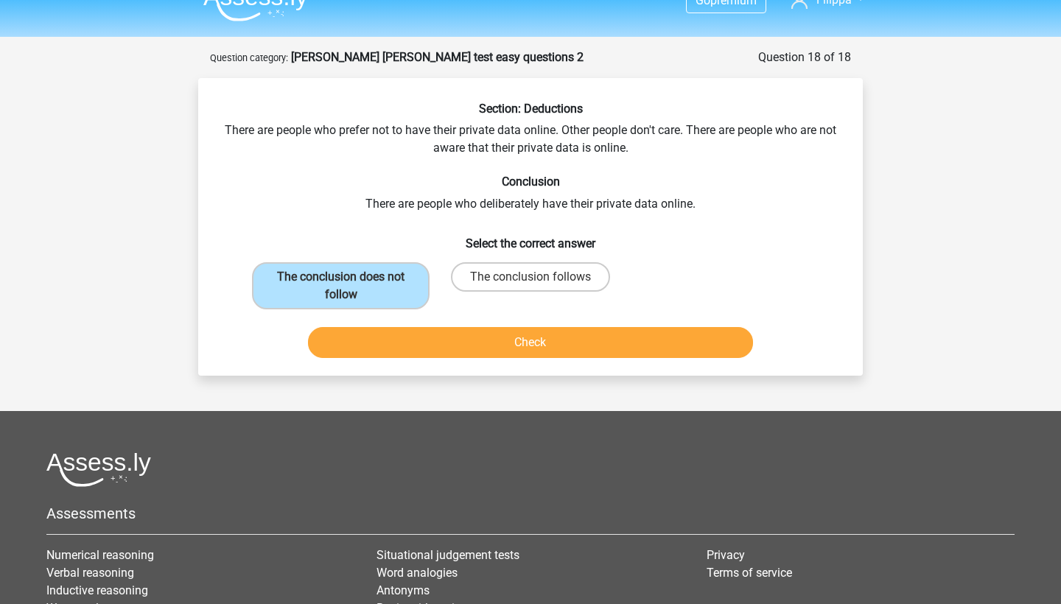
click at [424, 337] on button "Check" at bounding box center [531, 342] width 446 height 31
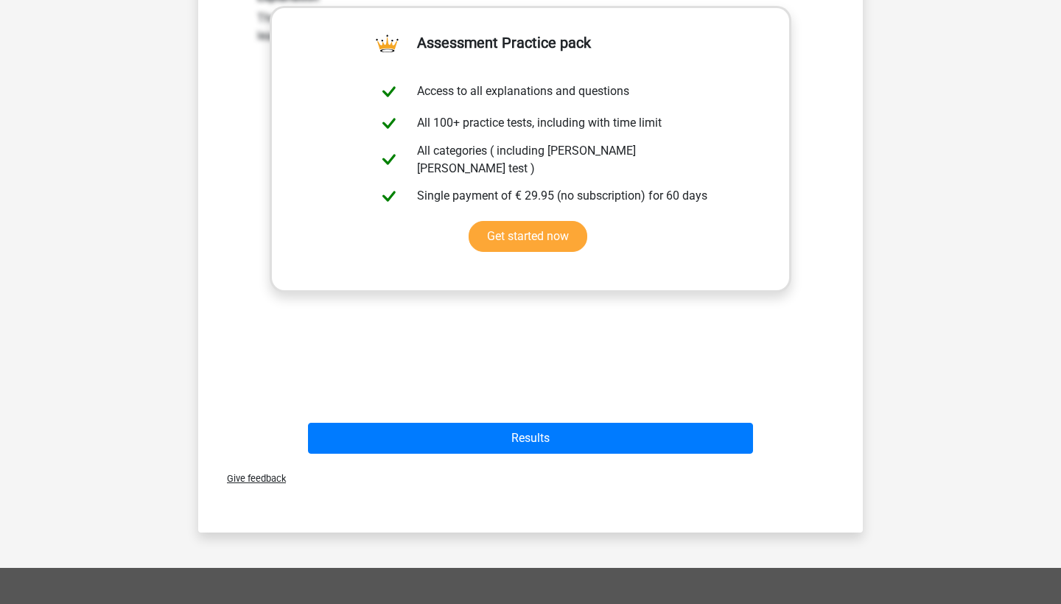
scroll to position [519, 0]
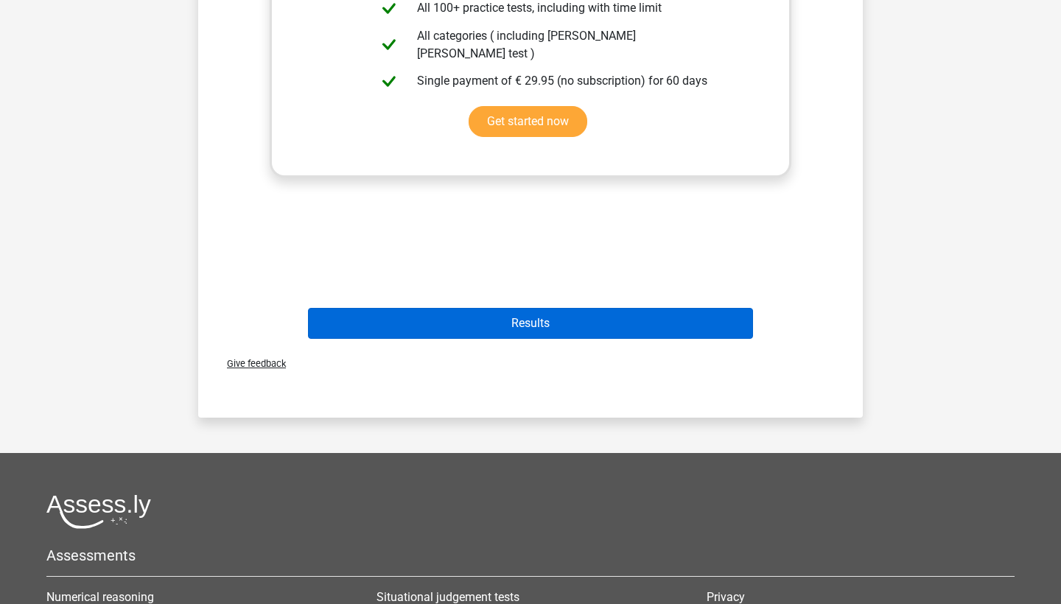
click at [460, 332] on button "Results" at bounding box center [531, 323] width 446 height 31
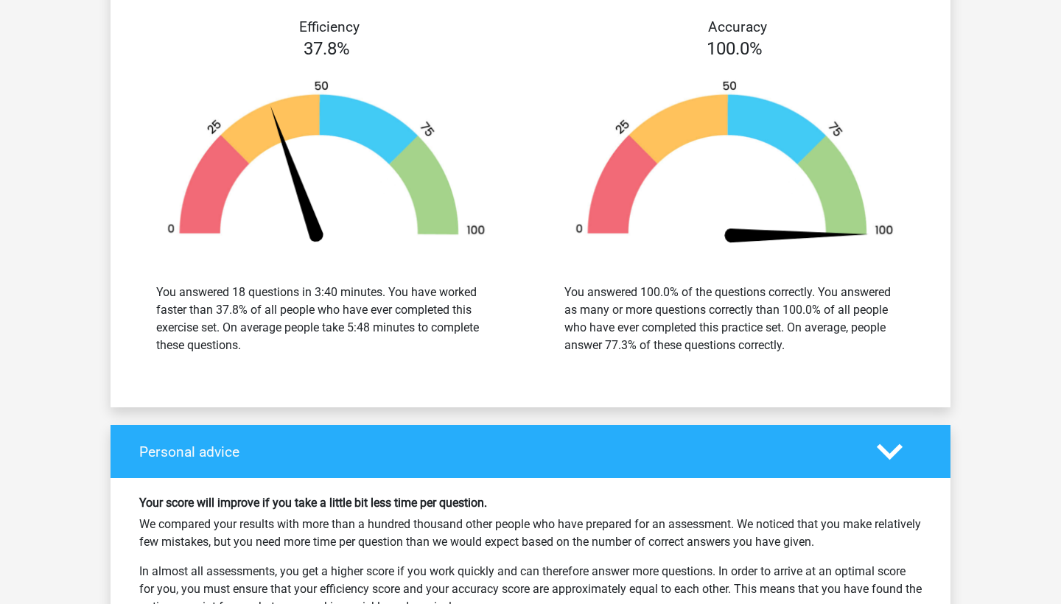
scroll to position [2114, 0]
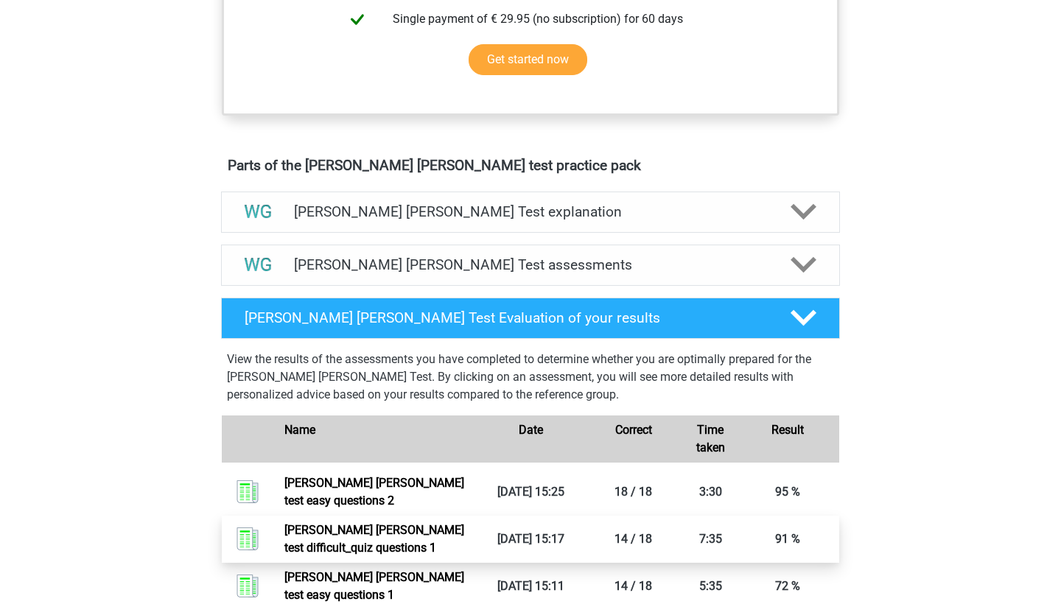
scroll to position [682, 0]
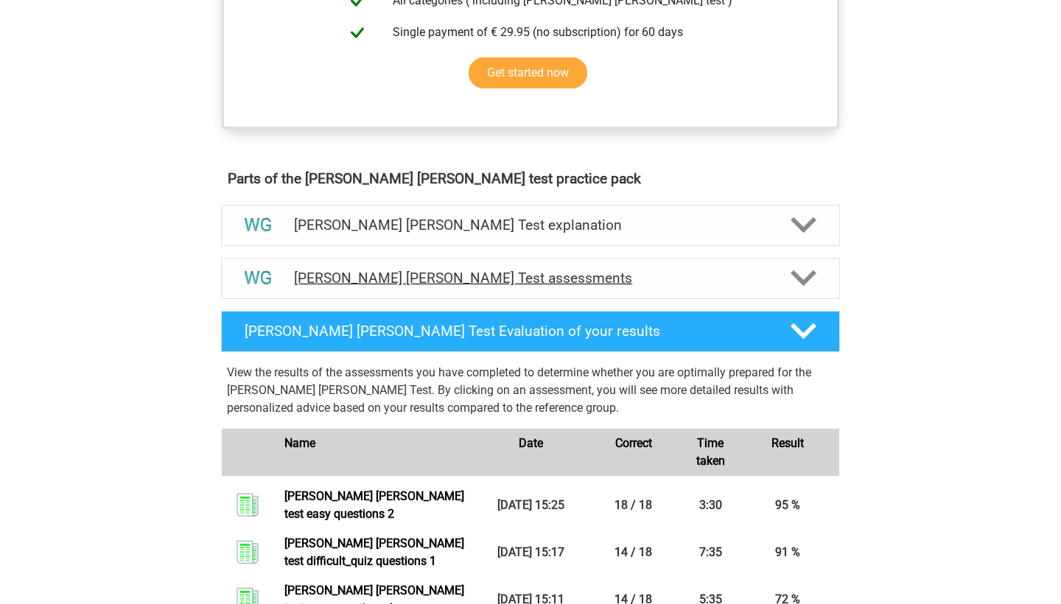
click at [406, 281] on h4 "[PERSON_NAME] [PERSON_NAME] Test assessments" at bounding box center [530, 278] width 473 height 17
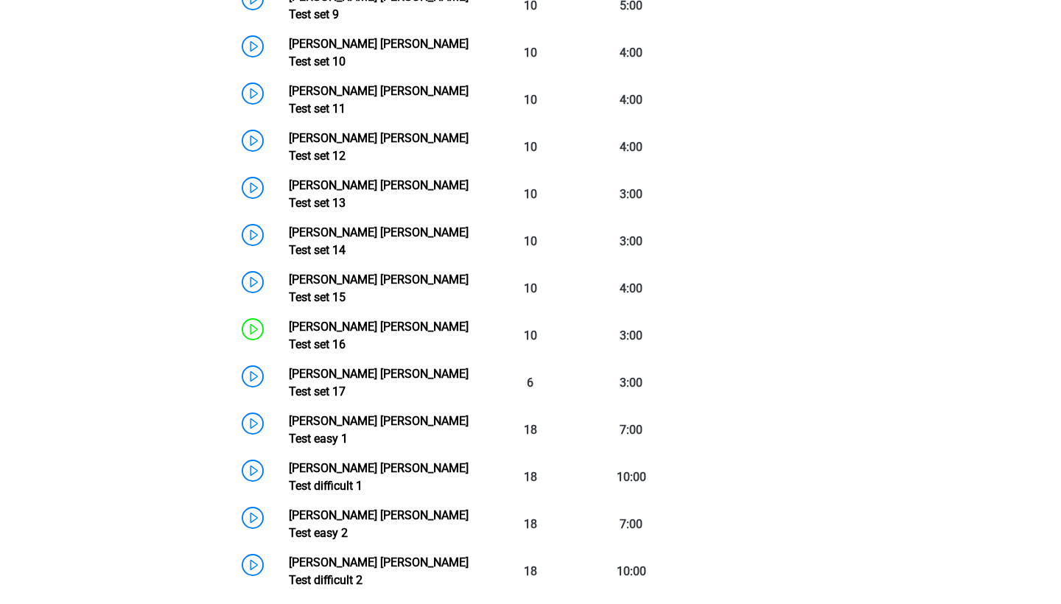
scroll to position [1460, 0]
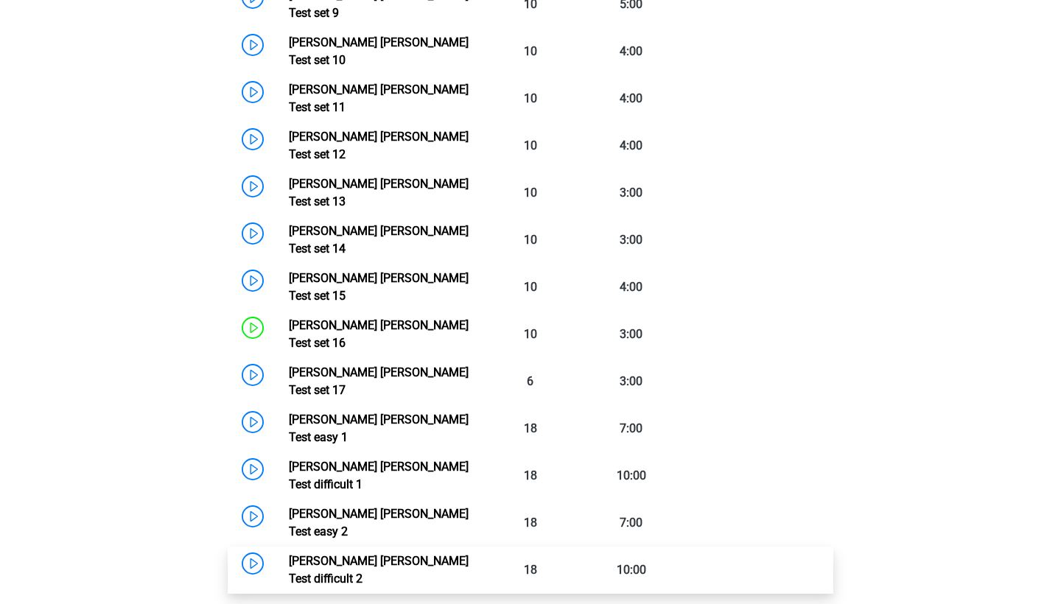
click at [289, 554] on link "[PERSON_NAME] [PERSON_NAME] Test difficult 2" at bounding box center [379, 570] width 180 height 32
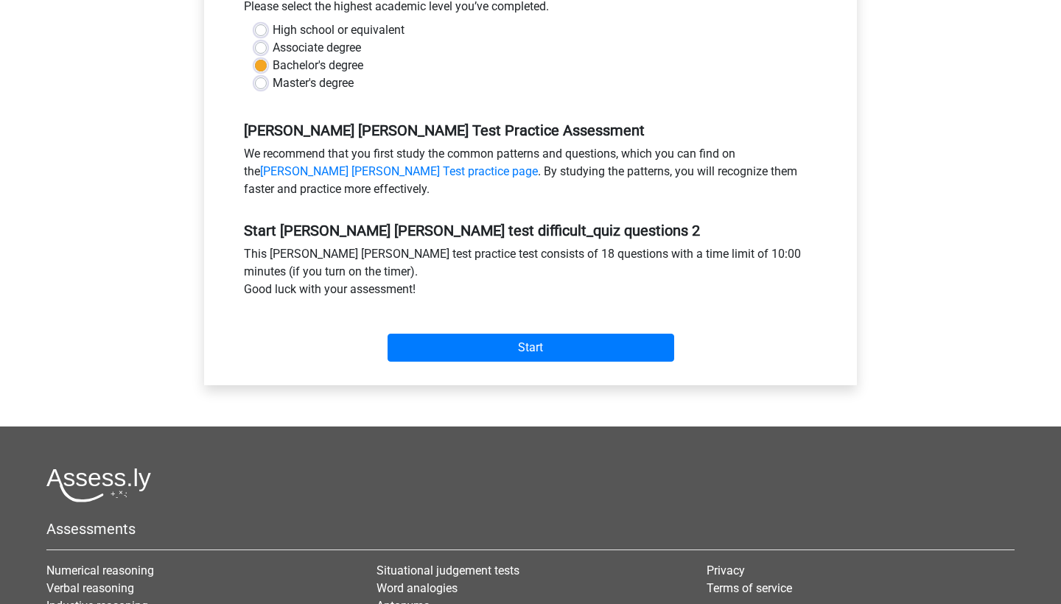
scroll to position [438, 0]
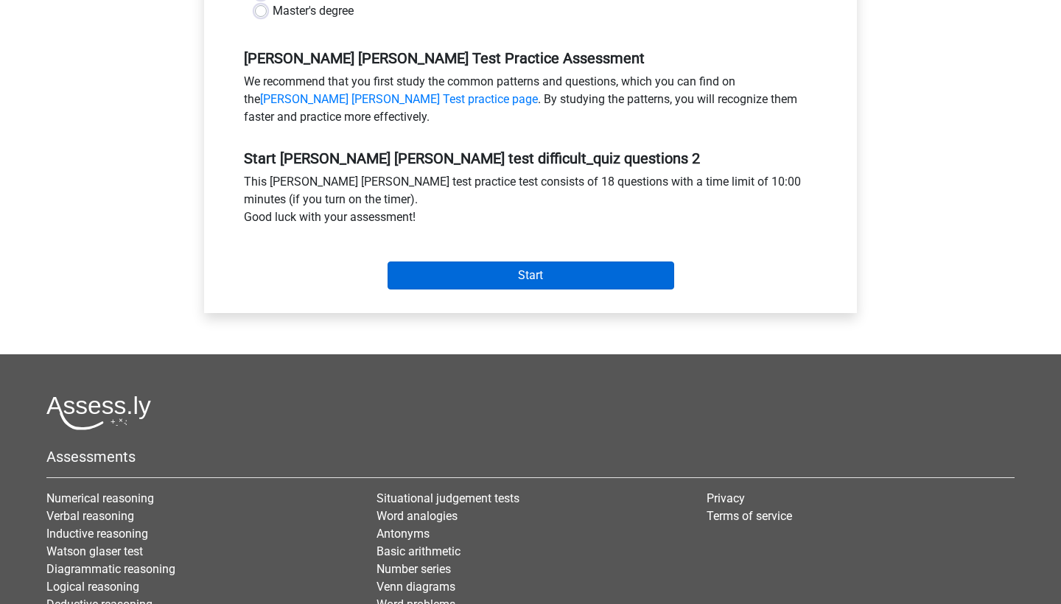
click at [553, 267] on input "Start" at bounding box center [531, 276] width 287 height 28
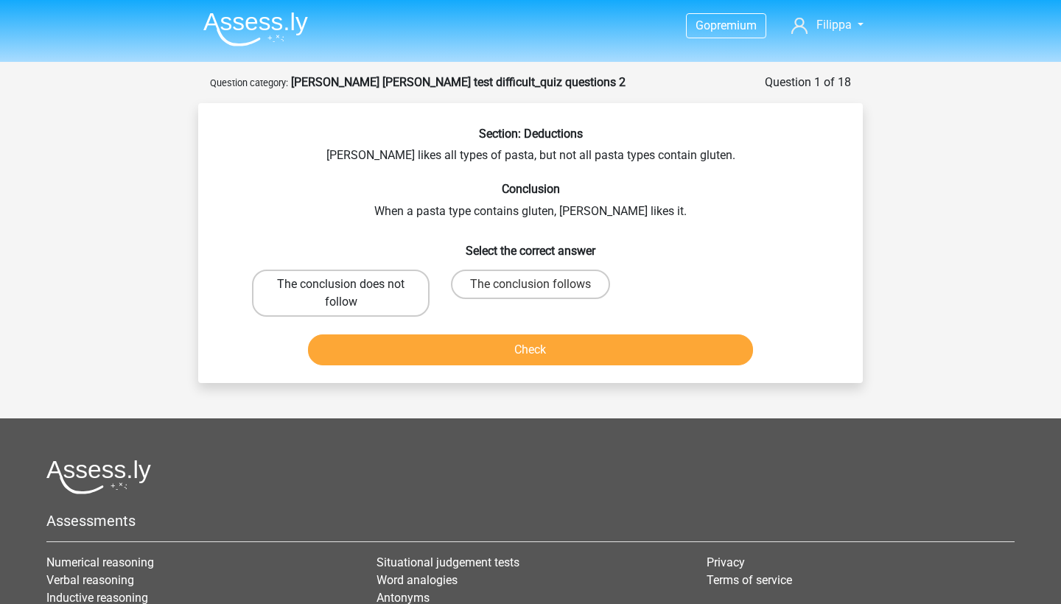
click at [391, 292] on label "The conclusion does not follow" at bounding box center [341, 293] width 178 height 47
click at [351, 292] on input "The conclusion does not follow" at bounding box center [346, 289] width 10 height 10
radio input "true"
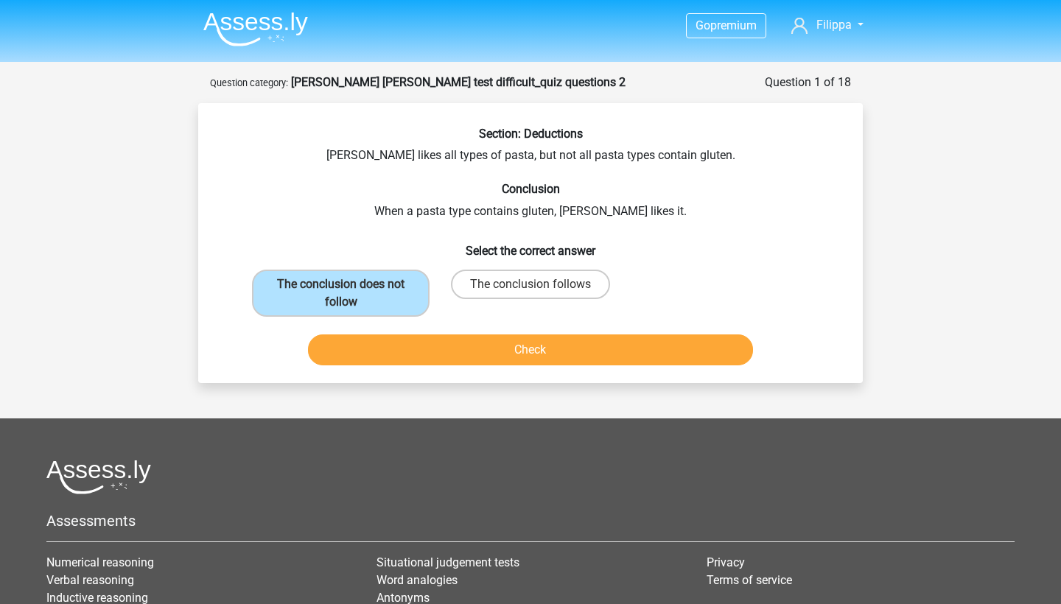
click at [455, 360] on button "Check" at bounding box center [531, 349] width 446 height 31
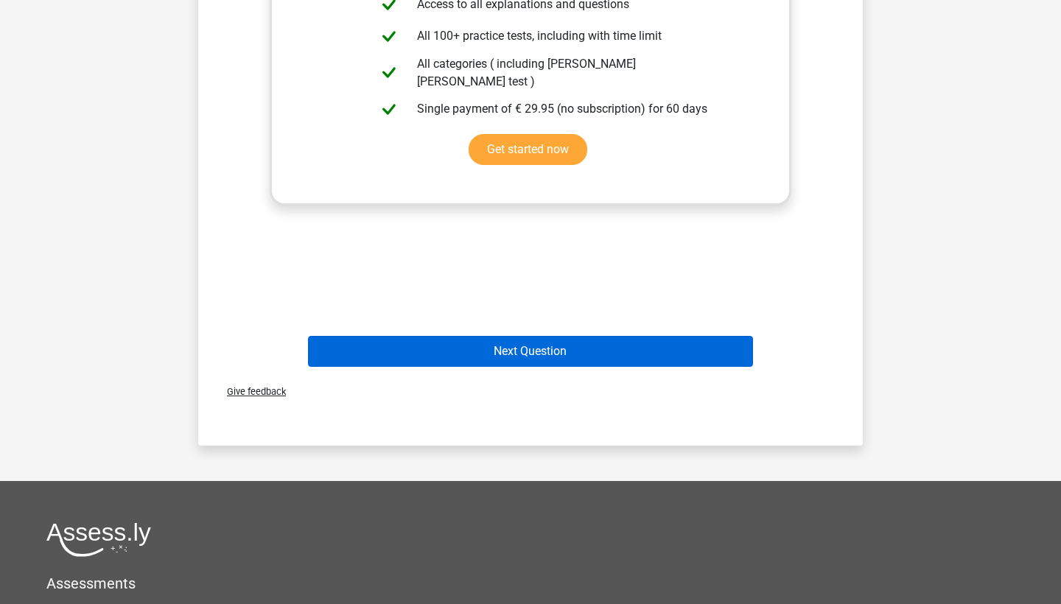
click at [480, 352] on button "Next Question" at bounding box center [531, 351] width 446 height 31
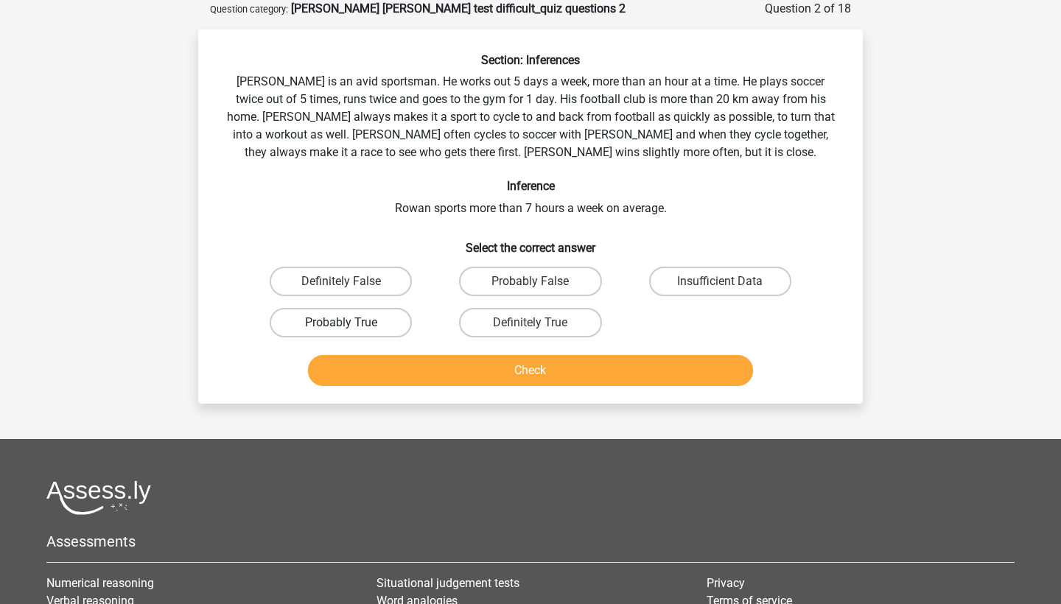
click at [351, 322] on label "Probably True" at bounding box center [341, 322] width 142 height 29
click at [351, 323] on input "Probably True" at bounding box center [346, 328] width 10 height 10
radio input "true"
click at [435, 366] on button "Check" at bounding box center [531, 370] width 446 height 31
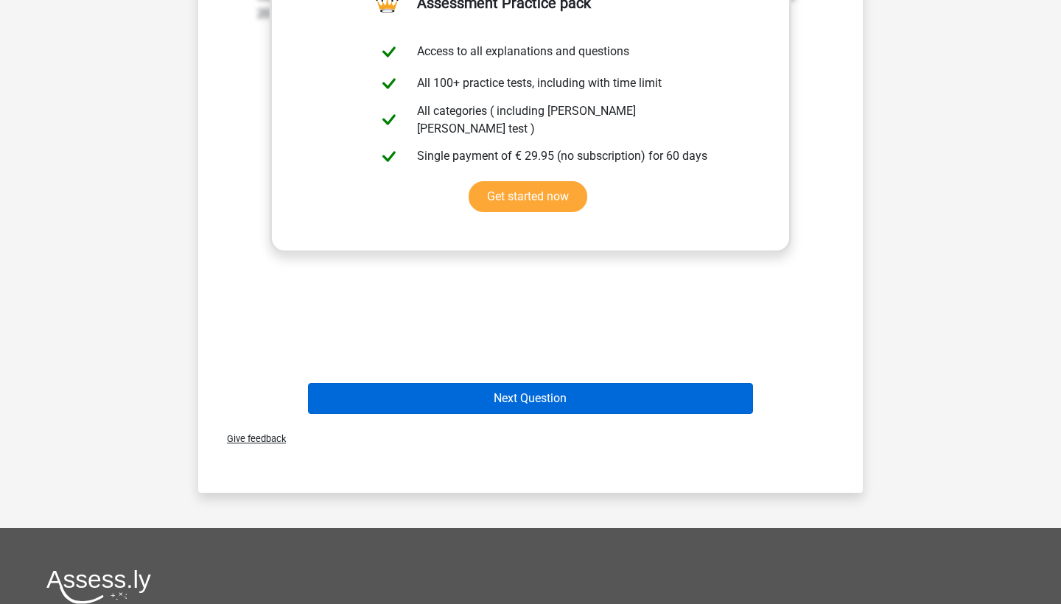
click at [433, 394] on button "Next Question" at bounding box center [531, 398] width 446 height 31
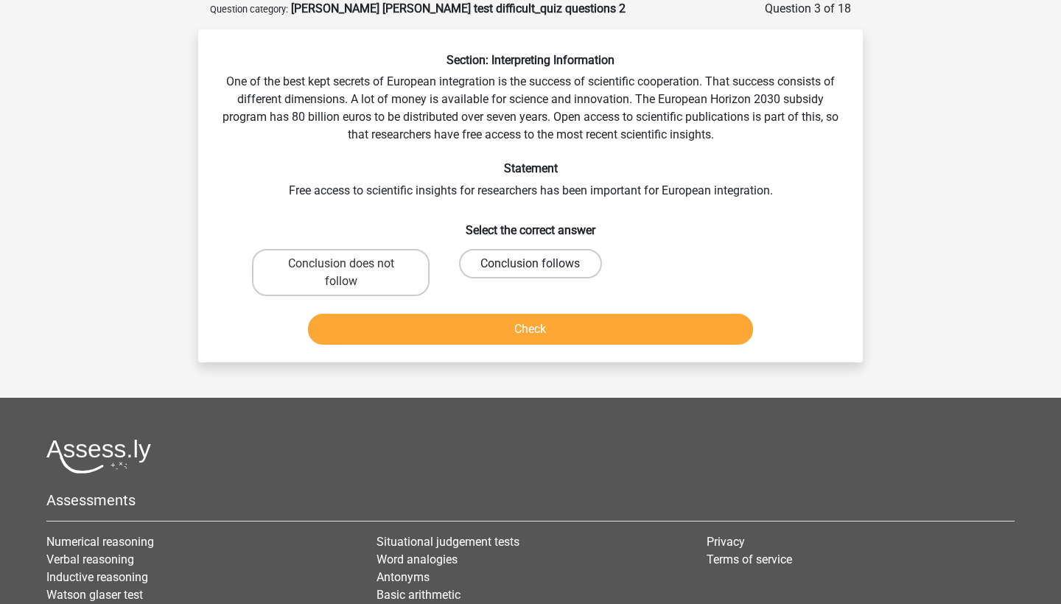
click at [482, 270] on label "Conclusion follows" at bounding box center [530, 263] width 142 height 29
click at [530, 270] on input "Conclusion follows" at bounding box center [535, 269] width 10 height 10
radio input "true"
click at [482, 314] on button "Check" at bounding box center [531, 329] width 446 height 31
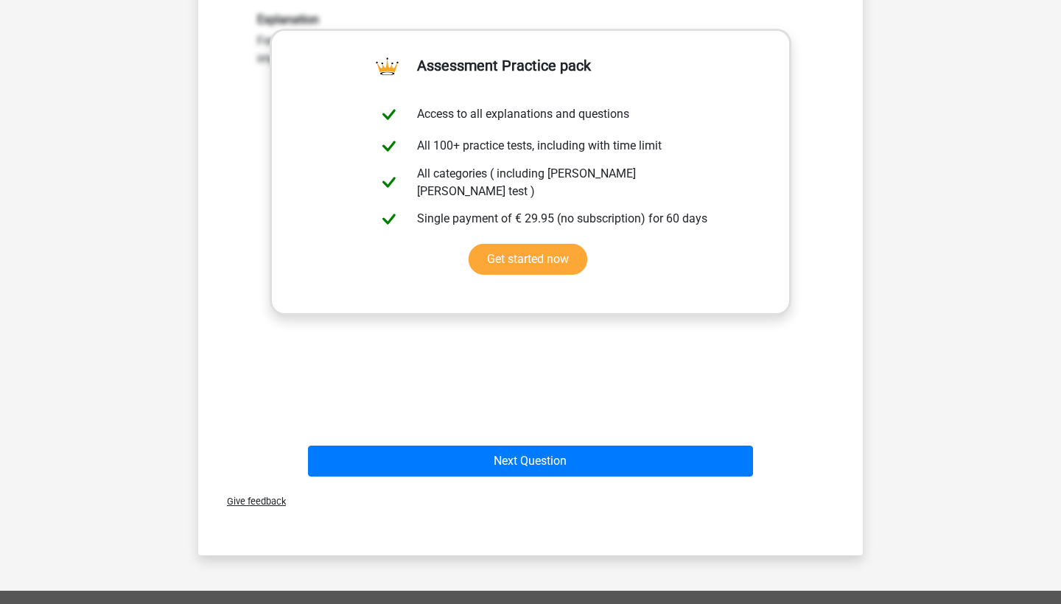
scroll to position [453, 0]
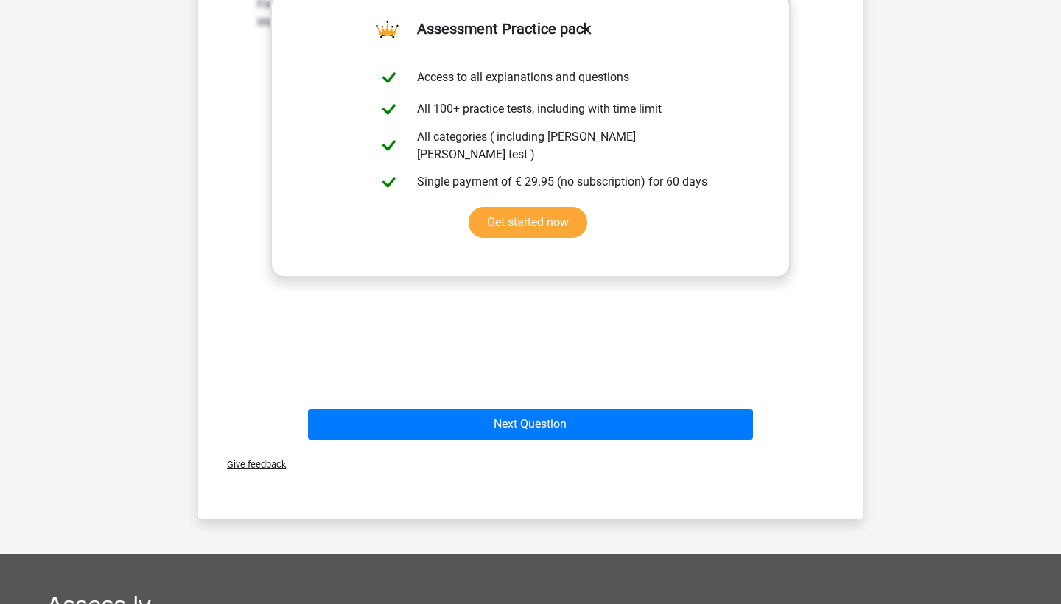
click at [469, 440] on div "Next Question" at bounding box center [530, 427] width 569 height 37
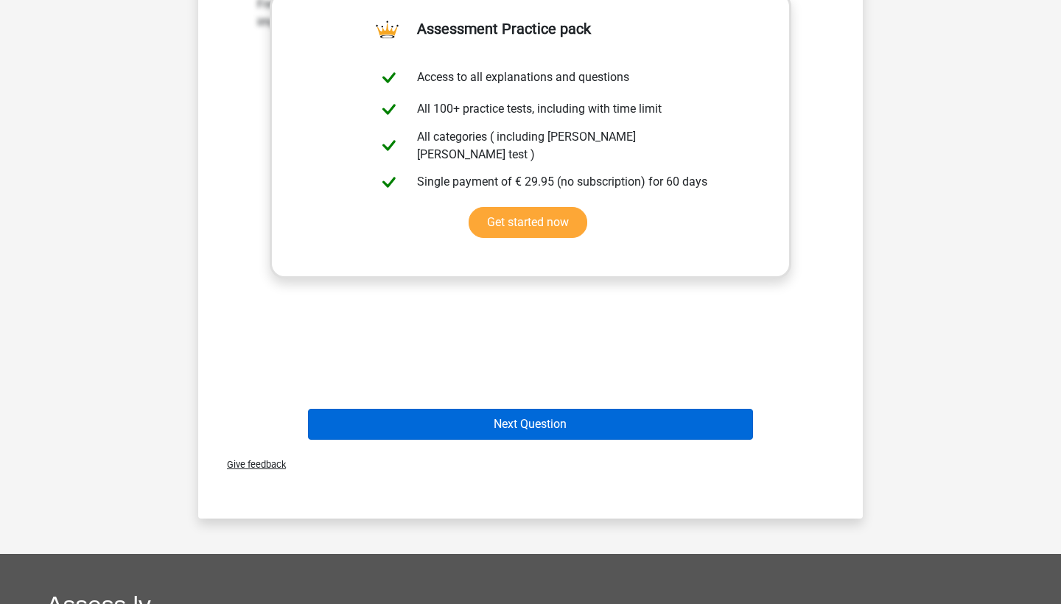
click at [466, 433] on button "Next Question" at bounding box center [531, 424] width 446 height 31
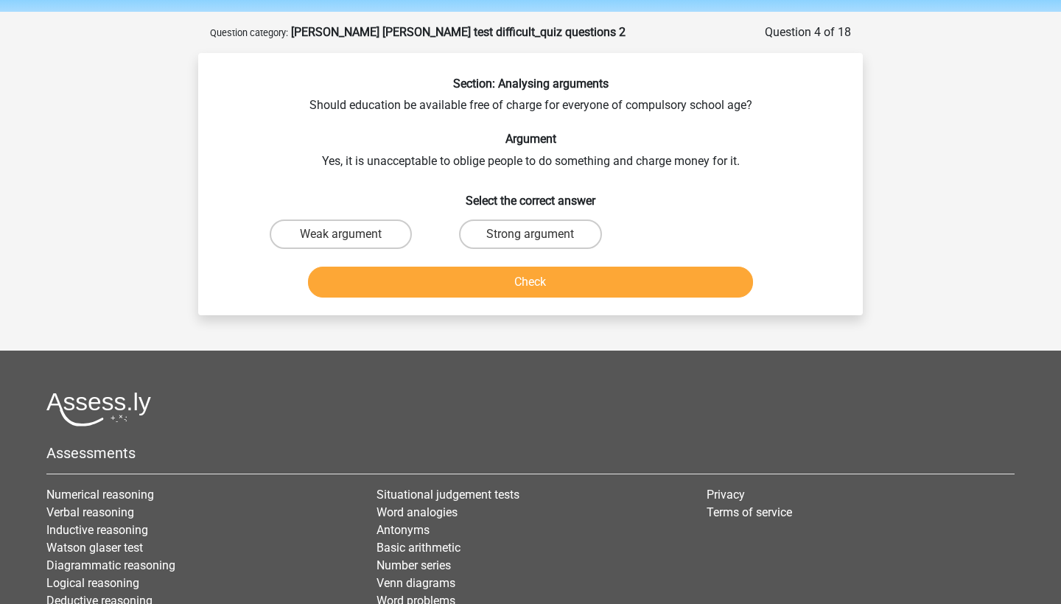
scroll to position [49, 0]
click at [374, 229] on label "Weak argument" at bounding box center [341, 234] width 142 height 29
click at [351, 235] on input "Weak argument" at bounding box center [346, 240] width 10 height 10
radio input "true"
click at [438, 285] on button "Check" at bounding box center [531, 282] width 446 height 31
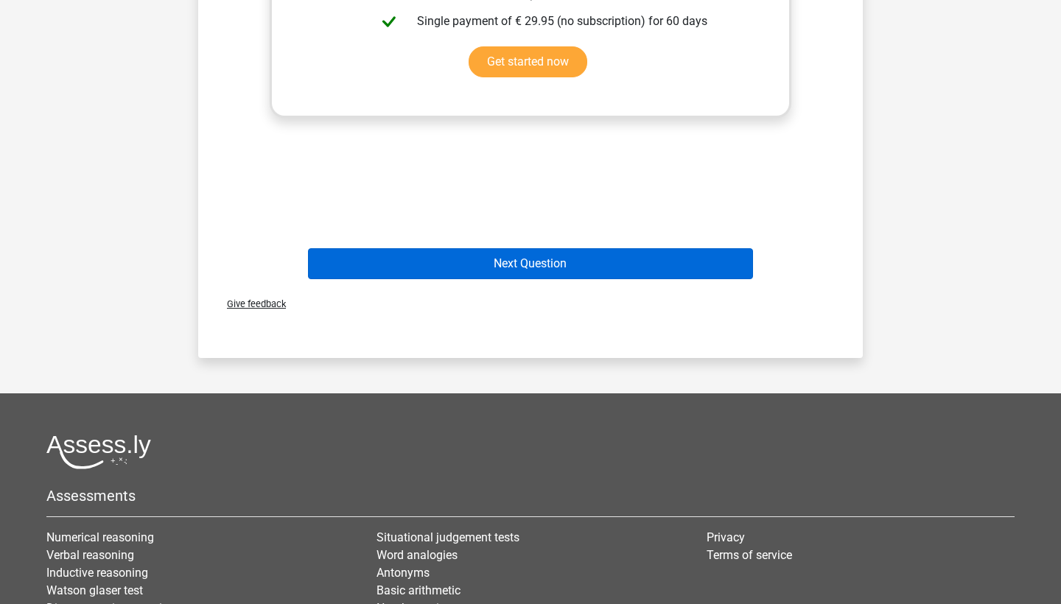
click at [442, 256] on button "Next Question" at bounding box center [531, 263] width 446 height 31
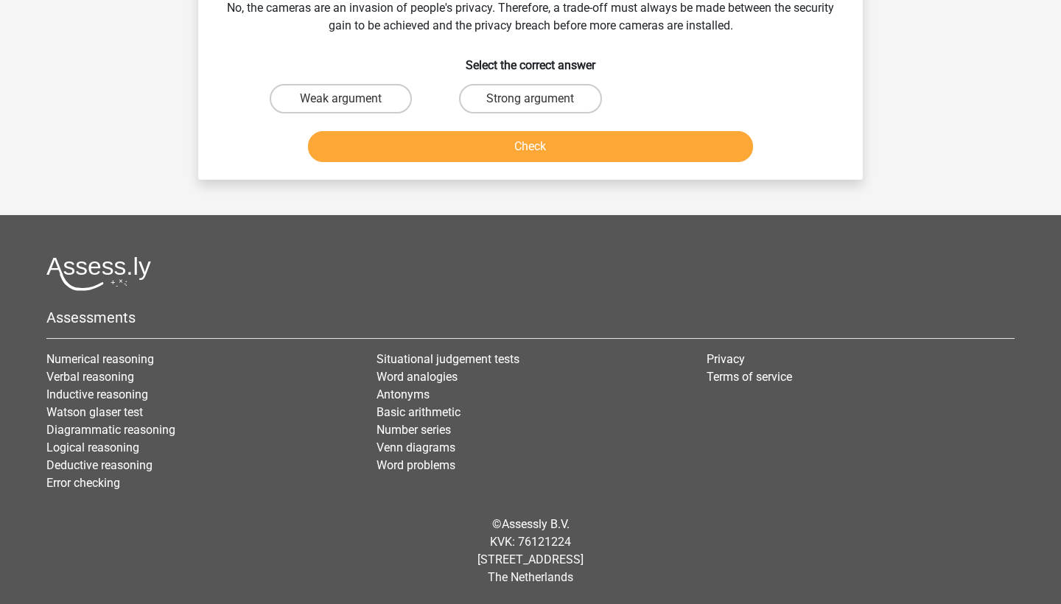
scroll to position [74, 0]
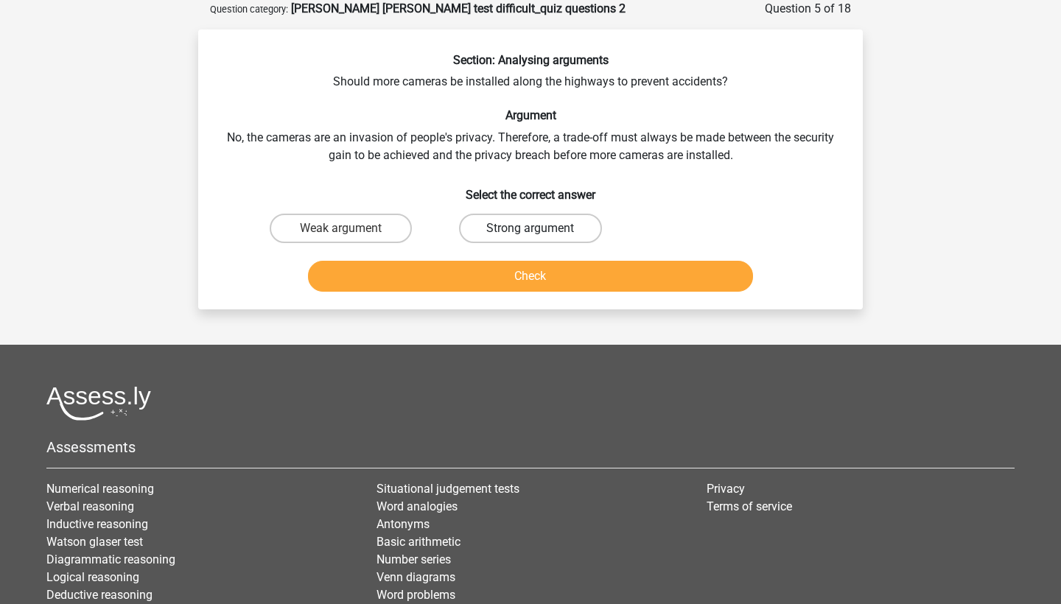
click at [518, 227] on label "Strong argument" at bounding box center [530, 228] width 142 height 29
click at [530, 228] on input "Strong argument" at bounding box center [535, 233] width 10 height 10
radio input "true"
click at [519, 282] on button "Check" at bounding box center [531, 276] width 446 height 31
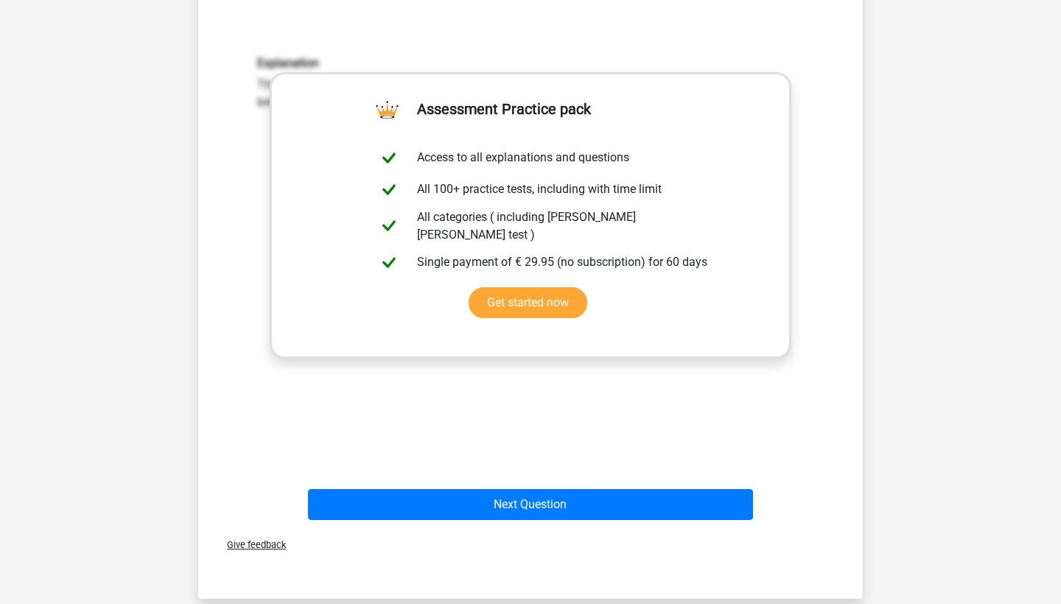
scroll to position [327, 0]
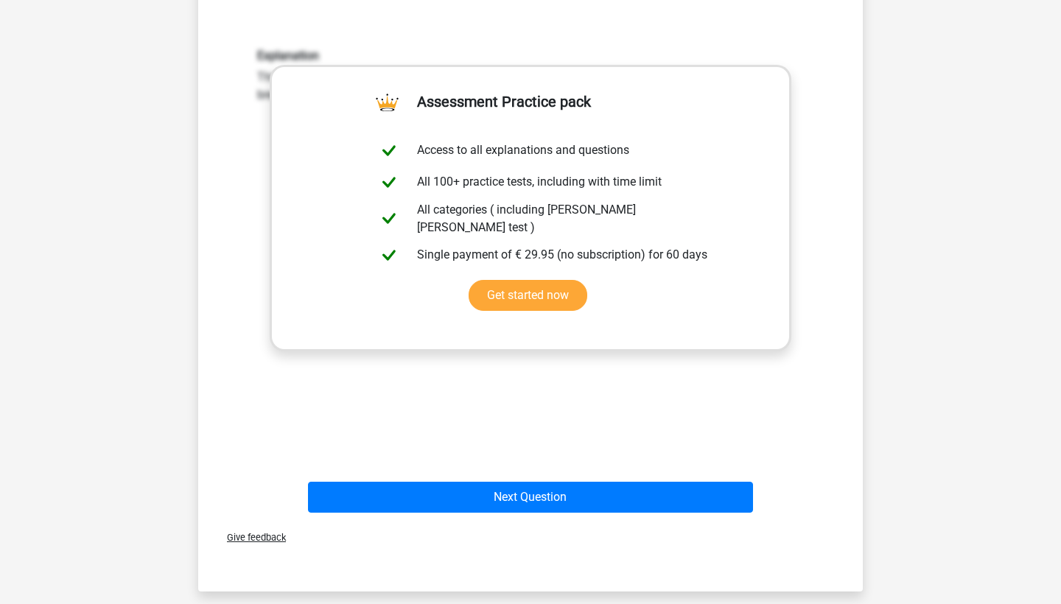
click at [497, 514] on div "Next Question" at bounding box center [530, 500] width 569 height 37
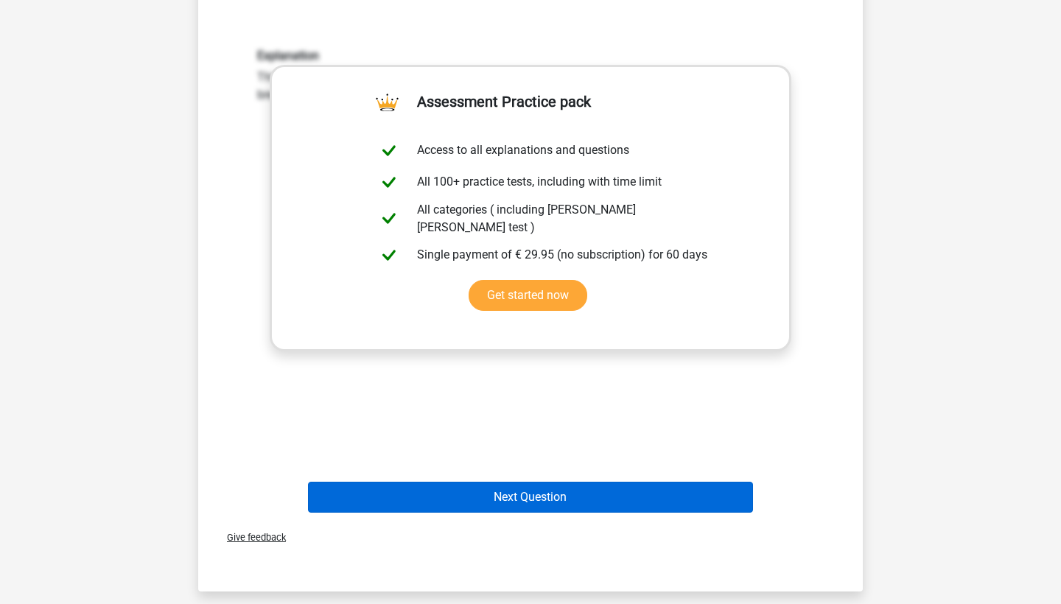
click at [494, 510] on button "Next Question" at bounding box center [531, 497] width 446 height 31
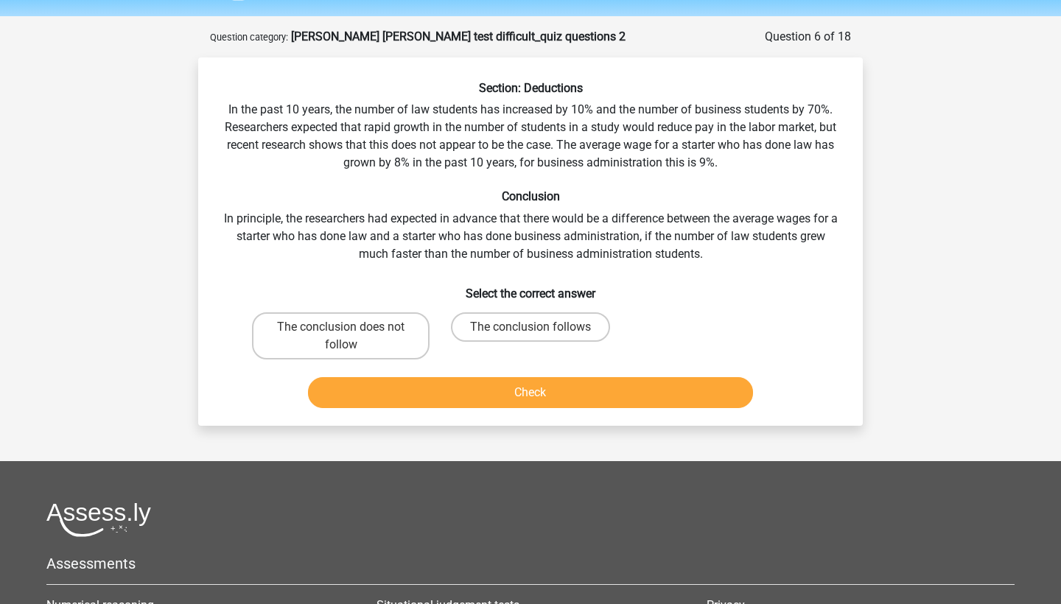
scroll to position [37, 0]
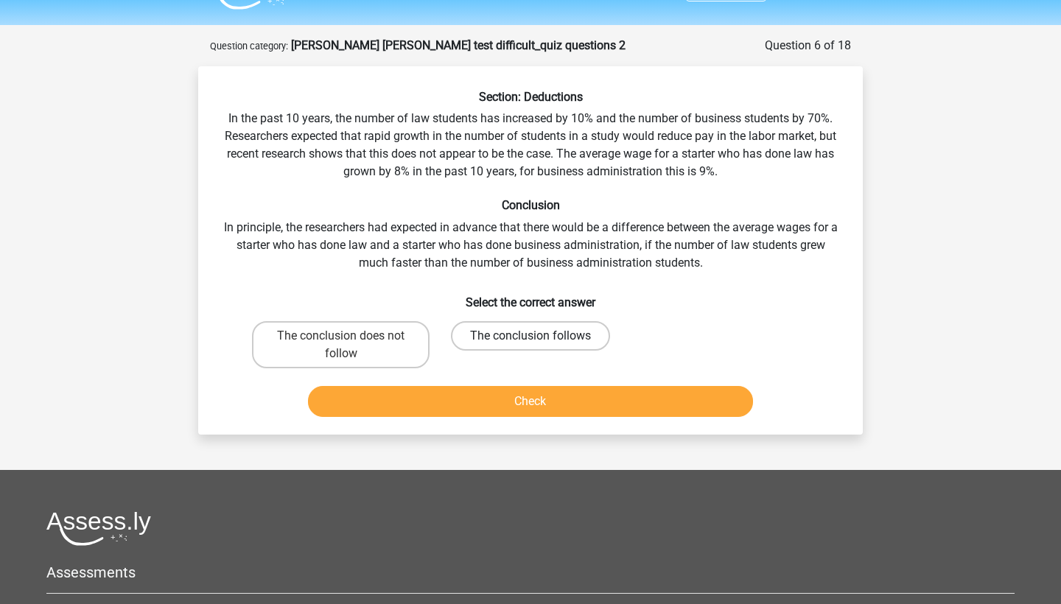
click at [510, 340] on label "The conclusion follows" at bounding box center [530, 335] width 159 height 29
click at [530, 340] on input "The conclusion follows" at bounding box center [535, 341] width 10 height 10
radio input "true"
click at [504, 399] on button "Check" at bounding box center [531, 401] width 446 height 31
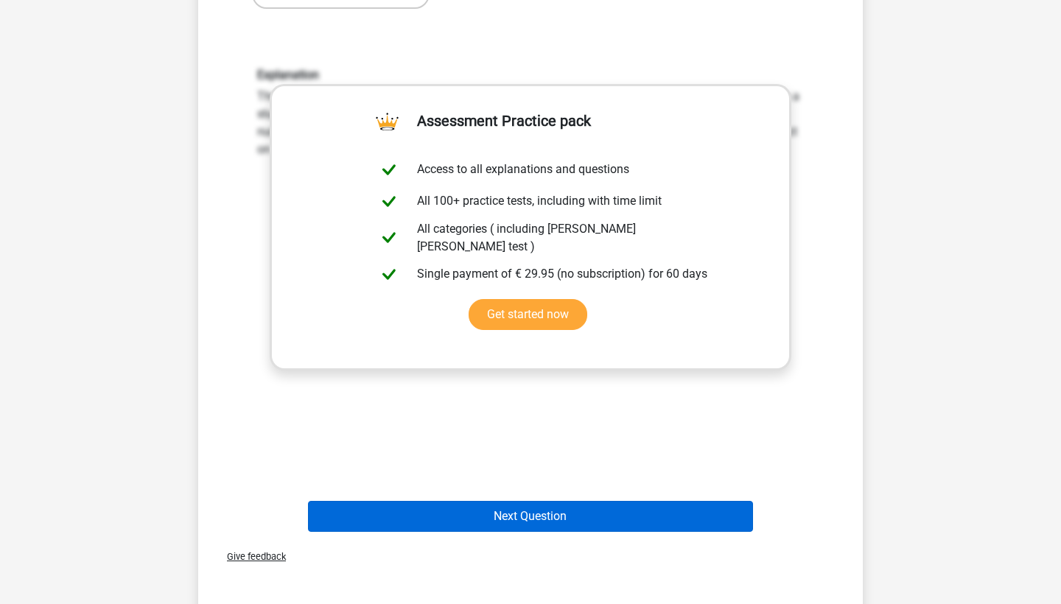
click at [484, 503] on button "Next Question" at bounding box center [531, 516] width 446 height 31
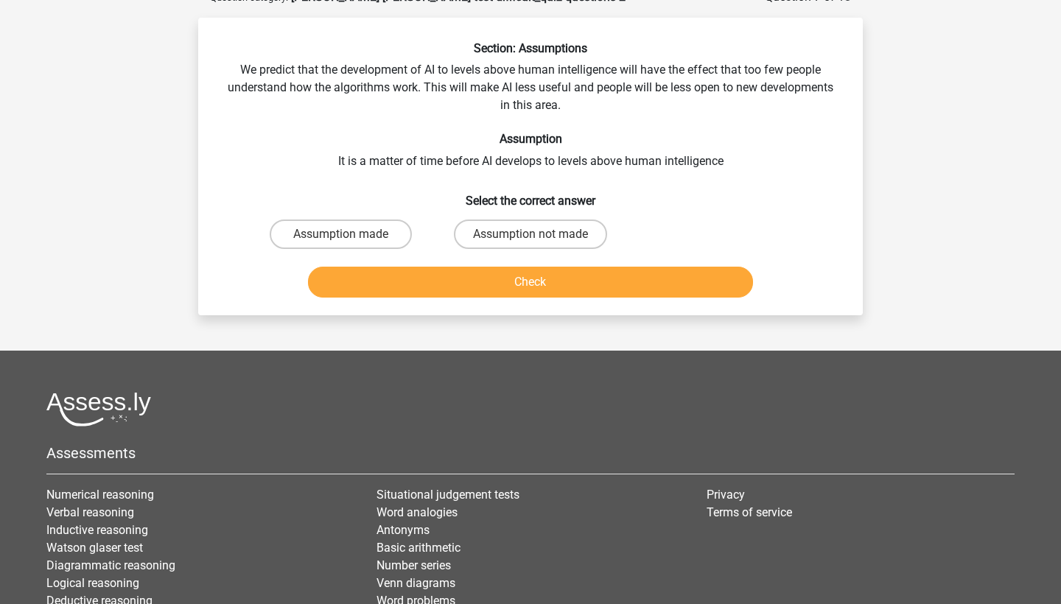
scroll to position [74, 0]
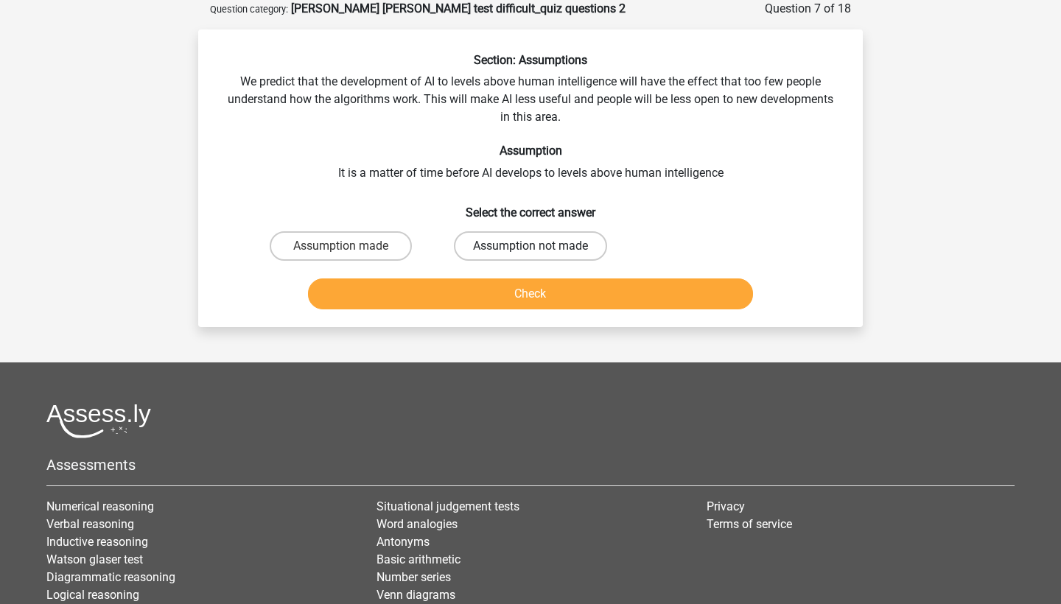
click at [484, 239] on label "Assumption not made" at bounding box center [530, 245] width 153 height 29
click at [530, 246] on input "Assumption not made" at bounding box center [535, 251] width 10 height 10
radio input "true"
click at [485, 284] on button "Check" at bounding box center [531, 293] width 446 height 31
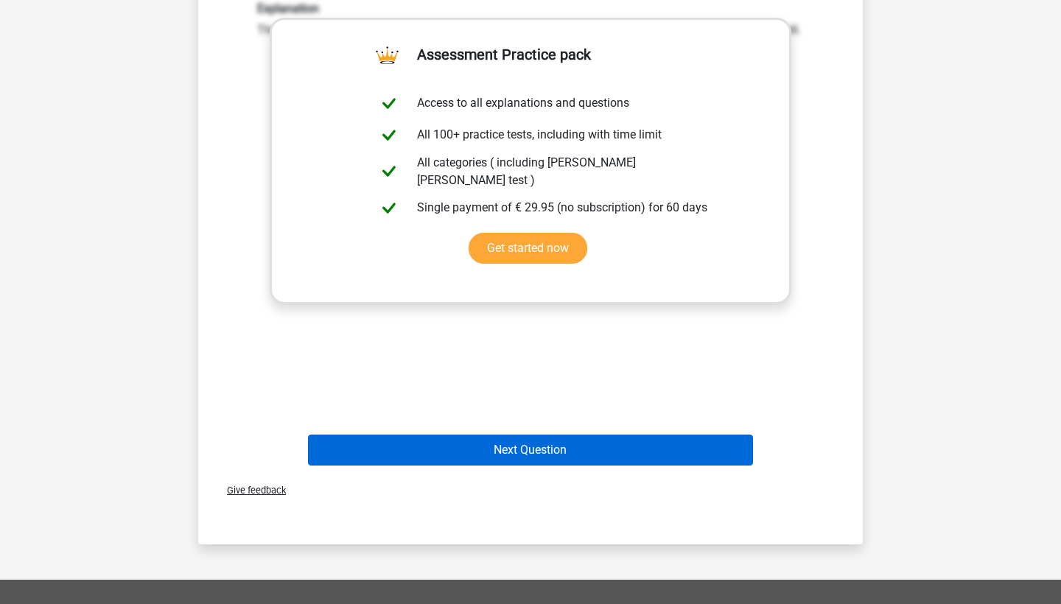
click at [474, 444] on button "Next Question" at bounding box center [531, 450] width 446 height 31
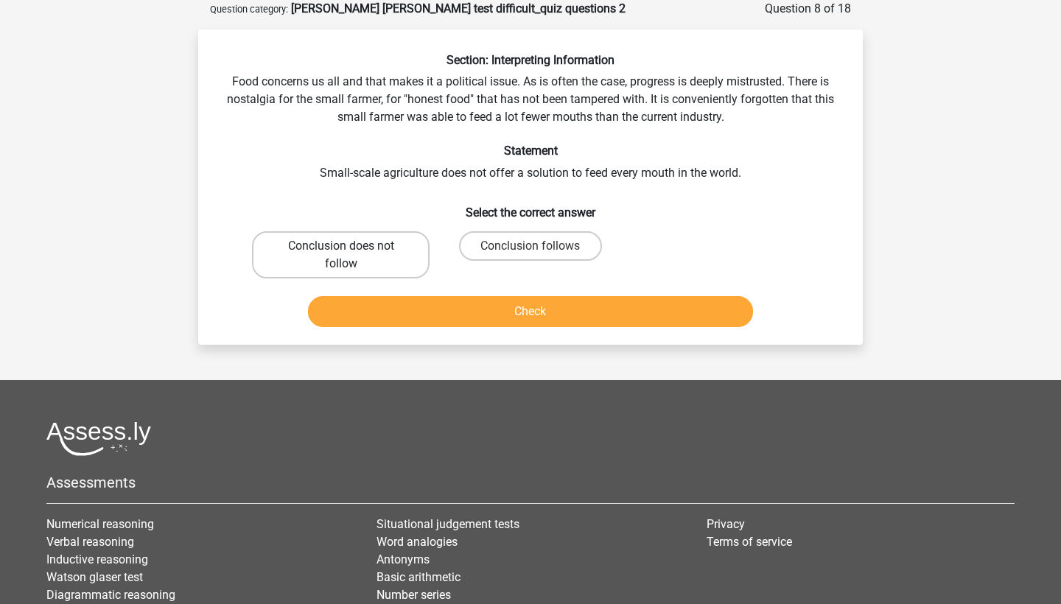
click at [384, 249] on label "Conclusion does not follow" at bounding box center [341, 254] width 178 height 47
click at [351, 249] on input "Conclusion does not follow" at bounding box center [346, 251] width 10 height 10
radio input "true"
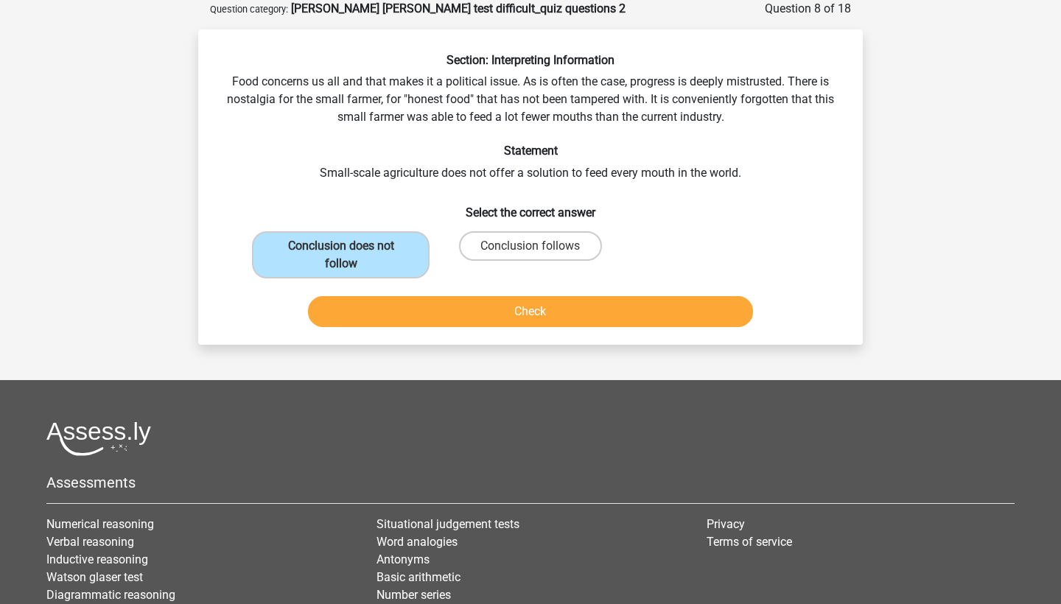
click at [511, 319] on button "Check" at bounding box center [531, 311] width 446 height 31
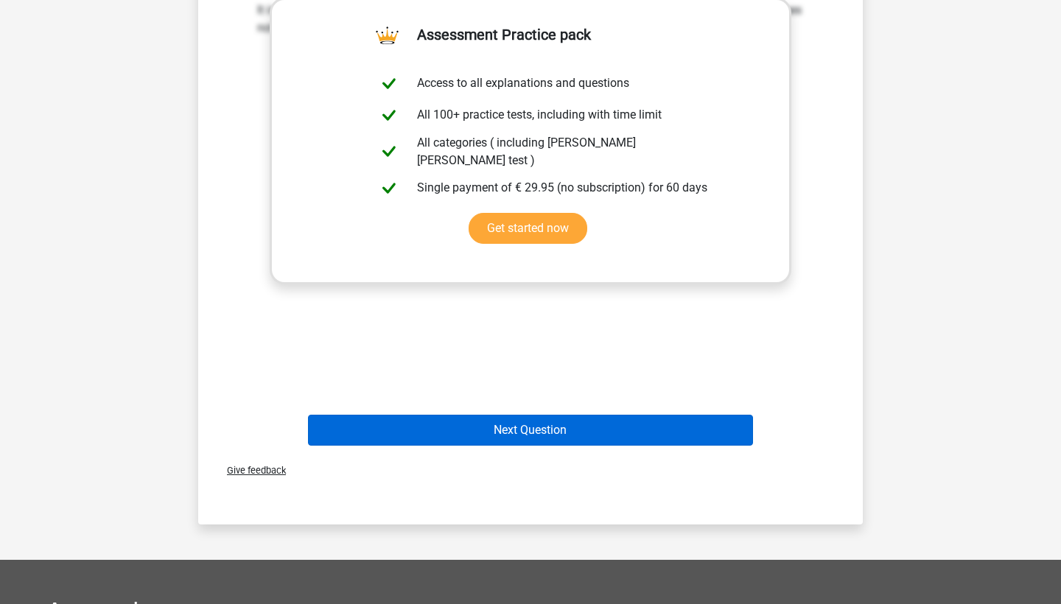
click at [530, 435] on button "Next Question" at bounding box center [531, 430] width 446 height 31
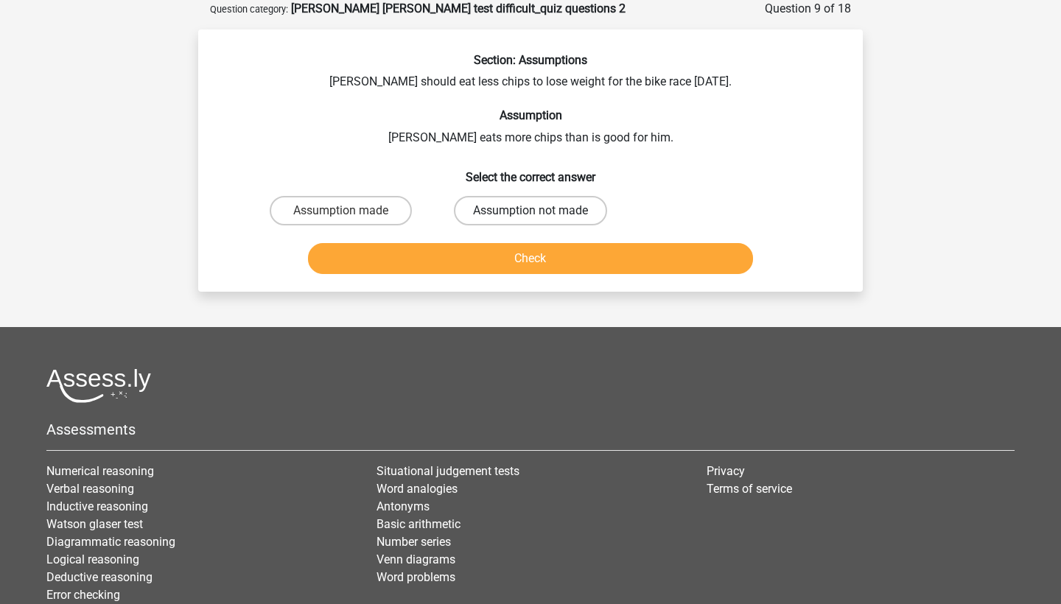
click at [501, 211] on label "Assumption not made" at bounding box center [530, 210] width 153 height 29
click at [530, 211] on input "Assumption not made" at bounding box center [535, 216] width 10 height 10
radio input "true"
click at [500, 270] on button "Check" at bounding box center [531, 258] width 446 height 31
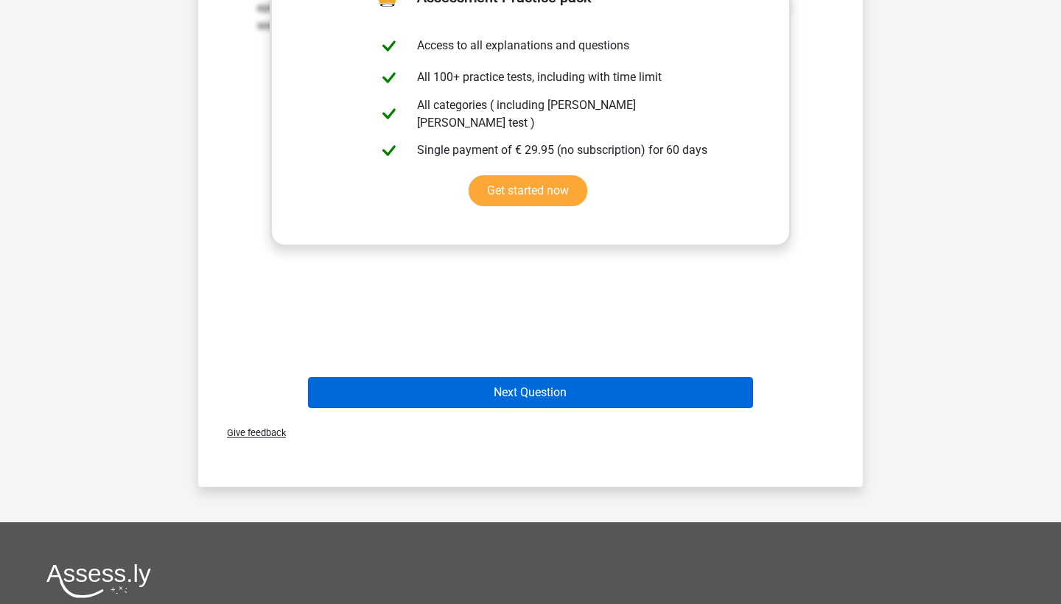
click at [496, 383] on button "Next Question" at bounding box center [531, 392] width 446 height 31
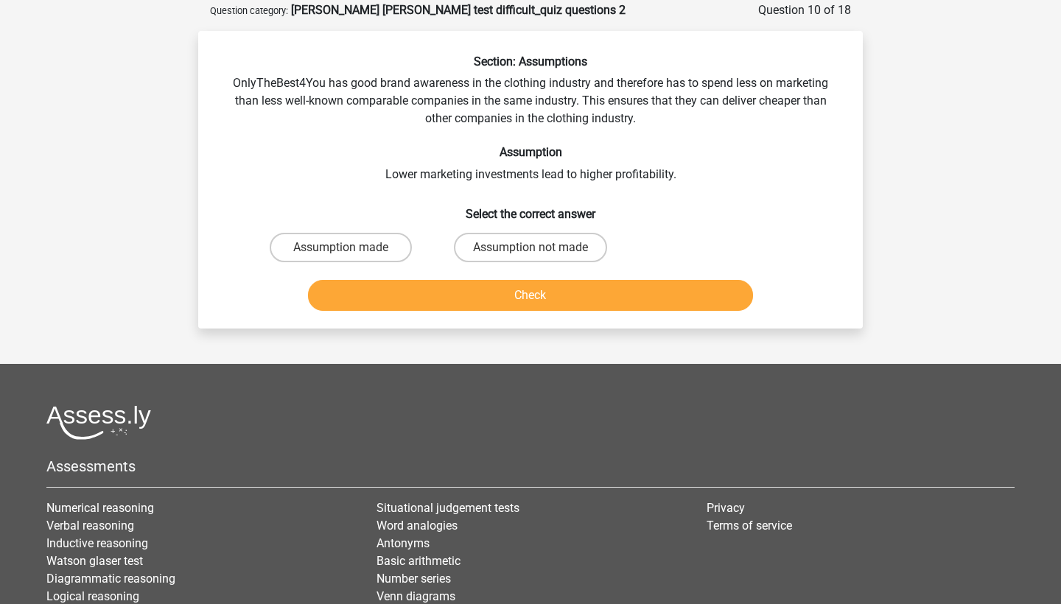
scroll to position [72, 0]
click at [357, 245] on label "Assumption made" at bounding box center [341, 247] width 142 height 29
click at [351, 248] on input "Assumption made" at bounding box center [346, 253] width 10 height 10
radio input "true"
click at [444, 289] on button "Check" at bounding box center [531, 295] width 446 height 31
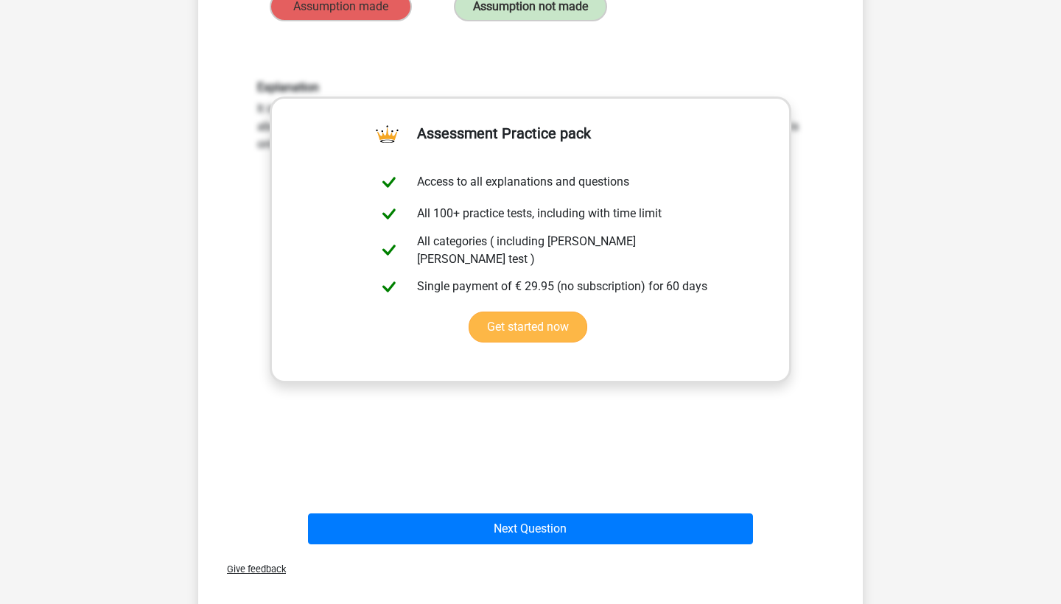
scroll to position [327, 0]
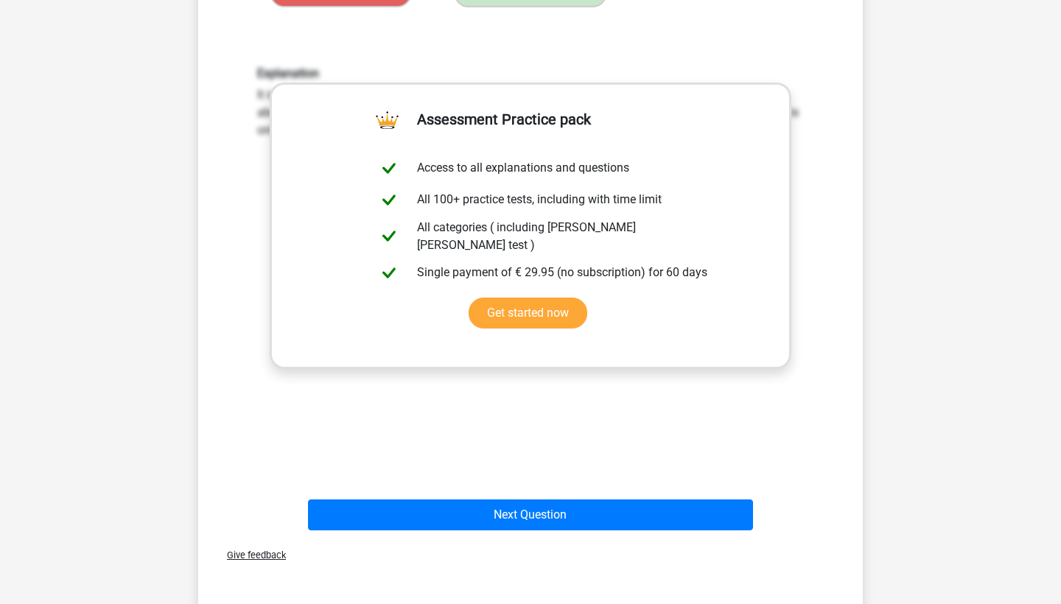
click at [505, 496] on div "Next Question" at bounding box center [530, 512] width 617 height 49
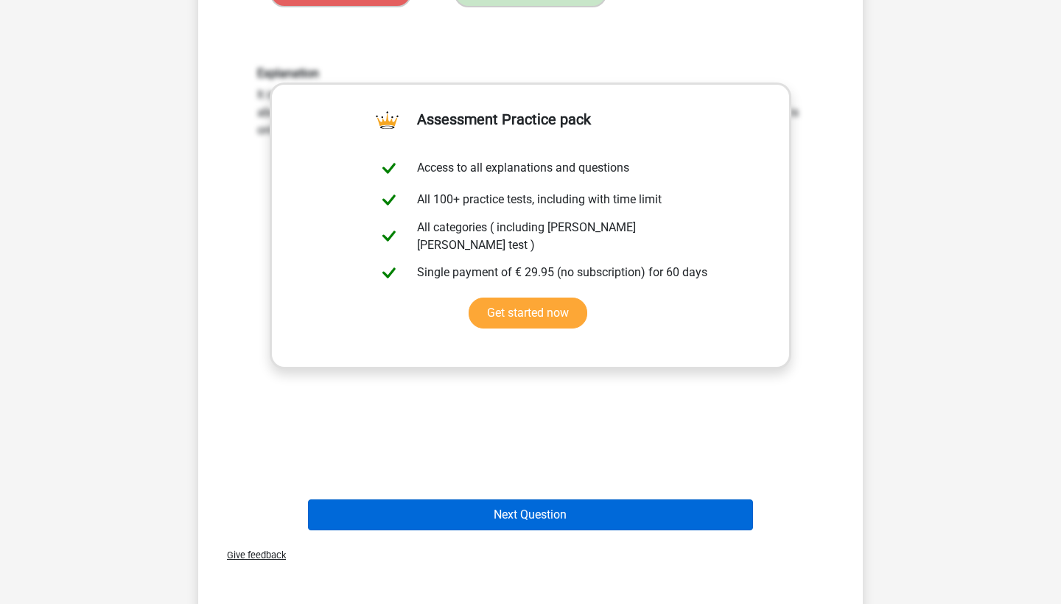
click at [505, 504] on button "Next Question" at bounding box center [531, 514] width 446 height 31
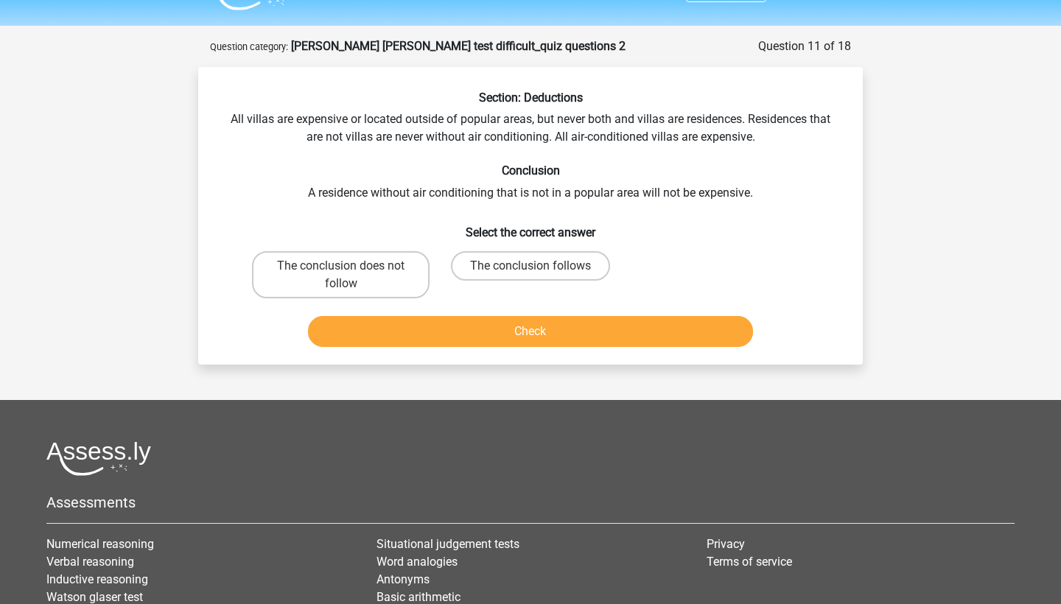
scroll to position [33, 0]
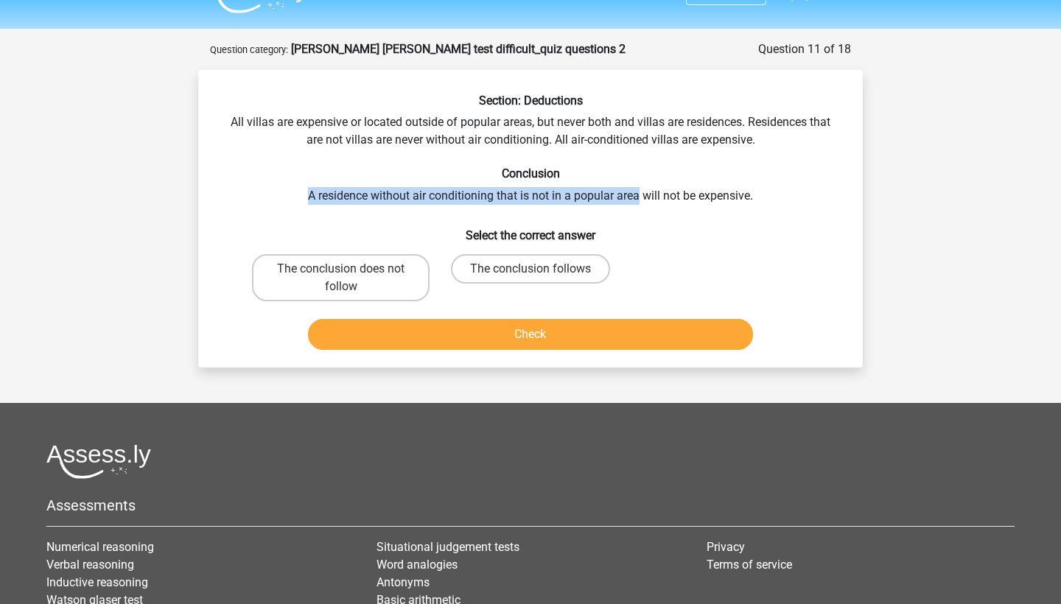
drag, startPoint x: 309, startPoint y: 195, endPoint x: 639, endPoint y: 189, distance: 330.1
click at [639, 190] on div "Section: Deductions All villas are expensive or located outside of popular area…" at bounding box center [530, 225] width 653 height 262
click at [580, 265] on label "The conclusion follows" at bounding box center [530, 268] width 159 height 29
click at [540, 269] on input "The conclusion follows" at bounding box center [535, 274] width 10 height 10
radio input "true"
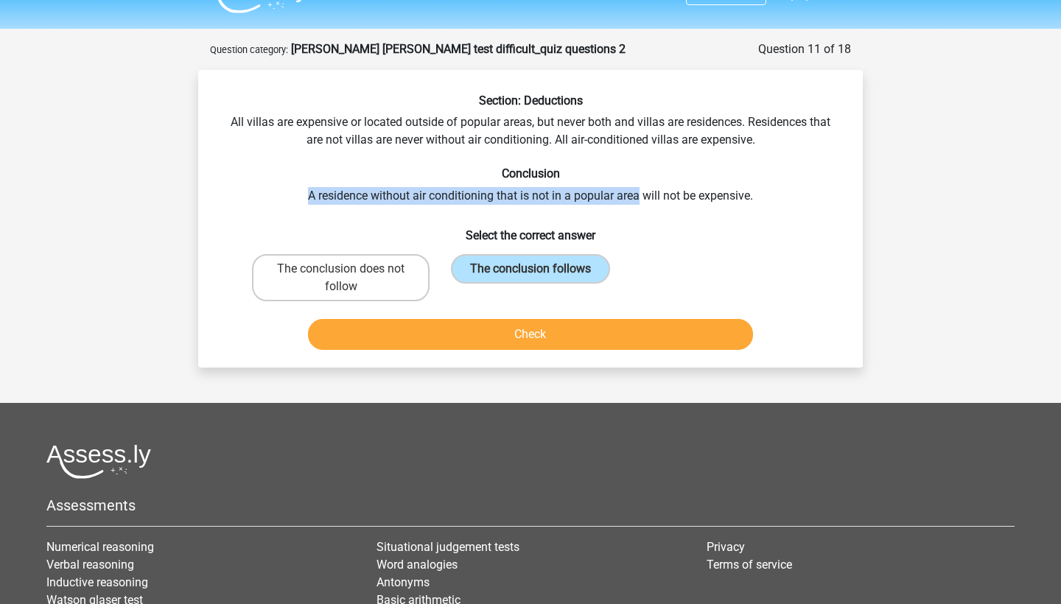
click at [572, 335] on button "Check" at bounding box center [531, 334] width 446 height 31
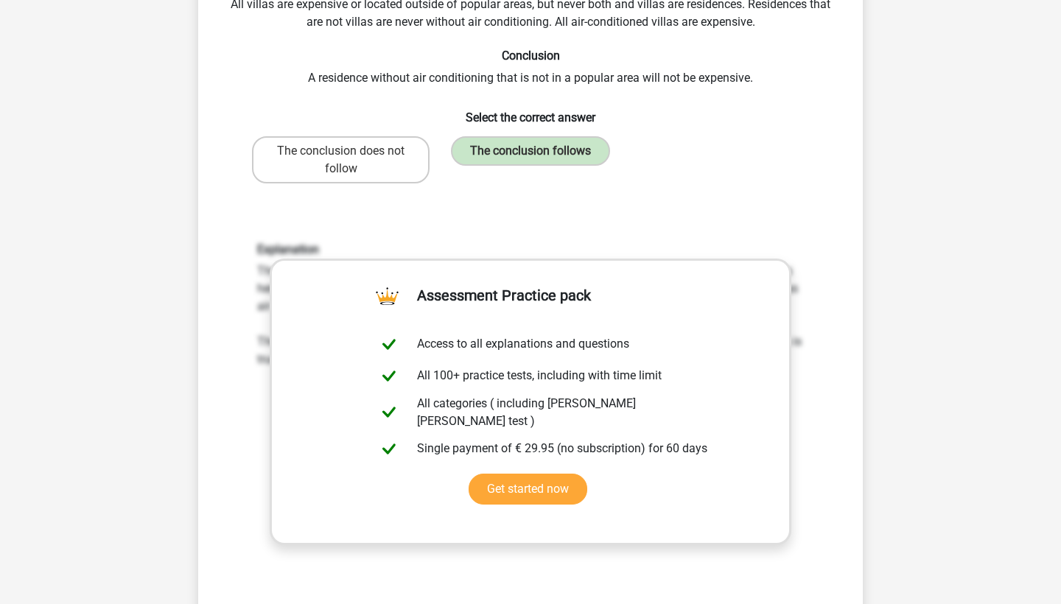
scroll to position [326, 0]
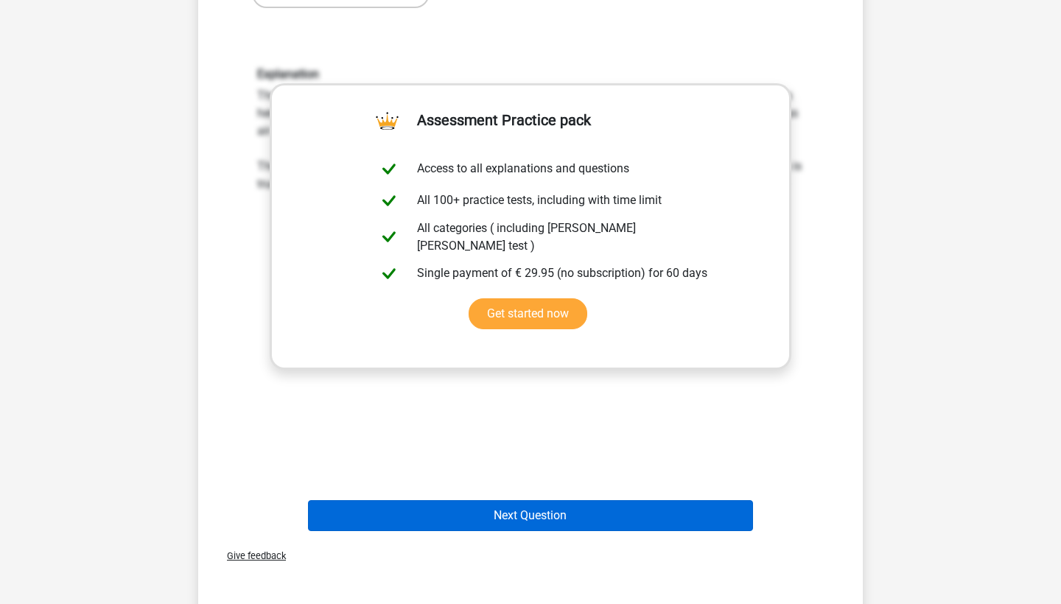
click at [504, 509] on button "Next Question" at bounding box center [531, 515] width 446 height 31
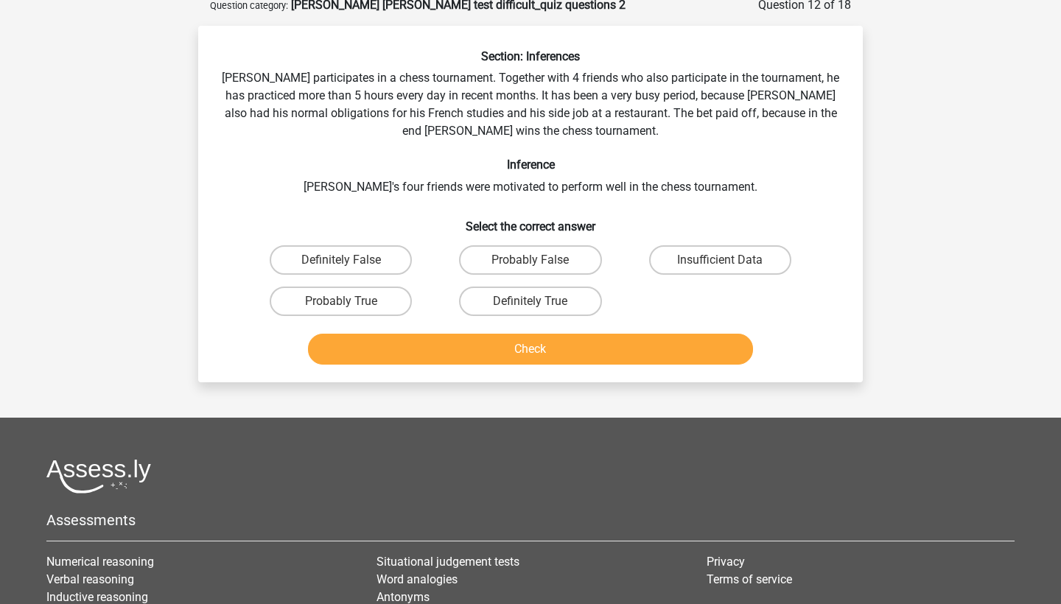
scroll to position [74, 0]
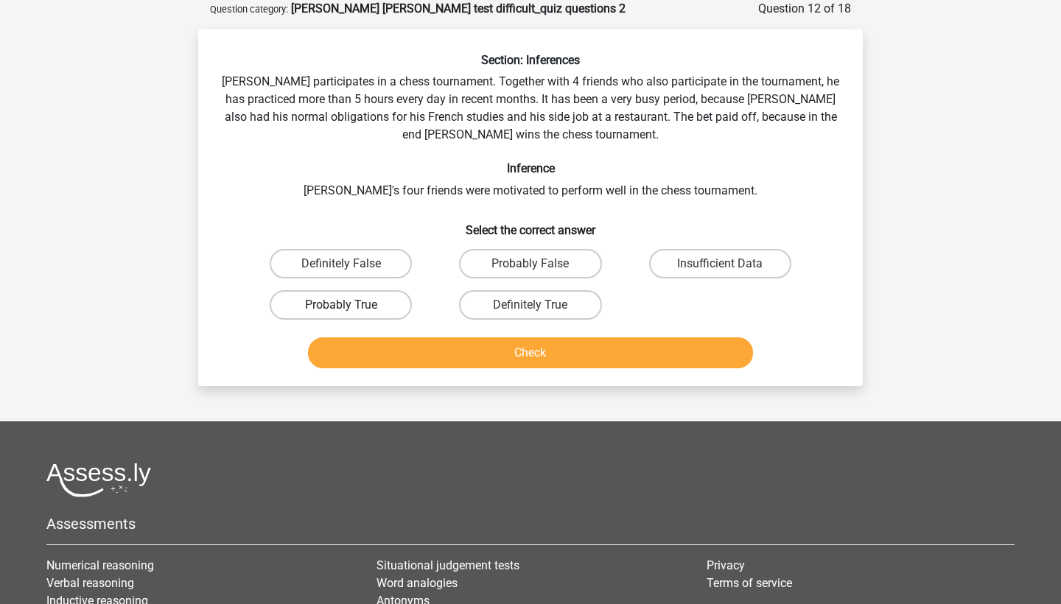
click at [333, 299] on label "Probably True" at bounding box center [341, 304] width 142 height 29
click at [341, 305] on input "Probably True" at bounding box center [346, 310] width 10 height 10
radio input "true"
click at [403, 360] on button "Check" at bounding box center [531, 352] width 446 height 31
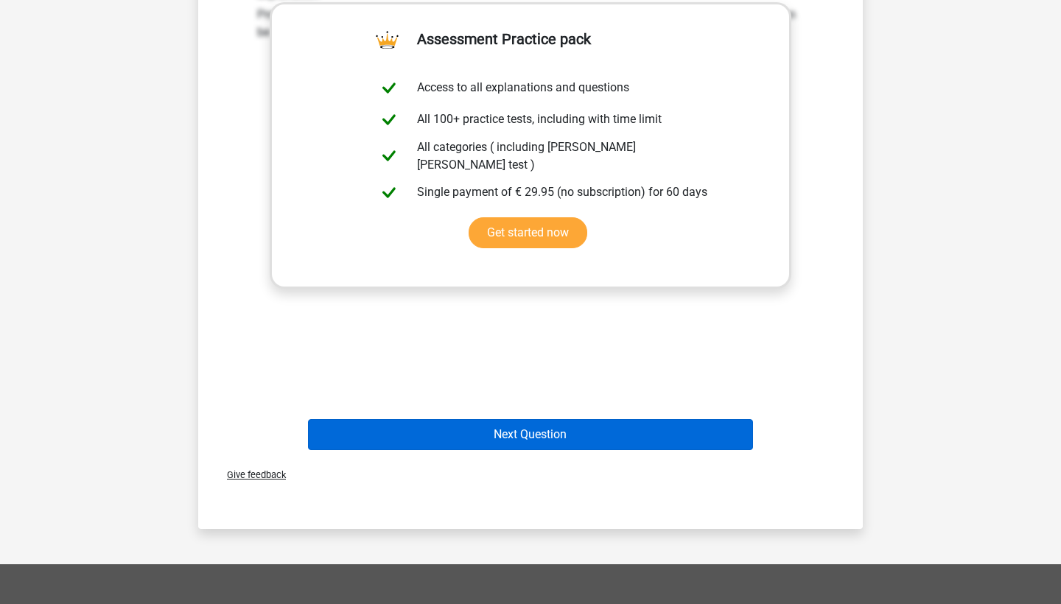
click at [441, 435] on button "Next Question" at bounding box center [531, 434] width 446 height 31
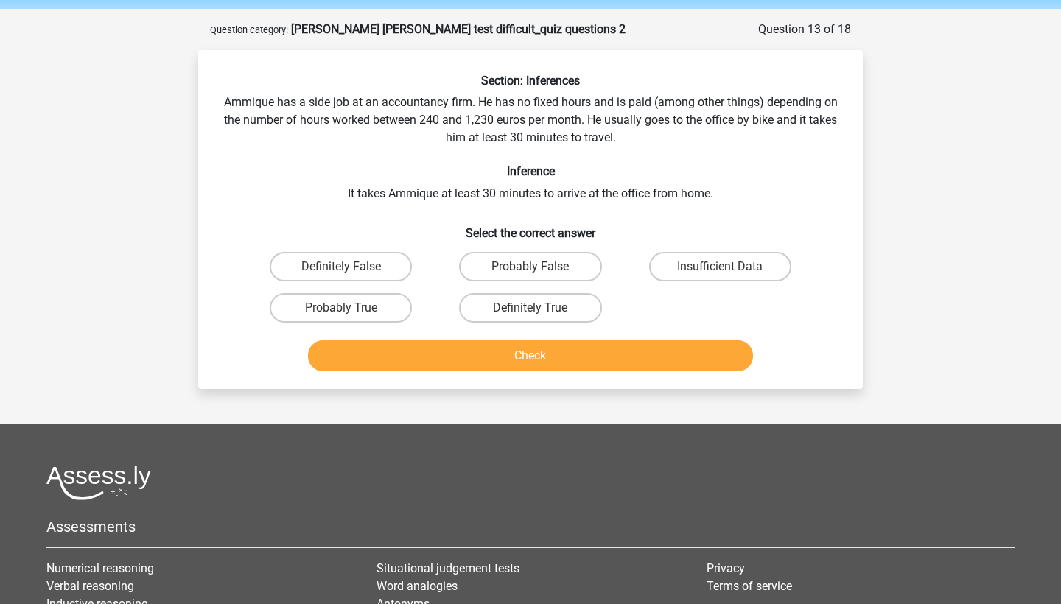
scroll to position [46, 0]
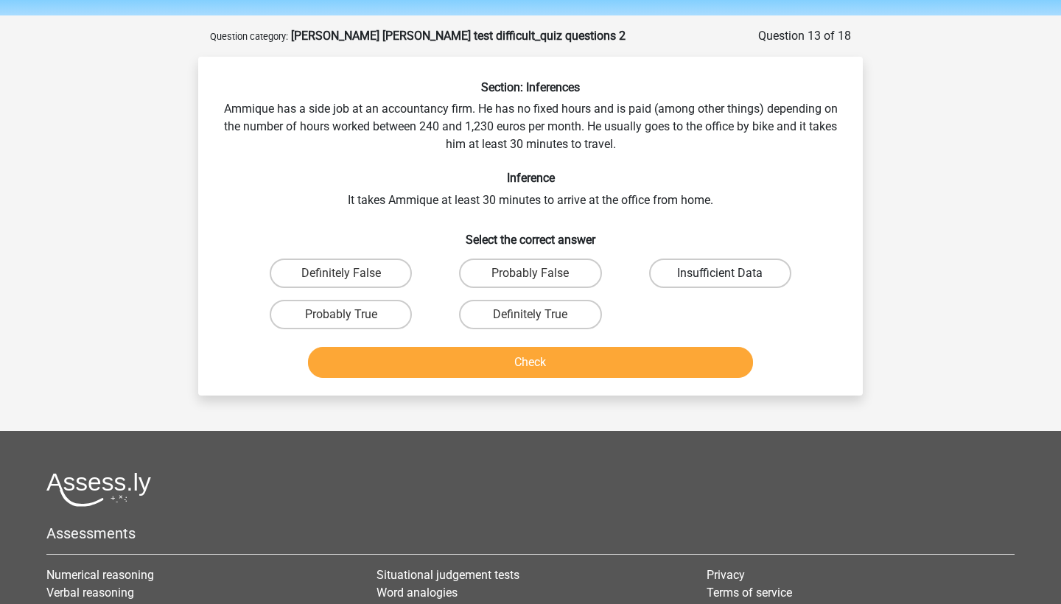
click at [715, 269] on label "Insufficient Data" at bounding box center [720, 273] width 142 height 29
click at [720, 273] on input "Insufficient Data" at bounding box center [725, 278] width 10 height 10
radio input "true"
click at [637, 371] on button "Check" at bounding box center [531, 362] width 446 height 31
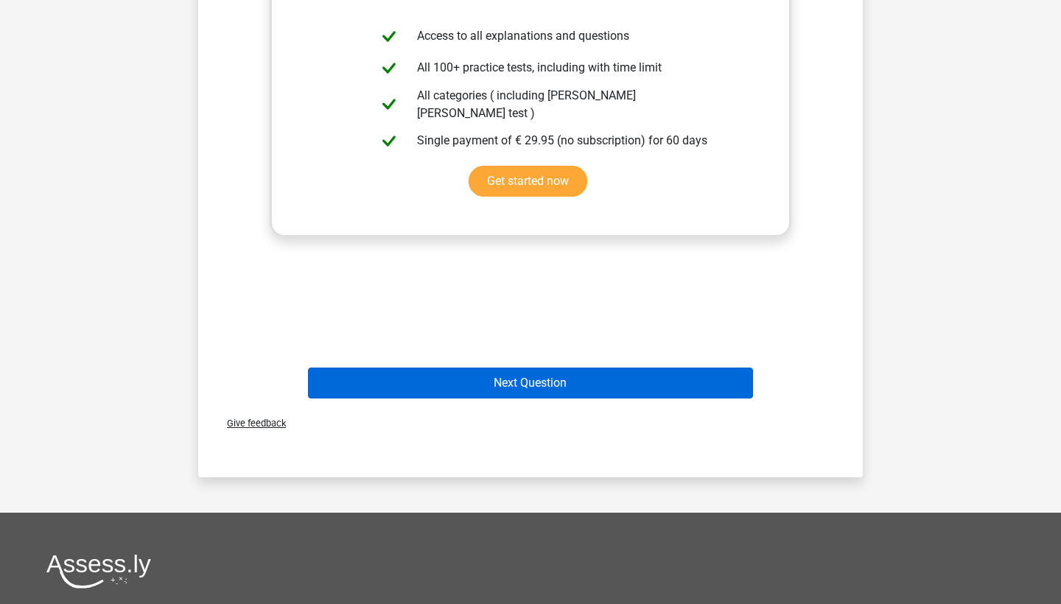
click at [545, 393] on button "Next Question" at bounding box center [531, 383] width 446 height 31
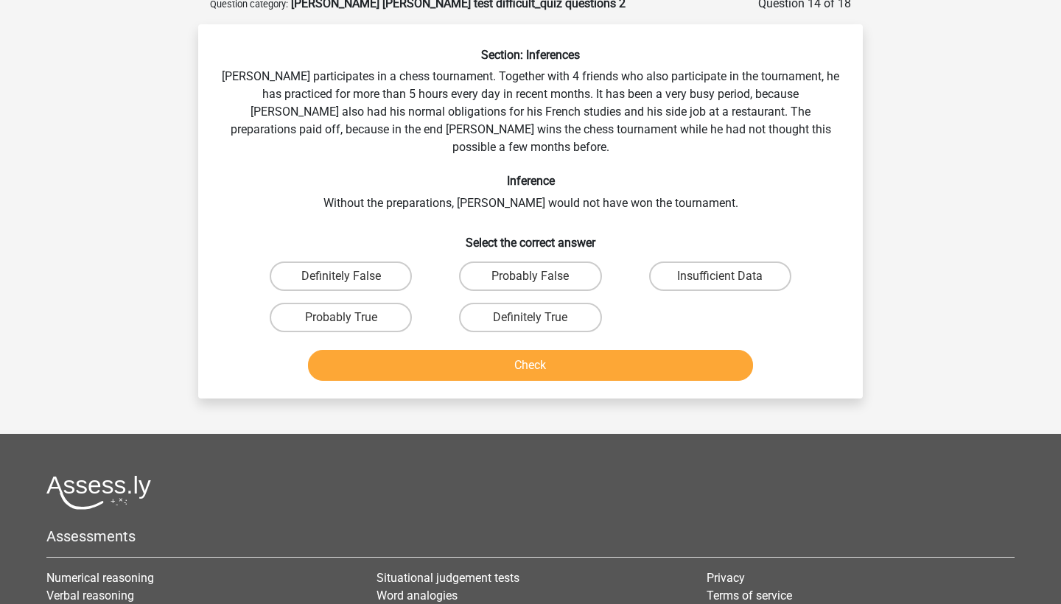
scroll to position [74, 0]
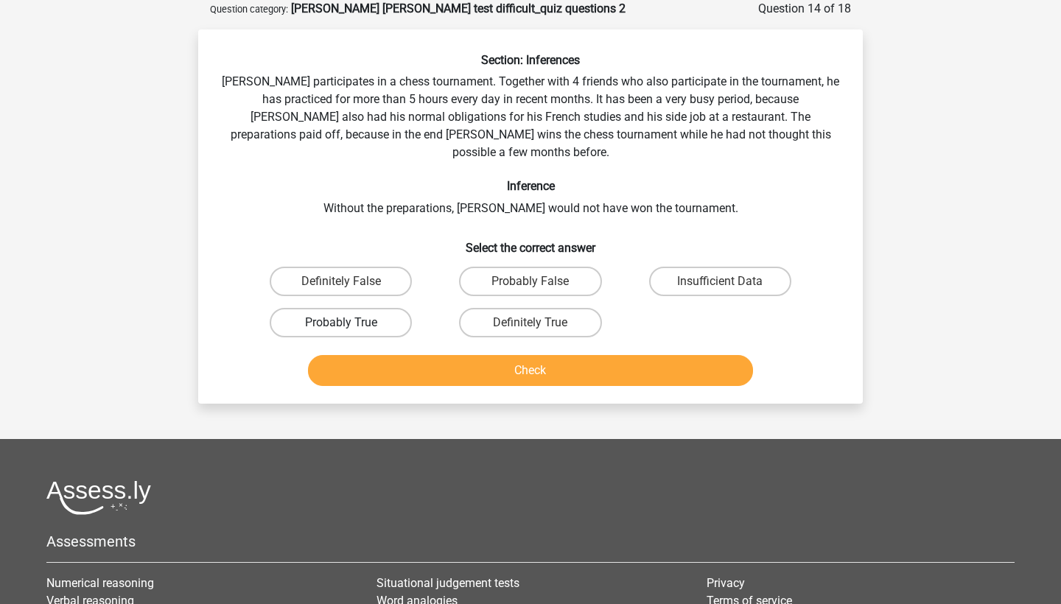
click at [381, 308] on label "Probably True" at bounding box center [341, 322] width 142 height 29
click at [351, 323] on input "Probably True" at bounding box center [346, 328] width 10 height 10
radio input "true"
click at [525, 355] on button "Check" at bounding box center [531, 370] width 446 height 31
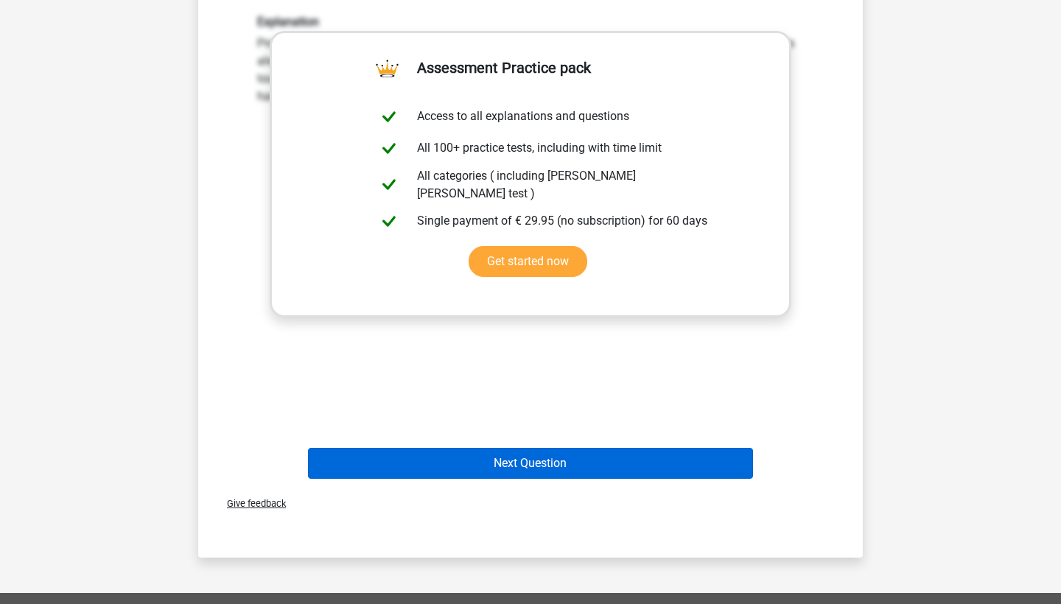
click at [511, 452] on button "Next Question" at bounding box center [531, 463] width 446 height 31
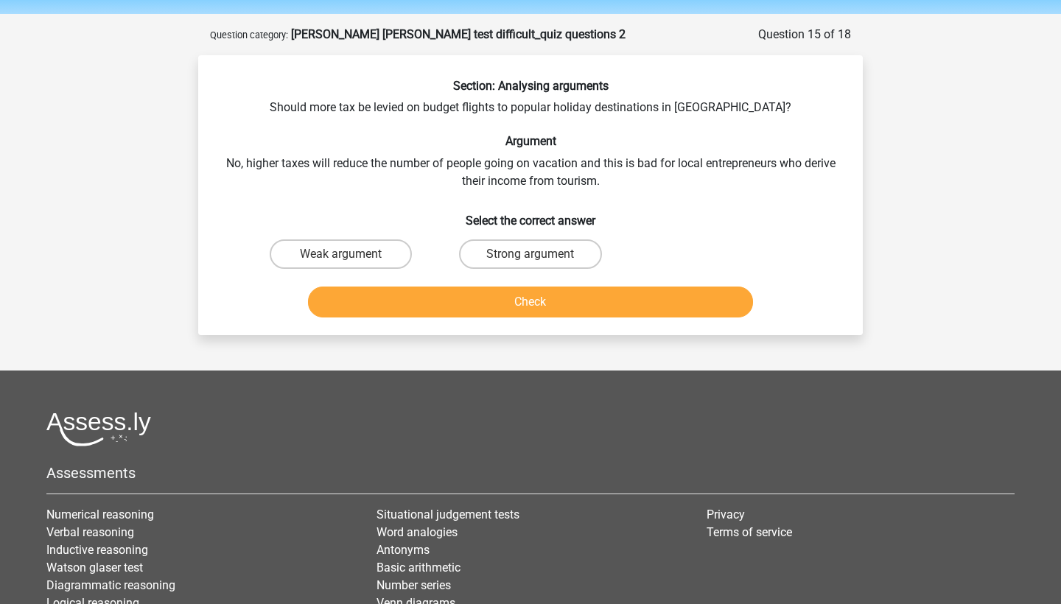
scroll to position [44, 0]
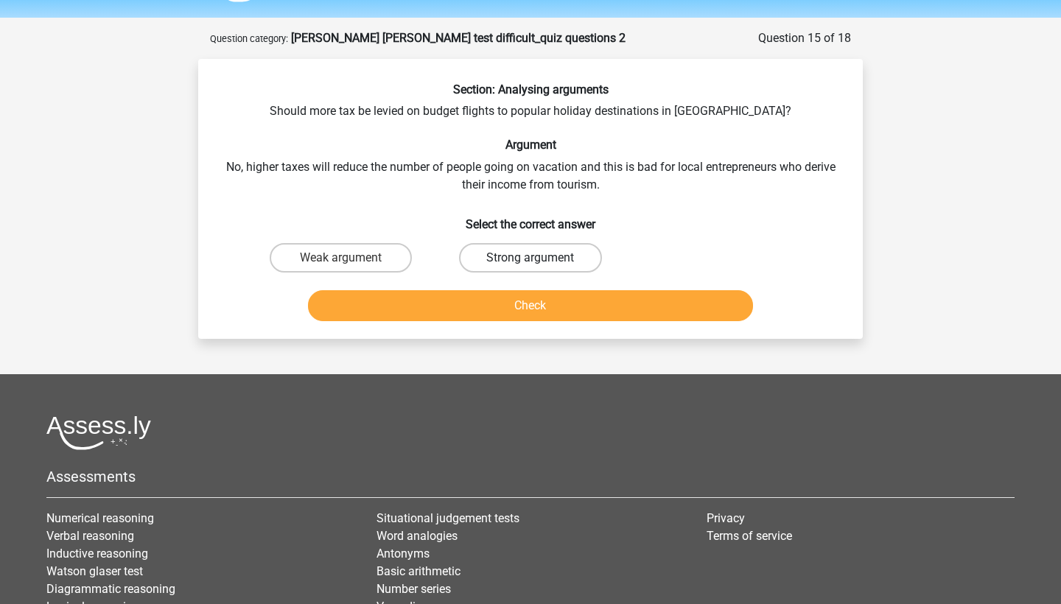
click at [505, 262] on label "Strong argument" at bounding box center [530, 257] width 142 height 29
click at [530, 262] on input "Strong argument" at bounding box center [535, 263] width 10 height 10
radio input "true"
click at [520, 316] on button "Check" at bounding box center [531, 305] width 446 height 31
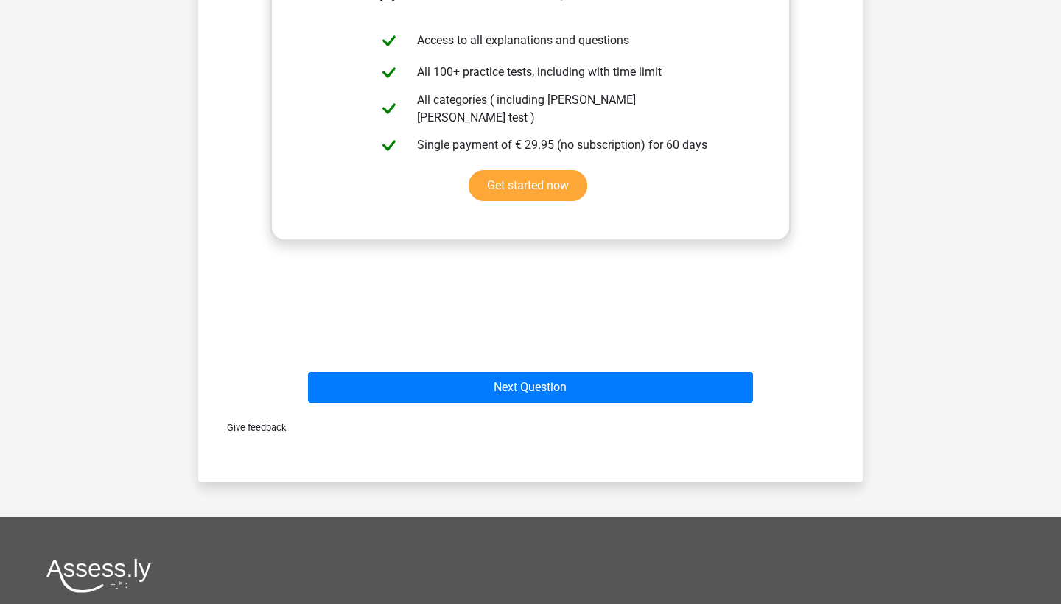
click at [522, 369] on div "Next Question" at bounding box center [530, 384] width 617 height 49
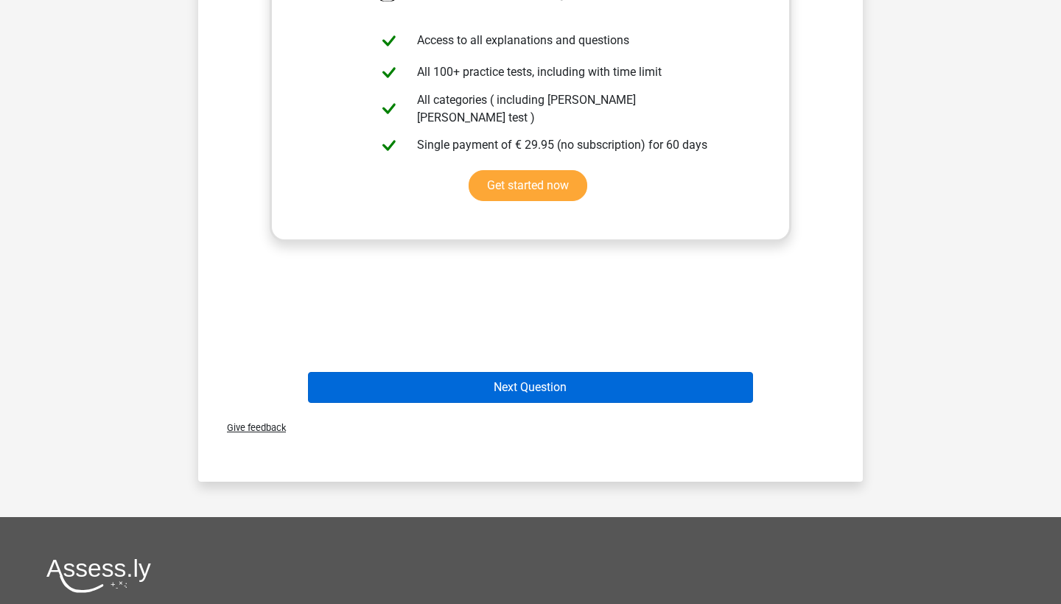
click at [522, 378] on button "Next Question" at bounding box center [531, 387] width 446 height 31
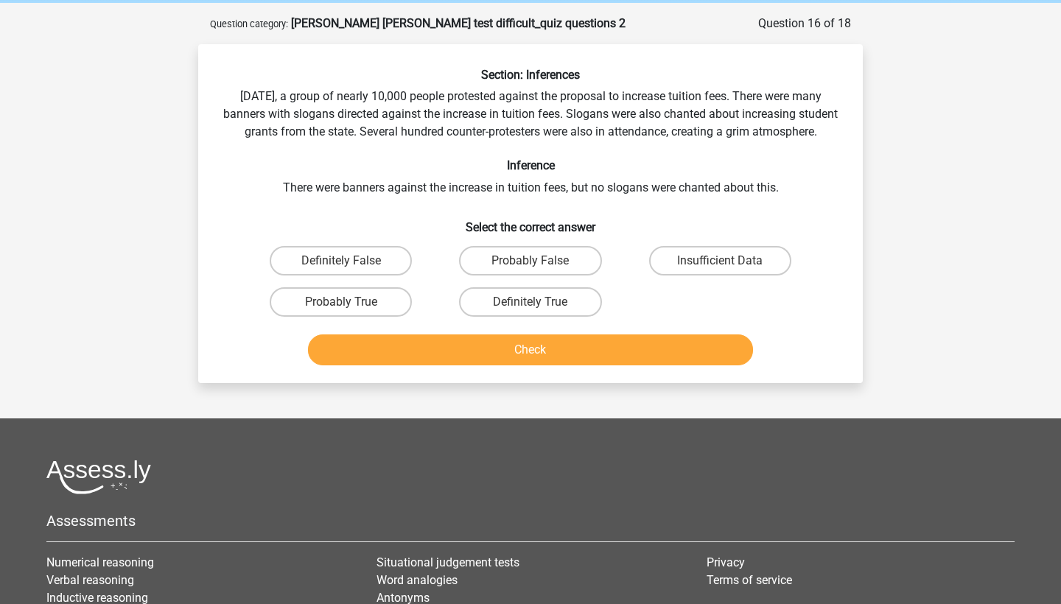
scroll to position [60, 0]
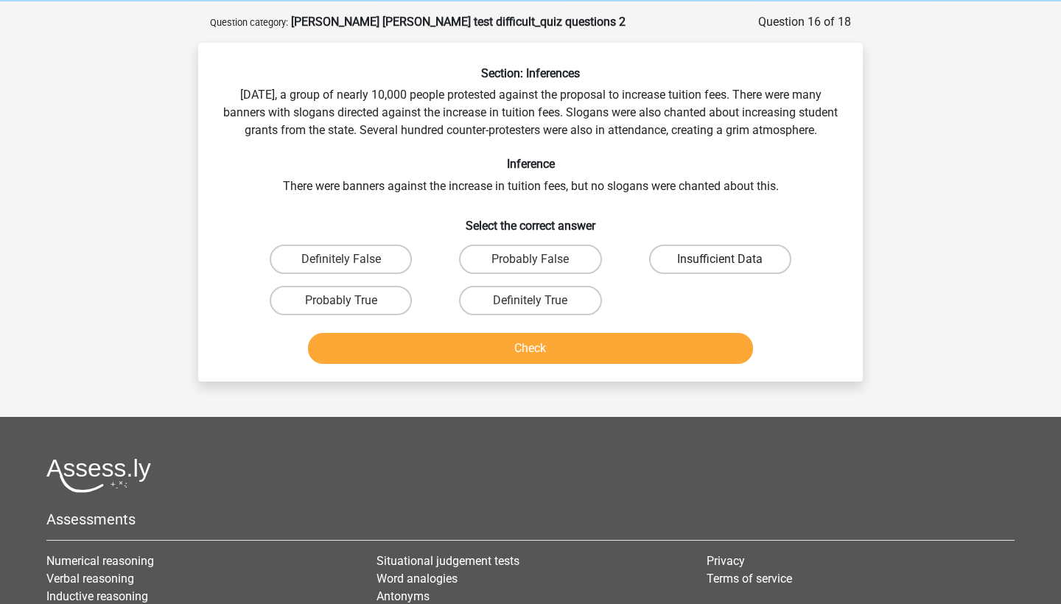
click at [704, 274] on label "Insufficient Data" at bounding box center [720, 259] width 142 height 29
click at [720, 269] on input "Insufficient Data" at bounding box center [725, 264] width 10 height 10
radio input "true"
click at [644, 349] on div "Check" at bounding box center [530, 345] width 617 height 49
click at [630, 370] on div "Check" at bounding box center [530, 351] width 569 height 37
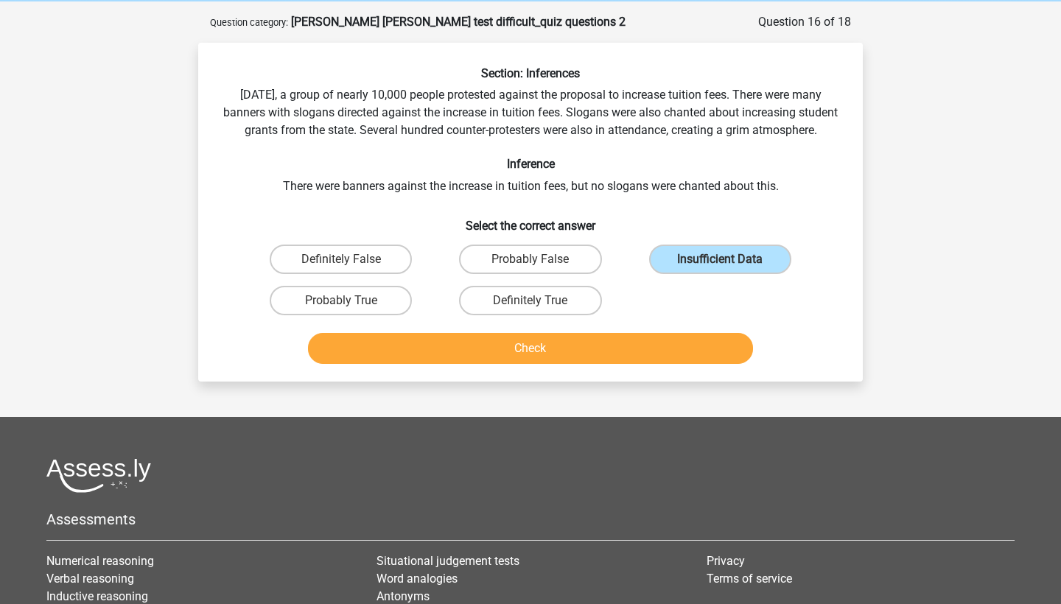
click at [625, 364] on button "Check" at bounding box center [531, 348] width 446 height 31
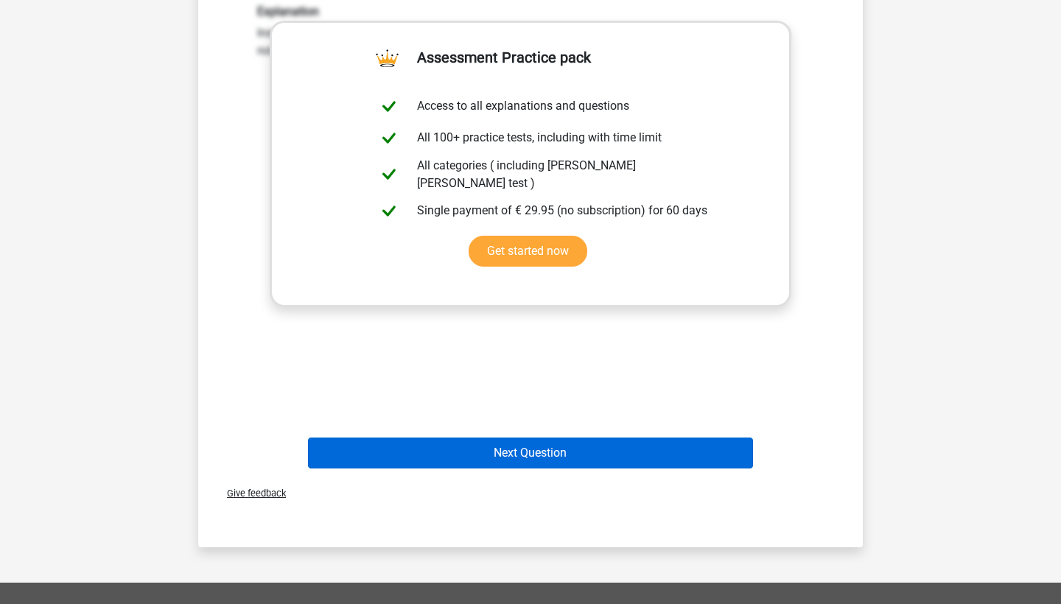
click at [578, 467] on button "Next Question" at bounding box center [531, 453] width 446 height 31
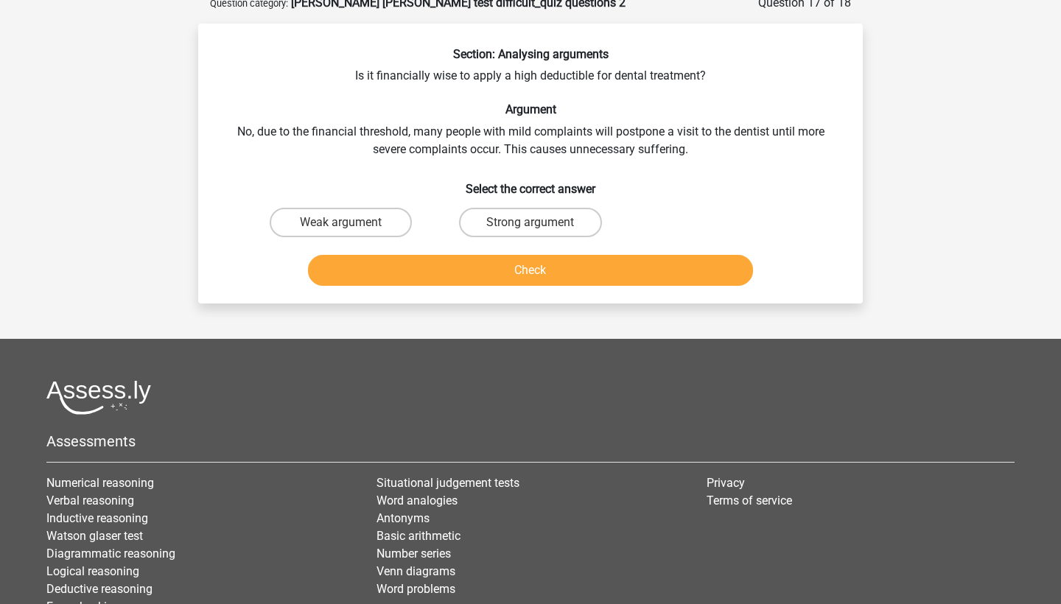
scroll to position [74, 0]
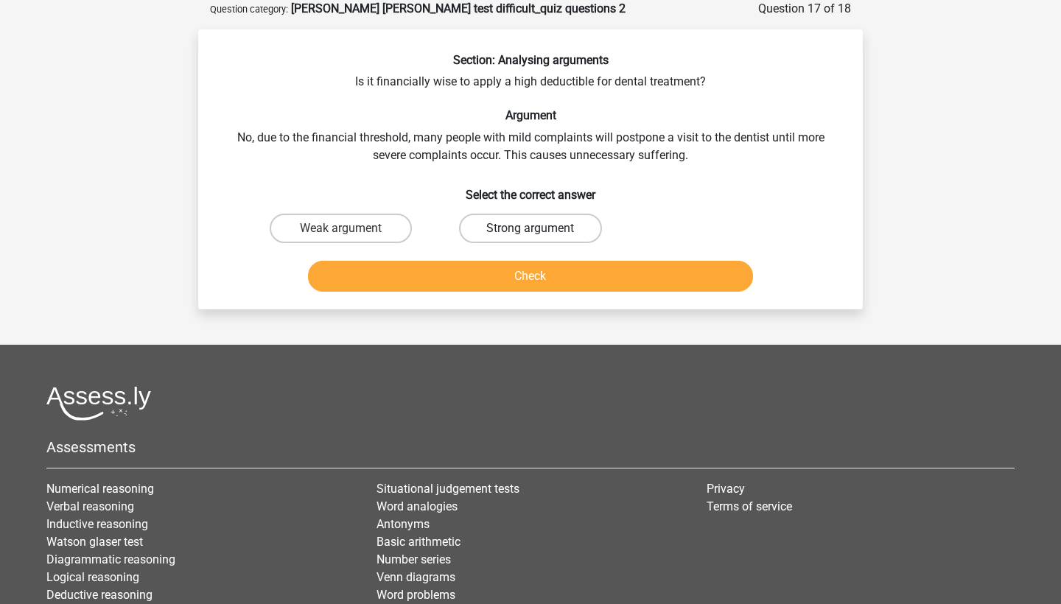
click at [517, 225] on label "Strong argument" at bounding box center [530, 228] width 142 height 29
click at [530, 228] on input "Strong argument" at bounding box center [535, 233] width 10 height 10
radio input "true"
click at [522, 268] on button "Check" at bounding box center [531, 276] width 446 height 31
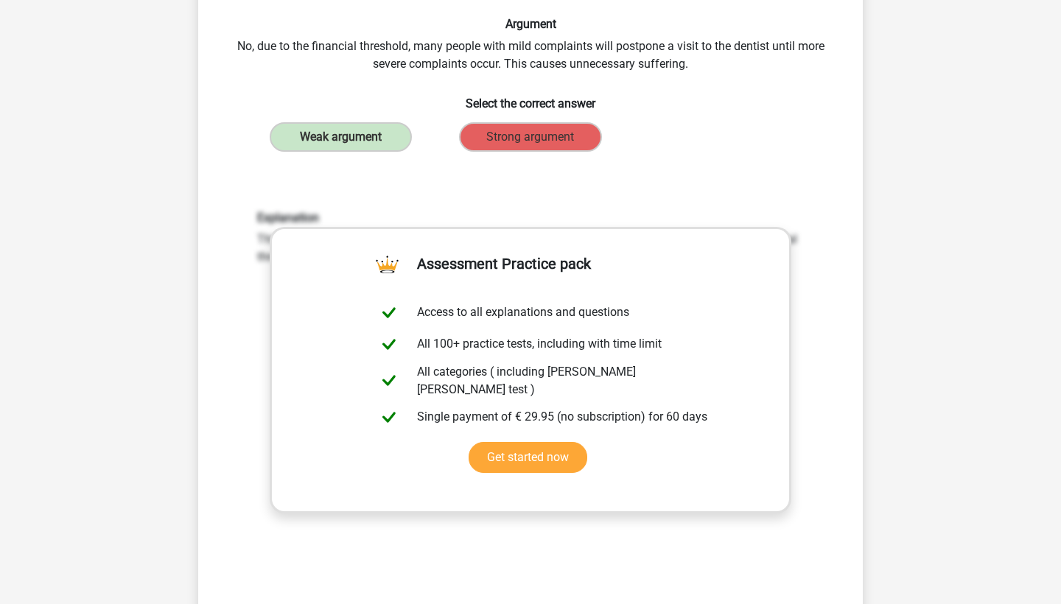
scroll to position [407, 0]
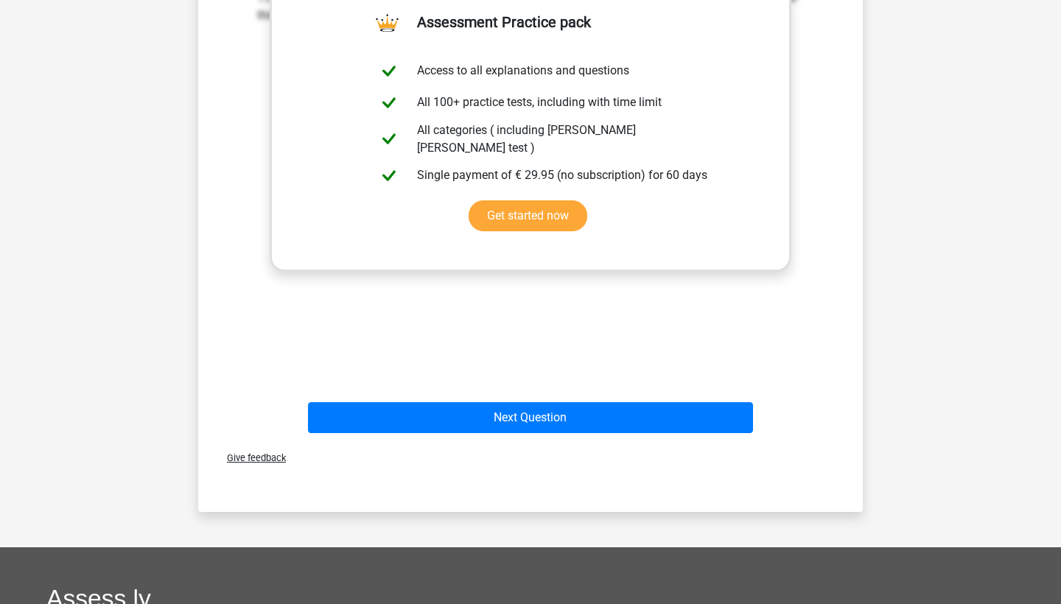
click at [522, 438] on div "Next Question" at bounding box center [530, 420] width 569 height 37
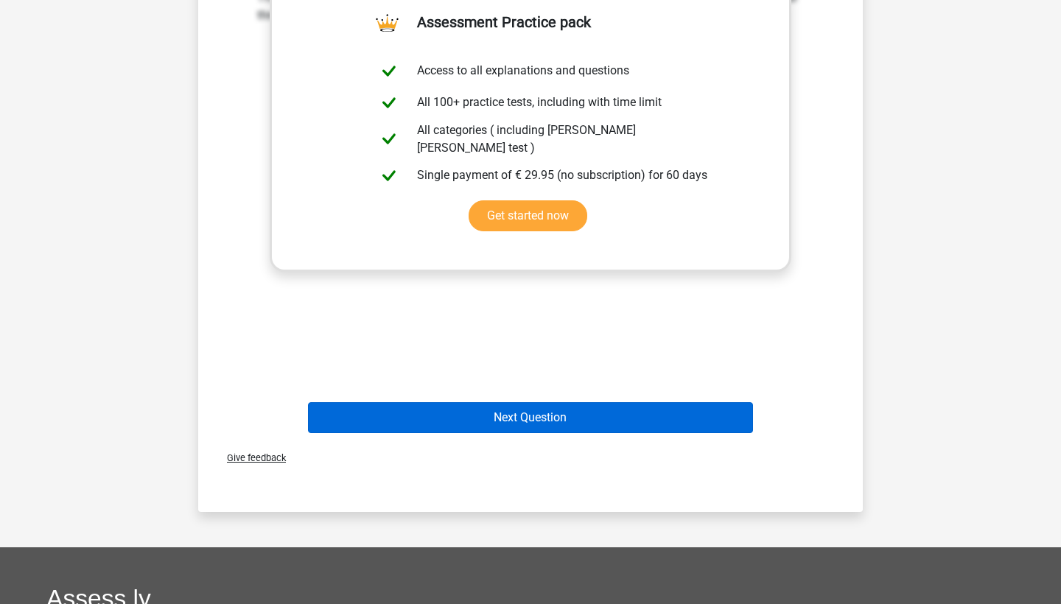
click at [521, 413] on button "Next Question" at bounding box center [531, 417] width 446 height 31
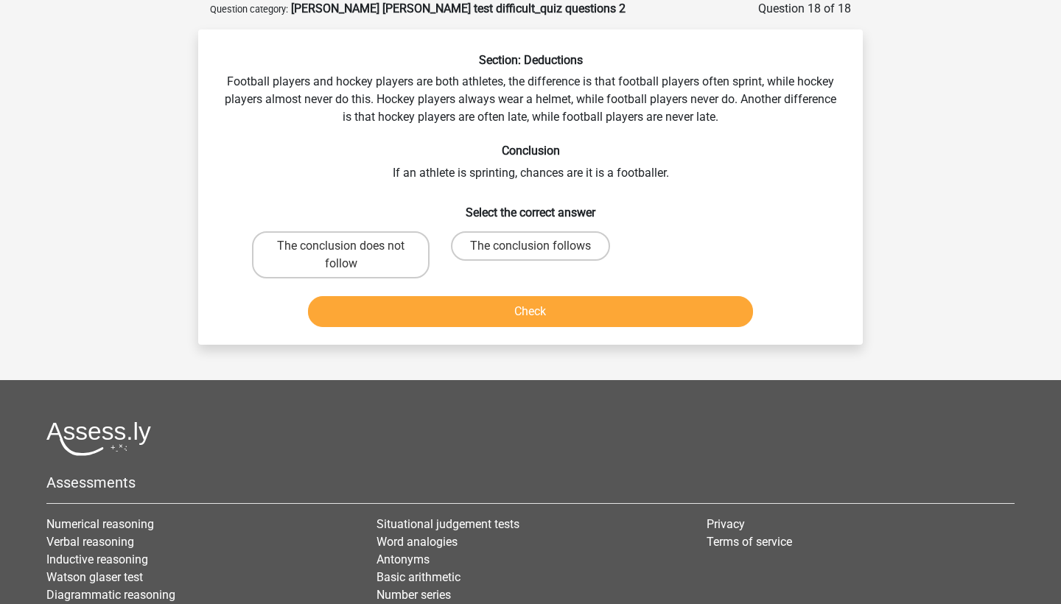
scroll to position [74, 0]
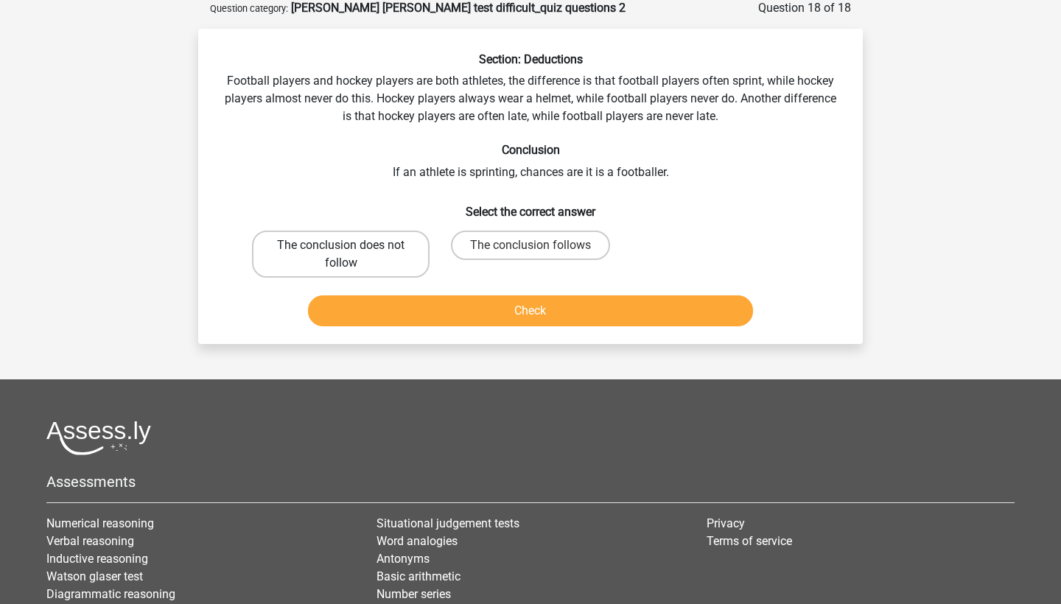
click at [385, 263] on label "The conclusion does not follow" at bounding box center [341, 254] width 178 height 47
click at [351, 255] on input "The conclusion does not follow" at bounding box center [346, 250] width 10 height 10
radio input "true"
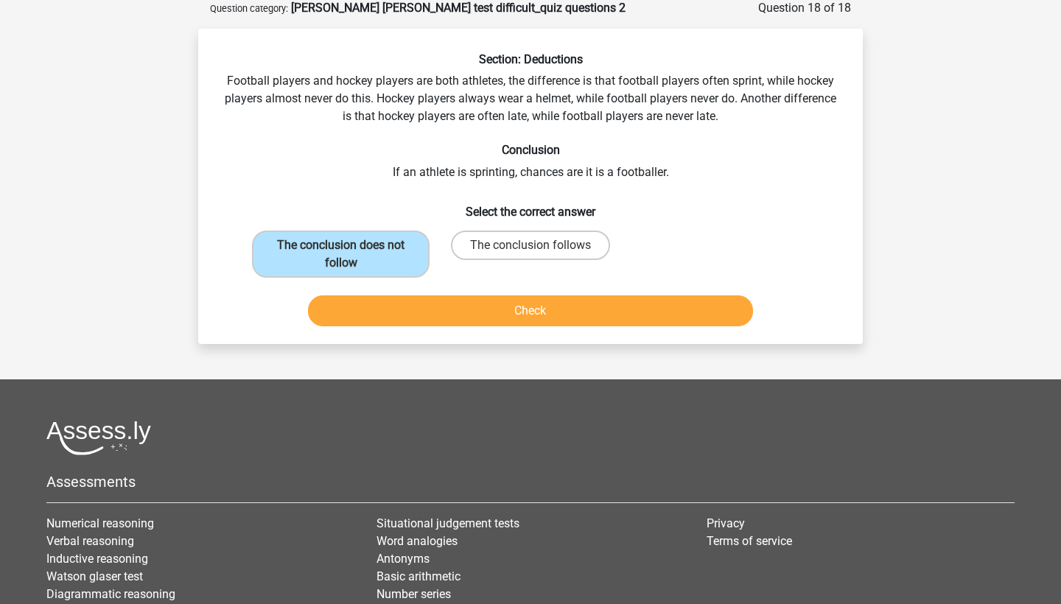
click at [508, 320] on button "Check" at bounding box center [531, 310] width 446 height 31
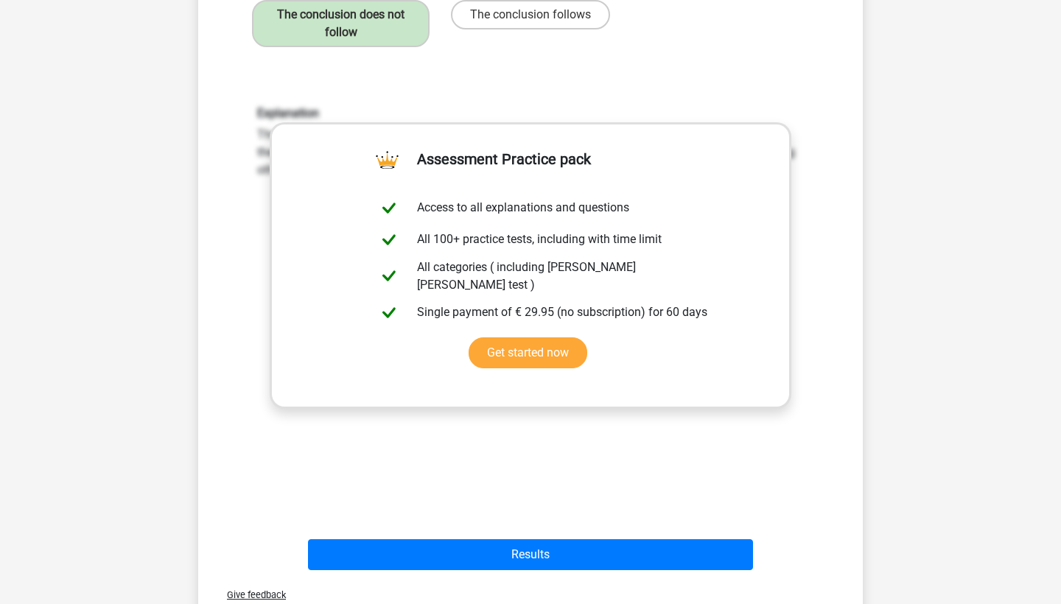
scroll to position [358, 0]
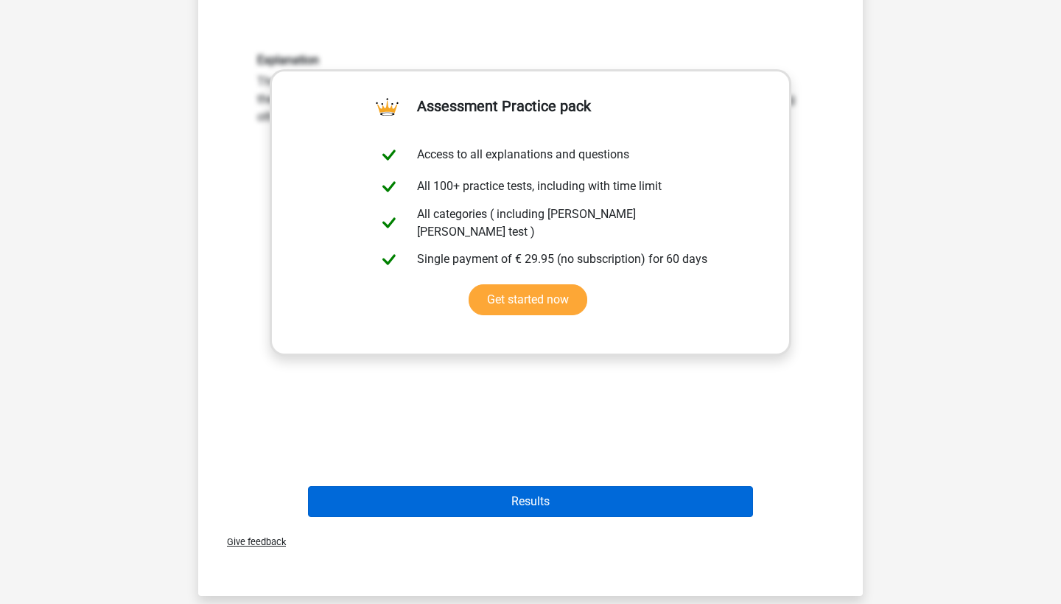
click at [527, 499] on button "Results" at bounding box center [531, 501] width 446 height 31
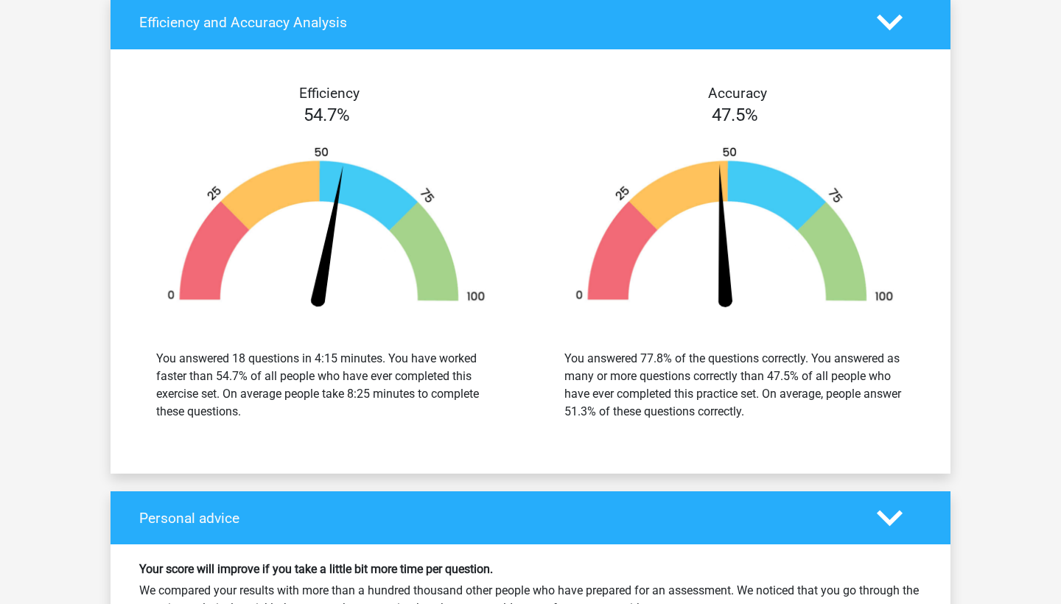
scroll to position [2051, 0]
